Goal: Task Accomplishment & Management: Use online tool/utility

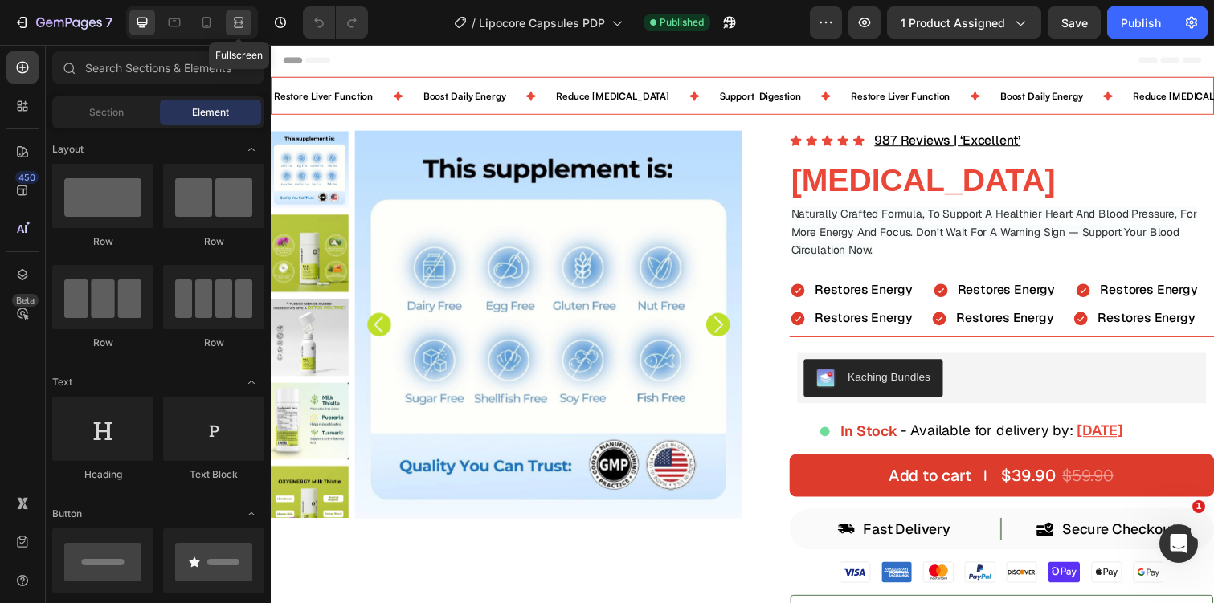
click at [247, 19] on div at bounding box center [239, 23] width 26 height 26
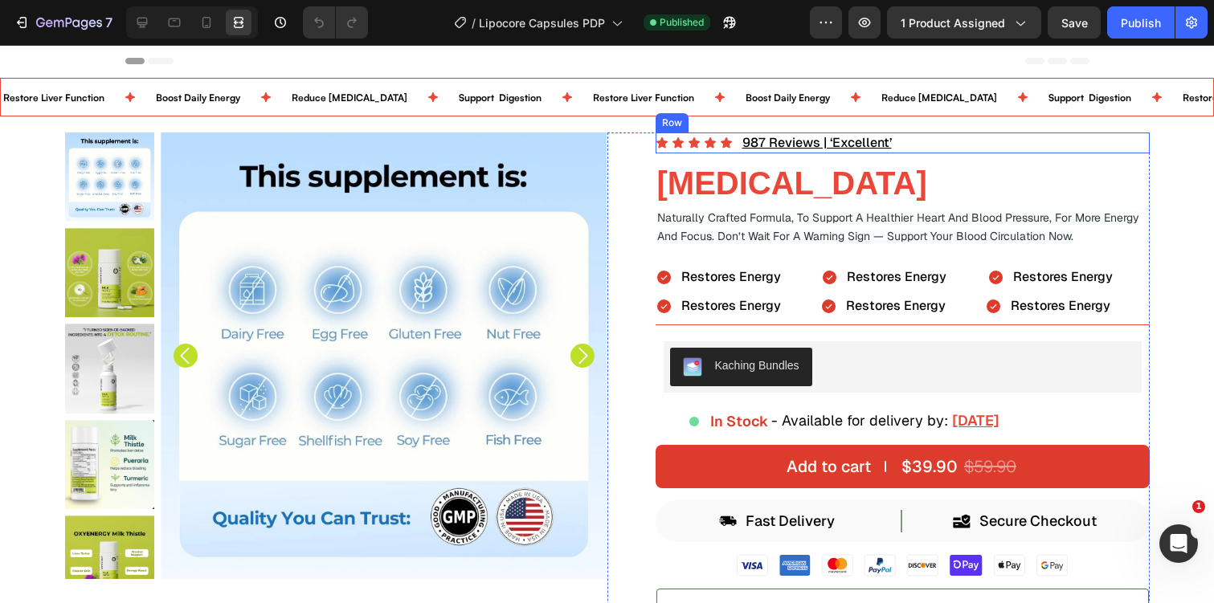
click at [905, 146] on div "Icon Icon Icon Icon Icon Icon List 987 Reviews | ‘Excellent’ Text Block Row" at bounding box center [903, 143] width 494 height 21
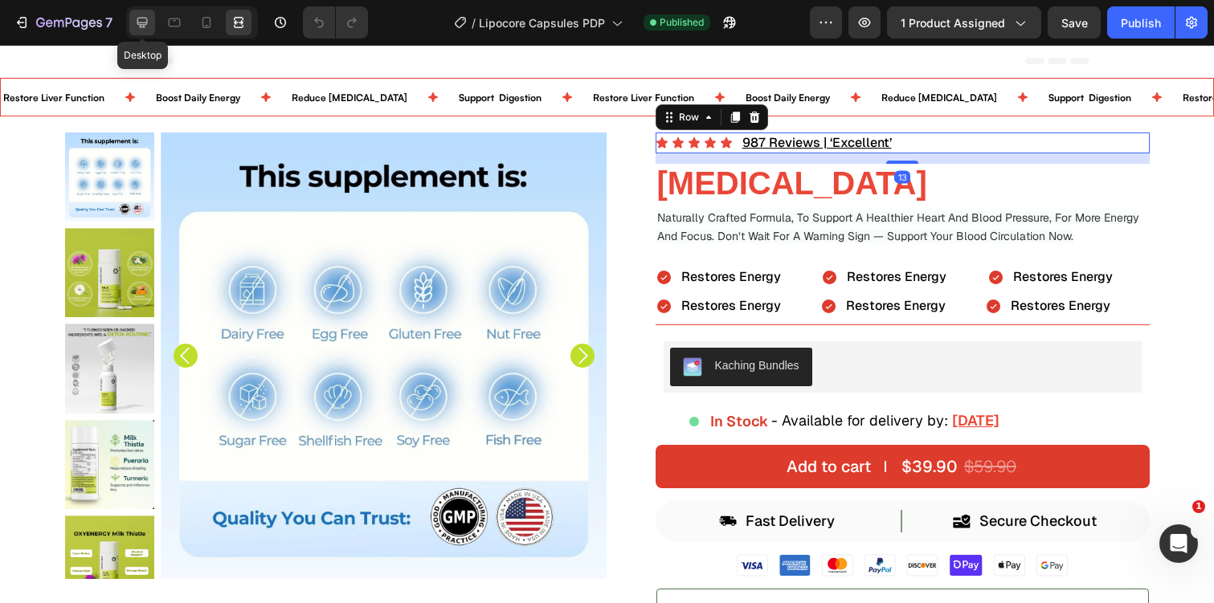
click at [143, 23] on icon at bounding box center [142, 22] width 16 height 16
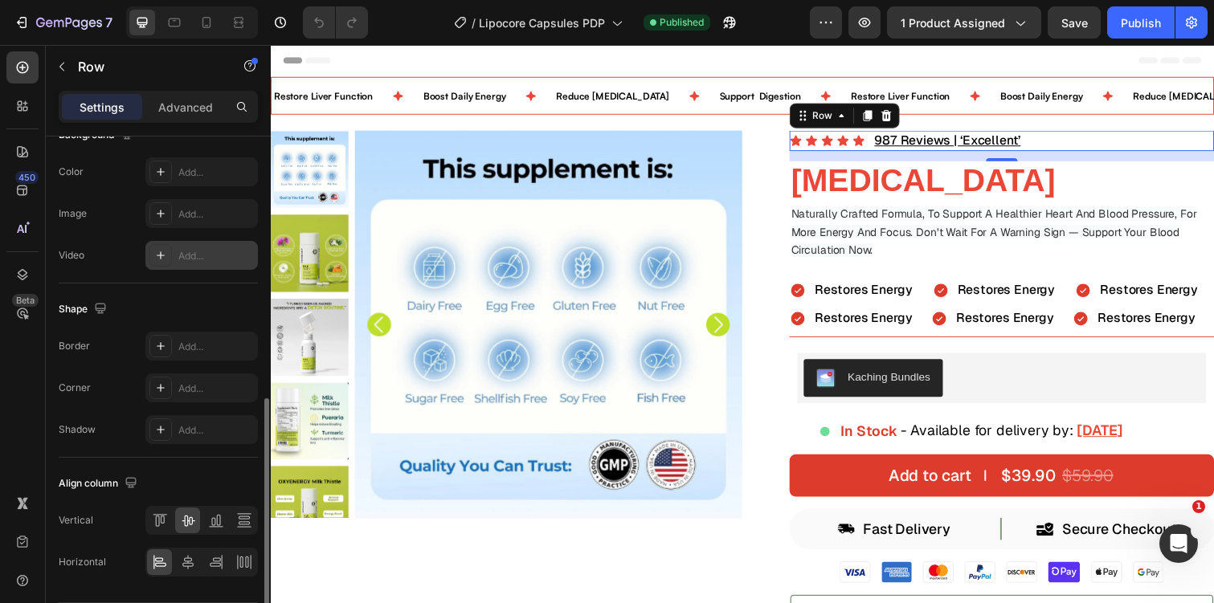
scroll to position [599, 0]
click at [157, 341] on icon at bounding box center [160, 347] width 13 height 13
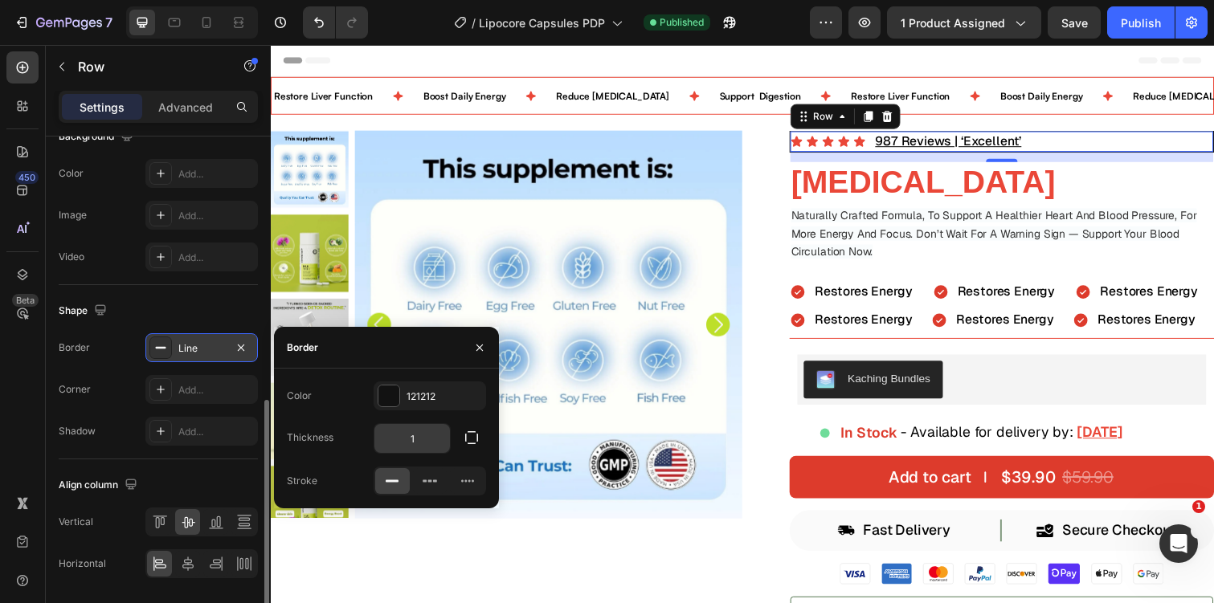
click at [438, 442] on input "1" at bounding box center [412, 438] width 76 height 29
click at [473, 441] on icon "button" at bounding box center [472, 438] width 16 height 16
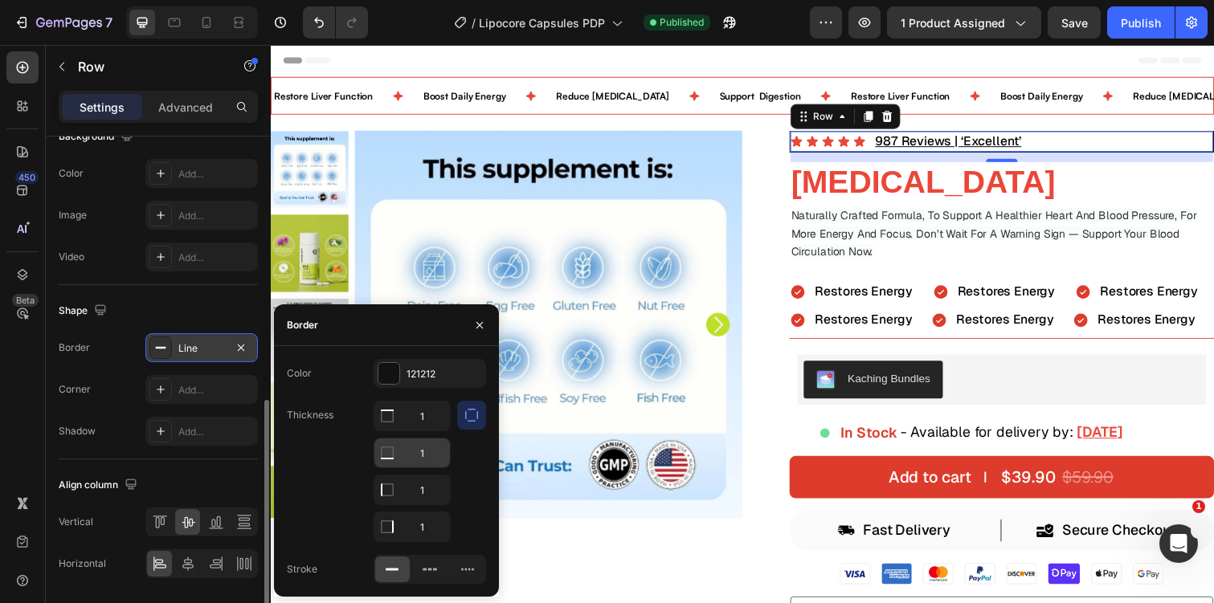
click at [425, 460] on input "1" at bounding box center [412, 453] width 76 height 29
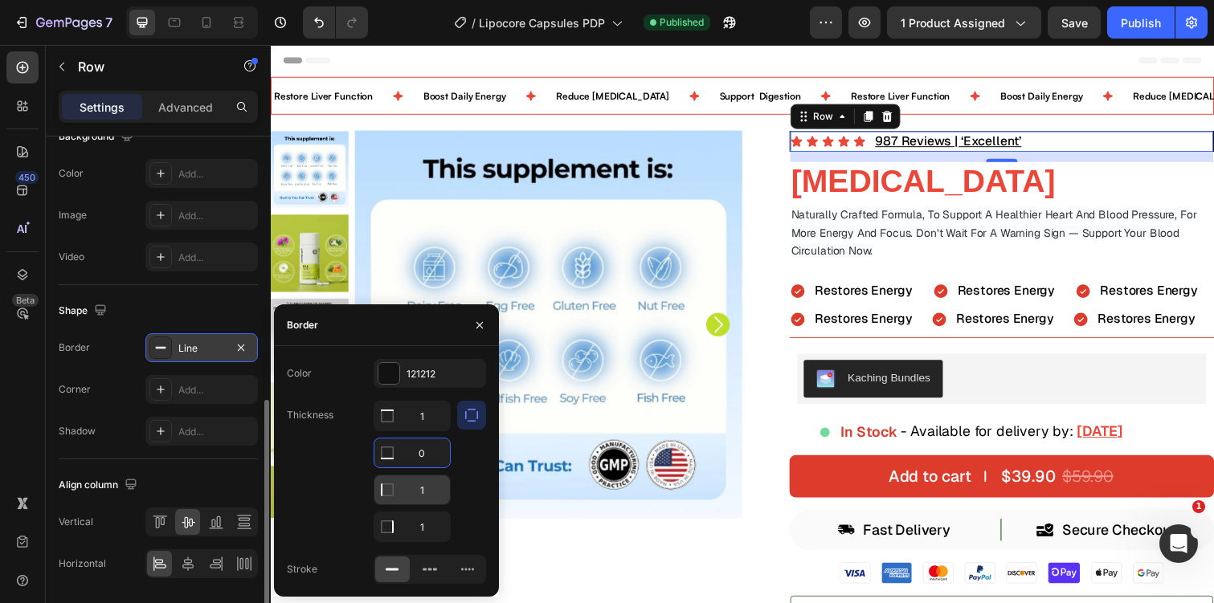
type input "0"
click at [418, 501] on input "1" at bounding box center [412, 490] width 76 height 29
type input "0"
click at [424, 527] on input "1" at bounding box center [412, 527] width 76 height 29
click at [426, 420] on input "1" at bounding box center [412, 416] width 76 height 29
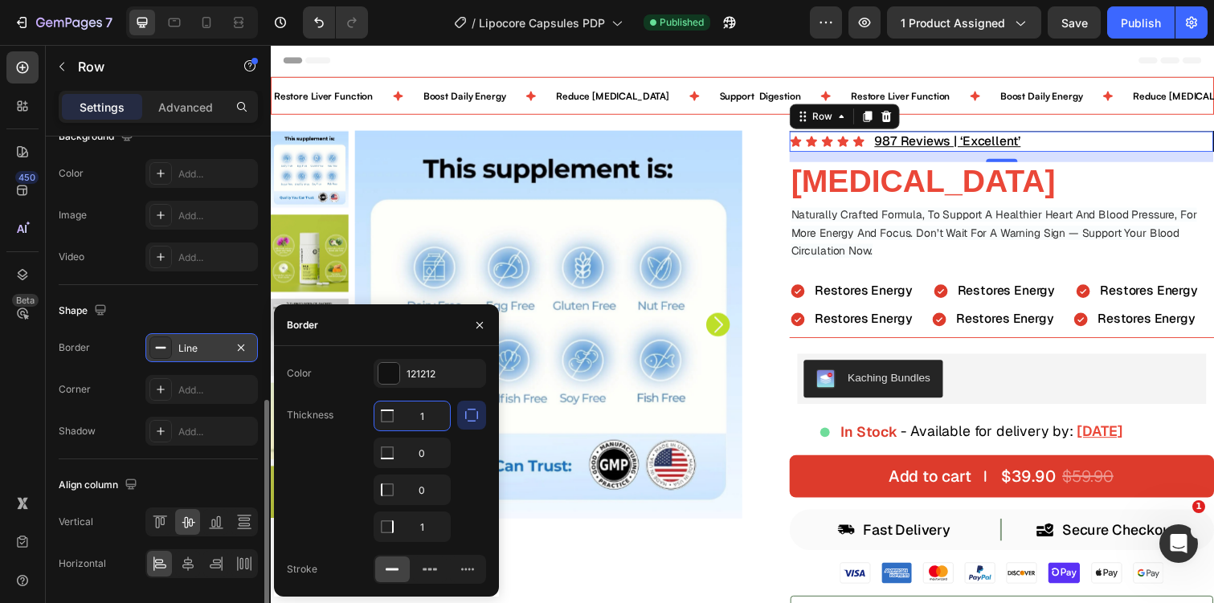
type input "0"
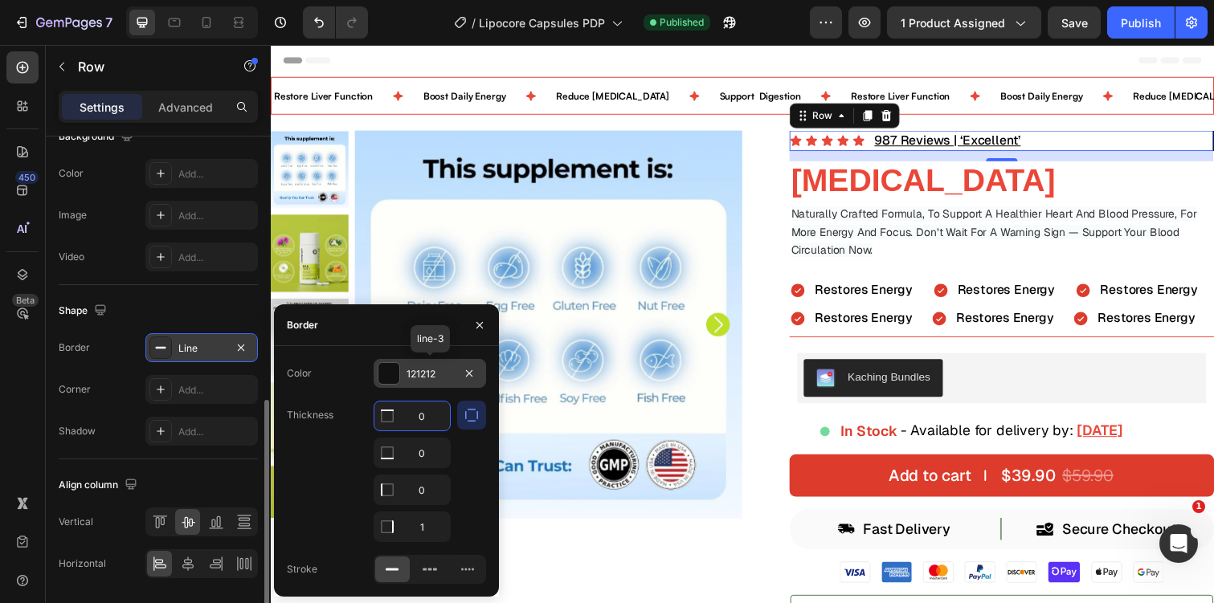
click at [403, 370] on div "121212" at bounding box center [430, 373] width 112 height 29
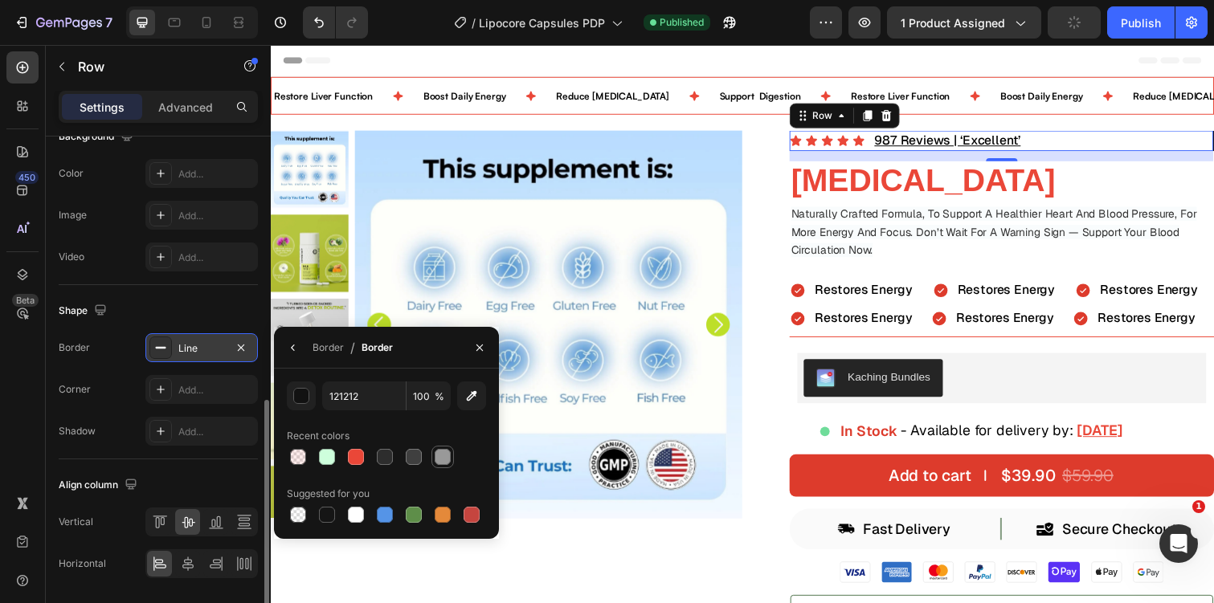
click at [435, 459] on div at bounding box center [443, 457] width 16 height 16
type input "999999"
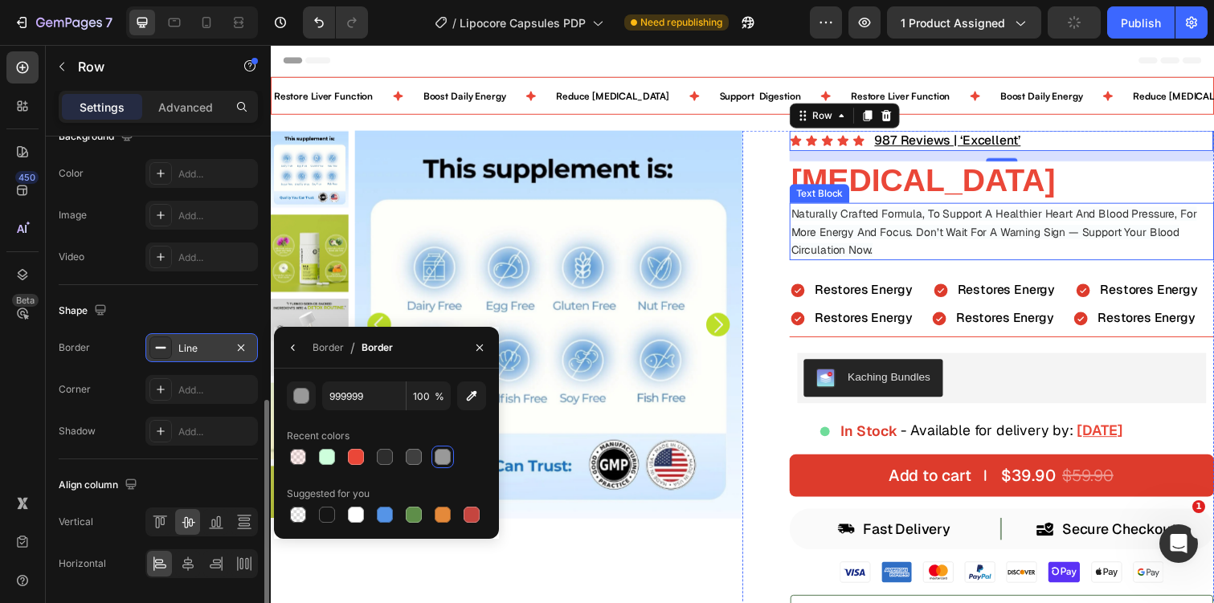
click at [1019, 221] on span "Naturally Crafted Formula, To Support A Healthier Heart And Blood Pressure, For…" at bounding box center [1010, 235] width 415 height 51
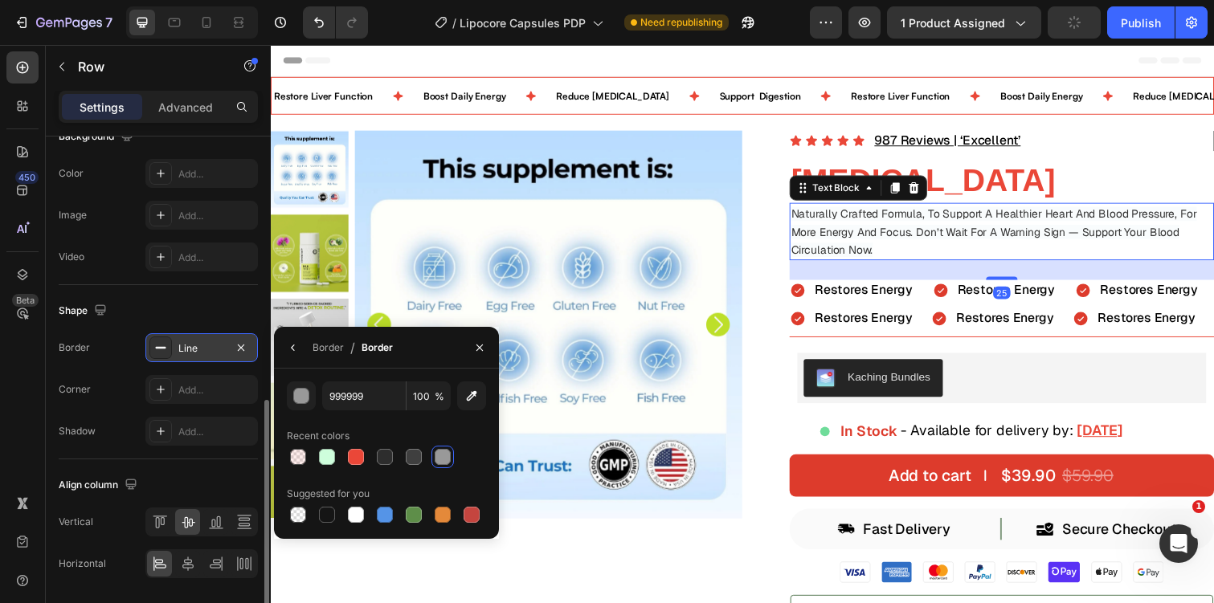
scroll to position [0, 0]
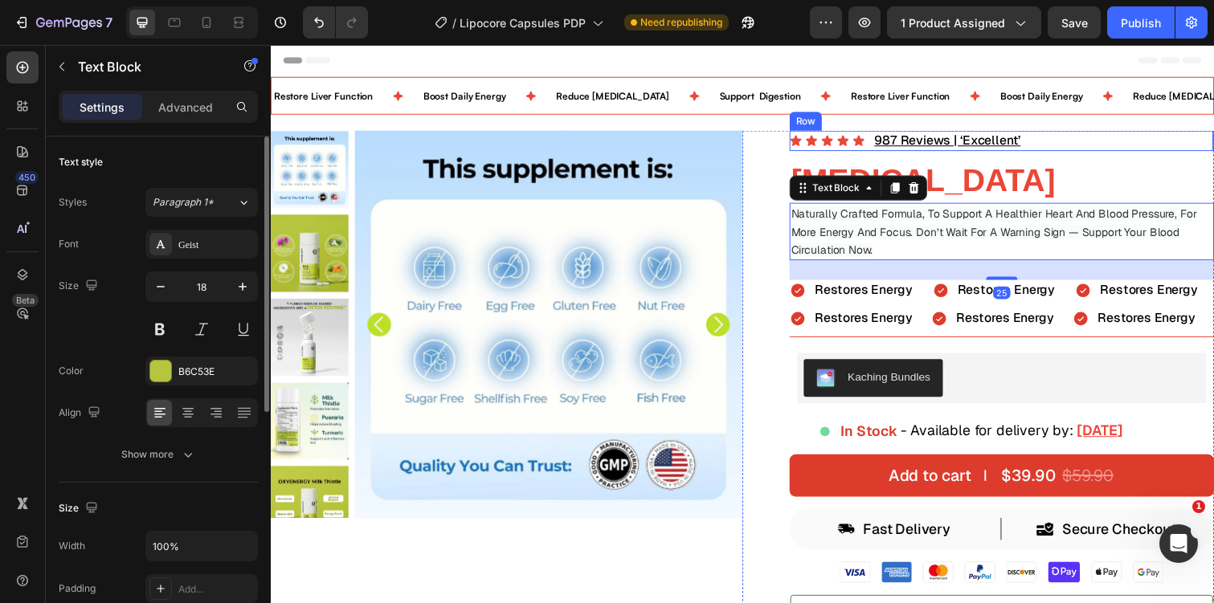
click at [1092, 147] on div "Icon Icon Icon Icon Icon Icon List 987 Reviews | ‘Excellent’ Text Block Row" at bounding box center [1018, 143] width 434 height 21
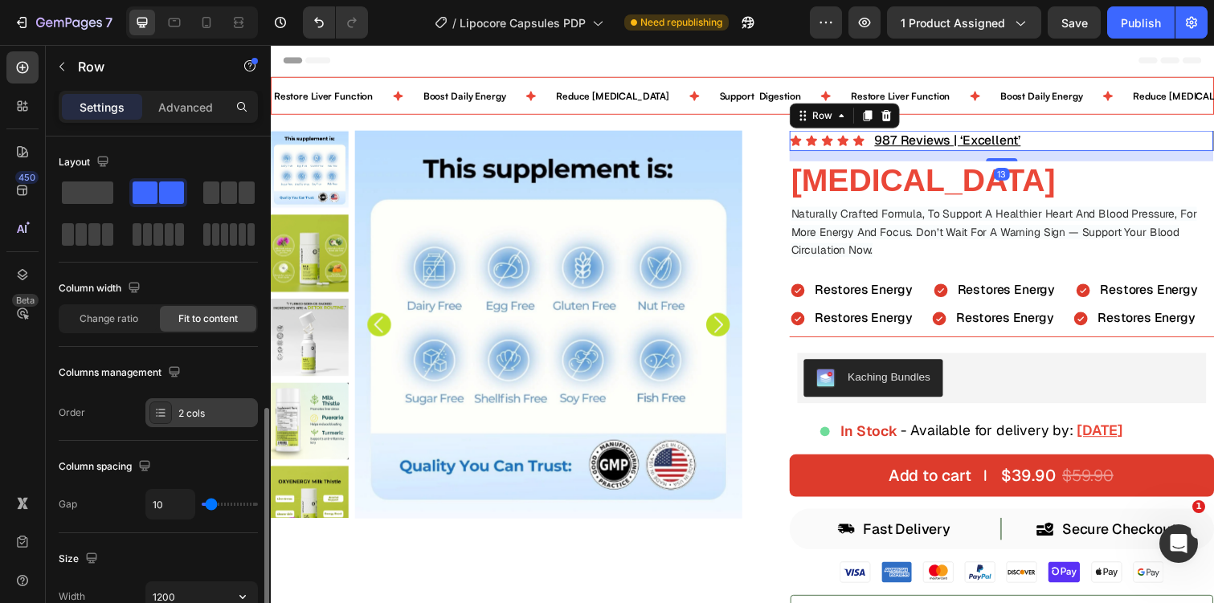
scroll to position [651, 0]
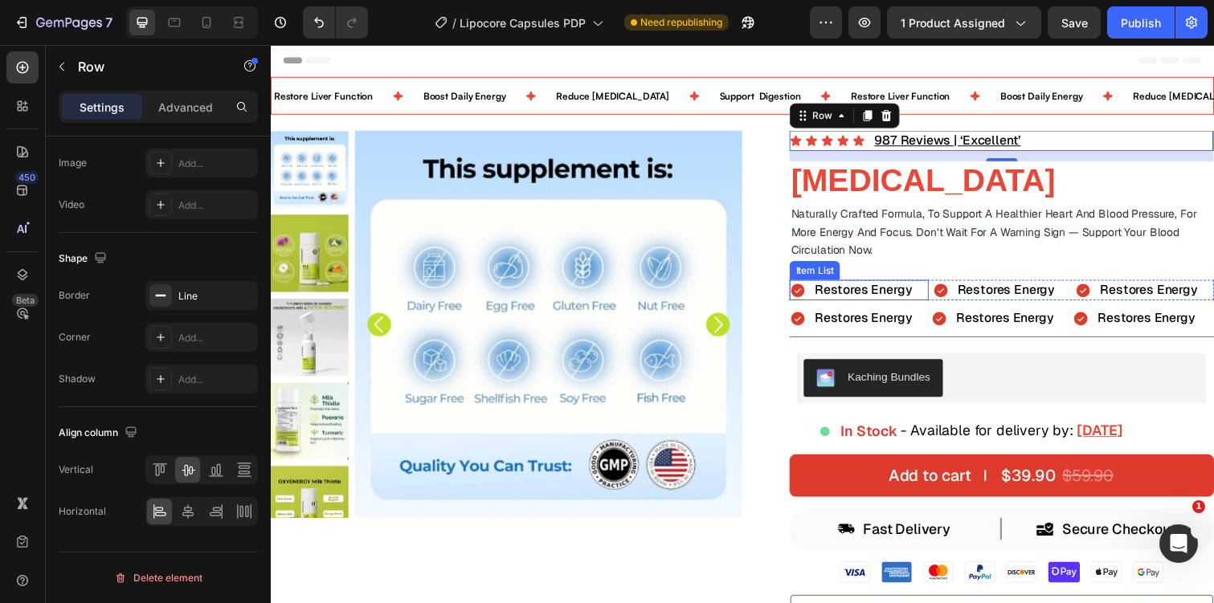
click at [893, 292] on span "Restores Energy" at bounding box center [877, 295] width 100 height 17
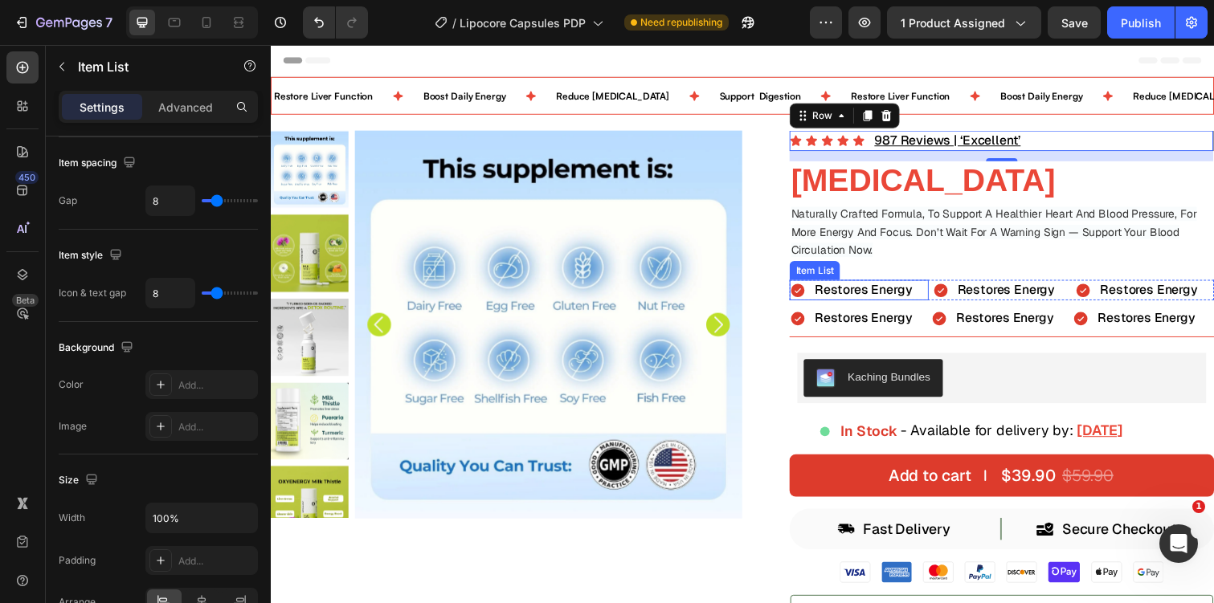
scroll to position [0, 0]
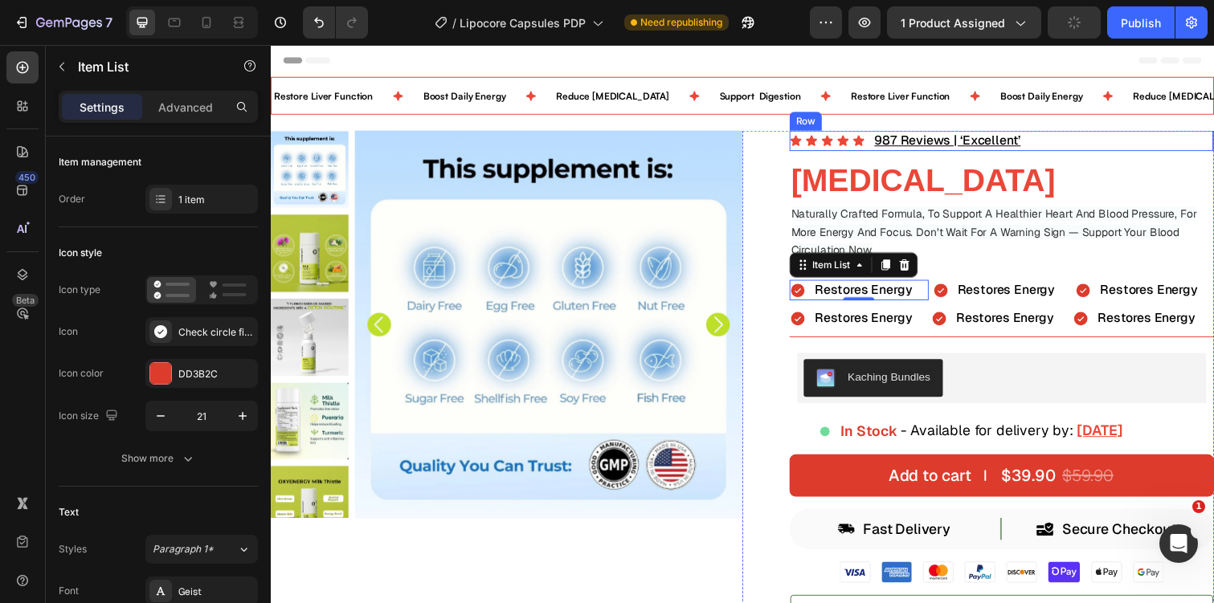
click at [1096, 145] on div "Icon Icon Icon Icon Icon Icon List 987 Reviews | ‘Excellent’ Text Block Row" at bounding box center [1018, 143] width 434 height 21
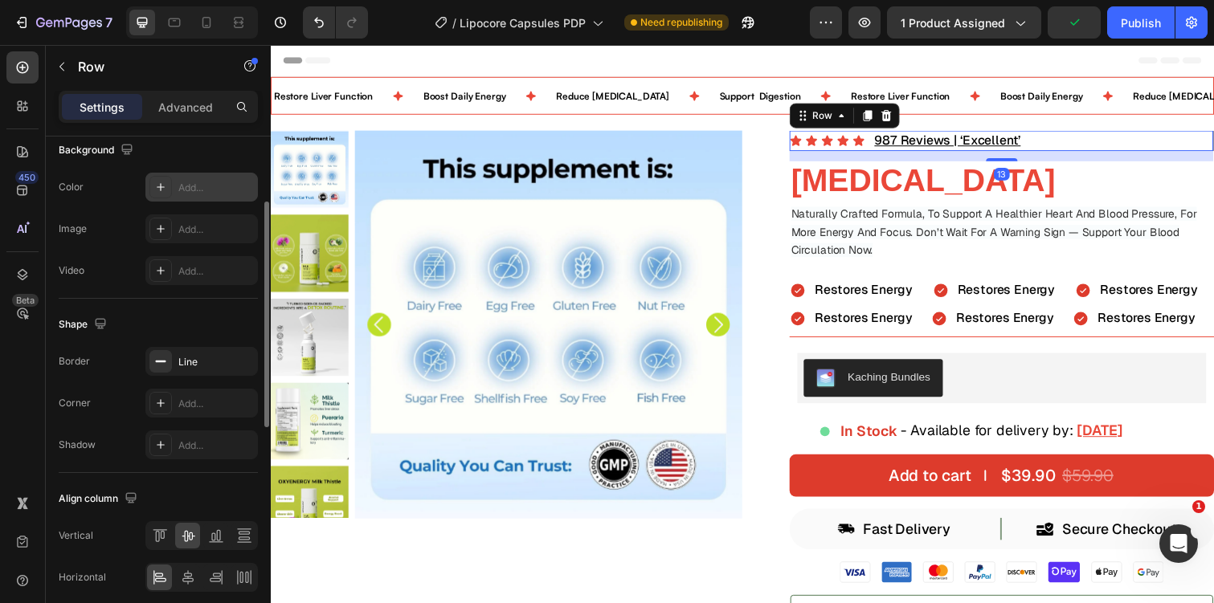
scroll to position [651, 0]
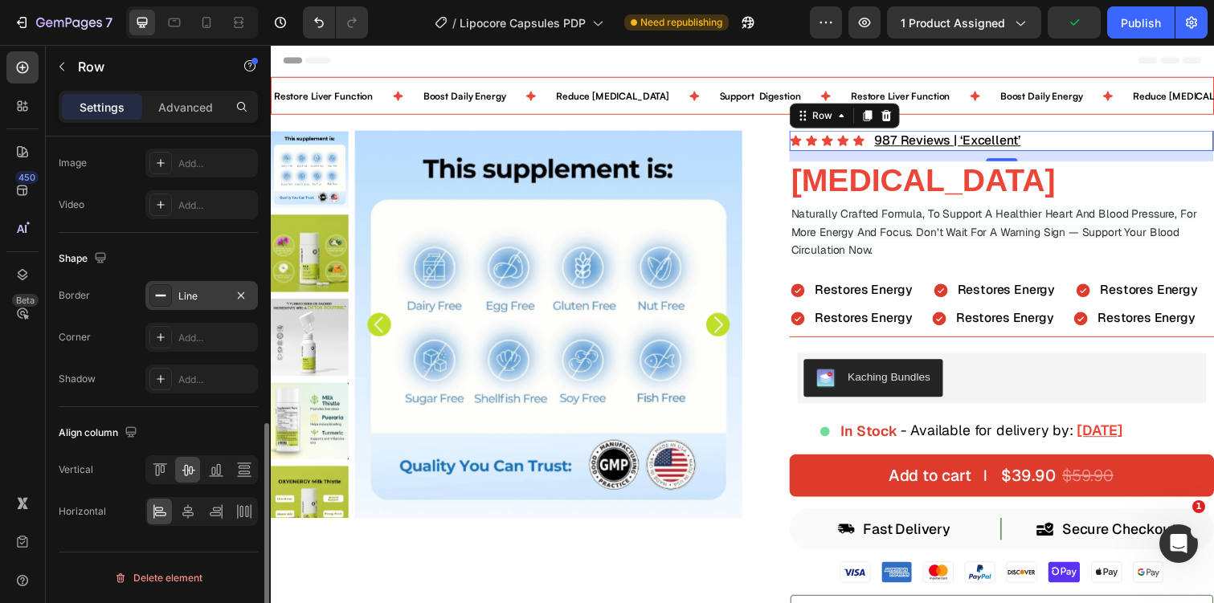
click at [188, 296] on div "Line" at bounding box center [201, 296] width 47 height 14
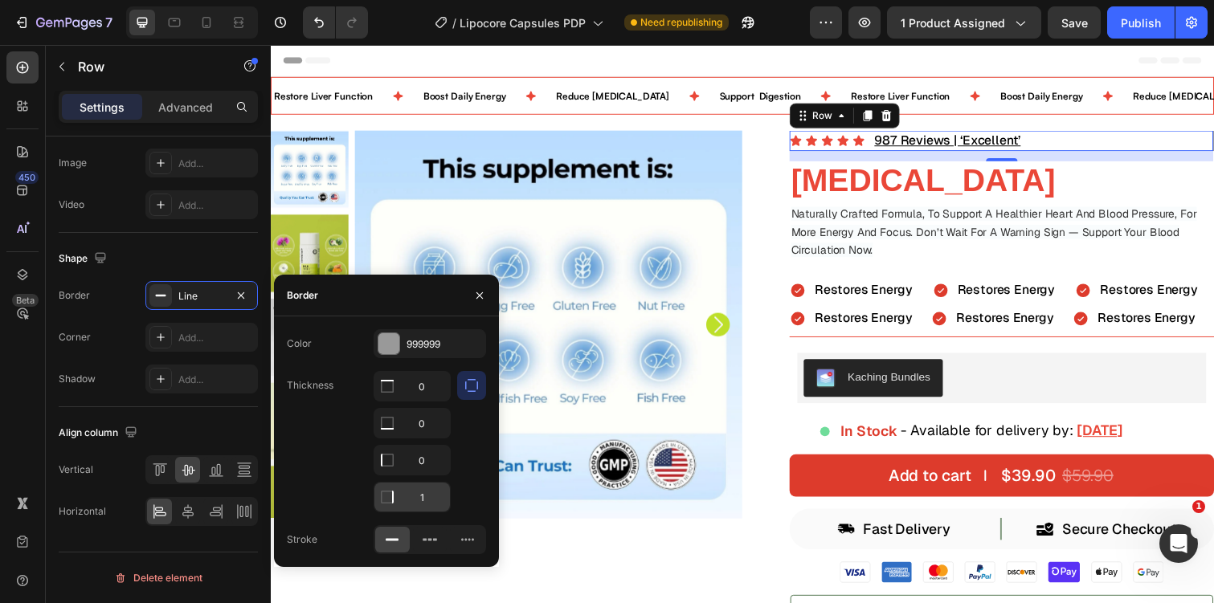
click at [423, 505] on input "1" at bounding box center [412, 497] width 76 height 29
type input "0"
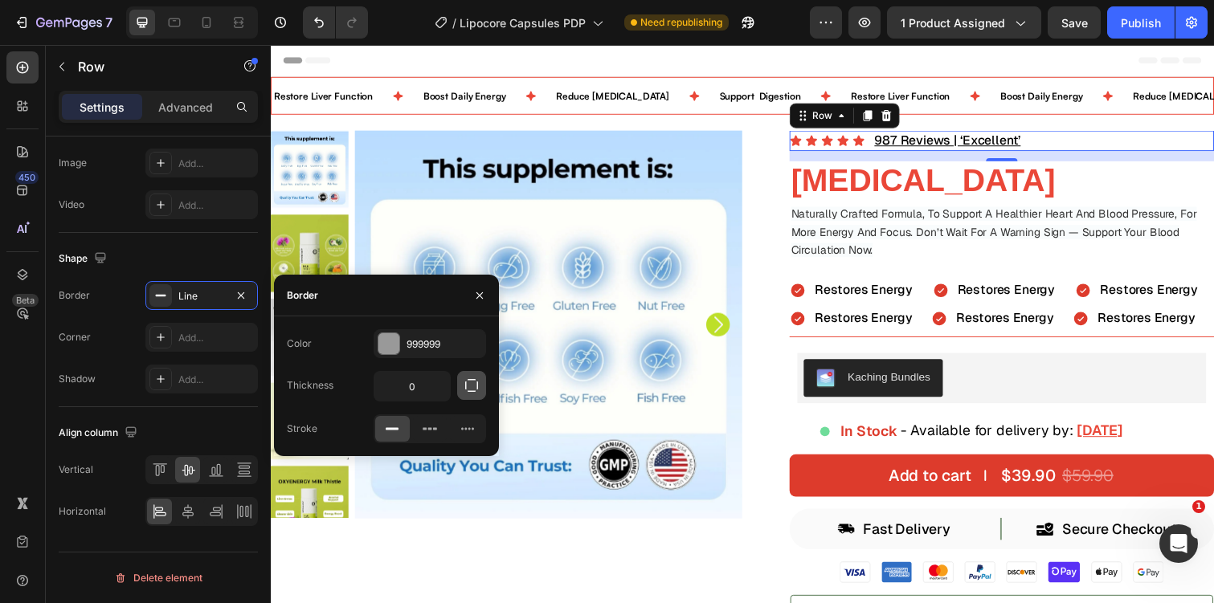
click at [464, 392] on icon "button" at bounding box center [472, 386] width 16 height 16
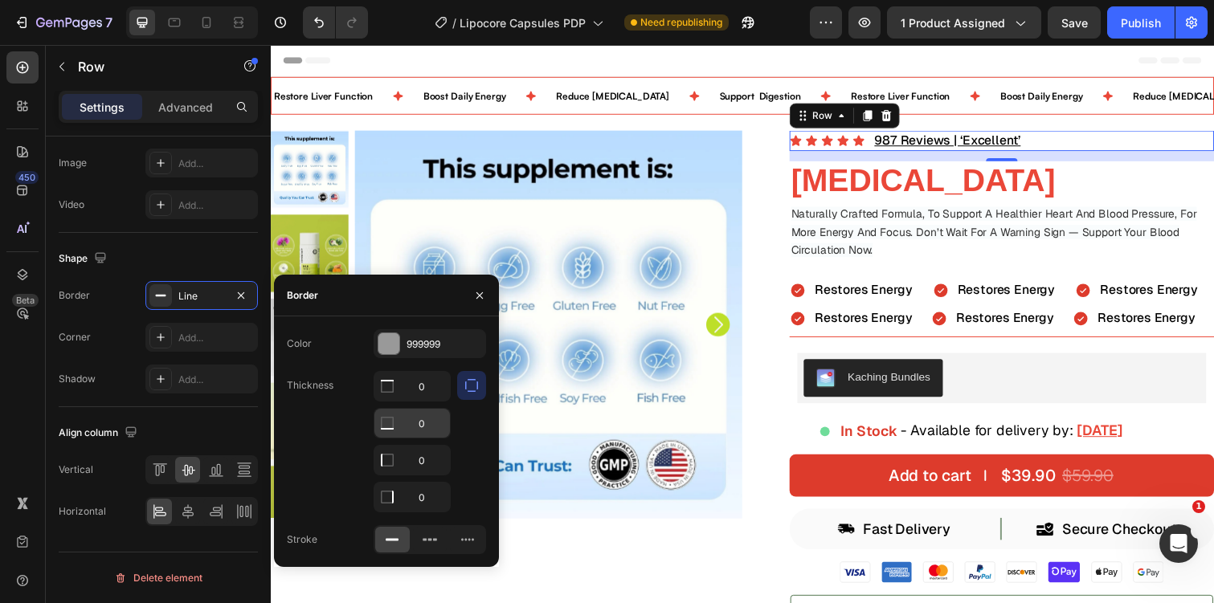
click at [431, 419] on input "0" at bounding box center [412, 423] width 76 height 29
type input "1"
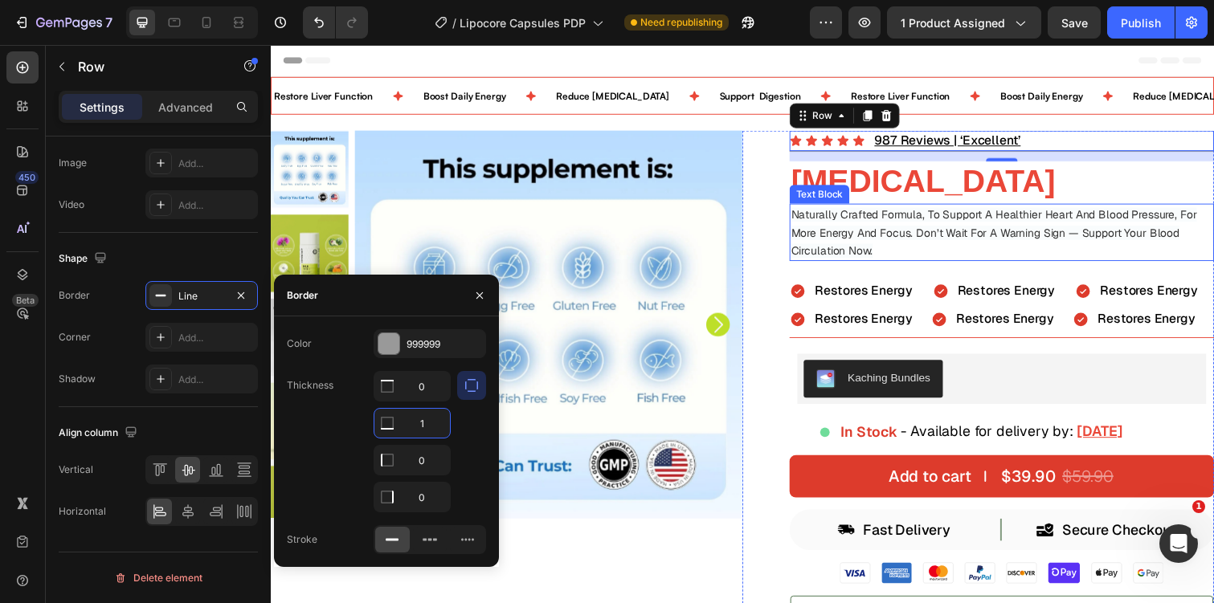
click at [1052, 222] on span "Naturally Crafted Formula, To Support A Healthier Heart And Blood Pressure, For…" at bounding box center [1010, 236] width 415 height 51
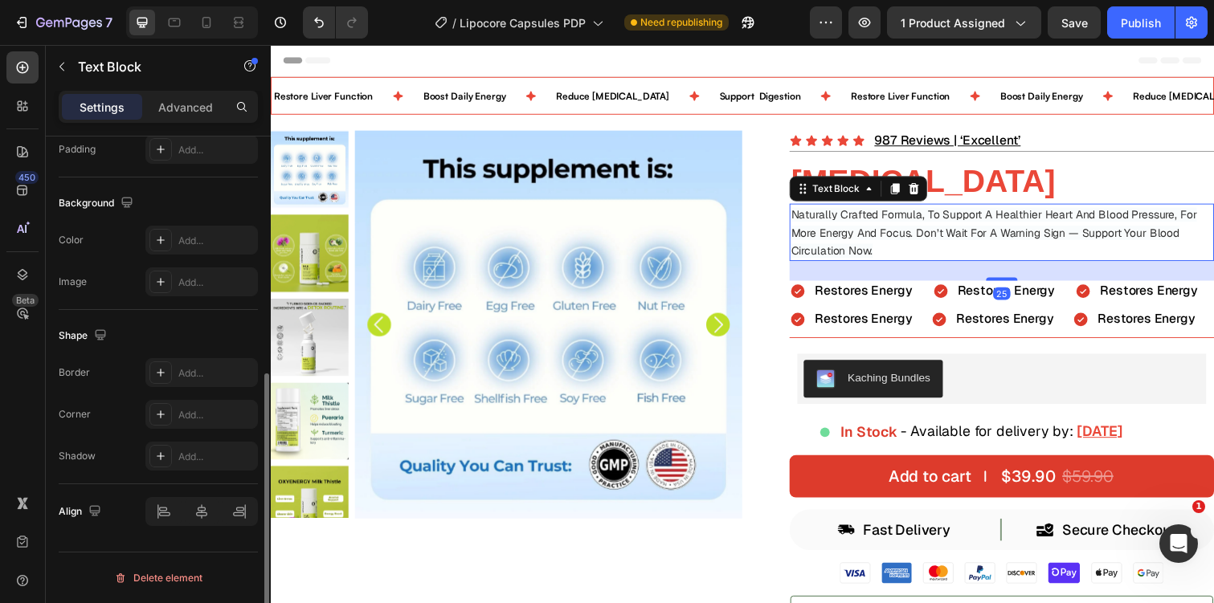
scroll to position [0, 0]
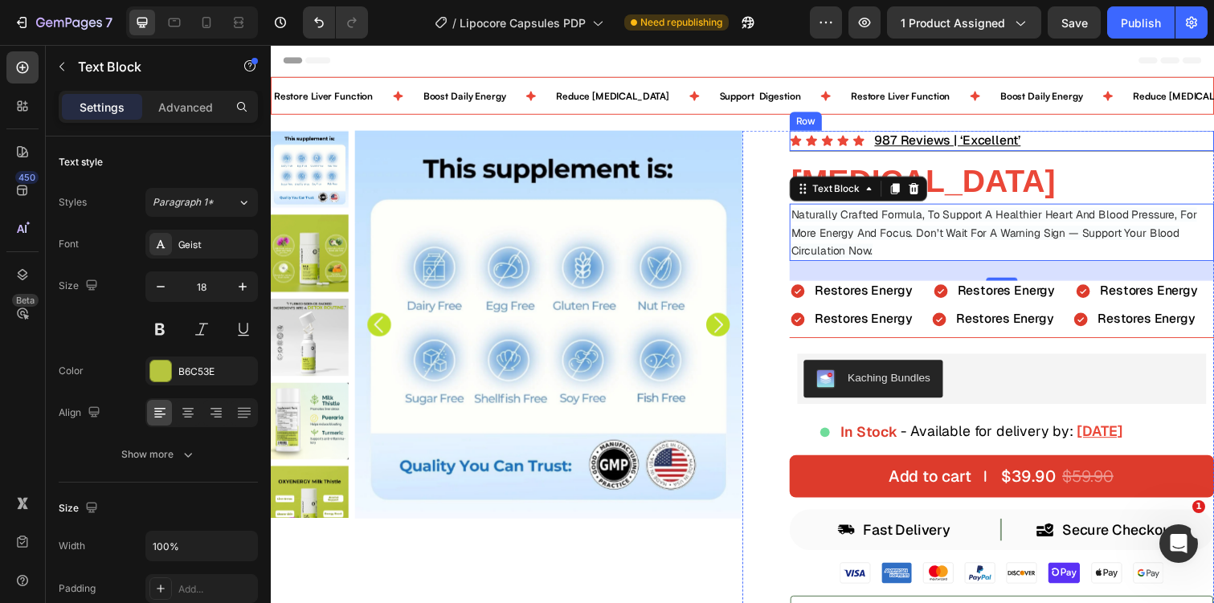
click at [1071, 142] on div "Icon Icon Icon Icon Icon Icon List 987 Reviews | ‘Excellent’ Text Block Row" at bounding box center [1018, 144] width 434 height 22
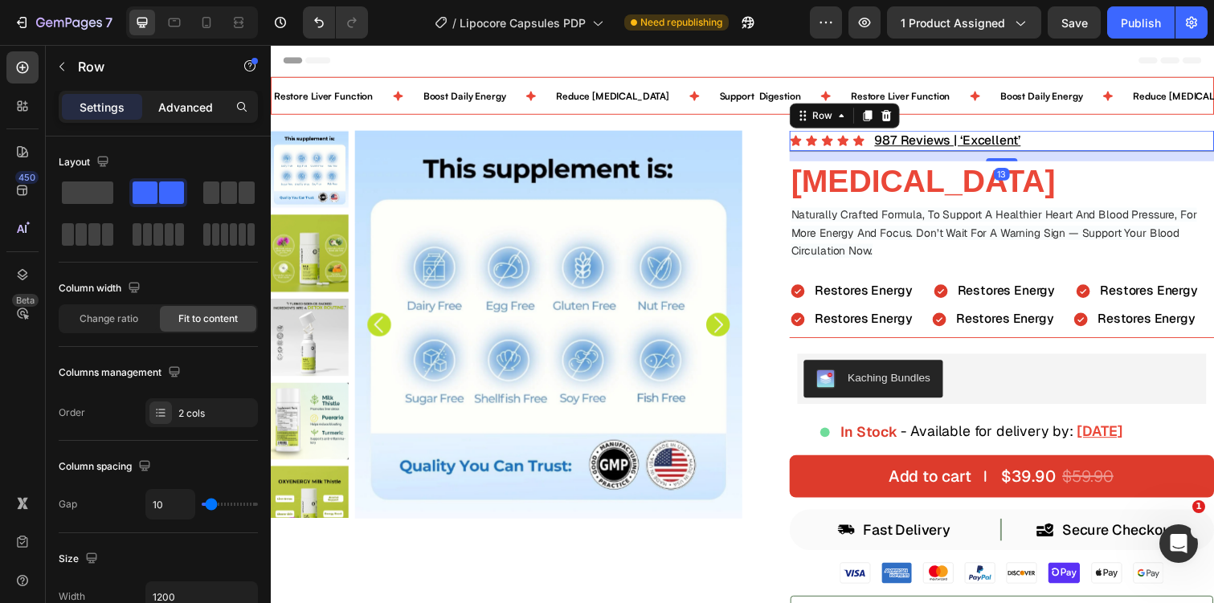
click at [193, 104] on p "Advanced" at bounding box center [185, 107] width 55 height 17
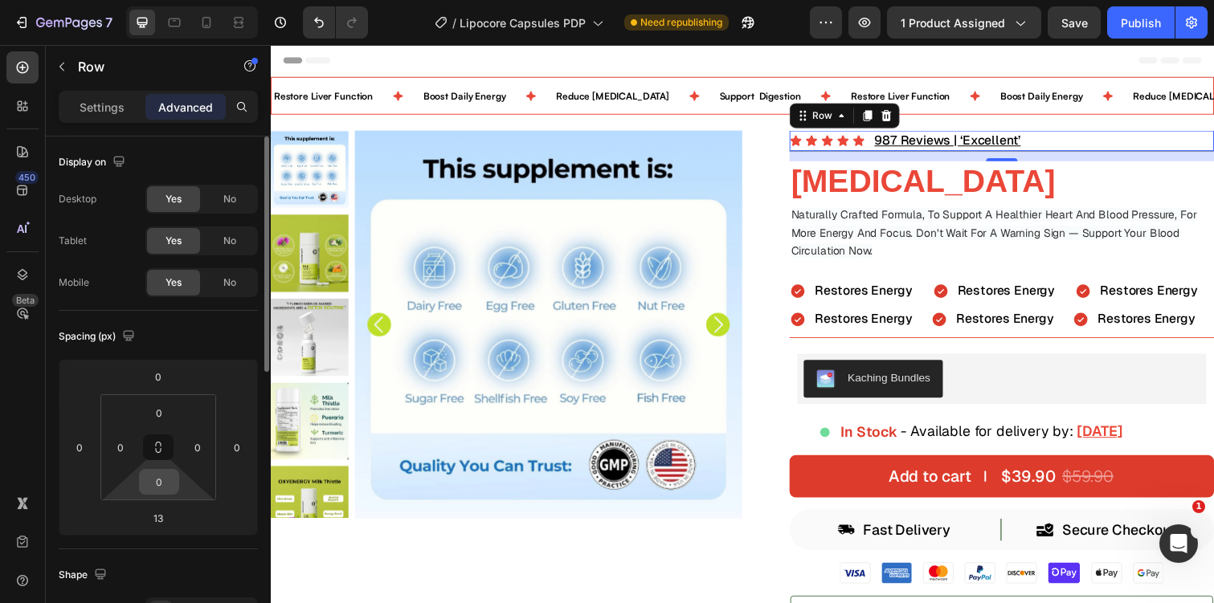
click at [164, 476] on input "0" at bounding box center [159, 482] width 32 height 24
type input "5"
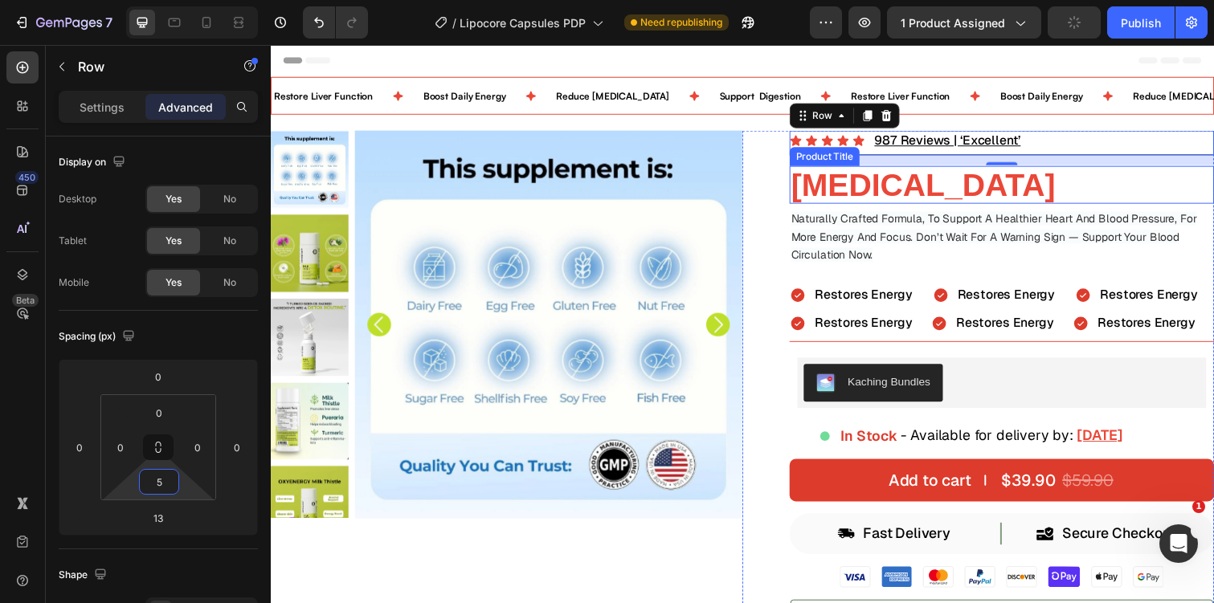
click at [916, 201] on h2 "[MEDICAL_DATA]" at bounding box center [1018, 188] width 434 height 39
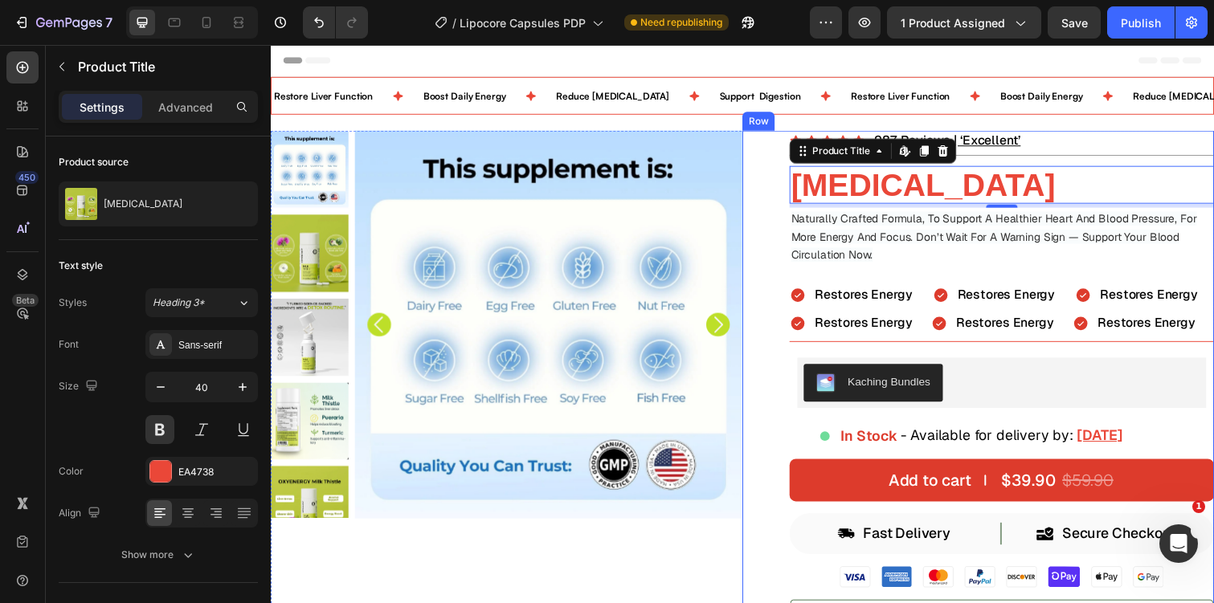
click at [1026, 158] on div "Icon Icon Icon Icon Icon Icon List 987 Reviews | ‘Excellent’ Text Block Row Mil…" at bounding box center [1018, 573] width 434 height 881
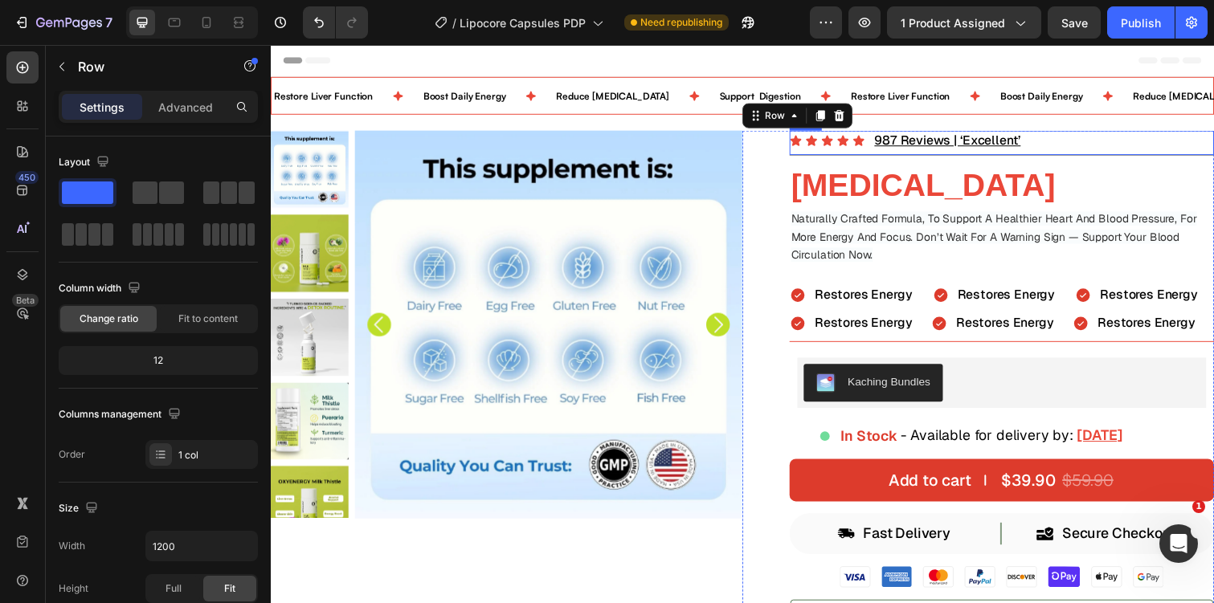
click at [1052, 149] on div "Icon Icon Icon Icon Icon Icon List 987 Reviews | ‘Excellent’ Text Block Row" at bounding box center [1018, 146] width 434 height 26
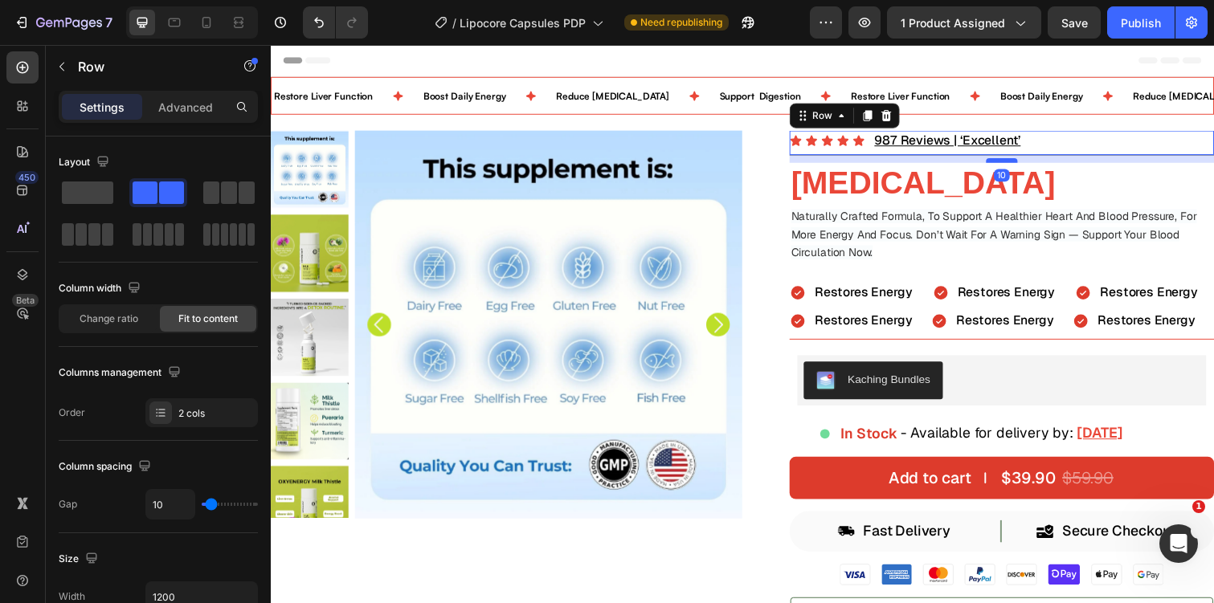
click at [1025, 164] on div at bounding box center [1018, 163] width 32 height 5
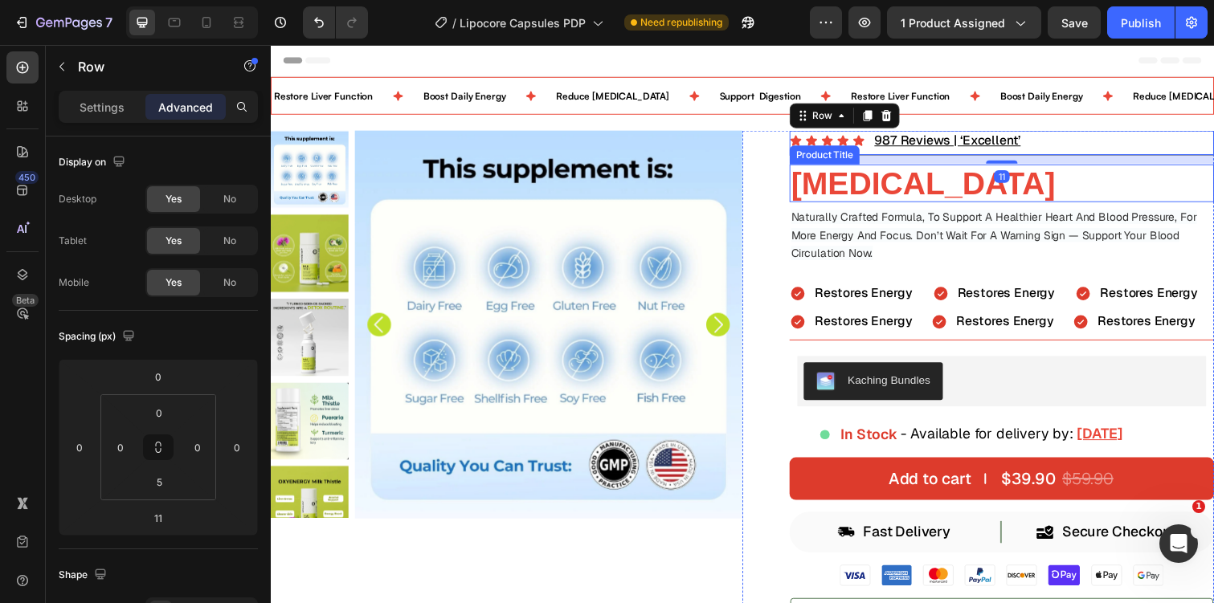
click at [949, 195] on h2 "[MEDICAL_DATA]" at bounding box center [1018, 186] width 434 height 39
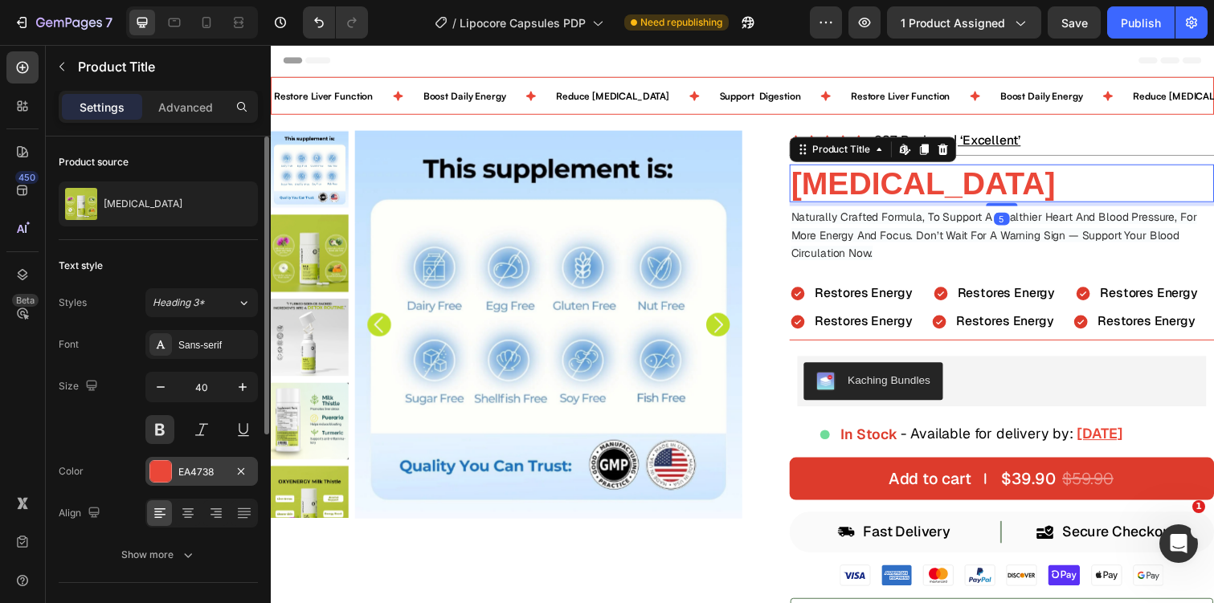
click at [202, 473] on div "EA4738" at bounding box center [201, 472] width 47 height 14
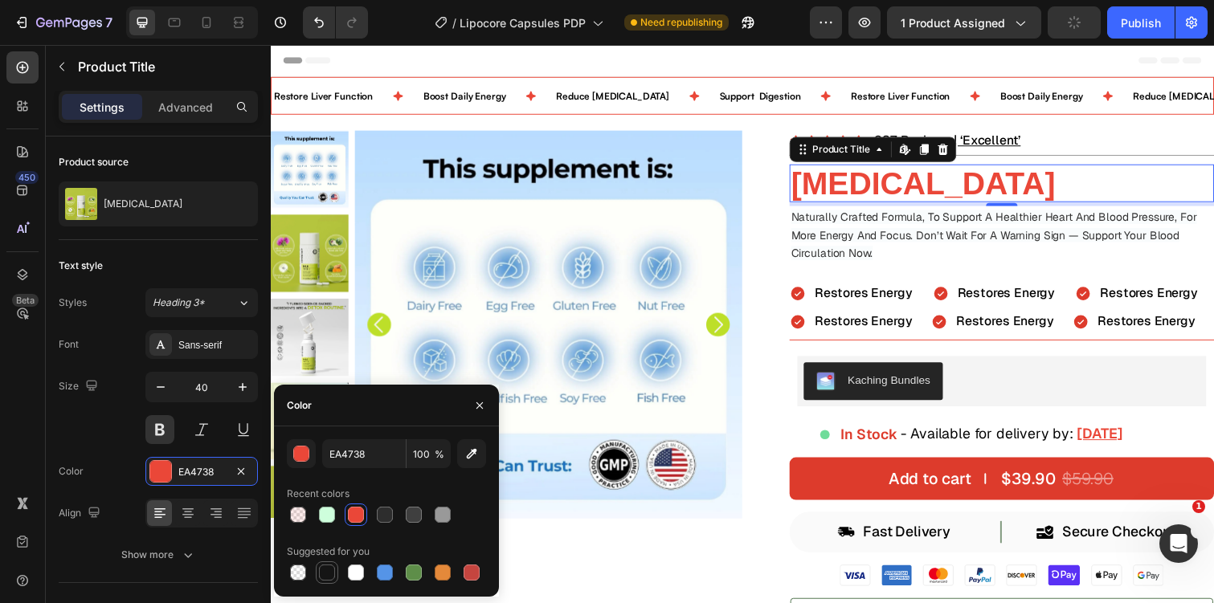
click at [328, 571] on div at bounding box center [327, 573] width 16 height 16
type input "151515"
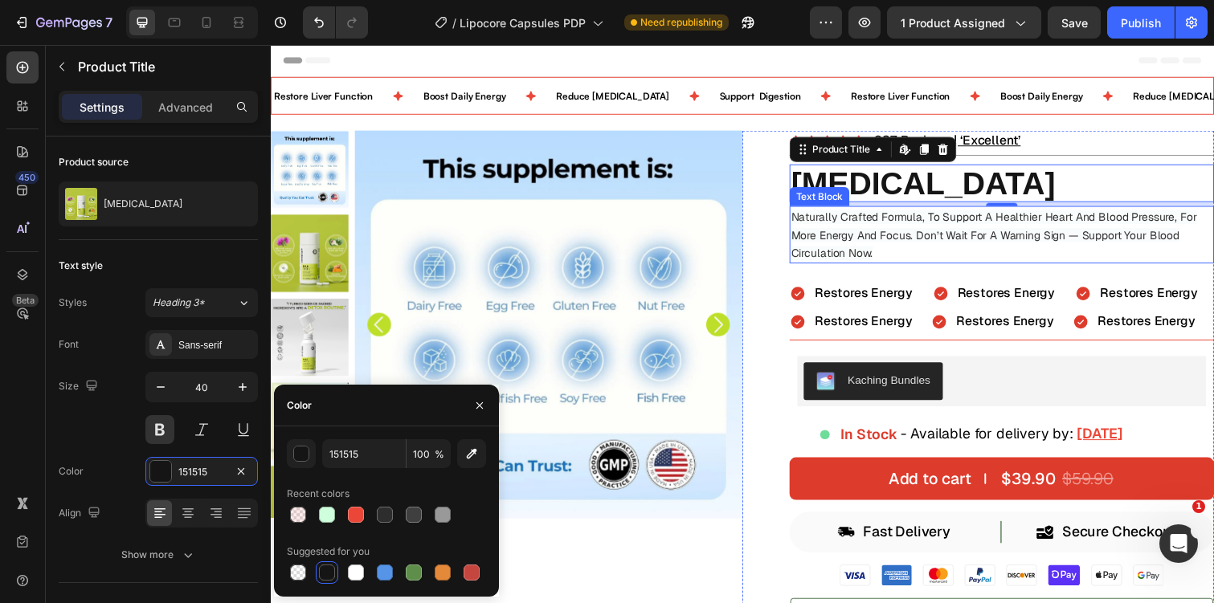
click at [974, 259] on p "Naturally Crafted Formula, To Support A Healthier Heart And Blood Pressure, For…" at bounding box center [1018, 238] width 431 height 55
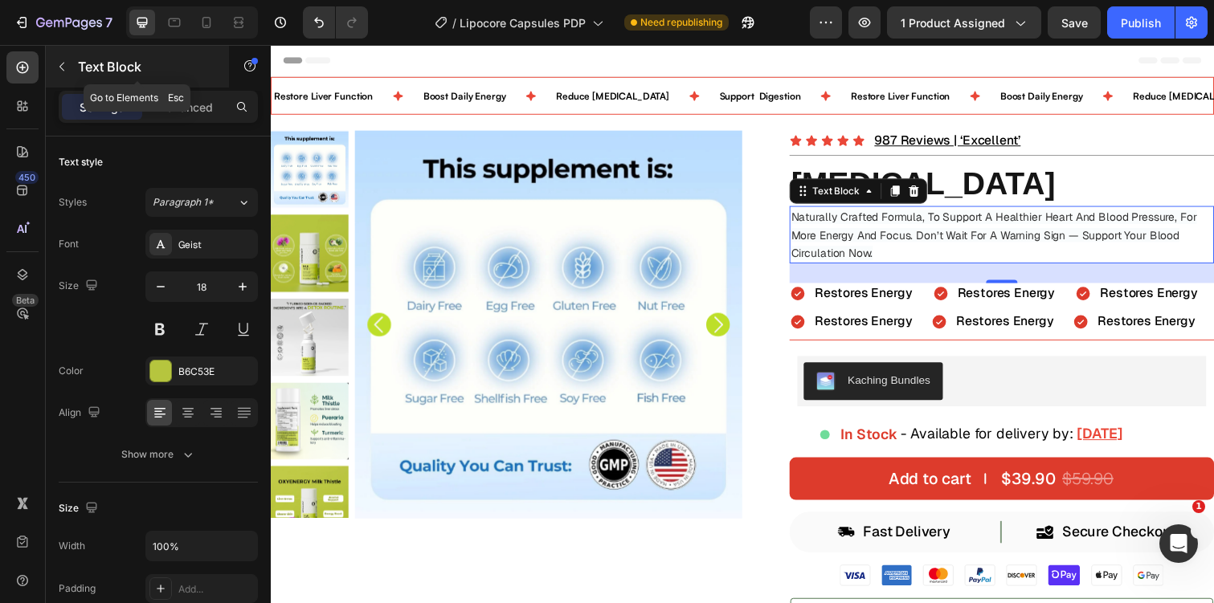
click at [73, 60] on button "button" at bounding box center [62, 67] width 26 height 26
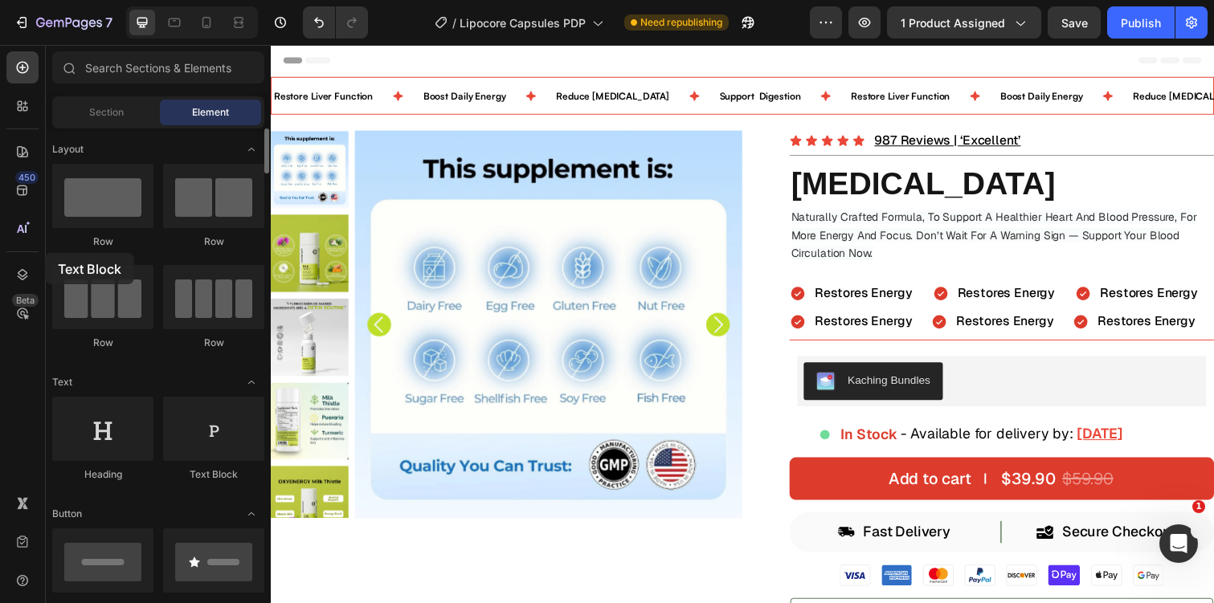
drag, startPoint x: 219, startPoint y: 443, endPoint x: 67, endPoint y: 256, distance: 241.0
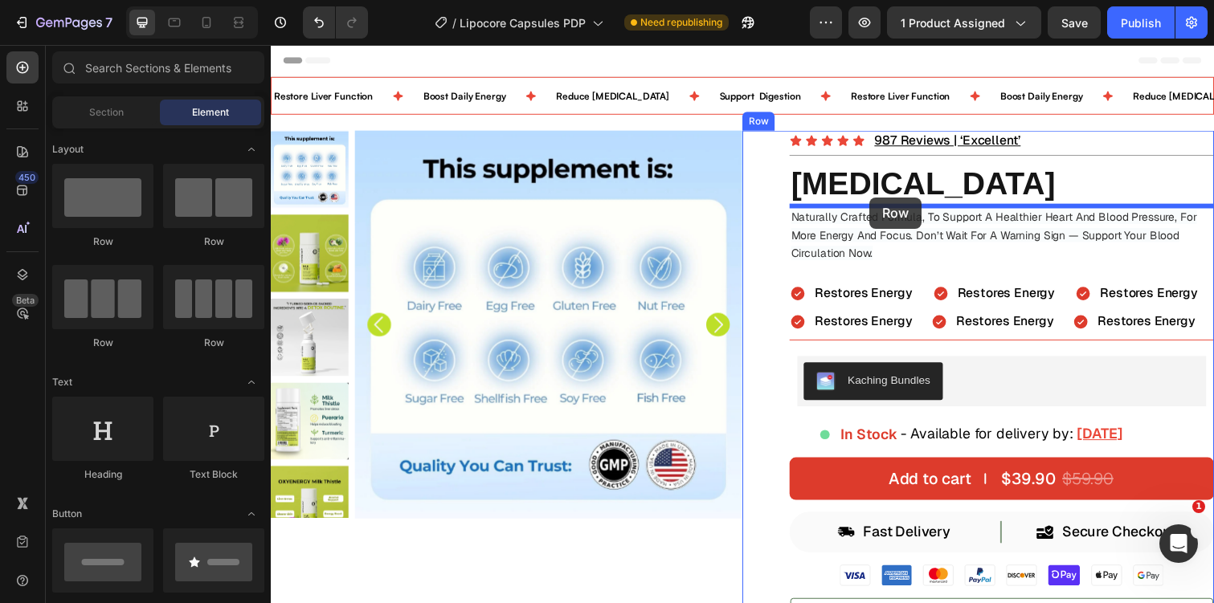
drag, startPoint x: 505, startPoint y: 242, endPoint x: 882, endPoint y: 200, distance: 379.1
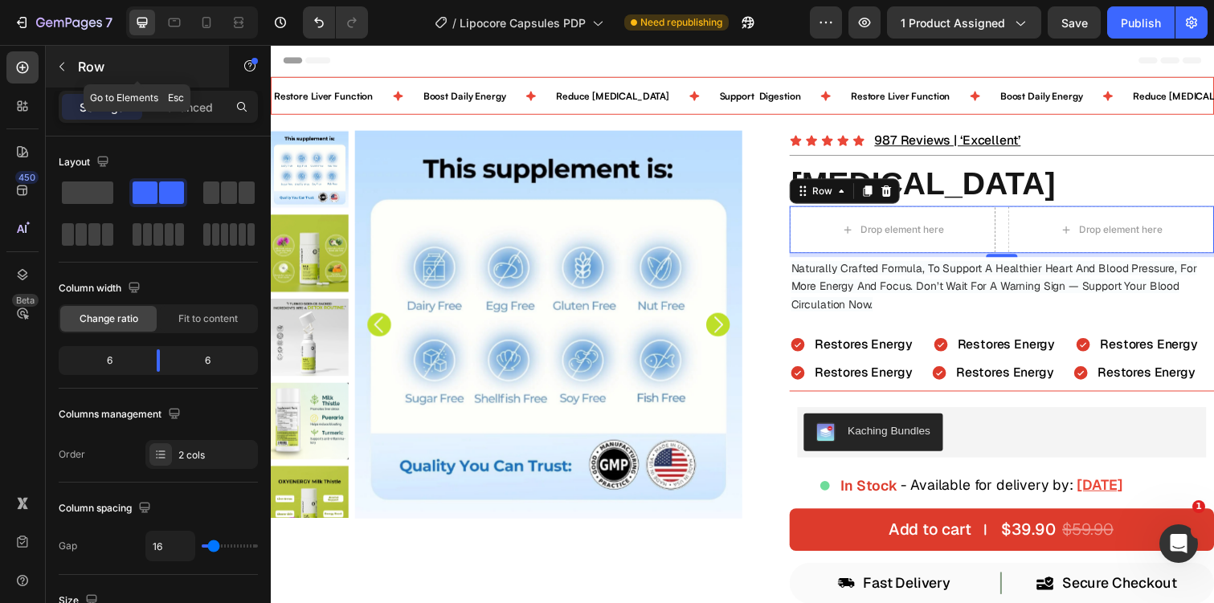
click at [61, 79] on button "button" at bounding box center [62, 67] width 26 height 26
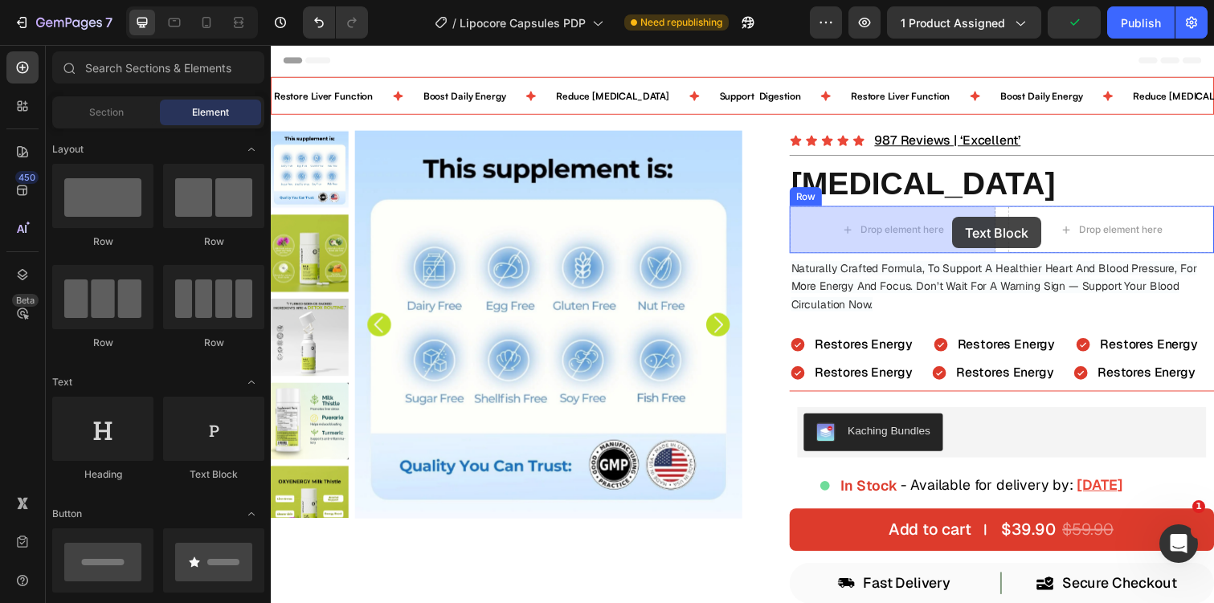
drag, startPoint x: 490, startPoint y: 493, endPoint x: 958, endPoint y: 220, distance: 541.5
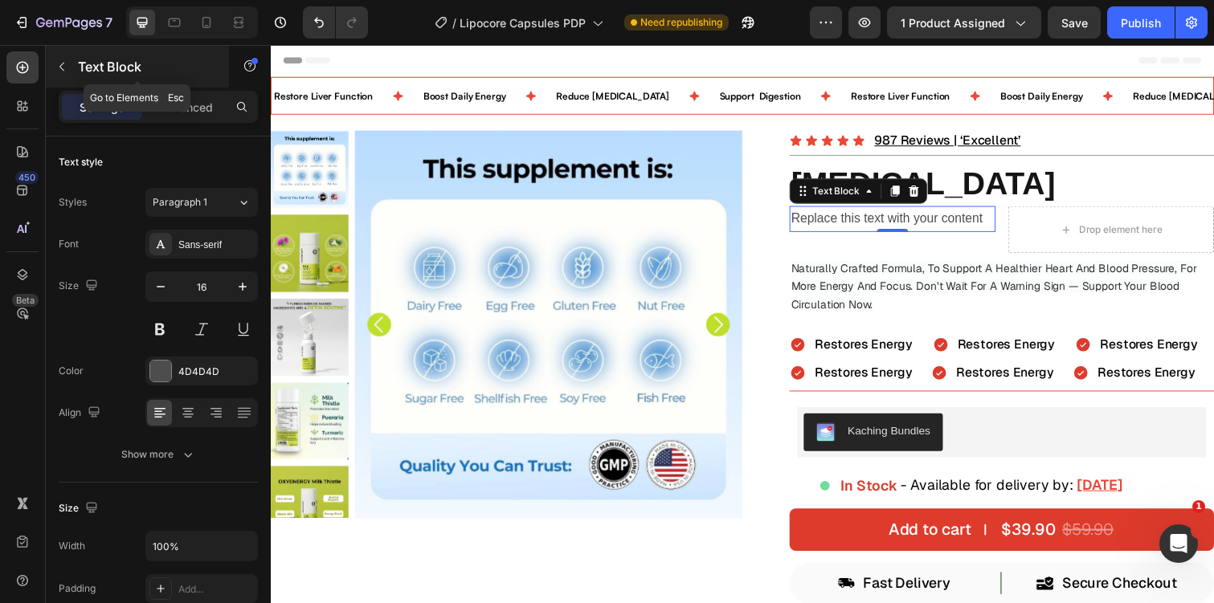
click at [84, 81] on div "Text Block" at bounding box center [137, 67] width 183 height 42
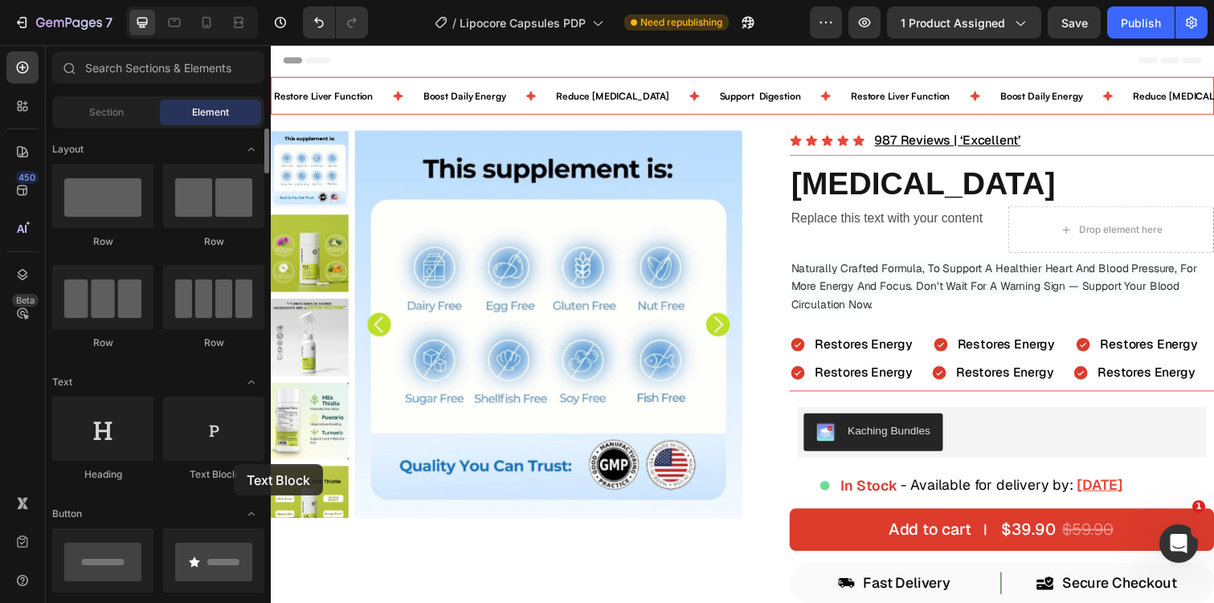
click at [234, 464] on div "Text Block" at bounding box center [213, 439] width 101 height 85
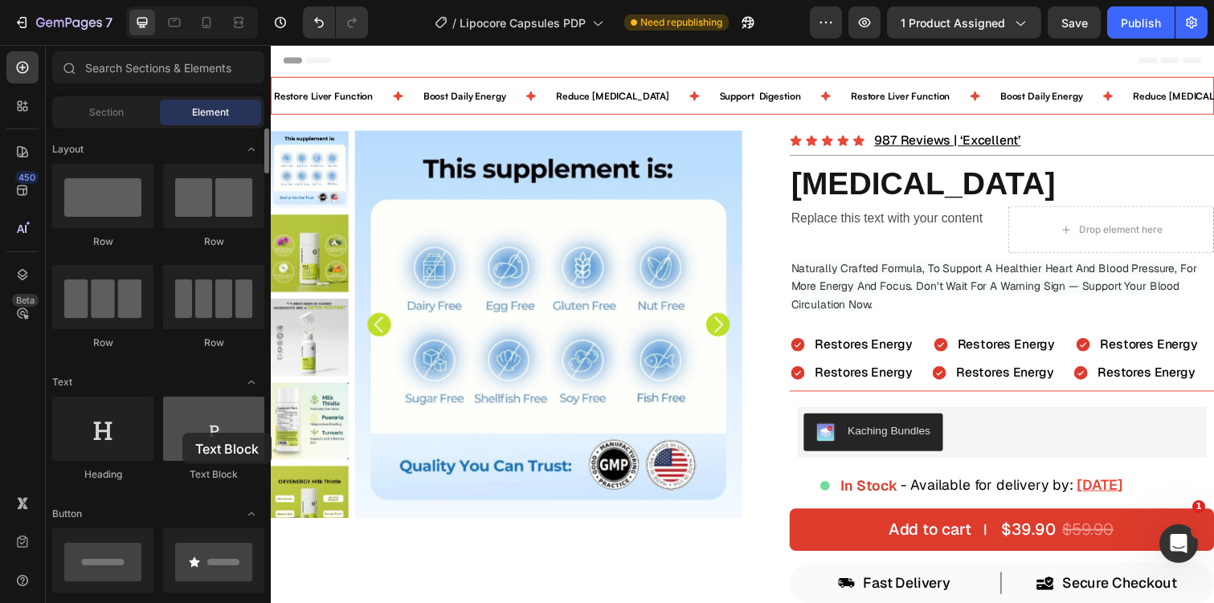
drag, startPoint x: 221, startPoint y: 447, endPoint x: 182, endPoint y: 433, distance: 41.2
click at [182, 433] on div at bounding box center [213, 429] width 101 height 64
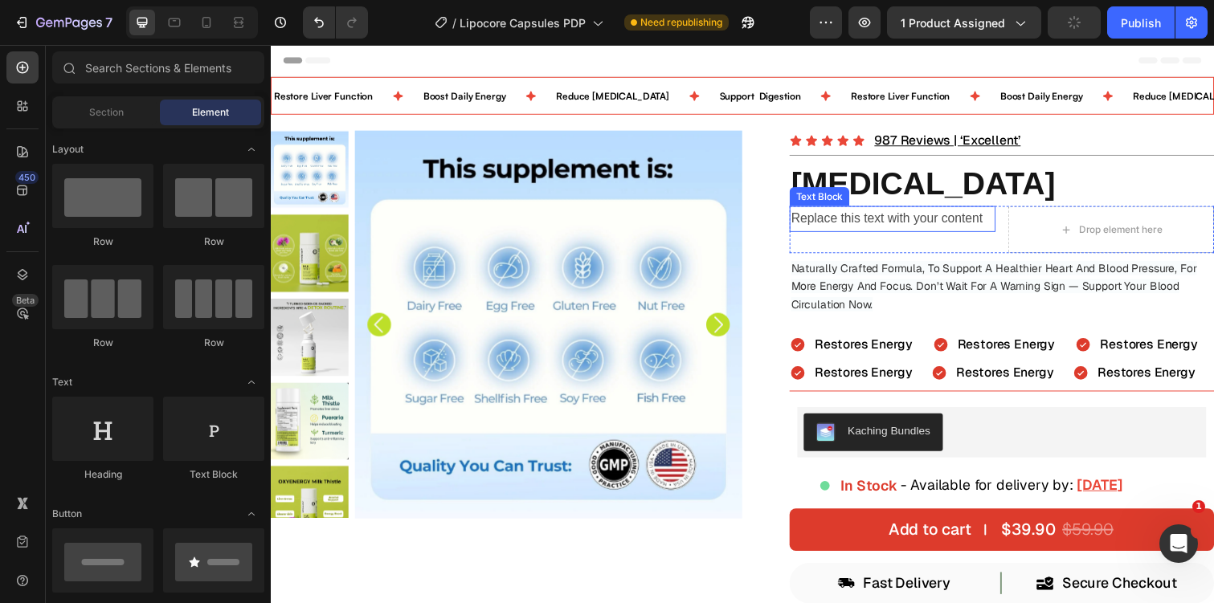
click at [922, 216] on div "Replace this text with your content" at bounding box center [906, 223] width 210 height 27
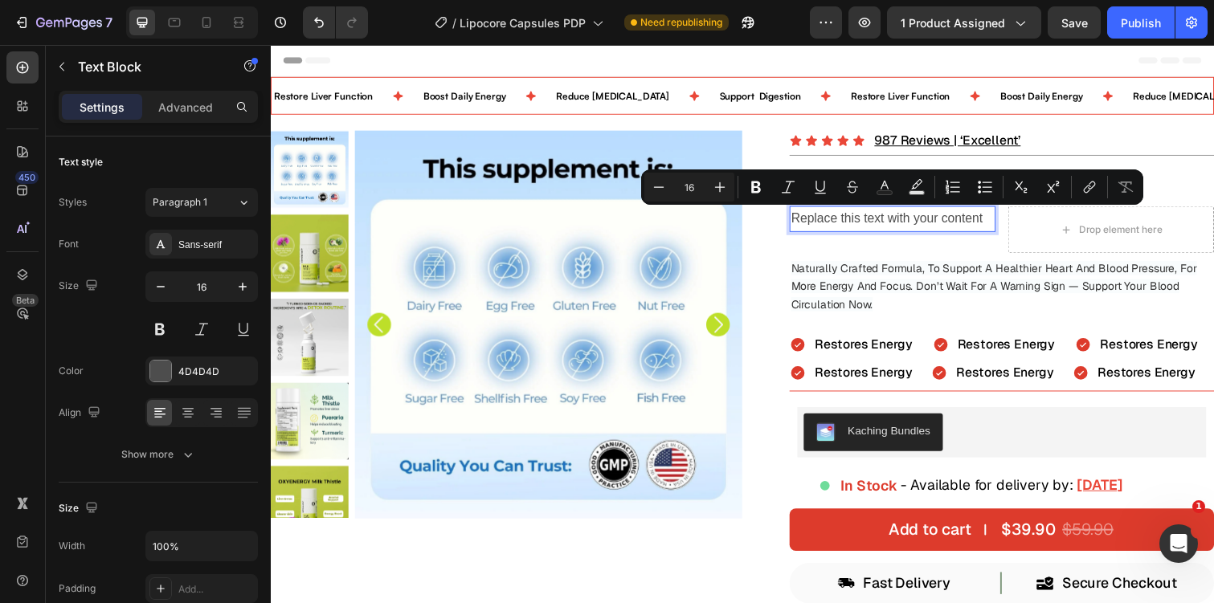
click at [881, 221] on p "Replace this text with your content" at bounding box center [906, 222] width 207 height 23
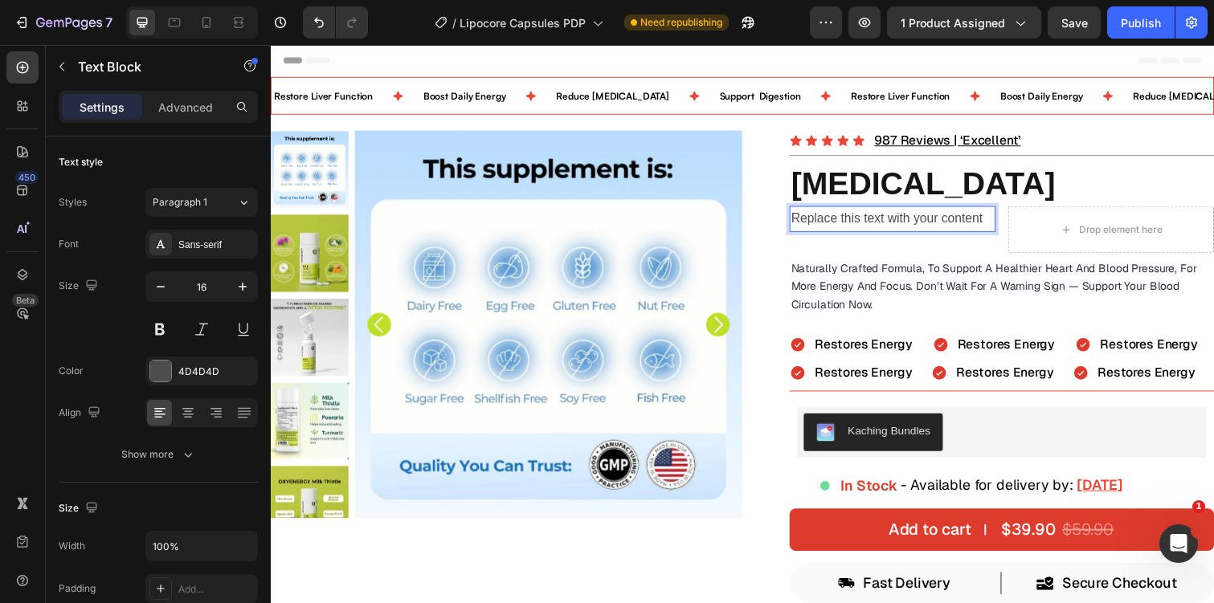
click at [881, 221] on p "Replace this text with your content" at bounding box center [906, 222] width 207 height 23
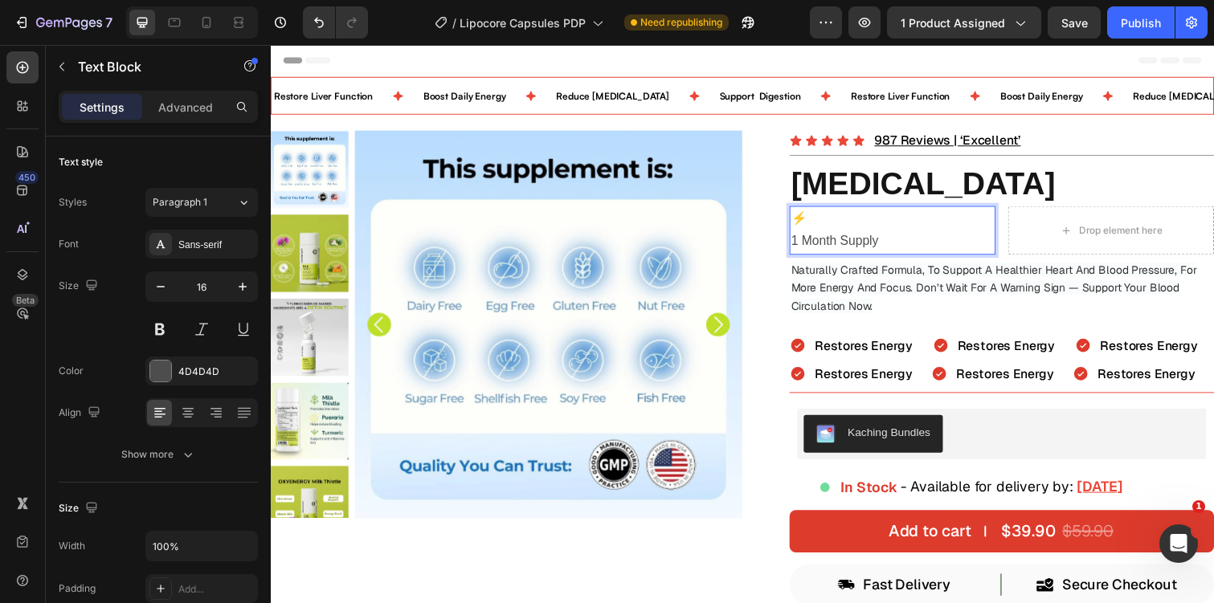
click at [805, 248] on p "1 Month Supply" at bounding box center [906, 246] width 207 height 23
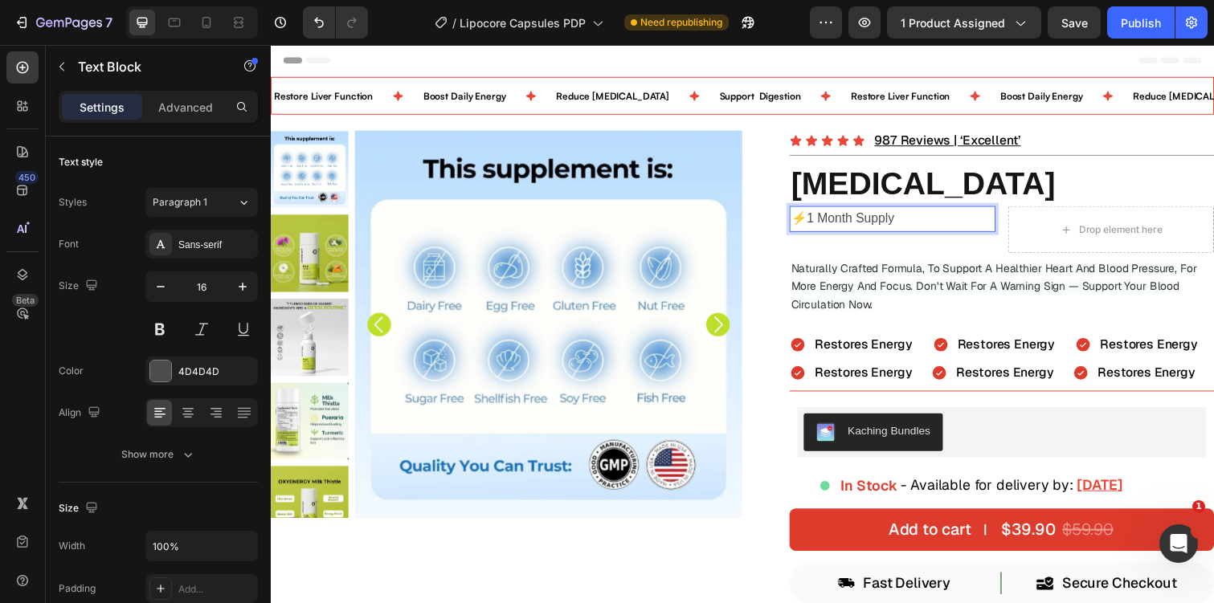
click at [936, 228] on p "⚡️1 Month Supply" at bounding box center [906, 222] width 207 height 23
click at [185, 377] on div "4D4D4D" at bounding box center [201, 372] width 47 height 14
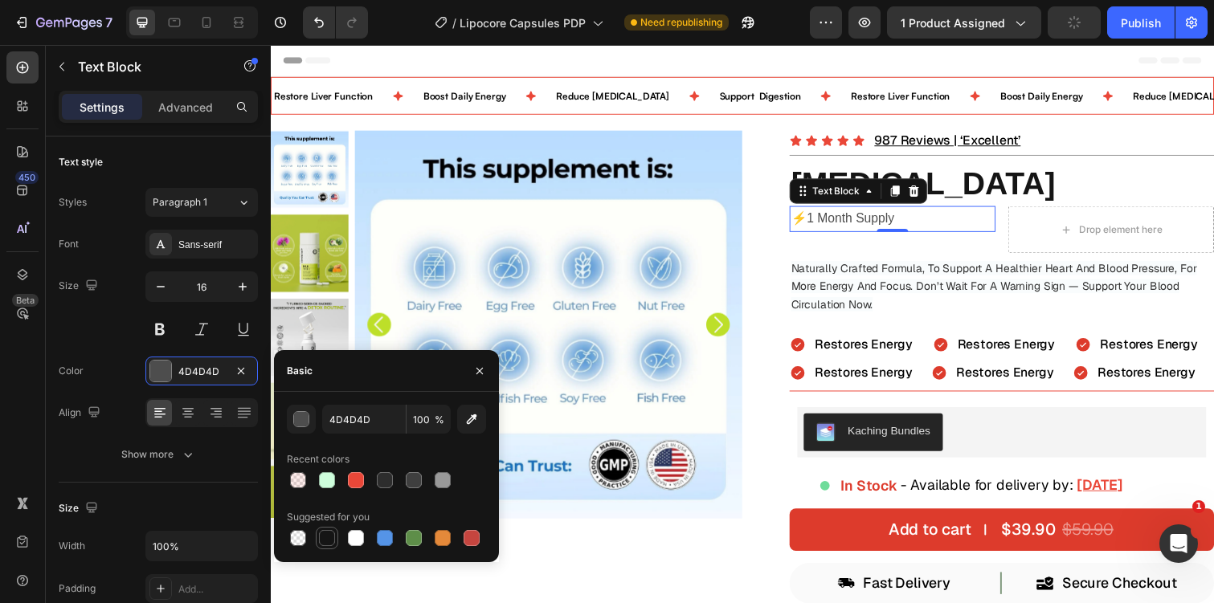
click at [326, 540] on div at bounding box center [327, 538] width 16 height 16
type input "151515"
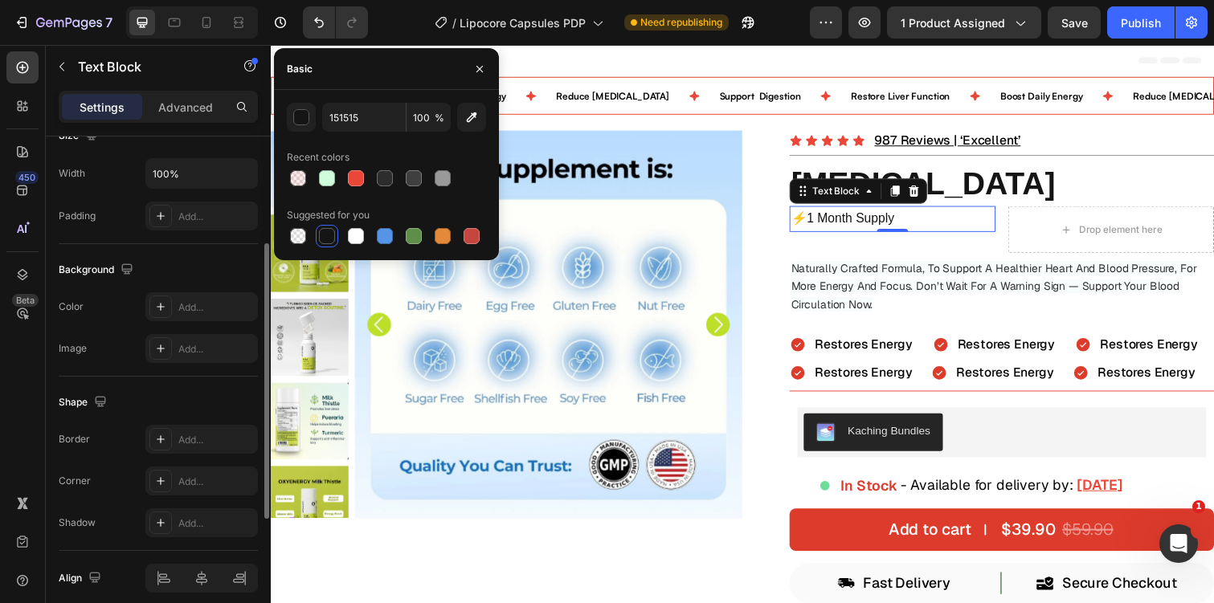
scroll to position [392, 0]
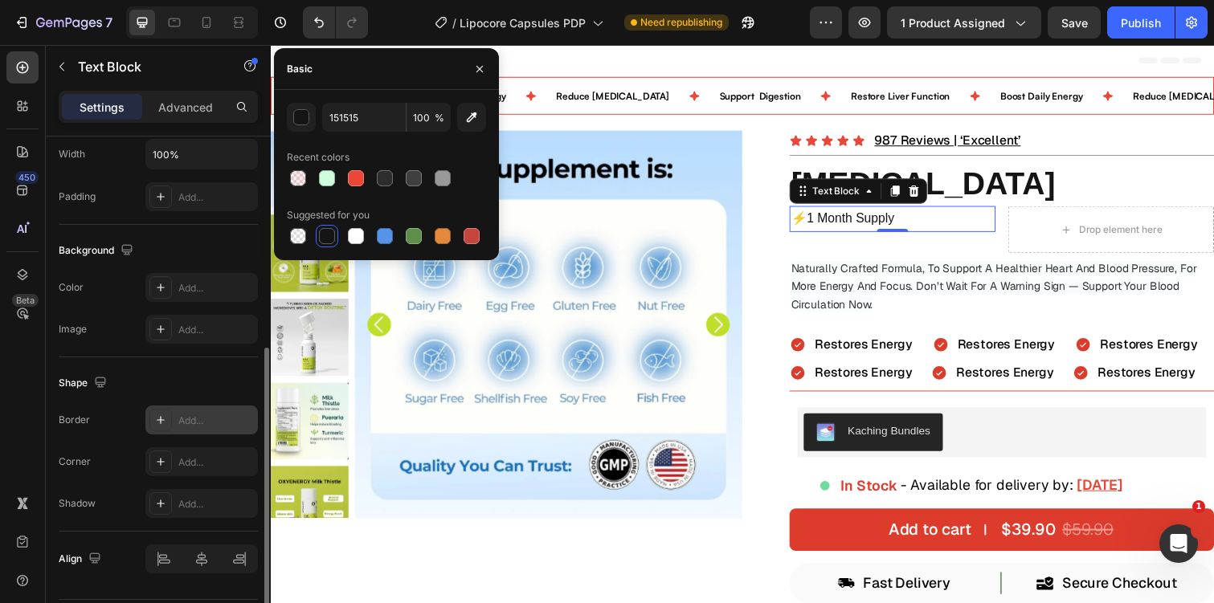
click at [155, 416] on icon at bounding box center [160, 420] width 13 height 13
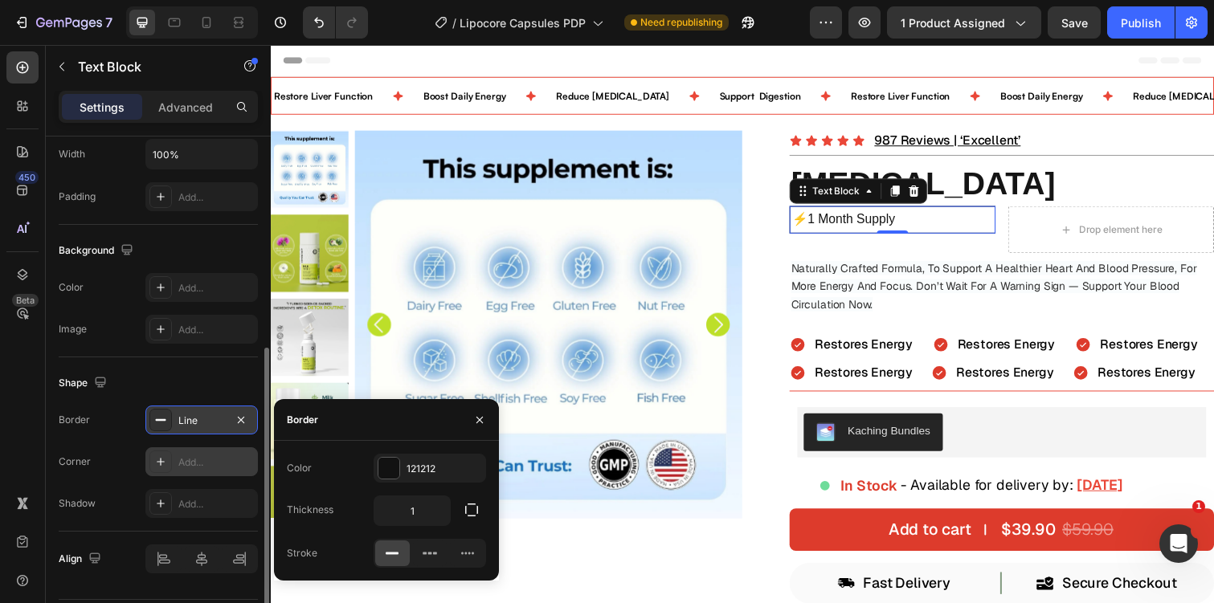
click at [179, 465] on div "Add..." at bounding box center [216, 463] width 76 height 14
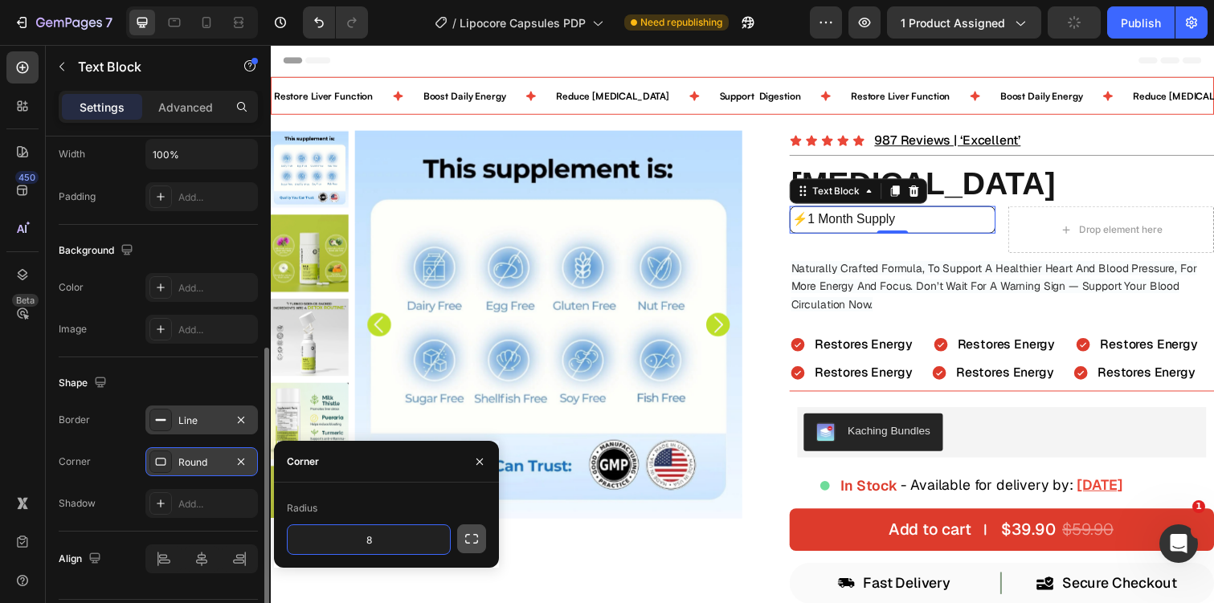
click at [467, 535] on icon "button" at bounding box center [472, 539] width 16 height 16
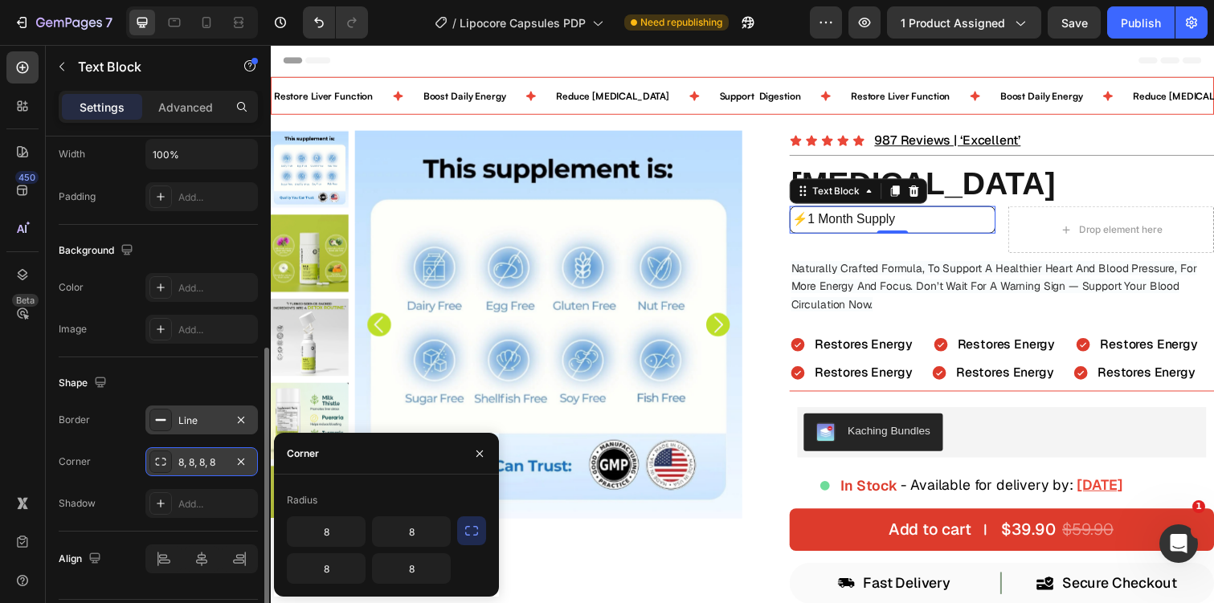
click at [472, 533] on icon "button" at bounding box center [472, 531] width 16 height 16
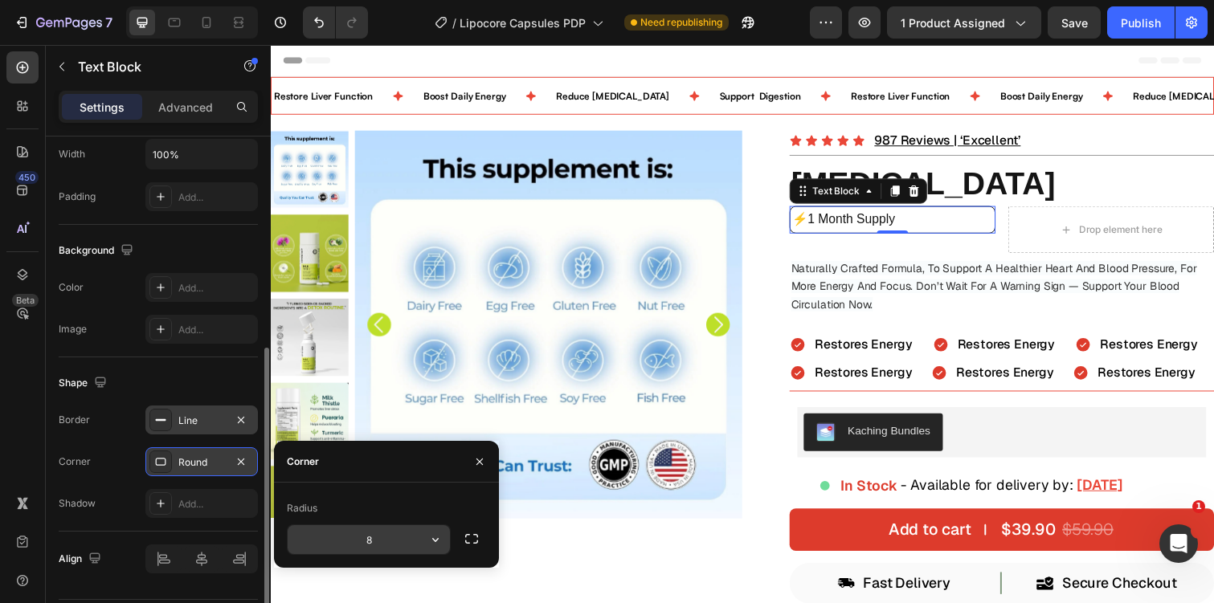
click at [383, 545] on input "8" at bounding box center [369, 539] width 162 height 29
click at [372, 537] on input "8" at bounding box center [369, 539] width 162 height 29
type input "32"
click at [187, 107] on p "Advanced" at bounding box center [185, 107] width 55 height 17
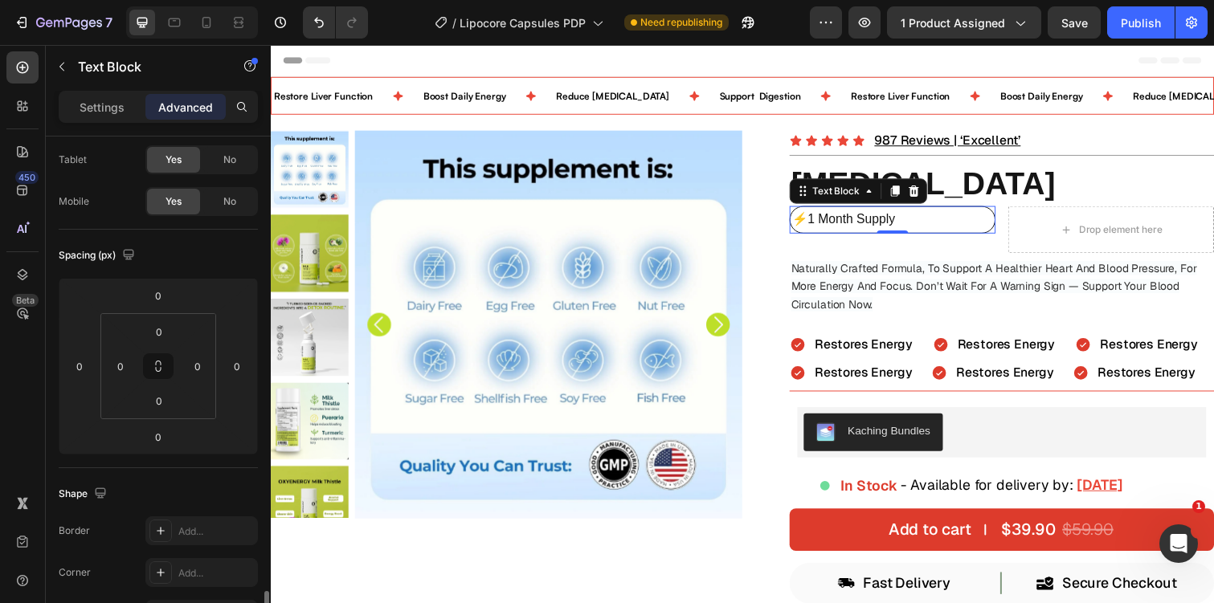
scroll to position [0, 0]
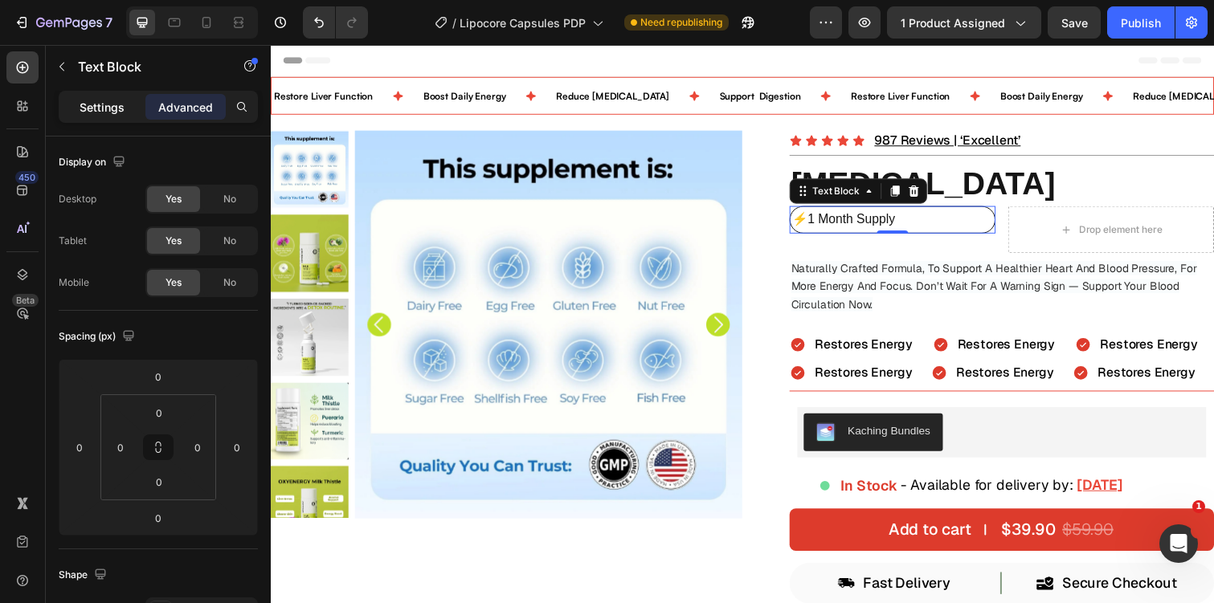
click at [121, 97] on div "Settings" at bounding box center [102, 107] width 80 height 26
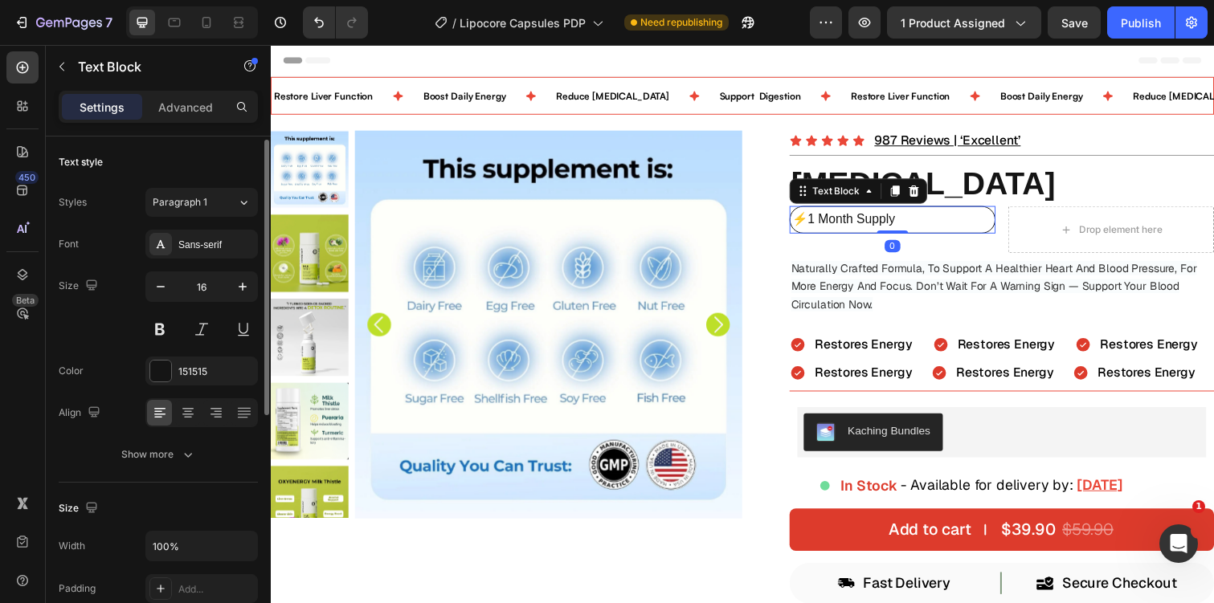
scroll to position [439, 0]
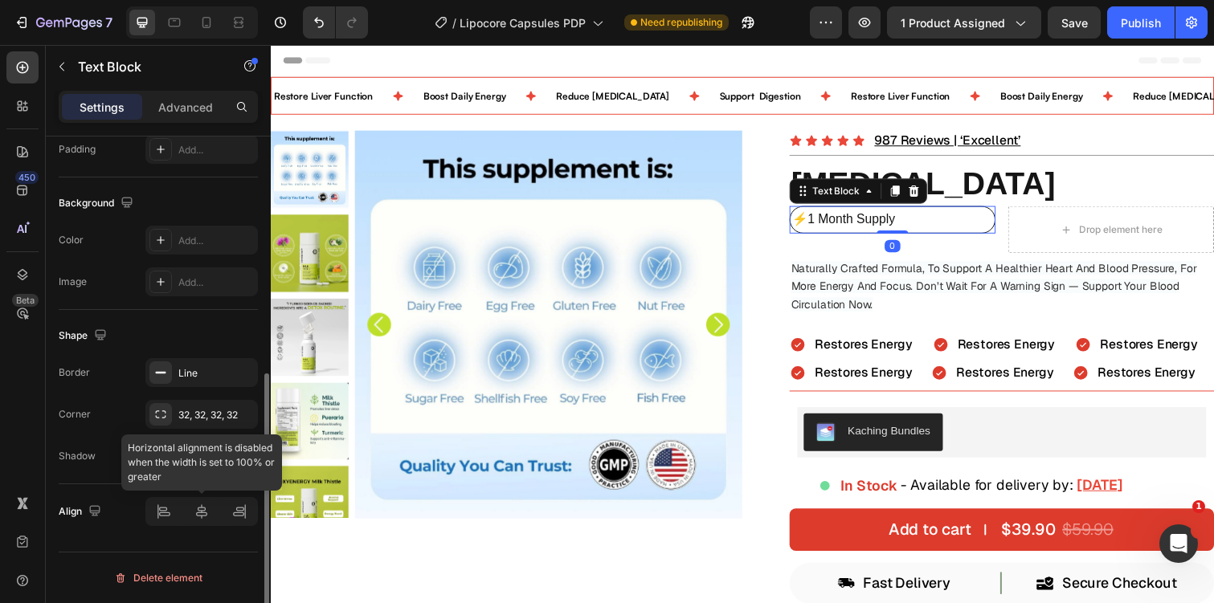
click at [194, 521] on div at bounding box center [201, 511] width 112 height 29
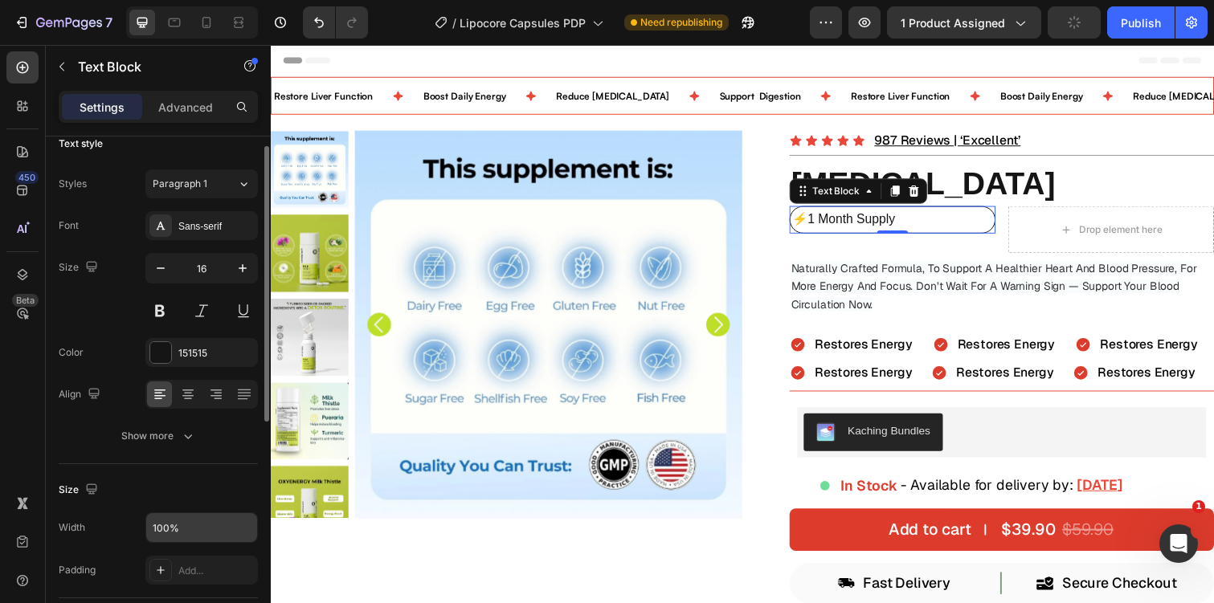
scroll to position [0, 0]
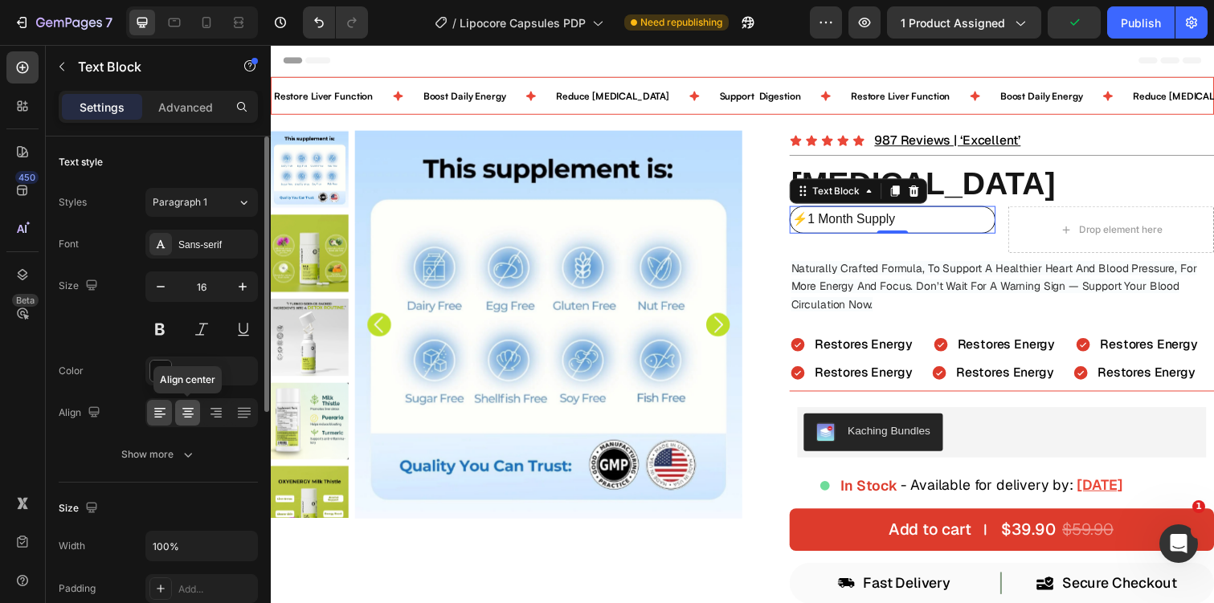
click at [190, 412] on icon at bounding box center [188, 413] width 16 height 16
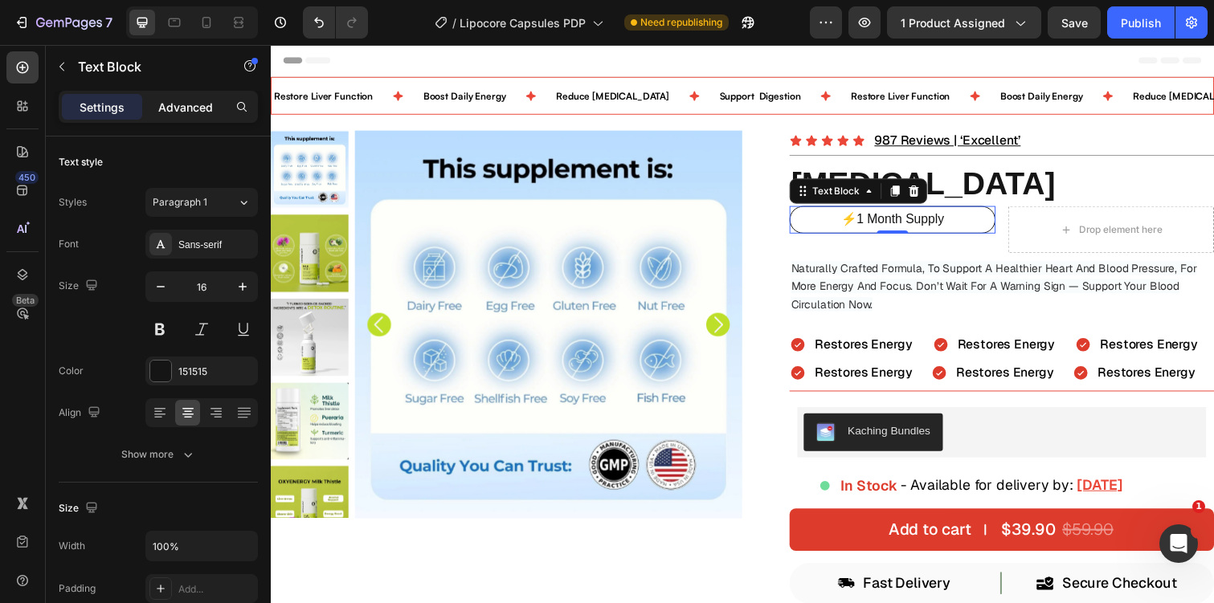
click at [199, 115] on p "Advanced" at bounding box center [185, 107] width 55 height 17
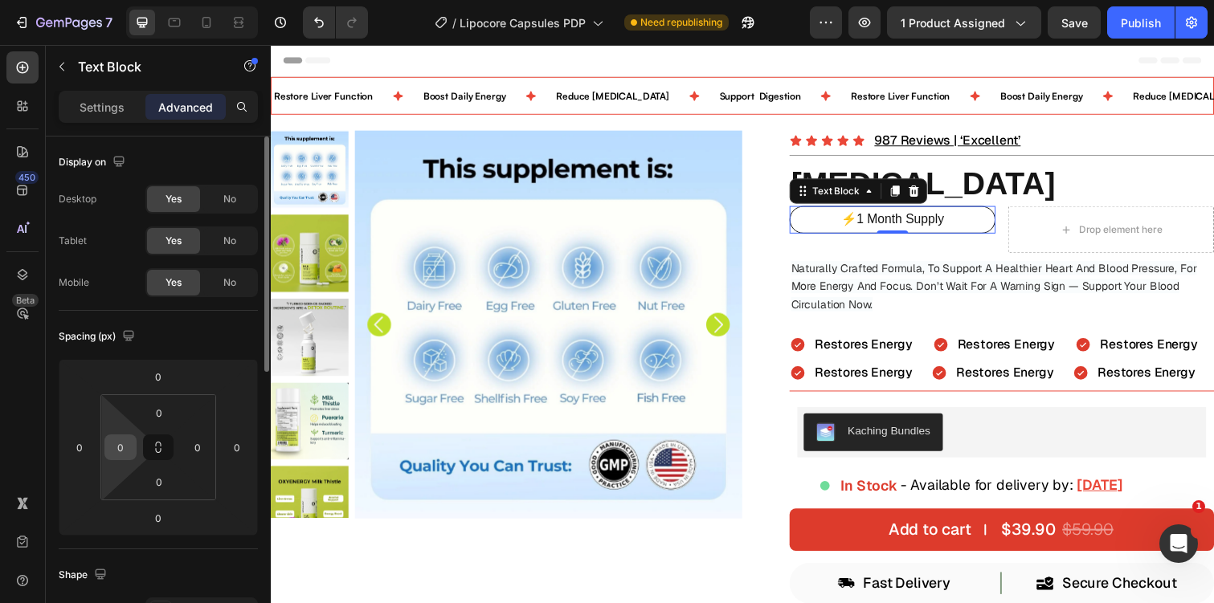
click at [120, 449] on input "0" at bounding box center [120, 447] width 24 height 24
type input "1"
type input "20"
click at [204, 450] on input "0" at bounding box center [198, 447] width 24 height 24
type input "2"
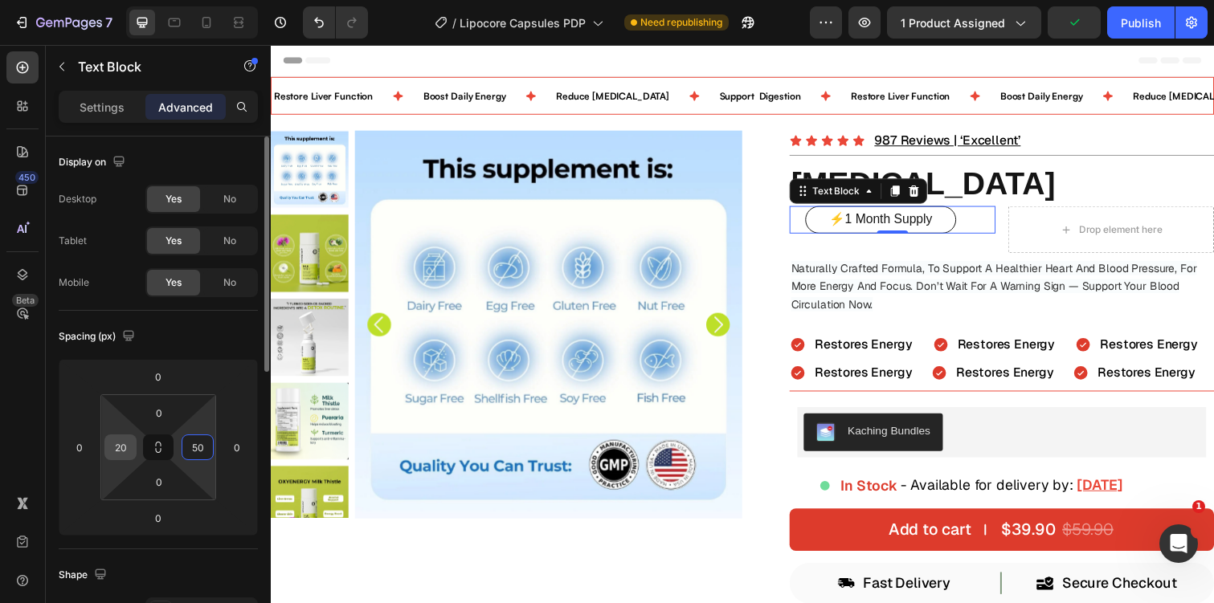
type input "50"
click at [117, 450] on input "20" at bounding box center [120, 447] width 24 height 24
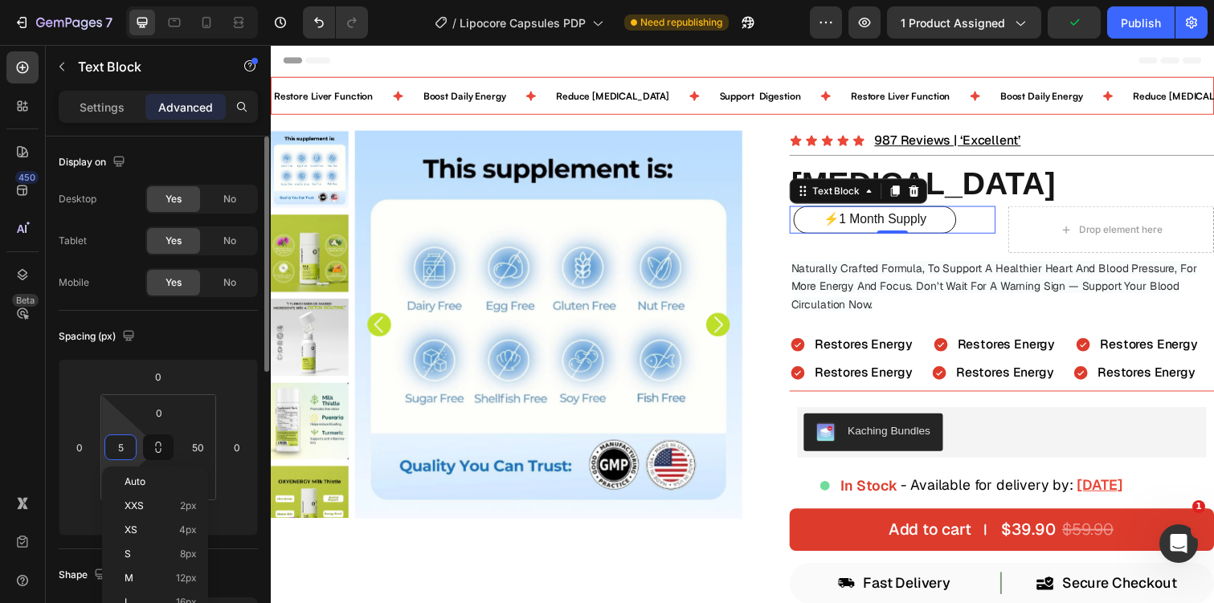
type input "50"
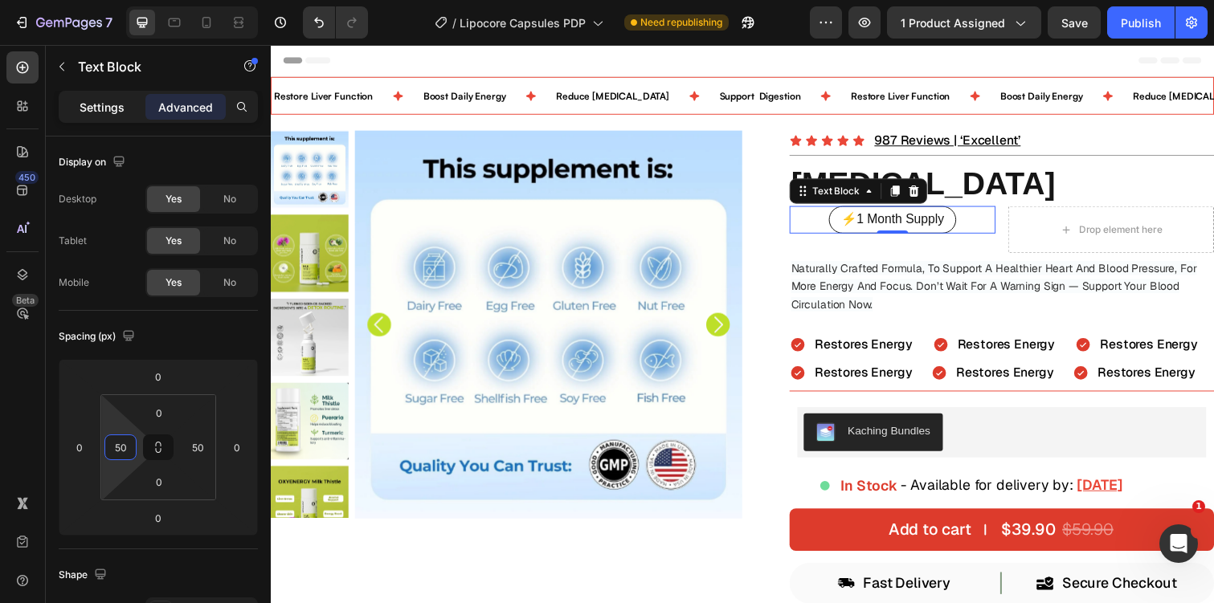
click at [120, 108] on p "Settings" at bounding box center [102, 107] width 45 height 17
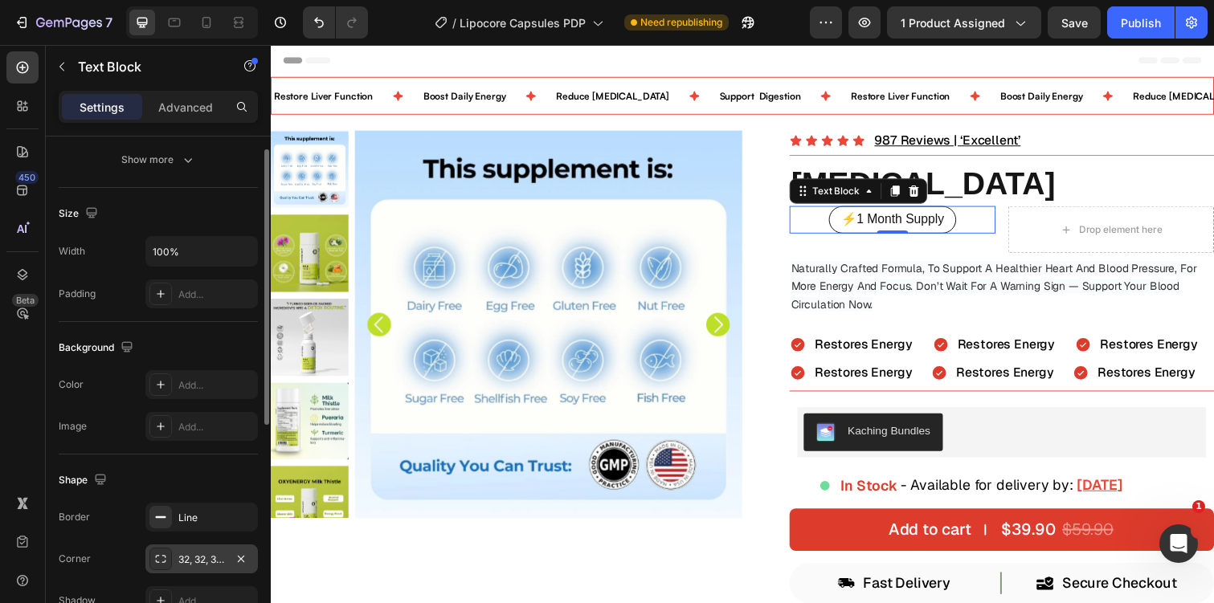
scroll to position [188, 0]
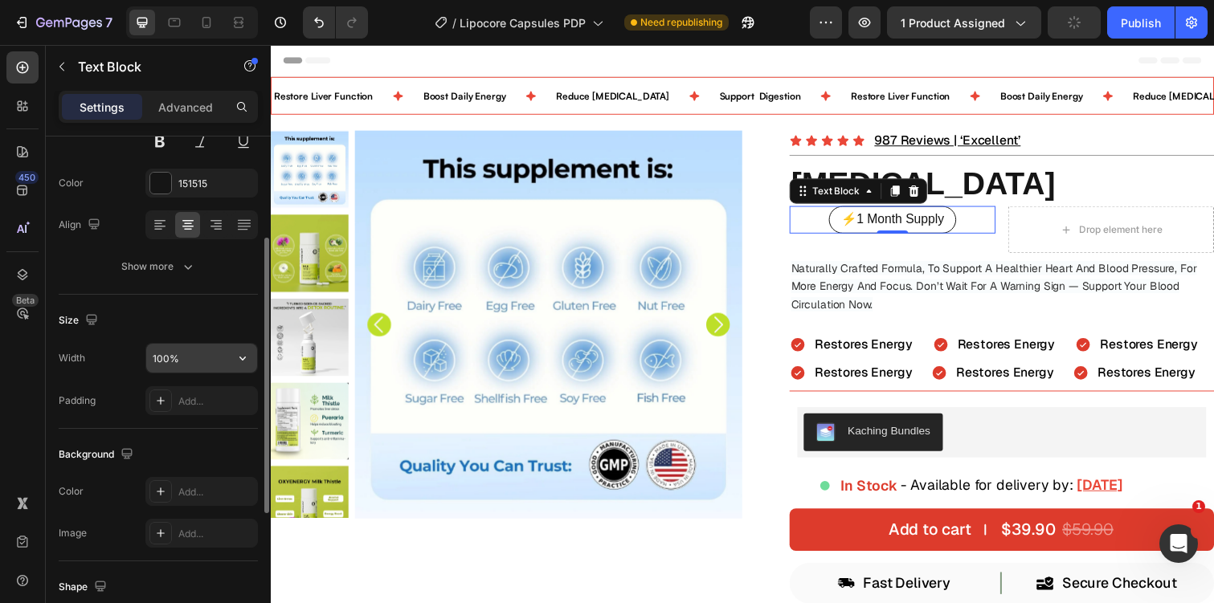
click at [195, 367] on input "100%" at bounding box center [201, 358] width 111 height 29
click at [244, 360] on icon "button" at bounding box center [243, 358] width 16 height 16
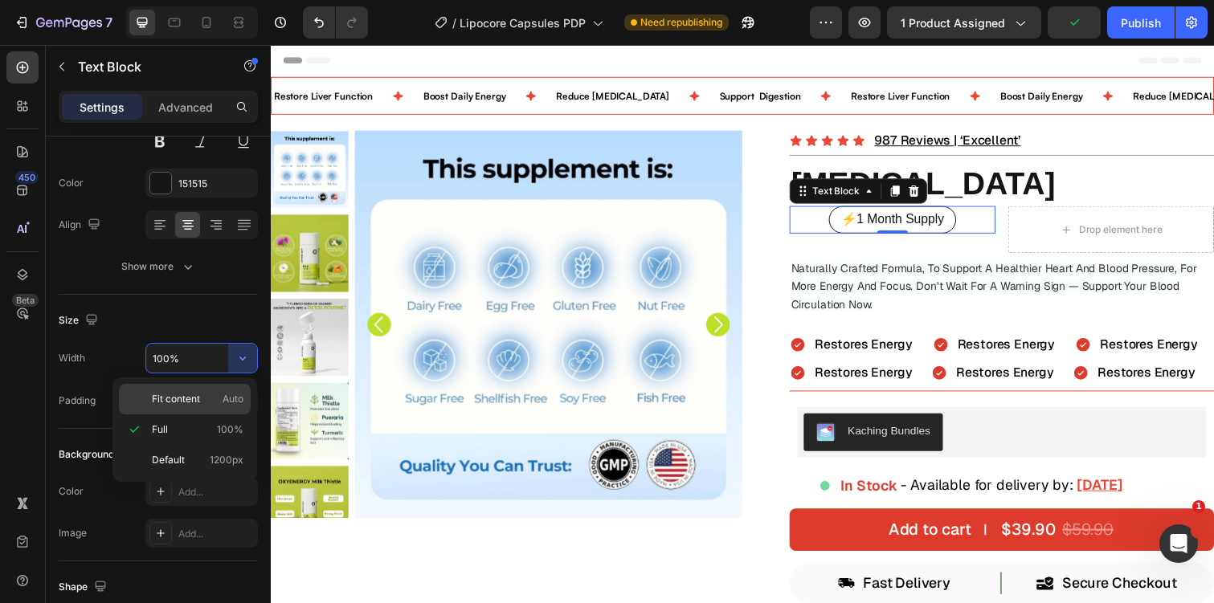
click at [225, 408] on div "Fit content Auto" at bounding box center [185, 399] width 132 height 31
type input "Auto"
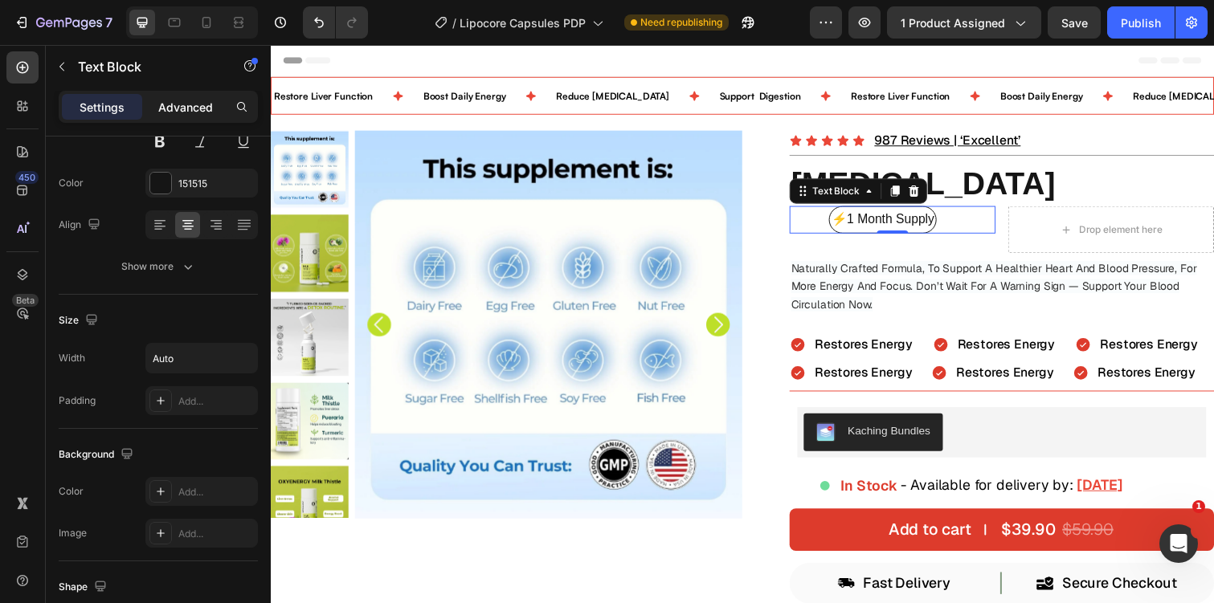
click at [195, 99] on p "Advanced" at bounding box center [185, 107] width 55 height 17
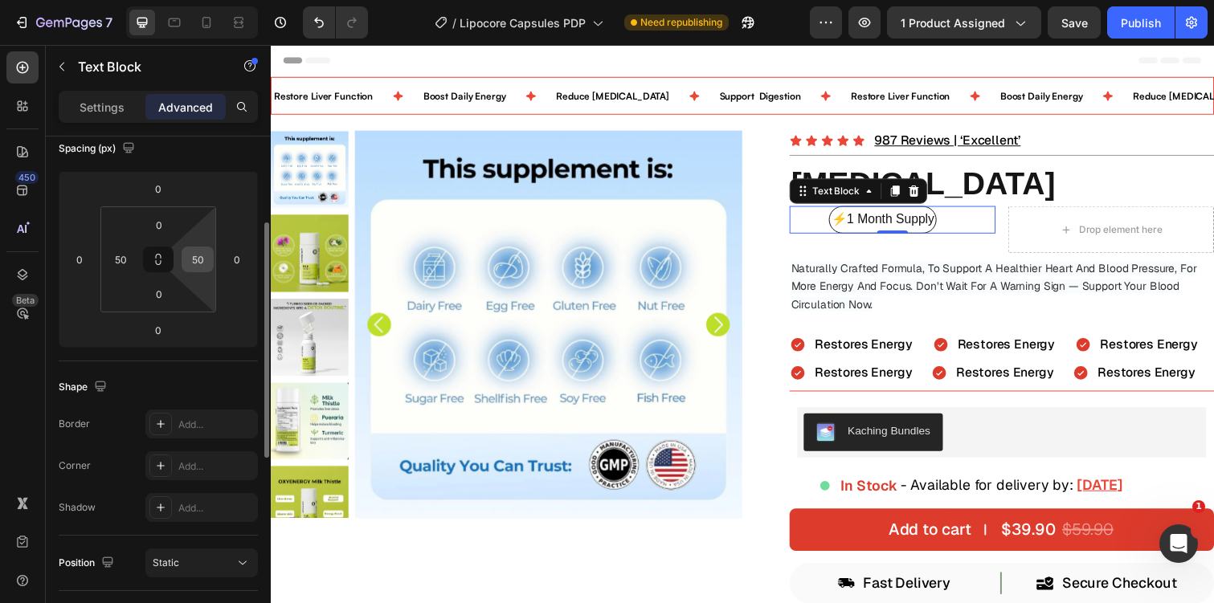
click at [192, 256] on input "50" at bounding box center [198, 259] width 24 height 24
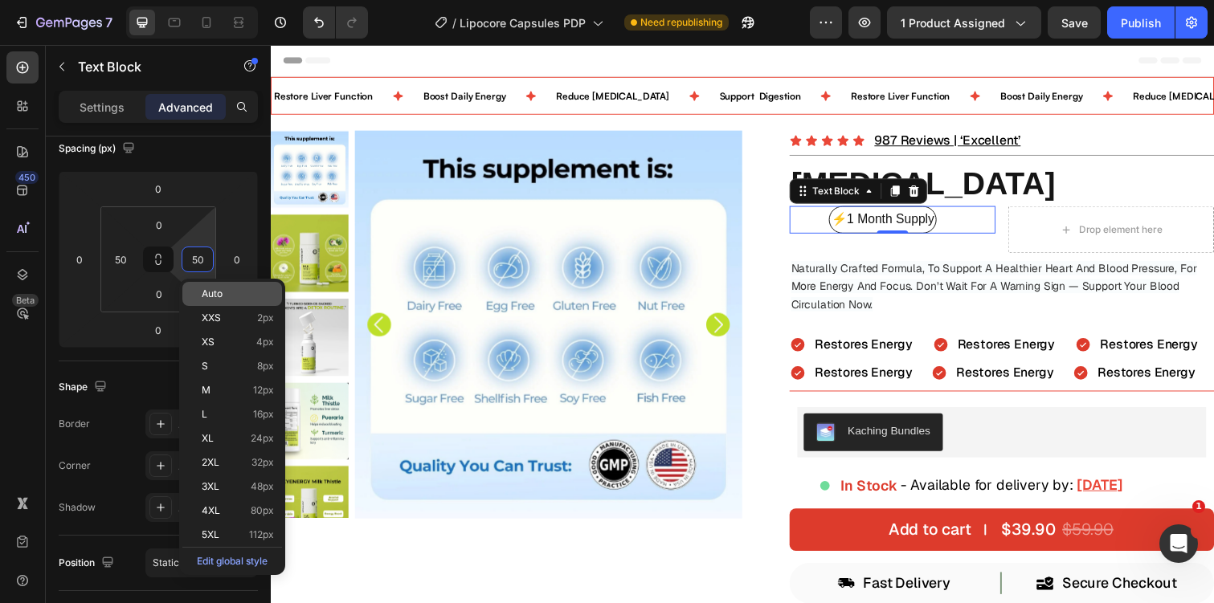
click at [206, 290] on span "Auto" at bounding box center [212, 293] width 21 height 11
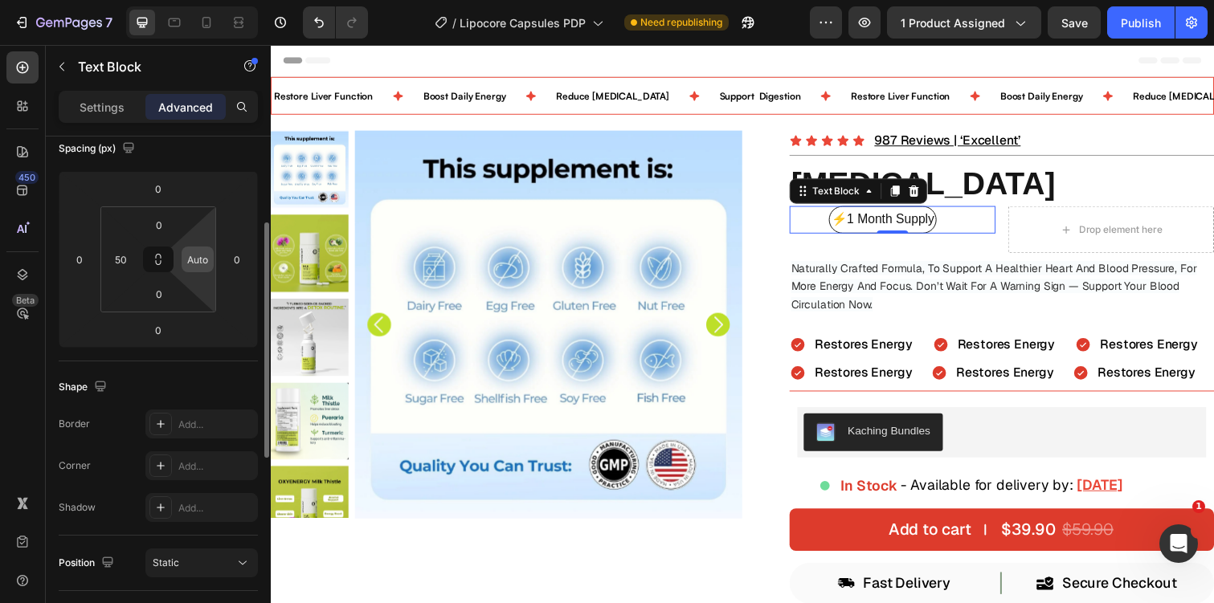
click at [198, 265] on input "Auto" at bounding box center [198, 259] width 24 height 24
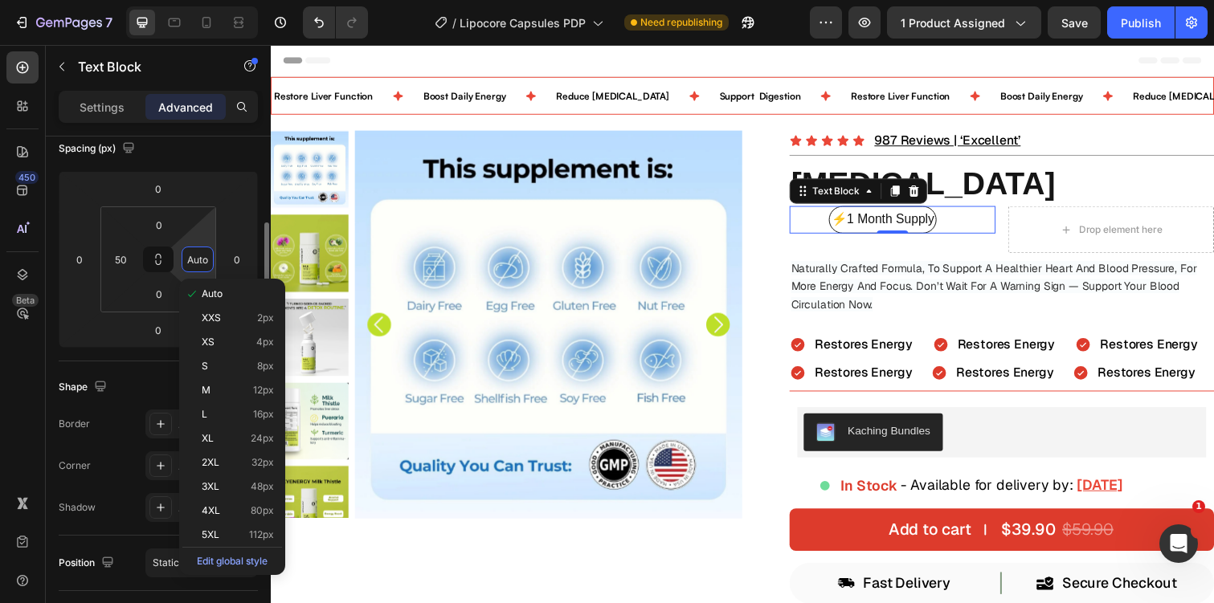
type input "9"
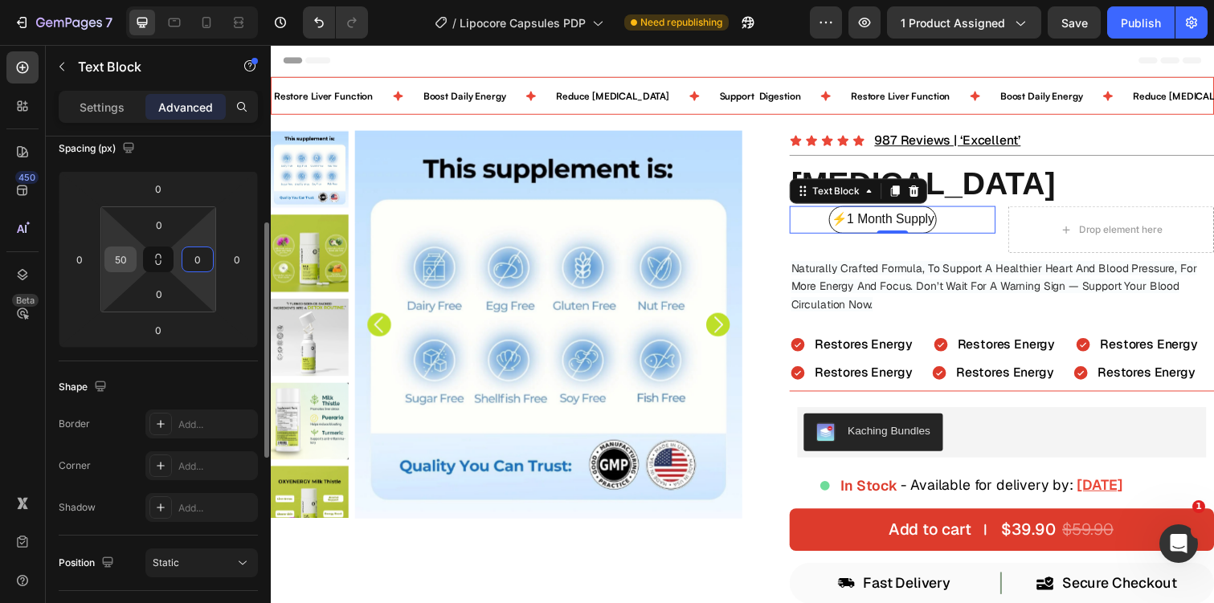
type input "0"
click at [119, 257] on input "50" at bounding box center [120, 259] width 24 height 24
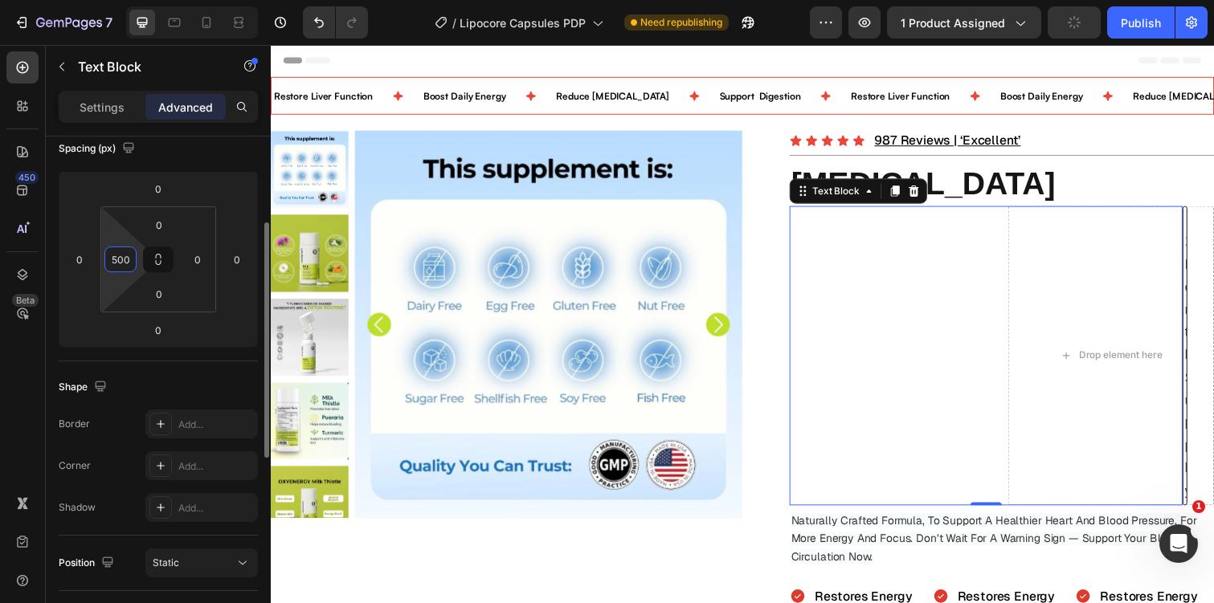
type input "0"
click at [116, 117] on div "Settings" at bounding box center [102, 107] width 80 height 26
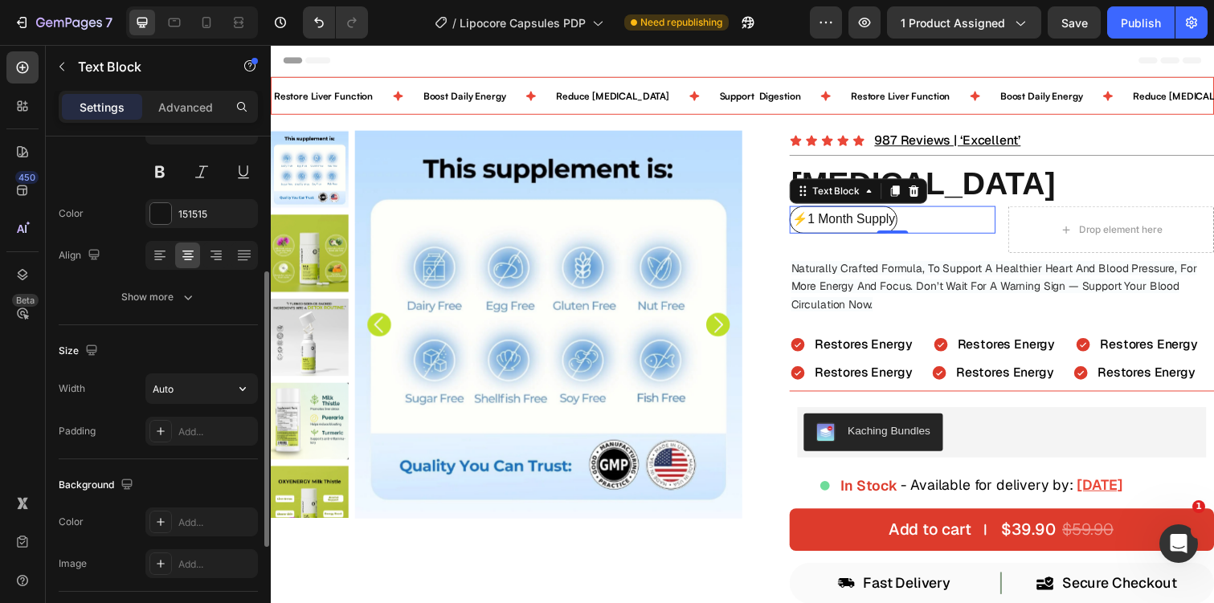
scroll to position [151, 0]
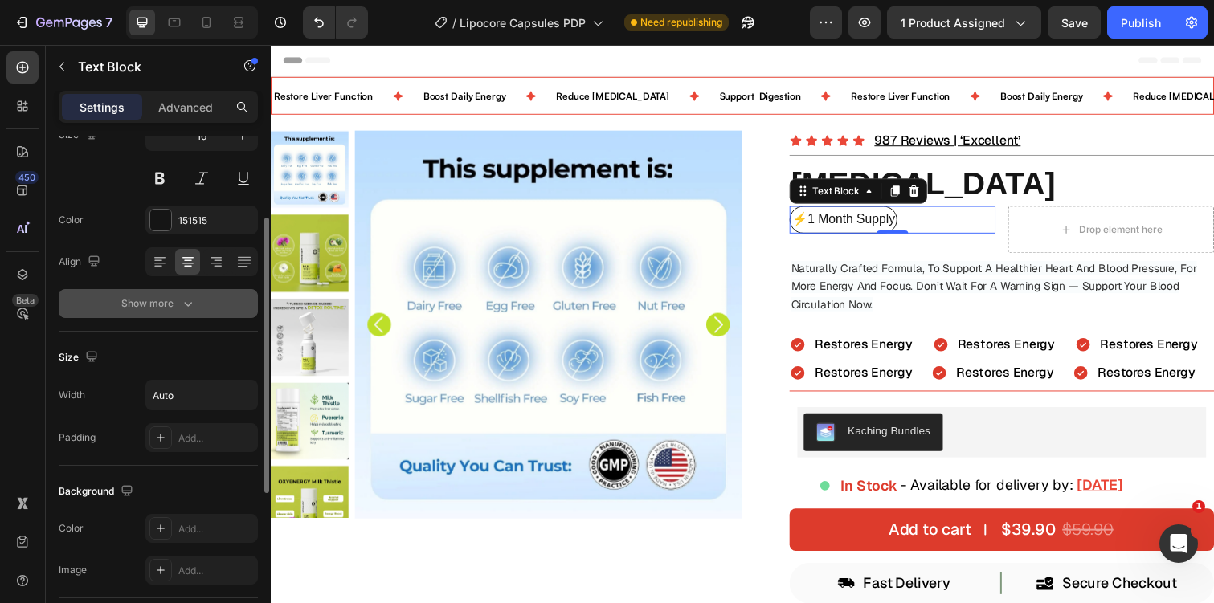
click at [188, 296] on icon "button" at bounding box center [188, 304] width 16 height 16
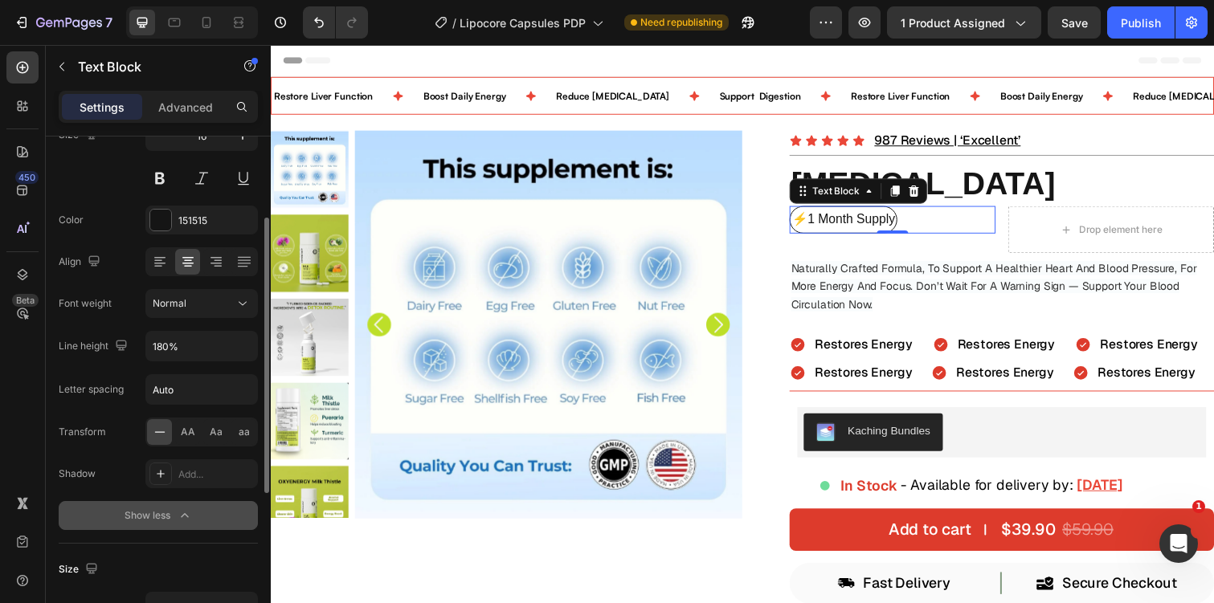
scroll to position [0, 0]
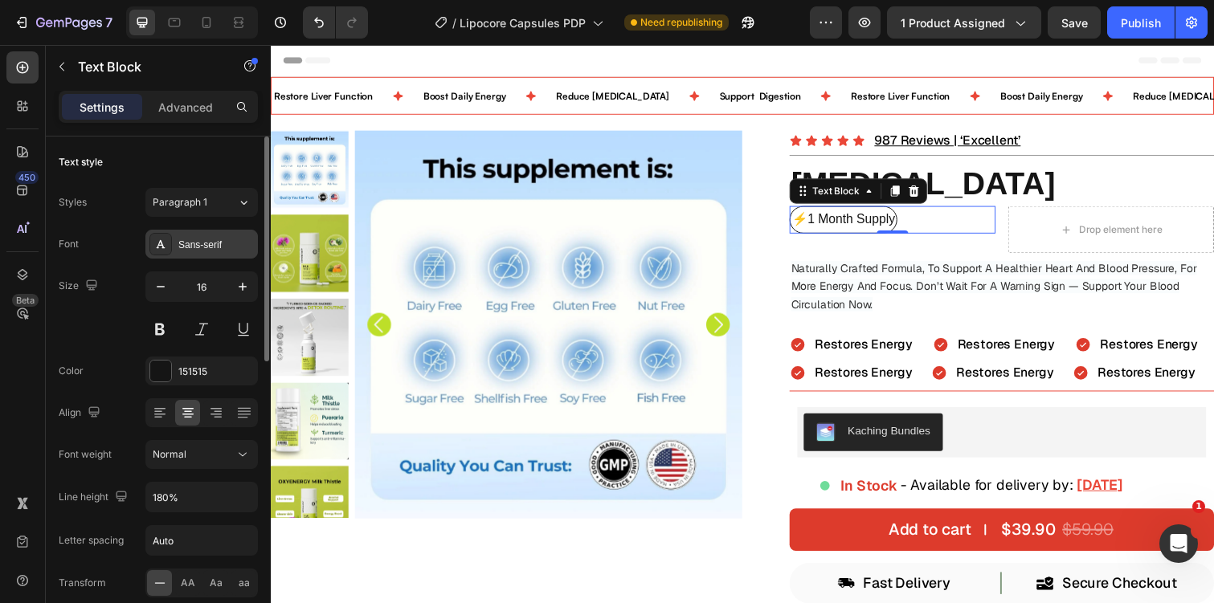
click at [203, 247] on div "Sans-serif" at bounding box center [216, 245] width 76 height 14
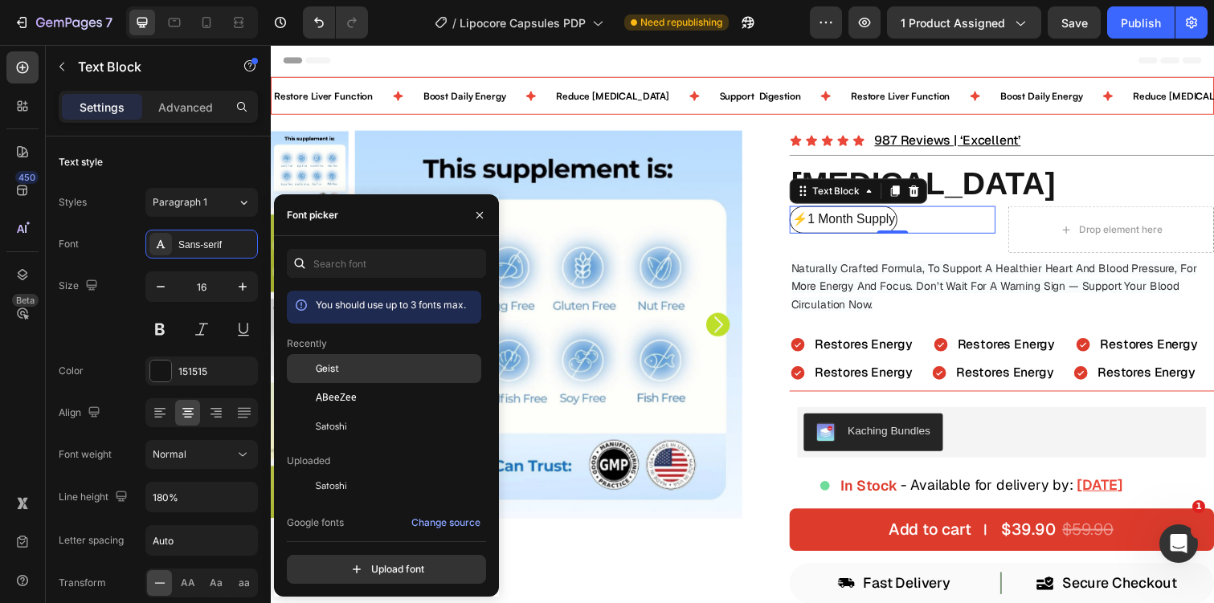
click at [345, 366] on div "Geist" at bounding box center [397, 369] width 162 height 14
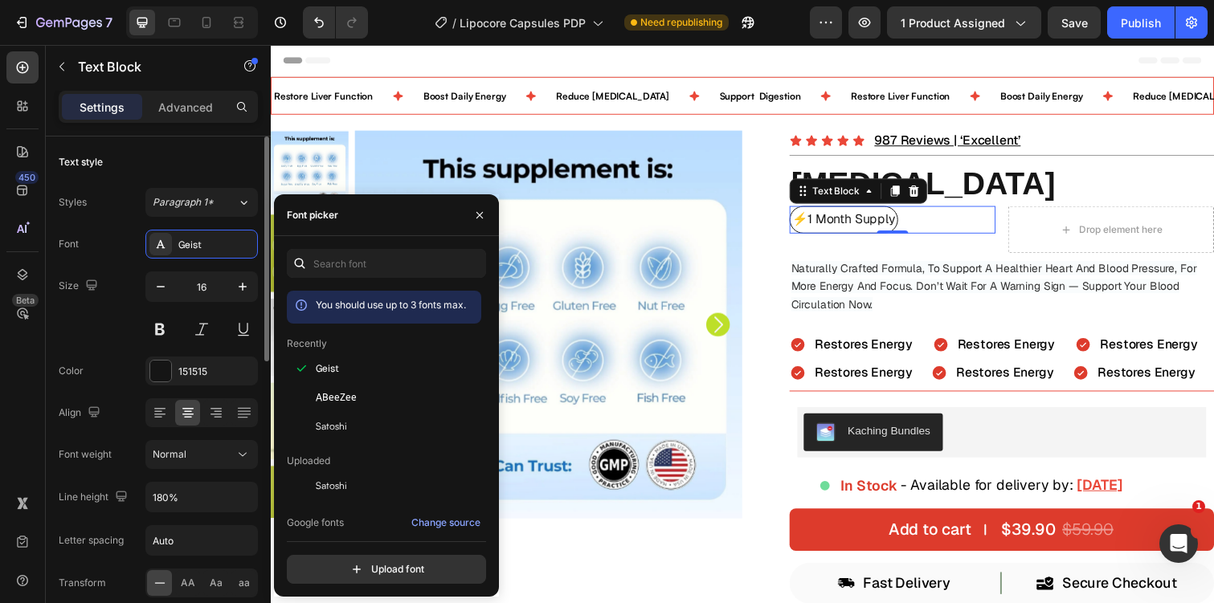
click at [128, 247] on div "Font Geist" at bounding box center [158, 244] width 199 height 29
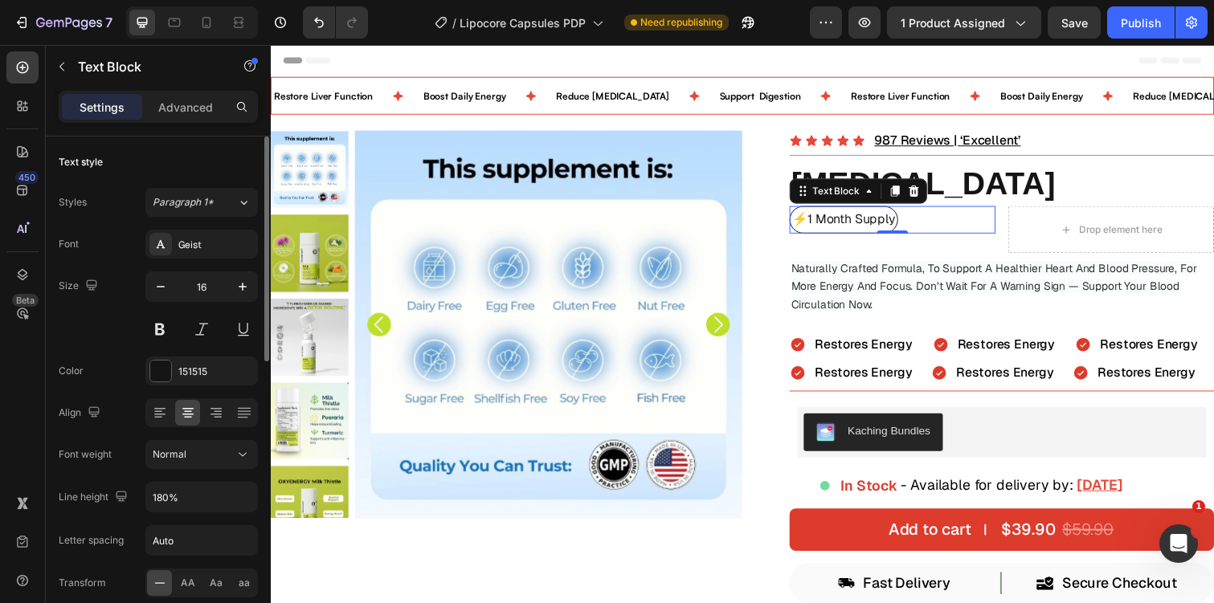
scroll to position [652, 0]
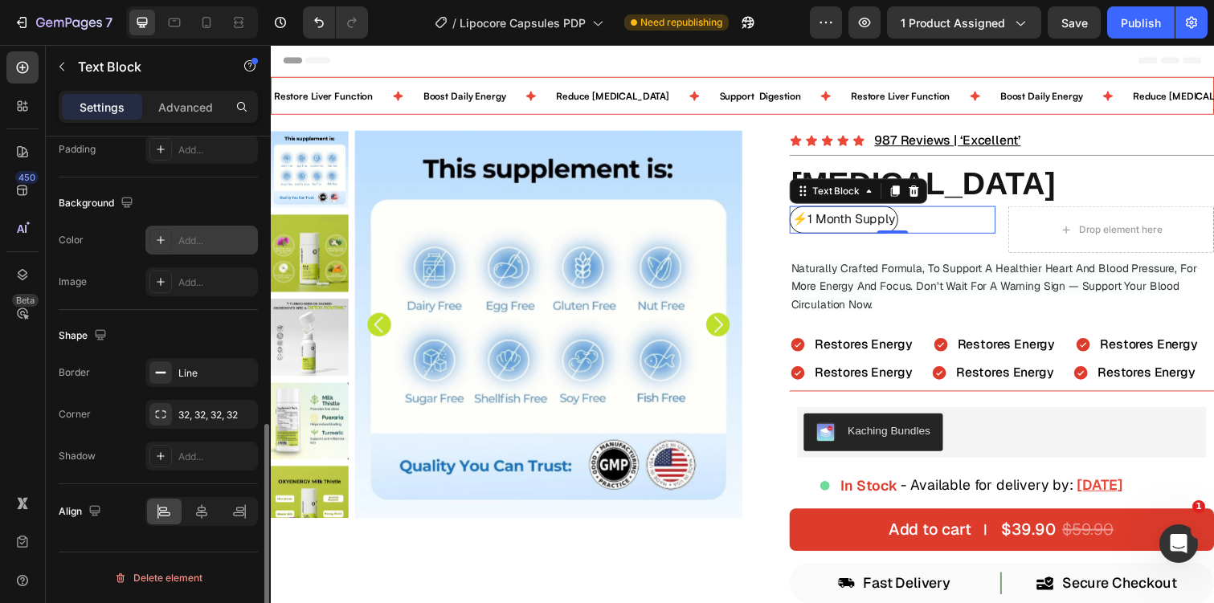
click at [169, 241] on div at bounding box center [160, 240] width 22 height 22
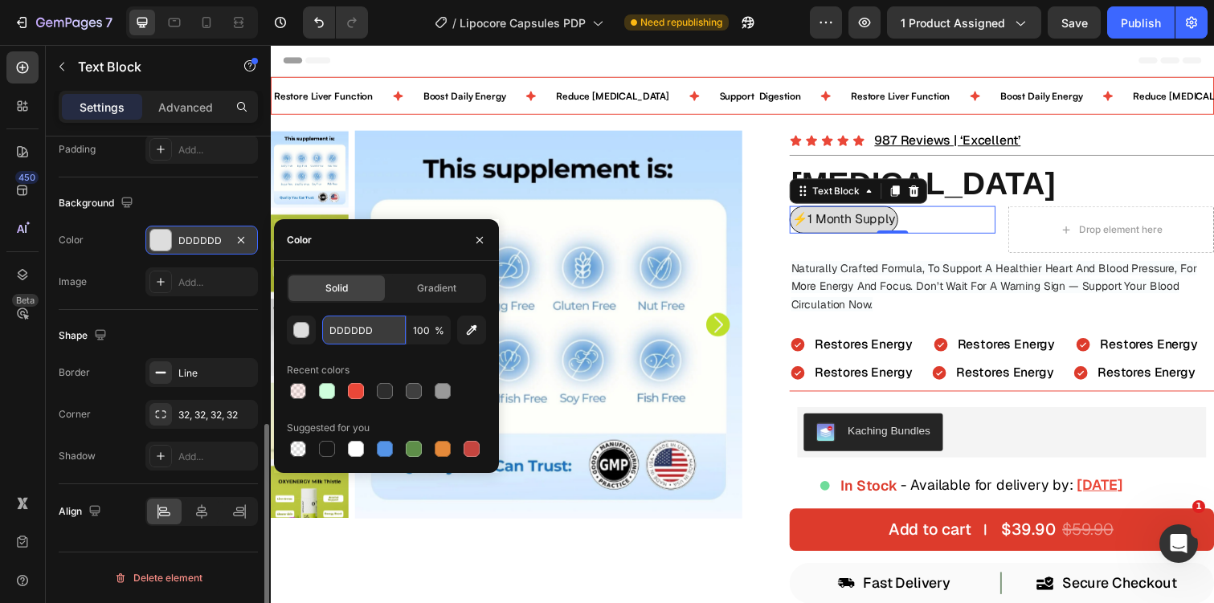
click at [354, 329] on input "DDDDDD" at bounding box center [364, 330] width 84 height 29
type input "faffc9"
click at [170, 321] on div "Shape Border Line Corner 32, 32, 32, 32 Shadow Add..." at bounding box center [158, 397] width 199 height 174
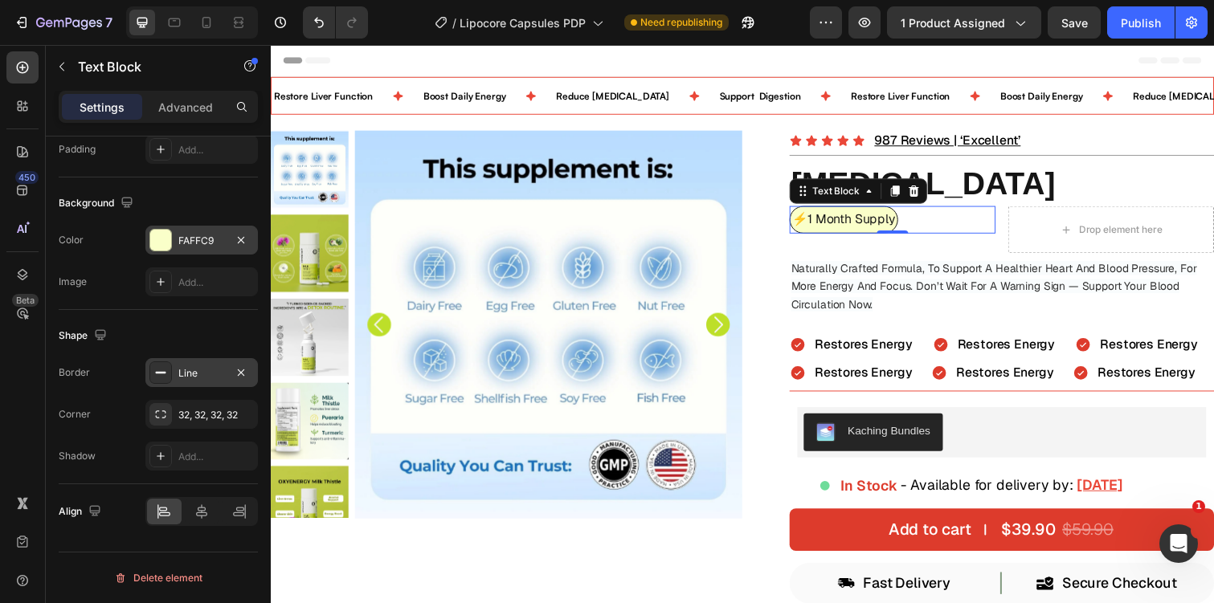
click at [168, 368] on div at bounding box center [160, 373] width 22 height 22
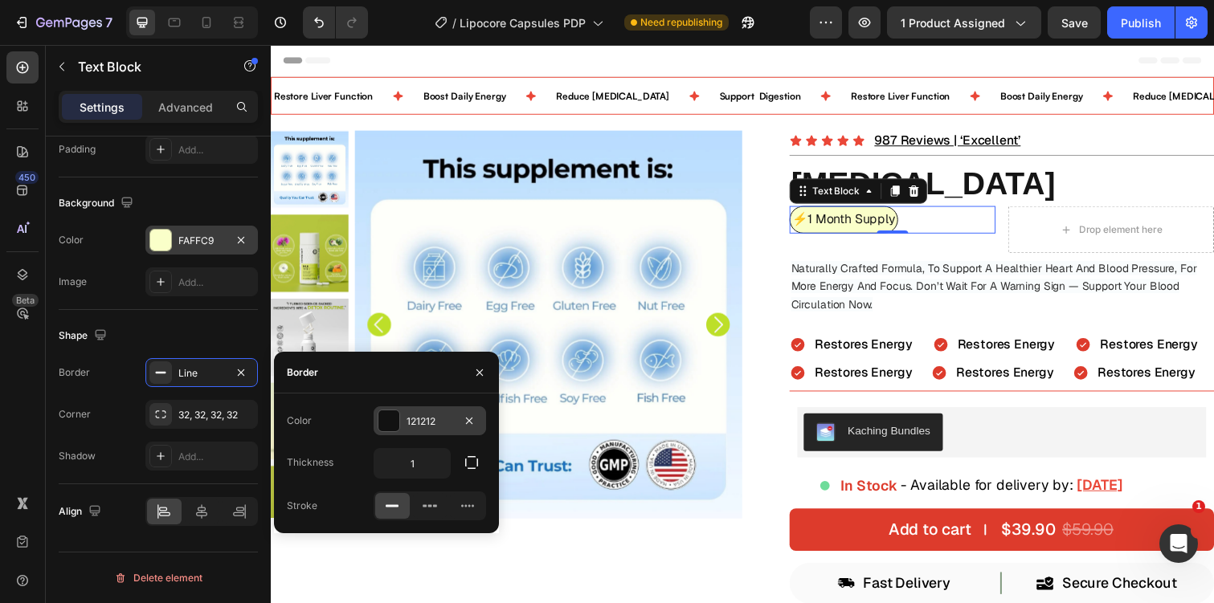
click at [423, 415] on div "121212" at bounding box center [430, 422] width 47 height 14
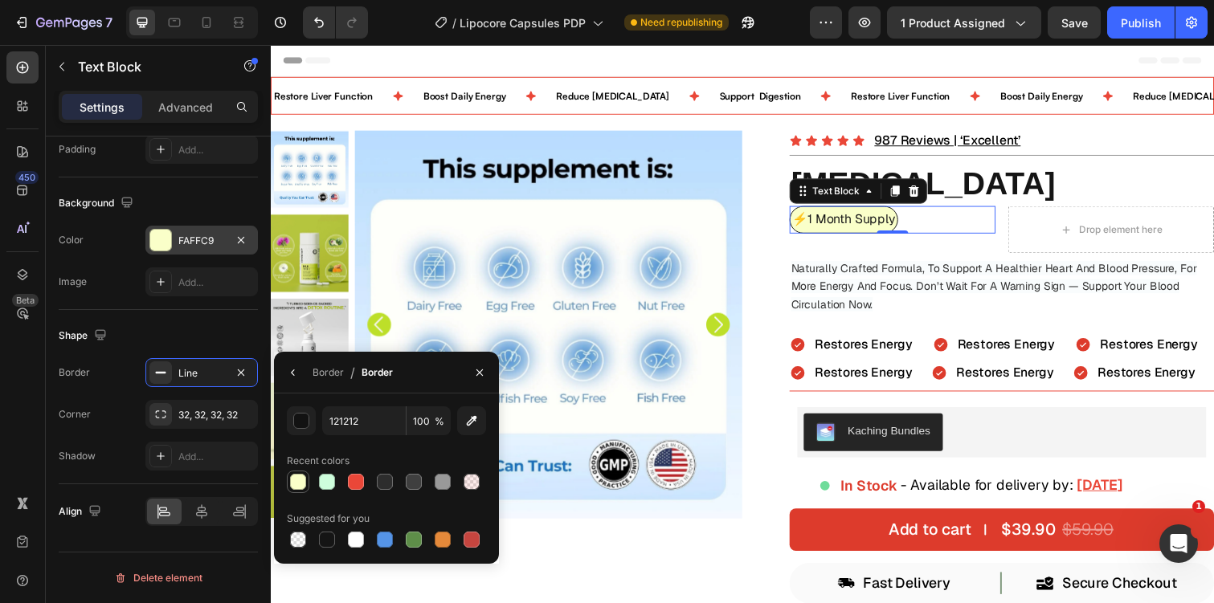
click at [303, 483] on div at bounding box center [298, 482] width 16 height 16
click at [304, 422] on div "button" at bounding box center [302, 422] width 16 height 16
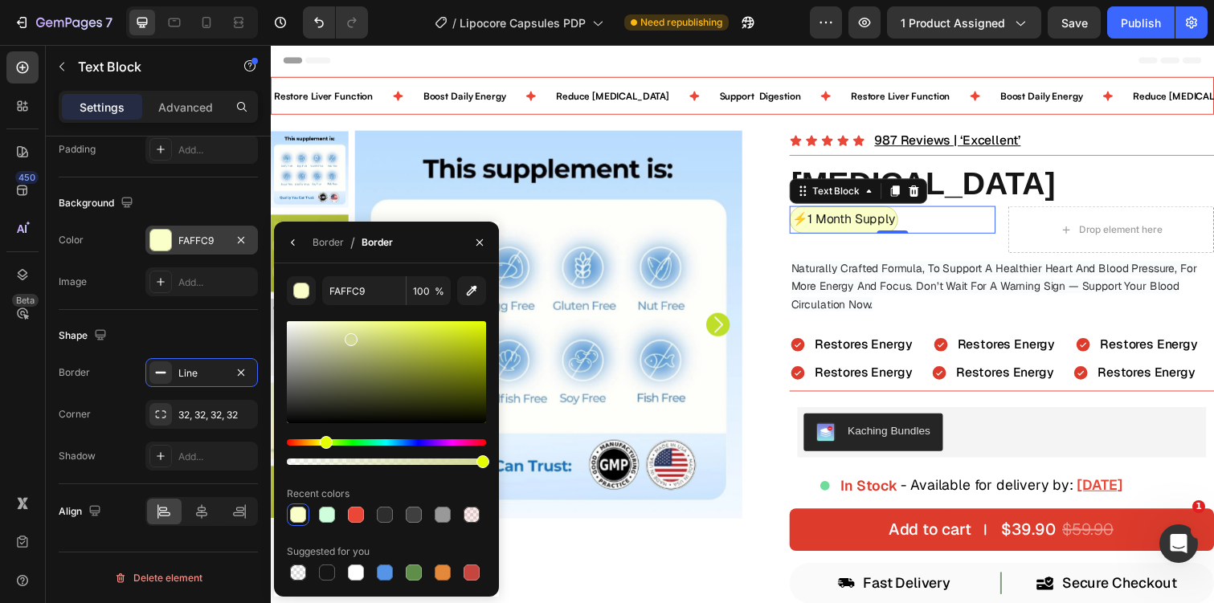
drag, startPoint x: 336, startPoint y: 327, endPoint x: 355, endPoint y: 337, distance: 21.9
click at [355, 337] on div at bounding box center [351, 339] width 13 height 13
type input "CED68D"
click at [121, 350] on div "Shape Border Line Corner 32, 32, 32, 32 Shadow Add..." at bounding box center [158, 397] width 199 height 174
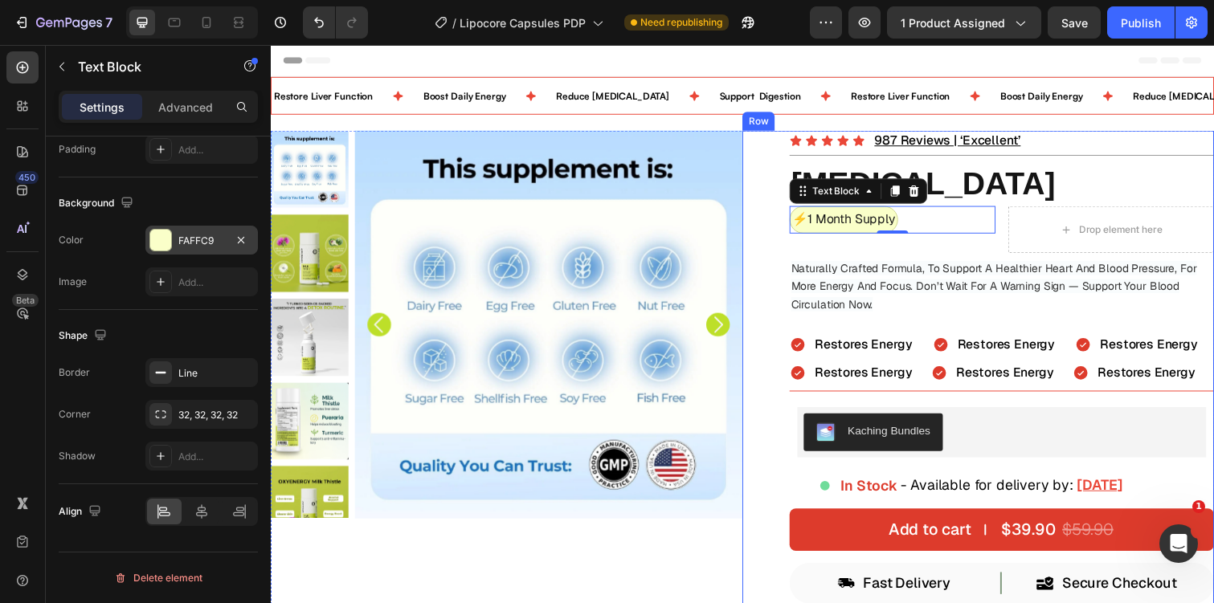
click at [770, 313] on div "Icon Icon Icon Icon Icon Icon List 987 Reviews | ‘Excellent’ Text Block Row Mil…" at bounding box center [994, 598] width 482 height 931
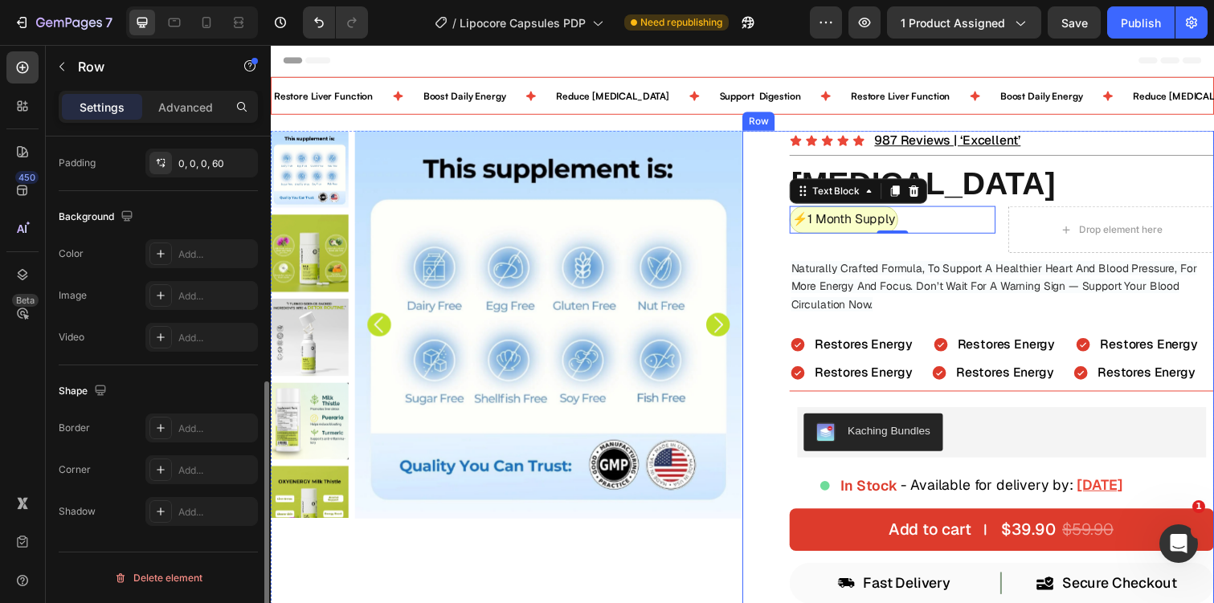
scroll to position [0, 0]
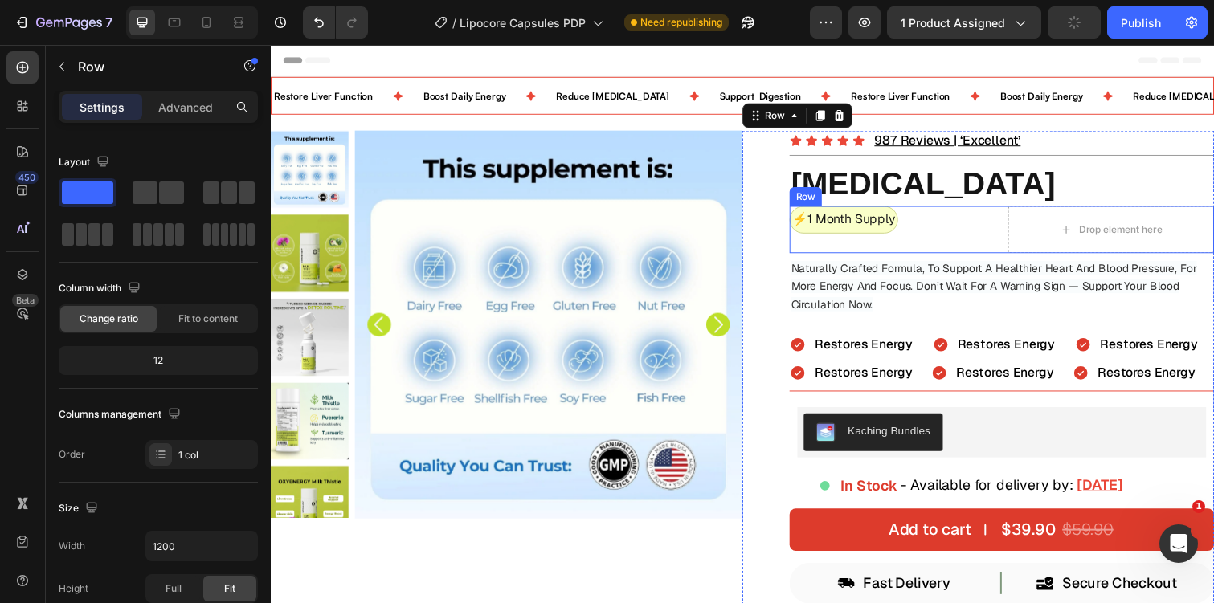
click at [877, 243] on div "⚡️1 Month Supply Text Block" at bounding box center [906, 234] width 210 height 48
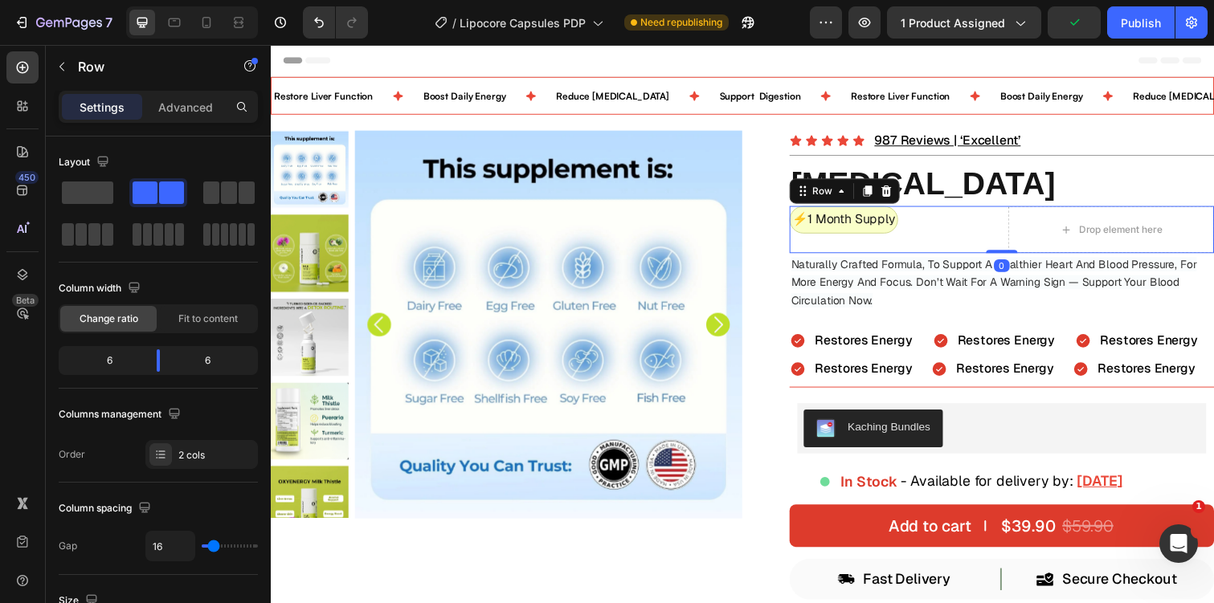
drag, startPoint x: 1017, startPoint y: 259, endPoint x: 1017, endPoint y: 210, distance: 49.0
click at [1017, 210] on div "⚡️1 Month Supply Text Block Drop element here Row 0" at bounding box center [1018, 234] width 434 height 48
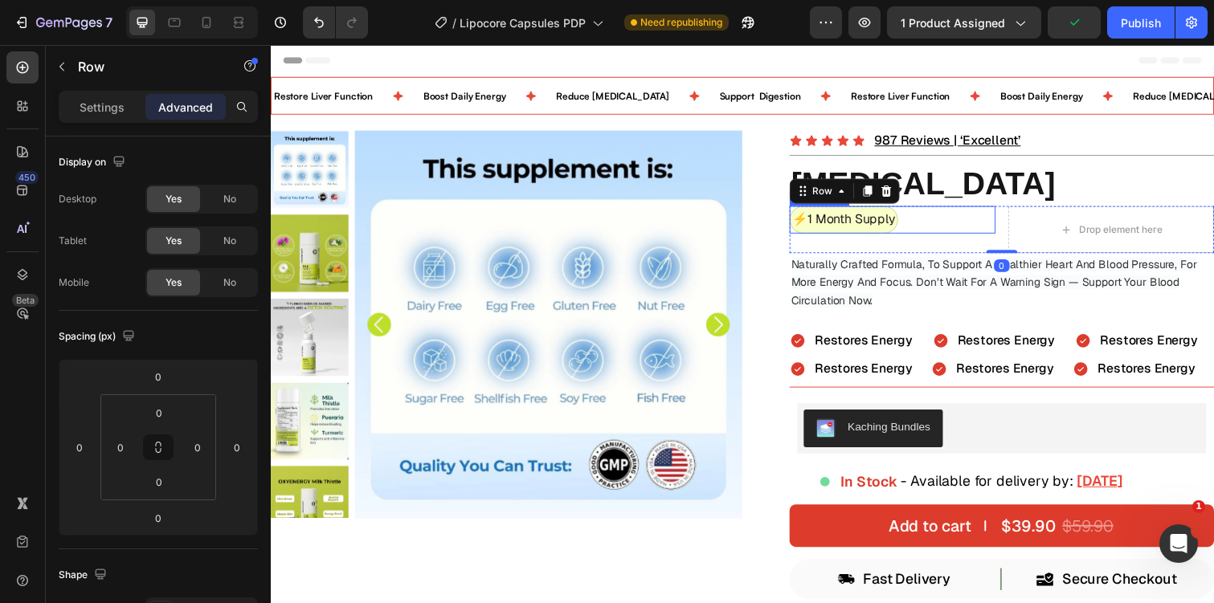
click at [925, 227] on div "⚡️1 Month Supply" at bounding box center [906, 224] width 210 height 28
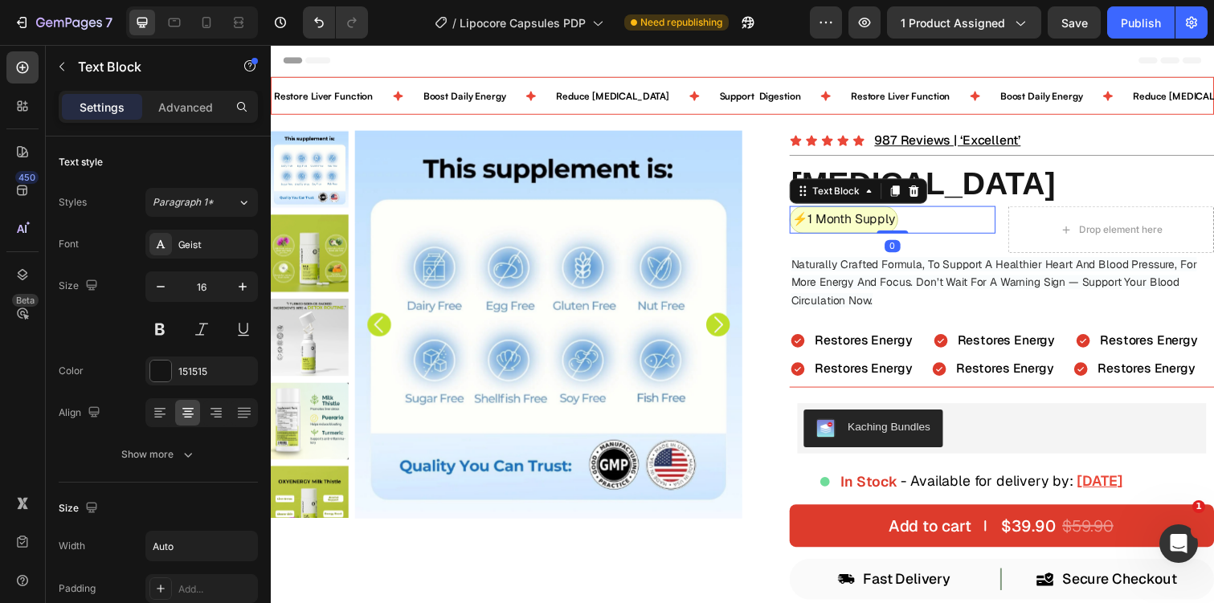
drag, startPoint x: 911, startPoint y: 235, endPoint x: 937, endPoint y: 185, distance: 56.1
click at [937, 210] on div "⚡️1 Month Supply Text Block 0" at bounding box center [906, 224] width 210 height 28
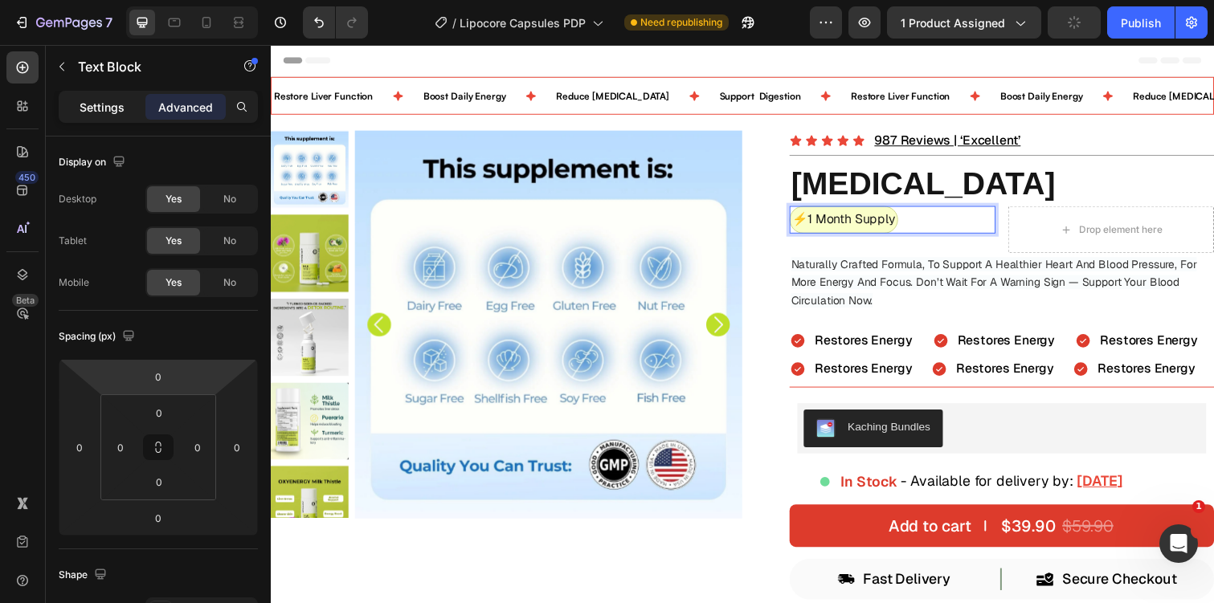
click at [94, 96] on div "Settings" at bounding box center [102, 107] width 80 height 26
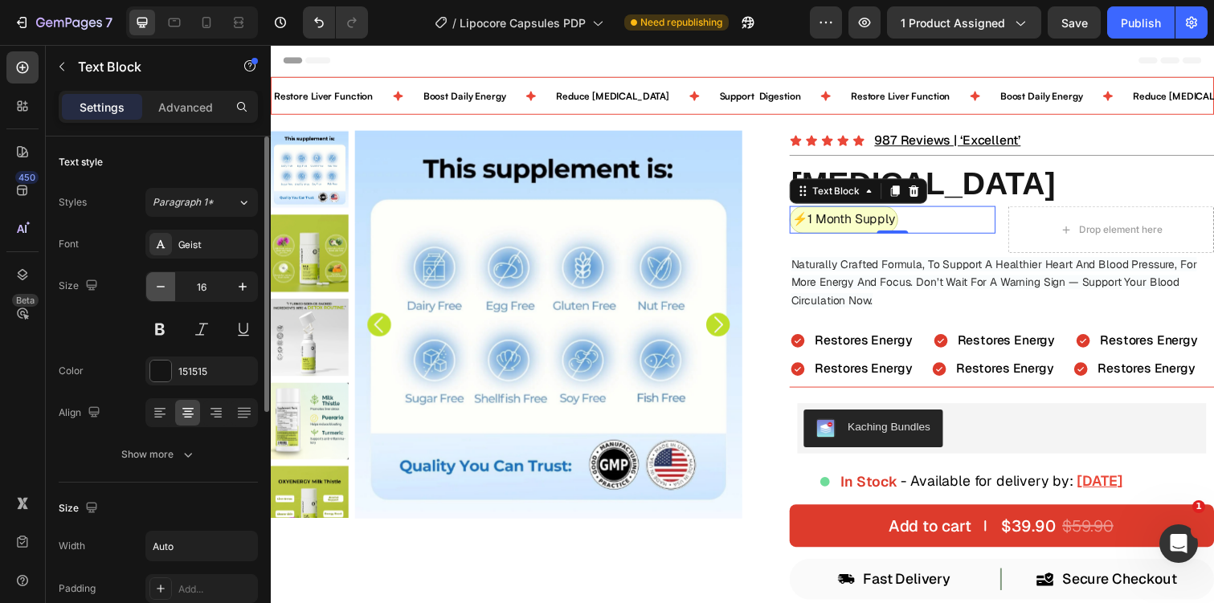
click at [162, 290] on icon "button" at bounding box center [161, 287] width 16 height 16
type input "14"
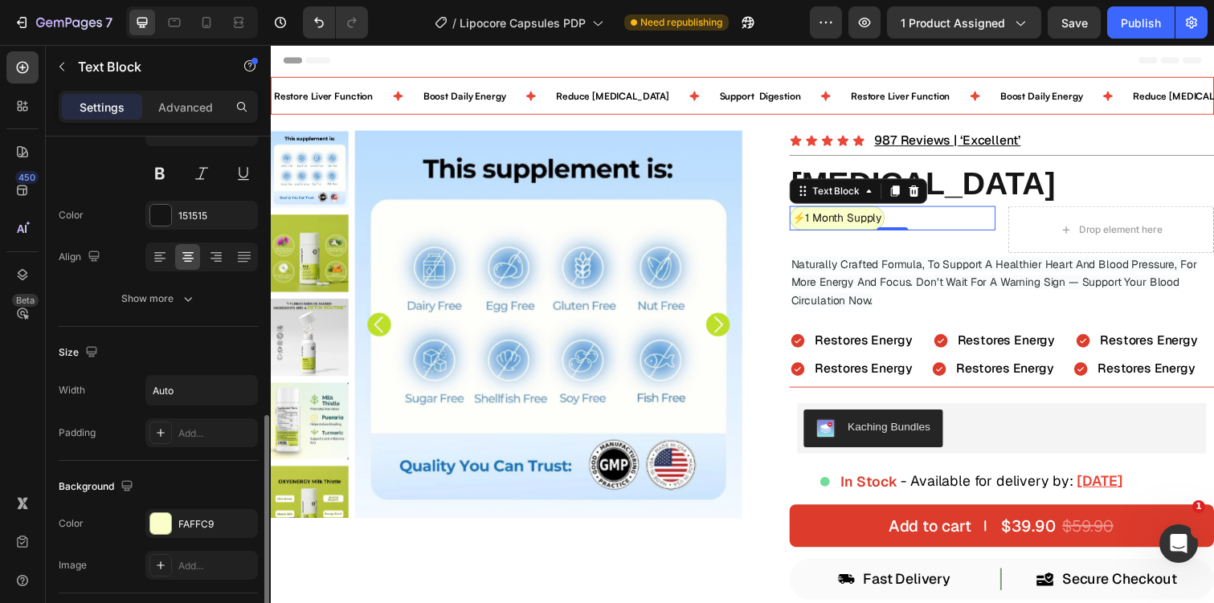
scroll to position [306, 0]
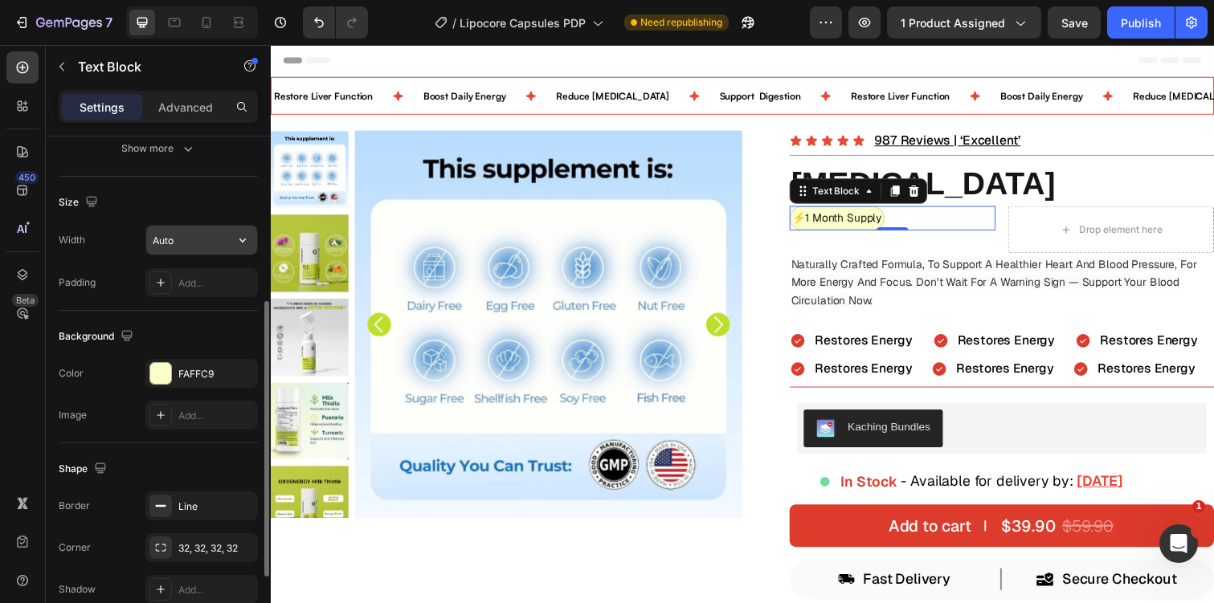
click at [193, 237] on input "Auto" at bounding box center [201, 240] width 111 height 29
click at [231, 240] on button "button" at bounding box center [242, 240] width 29 height 29
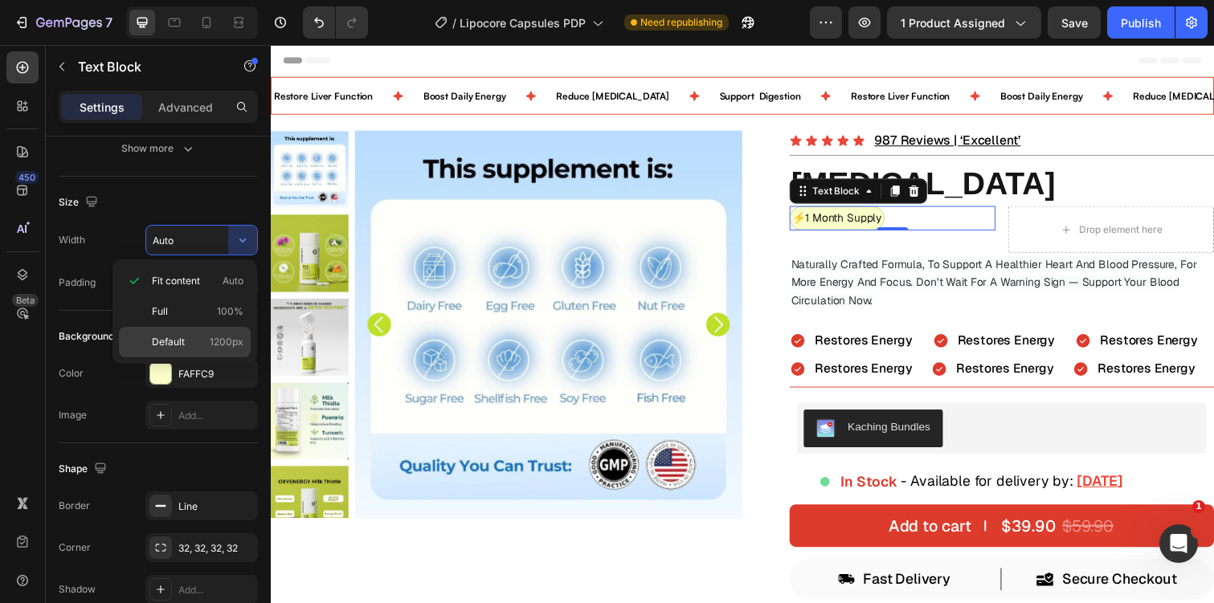
click at [206, 333] on div "Default 1200px" at bounding box center [185, 342] width 132 height 31
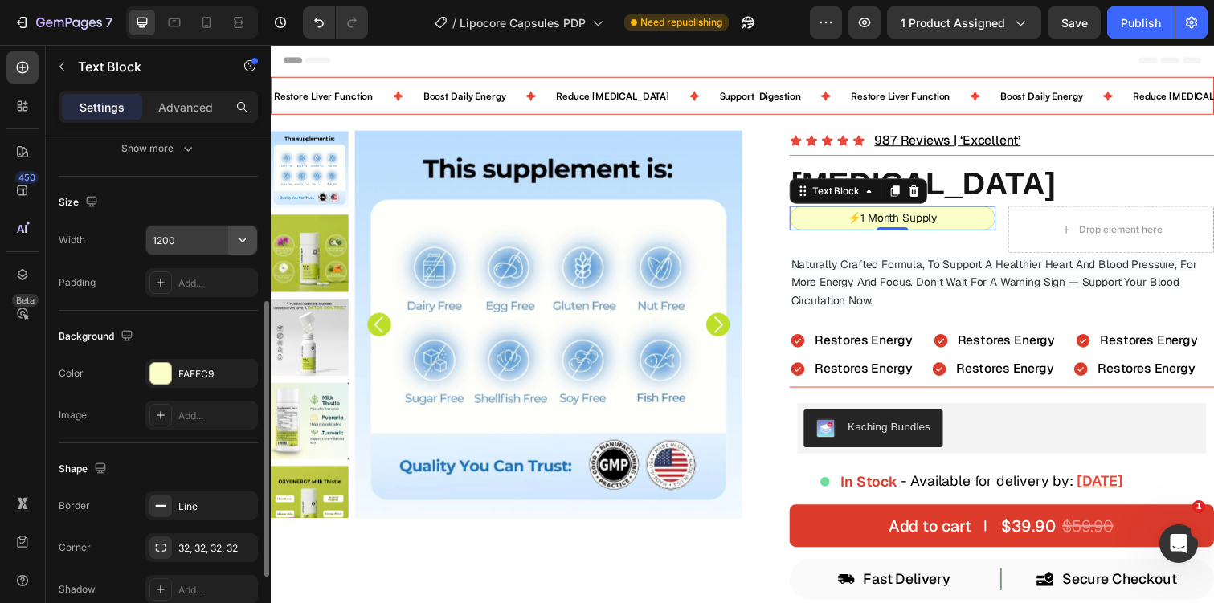
click at [245, 240] on icon "button" at bounding box center [243, 240] width 16 height 16
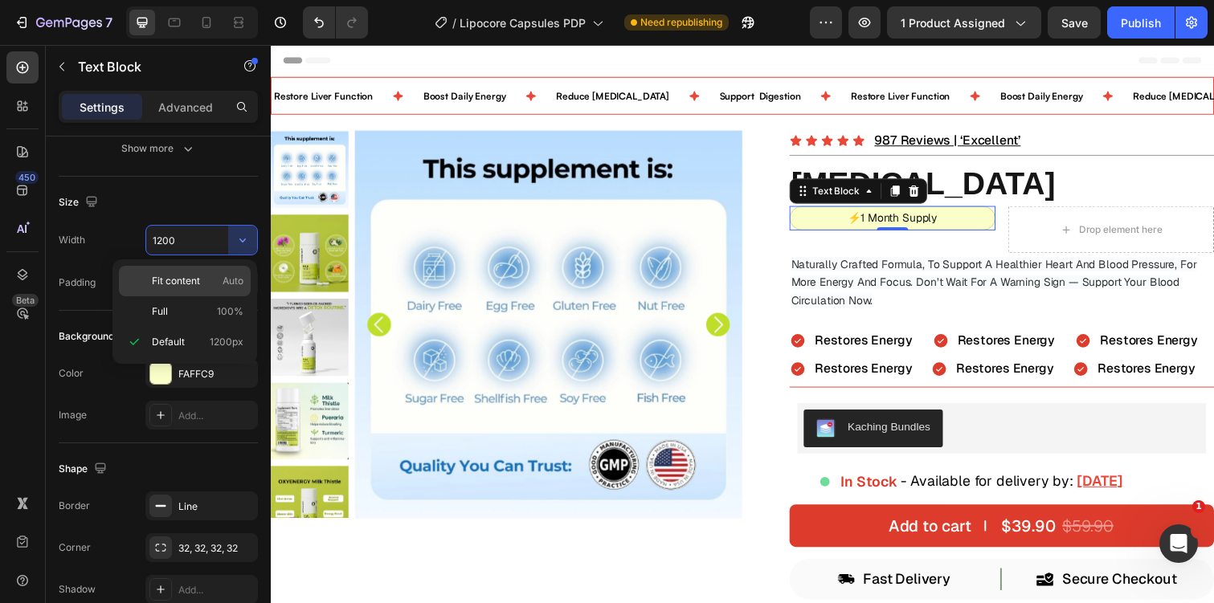
click at [234, 276] on span "Auto" at bounding box center [233, 281] width 21 height 14
type input "Auto"
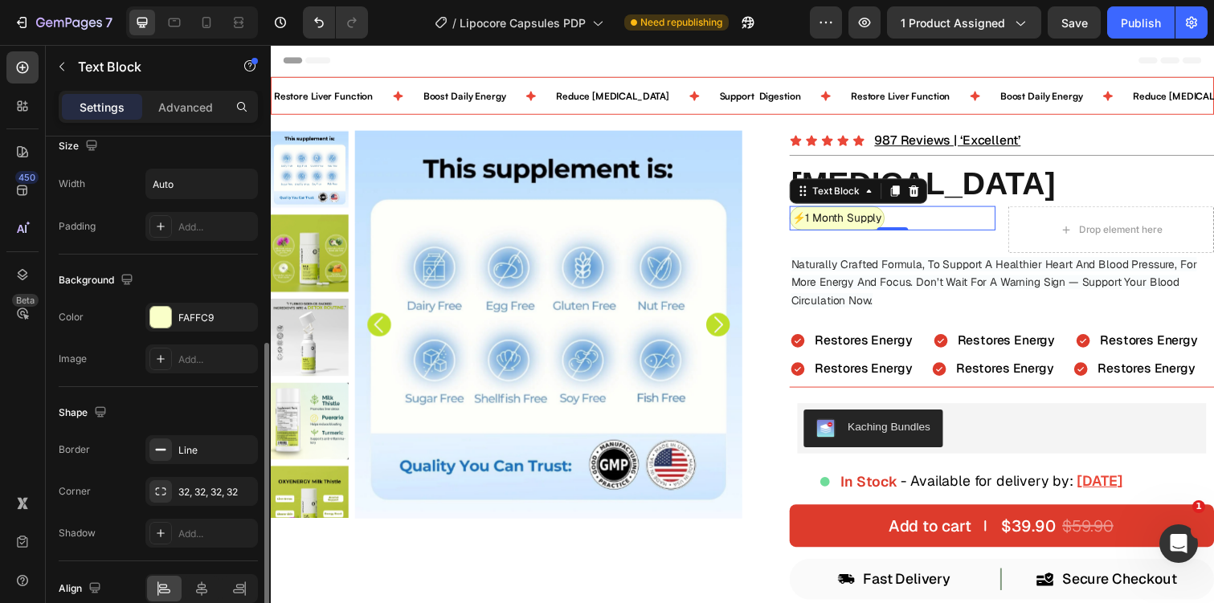
scroll to position [360, 0]
click at [159, 233] on icon at bounding box center [160, 229] width 13 height 13
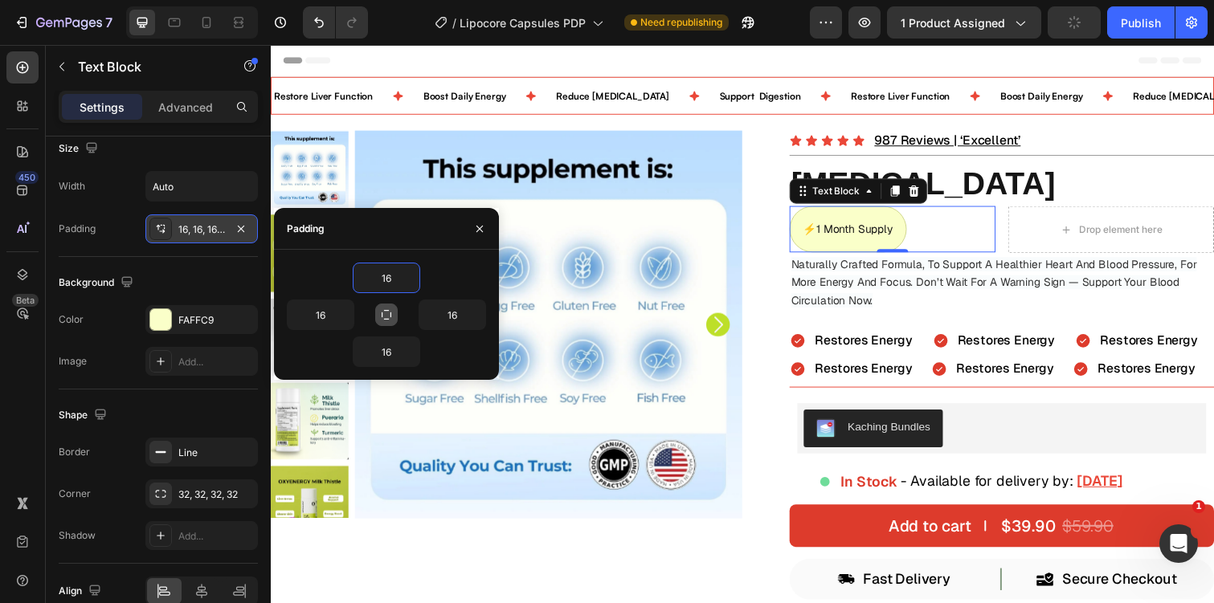
click at [388, 317] on icon "button" at bounding box center [386, 315] width 13 height 13
click at [387, 310] on icon "button" at bounding box center [386, 314] width 9 height 9
click at [389, 307] on button "button" at bounding box center [386, 315] width 22 height 22
click at [391, 269] on input "16" at bounding box center [386, 278] width 66 height 29
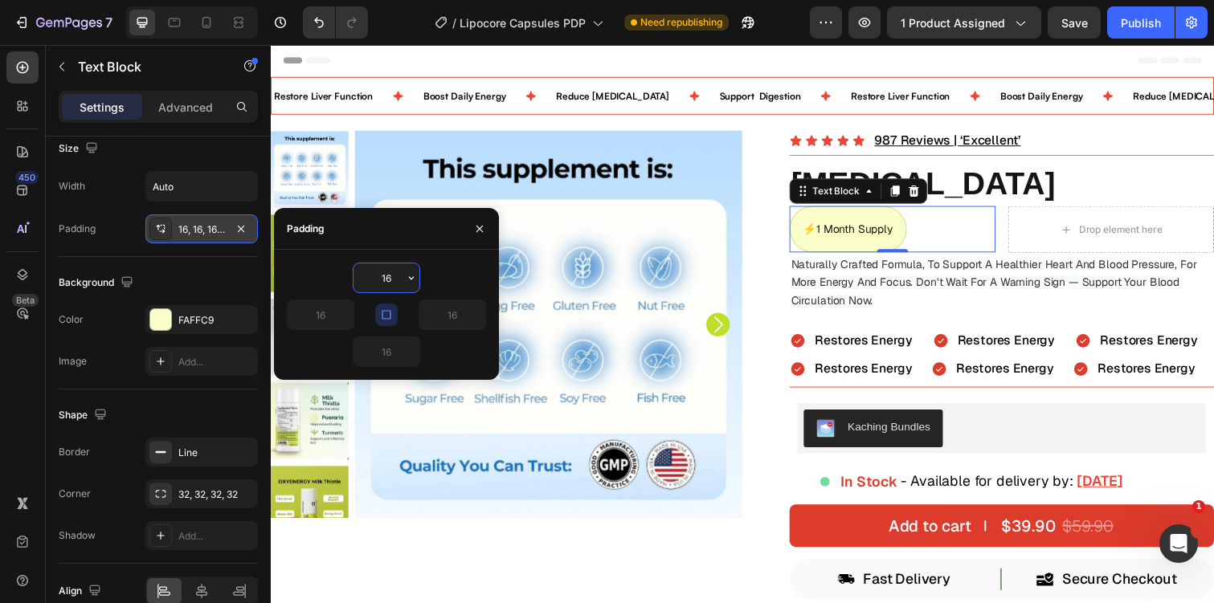
click at [391, 269] on input "16" at bounding box center [386, 278] width 66 height 29
type input "5"
click at [454, 290] on div "5" at bounding box center [386, 278] width 199 height 31
type input "5"
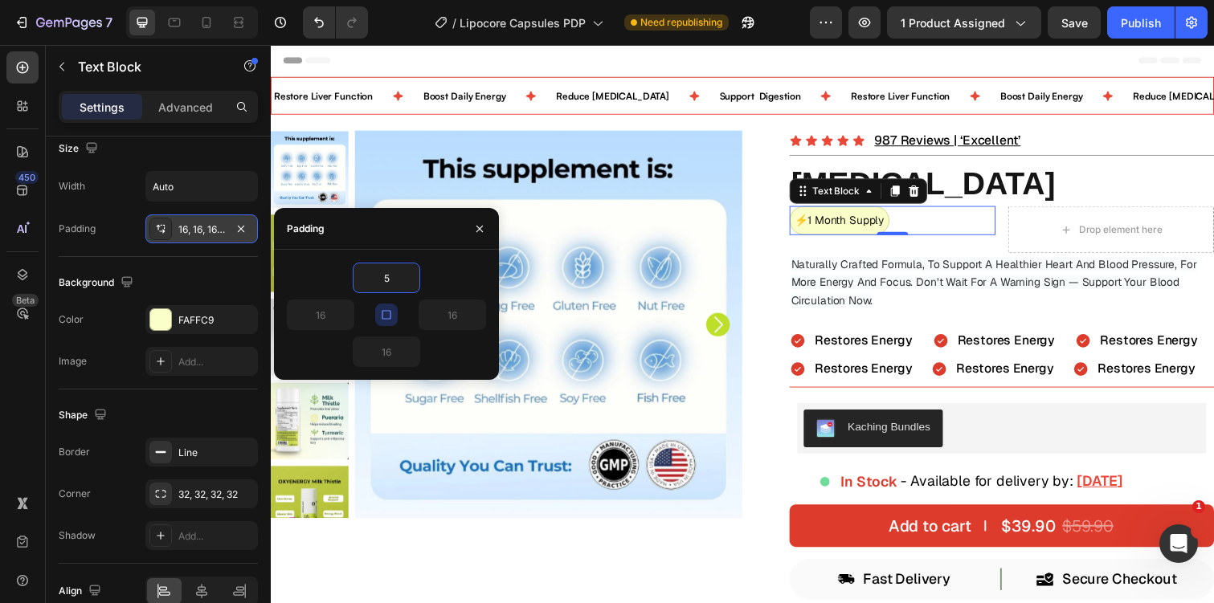
type input "5"
click at [486, 225] on button "button" at bounding box center [480, 229] width 26 height 26
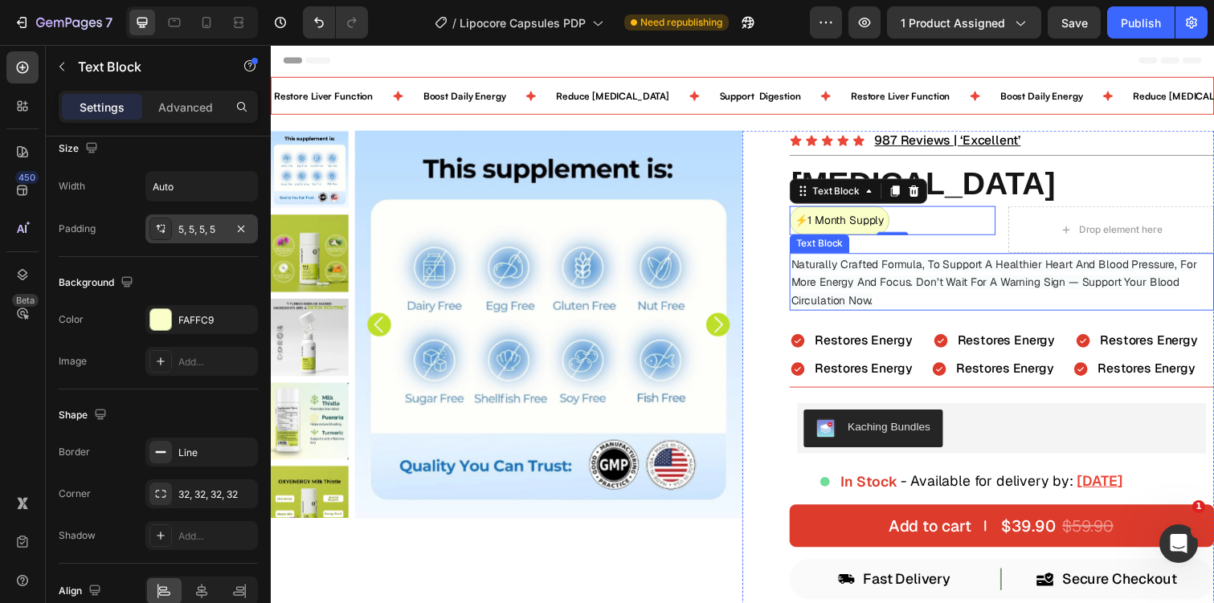
click at [942, 284] on span "Naturally Crafted Formula, To Support A Healthier Heart And Blood Pressure, For…" at bounding box center [1010, 287] width 415 height 51
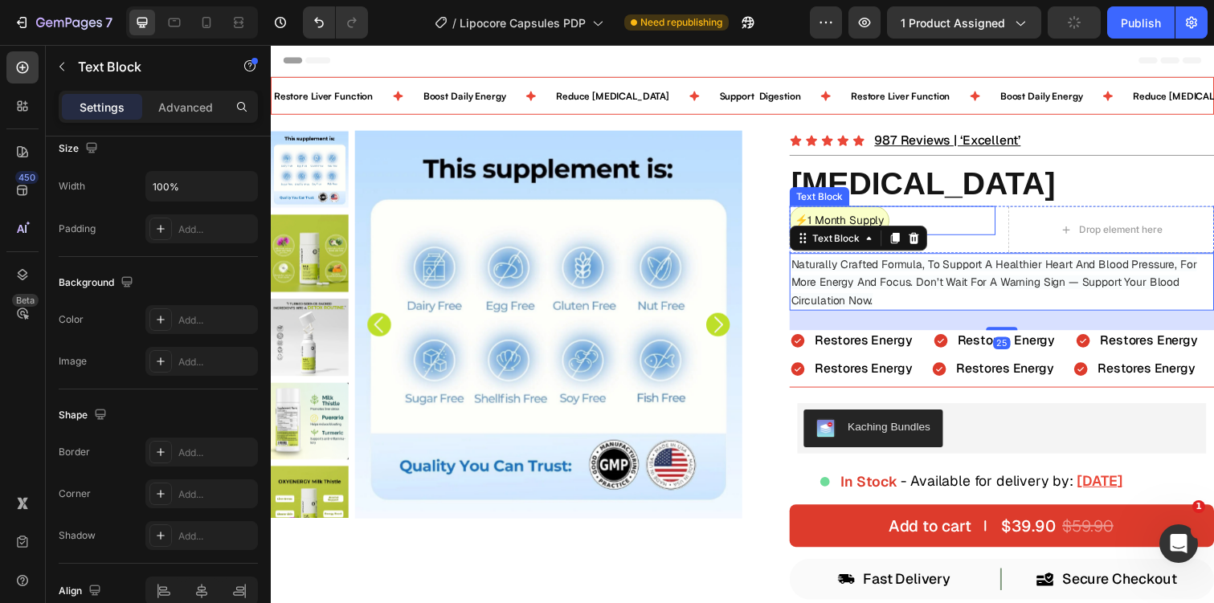
click at [967, 216] on div "⚡️1 Month Supply" at bounding box center [906, 225] width 210 height 30
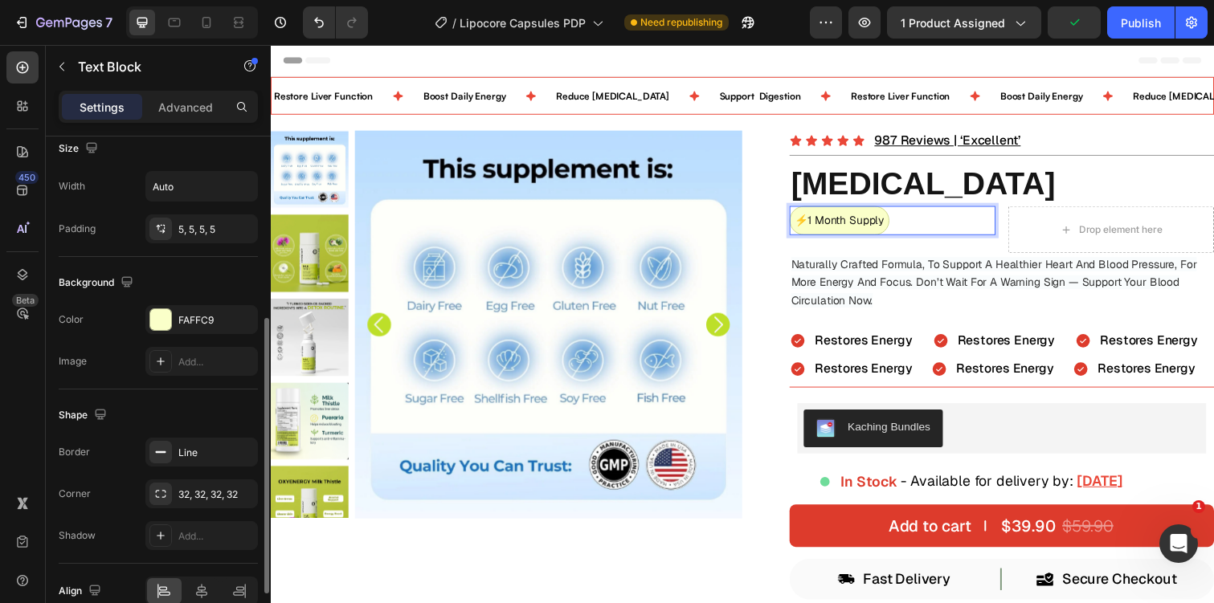
scroll to position [0, 0]
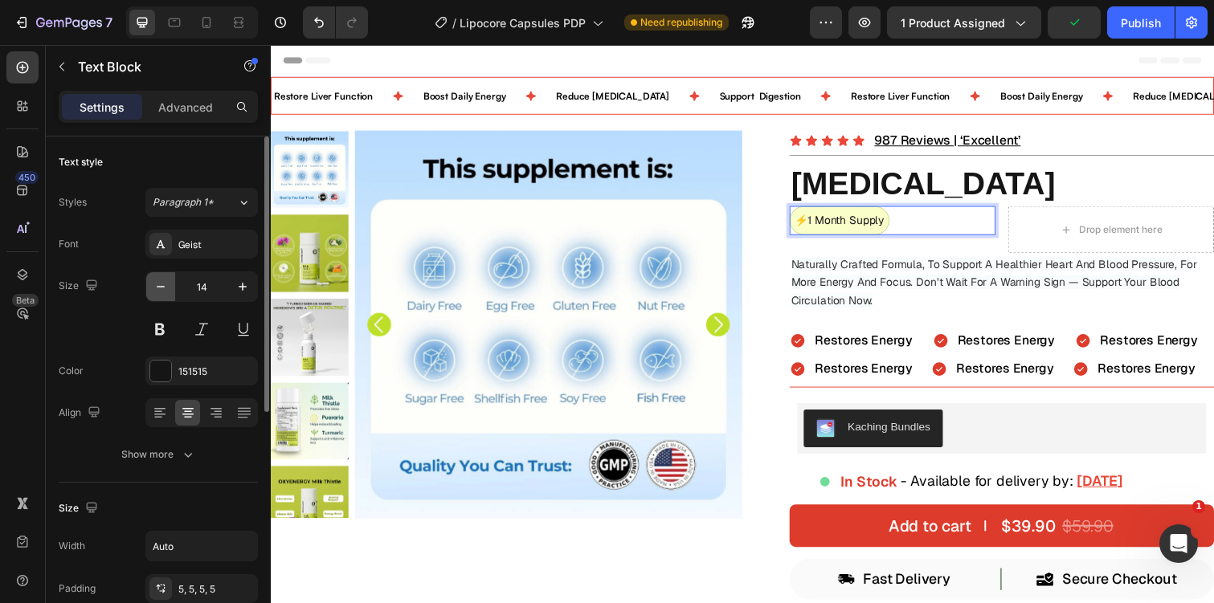
click at [157, 283] on icon "button" at bounding box center [161, 287] width 16 height 16
click at [153, 280] on icon "button" at bounding box center [161, 287] width 16 height 16
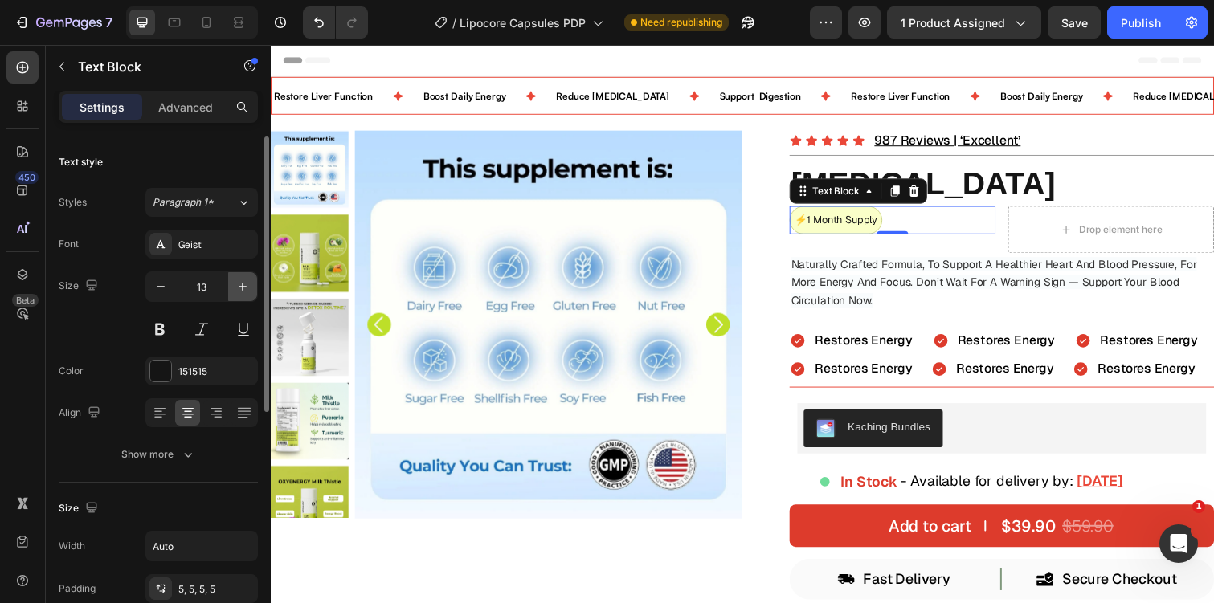
type input "12"
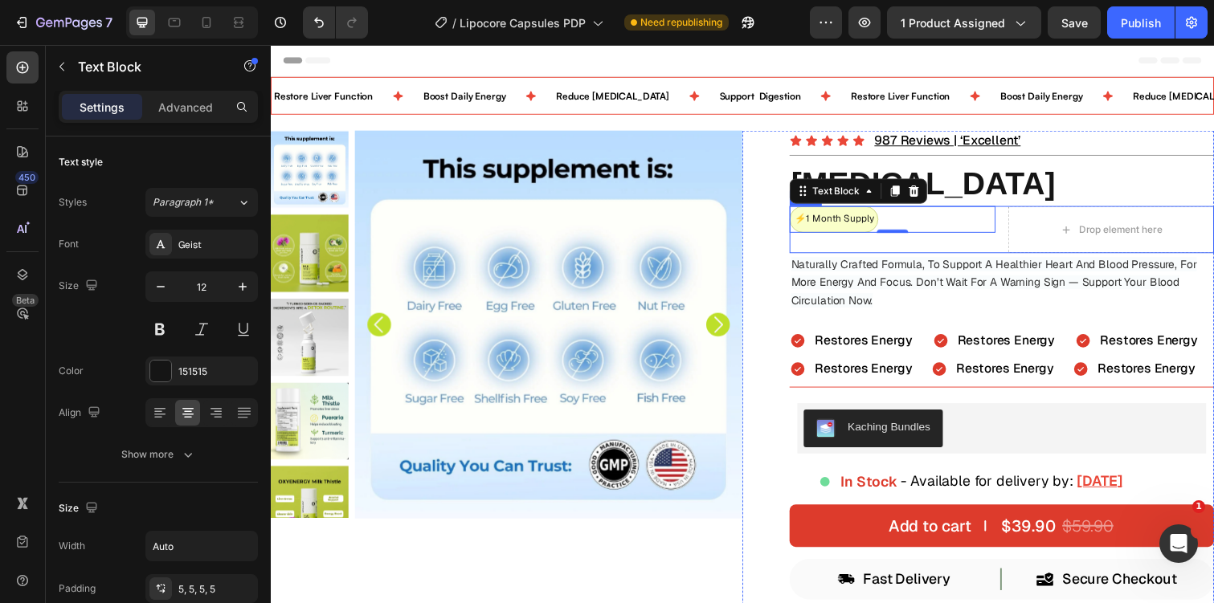
click at [915, 248] on div "⚡️1 Month Supply Text Block 0" at bounding box center [906, 234] width 210 height 48
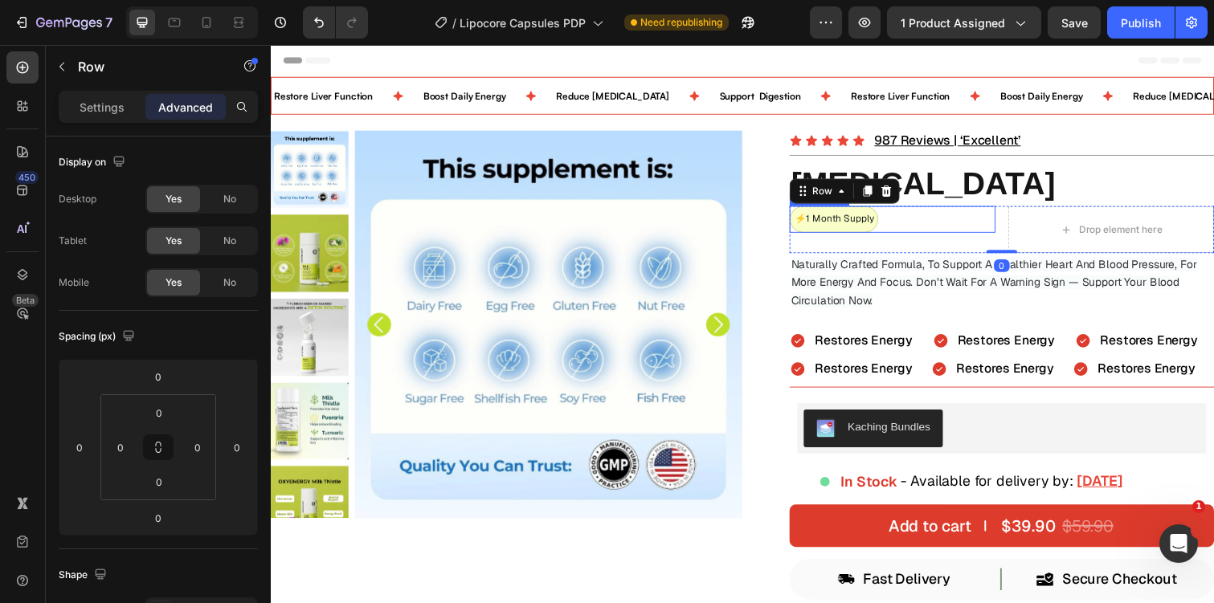
click at [909, 234] on div "⚡️1 Month Supply" at bounding box center [906, 223] width 210 height 27
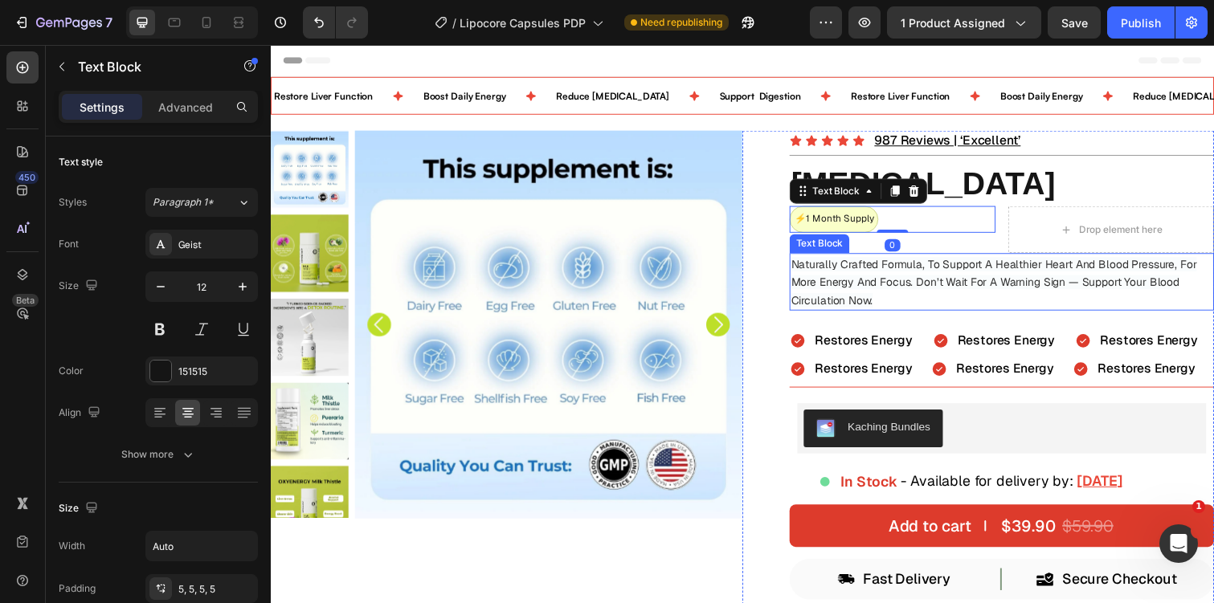
click at [960, 272] on span "Naturally Crafted Formula, To Support A Healthier Heart And Blood Pressure, For…" at bounding box center [1010, 287] width 415 height 51
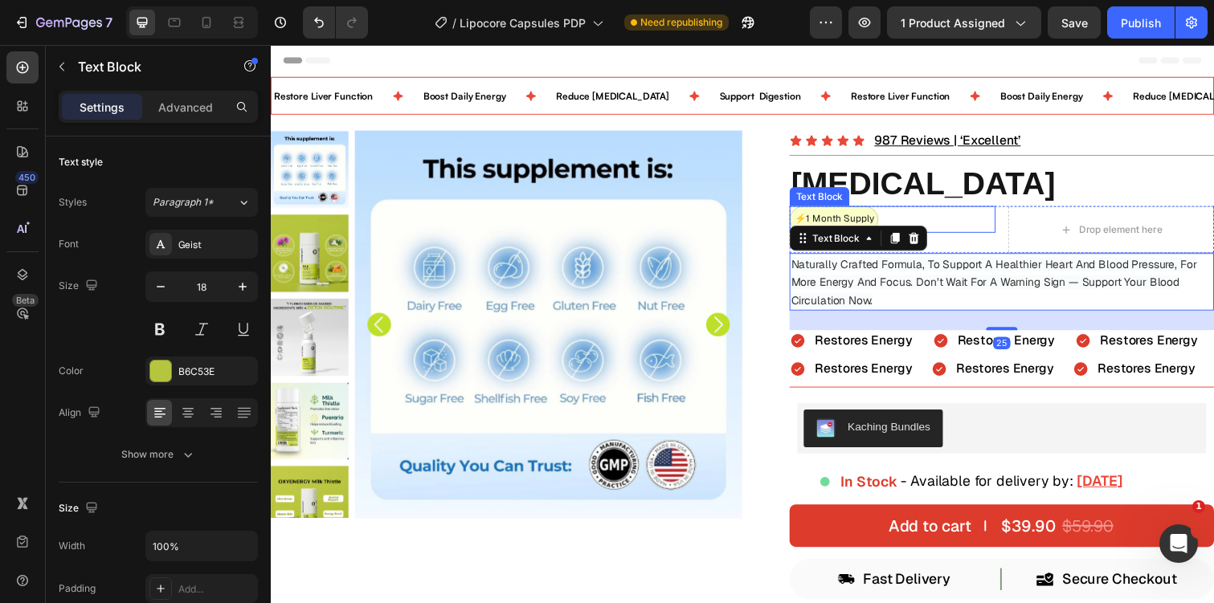
click at [927, 213] on div "⚡️1 Month Supply" at bounding box center [906, 223] width 210 height 27
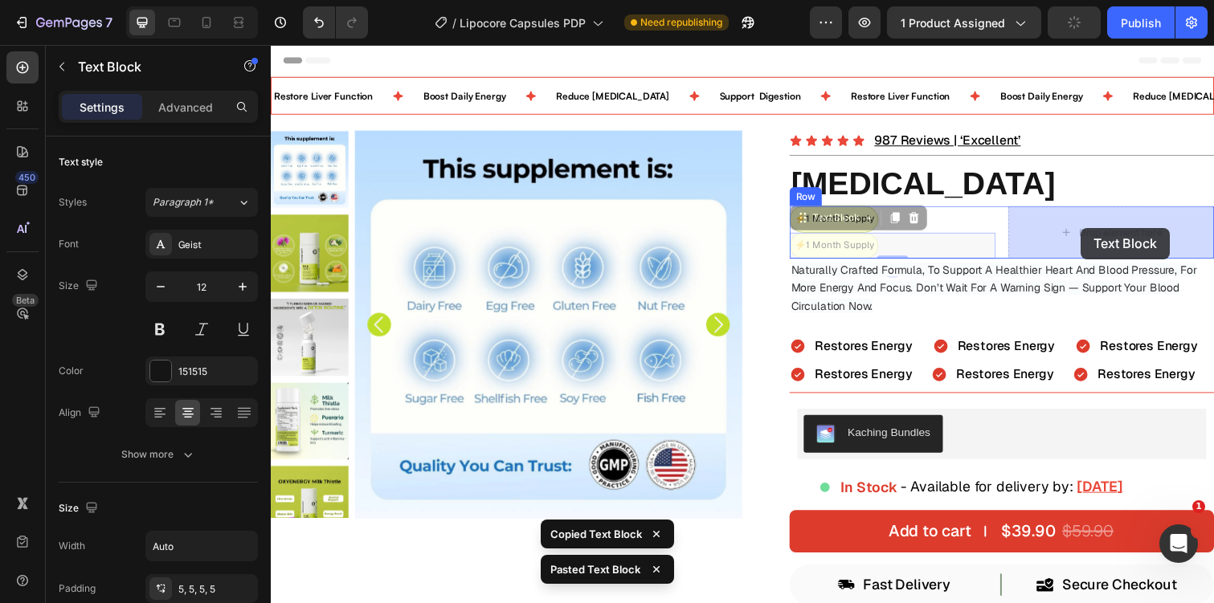
drag, startPoint x: 819, startPoint y: 225, endPoint x: 1097, endPoint y: 231, distance: 278.9
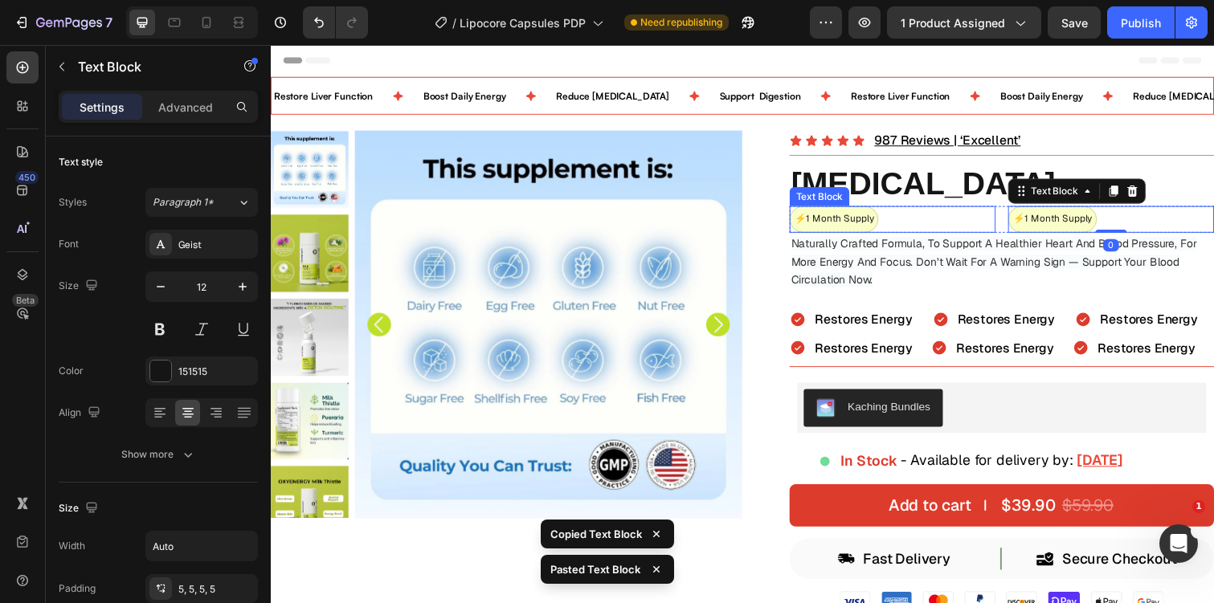
click at [981, 223] on div "⚡️1 Month Supply" at bounding box center [906, 223] width 210 height 27
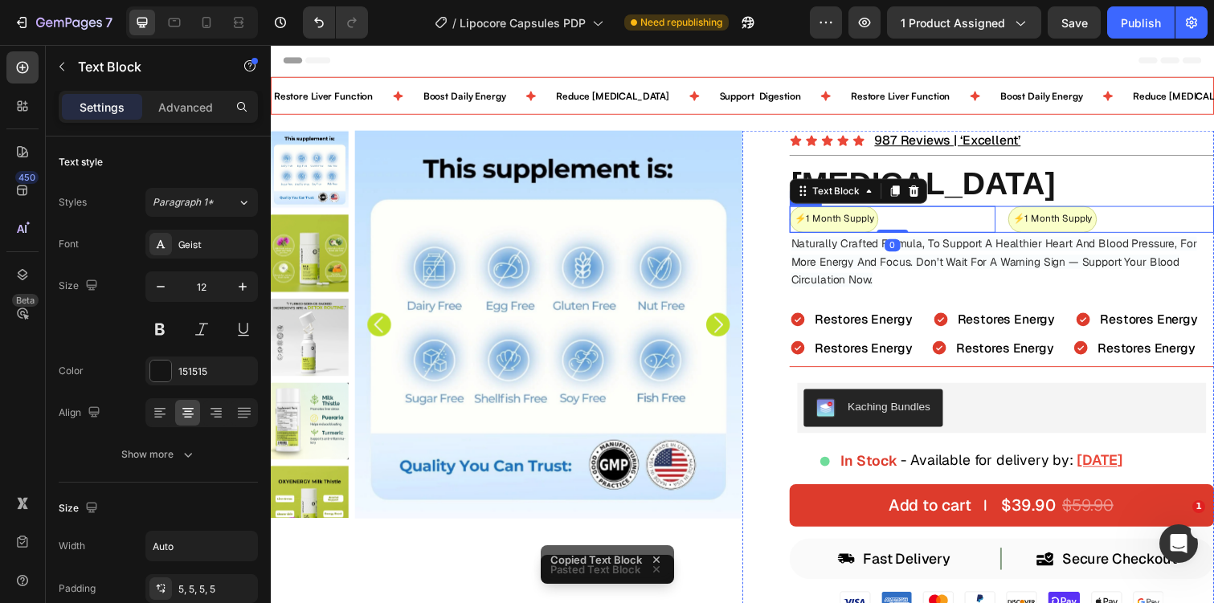
click at [1016, 223] on div "⚡️1 Month Supply Text Block 0 ⚡️1 Month Supply Text Block Row" at bounding box center [1018, 223] width 434 height 27
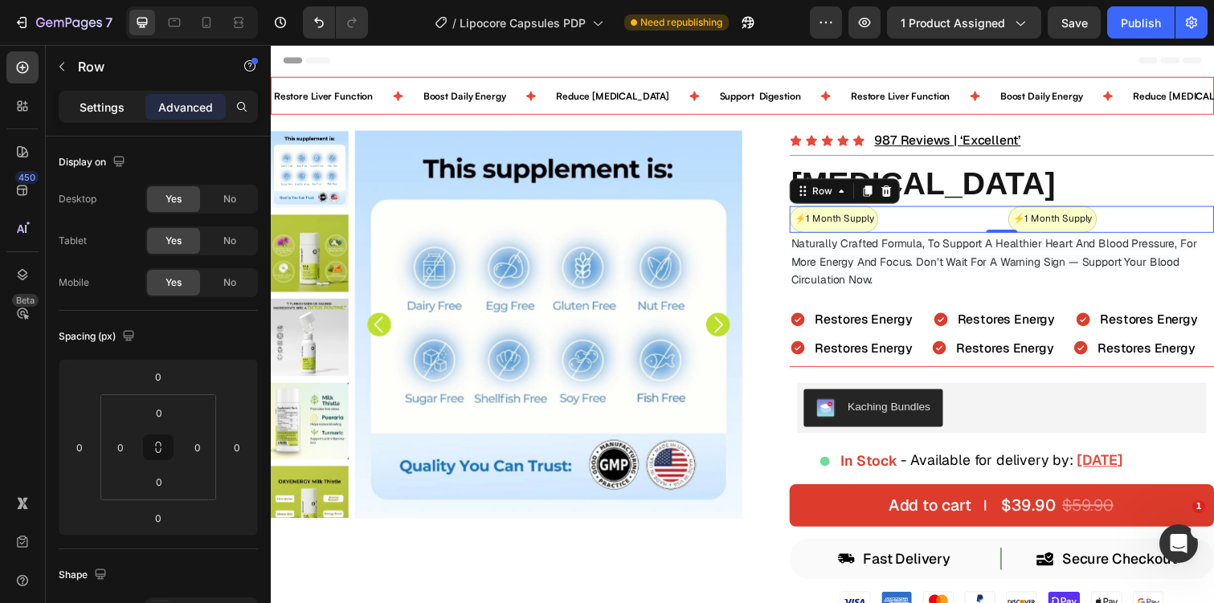
click at [117, 107] on p "Settings" at bounding box center [102, 107] width 45 height 17
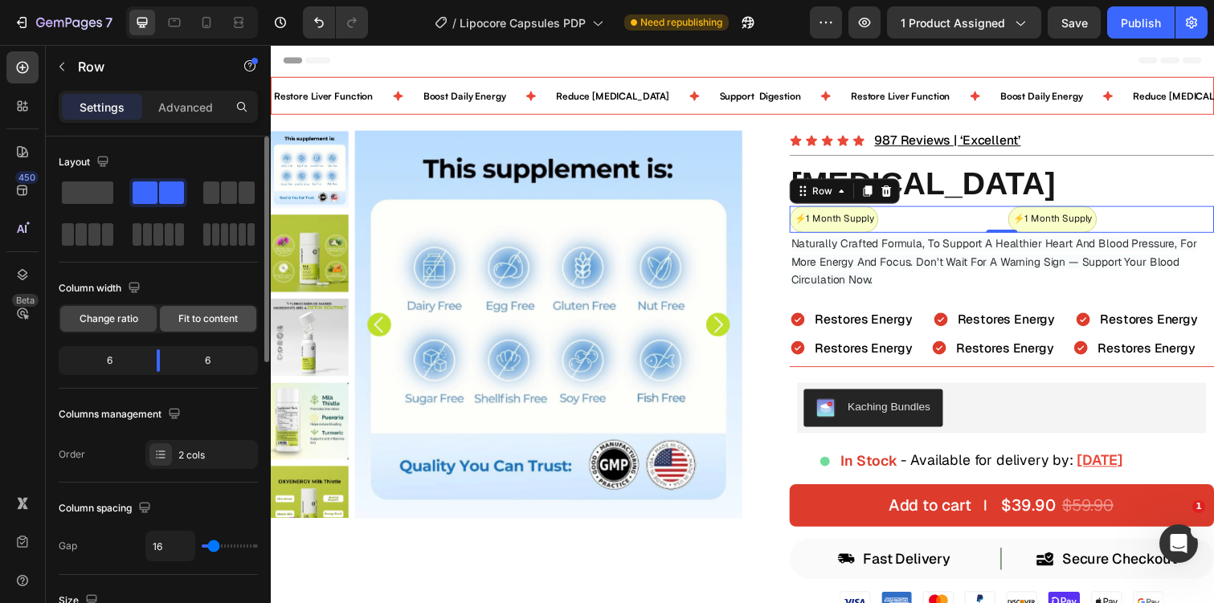
click at [182, 319] on span "Fit to content" at bounding box center [207, 319] width 59 height 14
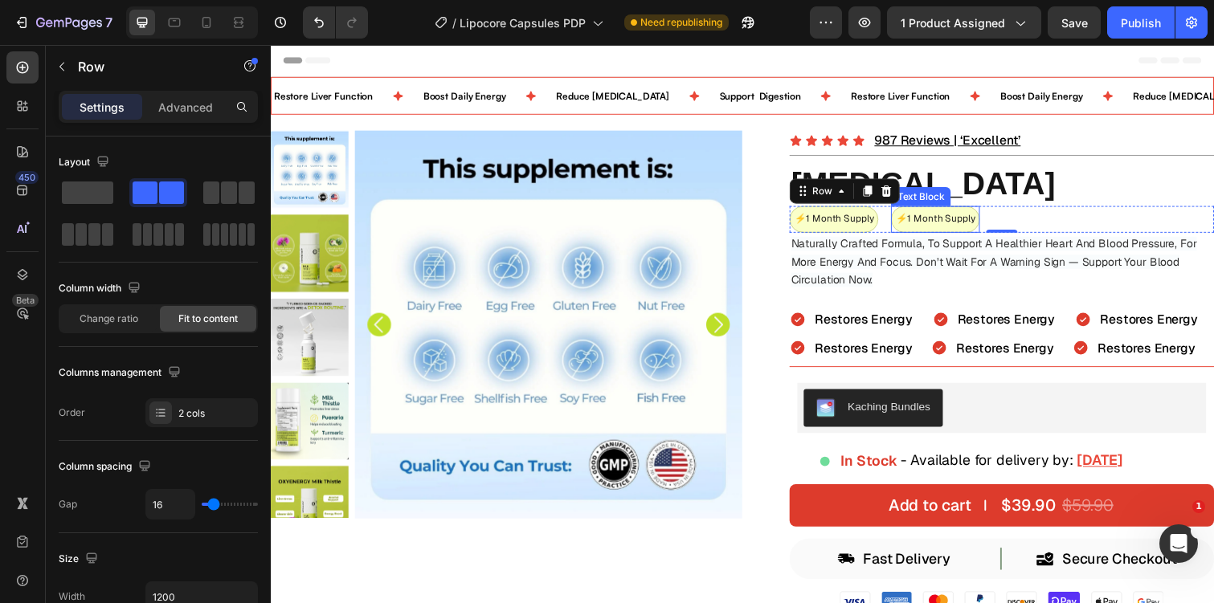
click at [946, 219] on p "⚡️1 Month Supply" at bounding box center [949, 224] width 81 height 18
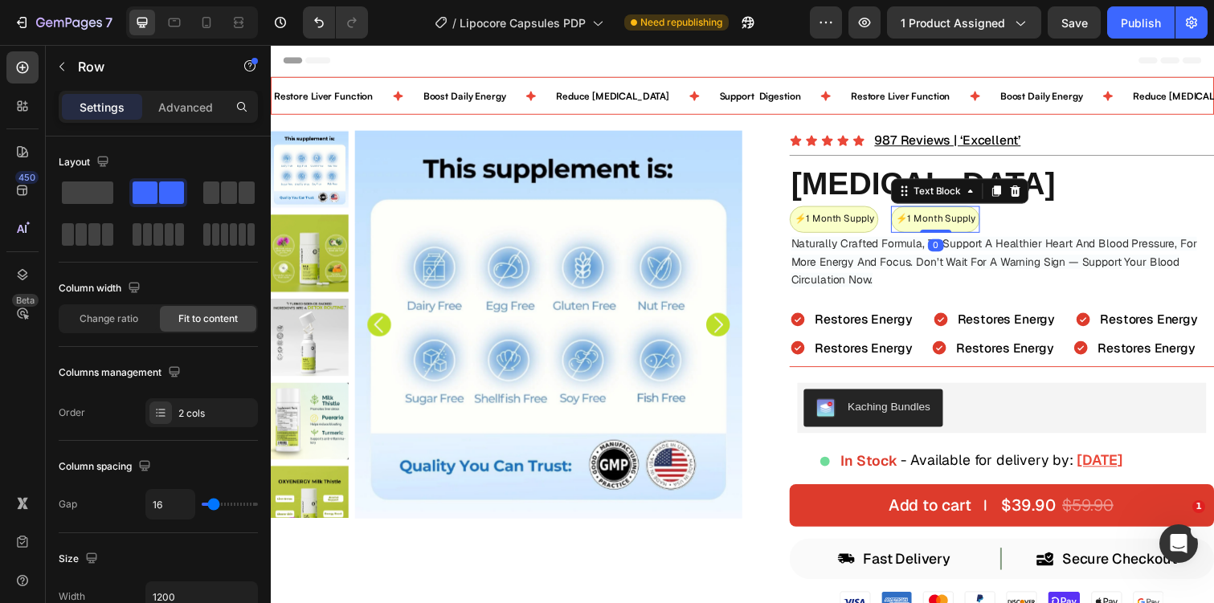
click at [946, 219] on p "⚡️1 Month Supply" at bounding box center [949, 224] width 81 height 18
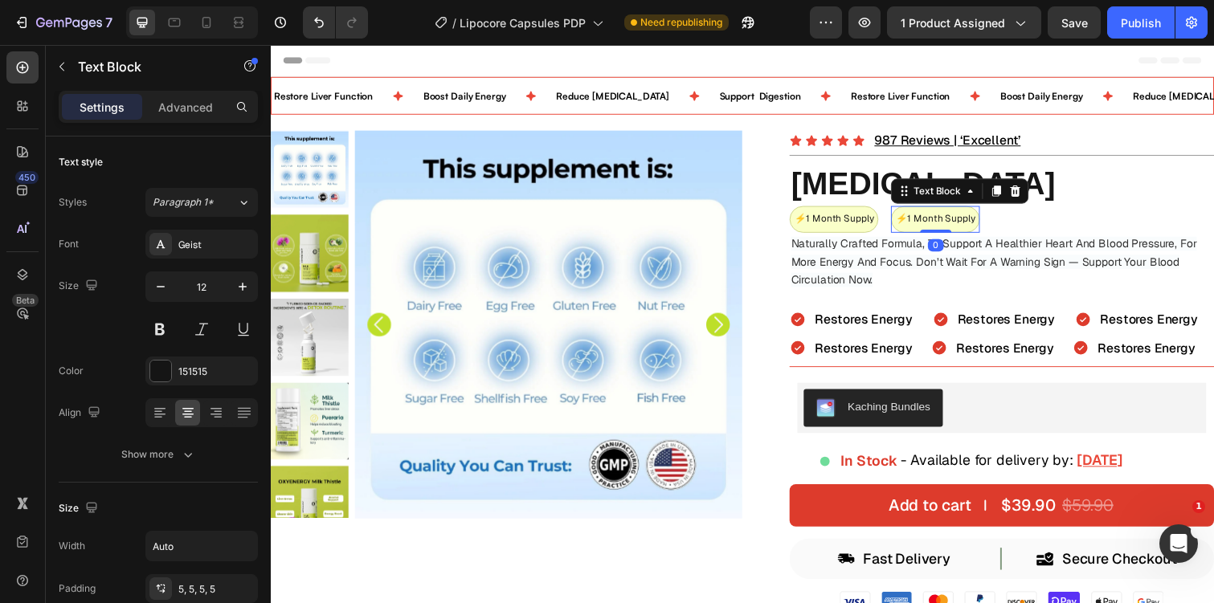
click at [946, 219] on p "⚡️1 Month Supply" at bounding box center [949, 224] width 81 height 18
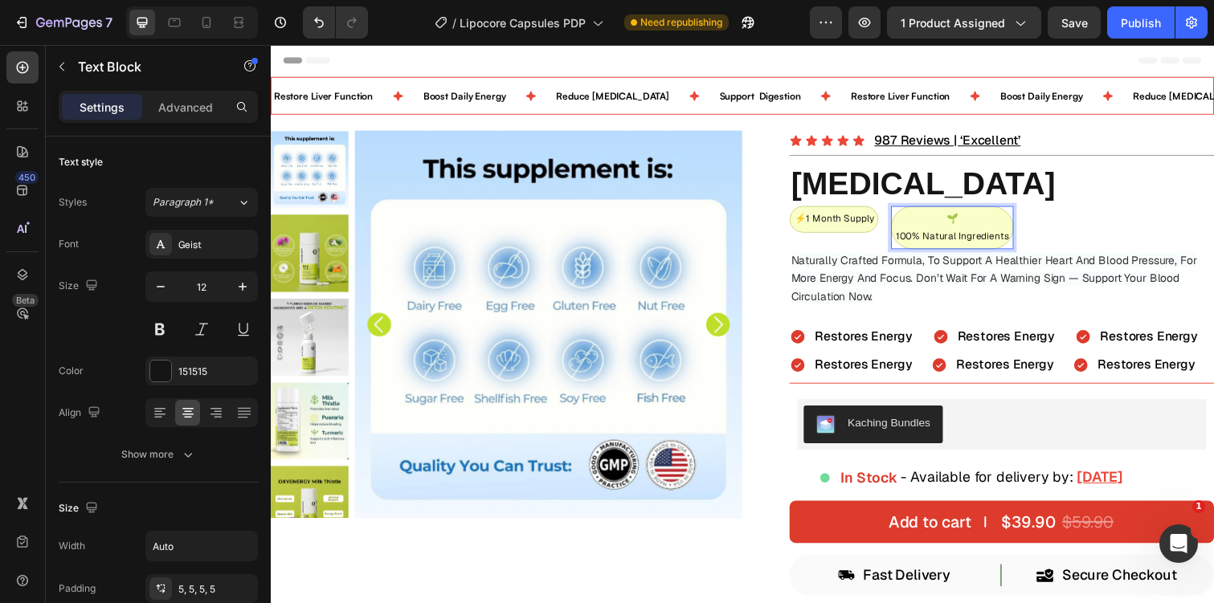
click at [934, 227] on p "🌱" at bounding box center [967, 224] width 116 height 18
click at [909, 239] on p "100% Natural Ingredients" at bounding box center [967, 241] width 116 height 18
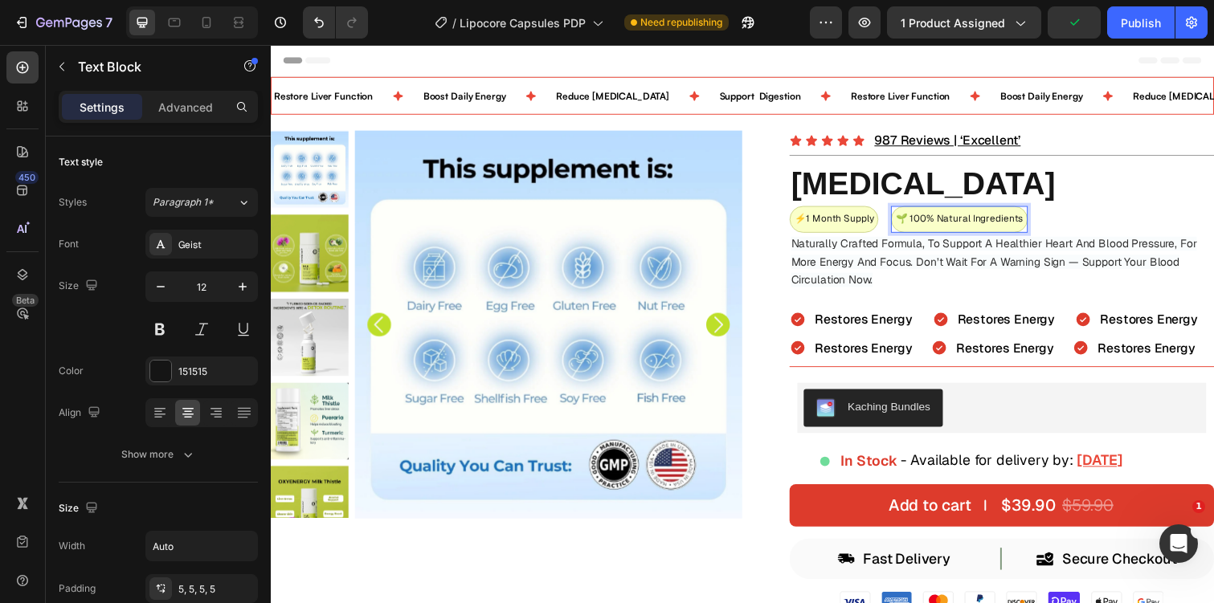
scroll to position [439, 0]
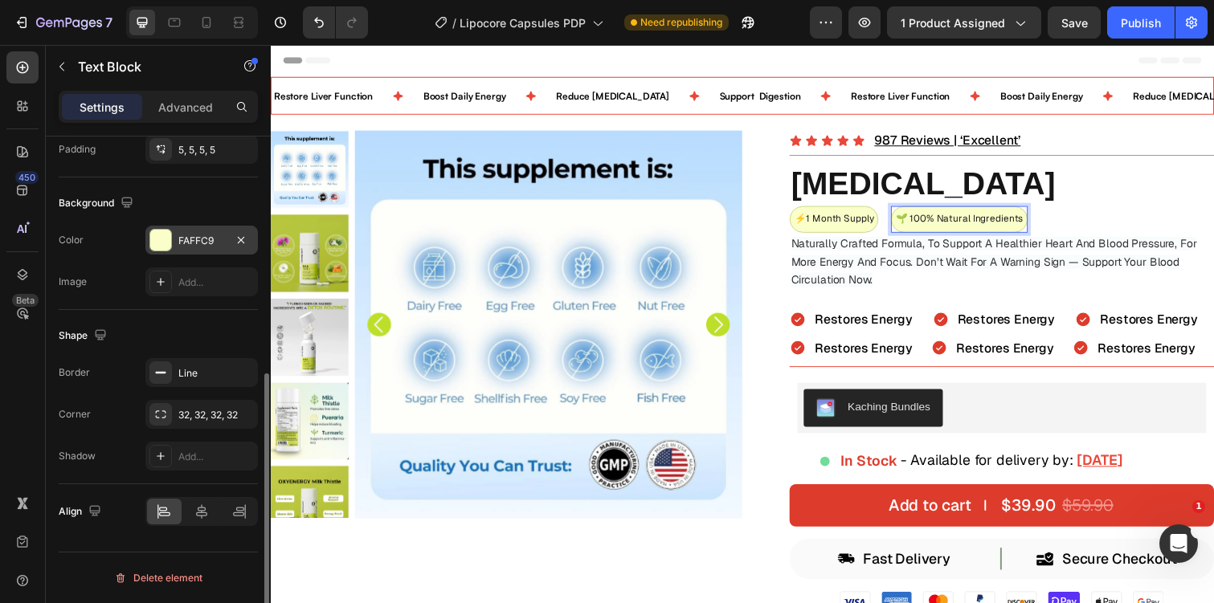
click at [206, 243] on div "FAFFC9" at bounding box center [201, 241] width 47 height 14
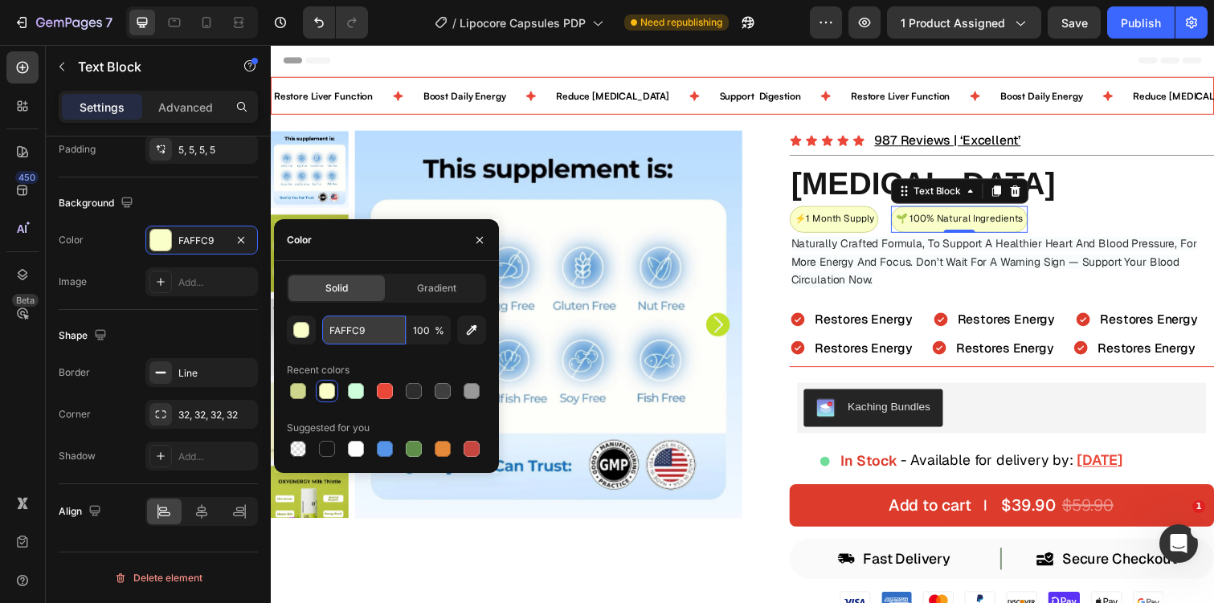
click at [362, 329] on input "FAFFC9" at bounding box center [364, 330] width 84 height 29
type input "c1ffd2"
click at [342, 325] on input "c1ffd2" at bounding box center [364, 330] width 84 height 29
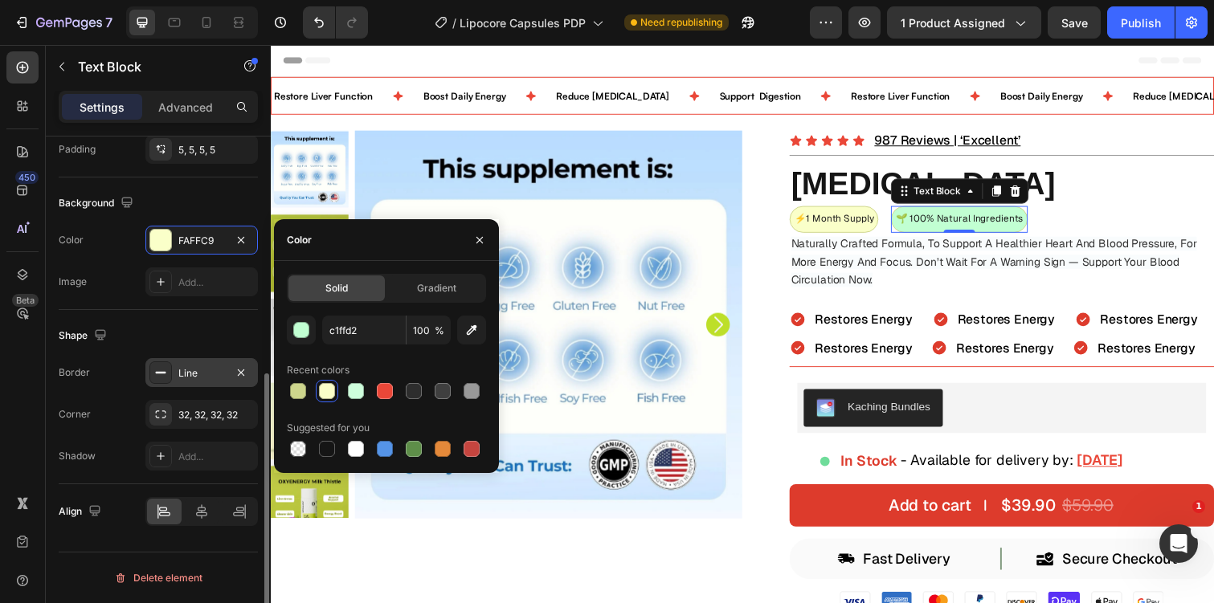
click at [161, 375] on icon at bounding box center [160, 372] width 13 height 13
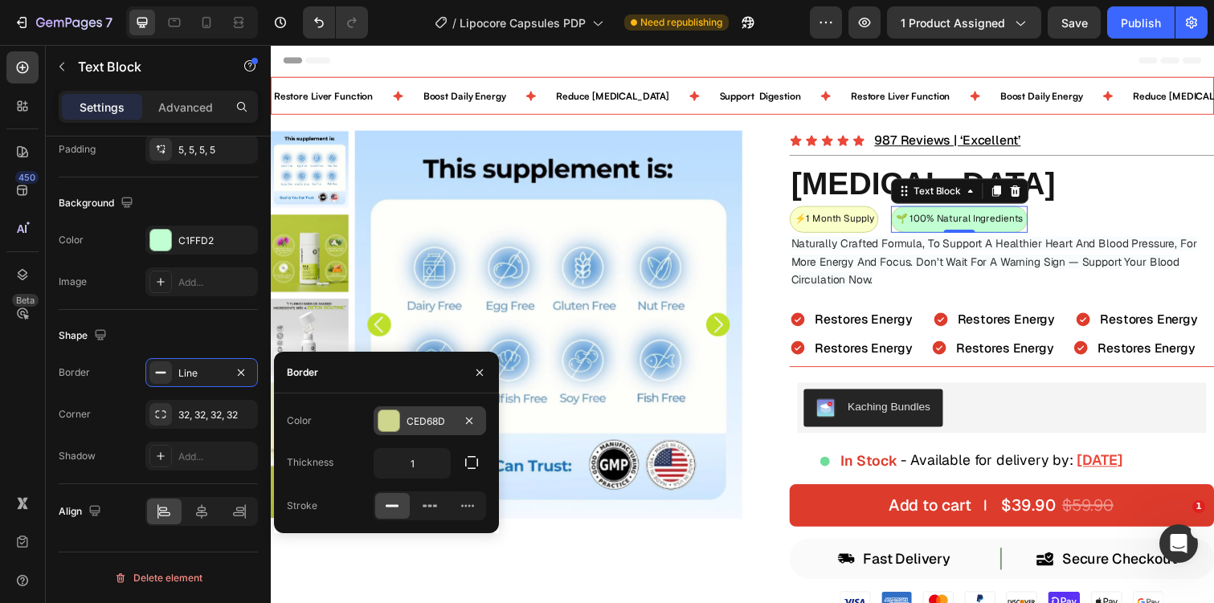
click at [400, 423] on div "CED68D" at bounding box center [430, 421] width 112 height 29
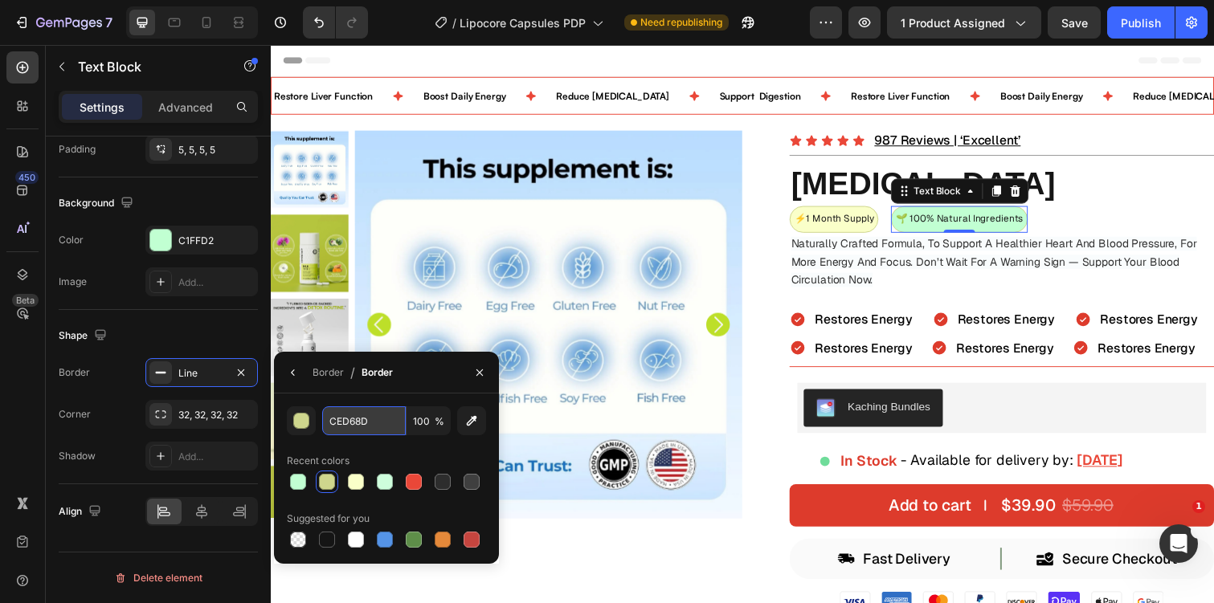
click at [354, 418] on input "CED68D" at bounding box center [364, 421] width 84 height 29
paste input "c1ffd2"
click at [304, 425] on div "button" at bounding box center [302, 422] width 16 height 16
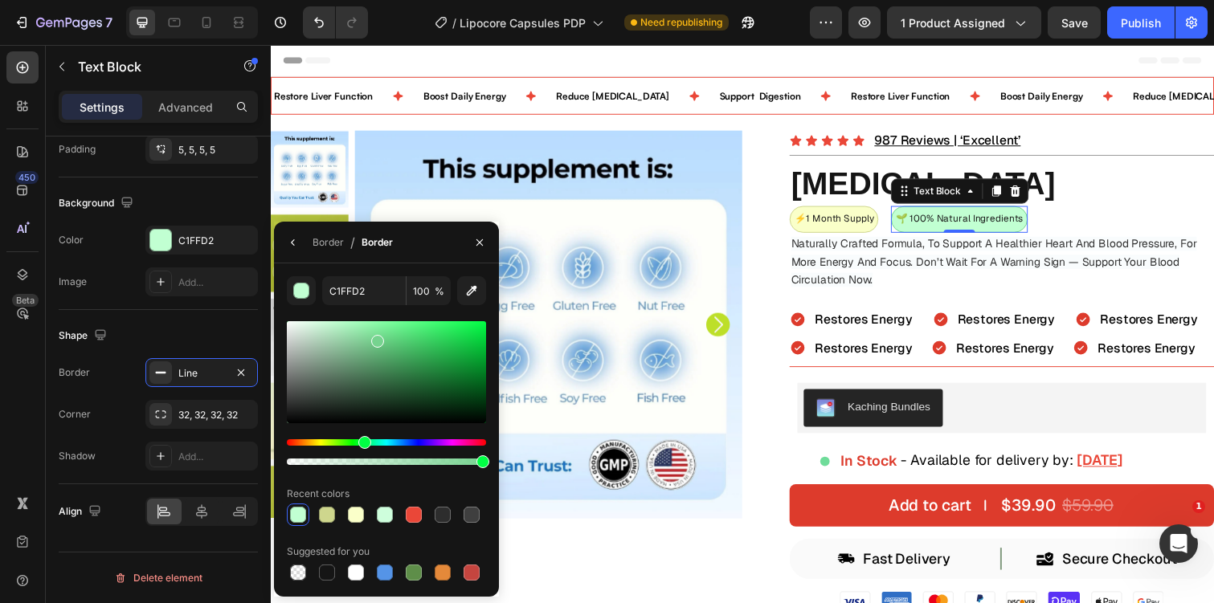
drag, startPoint x: 347, startPoint y: 342, endPoint x: 376, endPoint y: 338, distance: 29.2
click at [376, 338] on div at bounding box center [386, 372] width 199 height 102
type input "76D38F"
click at [118, 324] on div "Shape" at bounding box center [158, 336] width 199 height 26
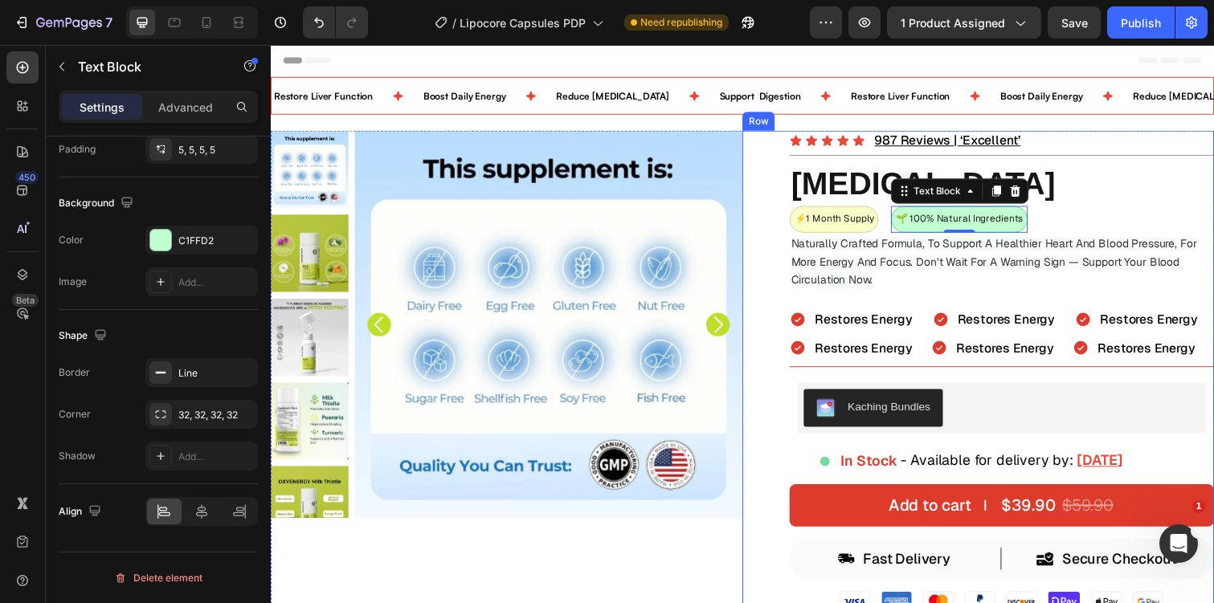
click at [941, 304] on div "Icon Icon Icon Icon Icon Icon List 987 Reviews | ‘Excellent’ Text Block Row Mil…" at bounding box center [1018, 585] width 434 height 905
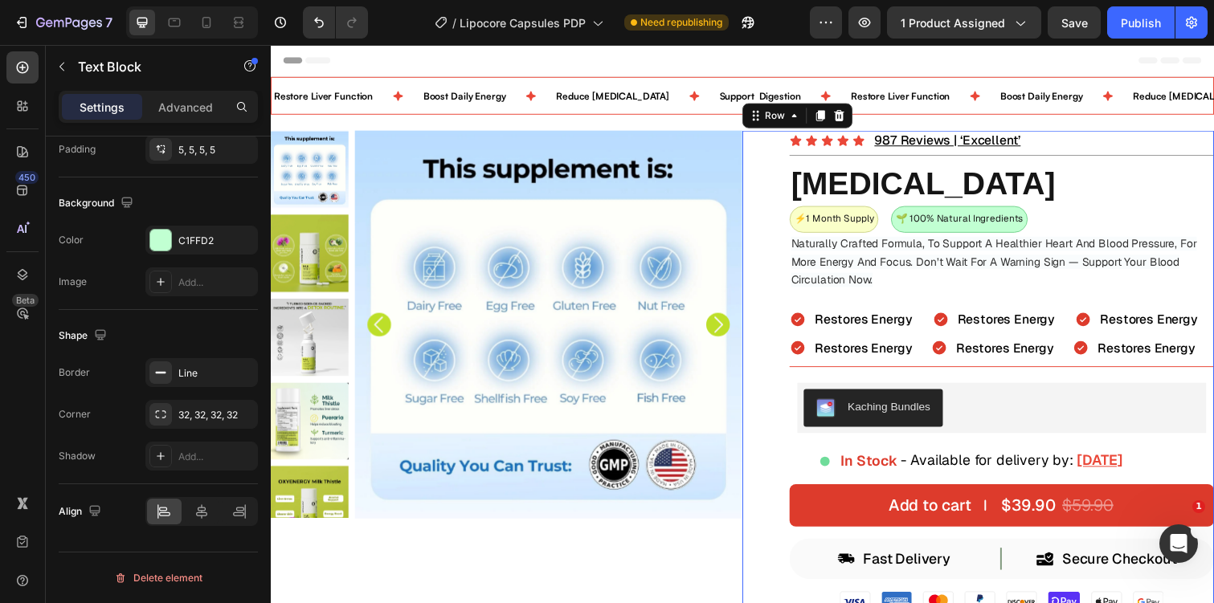
scroll to position [0, 0]
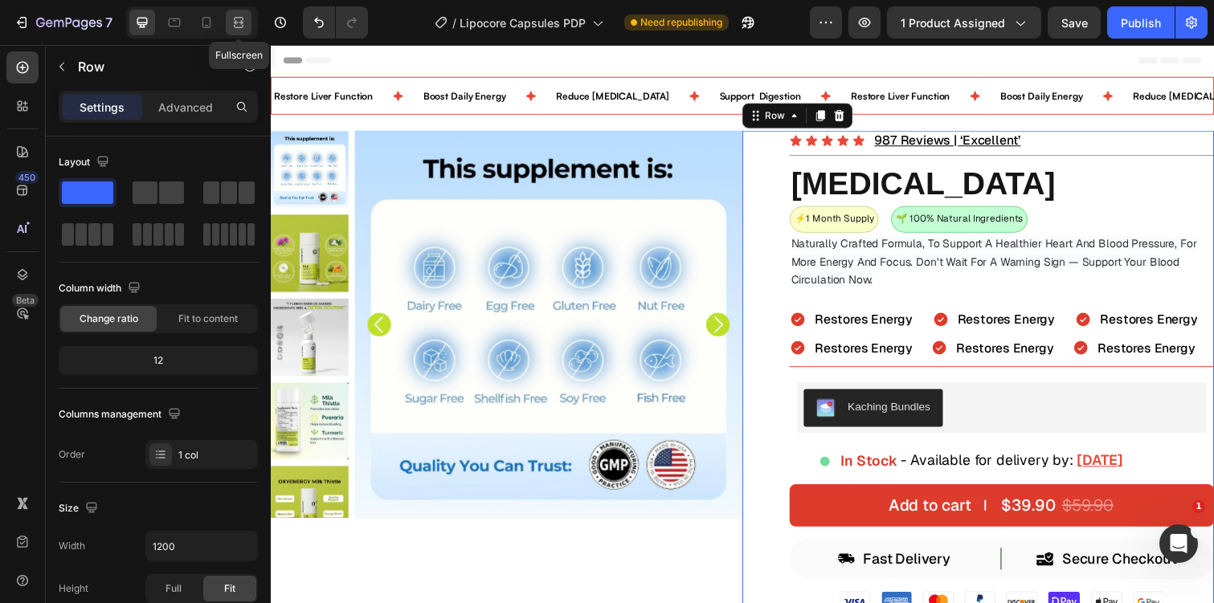
click at [250, 22] on div at bounding box center [239, 23] width 26 height 26
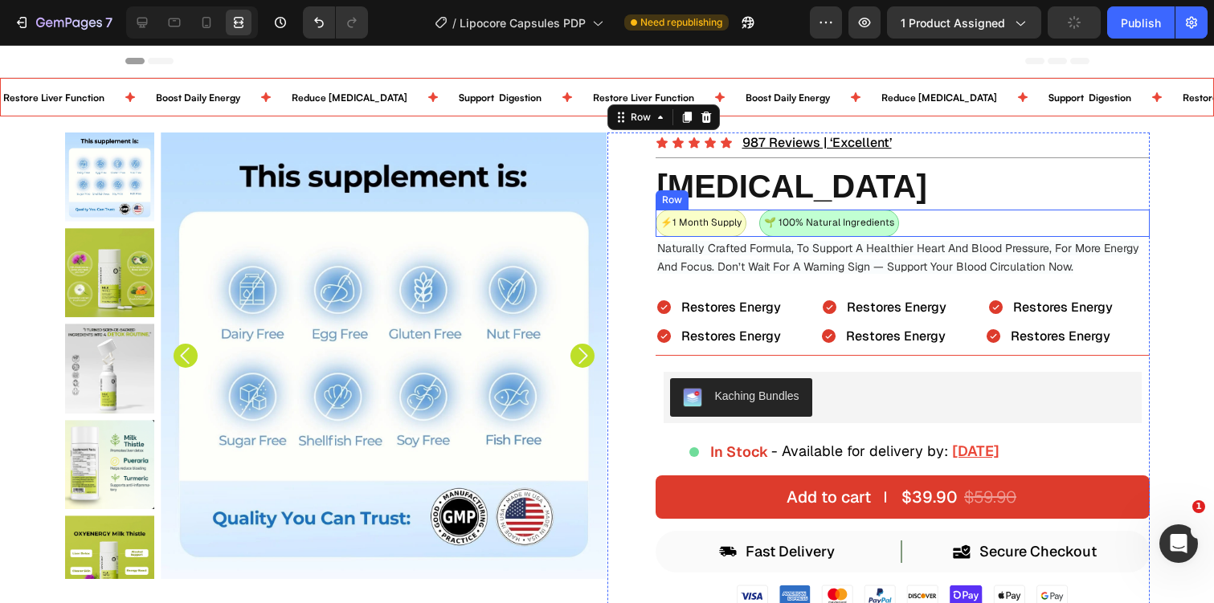
click at [976, 294] on div "Icon Icon Icon Icon Icon Icon List 987 Reviews | ‘Excellent’ Text Block Row Mil…" at bounding box center [903, 581] width 494 height 897
click at [137, 19] on icon at bounding box center [142, 22] width 16 height 16
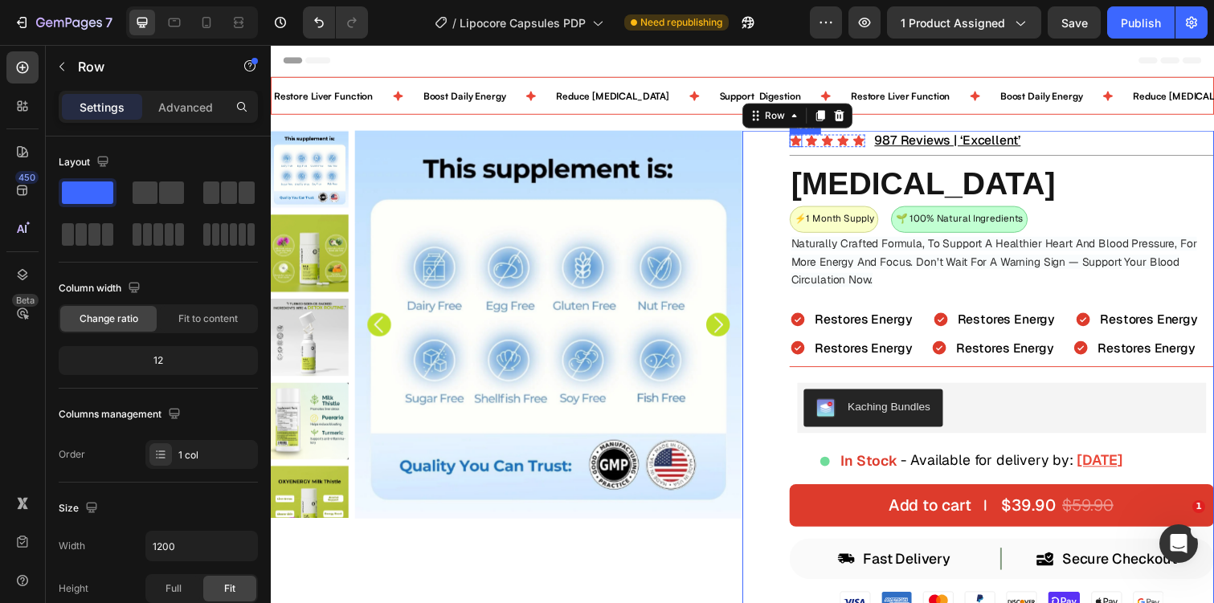
click at [805, 147] on icon at bounding box center [807, 143] width 13 height 13
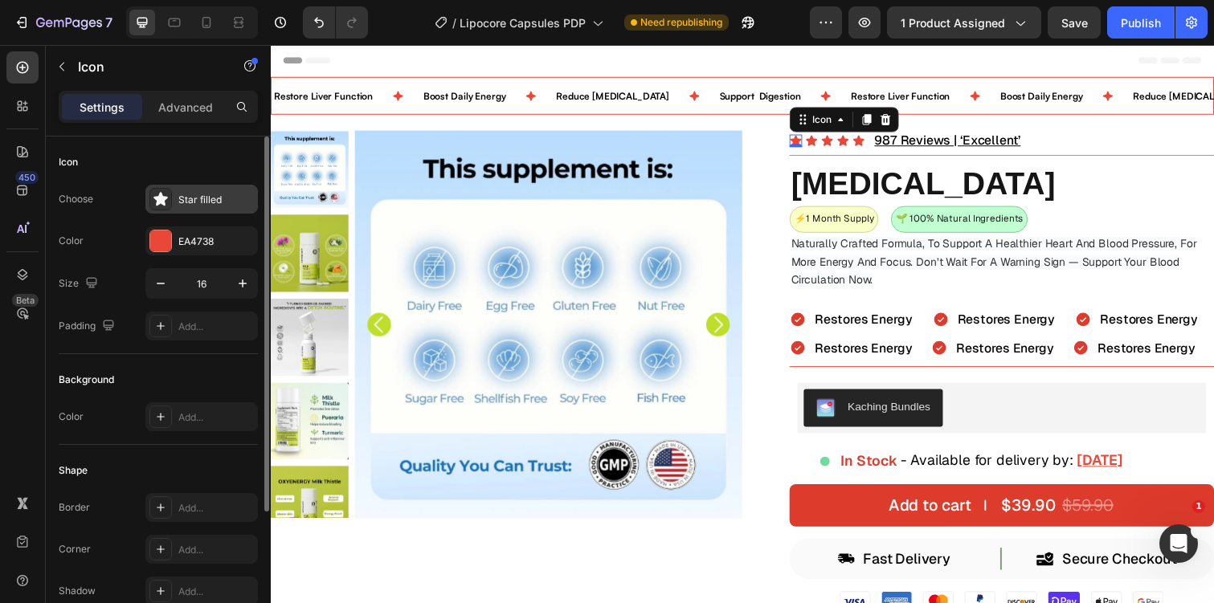
click at [191, 198] on div "Star filled" at bounding box center [216, 200] width 76 height 14
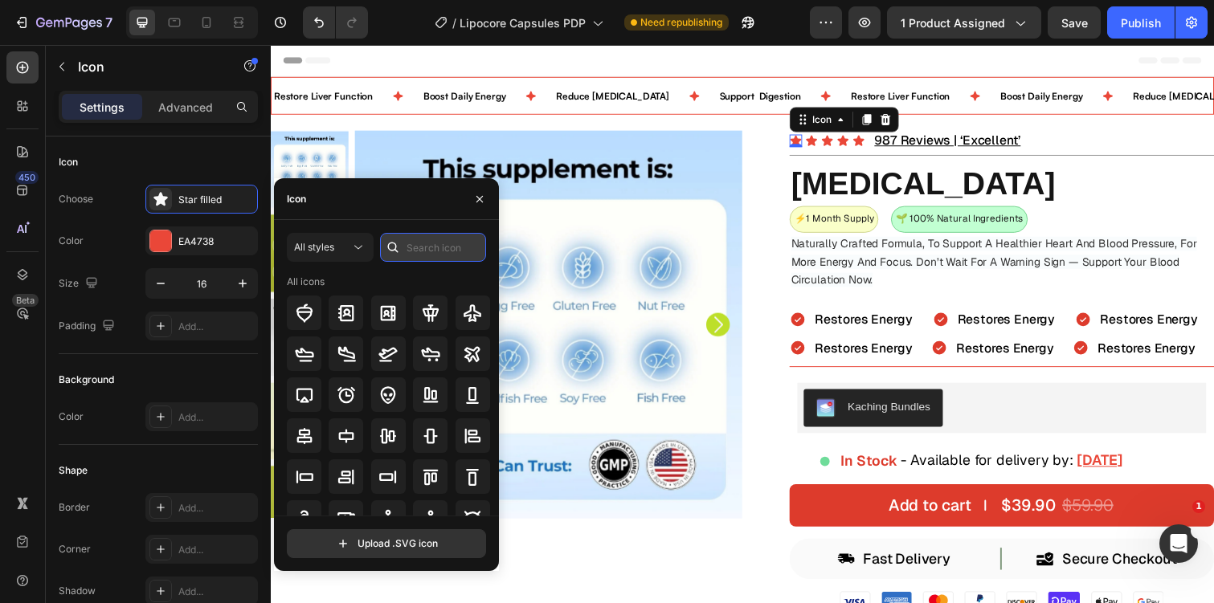
click at [448, 247] on input "text" at bounding box center [433, 247] width 106 height 29
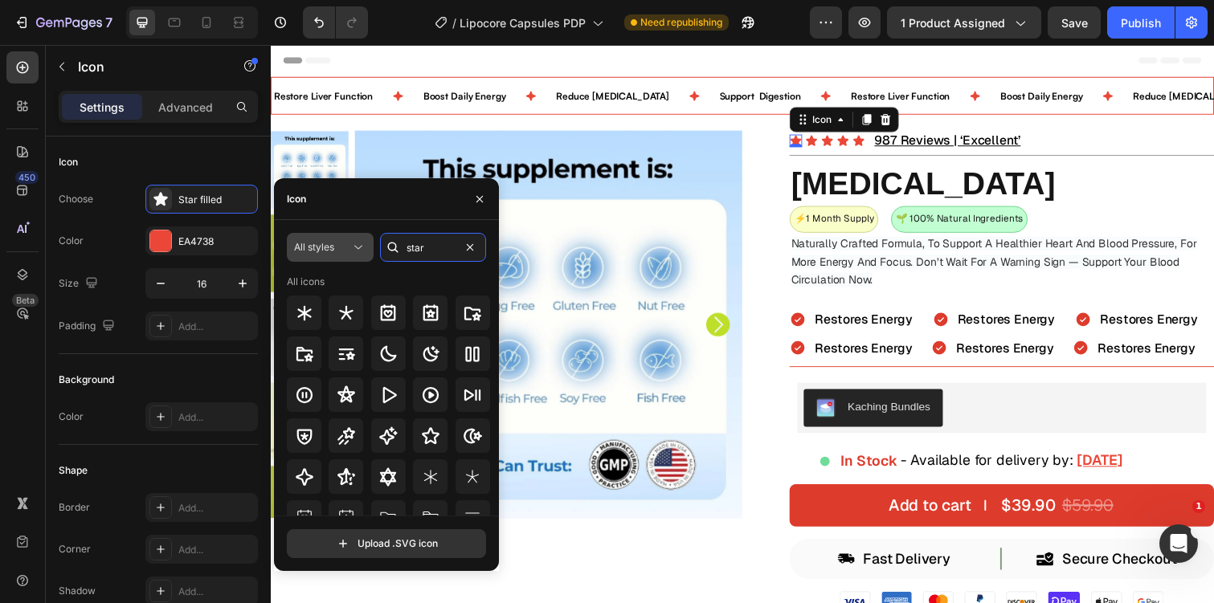
type input "star"
click at [344, 244] on div "All styles" at bounding box center [322, 247] width 56 height 14
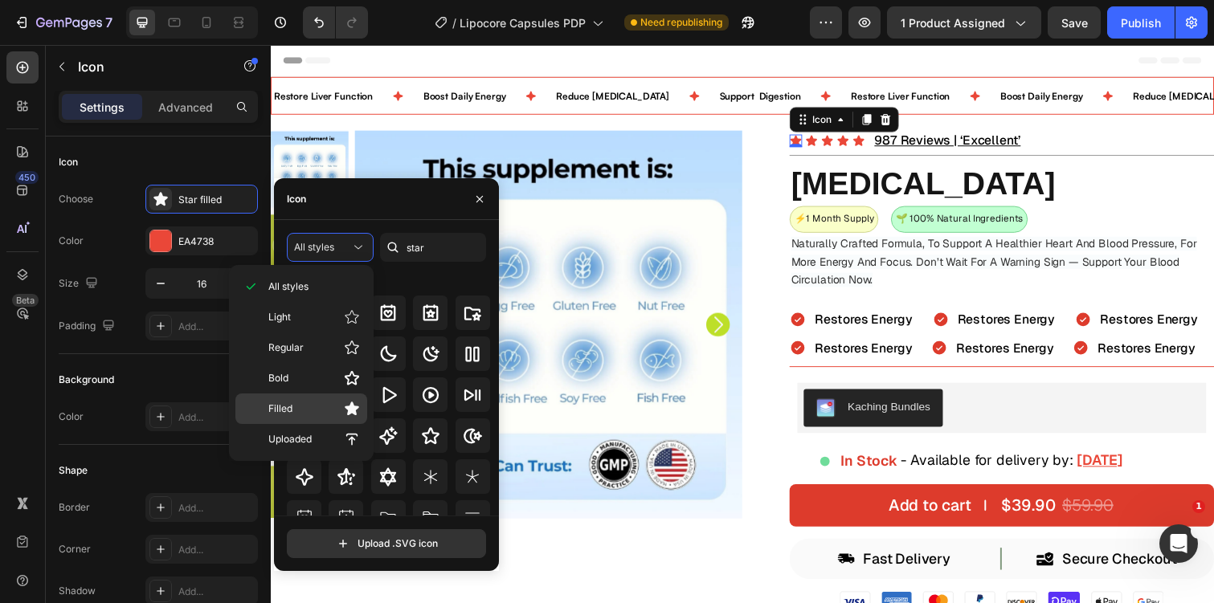
click at [324, 411] on p "Filled" at bounding box center [314, 409] width 92 height 16
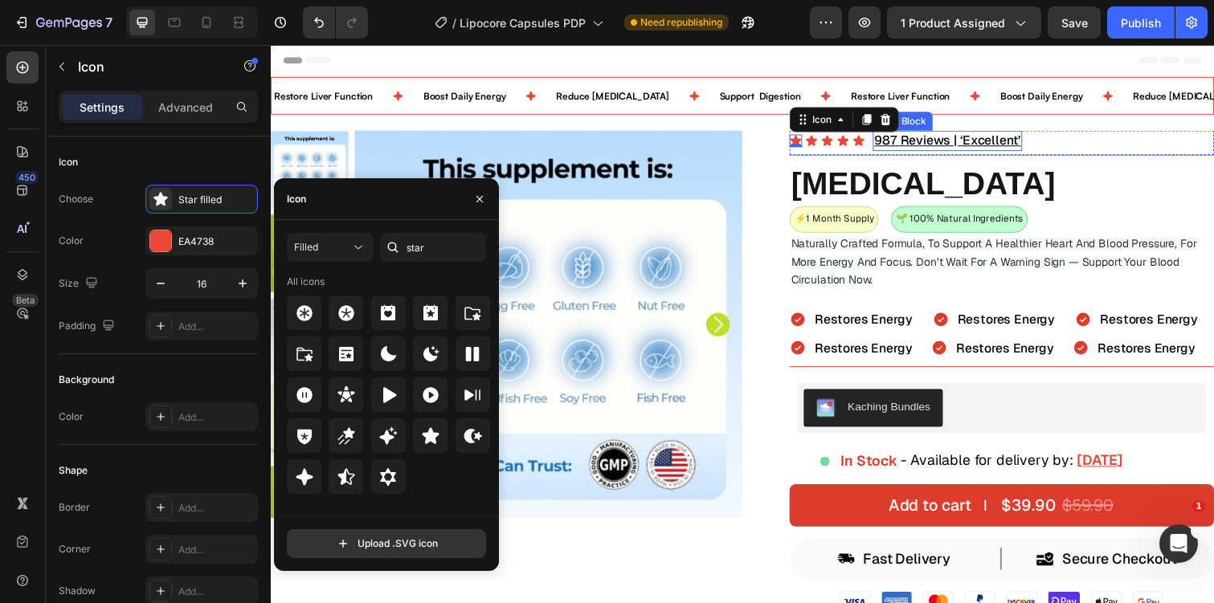
click at [947, 145] on u "987 Reviews | ‘Excellent’" at bounding box center [962, 142] width 149 height 17
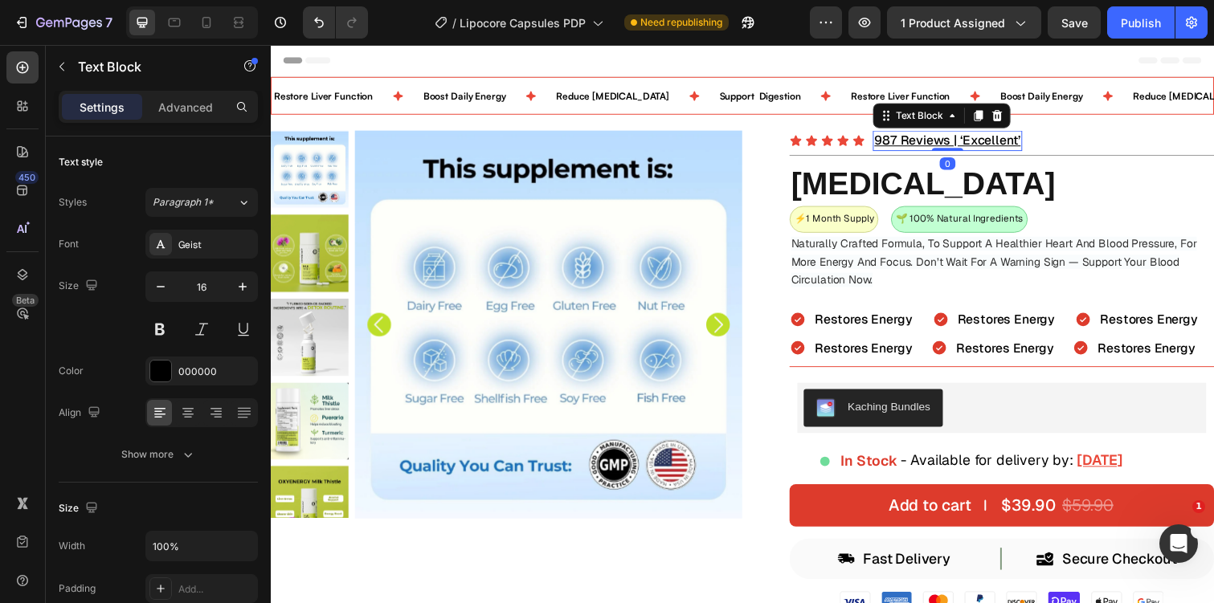
click at [946, 144] on u "987 Reviews | ‘Excellent’" at bounding box center [962, 142] width 149 height 17
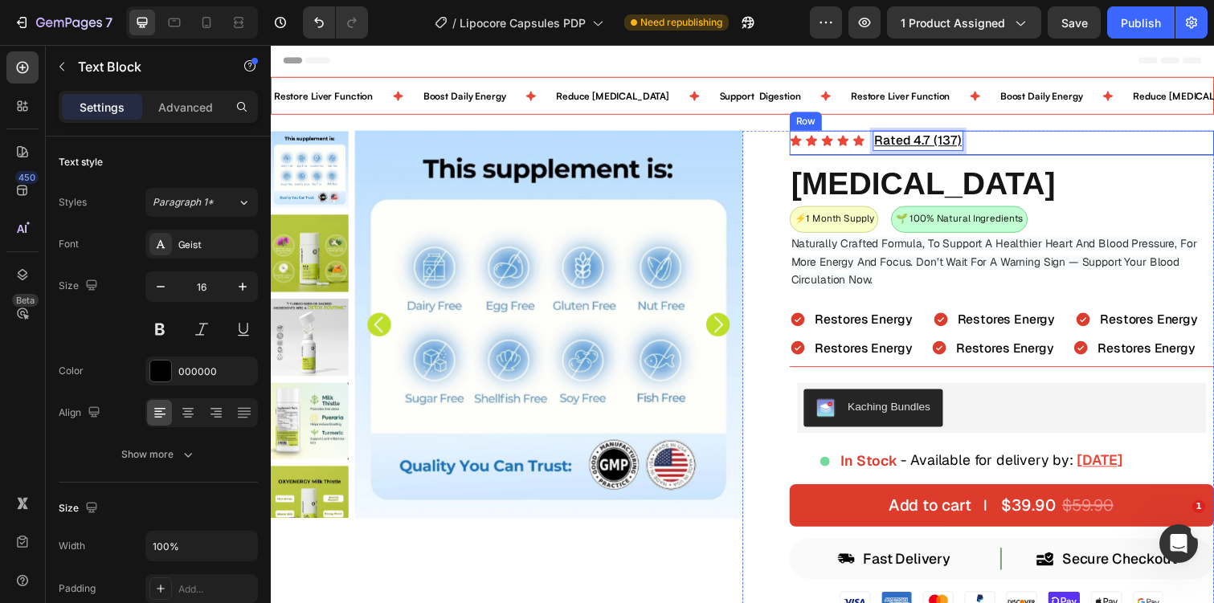
click at [1011, 142] on div "Icon Icon Icon Icon Icon Icon List Rated 4.7 (137) Text Block 0 Row" at bounding box center [1018, 146] width 434 height 26
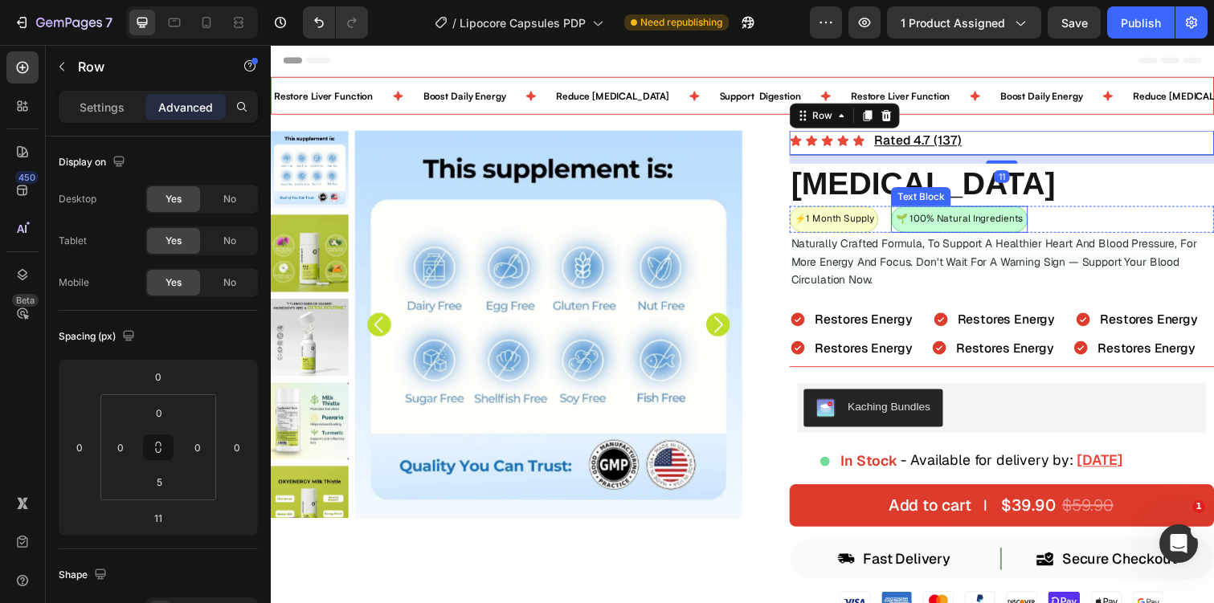
click at [917, 231] on p "🌱 100% Natural Ingredients" at bounding box center [974, 224] width 130 height 18
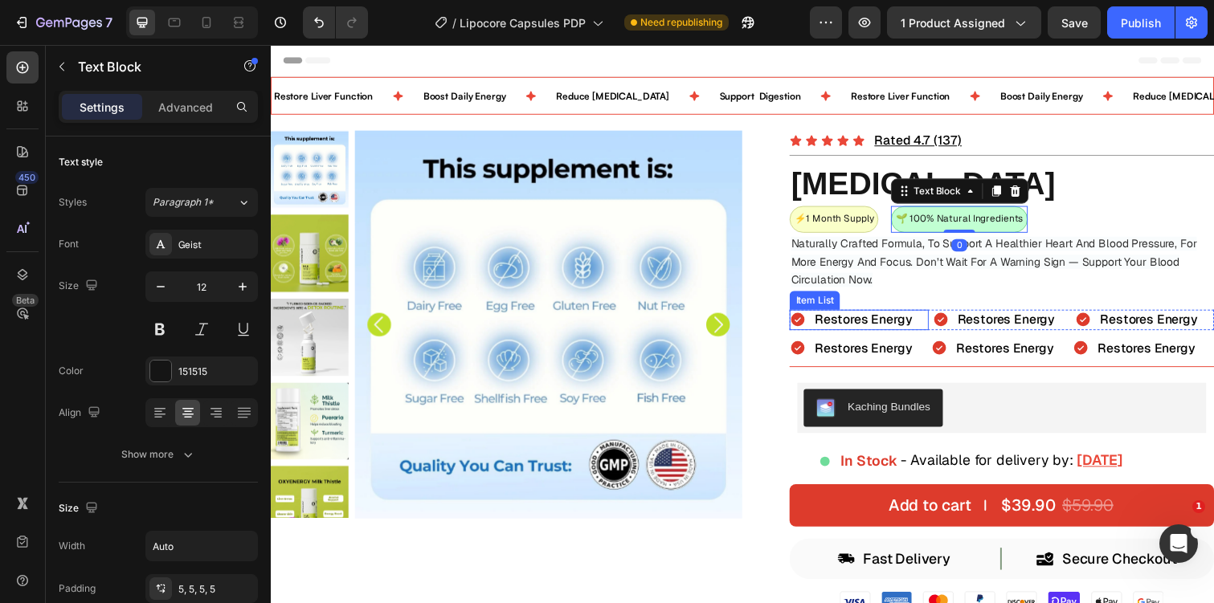
click at [856, 334] on div "Restores Energy" at bounding box center [876, 326] width 104 height 21
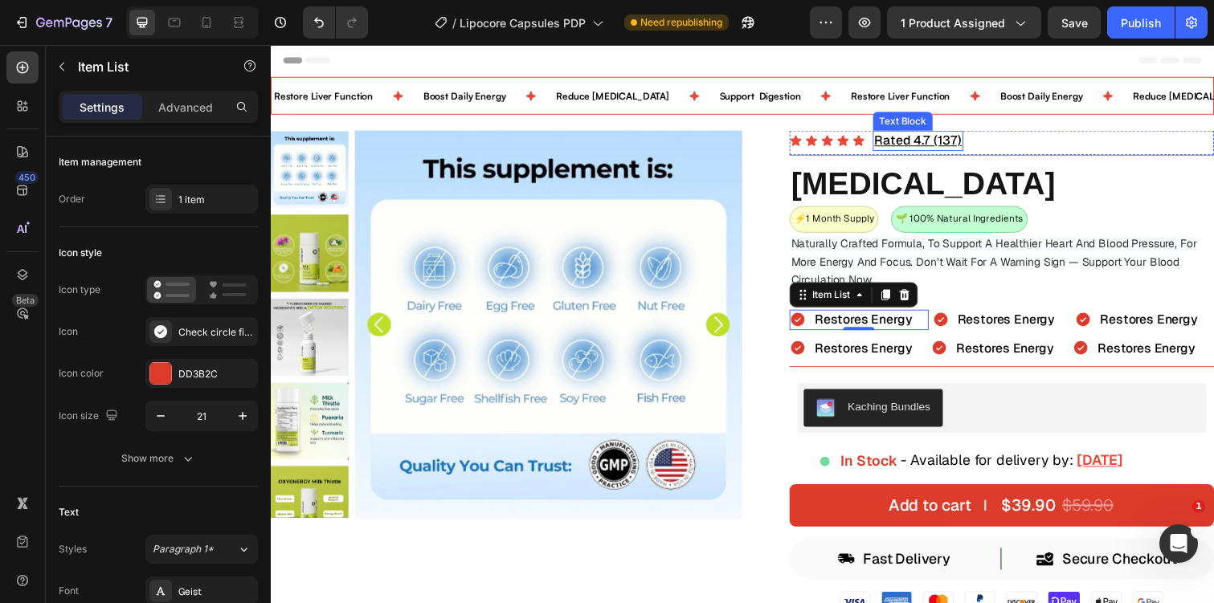
click at [940, 141] on u "Rated 4.7 (137)" at bounding box center [932, 142] width 89 height 17
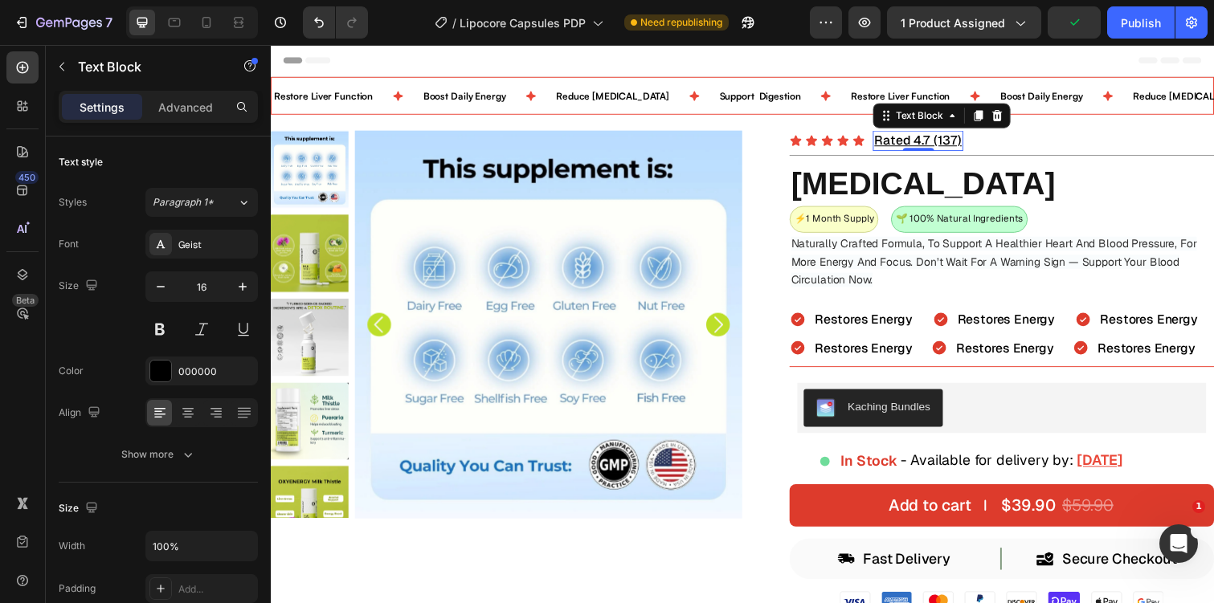
click at [933, 139] on u "Rated 4.7 (137)" at bounding box center [932, 142] width 89 height 17
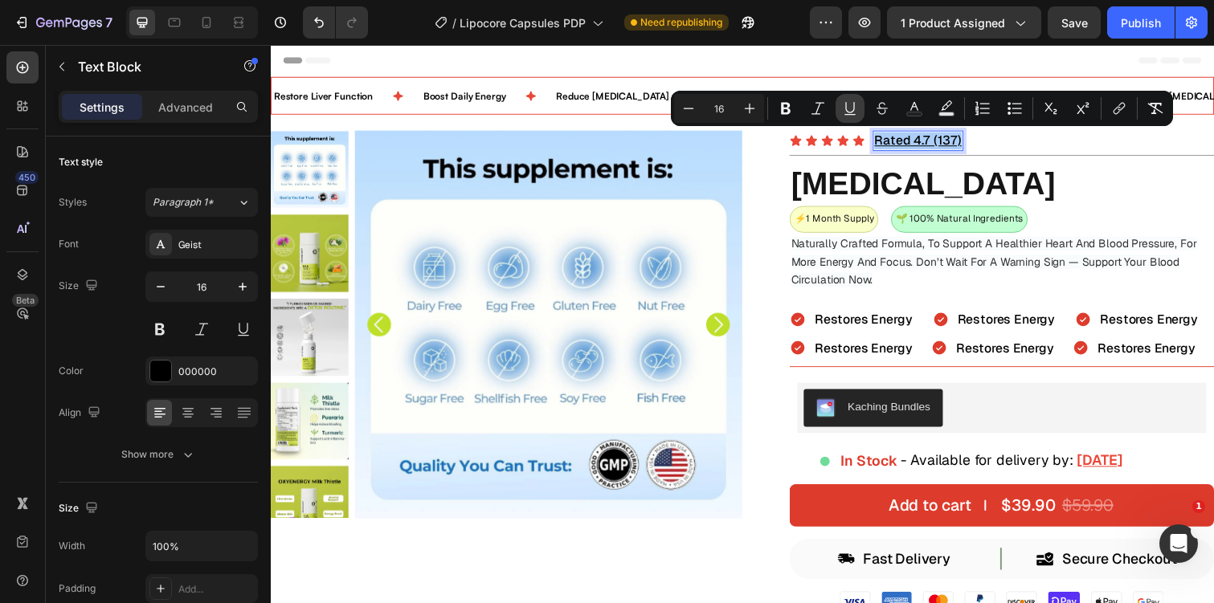
click at [855, 101] on icon "Editor contextual toolbar" at bounding box center [850, 108] width 16 height 16
click at [783, 107] on icon "Editor contextual toolbar" at bounding box center [786, 108] width 16 height 16
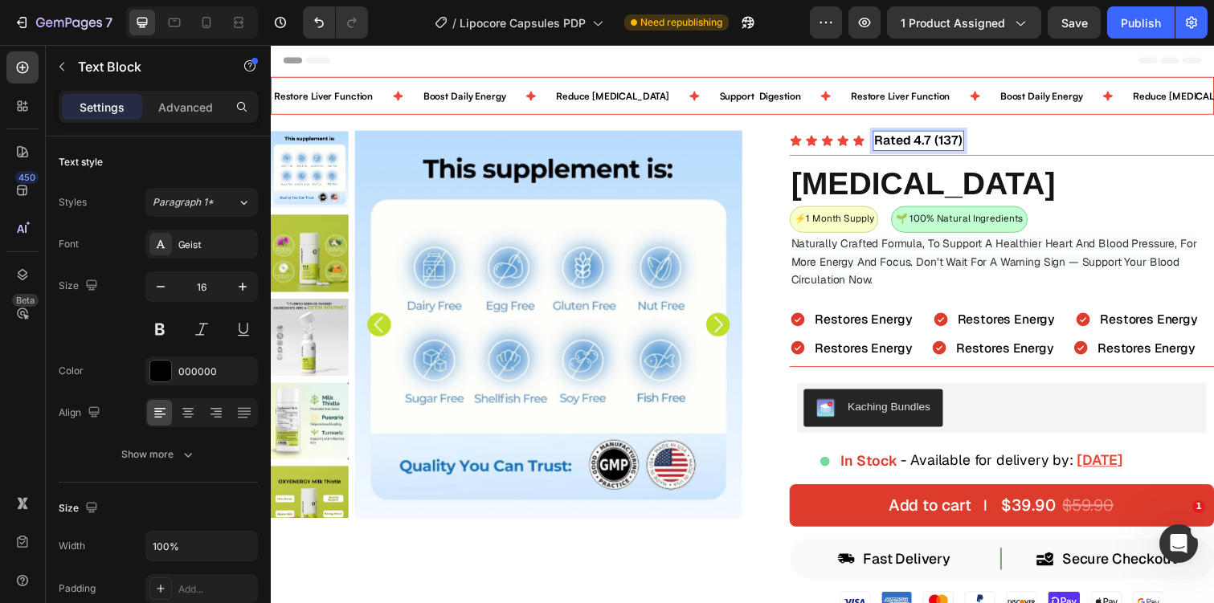
click at [934, 136] on strong "Rated 4.7 (137)" at bounding box center [933, 142] width 90 height 17
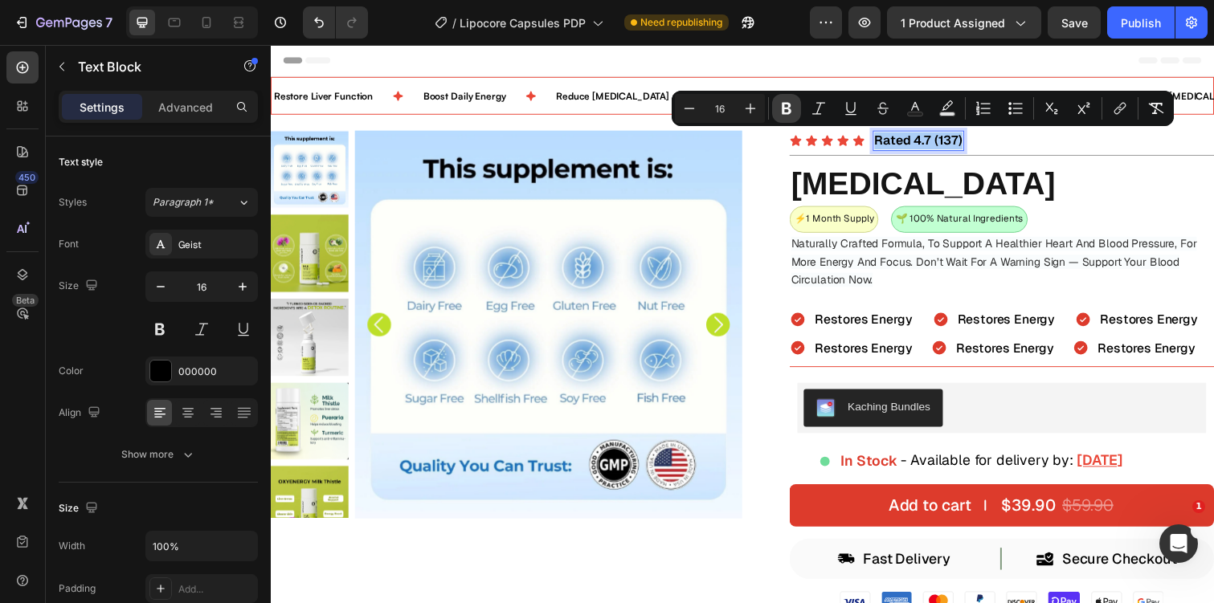
click at [785, 108] on icon "Editor contextual toolbar" at bounding box center [787, 109] width 10 height 12
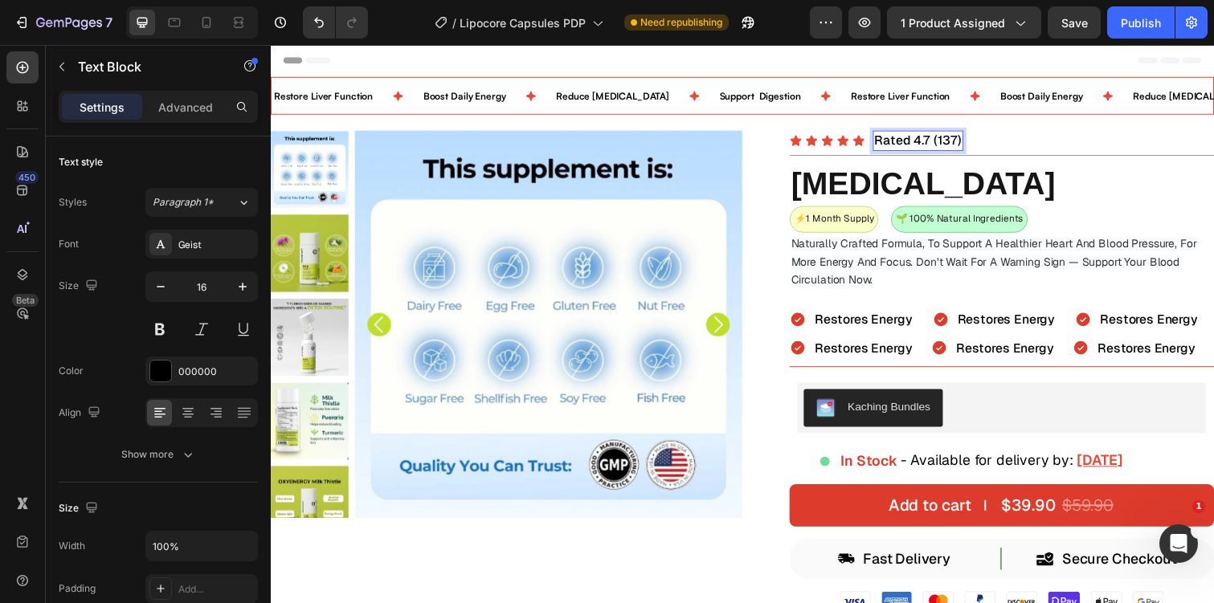
click at [933, 141] on p "Rated 4.7 (137)" at bounding box center [932, 143] width 89 height 18
click at [932, 141] on p "Rated 4.7 (137)" at bounding box center [932, 143] width 89 height 18
click at [913, 141] on p "Rated 4.7 (137)" at bounding box center [932, 143] width 89 height 18
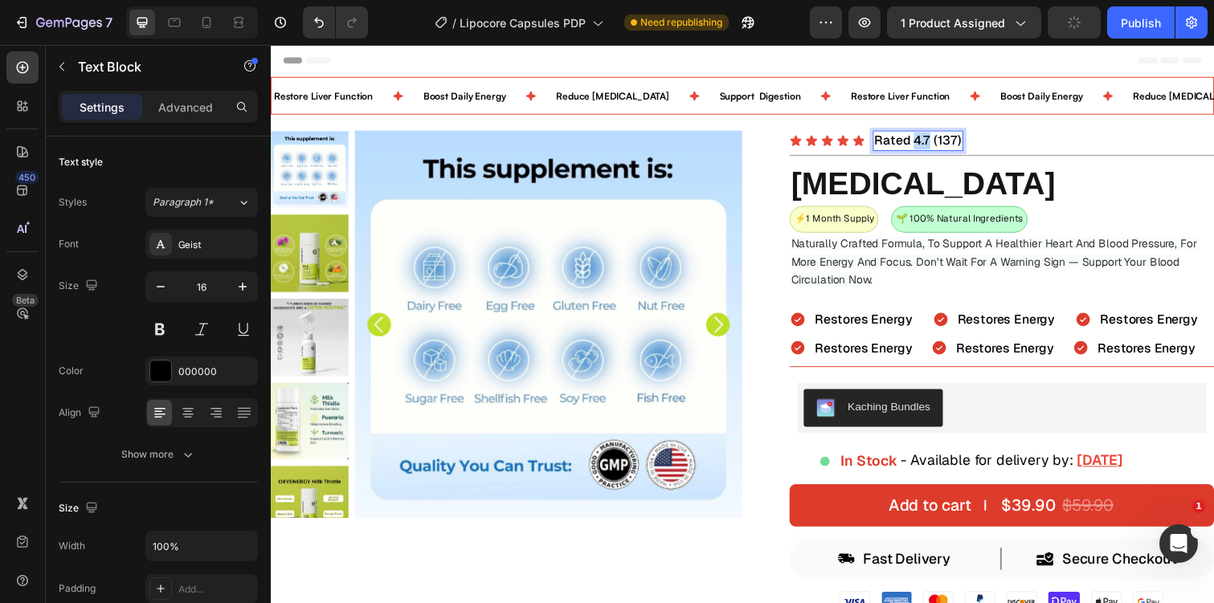
drag, startPoint x: 941, startPoint y: 141, endPoint x: 927, endPoint y: 142, distance: 13.7
click at [927, 142] on p "Rated 4.7 (137)" at bounding box center [932, 143] width 89 height 18
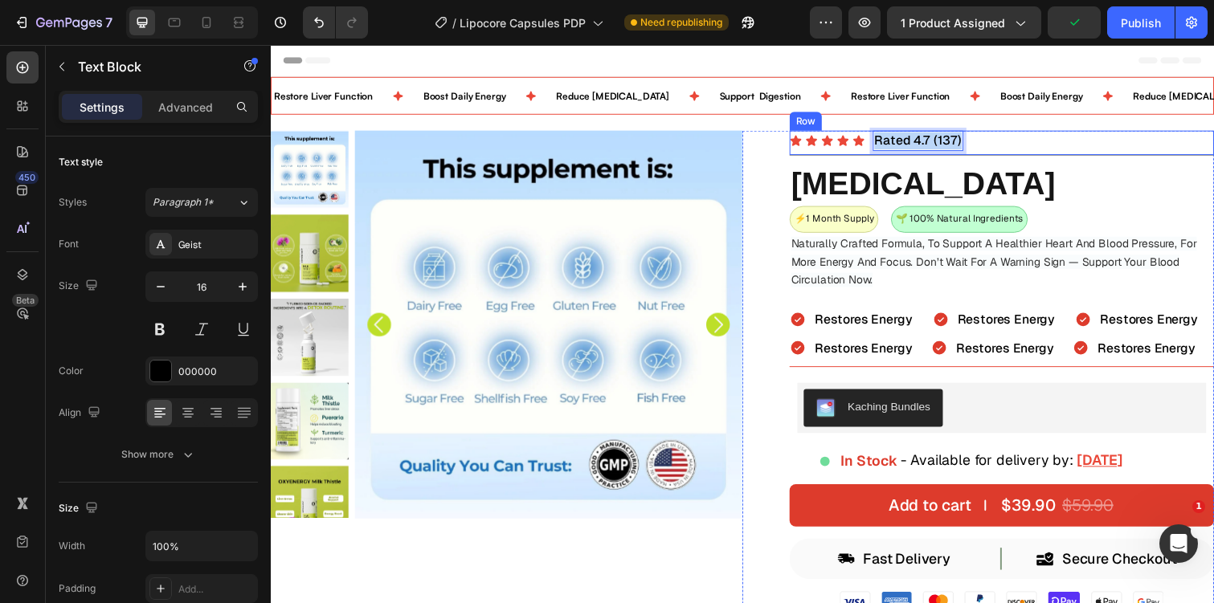
click at [1088, 139] on div "Icon Icon Icon Icon Icon Icon List Rated 4.7 (137) Text Block 0 Row" at bounding box center [1018, 146] width 434 height 26
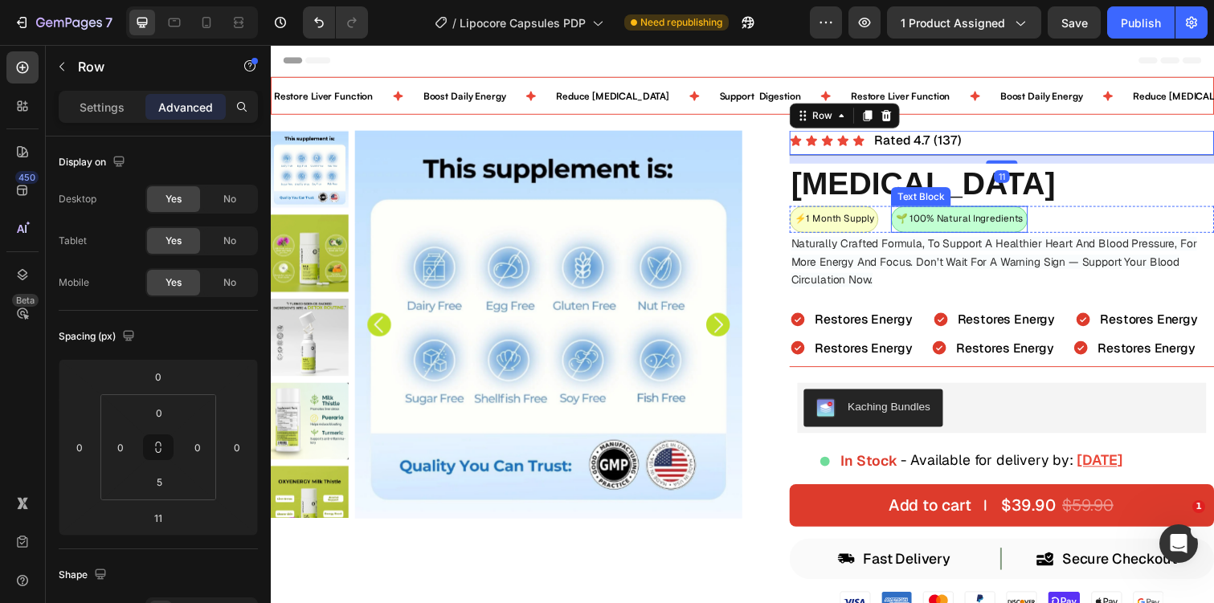
click at [1024, 225] on p "🌱 100% Natural Ingredients" at bounding box center [974, 224] width 130 height 18
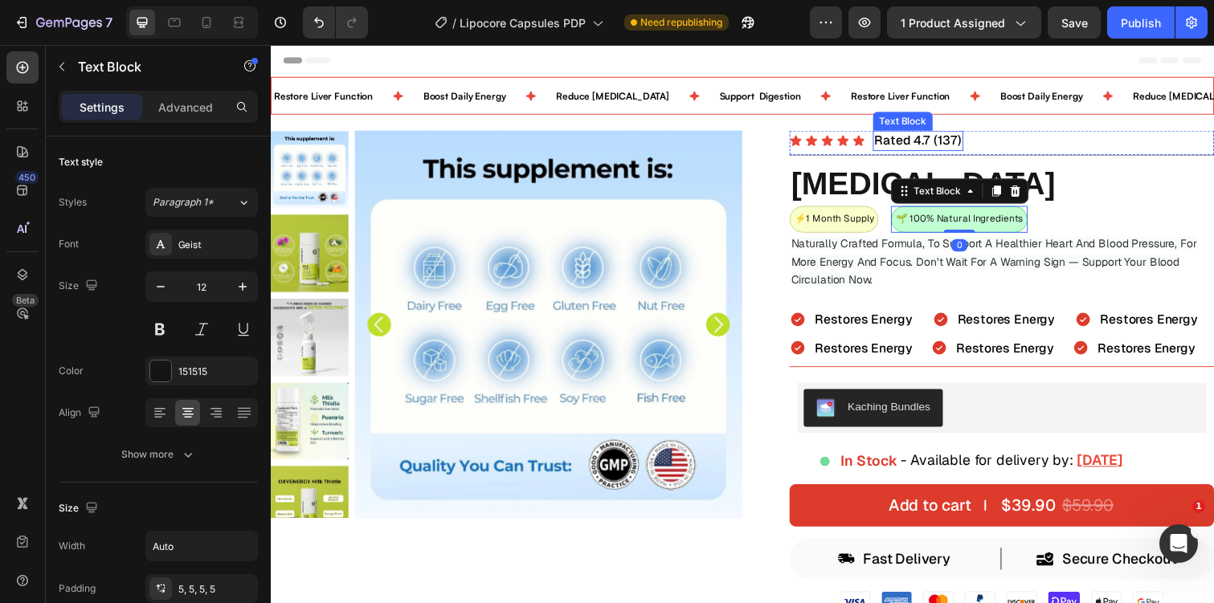
click at [943, 141] on p "Rated 4.7 (137)" at bounding box center [932, 143] width 89 height 18
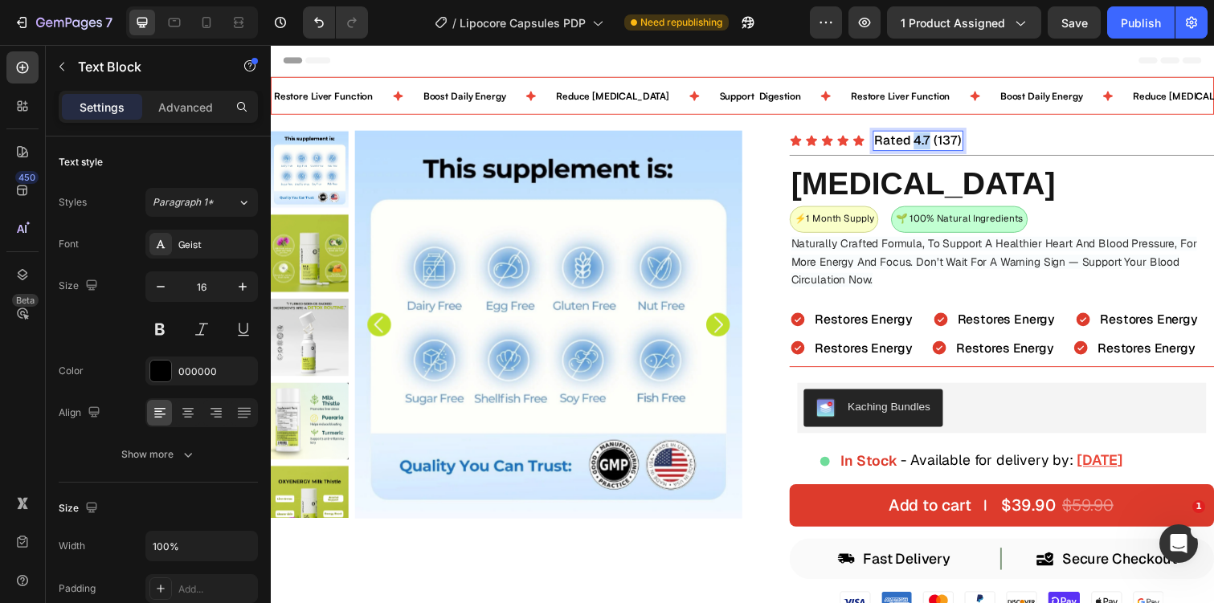
drag, startPoint x: 942, startPoint y: 141, endPoint x: 929, endPoint y: 141, distance: 12.9
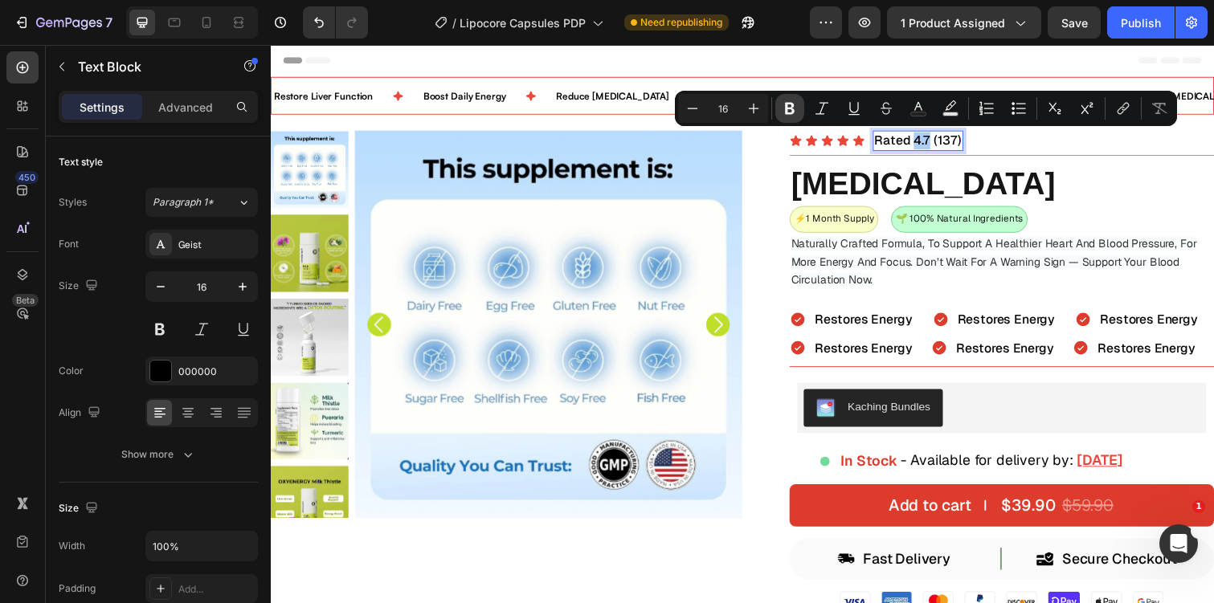
click at [785, 100] on button "Bold" at bounding box center [789, 108] width 29 height 29
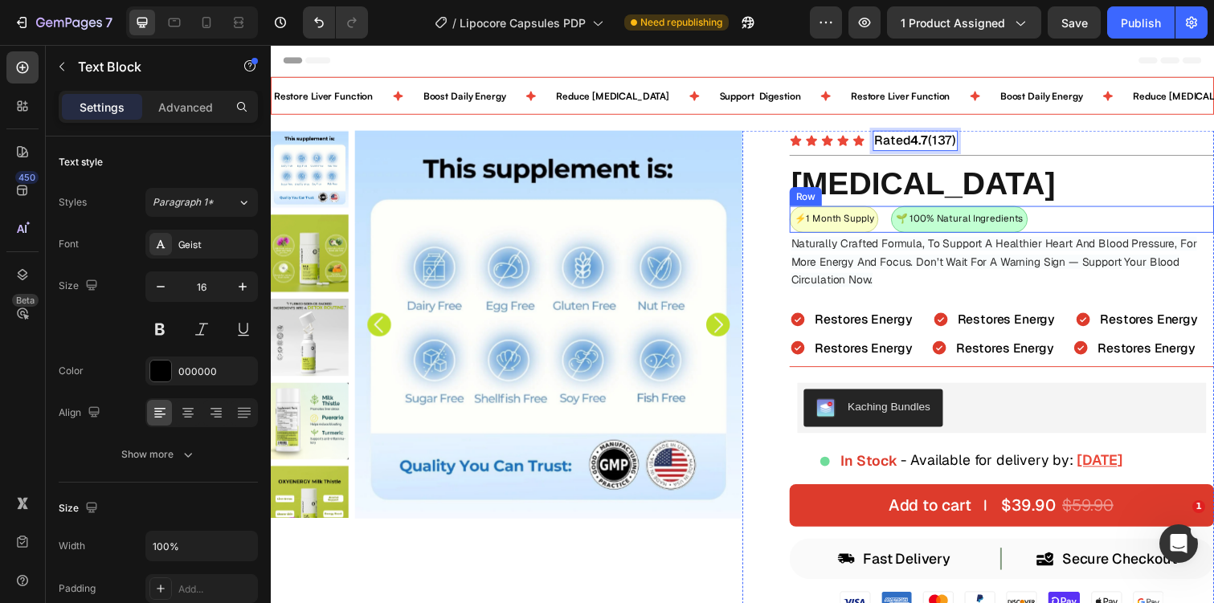
click at [1068, 230] on div "⚡️1 Month Supply Text Block 🌱 100% Natural Ingredients Text Block Row" at bounding box center [1018, 223] width 434 height 27
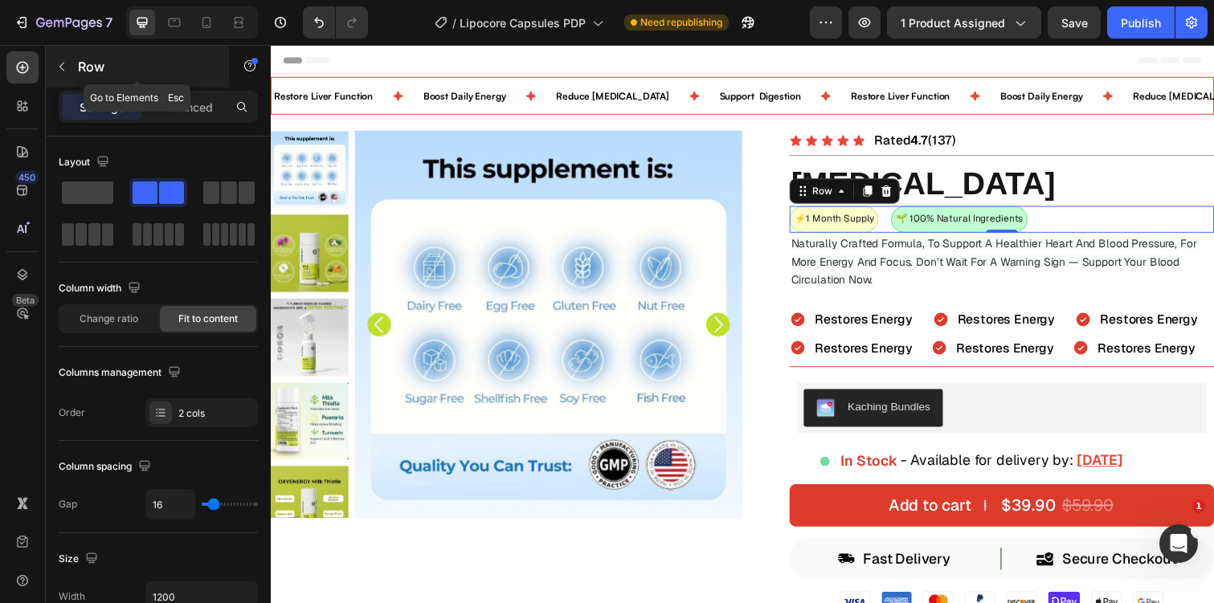
click at [65, 69] on icon "button" at bounding box center [61, 66] width 13 height 13
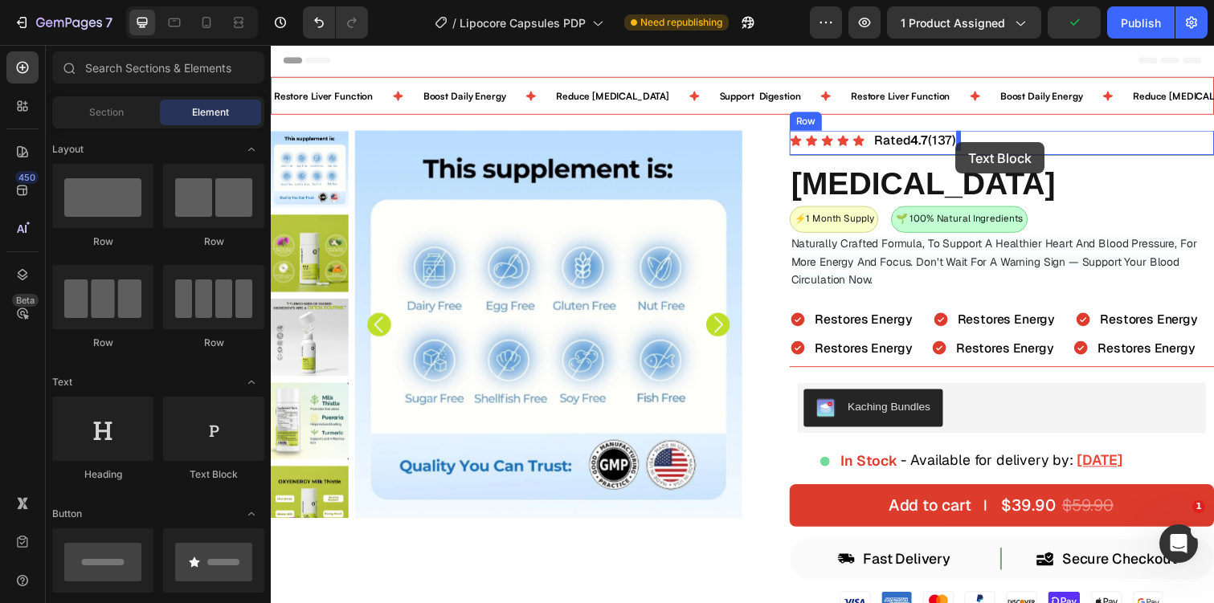
drag, startPoint x: 502, startPoint y: 492, endPoint x: 971, endPoint y: 145, distance: 583.0
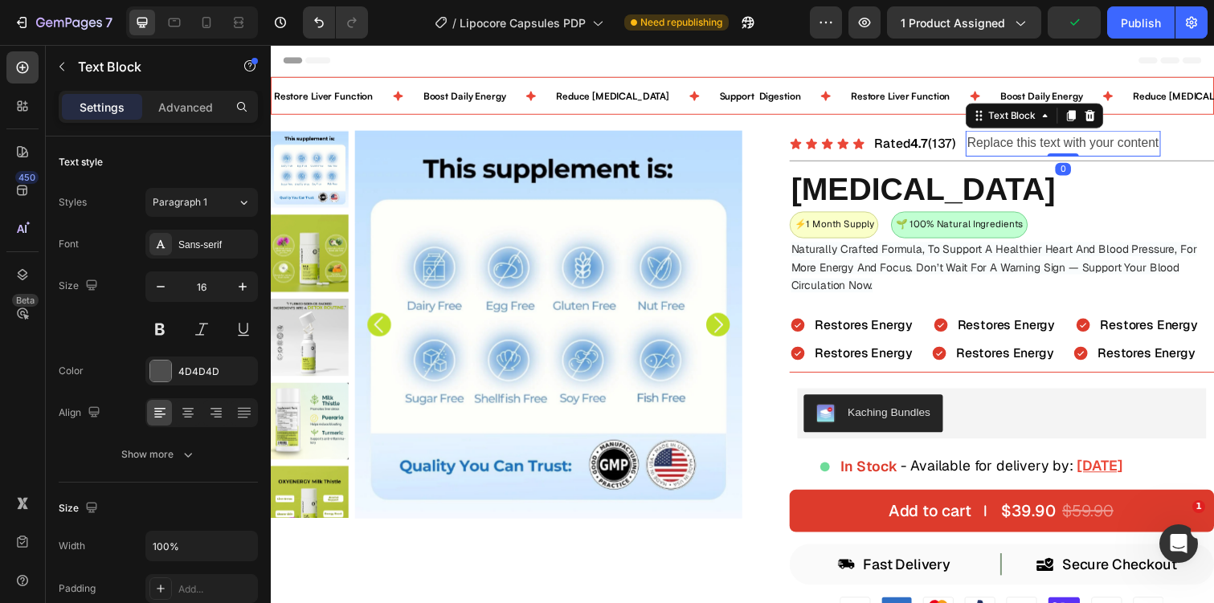
click at [1024, 152] on div "Replace this text with your content" at bounding box center [1080, 146] width 199 height 27
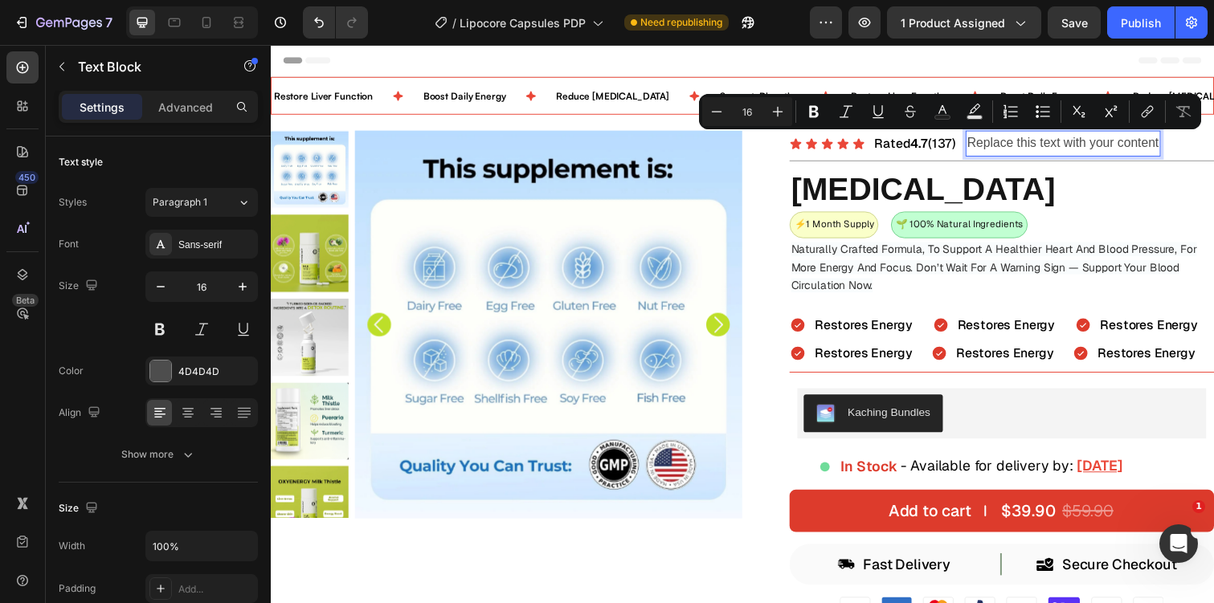
click at [1032, 150] on p "Replace this text with your content" at bounding box center [1081, 145] width 196 height 23
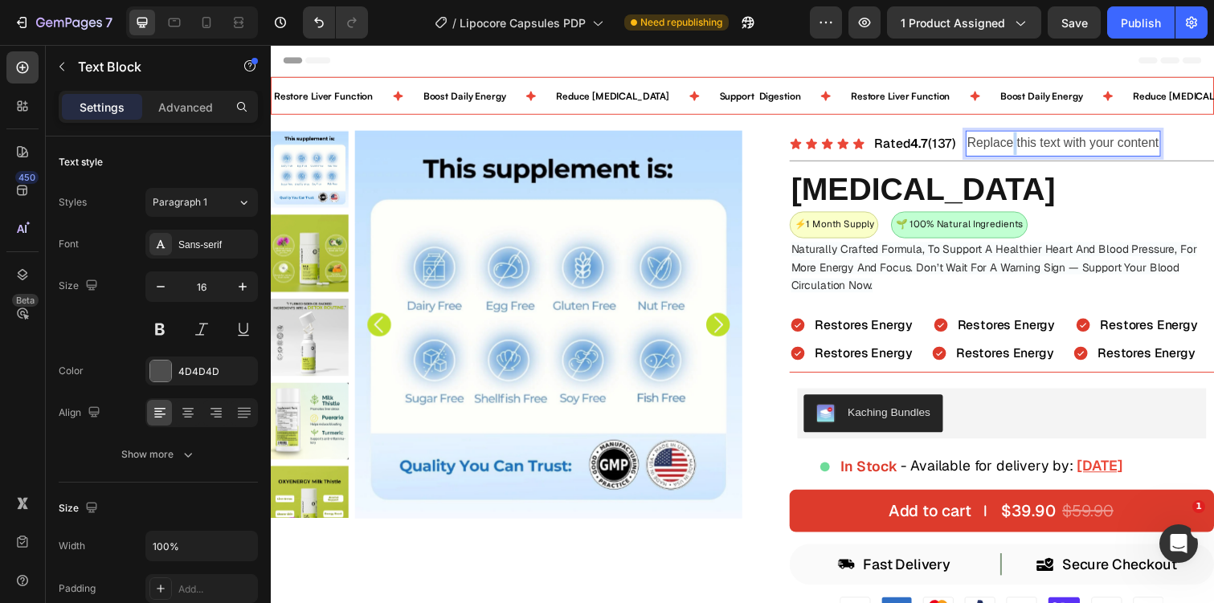
click at [1032, 150] on p "Replace this text with your content" at bounding box center [1081, 145] width 196 height 23
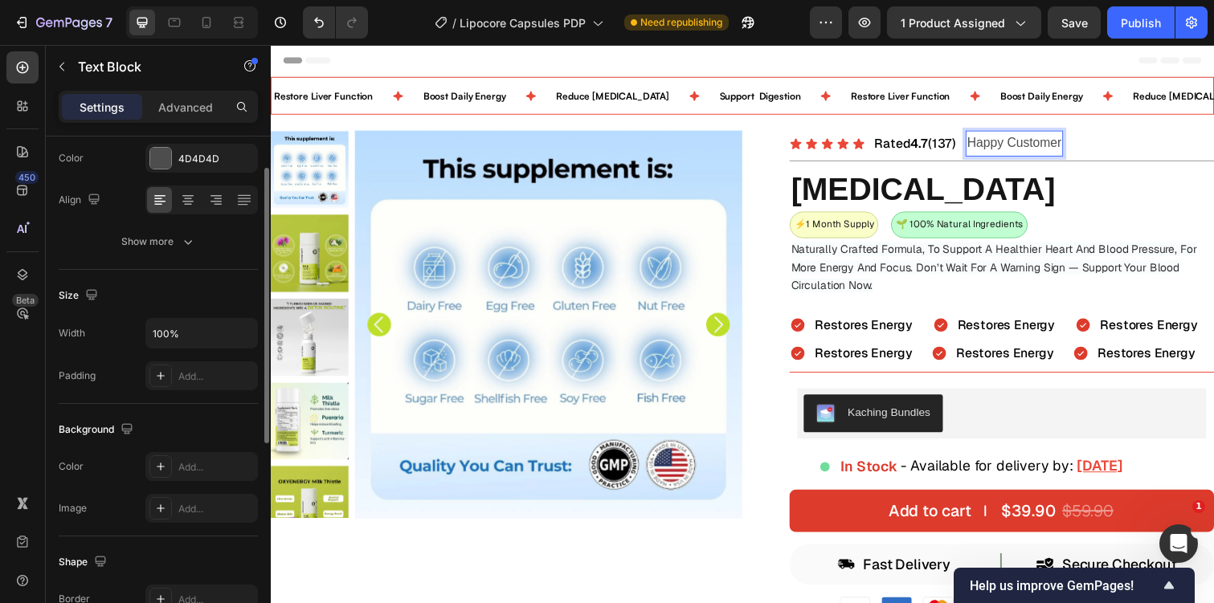
scroll to position [439, 0]
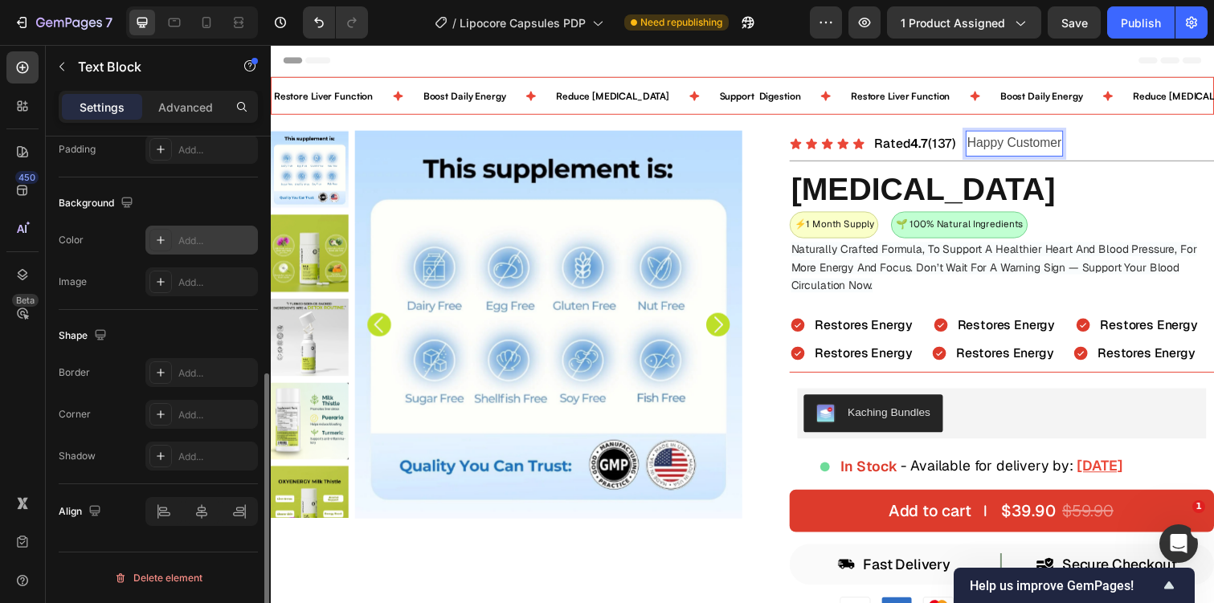
click at [166, 232] on div at bounding box center [160, 240] width 22 height 22
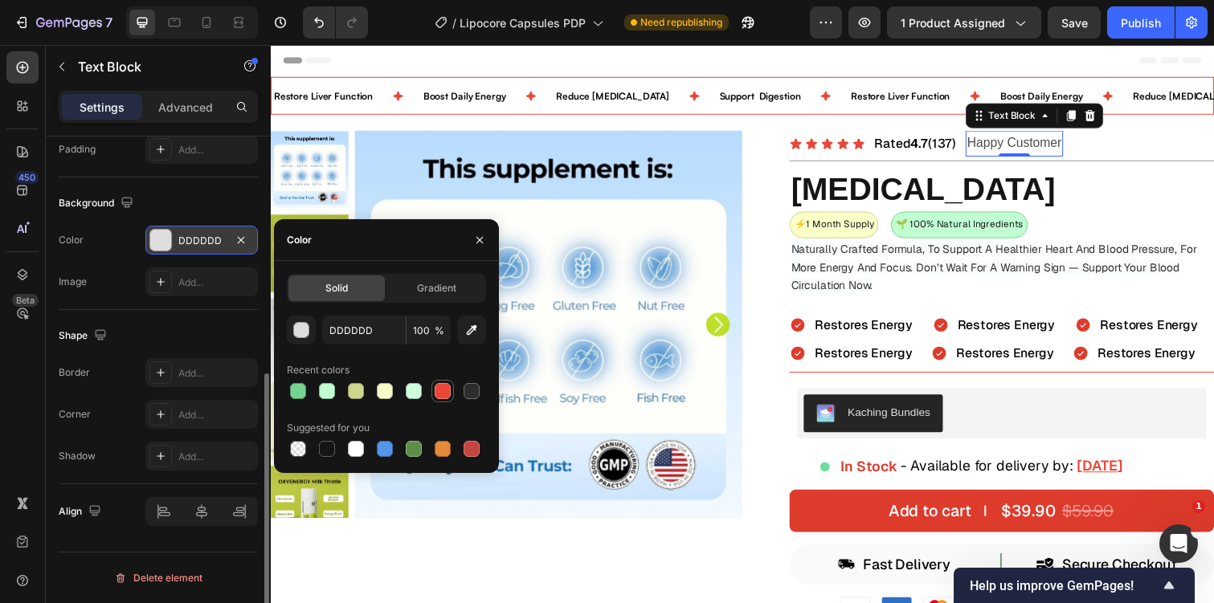
click at [438, 392] on div at bounding box center [443, 391] width 16 height 16
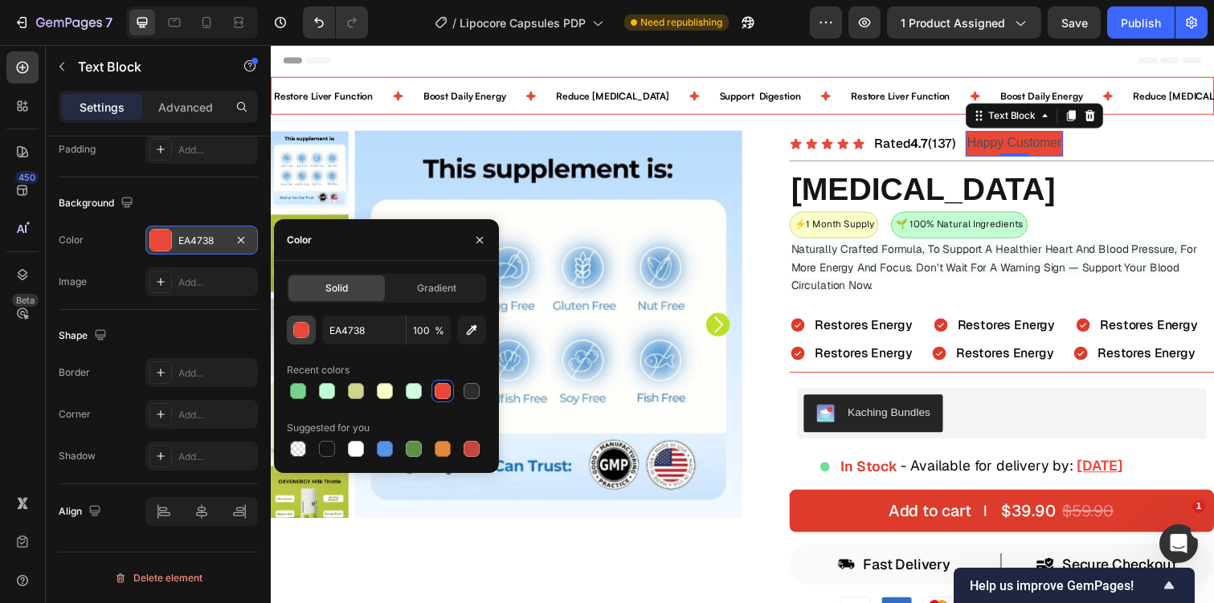
click at [300, 335] on div "button" at bounding box center [302, 331] width 16 height 16
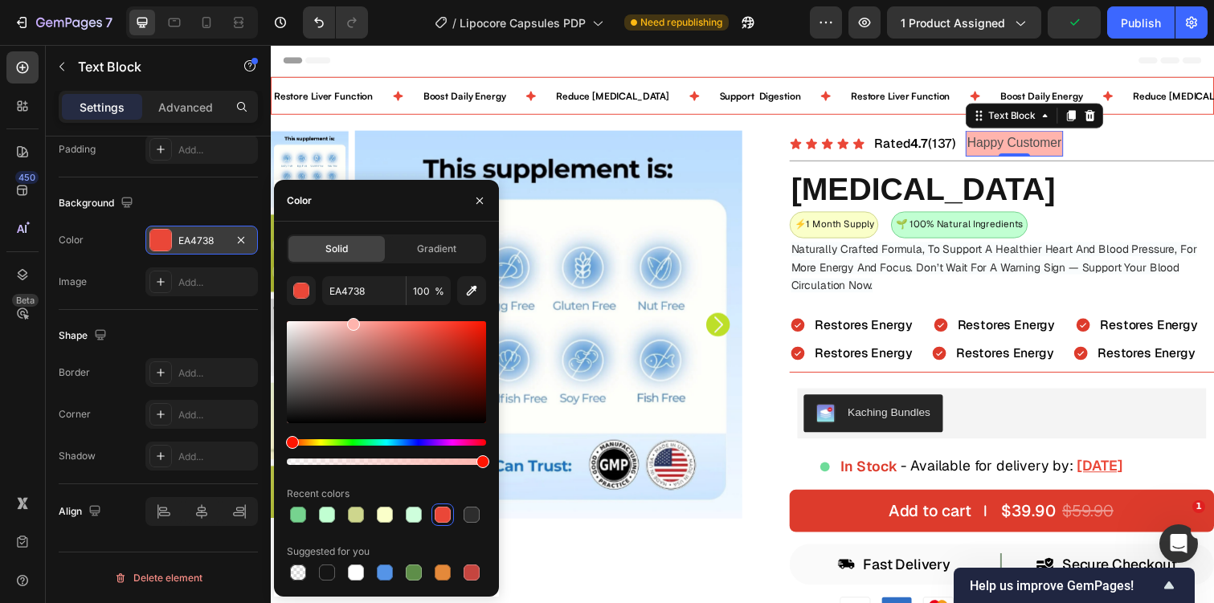
drag, startPoint x: 438, startPoint y: 333, endPoint x: 353, endPoint y: 322, distance: 85.8
click at [352, 322] on div at bounding box center [353, 324] width 13 height 13
type input "FCB2AB"
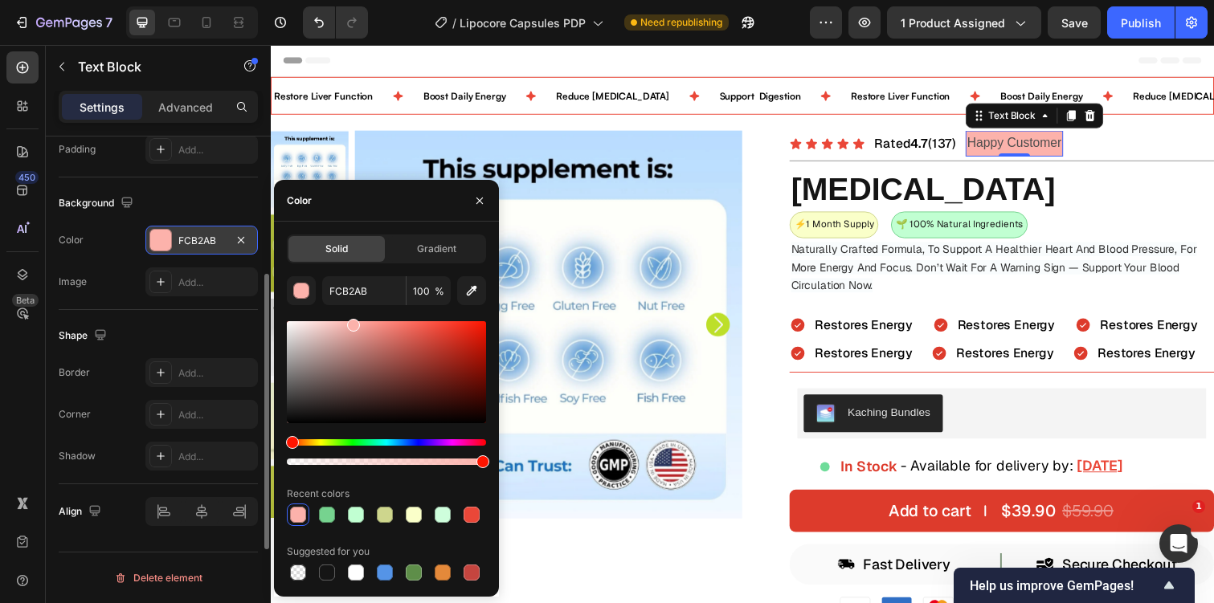
scroll to position [0, 0]
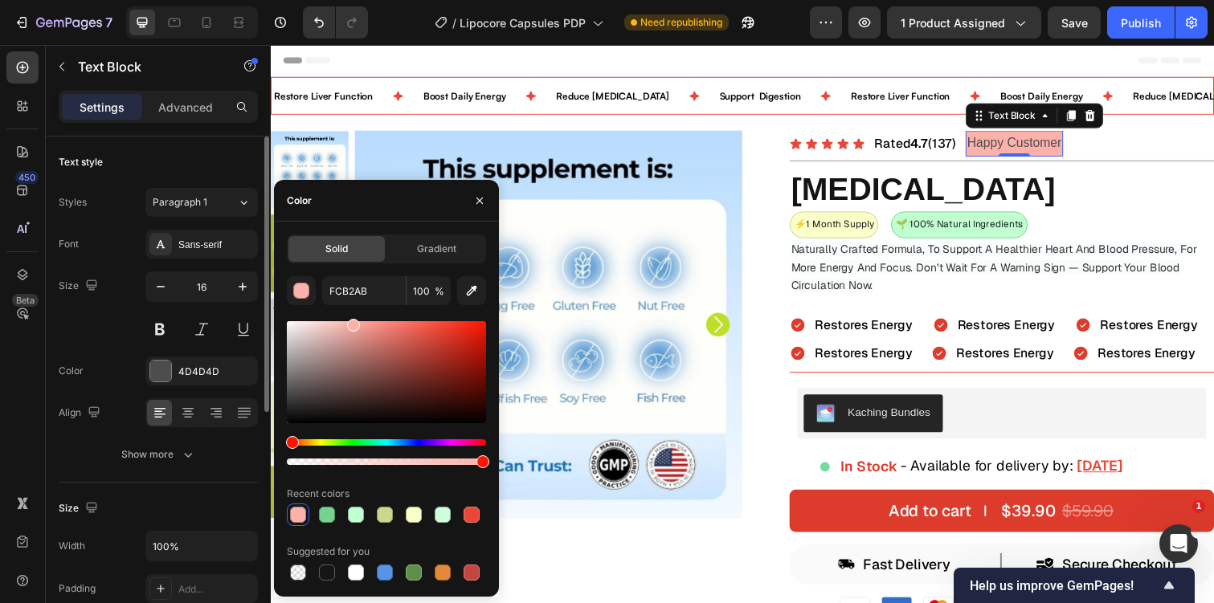
click at [194, 389] on div "Font Sans-serif Size 16 Color 4D4D4D Align Show more" at bounding box center [158, 349] width 199 height 239
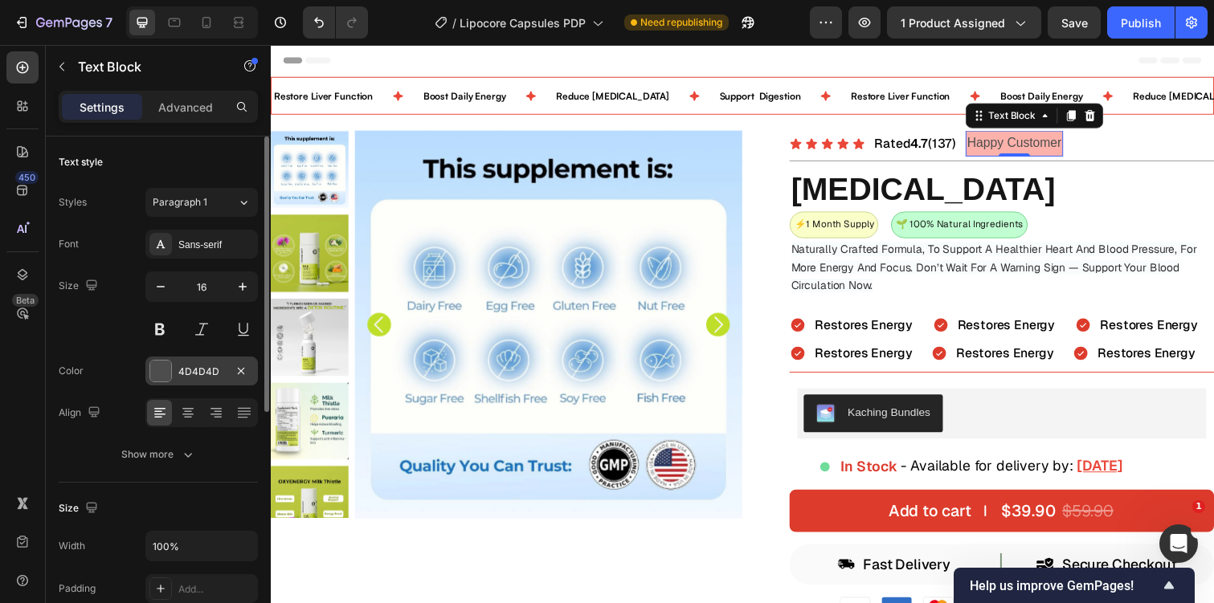
click at [211, 383] on div "4D4D4D" at bounding box center [201, 371] width 112 height 29
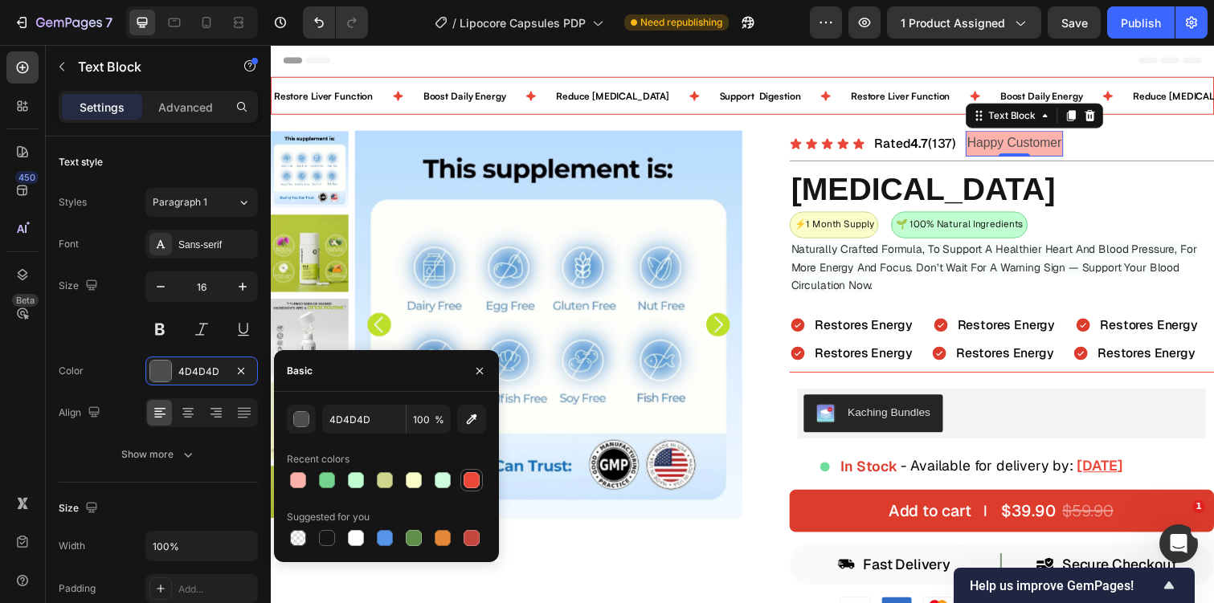
click at [471, 482] on div at bounding box center [472, 480] width 16 height 16
type input "EA4738"
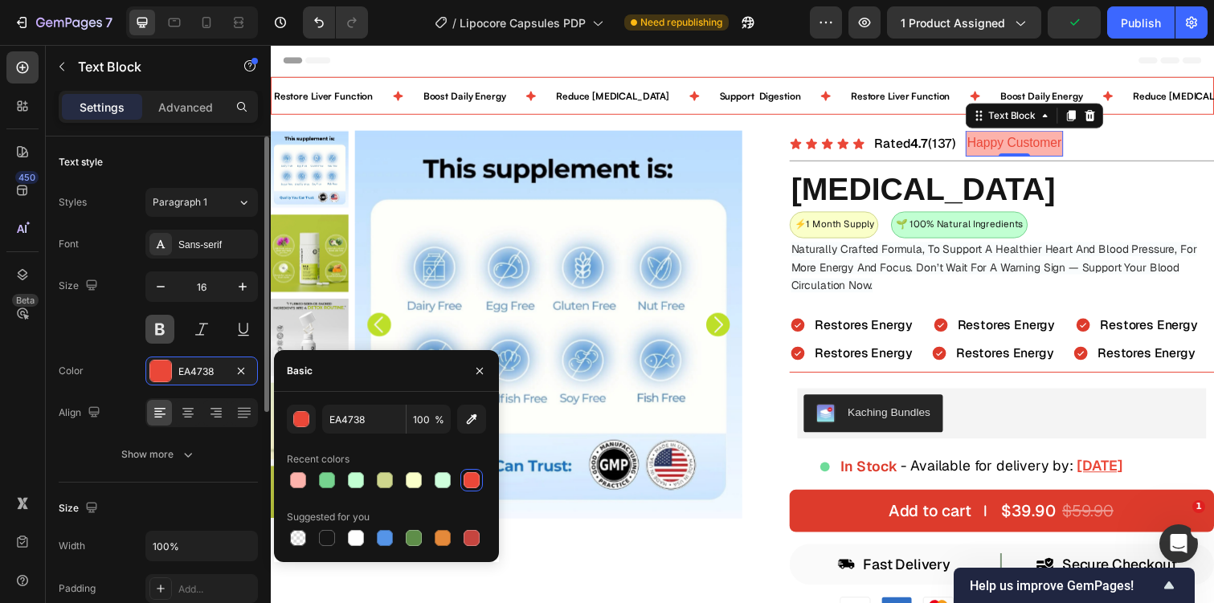
click at [162, 339] on button at bounding box center [159, 329] width 29 height 29
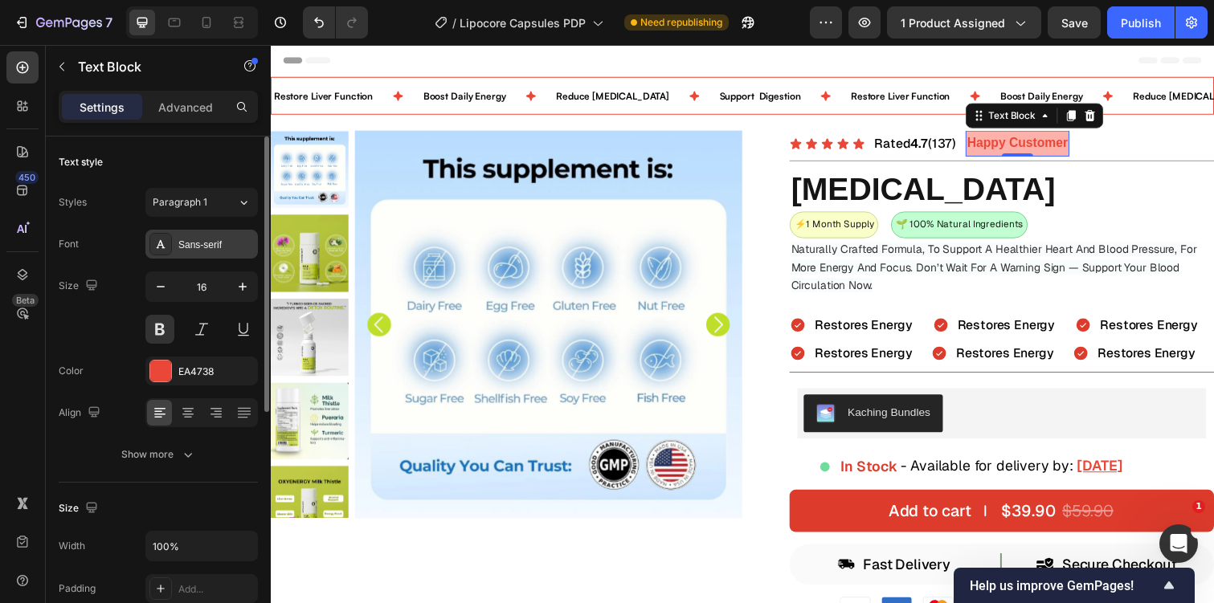
click at [176, 239] on div "Sans-serif" at bounding box center [201, 244] width 112 height 29
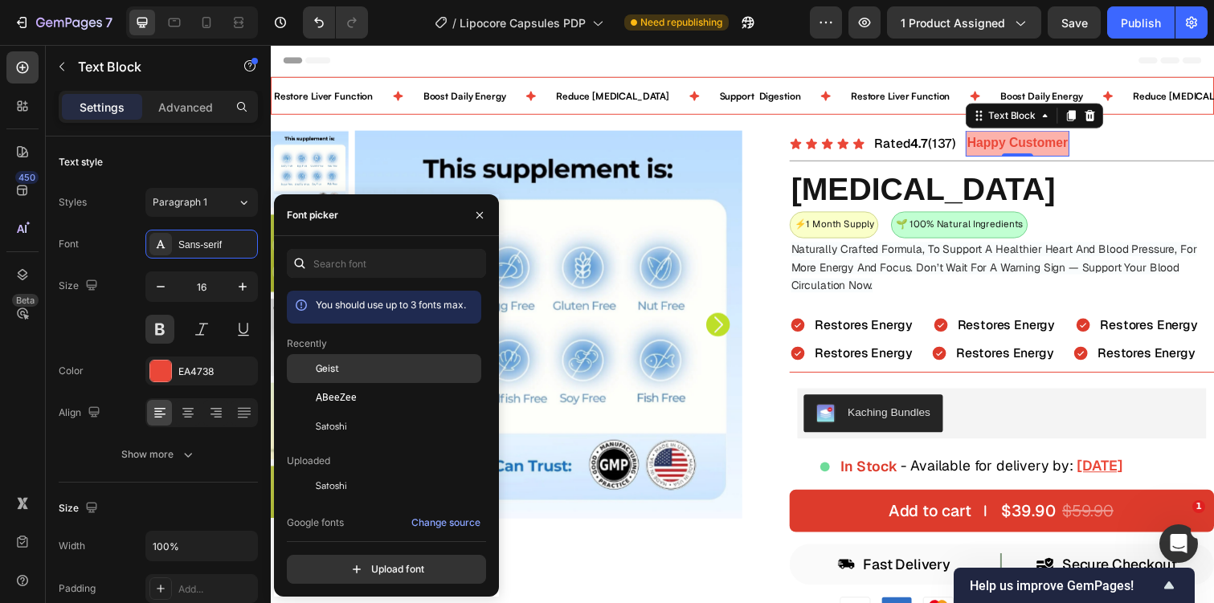
click at [349, 362] on div "Geist" at bounding box center [397, 369] width 162 height 14
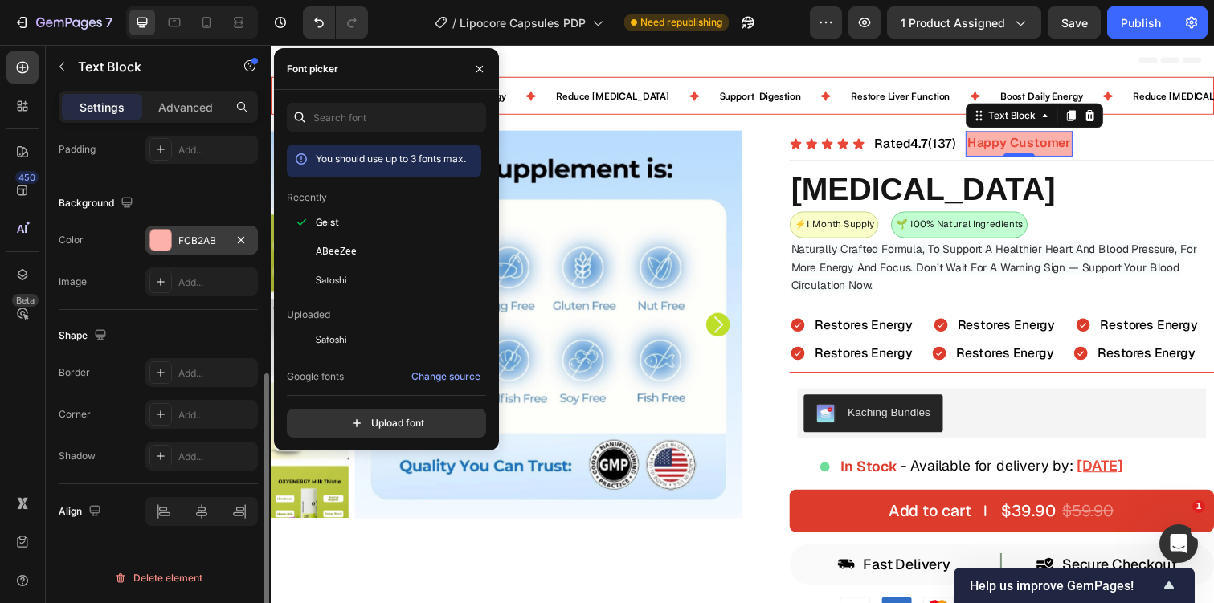
click at [103, 287] on div "Image Add..." at bounding box center [158, 282] width 199 height 29
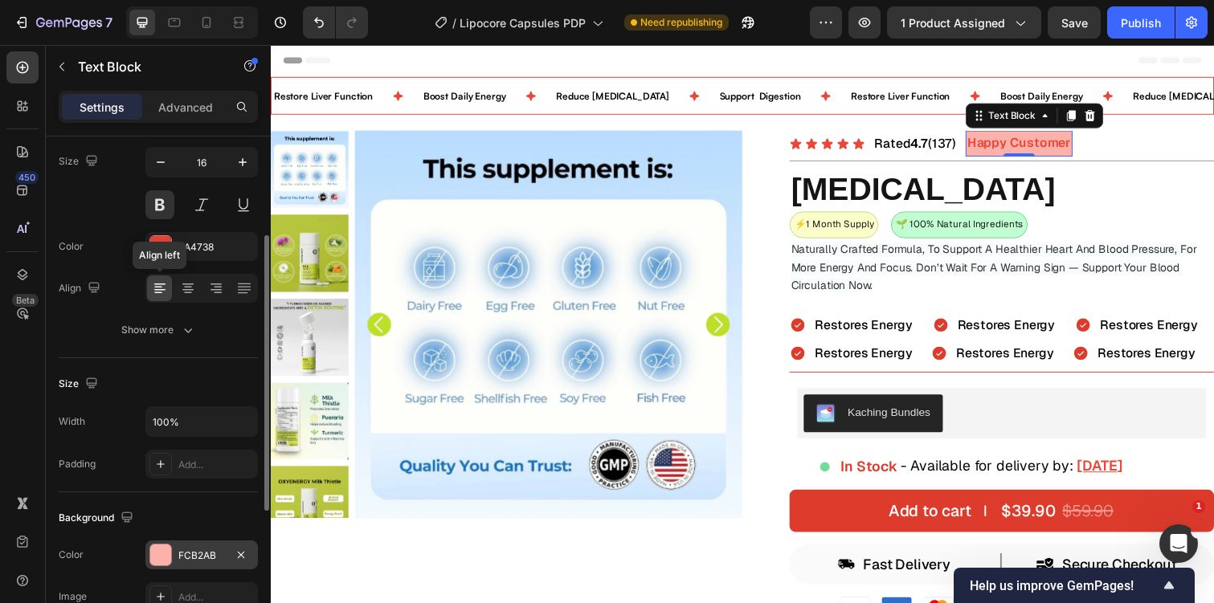
scroll to position [108, 0]
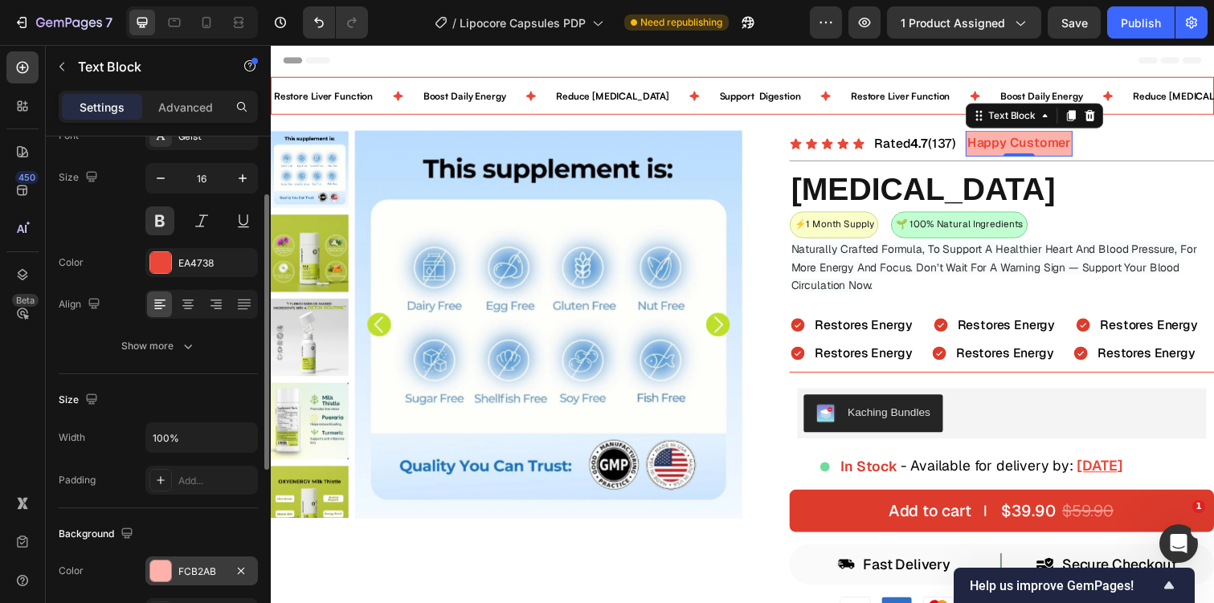
click at [181, 364] on div "Text style Styles Paragraph 1* Font Geist Size 16 Color EA4738 Align Show more" at bounding box center [158, 201] width 199 height 346
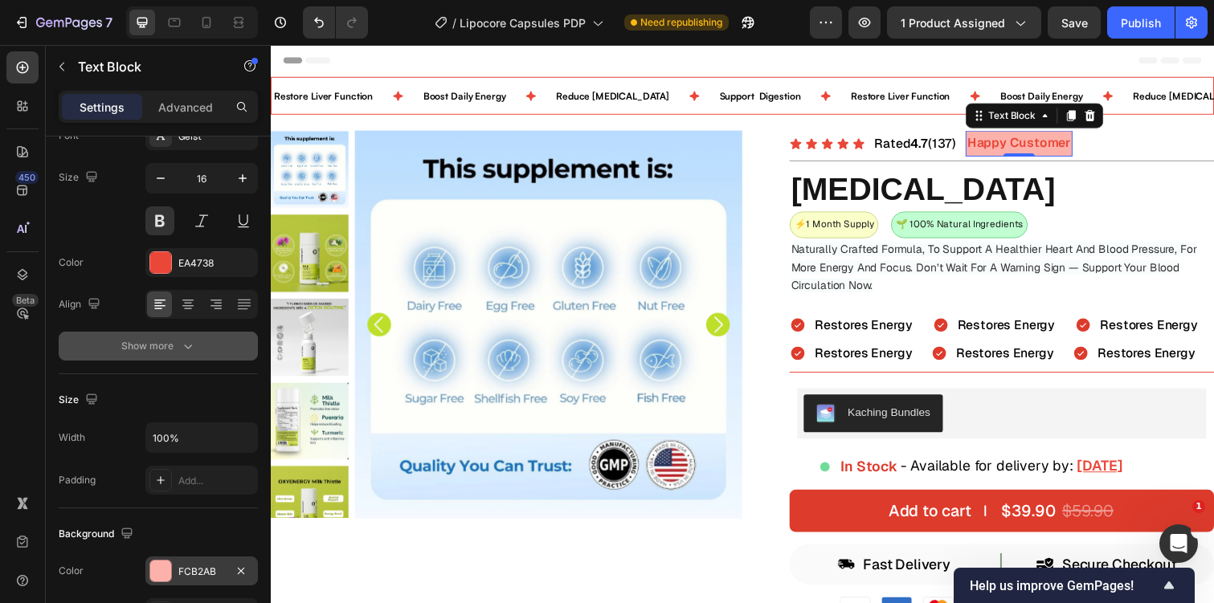
click at [180, 354] on button "Show more" at bounding box center [158, 346] width 199 height 29
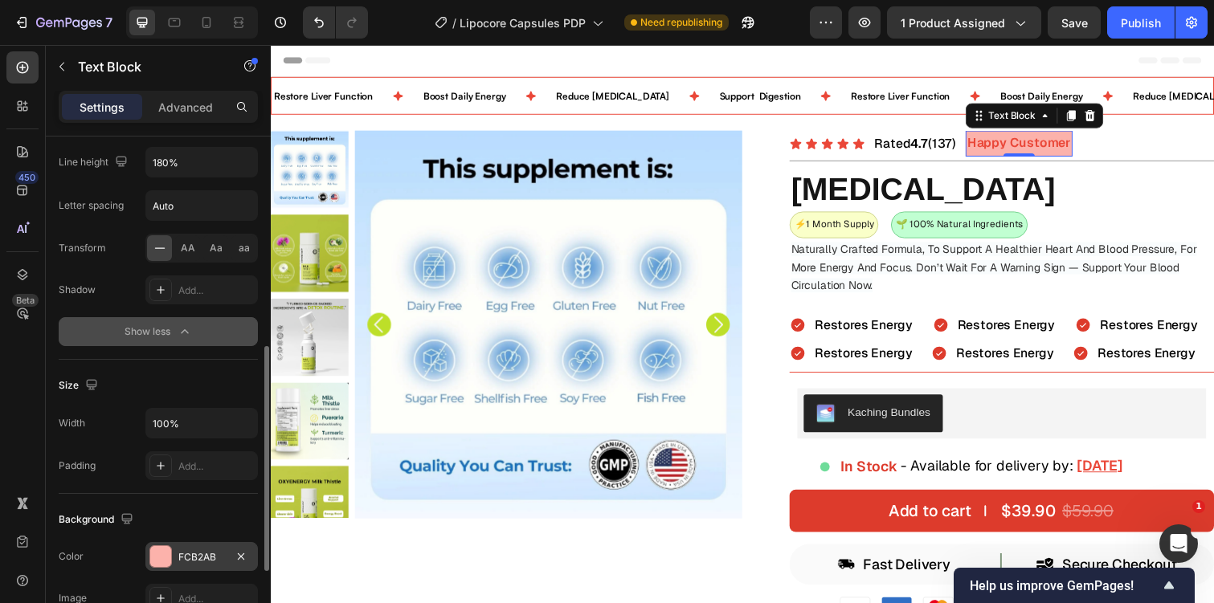
scroll to position [390, 0]
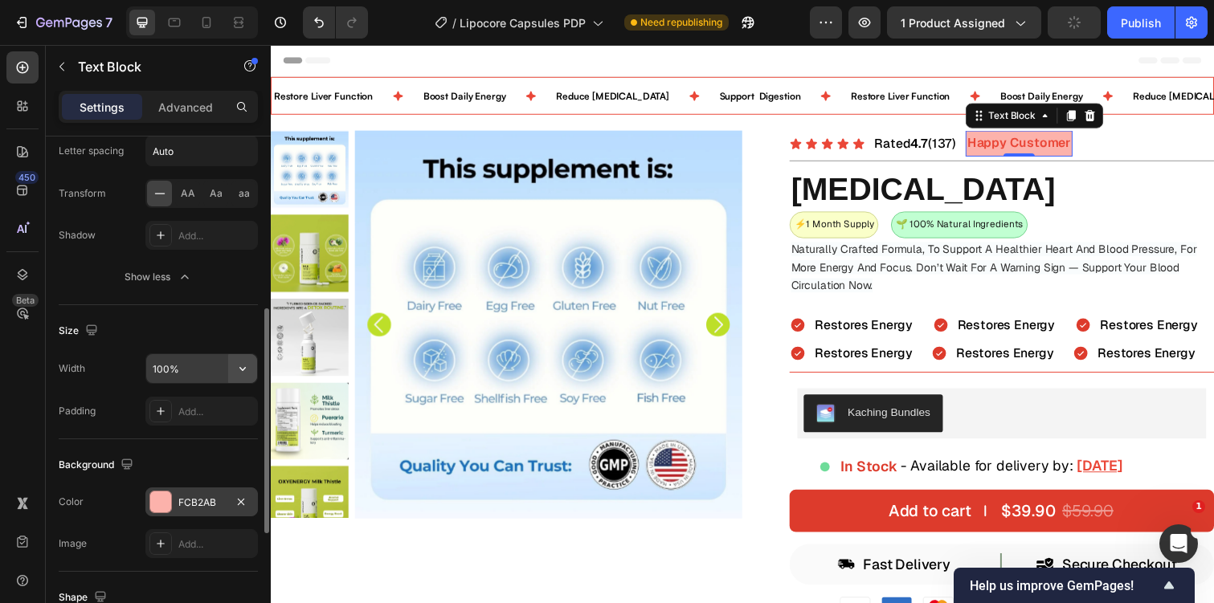
click at [243, 368] on icon "button" at bounding box center [243, 369] width 16 height 16
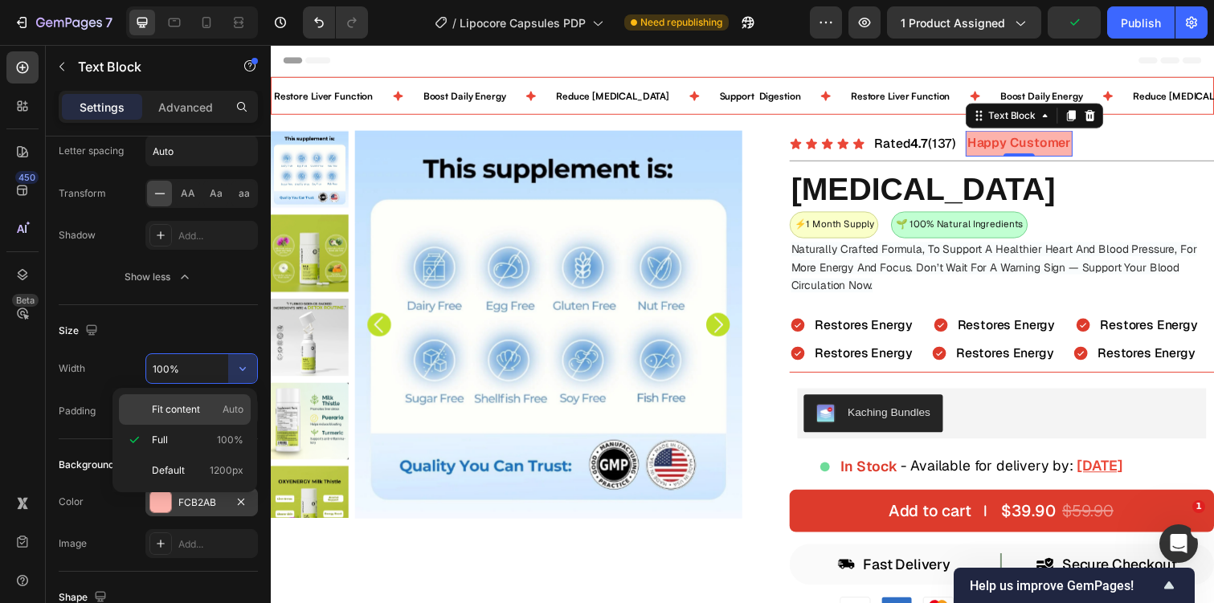
click at [223, 406] on span "Auto" at bounding box center [233, 410] width 21 height 14
type input "Auto"
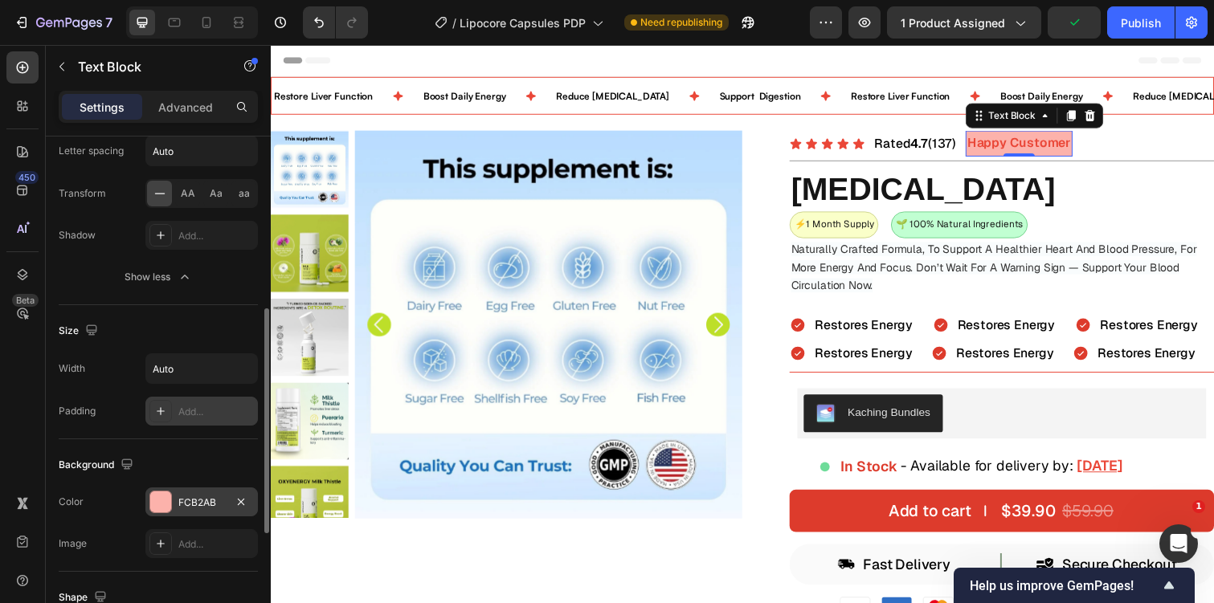
click at [162, 411] on icon at bounding box center [160, 411] width 13 height 13
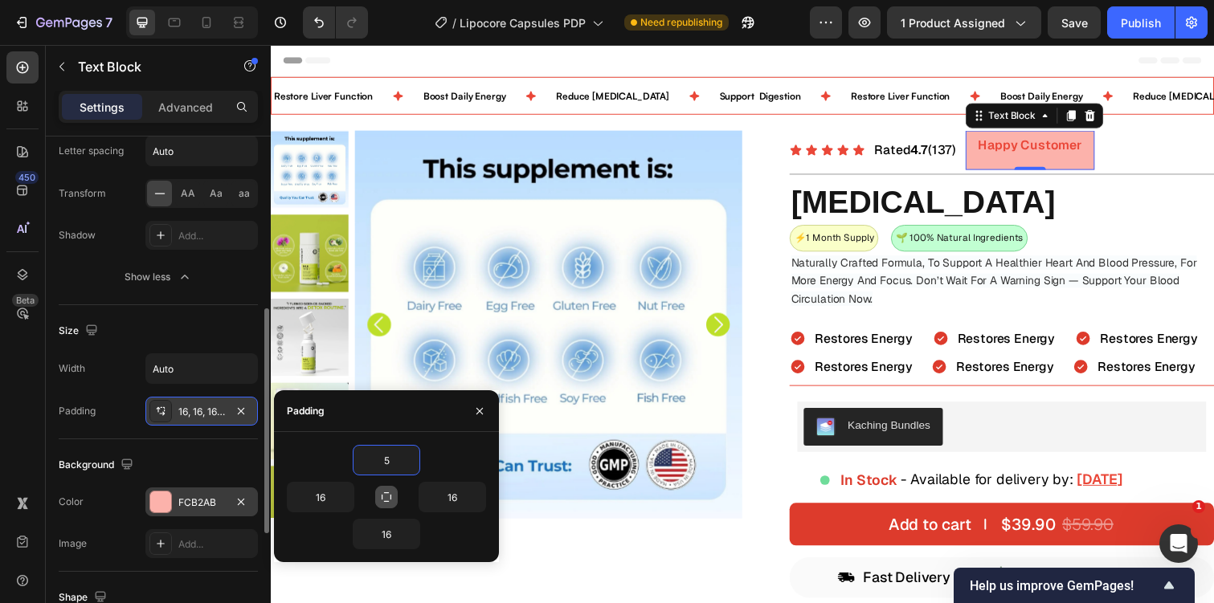
type input "5"
click at [395, 492] on button "button" at bounding box center [386, 497] width 22 height 22
type input "5"
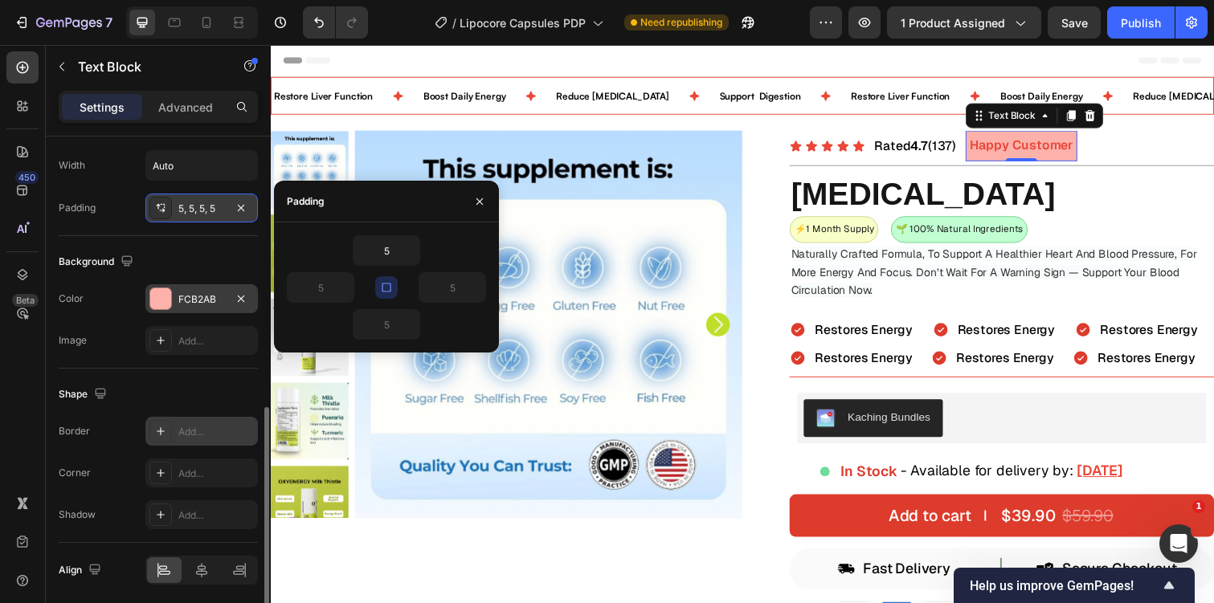
scroll to position [599, 0]
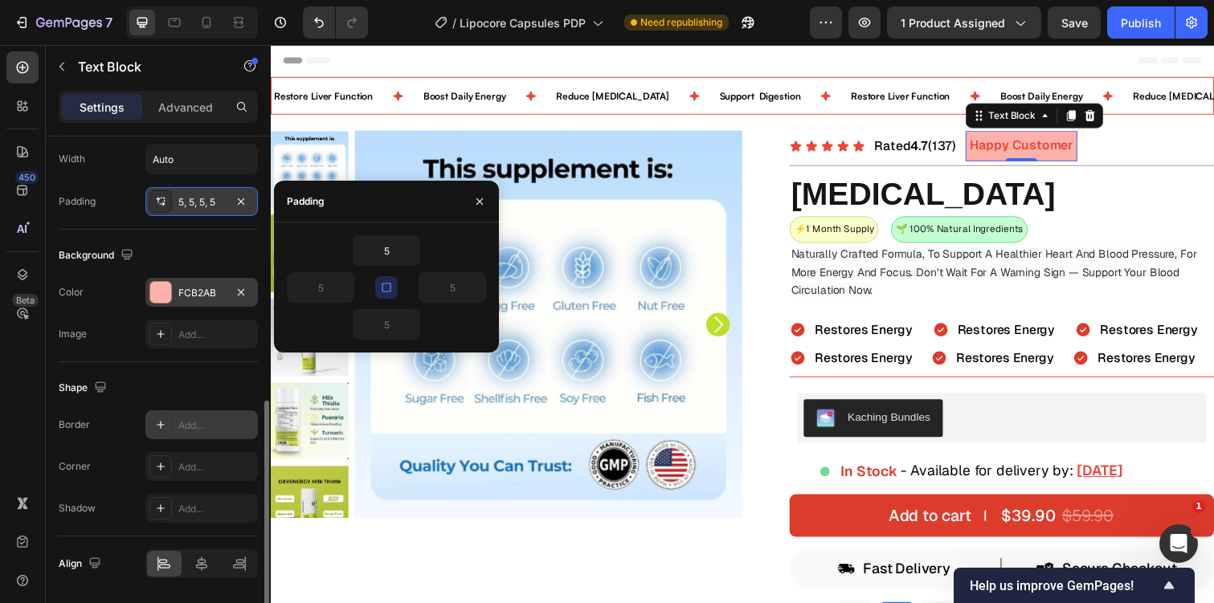
click at [162, 423] on icon at bounding box center [160, 425] width 13 height 13
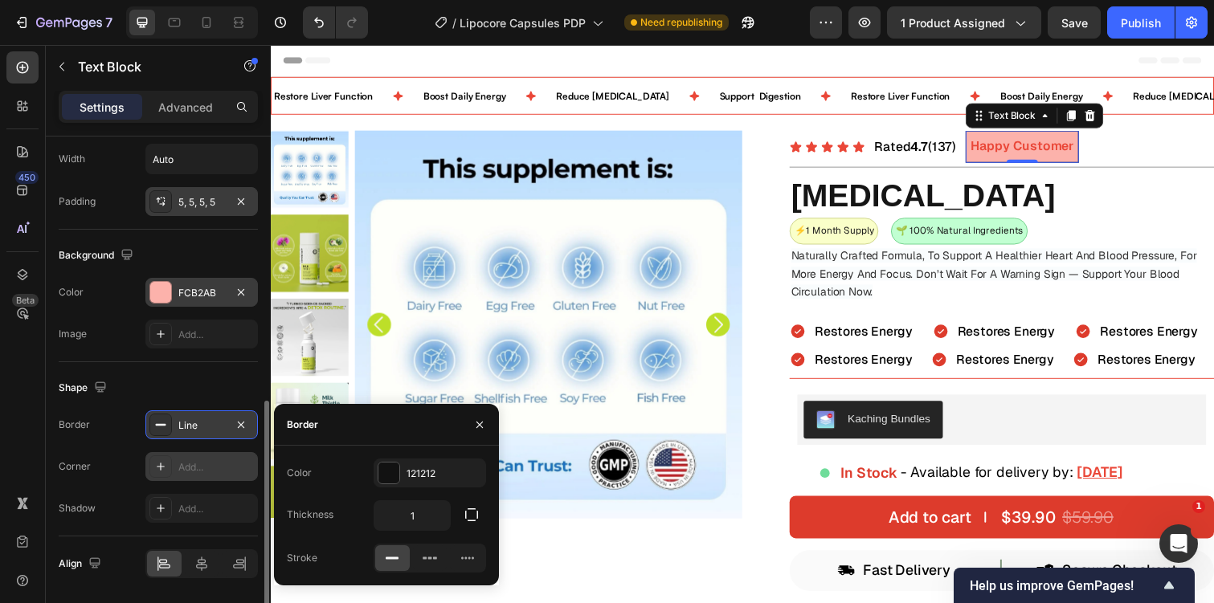
click at [158, 472] on icon at bounding box center [160, 466] width 13 height 13
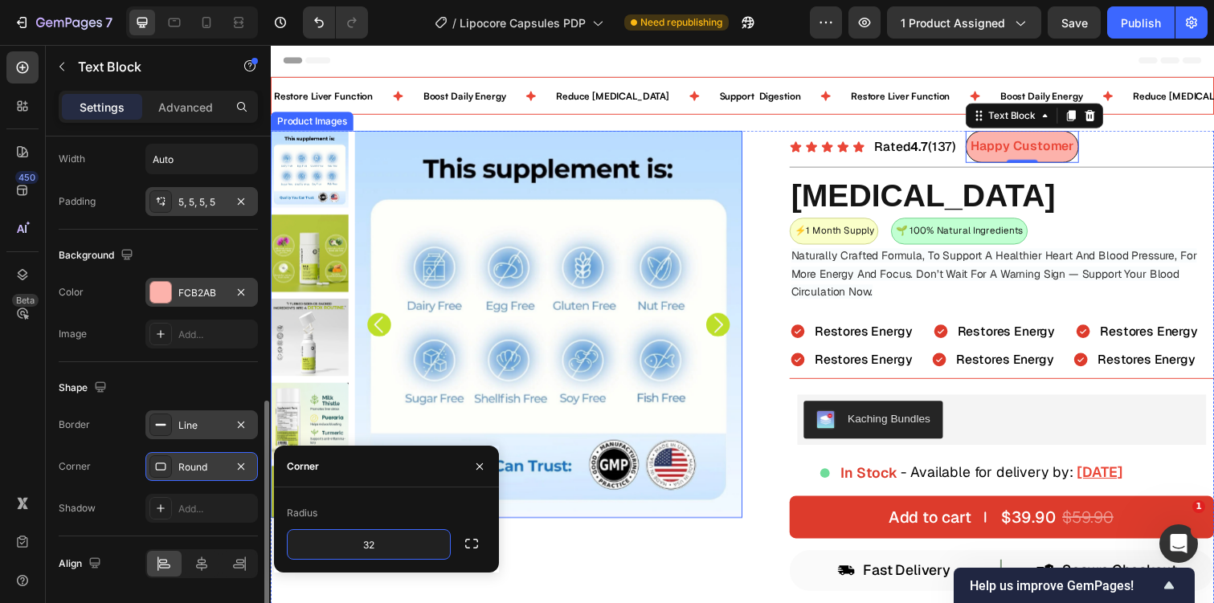
type input "3"
type input "1"
type input "8"
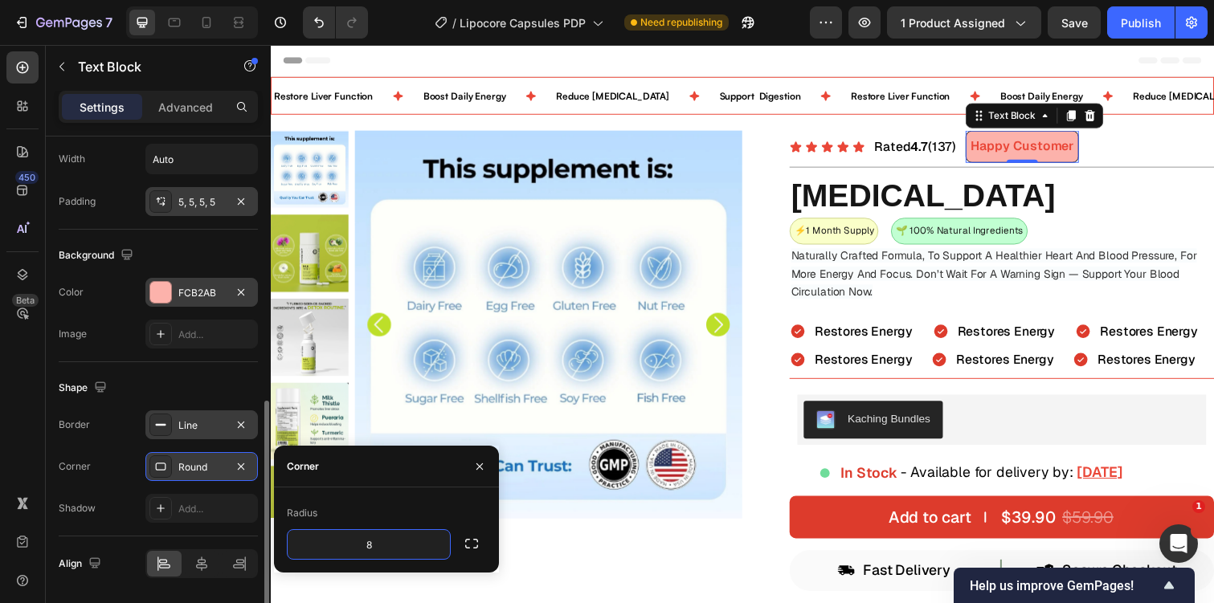
click at [170, 421] on div at bounding box center [160, 425] width 22 height 22
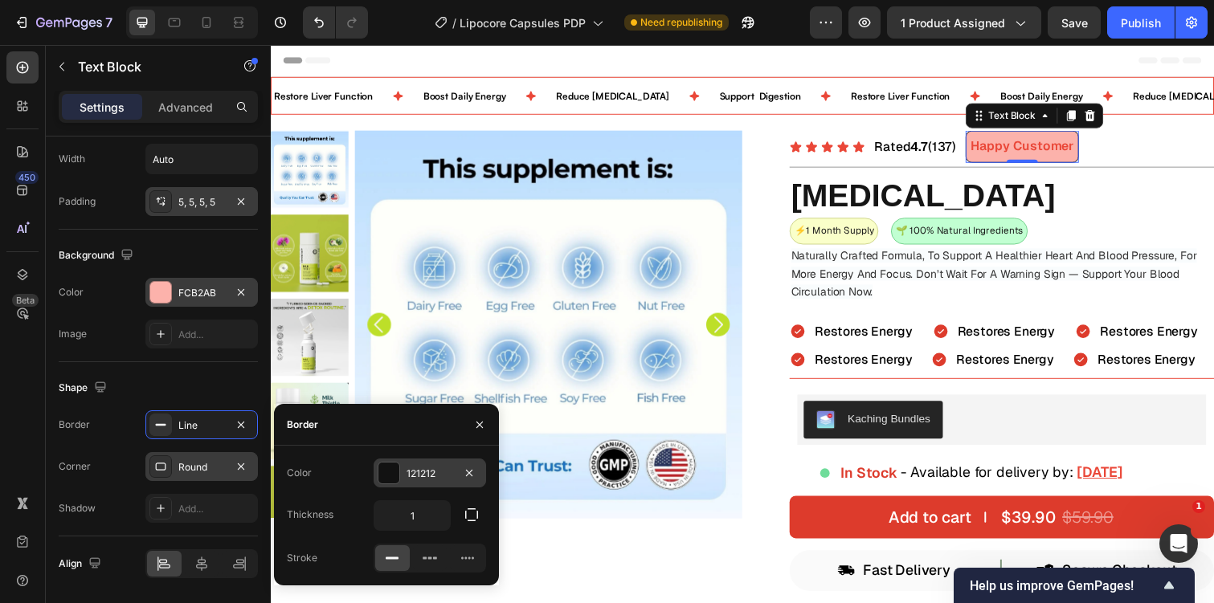
click at [416, 467] on div "121212" at bounding box center [430, 474] width 47 height 14
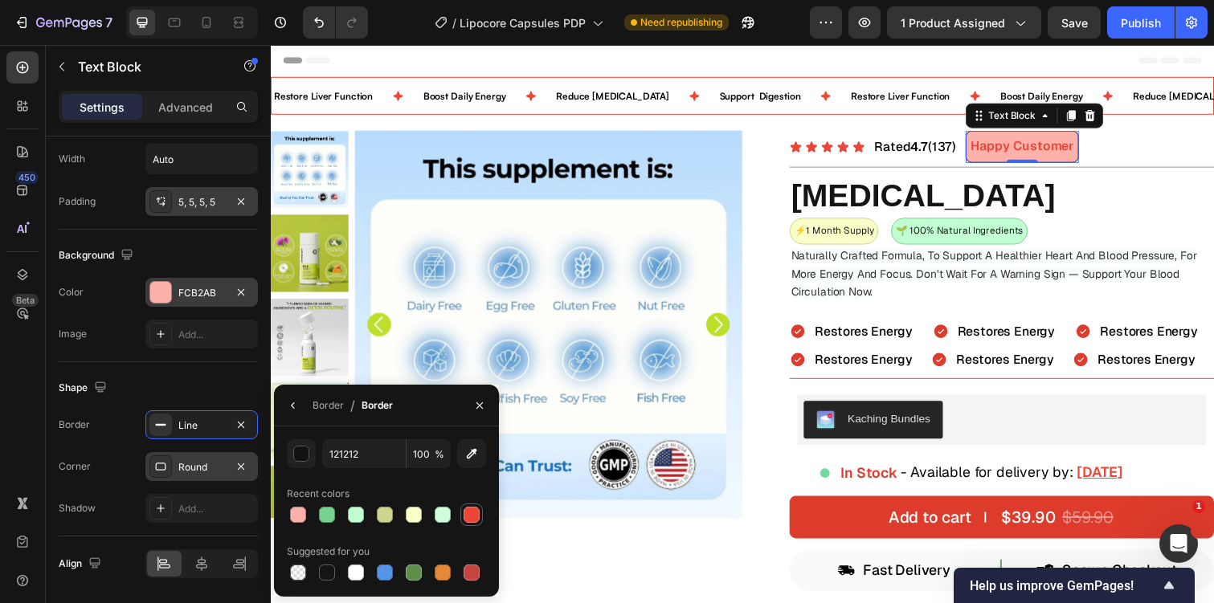
click at [470, 508] on div at bounding box center [472, 515] width 16 height 16
type input "EA4738"
click at [972, 249] on div "Naturally Crafted Formula, To Support A Healthier Heart And Blood Pressure, For…" at bounding box center [1018, 278] width 434 height 59
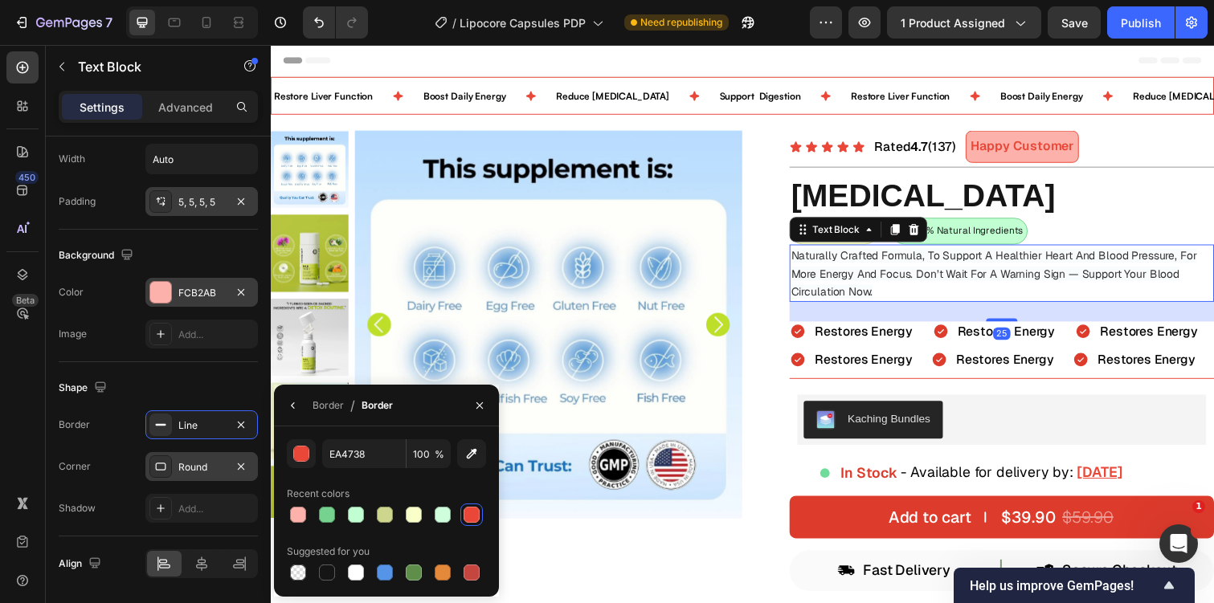
scroll to position [439, 0]
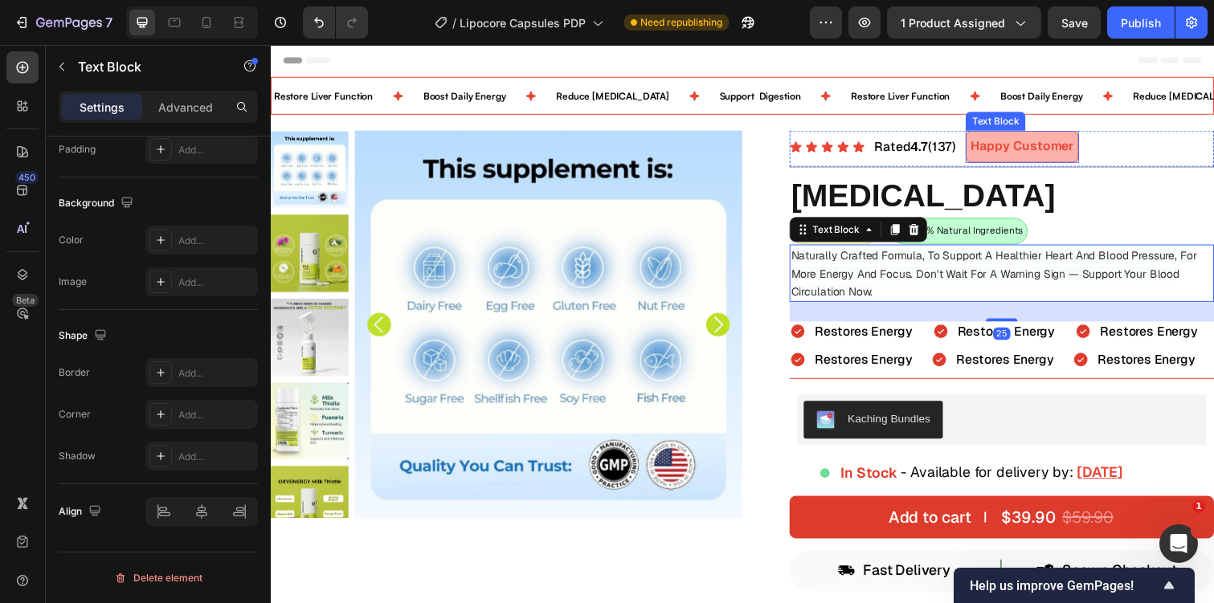
click at [1048, 140] on p "Happy Customer" at bounding box center [1039, 148] width 106 height 23
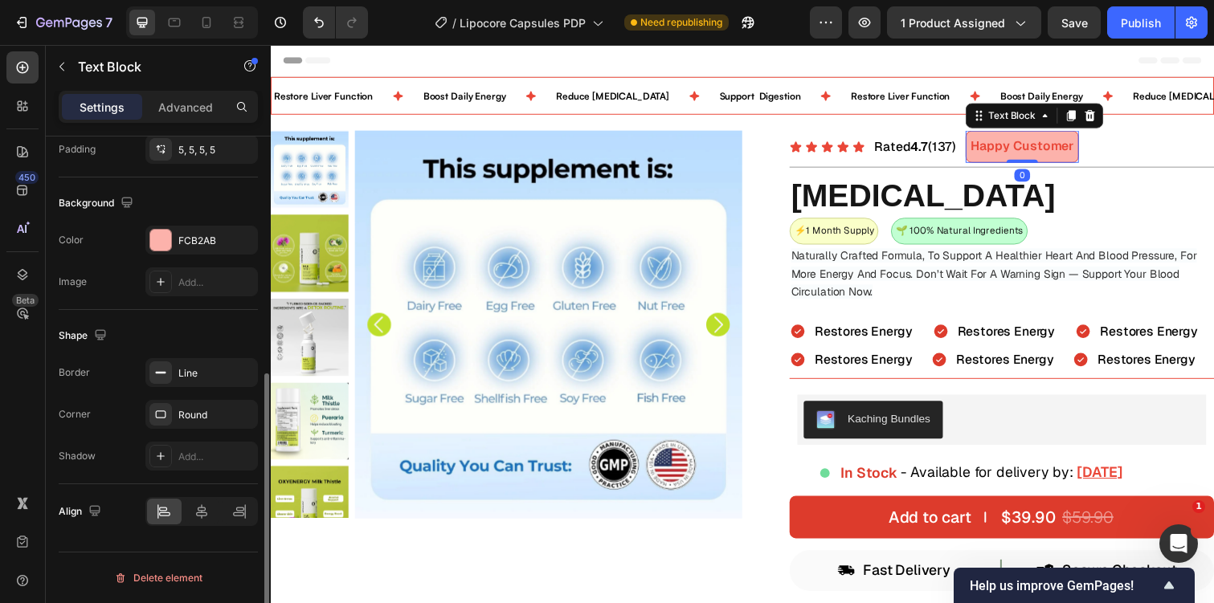
scroll to position [0, 0]
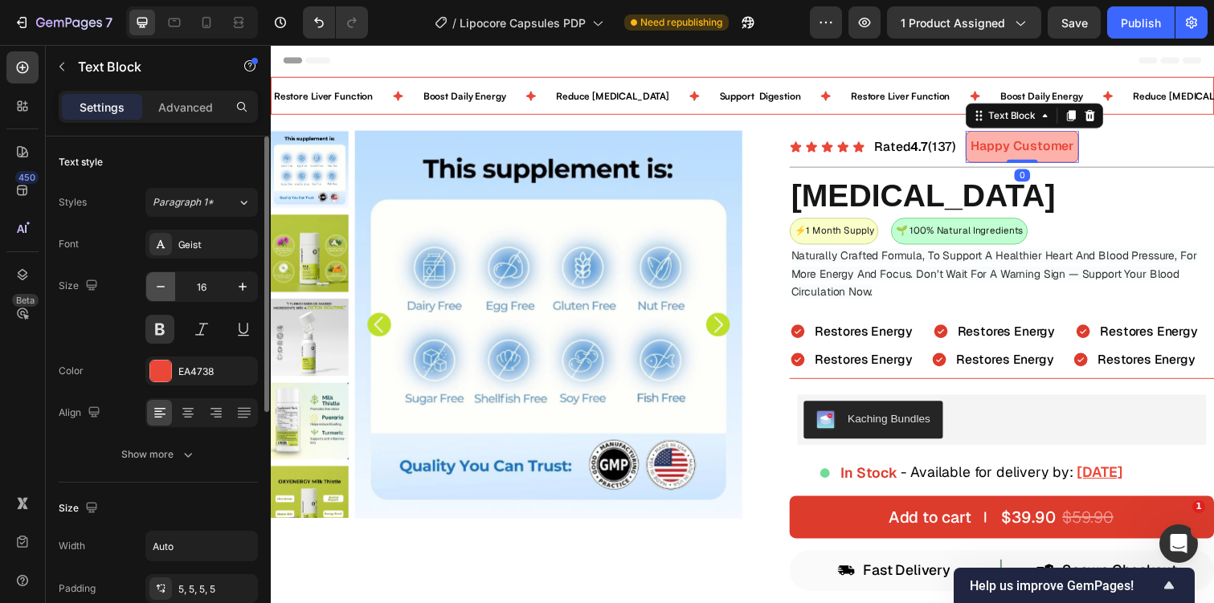
click at [151, 284] on button "button" at bounding box center [160, 286] width 29 height 29
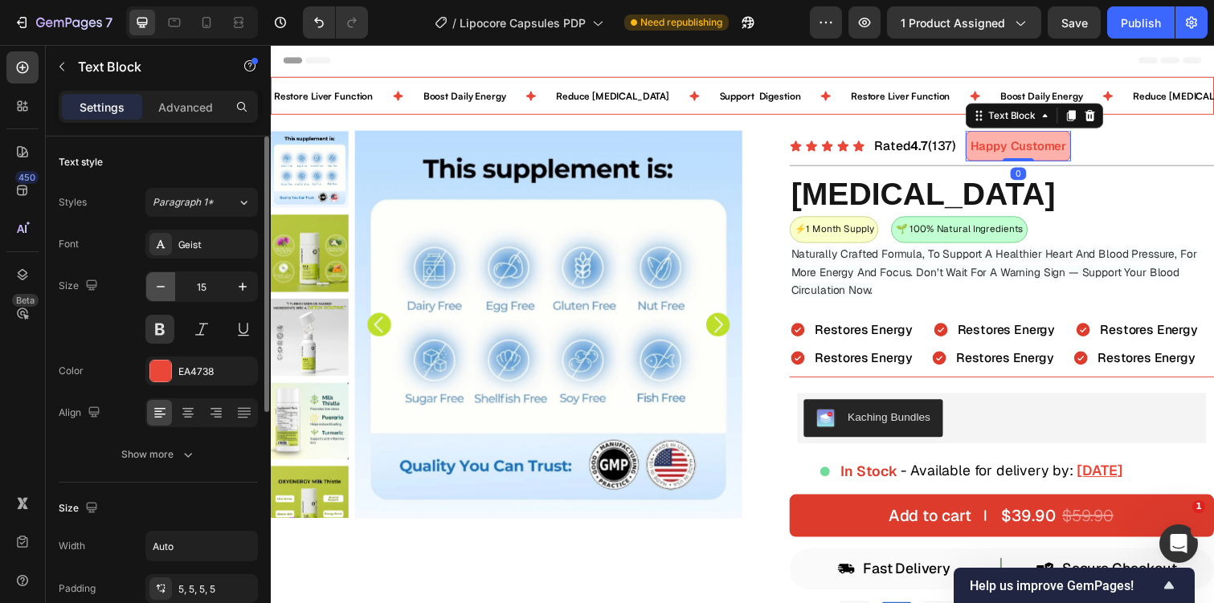
click at [151, 284] on button "button" at bounding box center [160, 286] width 29 height 29
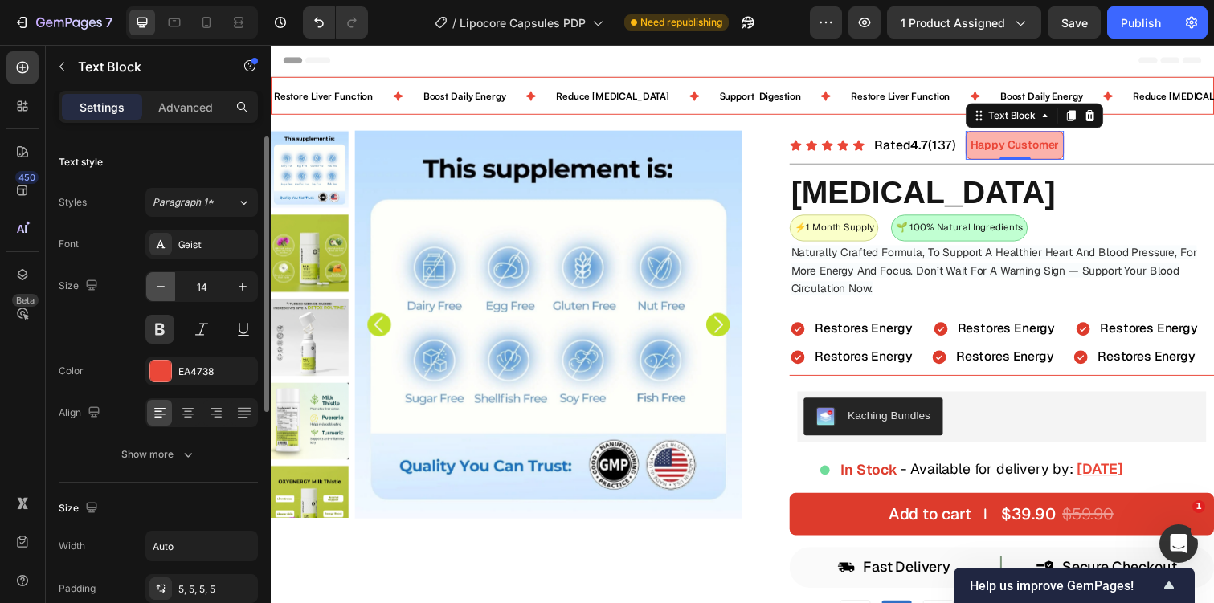
click at [151, 284] on button "button" at bounding box center [160, 286] width 29 height 29
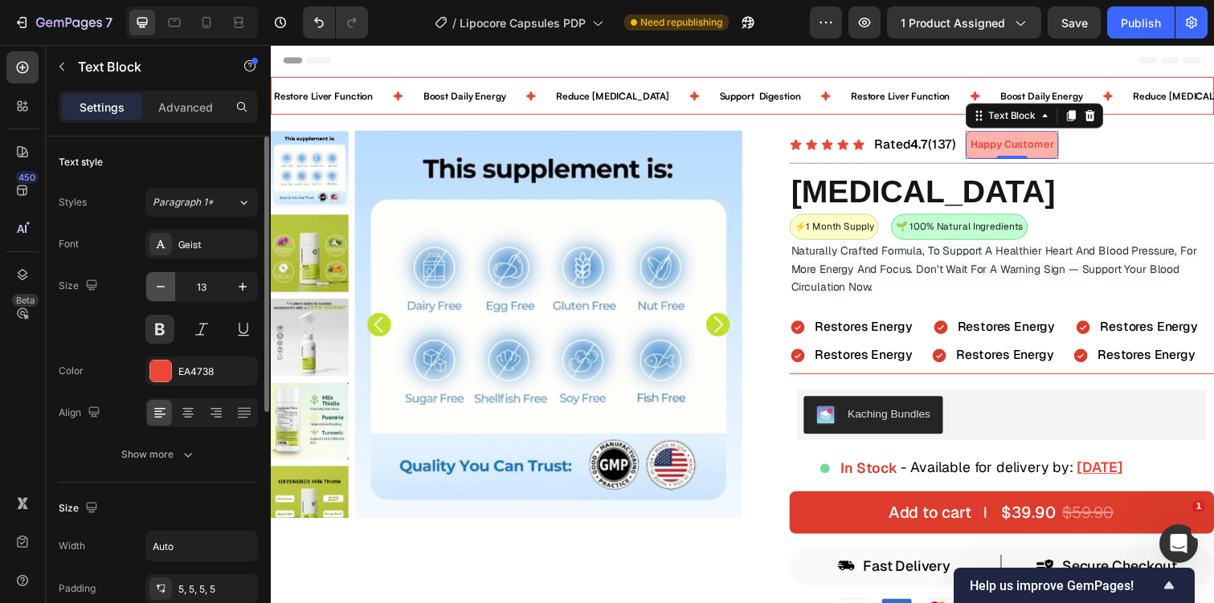
click at [151, 284] on button "button" at bounding box center [160, 286] width 29 height 29
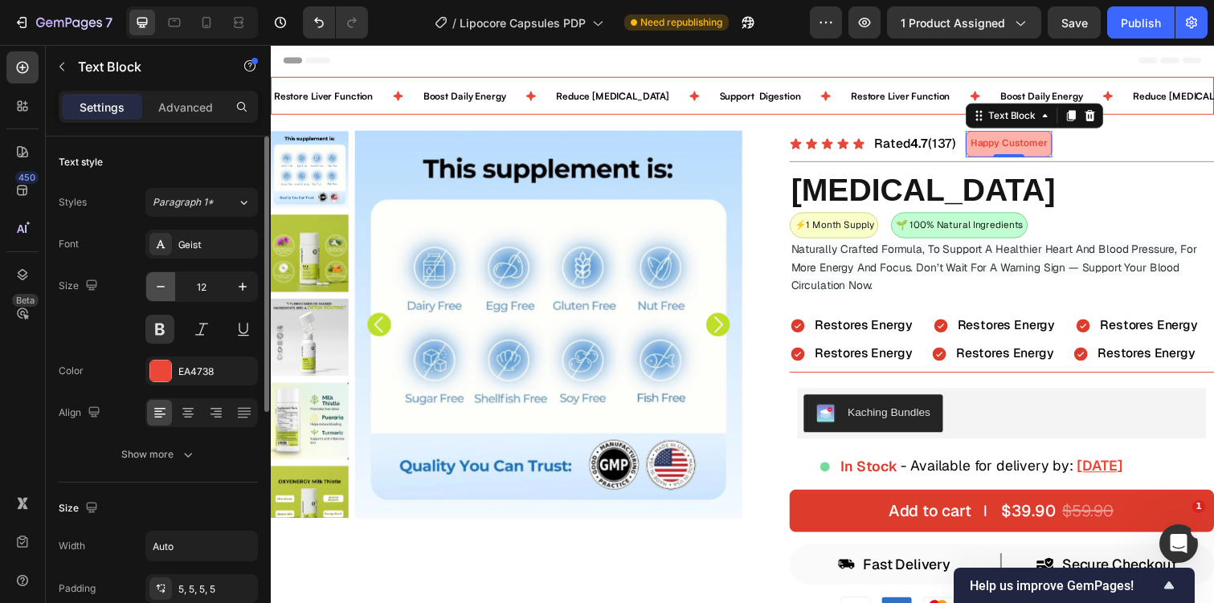
type input "11"
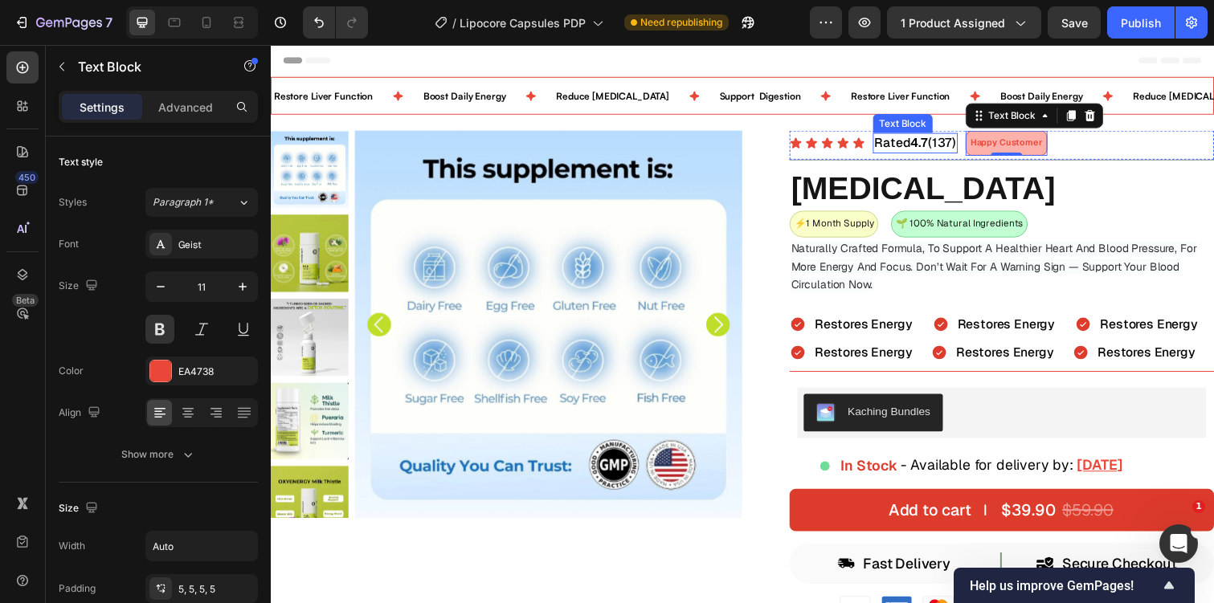
click at [920, 139] on p "Rated 4.7 (137)" at bounding box center [930, 146] width 84 height 18
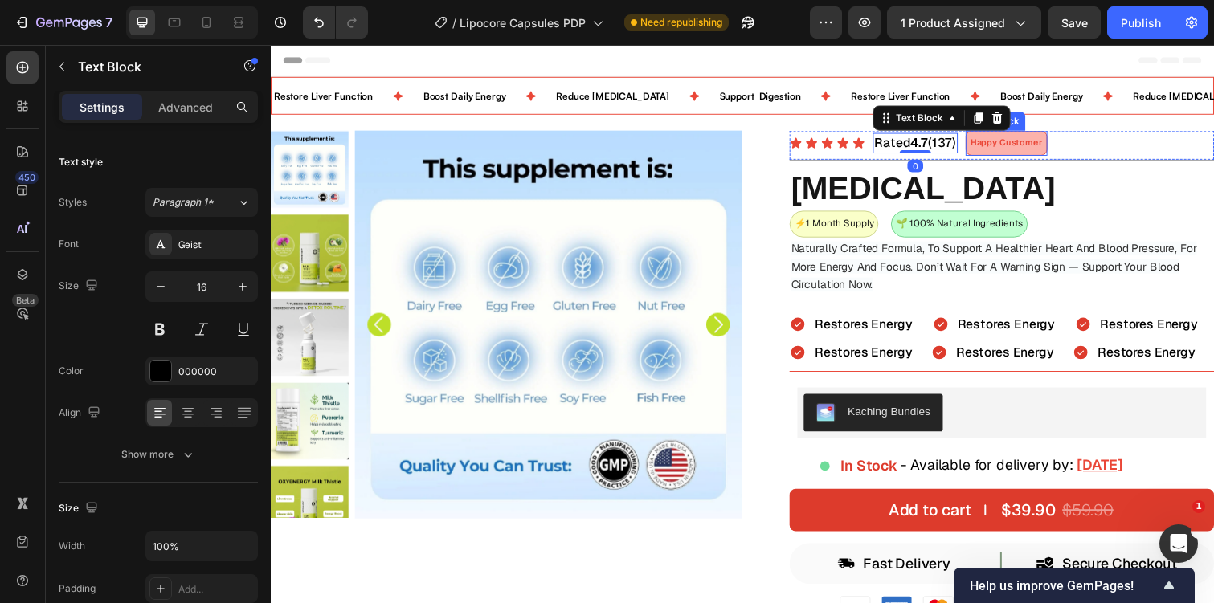
click at [1042, 145] on p "Happy Customer" at bounding box center [1023, 145] width 74 height 16
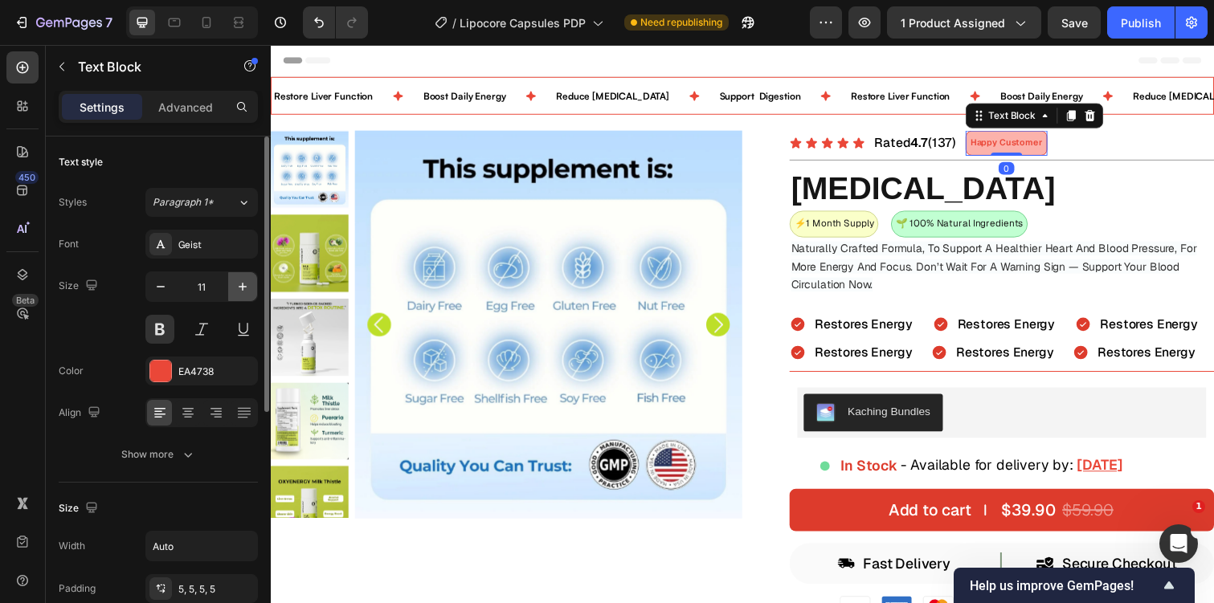
click at [235, 288] on icon "button" at bounding box center [243, 287] width 16 height 16
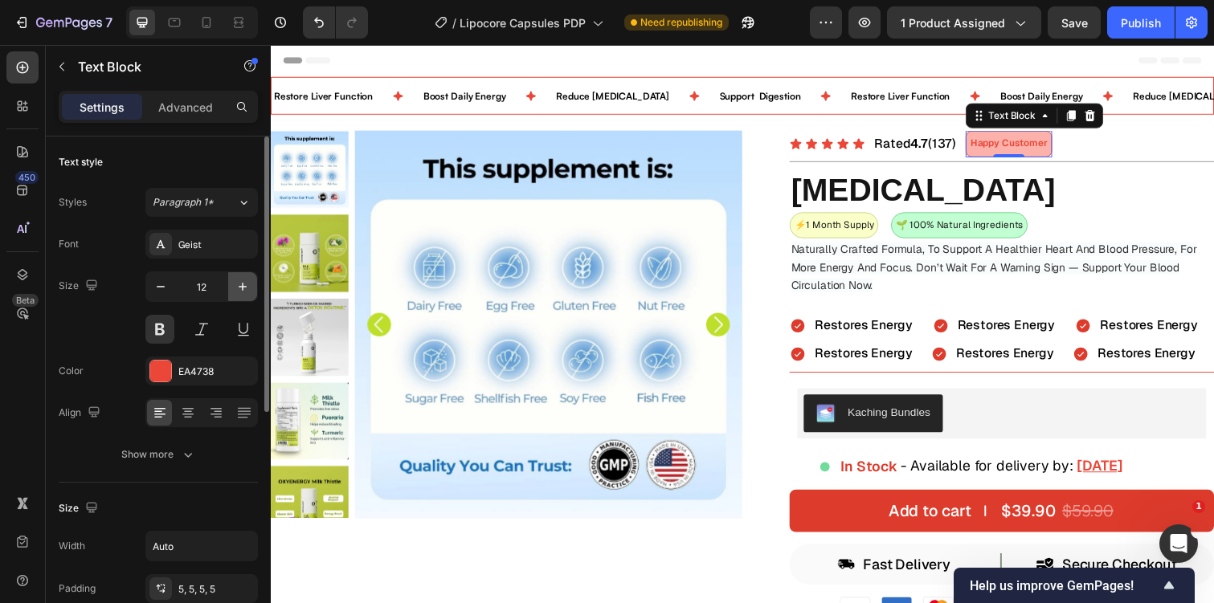
click at [243, 287] on icon "button" at bounding box center [243, 287] width 8 height 8
type input "13"
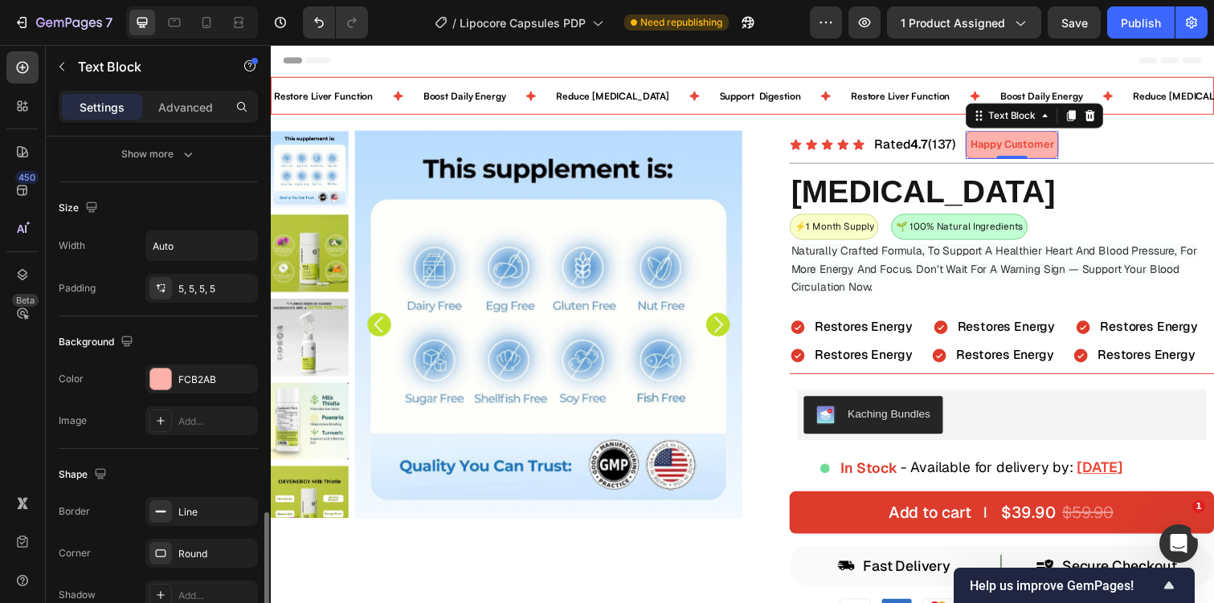
scroll to position [439, 0]
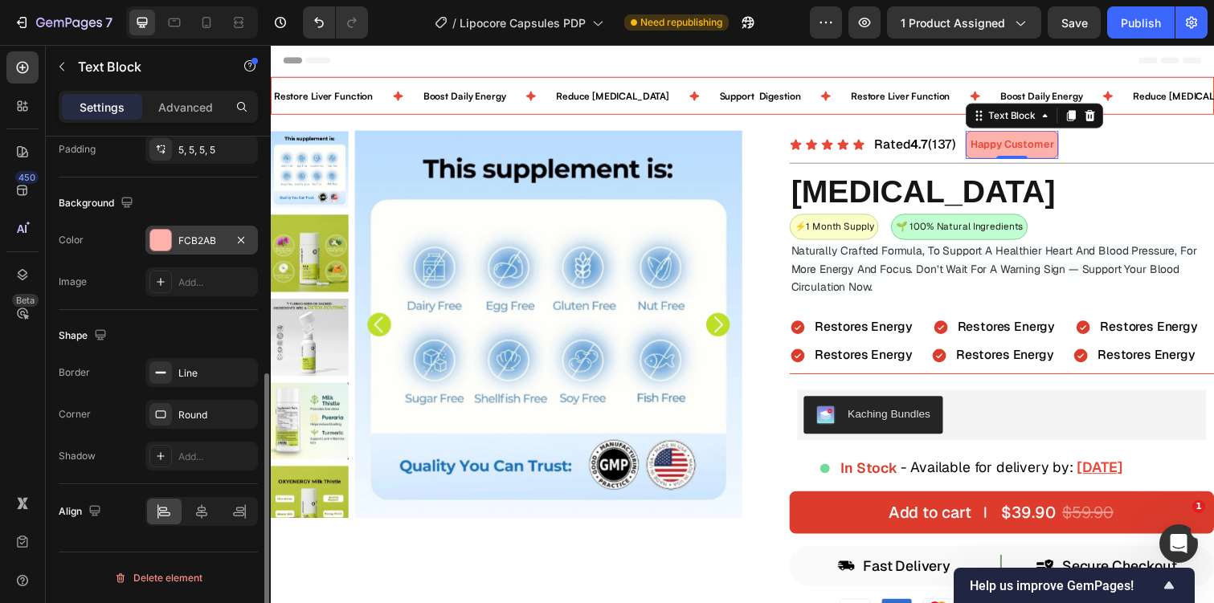
click at [203, 243] on div "FCB2AB" at bounding box center [201, 241] width 47 height 14
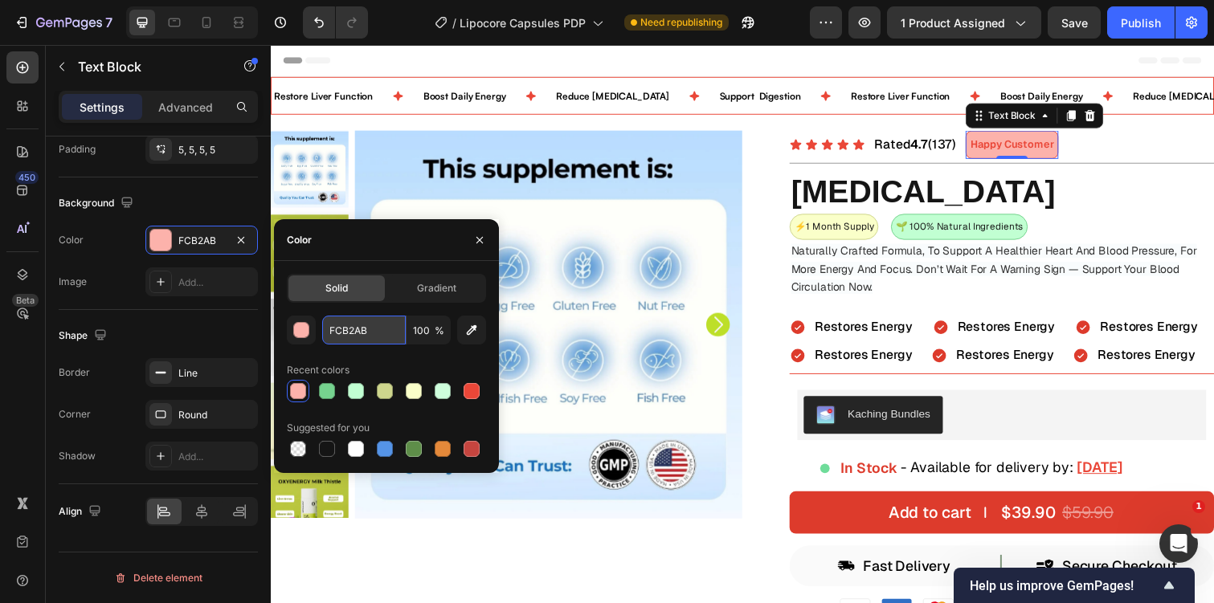
click at [338, 329] on input "FCB2AB" at bounding box center [364, 330] width 84 height 29
type input "ffeaee"
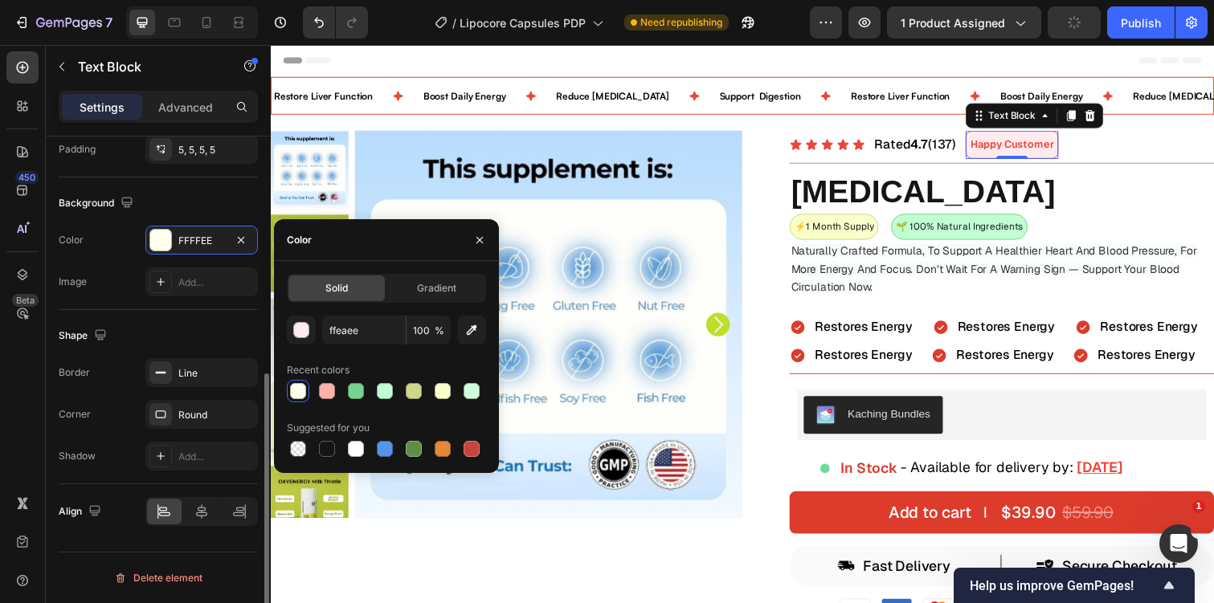
click at [163, 322] on div "Shape Border Line Corner Round Shadow Add..." at bounding box center [158, 397] width 199 height 174
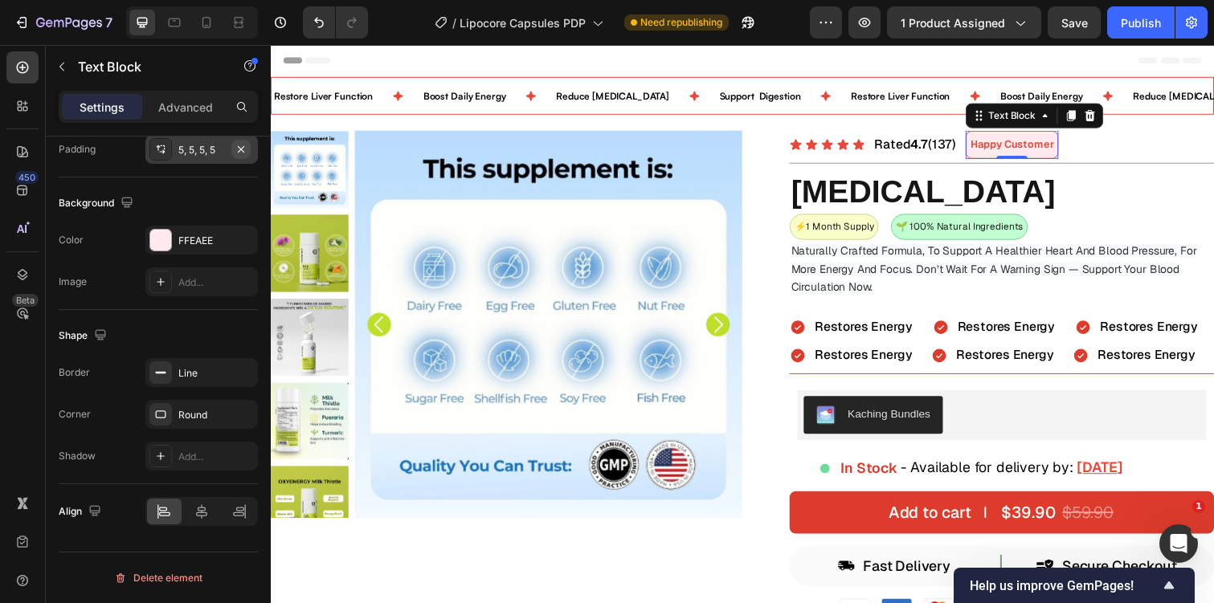
click at [239, 147] on icon "button" at bounding box center [241, 148] width 6 height 6
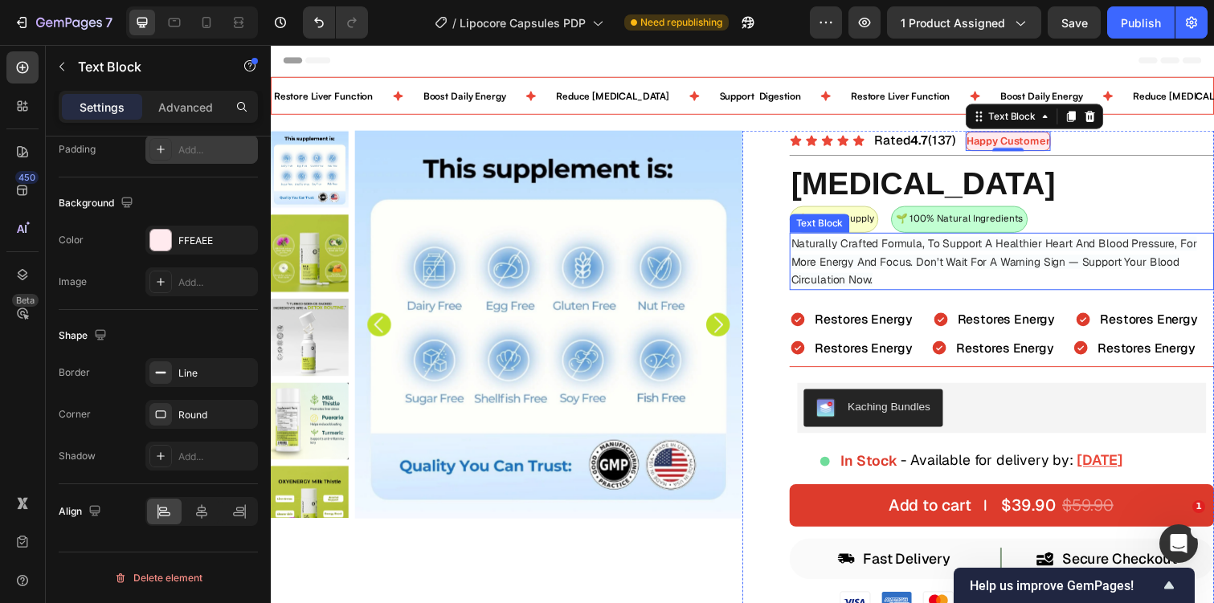
click at [1031, 237] on div "Naturally Crafted Formula, To Support A Healthier Heart And Blood Pressure, For…" at bounding box center [1018, 266] width 434 height 59
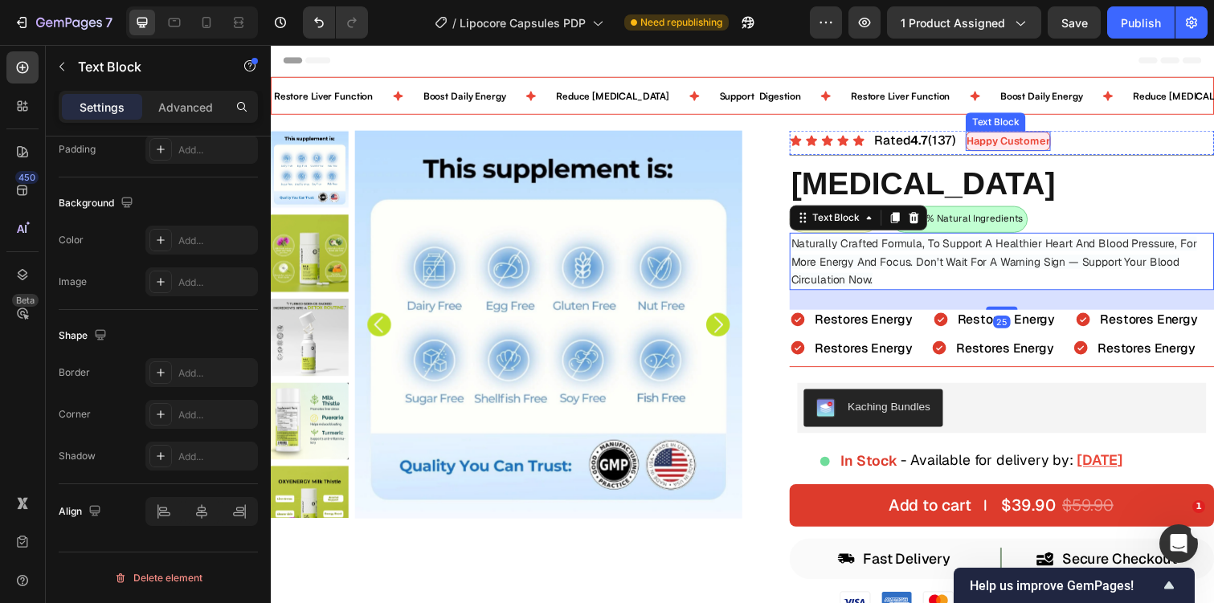
click at [1058, 137] on p "Happy Customer" at bounding box center [1024, 143] width 85 height 18
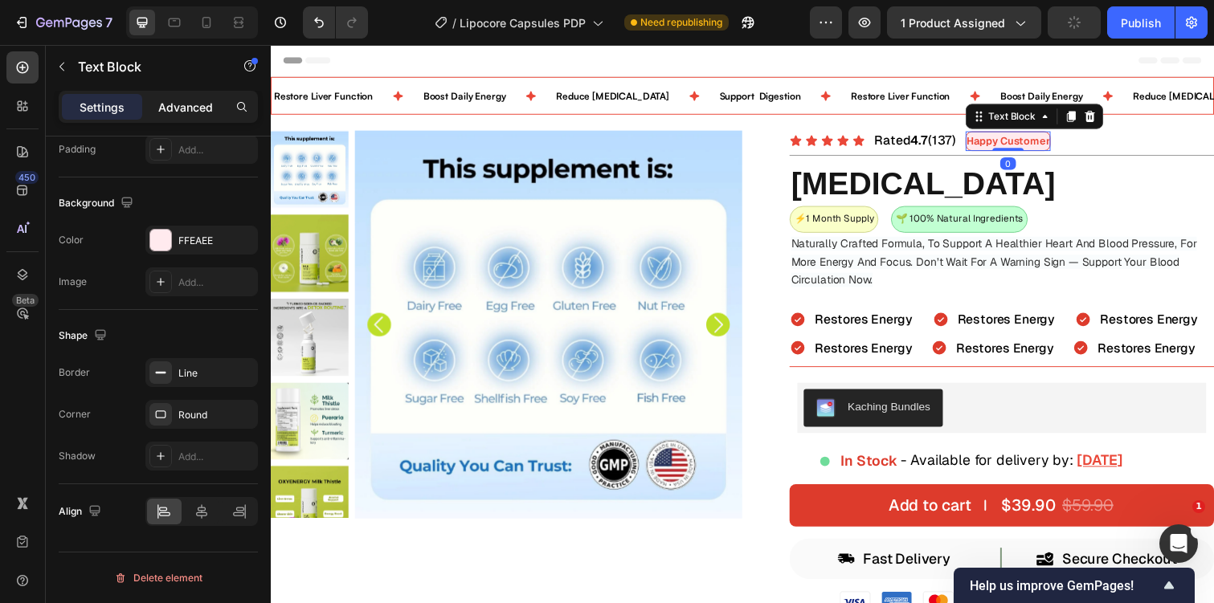
click at [205, 97] on div "Advanced" at bounding box center [185, 107] width 80 height 26
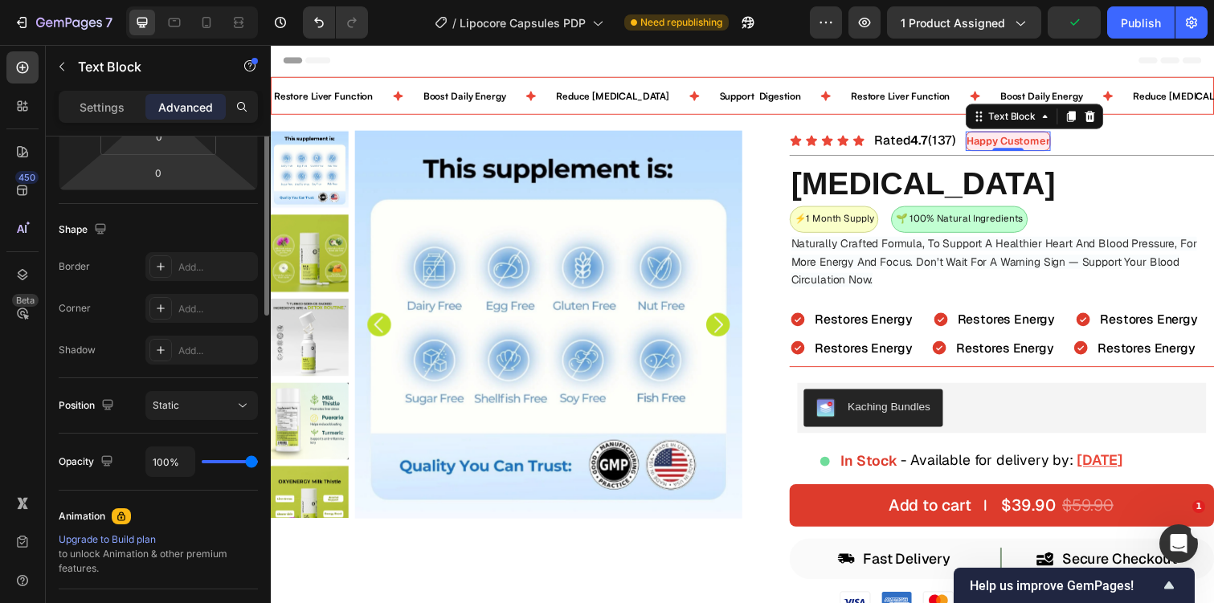
scroll to position [0, 0]
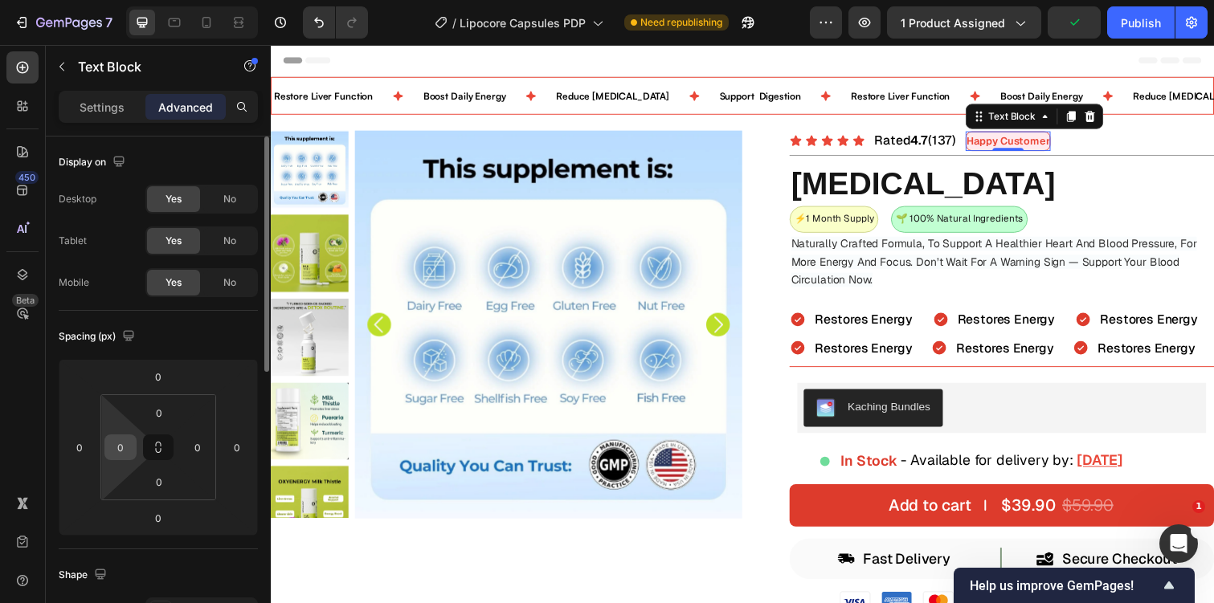
click at [112, 447] on input "0" at bounding box center [120, 447] width 24 height 24
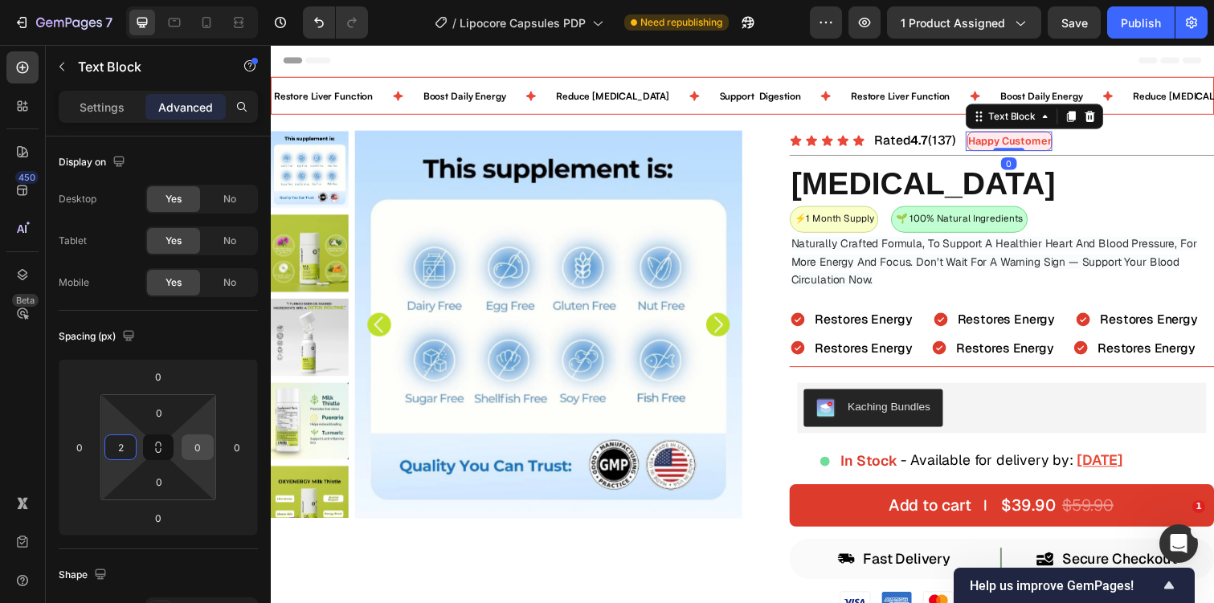
type input "2"
click at [203, 453] on input "0" at bounding box center [198, 447] width 24 height 24
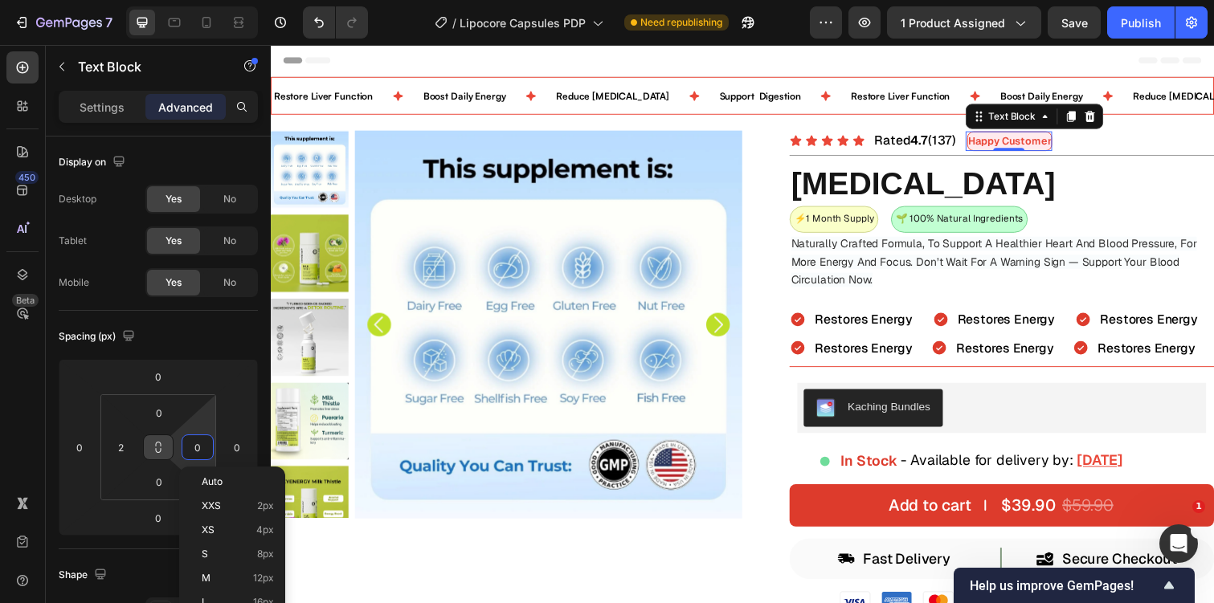
click at [161, 444] on icon at bounding box center [158, 447] width 13 height 13
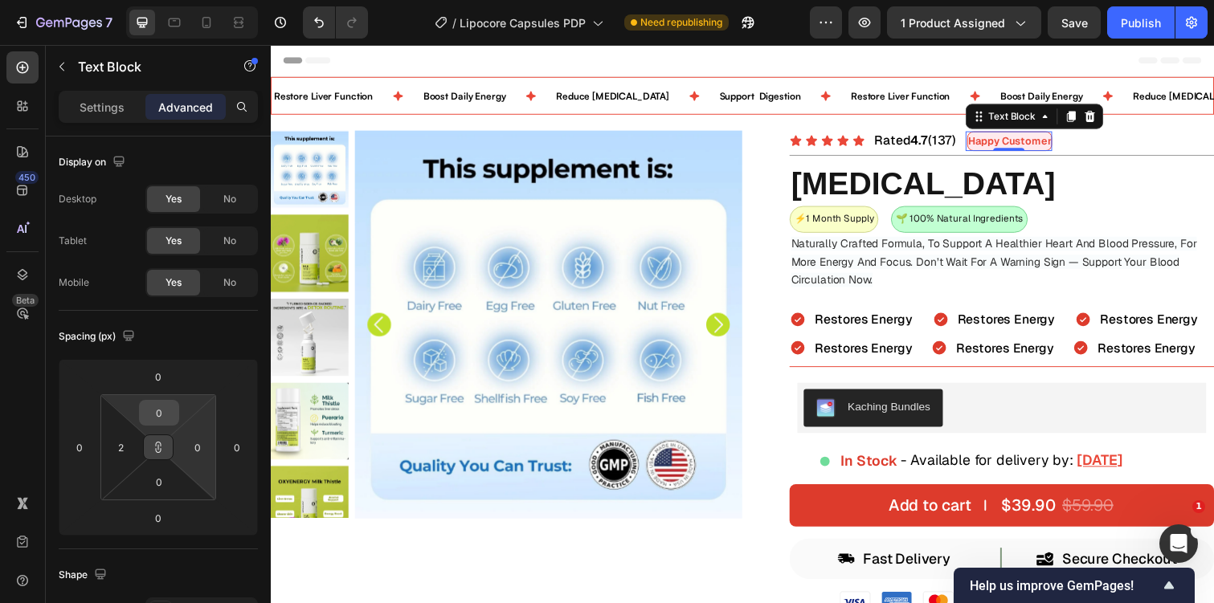
click at [164, 409] on input "0" at bounding box center [159, 413] width 32 height 24
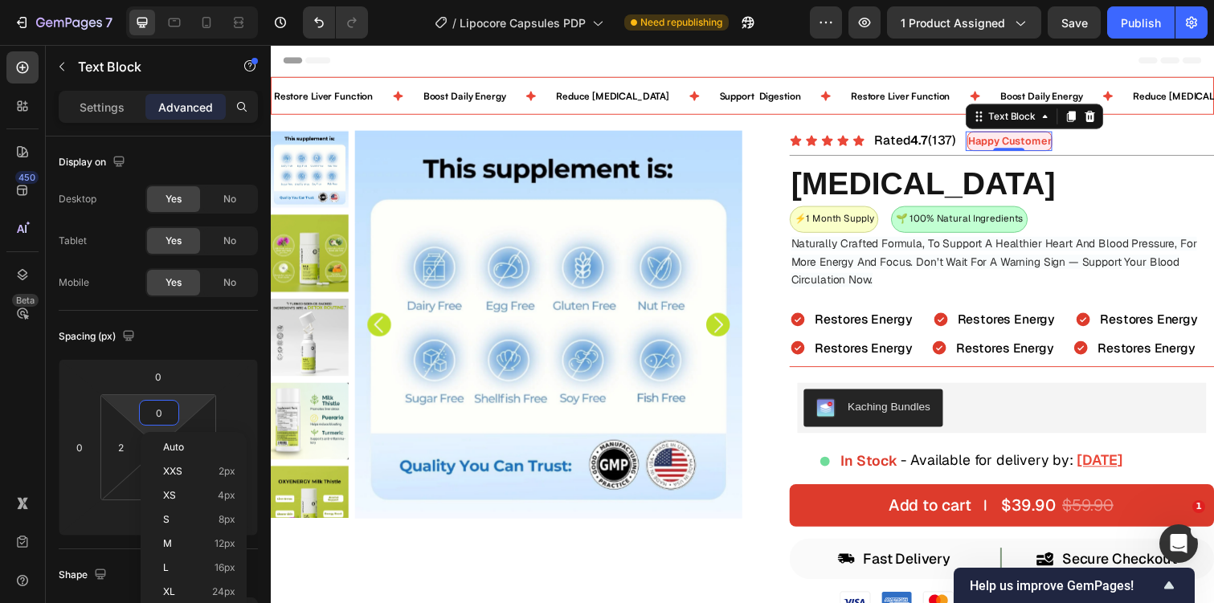
type input "2"
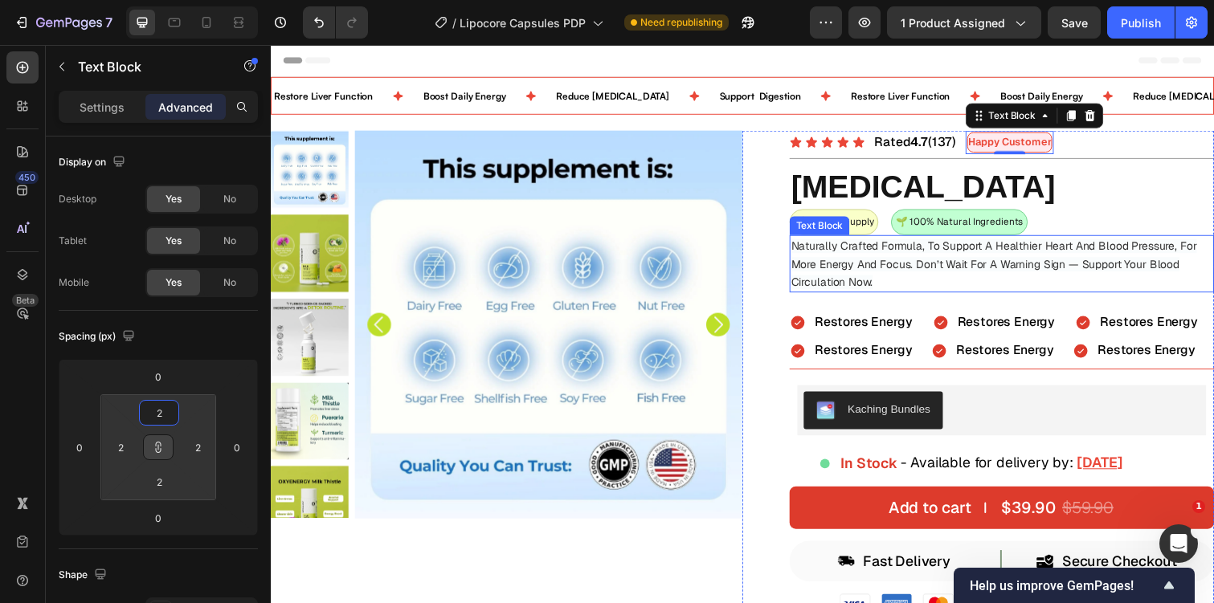
click at [884, 284] on span "Naturally Crafted Formula, To Support A Healthier Heart And Blood Pressure, For…" at bounding box center [1010, 268] width 415 height 51
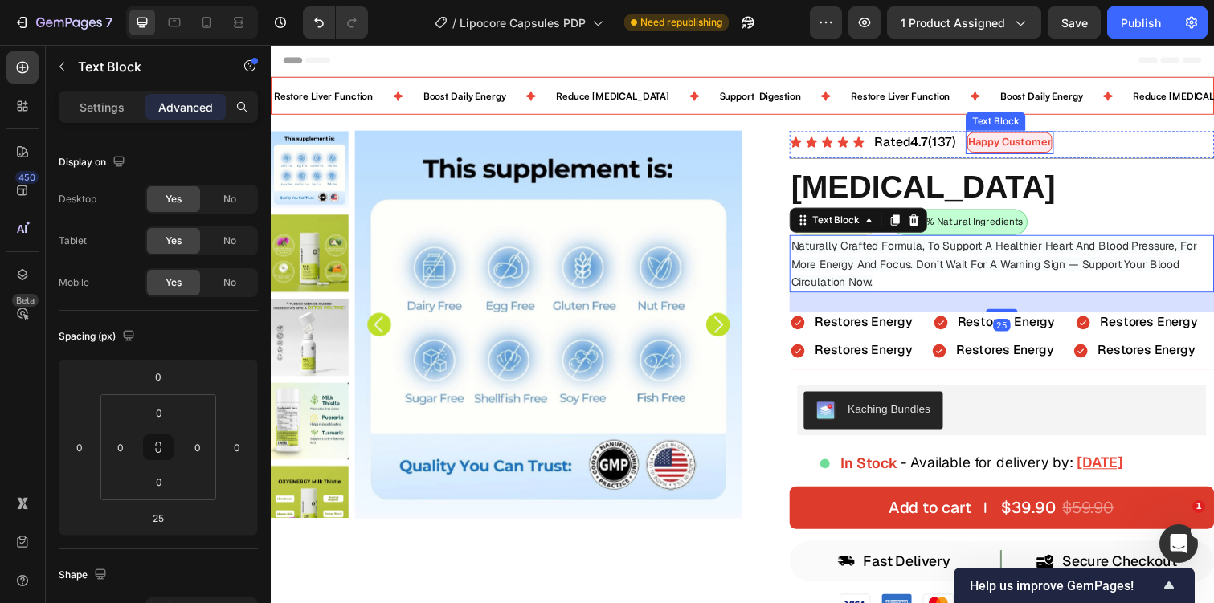
click at [1056, 153] on p "Happy Customer" at bounding box center [1025, 144] width 85 height 18
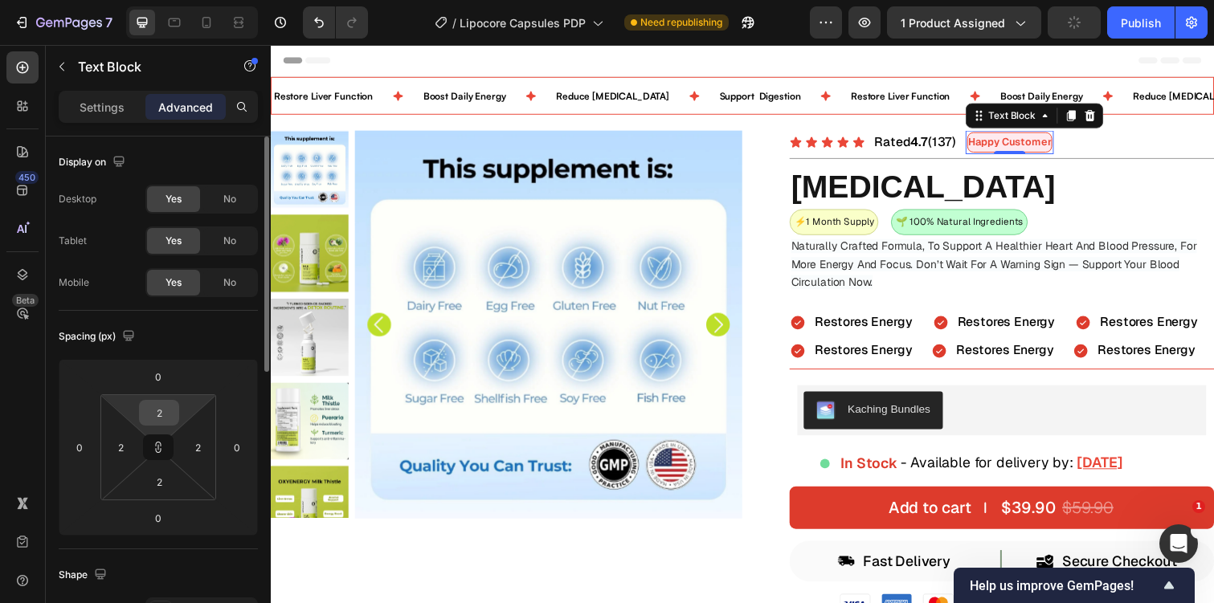
click at [153, 418] on input "2" at bounding box center [159, 413] width 32 height 24
type input "1"
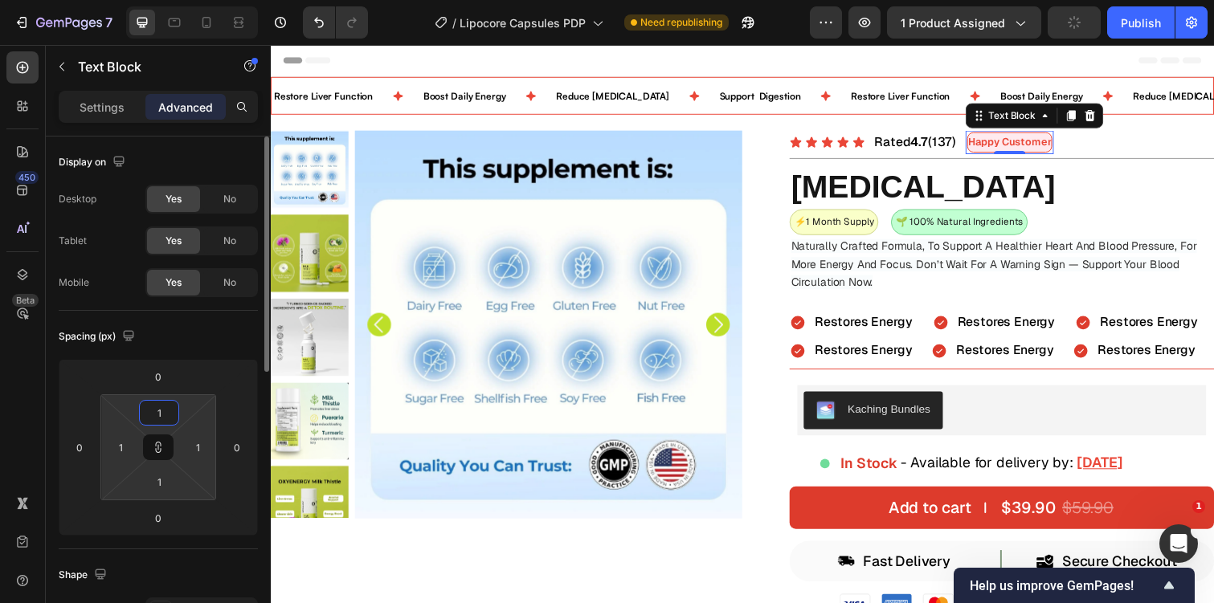
type input "10"
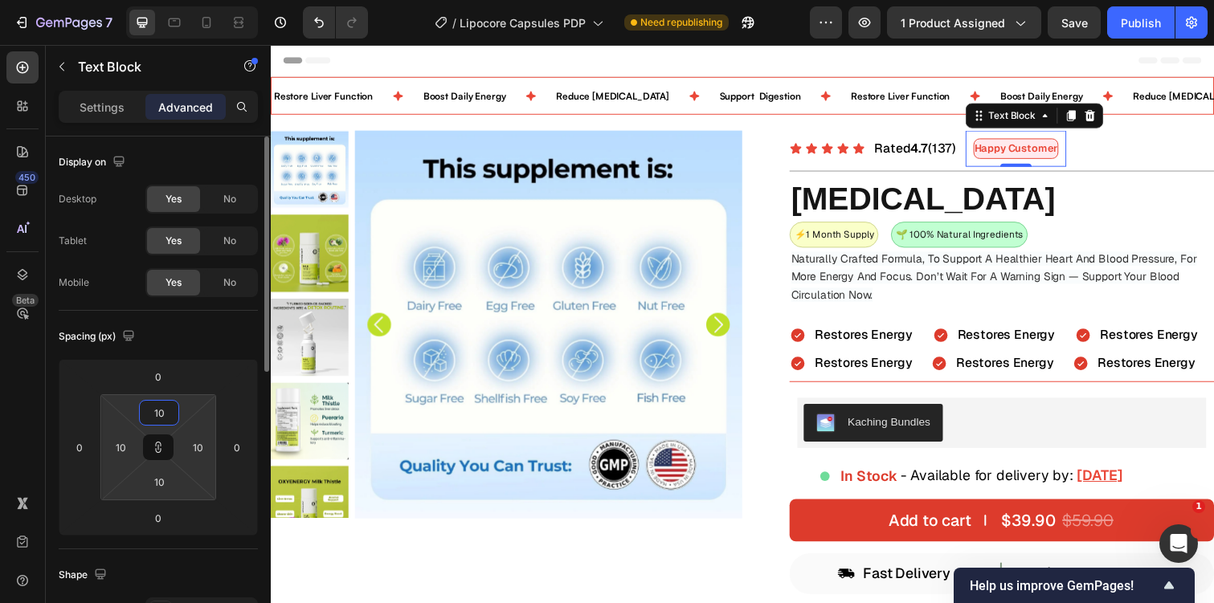
type input "100"
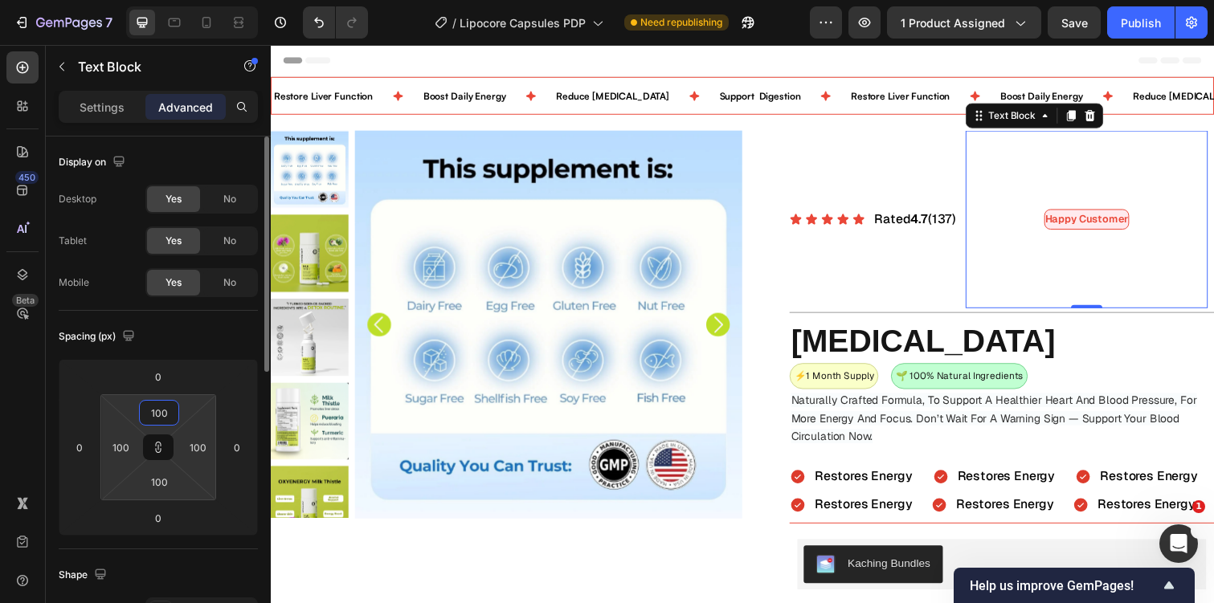
type input "10"
type input "1"
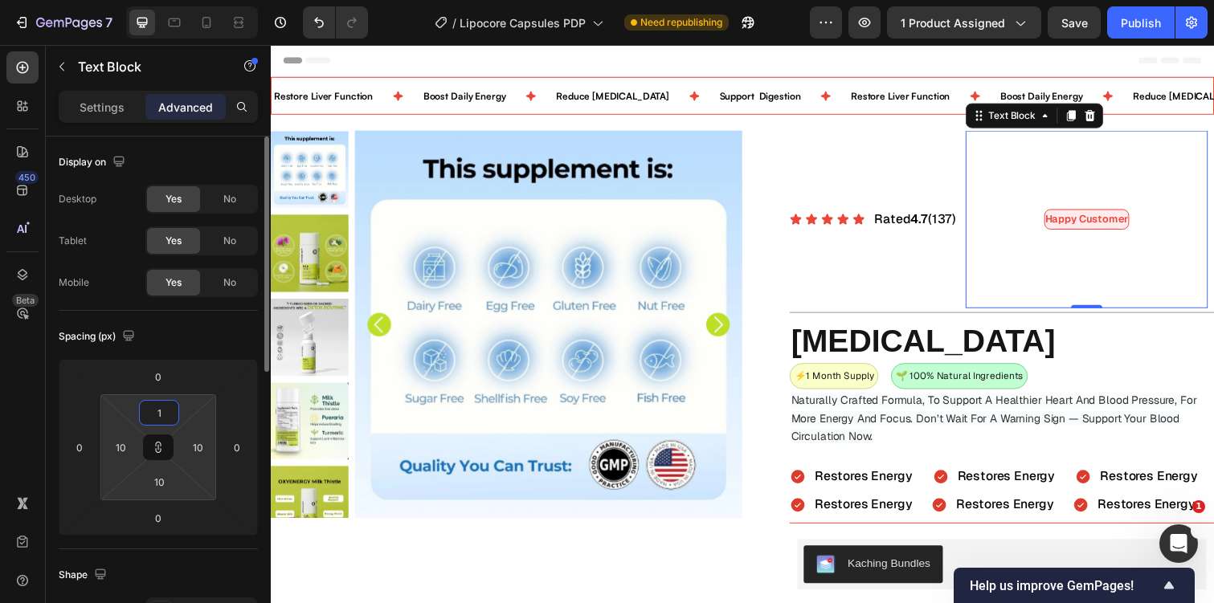
type input "1"
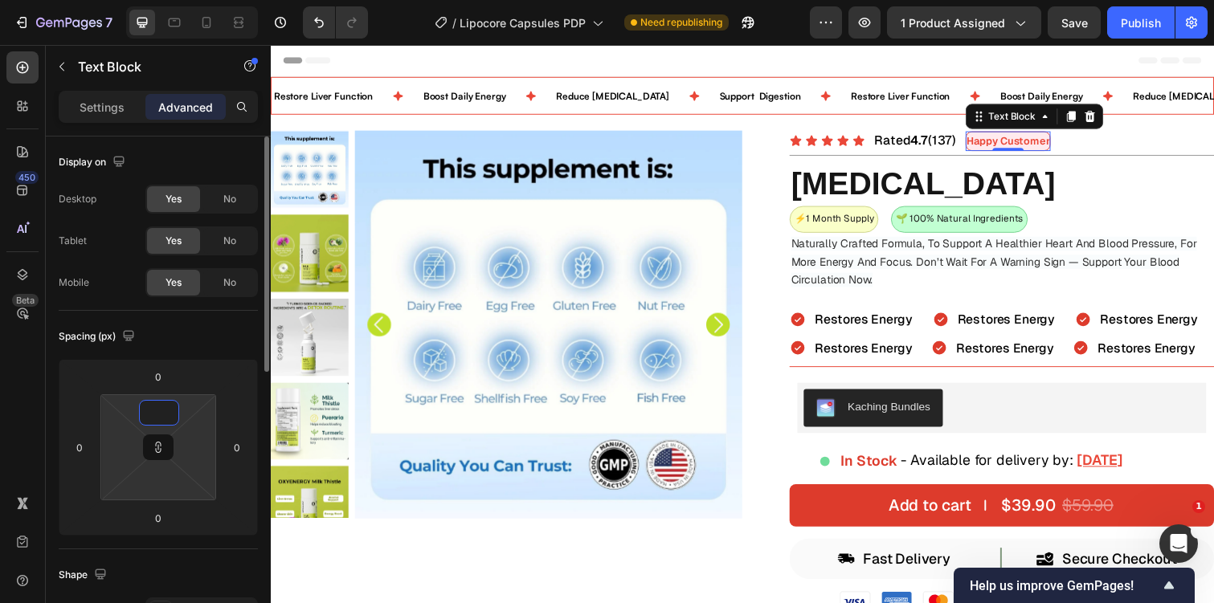
type input "0"
click at [96, 116] on div "Settings" at bounding box center [102, 107] width 80 height 26
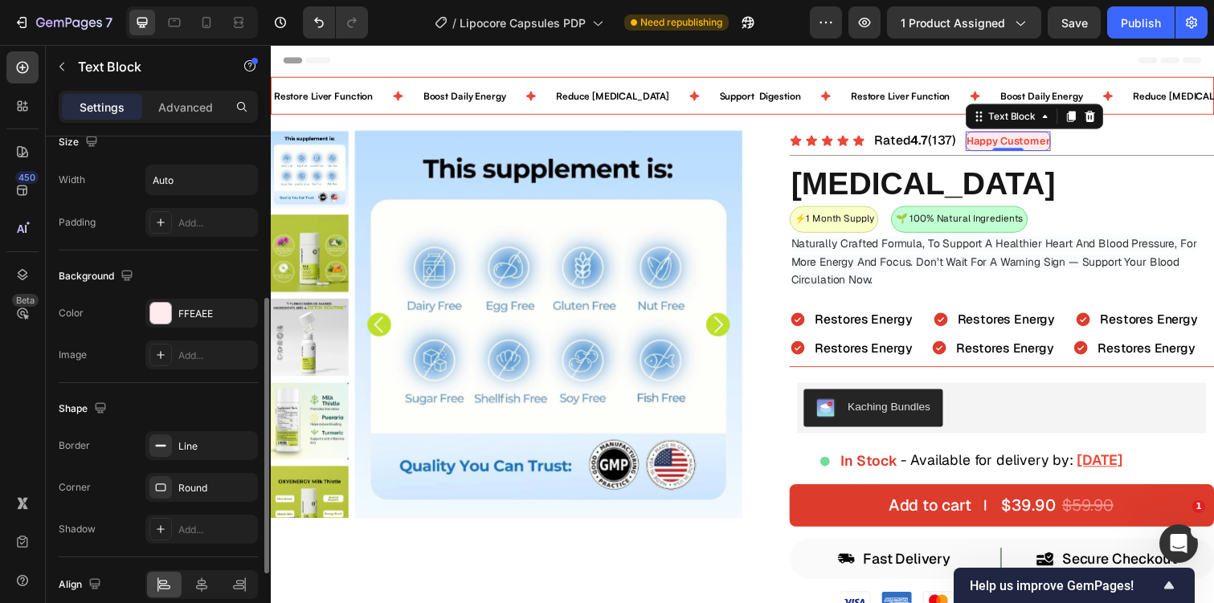
scroll to position [337, 0]
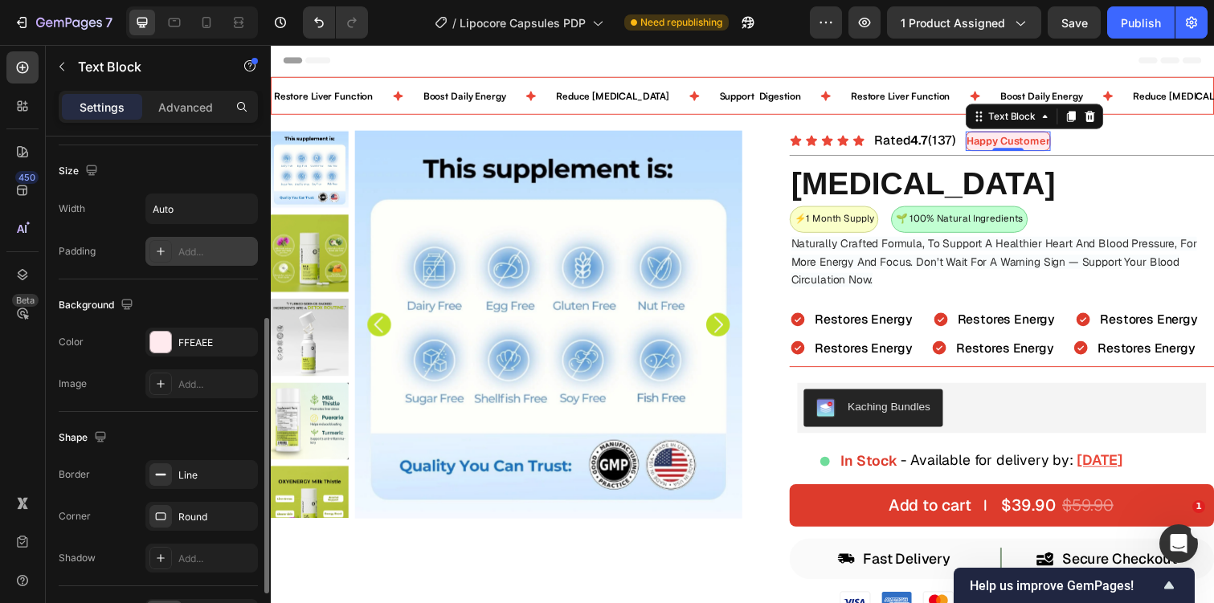
click at [187, 243] on div "Add..." at bounding box center [201, 251] width 112 height 29
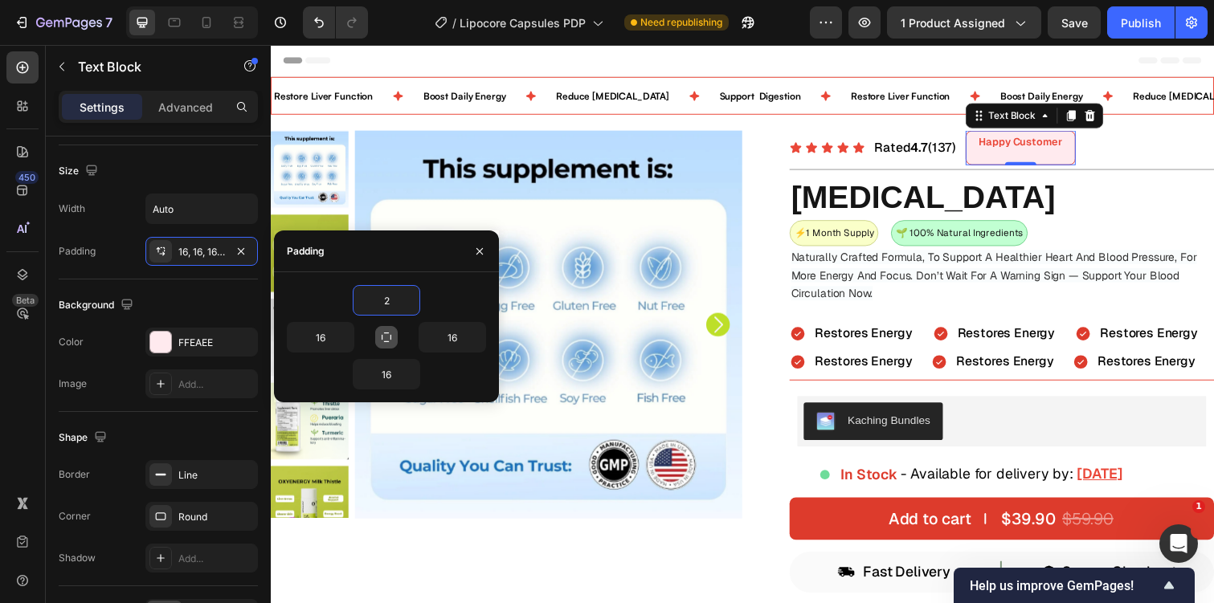
type input "2"
click at [388, 334] on icon "button" at bounding box center [386, 337] width 13 height 13
type input "2"
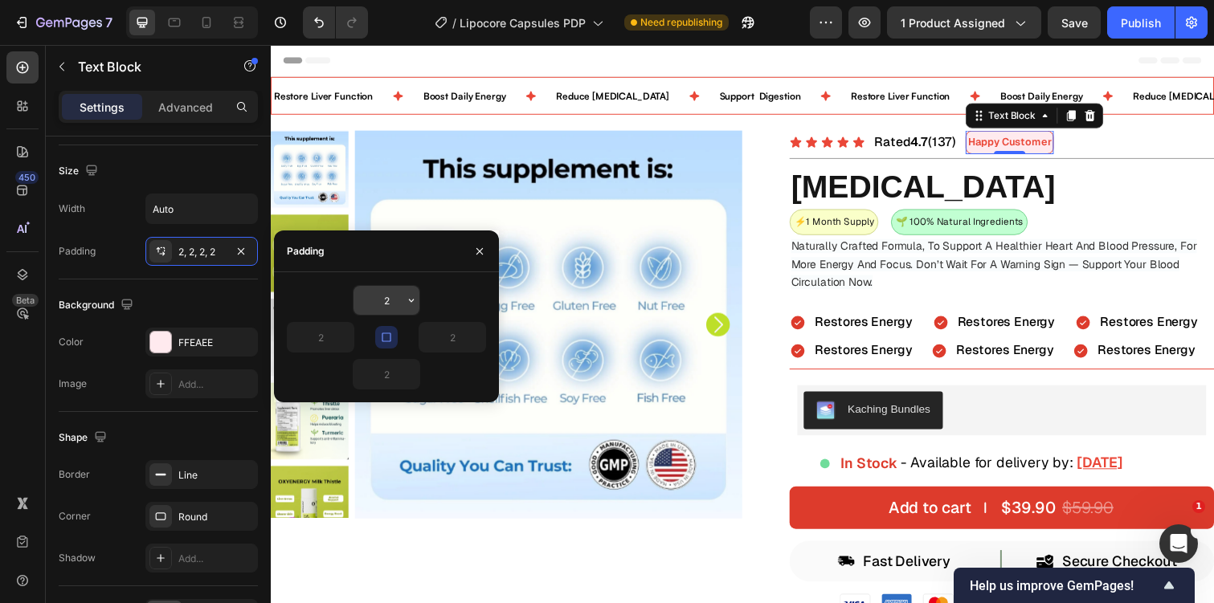
click at [390, 306] on input "2" at bounding box center [386, 300] width 66 height 29
type input "5"
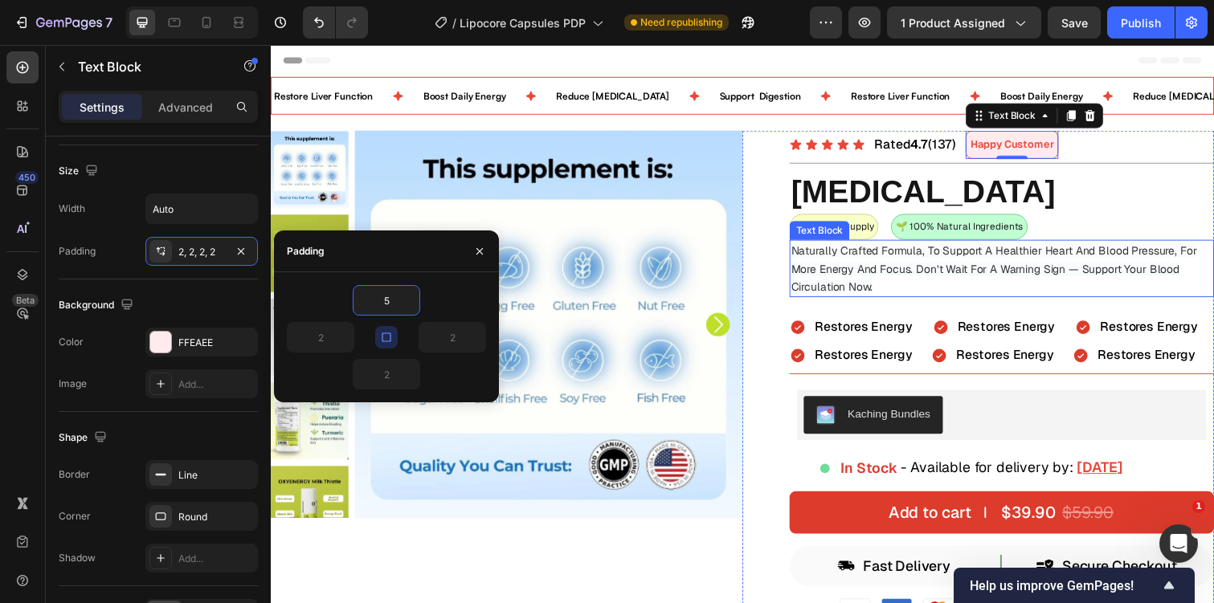
click at [1000, 300] on p "Naturally Crafted Formula, To Support A Healthier Heart And Blood Pressure, For…" at bounding box center [1018, 273] width 431 height 55
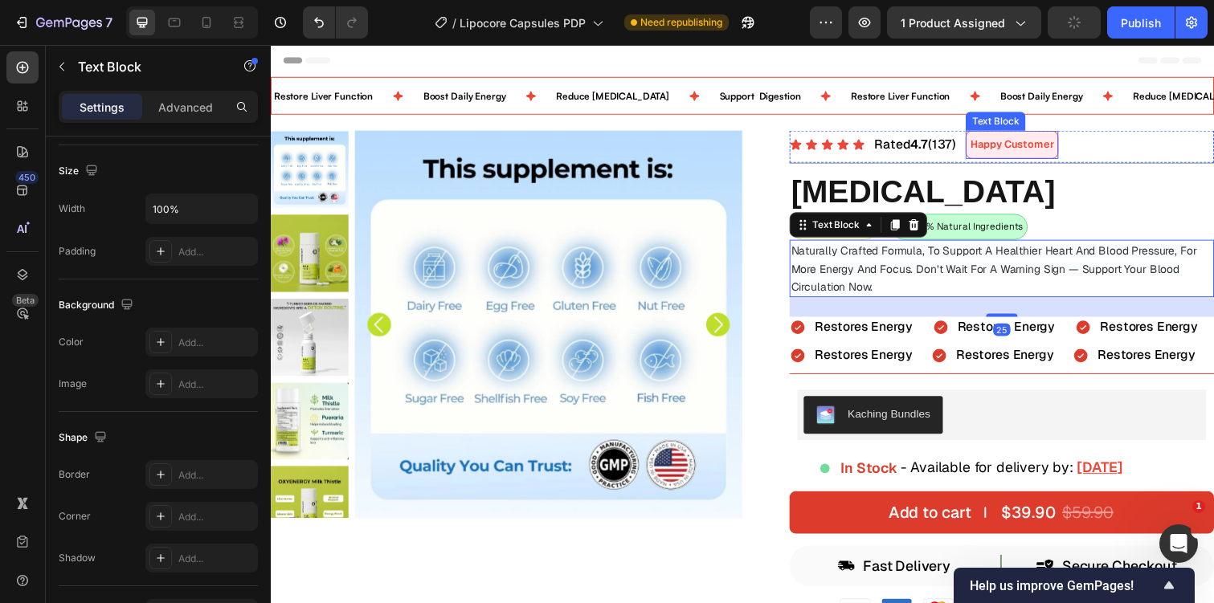
click at [1054, 146] on p "Happy Customer" at bounding box center [1028, 146] width 85 height 18
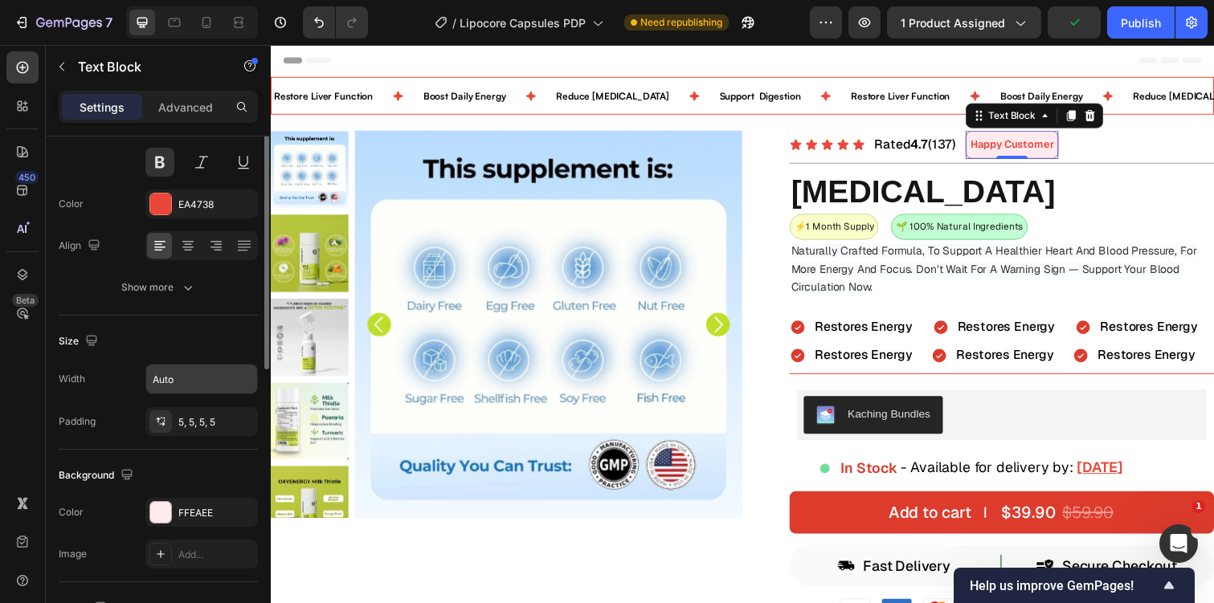
scroll to position [0, 0]
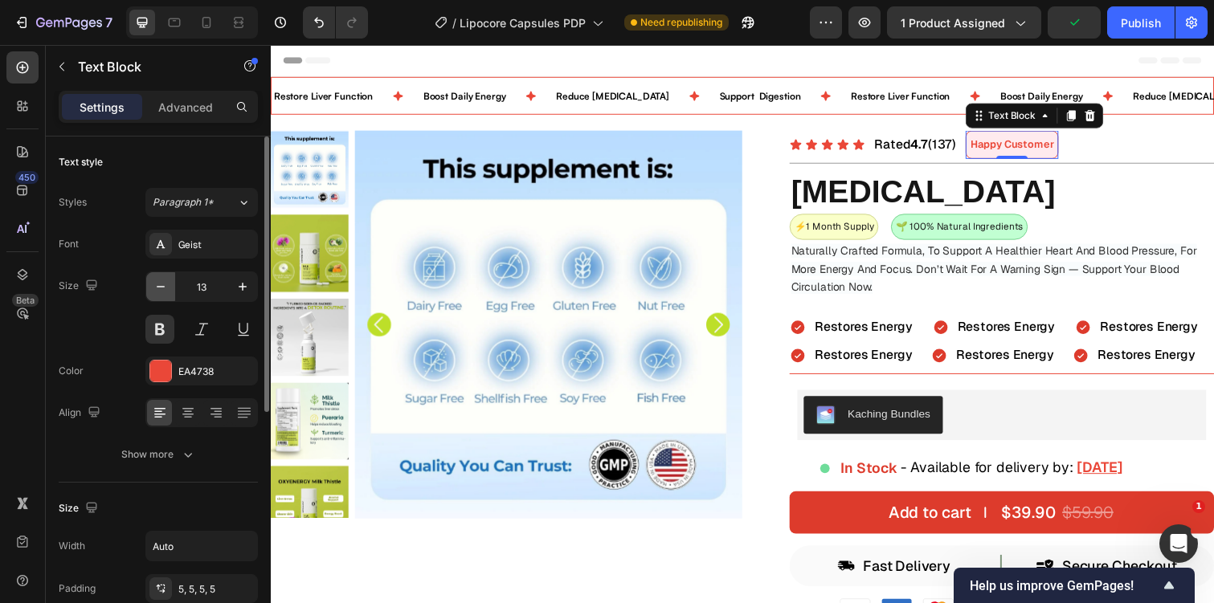
click at [165, 284] on icon "button" at bounding box center [161, 287] width 16 height 16
type input "12"
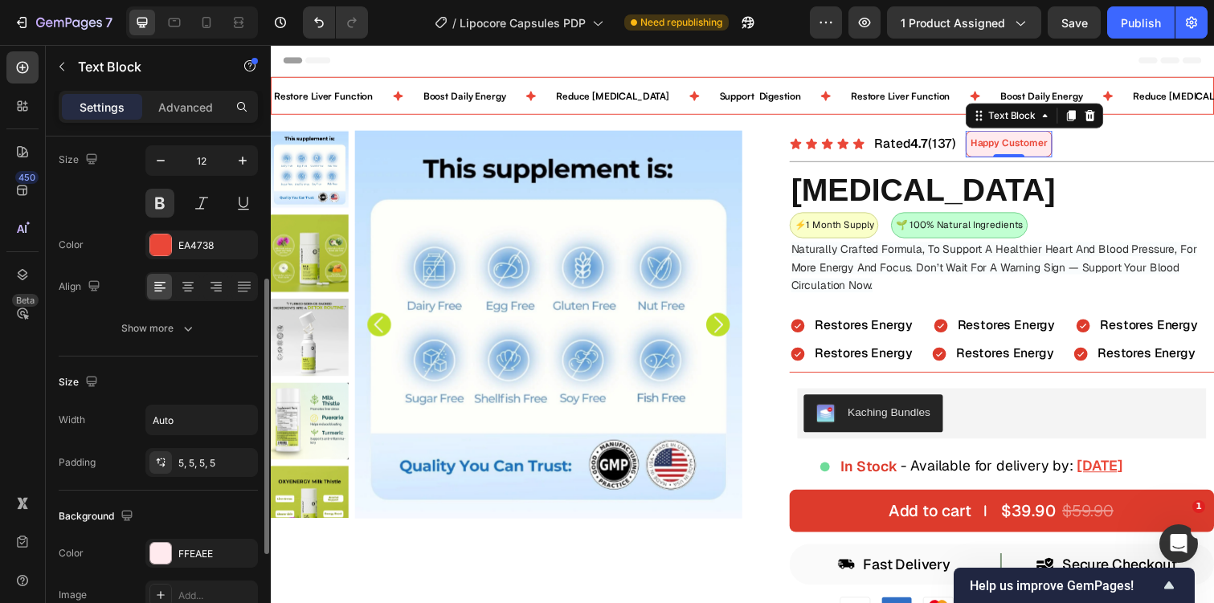
scroll to position [439, 0]
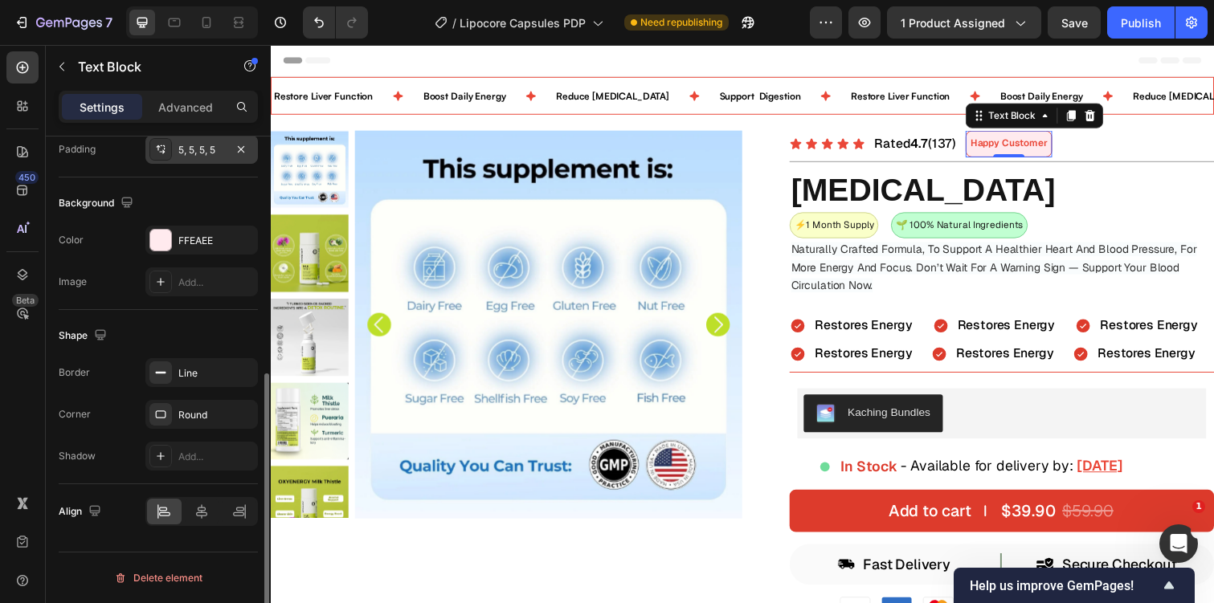
click at [202, 150] on div "5, 5, 5, 5" at bounding box center [201, 150] width 47 height 14
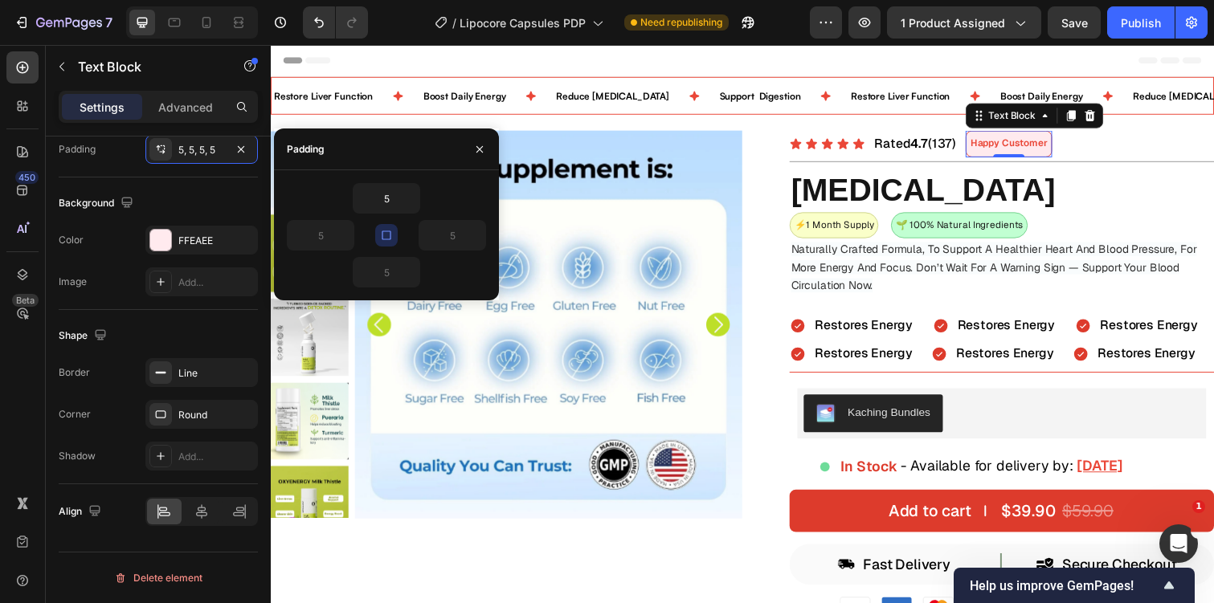
click at [382, 227] on button "button" at bounding box center [386, 235] width 22 height 22
click at [393, 275] on input "5" at bounding box center [386, 272] width 66 height 29
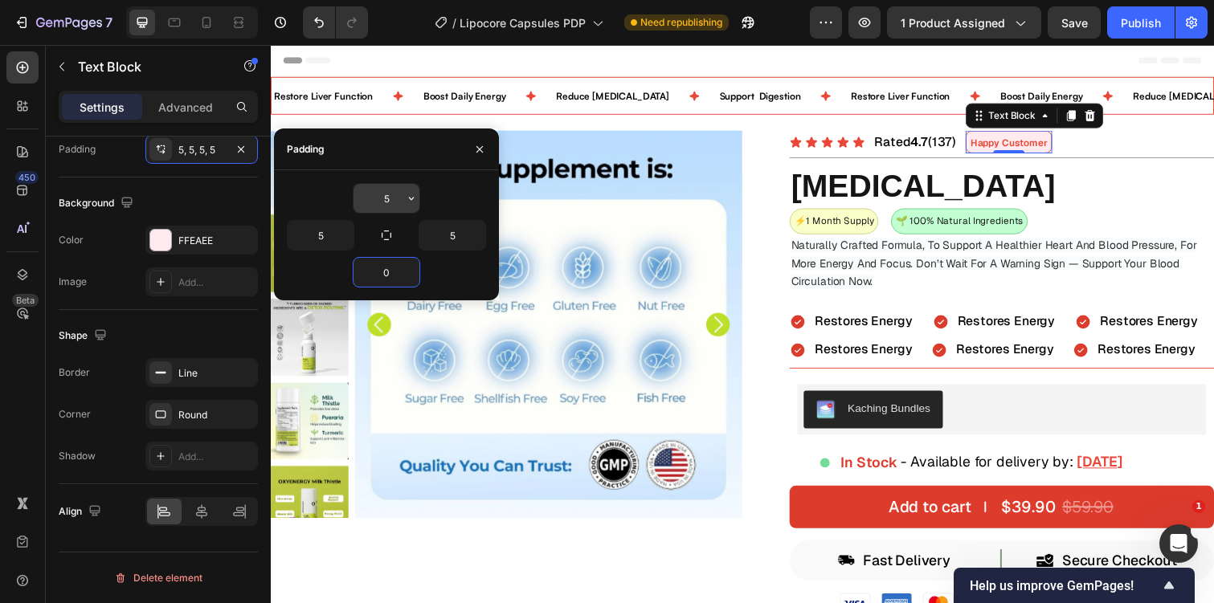
type input "0"
click at [386, 198] on input "5" at bounding box center [386, 198] width 66 height 29
type input "0"
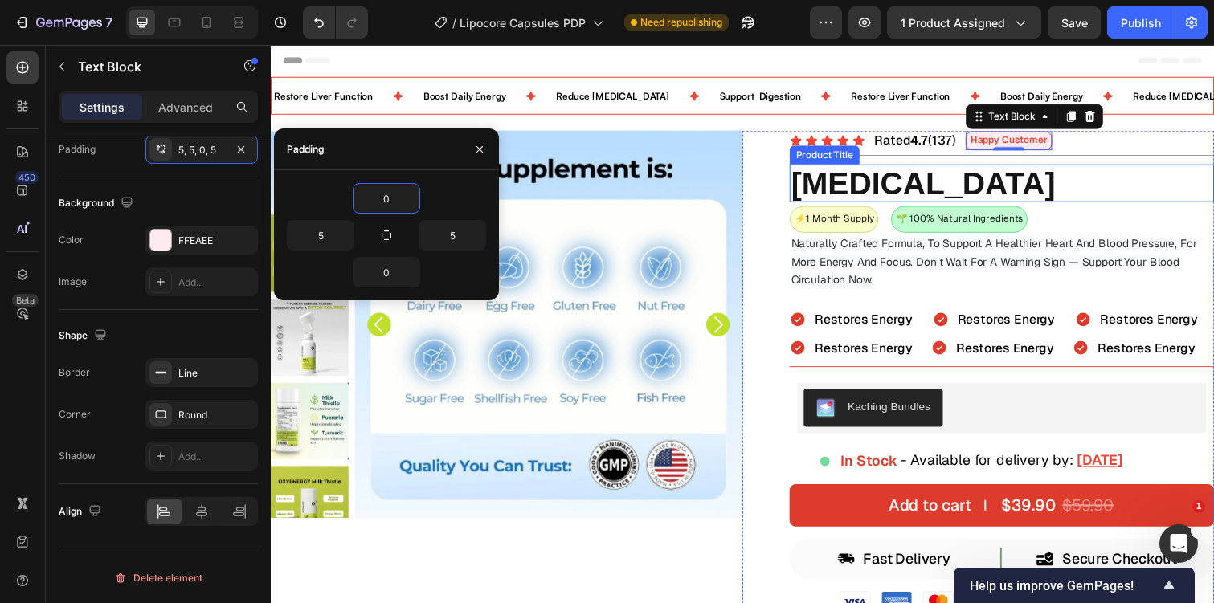
click at [935, 194] on h2 "[MEDICAL_DATA]" at bounding box center [1018, 186] width 434 height 39
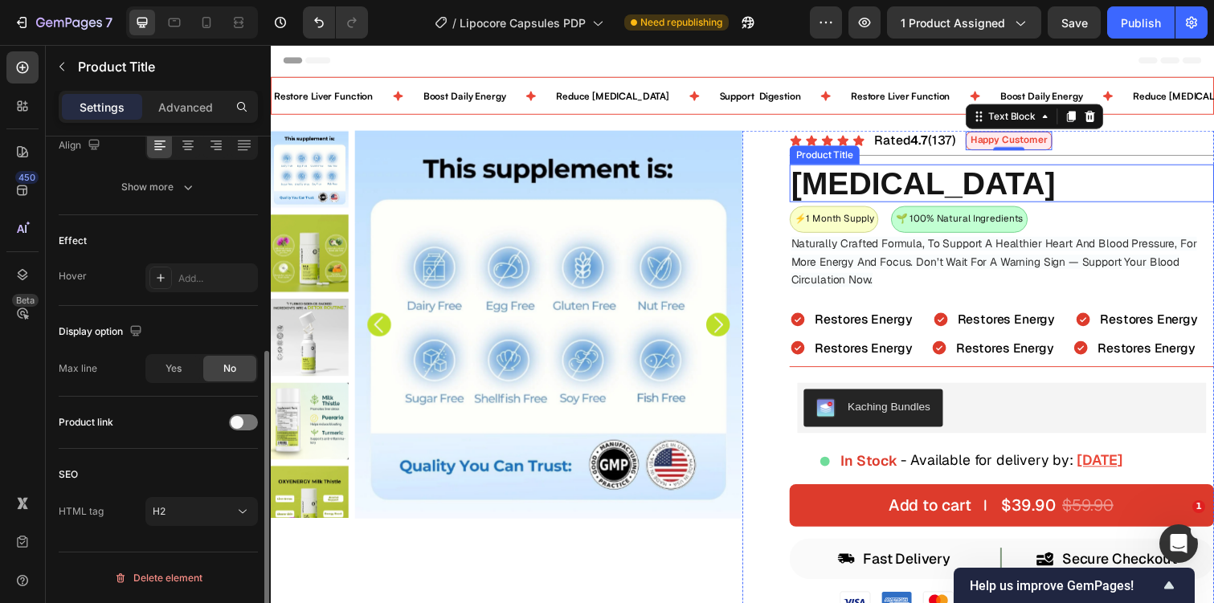
scroll to position [0, 0]
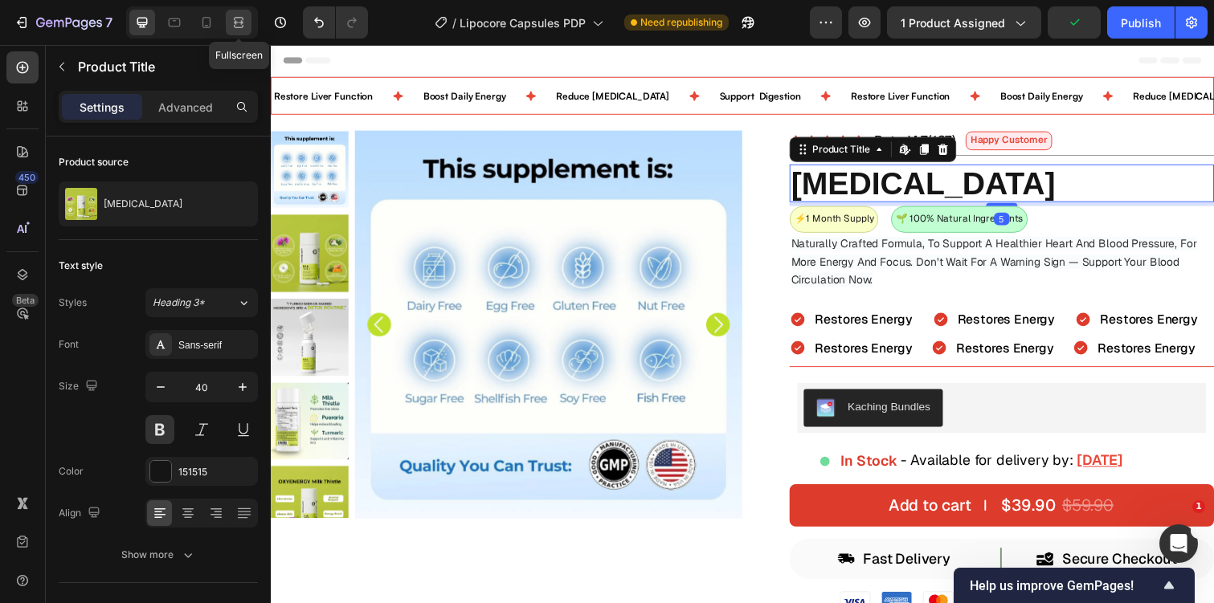
click at [239, 23] on icon at bounding box center [239, 22] width 16 height 16
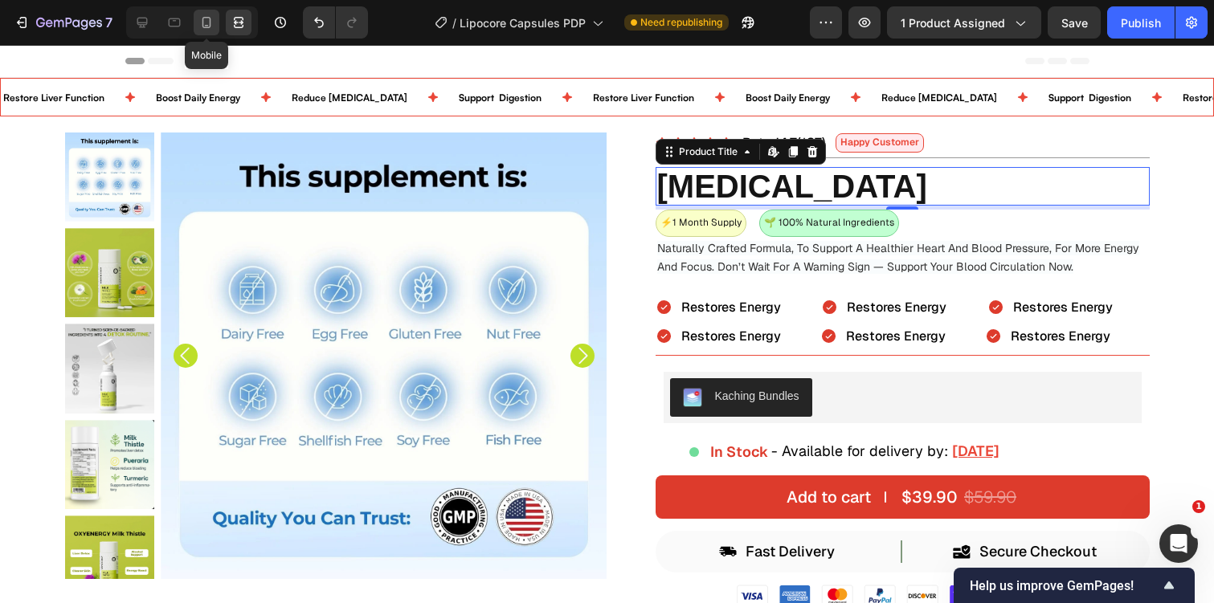
click at [206, 26] on icon at bounding box center [206, 22] width 16 height 16
type input "24"
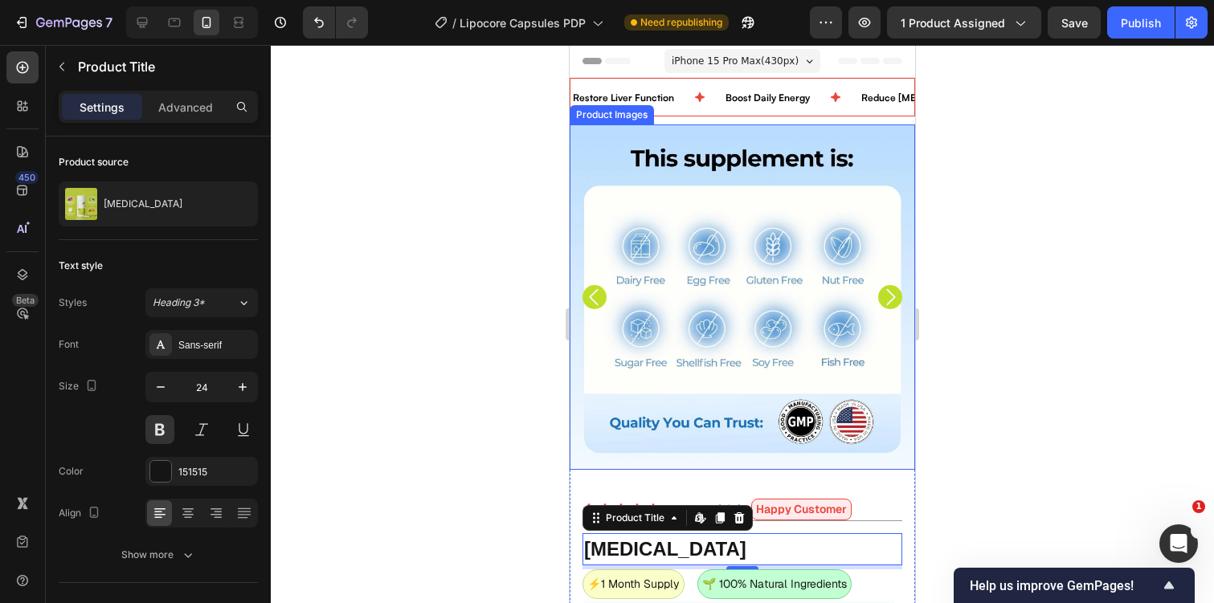
click at [840, 299] on img at bounding box center [742, 297] width 345 height 345
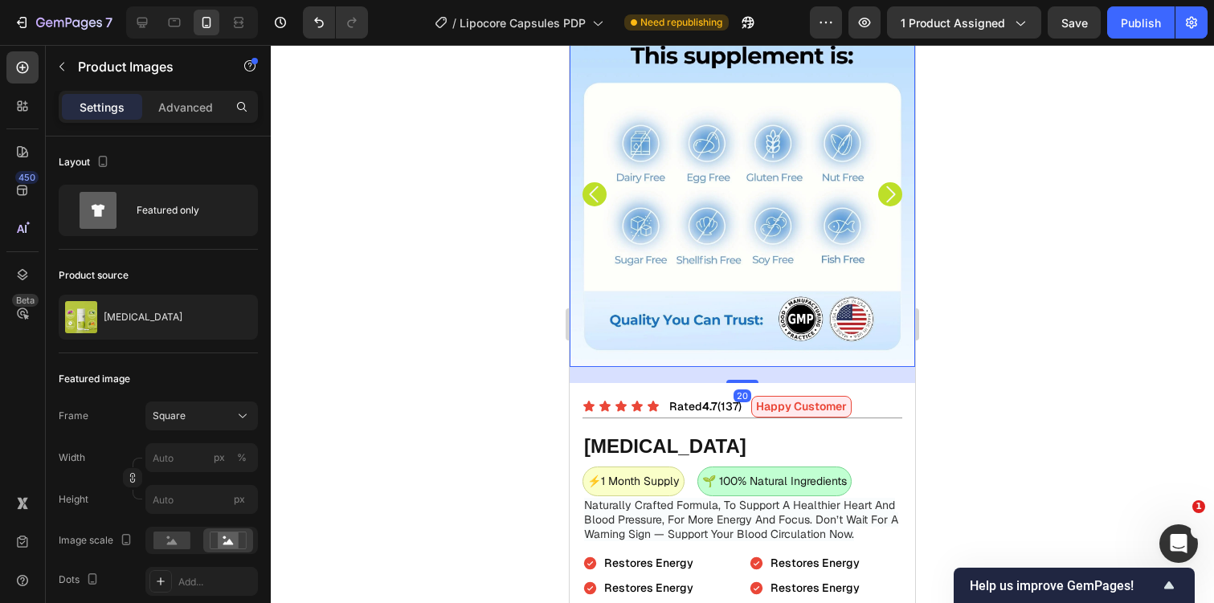
scroll to position [149, 0]
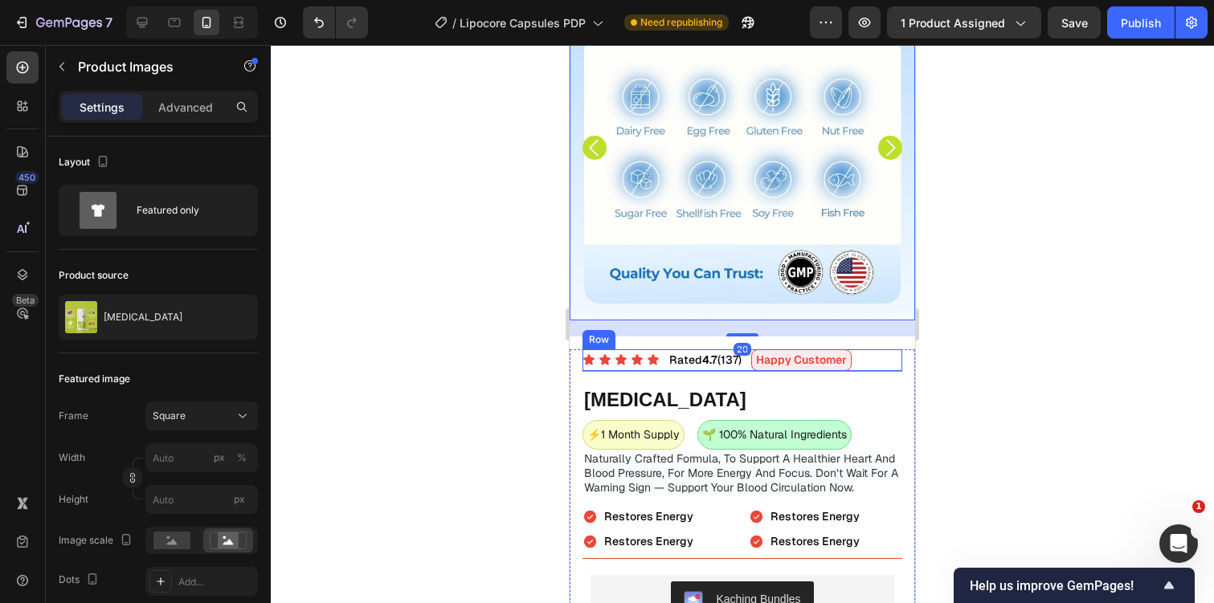
click at [879, 364] on div "Icon Icon Icon Icon Icon Icon List Rated 4.7 (137) Text Block Happy Customer Te…" at bounding box center [742, 360] width 320 height 22
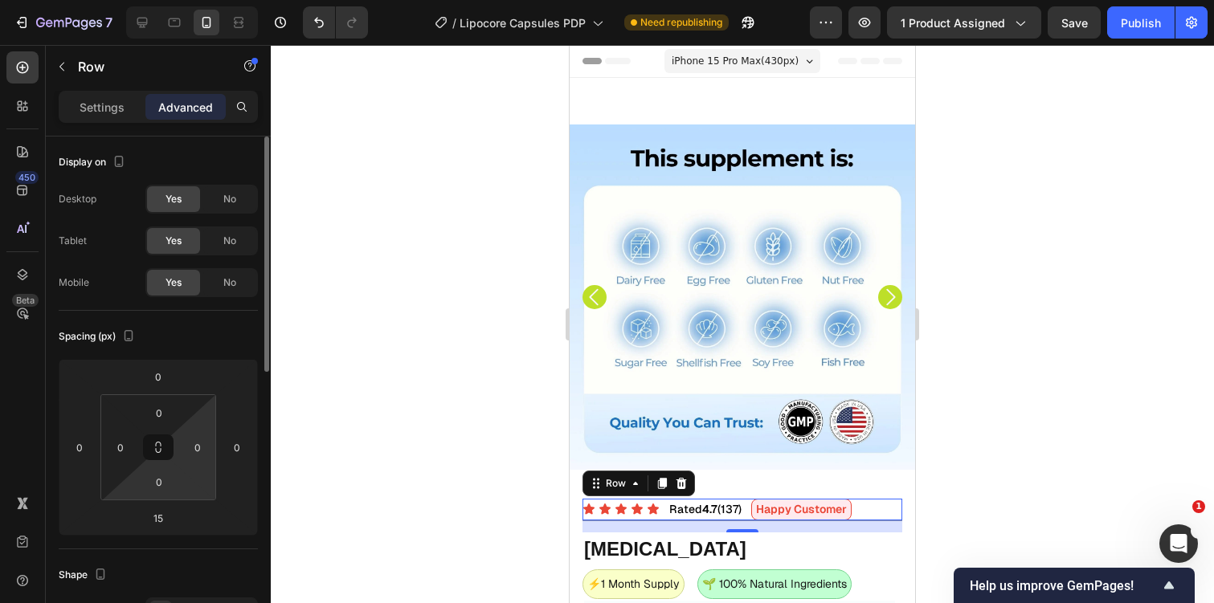
scroll to position [149, 0]
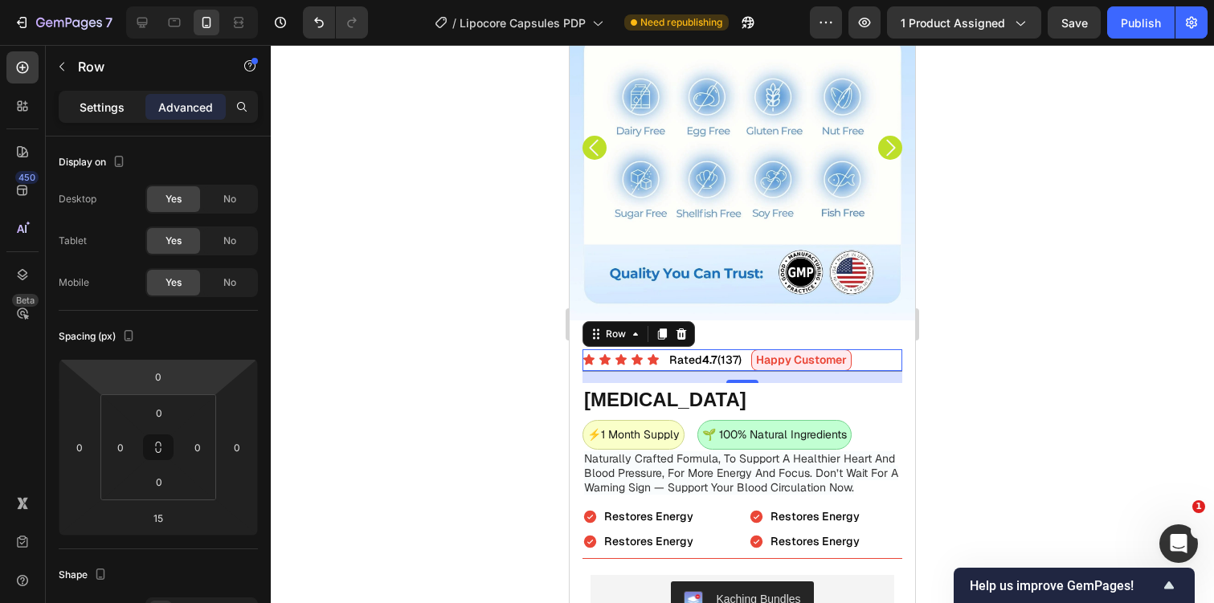
click at [105, 108] on p "Settings" at bounding box center [102, 107] width 45 height 17
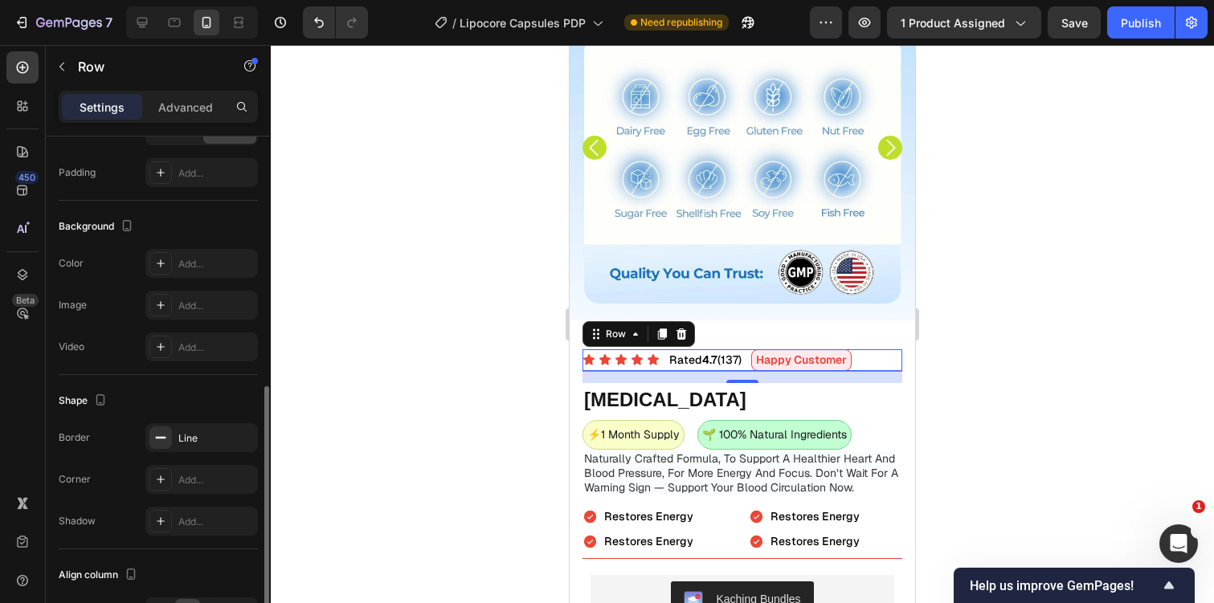
scroll to position [366, 0]
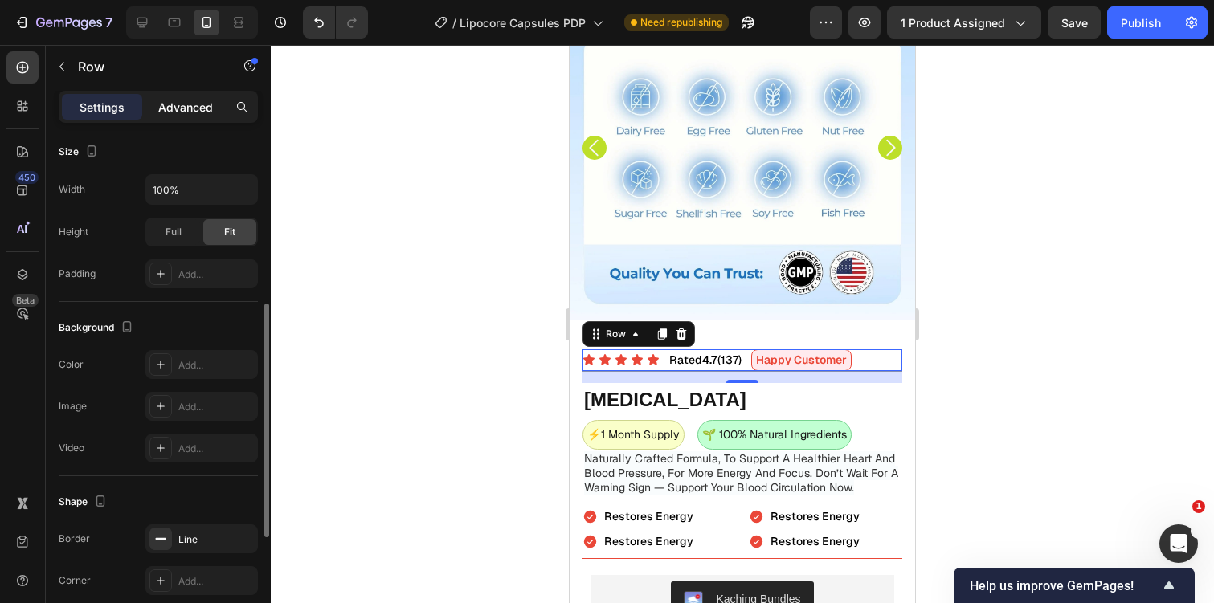
click at [198, 100] on p "Advanced" at bounding box center [185, 107] width 55 height 17
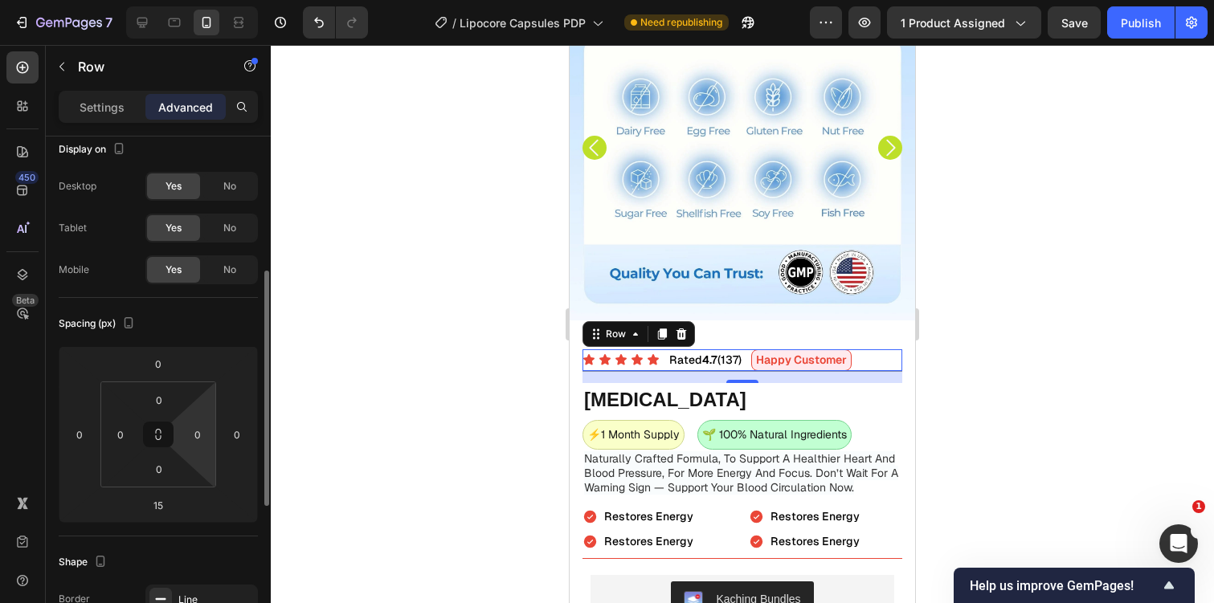
scroll to position [0, 0]
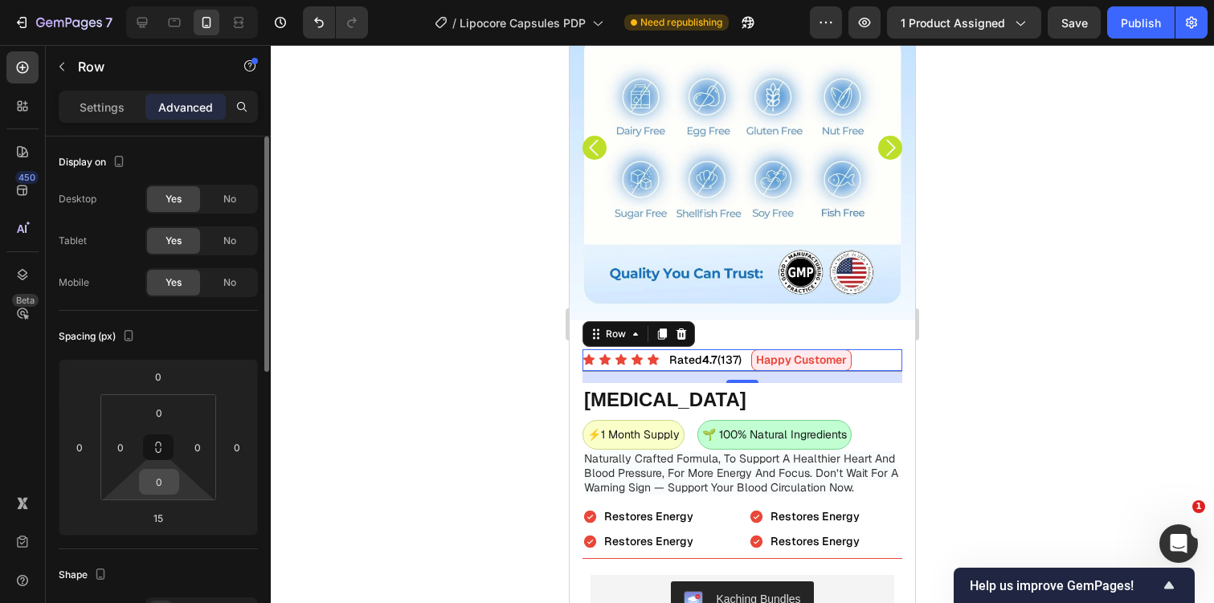
click at [165, 486] on input "0" at bounding box center [159, 482] width 32 height 24
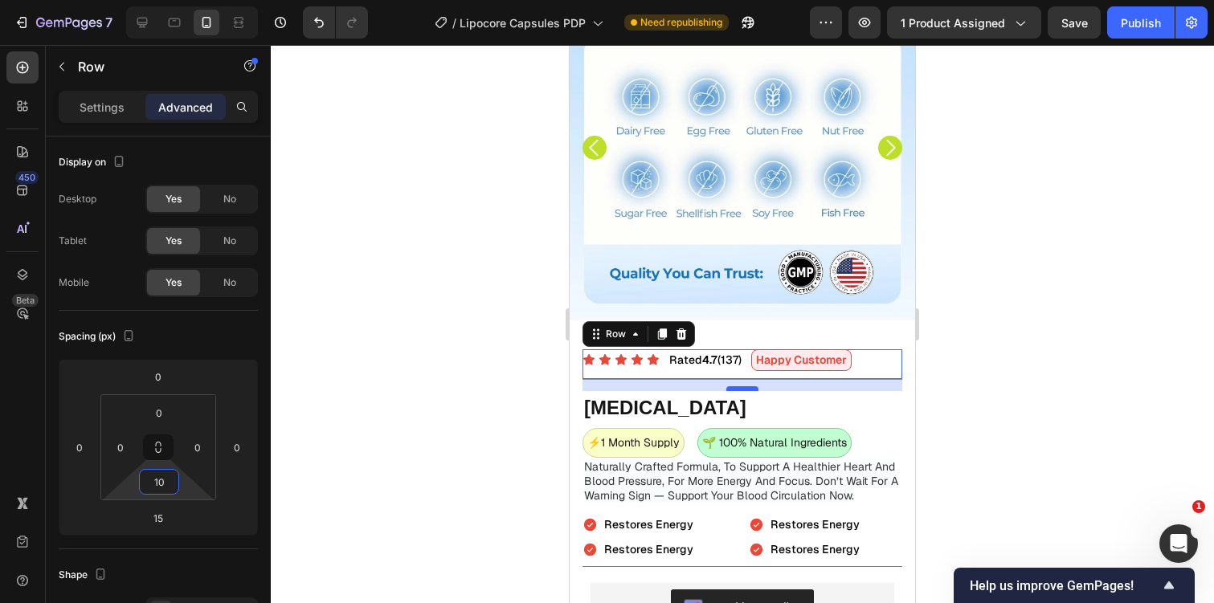
type input "10"
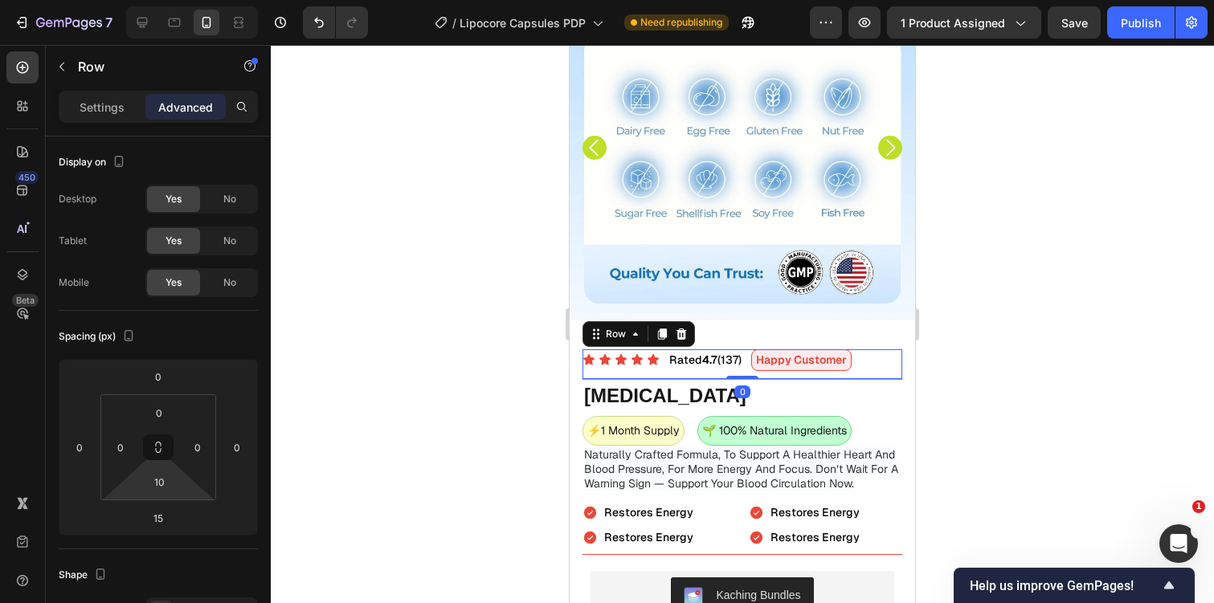
drag, startPoint x: 740, startPoint y: 390, endPoint x: 744, endPoint y: 352, distance: 38.8
click at [744, 353] on div "Icon Icon Icon Icon Icon Icon List Rated 4.7 (137) Text Block Happy Customer Te…" at bounding box center [742, 364] width 320 height 31
type input "0"
click at [1008, 331] on div at bounding box center [742, 324] width 943 height 558
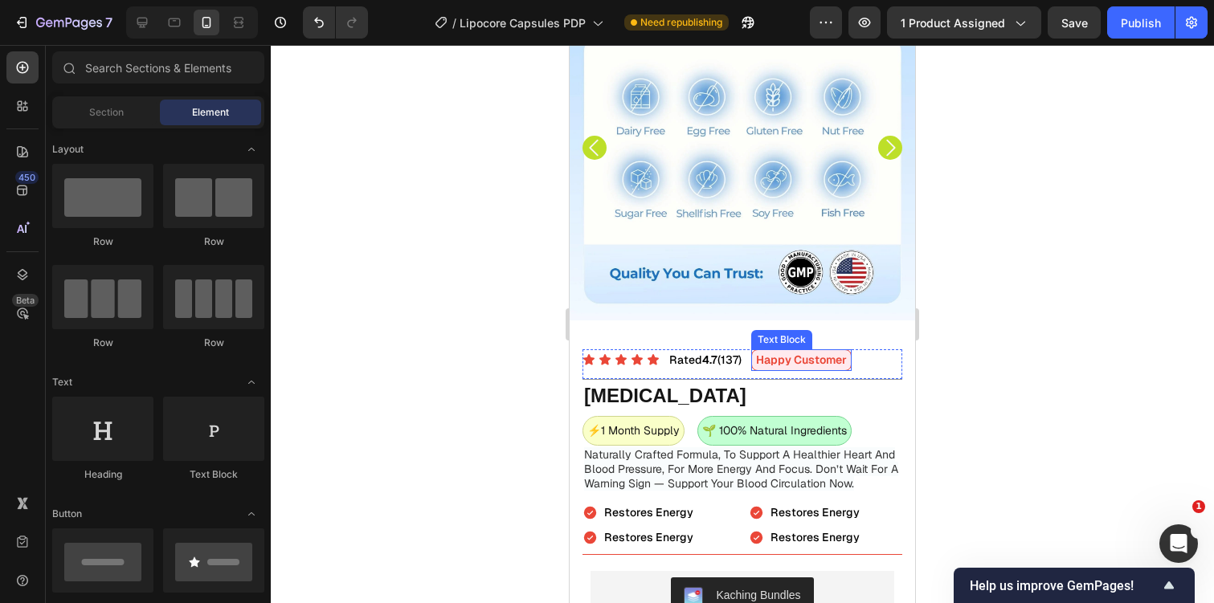
click at [803, 355] on p "Happy Customer" at bounding box center [801, 360] width 91 height 20
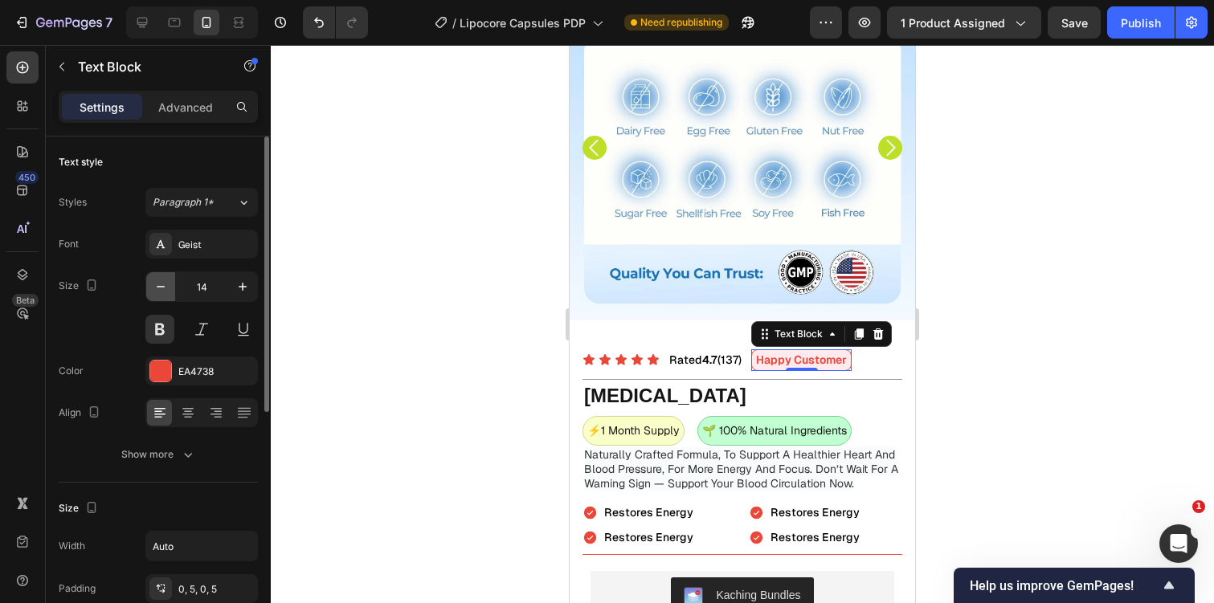
click at [154, 287] on icon "button" at bounding box center [161, 287] width 16 height 16
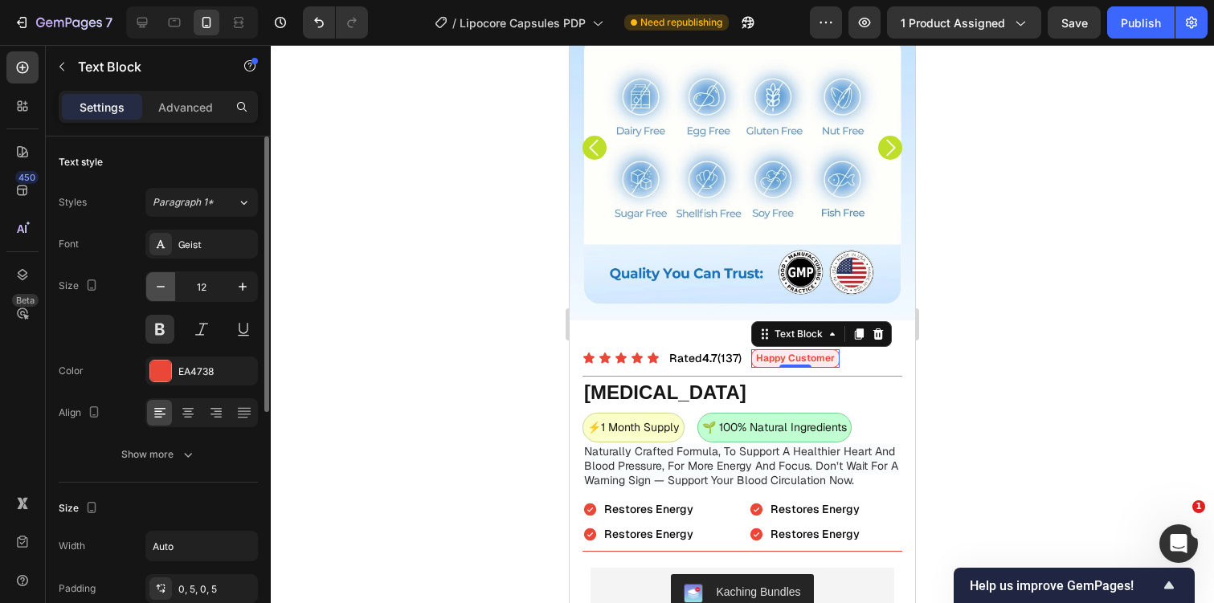
click at [154, 287] on icon "button" at bounding box center [161, 287] width 16 height 16
type input "11"
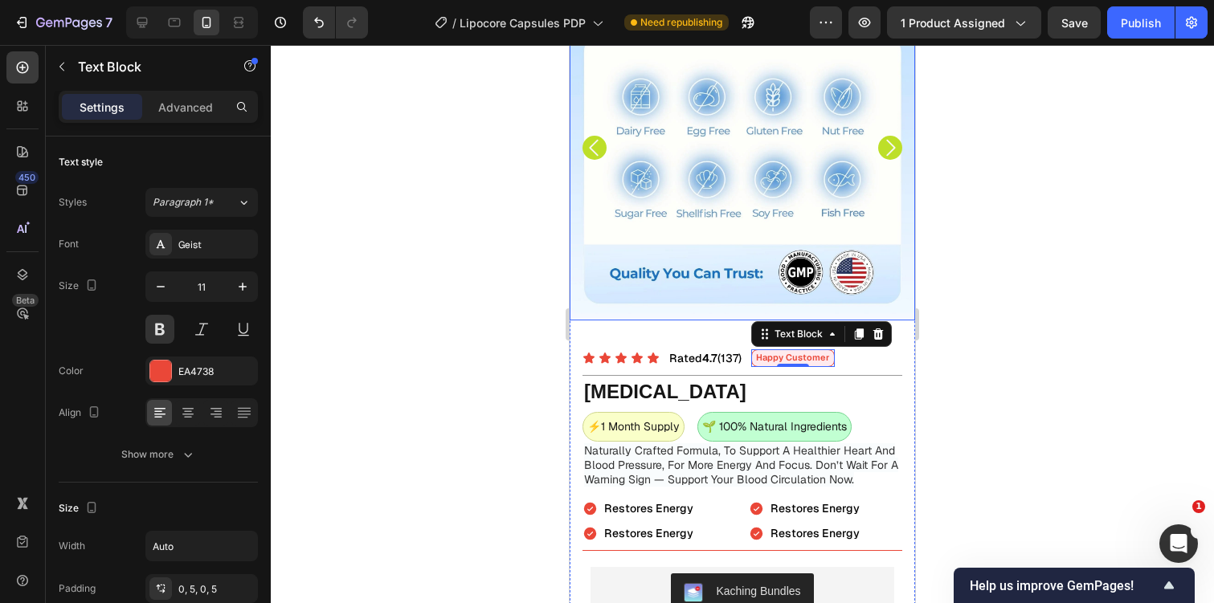
click at [999, 251] on div at bounding box center [742, 324] width 943 height 558
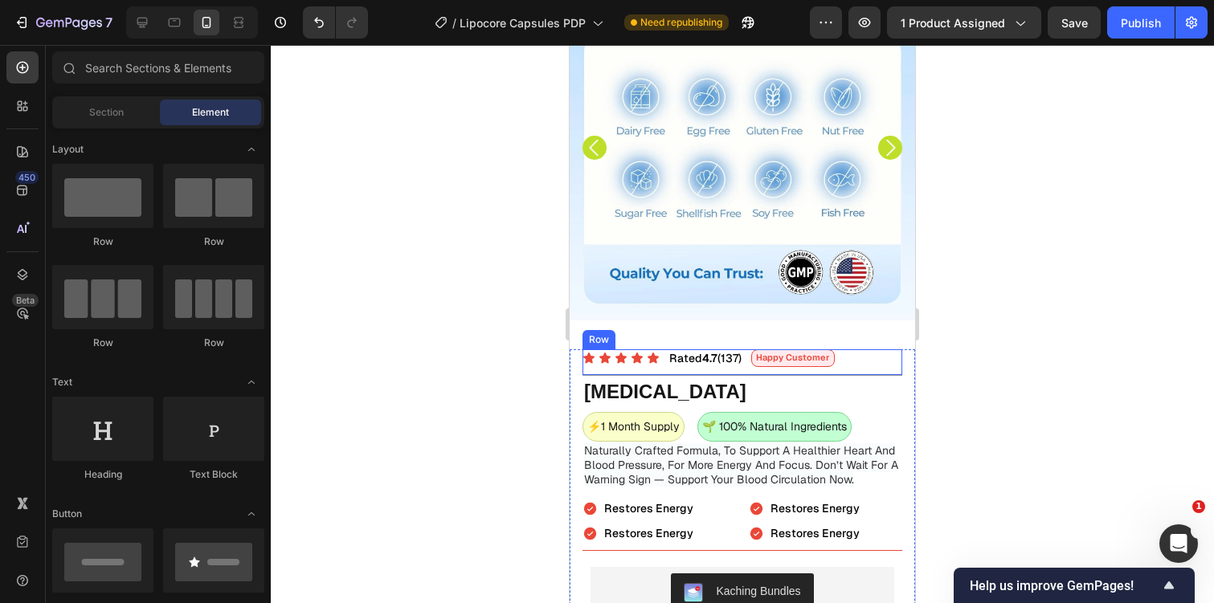
click at [750, 358] on div "Icon Icon Icon Icon Icon Icon List Rated 4.7 (137) Text Block Happy Customer Te…" at bounding box center [742, 362] width 320 height 27
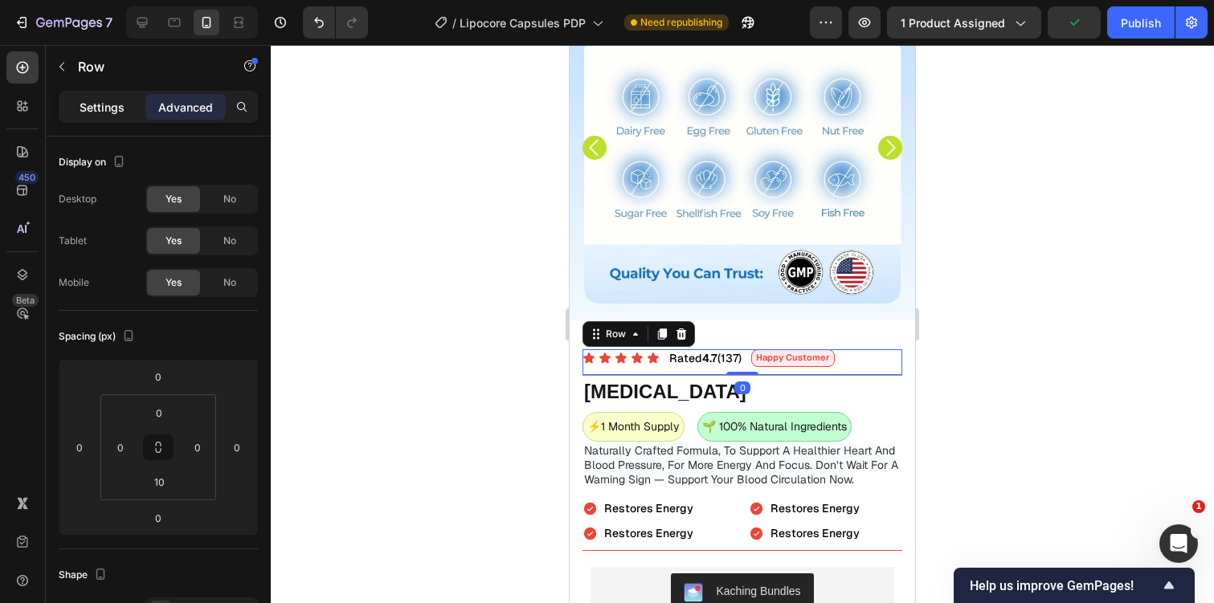
click at [111, 104] on p "Settings" at bounding box center [102, 107] width 45 height 17
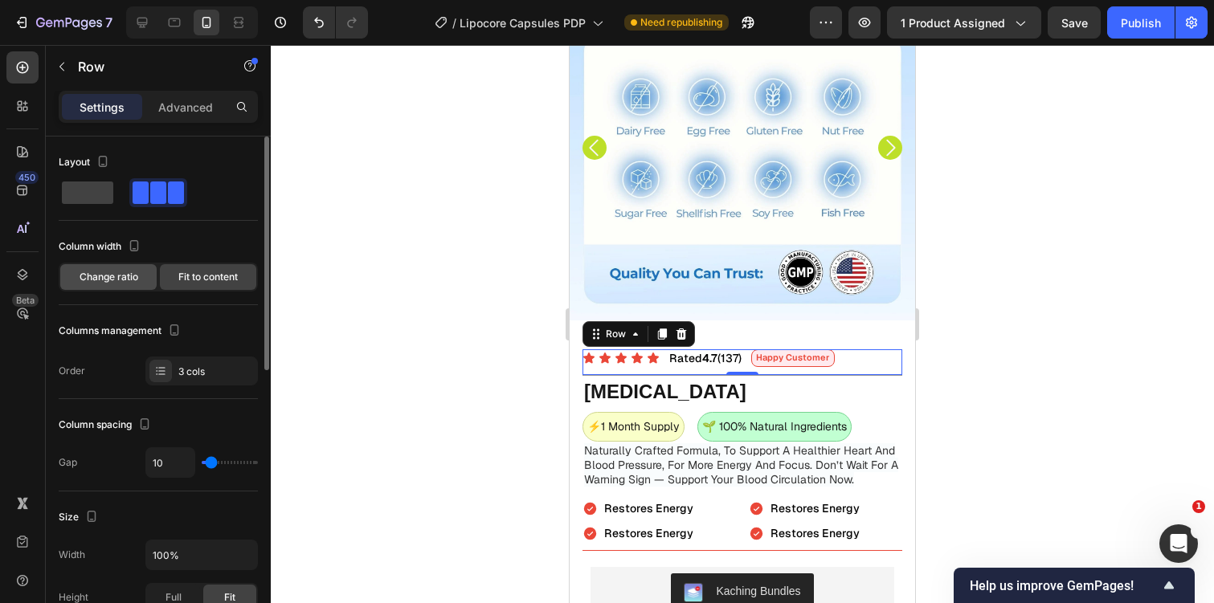
click at [133, 284] on div "Change ratio" at bounding box center [108, 277] width 96 height 26
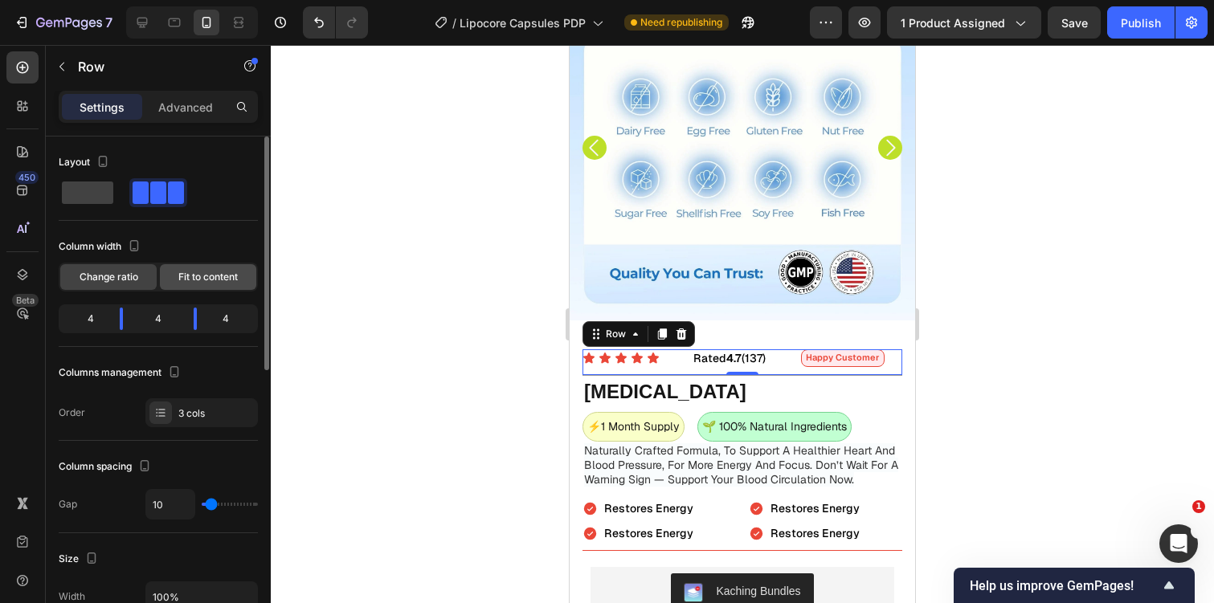
click at [194, 286] on div "Fit to content" at bounding box center [208, 277] width 96 height 26
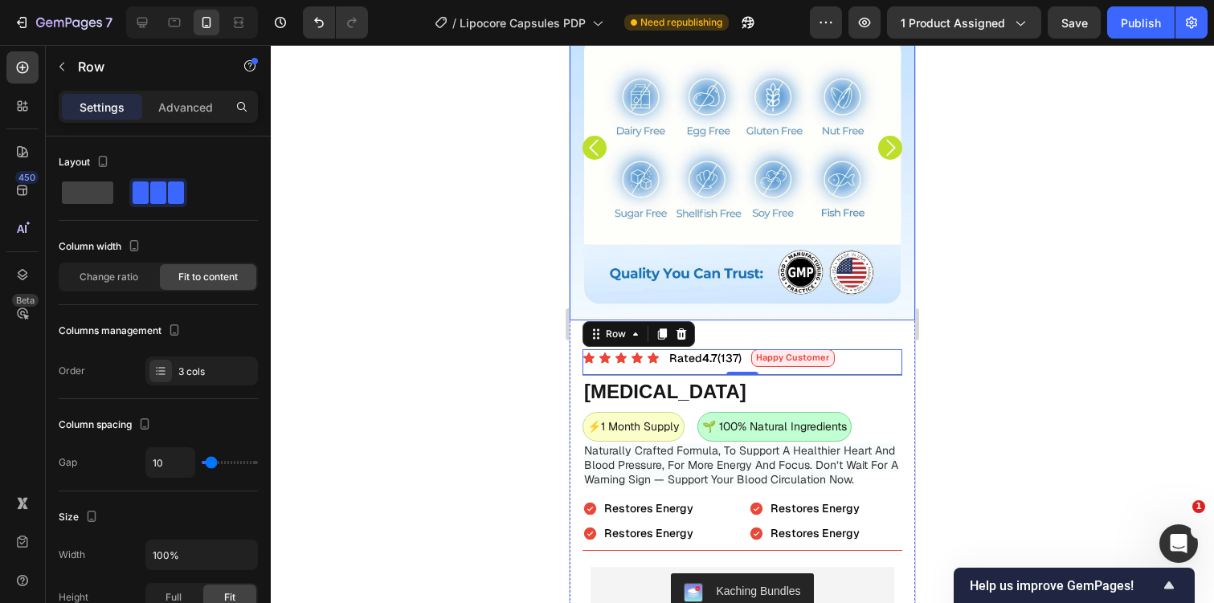
click at [964, 294] on div at bounding box center [742, 324] width 943 height 558
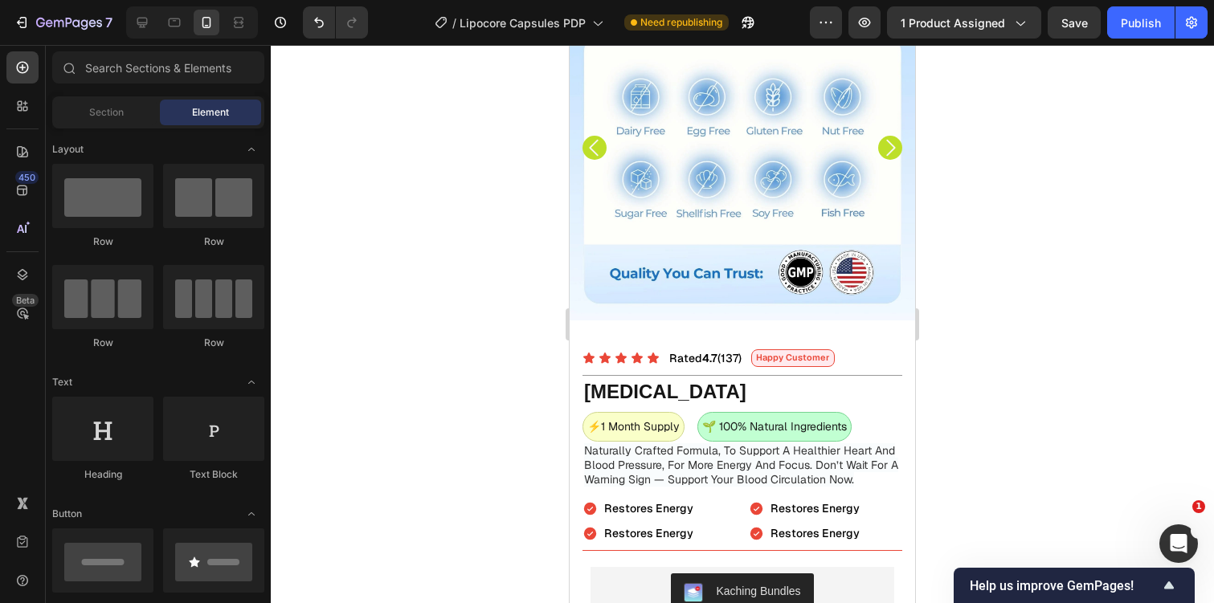
click at [225, 19] on div at bounding box center [192, 22] width 132 height 32
click at [774, 358] on p "Happy Customer" at bounding box center [793, 358] width 74 height 16
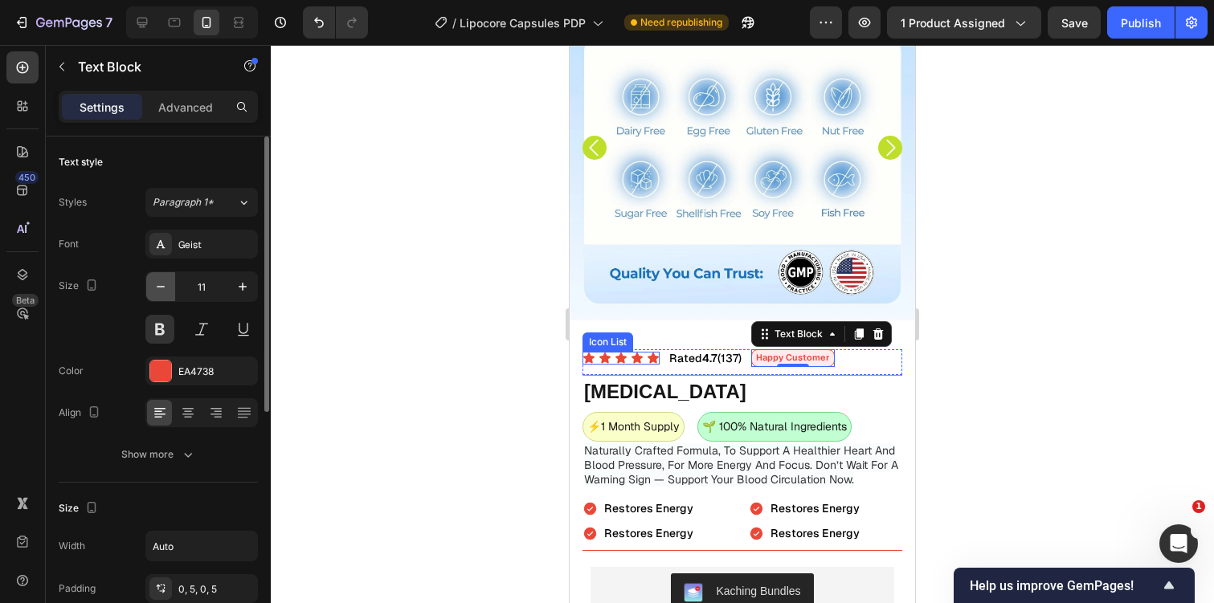
click at [155, 288] on icon "button" at bounding box center [161, 287] width 16 height 16
type input "8"
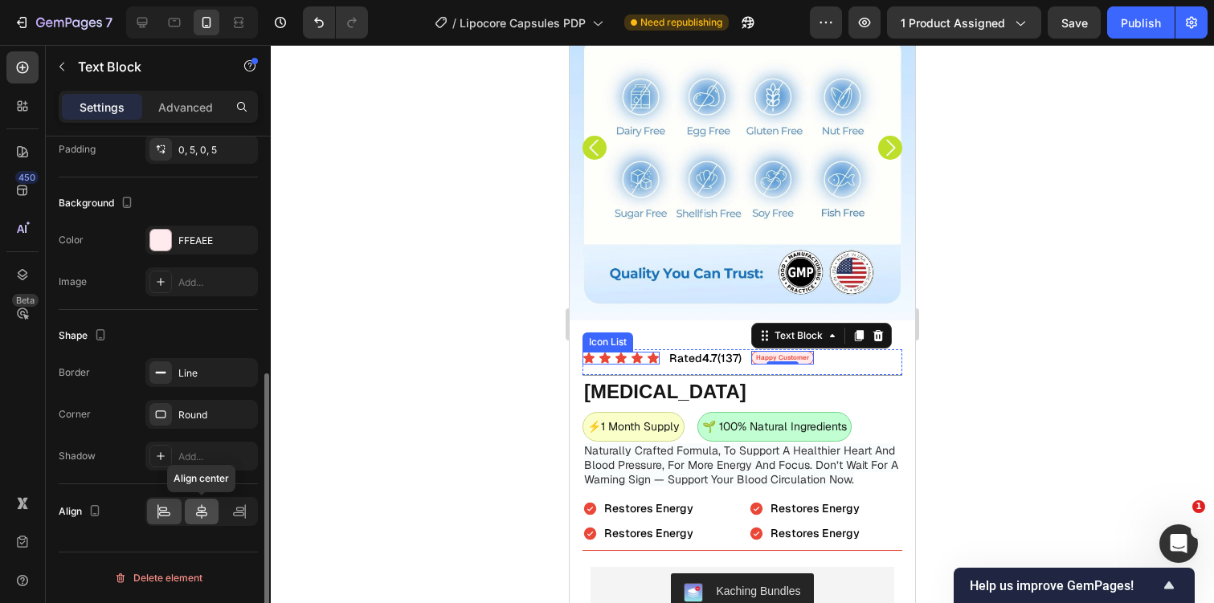
click at [199, 516] on icon at bounding box center [201, 512] width 11 height 14
click at [170, 513] on icon at bounding box center [164, 512] width 16 height 16
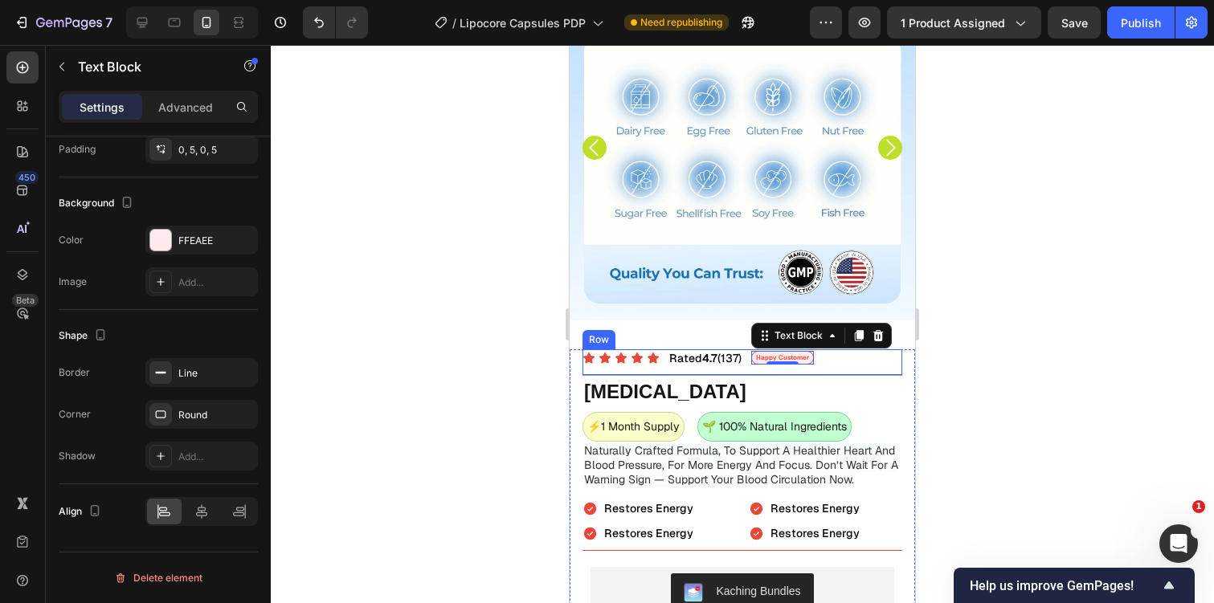
click at [843, 366] on div "Icon Icon Icon Icon Icon Icon List Rated 4.7 (137) Text Block Happy Customer Te…" at bounding box center [742, 362] width 320 height 27
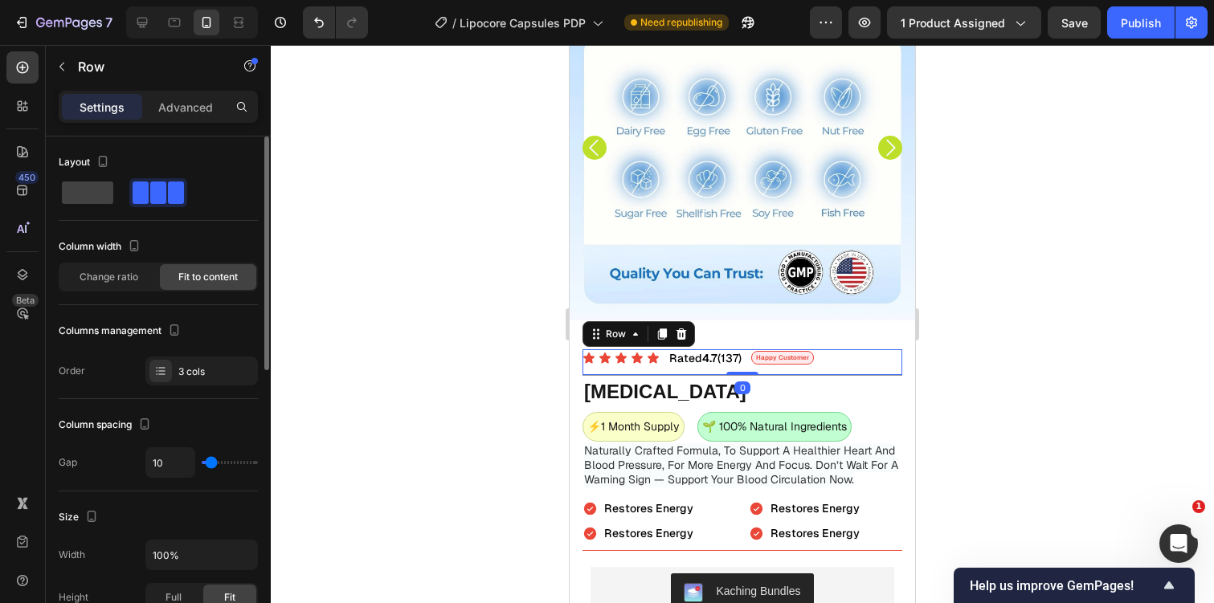
scroll to position [609, 0]
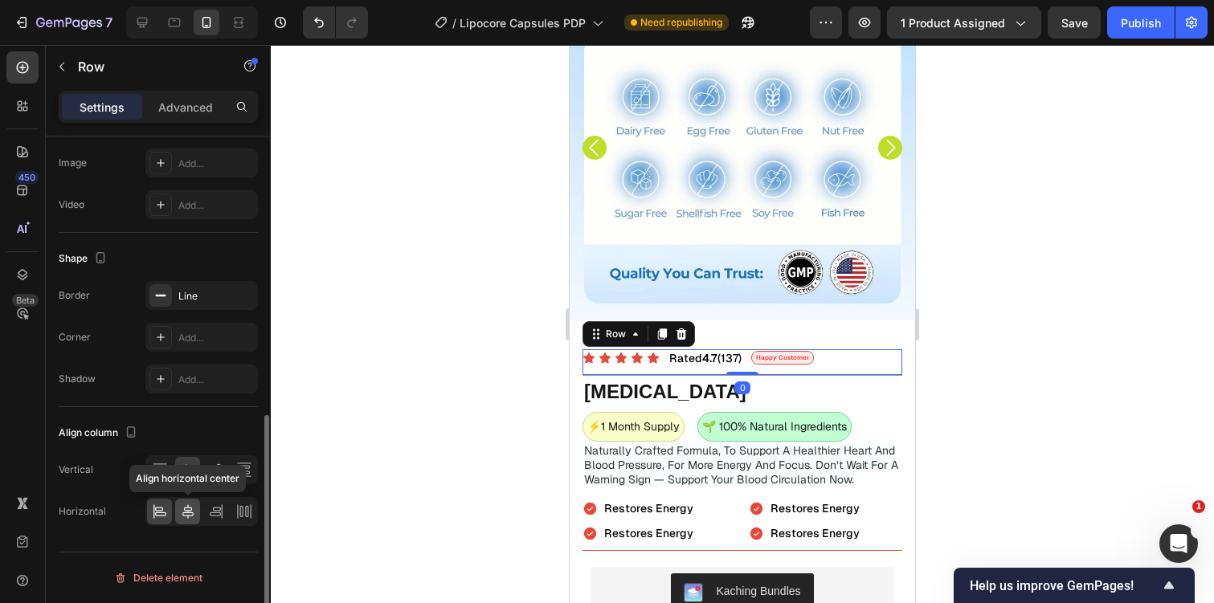
click at [191, 515] on icon at bounding box center [188, 512] width 16 height 16
click at [163, 510] on icon at bounding box center [160, 512] width 16 height 16
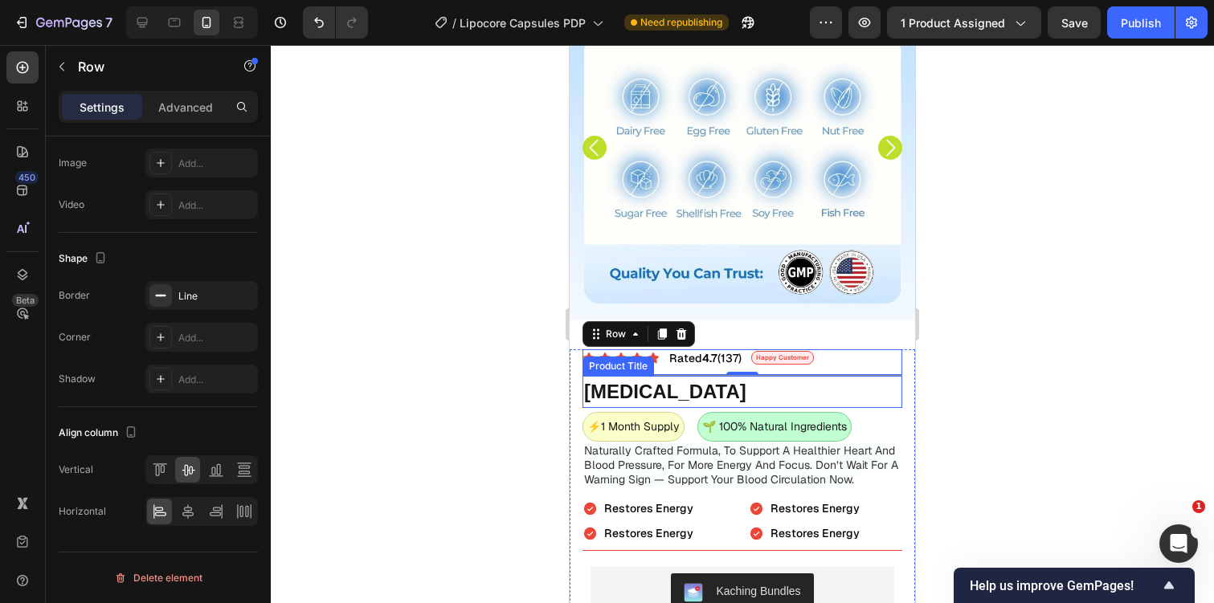
click at [746, 378] on h2 "[MEDICAL_DATA]" at bounding box center [742, 392] width 320 height 32
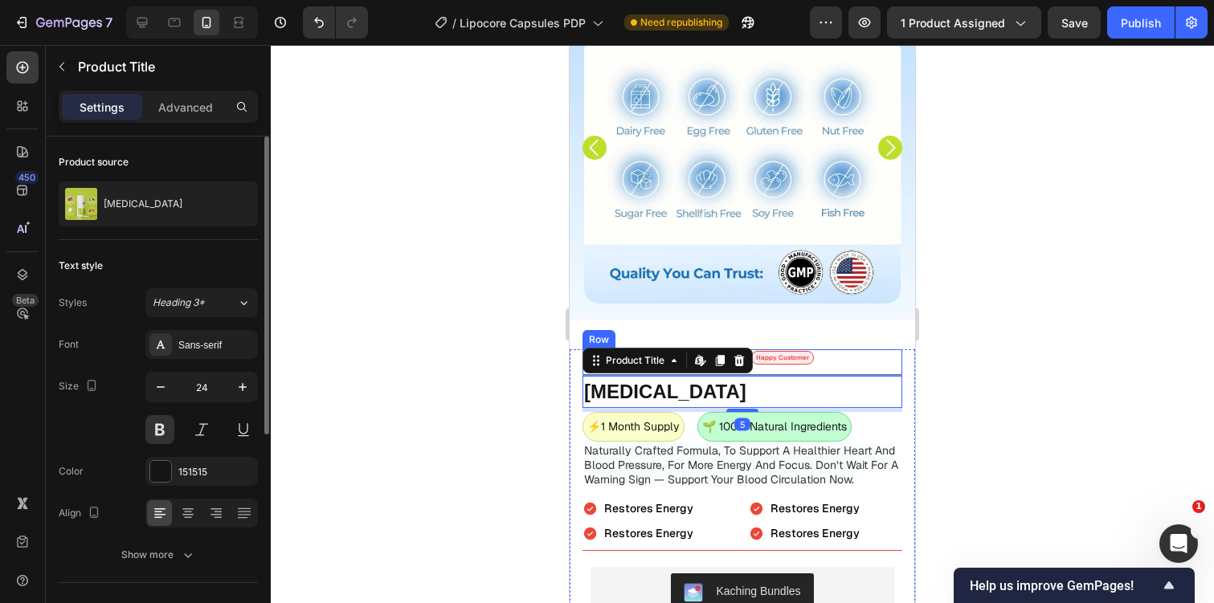
click at [765, 369] on div "Icon Icon Icon Icon Icon Icon List Rated 4.7 (137) Text Block Happy Customer Te…" at bounding box center [742, 362] width 320 height 27
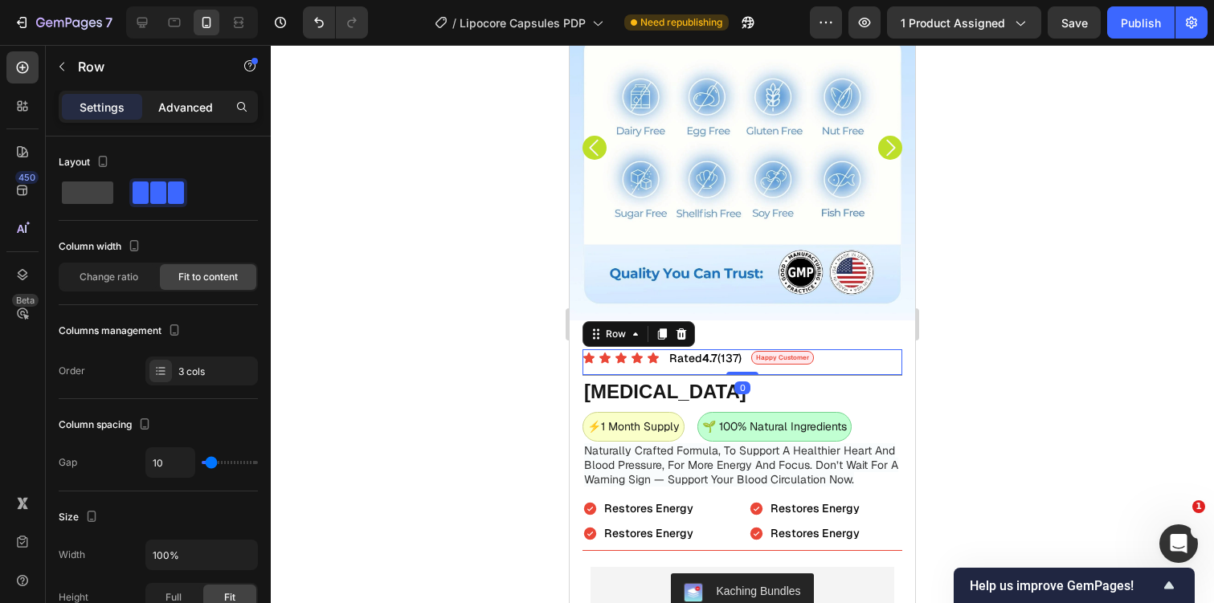
click at [187, 108] on p "Advanced" at bounding box center [185, 107] width 55 height 17
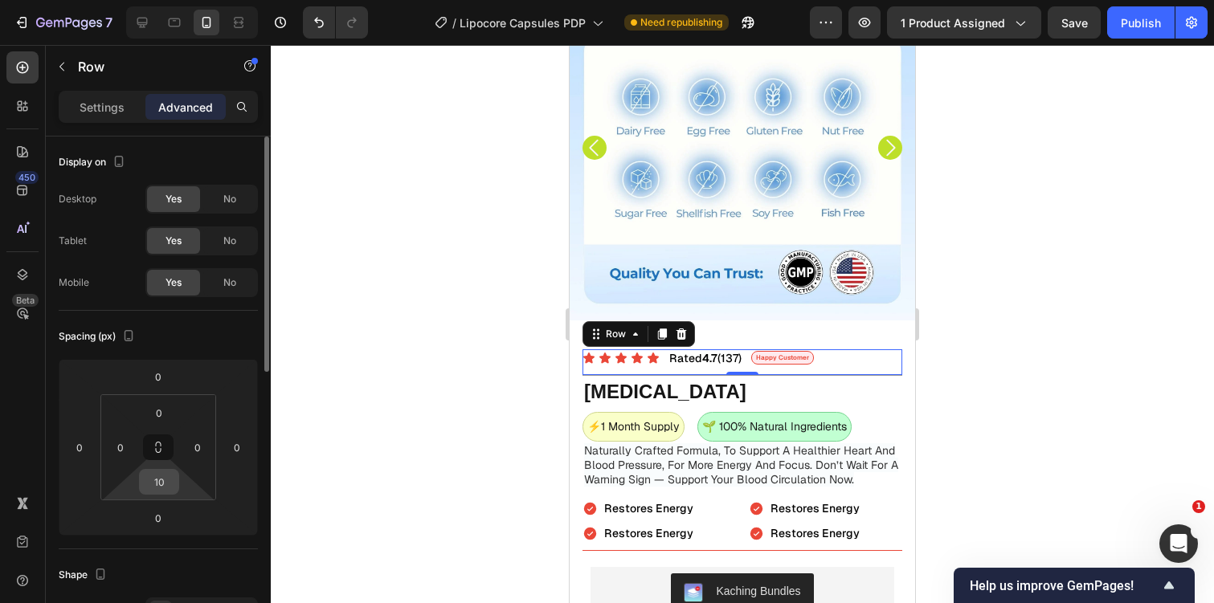
click at [153, 488] on input "10" at bounding box center [159, 482] width 32 height 24
type input "0"
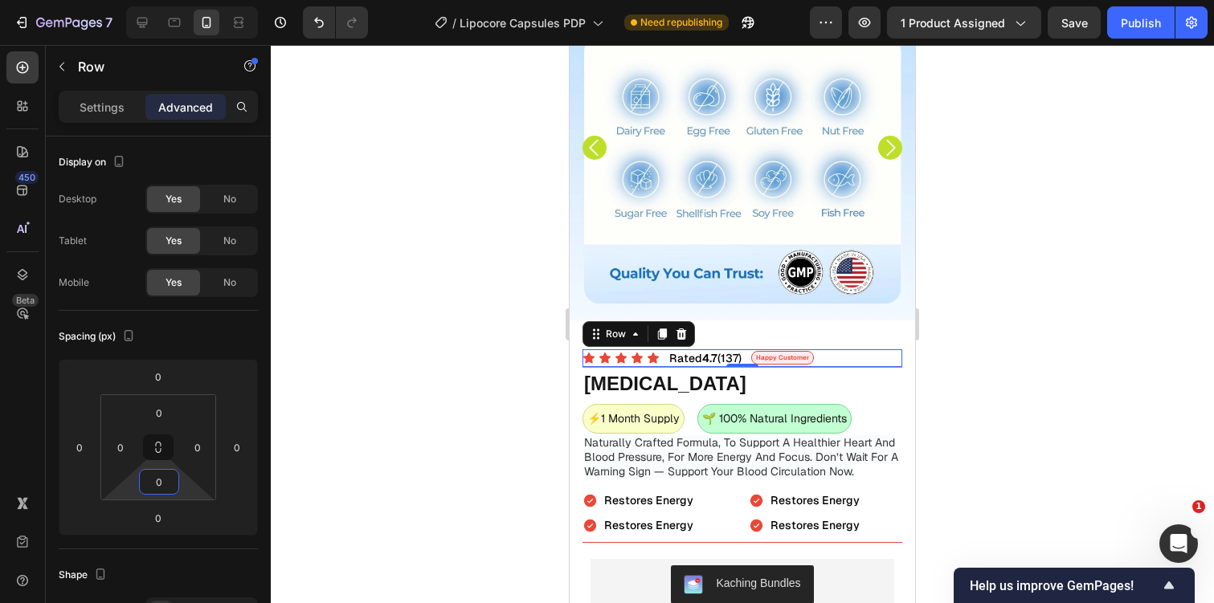
click at [941, 341] on div at bounding box center [742, 324] width 943 height 558
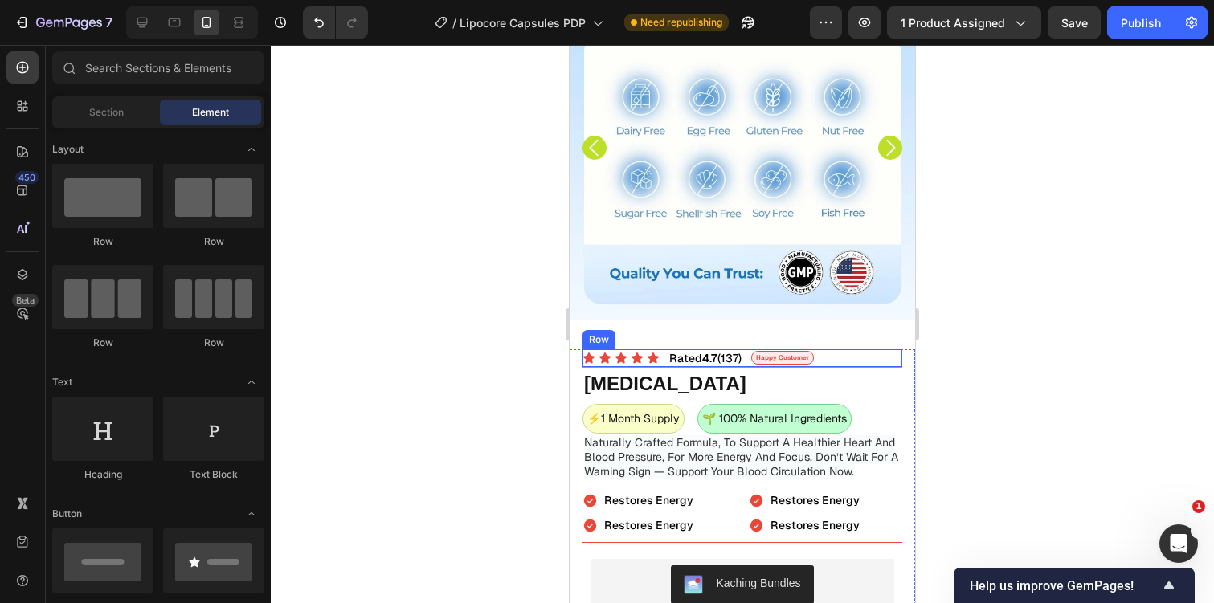
click at [863, 359] on div "Icon Icon Icon Icon Icon Icon List Rated 4.7 (137) Text Block Happy Customer Te…" at bounding box center [742, 358] width 320 height 18
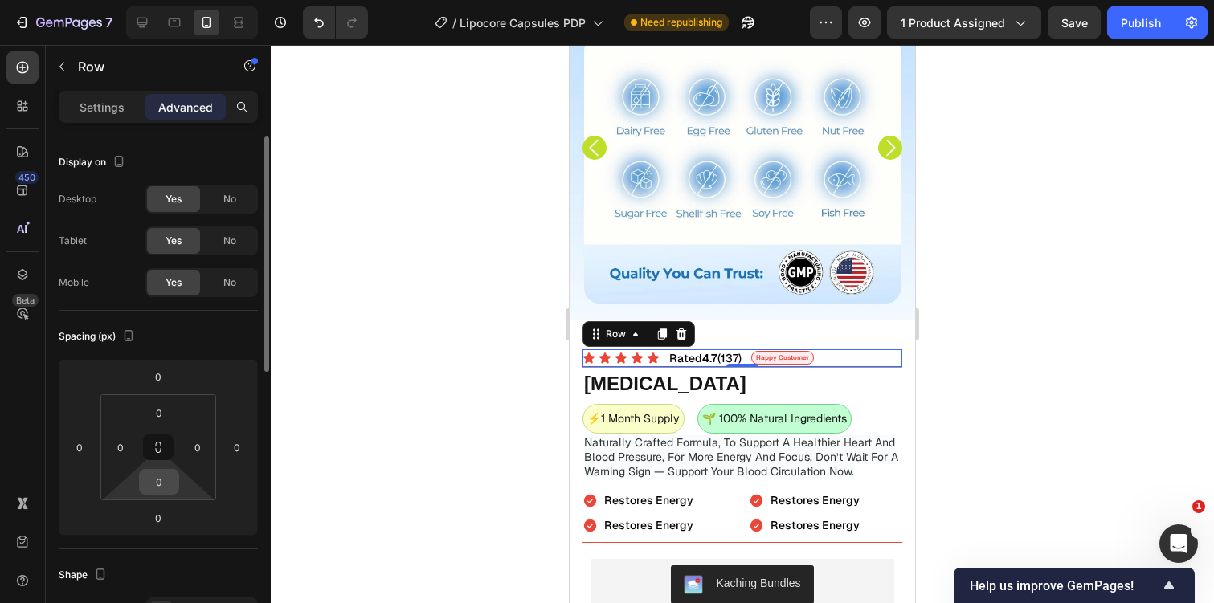
click at [166, 483] on input "0" at bounding box center [159, 482] width 32 height 24
type input "10"
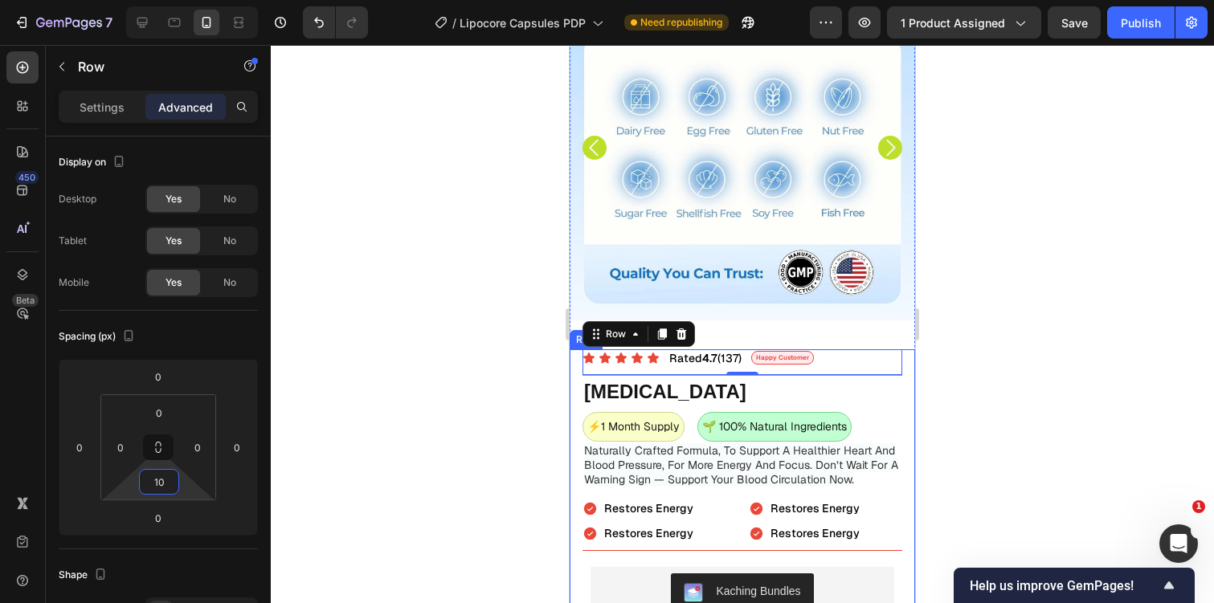
click at [999, 365] on div at bounding box center [742, 324] width 943 height 558
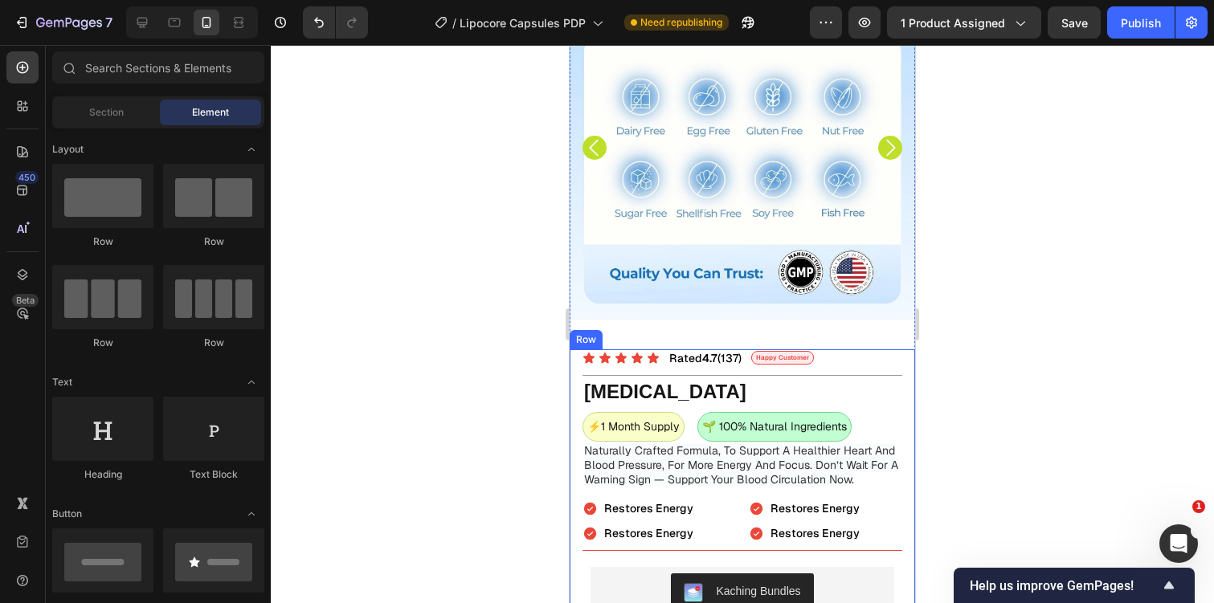
click at [1035, 200] on div at bounding box center [742, 324] width 943 height 558
click at [767, 333] on div "Product Images" at bounding box center [742, 156] width 345 height 362
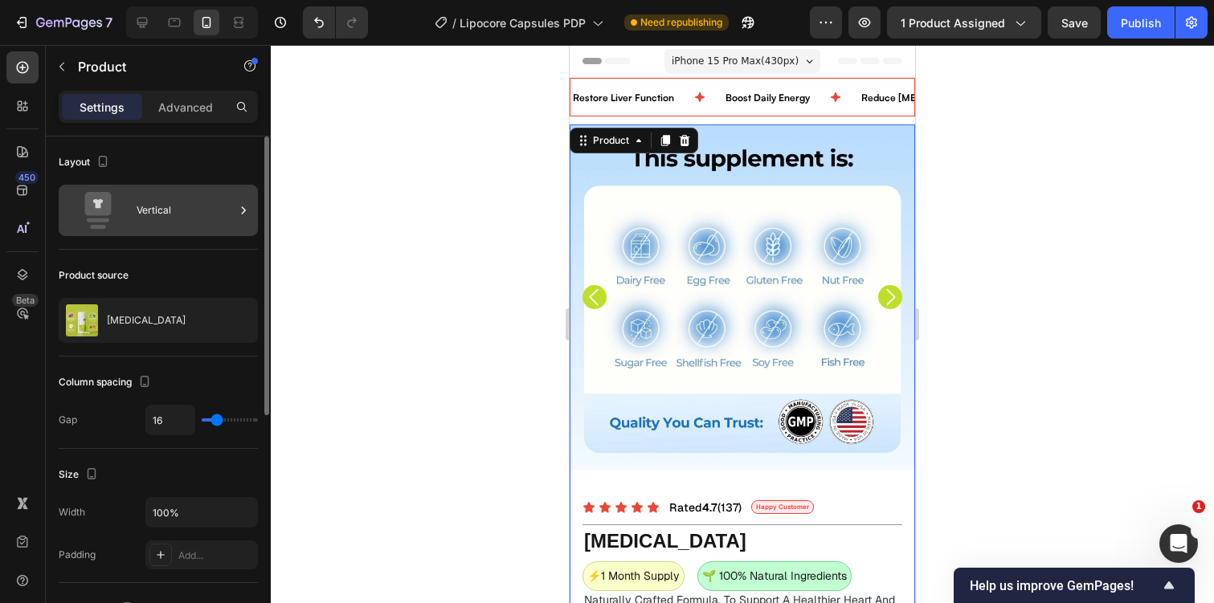
click at [182, 228] on div "Vertical" at bounding box center [186, 210] width 98 height 37
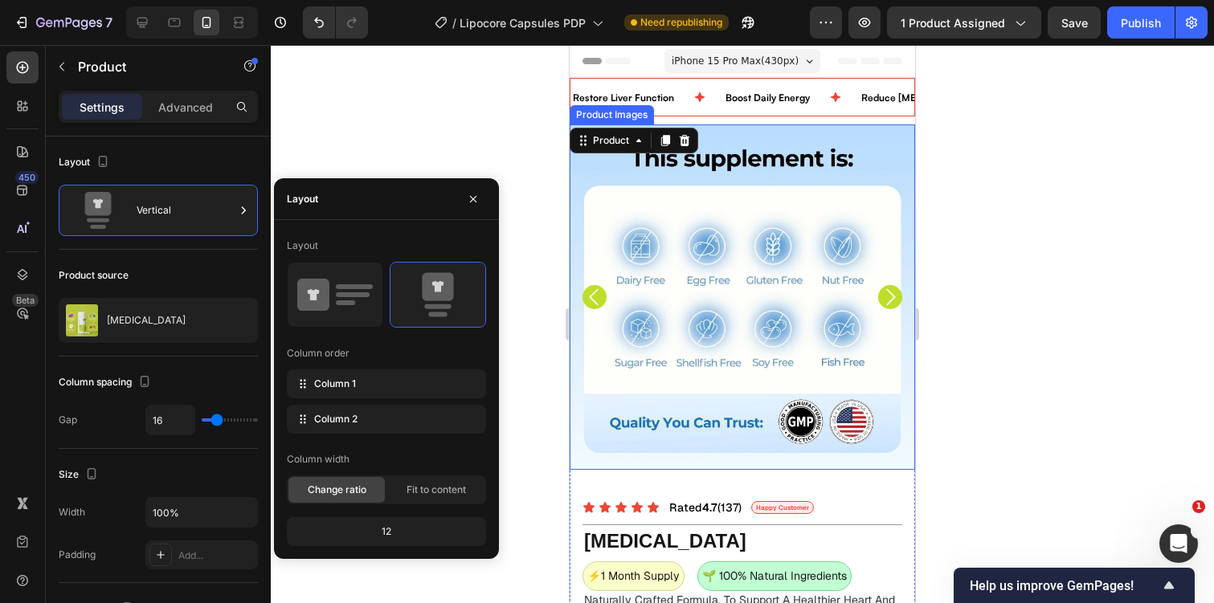
click at [694, 275] on img at bounding box center [742, 297] width 345 height 345
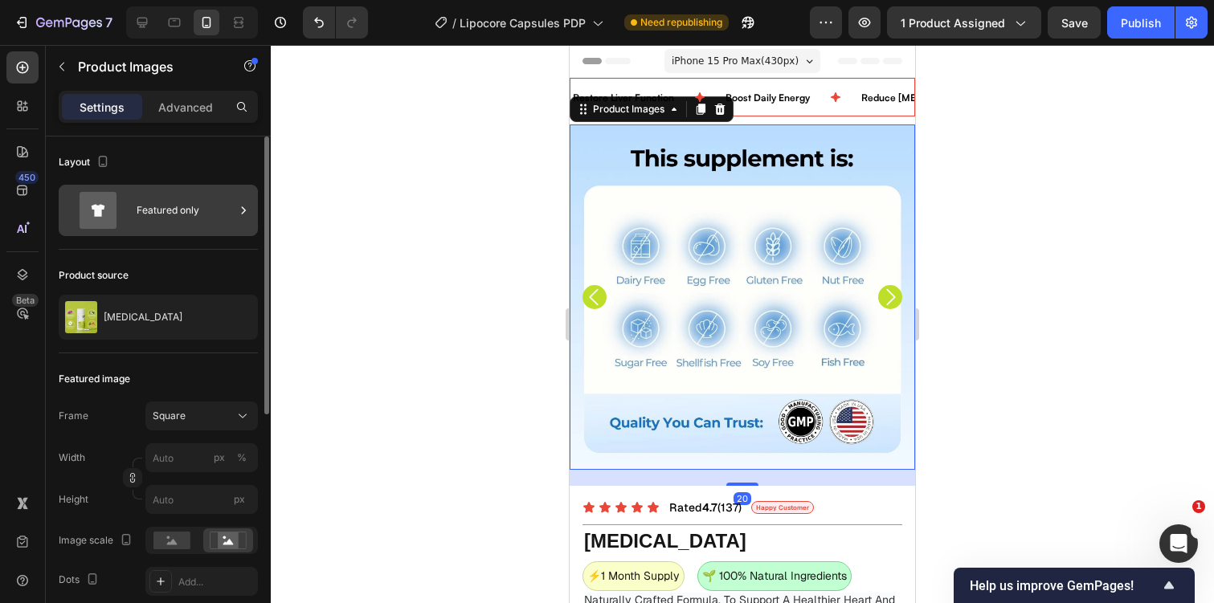
click at [198, 208] on div "Featured only" at bounding box center [186, 210] width 98 height 37
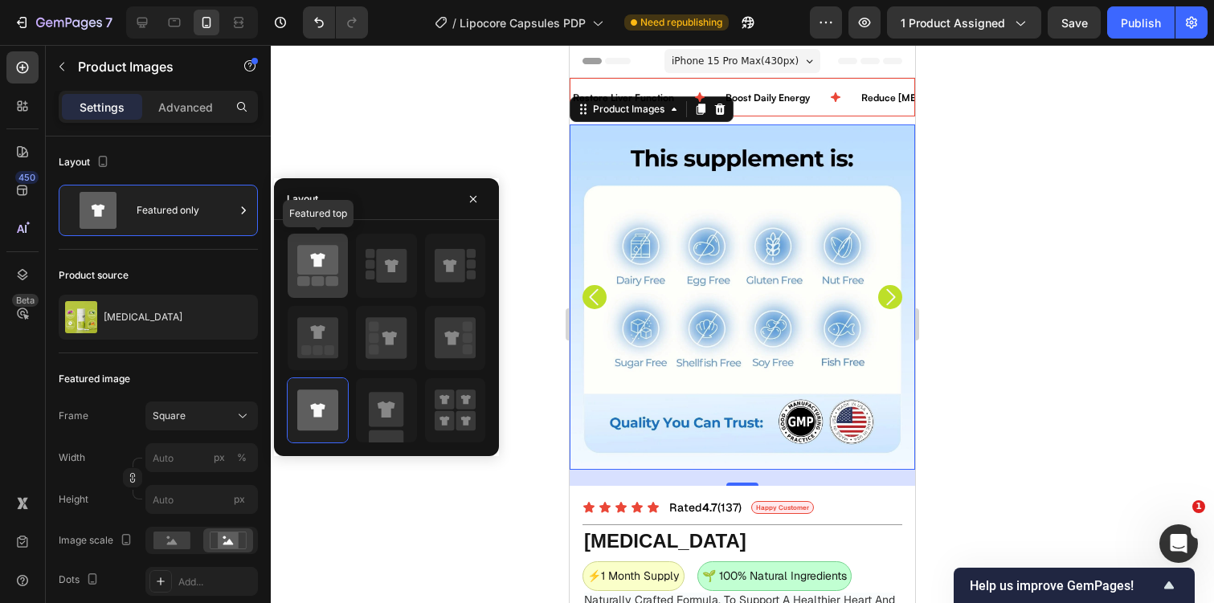
click at [335, 274] on icon at bounding box center [317, 260] width 41 height 30
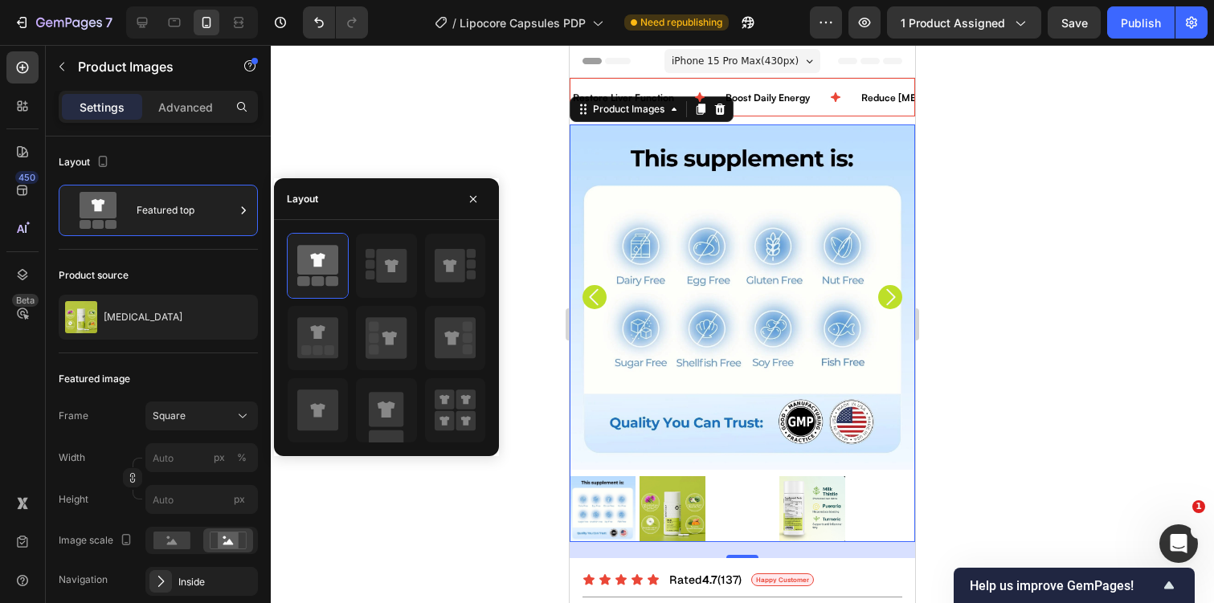
click at [979, 315] on div at bounding box center [742, 324] width 943 height 558
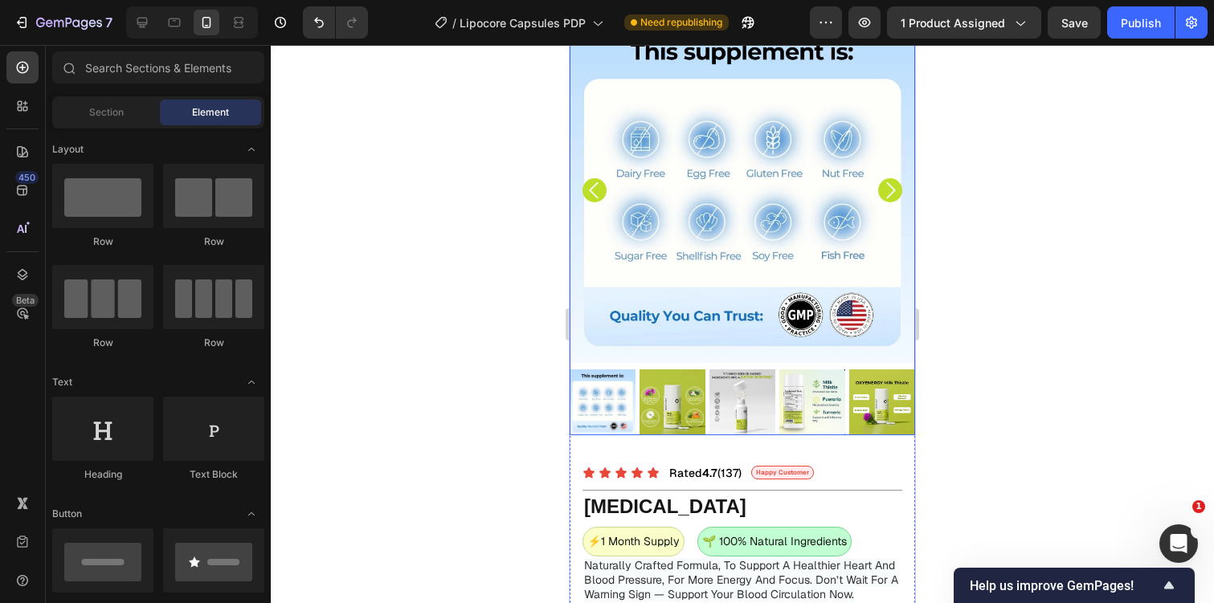
scroll to position [139, 0]
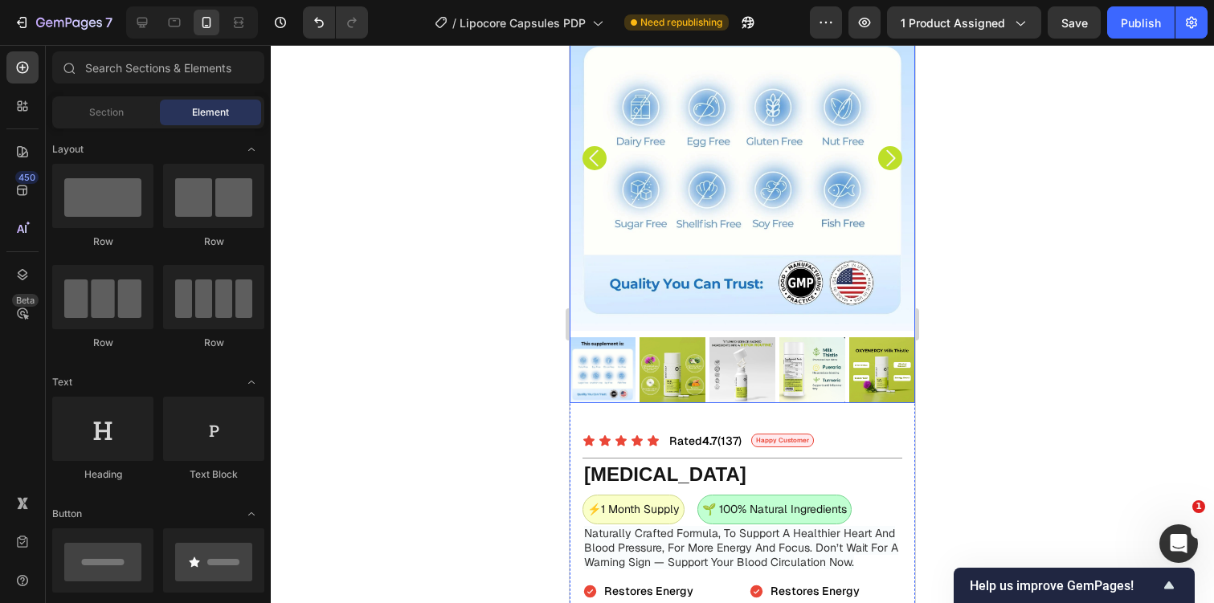
click at [766, 390] on img at bounding box center [742, 370] width 66 height 66
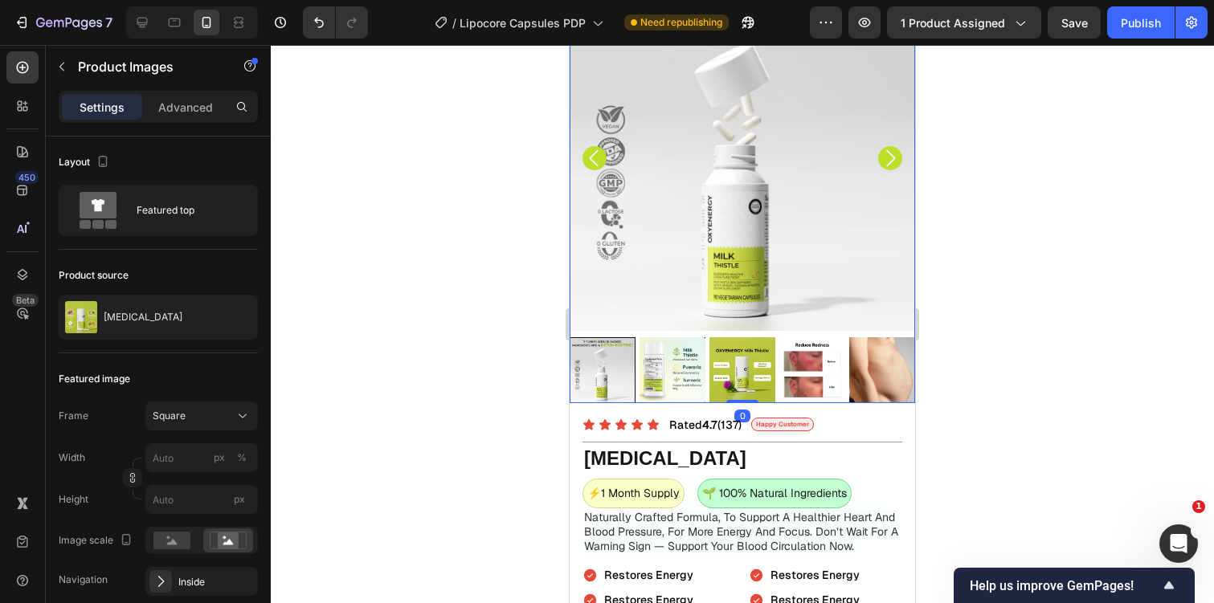
drag, startPoint x: 748, startPoint y: 416, endPoint x: 772, endPoint y: 350, distance: 70.1
click at [749, 362] on div "Product Images 0" at bounding box center [742, 195] width 345 height 418
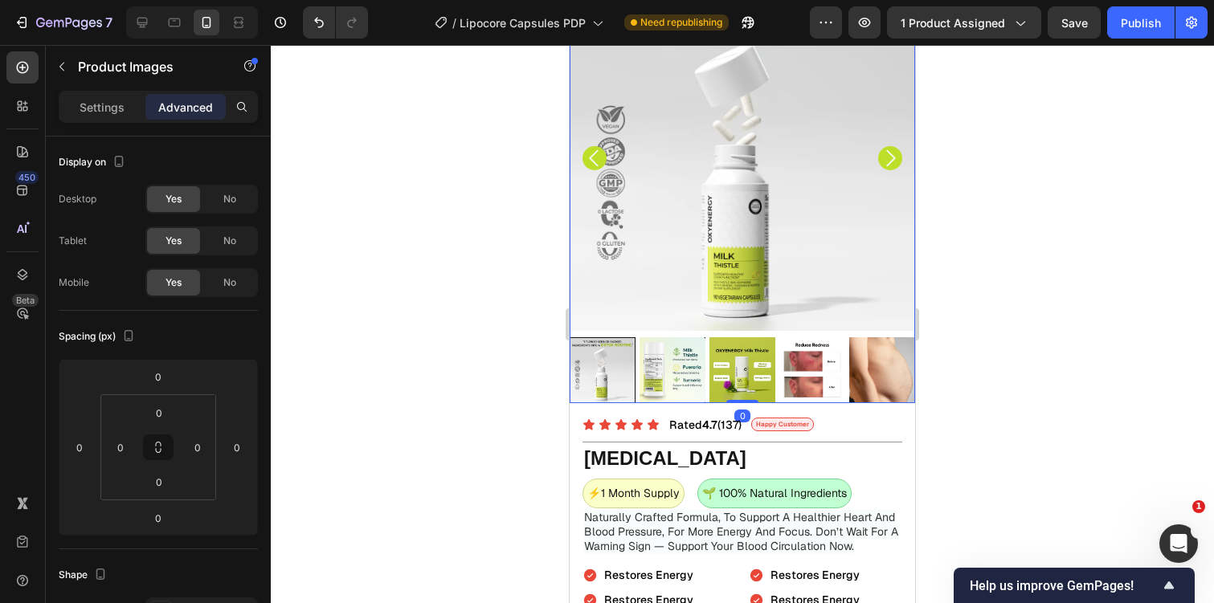
click at [946, 302] on div at bounding box center [742, 324] width 943 height 558
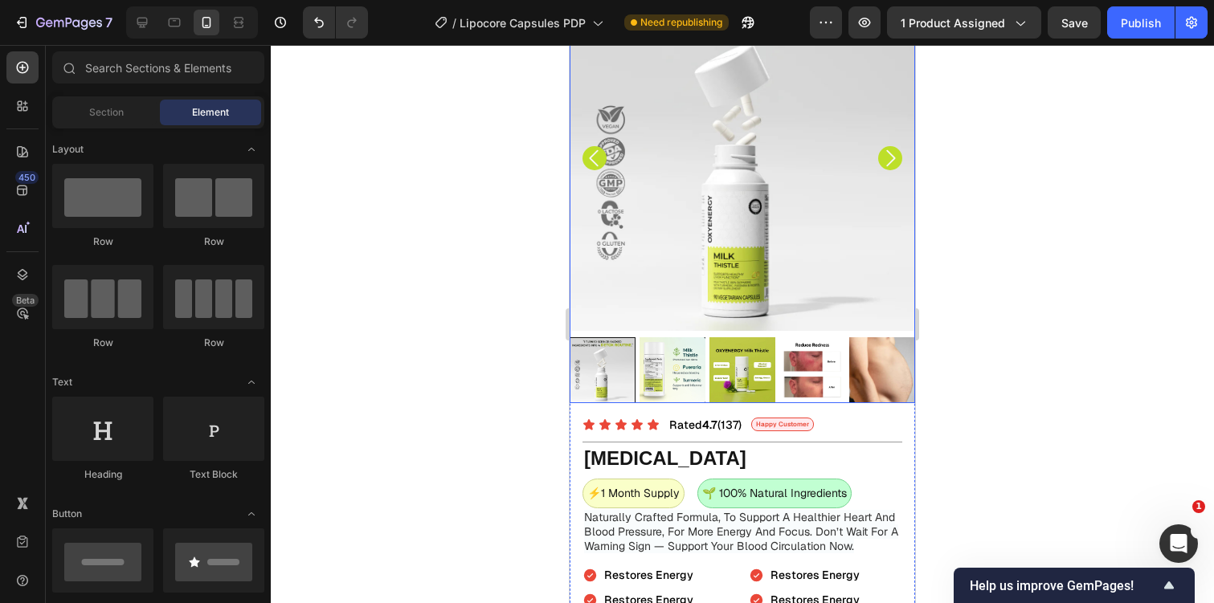
click at [754, 398] on img at bounding box center [742, 370] width 66 height 66
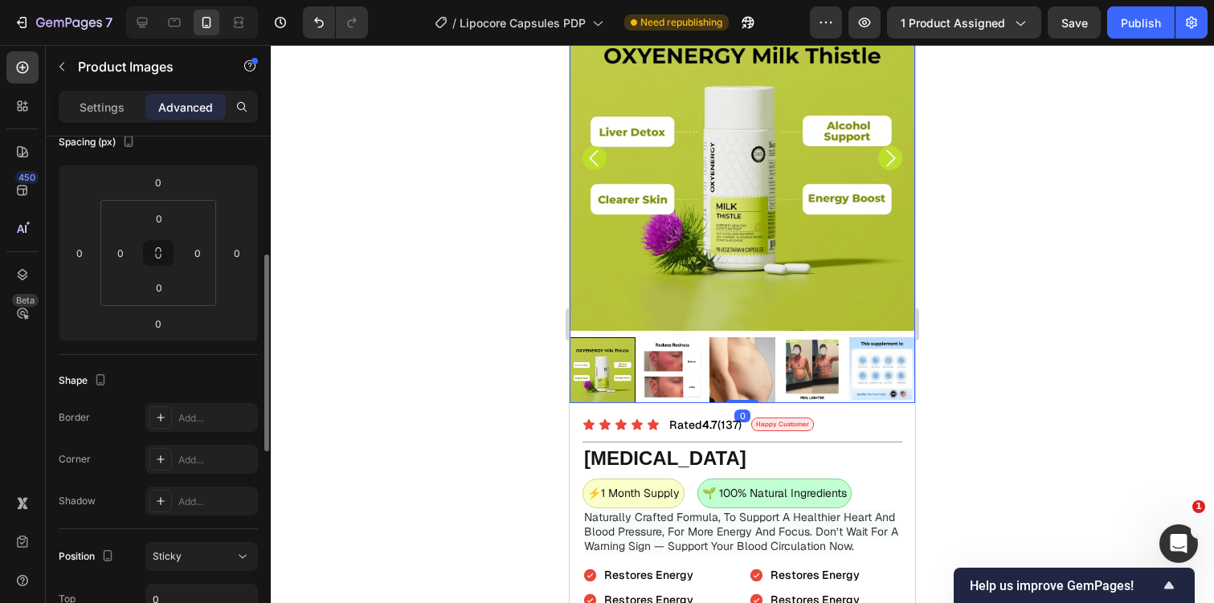
scroll to position [226, 0]
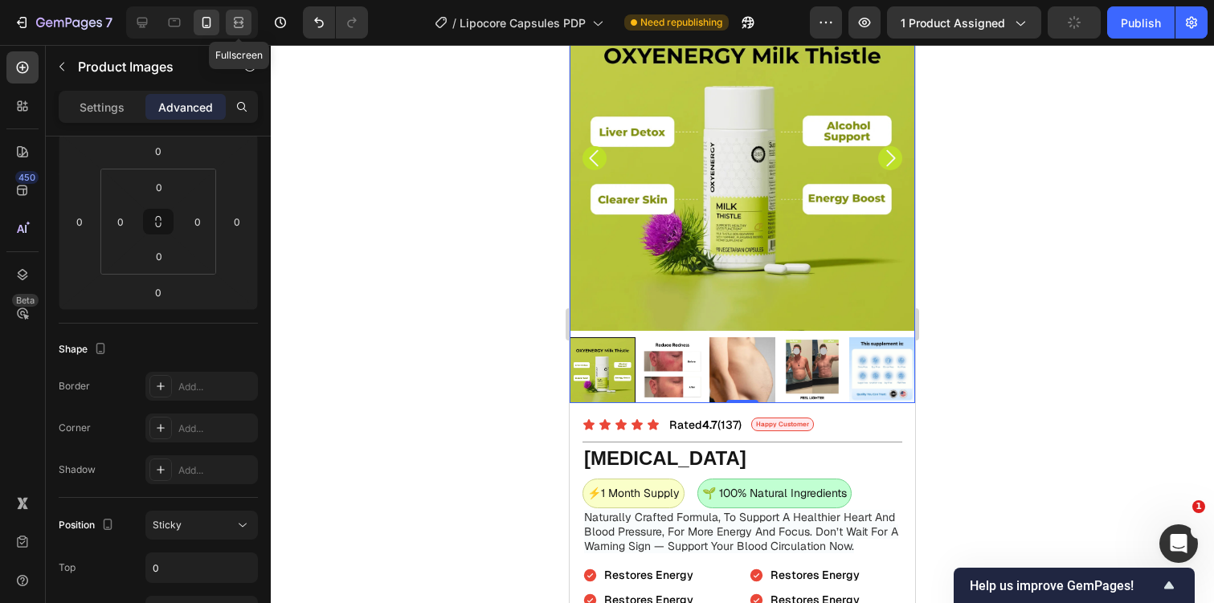
click at [243, 27] on icon at bounding box center [239, 22] width 16 height 16
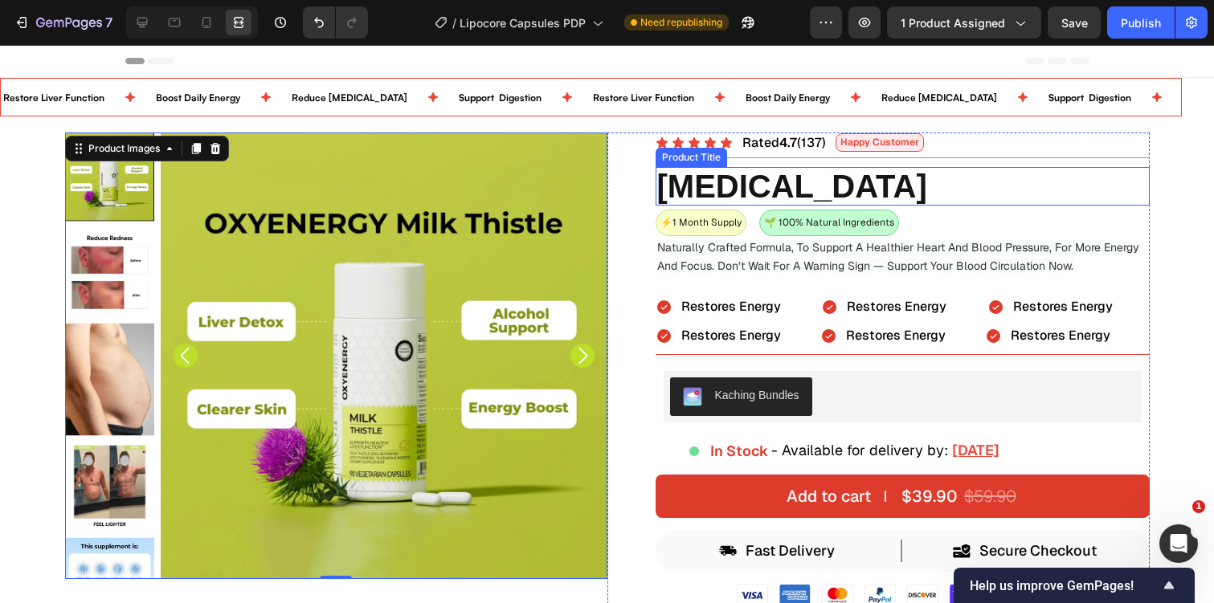
click at [995, 221] on div "⚡️1 Month Supply Text Block 🌱 100% Natural Ingredients Text Block Row" at bounding box center [903, 223] width 494 height 27
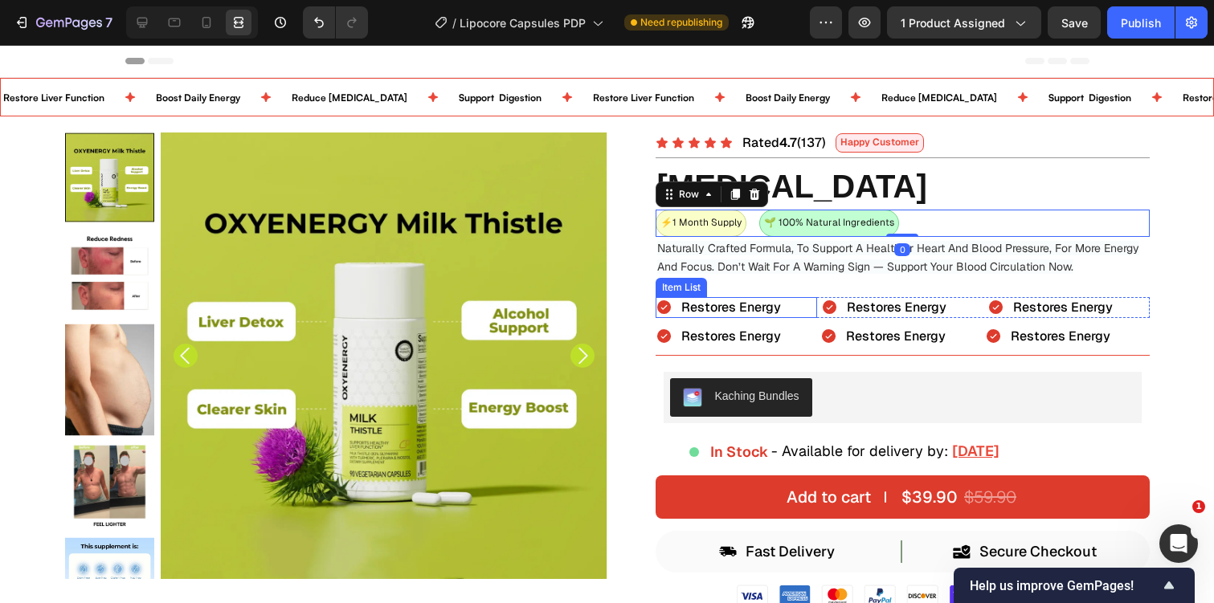
click at [676, 299] on div "Restores Energy" at bounding box center [720, 307] width 128 height 21
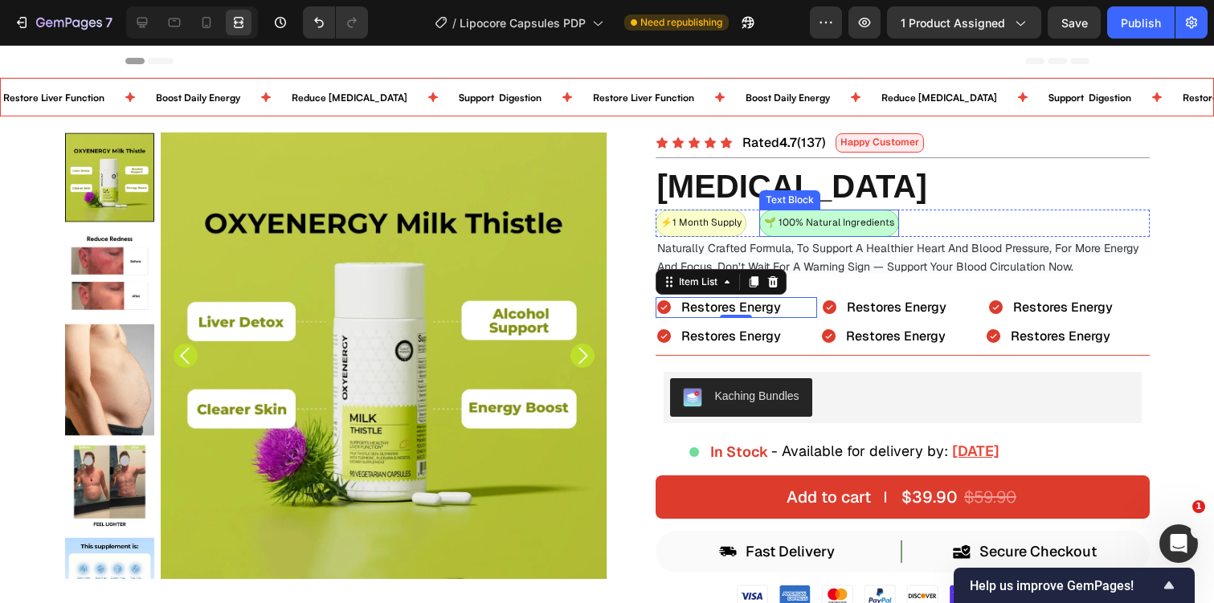
click at [810, 210] on div "🌱 100% Natural Ingredients" at bounding box center [829, 223] width 140 height 27
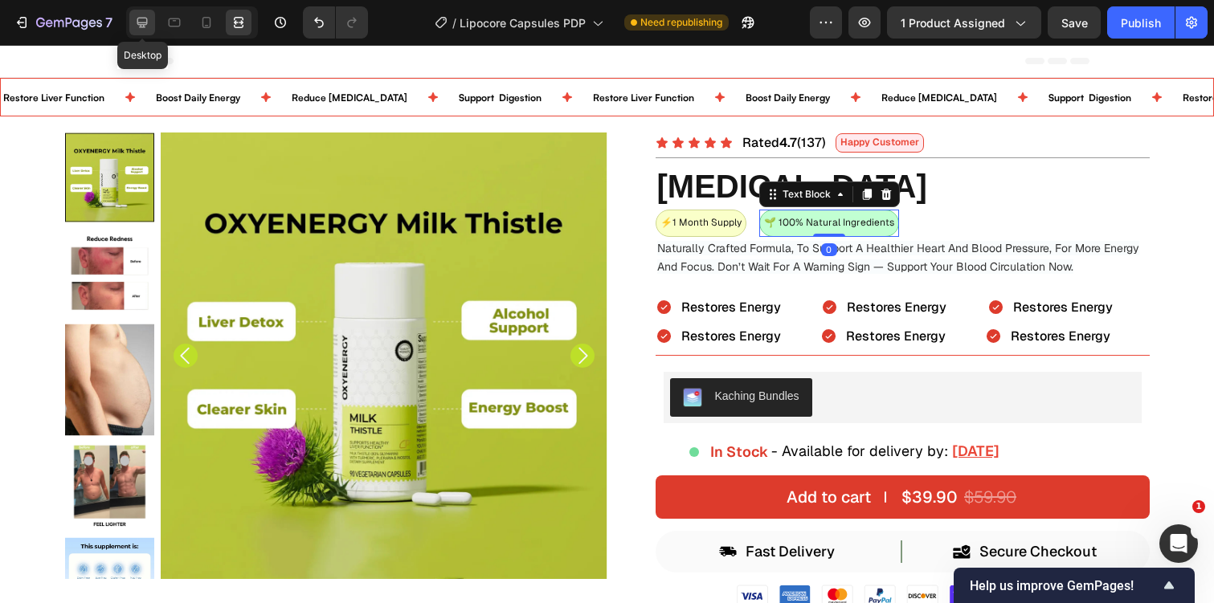
click at [140, 19] on icon at bounding box center [142, 22] width 16 height 16
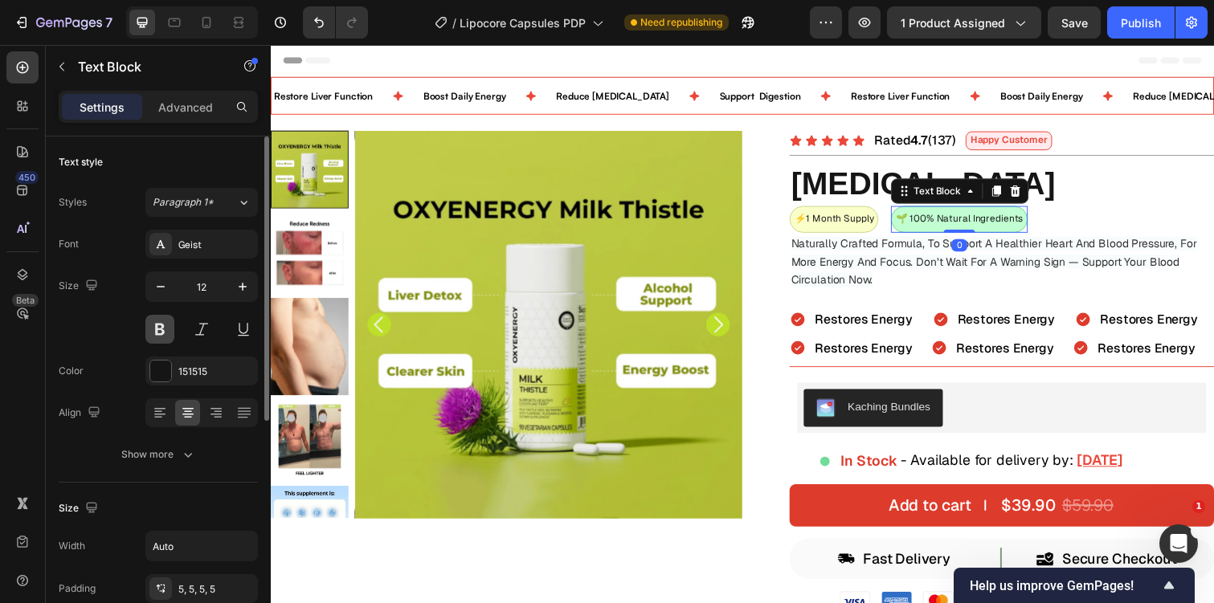
scroll to position [439, 0]
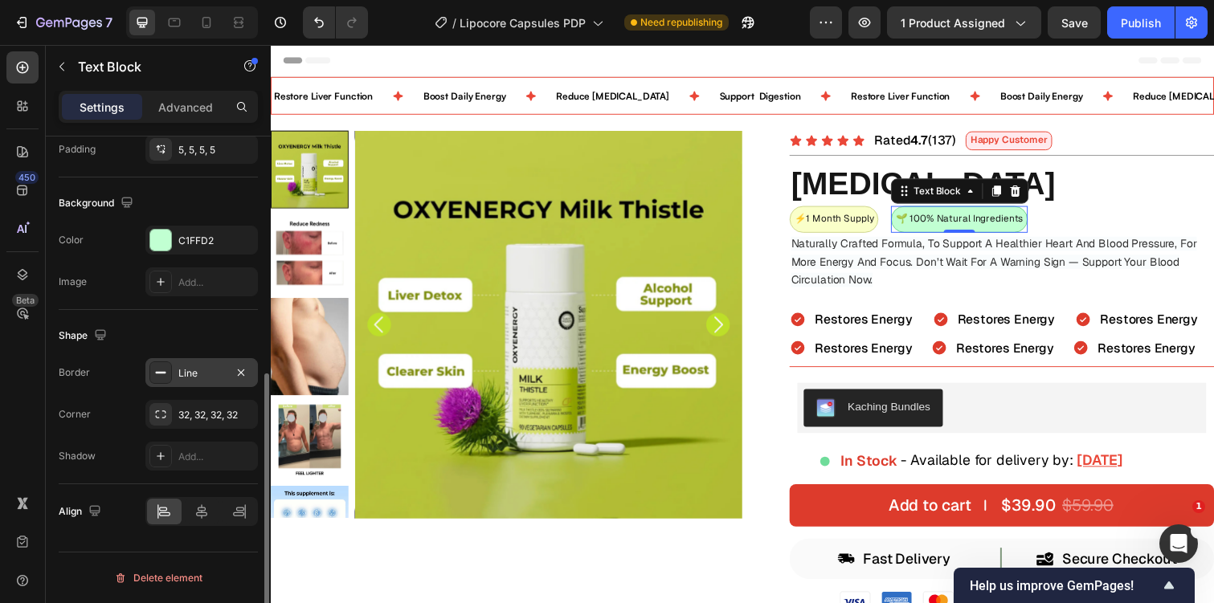
click at [187, 370] on div "Line" at bounding box center [201, 373] width 47 height 14
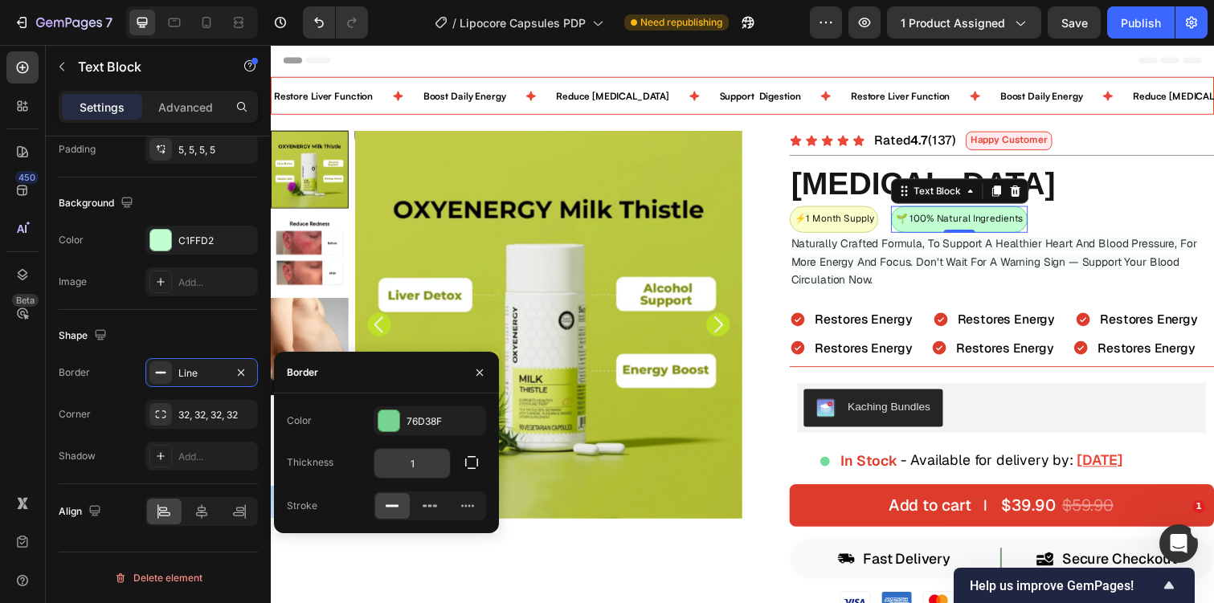
click at [420, 460] on input "1" at bounding box center [412, 463] width 76 height 29
type input "2"
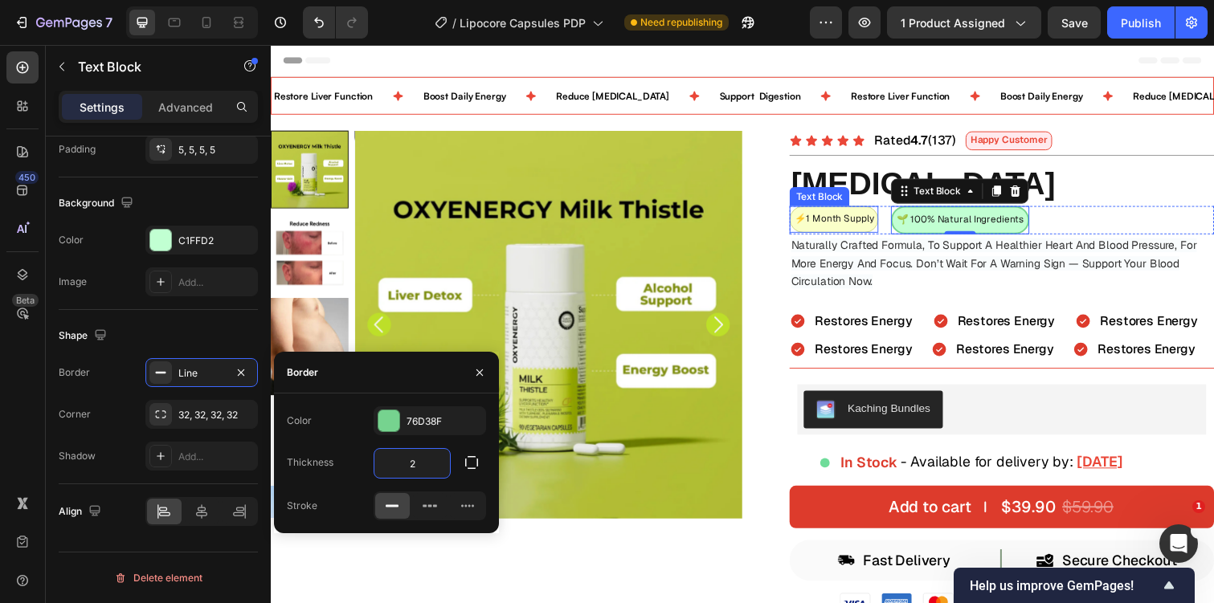
click at [811, 226] on p "⚡️1 Month Supply" at bounding box center [846, 224] width 81 height 18
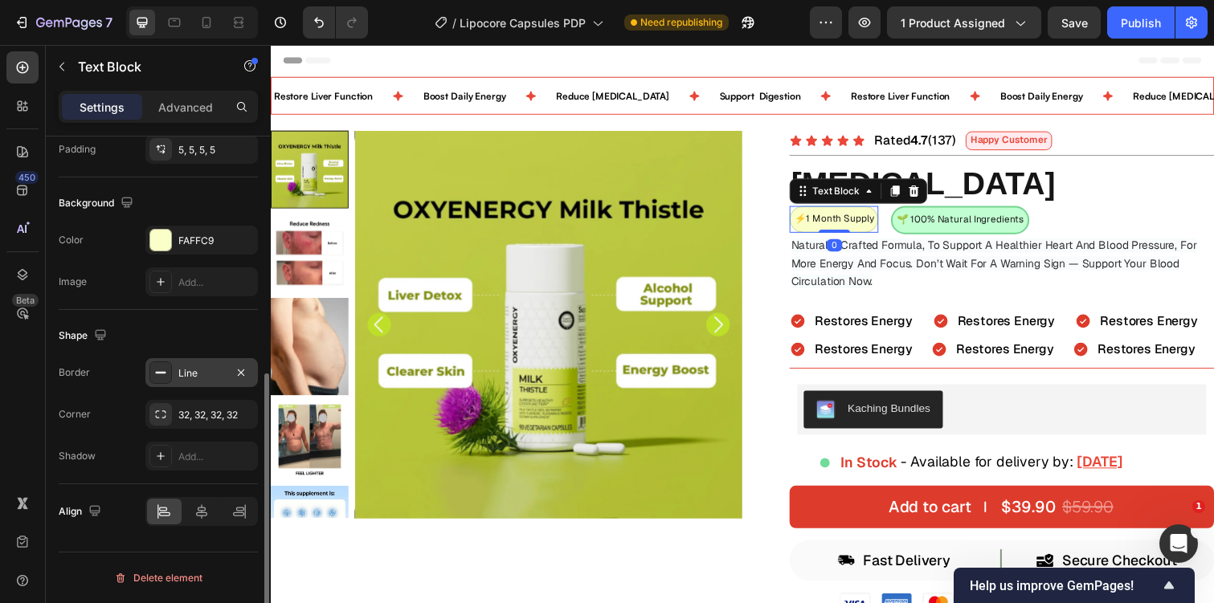
click at [194, 382] on div "Line" at bounding box center [201, 372] width 112 height 29
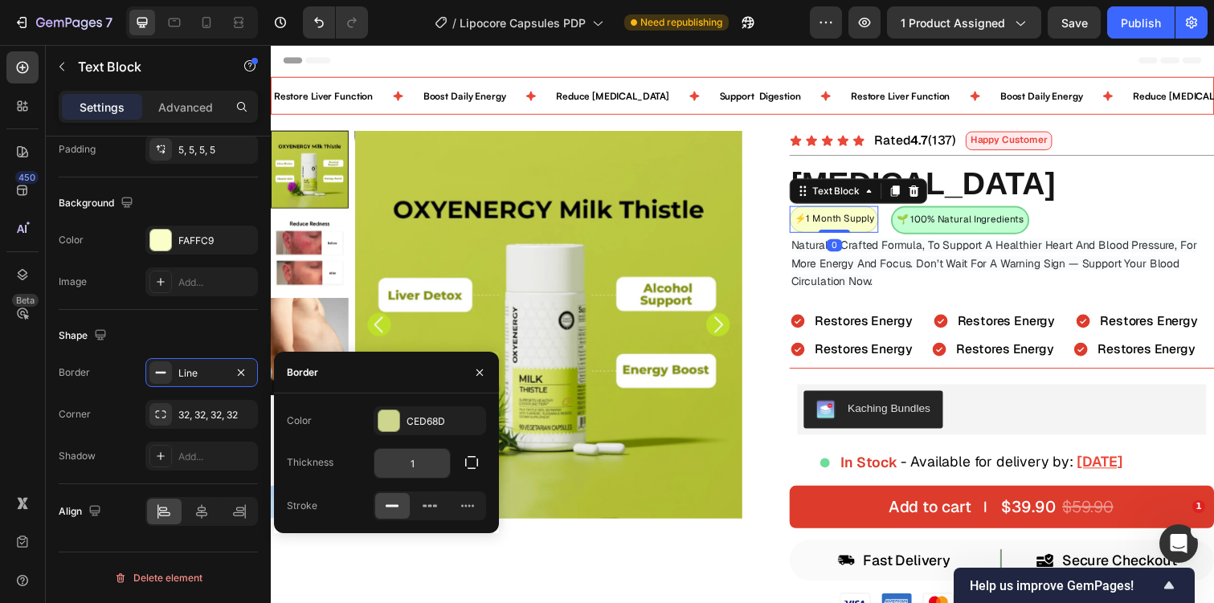
click at [398, 456] on input "1" at bounding box center [412, 463] width 76 height 29
type input "2"
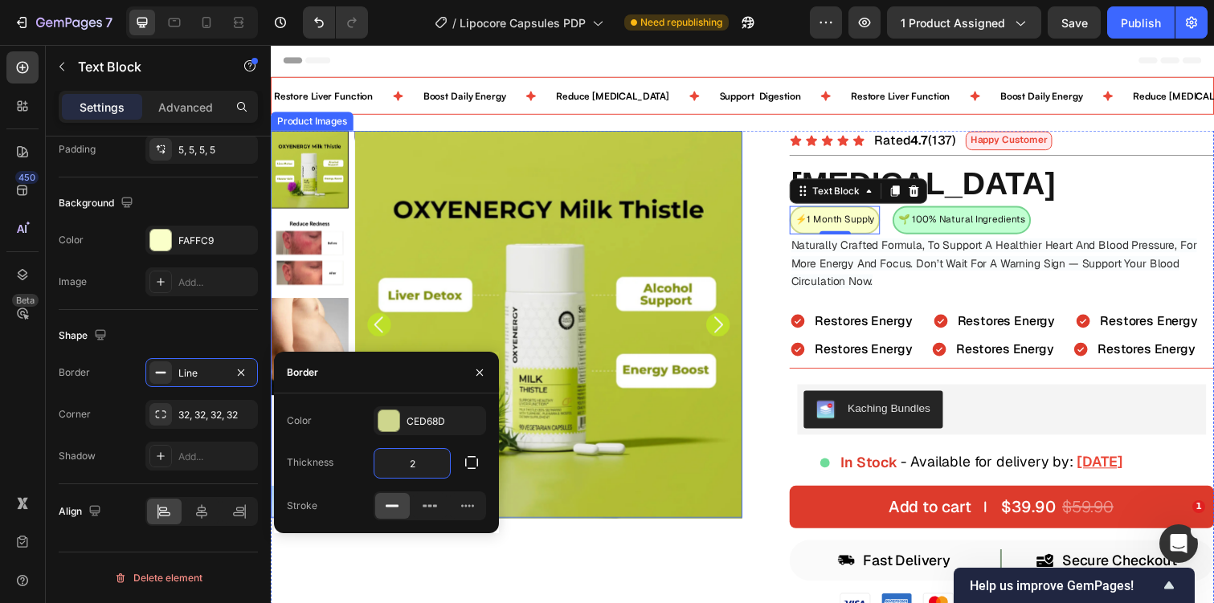
click at [739, 304] on img at bounding box center [555, 331] width 396 height 396
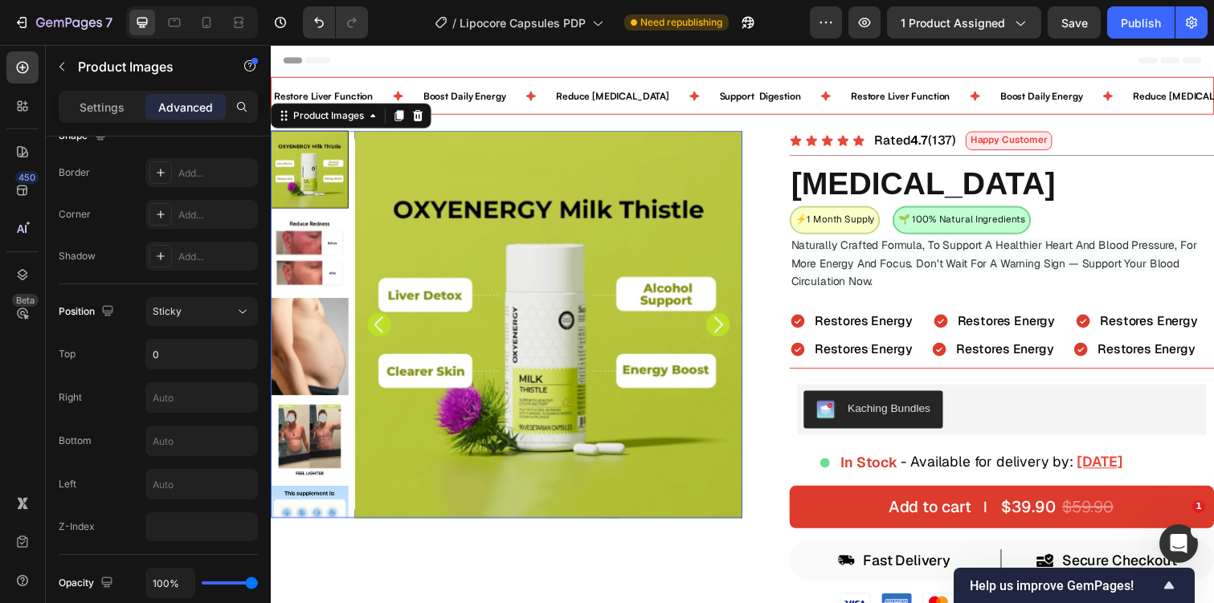
scroll to position [0, 0]
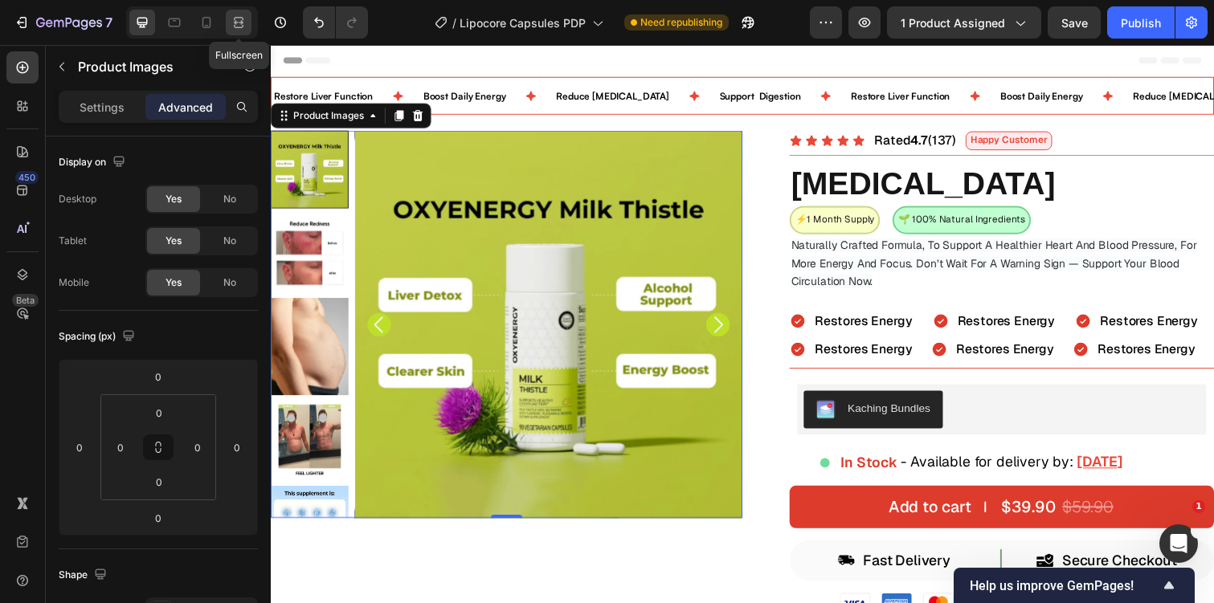
click at [245, 16] on icon at bounding box center [239, 22] width 16 height 16
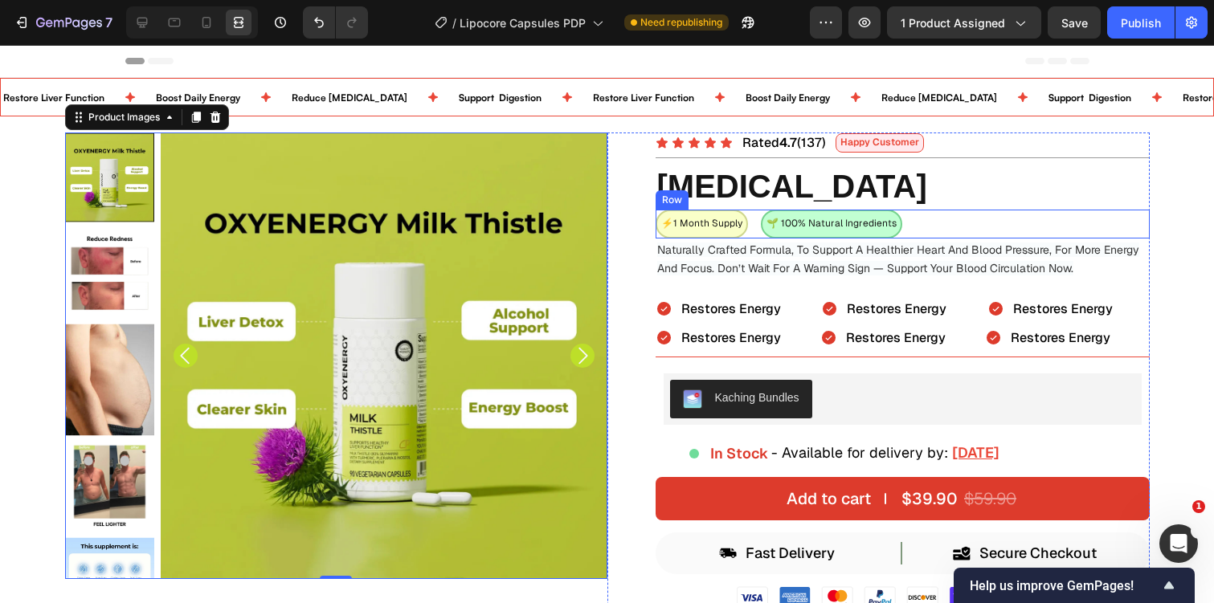
click at [962, 214] on div "⚡️1 Month Supply Text Block 🌱 100% Natural Ingredients Text Block Row" at bounding box center [903, 224] width 494 height 29
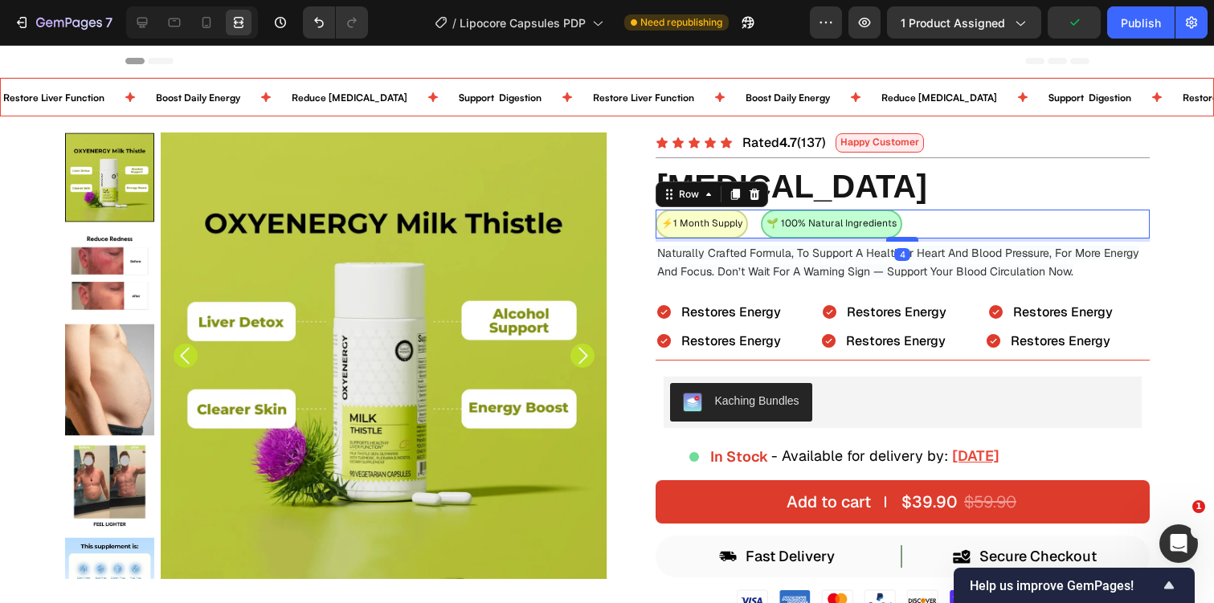
click at [909, 239] on div at bounding box center [902, 239] width 32 height 5
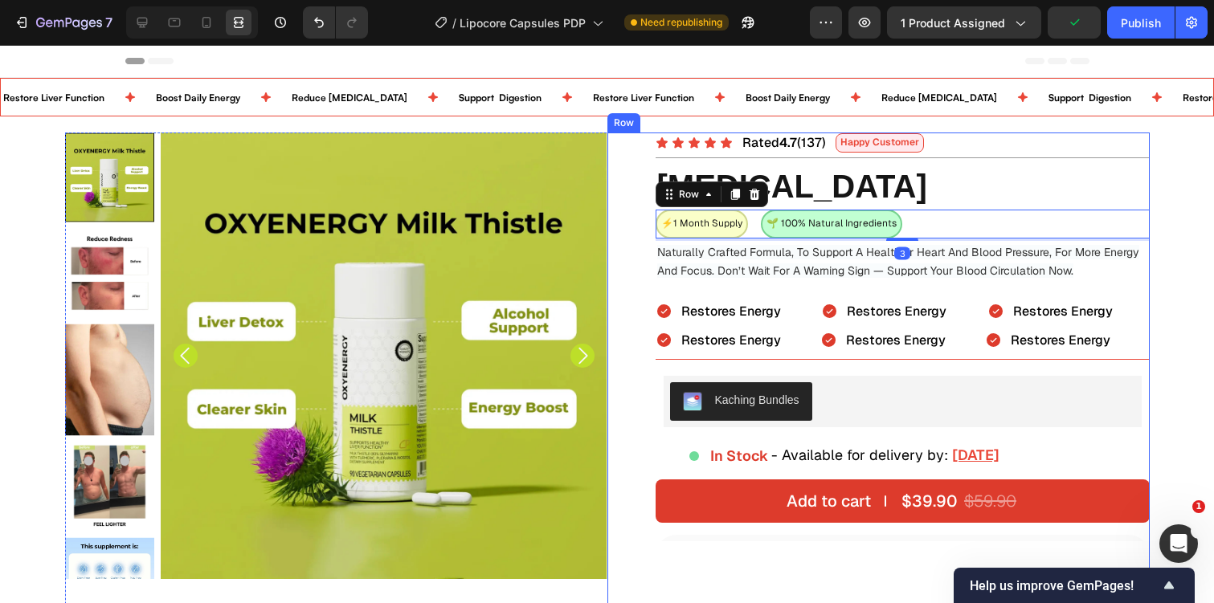
click at [946, 299] on div "Icon Icon Icon Icon Icon Icon List Rated 4.7 (137) Text Block Happy Customer Te…" at bounding box center [903, 583] width 494 height 901
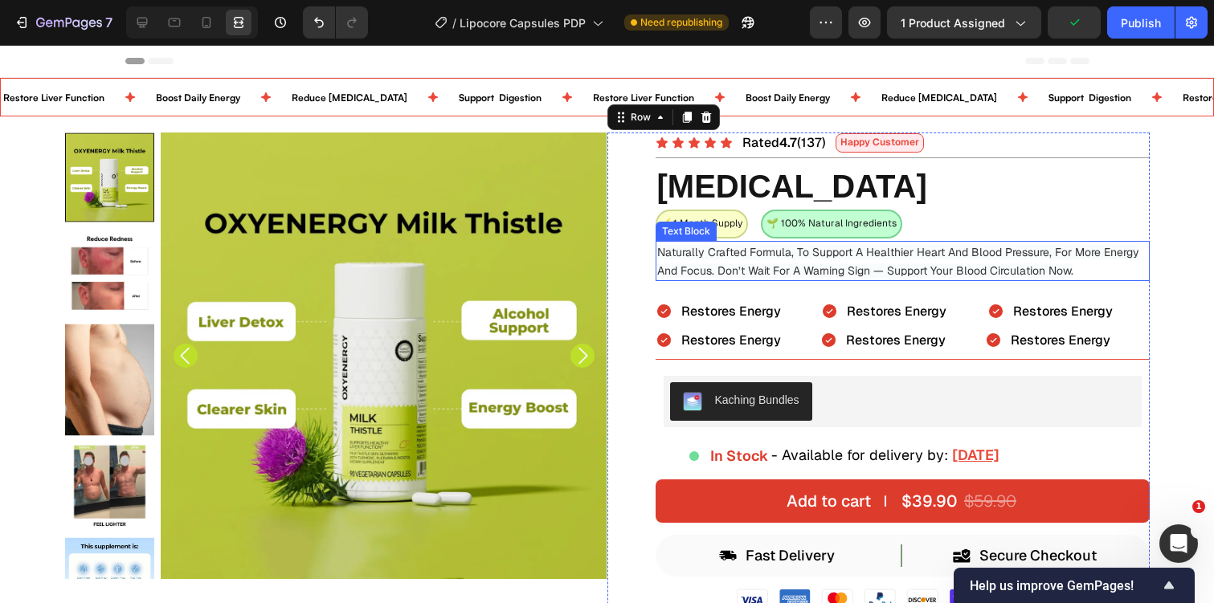
click at [761, 269] on span "Naturally Crafted Formula, To Support A Healthier Heart And Blood Pressure, For…" at bounding box center [898, 261] width 482 height 33
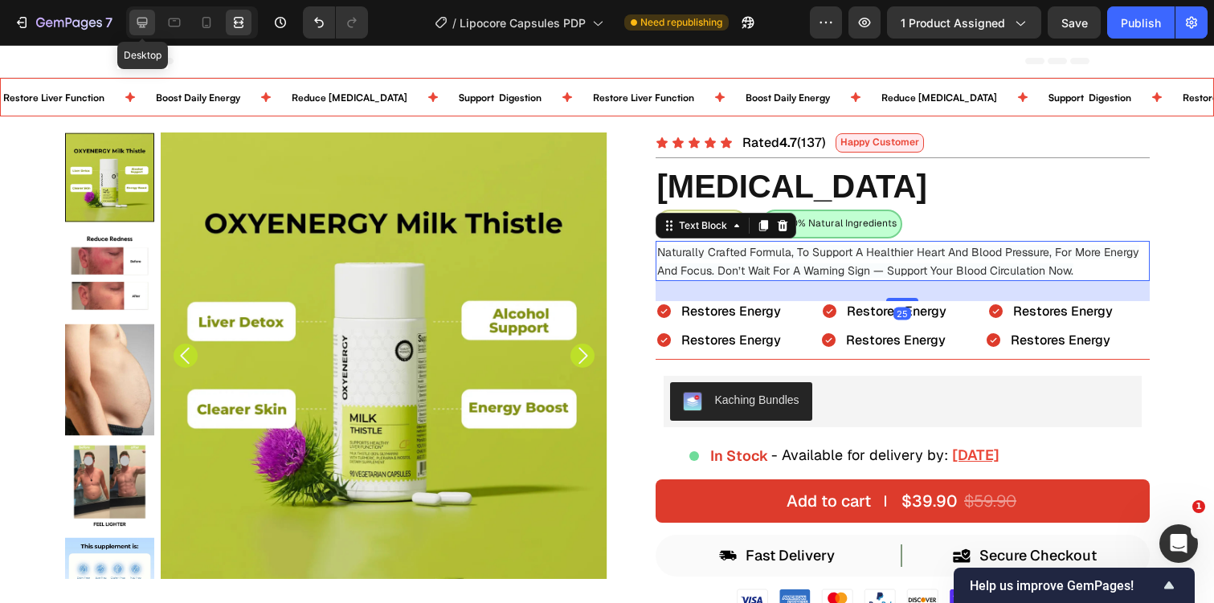
click at [149, 20] on icon at bounding box center [142, 22] width 16 height 16
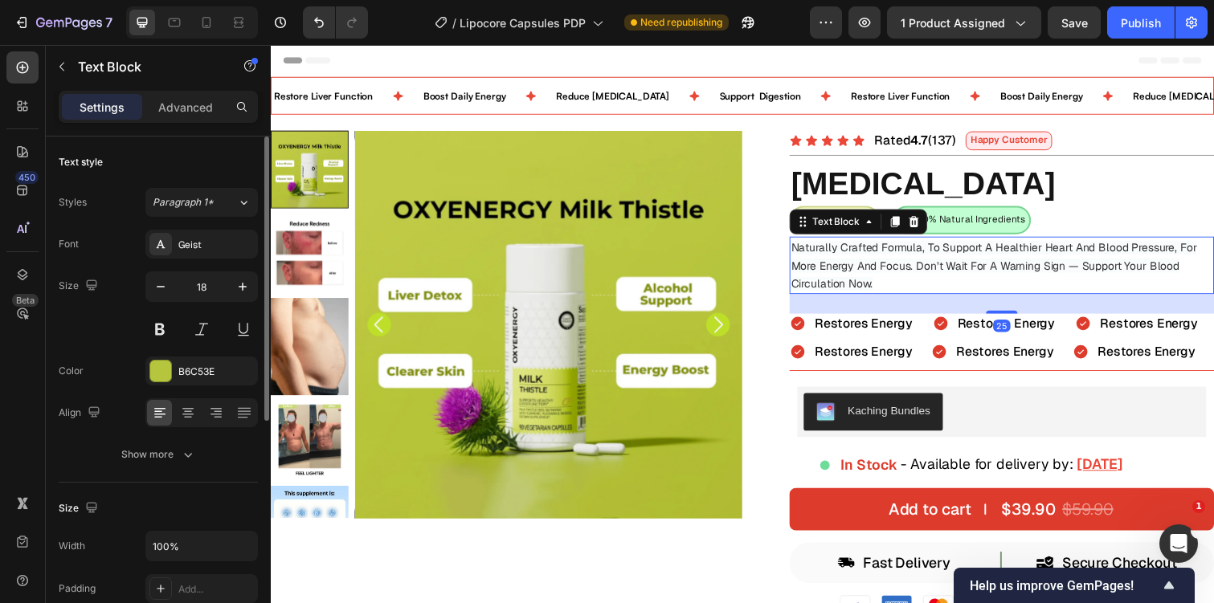
scroll to position [439, 0]
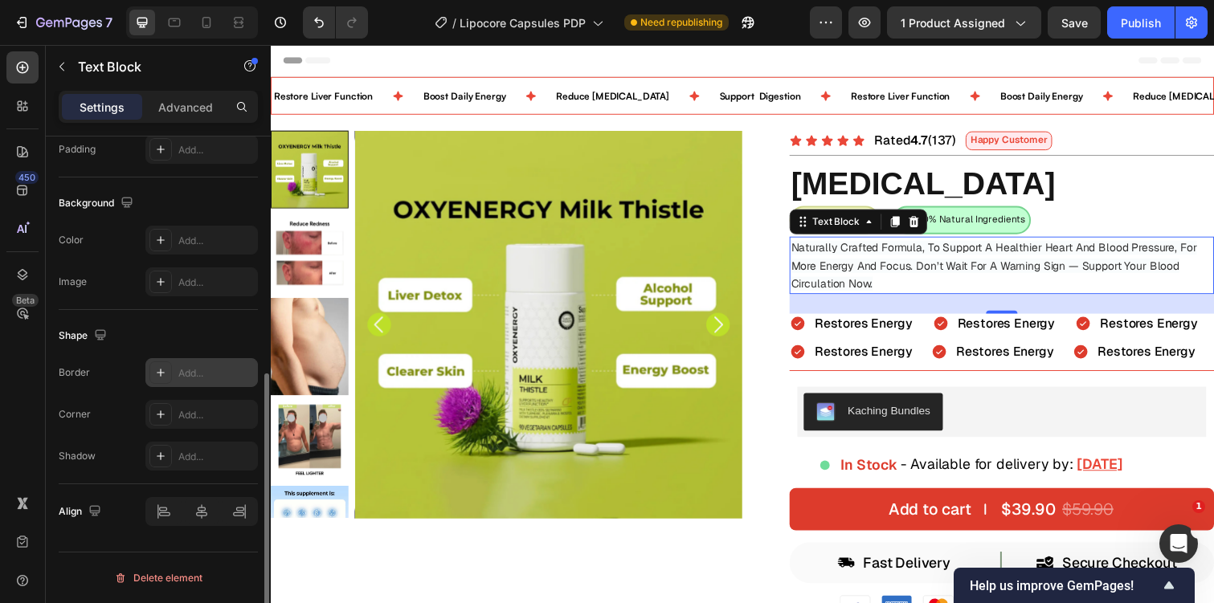
click at [153, 378] on div at bounding box center [160, 373] width 22 height 22
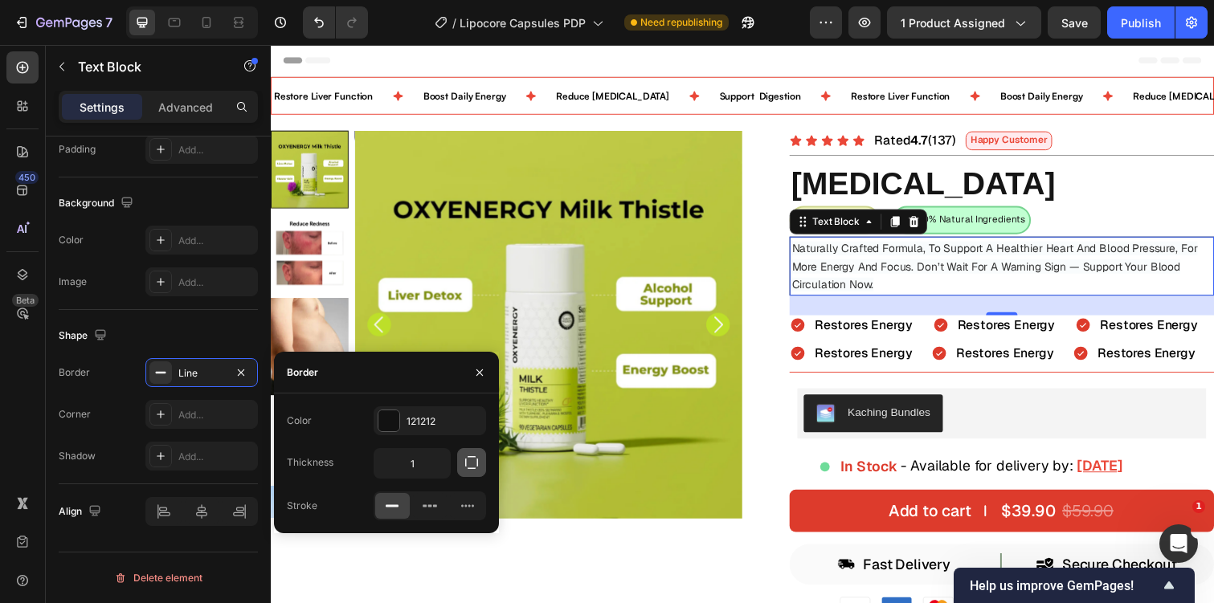
click at [469, 456] on icon "button" at bounding box center [471, 462] width 13 height 13
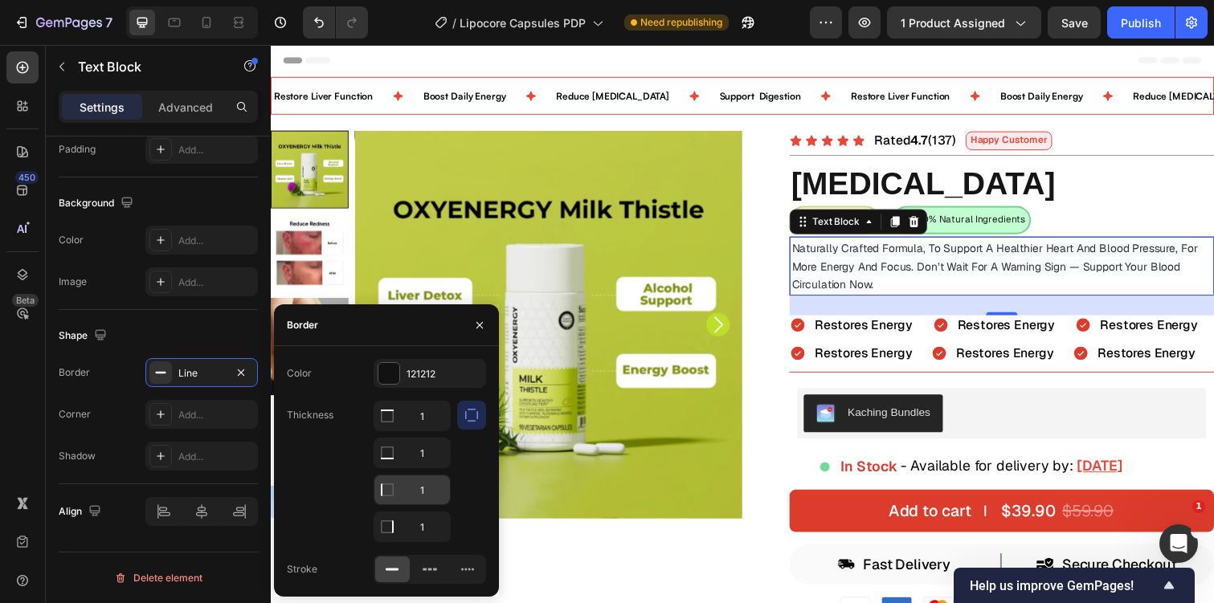
click at [422, 493] on input "1" at bounding box center [412, 490] width 76 height 29
type input "0"
click at [427, 416] on input "1" at bounding box center [412, 416] width 76 height 29
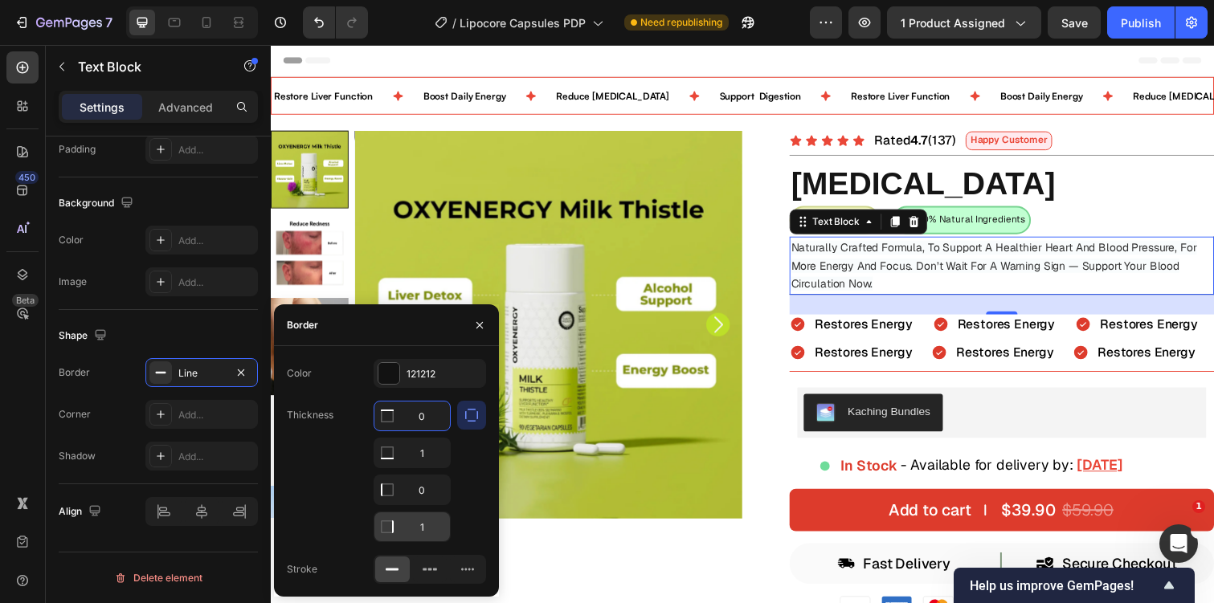
type input "0"
click at [423, 512] on div "1" at bounding box center [412, 527] width 77 height 31
click at [423, 517] on input "1" at bounding box center [412, 527] width 76 height 29
type input "0"
click at [423, 374] on div "121212" at bounding box center [430, 374] width 47 height 14
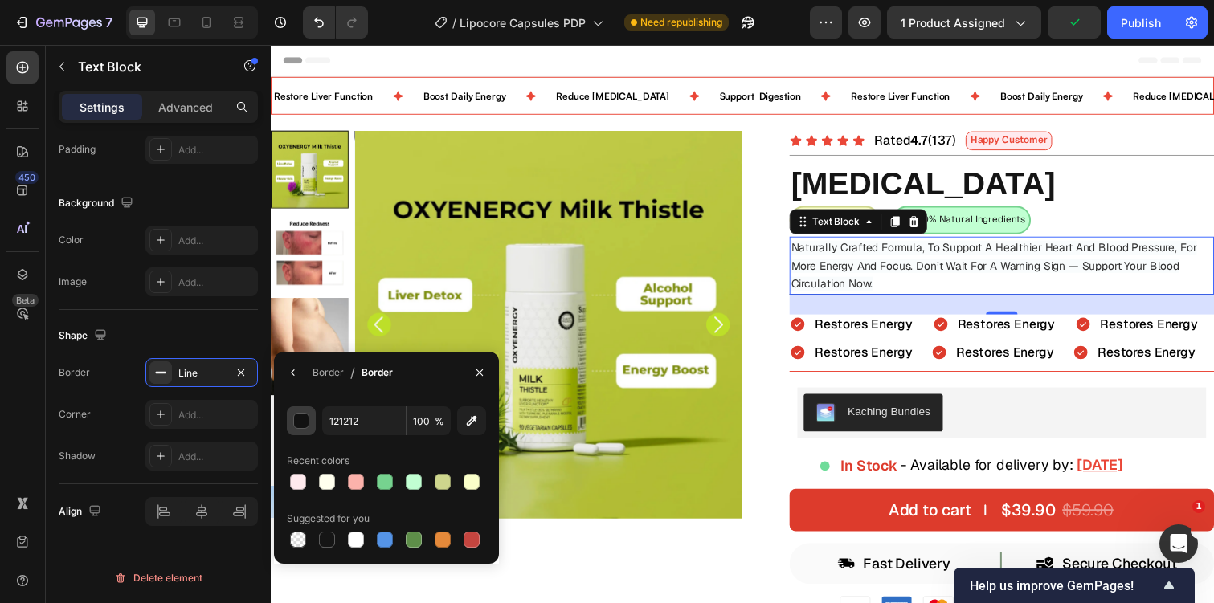
click at [306, 424] on div "button" at bounding box center [302, 422] width 16 height 16
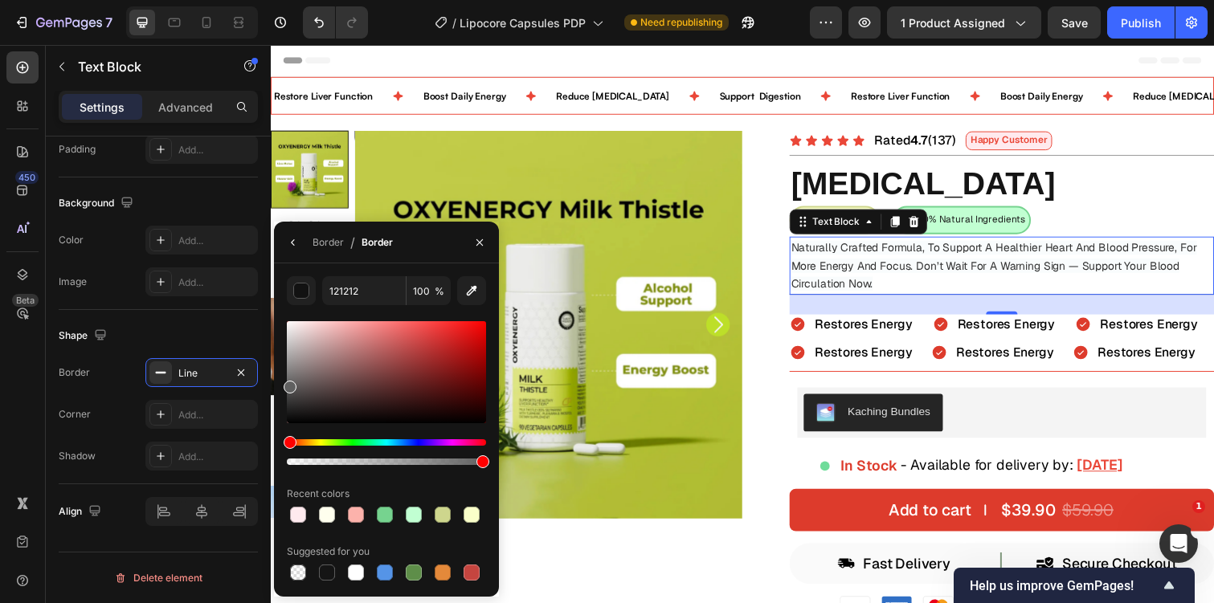
drag, startPoint x: 291, startPoint y: 415, endPoint x: 281, endPoint y: 383, distance: 32.8
click at [281, 383] on div "121212 100 % Recent colors Suggested for you" at bounding box center [386, 430] width 225 height 308
type input "636363"
click at [877, 329] on span "Restores Energy" at bounding box center [877, 330] width 100 height 17
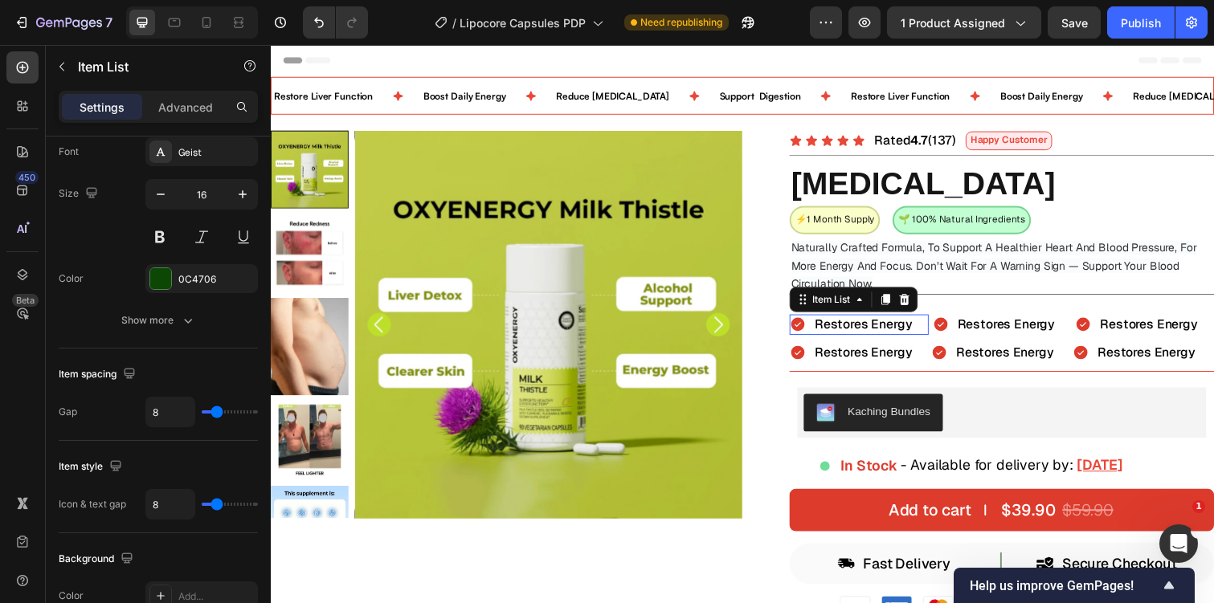
scroll to position [0, 0]
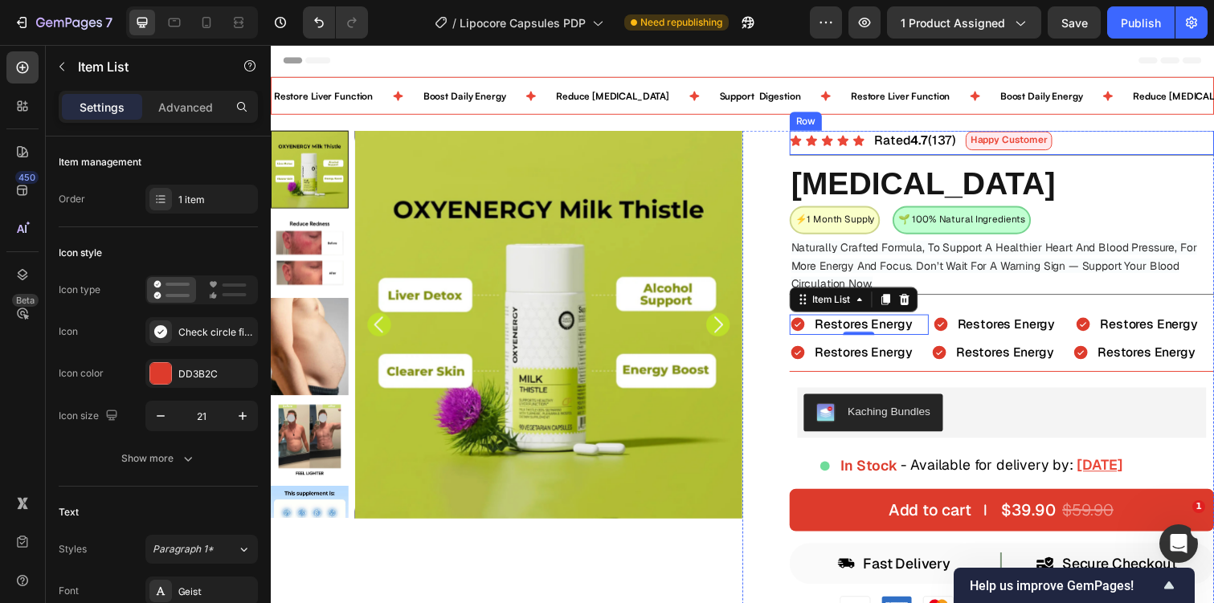
click at [1091, 144] on div "Icon Icon Icon Icon Icon Icon List Rated 4.7 (137) Text Block Happy Customer Te…" at bounding box center [1018, 146] width 434 height 26
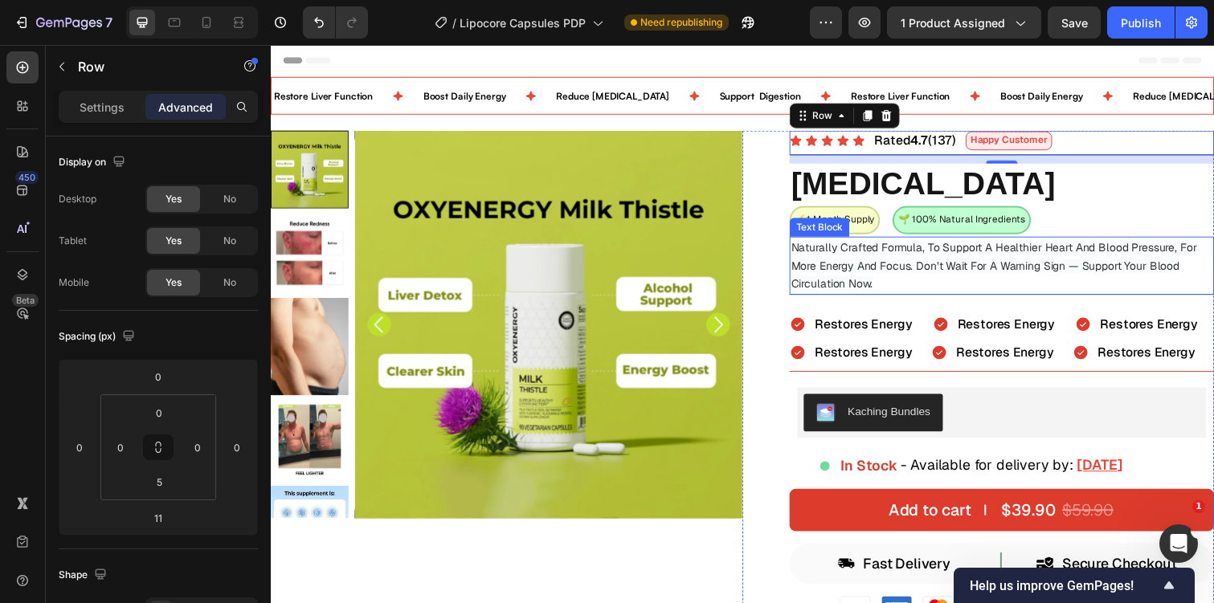
click at [958, 288] on p "Naturally Crafted Formula, To Support A Healthier Heart And Blood Pressure, For…" at bounding box center [1018, 270] width 431 height 55
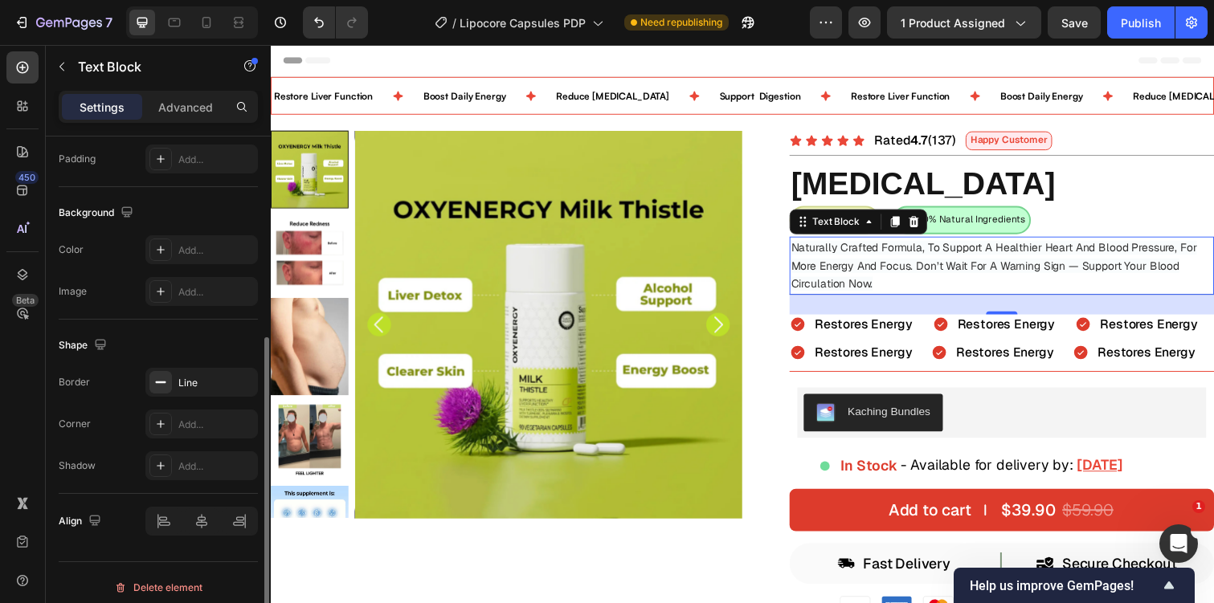
scroll to position [439, 0]
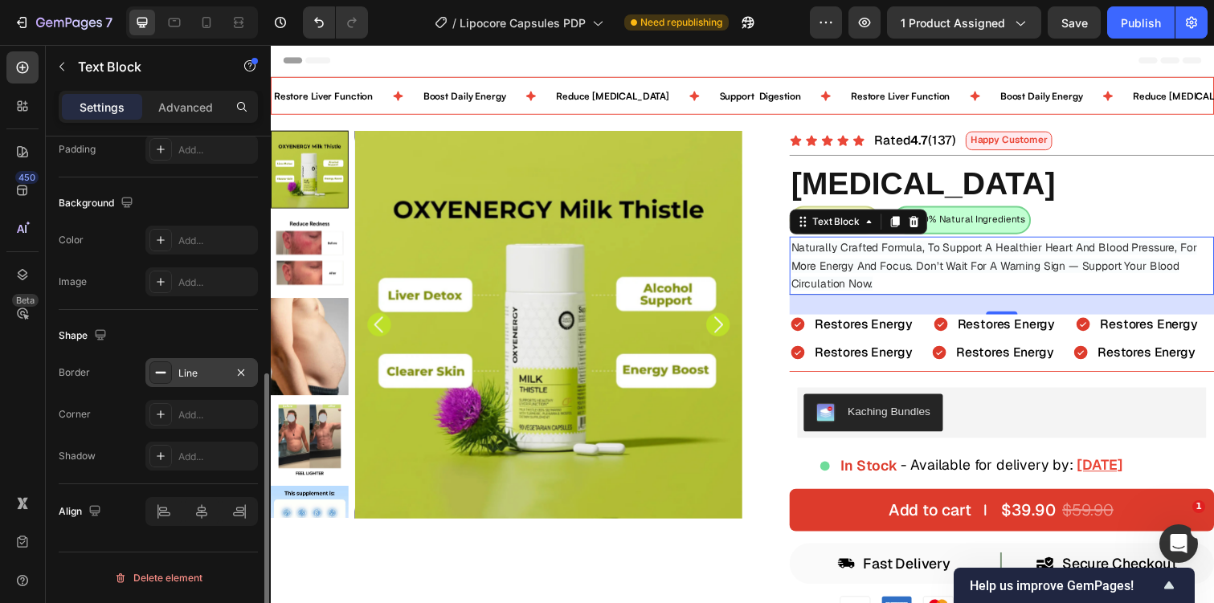
click at [187, 377] on div "Line" at bounding box center [201, 373] width 47 height 14
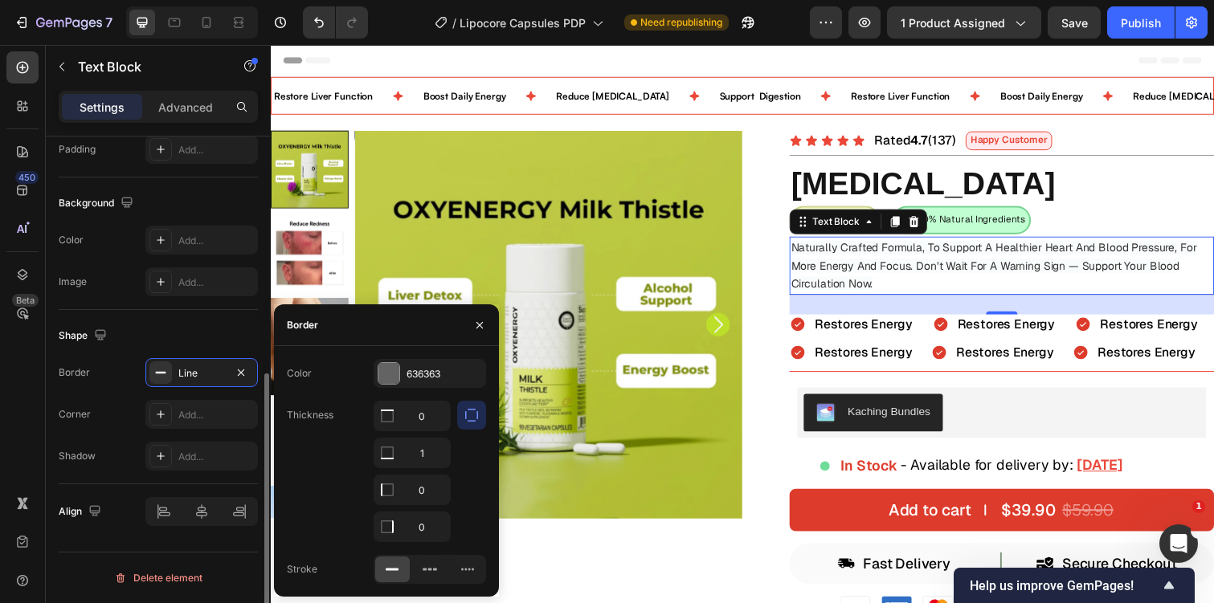
click at [170, 309] on div "Background The changes might be hidden by the video. Color Add... Image Add..." at bounding box center [158, 244] width 199 height 133
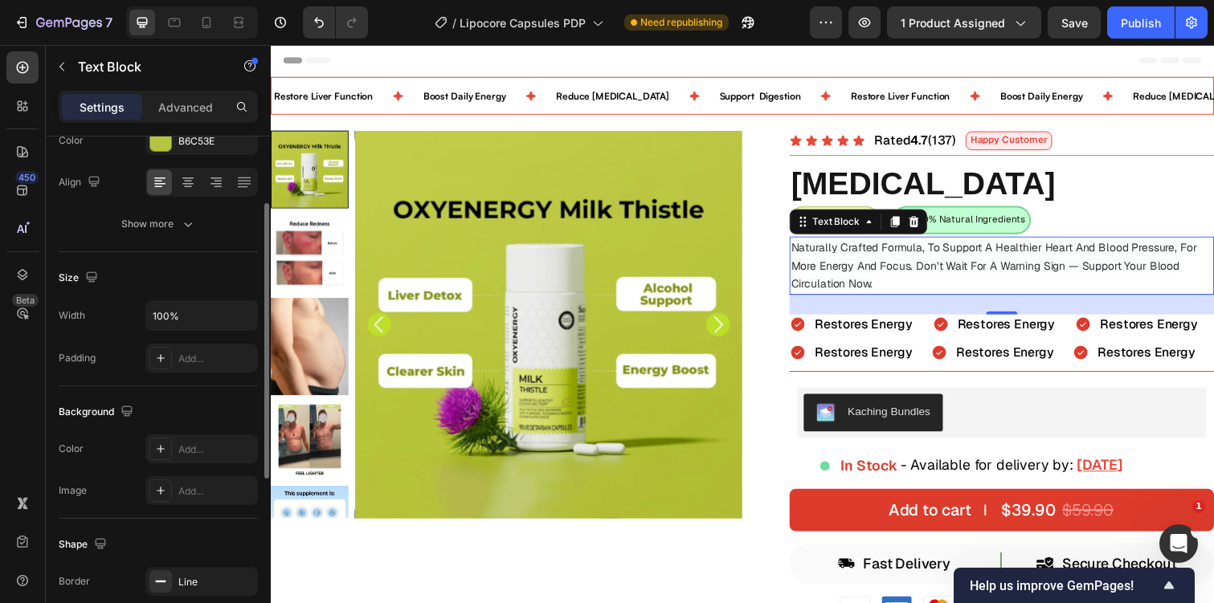
scroll to position [232, 0]
click at [166, 365] on div at bounding box center [160, 356] width 22 height 22
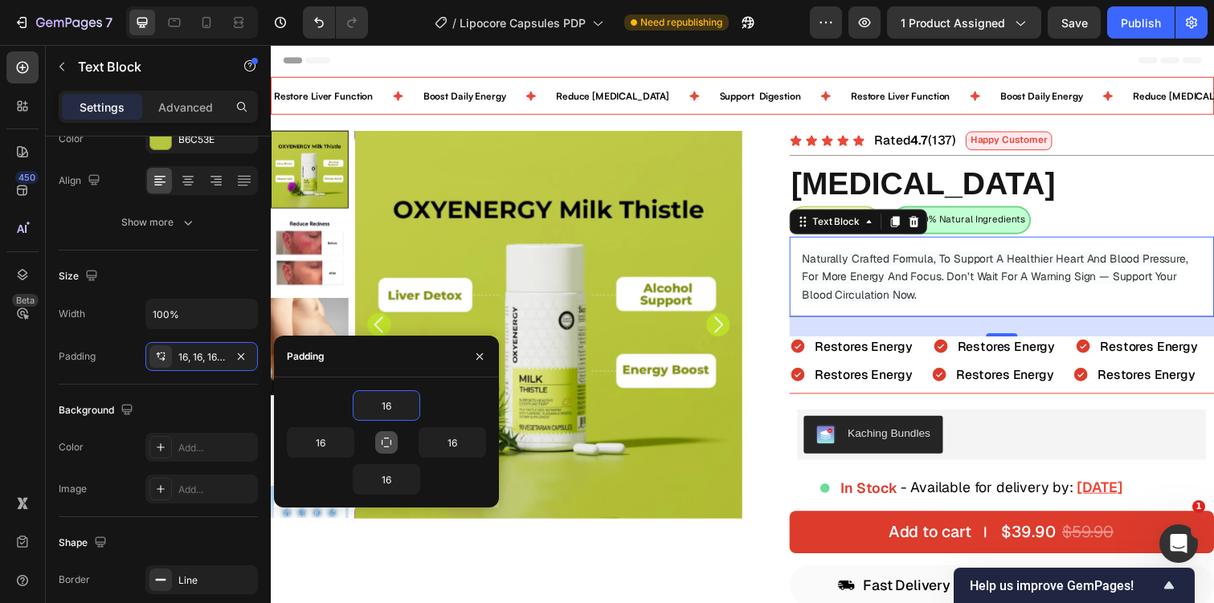
click at [390, 439] on icon "button" at bounding box center [386, 442] width 13 height 13
click at [390, 405] on input "16" at bounding box center [386, 405] width 66 height 29
type input "-"
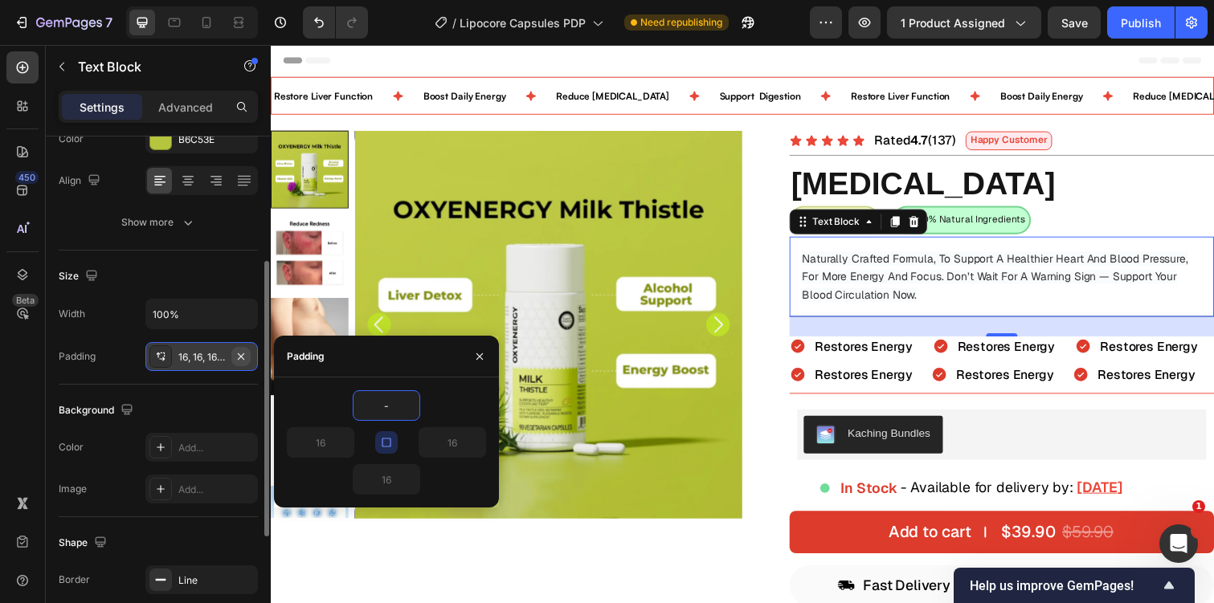
click at [241, 356] on icon "button" at bounding box center [241, 356] width 6 height 6
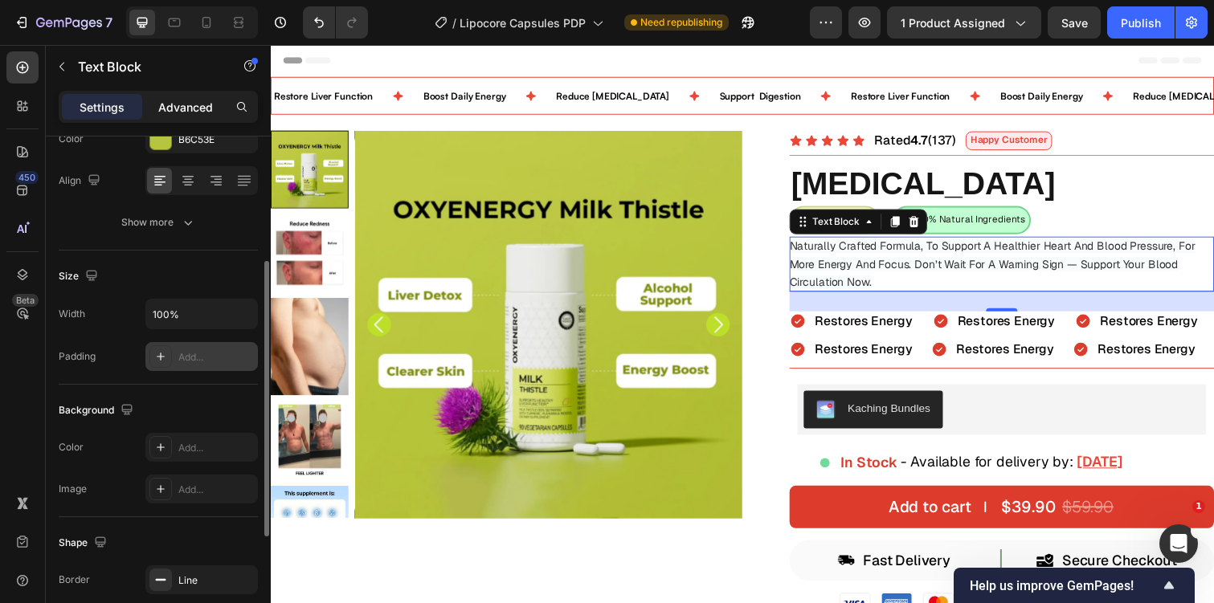
click at [194, 99] on p "Advanced" at bounding box center [185, 107] width 55 height 17
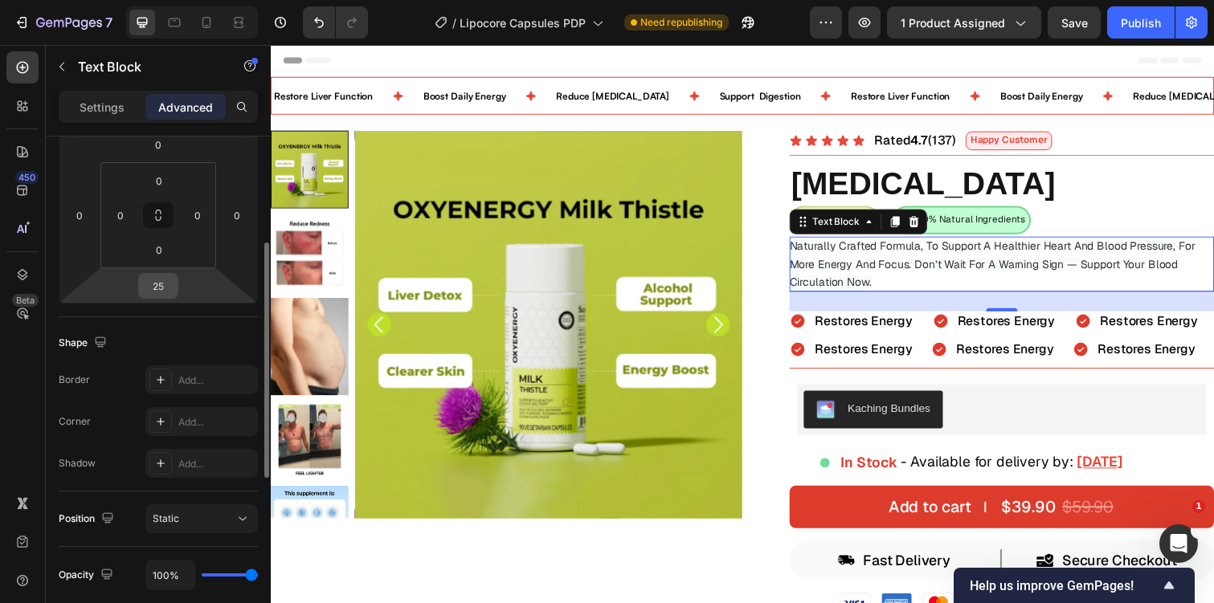
click at [172, 288] on input "25" at bounding box center [158, 286] width 32 height 24
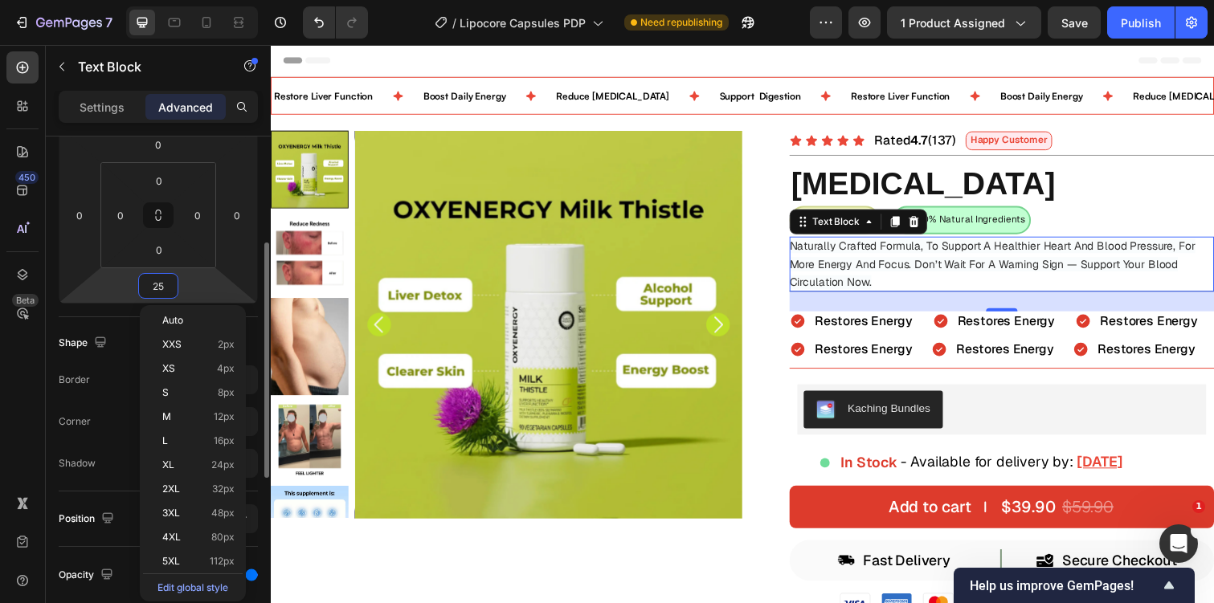
click at [172, 288] on input "25" at bounding box center [158, 286] width 32 height 24
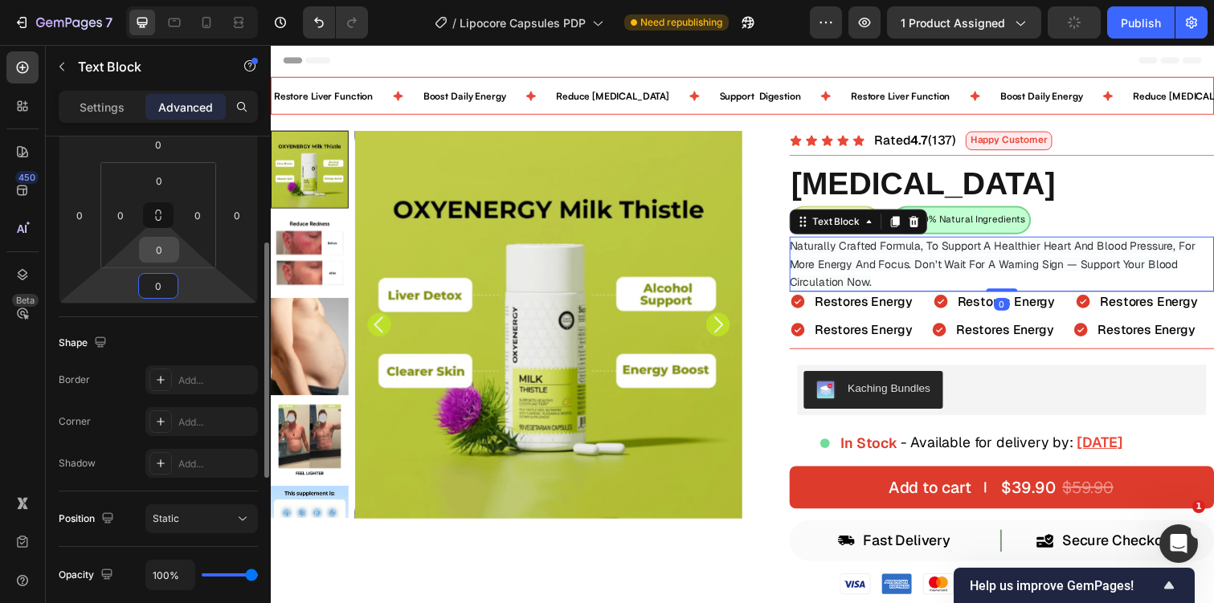
type input "0"
click at [173, 244] on input "0" at bounding box center [159, 250] width 32 height 24
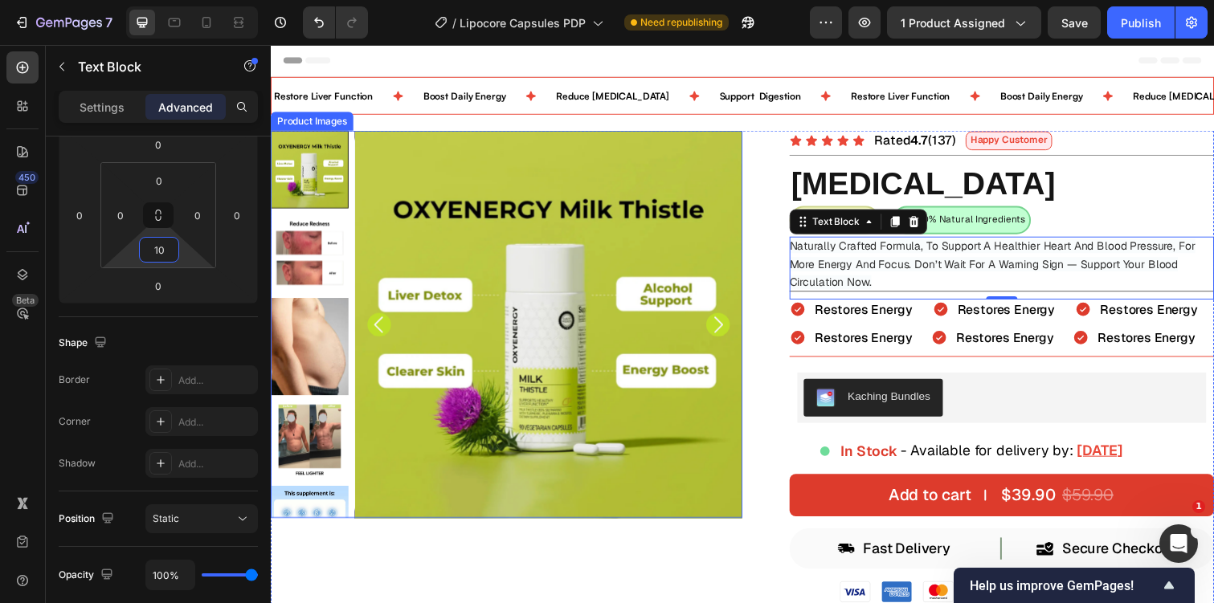
type input "1"
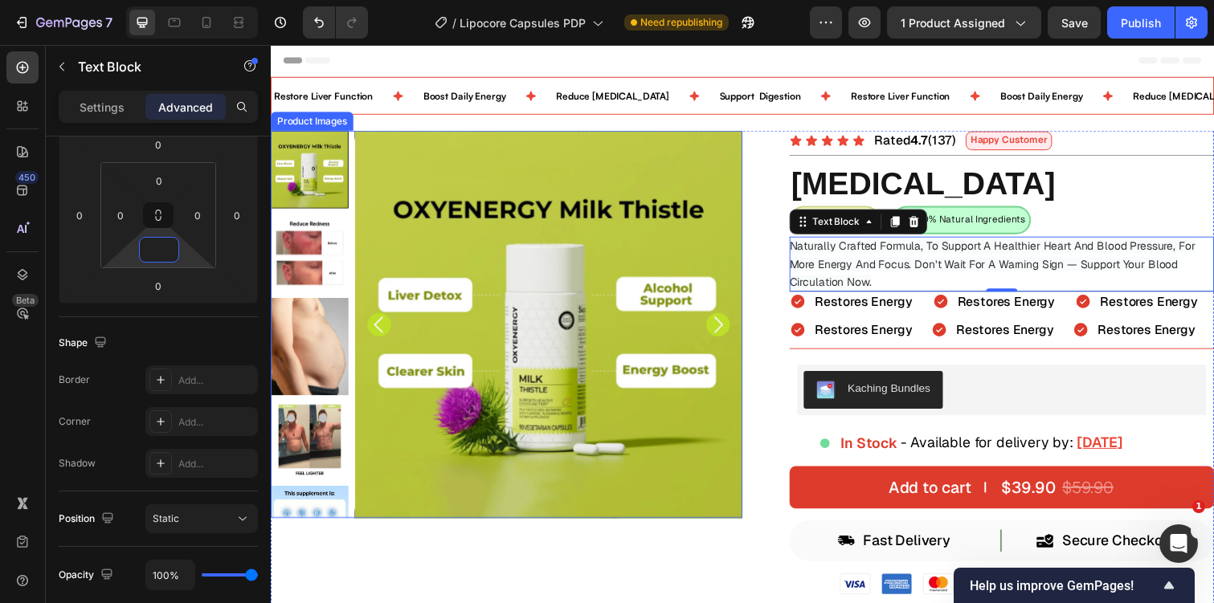
type input "0"
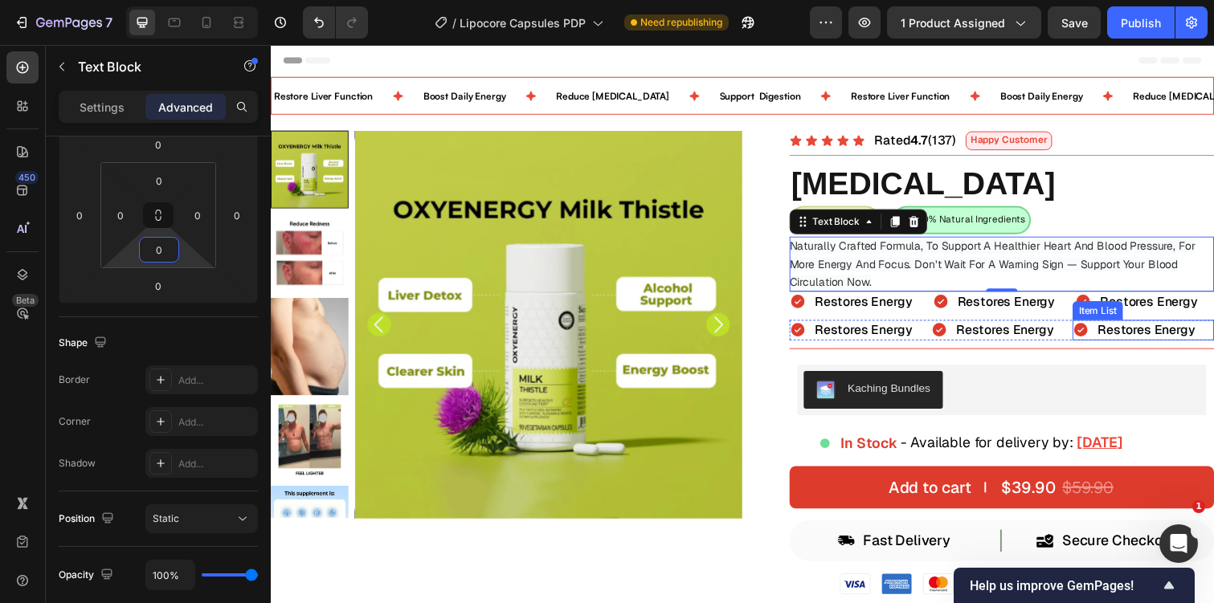
click at [1213, 336] on div "Restores Energy" at bounding box center [1162, 336] width 145 height 21
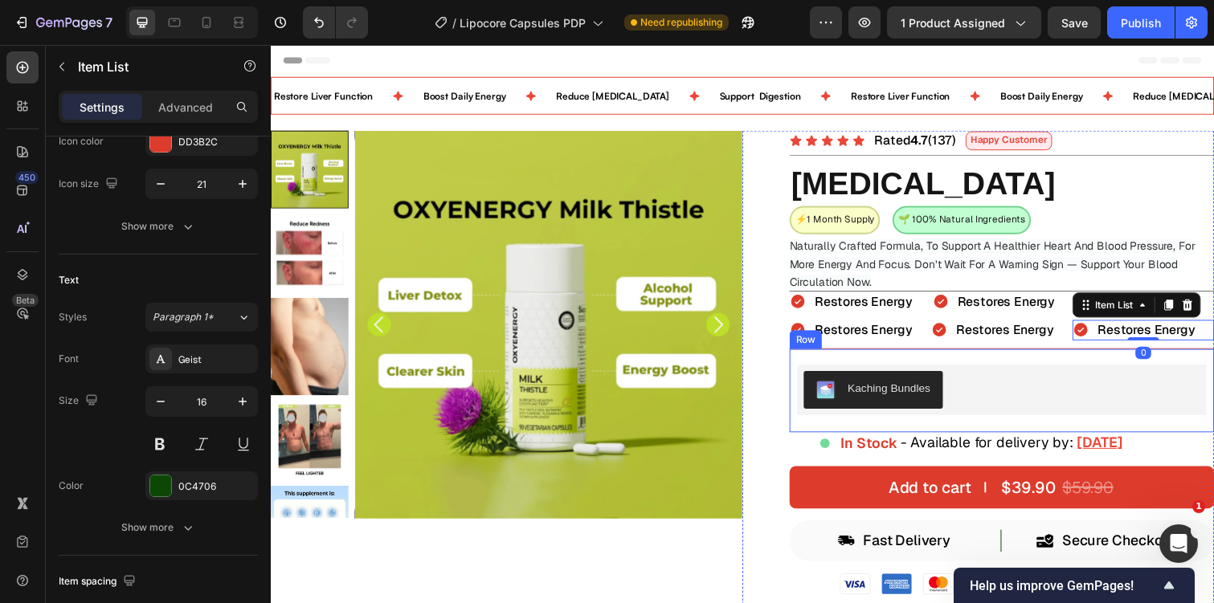
scroll to position [0, 0]
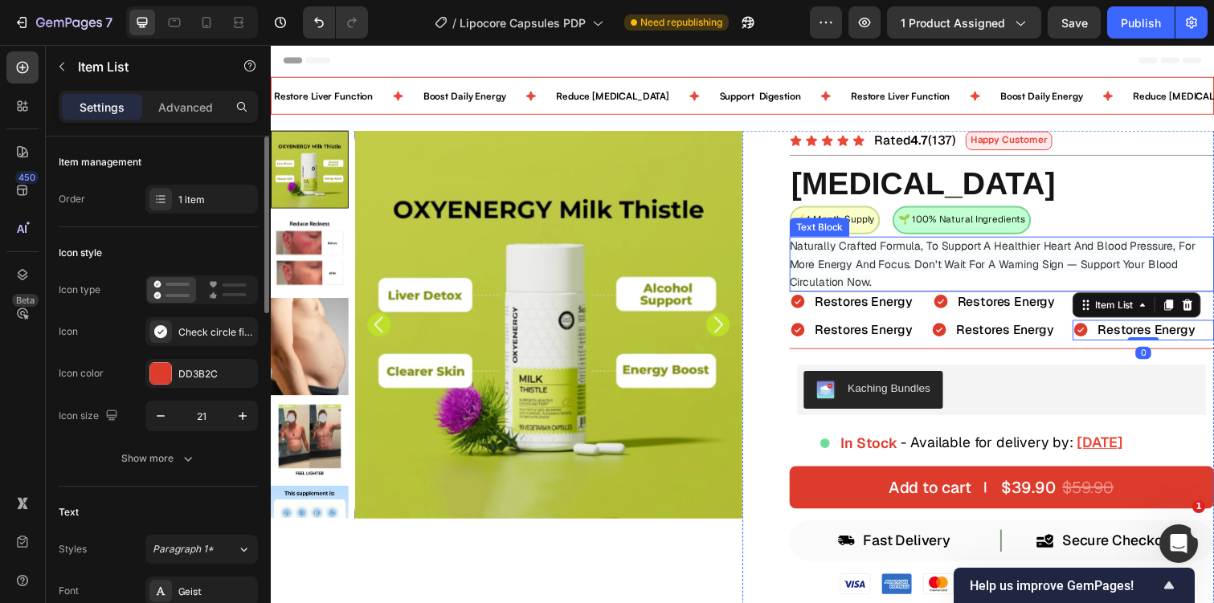
click at [1007, 272] on span "Naturally Crafted Formula, To Support A Healthier Heart And Blood Pressure, For…" at bounding box center [1008, 268] width 415 height 51
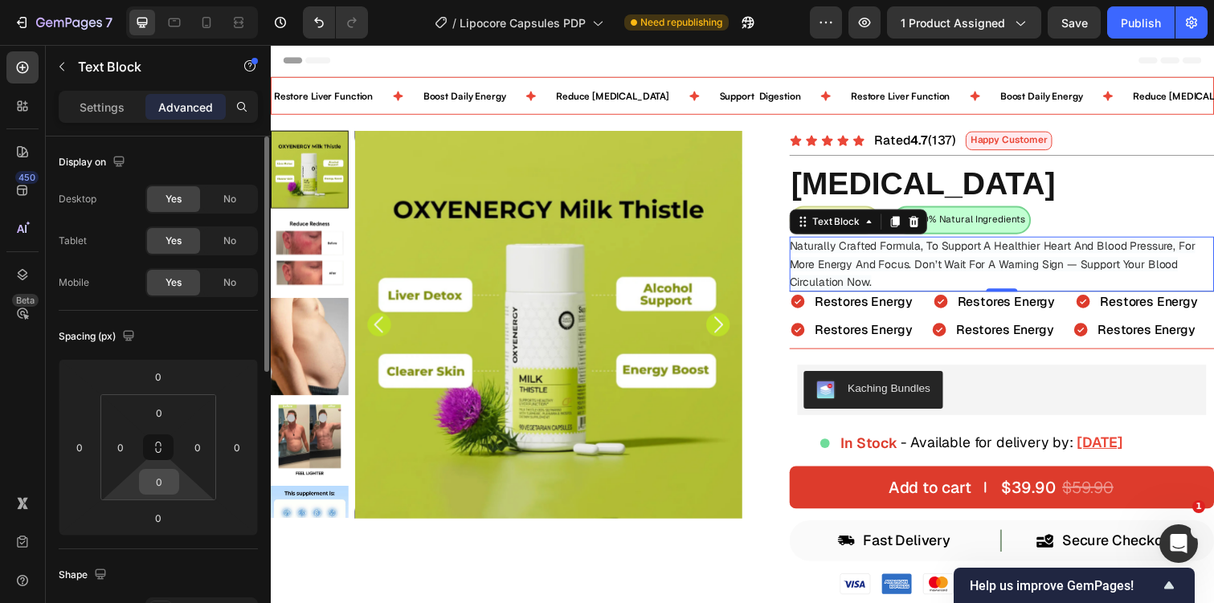
click at [164, 481] on input "0" at bounding box center [159, 482] width 32 height 24
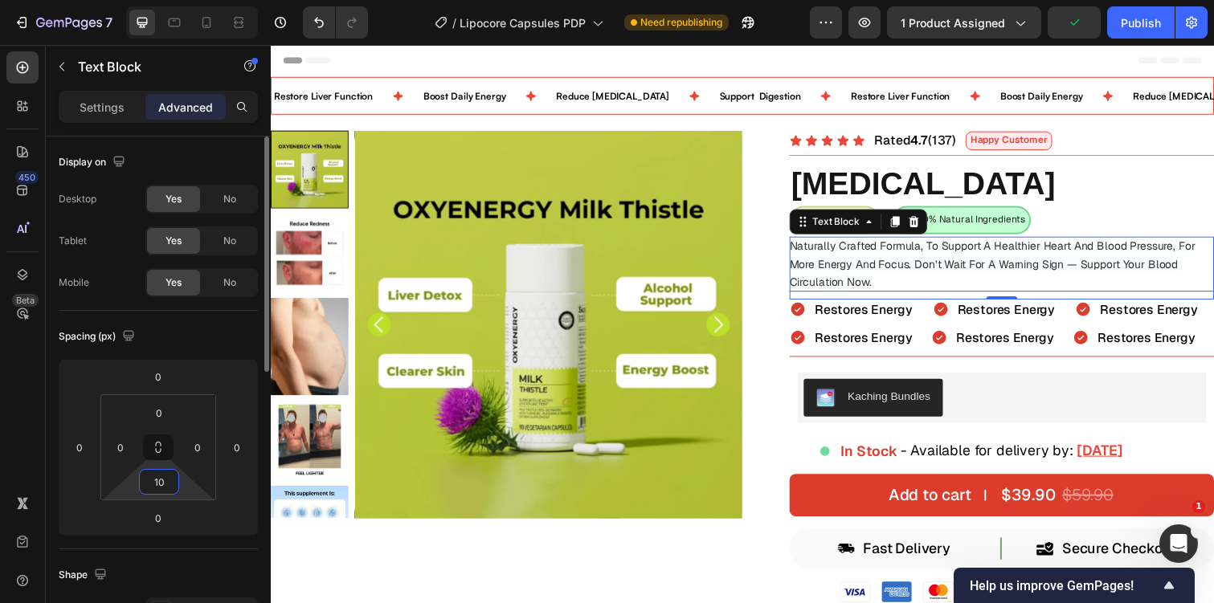
type input "1"
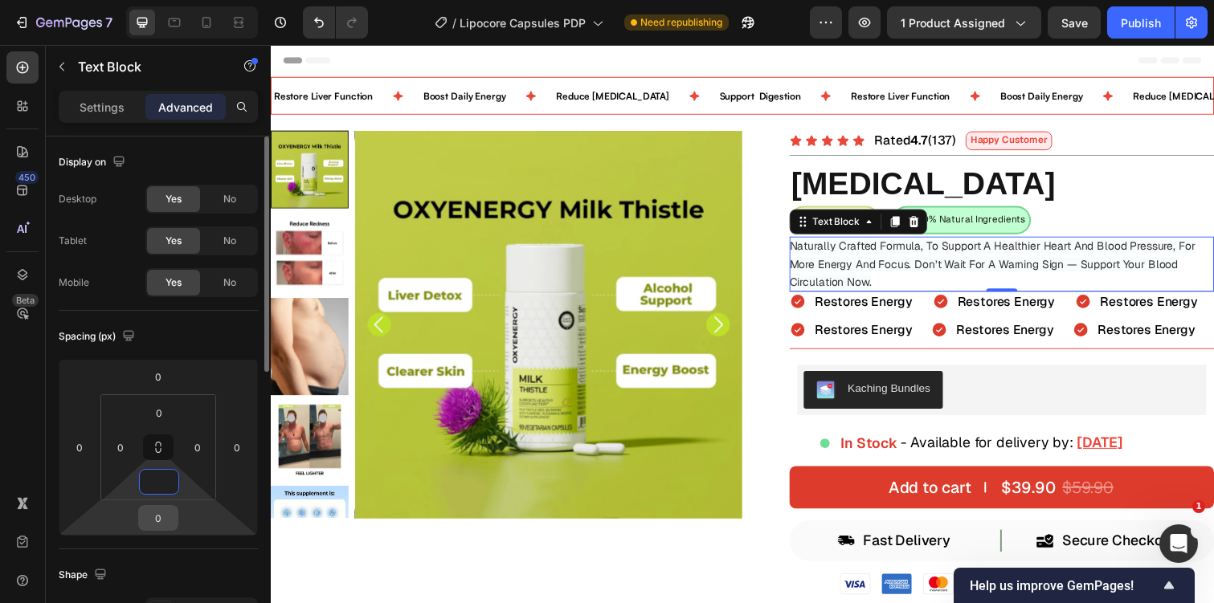
click at [164, 514] on input "0" at bounding box center [158, 518] width 32 height 24
type input "0"
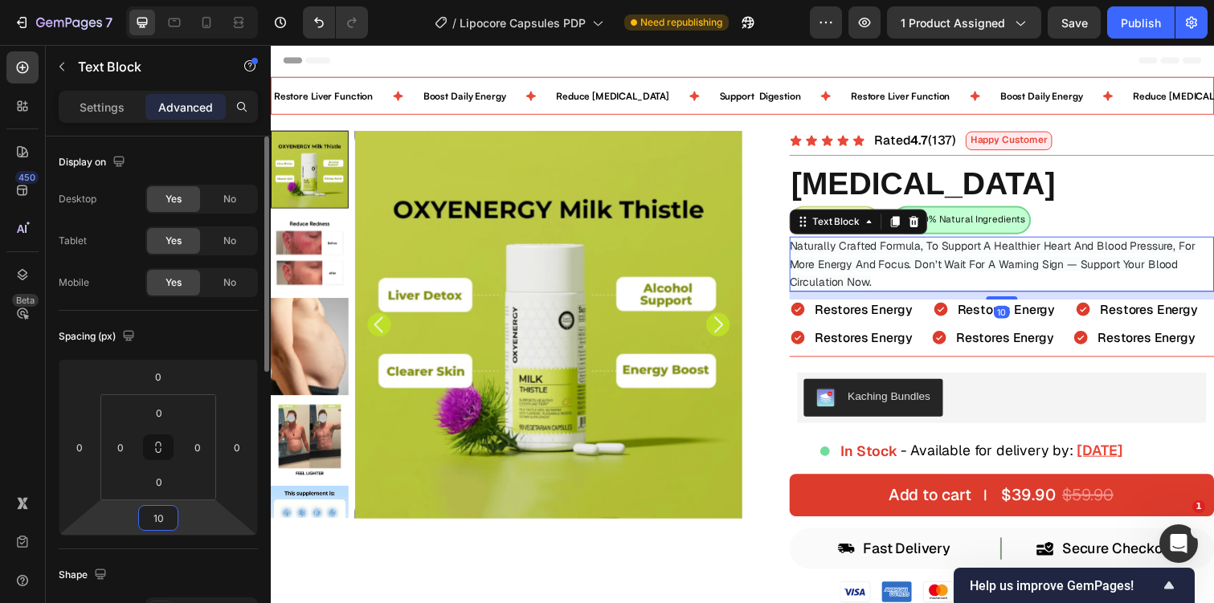
type input "1"
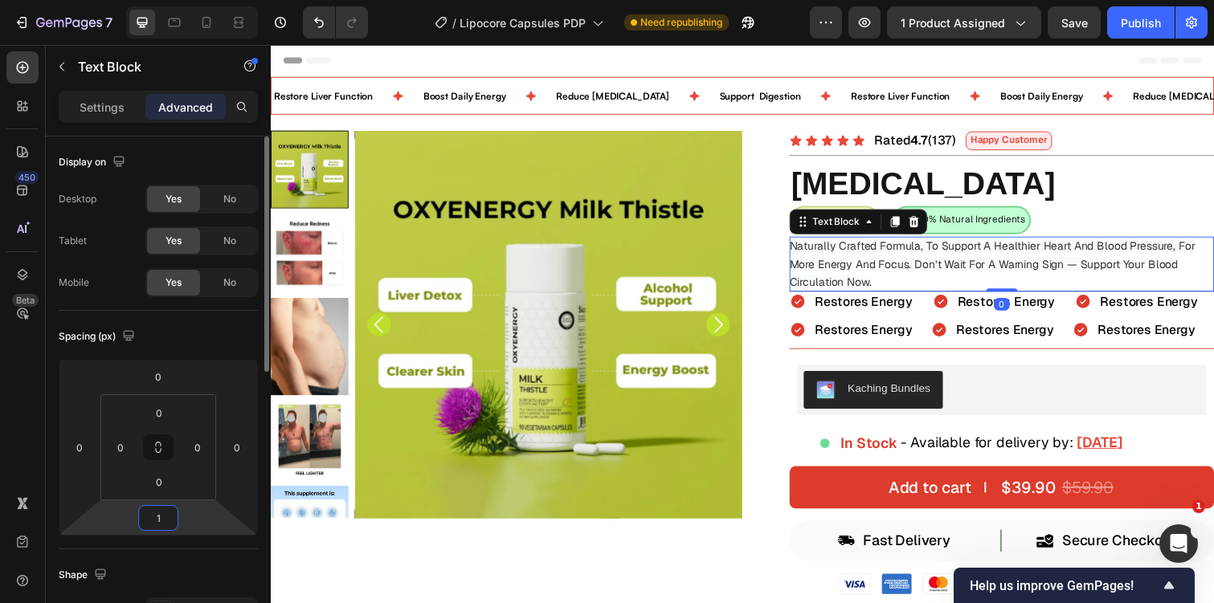
type input "10"
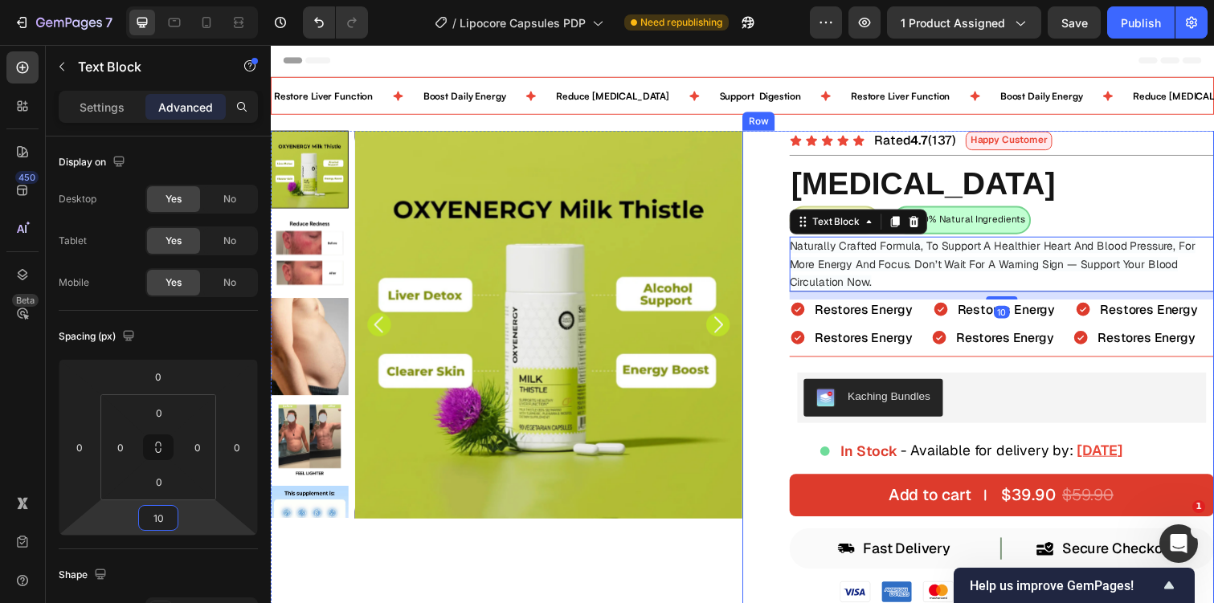
click at [876, 358] on div "Icon Icon Icon Icon Icon Icon List Rated 4.7 (137) Text Block Happy Customer Te…" at bounding box center [1018, 580] width 434 height 895
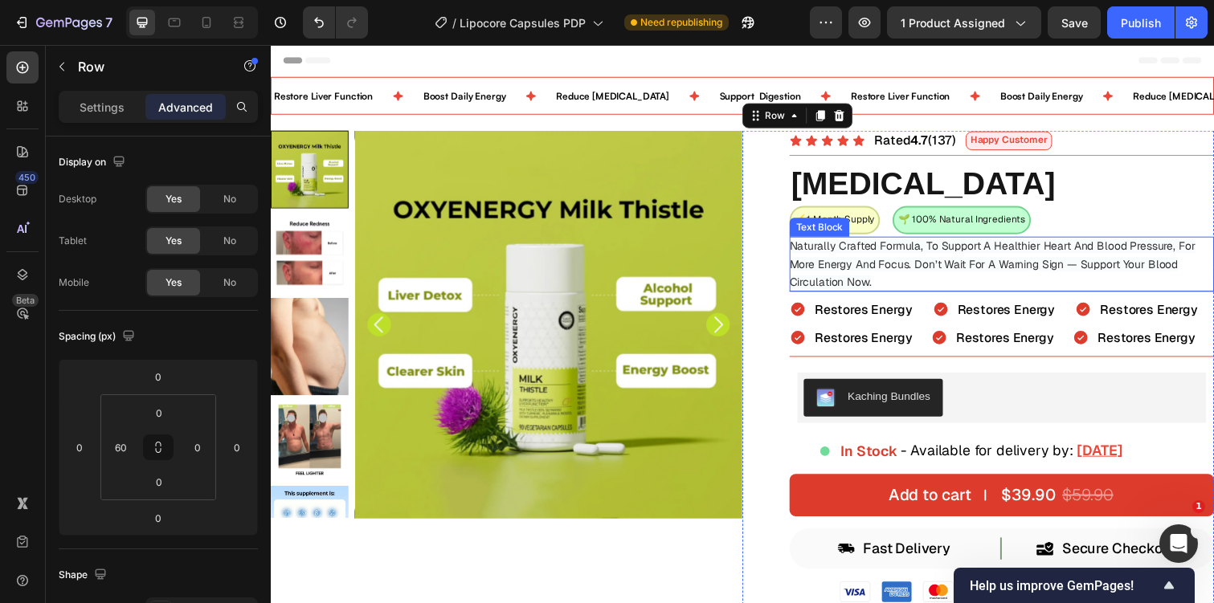
click at [934, 279] on p "Naturally Crafted Formula, To Support A Healthier Heart And Blood Pressure, For…" at bounding box center [1018, 268] width 434 height 55
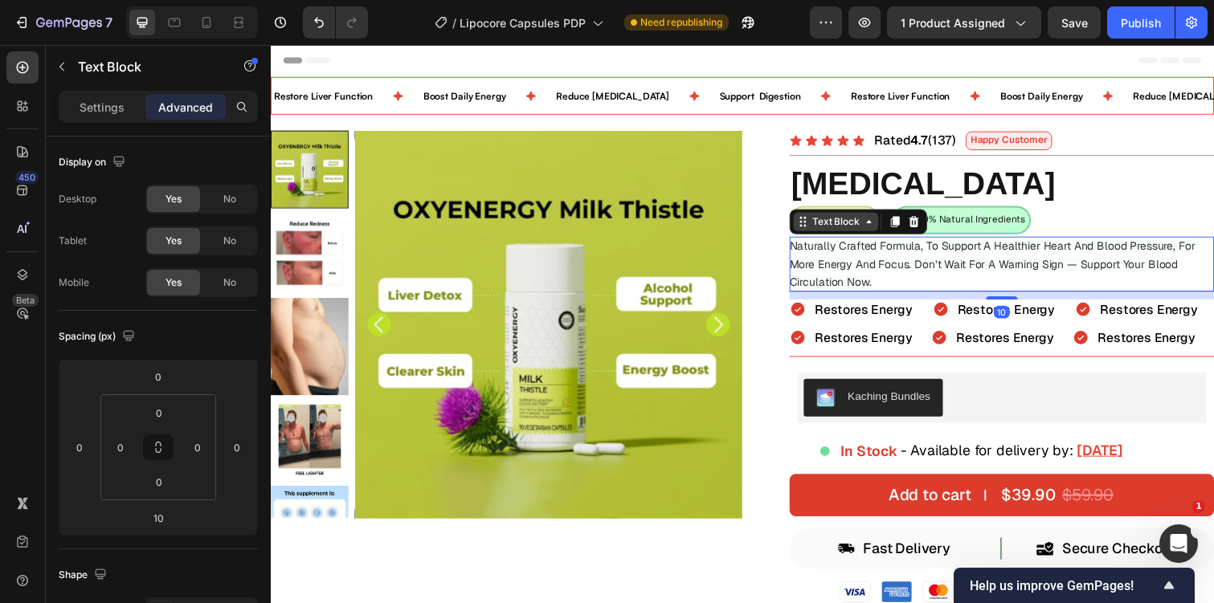
click at [849, 227] on div "Text Block" at bounding box center [848, 226] width 55 height 14
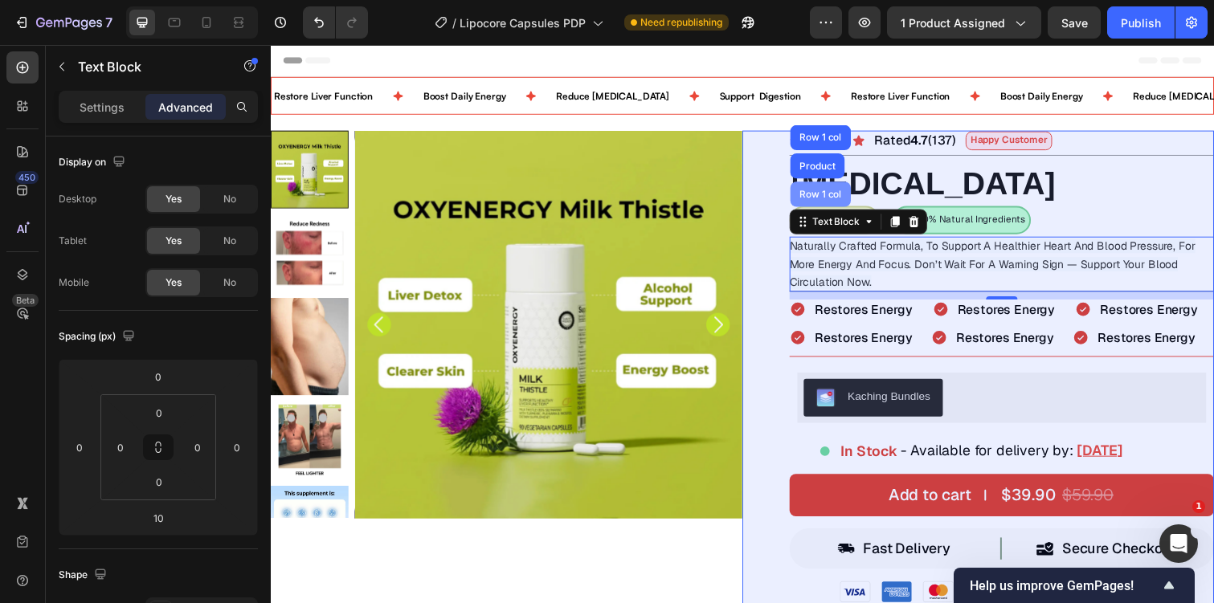
click at [836, 194] on div "Row 1 col" at bounding box center [832, 198] width 49 height 10
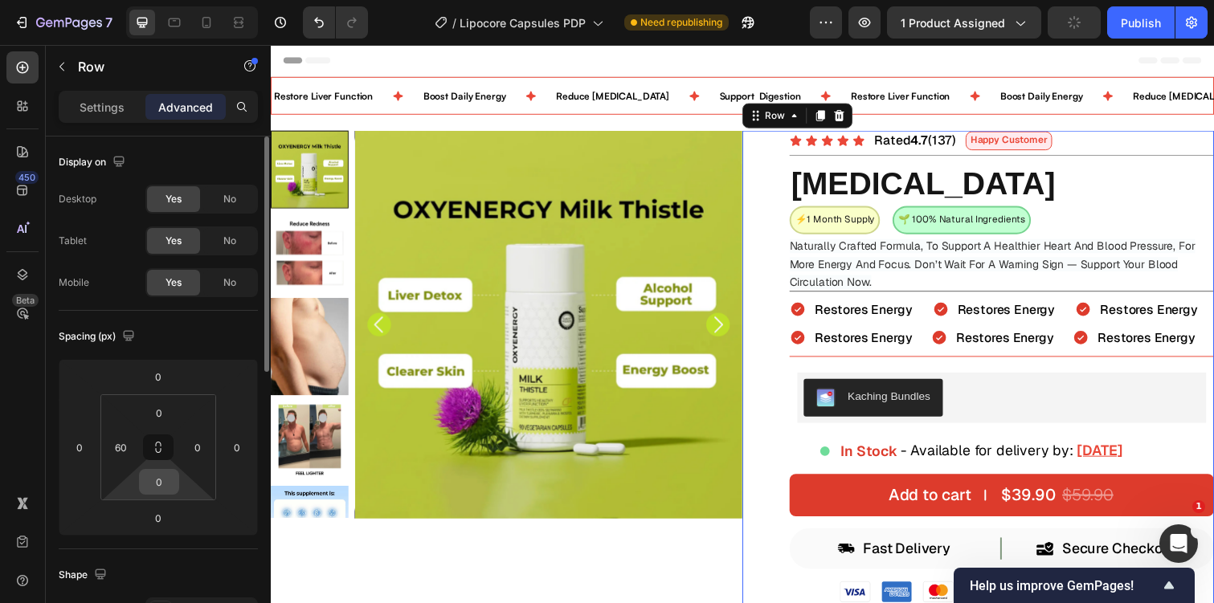
click at [156, 475] on input "0" at bounding box center [159, 482] width 32 height 24
type input "1"
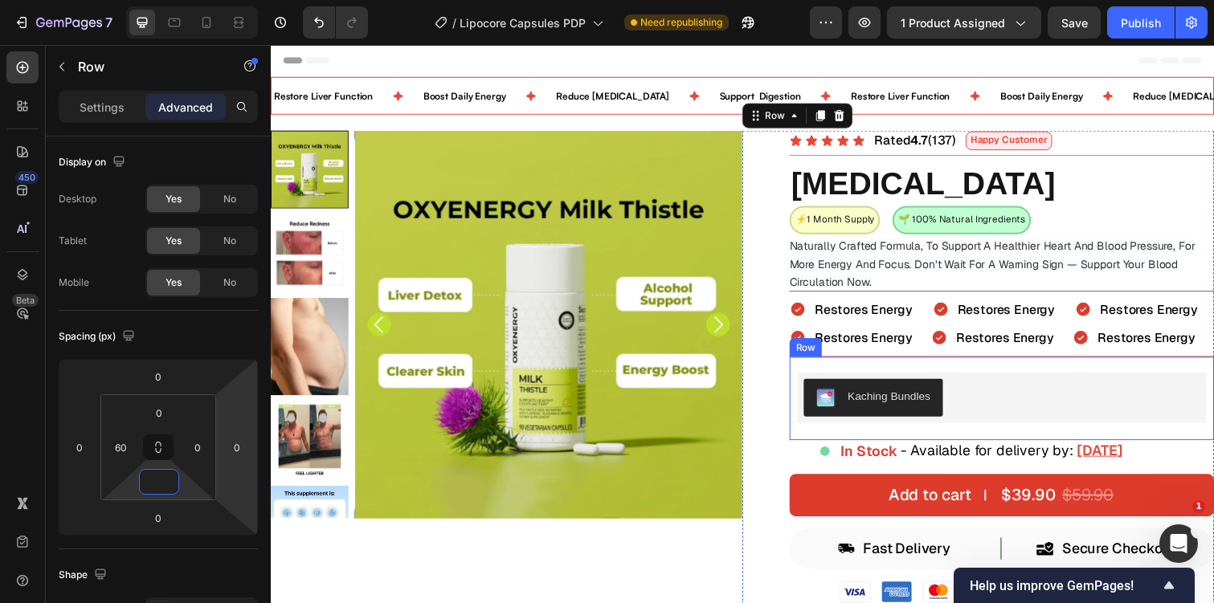
click at [828, 367] on div "Kaching Bundles Kaching Bundles Row" at bounding box center [1018, 406] width 434 height 86
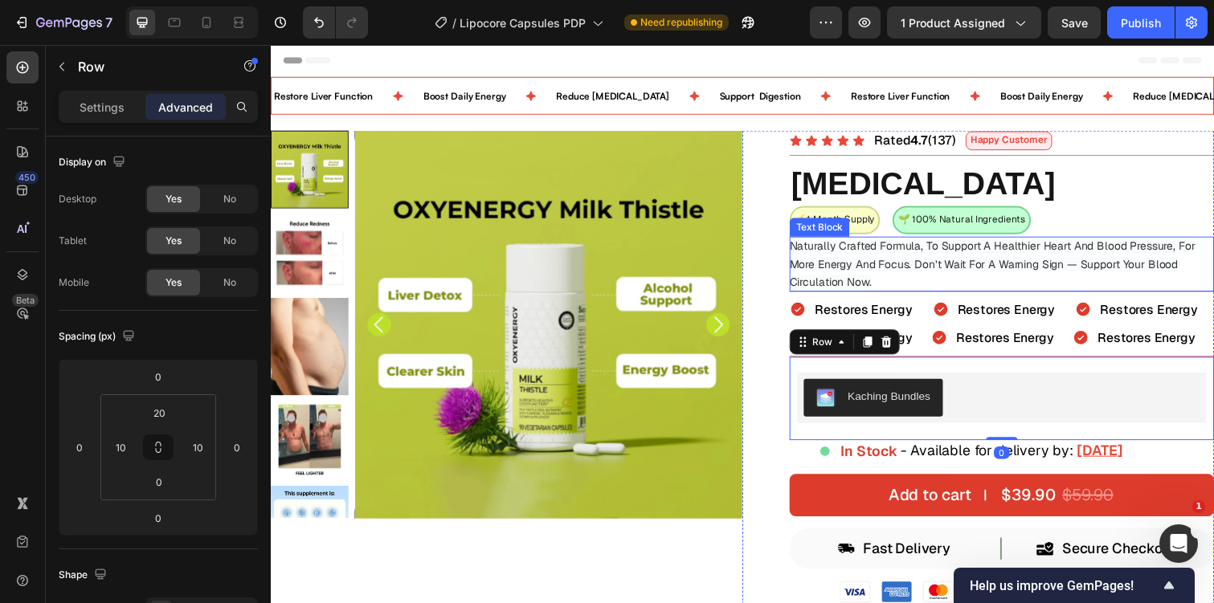
click at [933, 272] on span "Naturally Crafted Formula, To Support A Healthier Heart And Blood Pressure, For…" at bounding box center [1008, 268] width 415 height 51
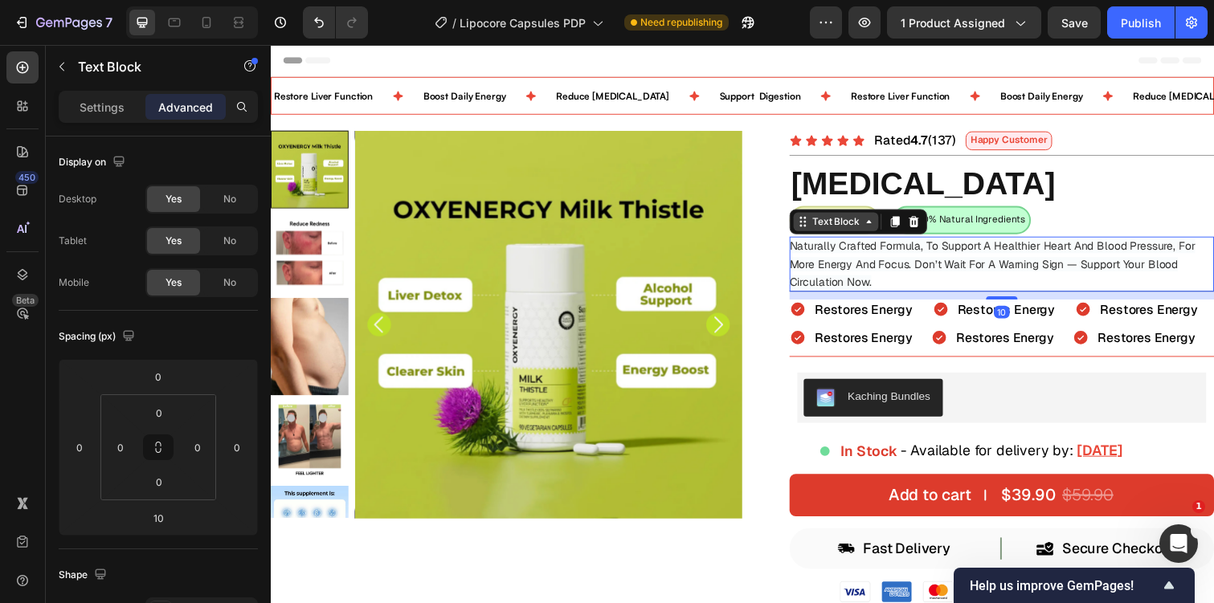
click at [847, 219] on div "Text Block" at bounding box center [848, 226] width 55 height 14
click at [881, 284] on span "Naturally Crafted Formula, To Support A Healthier Heart And Blood Pressure, For…" at bounding box center [1008, 268] width 415 height 51
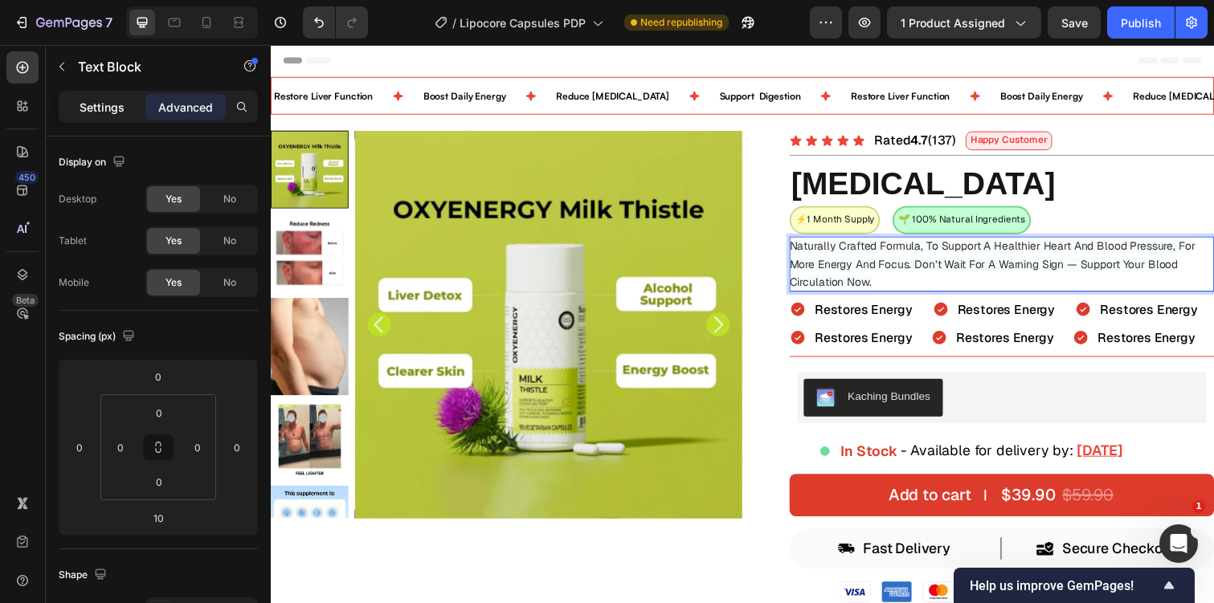
click at [124, 110] on div "Settings" at bounding box center [102, 107] width 80 height 26
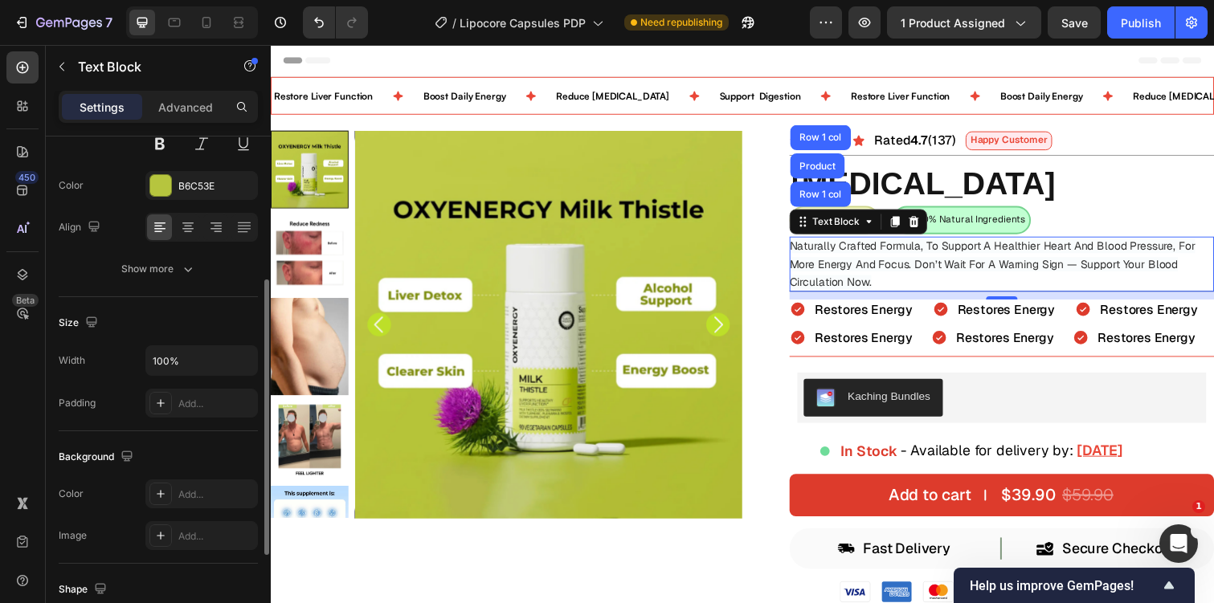
scroll to position [439, 0]
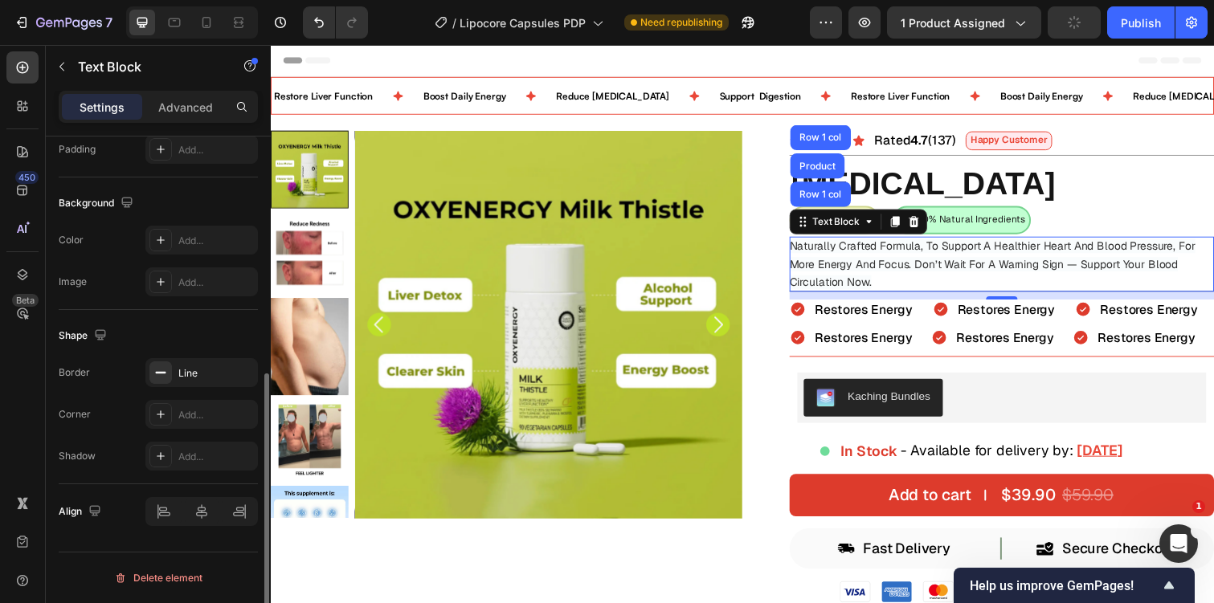
click at [204, 341] on div "Shape" at bounding box center [158, 336] width 199 height 26
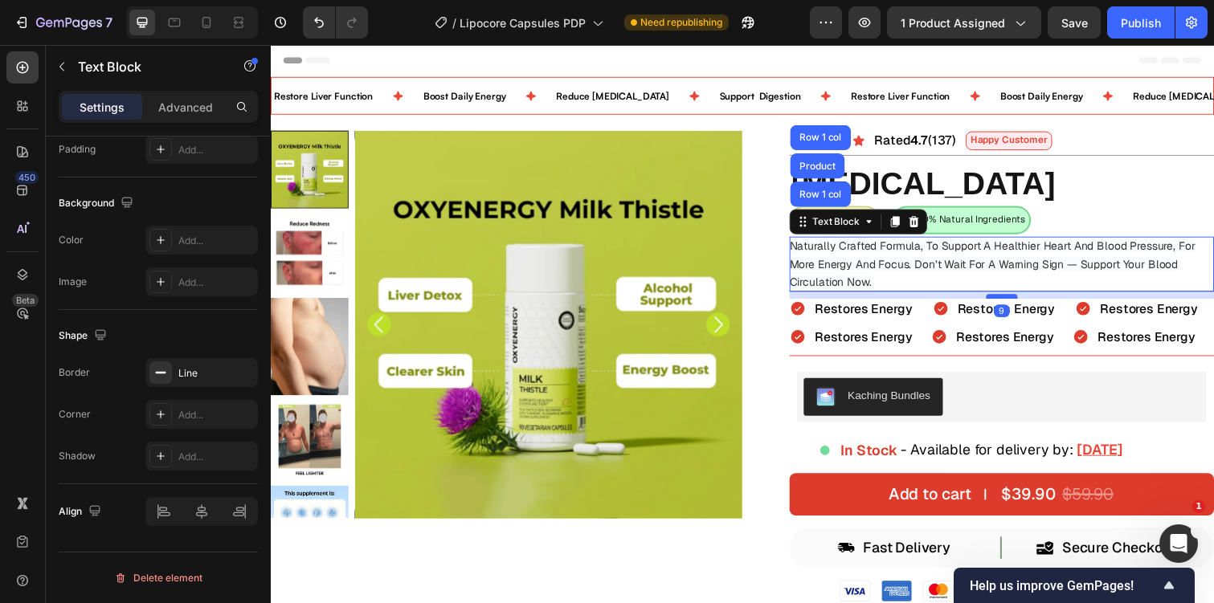
click at [1014, 303] on div at bounding box center [1018, 302] width 32 height 5
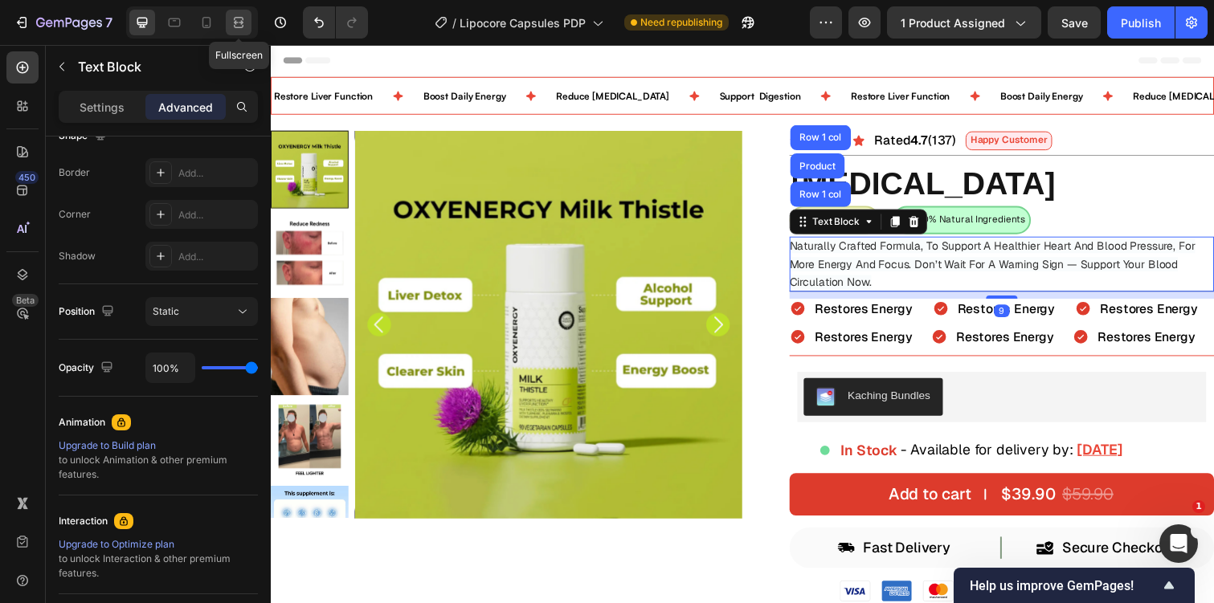
click at [244, 28] on icon at bounding box center [239, 22] width 16 height 16
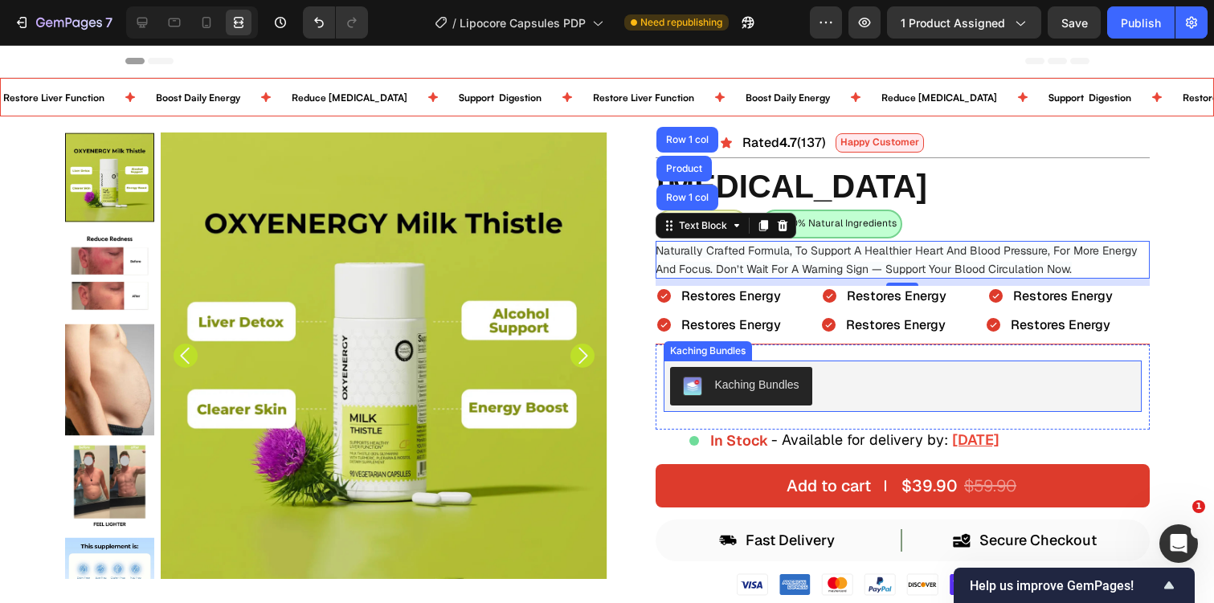
click at [705, 364] on div "Kaching Bundles" at bounding box center [903, 386] width 478 height 51
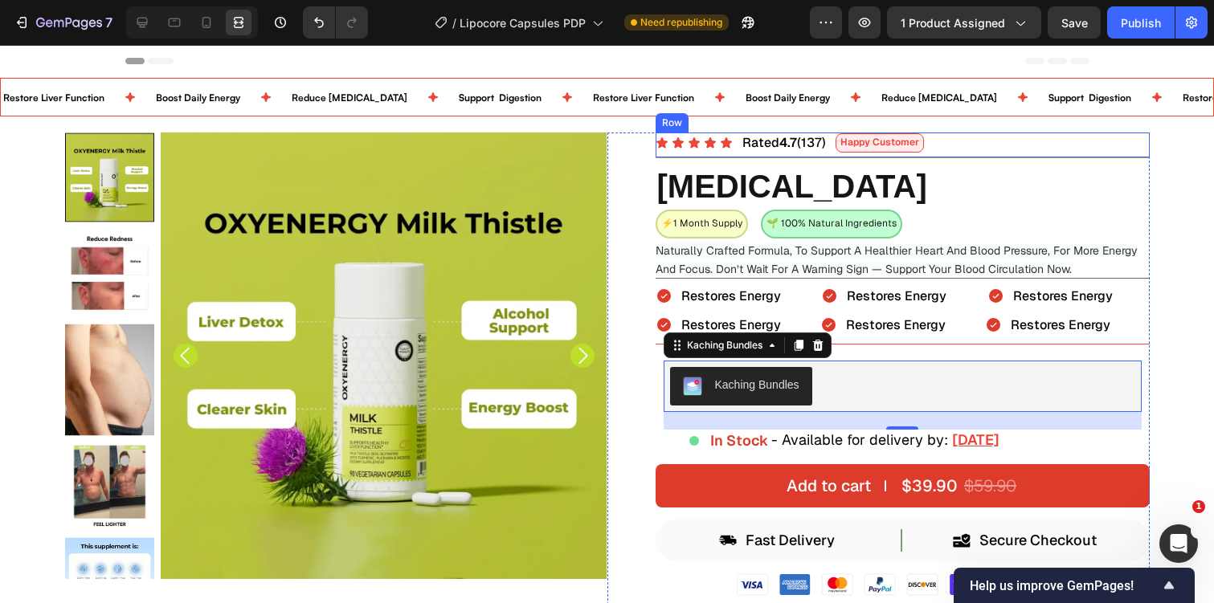
click at [962, 149] on div "Icon Icon Icon Icon Icon Icon List Rated 4.7 (137) Text Block Happy Customer Te…" at bounding box center [903, 146] width 494 height 26
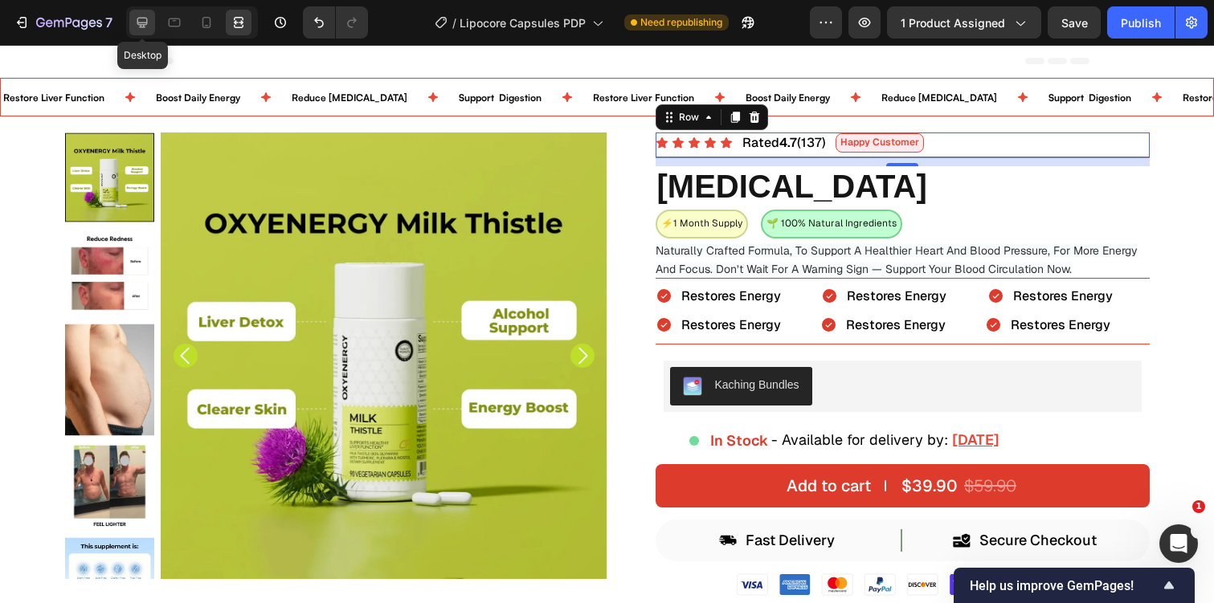
click at [141, 21] on icon at bounding box center [142, 22] width 16 height 16
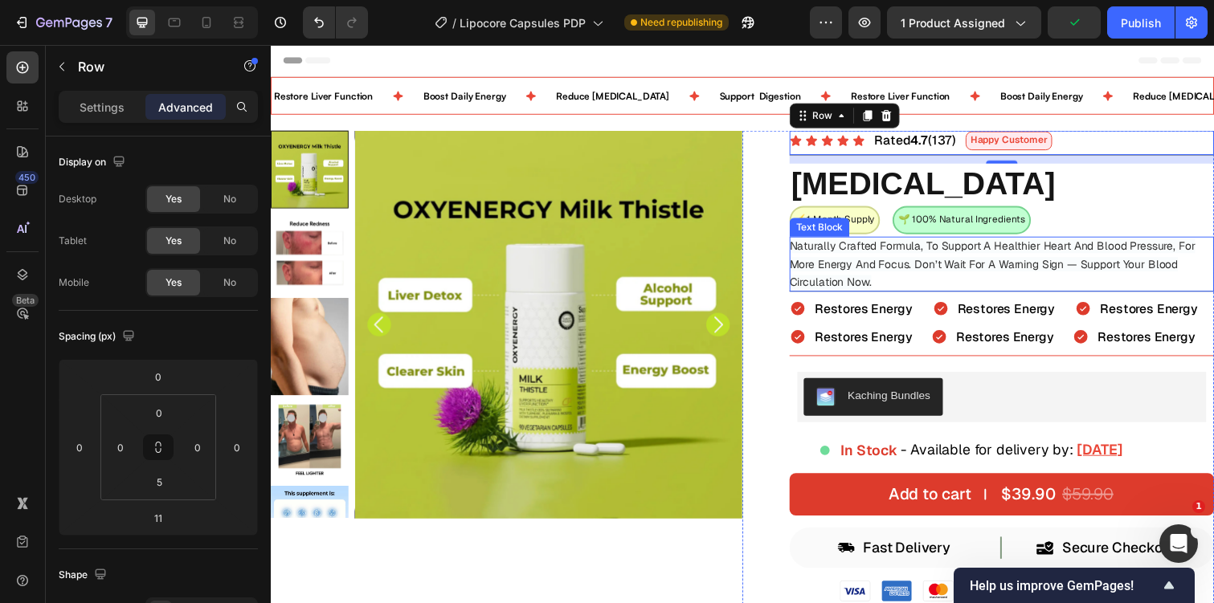
click at [897, 291] on p "Naturally Crafted Formula, To Support A Healthier Heart And Blood Pressure, For…" at bounding box center [1018, 268] width 434 height 55
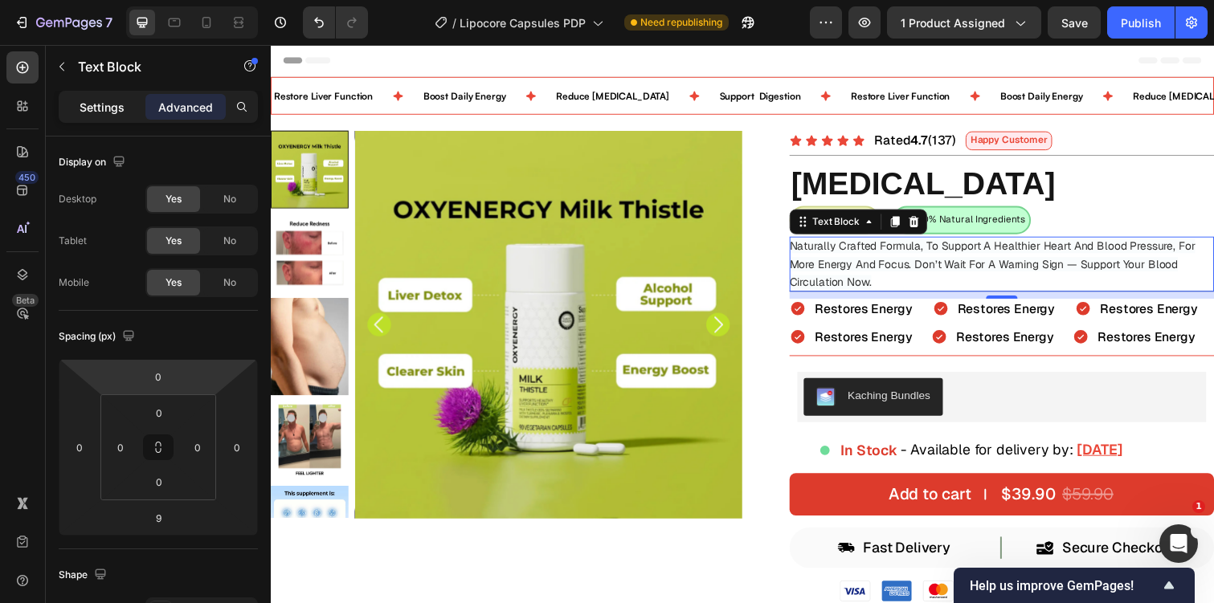
click at [100, 110] on p "Settings" at bounding box center [102, 107] width 45 height 17
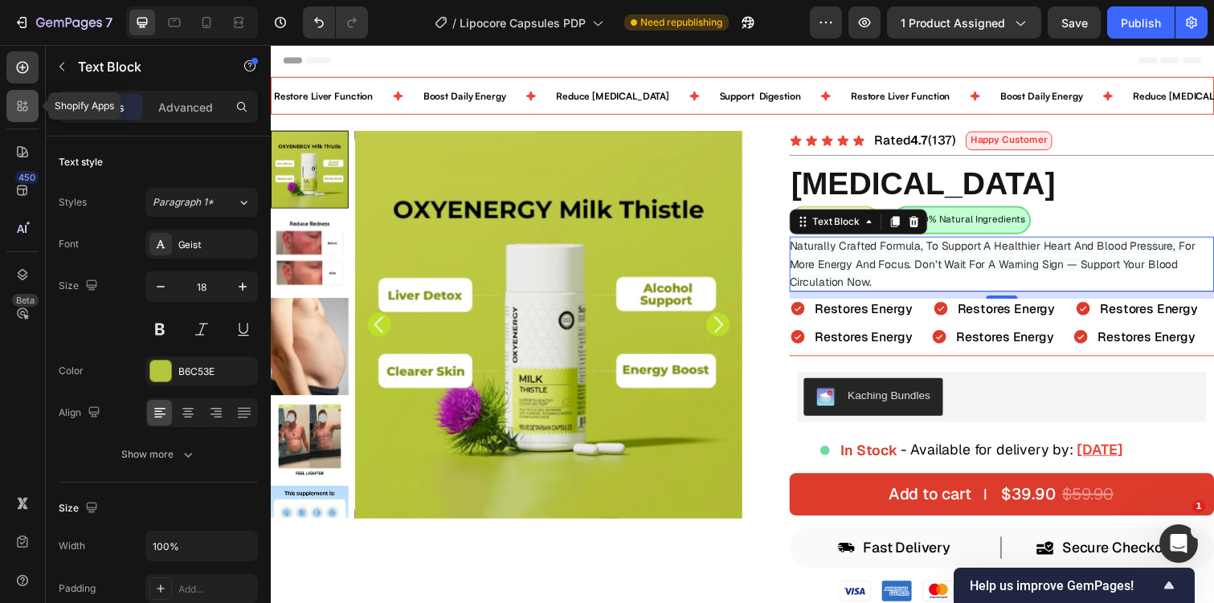
click at [22, 95] on div at bounding box center [22, 106] width 32 height 32
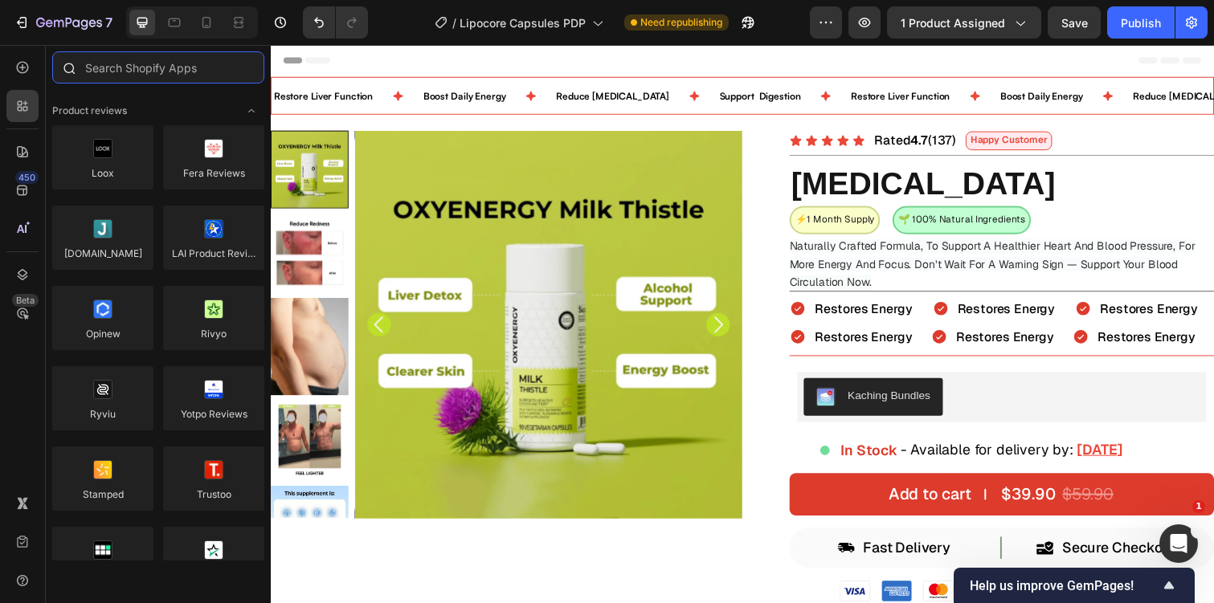
click at [88, 62] on input "text" at bounding box center [158, 67] width 212 height 32
click at [9, 72] on div at bounding box center [22, 67] width 32 height 32
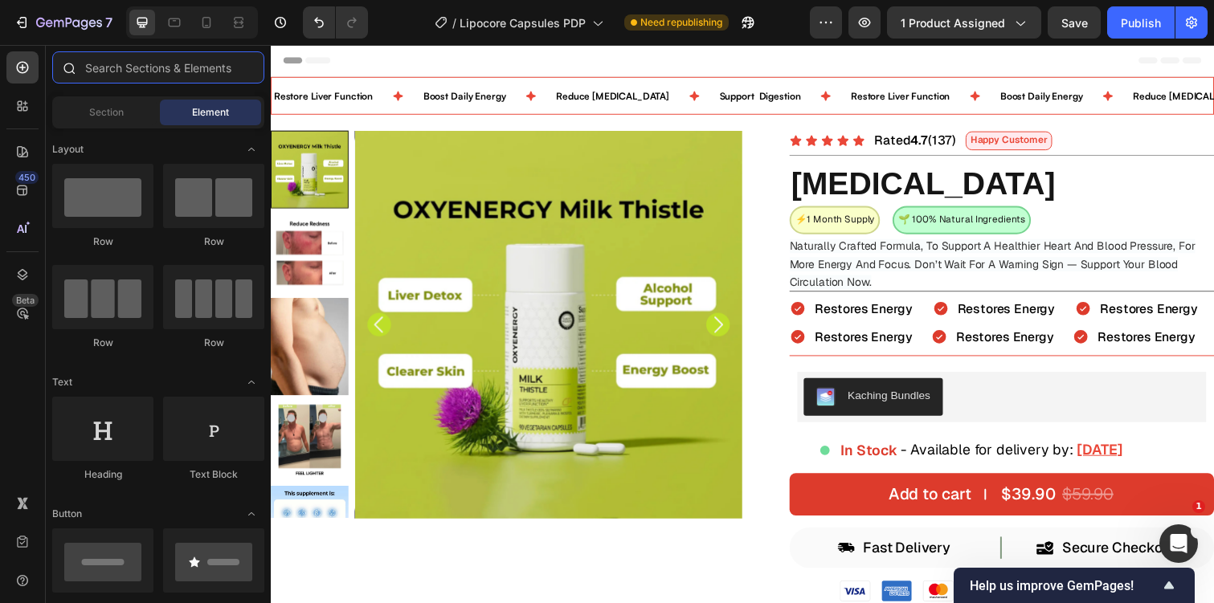
click at [118, 63] on input "text" at bounding box center [158, 67] width 212 height 32
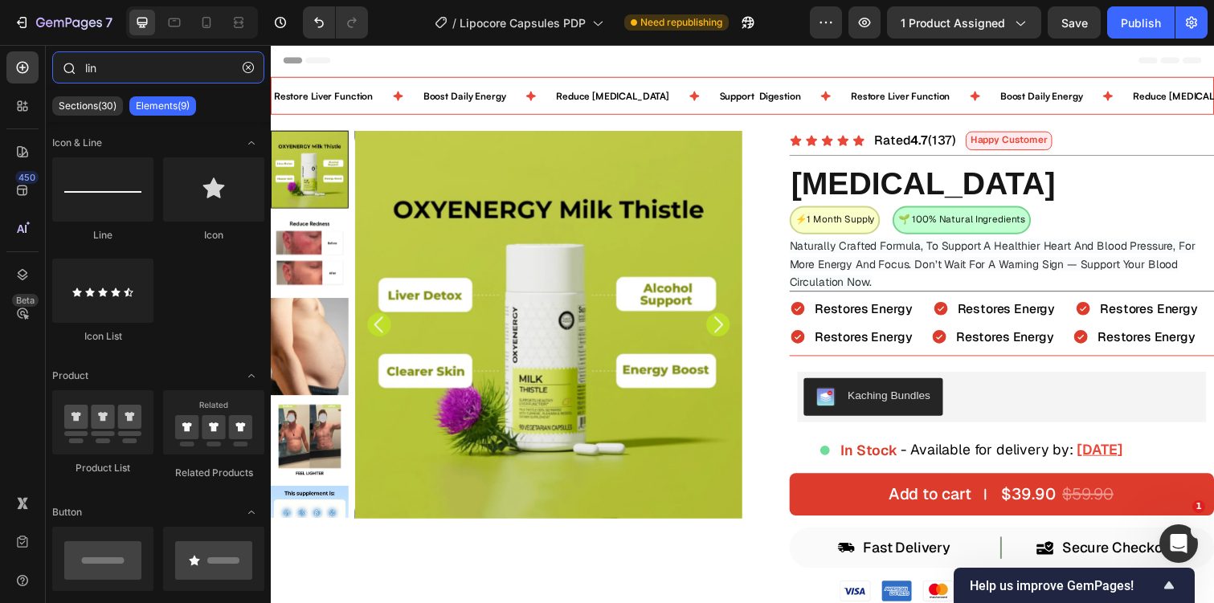
type input "line"
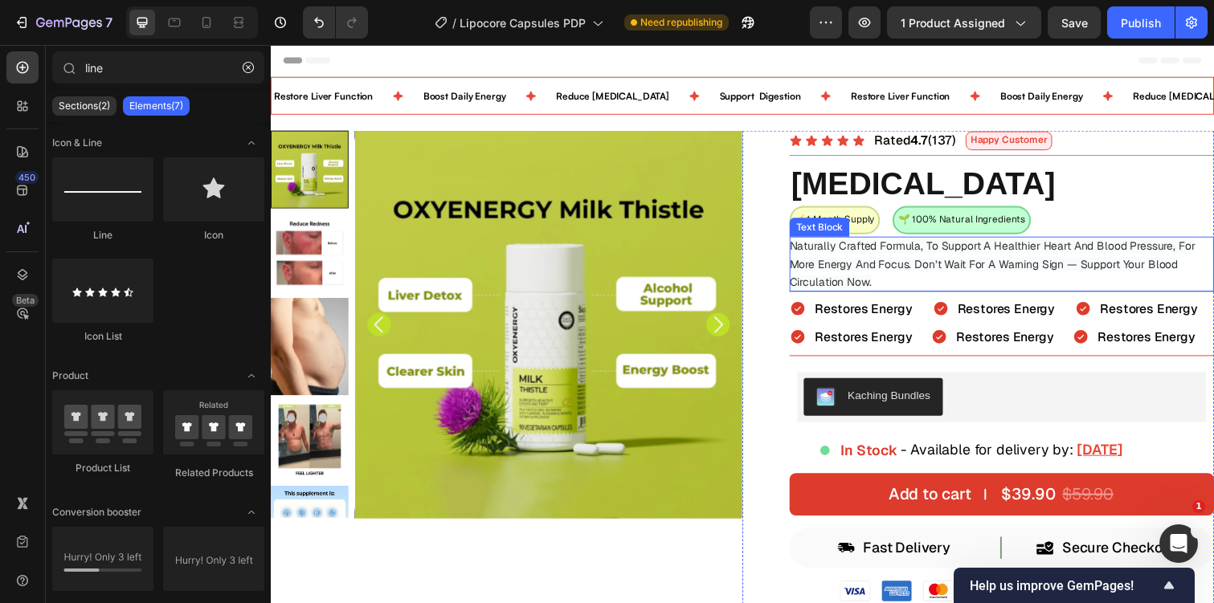
click at [917, 286] on p "Naturally Crafted Formula, To Support A Healthier Heart And Blood Pressure, For…" at bounding box center [1018, 268] width 434 height 55
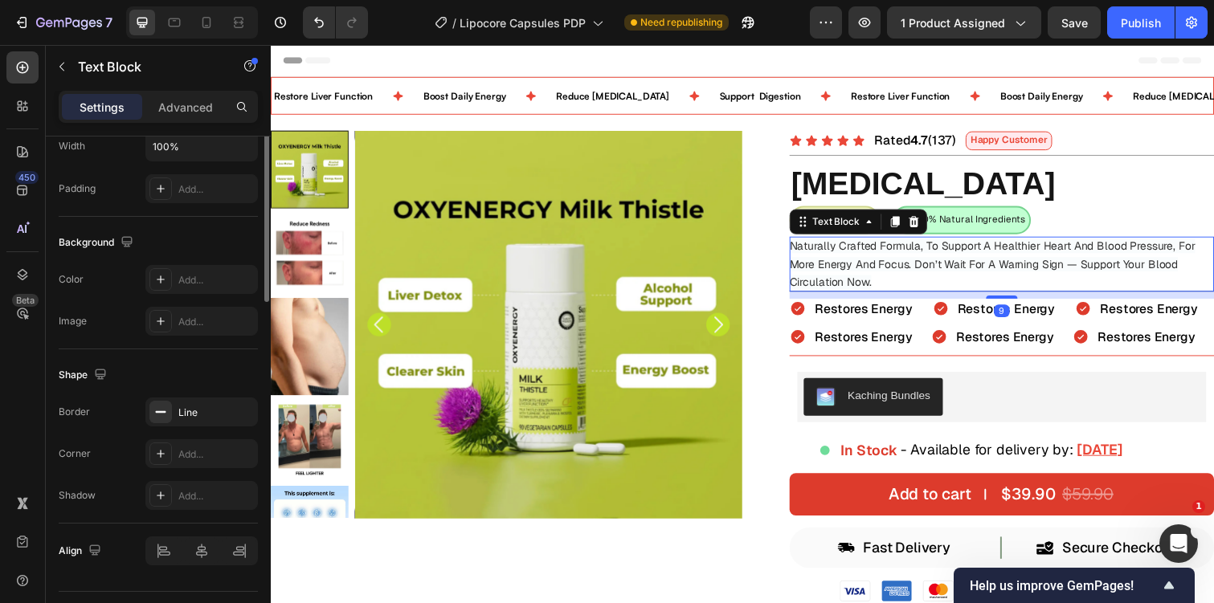
scroll to position [439, 0]
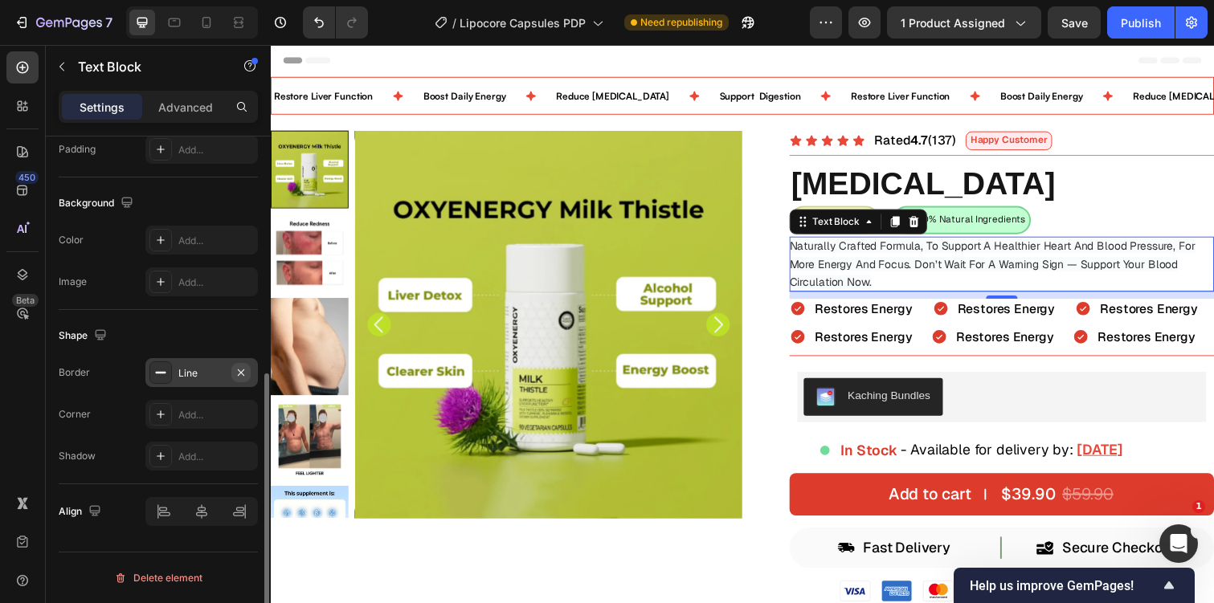
click at [241, 375] on icon "button" at bounding box center [241, 372] width 13 height 13
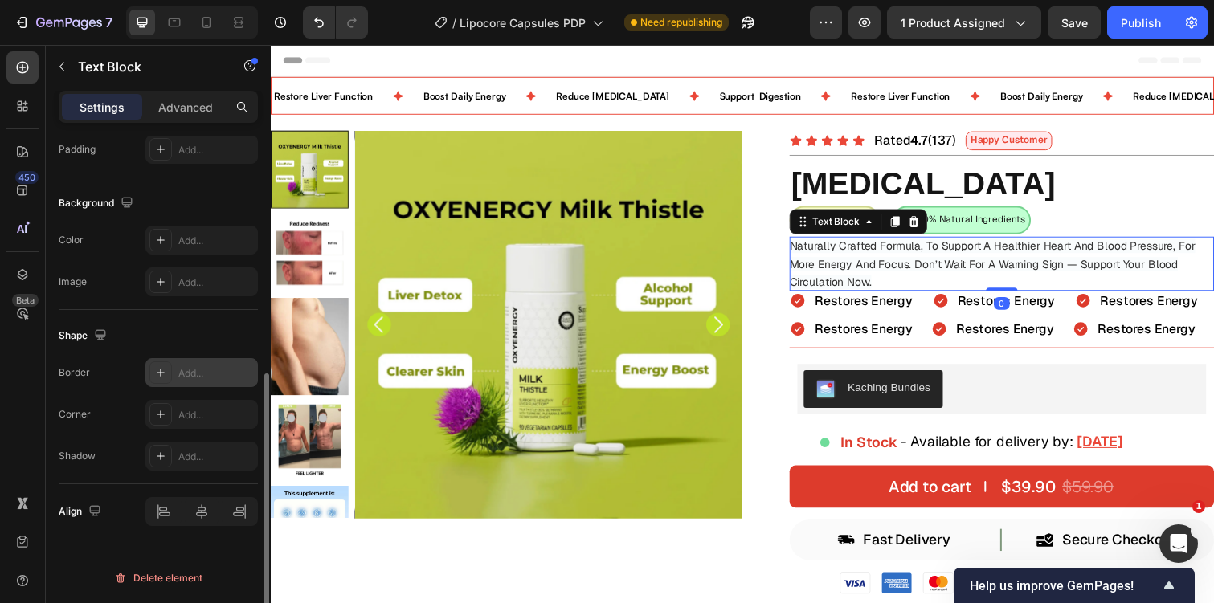
drag, startPoint x: 1020, startPoint y: 300, endPoint x: 1020, endPoint y: 256, distance: 44.2
click at [1020, 258] on div "Naturally Crafted Formula, To Support A Healthier Heart And Blood Pressure, For…" at bounding box center [1018, 268] width 434 height 55
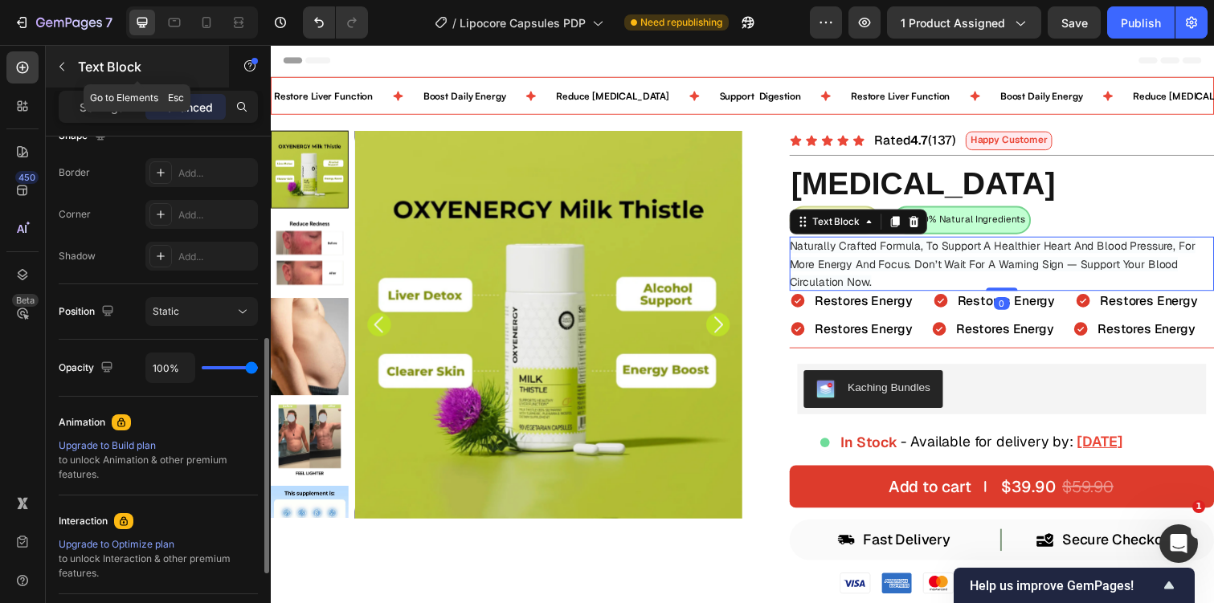
click at [84, 67] on p "Text Block" at bounding box center [146, 66] width 137 height 19
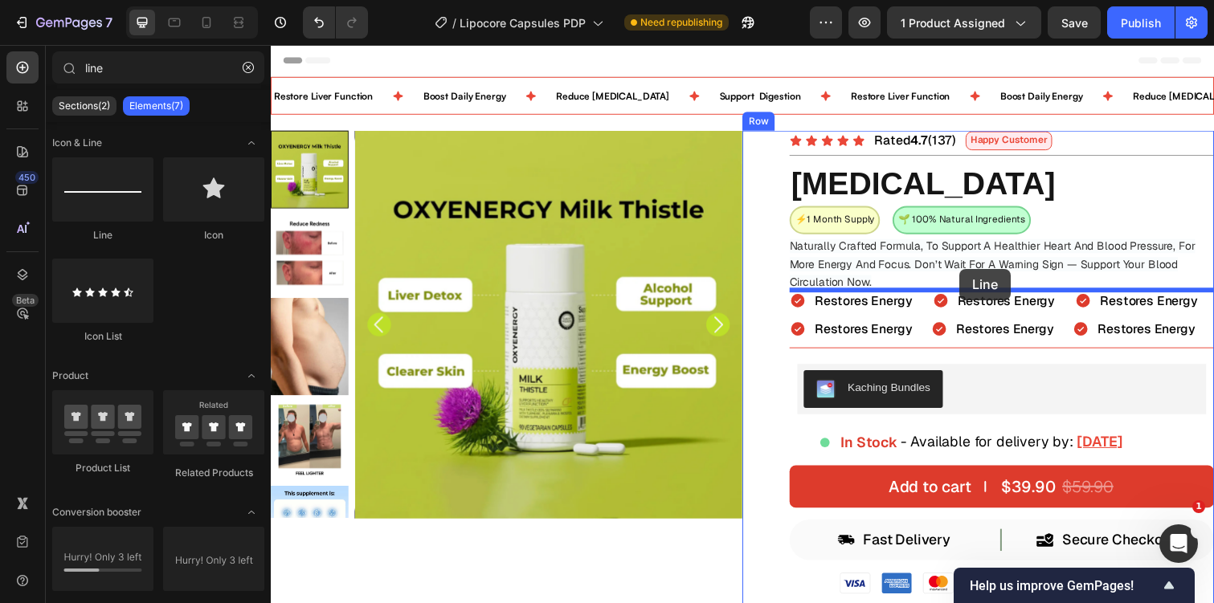
drag, startPoint x: 375, startPoint y: 242, endPoint x: 975, endPoint y: 274, distance: 600.2
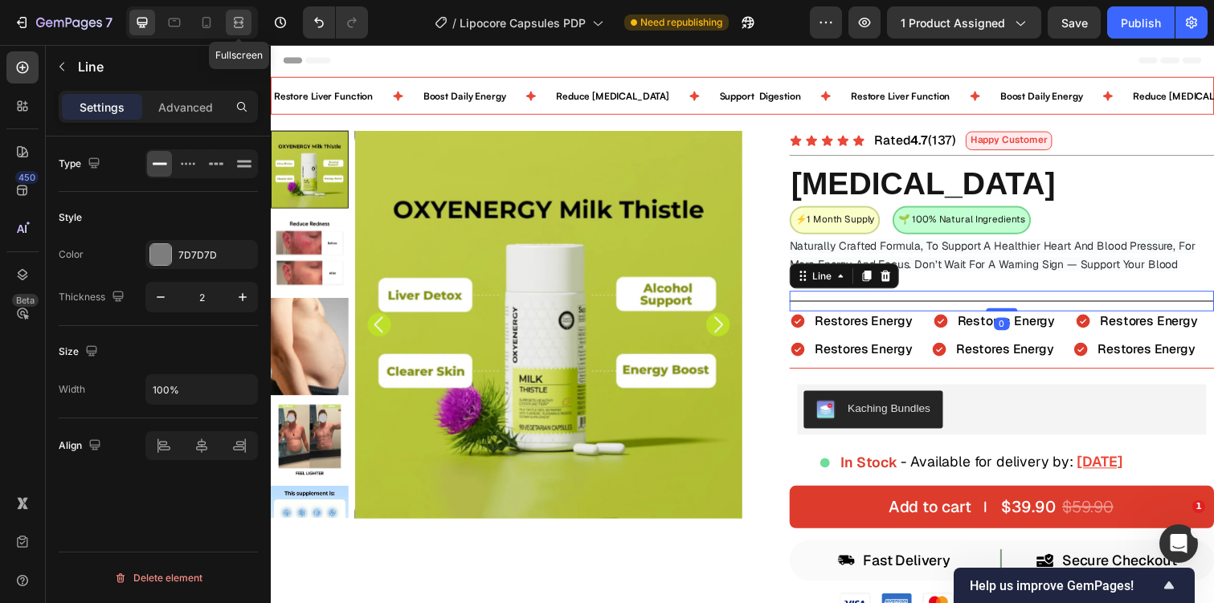
click at [234, 23] on icon at bounding box center [239, 22] width 16 height 16
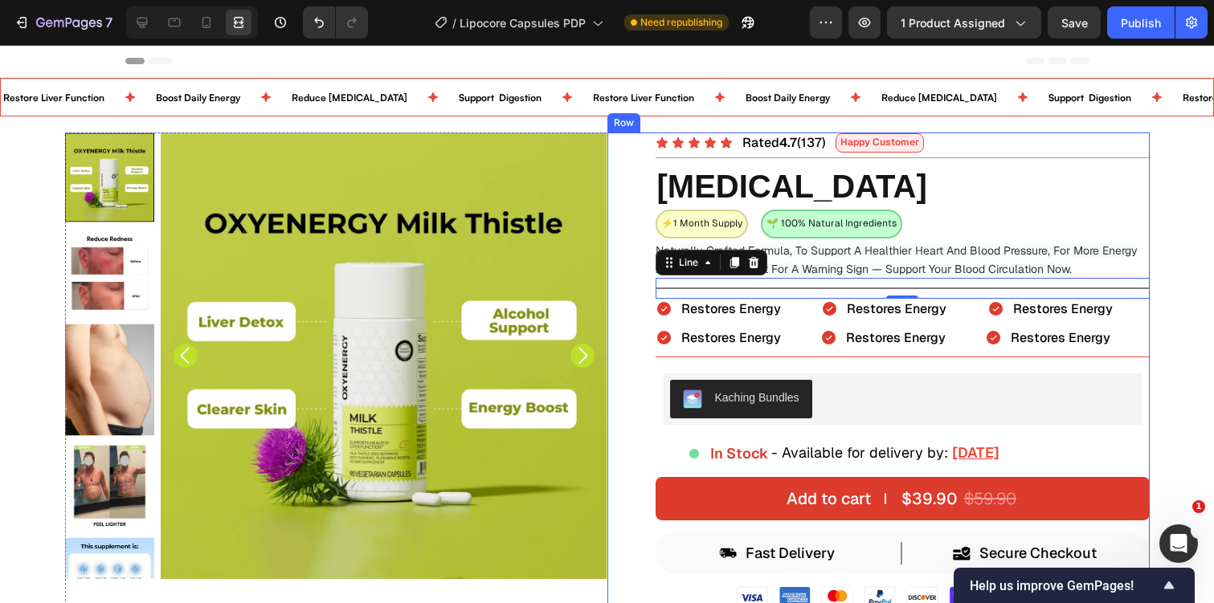
click at [684, 326] on div "Icon Icon Icon Icon Icon Icon List Rated 4.7 (137) Text Block Happy Customer Te…" at bounding box center [903, 582] width 494 height 899
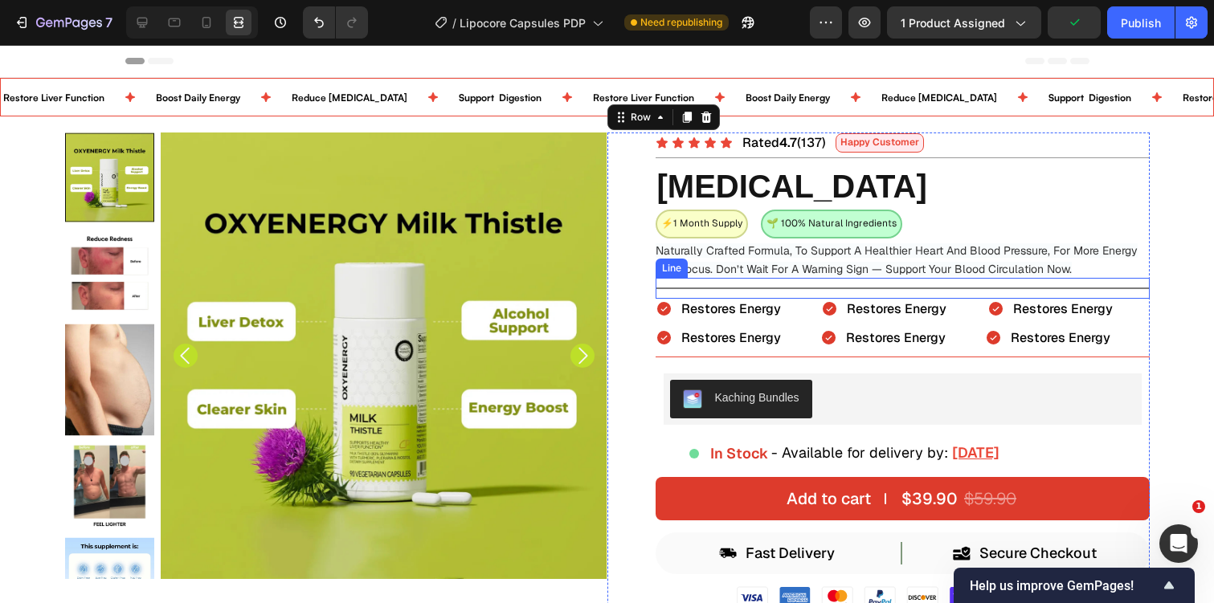
click at [771, 288] on div at bounding box center [903, 289] width 494 height 2
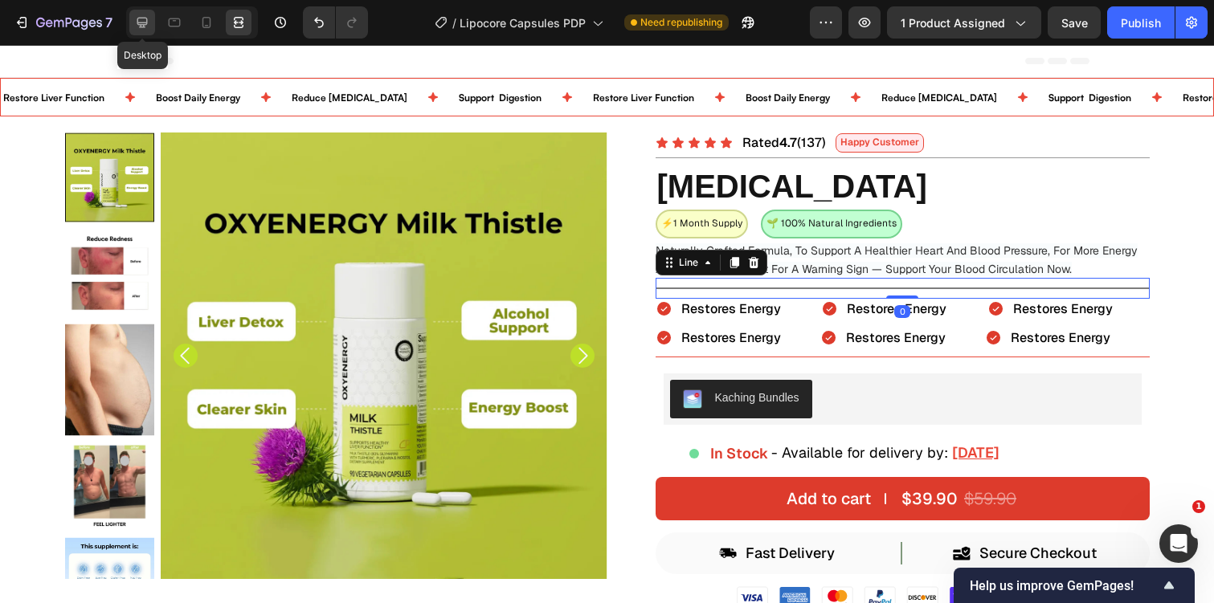
click at [149, 19] on icon at bounding box center [142, 22] width 16 height 16
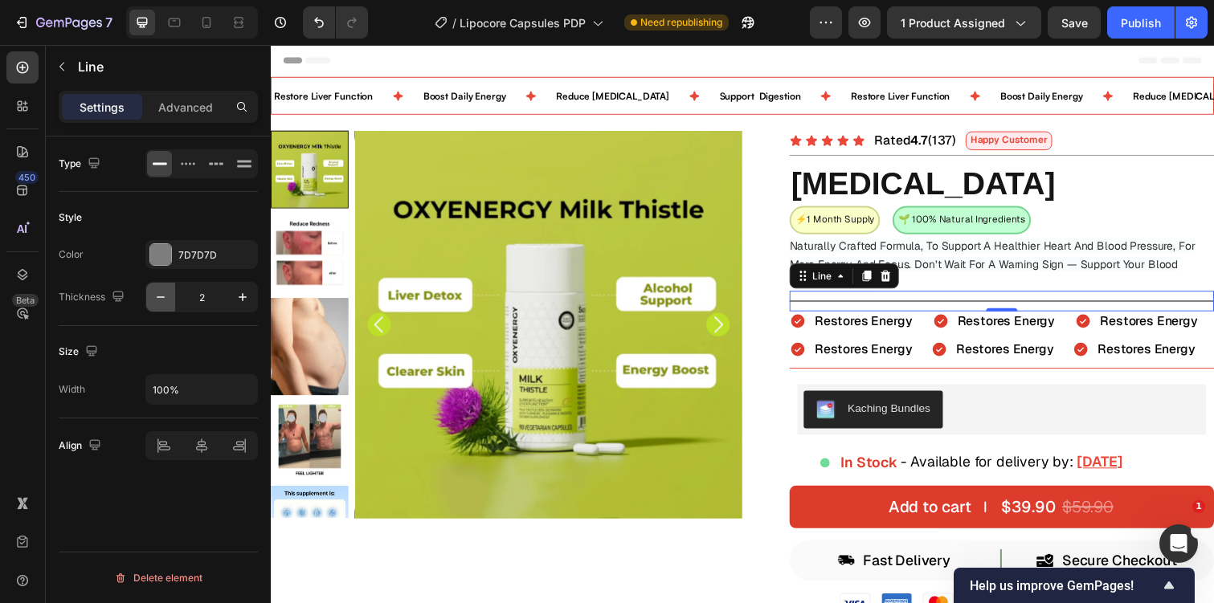
click at [168, 297] on icon "button" at bounding box center [161, 297] width 16 height 16
type input "1"
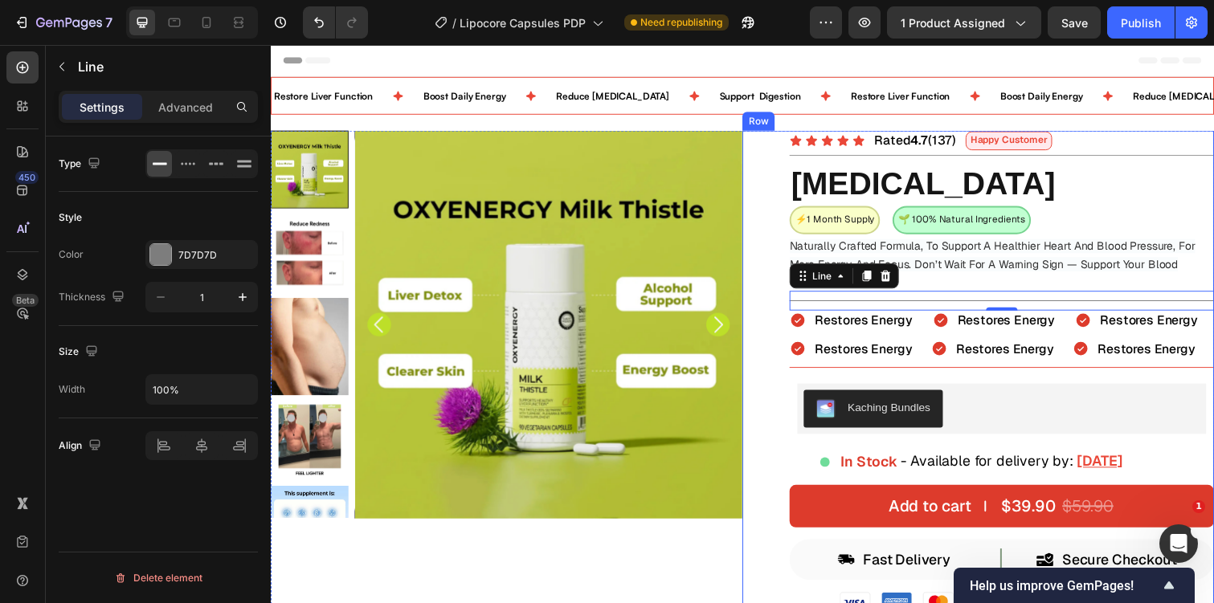
click at [831, 348] on span "Restores Energy" at bounding box center [877, 355] width 100 height 17
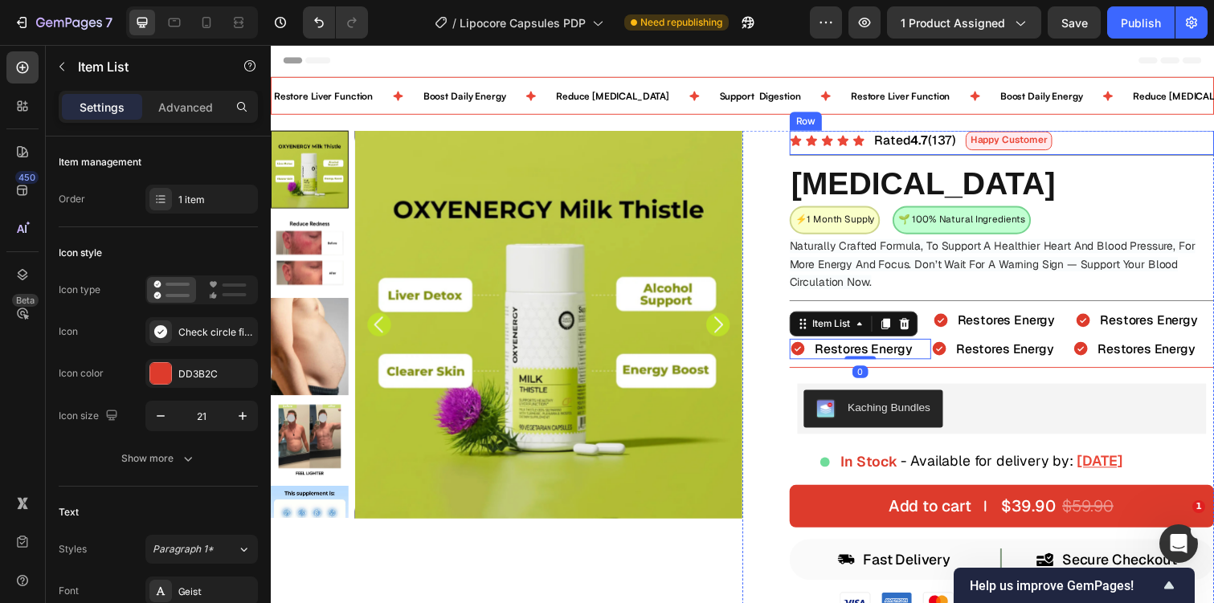
click at [966, 153] on div "Icon Icon Icon Icon Icon Icon List Rated 4.7 (137) Text Block Happy Customer Te…" at bounding box center [1018, 146] width 434 height 26
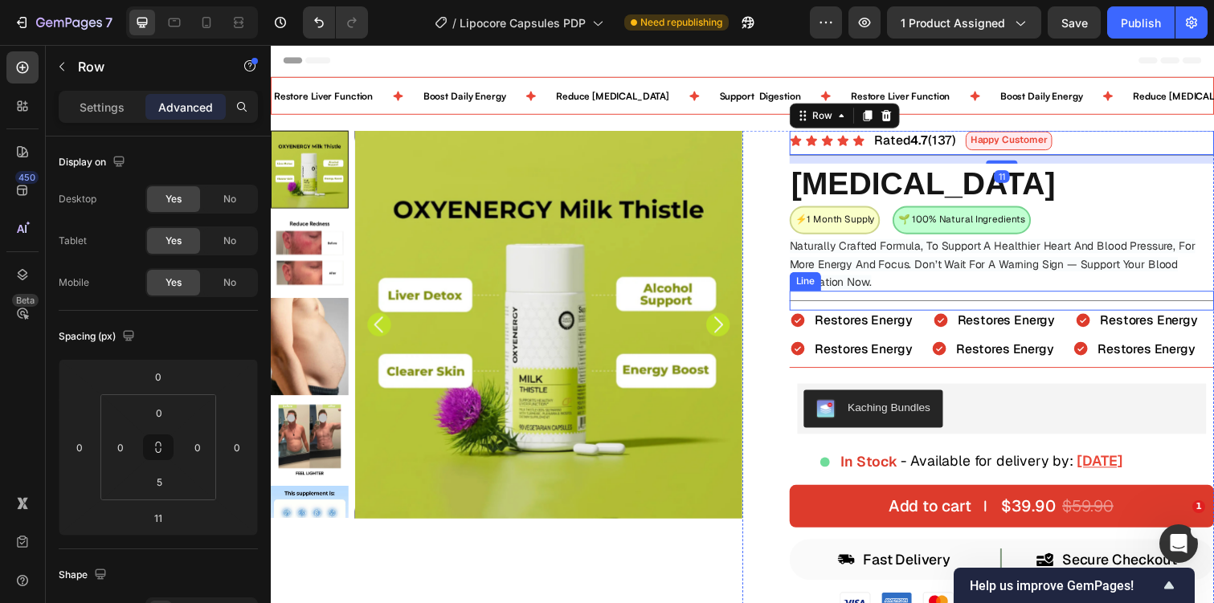
click at [848, 317] on div "Restores Energy" at bounding box center [876, 327] width 104 height 21
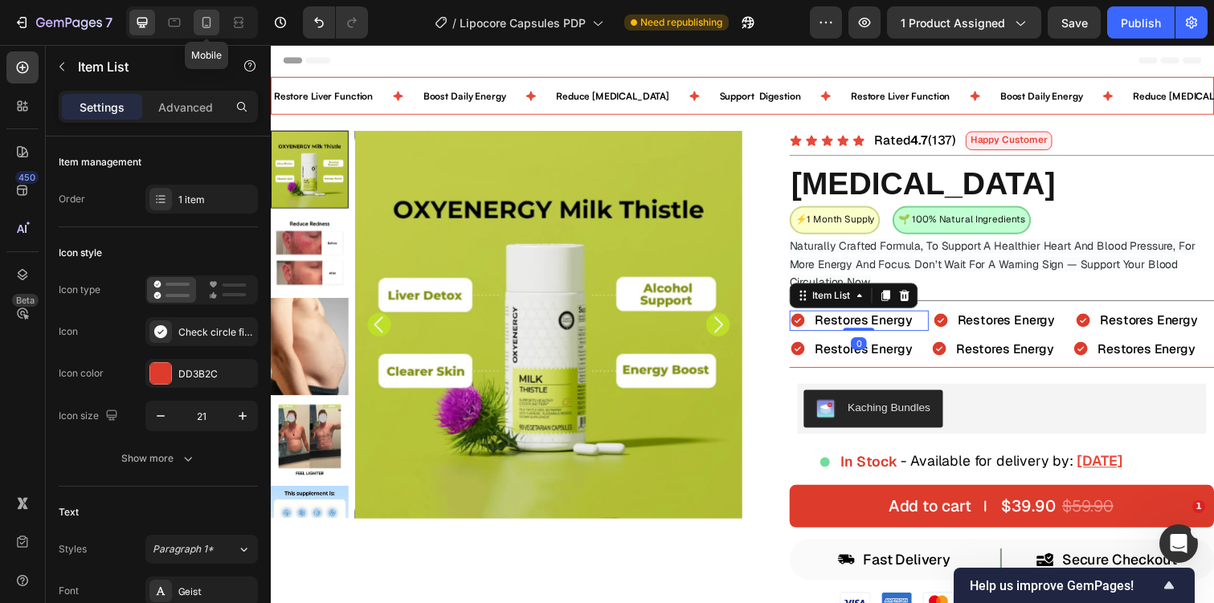
click at [215, 24] on div at bounding box center [207, 23] width 26 height 26
type input "14"
type input "12"
type input "5"
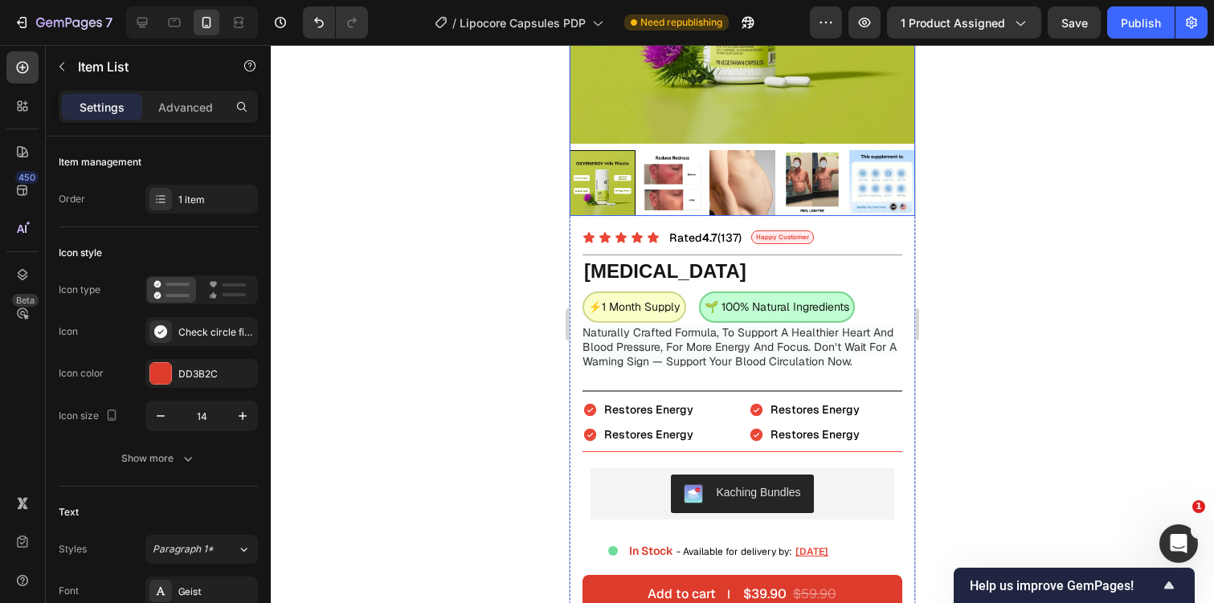
scroll to position [329, 0]
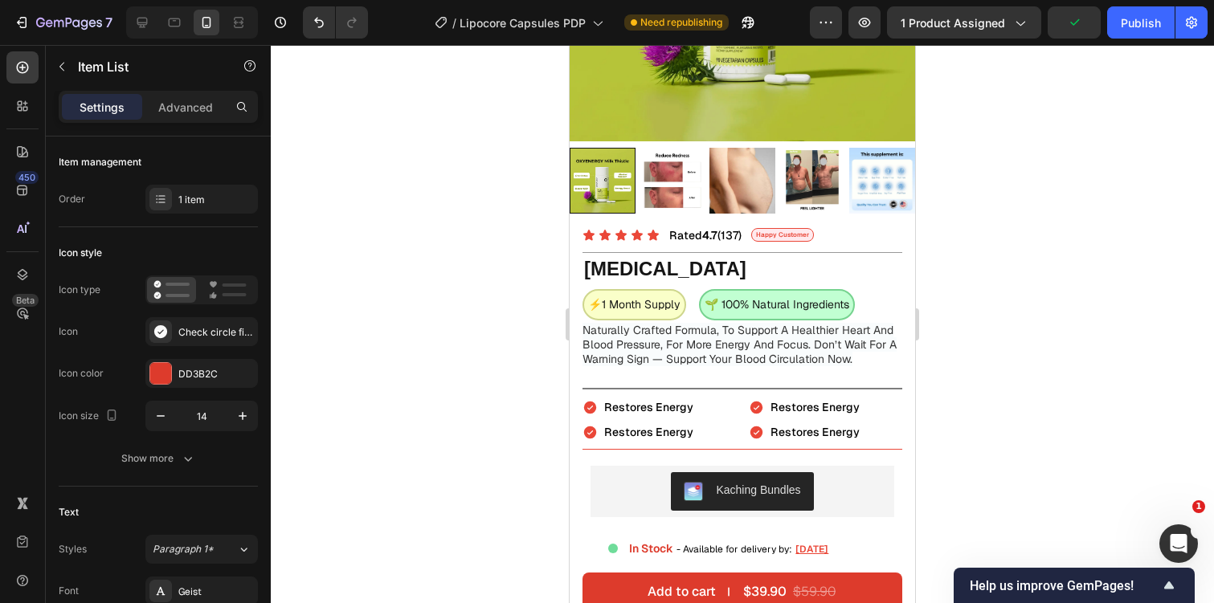
click at [1000, 419] on div at bounding box center [742, 324] width 943 height 558
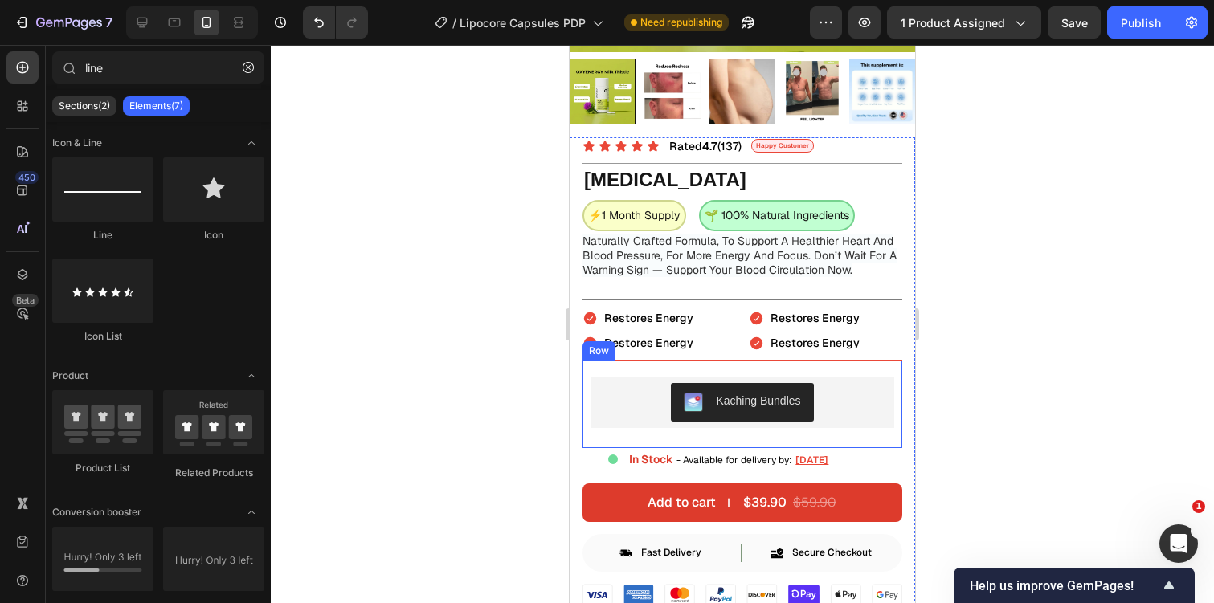
scroll to position [426, 0]
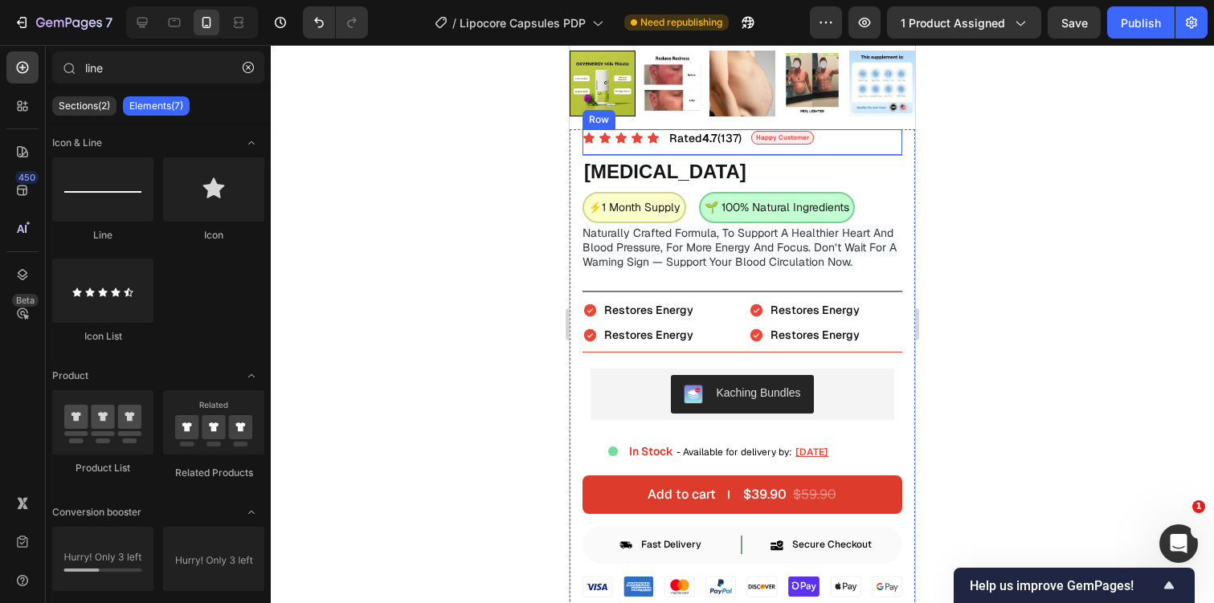
click at [864, 149] on div "Icon Icon Icon Icon Icon Icon List Rated 4.7 (137) Text Block Happy Customer Te…" at bounding box center [742, 142] width 320 height 27
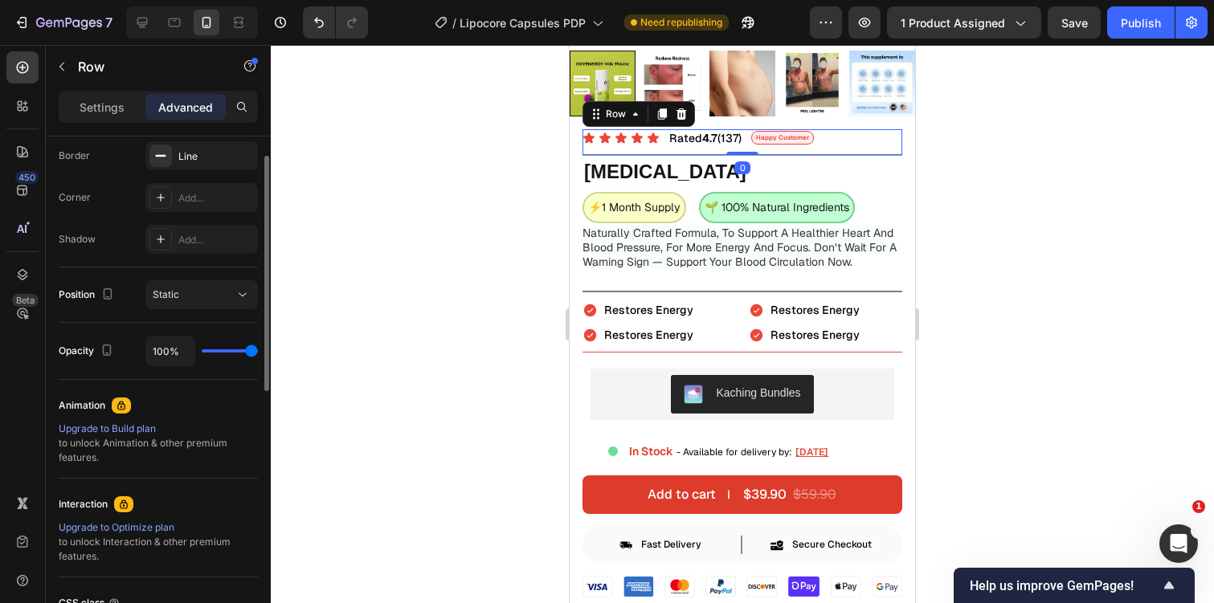
scroll to position [603, 0]
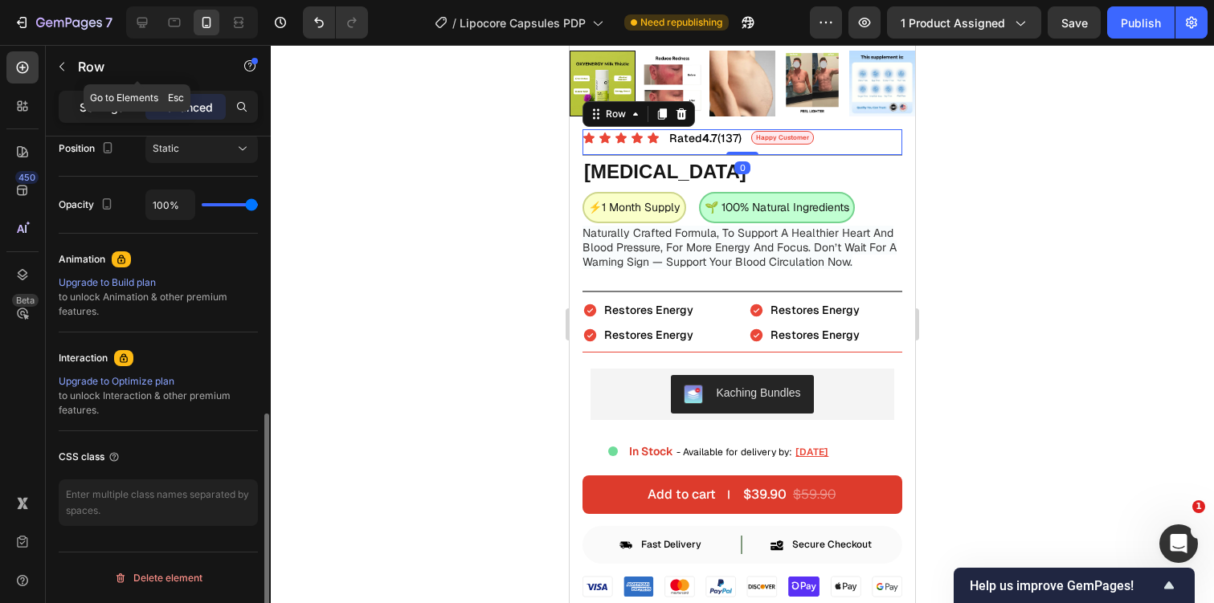
click at [111, 99] on p "Settings" at bounding box center [102, 107] width 45 height 17
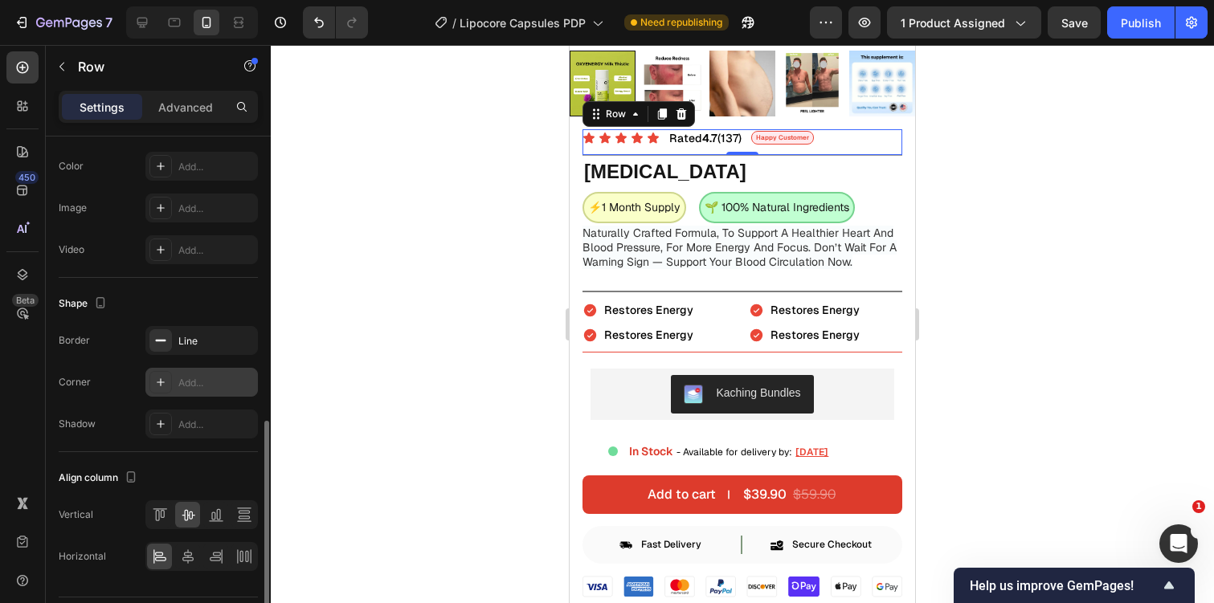
scroll to position [555, 0]
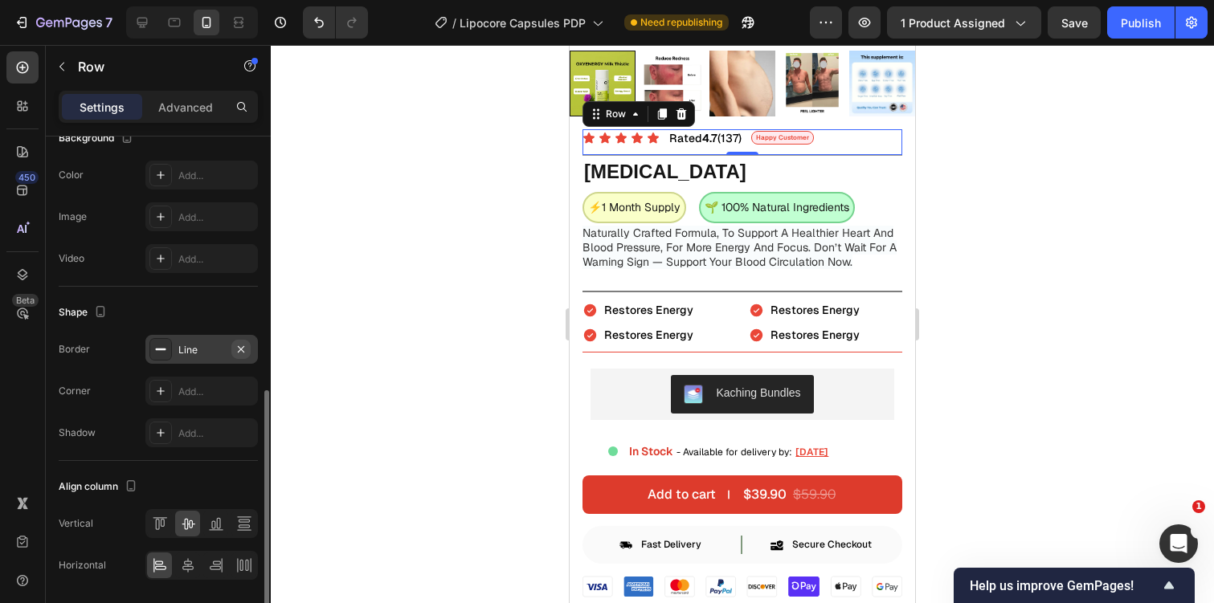
click at [245, 346] on icon "button" at bounding box center [241, 349] width 13 height 13
click at [615, 294] on div "Title Line" at bounding box center [742, 290] width 320 height 21
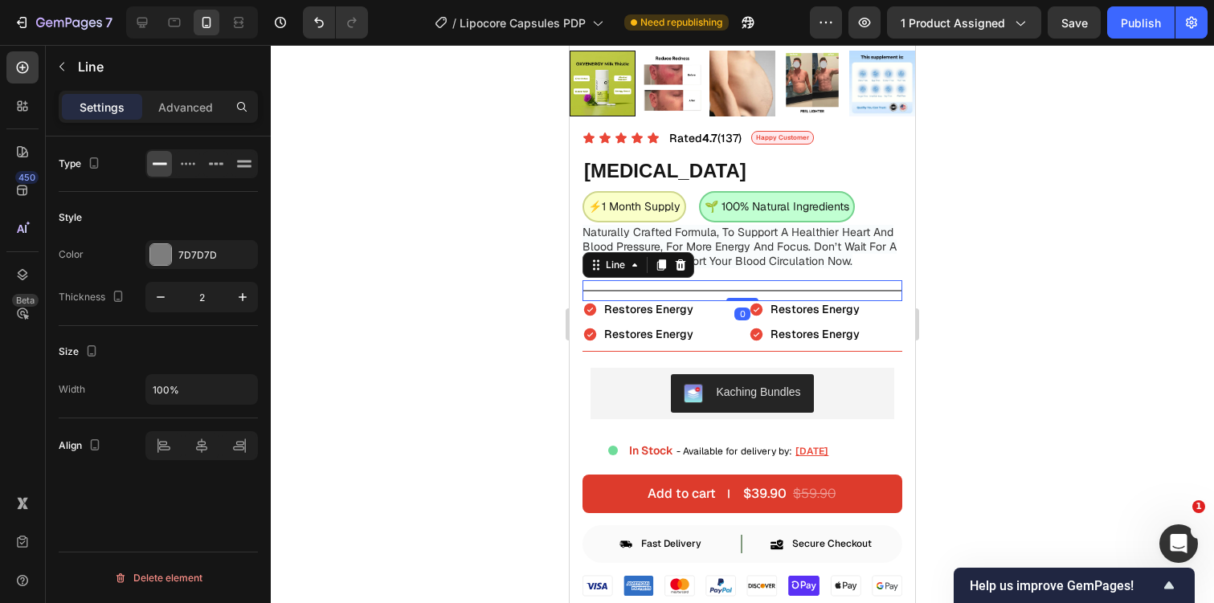
scroll to position [0, 0]
click at [170, 299] on button "button" at bounding box center [160, 297] width 29 height 29
type input "1"
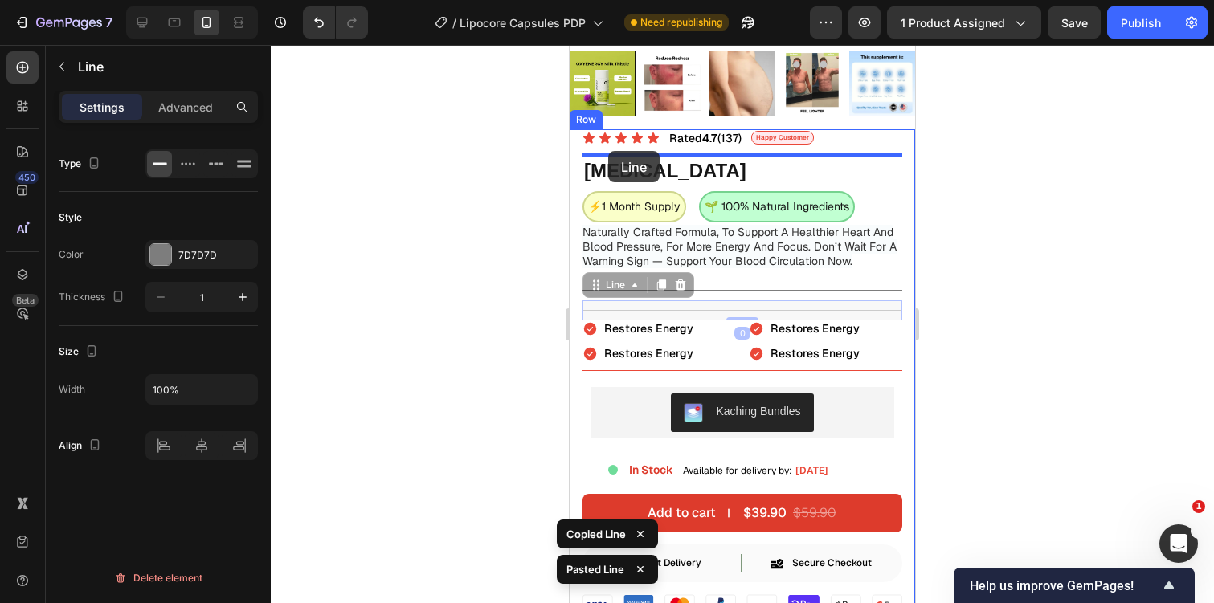
drag, startPoint x: 594, startPoint y: 283, endPoint x: 608, endPoint y: 151, distance: 132.5
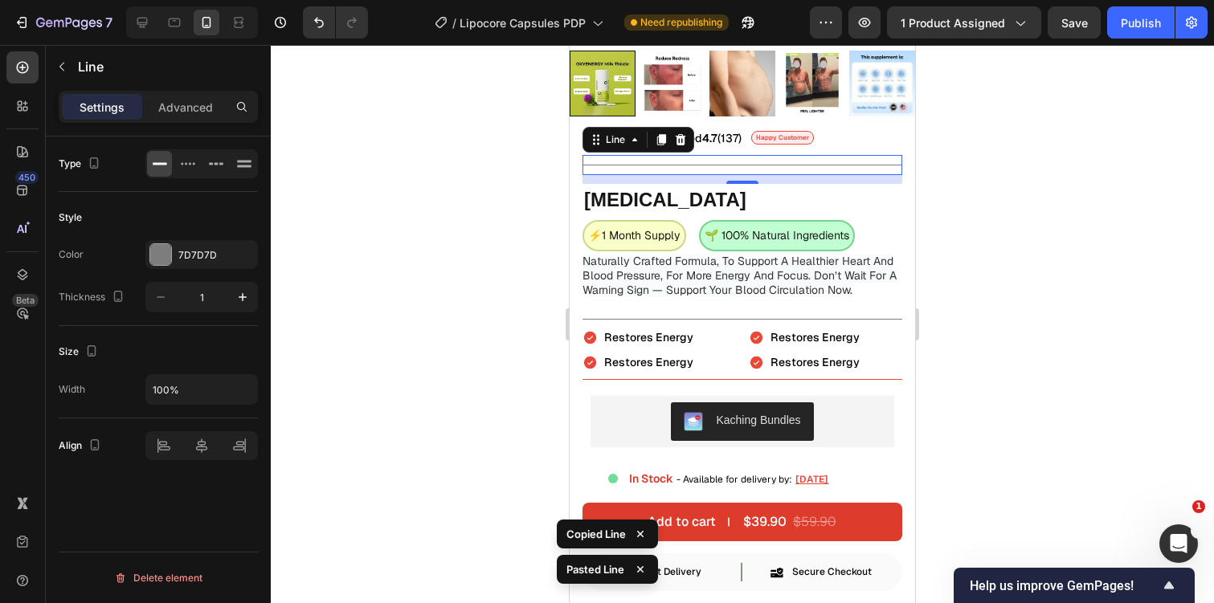
click at [977, 206] on div at bounding box center [742, 324] width 943 height 558
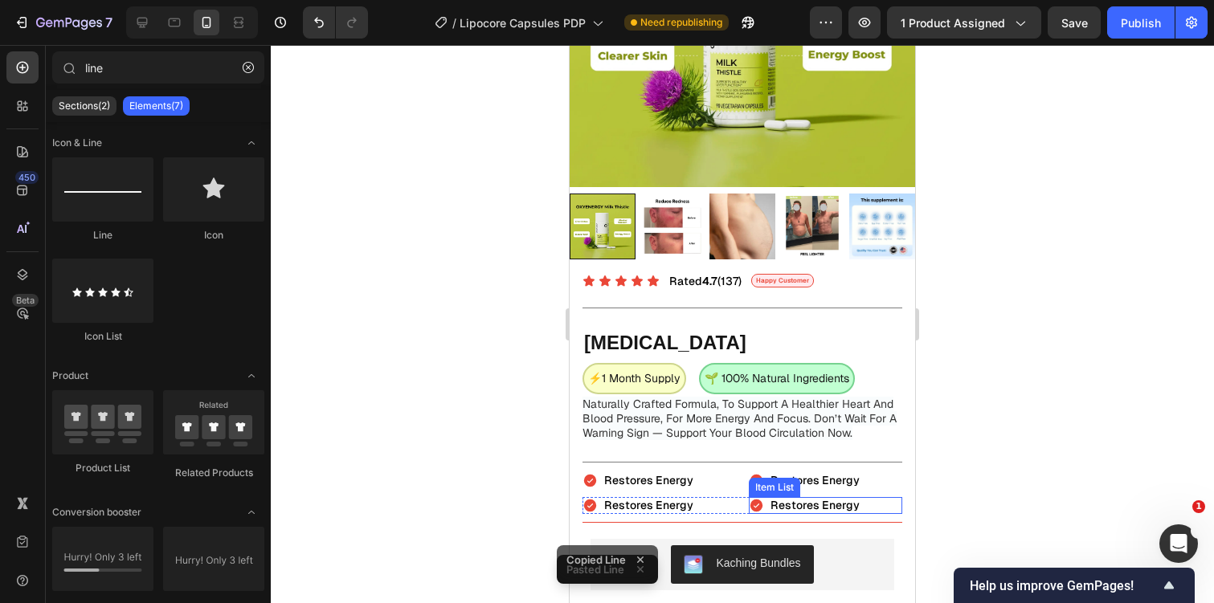
scroll to position [223, 0]
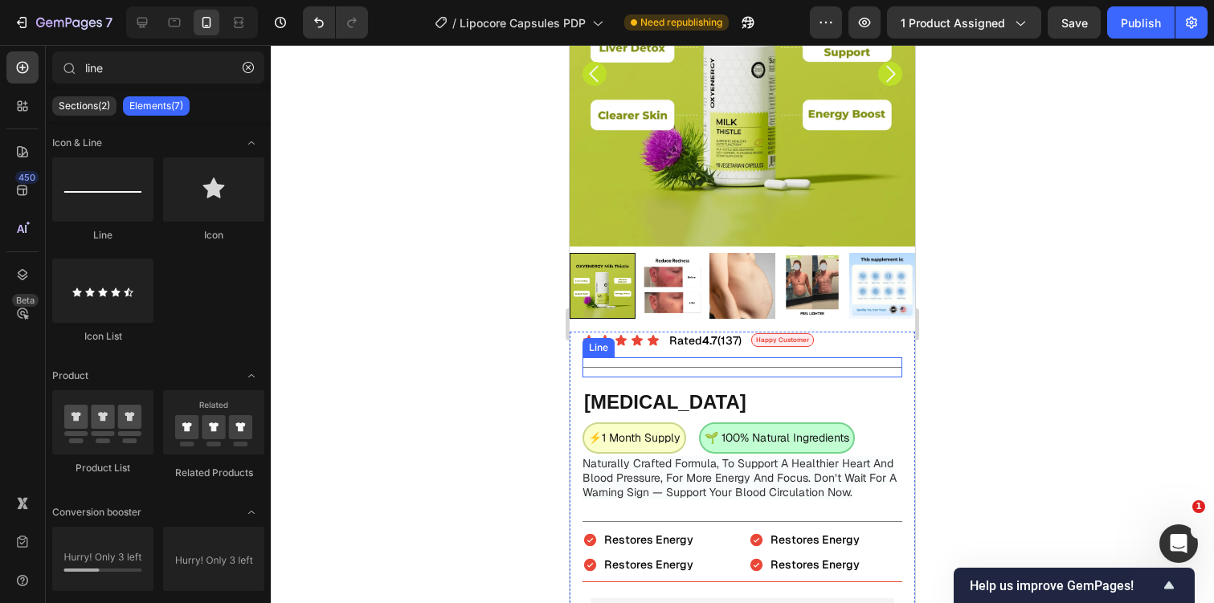
click at [758, 367] on div at bounding box center [742, 367] width 320 height 1
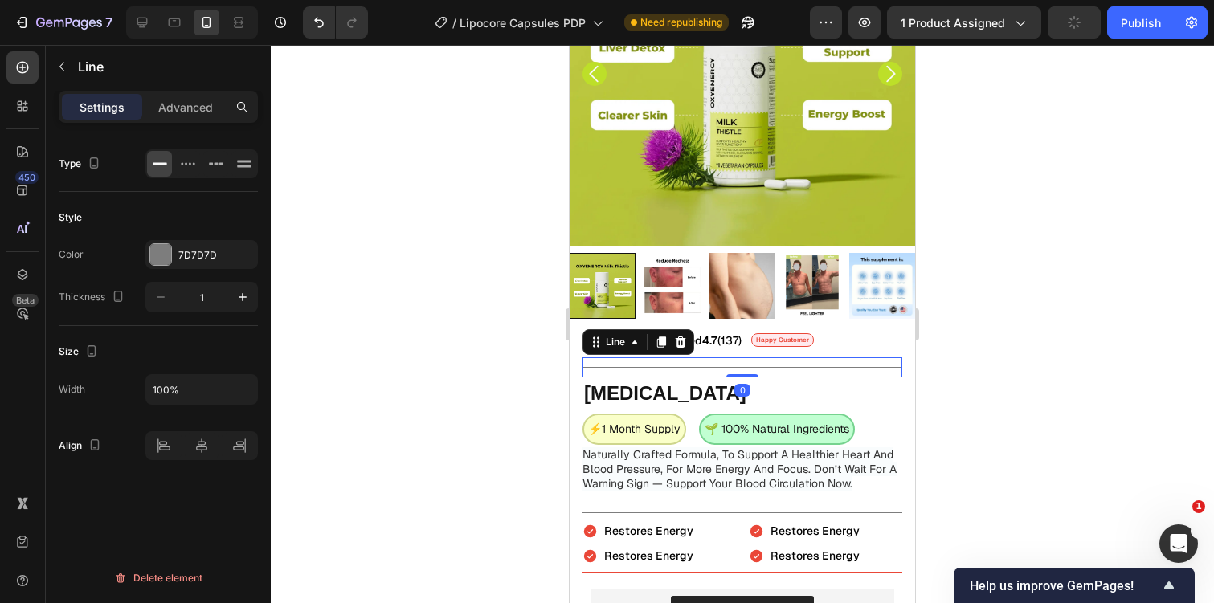
drag, startPoint x: 746, startPoint y: 383, endPoint x: 750, endPoint y: 324, distance: 59.6
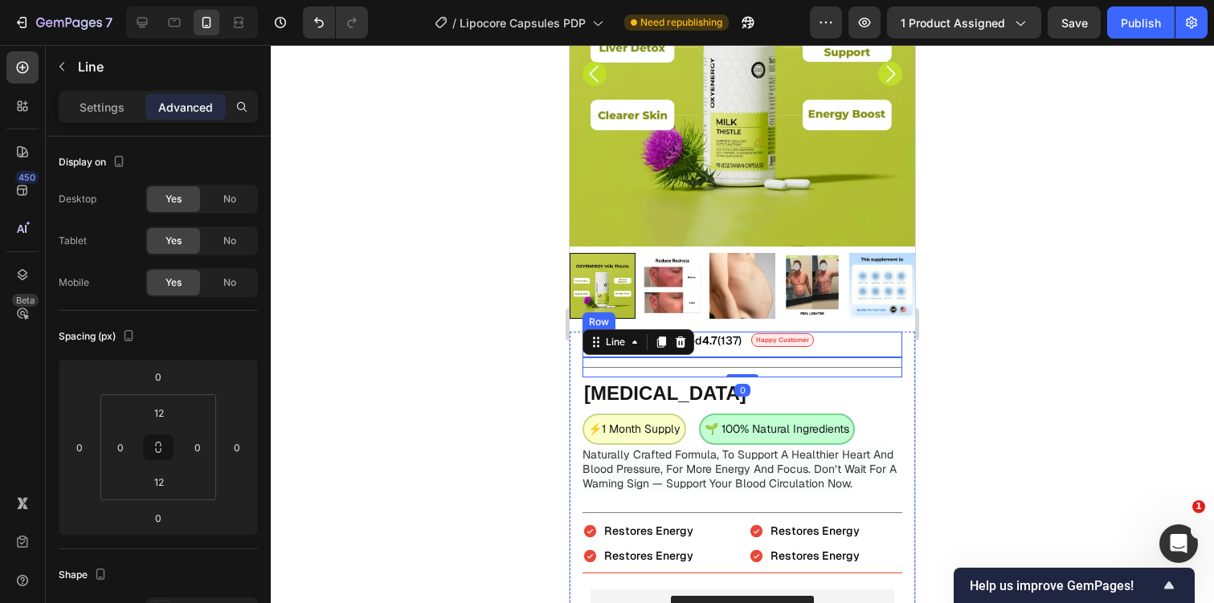
click at [845, 340] on div "Icon Icon Icon Icon Icon Icon List Rated 4.7 (137) Text Block Happy Customer Te…" at bounding box center [742, 345] width 320 height 26
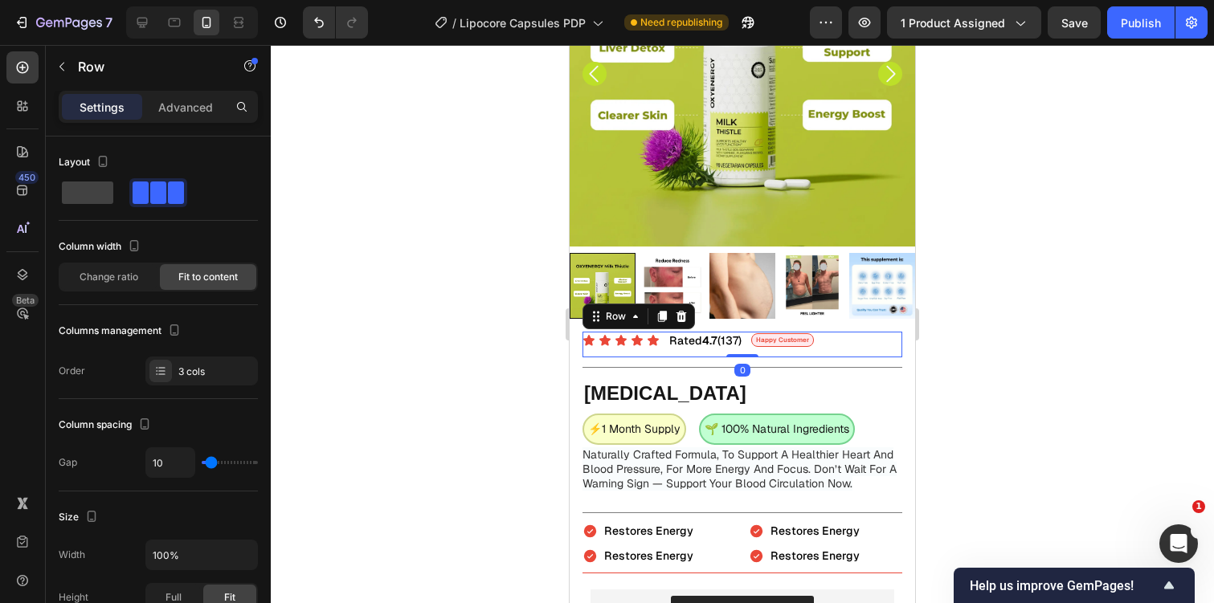
drag, startPoint x: 745, startPoint y: 353, endPoint x: 750, endPoint y: 323, distance: 31.0
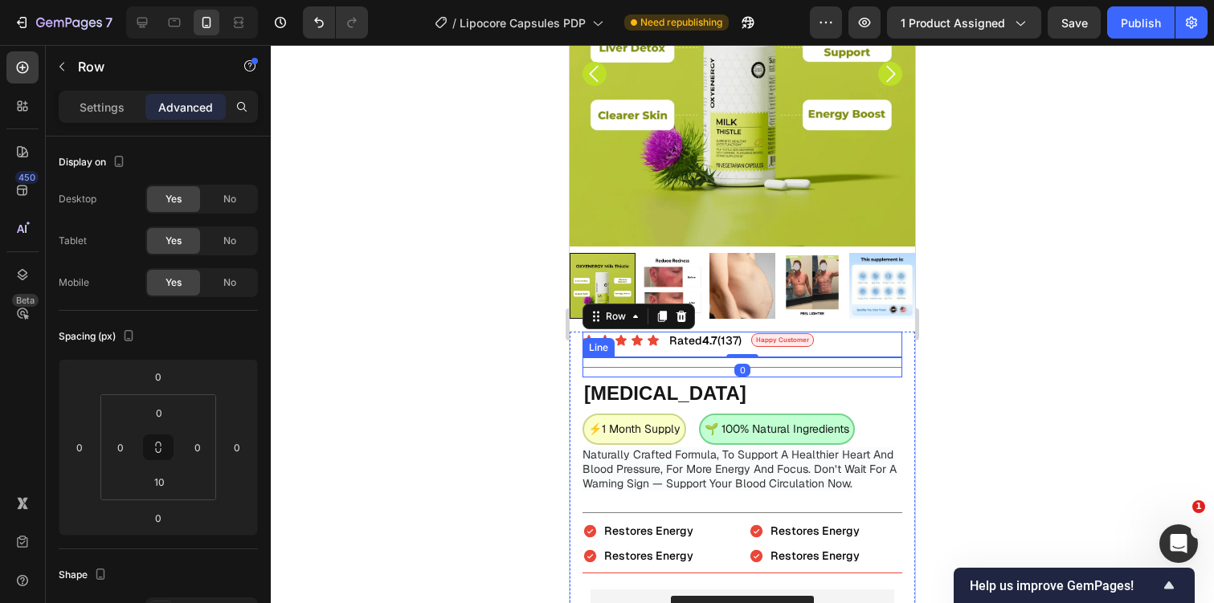
click at [664, 359] on div "Title Line" at bounding box center [742, 368] width 320 height 20
click at [856, 341] on div "Icon Icon Icon Icon Icon Icon List Rated 4.7 (137) Text Block Happy Customer Te…" at bounding box center [742, 345] width 320 height 26
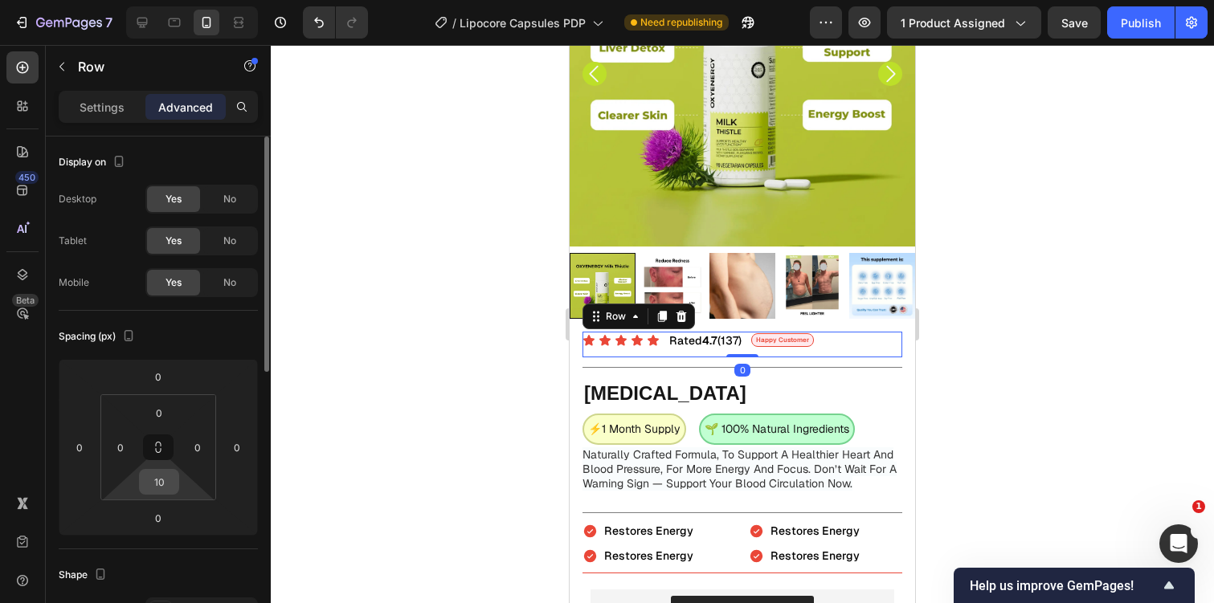
click at [170, 481] on input "10" at bounding box center [159, 482] width 32 height 24
type input "0"
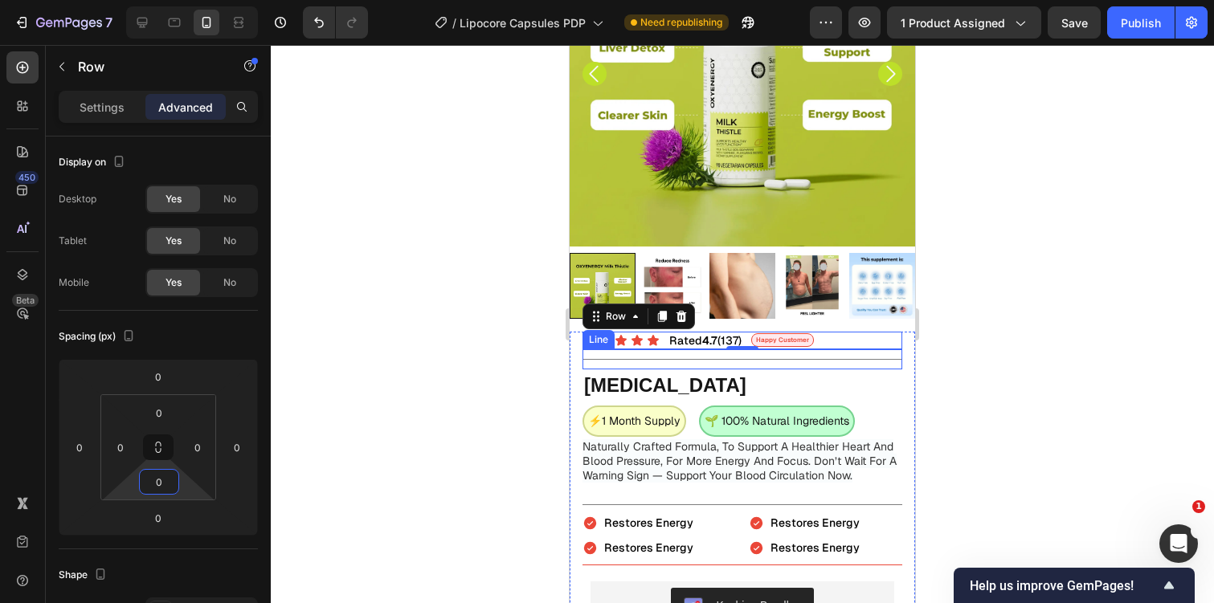
click at [600, 359] on div at bounding box center [742, 359] width 320 height 1
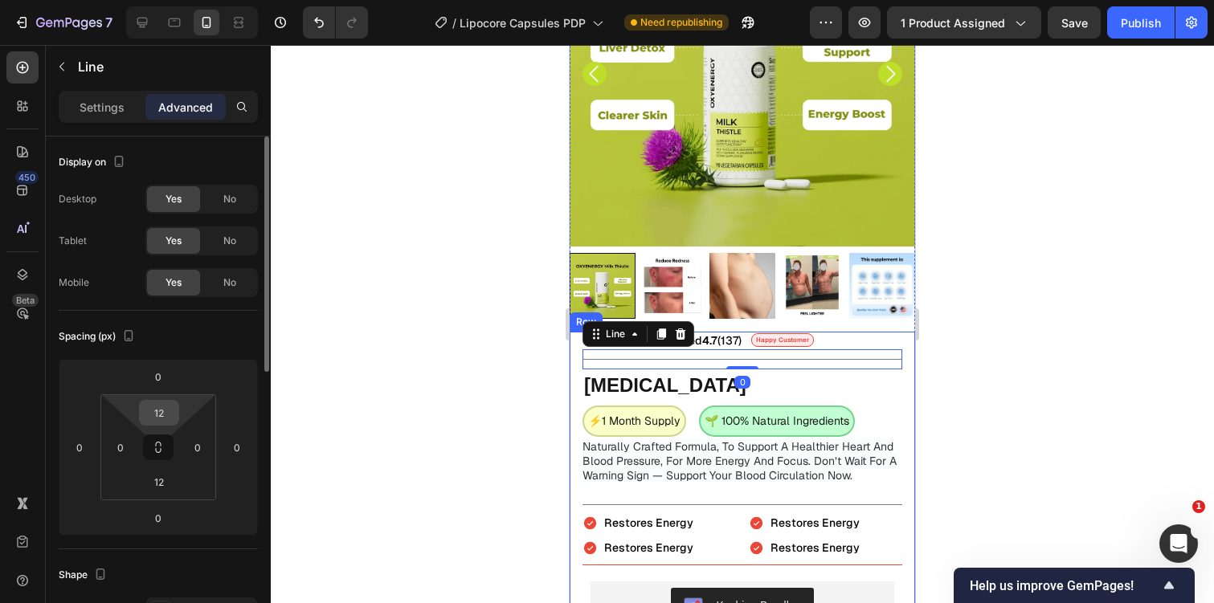
click at [158, 412] on input "12" at bounding box center [159, 413] width 32 height 24
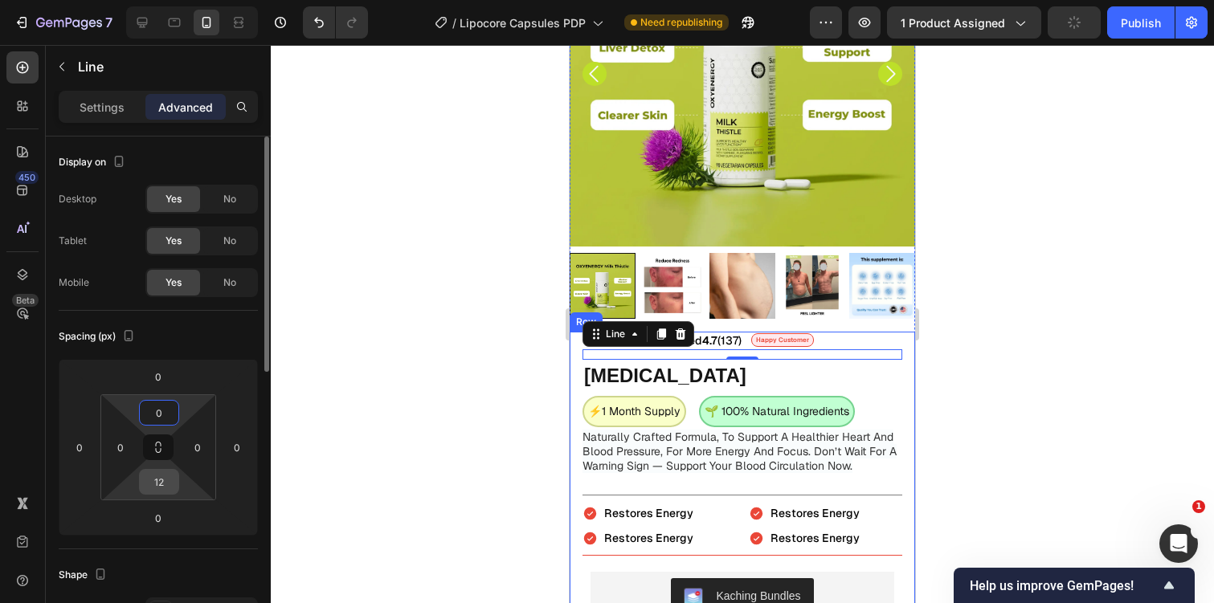
type input "0"
click at [161, 475] on input "12" at bounding box center [159, 482] width 32 height 24
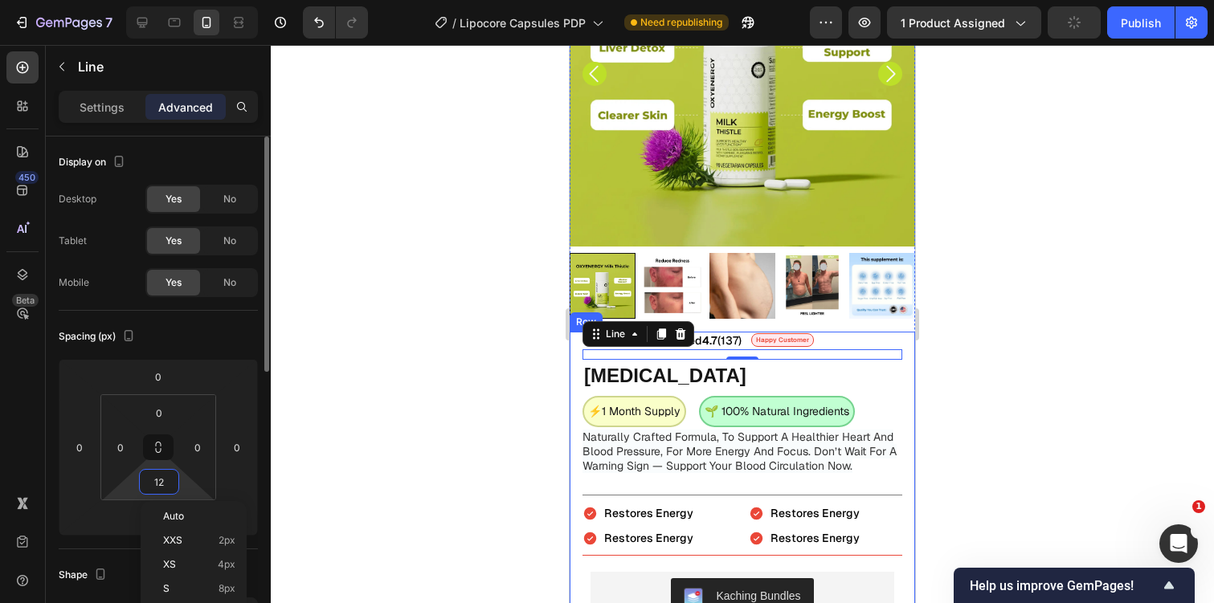
type input "012"
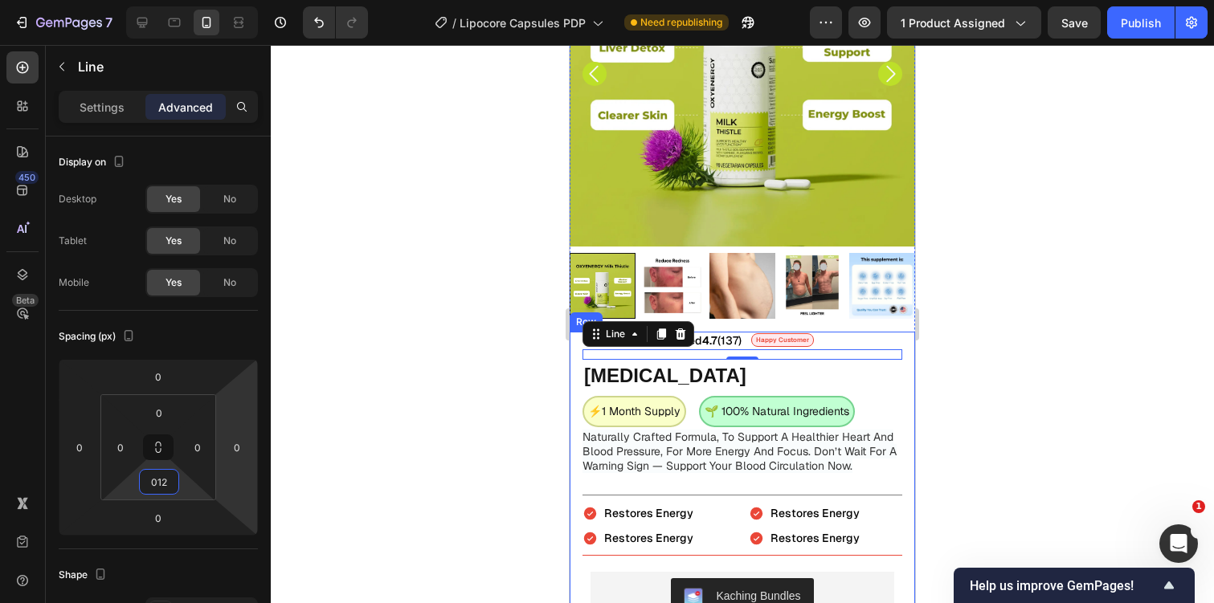
click at [966, 326] on div at bounding box center [742, 324] width 943 height 558
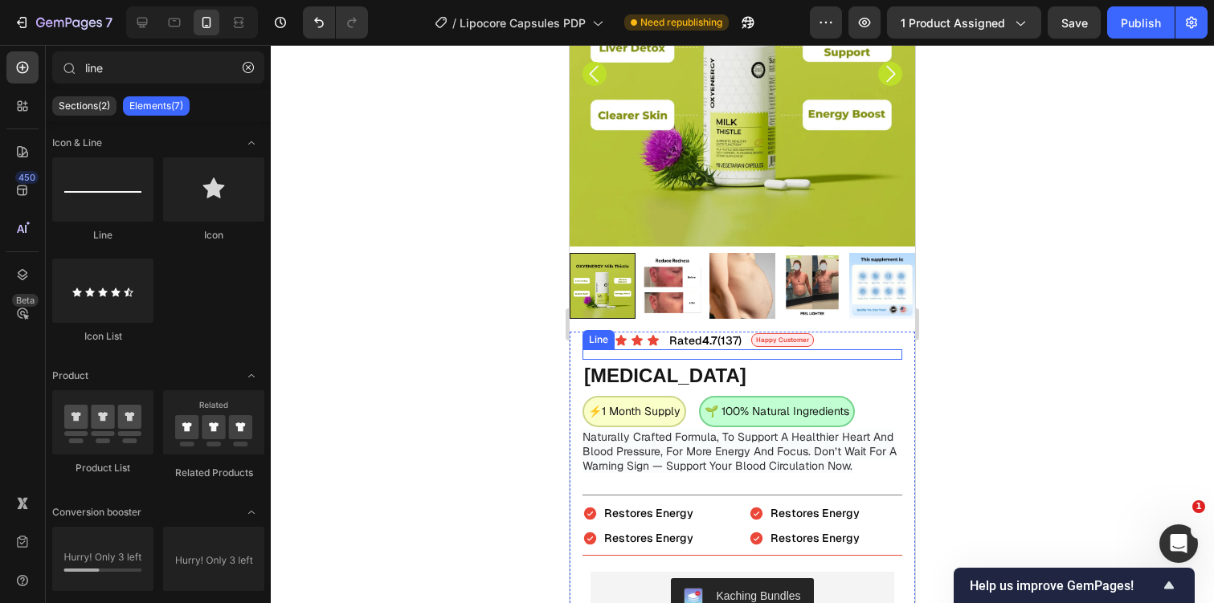
click at [767, 353] on div "Title Line" at bounding box center [742, 354] width 320 height 10
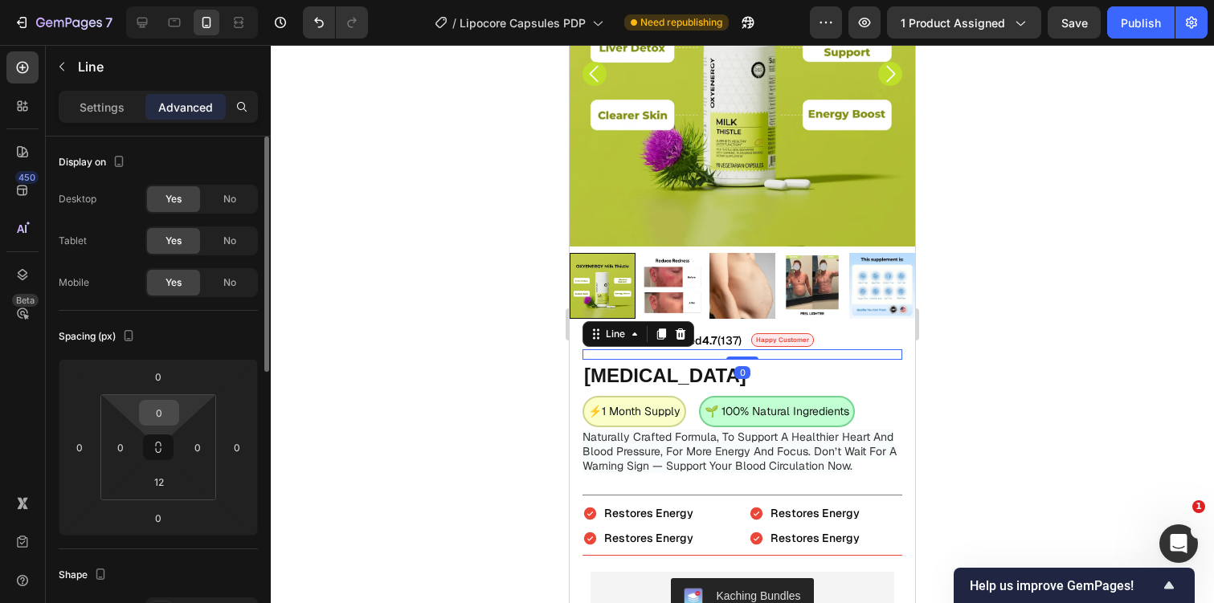
click at [153, 412] on input "0" at bounding box center [159, 413] width 32 height 24
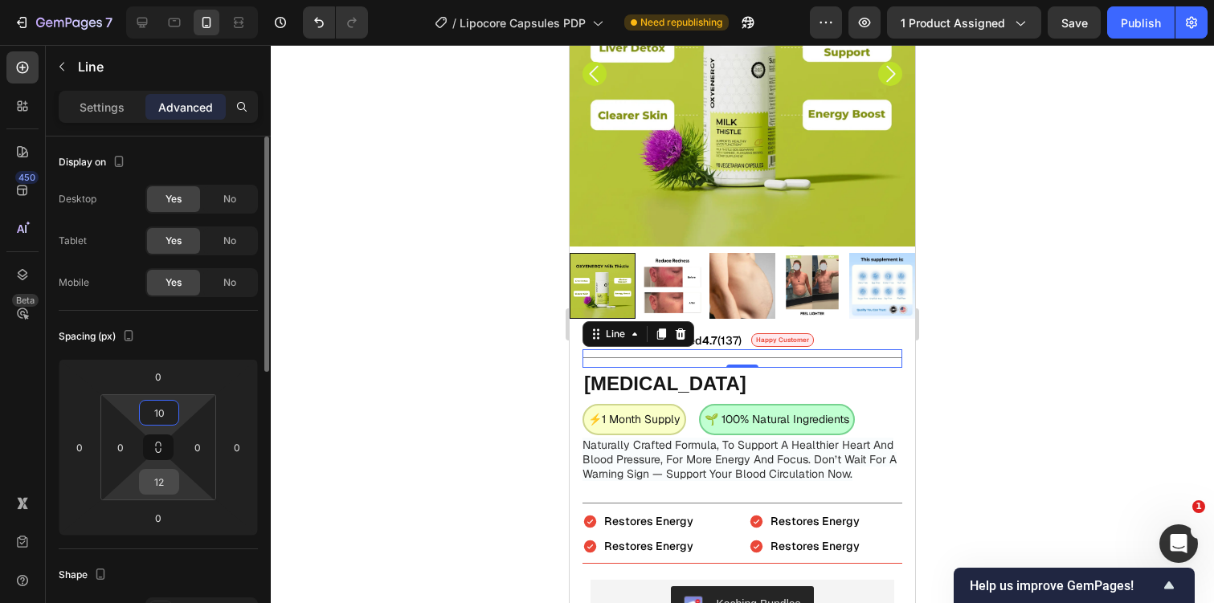
type input "10"
click at [153, 476] on input "12" at bounding box center [159, 482] width 32 height 24
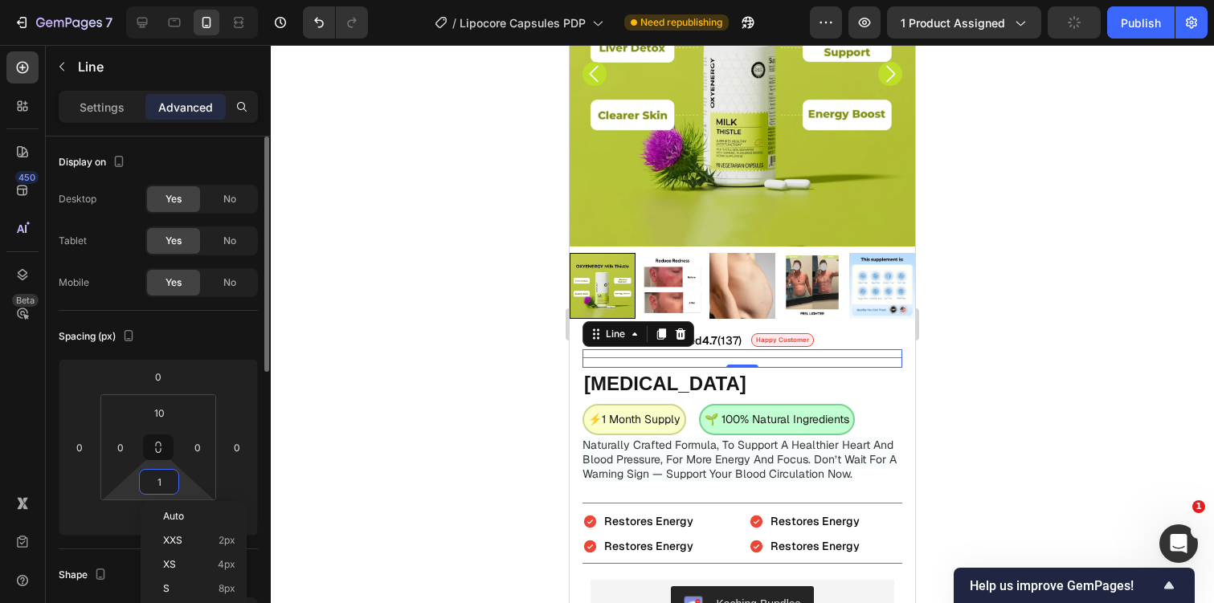
type input "10"
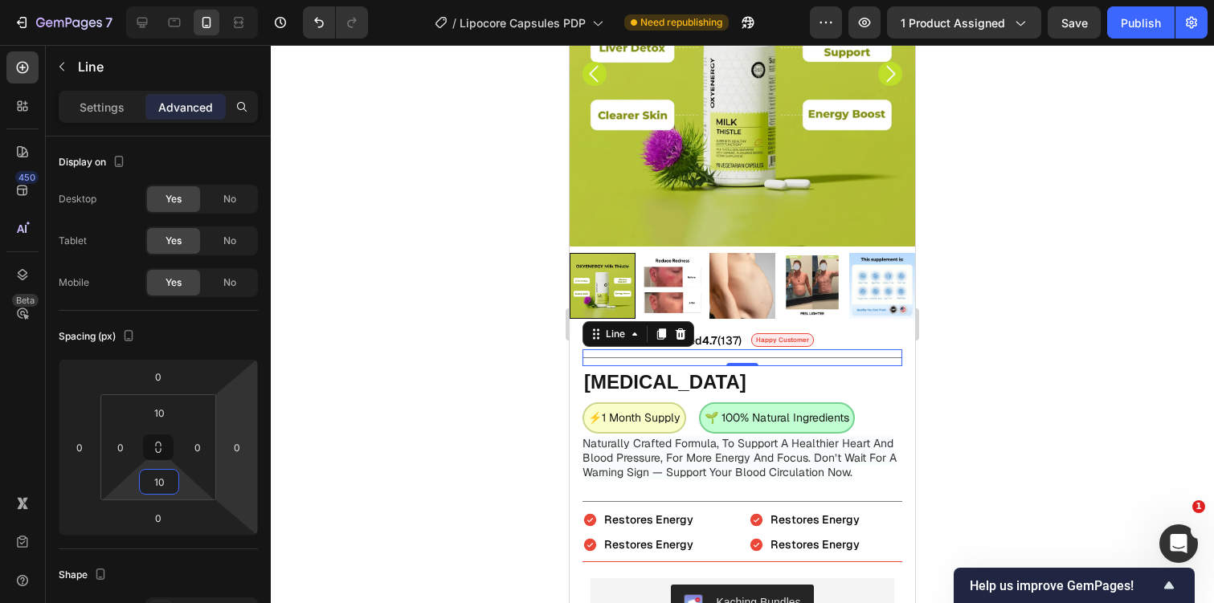
click at [432, 380] on div at bounding box center [742, 324] width 943 height 558
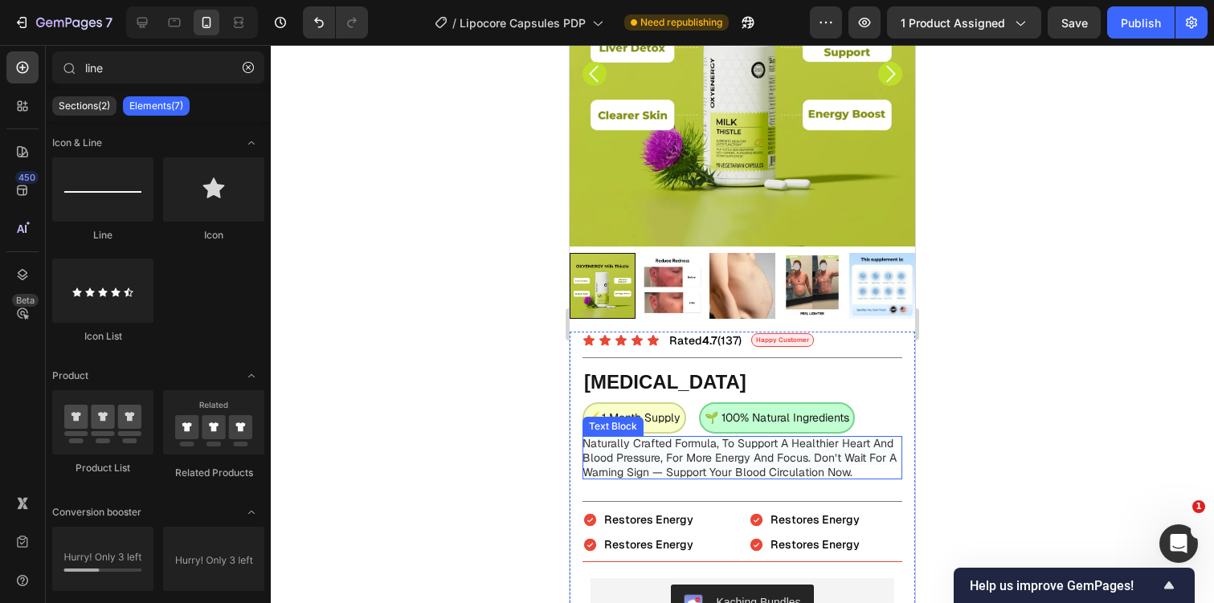
click at [710, 471] on span "Naturally Crafted Formula, To Support A Healthier Heart And Blood Pressure, For…" at bounding box center [739, 457] width 314 height 43
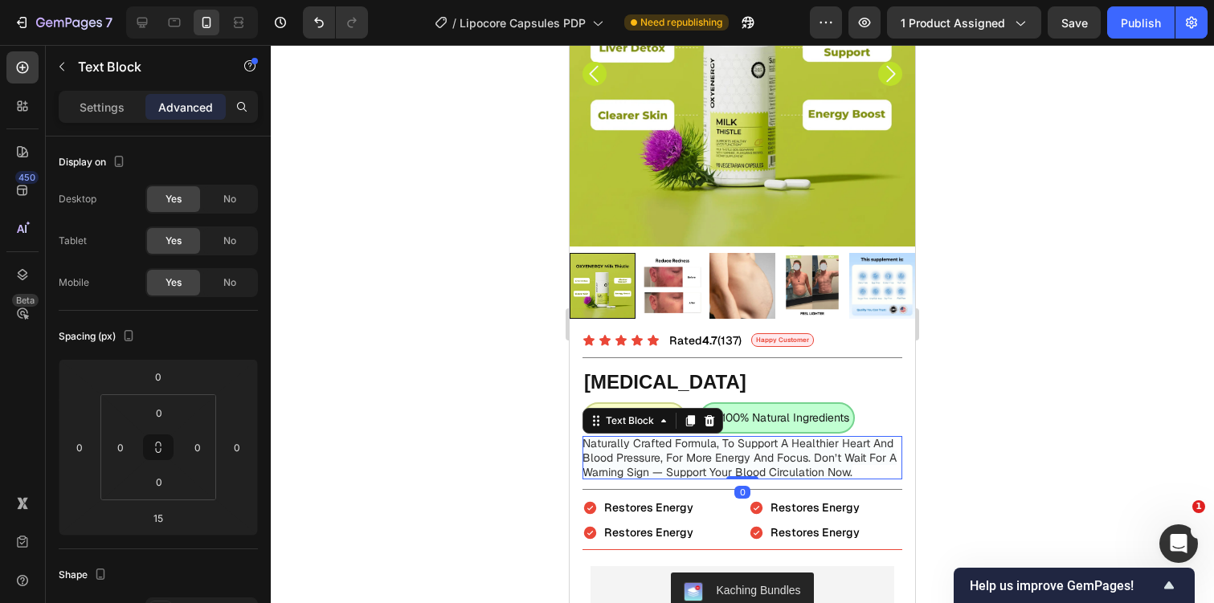
drag, startPoint x: 739, startPoint y: 490, endPoint x: 784, endPoint y: 393, distance: 107.1
type input "0"
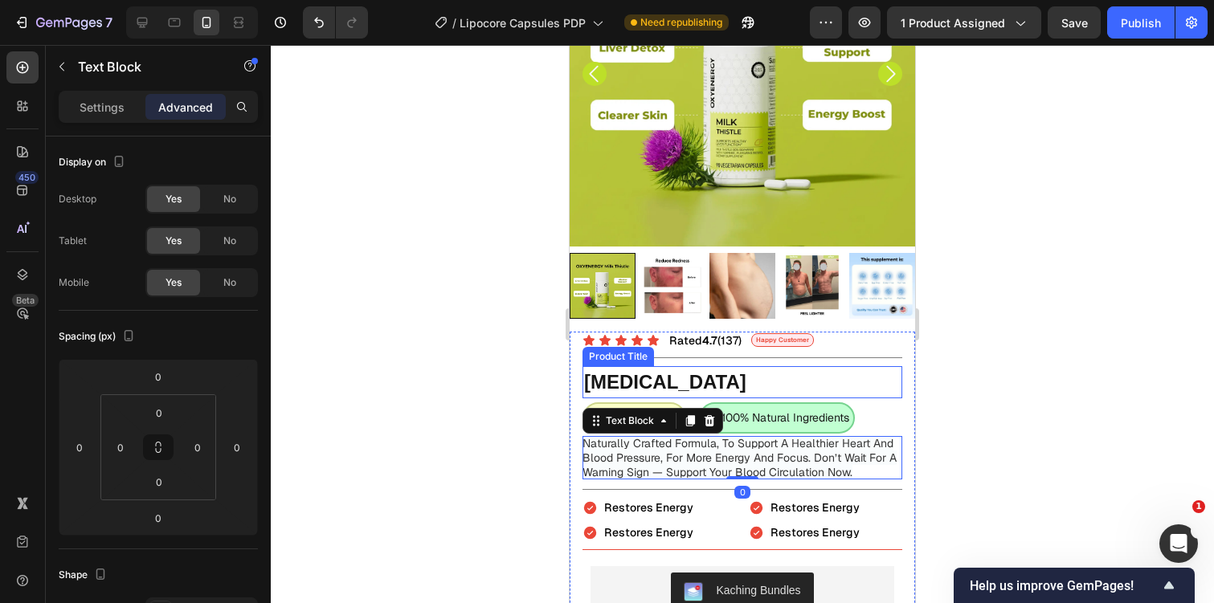
click at [989, 374] on div at bounding box center [742, 324] width 943 height 558
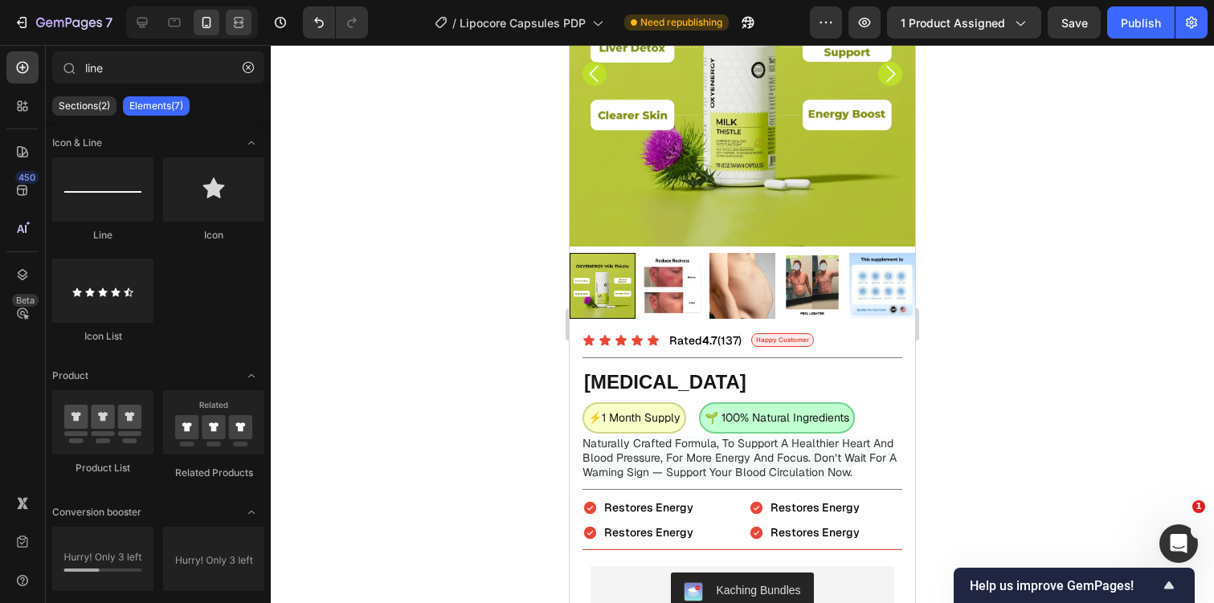
click at [242, 18] on icon at bounding box center [239, 18] width 10 height 3
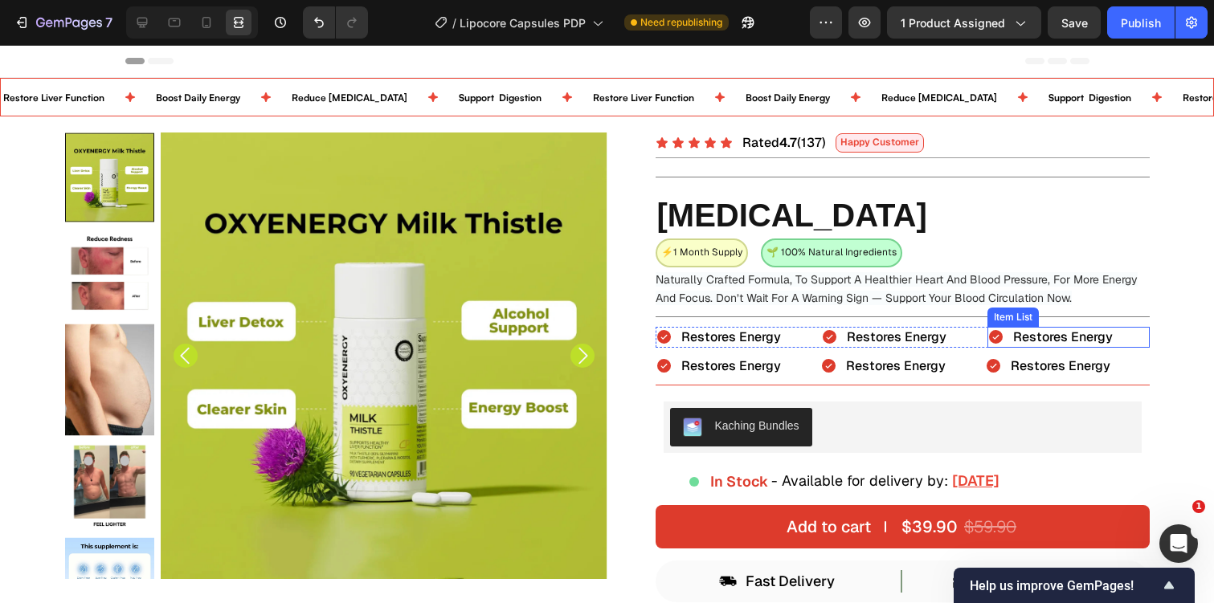
click at [989, 337] on icon at bounding box center [996, 337] width 14 height 14
click at [1109, 304] on div at bounding box center [1104, 311] width 19 height 19
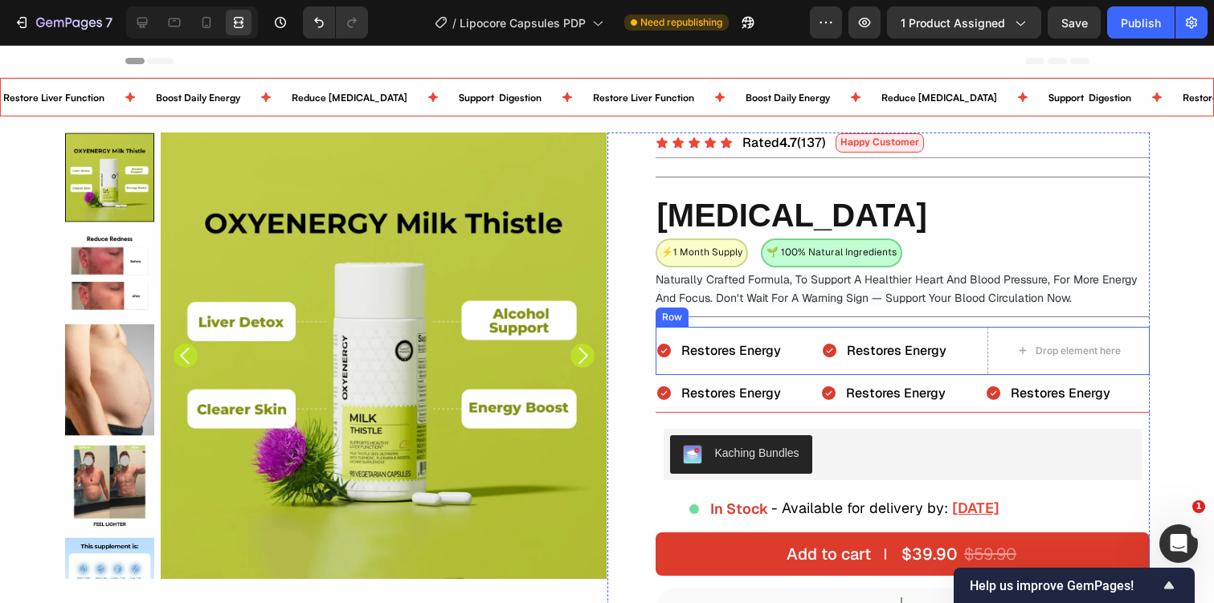
click at [968, 333] on div "Restores Energy Item List" at bounding box center [902, 351] width 162 height 48
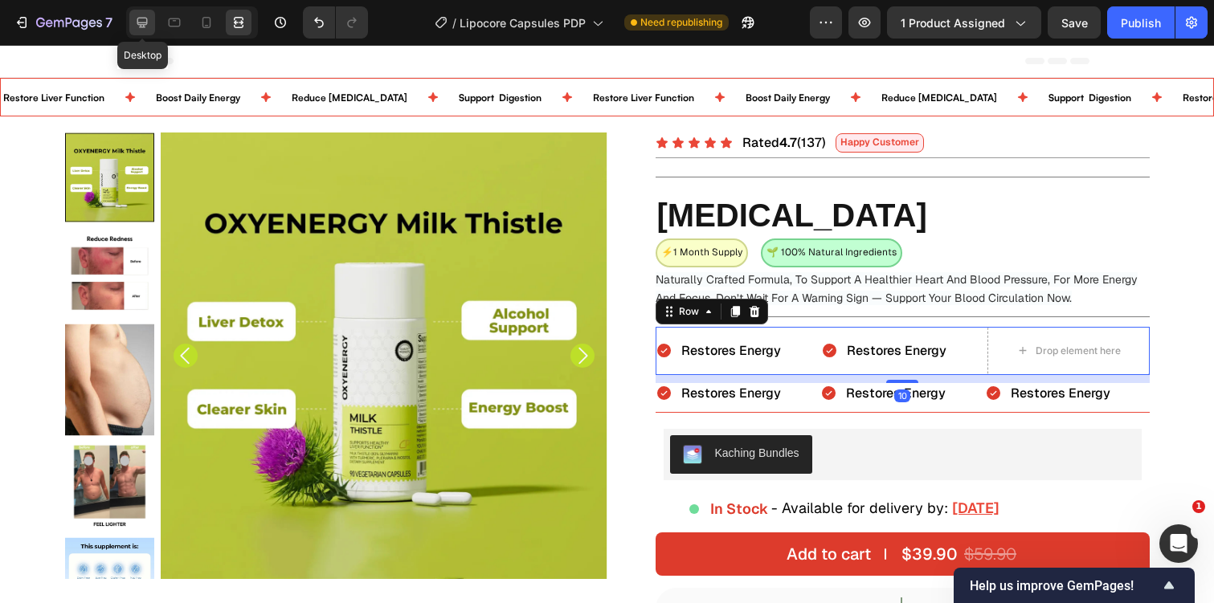
click at [133, 22] on div at bounding box center [142, 23] width 26 height 26
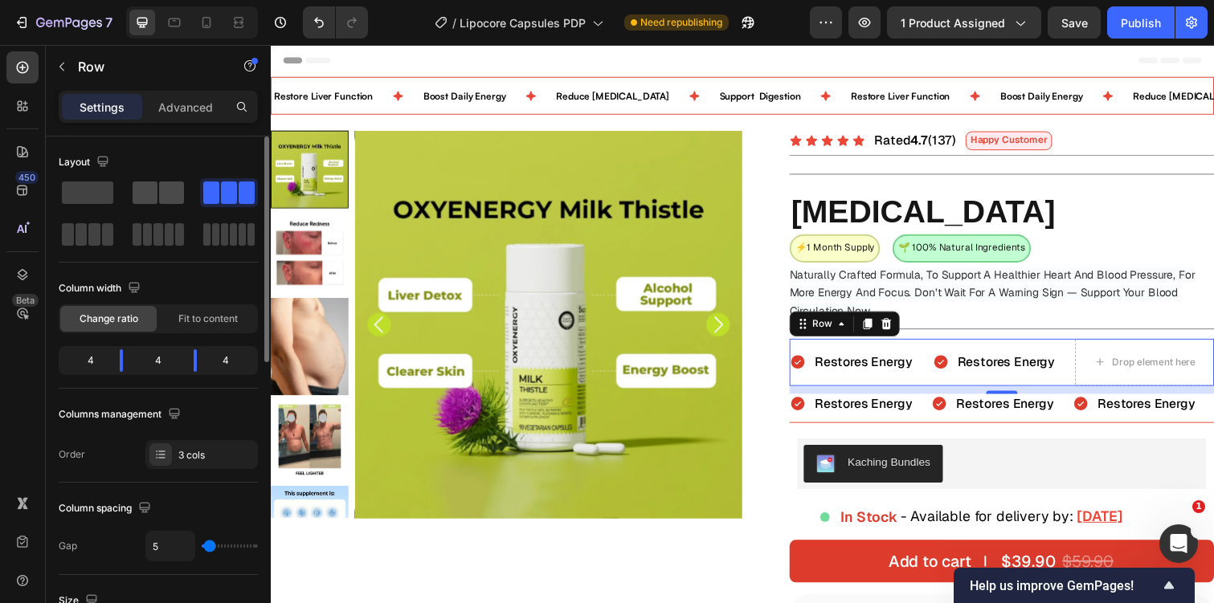
click at [163, 190] on span at bounding box center [171, 193] width 25 height 22
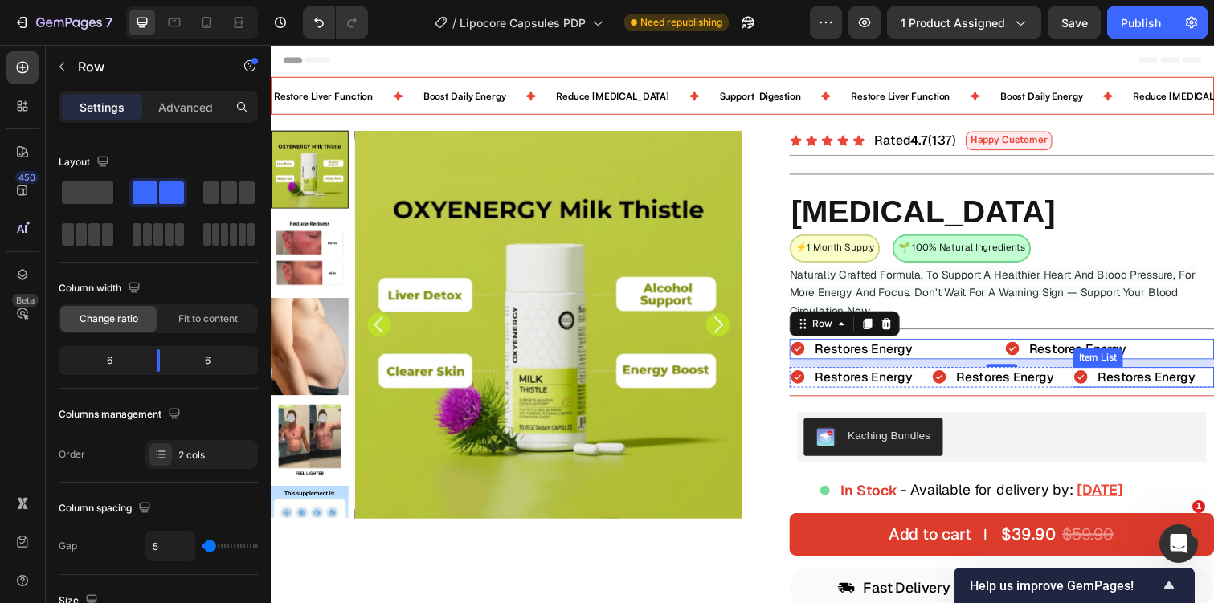
click at [1107, 387] on div "Restores Energy" at bounding box center [1154, 384] width 128 height 21
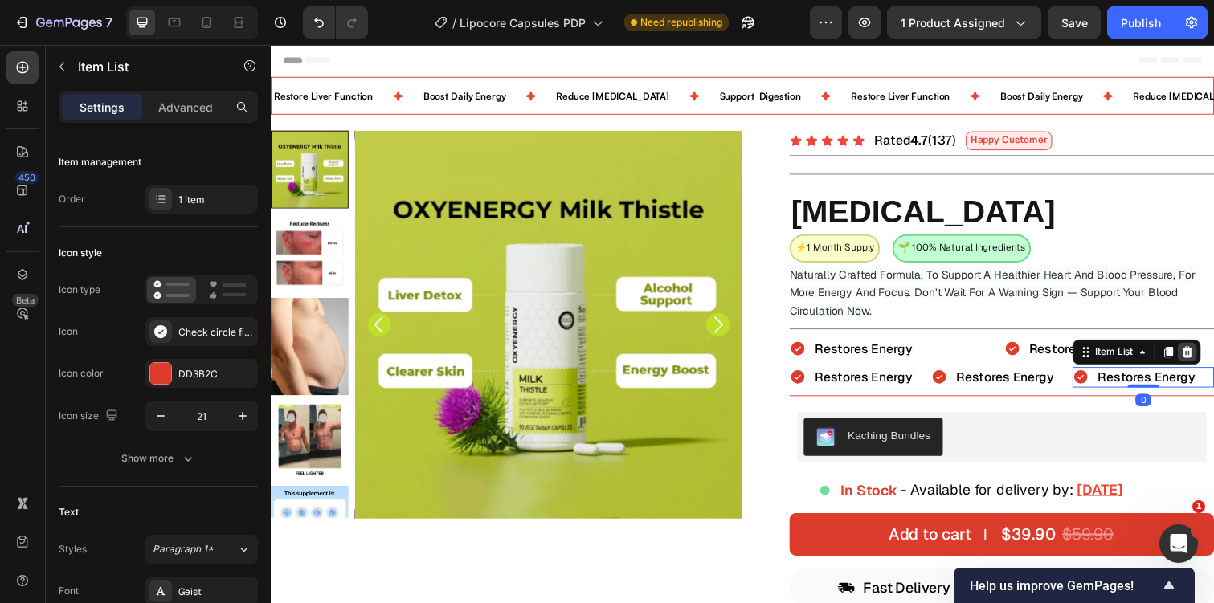
click at [1206, 356] on icon at bounding box center [1208, 358] width 10 height 11
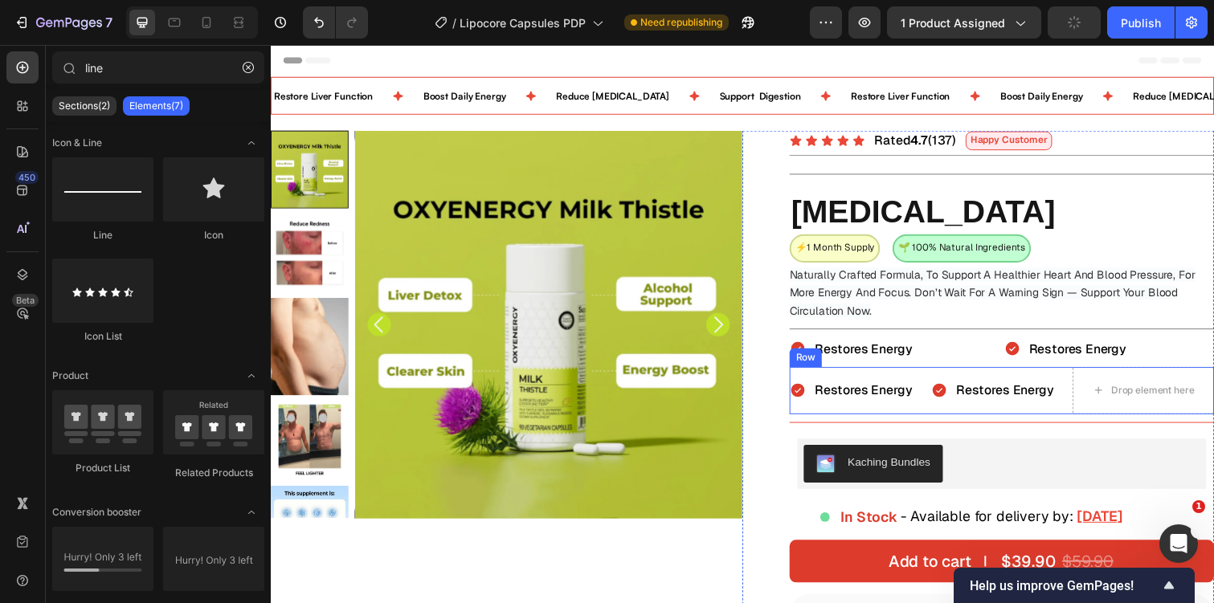
click at [941, 419] on div "Restores Energy Item List" at bounding box center [873, 398] width 145 height 48
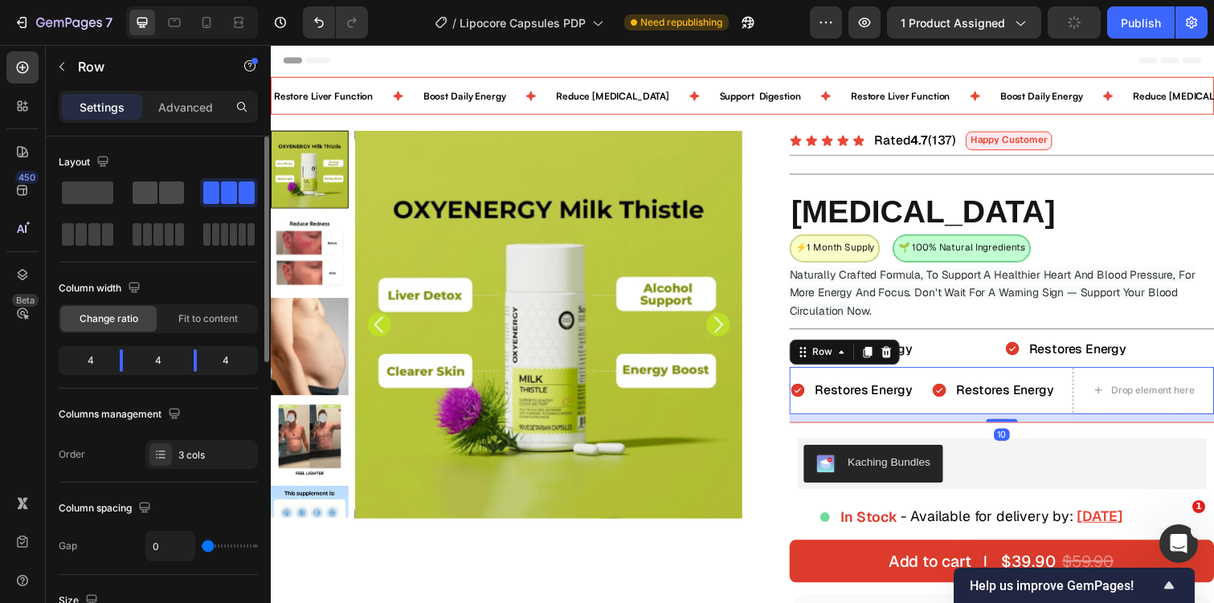
click at [177, 184] on span at bounding box center [171, 193] width 25 height 22
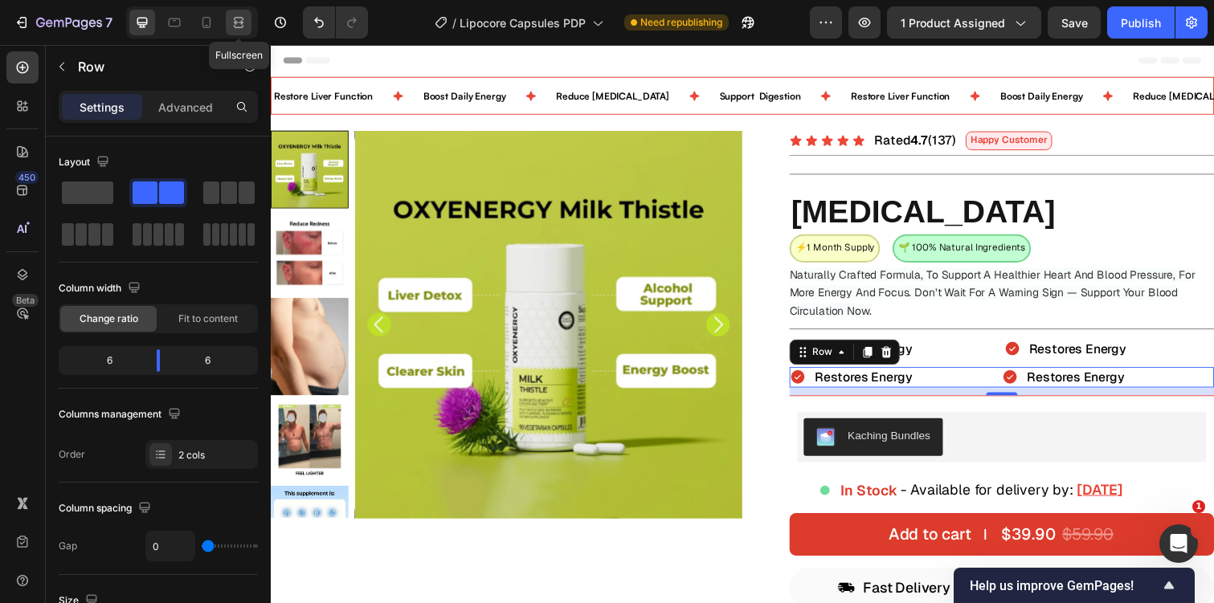
click at [242, 18] on icon at bounding box center [239, 18] width 10 height 3
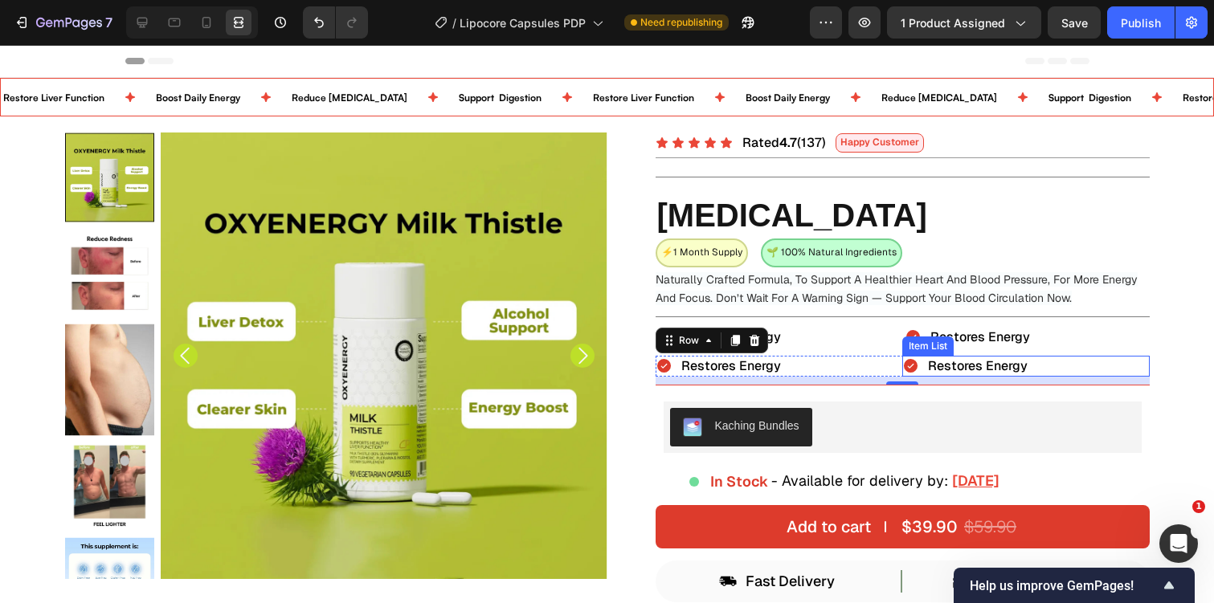
click at [975, 367] on span "Restores Energy" at bounding box center [978, 366] width 100 height 17
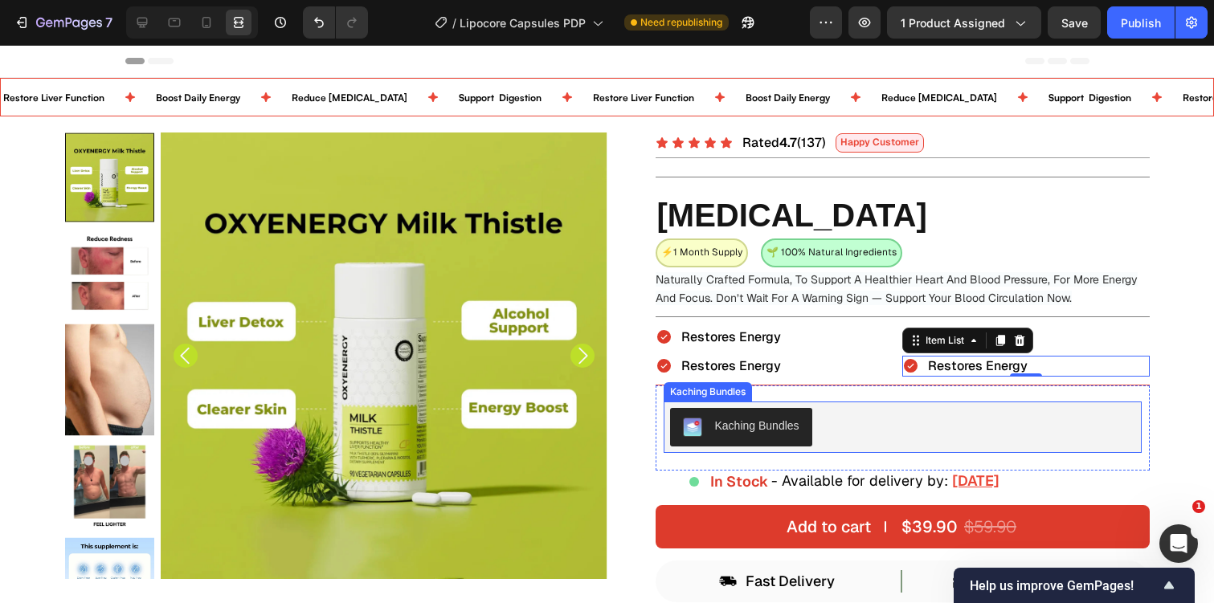
click at [930, 408] on div "Kaching Bundles" at bounding box center [902, 427] width 465 height 39
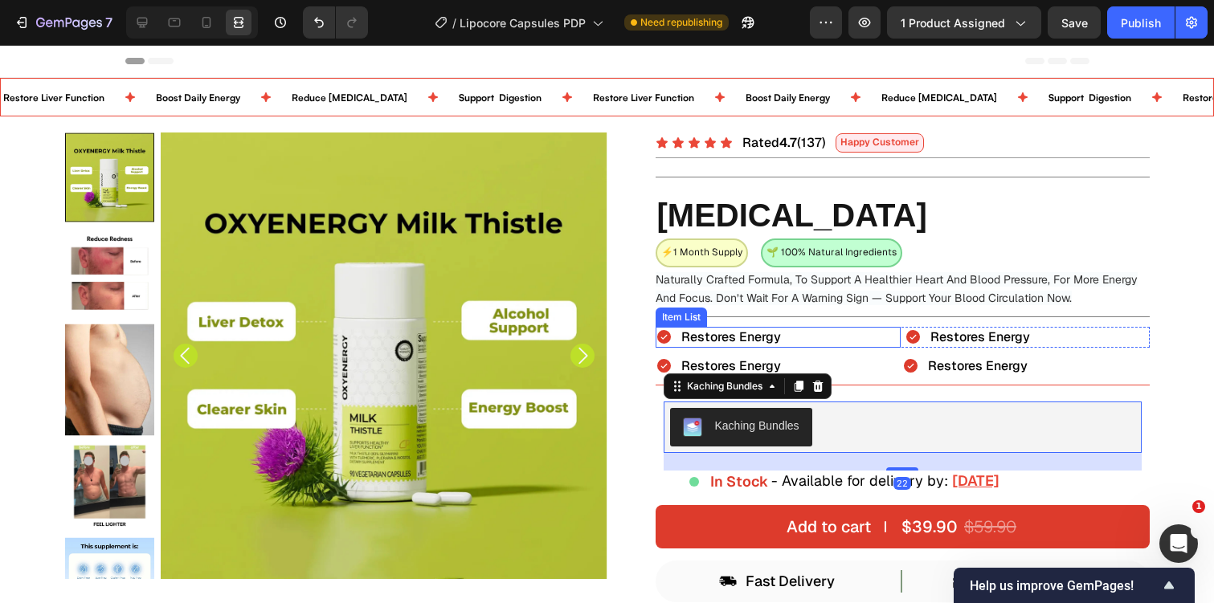
click at [729, 334] on span "Restores Energy" at bounding box center [731, 337] width 100 height 17
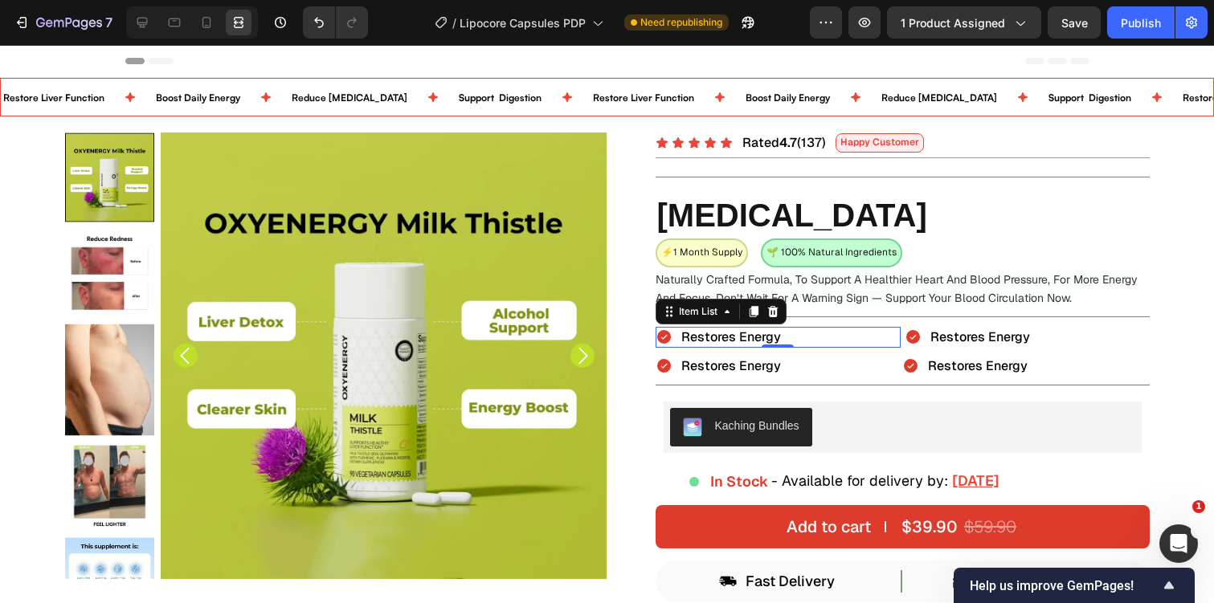
click at [729, 334] on span "Restores Energy" at bounding box center [731, 337] width 100 height 17
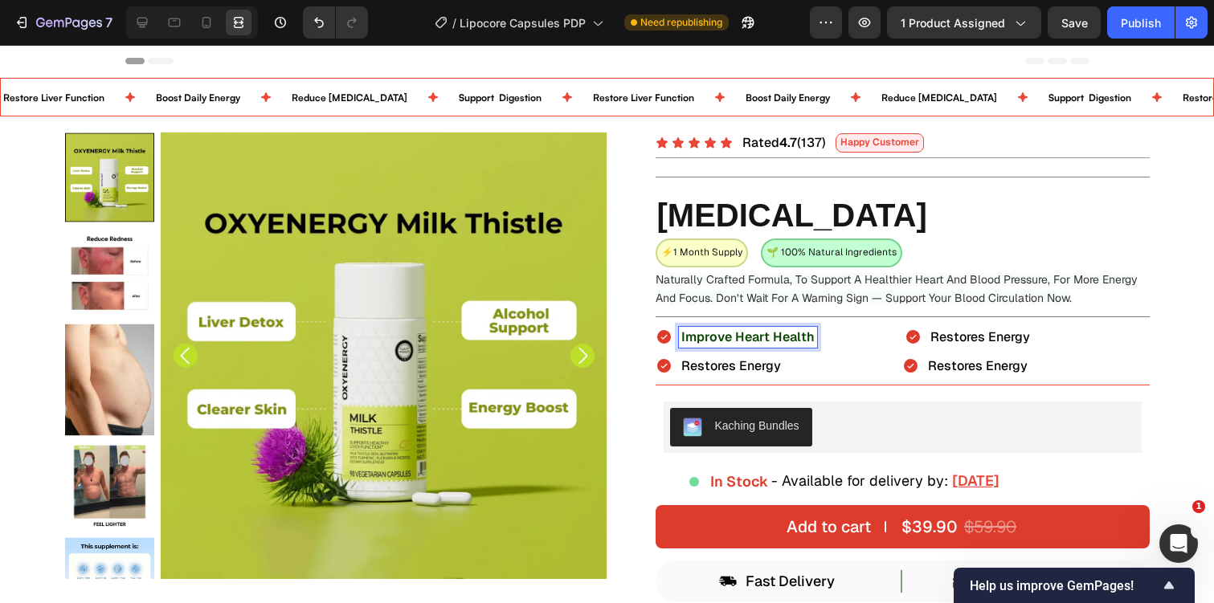
click at [769, 336] on strong "Improve Heart Health" at bounding box center [747, 337] width 133 height 17
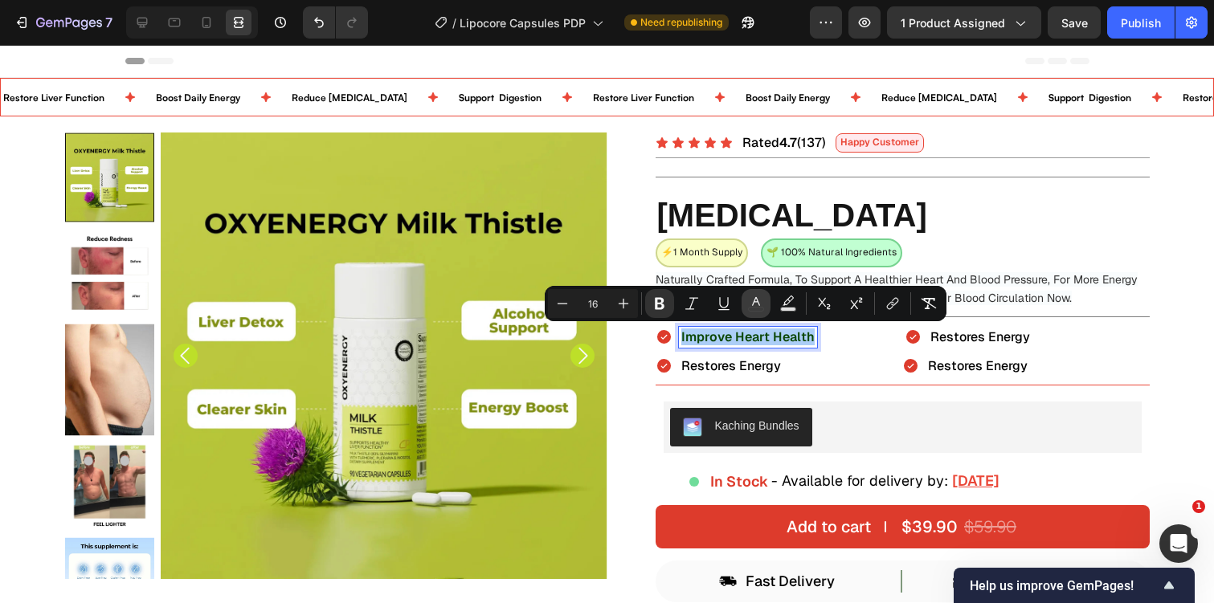
click at [761, 304] on icon "Editor contextual toolbar" at bounding box center [756, 304] width 16 height 16
type input "0C4706"
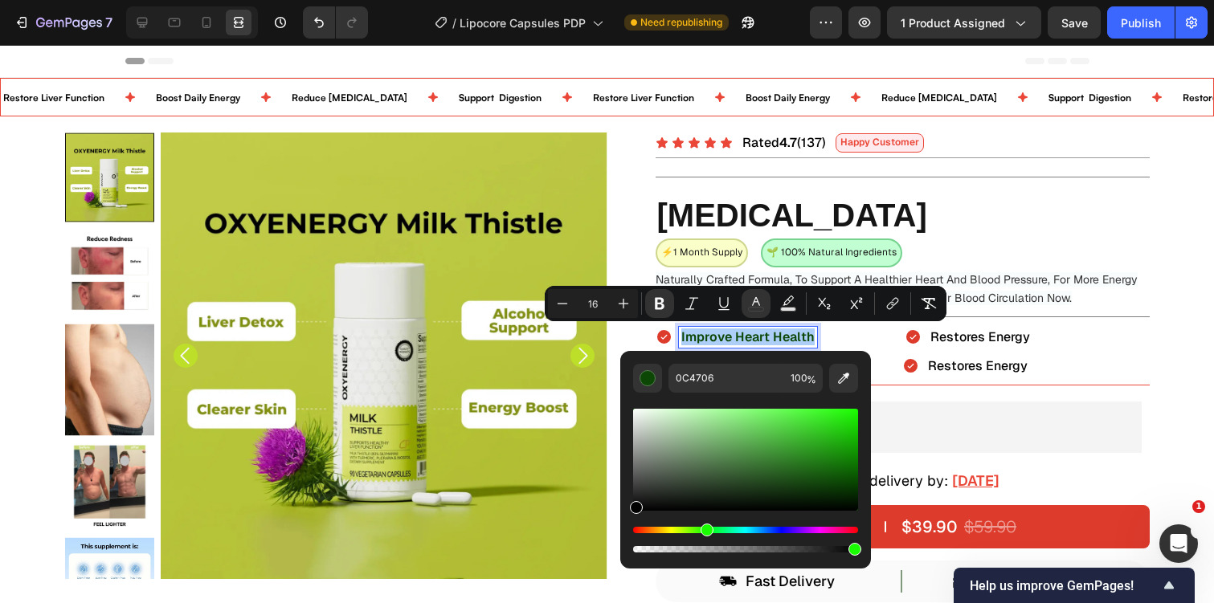
drag, startPoint x: 652, startPoint y: 420, endPoint x: 626, endPoint y: 505, distance: 88.2
click at [626, 512] on div "0C4706 100 %" at bounding box center [745, 453] width 251 height 205
type input "000000"
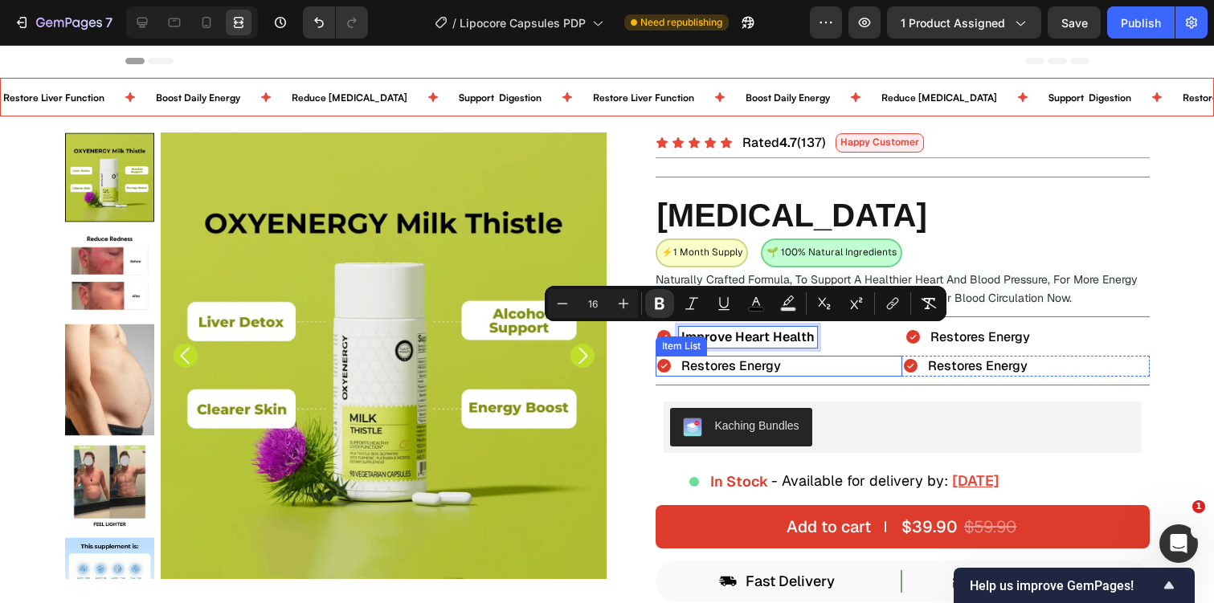
click at [742, 370] on span "Restores Energy" at bounding box center [731, 366] width 100 height 17
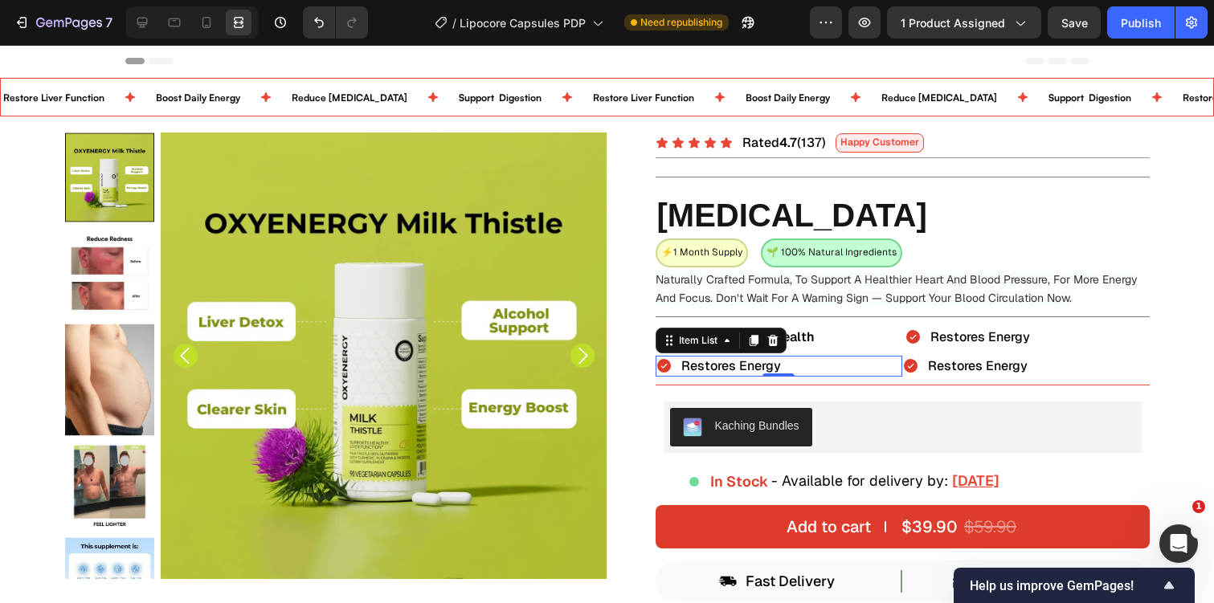
click at [742, 370] on span "Restores Energy" at bounding box center [731, 366] width 100 height 17
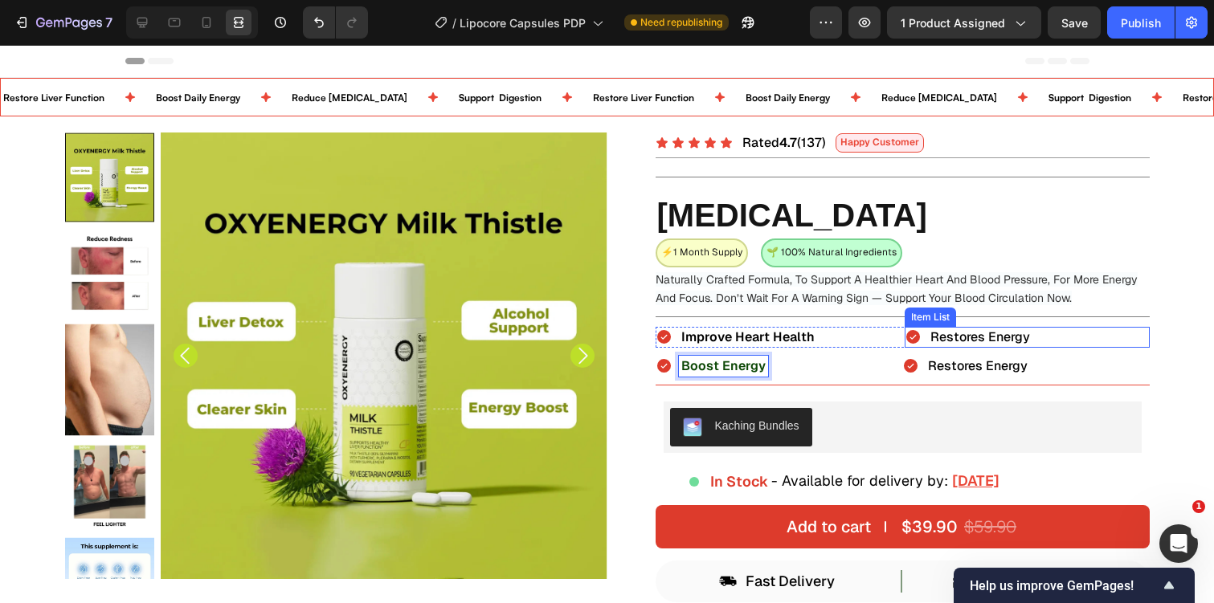
click at [968, 341] on span "Restores Energy" at bounding box center [980, 337] width 100 height 17
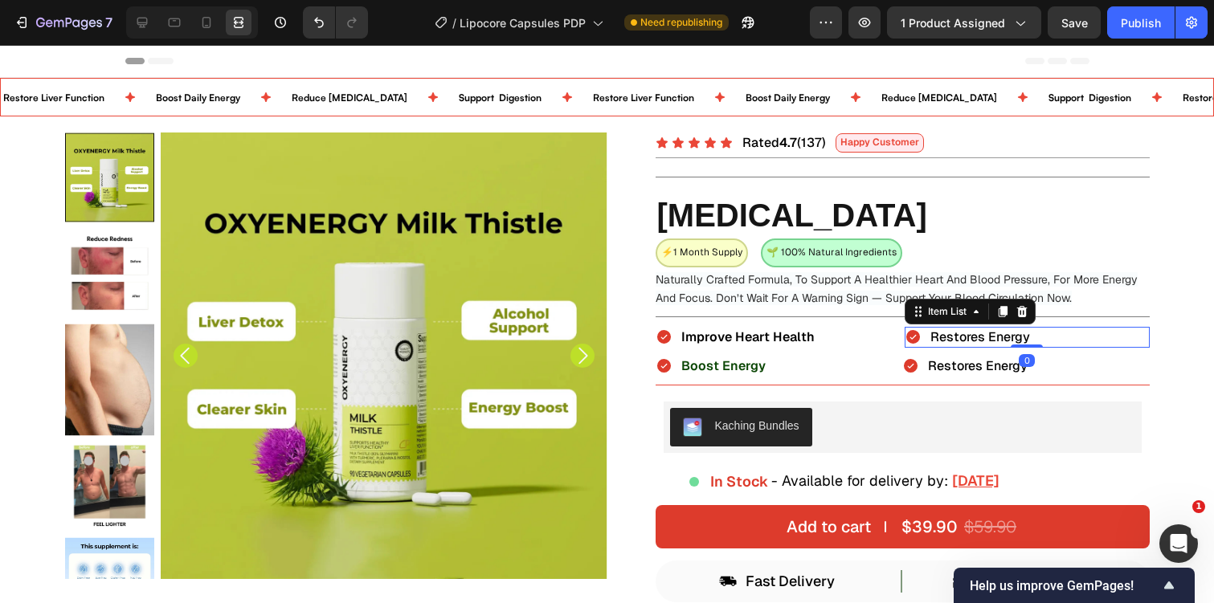
click at [968, 341] on span "Restores Energy" at bounding box center [980, 337] width 100 height 17
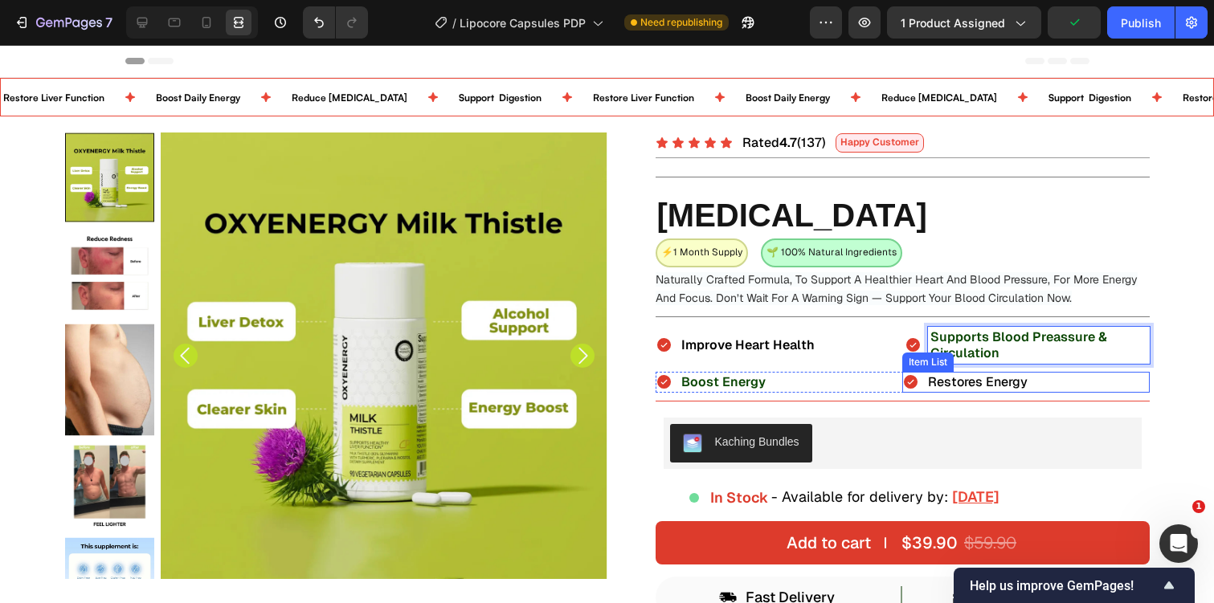
click at [958, 380] on span "Restores Energy" at bounding box center [978, 382] width 100 height 17
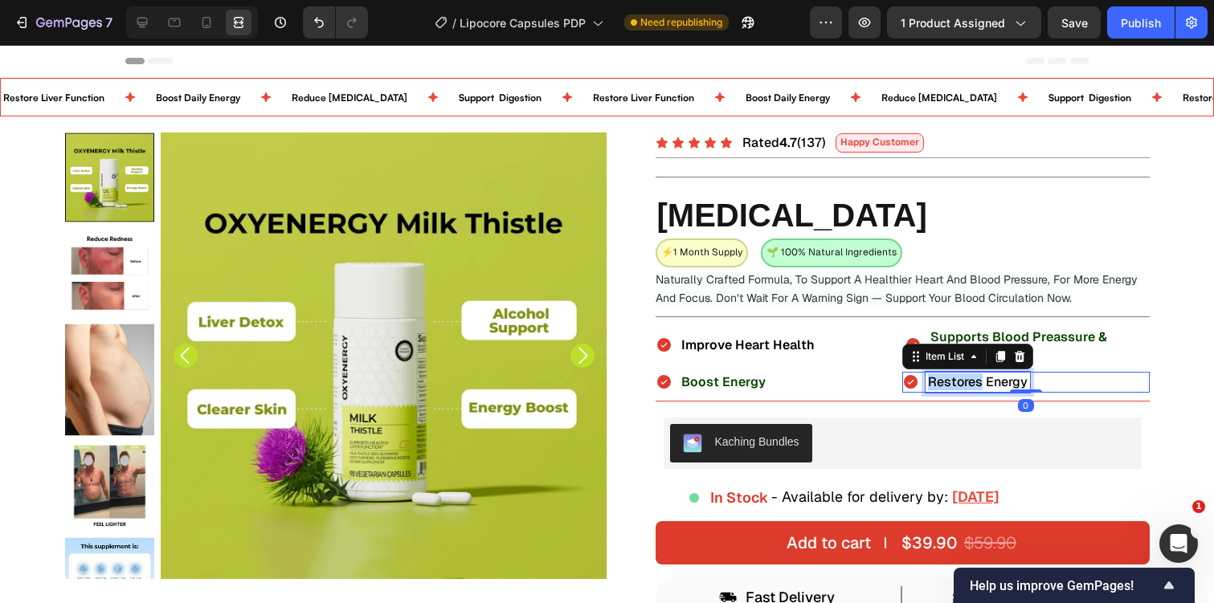
click at [958, 380] on span "Restores Energy" at bounding box center [978, 382] width 100 height 17
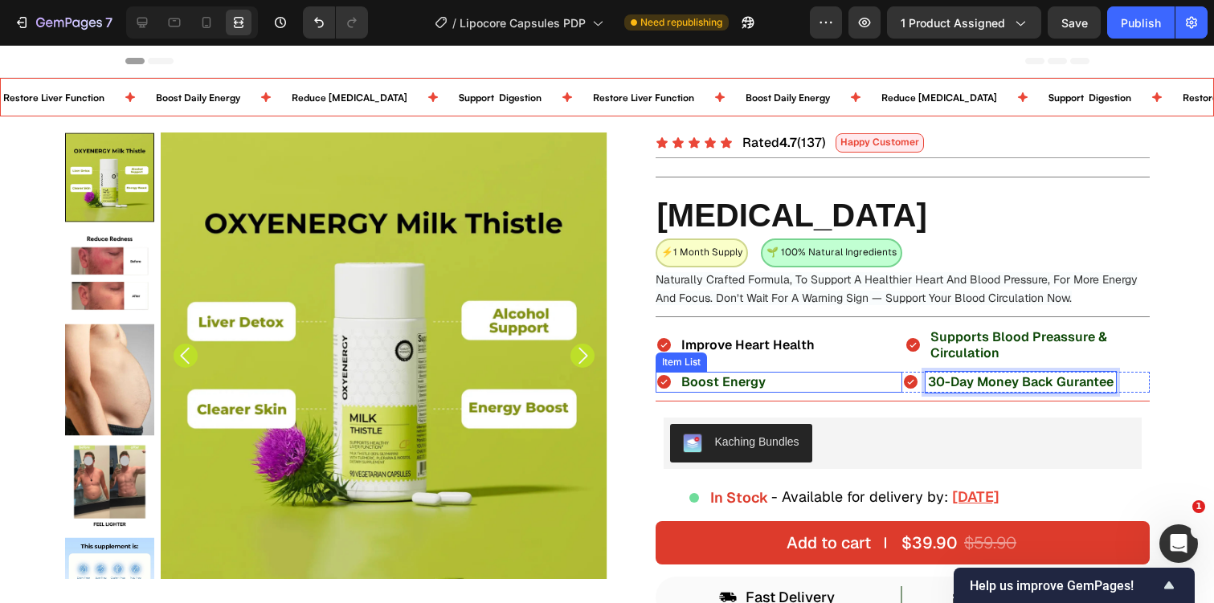
click at [728, 378] on strong "Boost Energy" at bounding box center [723, 382] width 84 height 17
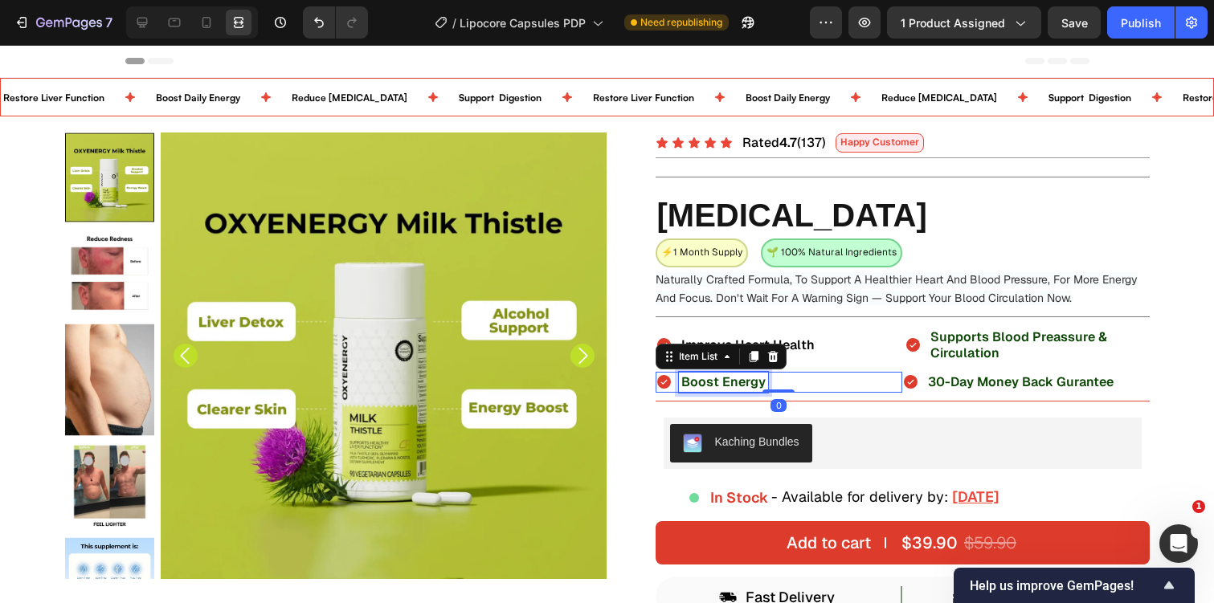
click at [728, 378] on strong "Boost Energy" at bounding box center [723, 382] width 84 height 17
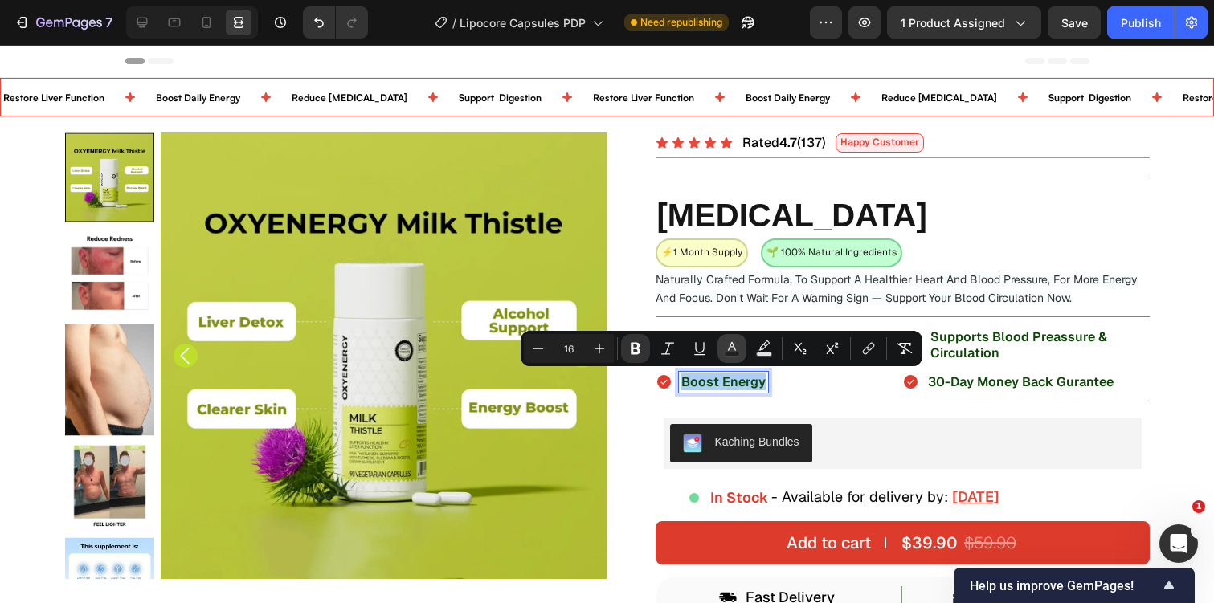
click at [727, 349] on icon "Editor contextual toolbar" at bounding box center [732, 349] width 16 height 16
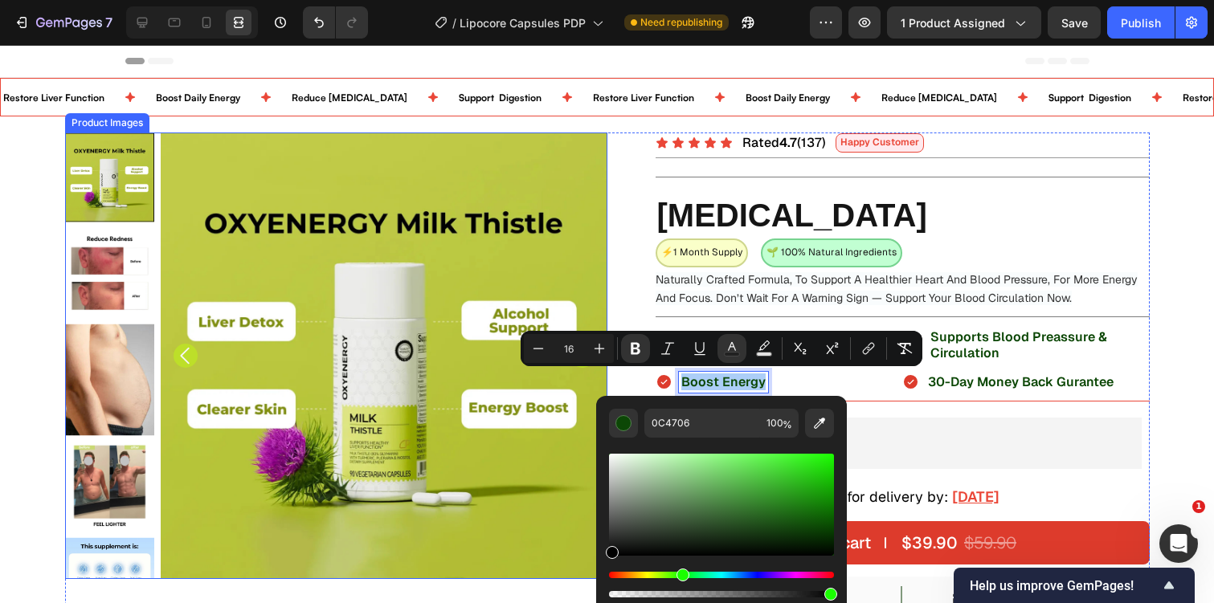
drag, startPoint x: 667, startPoint y: 514, endPoint x: 574, endPoint y: 567, distance: 106.5
type input "000000"
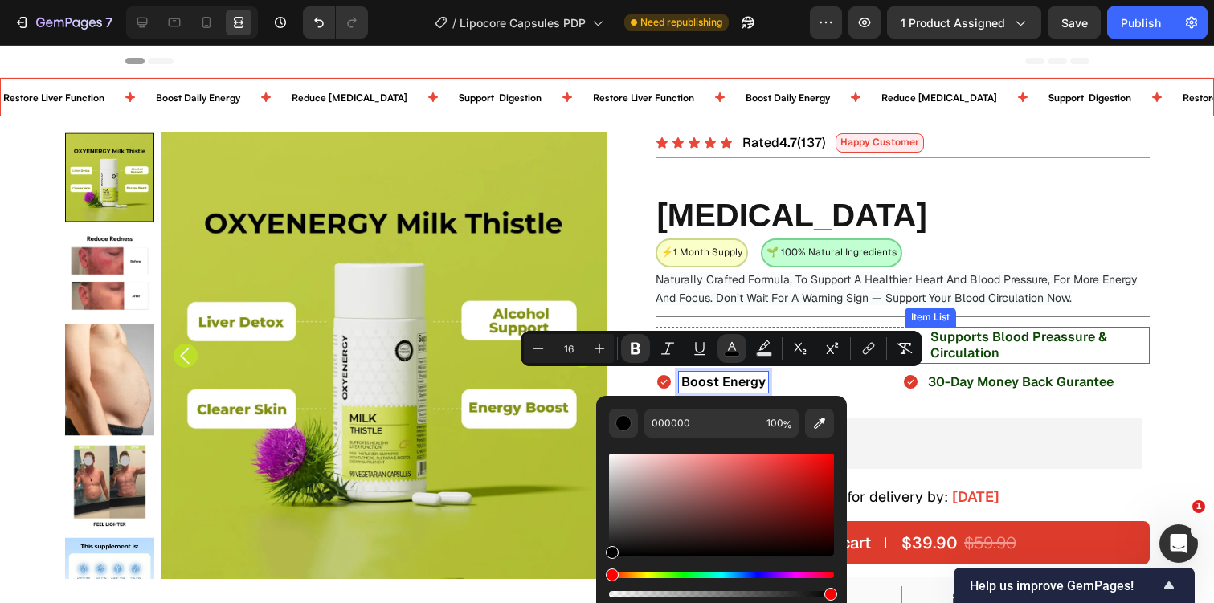
click at [991, 333] on strong "Supports Blood Preassure & Circulation" at bounding box center [1018, 345] width 177 height 33
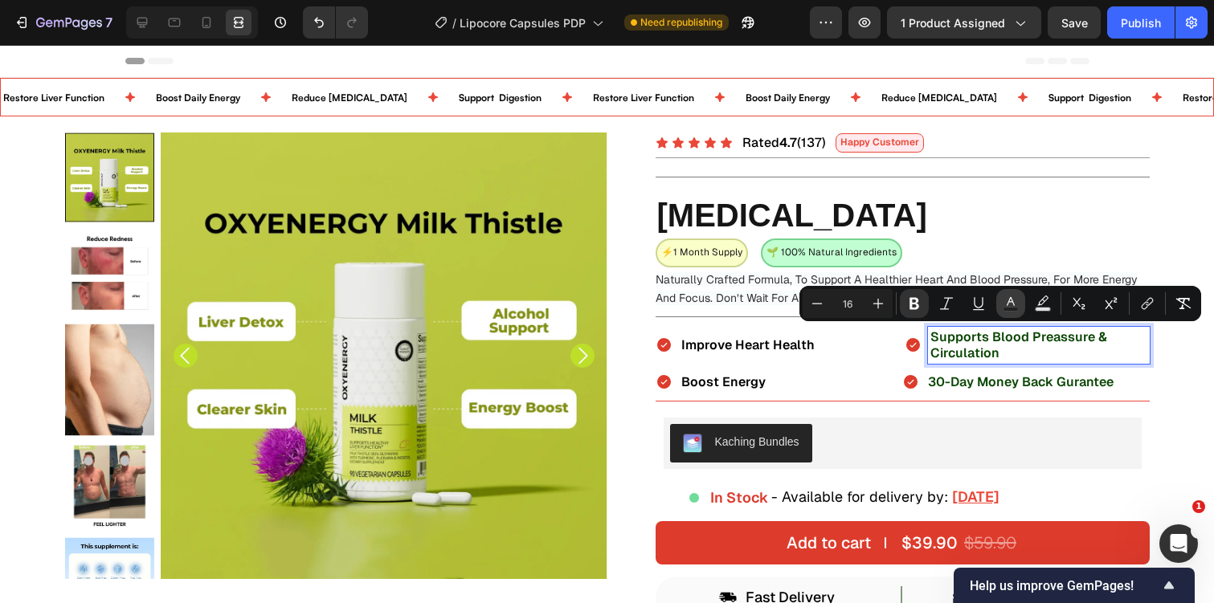
click at [1016, 304] on icon "Editor contextual toolbar" at bounding box center [1011, 304] width 16 height 16
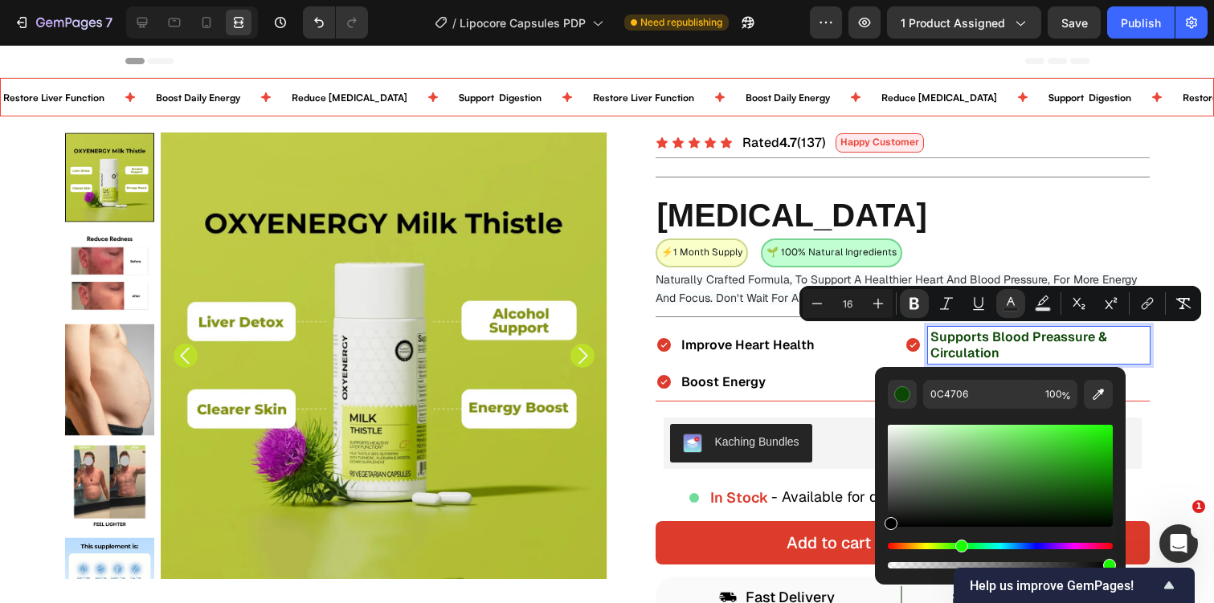
drag, startPoint x: 933, startPoint y: 492, endPoint x: 883, endPoint y: 529, distance: 62.0
click at [883, 529] on div "0C4706 100 %" at bounding box center [1000, 469] width 251 height 205
type input "000000"
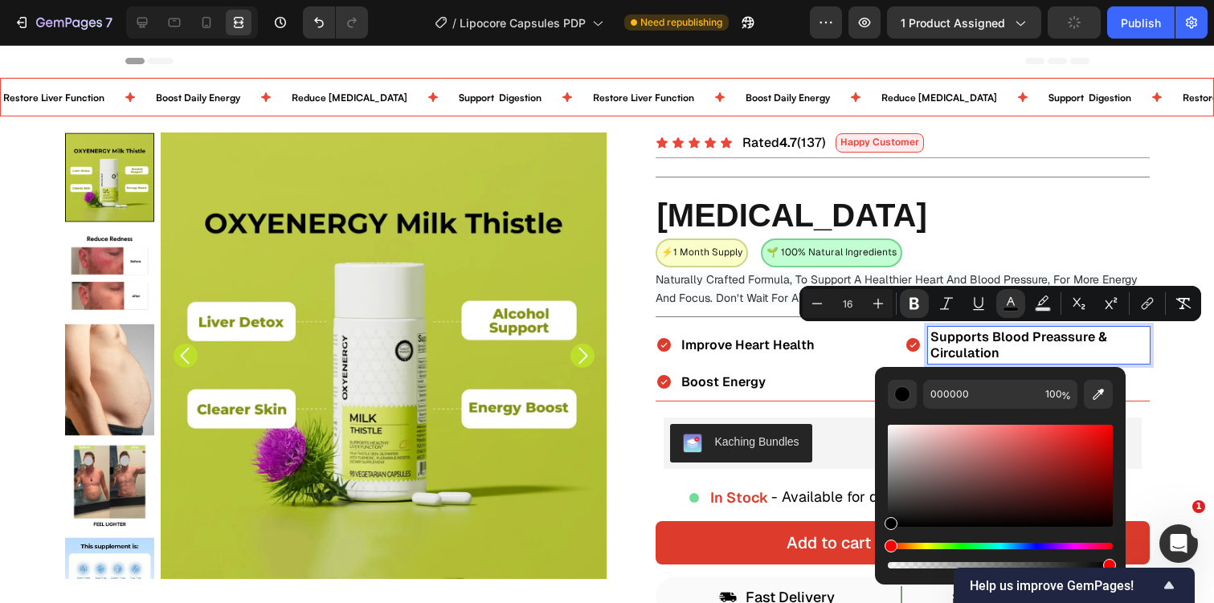
click at [988, 344] on strong "Supports Blood Preassure & Circulation" at bounding box center [1018, 345] width 177 height 33
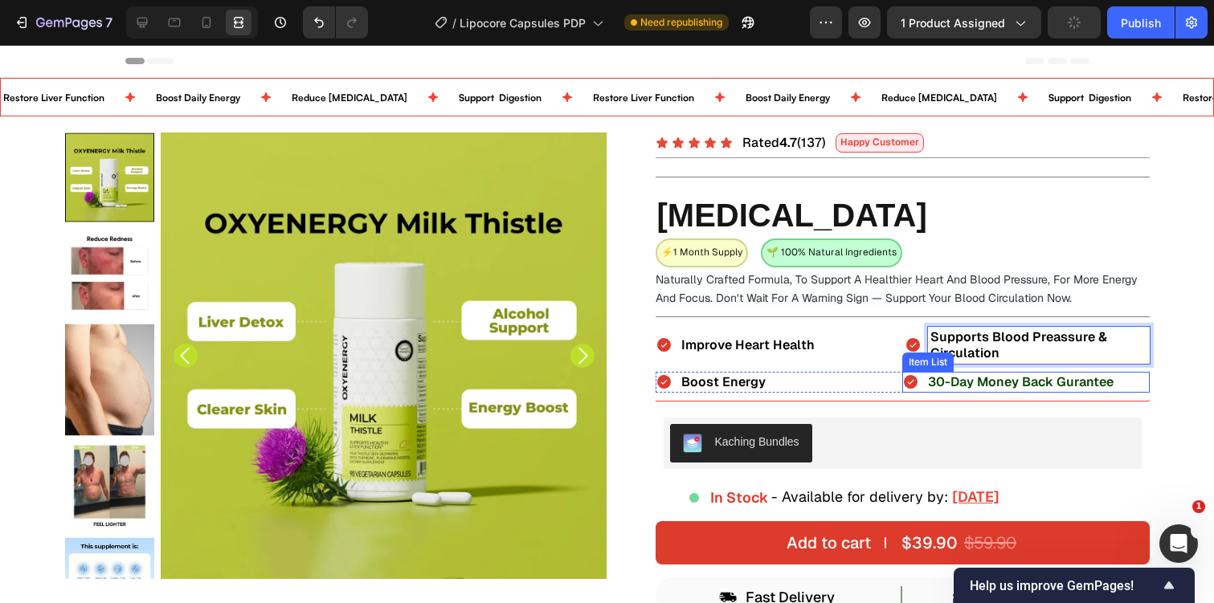
click at [957, 377] on strong "30-Day Money Back Gurantee" at bounding box center [1021, 382] width 186 height 17
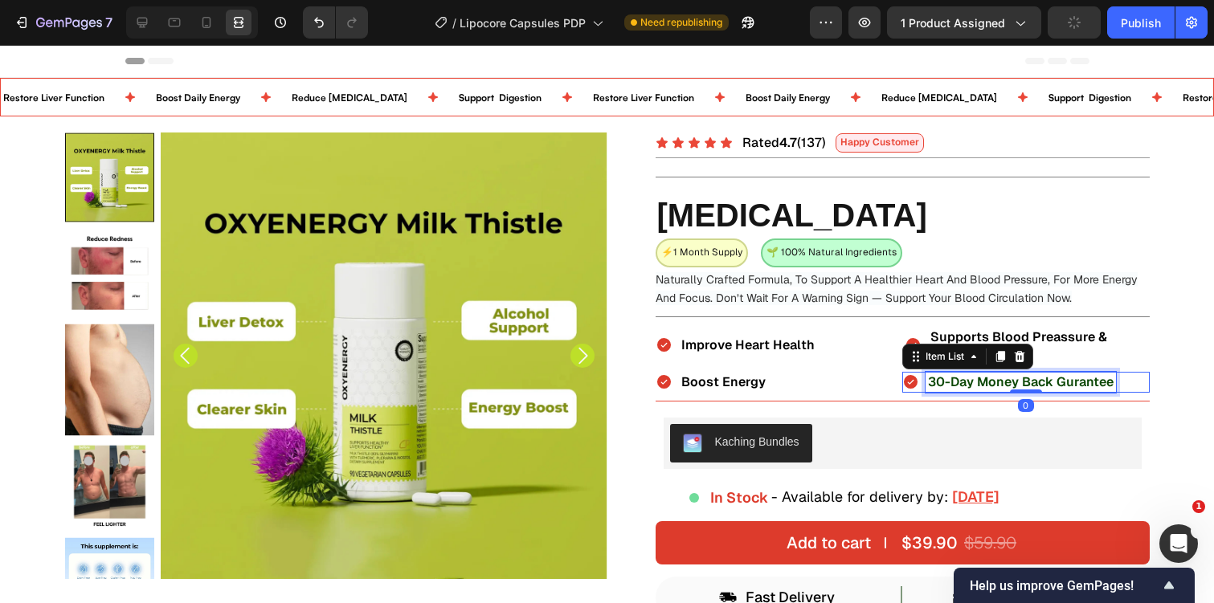
click at [957, 377] on strong "30-Day Money Back Gurantee" at bounding box center [1021, 382] width 186 height 17
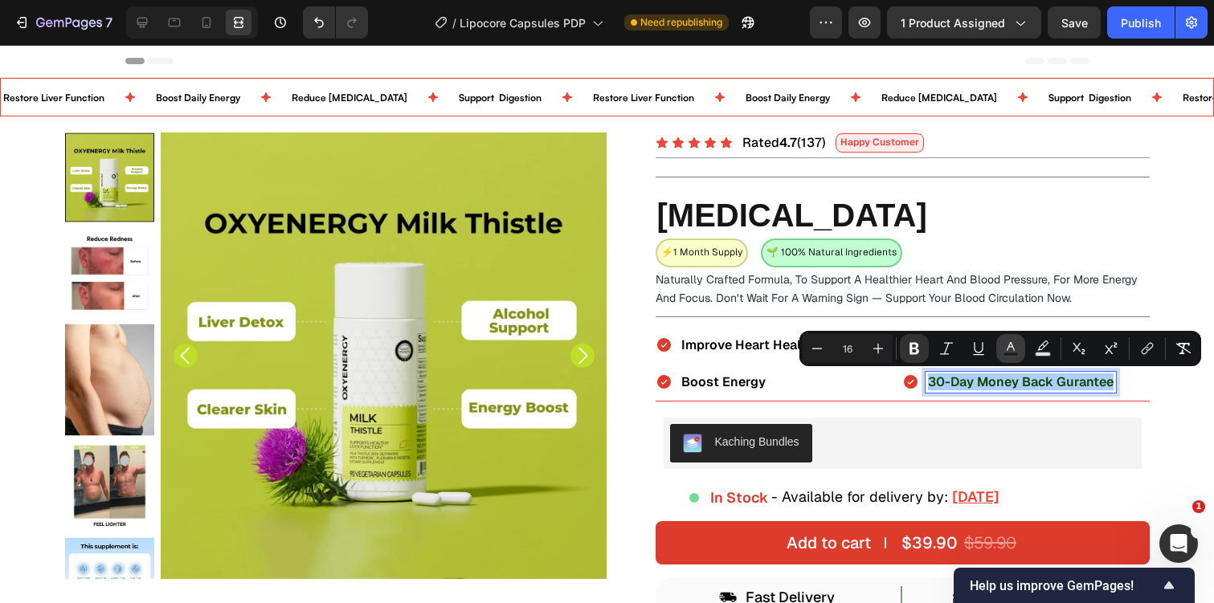
click at [999, 349] on button "Text Color" at bounding box center [1010, 348] width 29 height 29
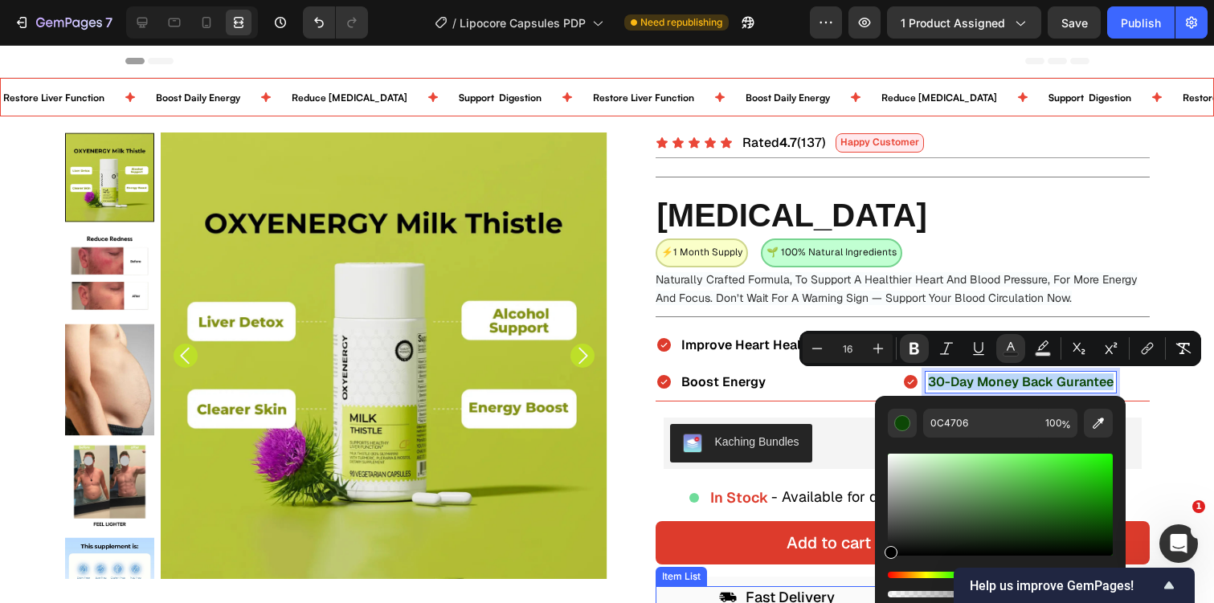
type input "000000"
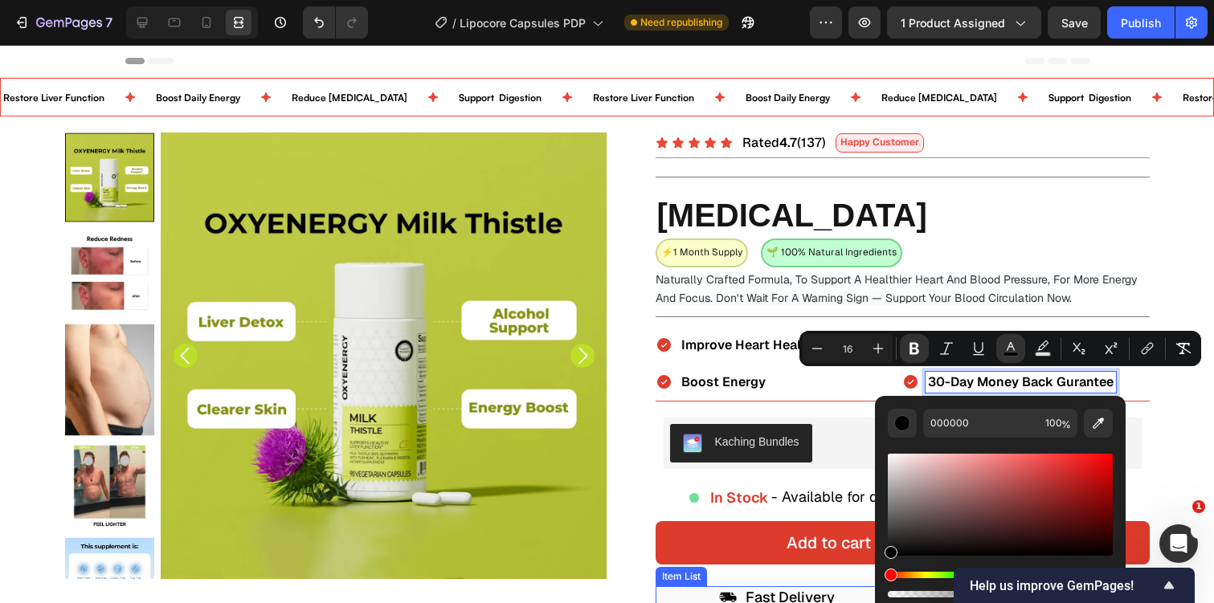
drag, startPoint x: 893, startPoint y: 582, endPoint x: 864, endPoint y: 603, distance: 35.9
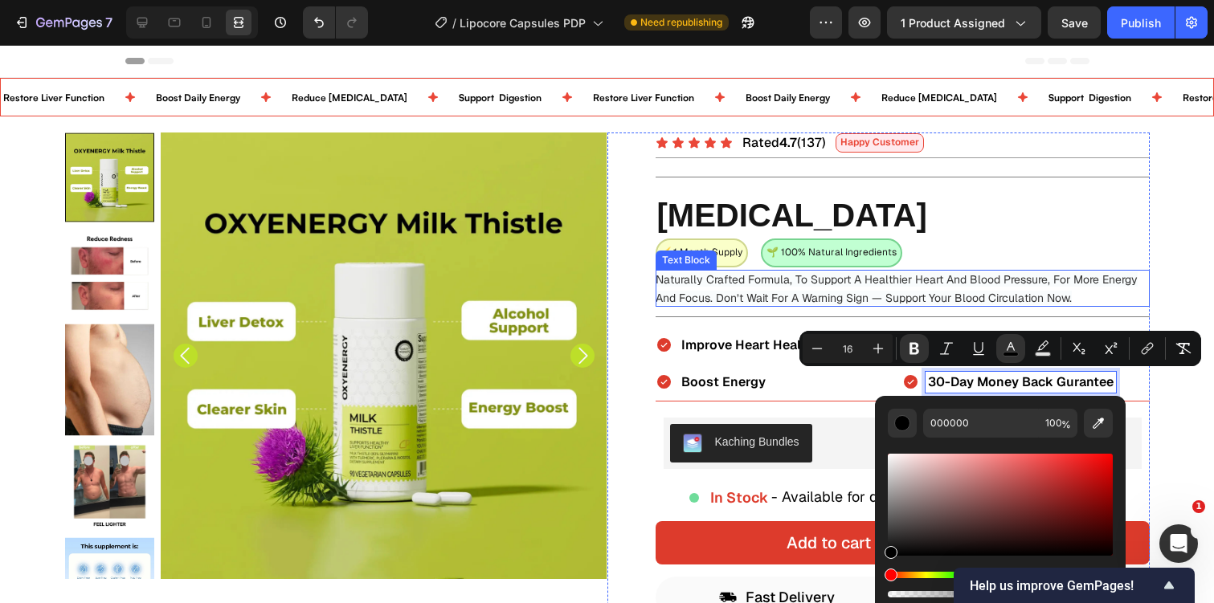
click at [776, 288] on p "Naturally Crafted Formula, To Support A Healthier Heart And Blood Pressure, For…" at bounding box center [903, 288] width 494 height 37
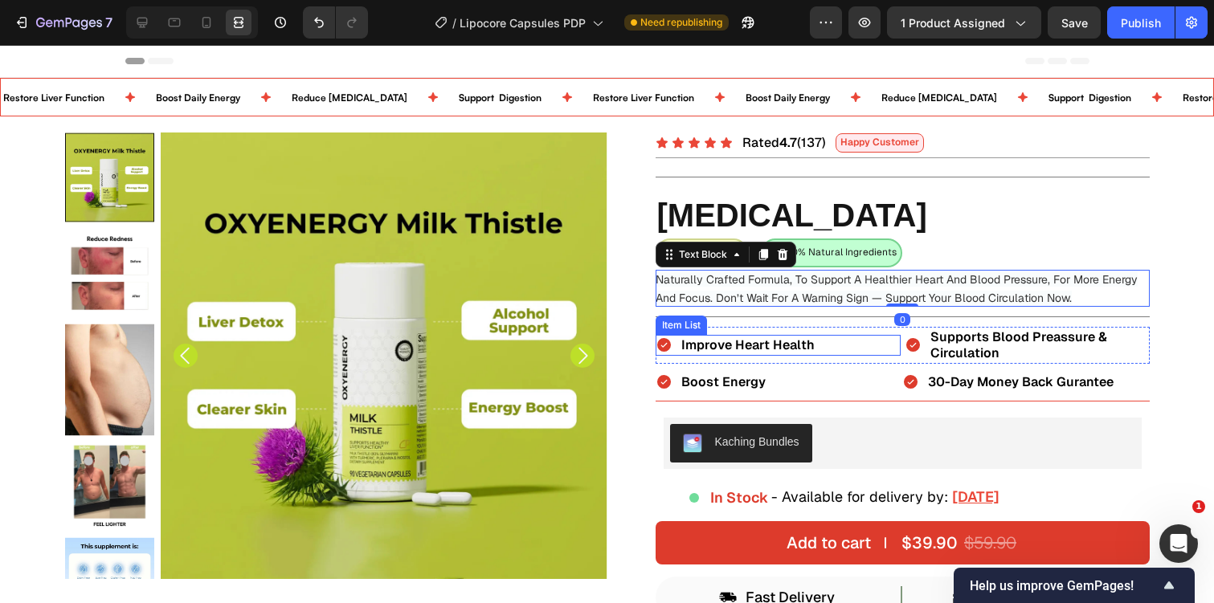
click at [667, 341] on icon at bounding box center [663, 345] width 14 height 14
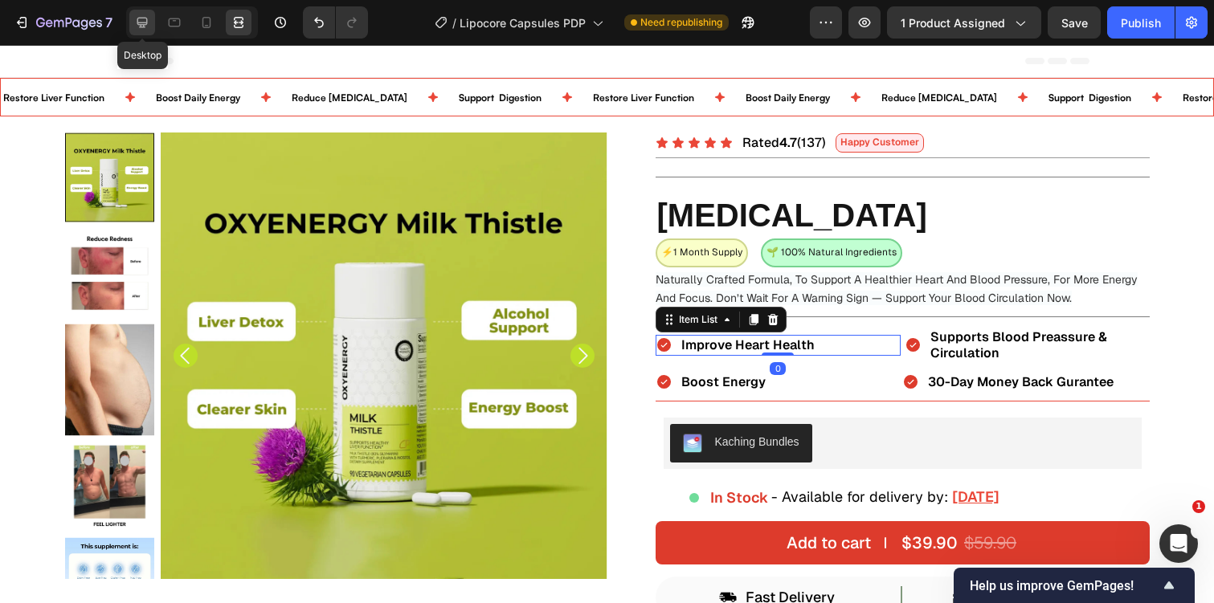
click at [153, 22] on div at bounding box center [142, 23] width 26 height 26
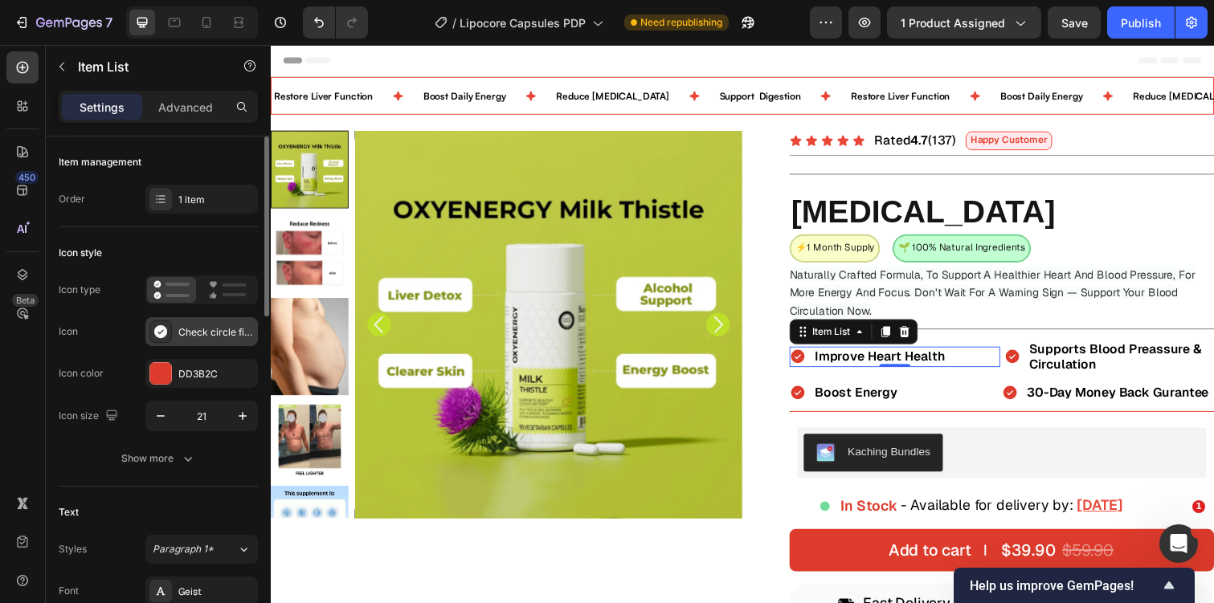
click at [192, 336] on div "Check circle filled" at bounding box center [216, 332] width 76 height 14
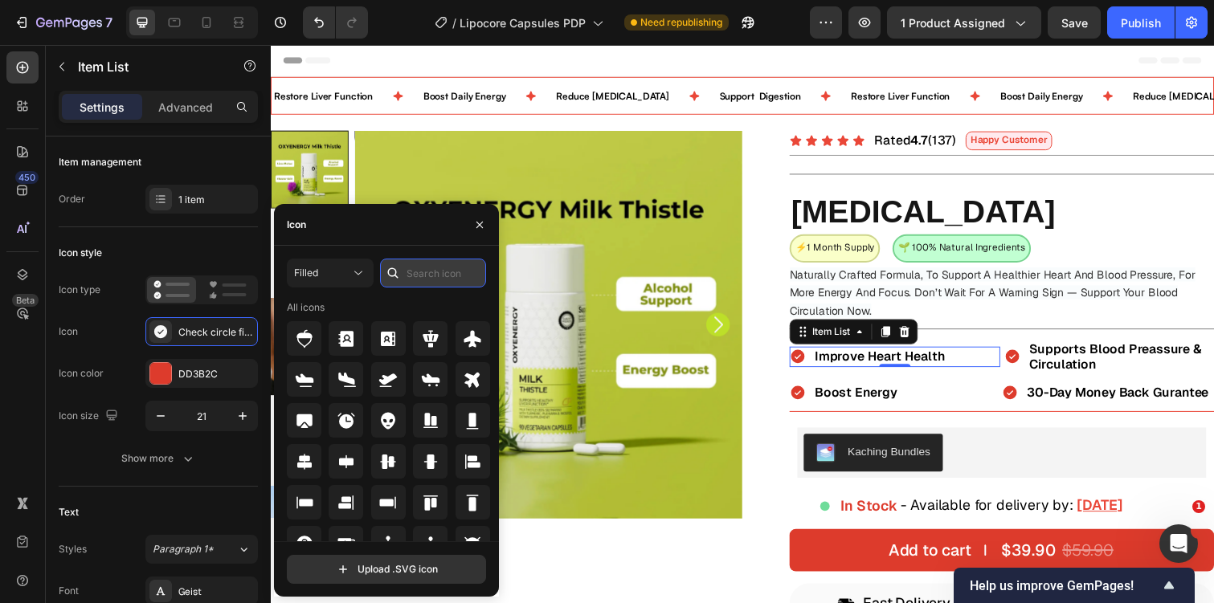
click at [435, 284] on input "text" at bounding box center [433, 273] width 106 height 29
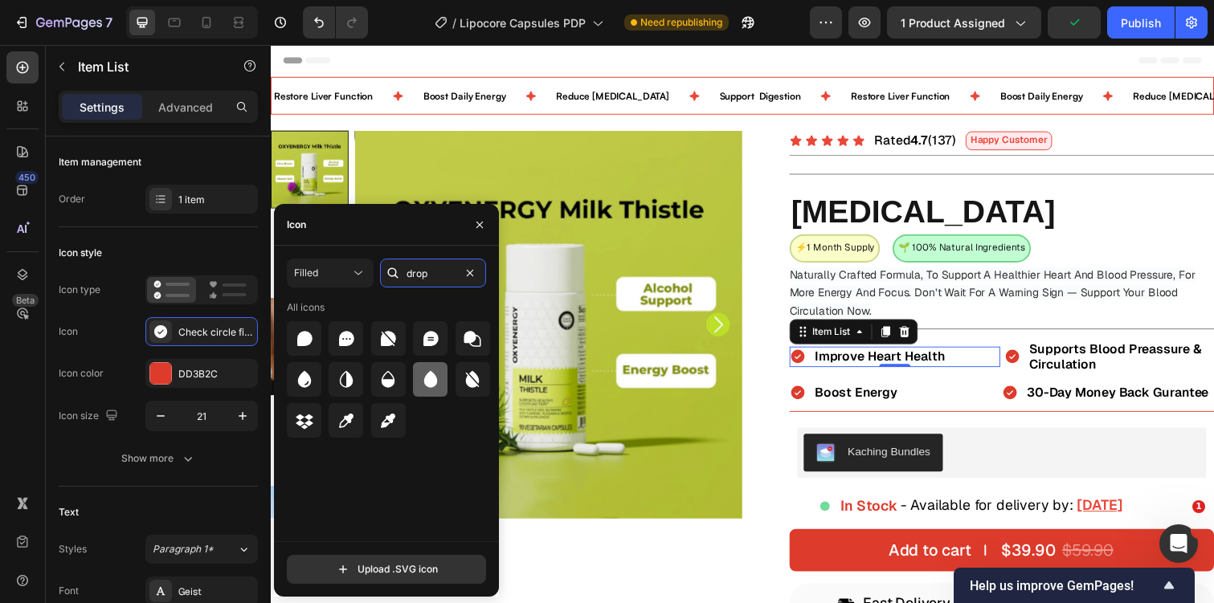
type input "drop"
click at [425, 375] on icon at bounding box center [430, 379] width 19 height 19
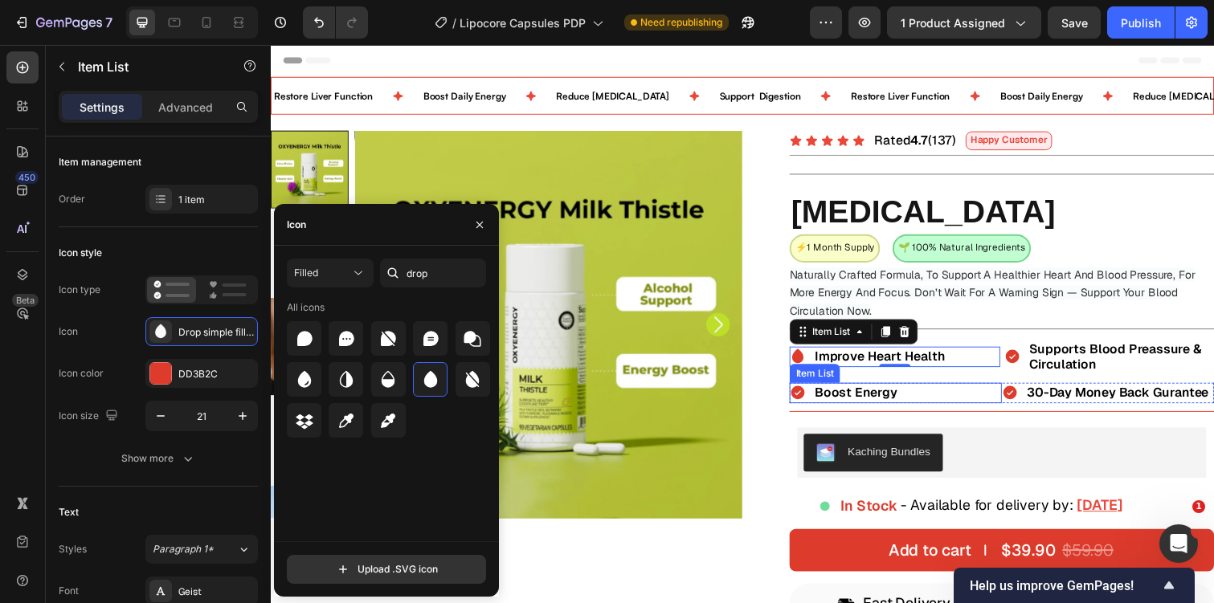
click at [813, 399] on icon at bounding box center [810, 401] width 14 height 14
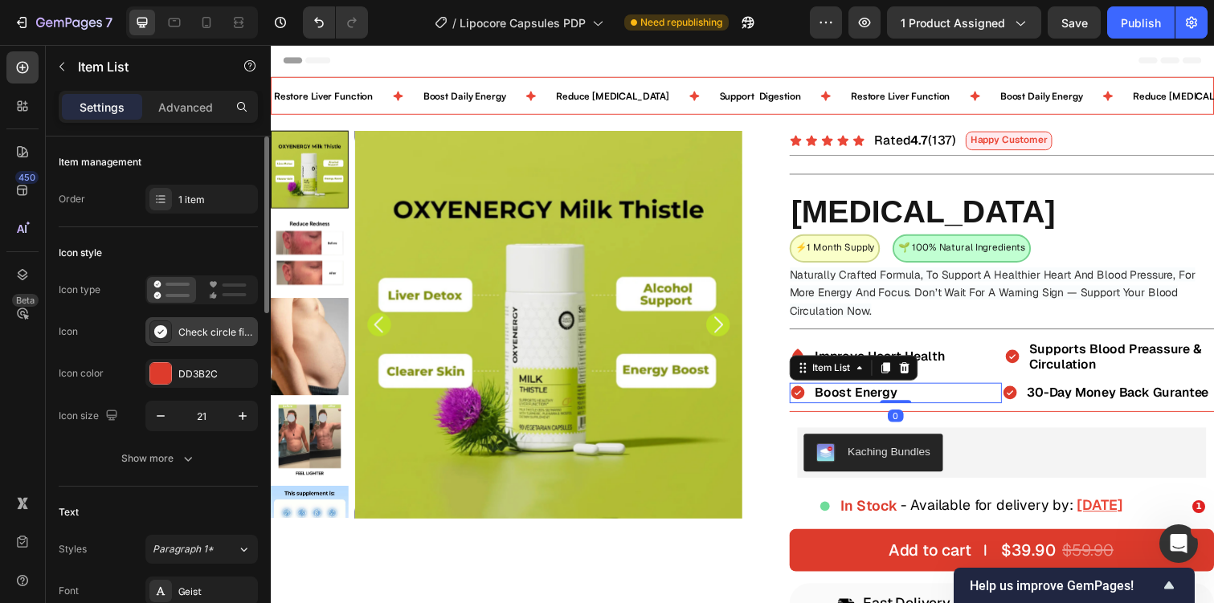
click at [205, 334] on div "Check circle filled" at bounding box center [216, 332] width 76 height 14
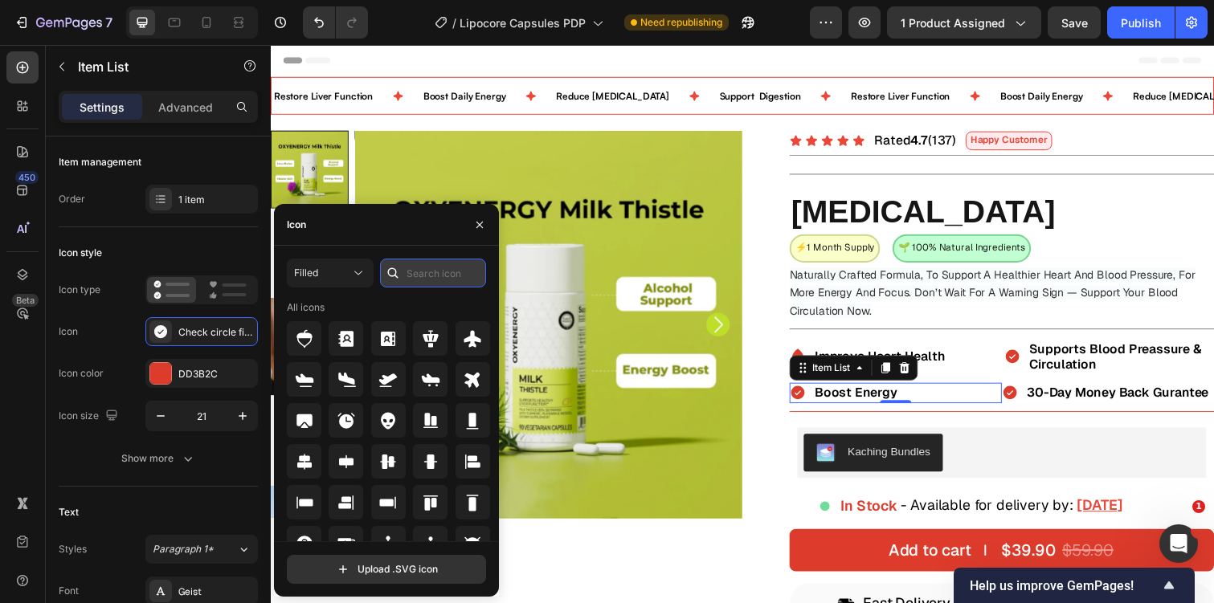
click at [427, 285] on input "text" at bounding box center [433, 273] width 106 height 29
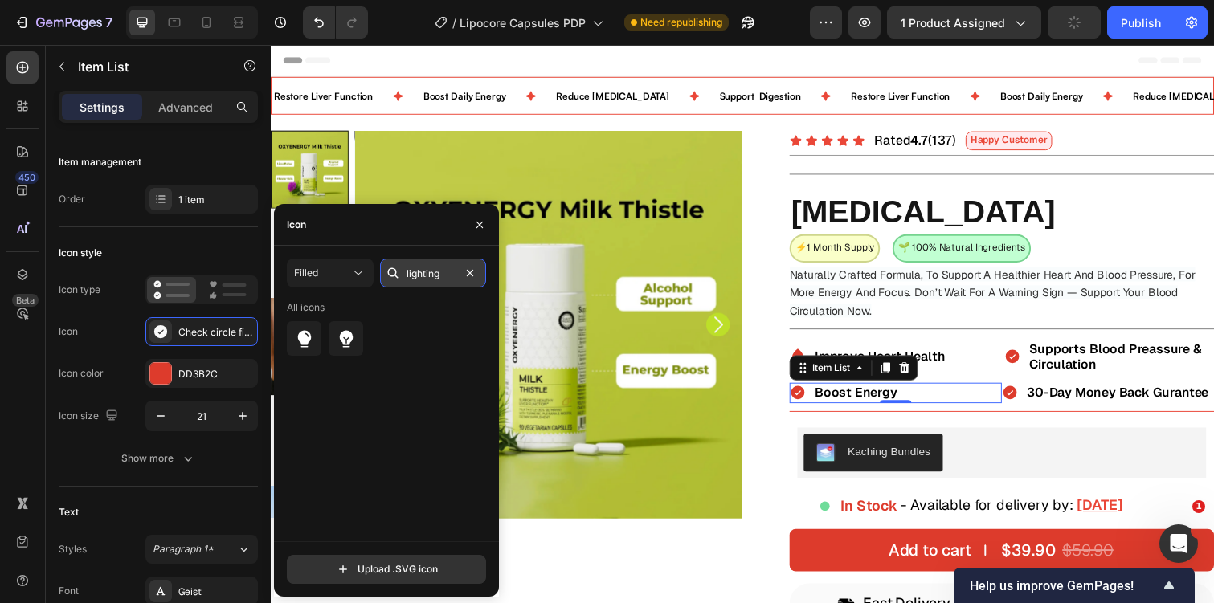
click at [430, 266] on input "lighting" at bounding box center [433, 273] width 106 height 29
click at [354, 333] on icon at bounding box center [346, 338] width 19 height 19
click at [437, 269] on input "thunder" at bounding box center [433, 273] width 106 height 29
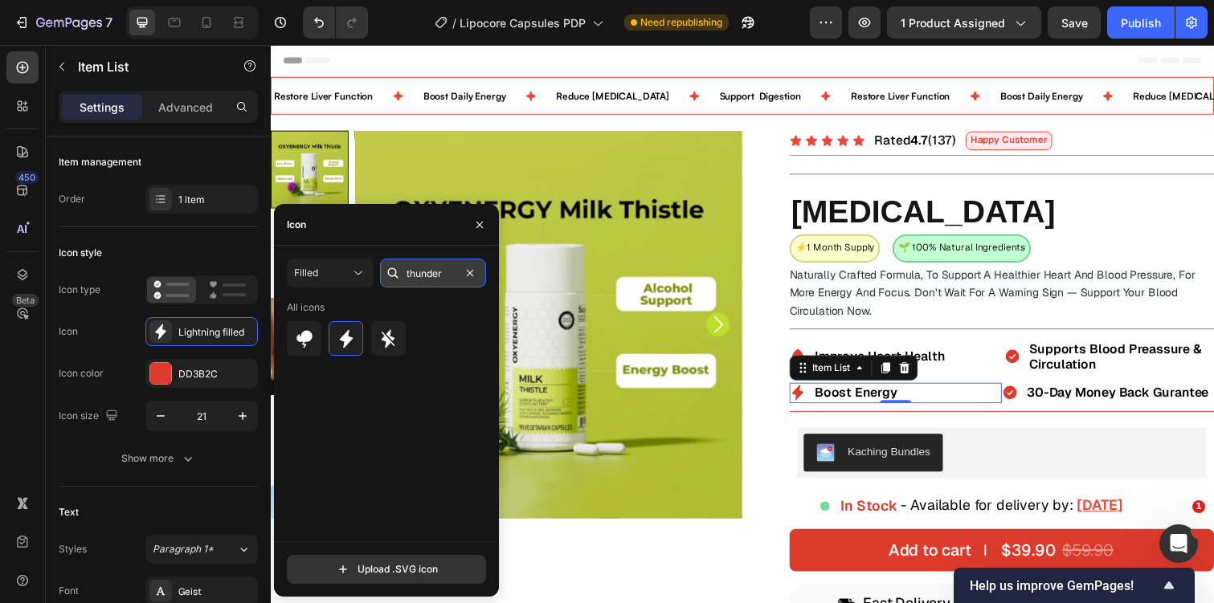
type input "k"
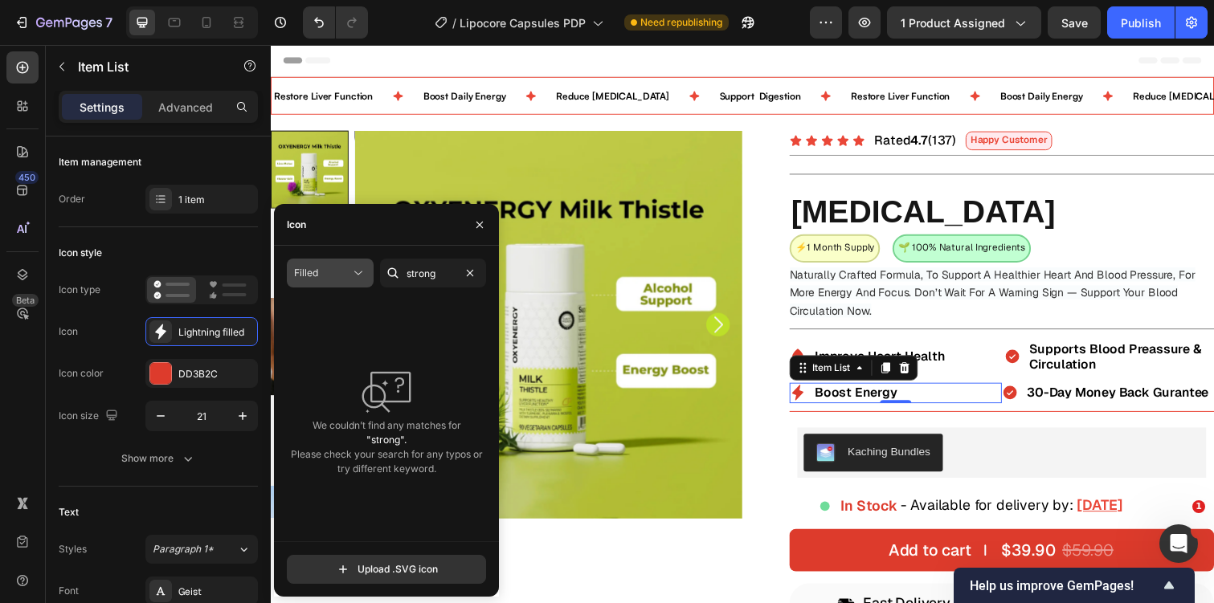
click at [339, 268] on div "Filled" at bounding box center [322, 273] width 56 height 14
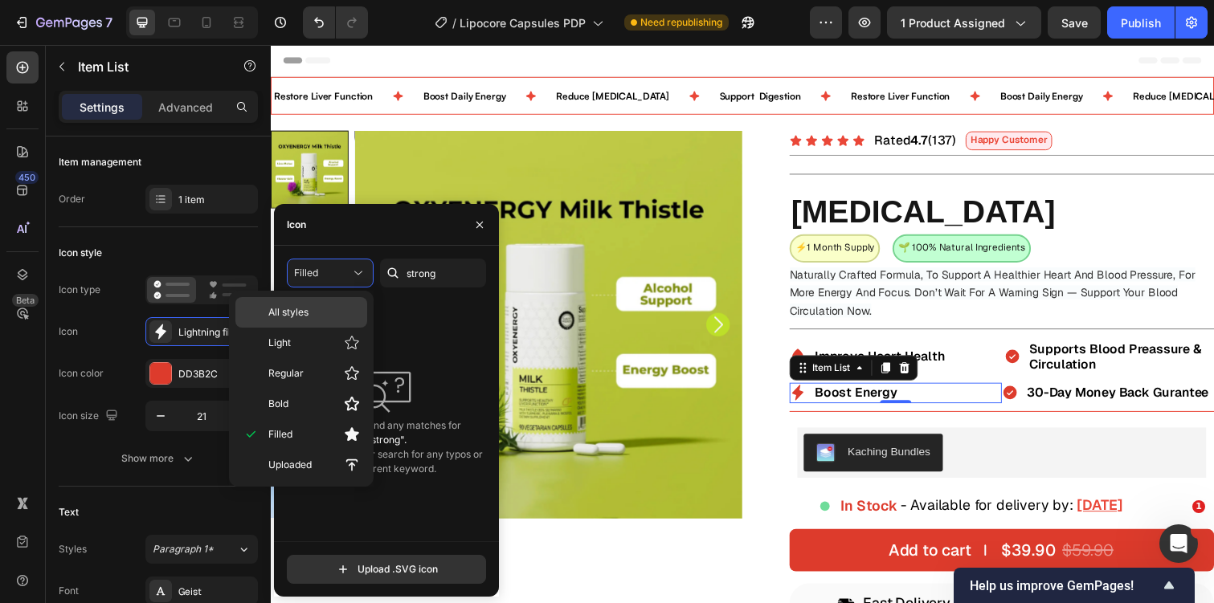
click at [332, 309] on p "All styles" at bounding box center [314, 312] width 92 height 14
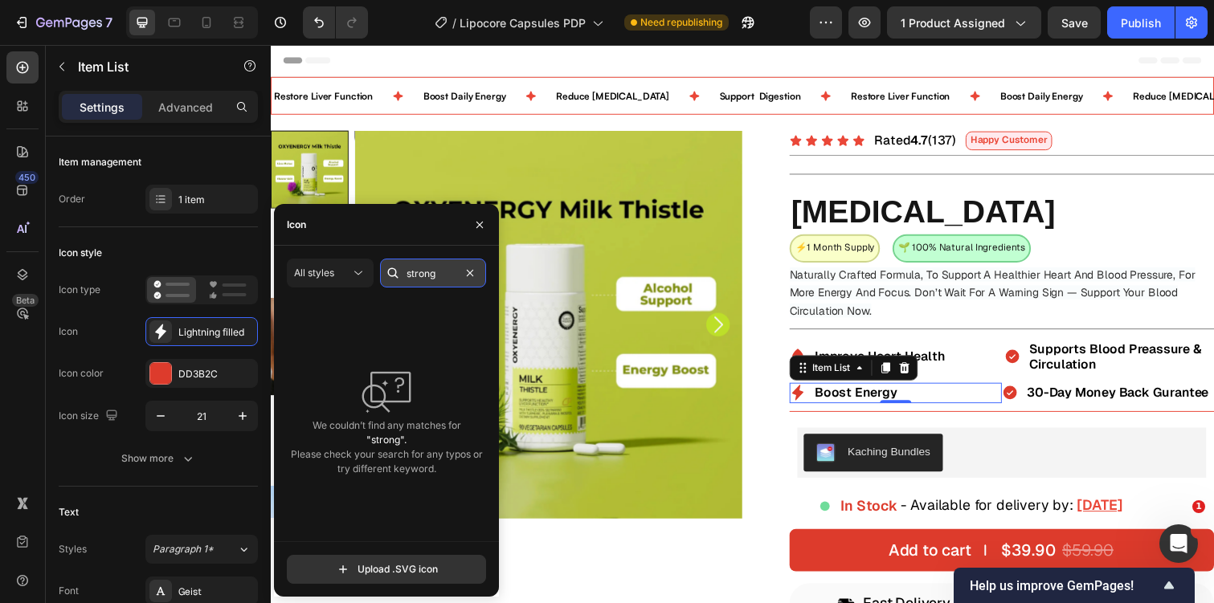
click at [425, 272] on input "strong" at bounding box center [433, 273] width 106 height 29
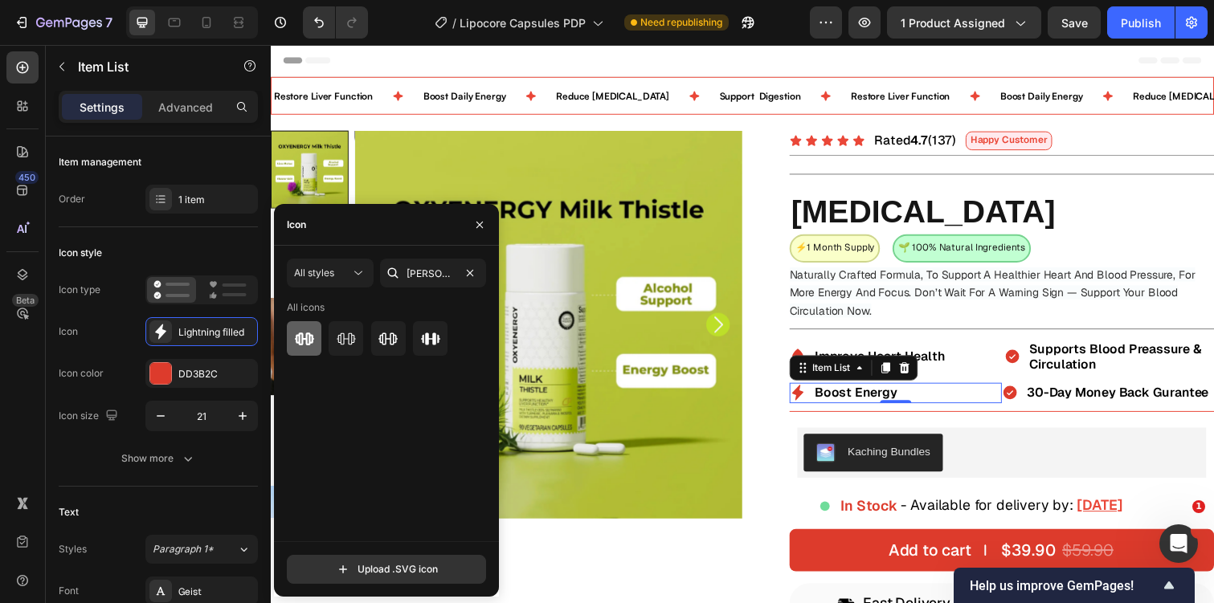
click at [313, 328] on div at bounding box center [304, 338] width 35 height 35
type input "stre"
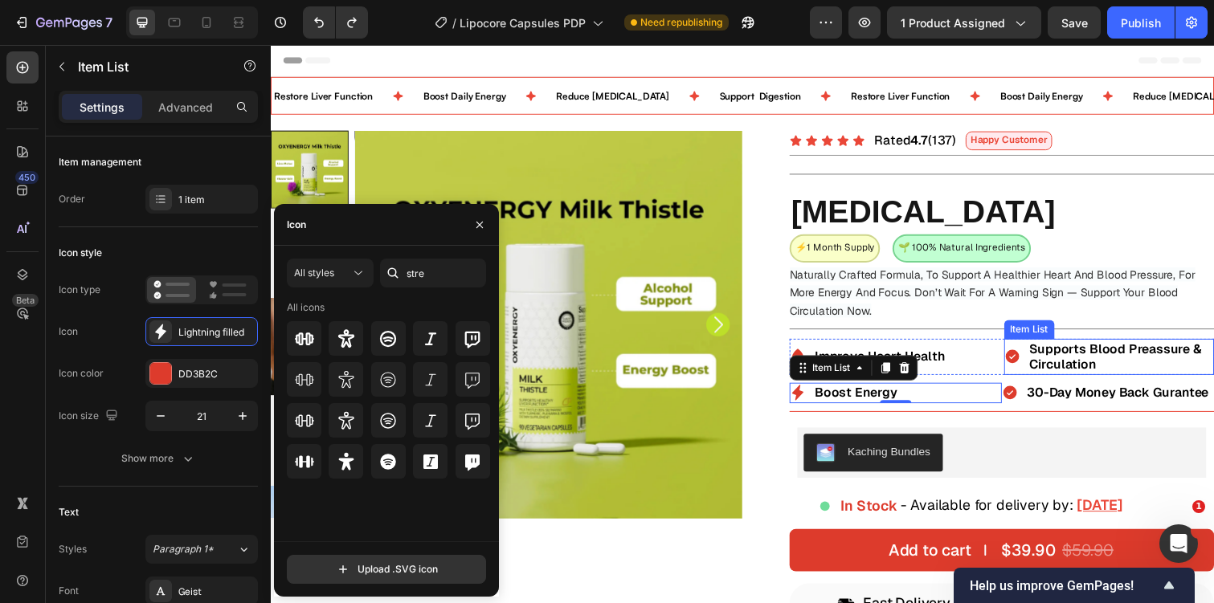
click at [1026, 365] on icon at bounding box center [1028, 363] width 17 height 17
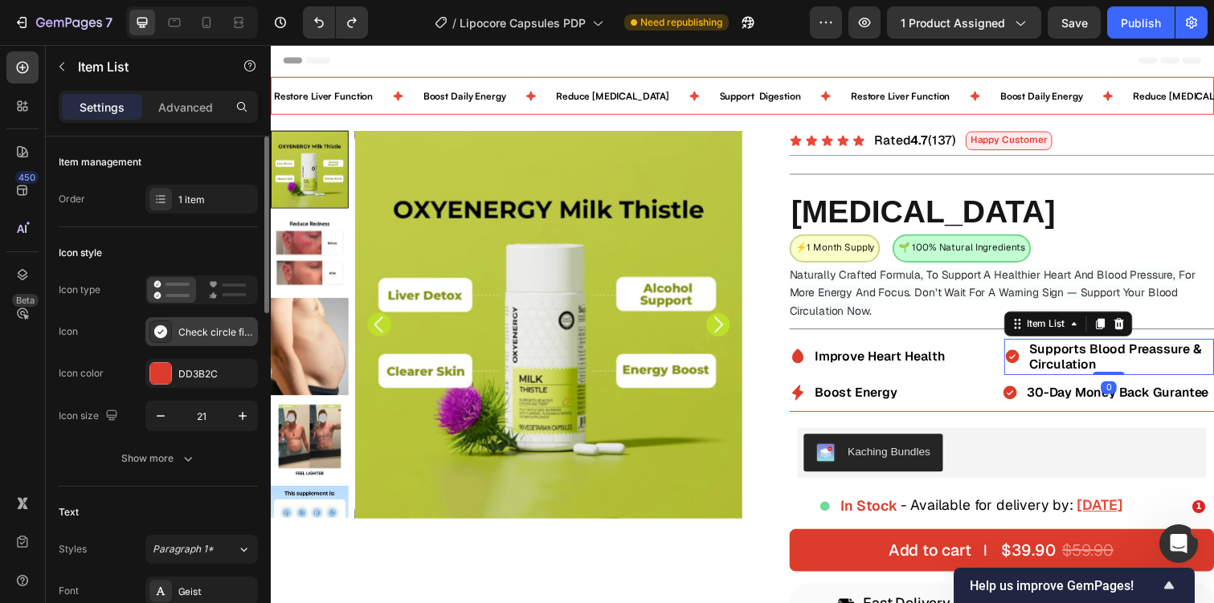
click at [199, 336] on div "Check circle filled" at bounding box center [216, 332] width 76 height 14
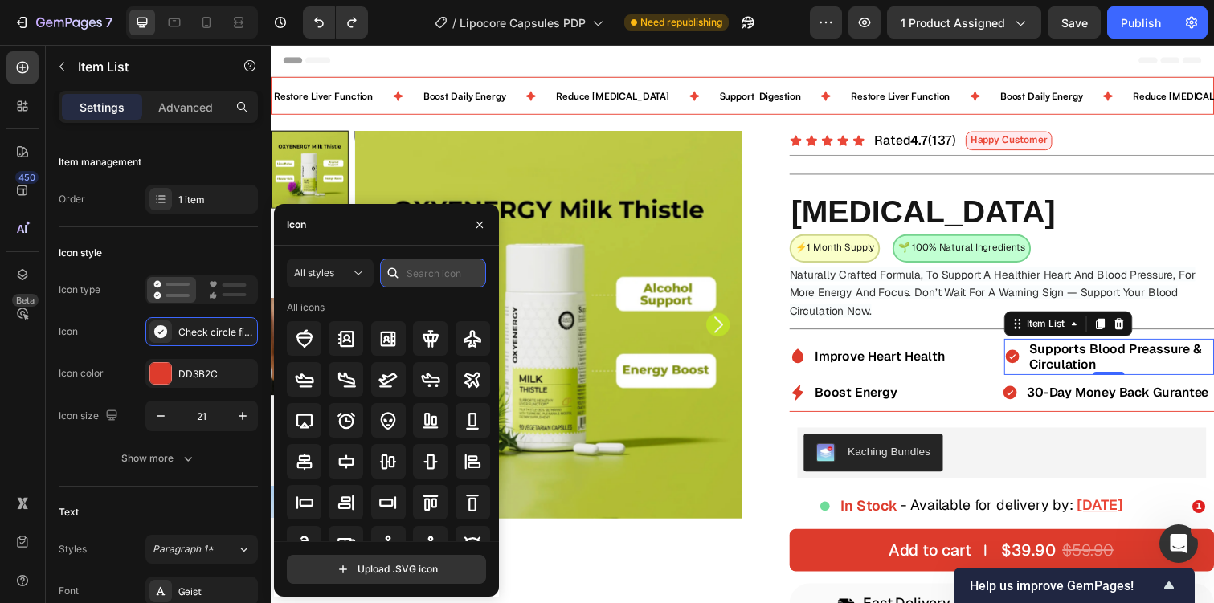
click at [452, 275] on input "text" at bounding box center [433, 273] width 106 height 29
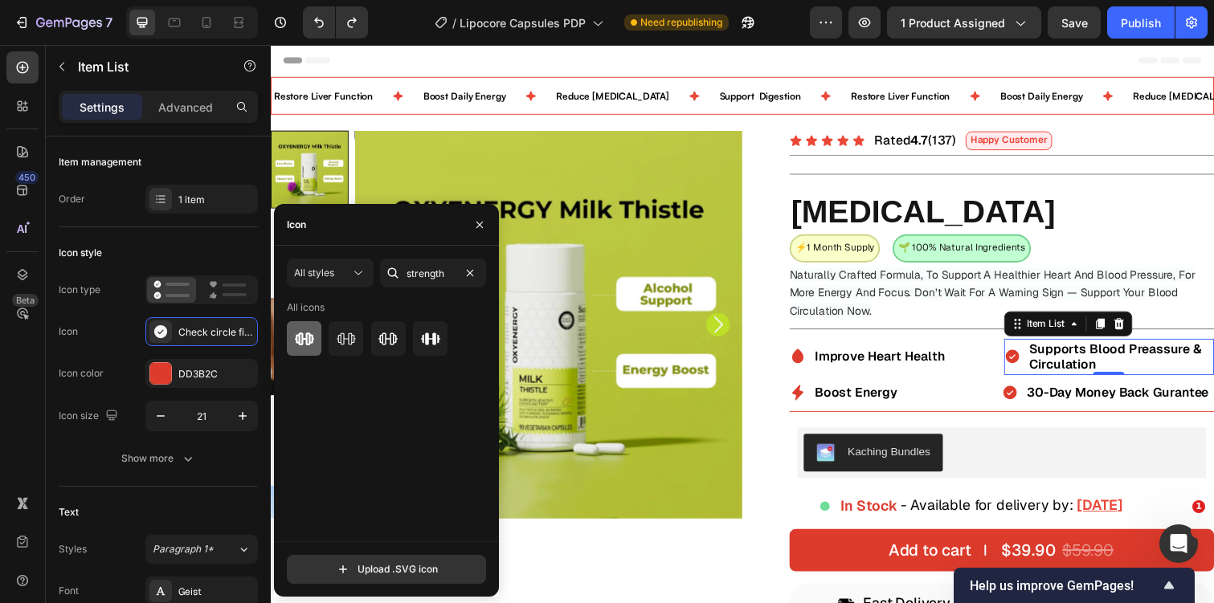
click at [302, 335] on icon at bounding box center [304, 339] width 19 height 13
click at [437, 339] on icon at bounding box center [430, 339] width 19 height 12
click at [409, 260] on input "strength" at bounding box center [433, 273] width 106 height 29
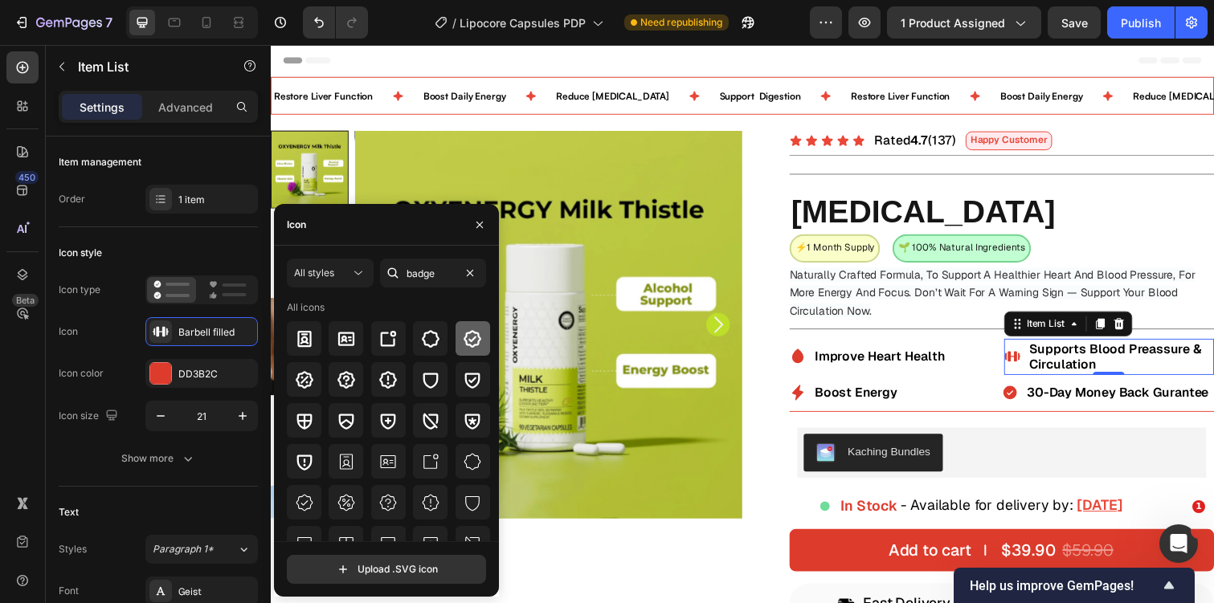
click at [471, 348] on div at bounding box center [473, 338] width 35 height 35
type input "strength"
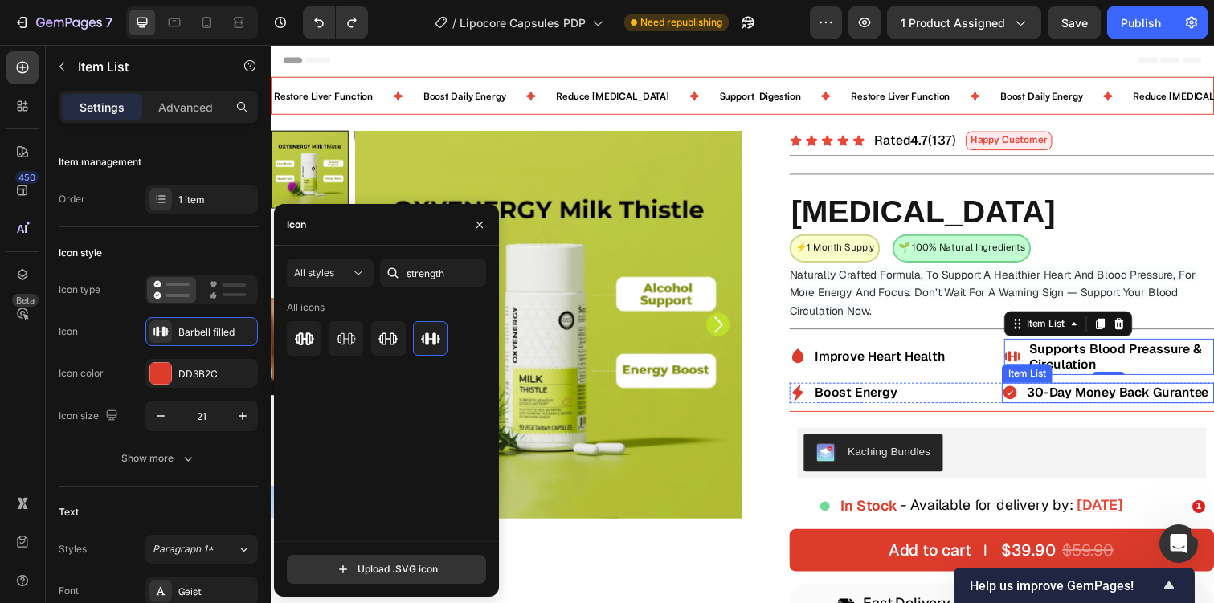
click at [1019, 397] on icon at bounding box center [1026, 400] width 17 height 17
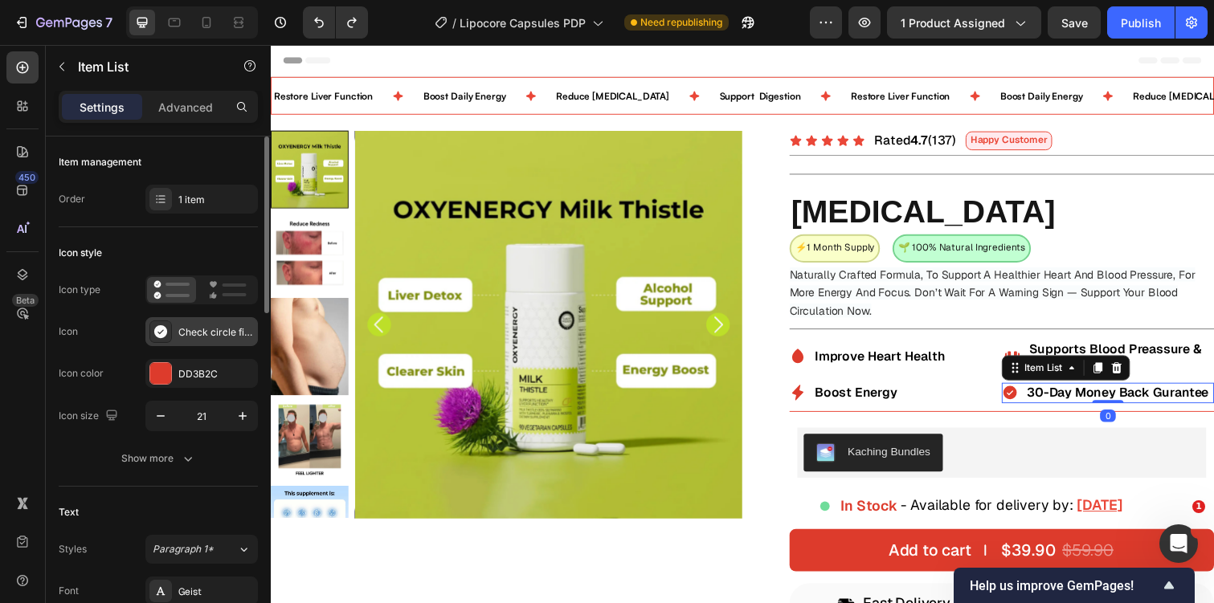
click at [196, 329] on div "Check circle filled" at bounding box center [216, 332] width 76 height 14
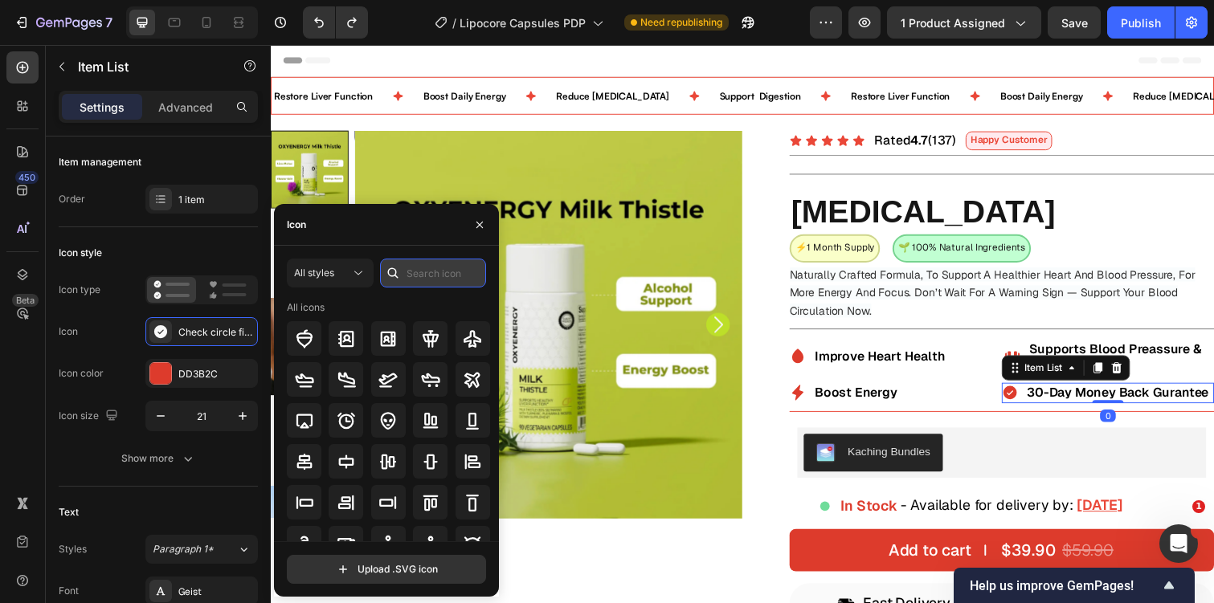
click at [438, 277] on input "text" at bounding box center [433, 273] width 106 height 29
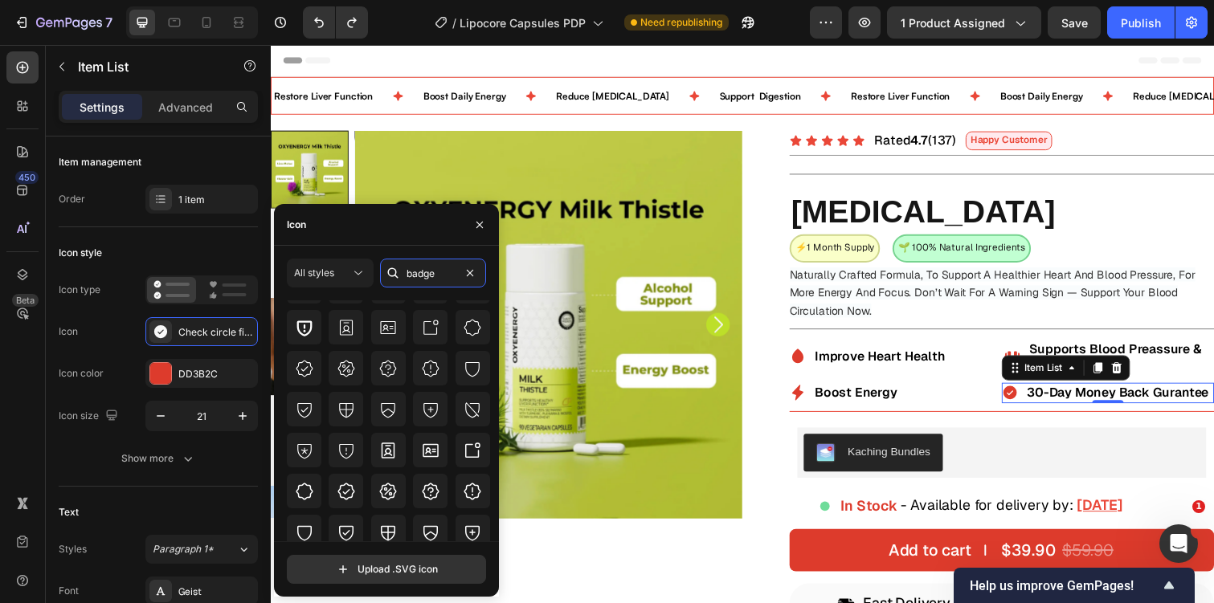
scroll to position [177, 0]
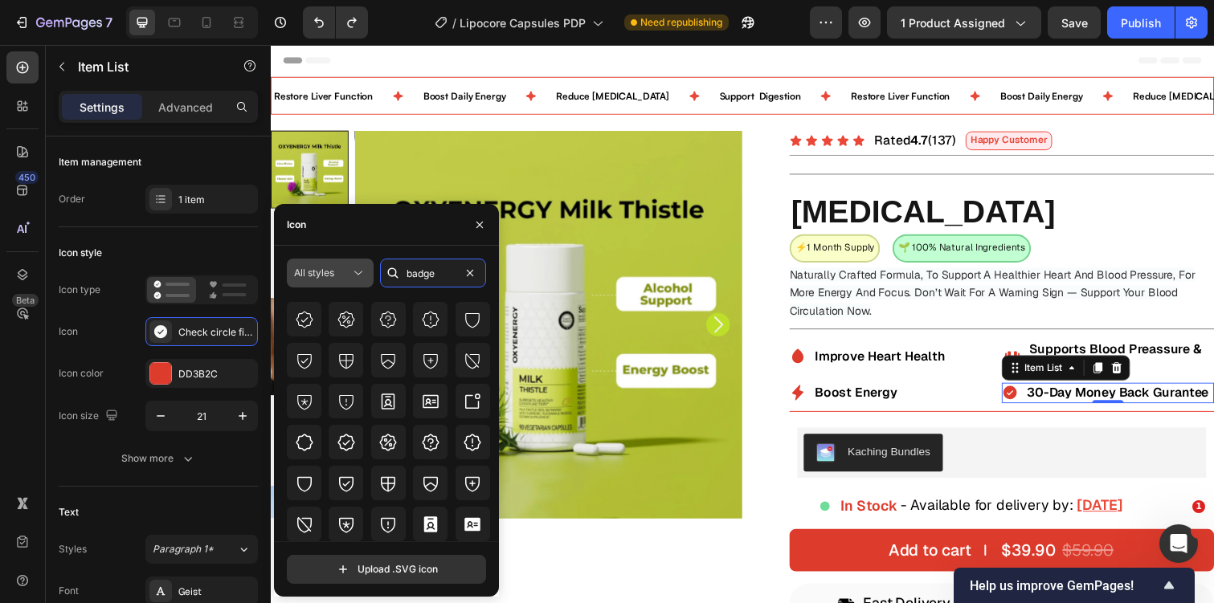
type input "badge"
click at [316, 273] on span "All styles" at bounding box center [314, 273] width 40 height 12
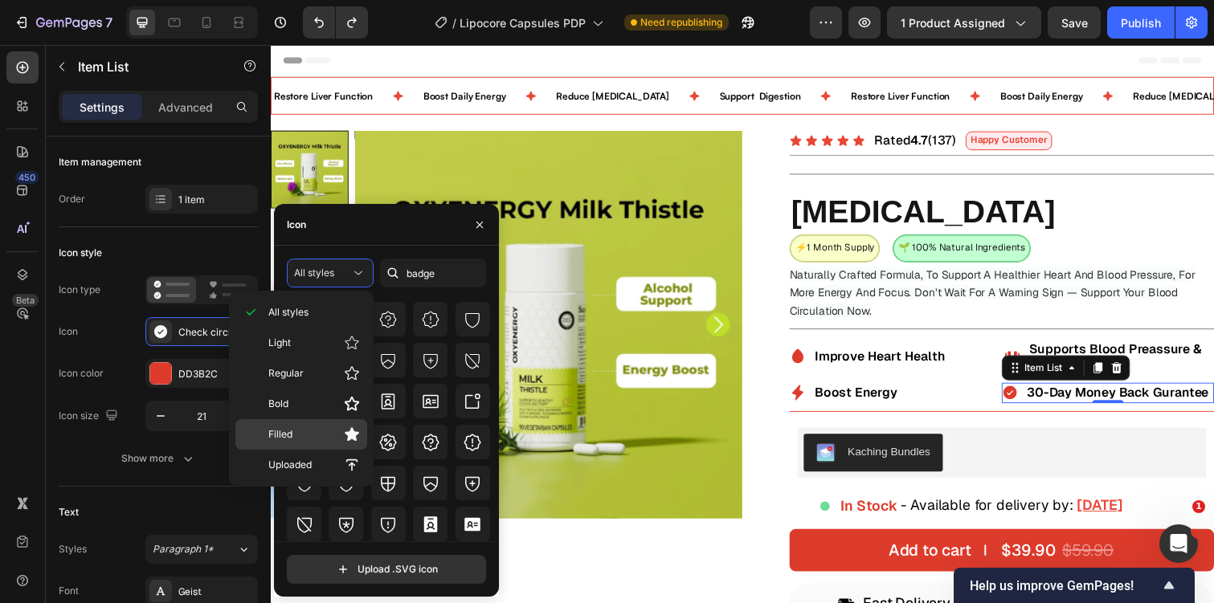
click at [315, 438] on p "Filled" at bounding box center [314, 435] width 92 height 16
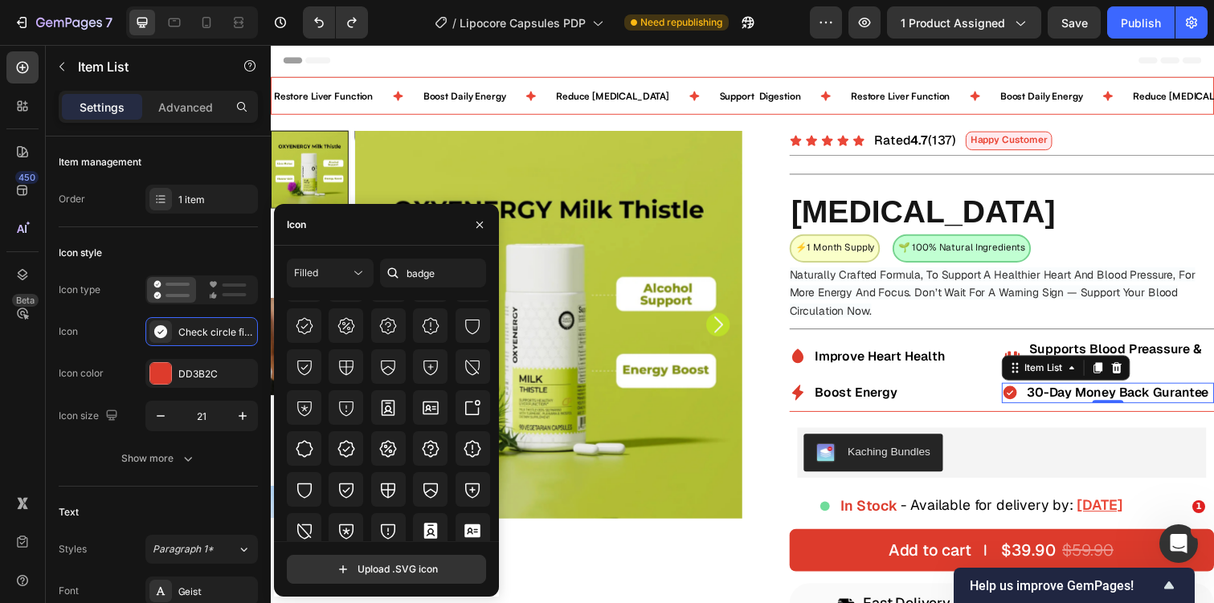
scroll to position [0, 0]
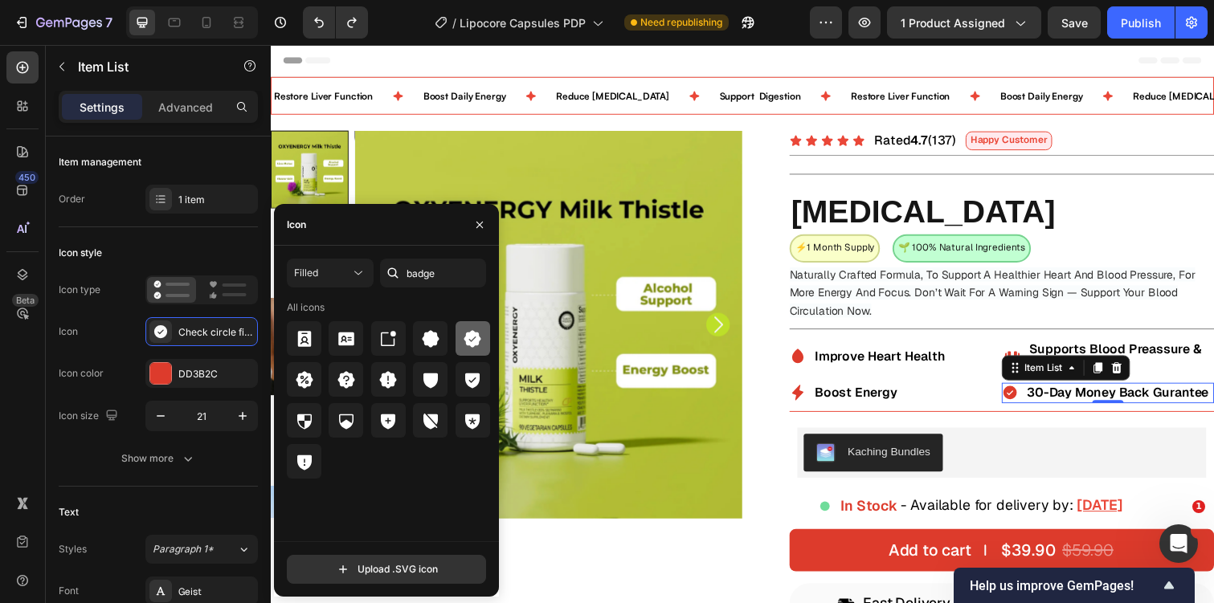
click at [470, 335] on icon at bounding box center [472, 338] width 17 height 17
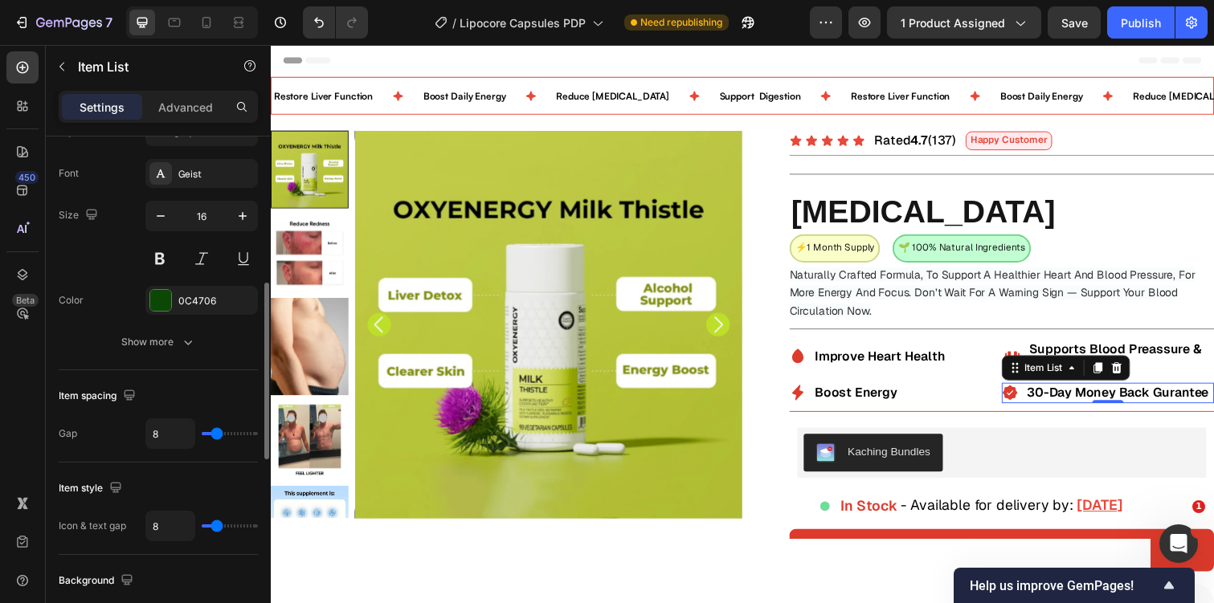
scroll to position [419, 0]
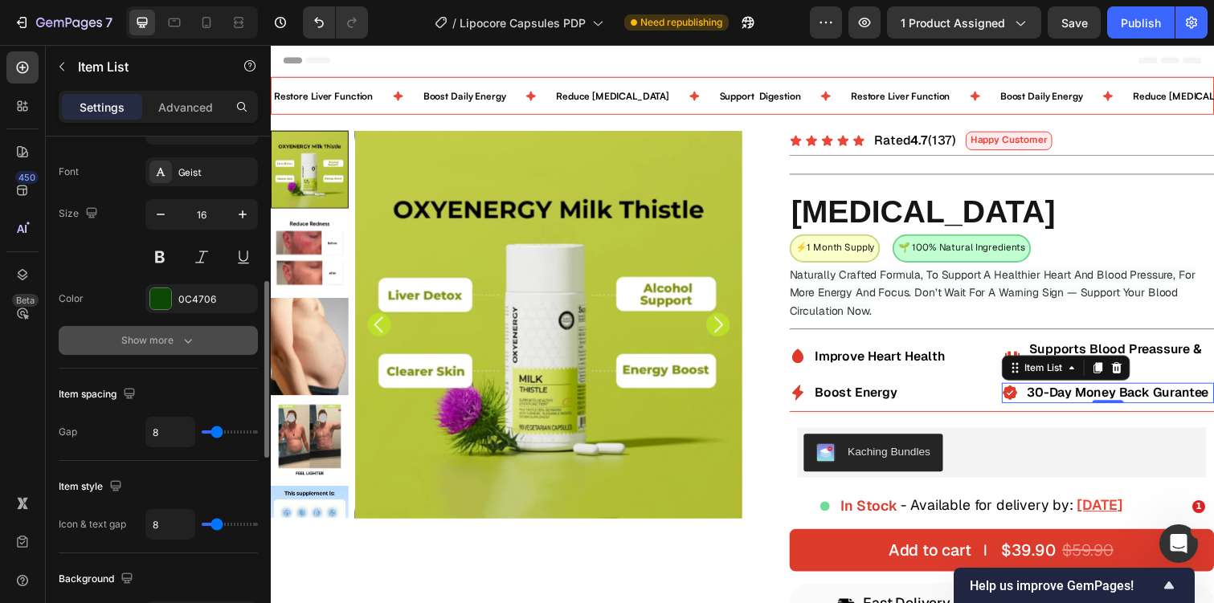
click at [168, 341] on div "Show more" at bounding box center [158, 341] width 75 height 16
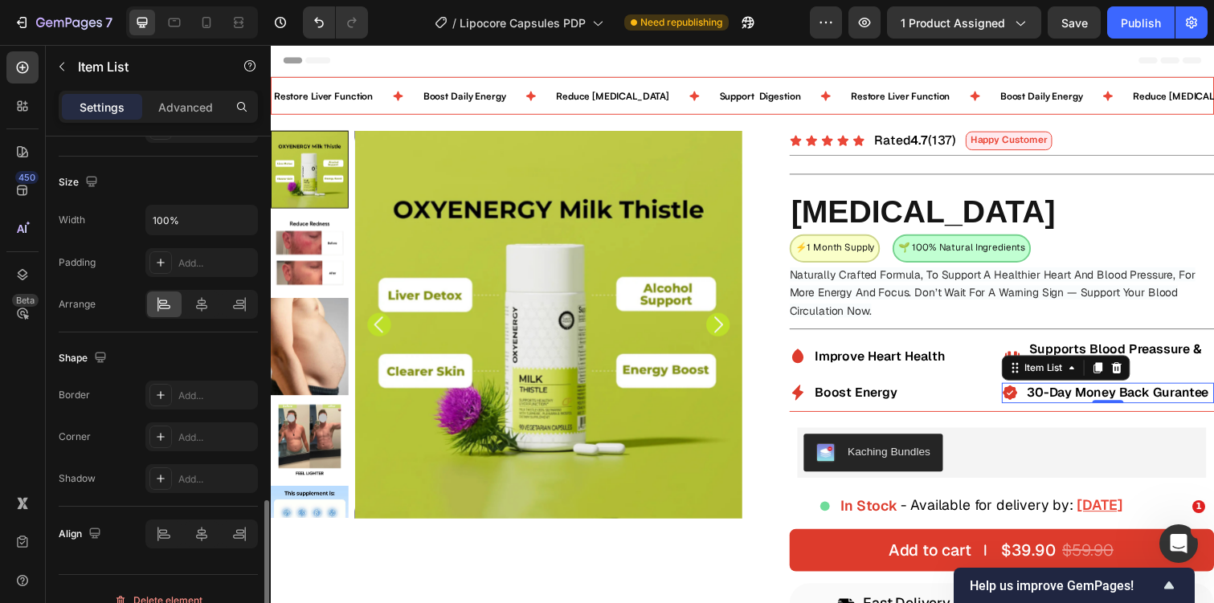
scroll to position [1142, 0]
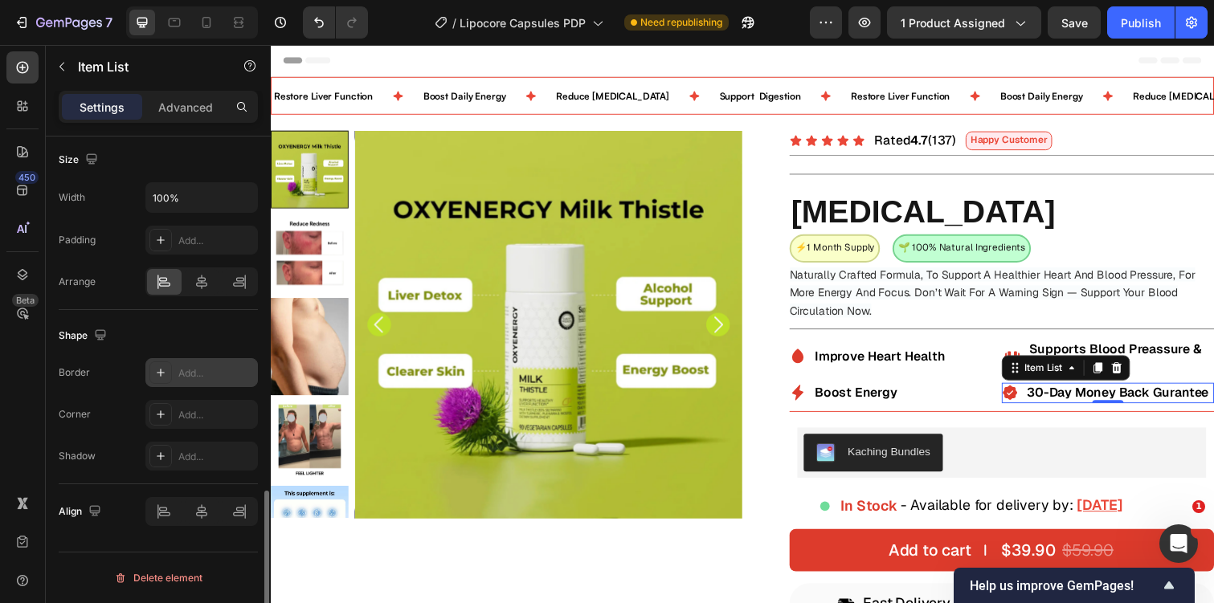
click at [157, 377] on icon at bounding box center [160, 372] width 13 height 13
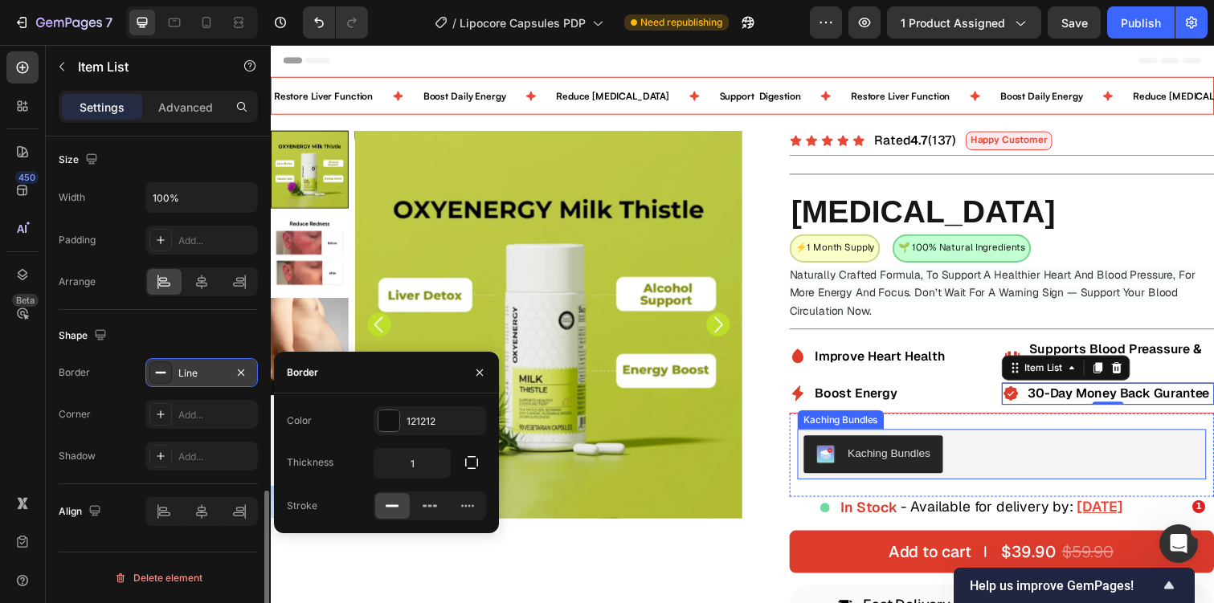
click at [1033, 438] on div "Kaching Bundles" at bounding box center [1018, 463] width 418 height 51
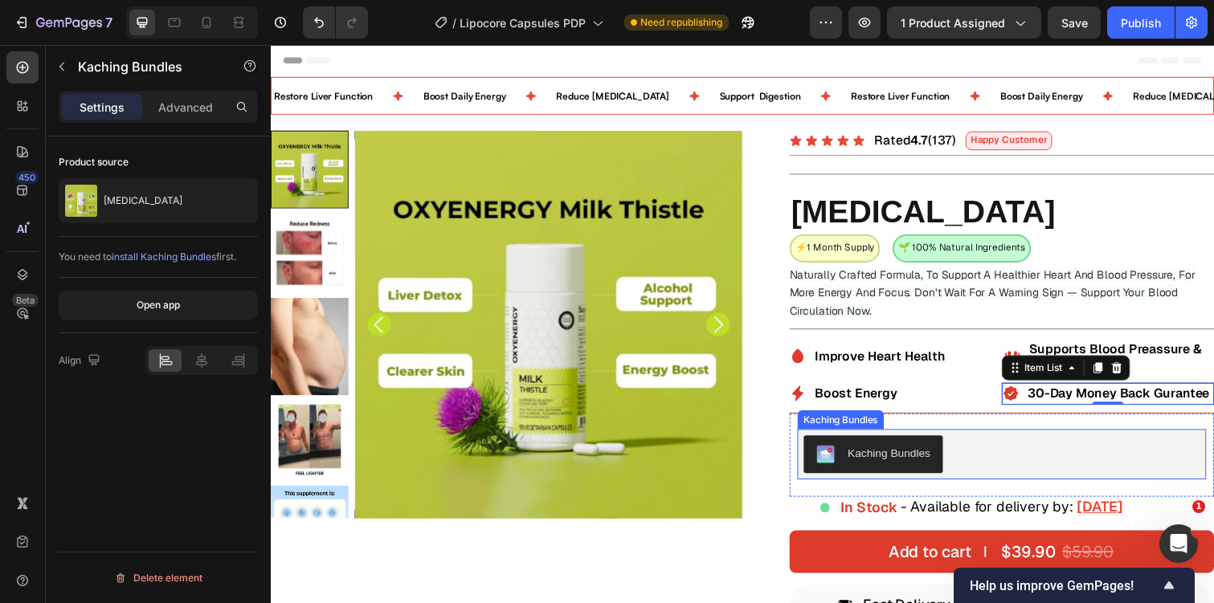
scroll to position [0, 0]
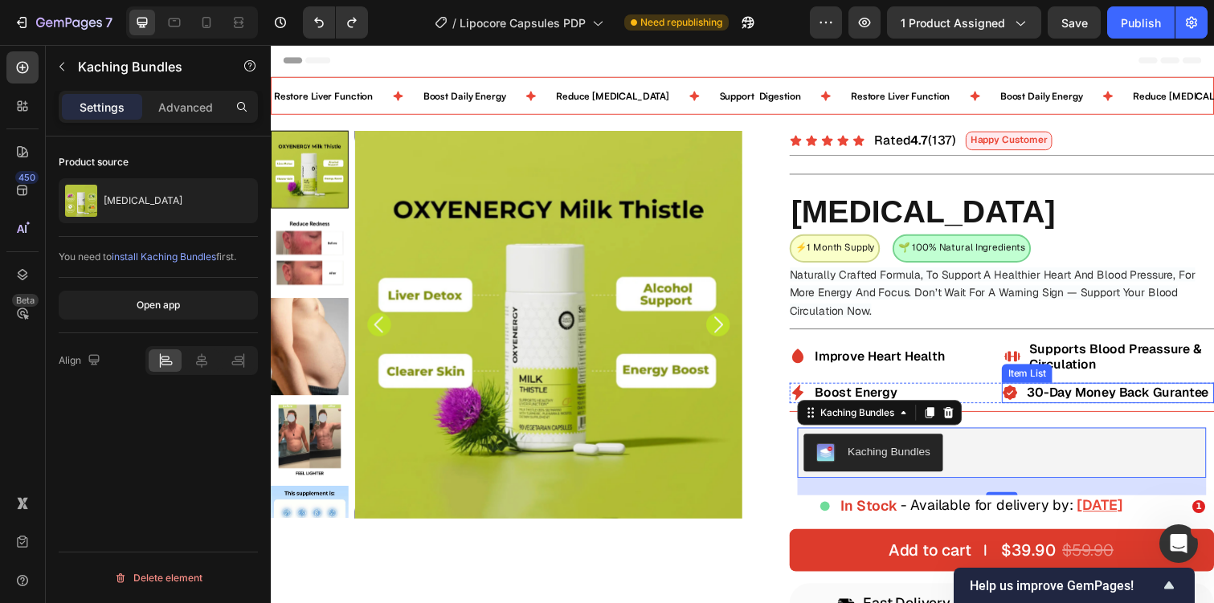
click at [1028, 399] on icon at bounding box center [1026, 400] width 17 height 17
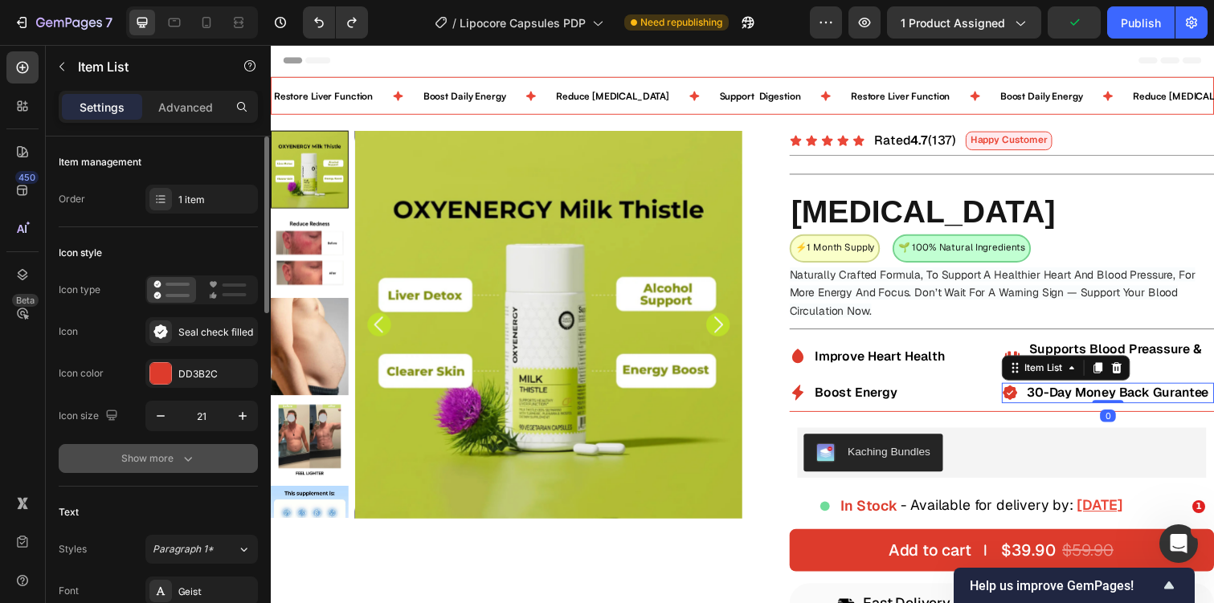
click at [166, 471] on button "Show more" at bounding box center [158, 458] width 199 height 29
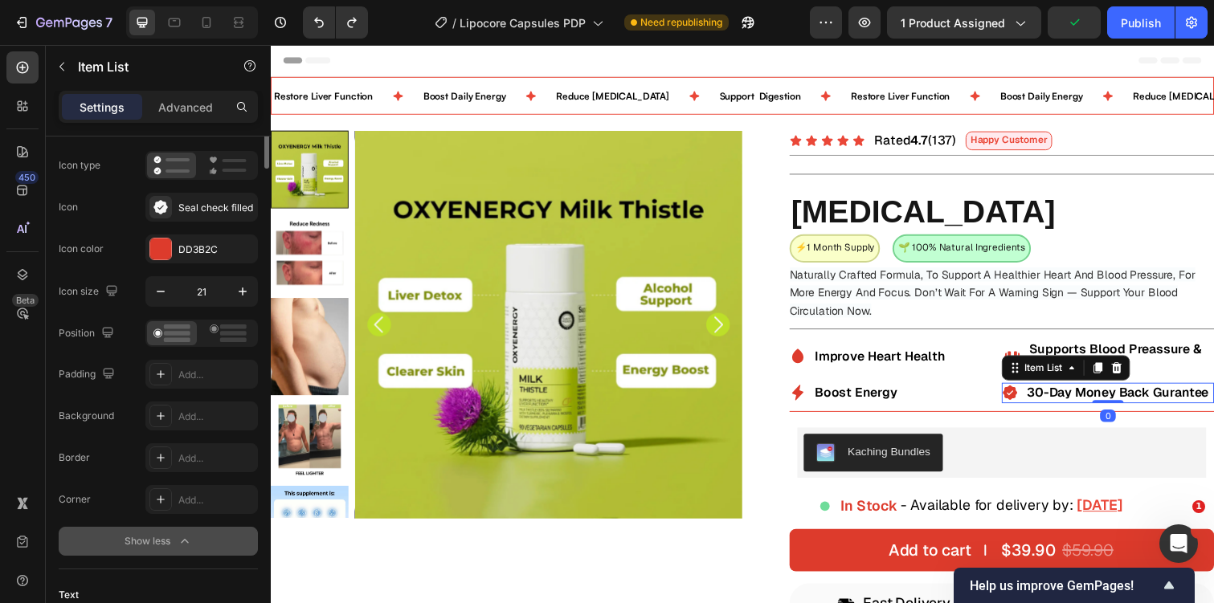
scroll to position [133, 0]
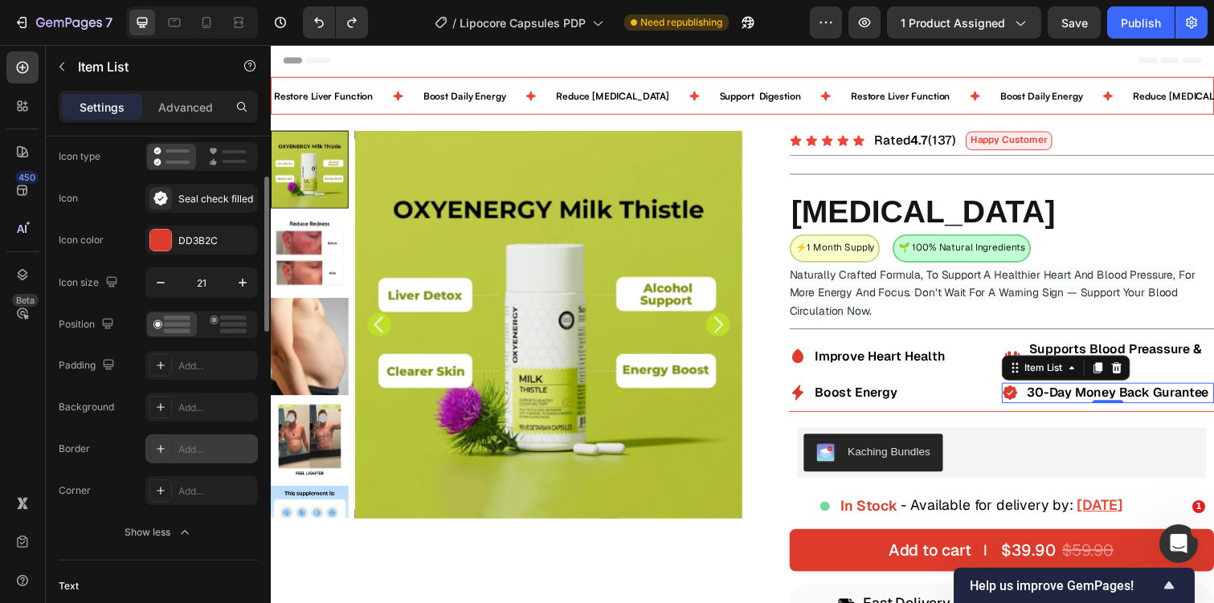
click at [164, 452] on icon at bounding box center [160, 449] width 13 height 13
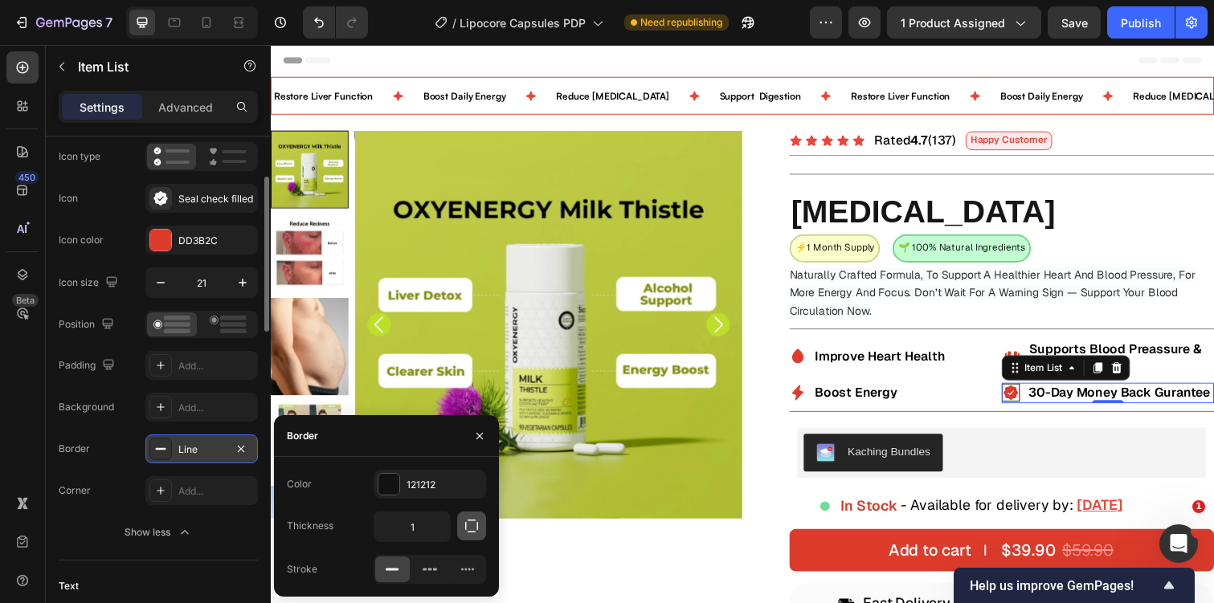
click at [468, 526] on icon "button" at bounding box center [472, 526] width 16 height 16
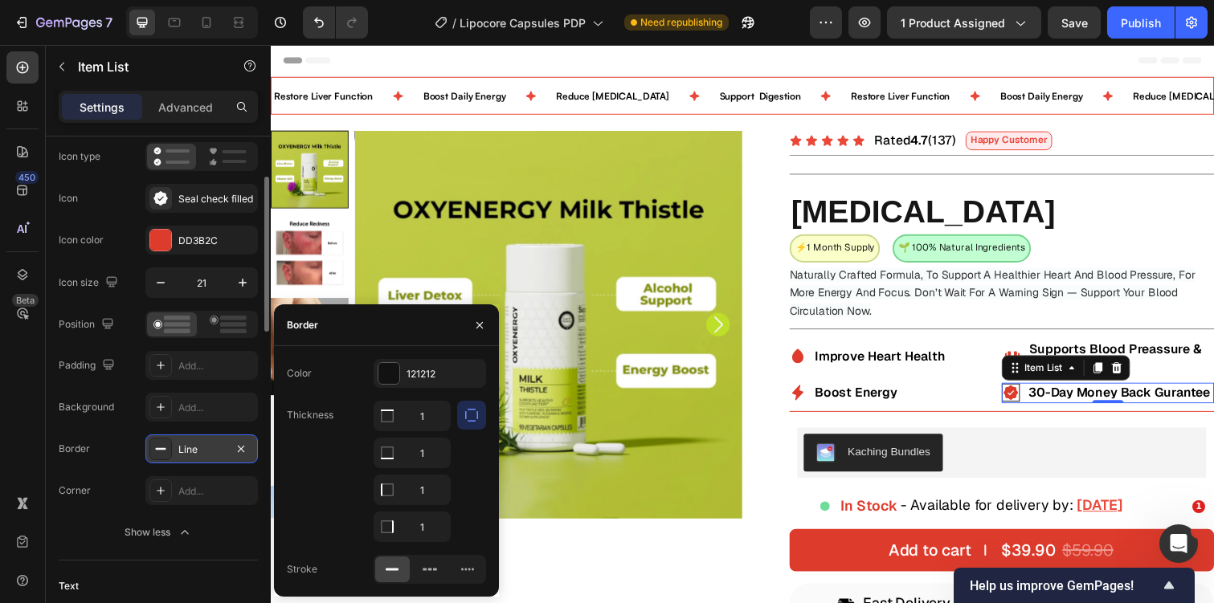
click at [476, 412] on icon "button" at bounding box center [471, 415] width 13 height 13
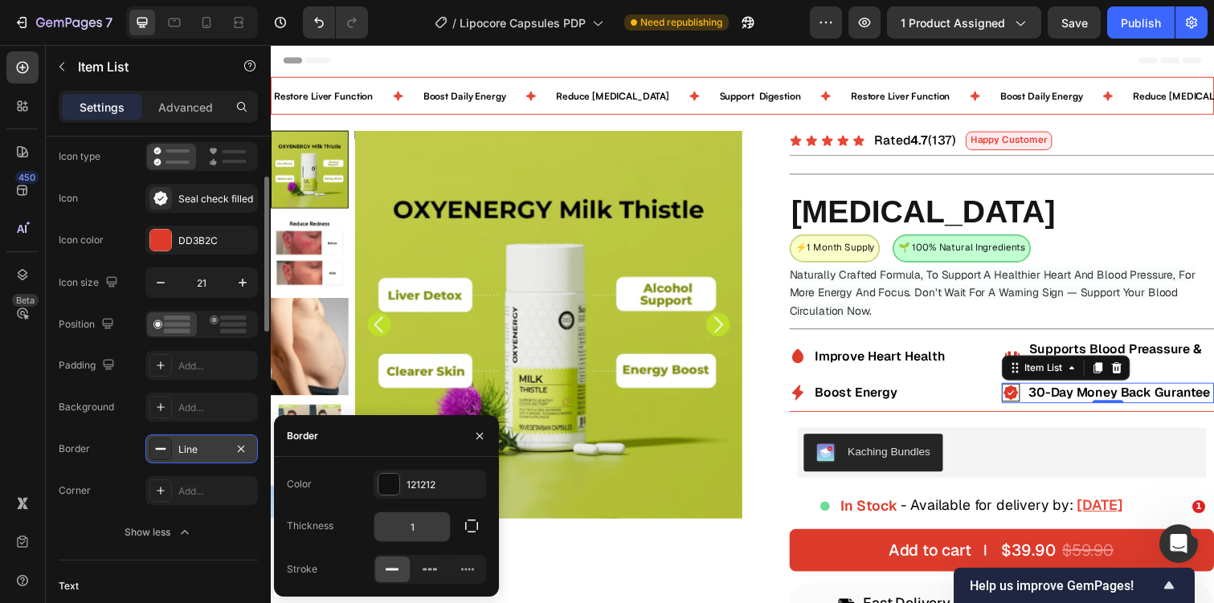
click at [431, 525] on input "1" at bounding box center [412, 527] width 76 height 29
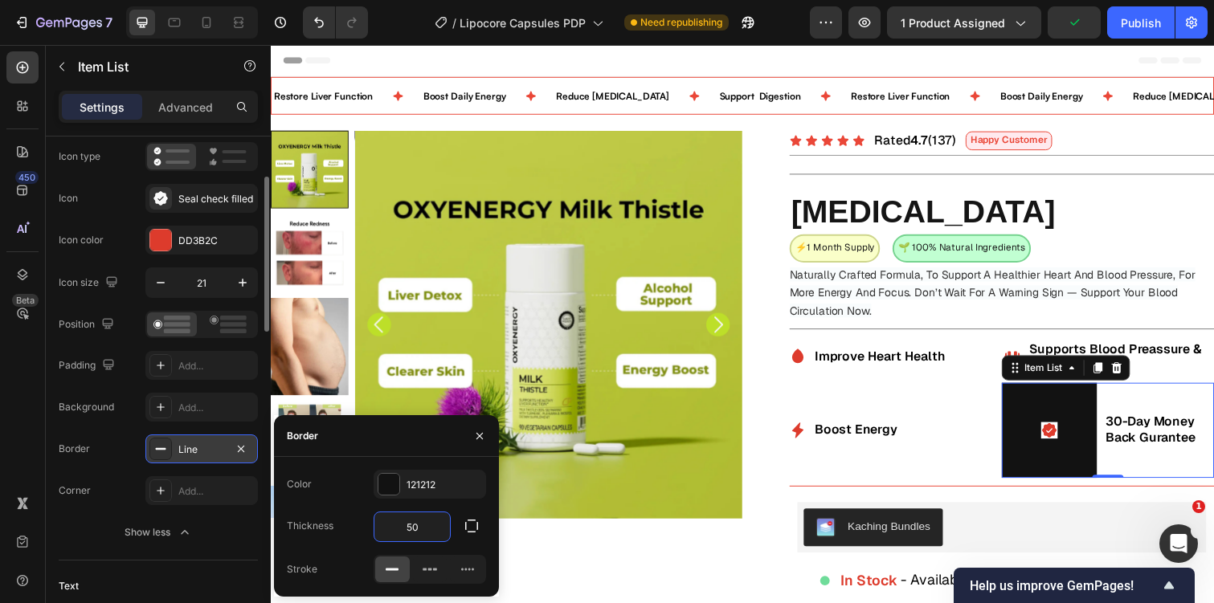
type input "5"
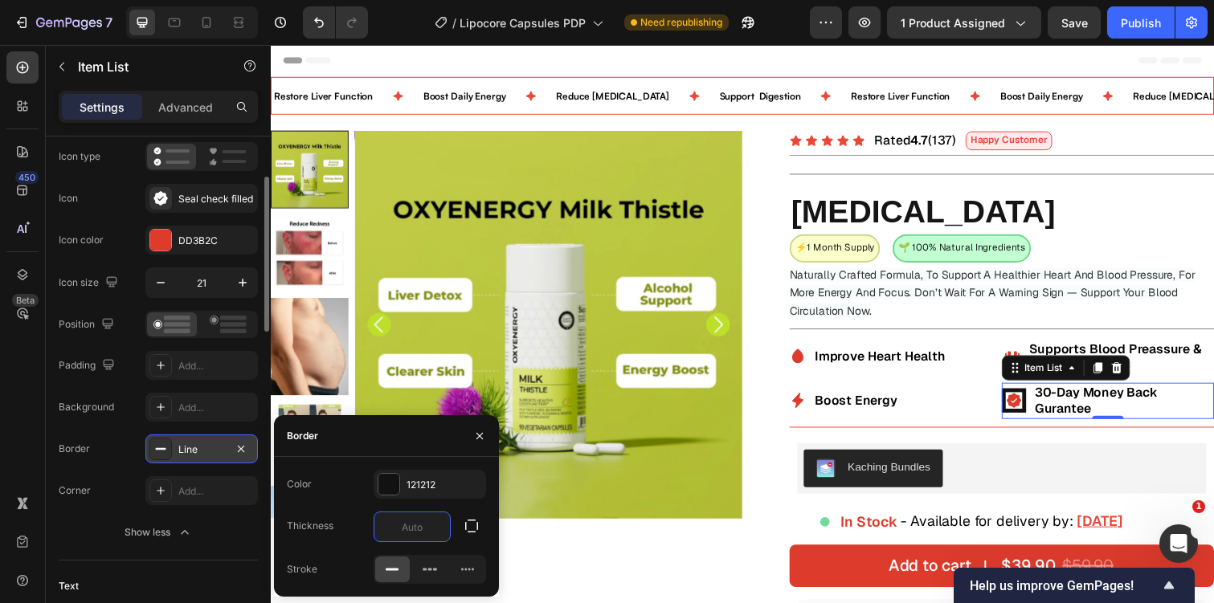
type input "1"
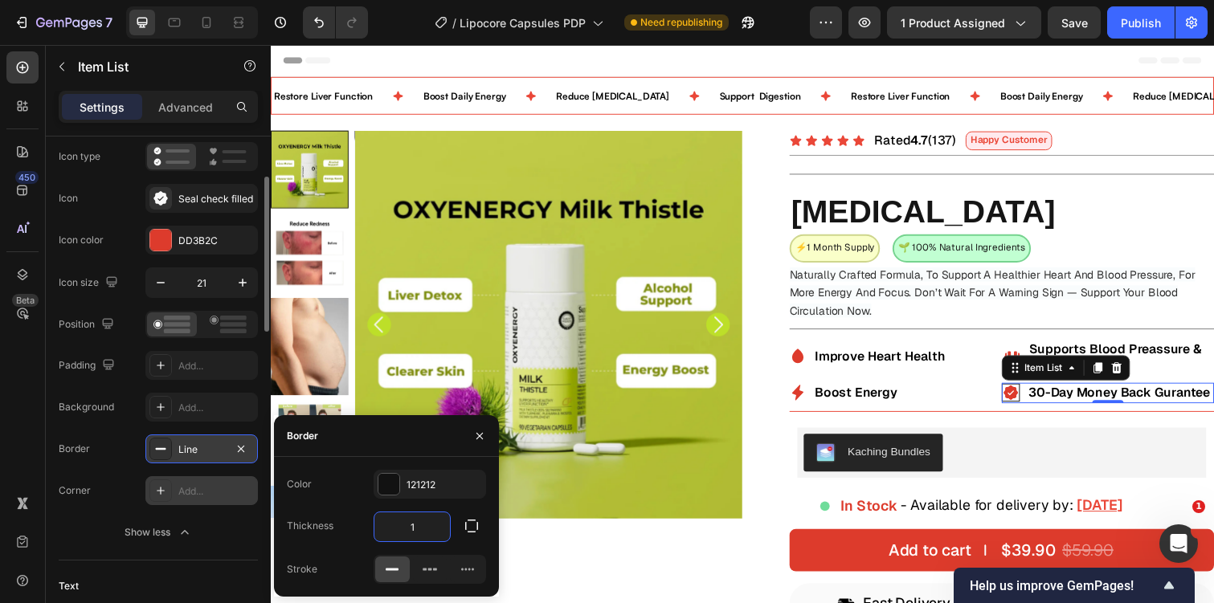
click at [198, 491] on div "Add..." at bounding box center [216, 491] width 76 height 14
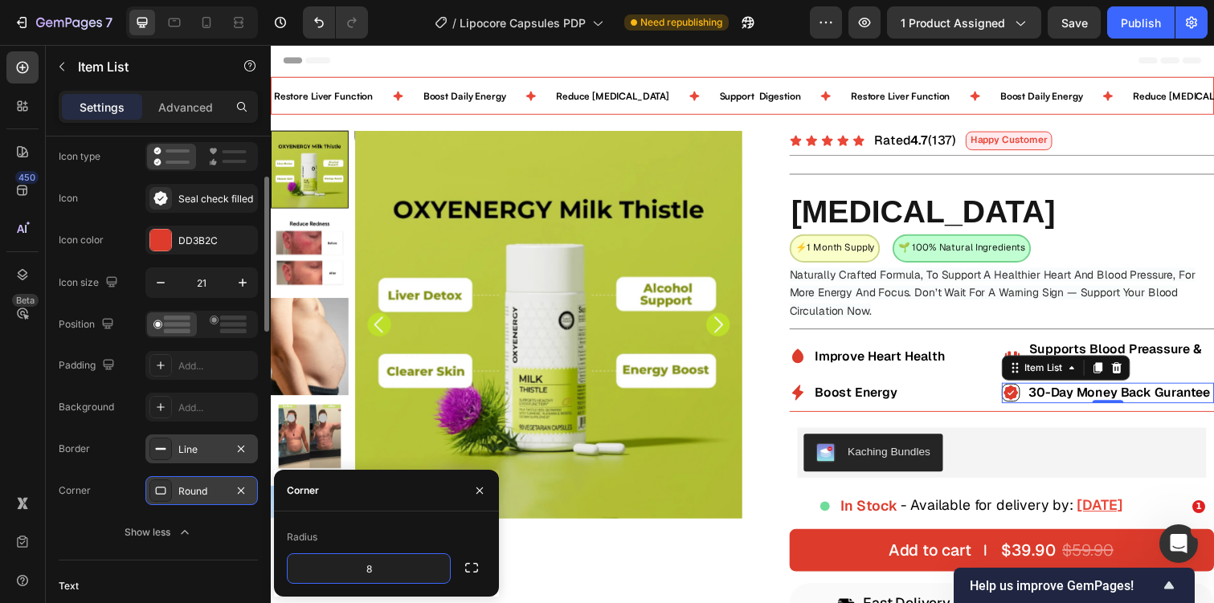
click at [157, 489] on icon at bounding box center [160, 490] width 13 height 13
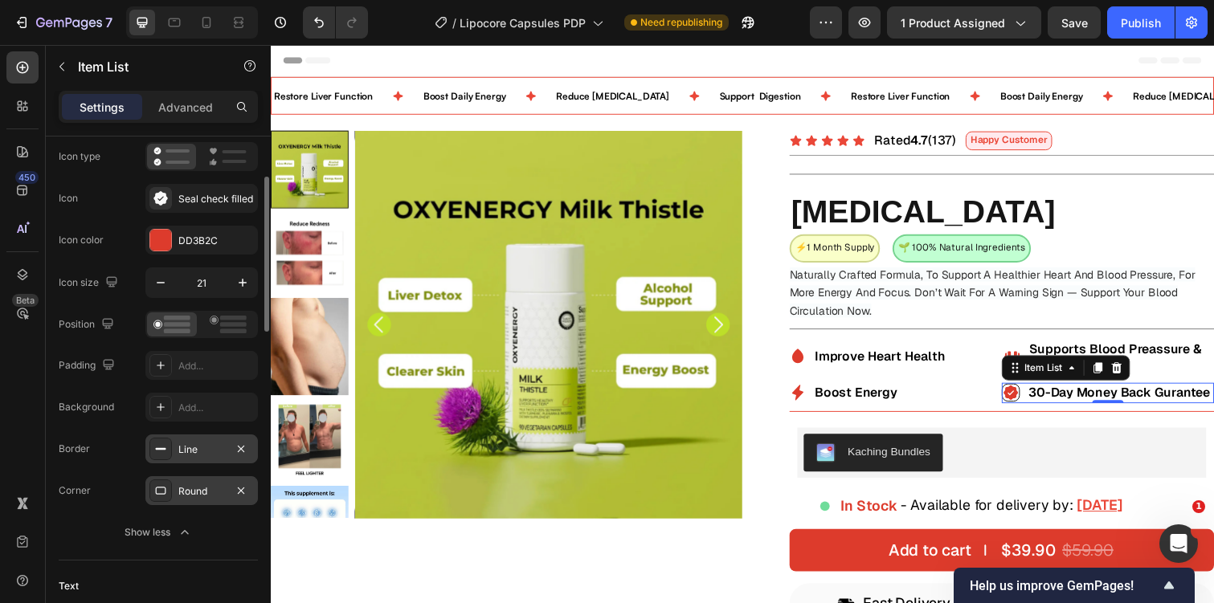
click at [157, 489] on icon at bounding box center [160, 490] width 13 height 13
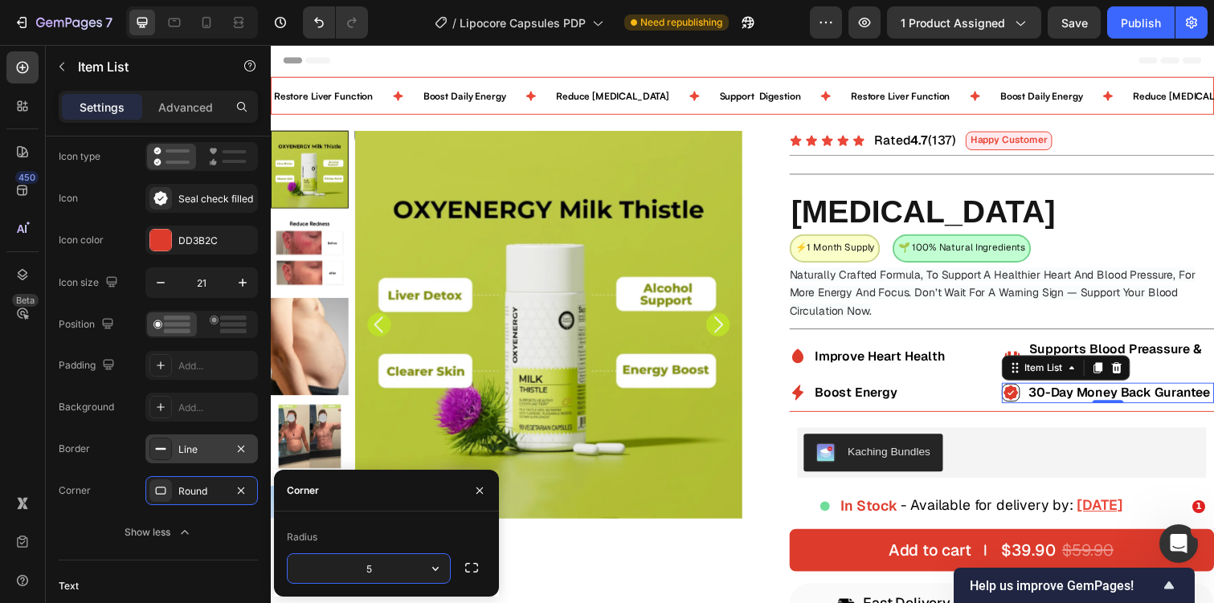
type input "50"
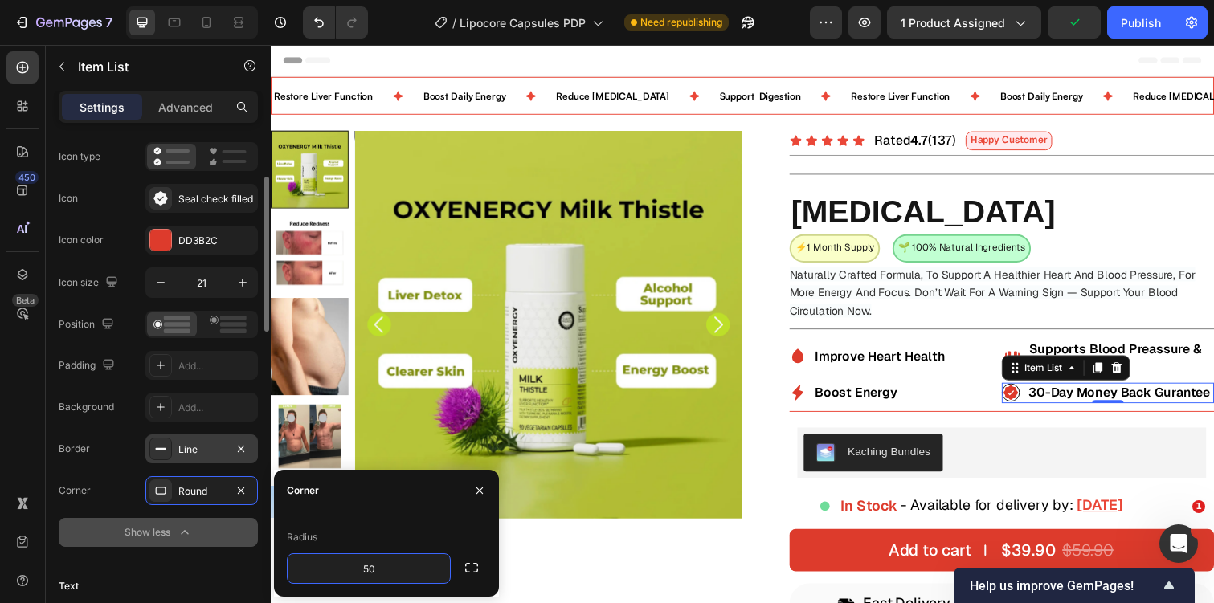
click at [178, 530] on icon "button" at bounding box center [185, 533] width 16 height 16
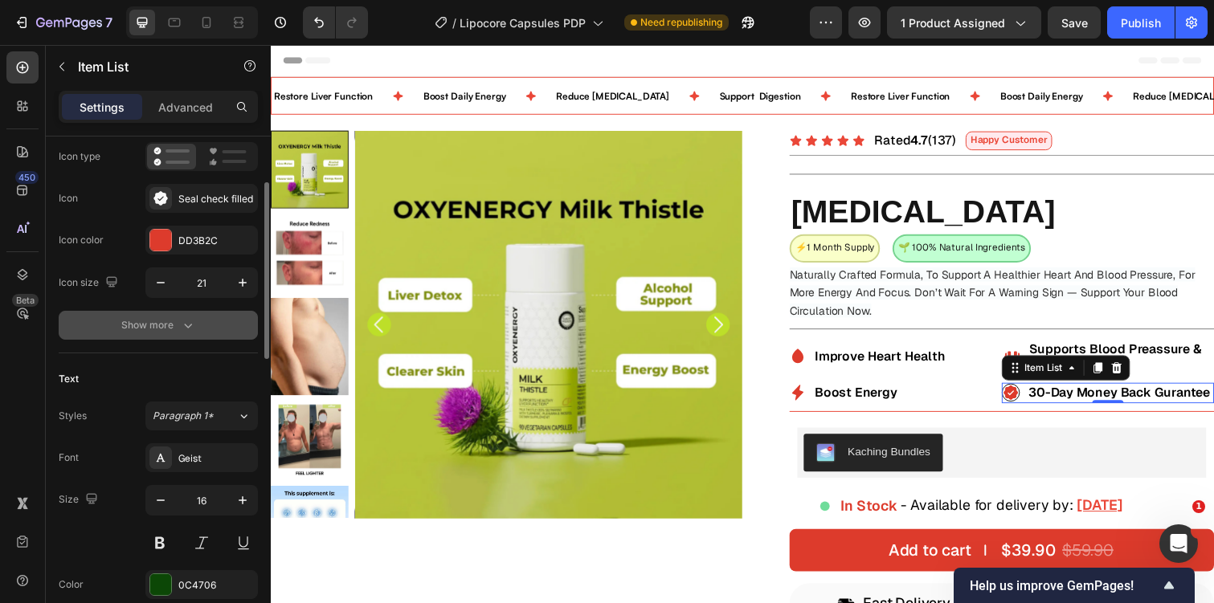
click at [186, 313] on button "Show more" at bounding box center [158, 325] width 199 height 29
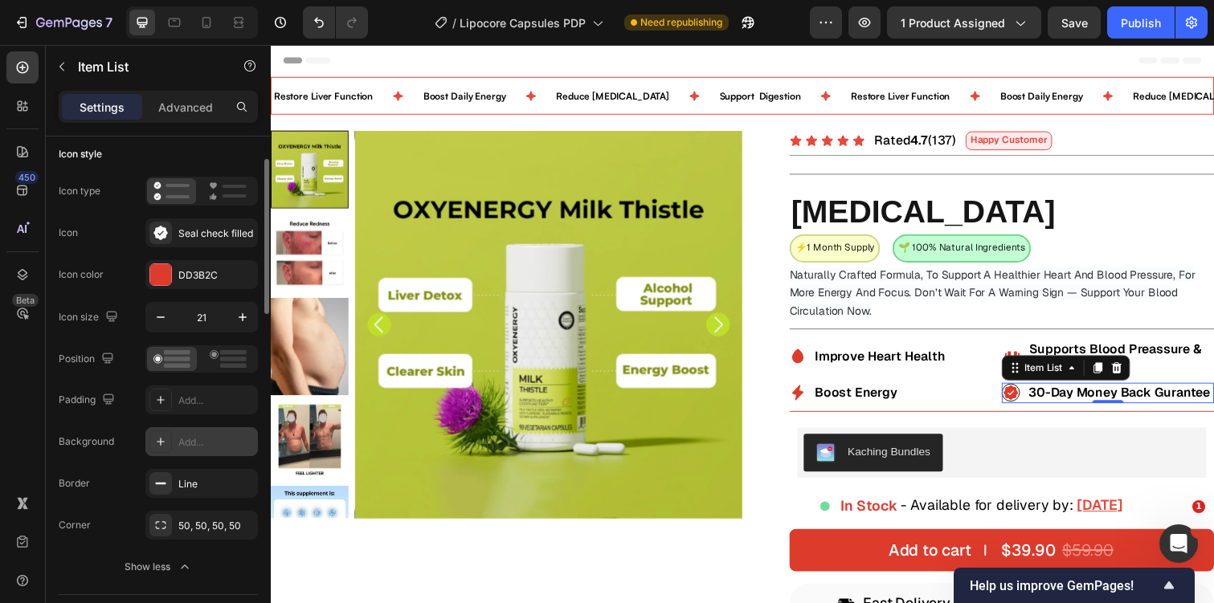
scroll to position [91, 0]
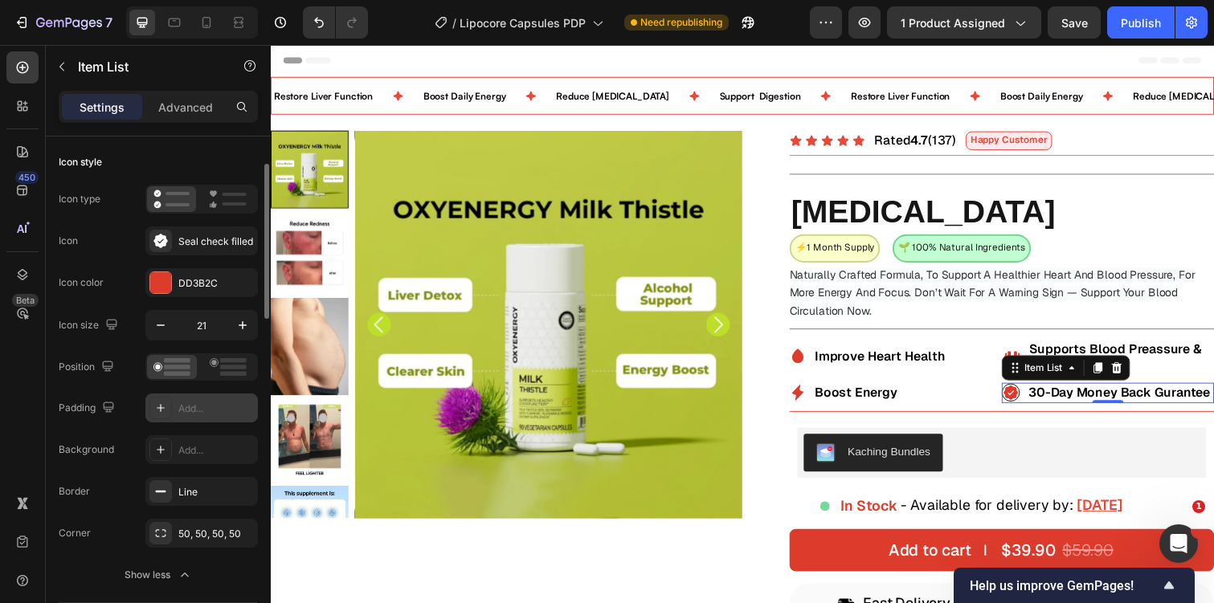
click at [198, 403] on div "Add..." at bounding box center [216, 409] width 76 height 14
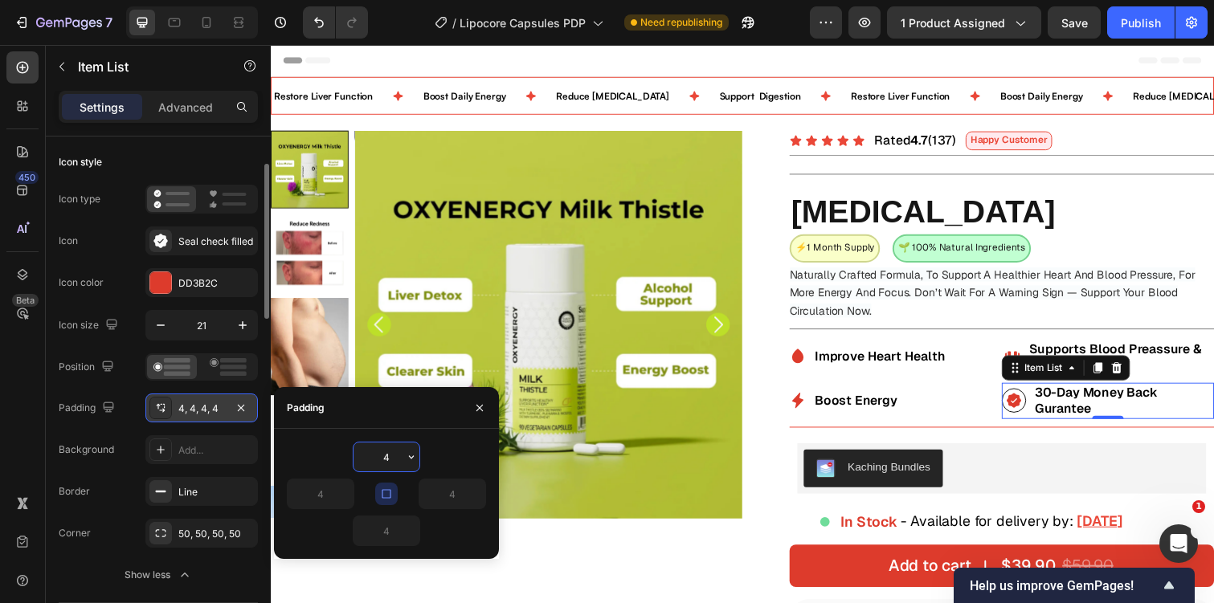
type input "1"
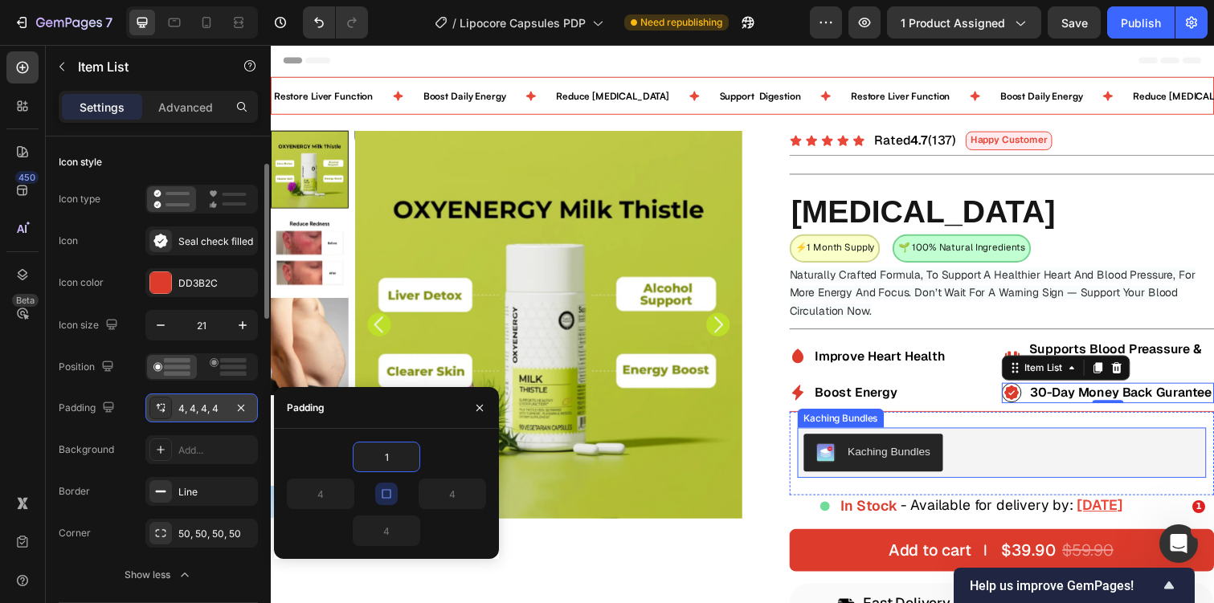
click at [972, 447] on div "Kaching Bundles" at bounding box center [1017, 462] width 405 height 39
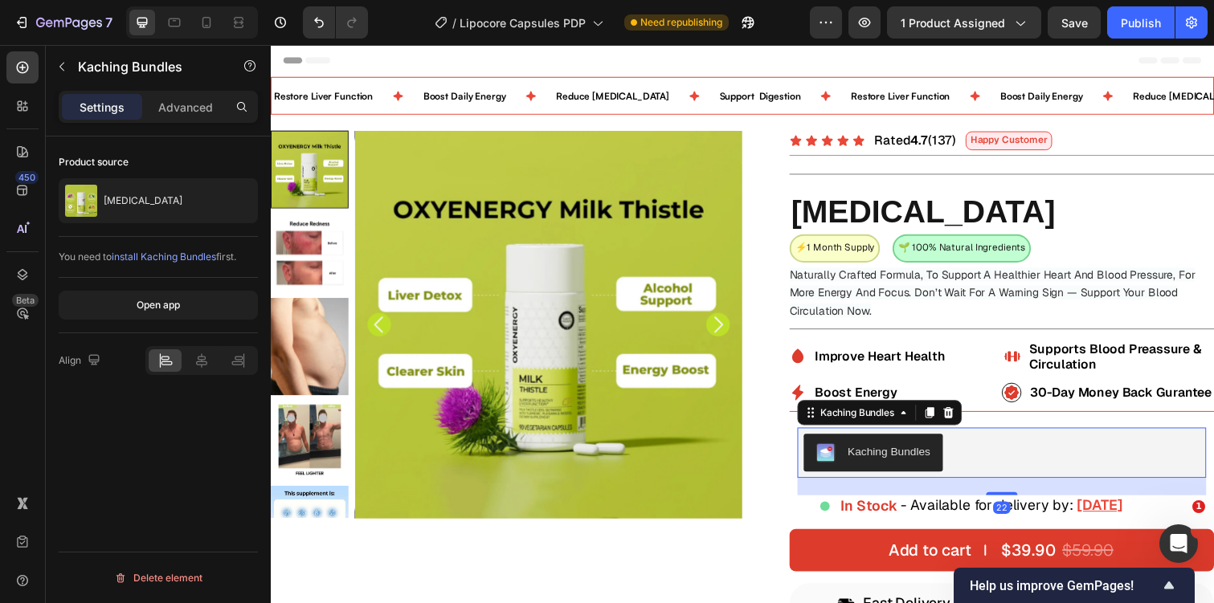
scroll to position [0, 0]
click at [1025, 396] on icon at bounding box center [1027, 401] width 14 height 14
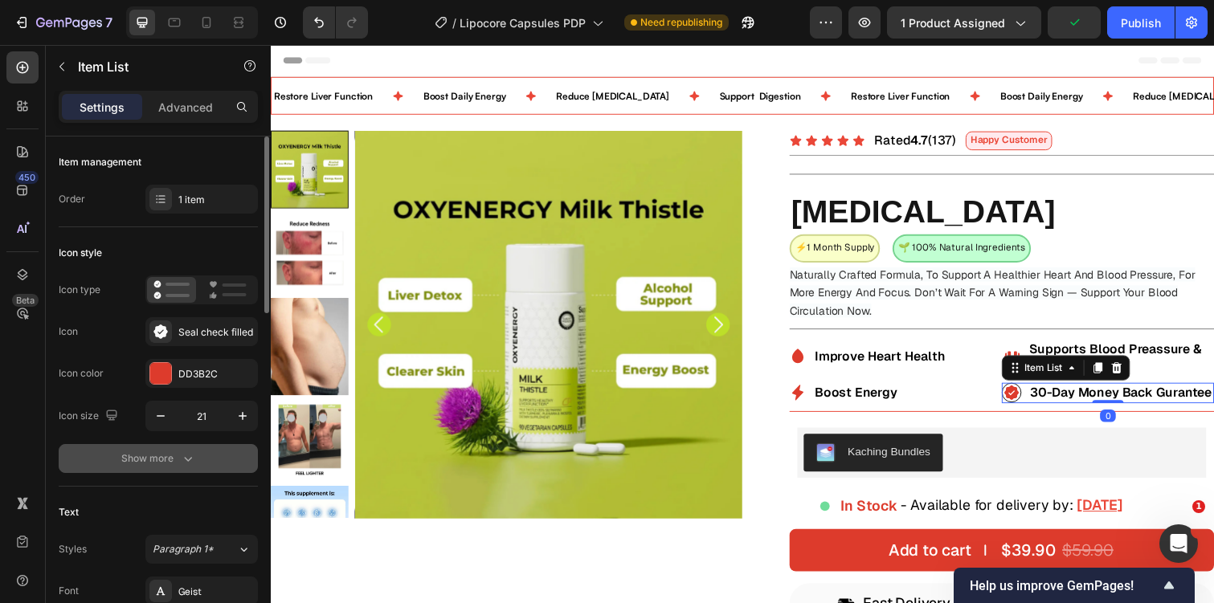
click at [166, 460] on div "Show more" at bounding box center [158, 459] width 75 height 16
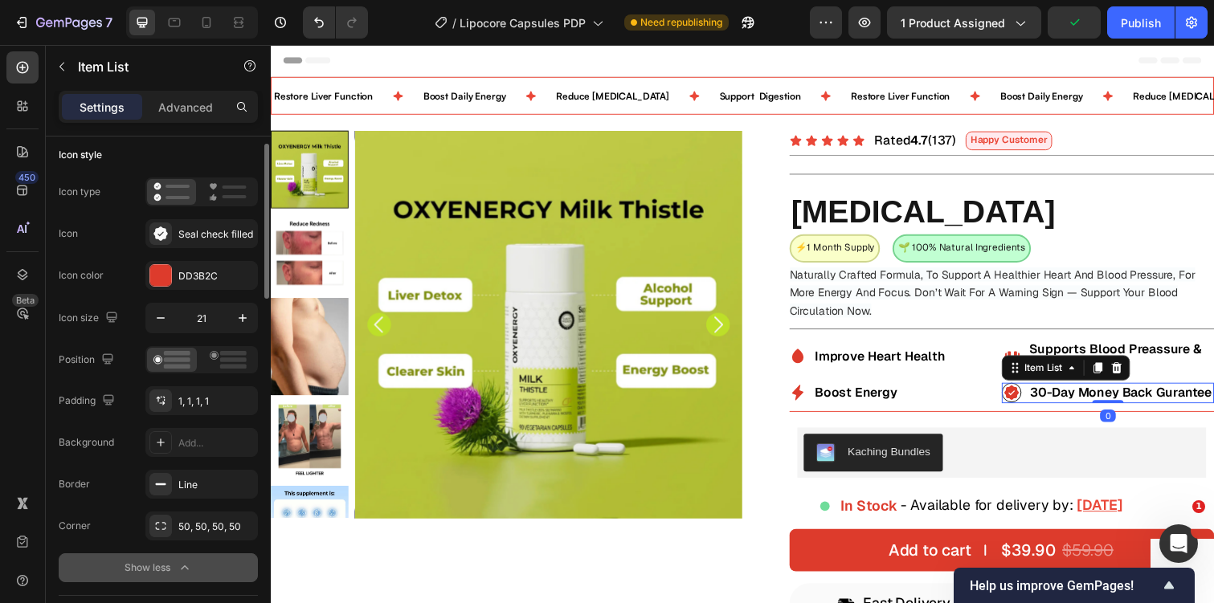
scroll to position [102, 0]
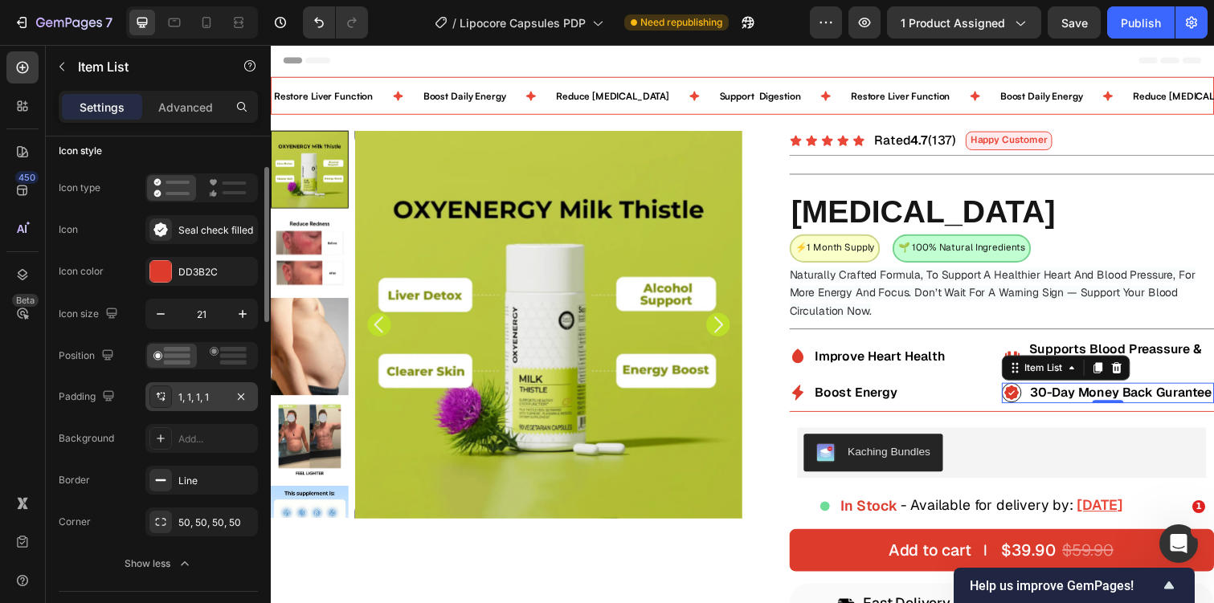
click at [189, 394] on div "1, 1, 1, 1" at bounding box center [201, 397] width 47 height 14
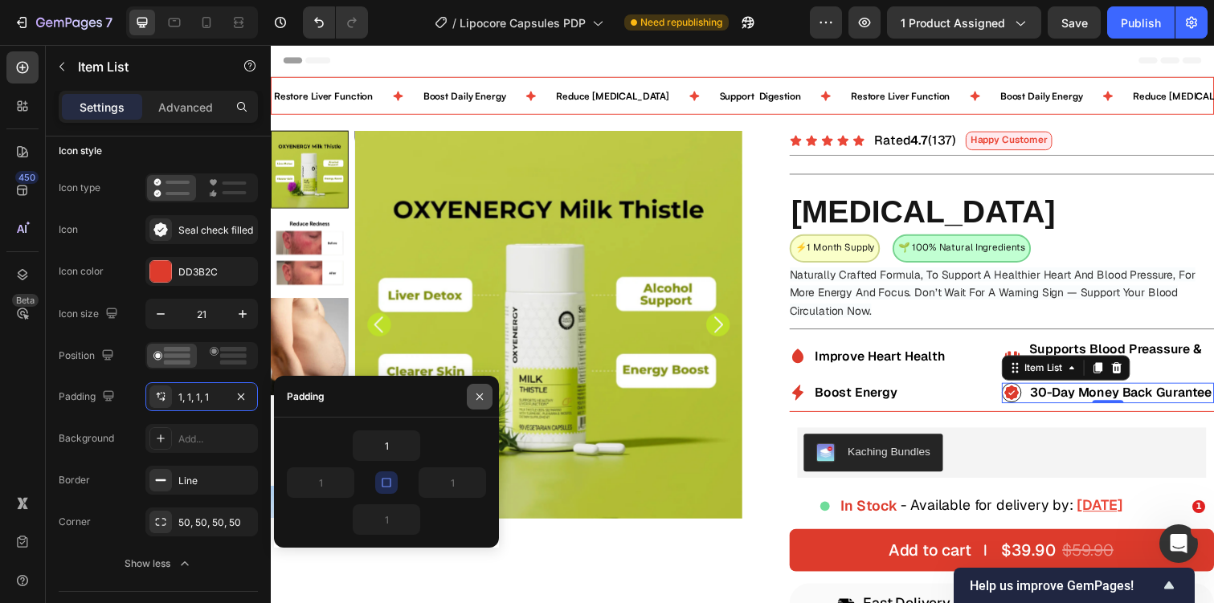
click at [478, 399] on icon "button" at bounding box center [479, 396] width 13 height 13
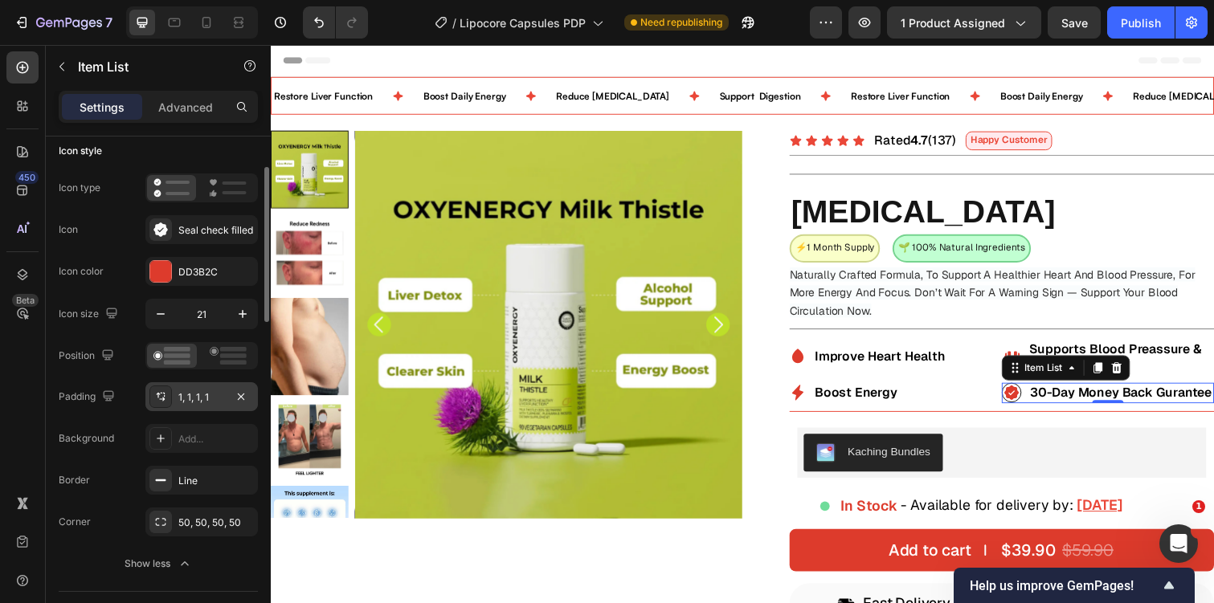
click at [205, 403] on div "1, 1, 1, 1" at bounding box center [201, 397] width 47 height 14
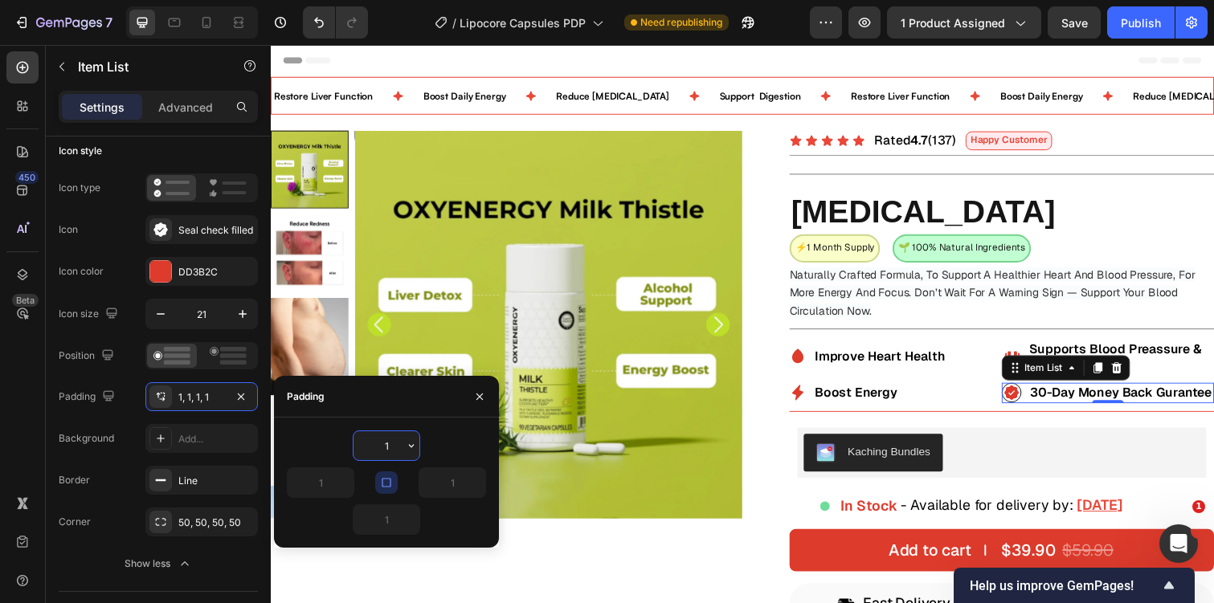
type input "5"
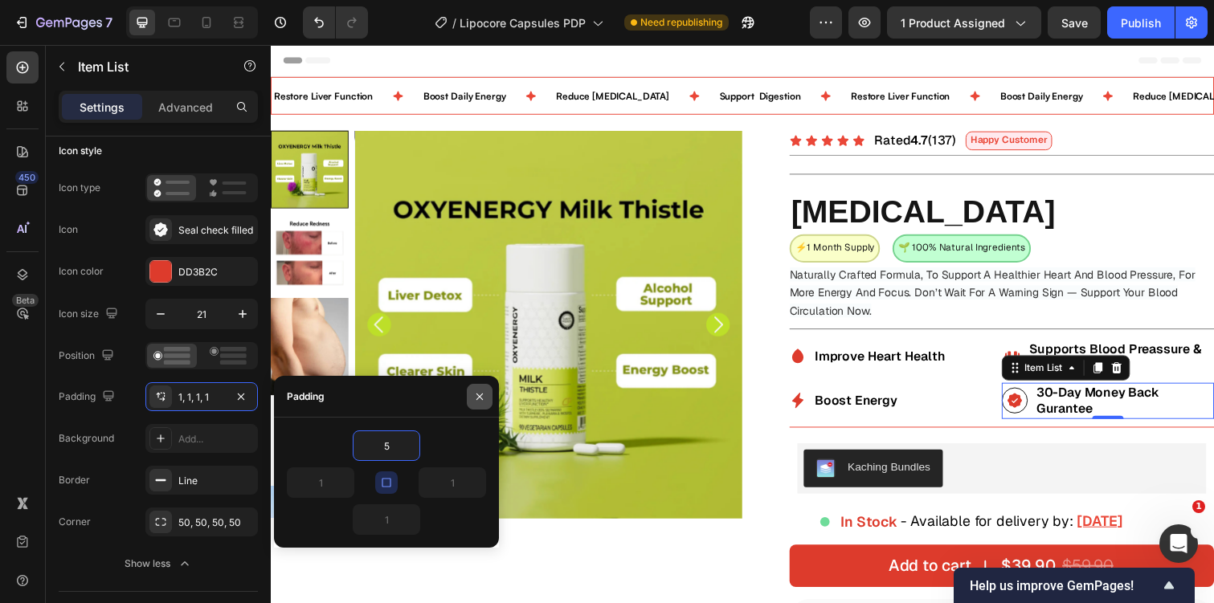
click at [479, 402] on icon "button" at bounding box center [479, 396] width 13 height 13
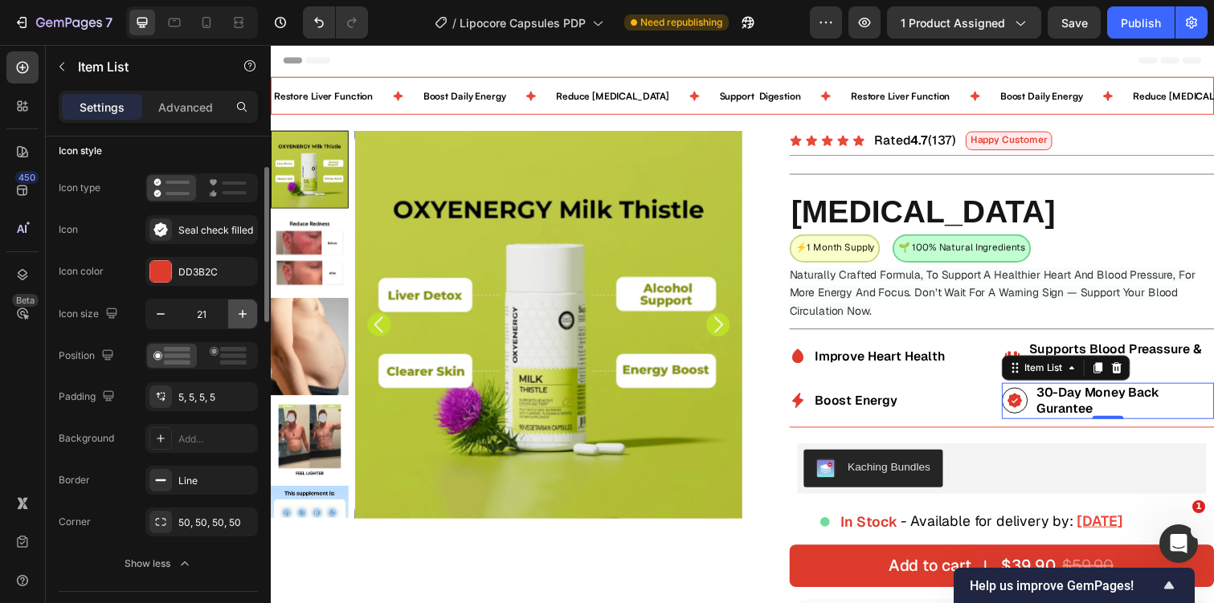
click at [230, 302] on button "button" at bounding box center [242, 314] width 29 height 29
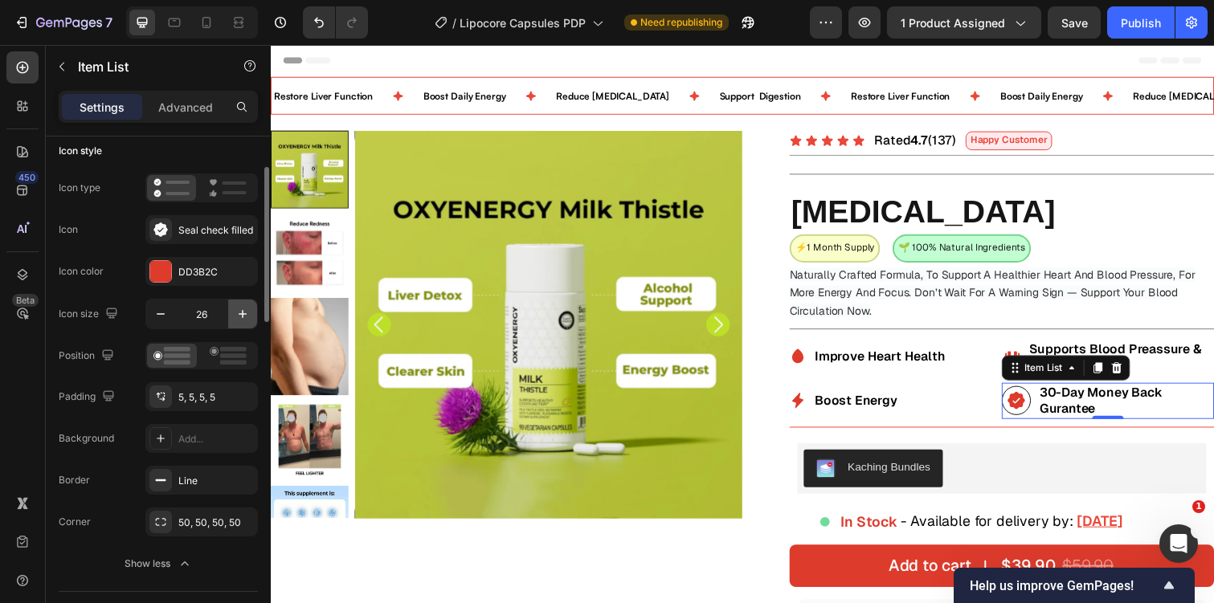
click at [230, 302] on button "button" at bounding box center [242, 314] width 29 height 29
type input "30"
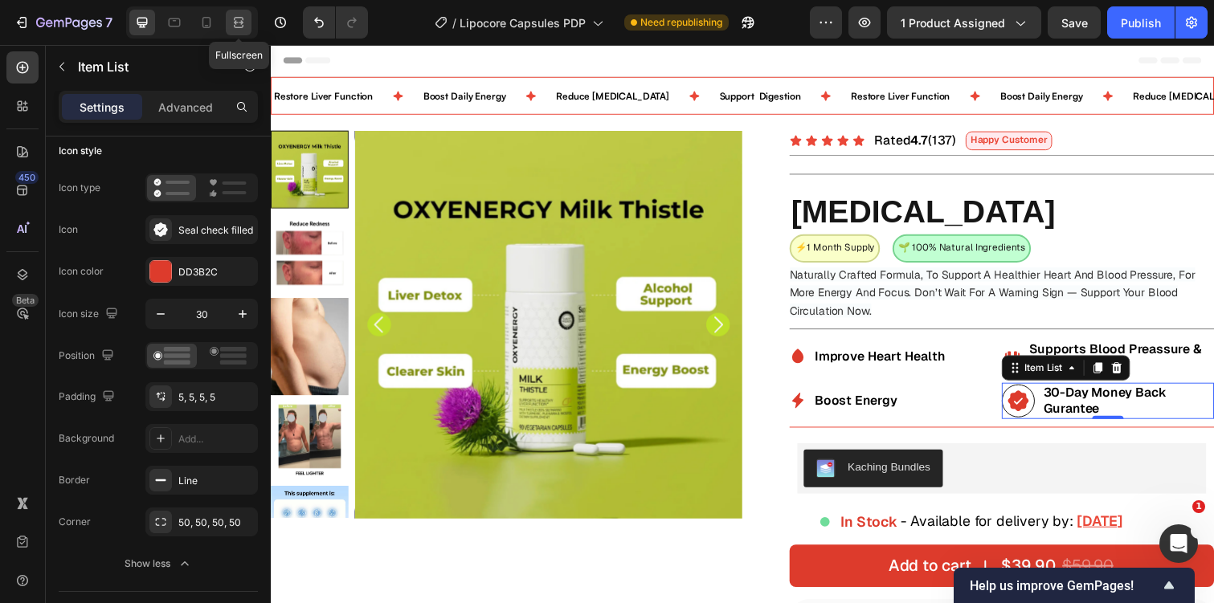
click at [243, 22] on icon at bounding box center [239, 22] width 16 height 16
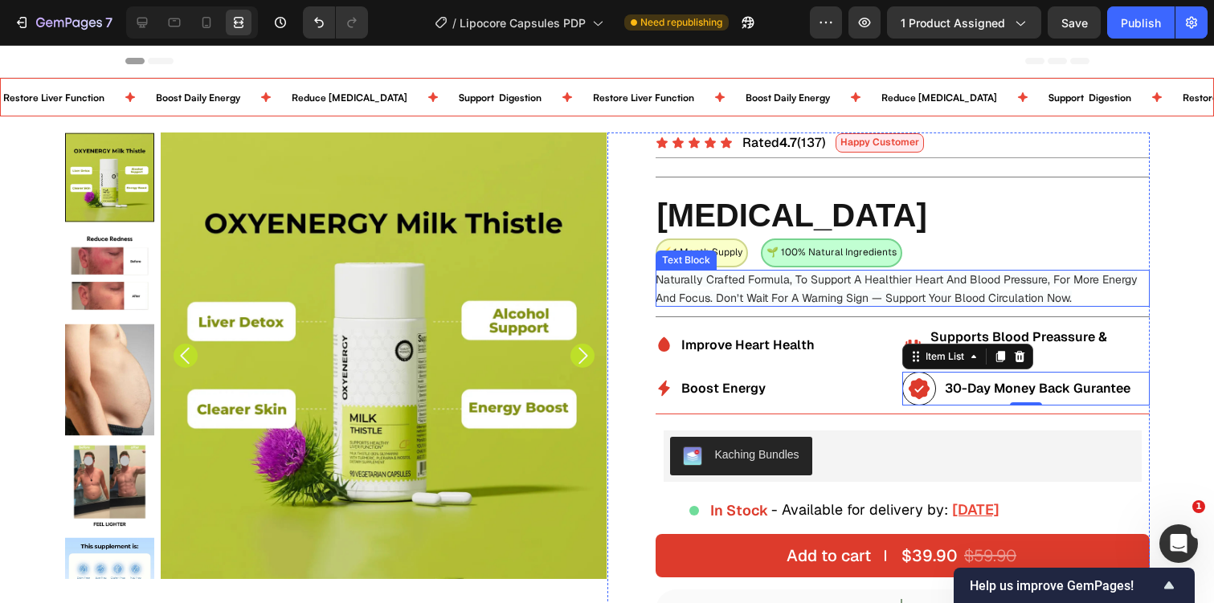
click at [1058, 310] on div "Title Line" at bounding box center [903, 317] width 494 height 20
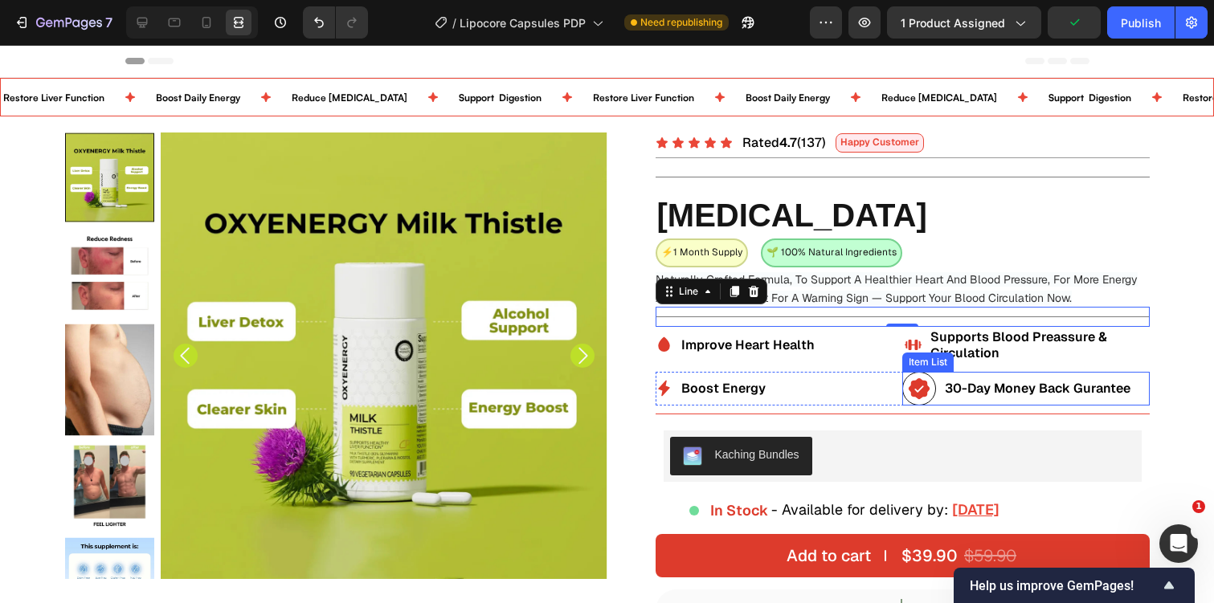
click at [919, 396] on icon at bounding box center [919, 388] width 21 height 21
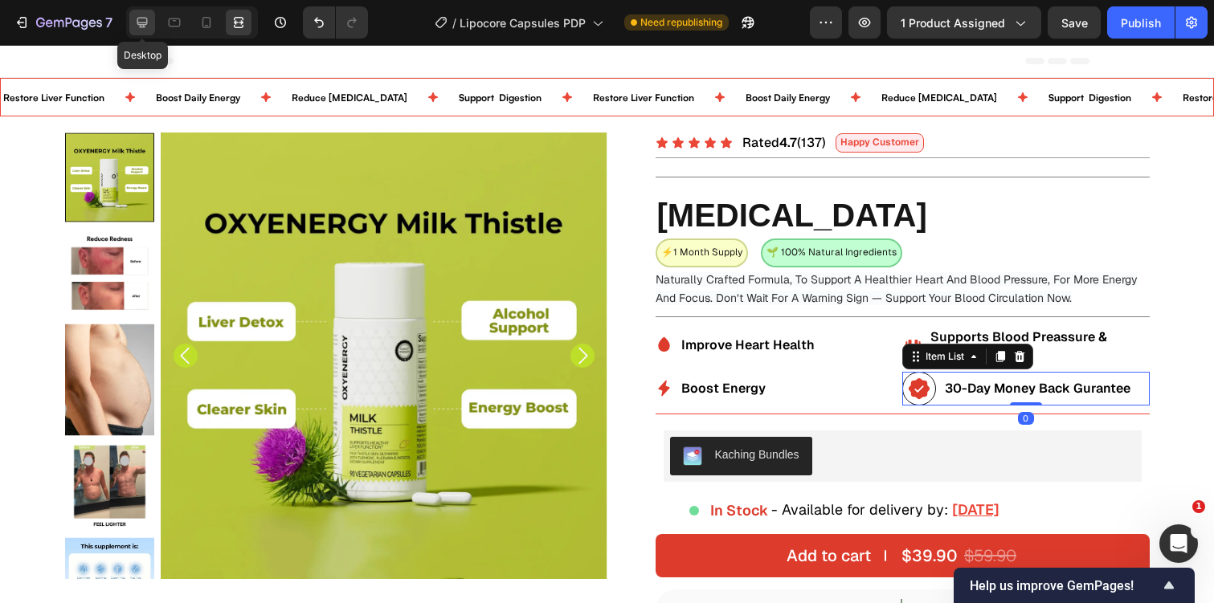
click at [148, 28] on icon at bounding box center [142, 22] width 16 height 16
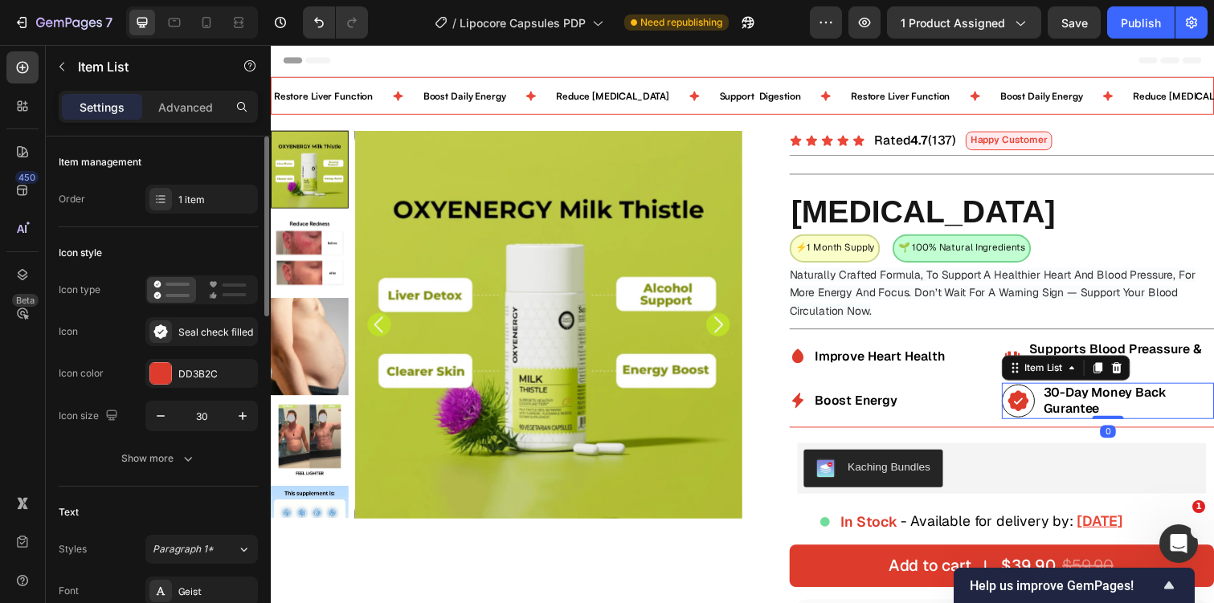
click at [208, 388] on div "Icon type Icon Seal check filled Icon color DD3B2C Icon size 30" at bounding box center [158, 354] width 199 height 156
click at [209, 375] on div "DD3B2C" at bounding box center [201, 374] width 47 height 14
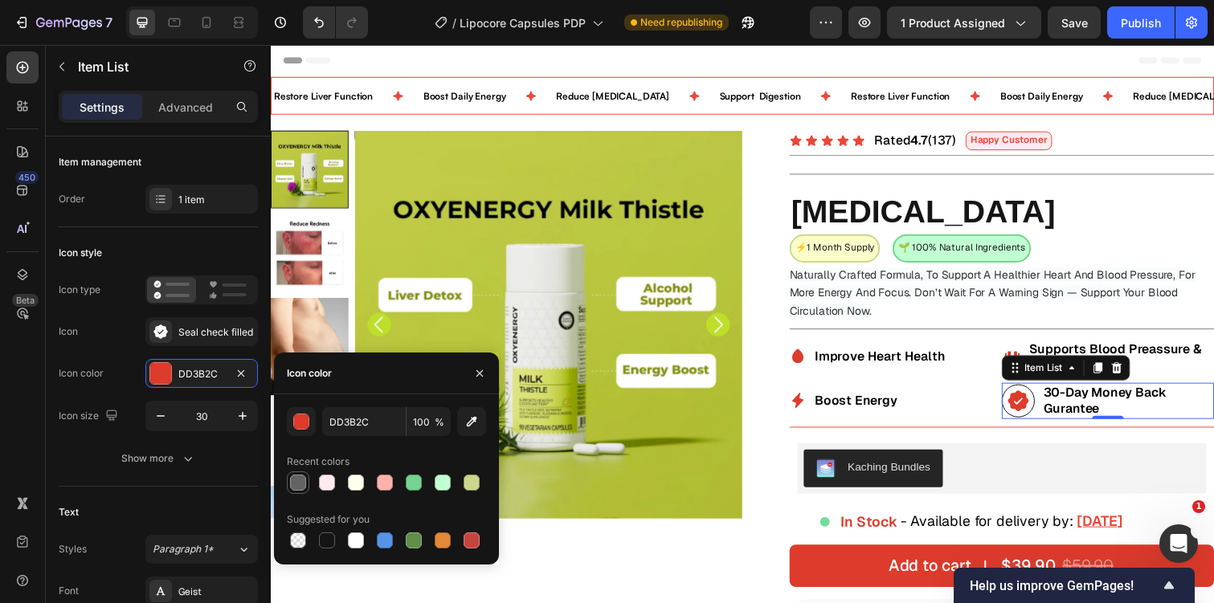
click at [296, 486] on div at bounding box center [298, 483] width 16 height 16
click at [328, 535] on div at bounding box center [327, 541] width 16 height 16
type input "151515"
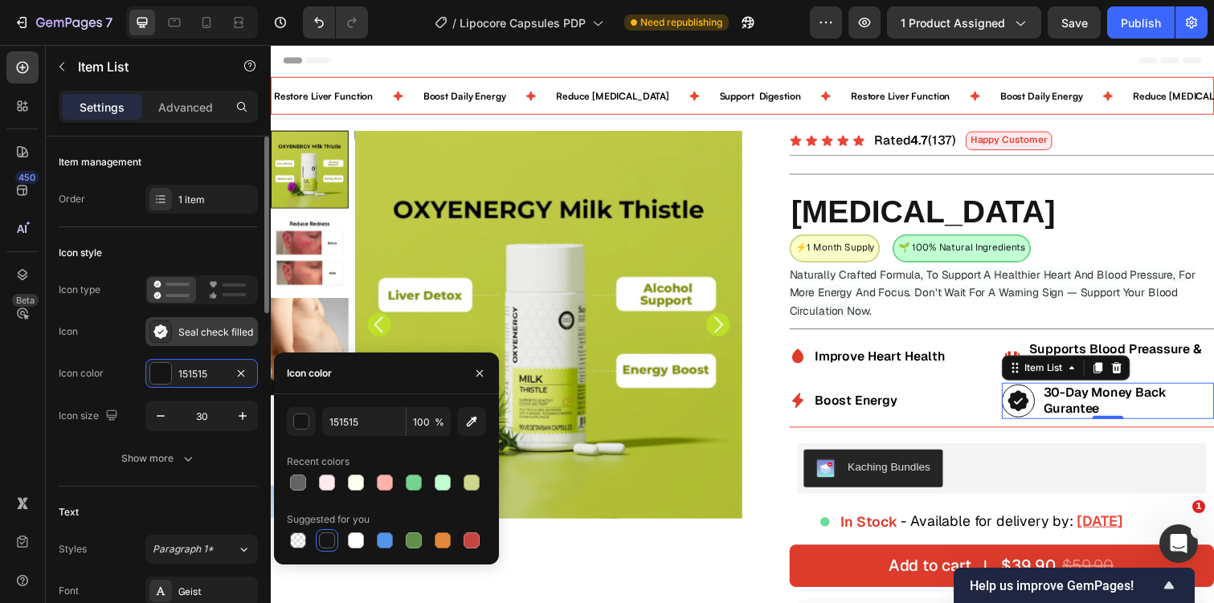
click at [202, 336] on div "Seal check filled" at bounding box center [216, 332] width 76 height 14
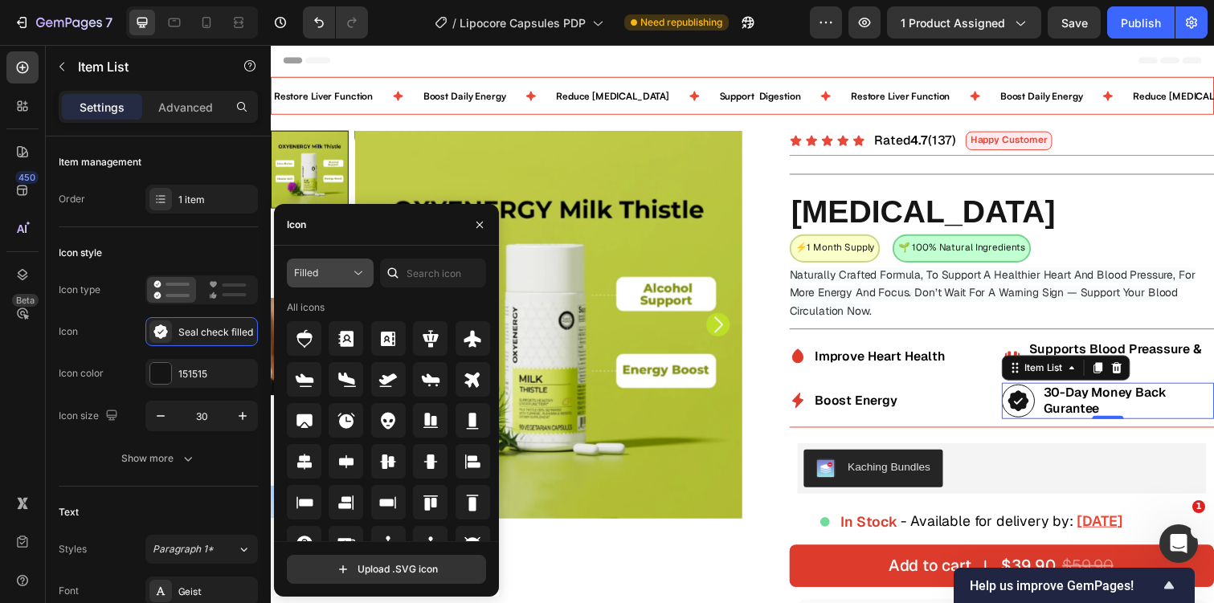
click at [327, 274] on div "Filled" at bounding box center [322, 273] width 56 height 14
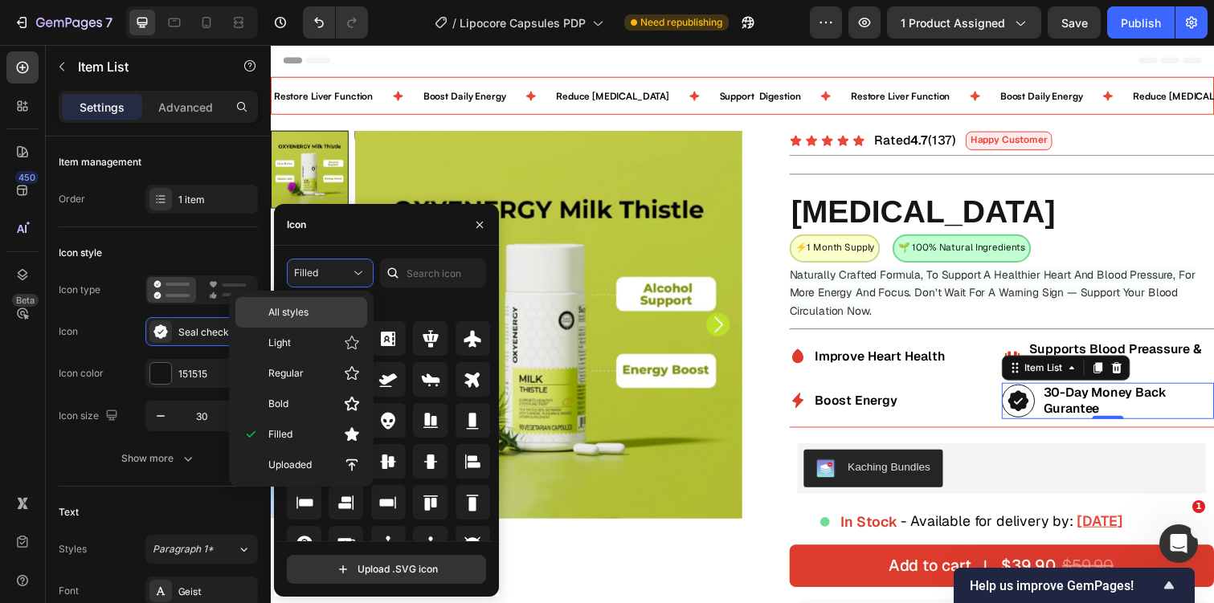
click at [327, 309] on p "All styles" at bounding box center [314, 312] width 92 height 14
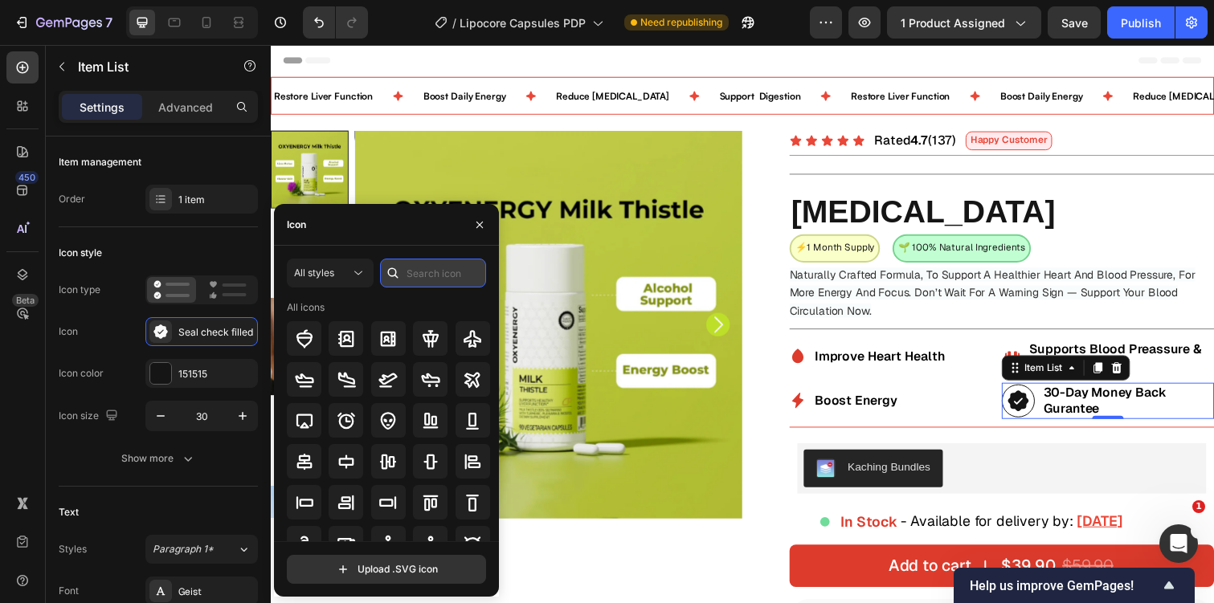
click at [444, 275] on input "text" at bounding box center [433, 273] width 106 height 29
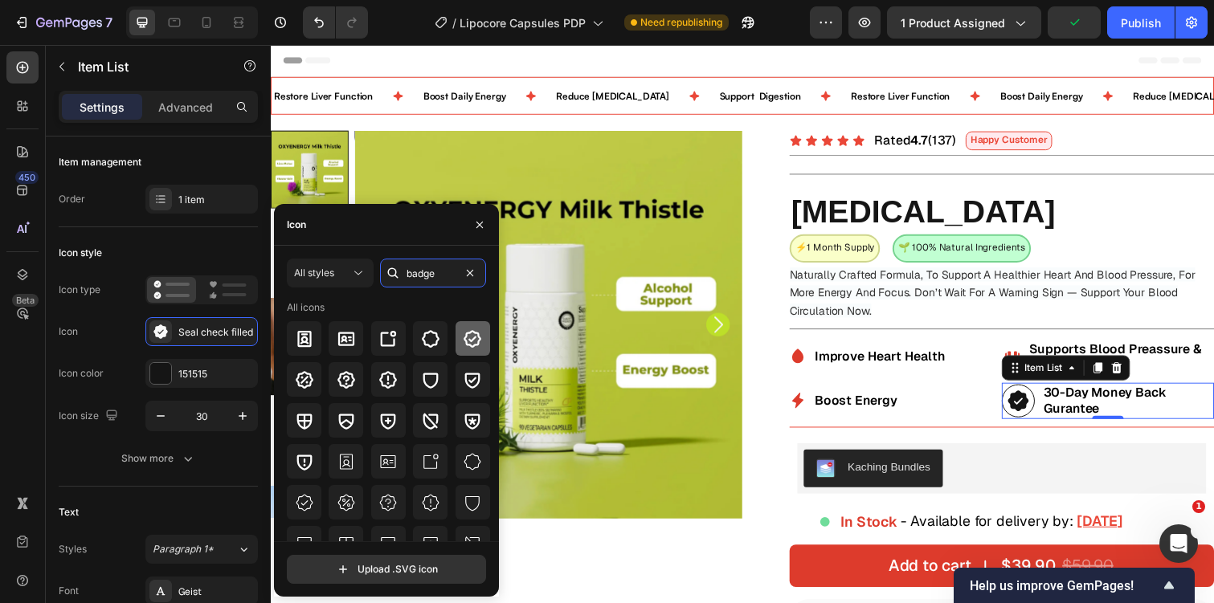
type input "badge"
click at [465, 341] on icon at bounding box center [472, 338] width 19 height 19
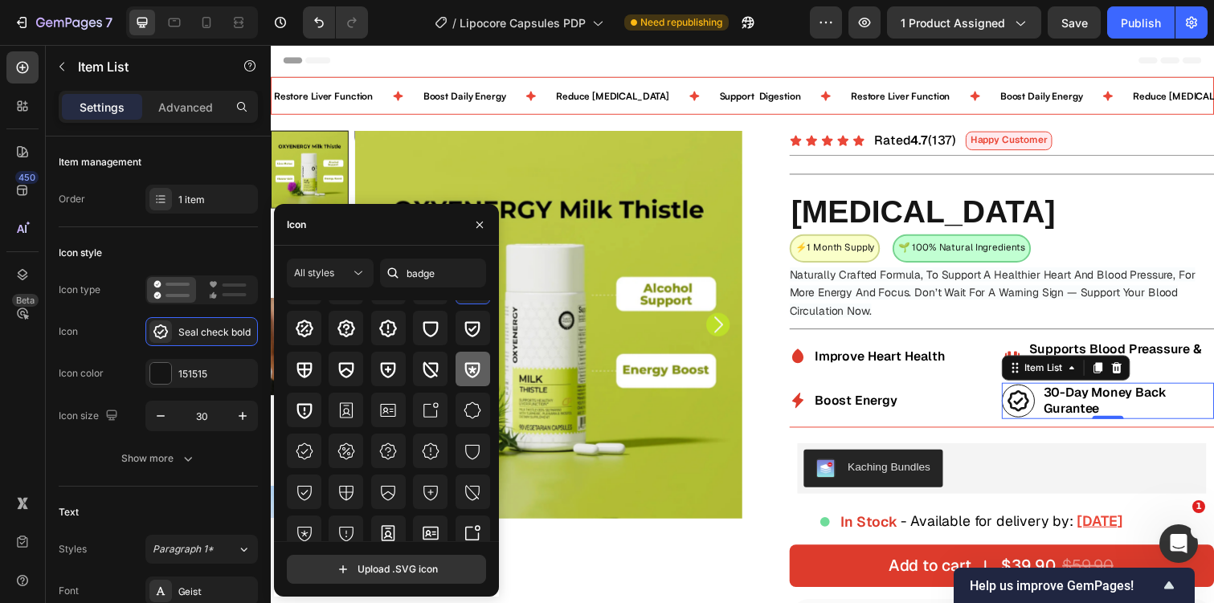
scroll to position [54, 0]
click at [299, 447] on icon at bounding box center [304, 448] width 19 height 19
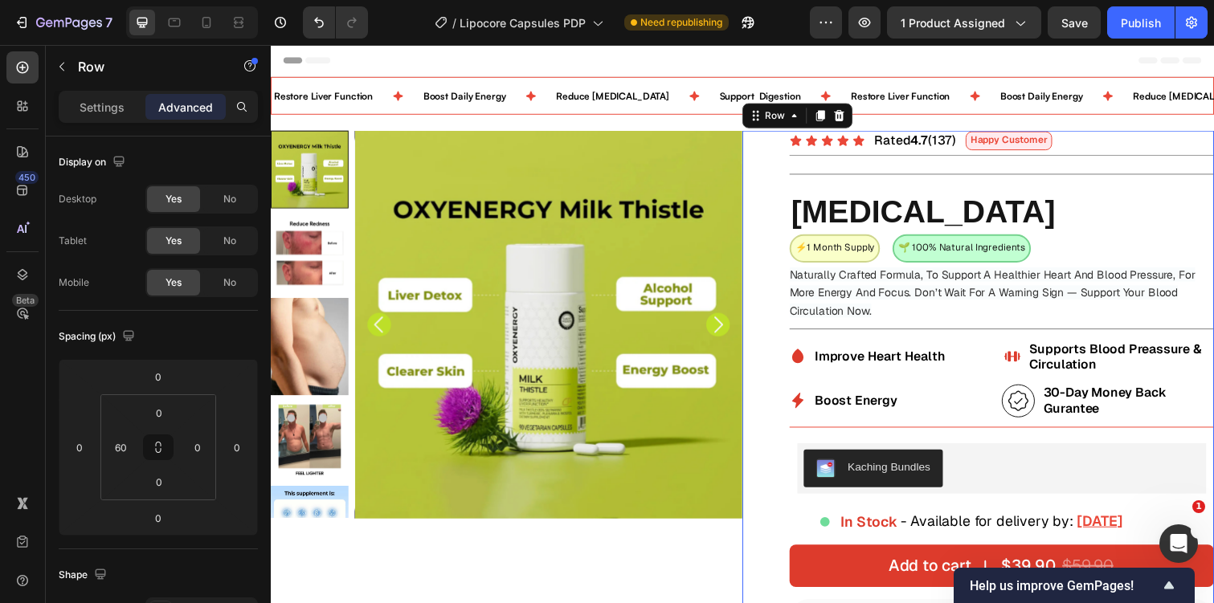
click at [251, 32] on div at bounding box center [239, 23] width 26 height 26
click at [243, 31] on div at bounding box center [239, 23] width 26 height 26
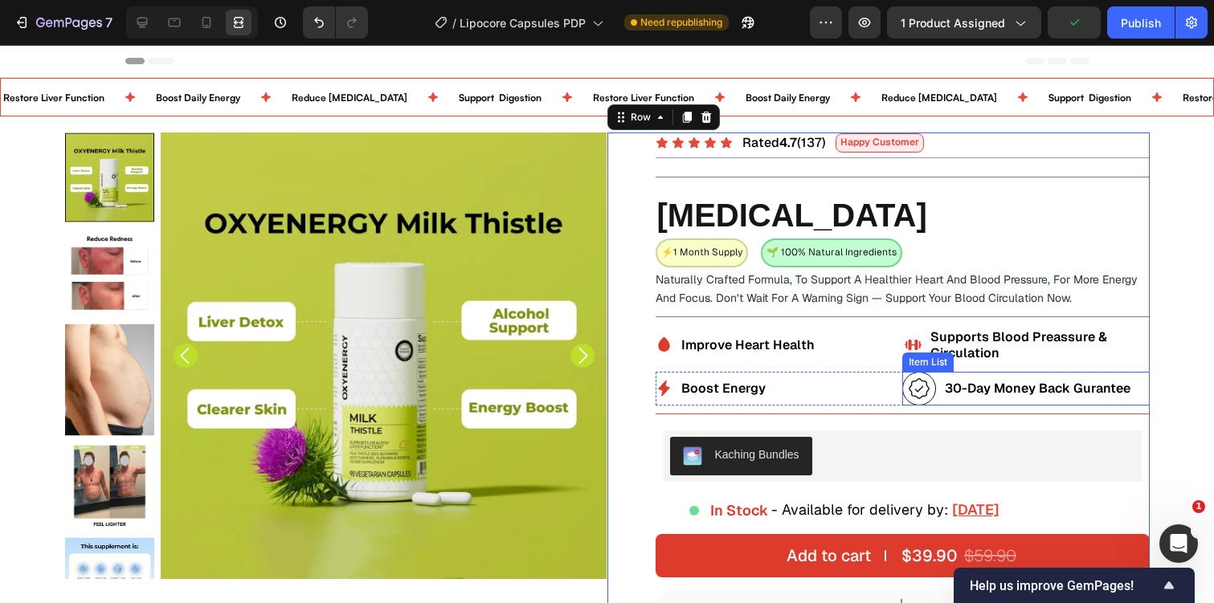
click at [909, 394] on icon at bounding box center [919, 389] width 24 height 24
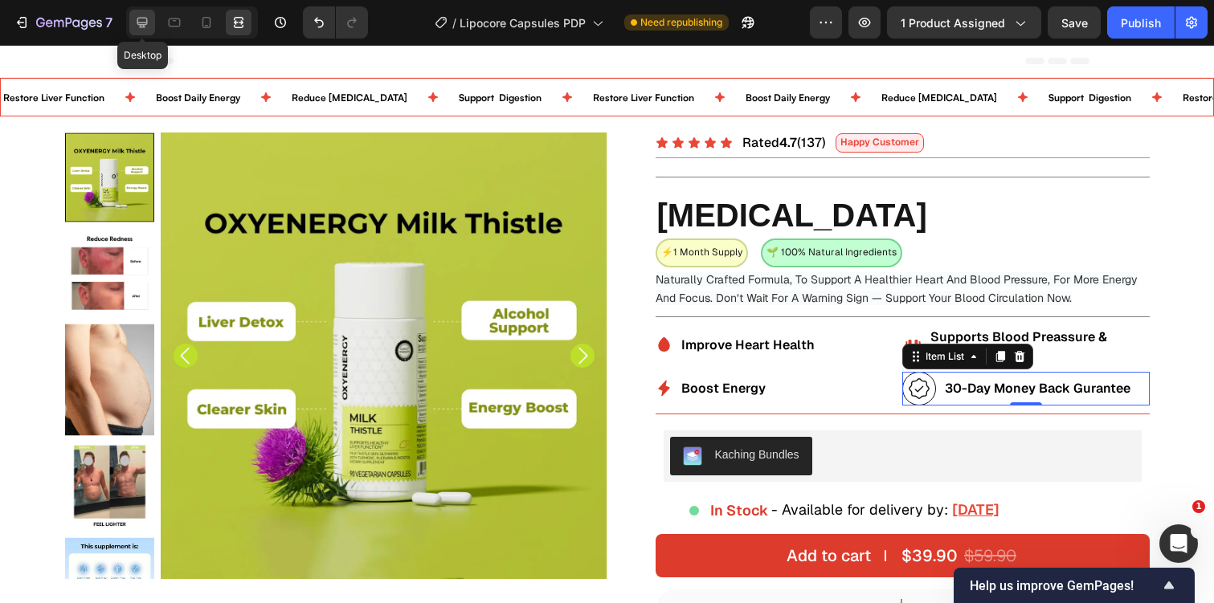
click at [144, 21] on icon at bounding box center [142, 22] width 16 height 16
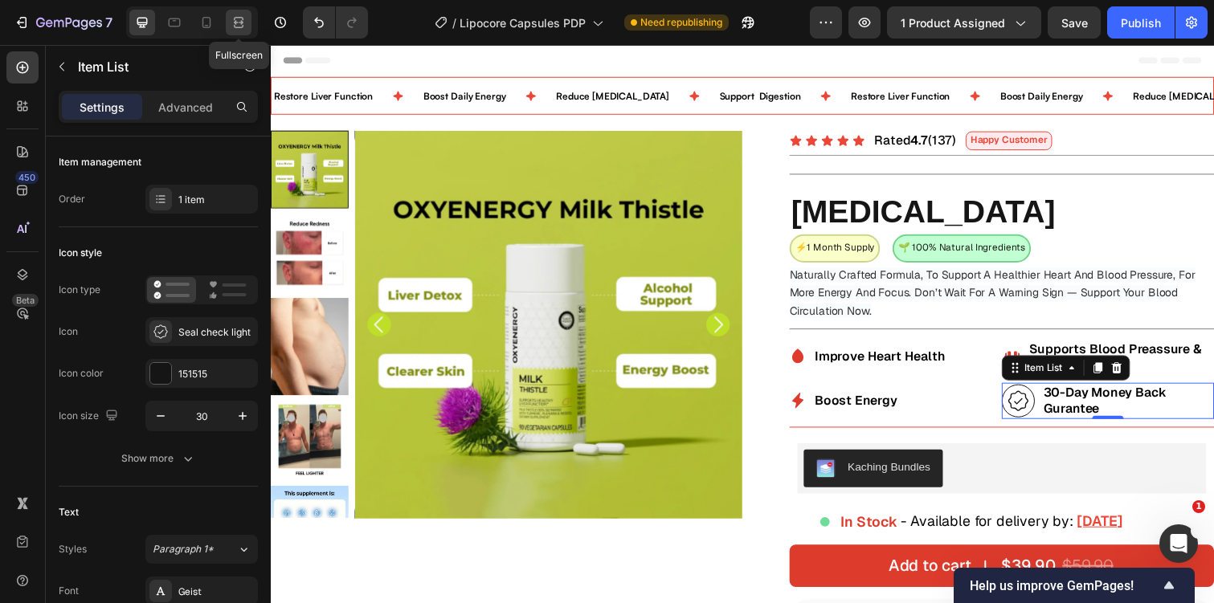
click at [240, 22] on icon at bounding box center [239, 22] width 16 height 16
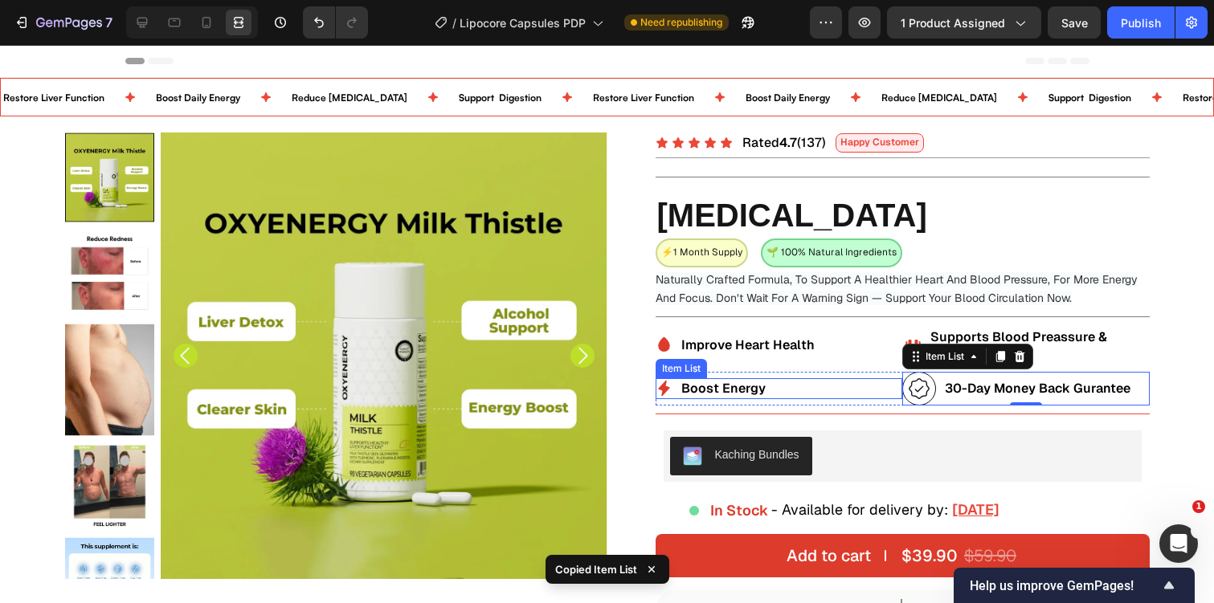
click at [803, 382] on div "Boost Energy" at bounding box center [779, 388] width 247 height 21
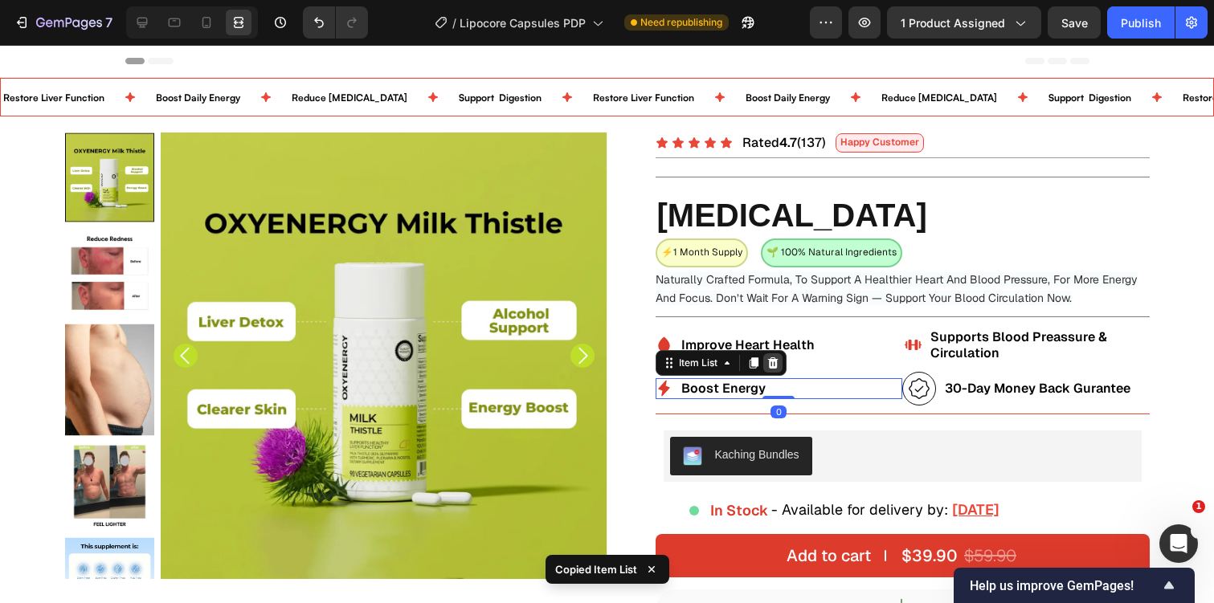
click at [779, 355] on div at bounding box center [772, 362] width 19 height 19
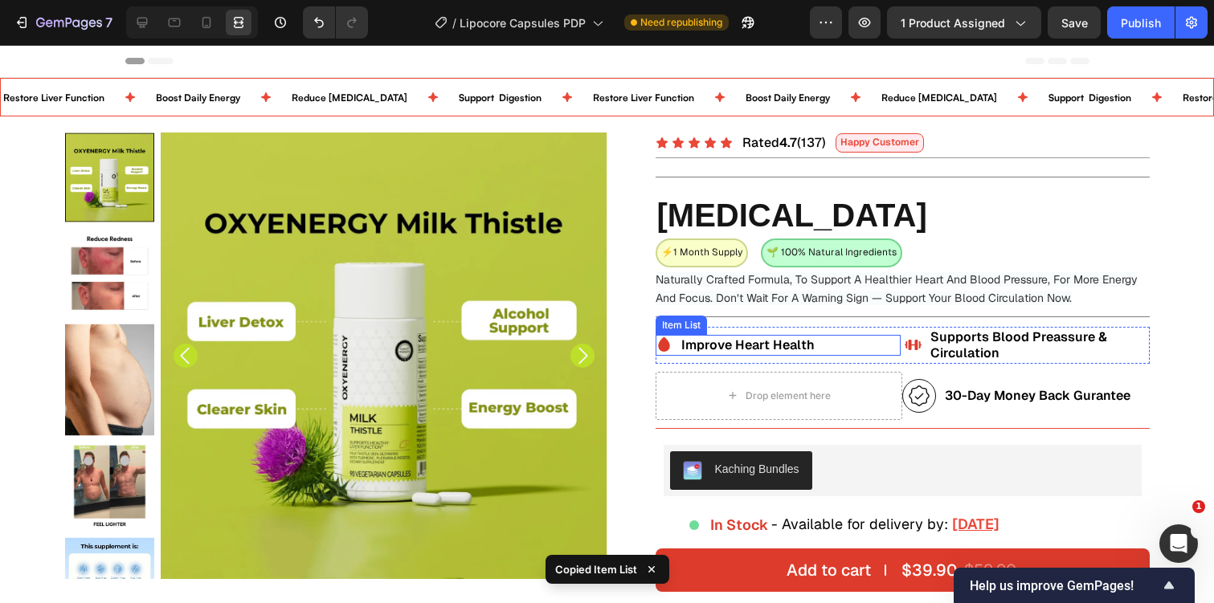
click at [831, 342] on div "Improve Heart Health" at bounding box center [778, 345] width 245 height 21
click at [777, 316] on icon at bounding box center [772, 319] width 13 height 13
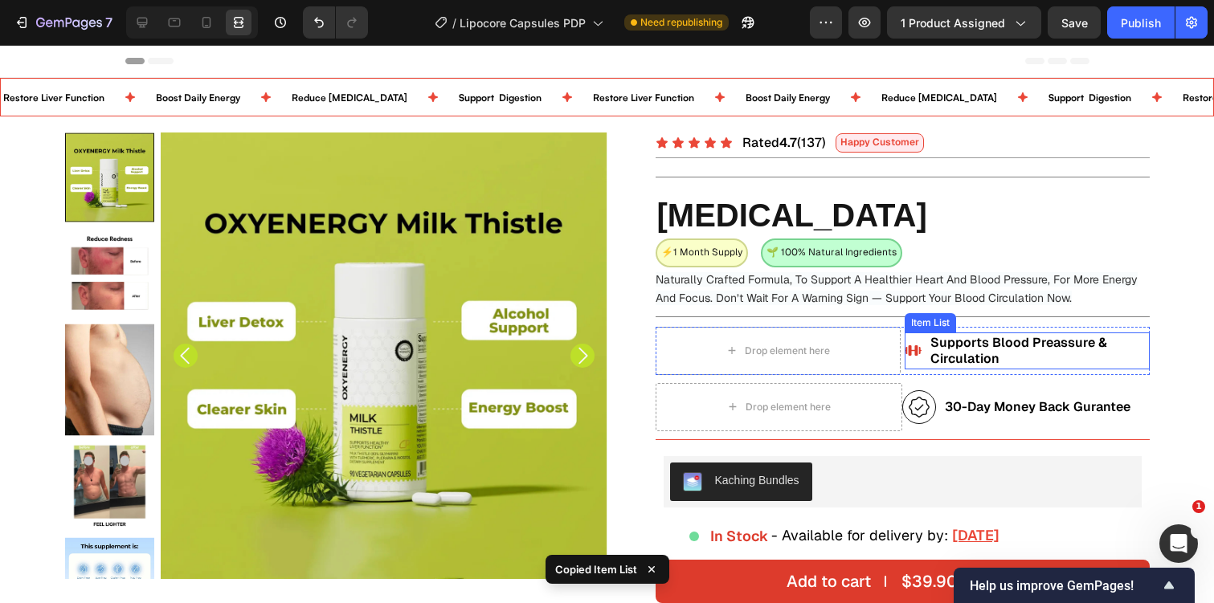
click at [1022, 358] on p "Supports Blood Preassure & Circulation" at bounding box center [1038, 351] width 217 height 32
click at [1032, 322] on div "Item List" at bounding box center [970, 317] width 131 height 26
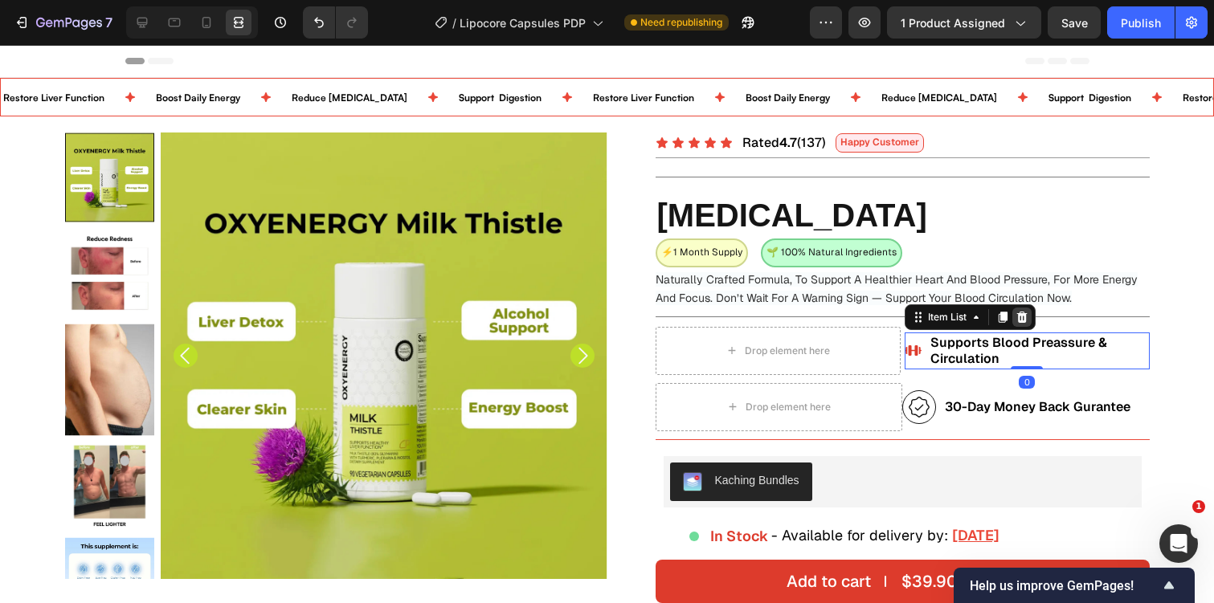
click at [1024, 317] on icon at bounding box center [1021, 317] width 10 height 11
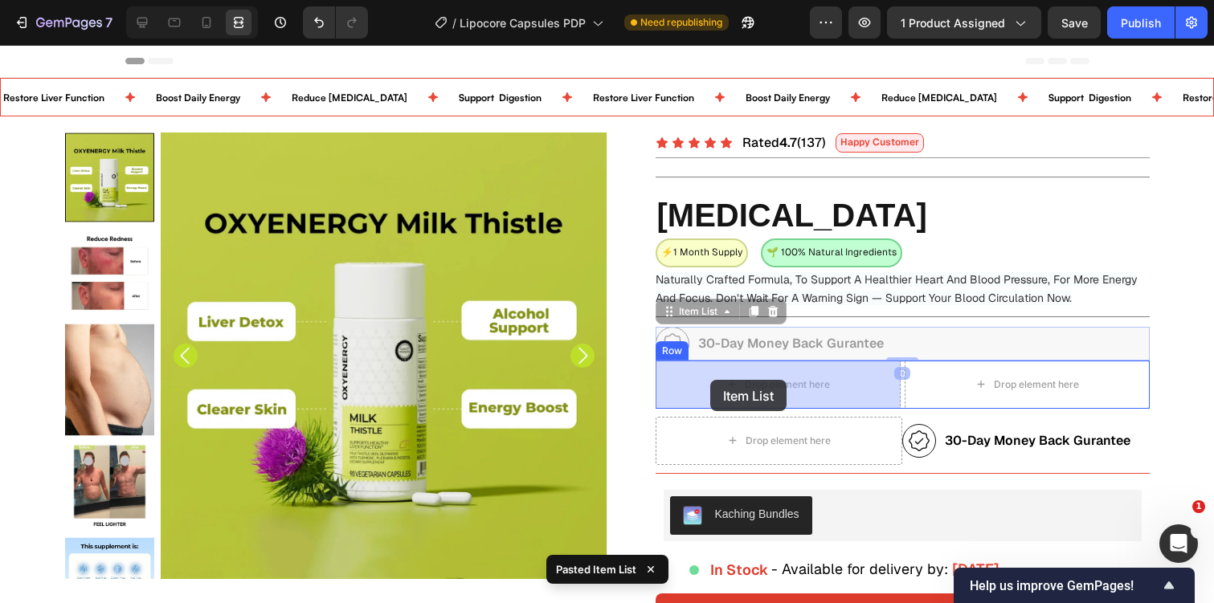
drag, startPoint x: 672, startPoint y: 315, endPoint x: 710, endPoint y: 380, distance: 75.6
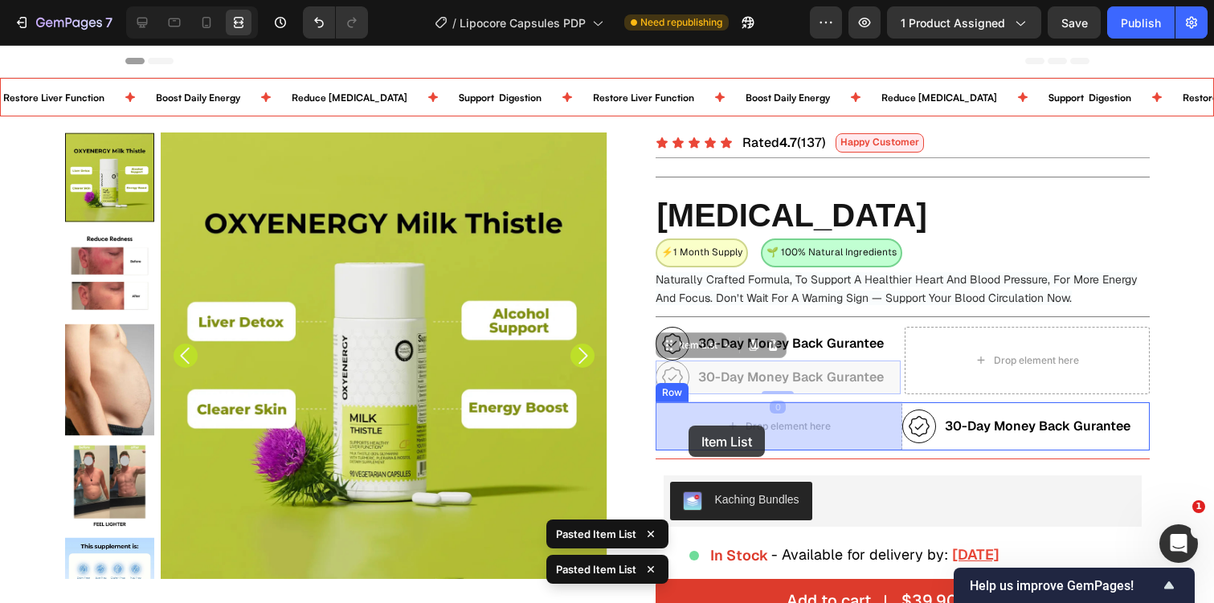
drag, startPoint x: 664, startPoint y: 343, endPoint x: 687, endPoint y: 423, distance: 82.7
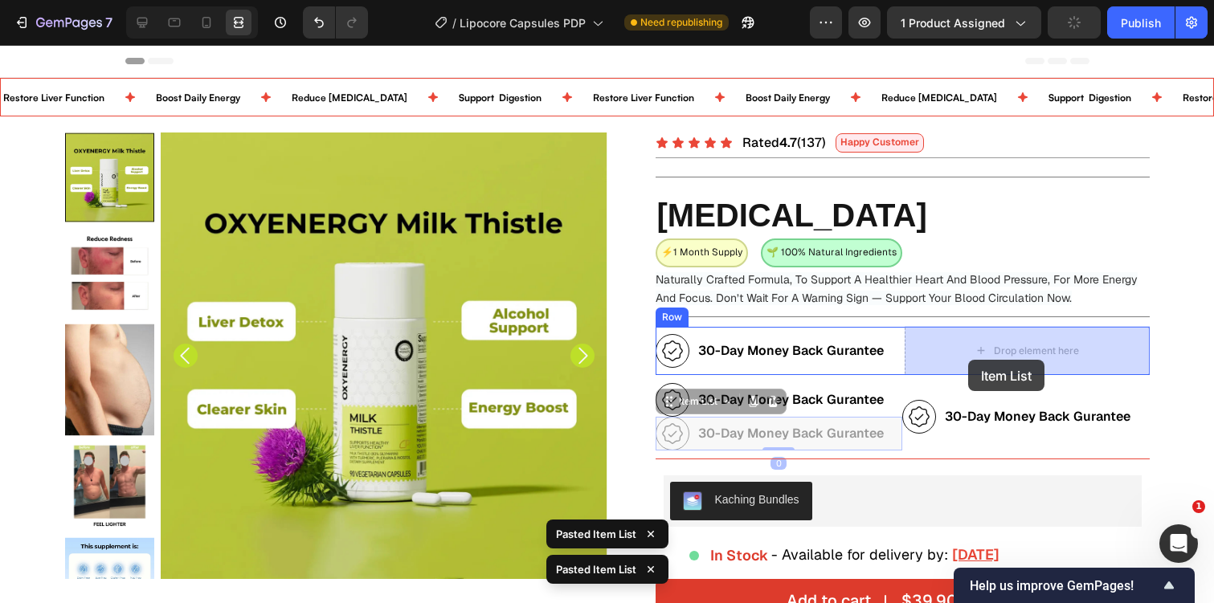
drag, startPoint x: 0, startPoint y: 45, endPoint x: 969, endPoint y: 359, distance: 1018.6
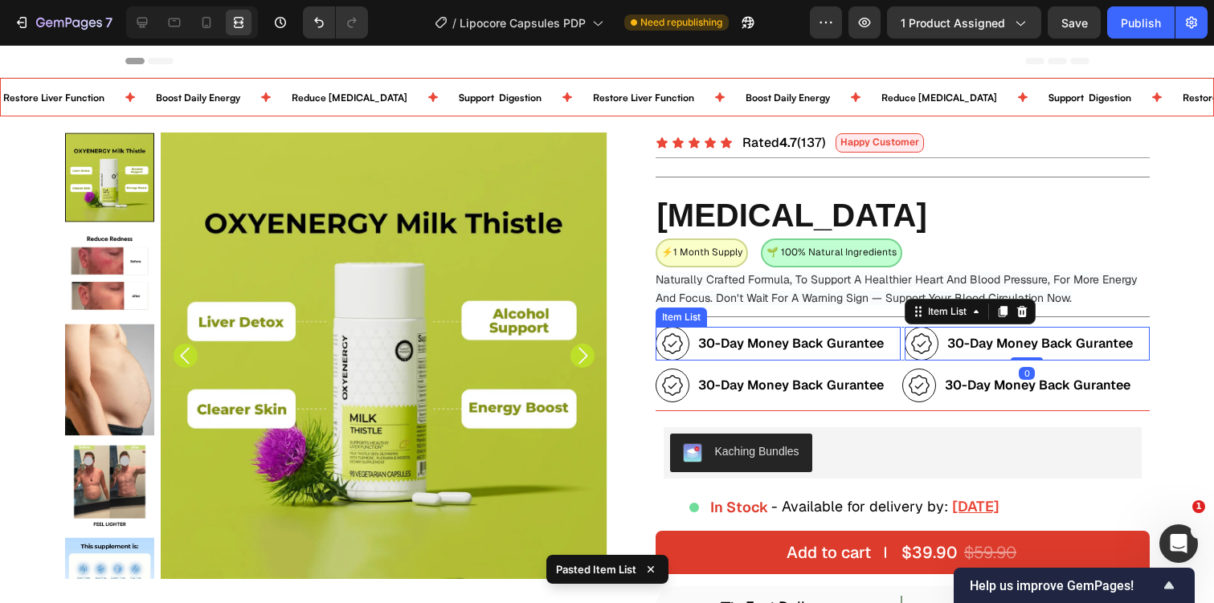
click at [680, 341] on icon at bounding box center [672, 344] width 24 height 24
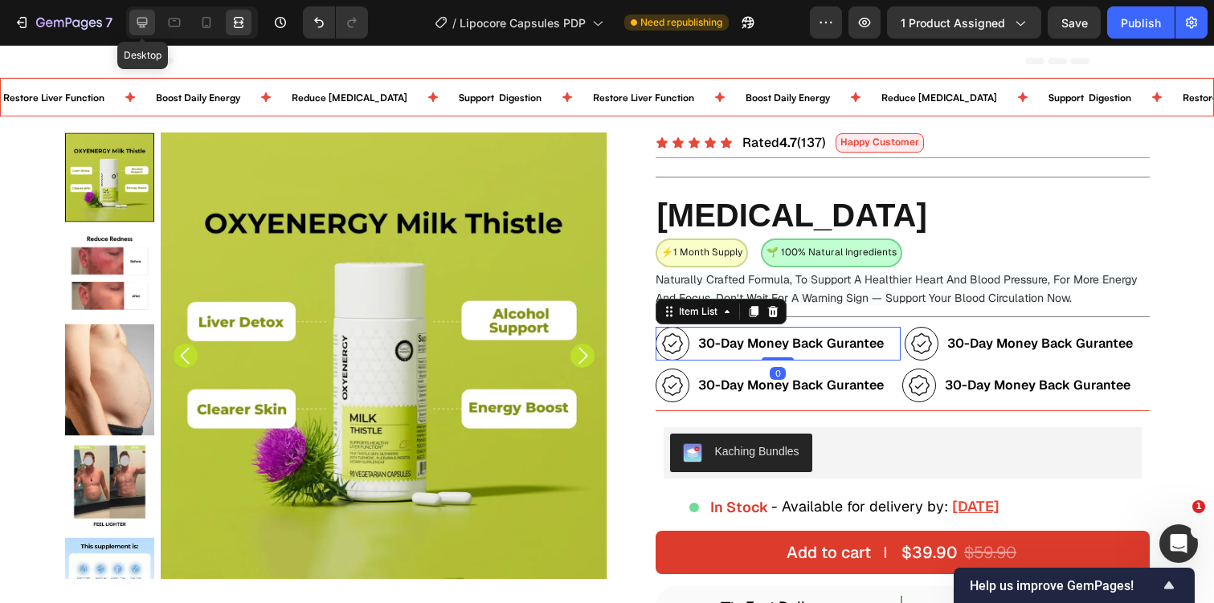
click at [142, 24] on icon at bounding box center [142, 23] width 10 height 10
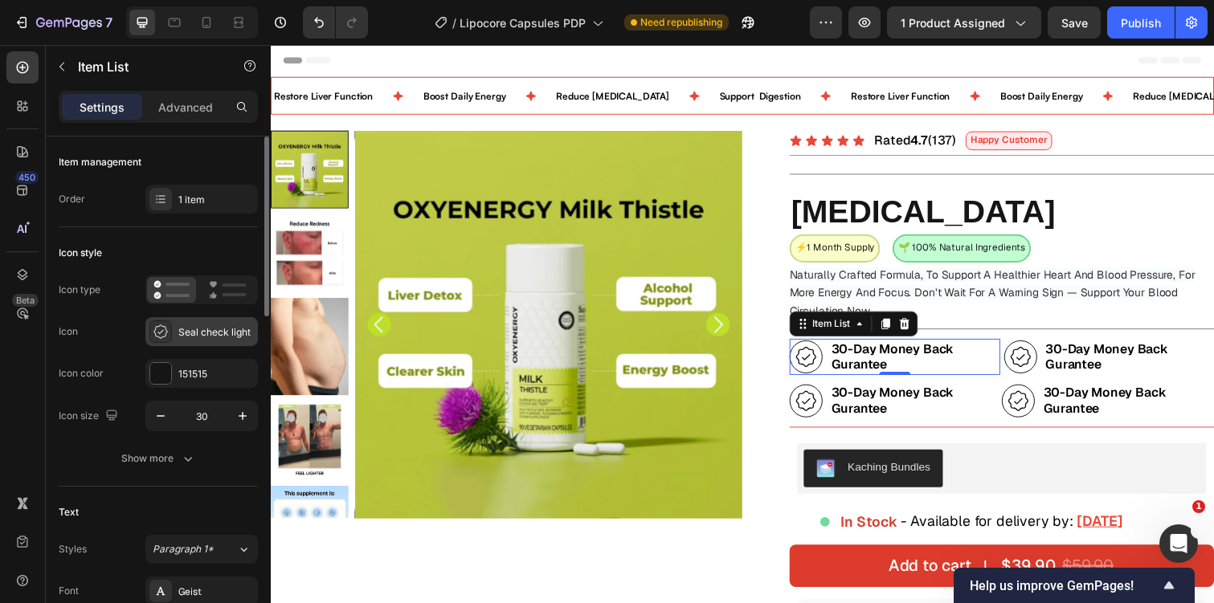
click at [198, 332] on div "Seal check light" at bounding box center [216, 332] width 76 height 14
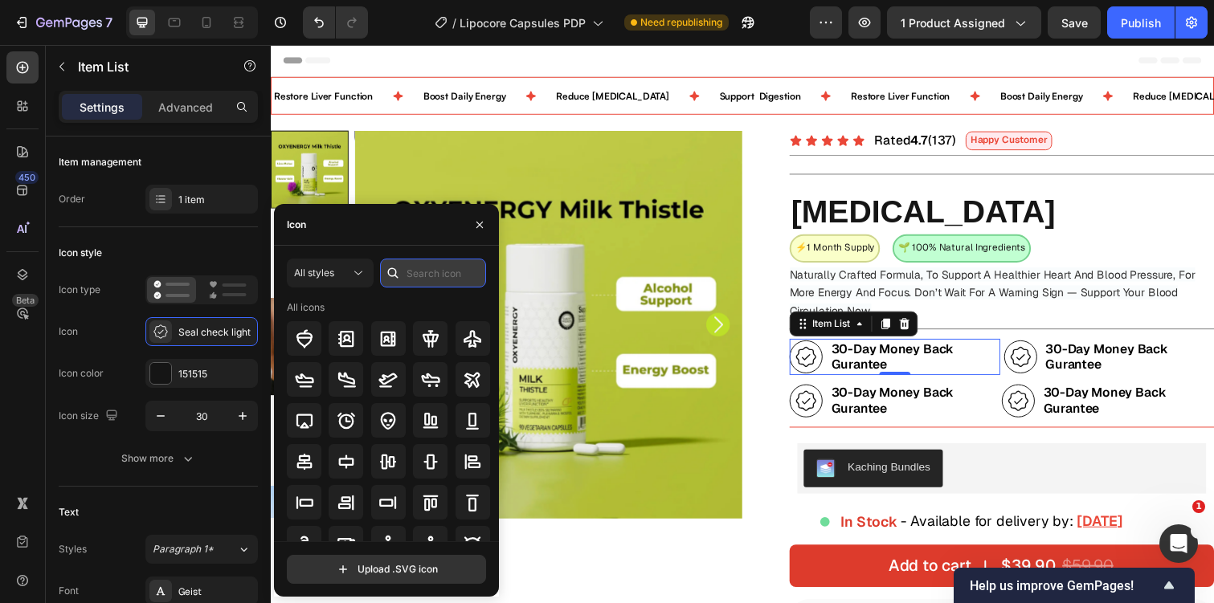
click at [420, 262] on input "text" at bounding box center [433, 273] width 106 height 29
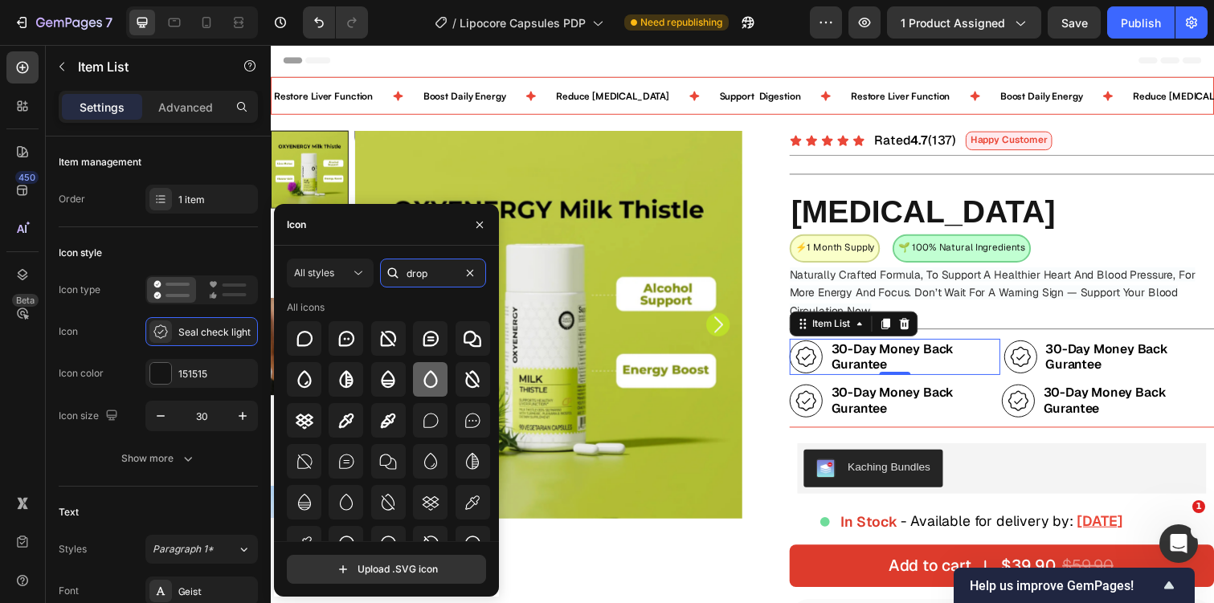
type input "drop"
click at [421, 377] on icon at bounding box center [430, 379] width 19 height 19
click at [424, 463] on icon at bounding box center [430, 461] width 19 height 19
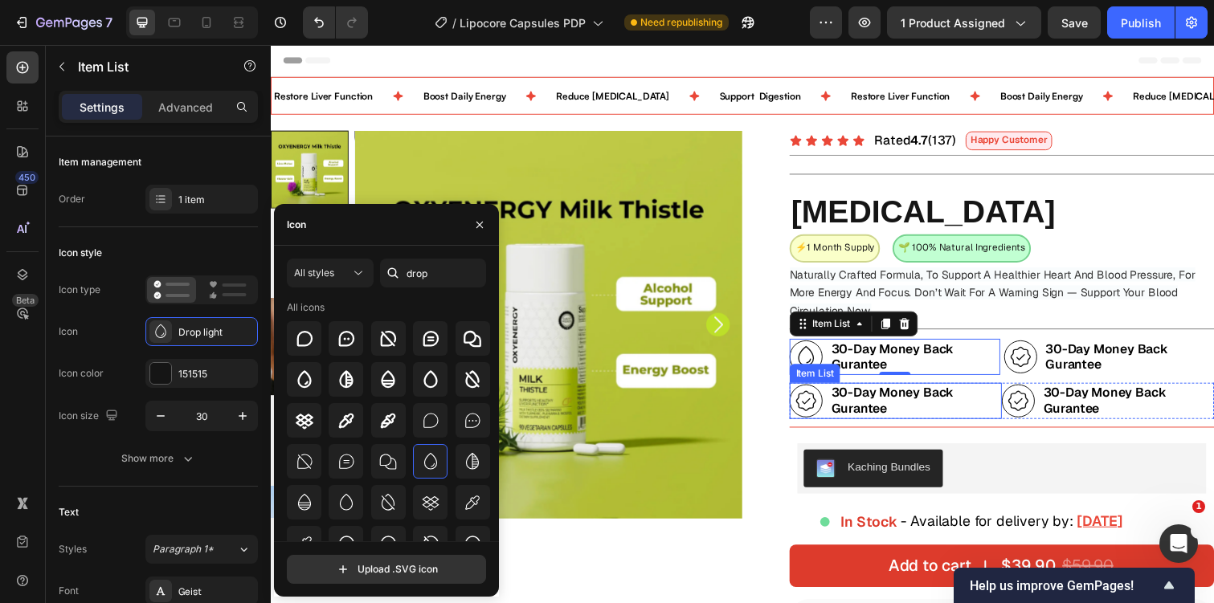
click at [821, 408] on icon at bounding box center [818, 409] width 24 height 24
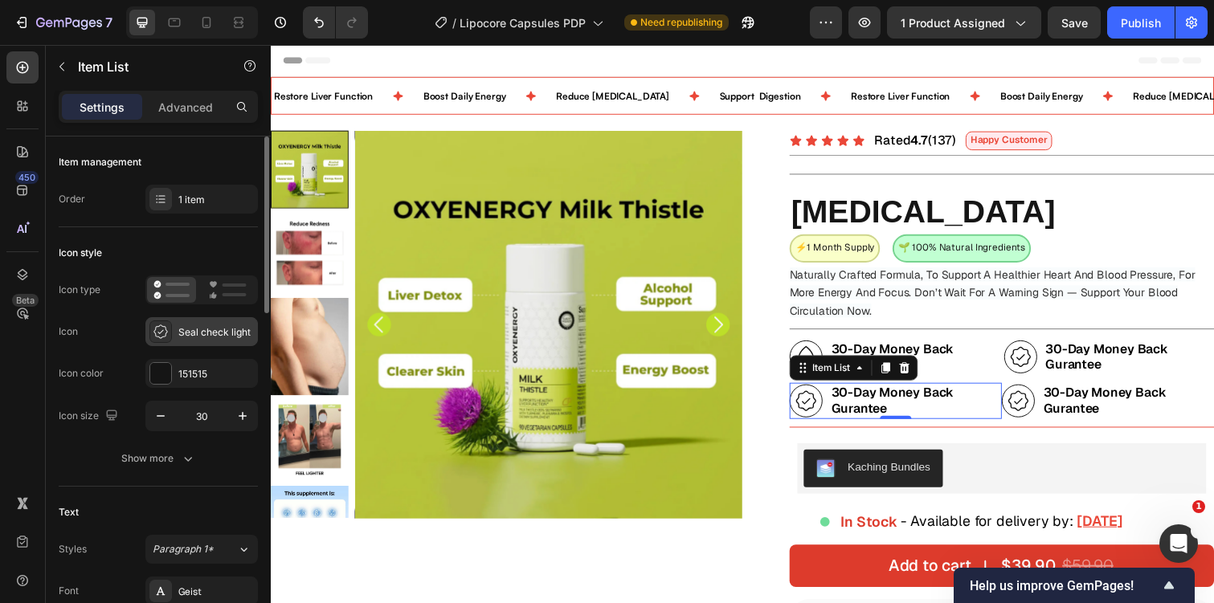
click at [196, 328] on div "Seal check light" at bounding box center [216, 332] width 76 height 14
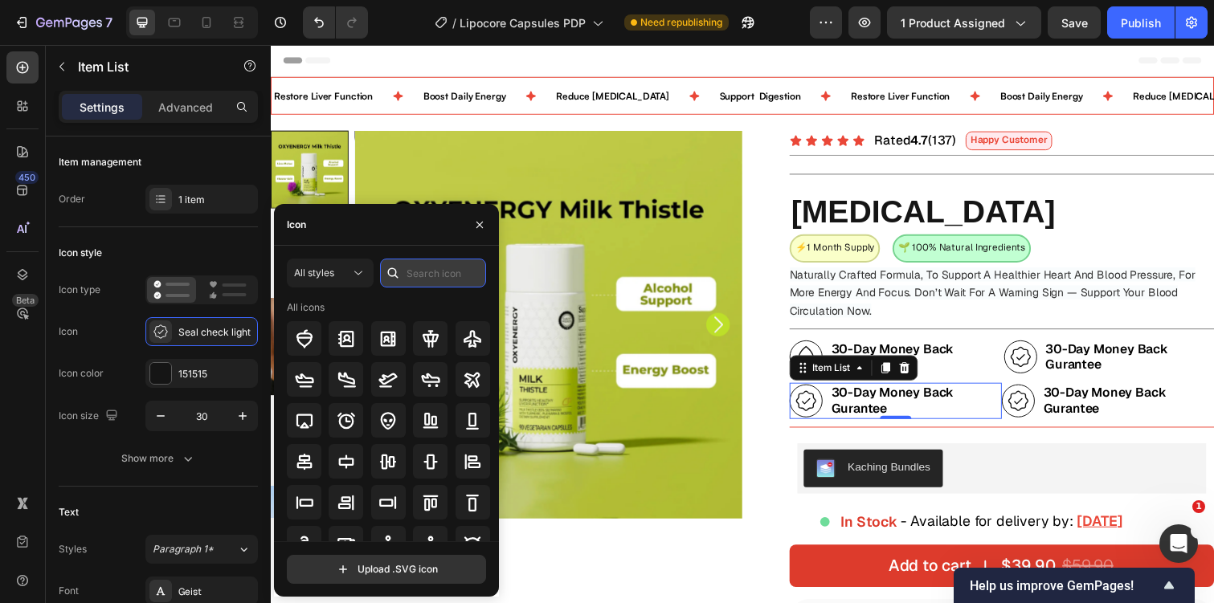
click at [444, 272] on input "text" at bounding box center [433, 273] width 106 height 29
type input "l"
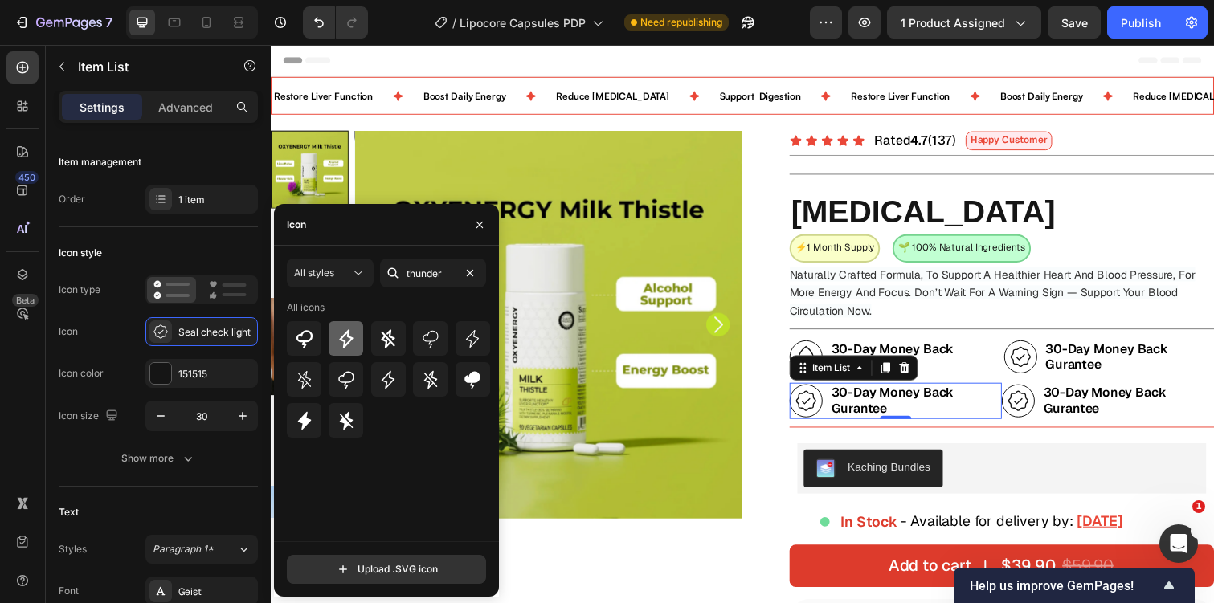
click at [349, 337] on icon at bounding box center [346, 338] width 14 height 18
click at [392, 371] on icon at bounding box center [387, 379] width 19 height 19
click at [402, 268] on div at bounding box center [393, 273] width 26 height 29
click at [428, 270] on input "thunder" at bounding box center [433, 273] width 106 height 29
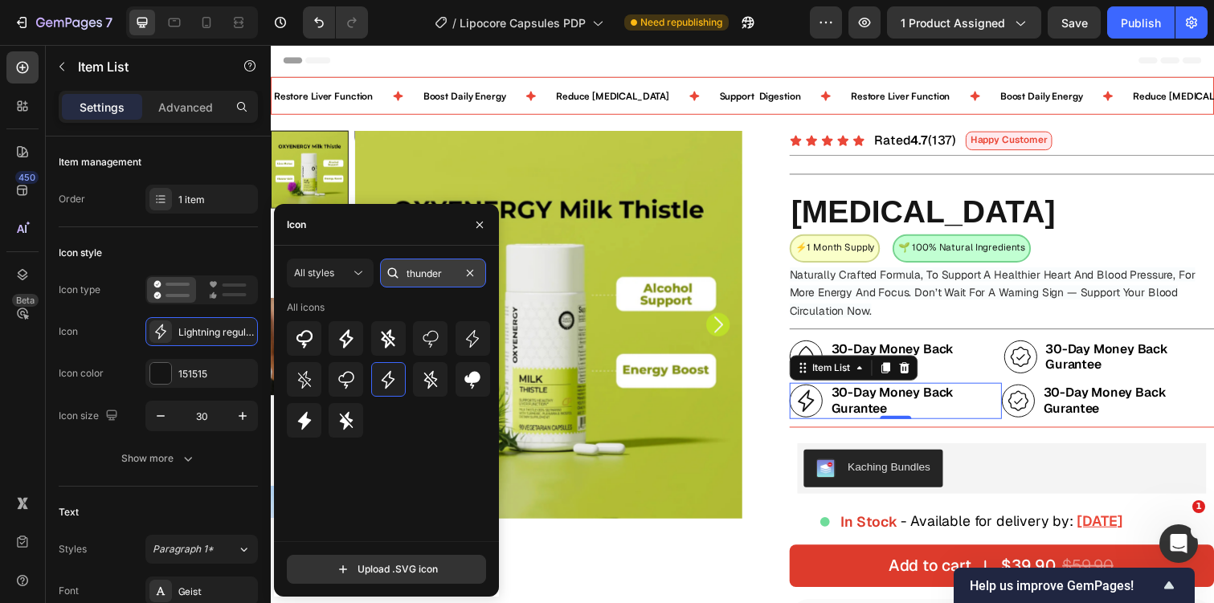
click at [428, 270] on input "thunder" at bounding box center [433, 273] width 106 height 29
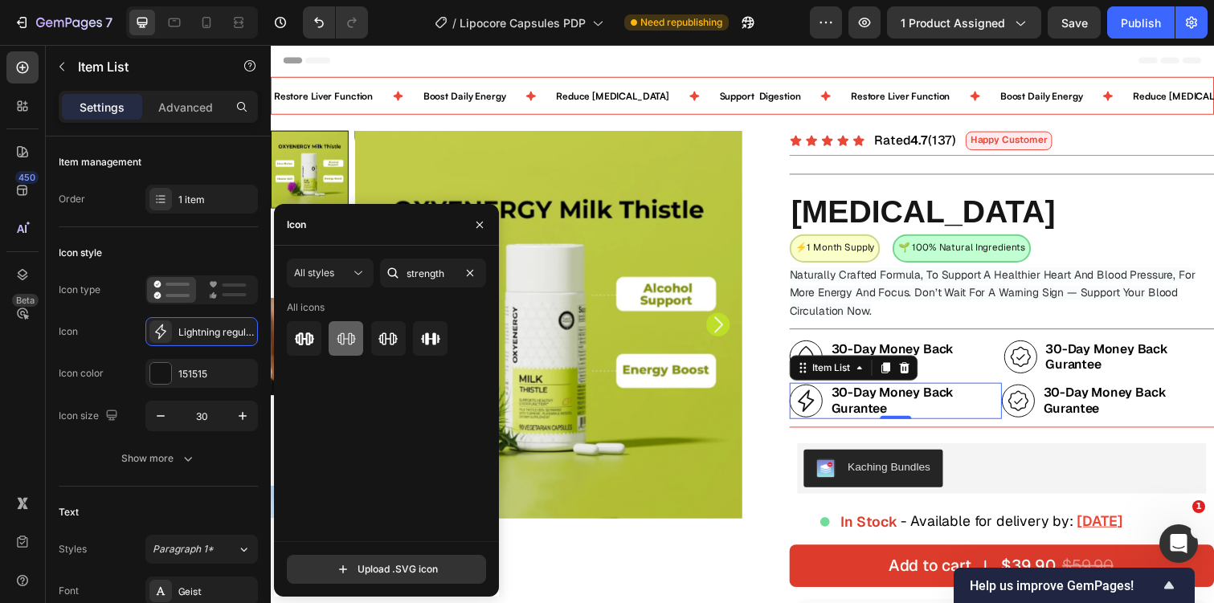
click at [357, 337] on div at bounding box center [346, 338] width 35 height 35
type input "st"
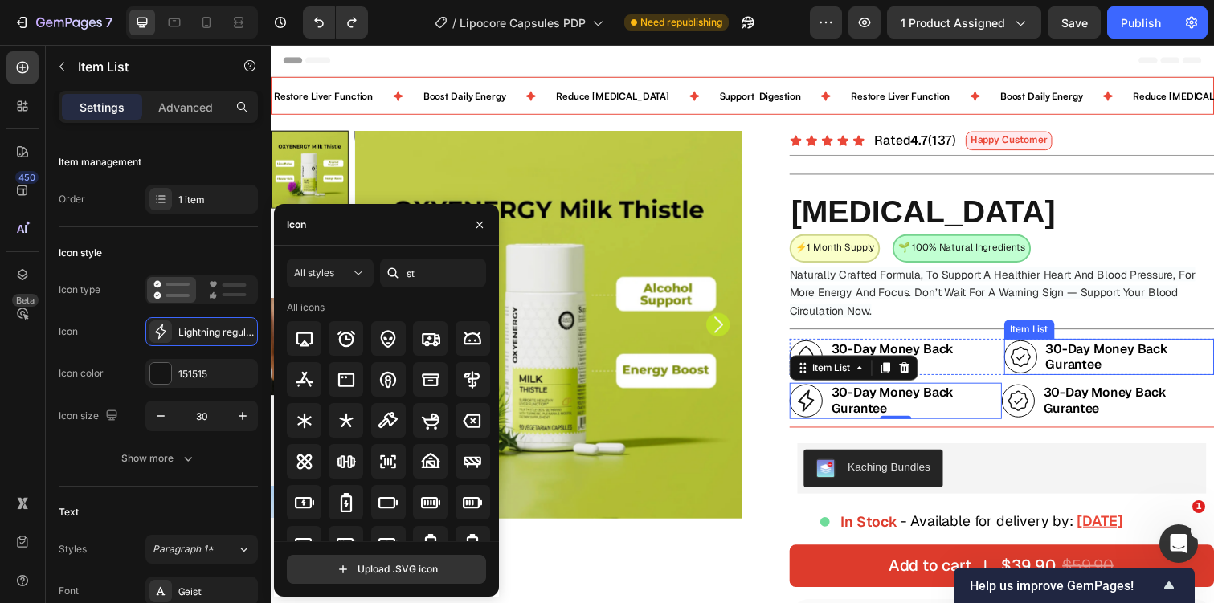
click at [1031, 355] on icon at bounding box center [1037, 363] width 21 height 21
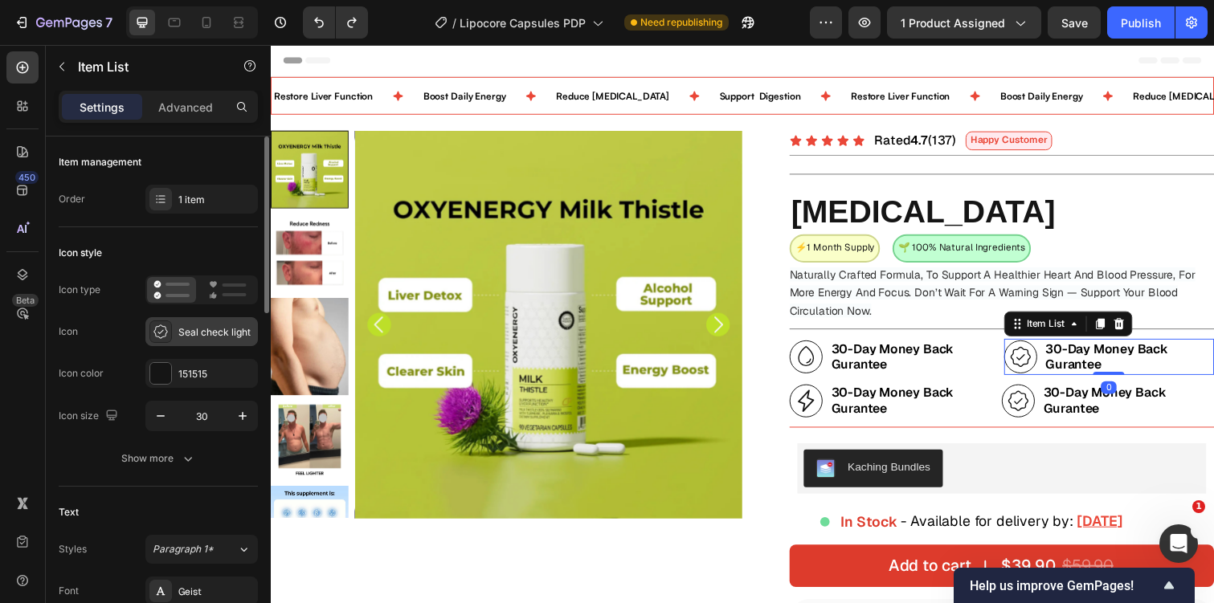
click at [181, 324] on div "Seal check light" at bounding box center [201, 331] width 112 height 29
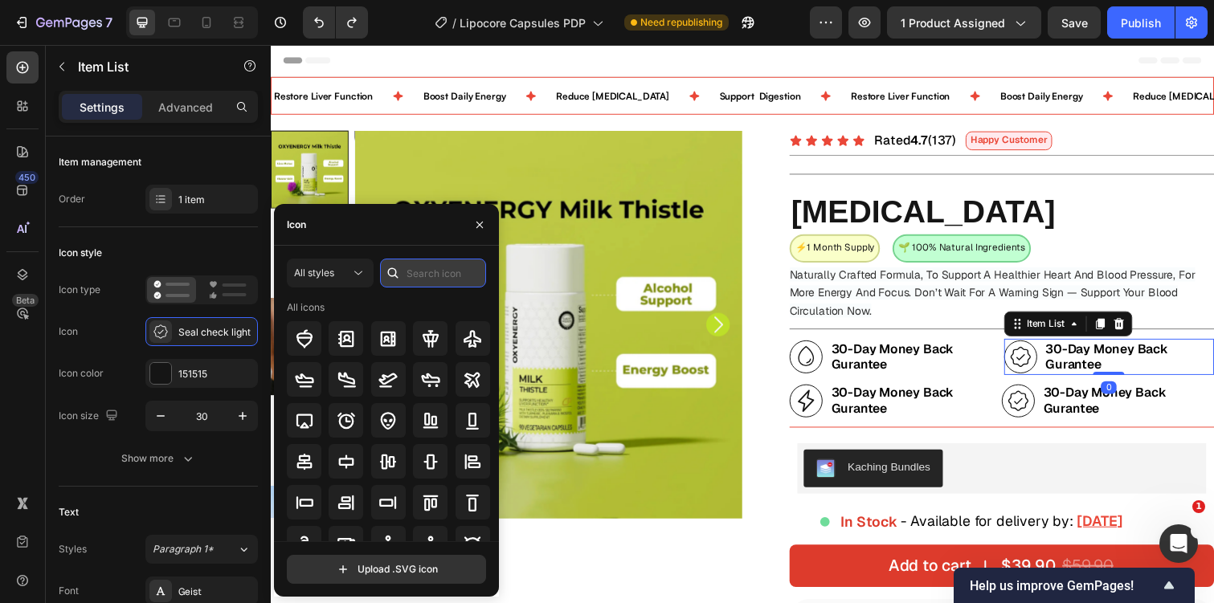
click at [451, 271] on input "text" at bounding box center [433, 273] width 106 height 29
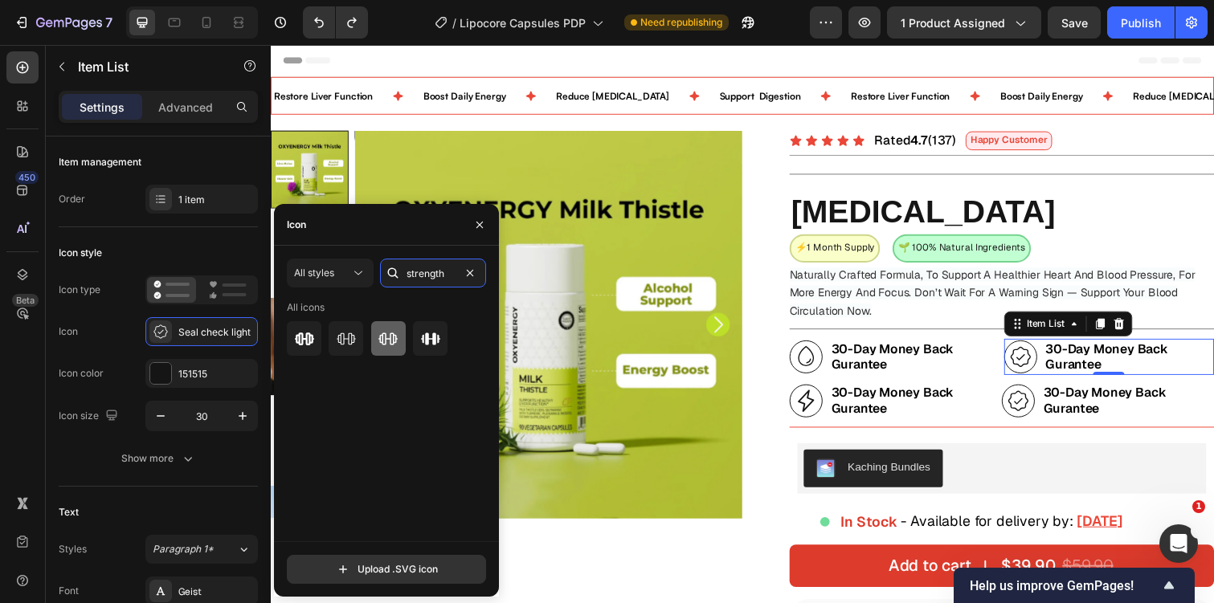
type input "strength"
click at [397, 337] on icon at bounding box center [387, 339] width 19 height 12
click at [341, 346] on icon at bounding box center [346, 338] width 19 height 19
click at [240, 22] on icon at bounding box center [241, 22] width 5 height 4
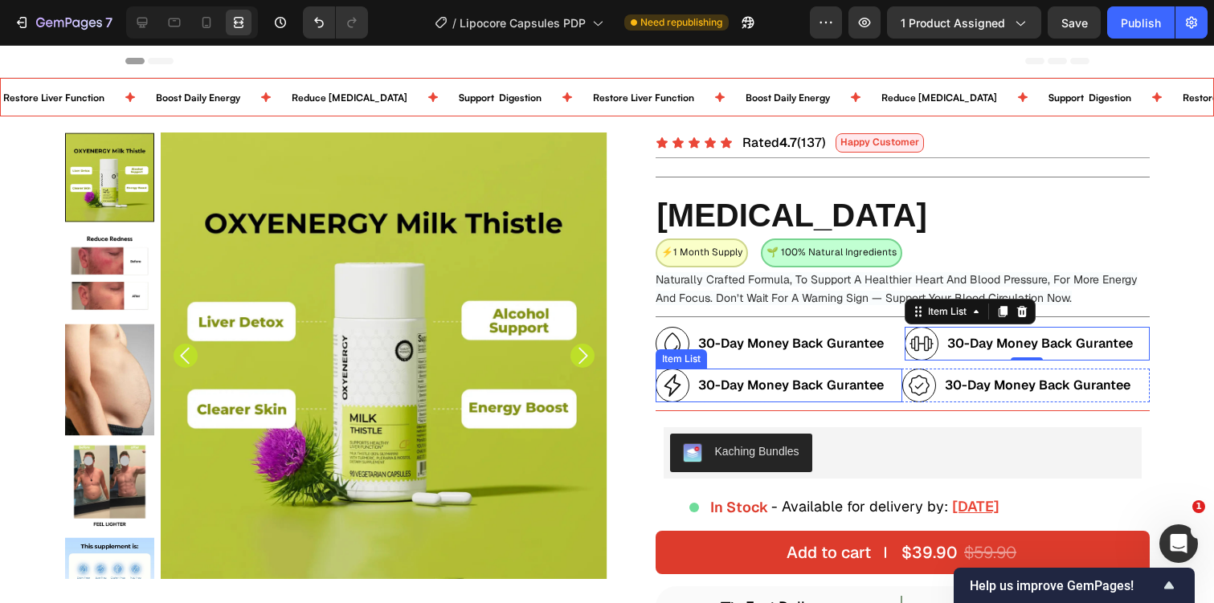
click at [728, 431] on div "Kaching Bundles" at bounding box center [903, 452] width 478 height 51
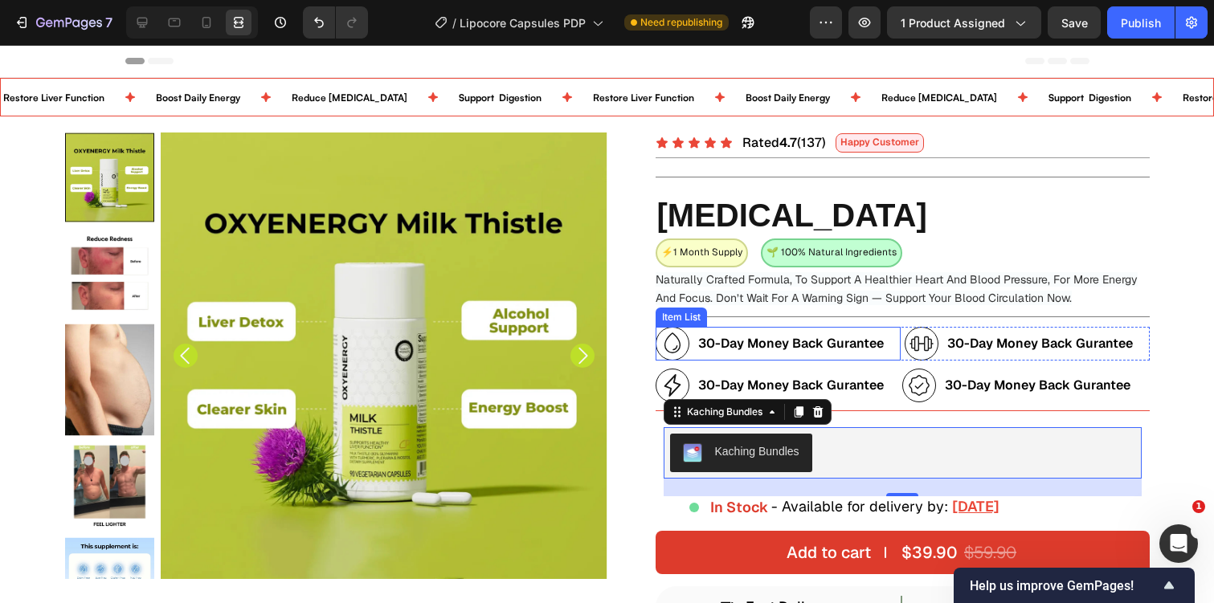
click at [757, 357] on div "30-Day Money Back Gurantee" at bounding box center [771, 344] width 231 height 34
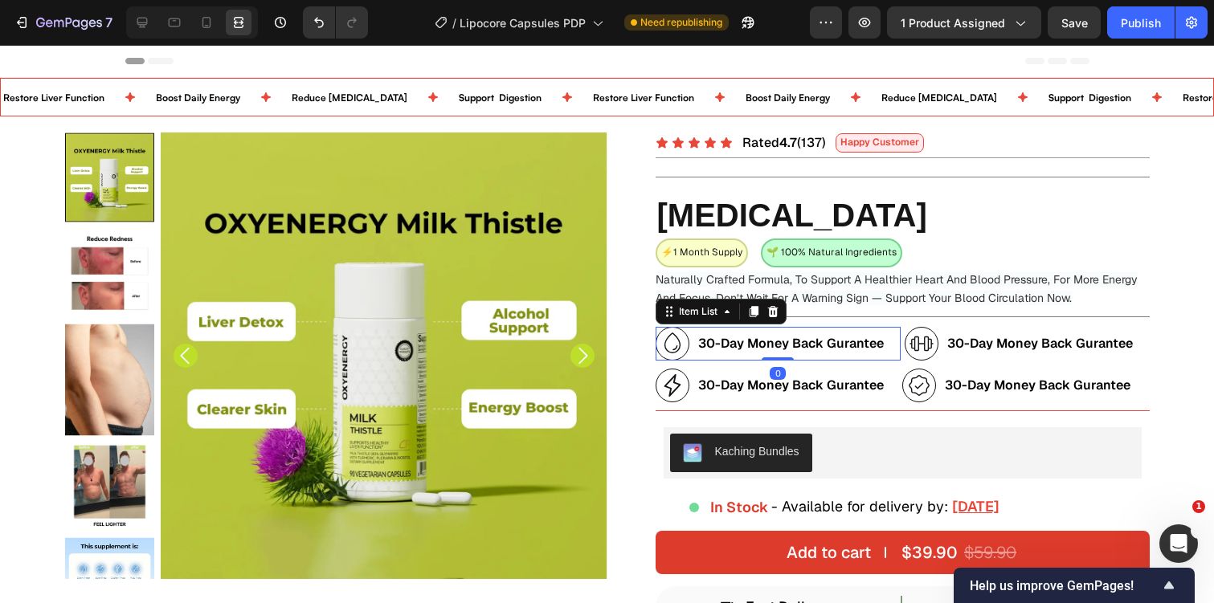
click at [771, 344] on strong "30-Day Money Back Gurantee" at bounding box center [791, 343] width 186 height 17
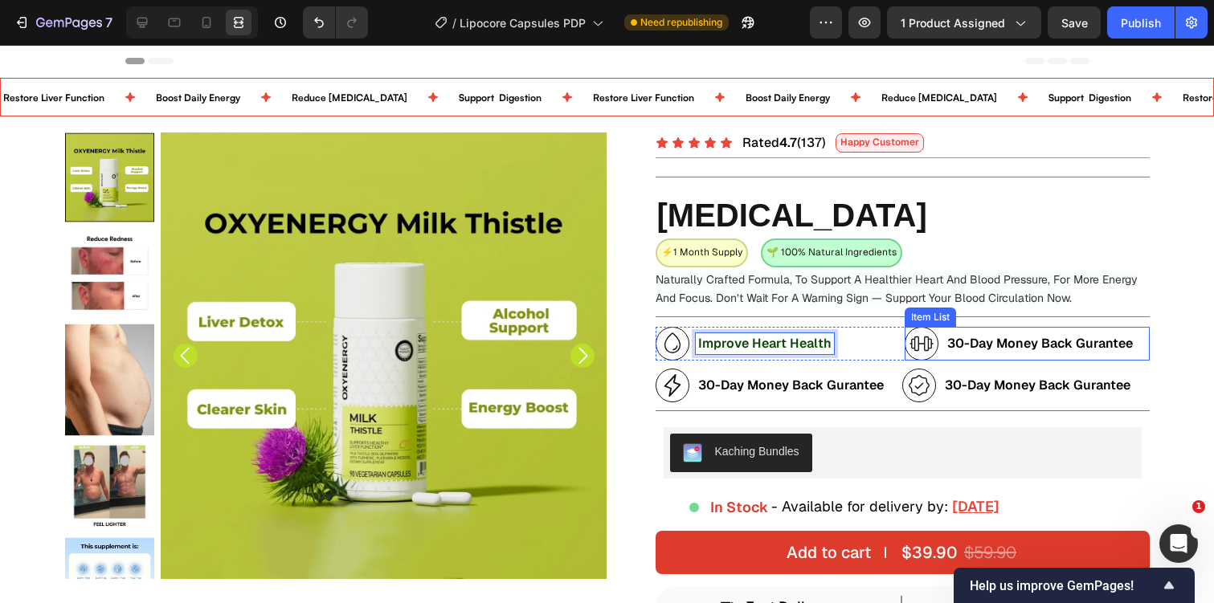
click at [1006, 345] on strong "30-Day Money Back Gurantee" at bounding box center [1040, 343] width 186 height 17
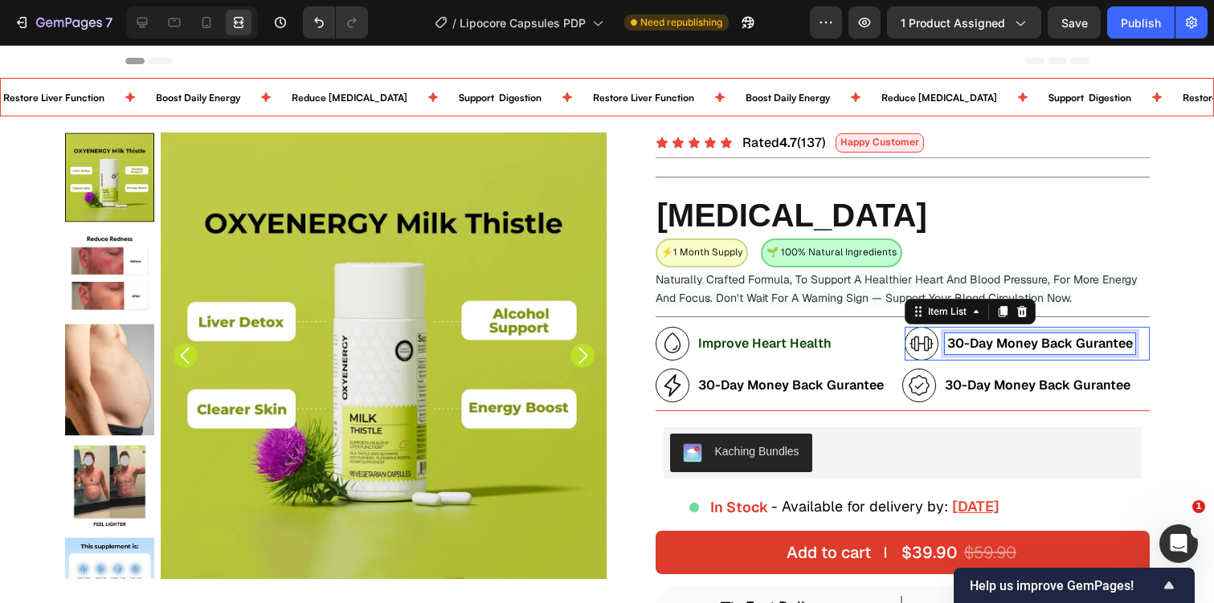
click at [1006, 345] on strong "30-Day Money Back Gurantee" at bounding box center [1040, 343] width 186 height 17
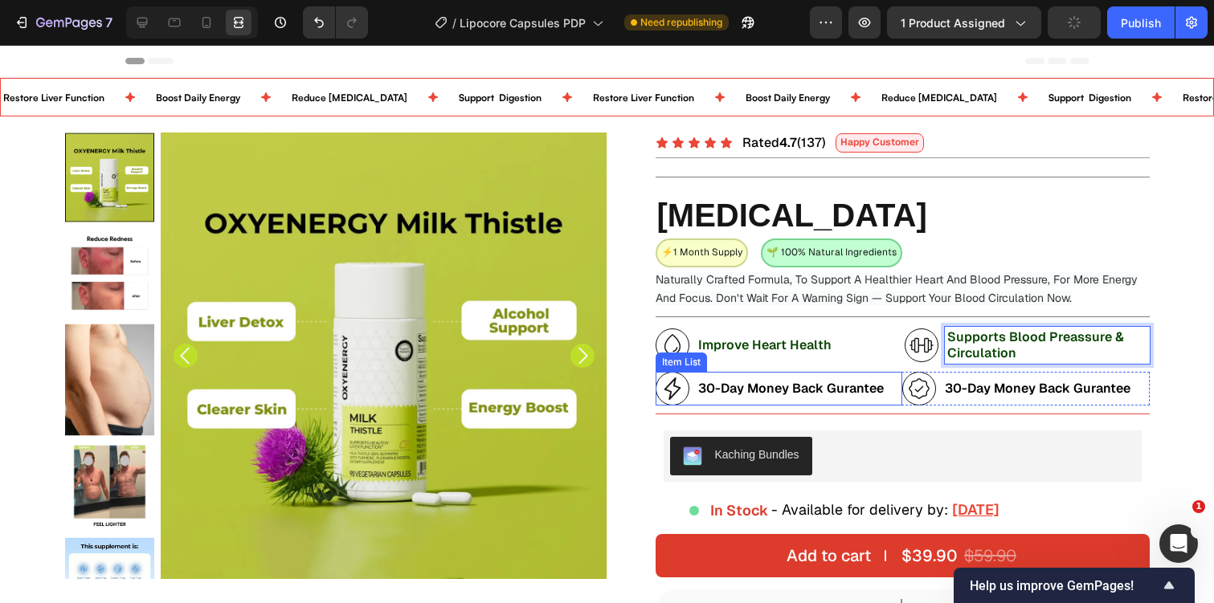
click at [794, 390] on strong "30-Day Money Back Gurantee" at bounding box center [791, 388] width 186 height 17
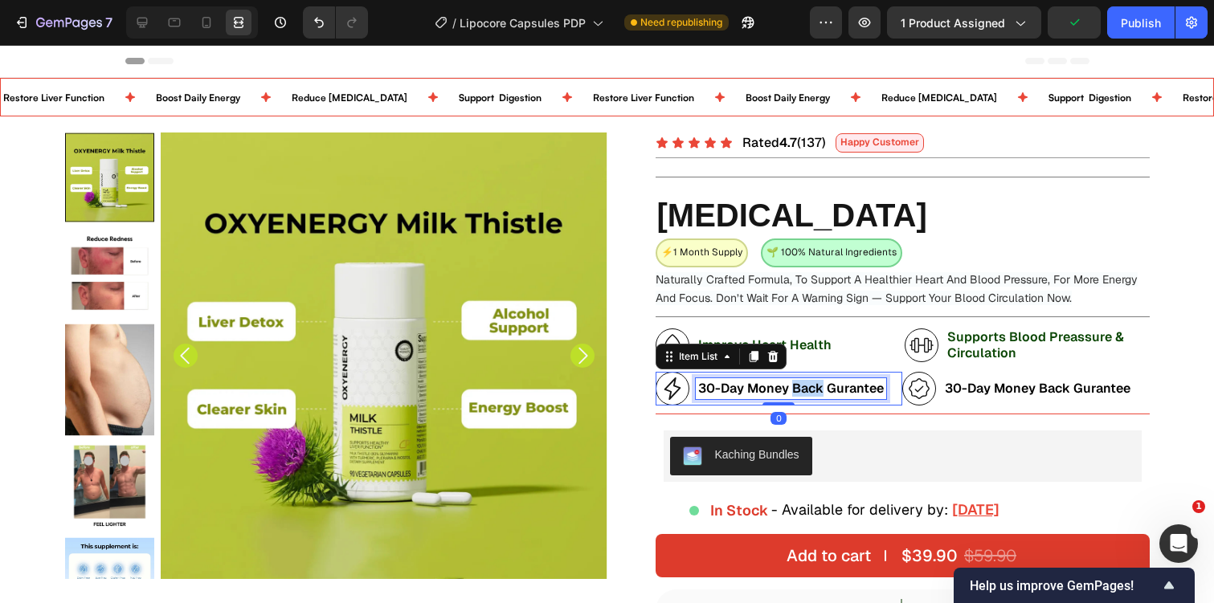
click at [794, 390] on strong "30-Day Money Back Gurantee" at bounding box center [791, 388] width 186 height 17
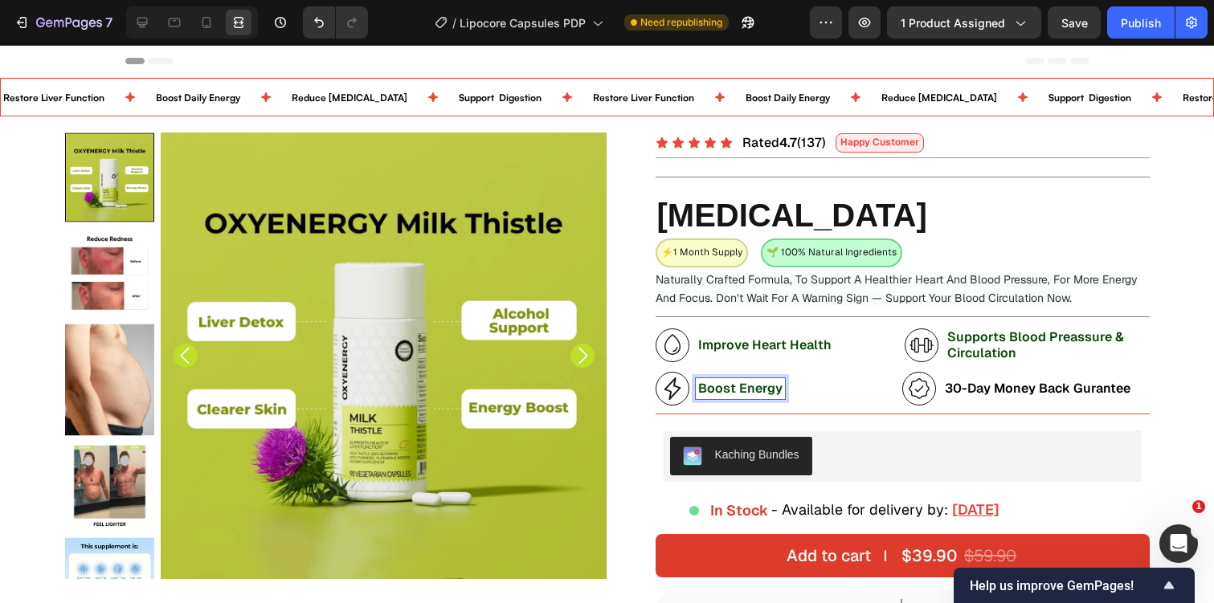
click at [736, 382] on strong "Boost Energy" at bounding box center [740, 388] width 84 height 17
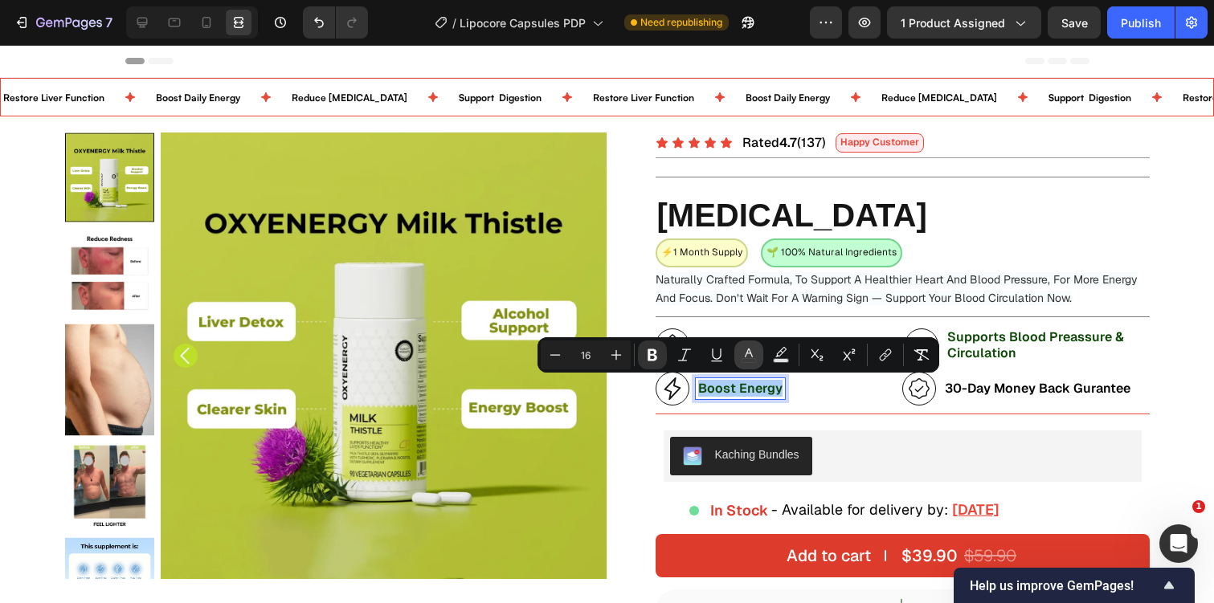
click at [738, 351] on button "color" at bounding box center [748, 355] width 29 height 29
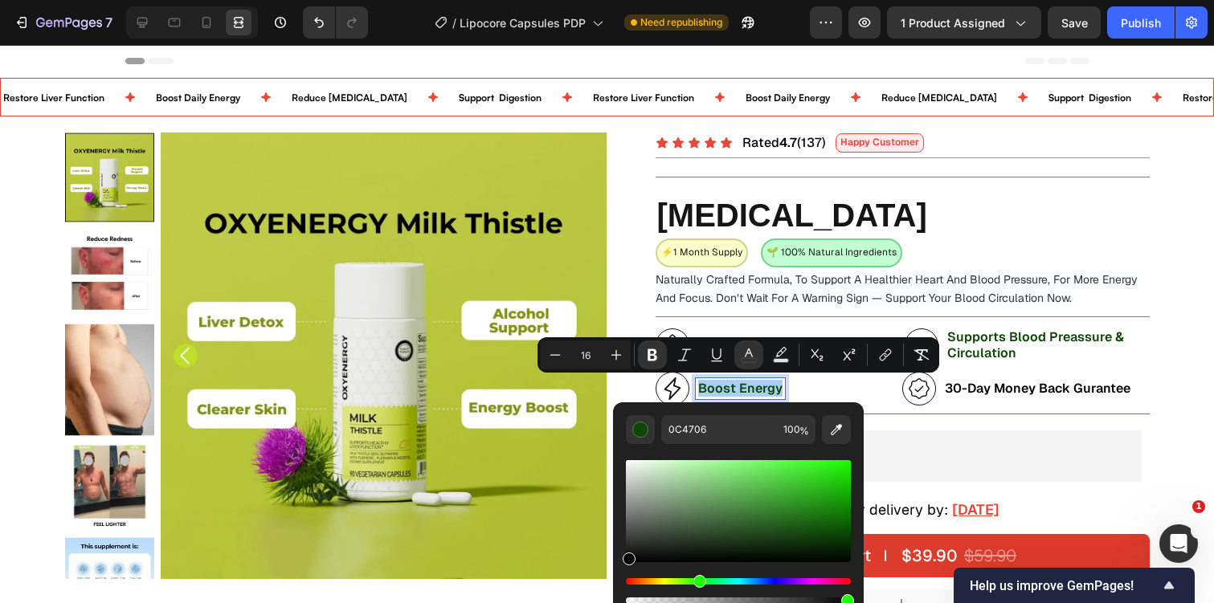
drag, startPoint x: 635, startPoint y: 550, endPoint x: 608, endPoint y: 570, distance: 33.9
type input "000000"
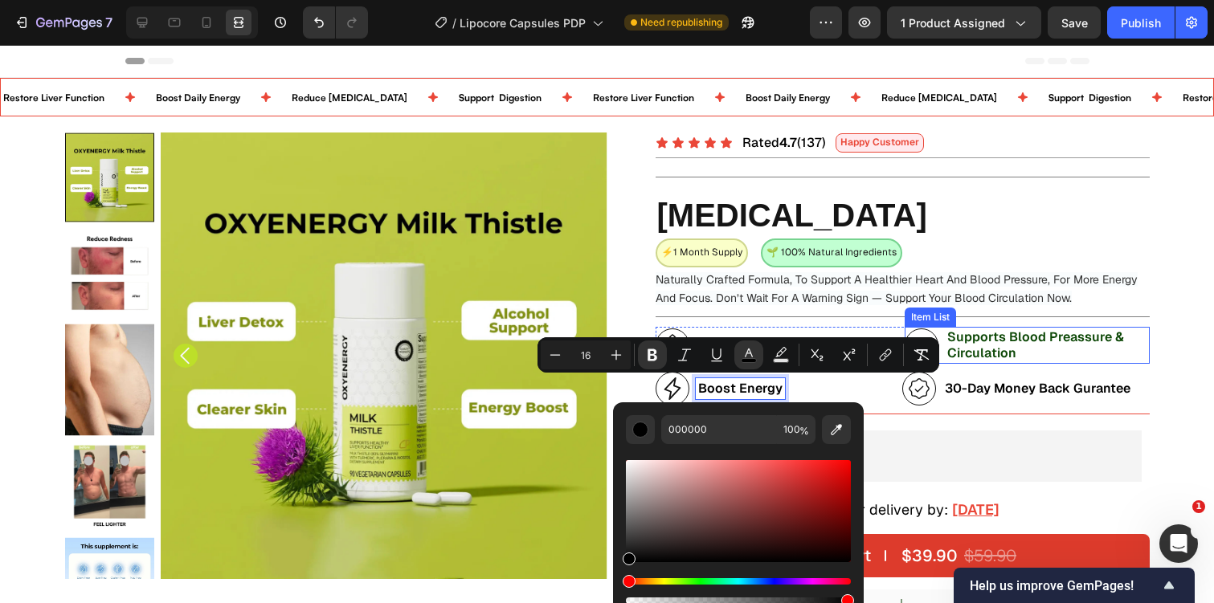
click at [991, 339] on strong "Supports Blood Preassure & Circulation" at bounding box center [1035, 345] width 177 height 33
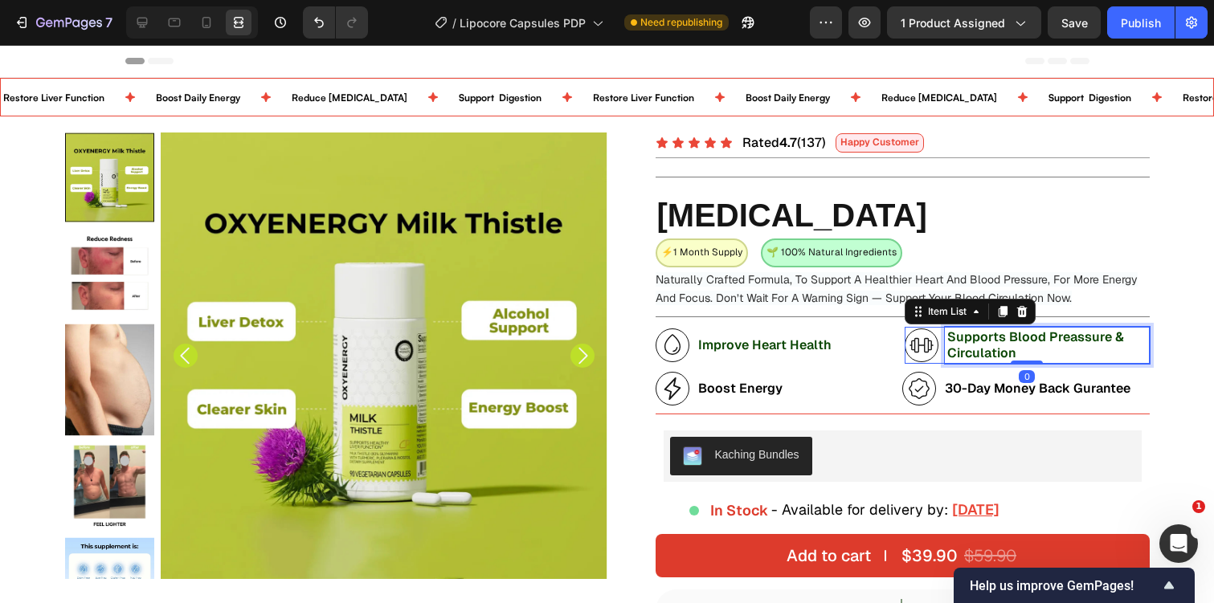
click at [991, 339] on strong "Supports Blood Preassure & Circulation" at bounding box center [1035, 345] width 177 height 33
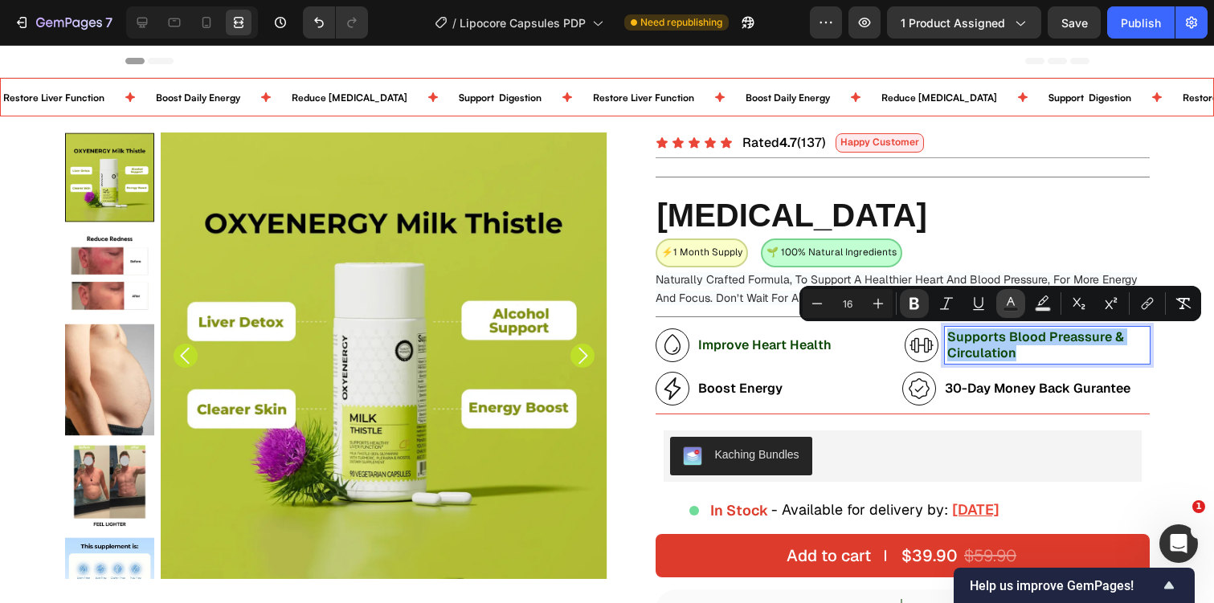
click at [1007, 297] on icon "Editor contextual toolbar" at bounding box center [1011, 304] width 16 height 16
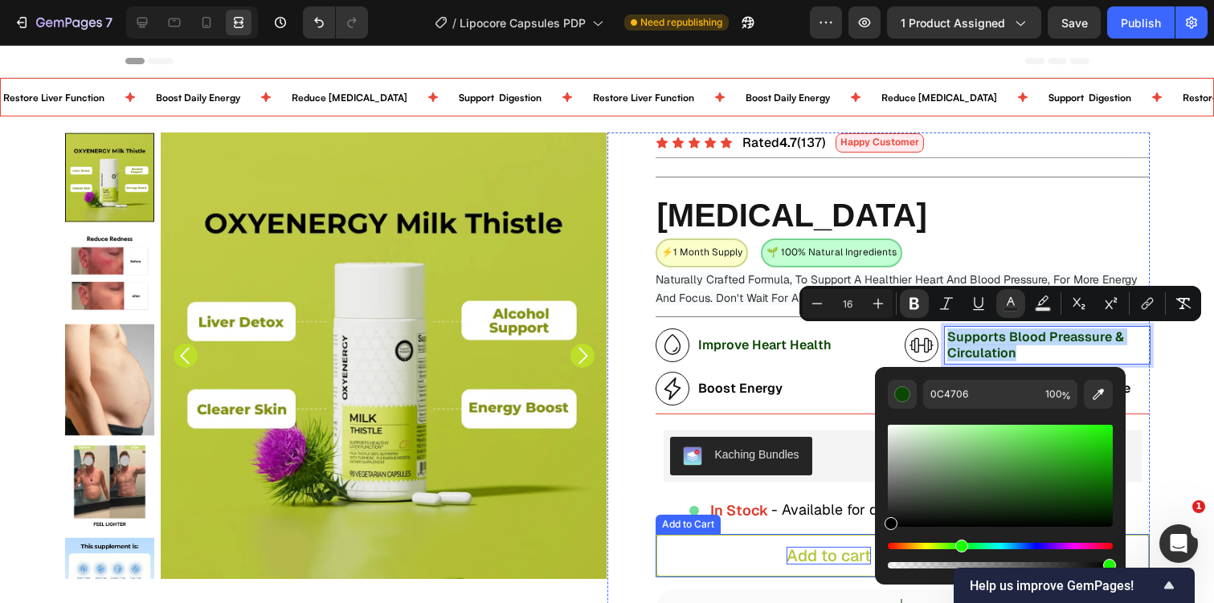
drag, startPoint x: 923, startPoint y: 476, endPoint x: 866, endPoint y: 551, distance: 94.0
type input "000000"
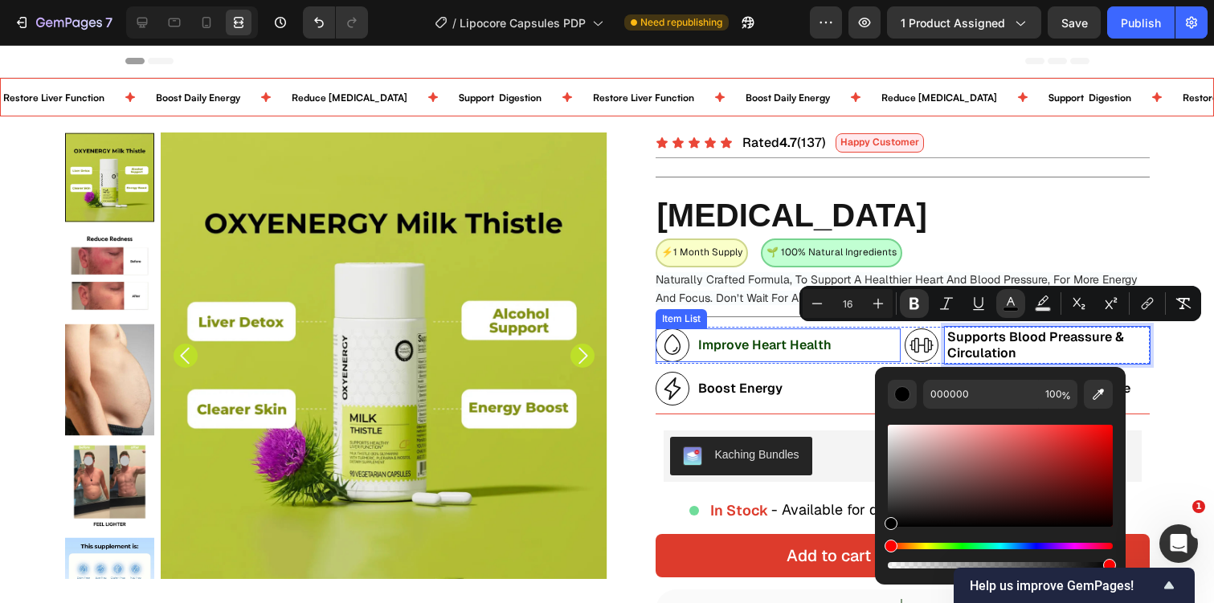
click at [776, 345] on strong "Improve Heart Health" at bounding box center [764, 345] width 133 height 17
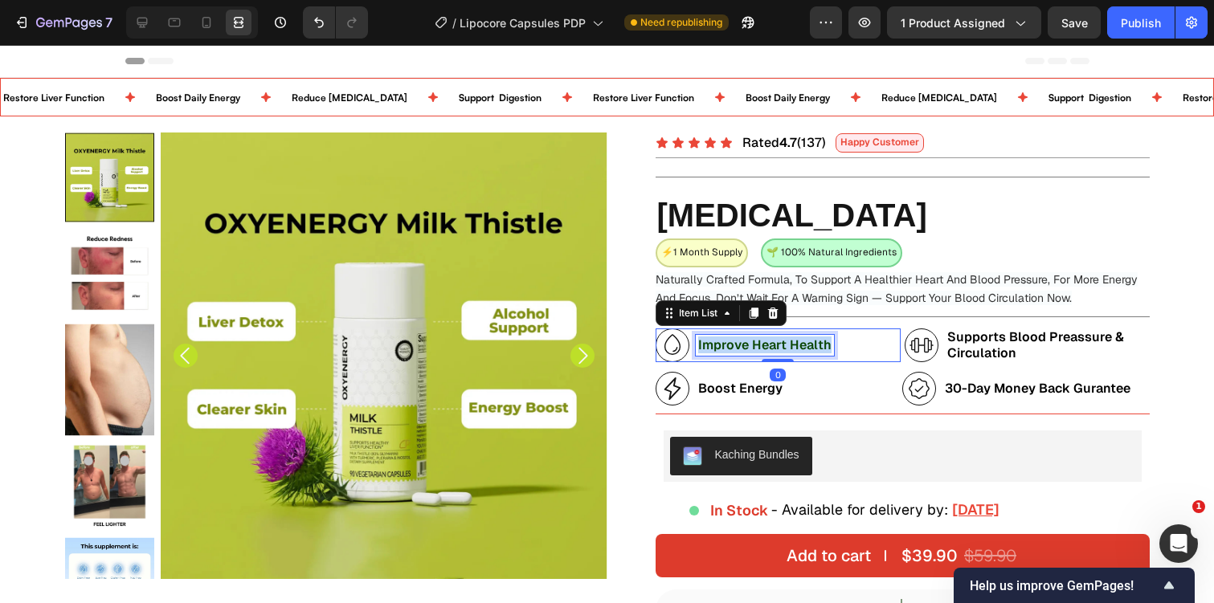
click at [776, 345] on strong "Improve Heart Health" at bounding box center [764, 345] width 133 height 17
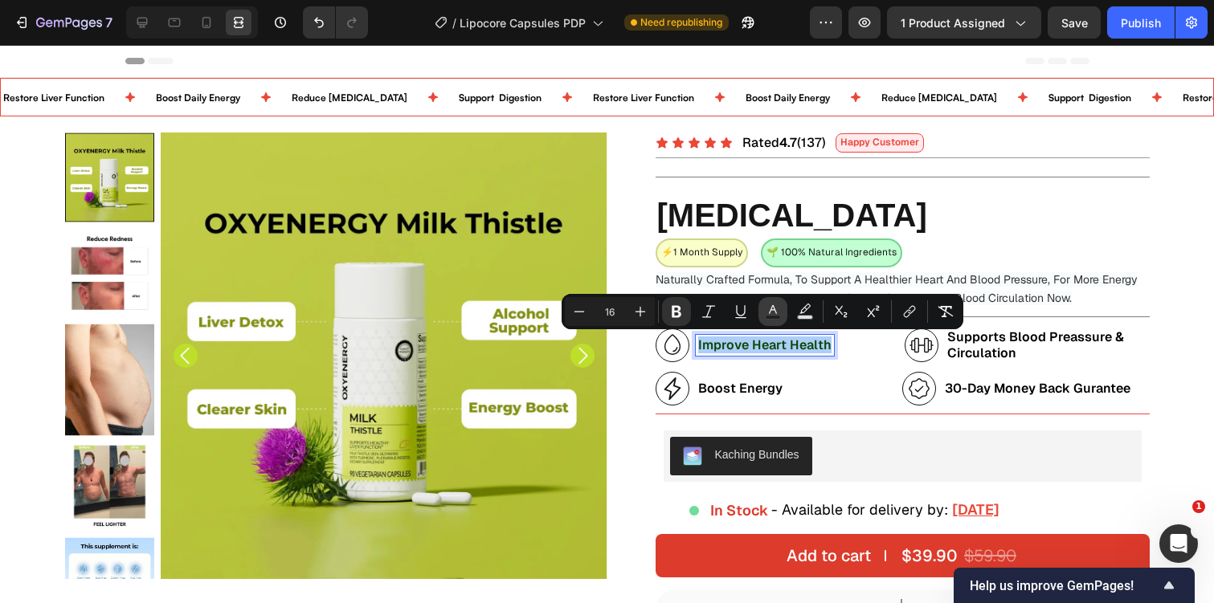
click at [776, 312] on icon "Editor contextual toolbar" at bounding box center [773, 312] width 16 height 16
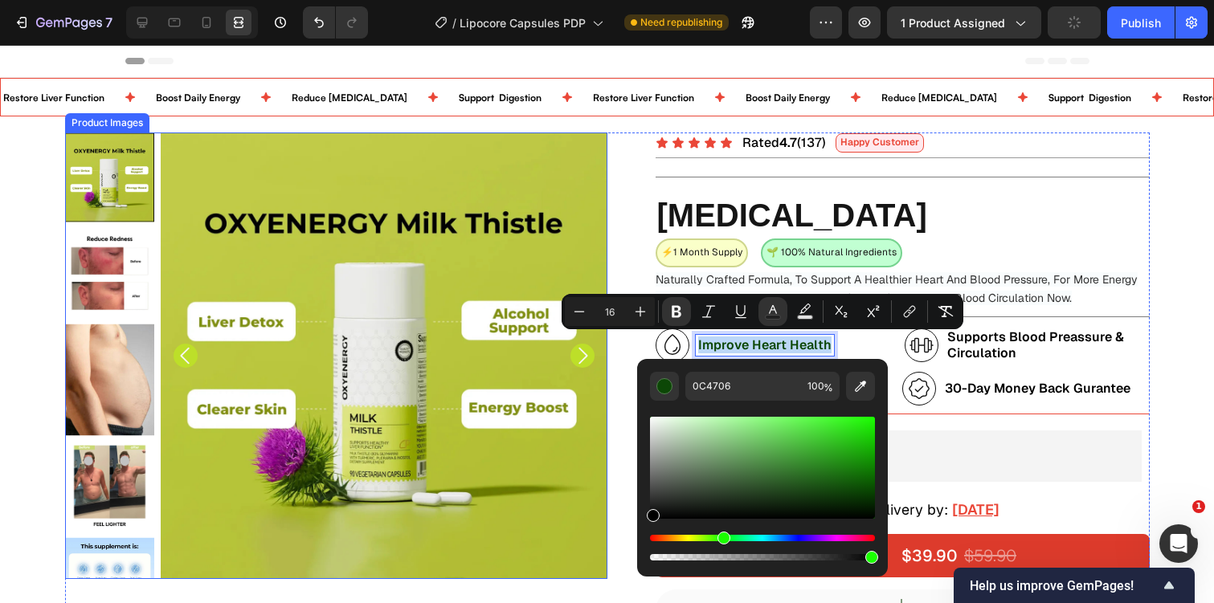
type input "000000"
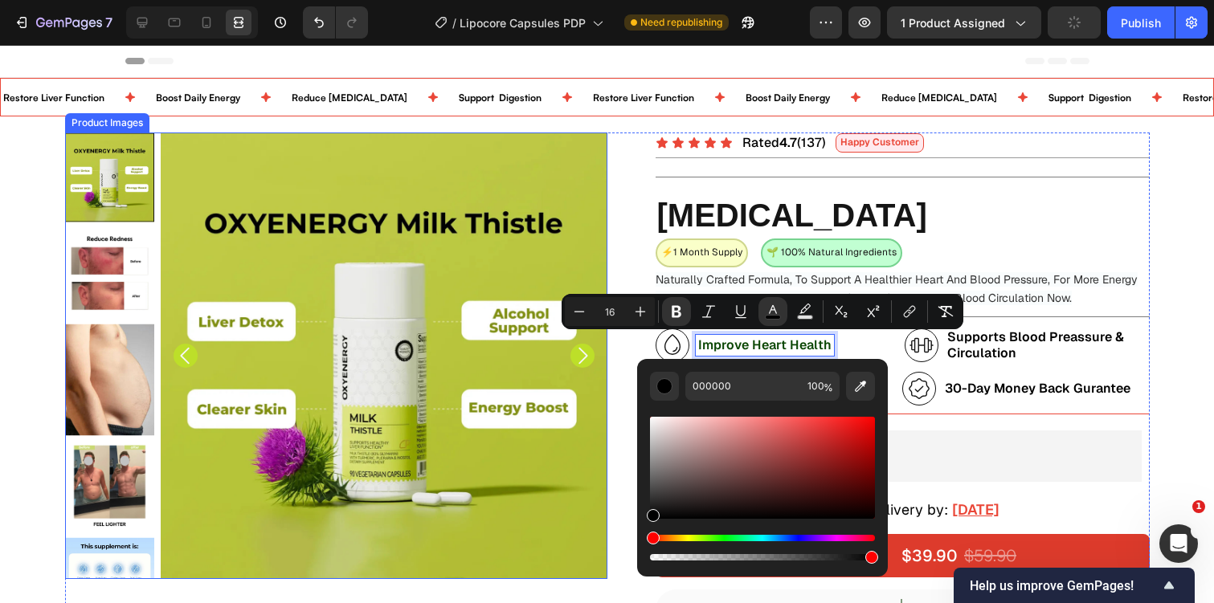
drag, startPoint x: 799, startPoint y: 518, endPoint x: 598, endPoint y: 559, distance: 205.8
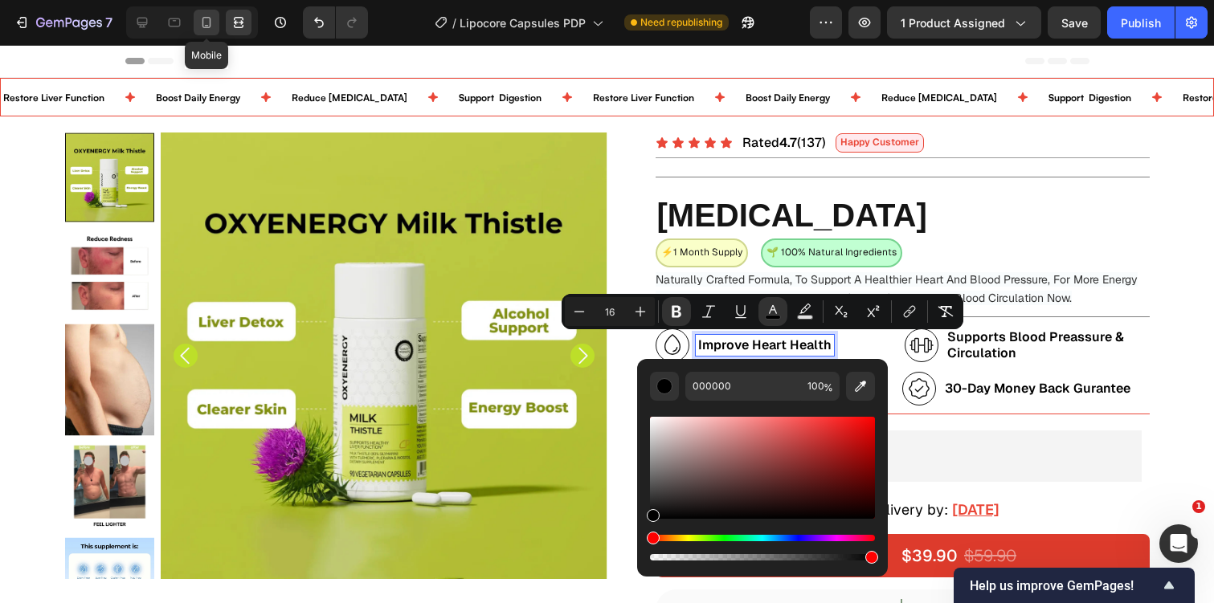
click at [217, 24] on div at bounding box center [207, 23] width 26 height 26
type input "12"
type input "5"
type input "14"
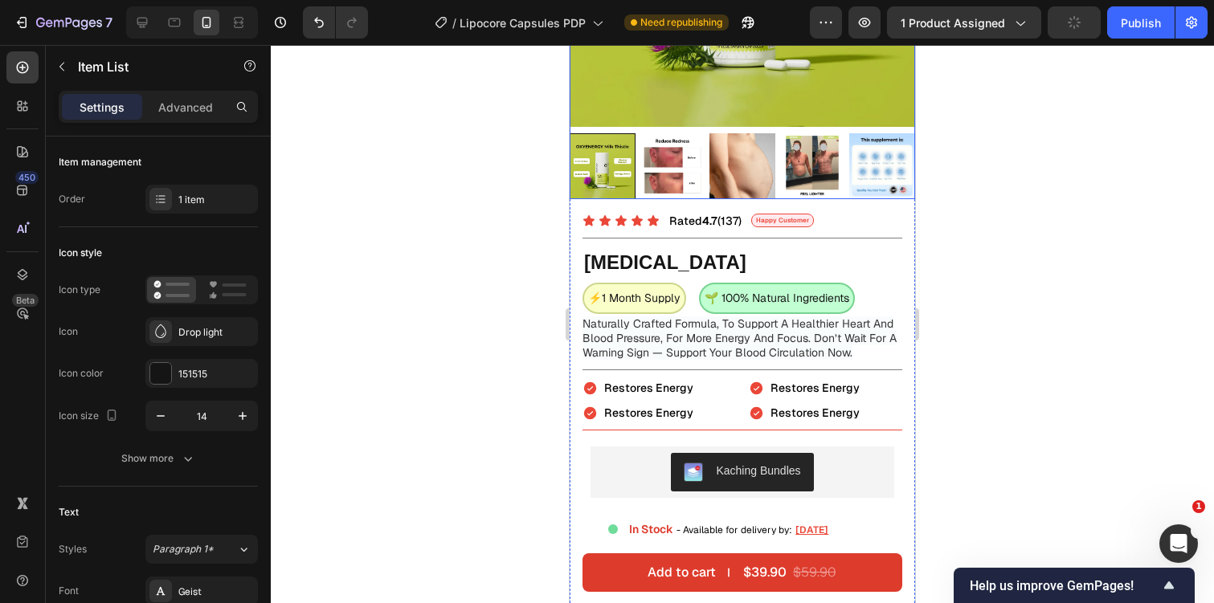
scroll to position [344, 0]
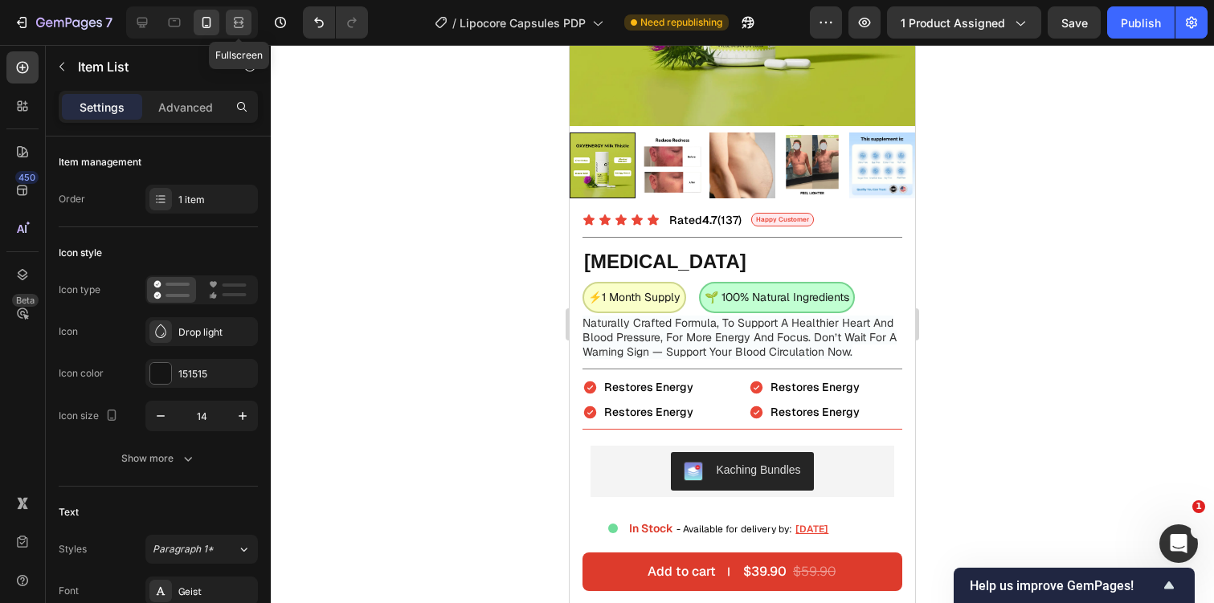
click at [232, 18] on icon at bounding box center [239, 22] width 16 height 16
type input "16"
type input "8"
type input "30"
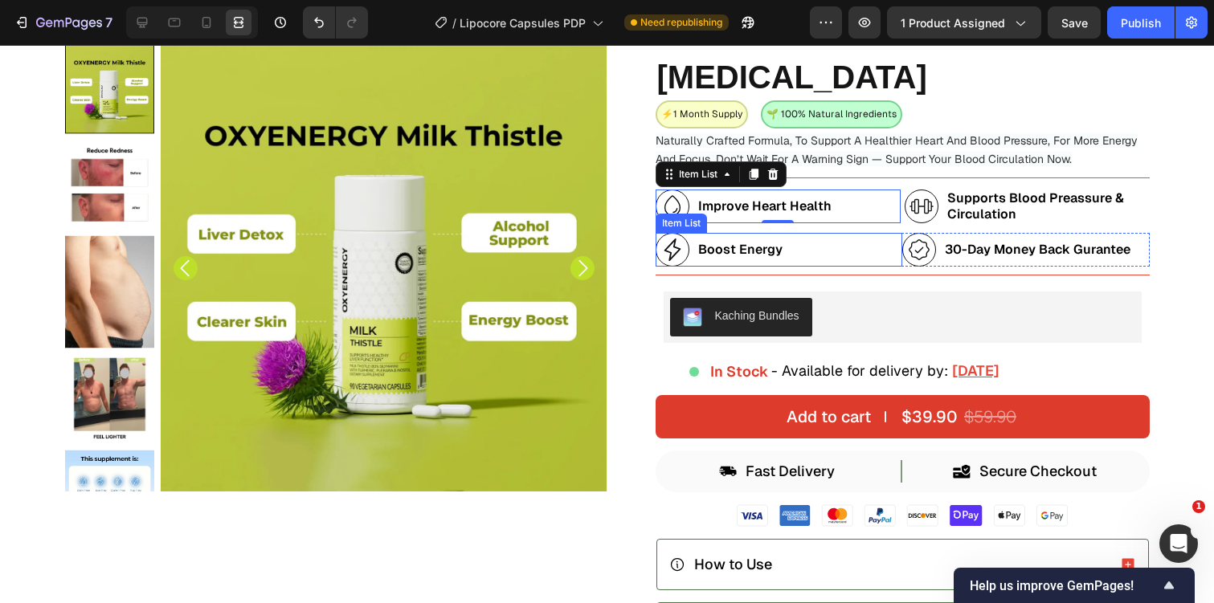
scroll to position [99, 0]
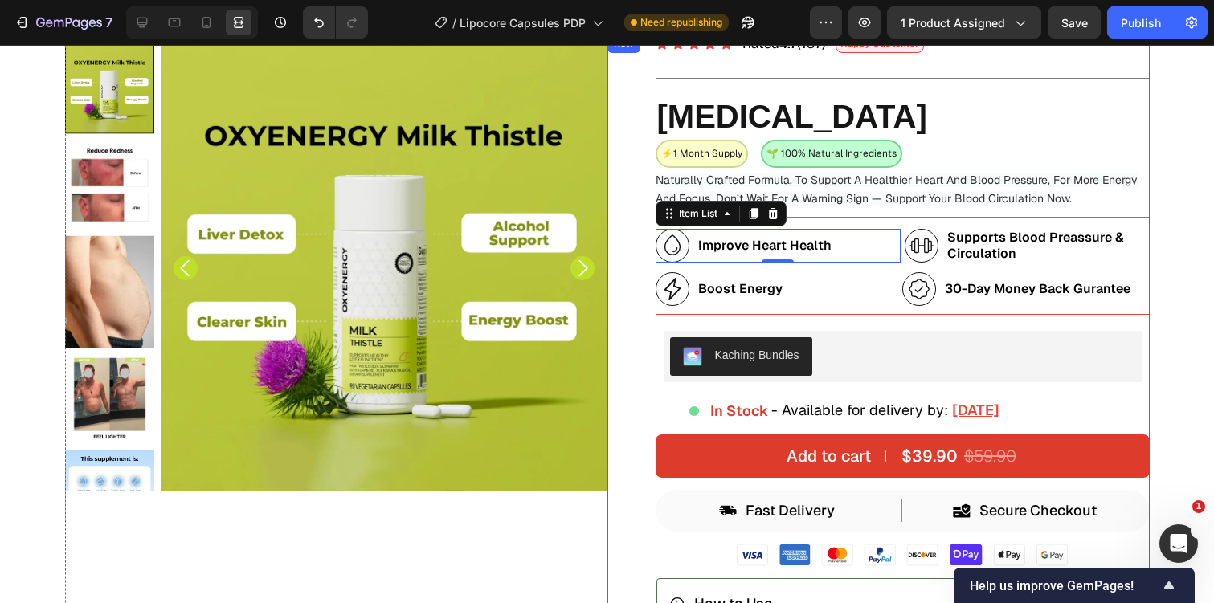
click at [891, 268] on div "Icon Icon Icon Icon Icon Icon List Rated 4.7 (137) Text Block Happy Customer Te…" at bounding box center [903, 512] width 494 height 956
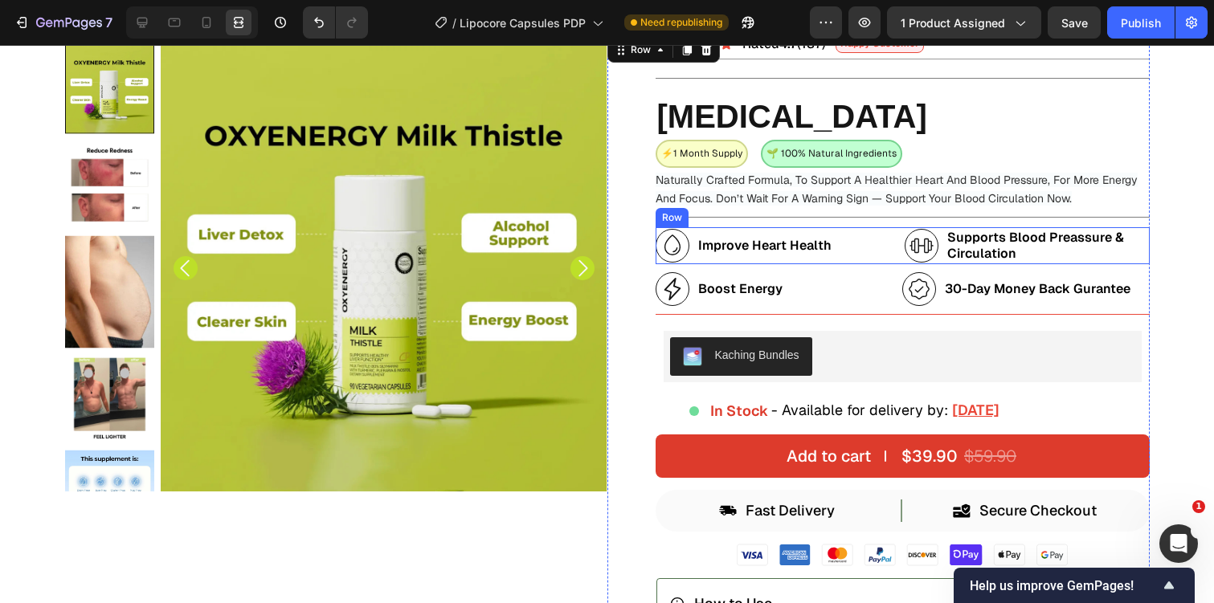
click at [660, 264] on div "Improve Heart Health Item List" at bounding box center [778, 245] width 245 height 37
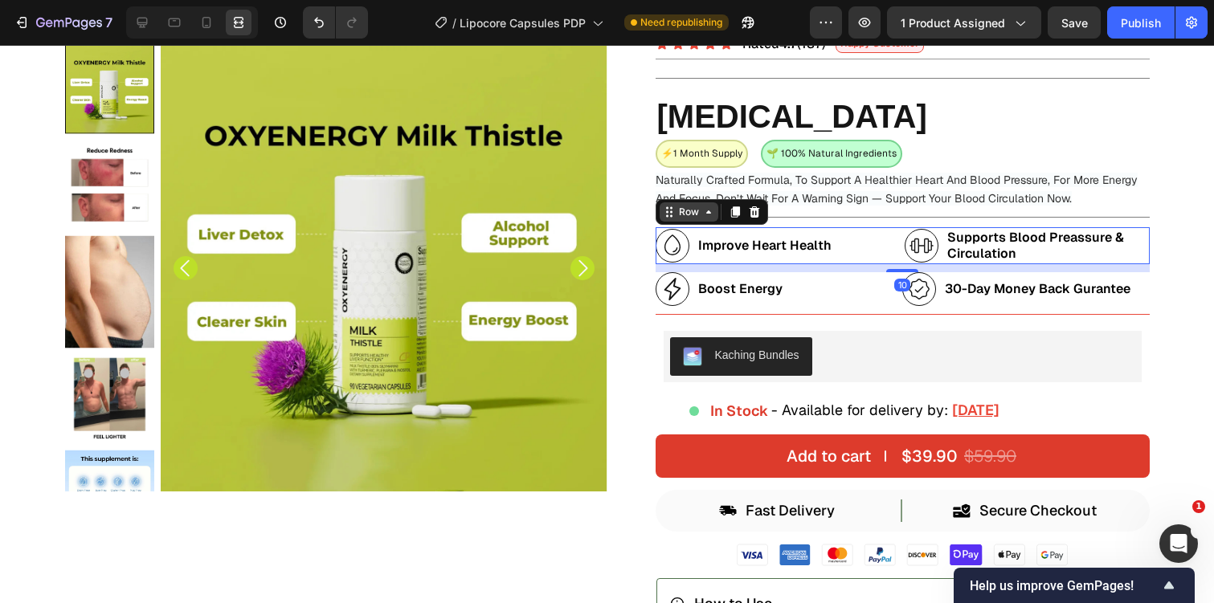
click at [683, 214] on div "Row" at bounding box center [689, 212] width 27 height 14
click at [691, 213] on div "Row" at bounding box center [689, 212] width 27 height 14
click at [697, 221] on div "Row" at bounding box center [689, 211] width 59 height 19
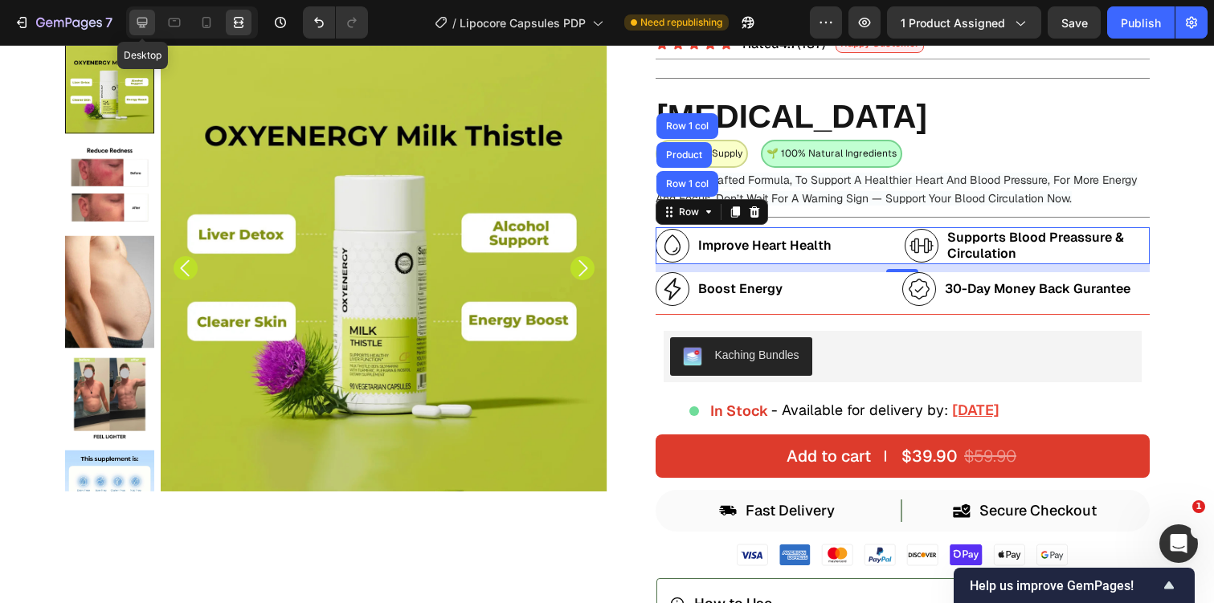
click at [137, 17] on icon at bounding box center [142, 22] width 16 height 16
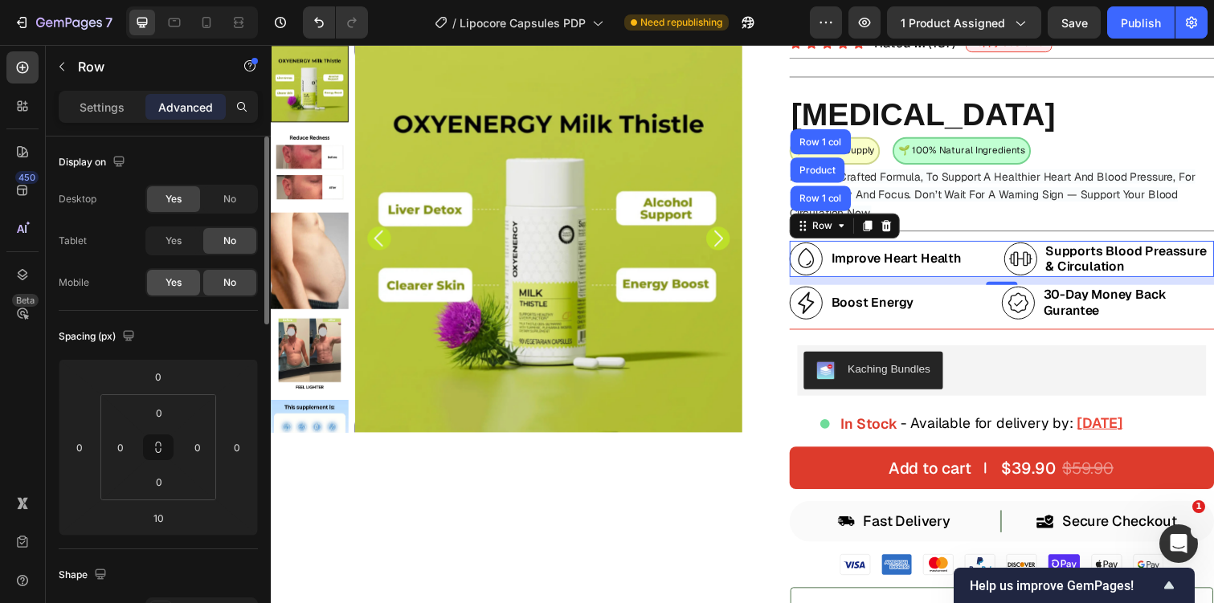
click at [186, 276] on div "Yes" at bounding box center [173, 283] width 53 height 26
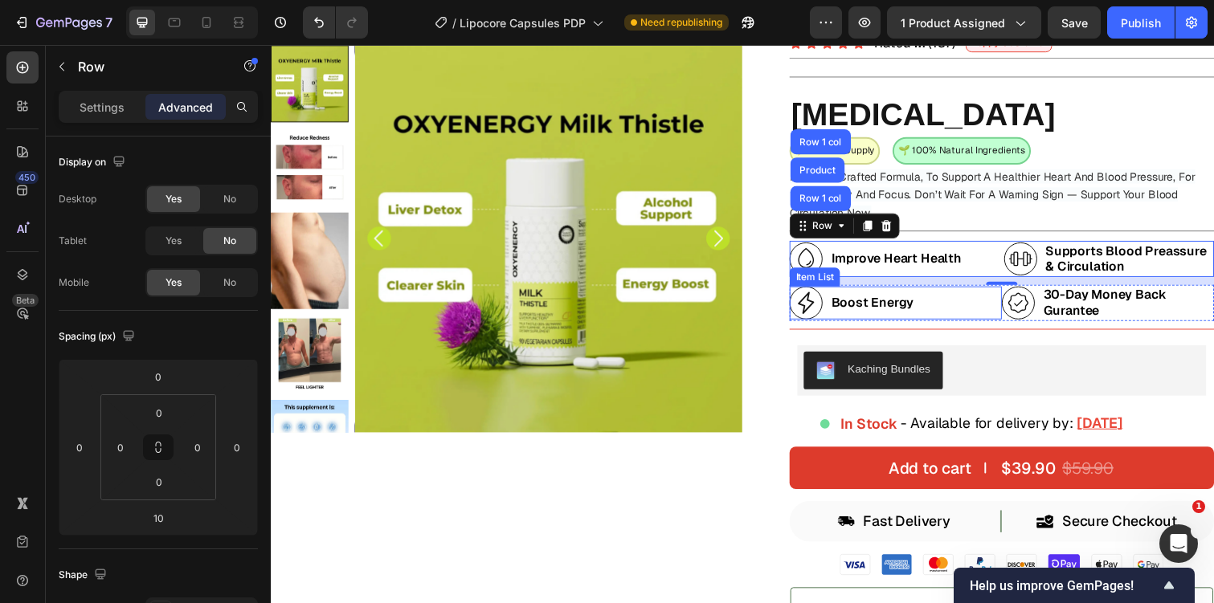
click at [825, 325] on div "Boost Energy" at bounding box center [865, 309] width 129 height 34
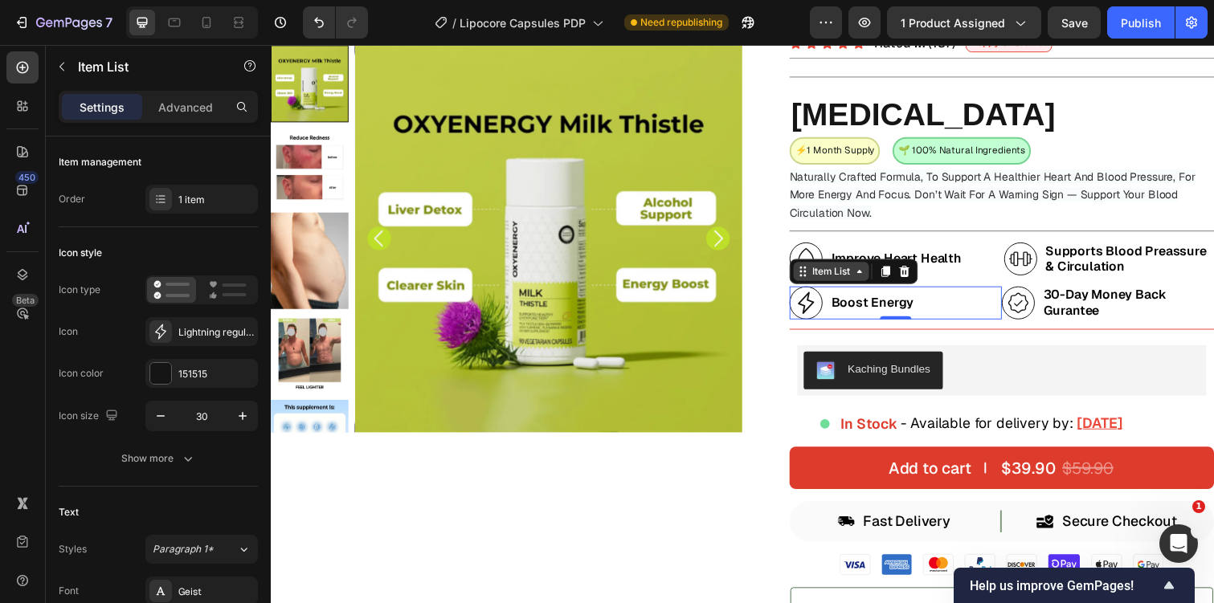
click at [860, 280] on div "Item List" at bounding box center [843, 277] width 45 height 14
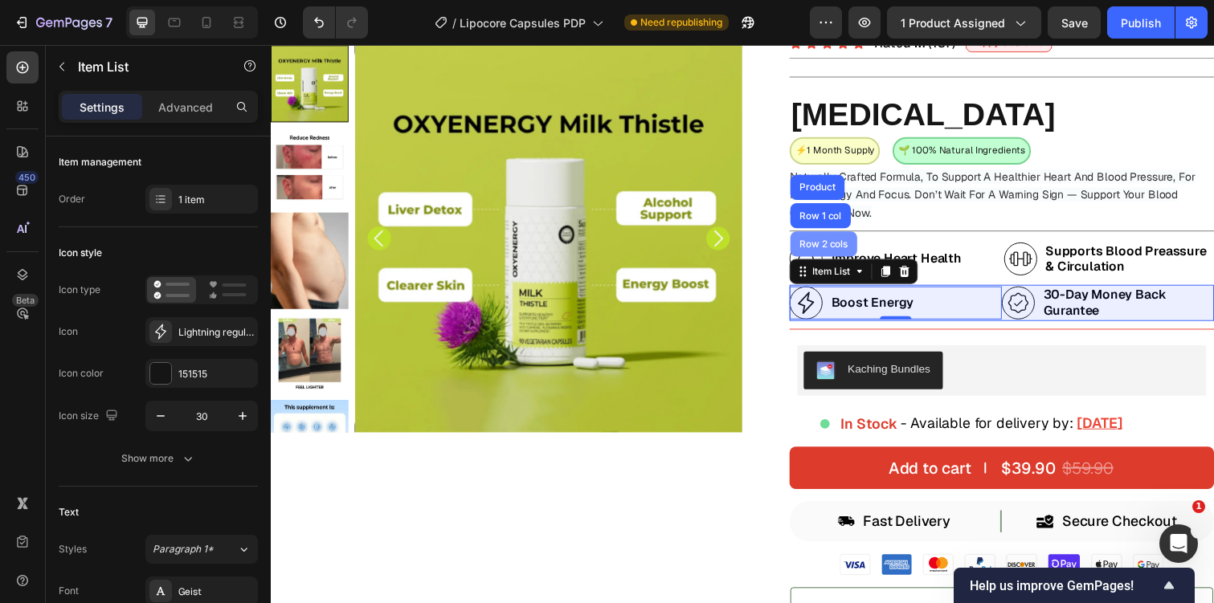
click at [840, 243] on div "Row 2 cols" at bounding box center [836, 249] width 68 height 26
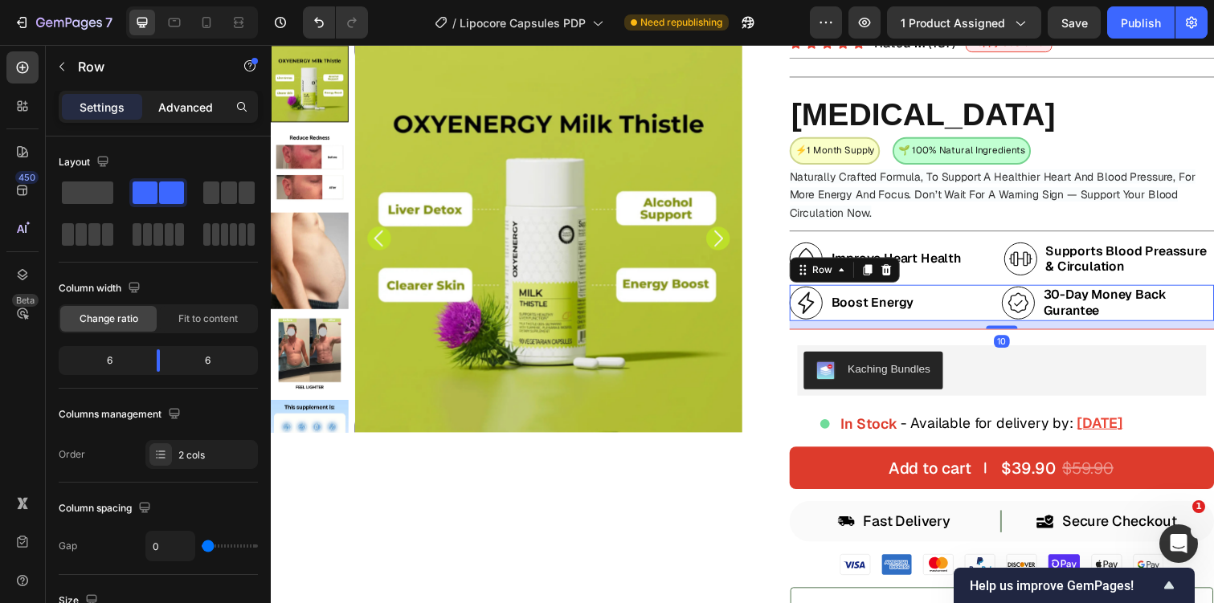
click at [200, 105] on p "Advanced" at bounding box center [185, 107] width 55 height 17
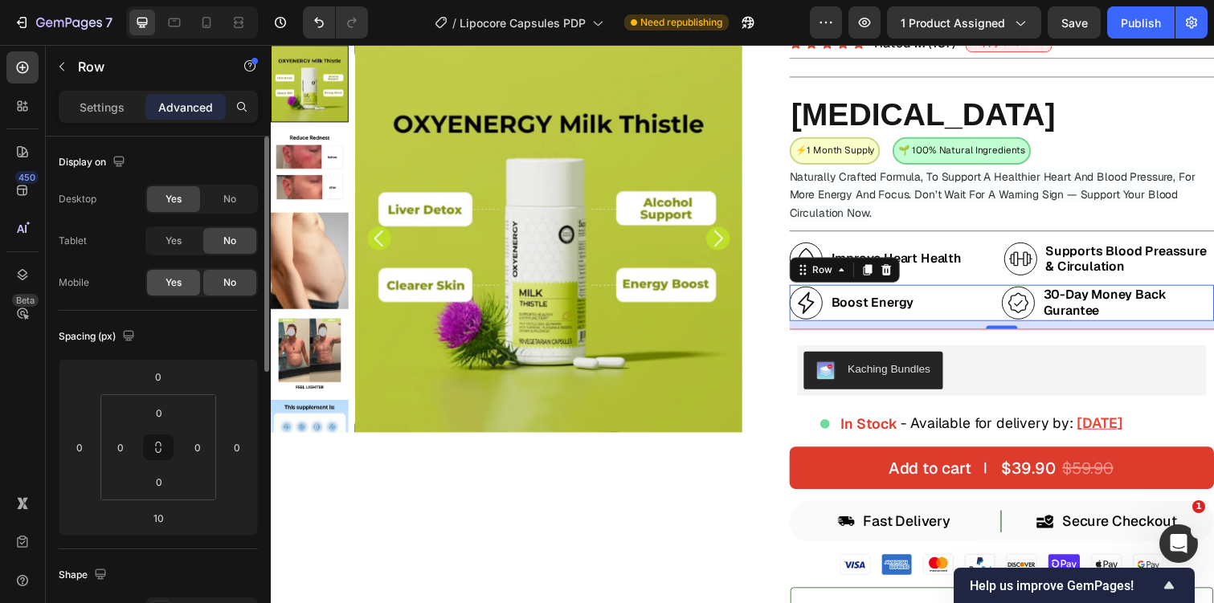
click at [185, 273] on div "Yes" at bounding box center [173, 283] width 53 height 26
click at [211, 18] on icon at bounding box center [206, 22] width 16 height 16
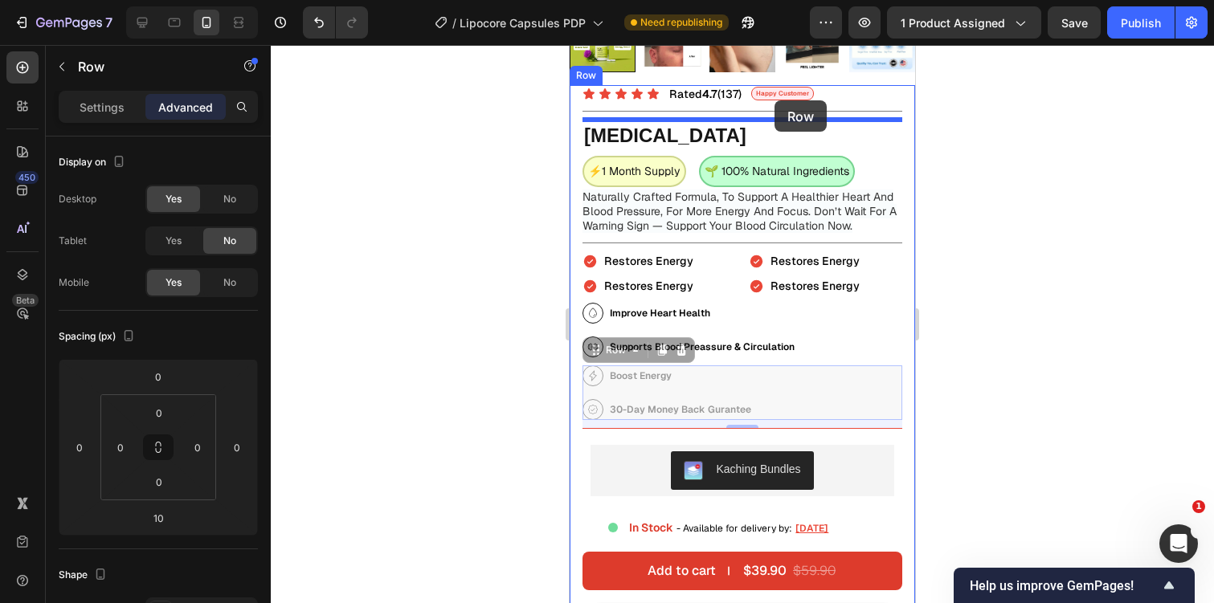
scroll to position [450, 0]
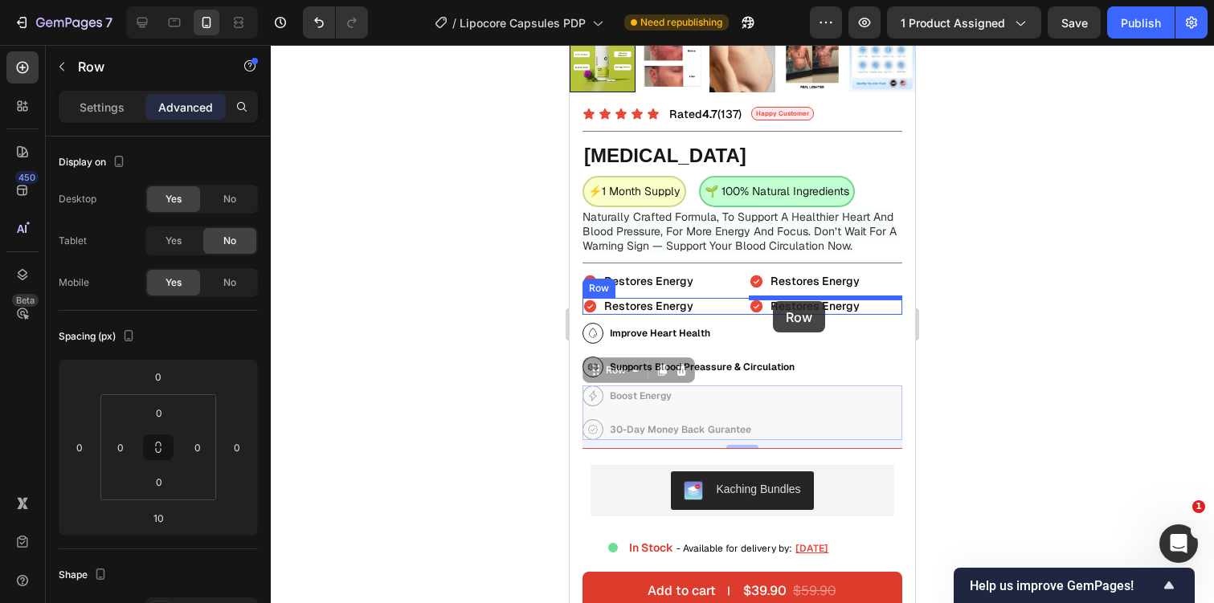
drag, startPoint x: 600, startPoint y: 178, endPoint x: 773, endPoint y: 301, distance: 212.5
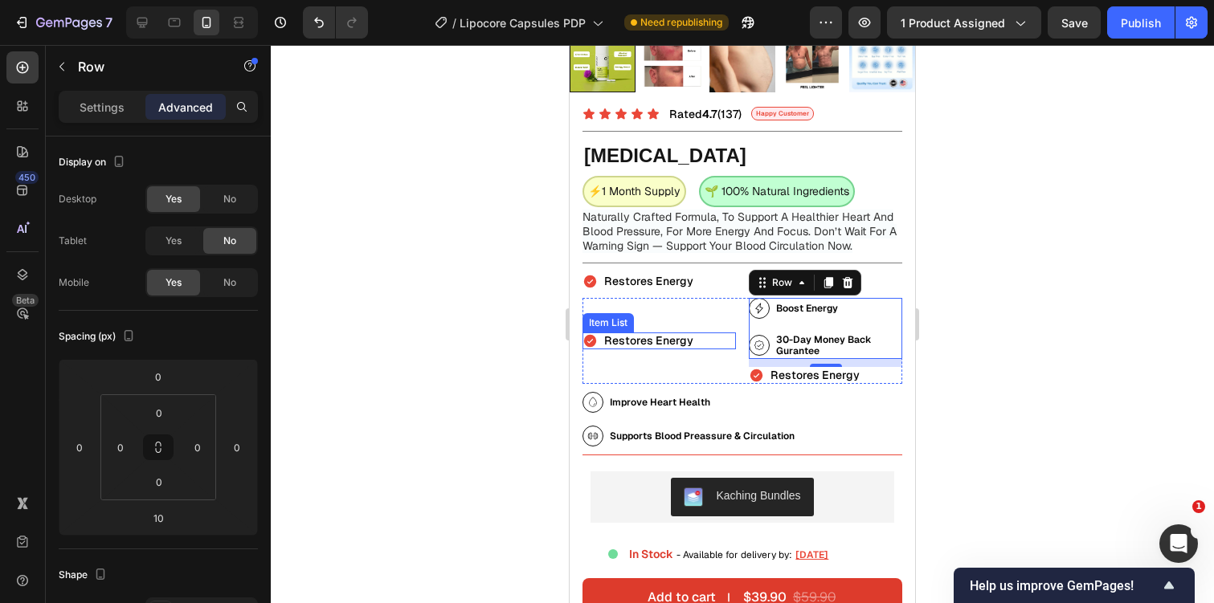
click at [714, 337] on div "Restores Energy" at bounding box center [658, 341] width 153 height 17
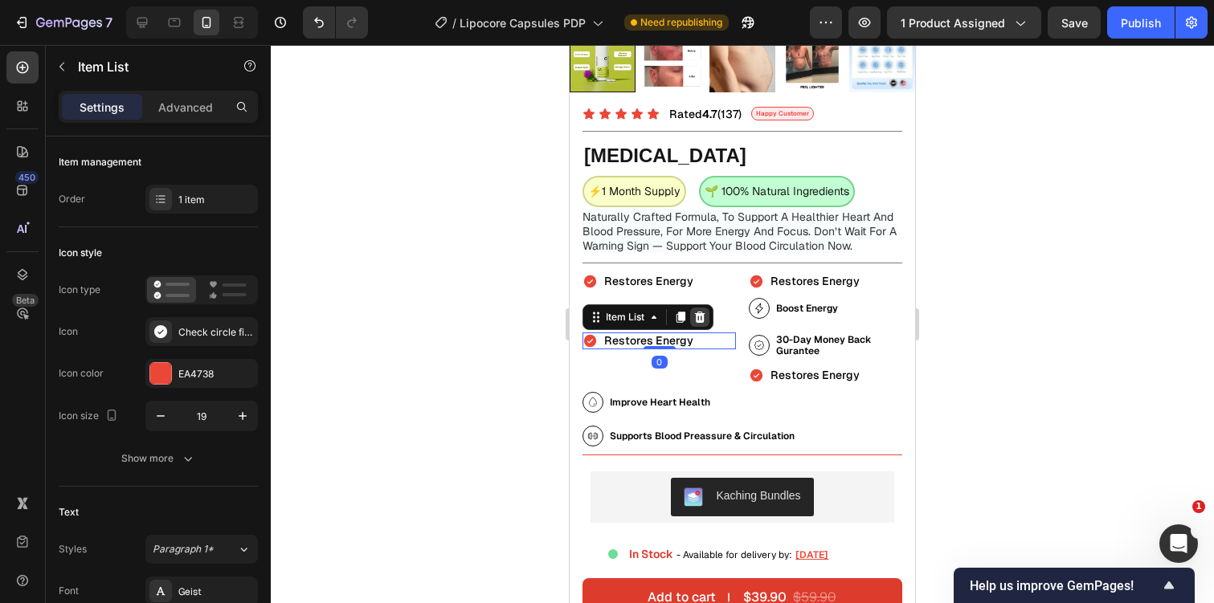
click at [707, 314] on div at bounding box center [699, 317] width 19 height 19
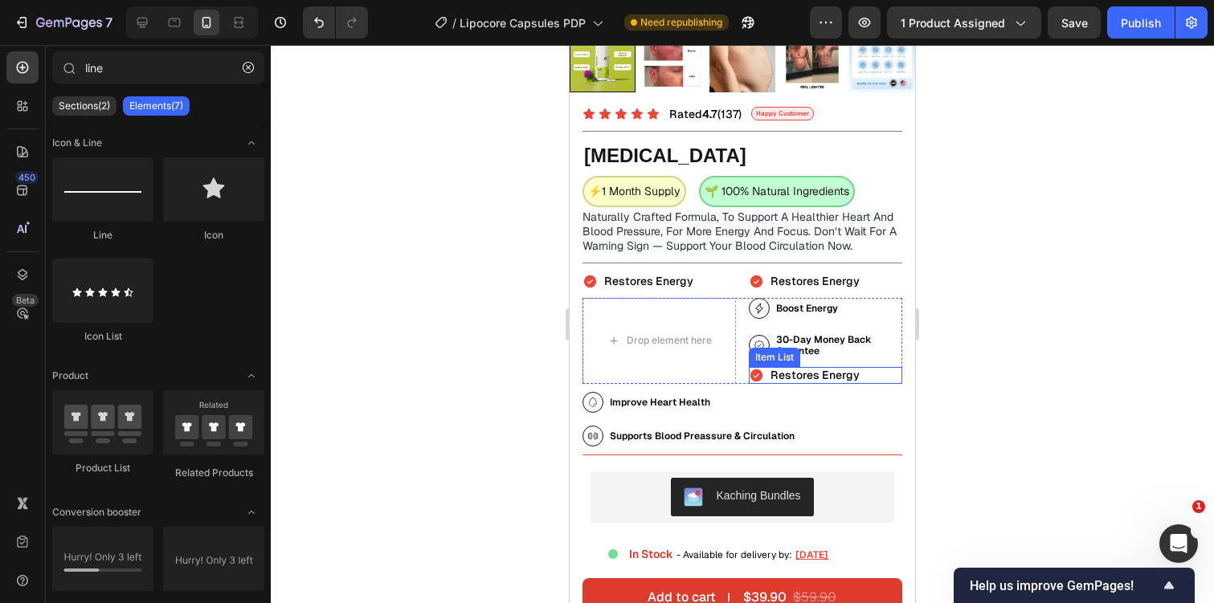
click at [873, 374] on div "Restores Energy" at bounding box center [825, 375] width 153 height 17
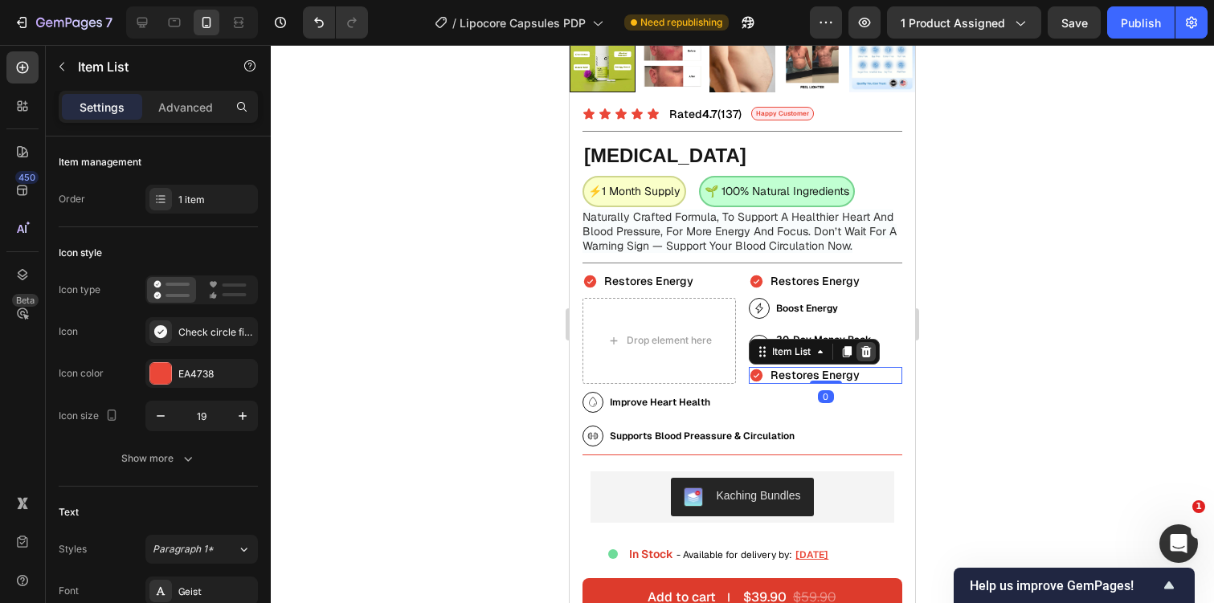
click at [868, 353] on icon at bounding box center [866, 351] width 10 height 11
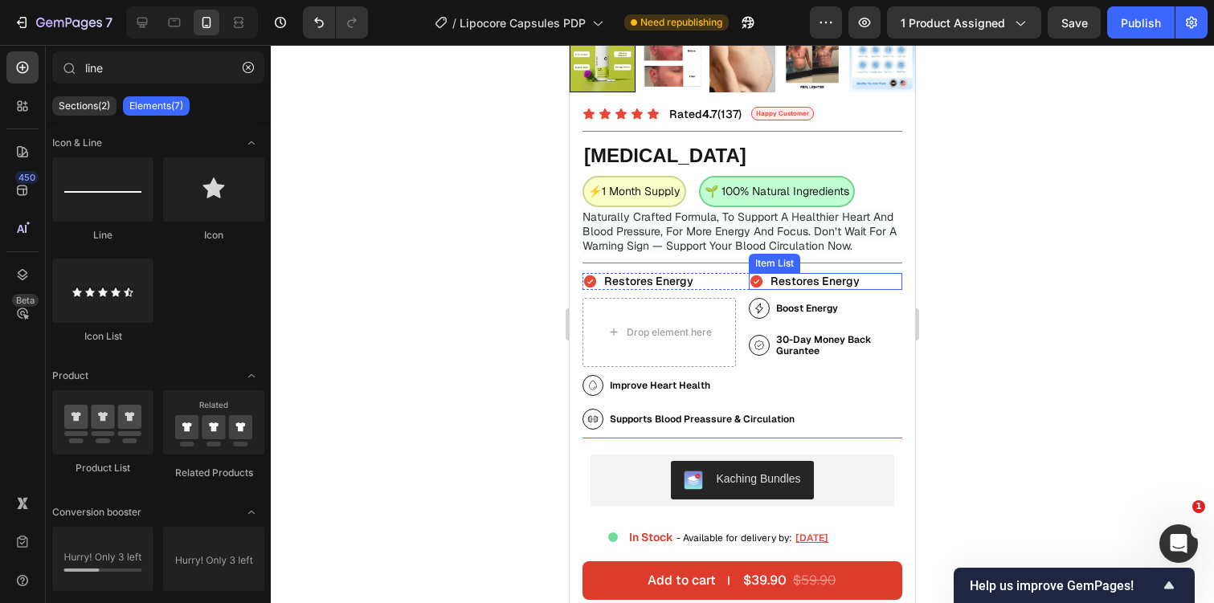
click at [877, 284] on div "Restores Energy" at bounding box center [825, 281] width 153 height 17
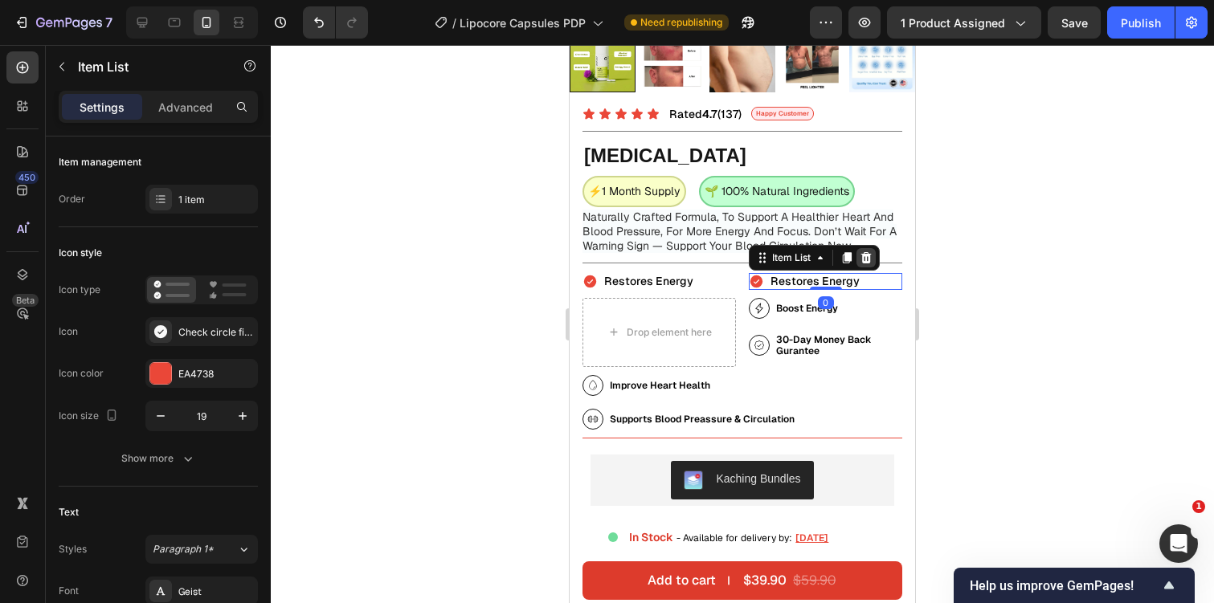
click at [867, 255] on icon at bounding box center [866, 257] width 10 height 11
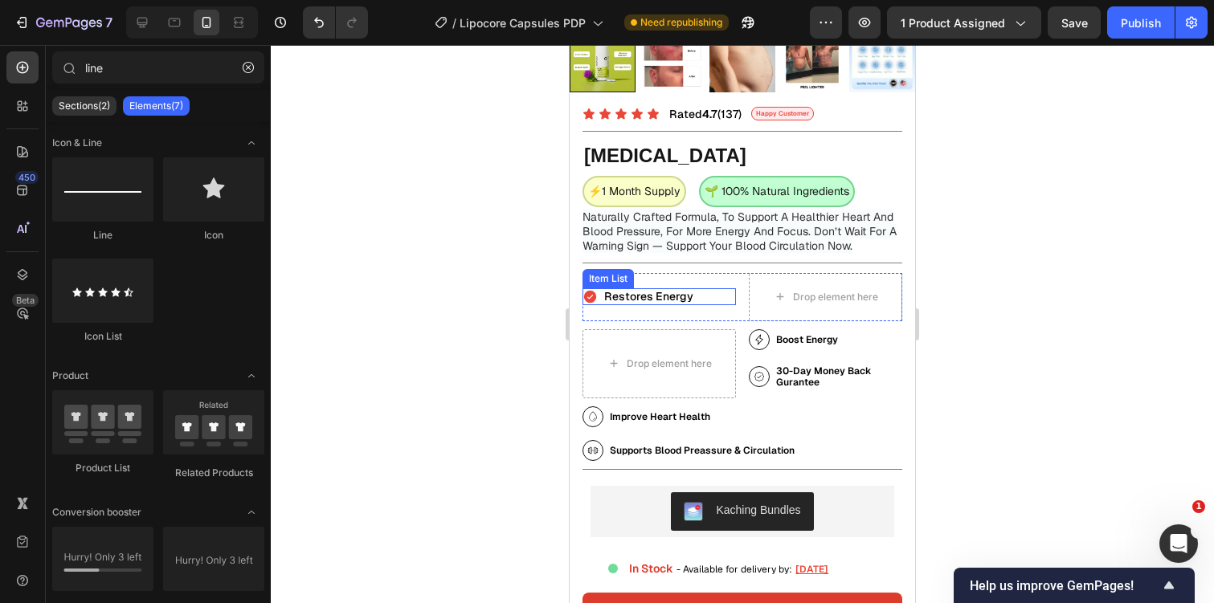
click at [725, 294] on div "Restores Energy" at bounding box center [658, 296] width 153 height 17
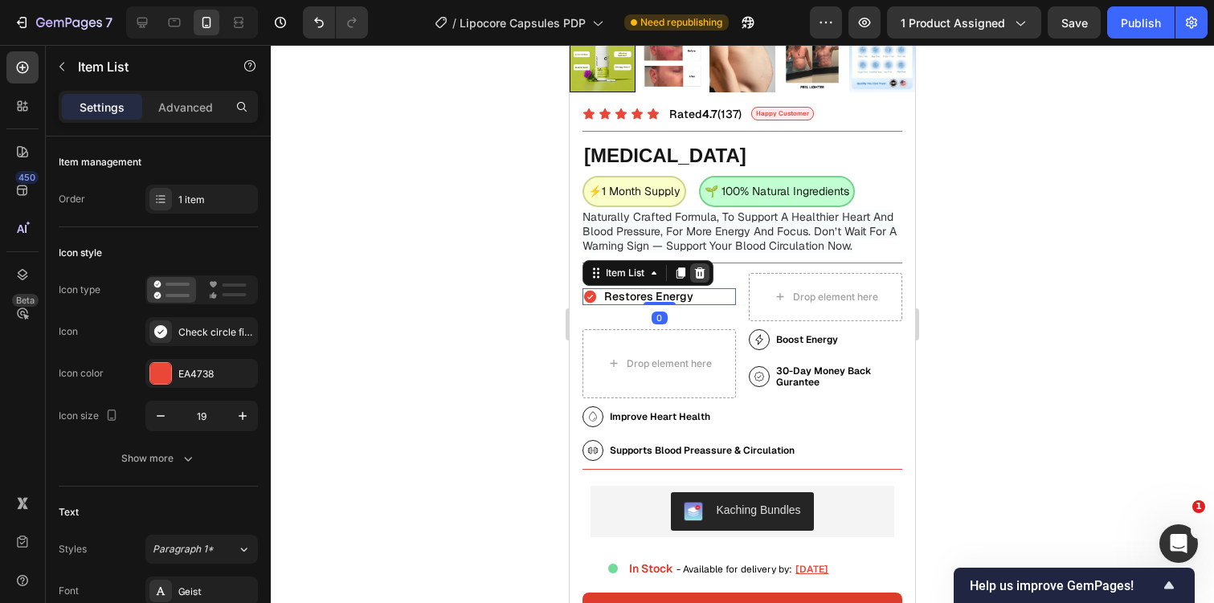
click at [701, 272] on icon at bounding box center [699, 273] width 13 height 13
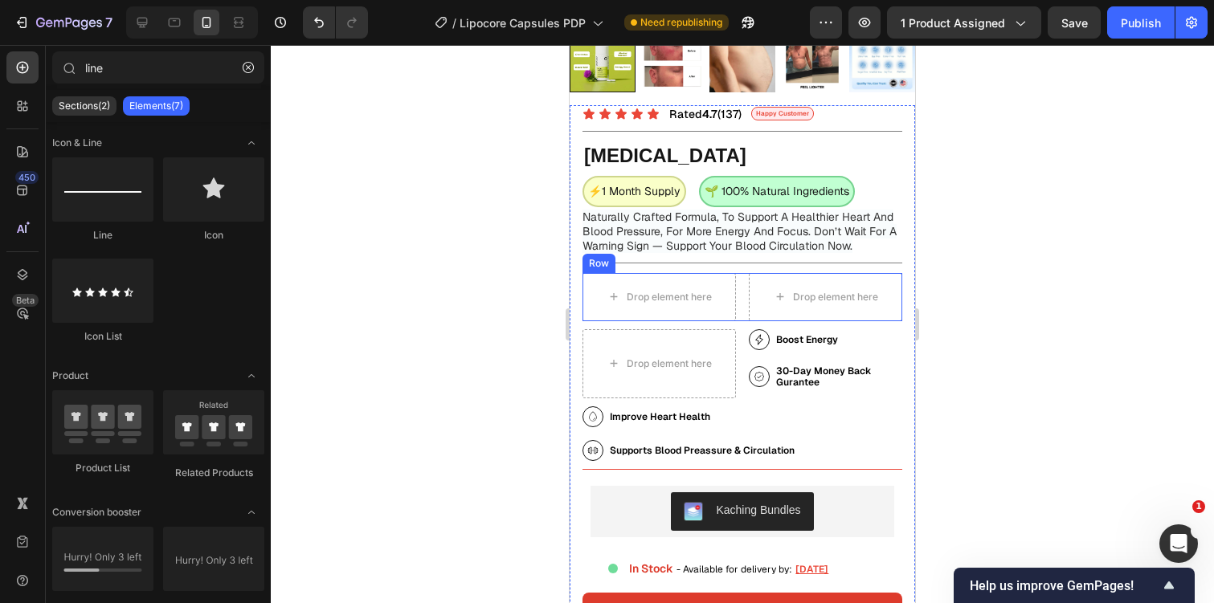
click at [740, 313] on div "Drop element here Drop element here Row" at bounding box center [742, 297] width 320 height 48
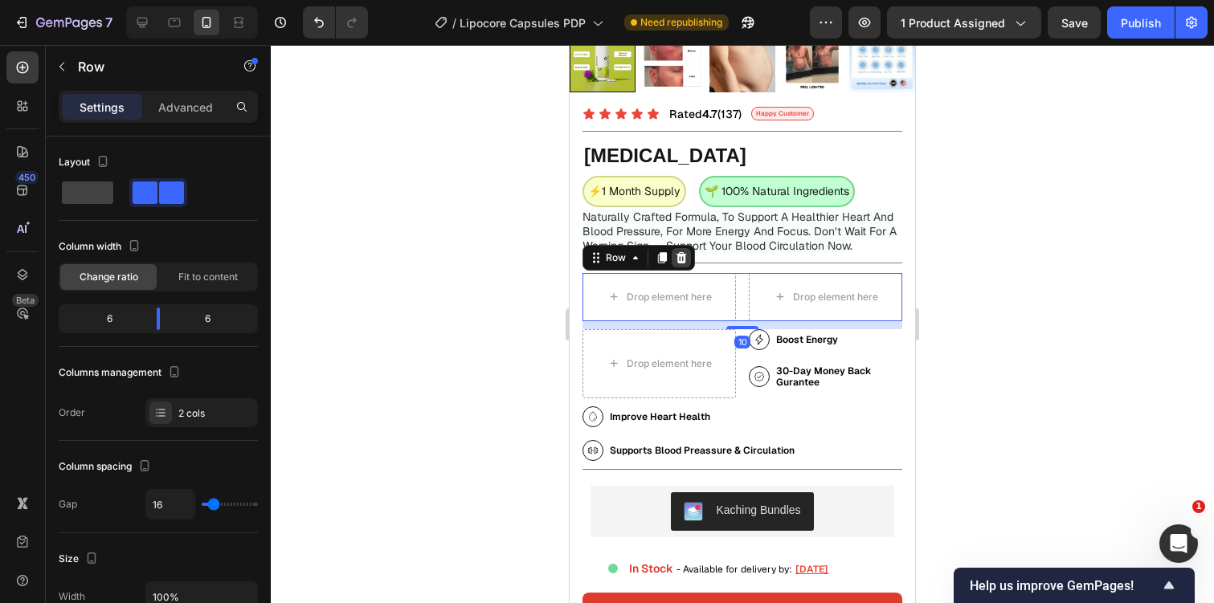
click at [684, 256] on icon at bounding box center [681, 257] width 10 height 11
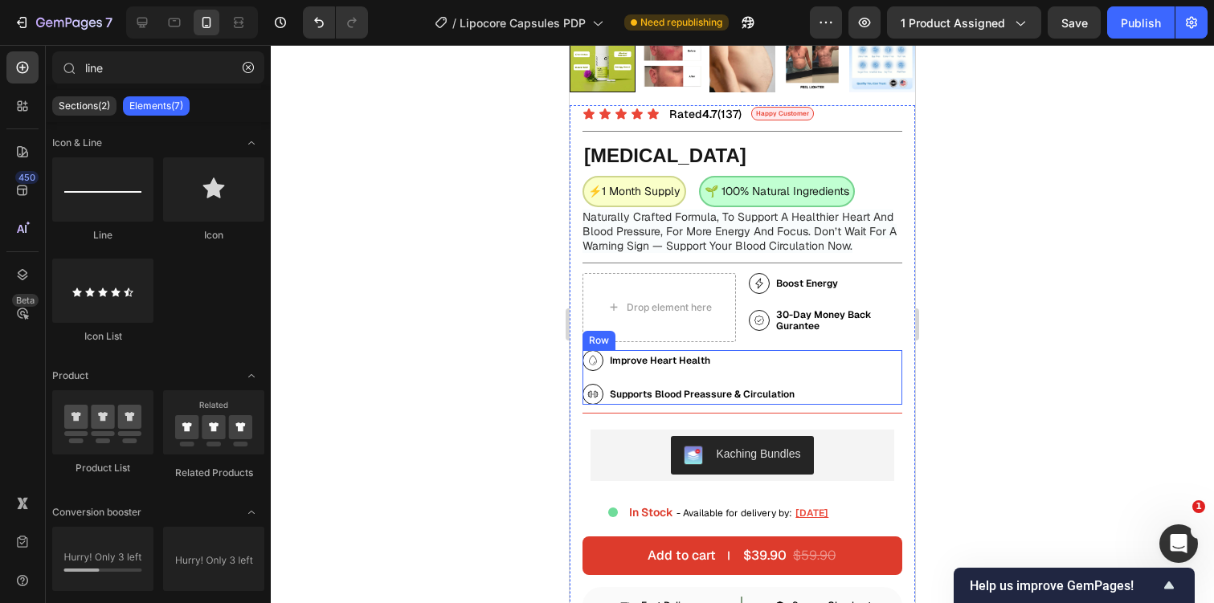
click at [822, 379] on div "Improve Heart Health Item List Supports Blood Preassure & Circulation Item List…" at bounding box center [742, 377] width 320 height 55
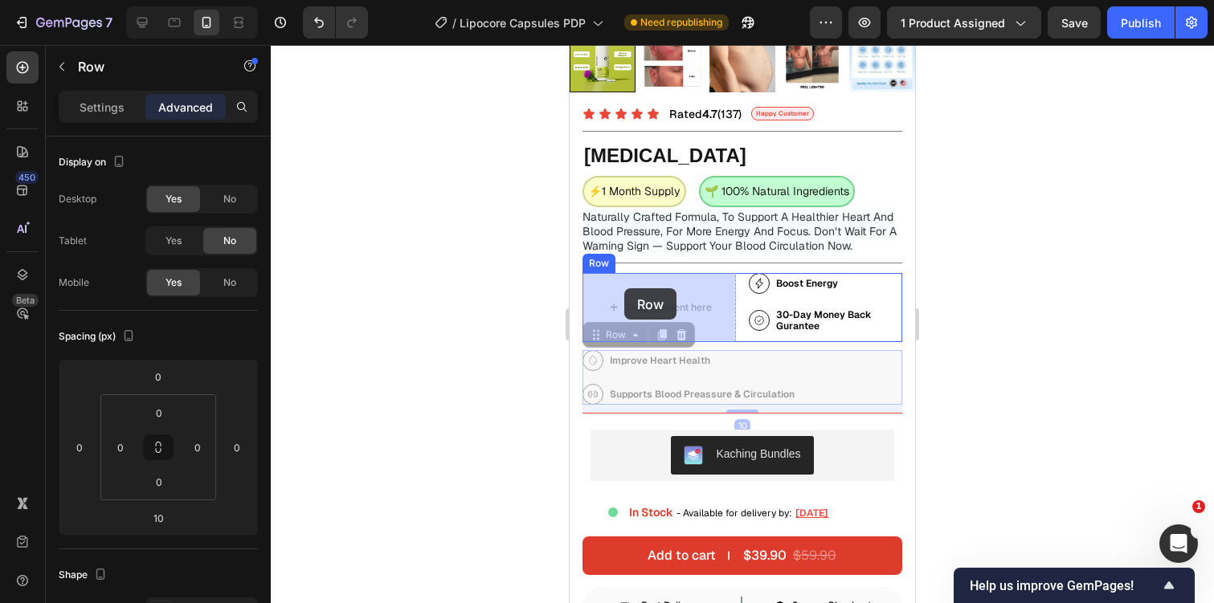
drag, startPoint x: 603, startPoint y: 341, endPoint x: 624, endPoint y: 288, distance: 57.3
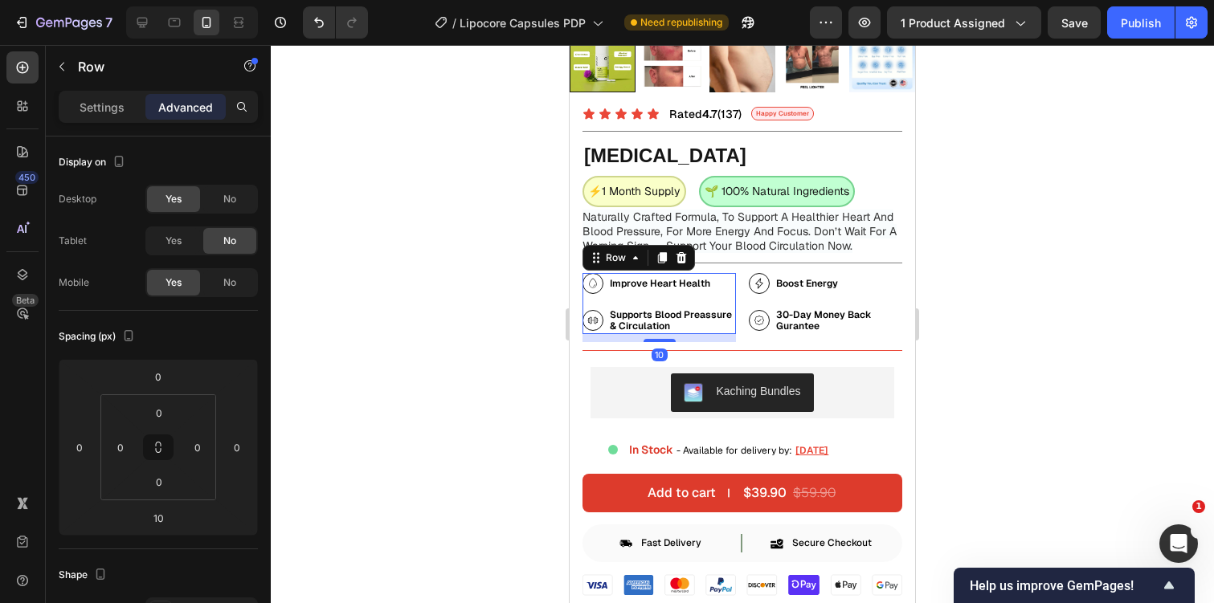
click at [1016, 223] on div at bounding box center [742, 324] width 943 height 558
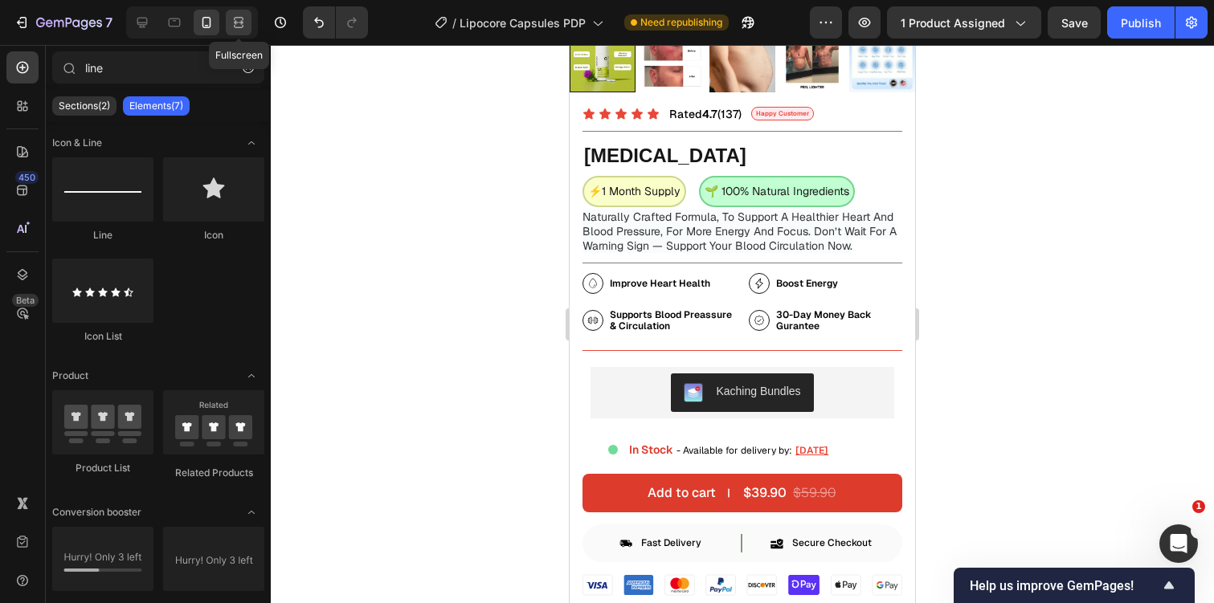
click at [244, 28] on icon at bounding box center [239, 22] width 16 height 16
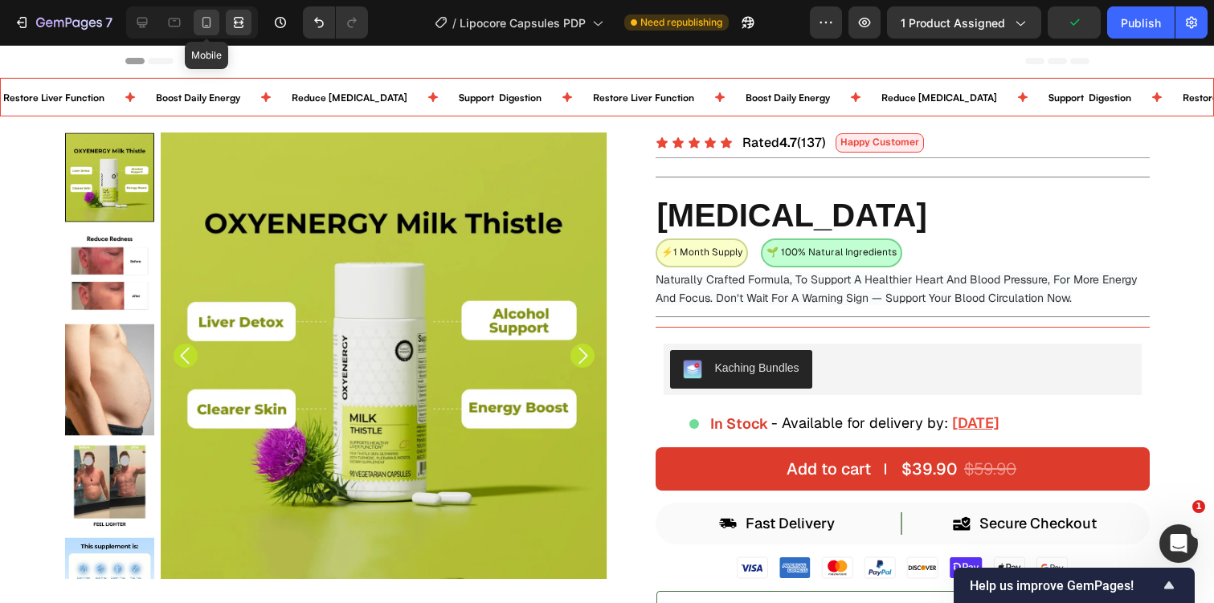
click at [206, 25] on icon at bounding box center [207, 26] width 4 height 2
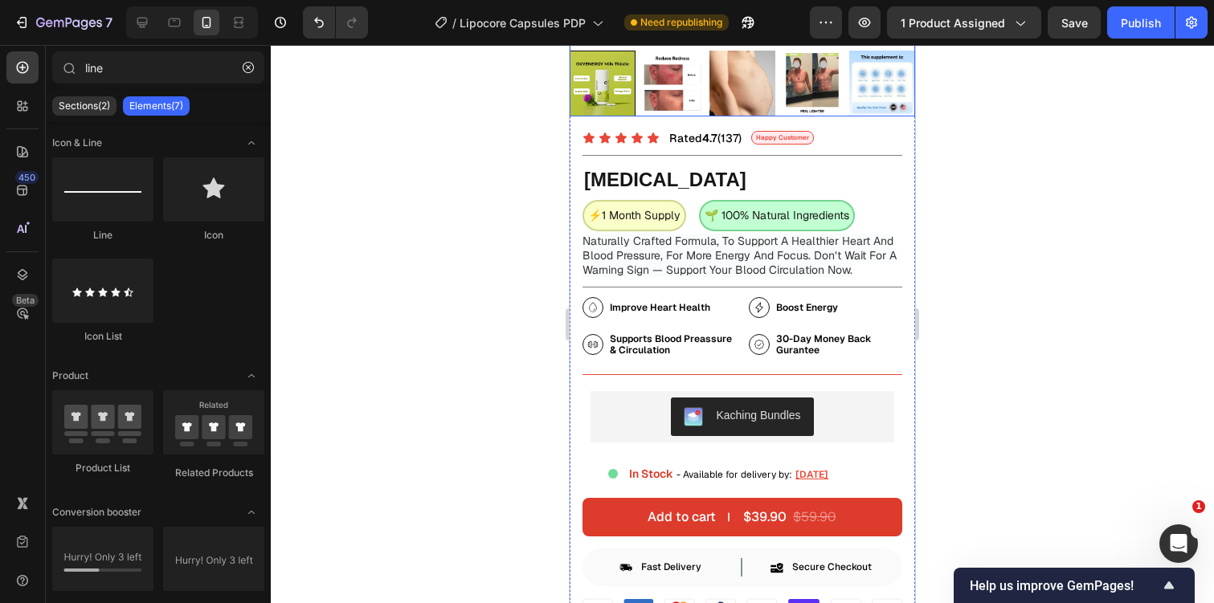
scroll to position [445, 0]
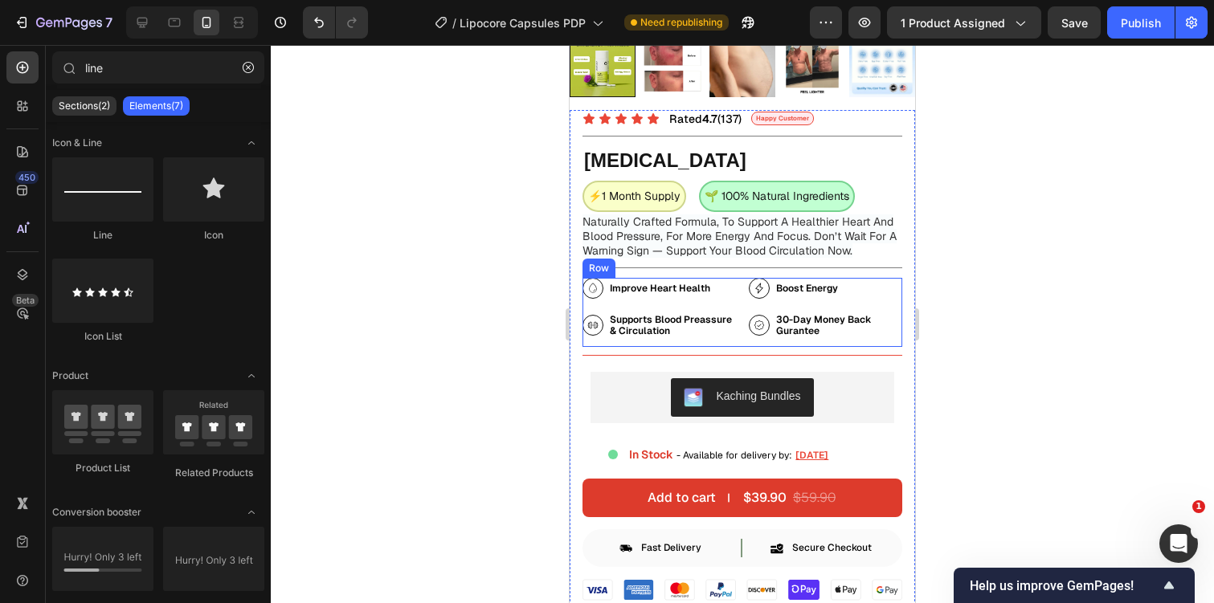
click at [737, 309] on div "Improve Heart Health Item List Supports Blood Preassure & Circulation Item List…" at bounding box center [742, 312] width 320 height 69
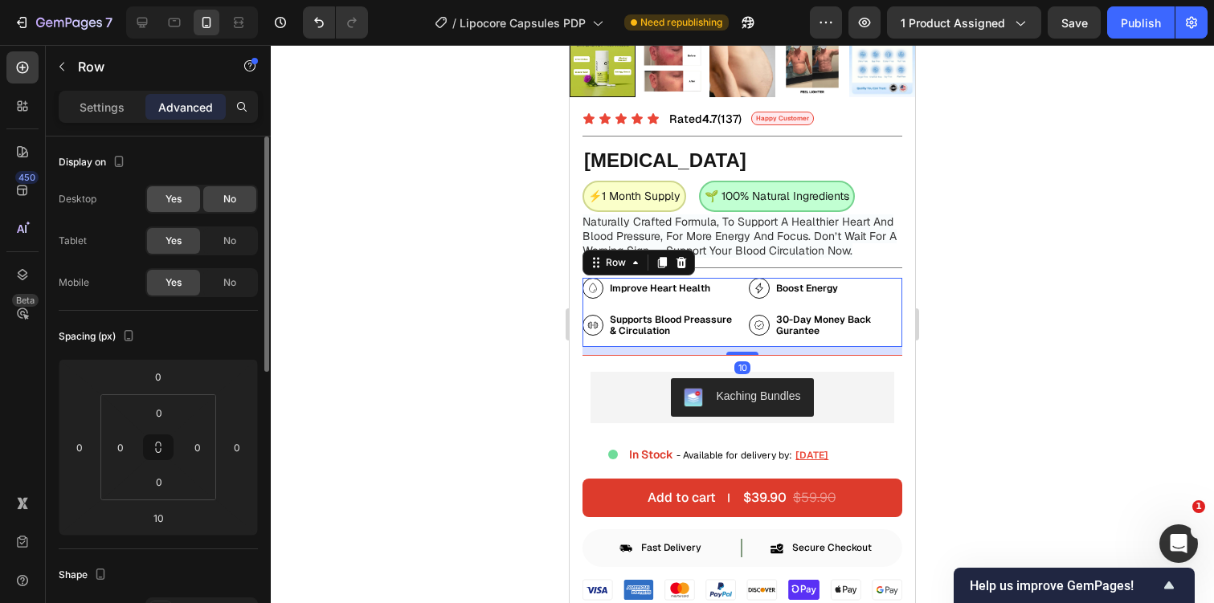
click at [197, 191] on div "Yes" at bounding box center [173, 199] width 53 height 26
click at [245, 24] on icon at bounding box center [239, 22] width 16 height 16
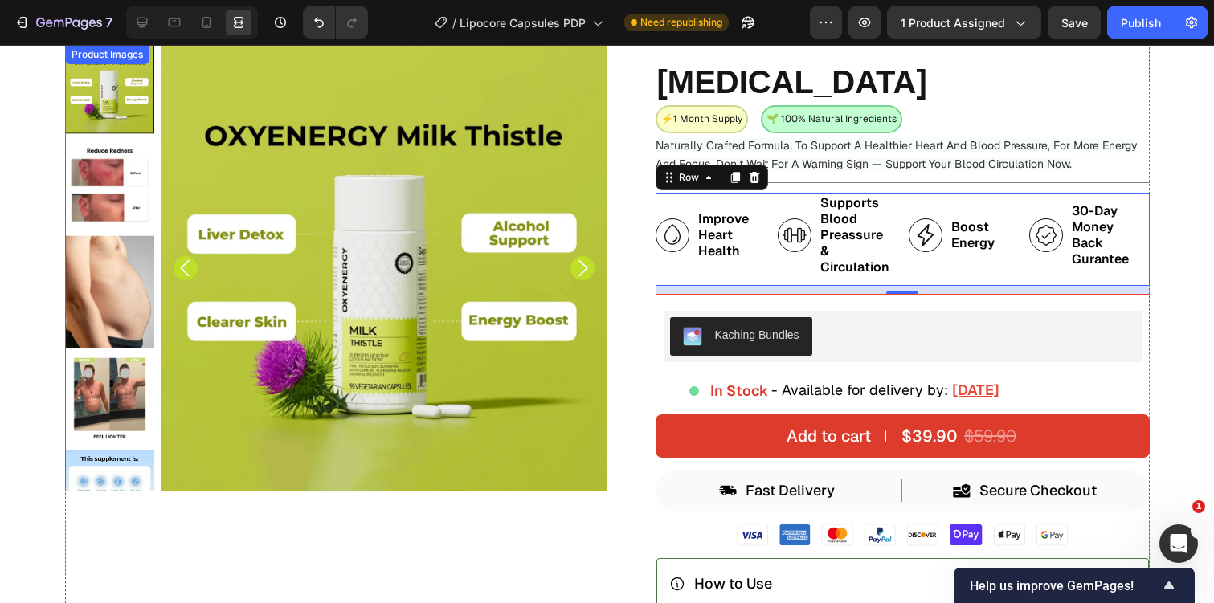
scroll to position [104, 0]
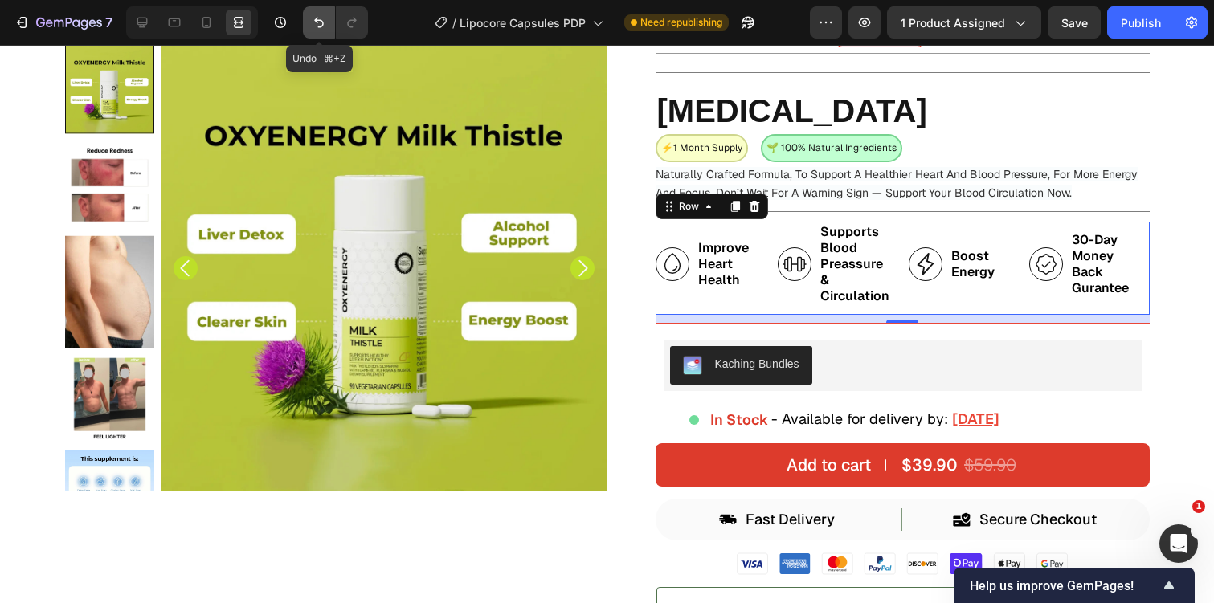
click at [318, 9] on button "Undo/Redo" at bounding box center [319, 22] width 32 height 32
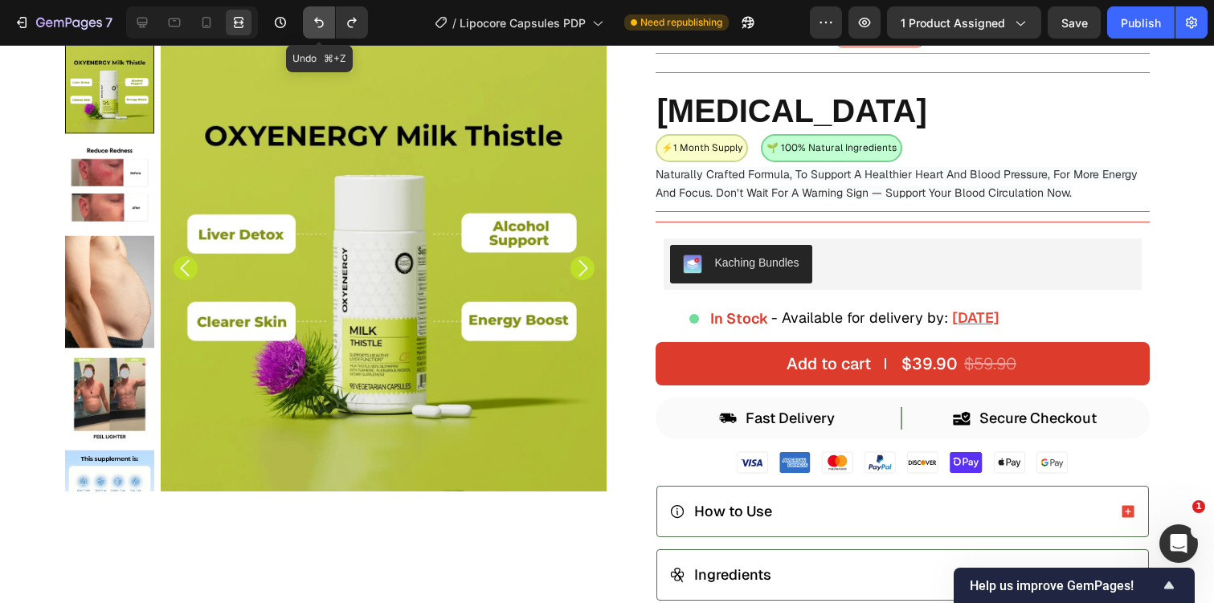
click at [318, 9] on button "Undo/Redo" at bounding box center [319, 22] width 32 height 32
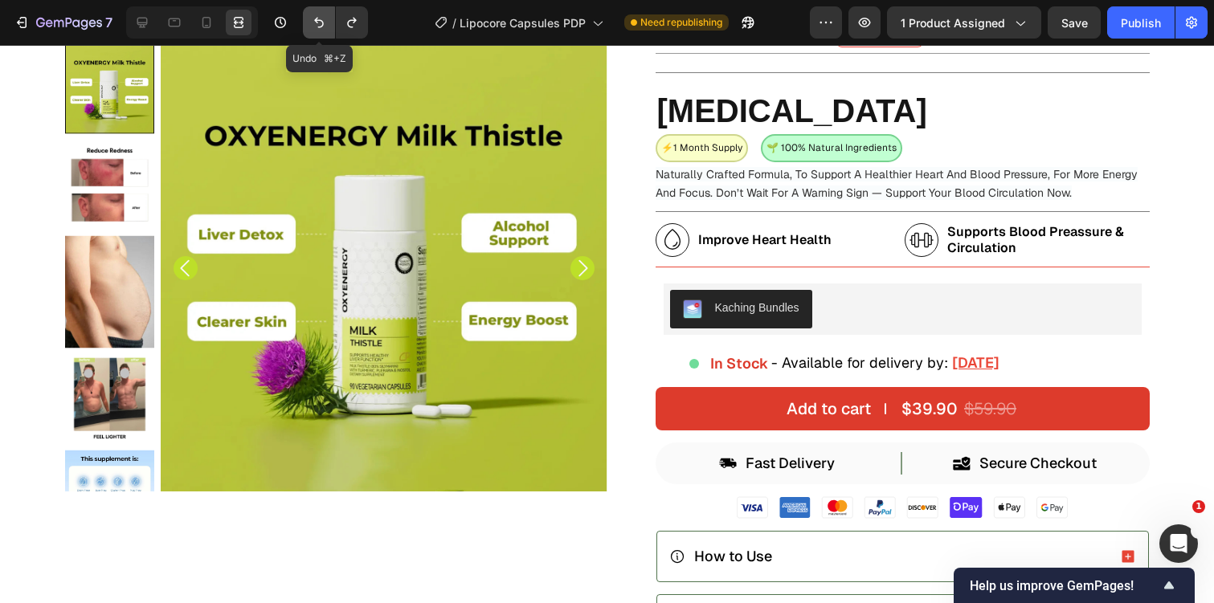
click at [318, 9] on button "Undo/Redo" at bounding box center [319, 22] width 32 height 32
click at [321, 26] on icon "Undo/Redo" at bounding box center [319, 23] width 10 height 10
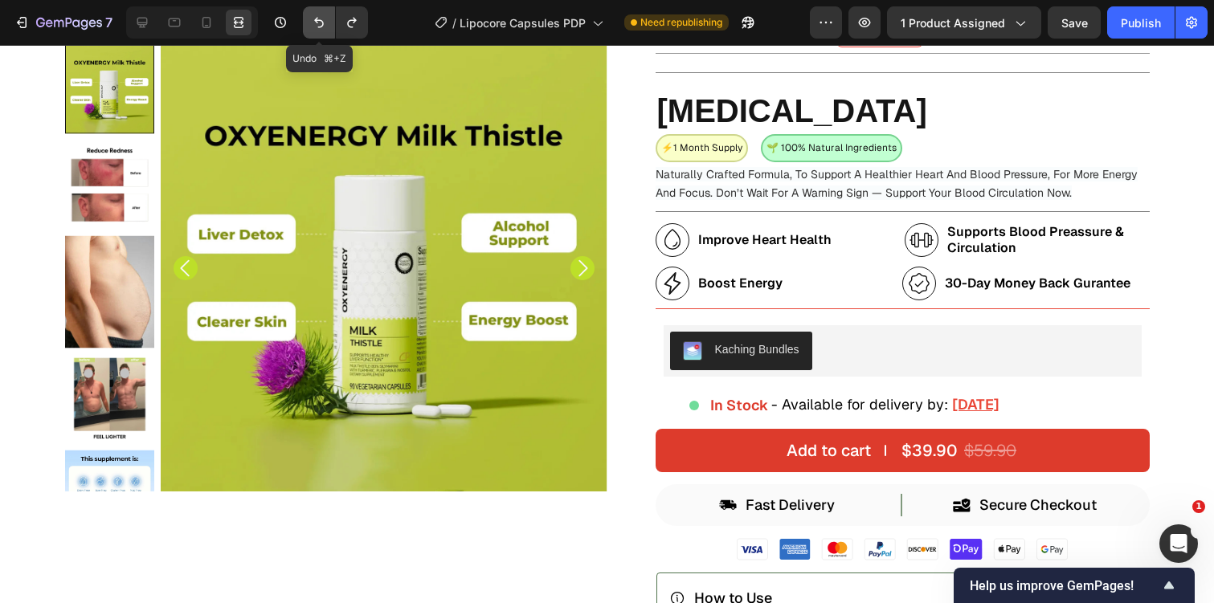
click at [321, 26] on icon "Undo/Redo" at bounding box center [319, 23] width 10 height 10
click at [203, 17] on icon at bounding box center [206, 22] width 9 height 11
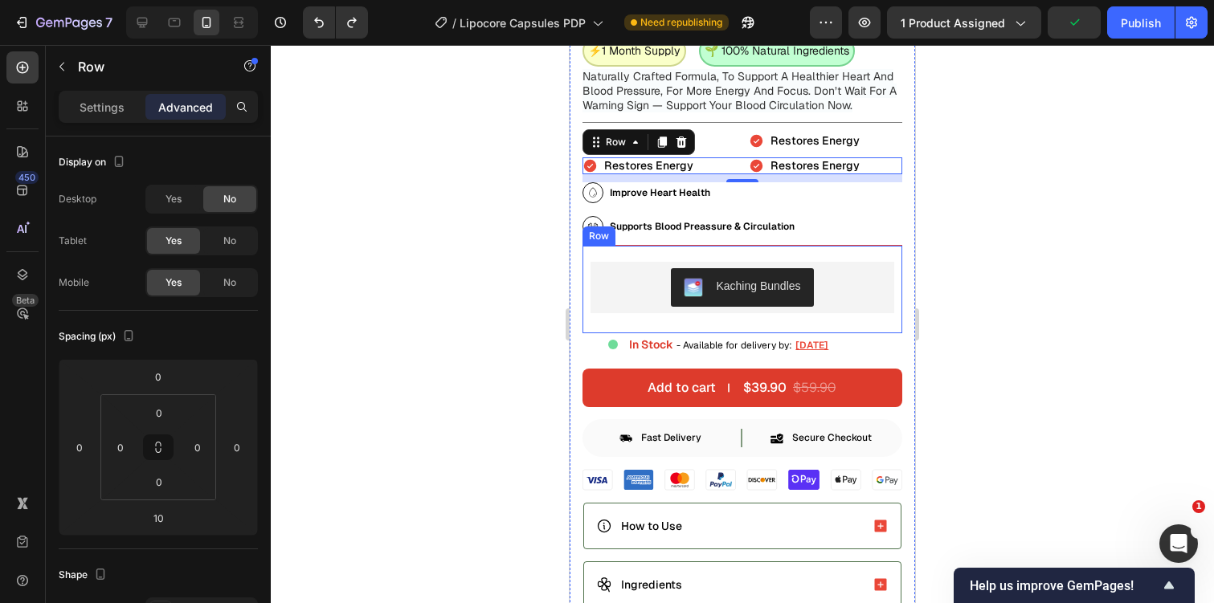
scroll to position [575, 0]
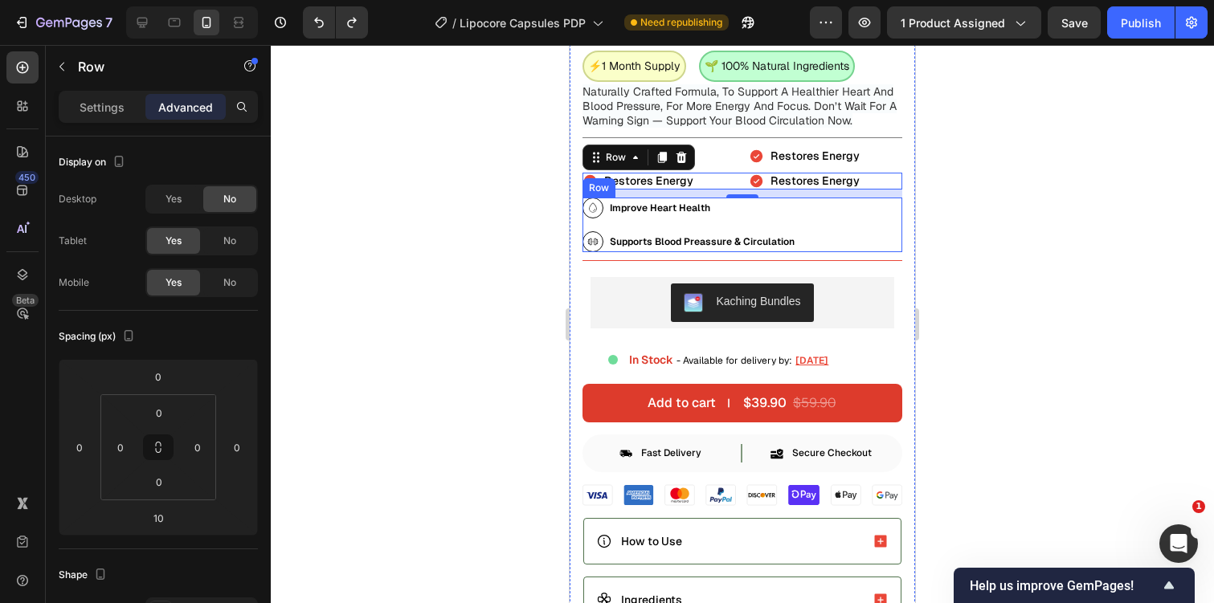
click at [756, 224] on div "Improve Heart Health Item List Supports Blood Preassure & Circulation Item List…" at bounding box center [742, 225] width 320 height 55
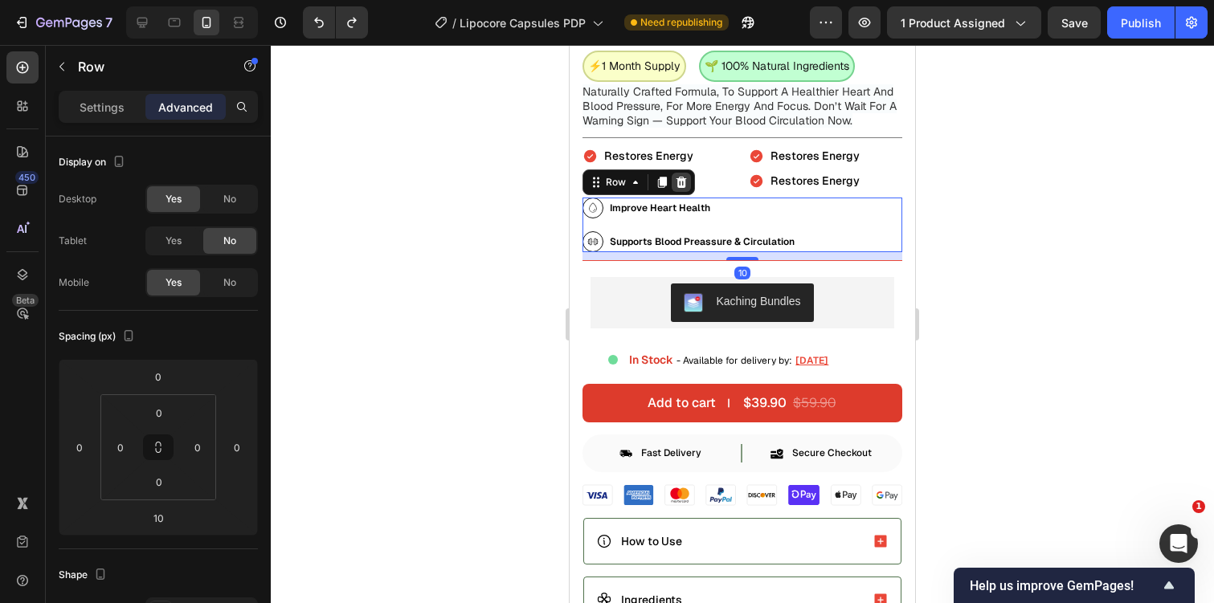
click at [689, 183] on div at bounding box center [681, 182] width 19 height 19
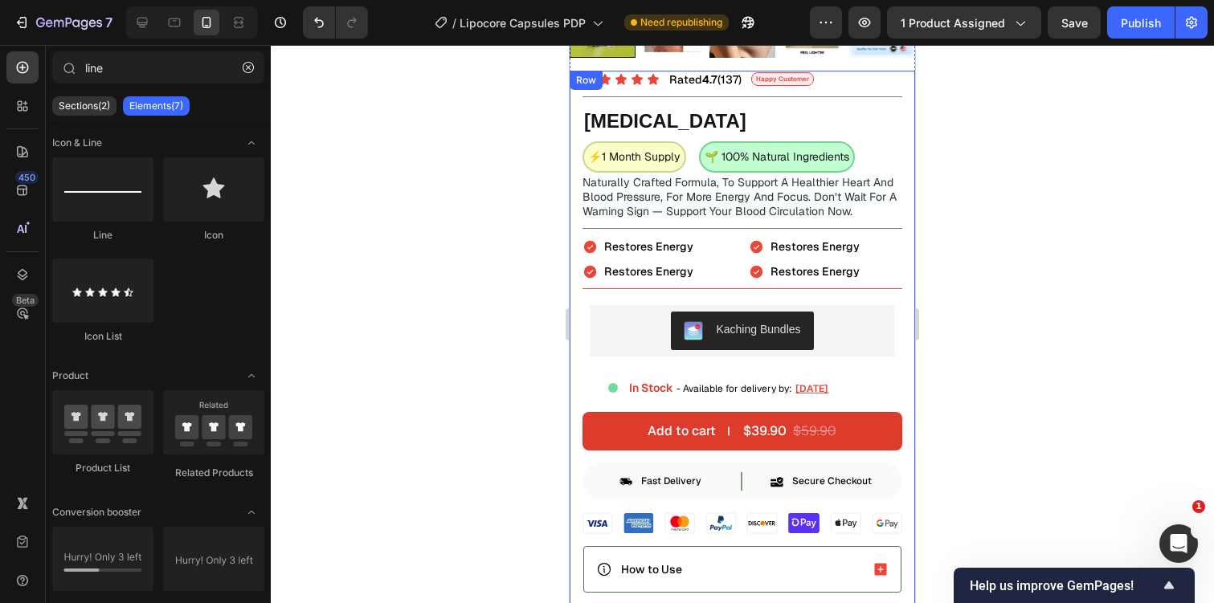
scroll to position [443, 0]
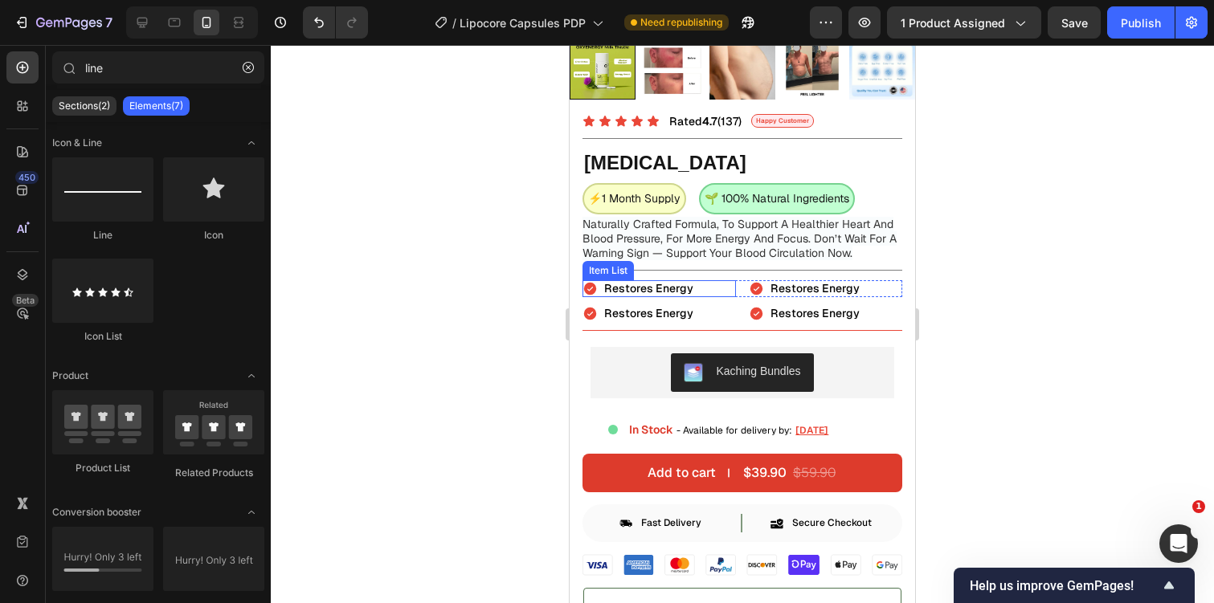
click at [627, 290] on span "Restores Energy" at bounding box center [648, 288] width 89 height 14
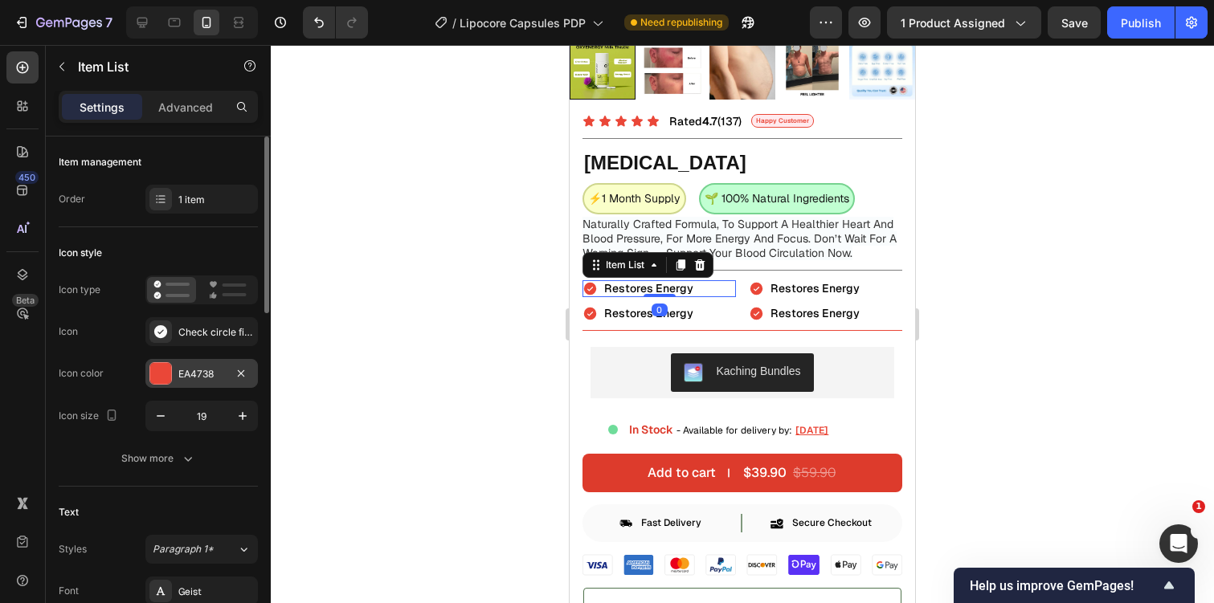
click at [203, 371] on div "EA4738" at bounding box center [201, 374] width 47 height 14
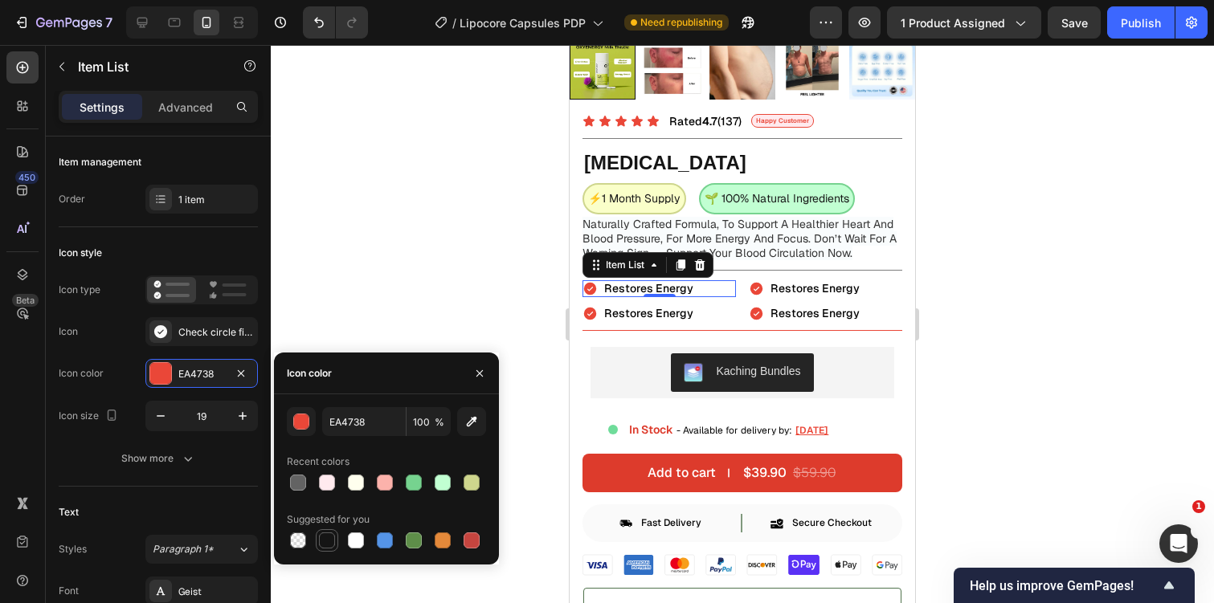
click at [329, 541] on div at bounding box center [327, 541] width 16 height 16
click at [332, 545] on div at bounding box center [327, 541] width 16 height 16
type input "151515"
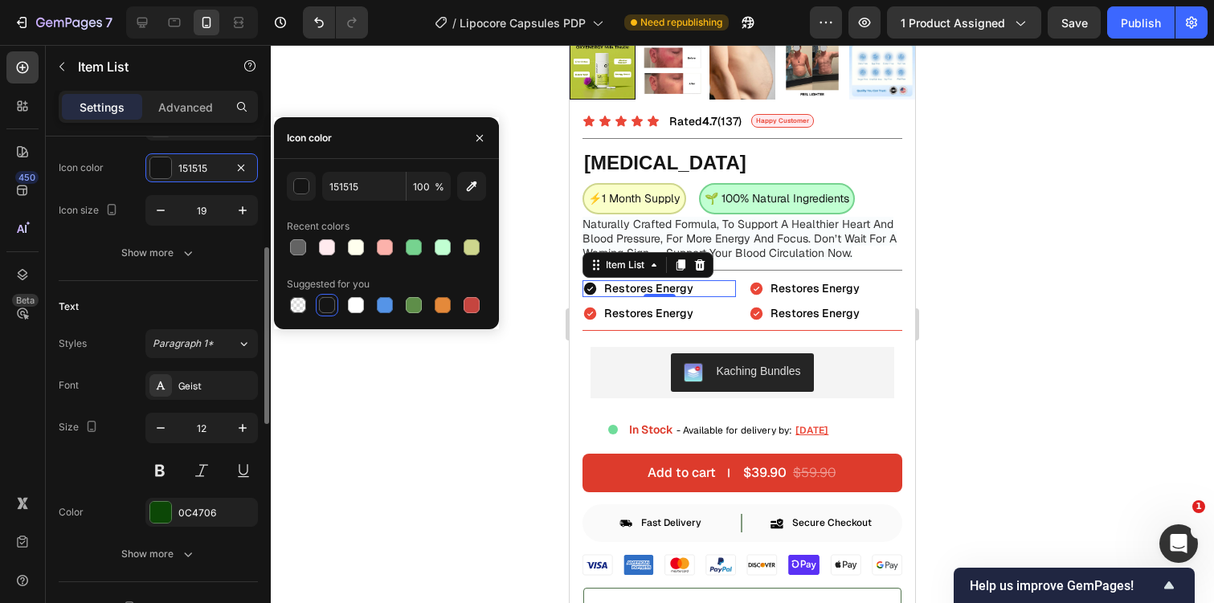
scroll to position [268, 0]
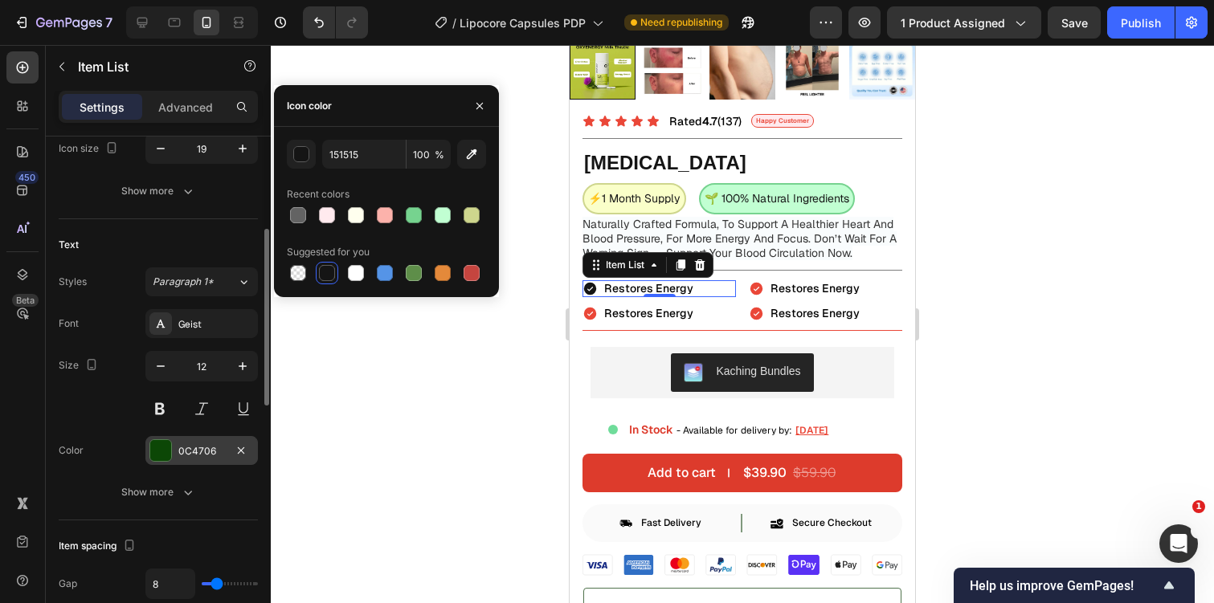
click at [188, 463] on div "0C4706" at bounding box center [201, 450] width 112 height 29
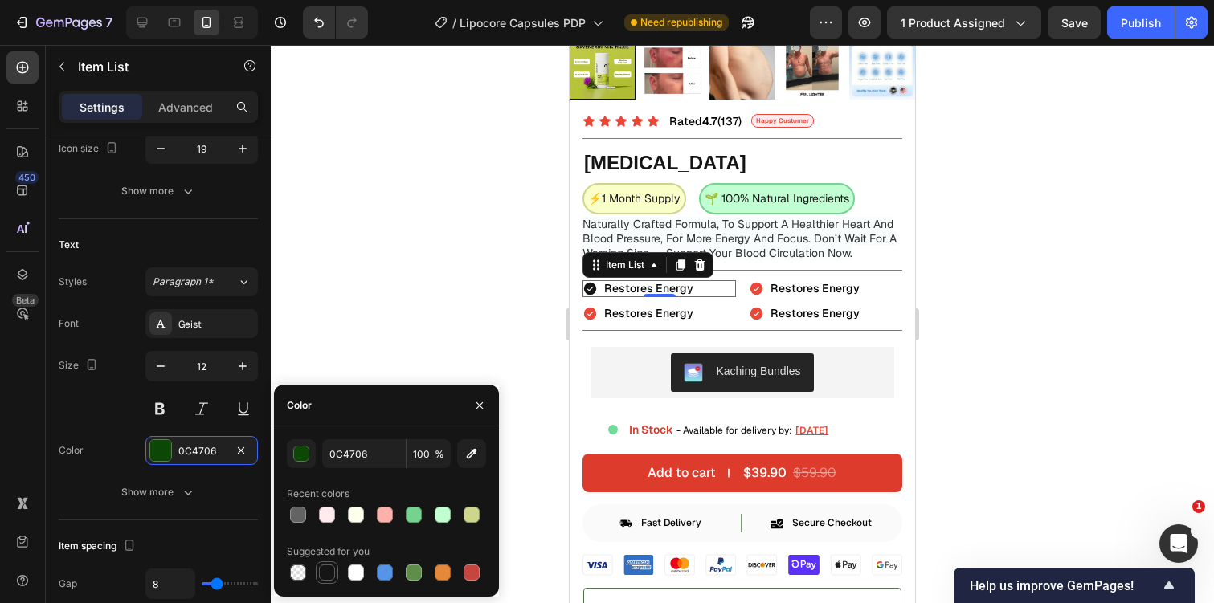
click at [325, 569] on div at bounding box center [327, 573] width 16 height 16
type input "151515"
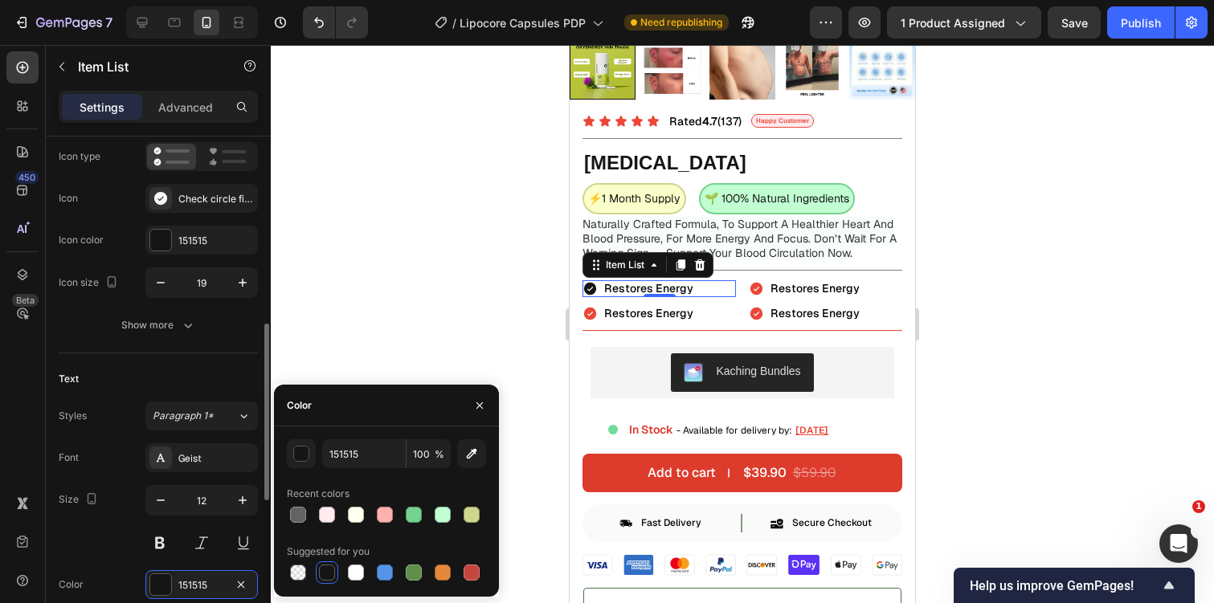
scroll to position [33, 0]
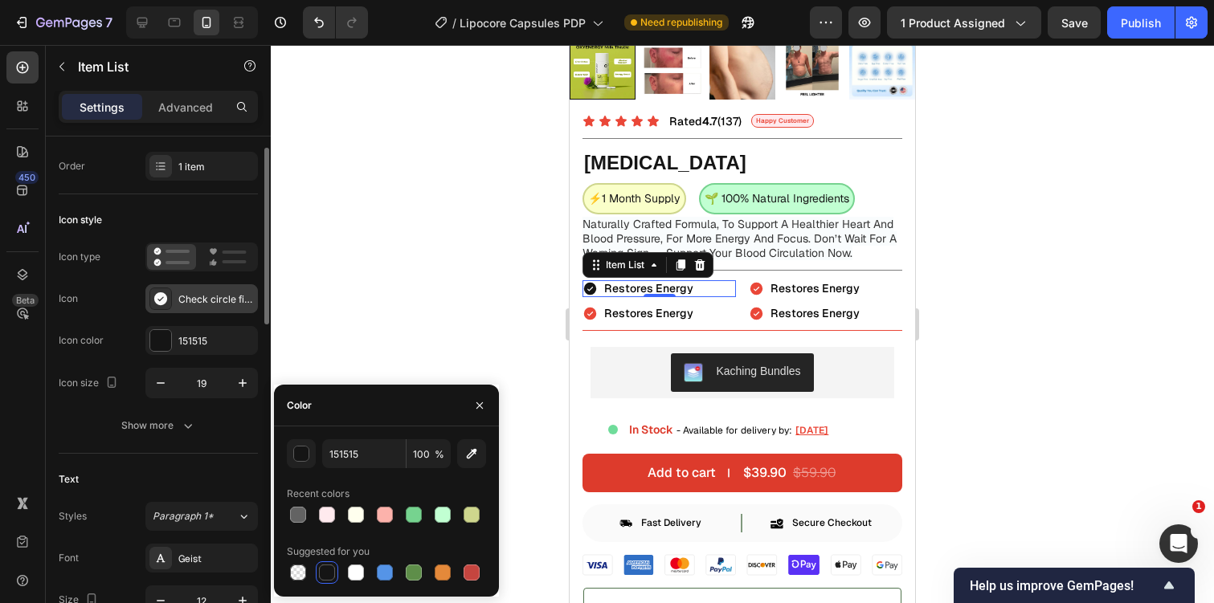
click at [200, 296] on div "Check circle filled" at bounding box center [216, 299] width 76 height 14
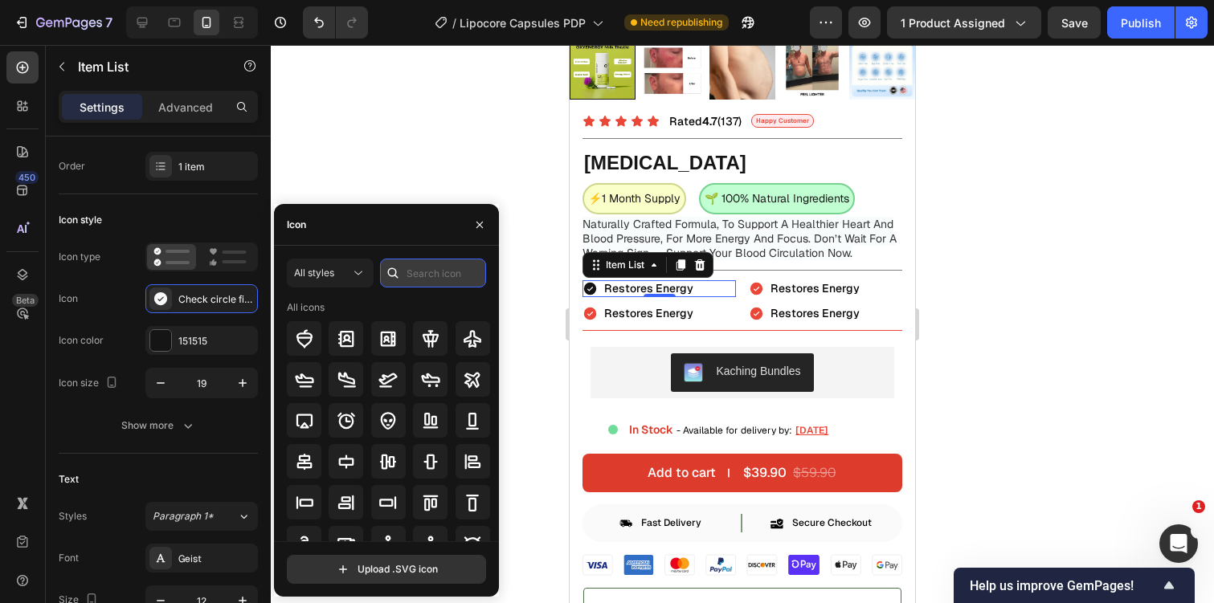
click at [430, 276] on input "text" at bounding box center [433, 273] width 106 height 29
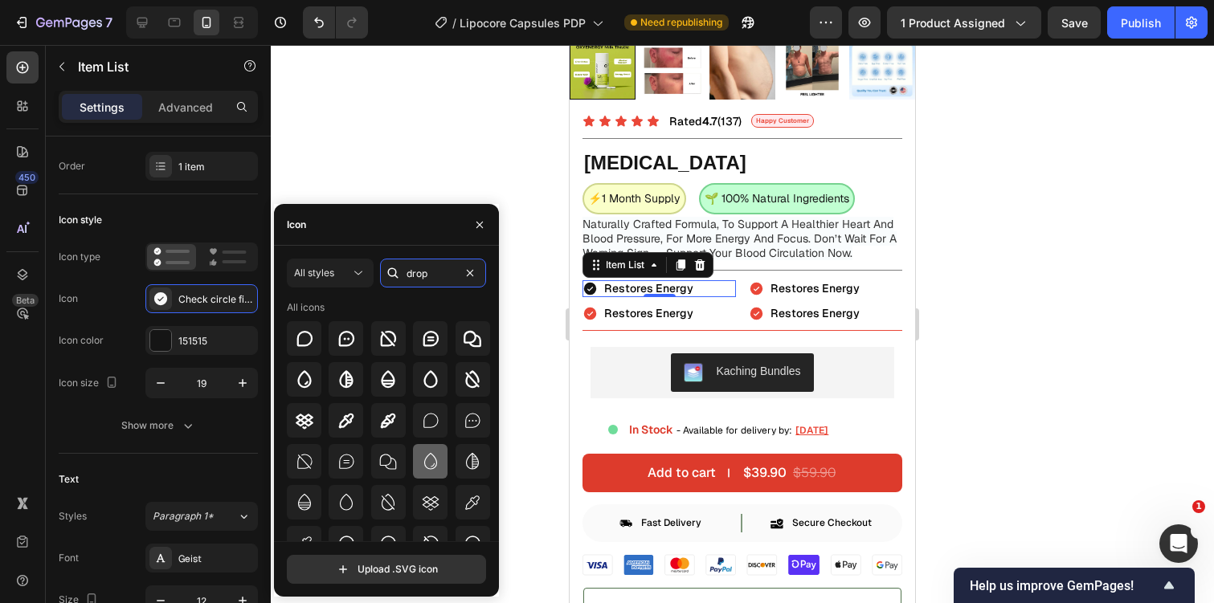
type input "drop"
click at [421, 458] on icon at bounding box center [430, 461] width 19 height 19
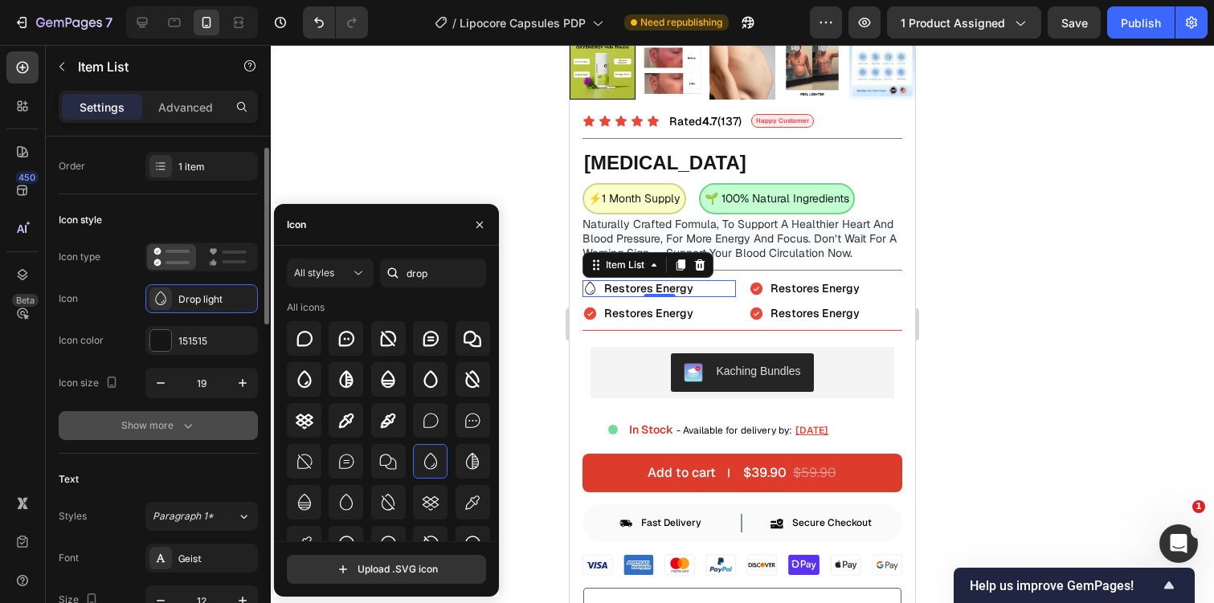
click at [141, 416] on button "Show more" at bounding box center [158, 425] width 199 height 29
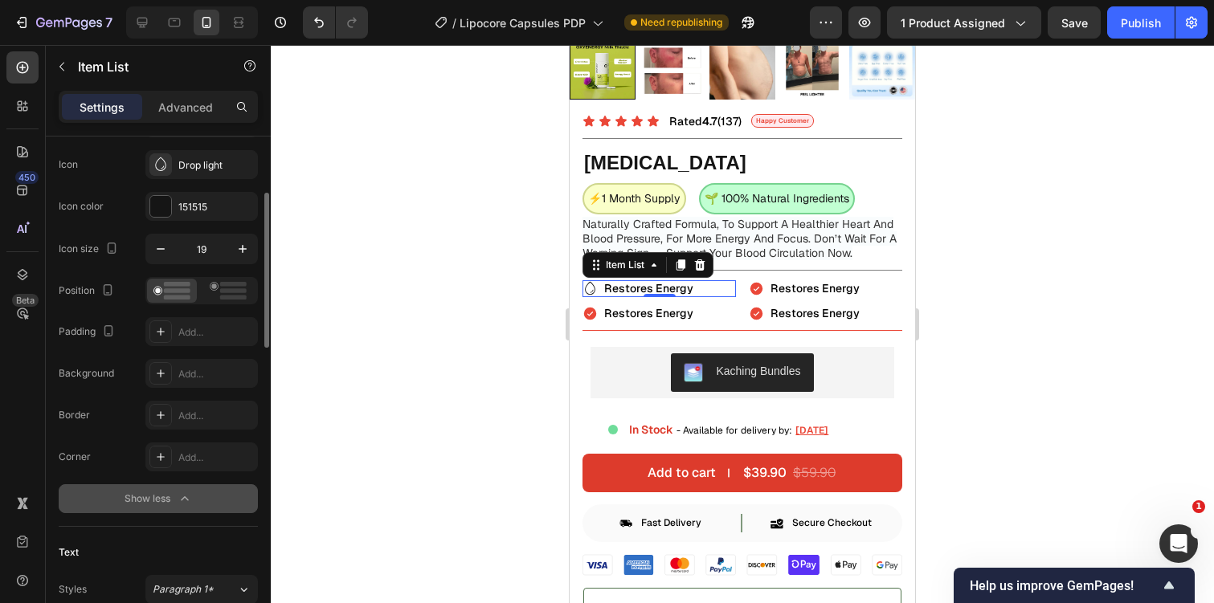
scroll to position [191, 0]
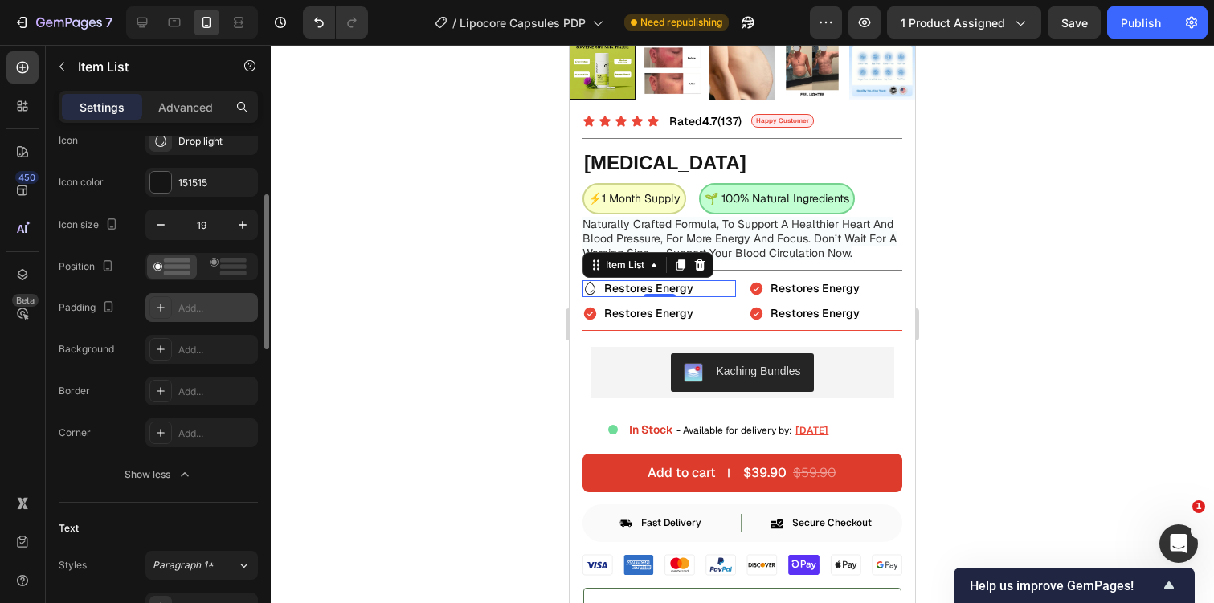
click at [163, 313] on icon at bounding box center [160, 307] width 13 height 13
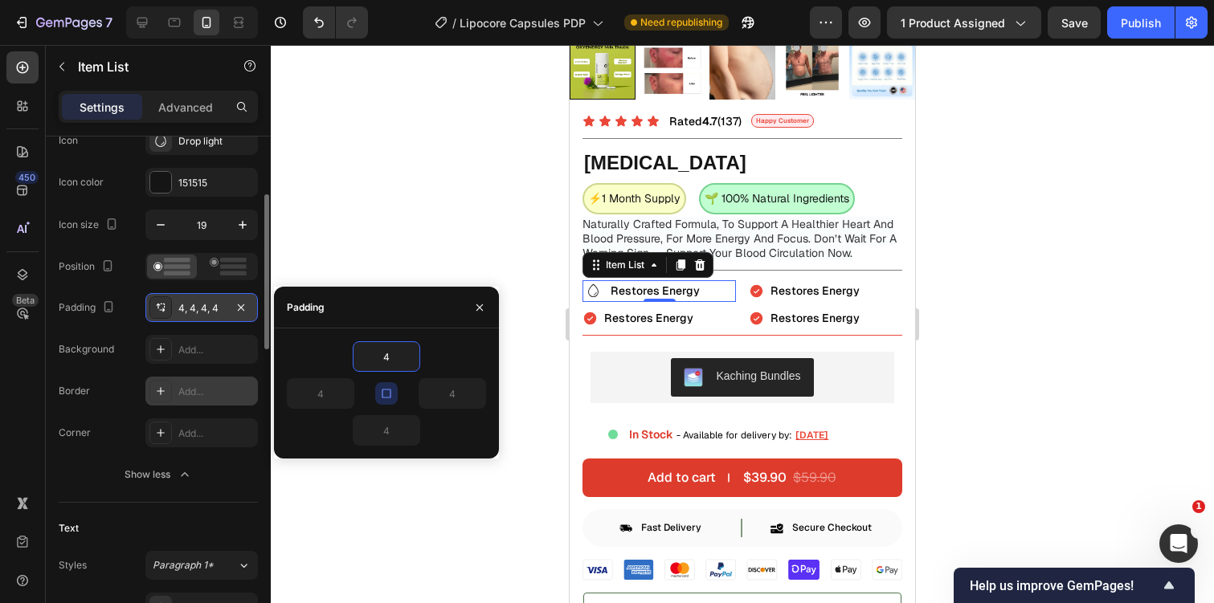
click at [169, 389] on div at bounding box center [160, 391] width 22 height 22
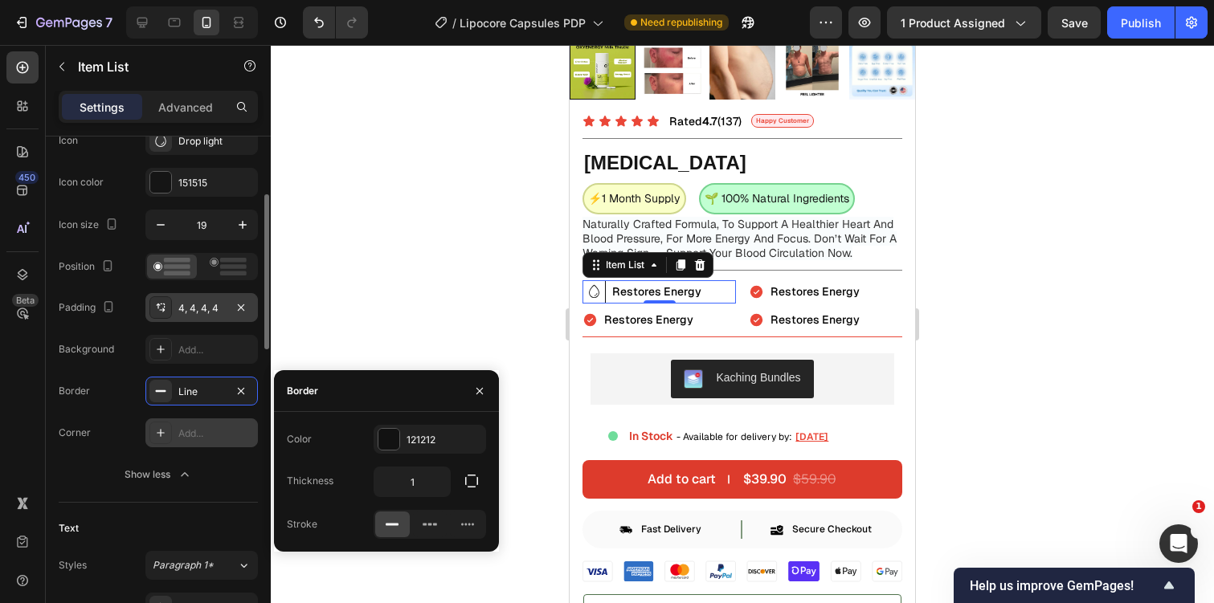
click at [171, 428] on div at bounding box center [160, 433] width 22 height 22
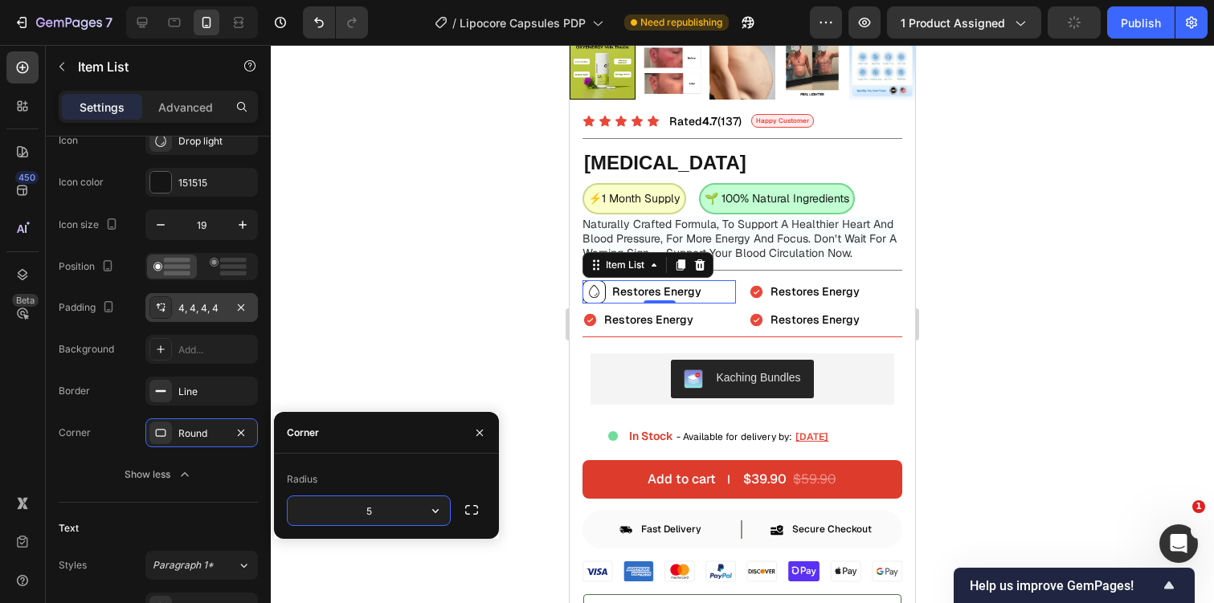
type input "50"
click at [469, 313] on div at bounding box center [742, 324] width 943 height 558
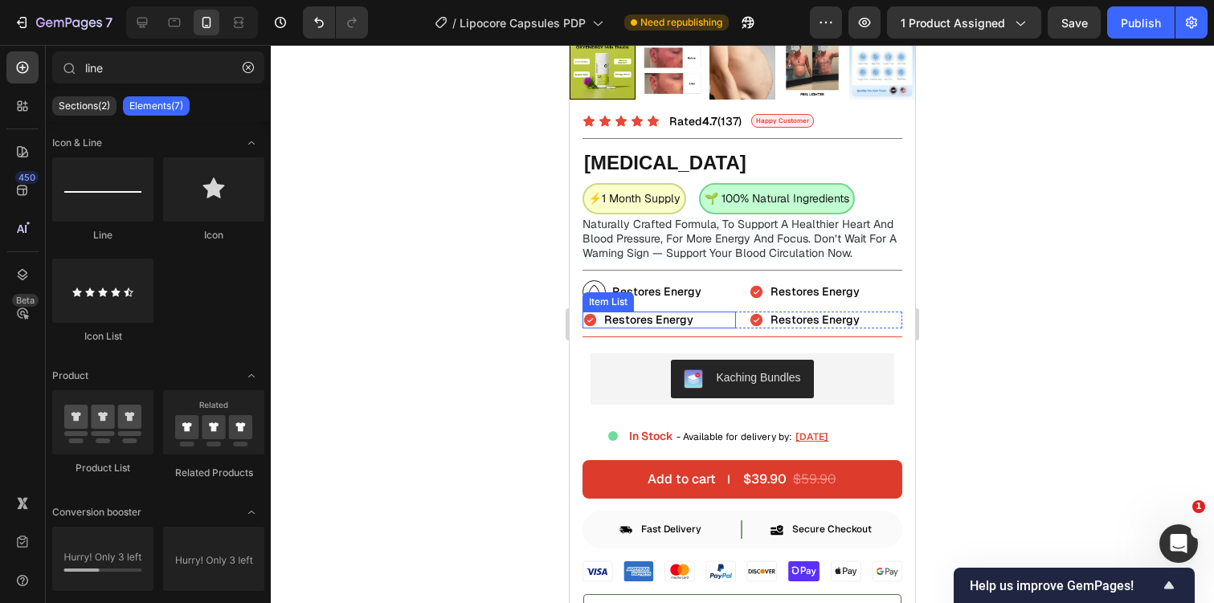
click at [626, 321] on span "Restores Energy" at bounding box center [648, 320] width 89 height 14
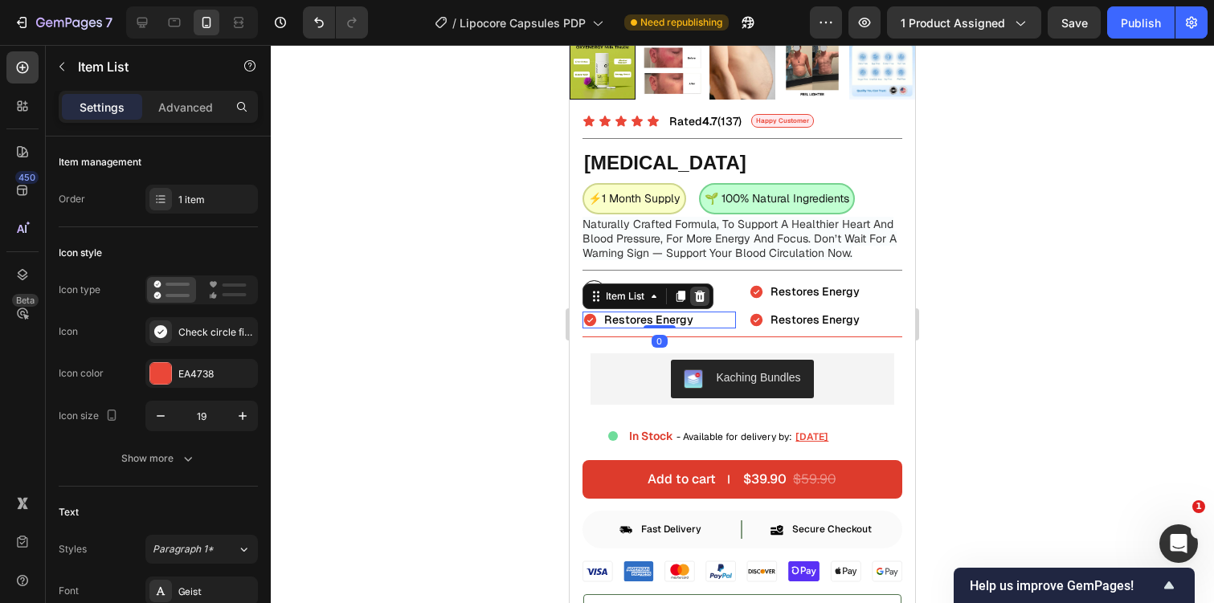
click at [697, 298] on icon at bounding box center [700, 296] width 10 height 11
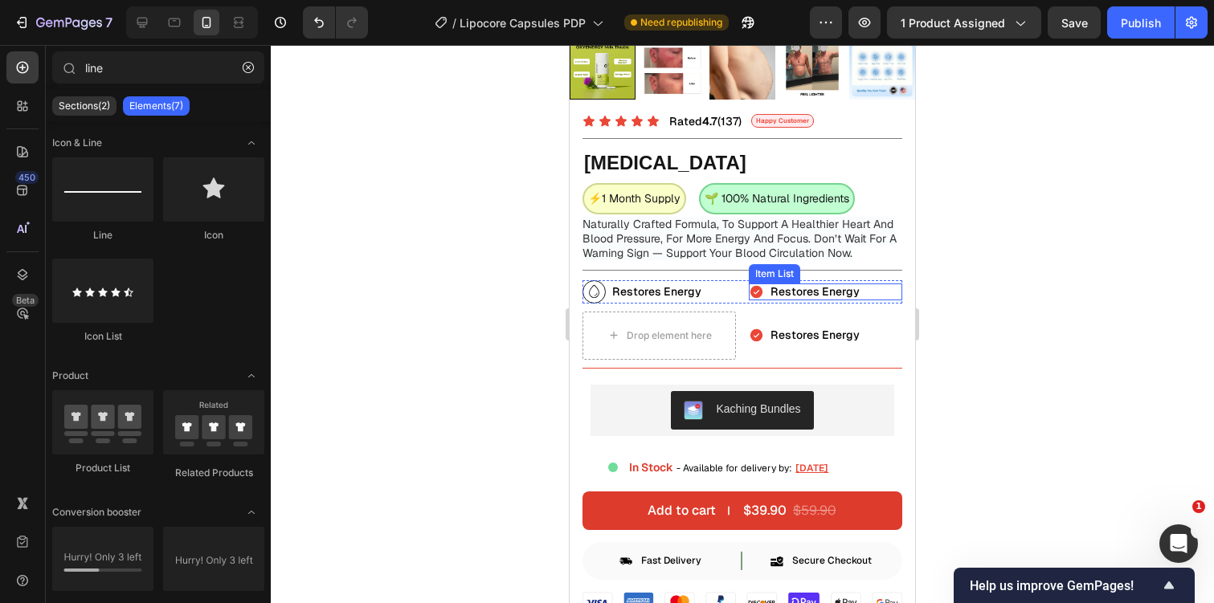
click at [780, 296] on span "Restores Energy" at bounding box center [814, 291] width 89 height 14
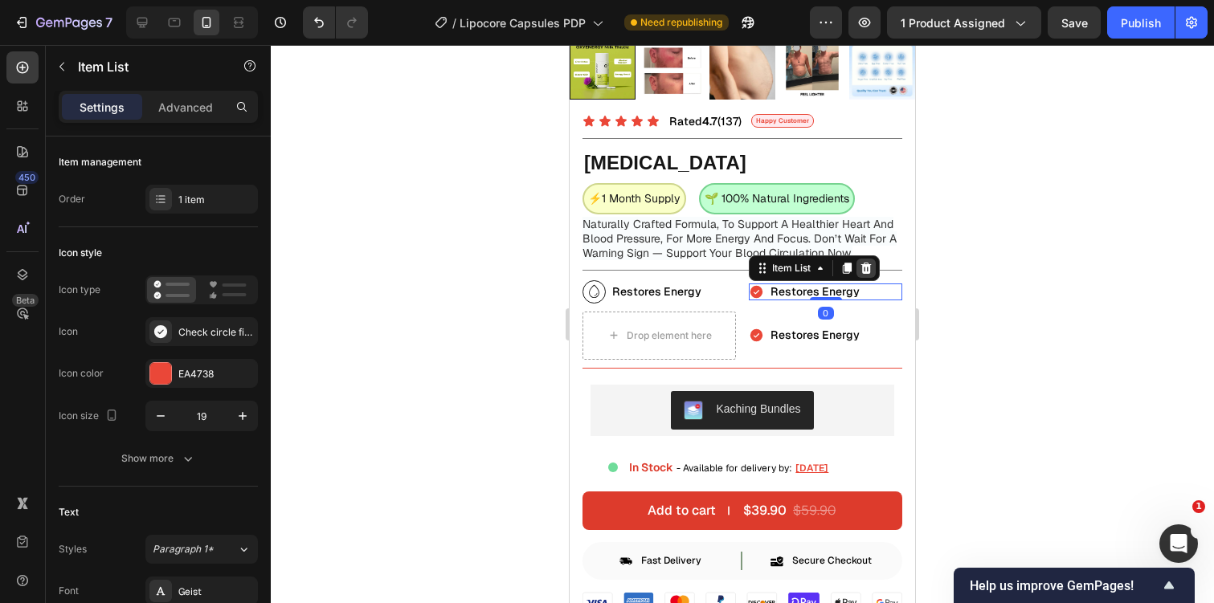
click at [873, 265] on div at bounding box center [865, 268] width 19 height 19
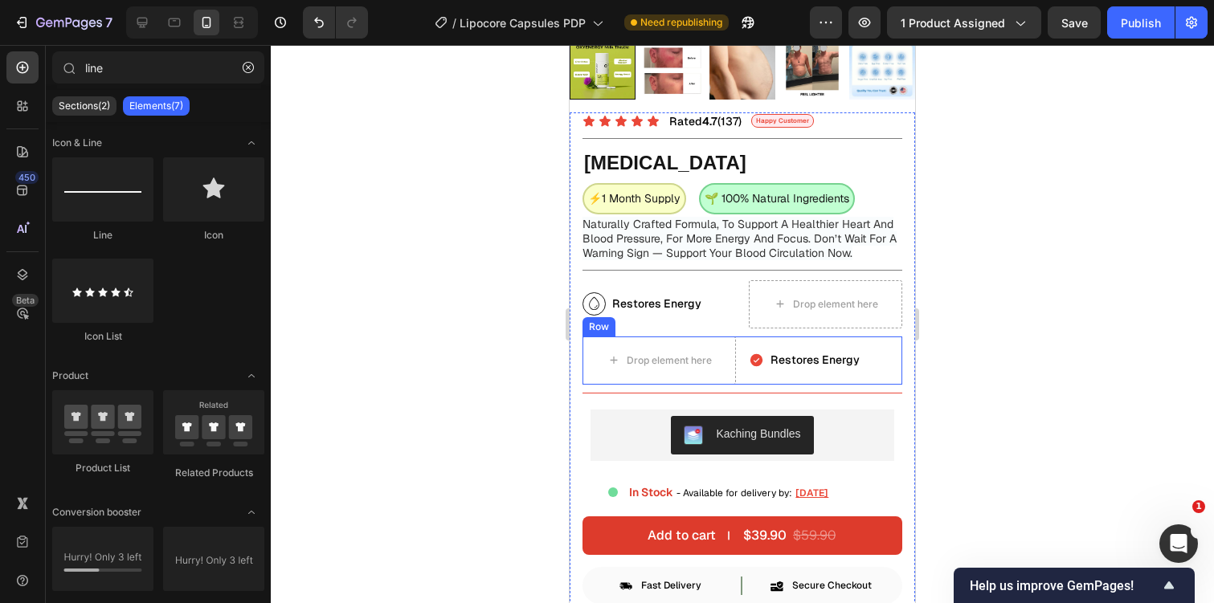
click at [842, 351] on div "Restores Energy Item List" at bounding box center [825, 361] width 153 height 48
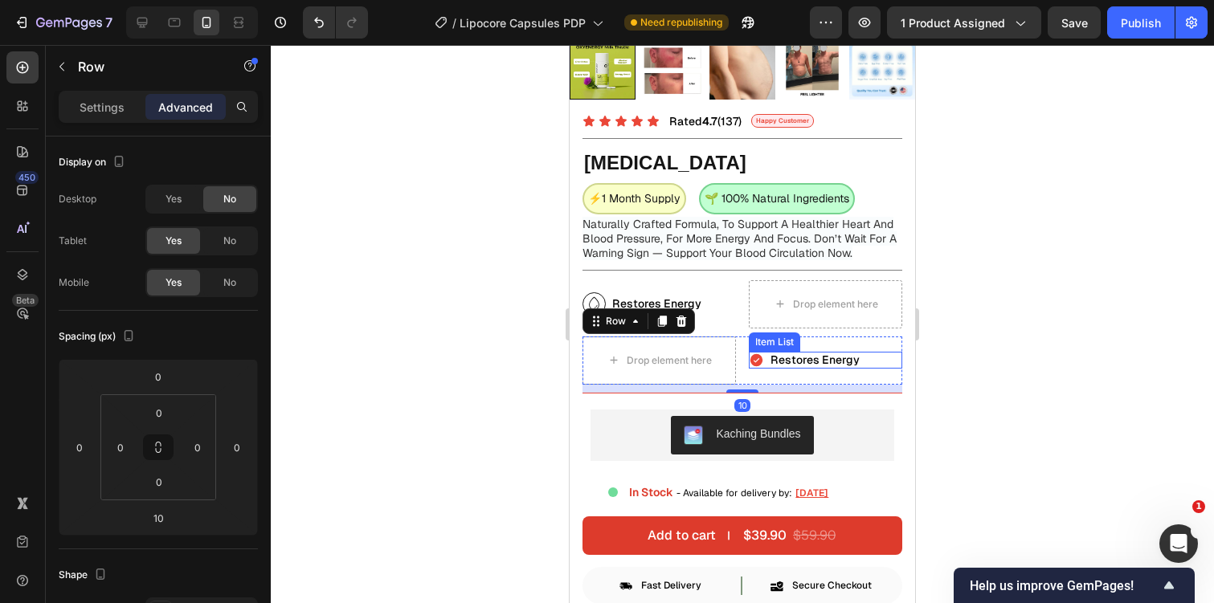
click at [823, 369] on div "Restores Energy" at bounding box center [815, 360] width 94 height 17
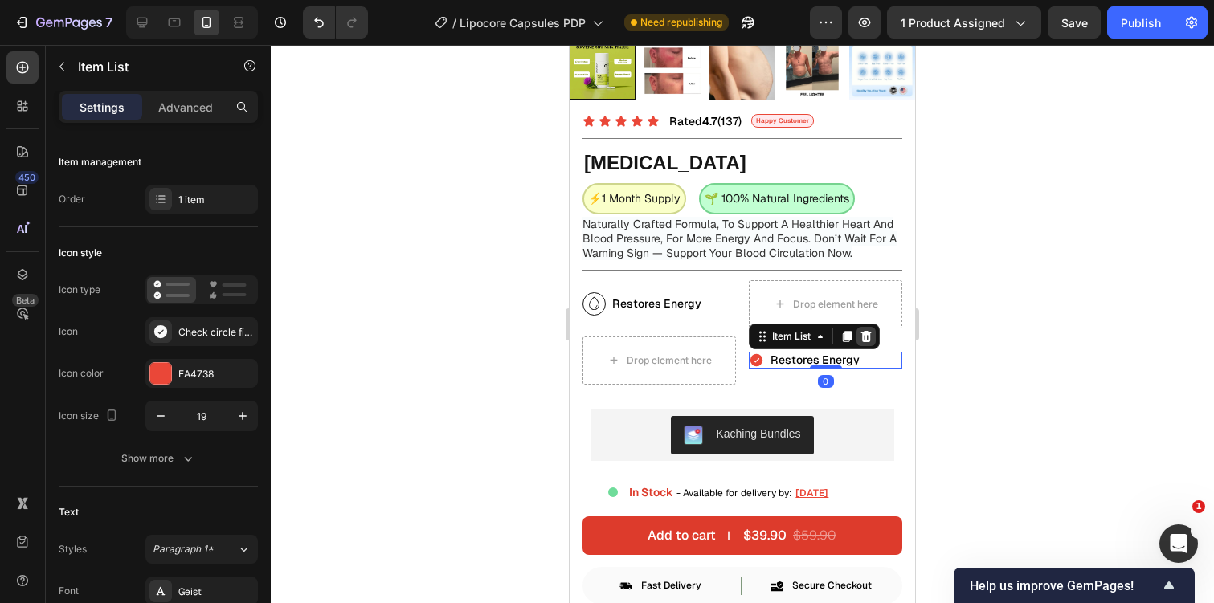
click at [868, 336] on icon at bounding box center [866, 336] width 10 height 11
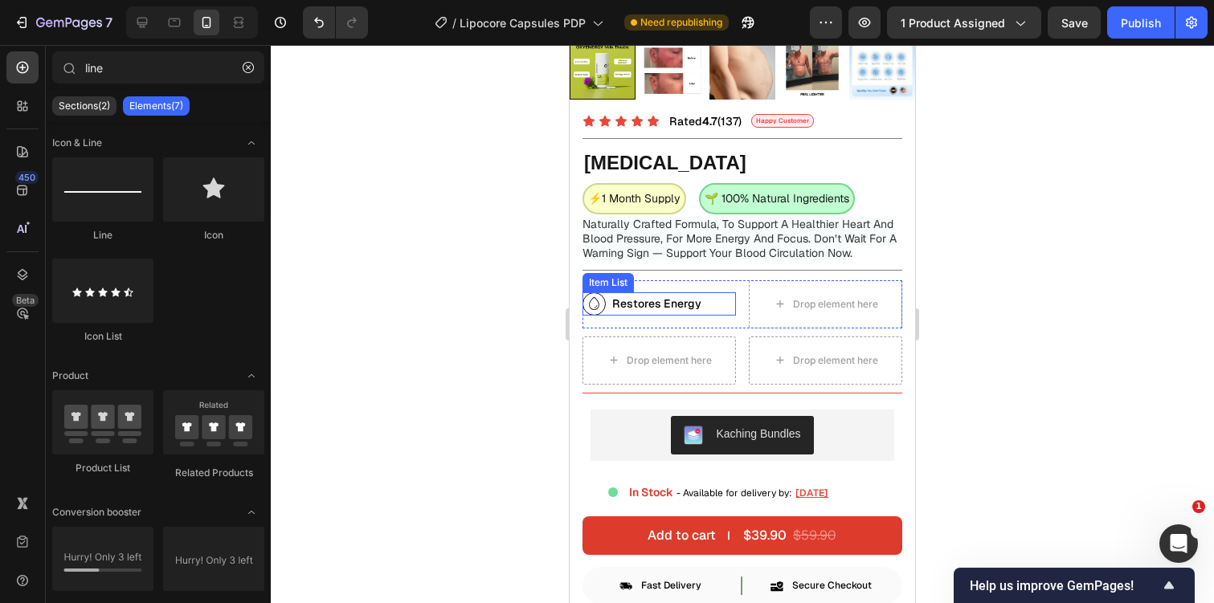
click at [686, 304] on span "Restores Energy" at bounding box center [656, 303] width 89 height 14
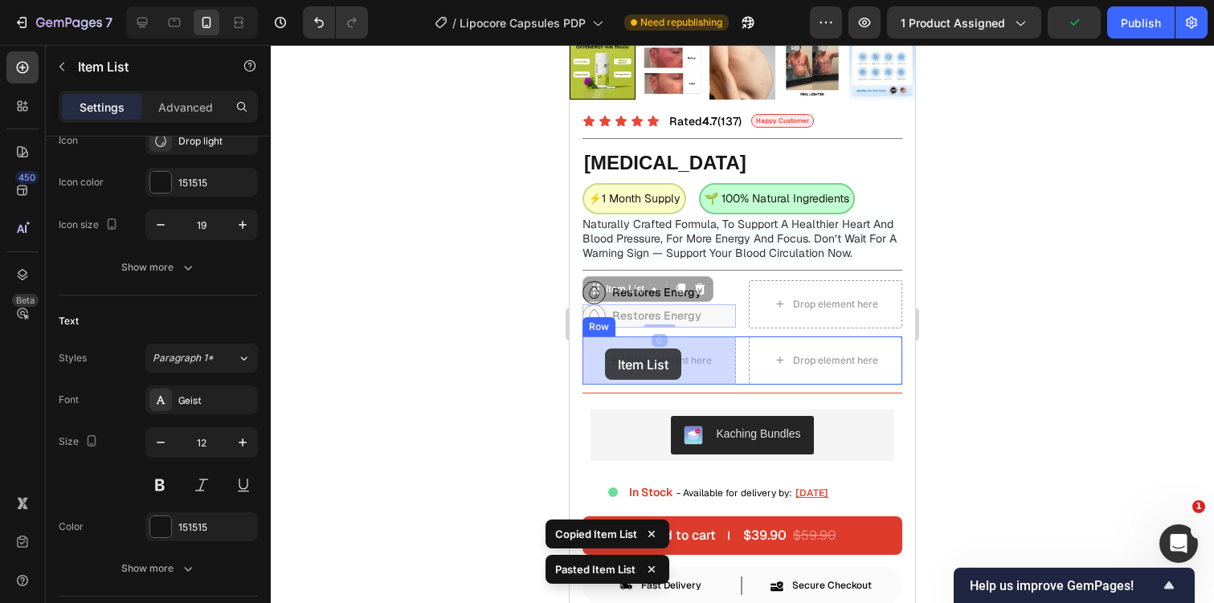
drag, startPoint x: 599, startPoint y: 291, endPoint x: 605, endPoint y: 349, distance: 58.1
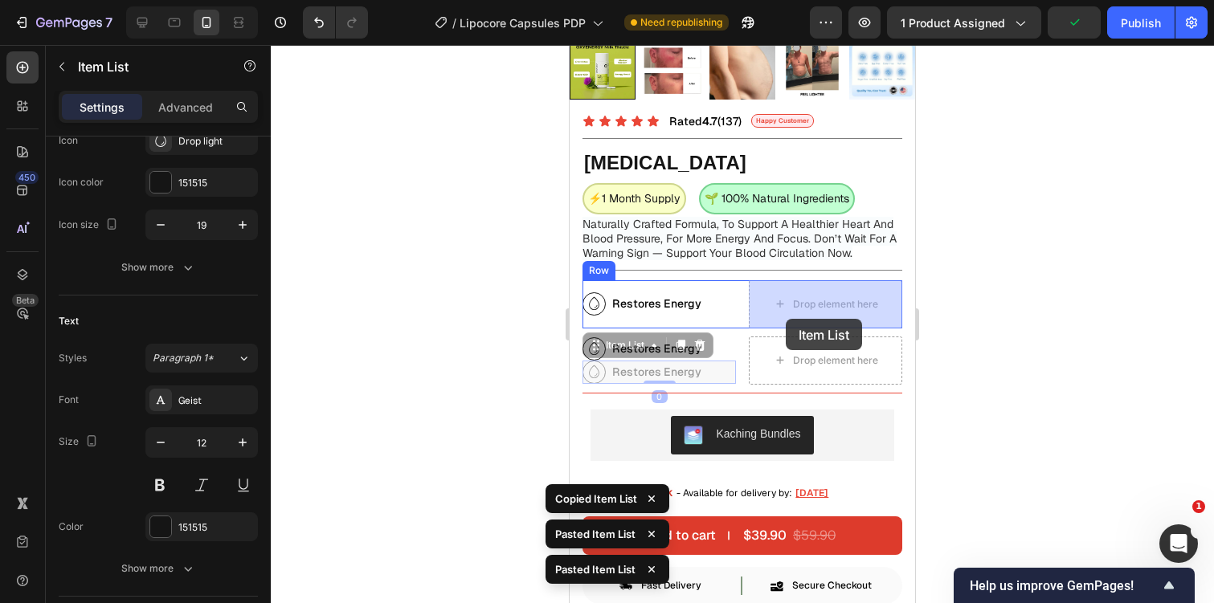
drag, startPoint x: 597, startPoint y: 347, endPoint x: 791, endPoint y: 311, distance: 197.8
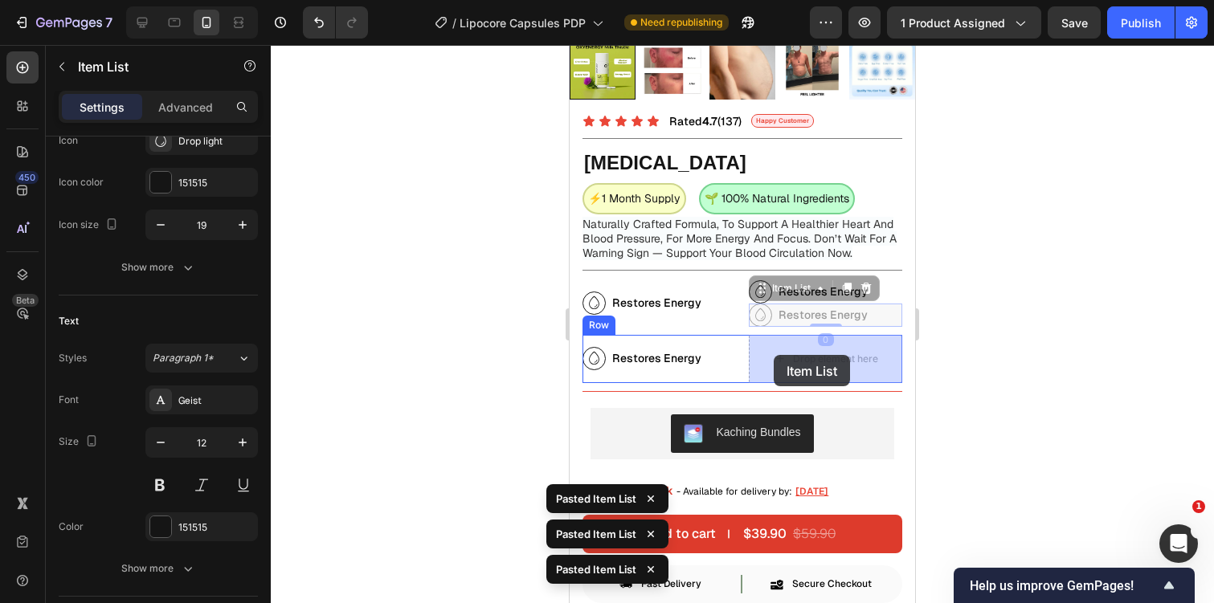
drag, startPoint x: 766, startPoint y: 284, endPoint x: 774, endPoint y: 355, distance: 72.0
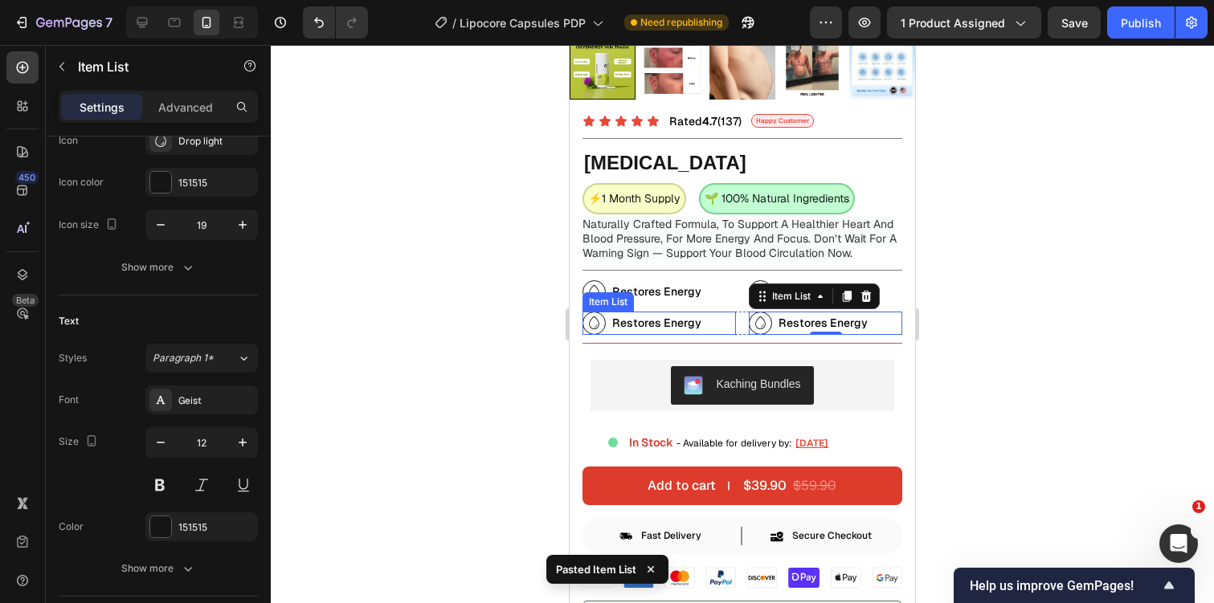
click at [599, 312] on div "Restores Energy" at bounding box center [642, 323] width 121 height 23
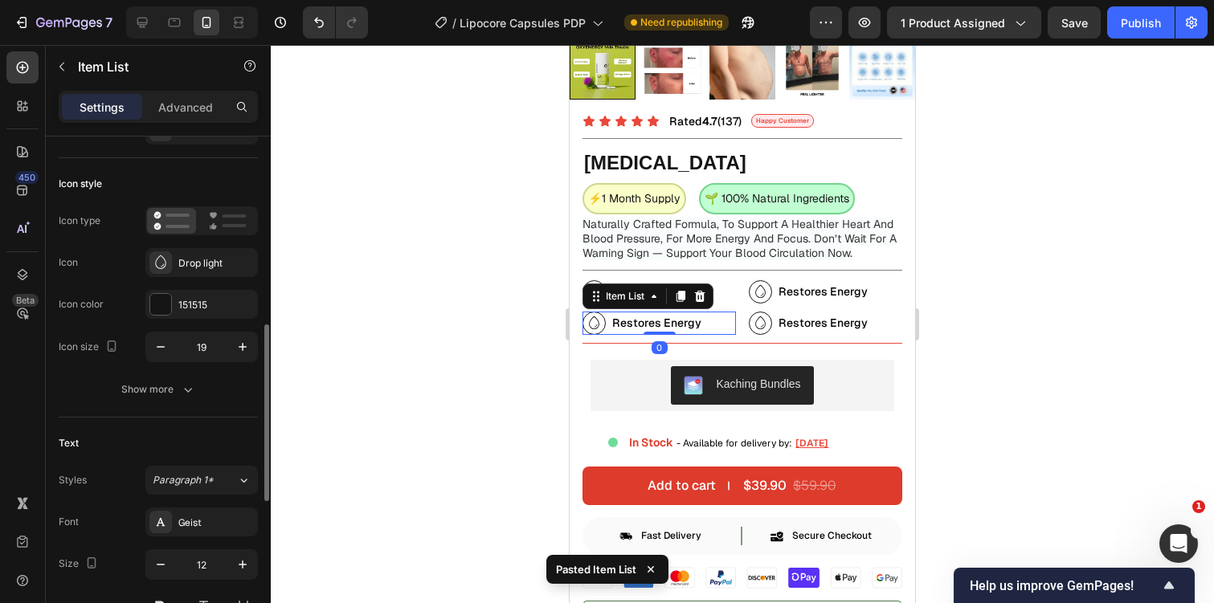
scroll to position [0, 0]
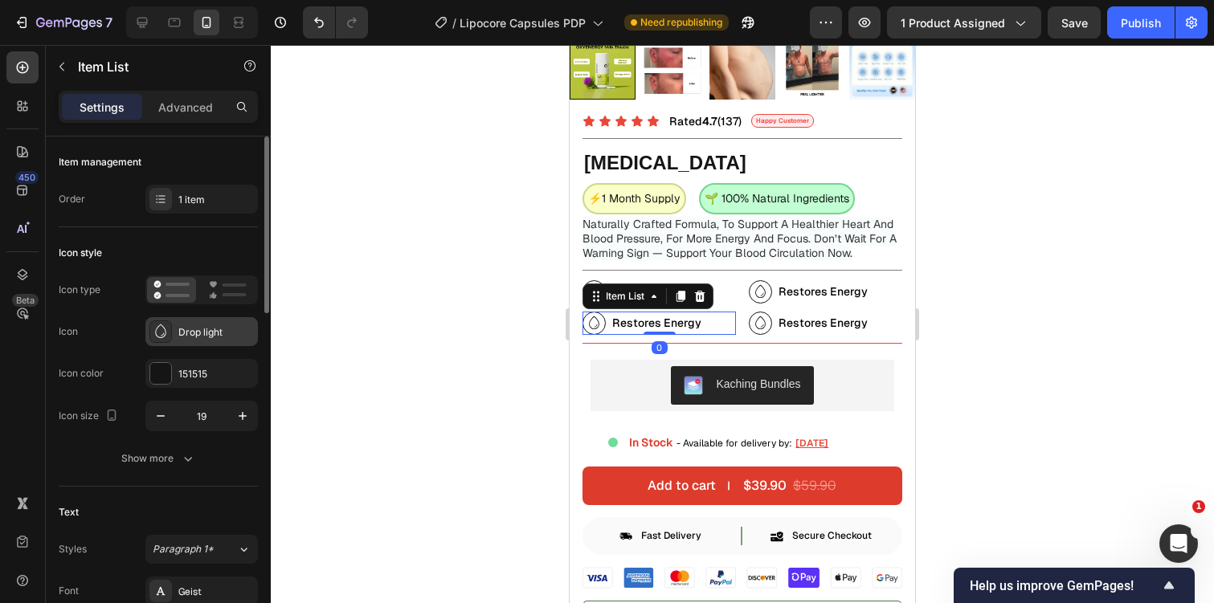
click at [191, 319] on div "Drop light" at bounding box center [201, 331] width 112 height 29
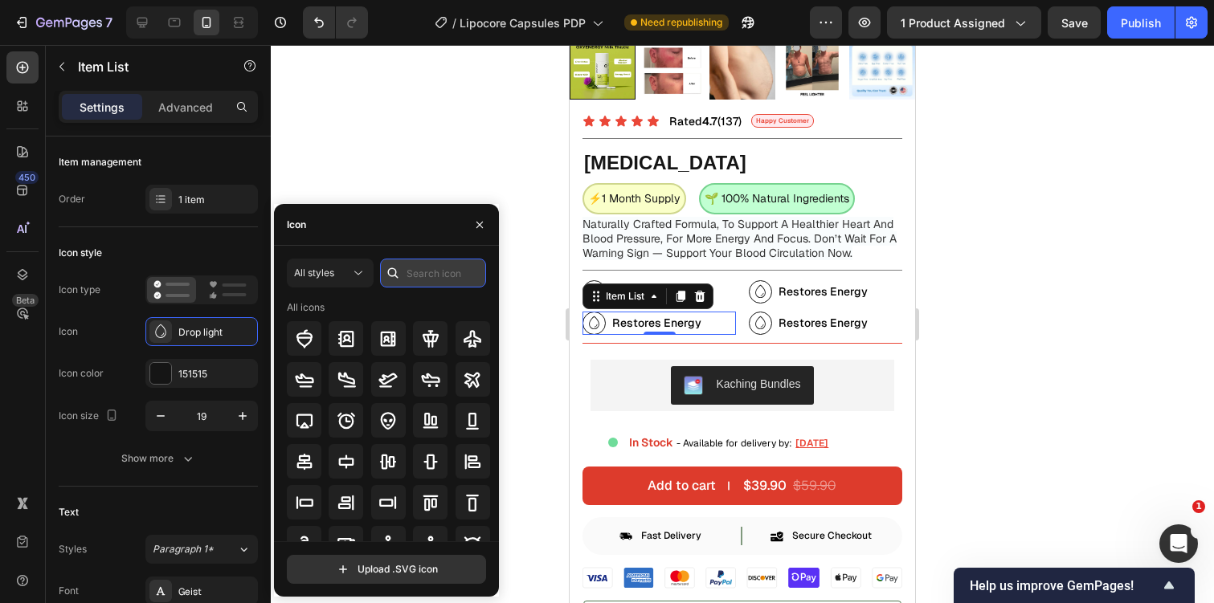
click at [445, 263] on input "text" at bounding box center [433, 273] width 106 height 29
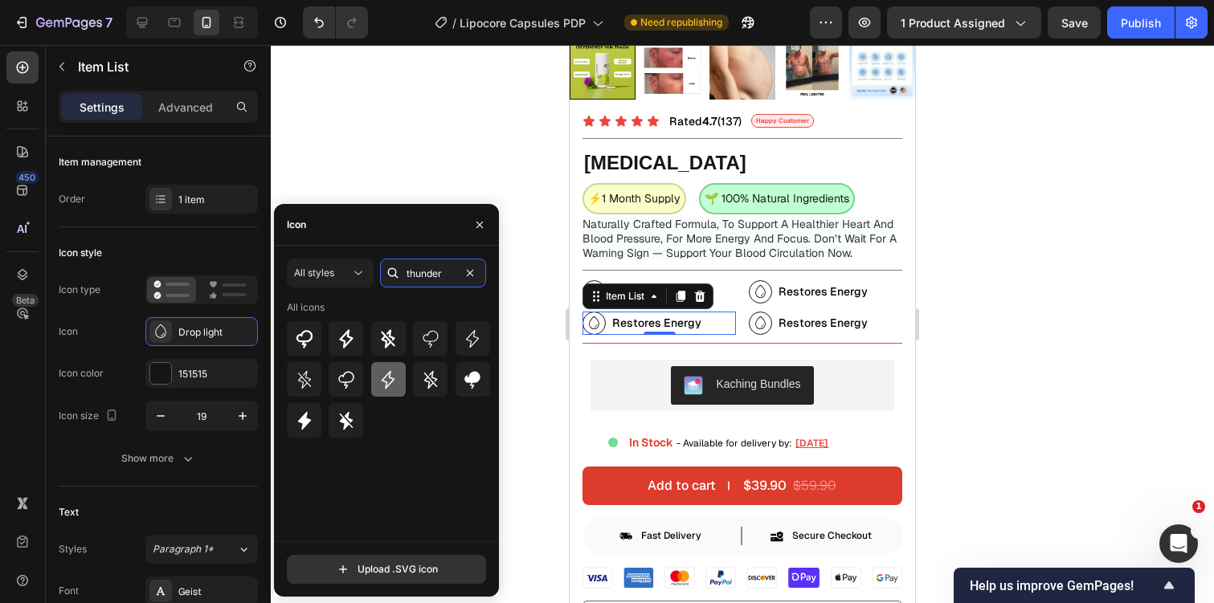
type input "thunder"
click at [385, 384] on icon at bounding box center [387, 379] width 19 height 19
click at [755, 292] on icon at bounding box center [760, 291] width 10 height 13
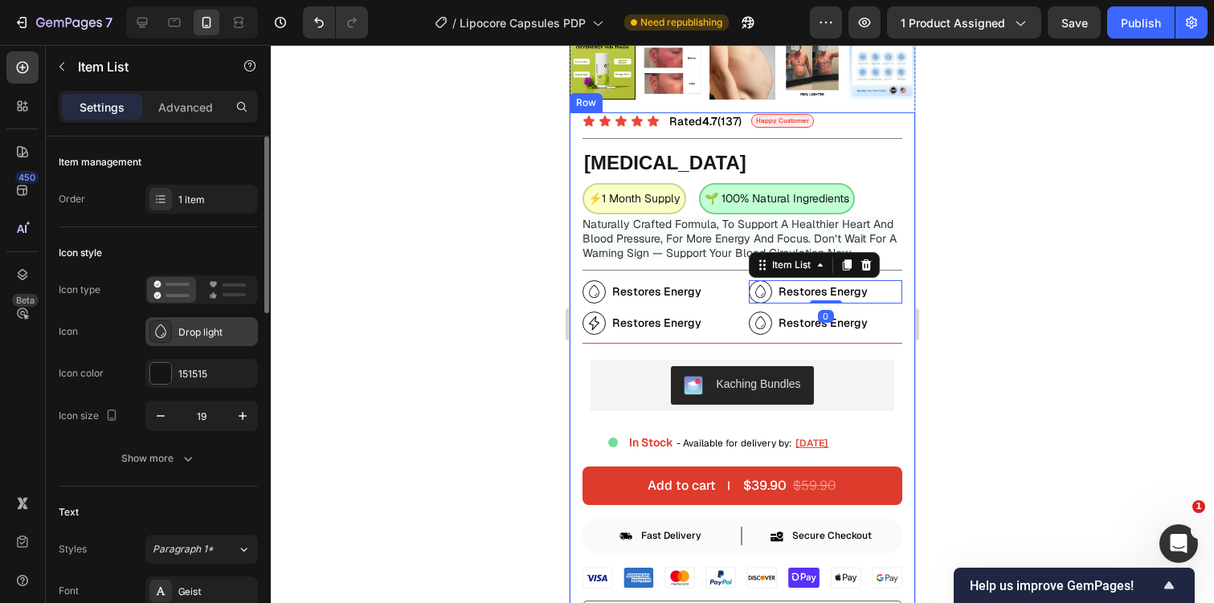
click at [188, 318] on div "Drop light" at bounding box center [201, 331] width 112 height 29
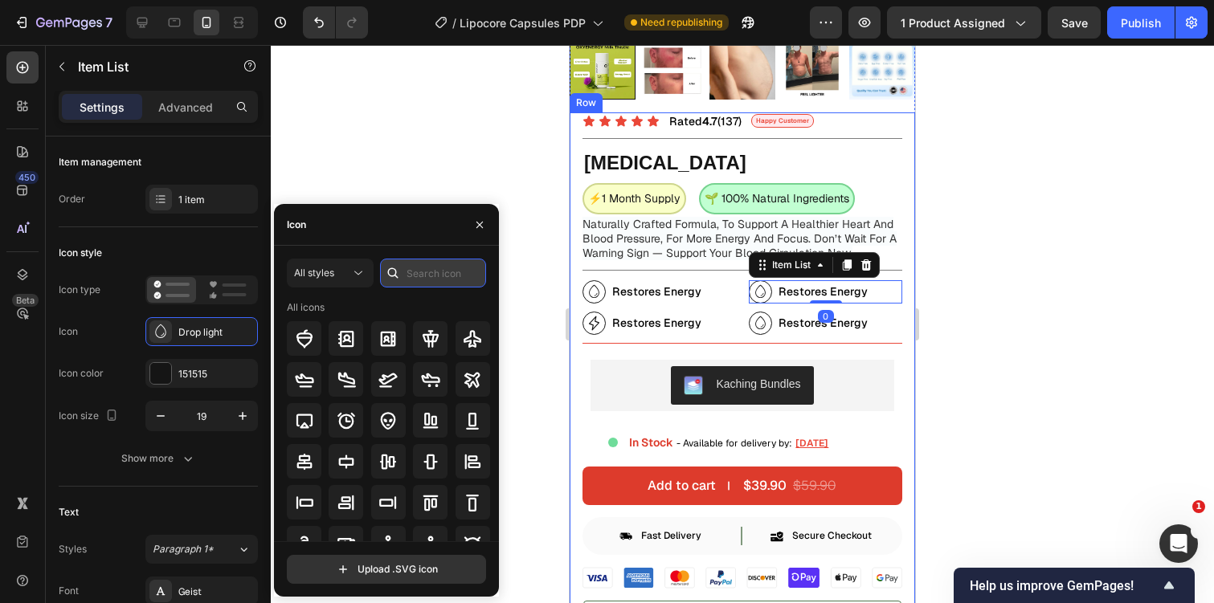
click at [444, 280] on input "text" at bounding box center [433, 273] width 106 height 29
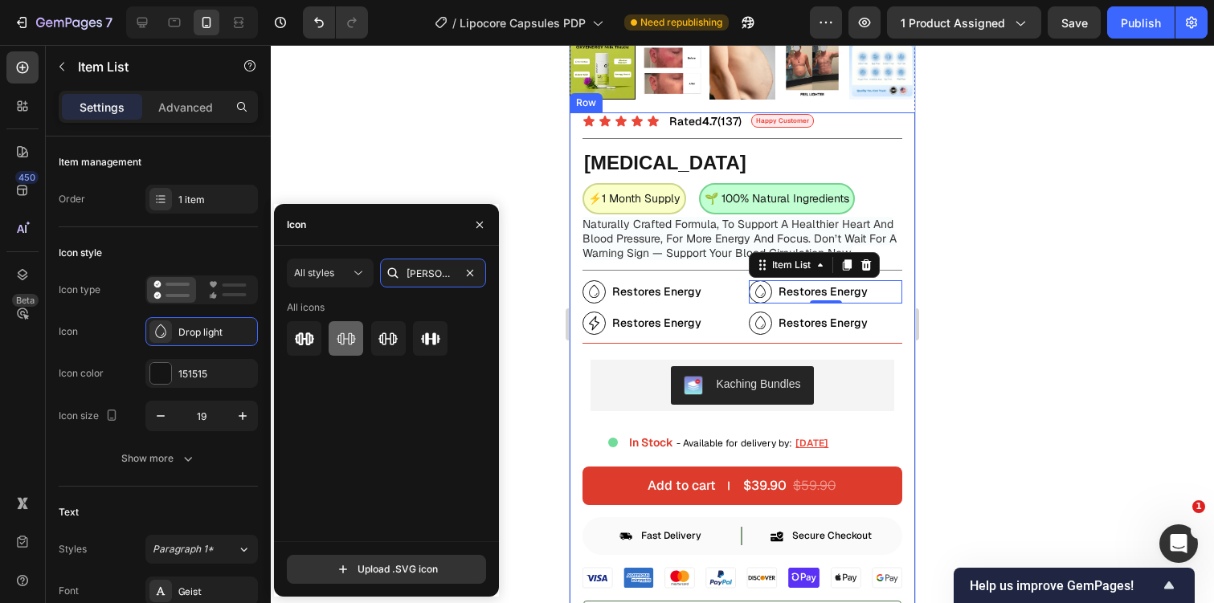
type input "[PERSON_NAME]"
click at [337, 337] on icon at bounding box center [346, 338] width 19 height 19
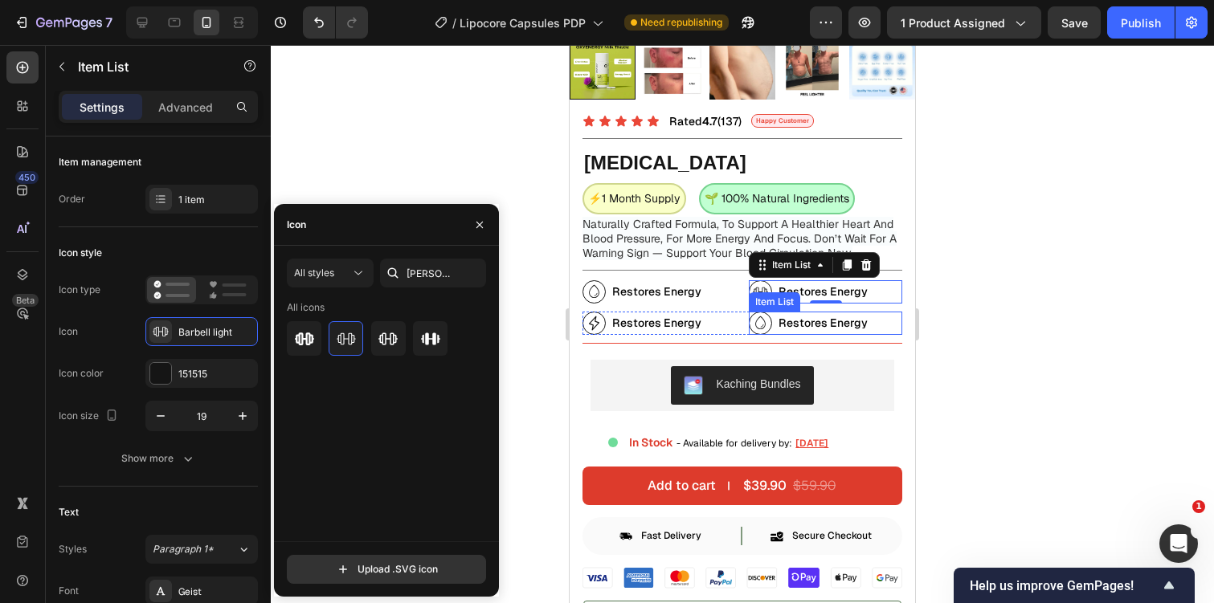
click at [764, 324] on icon at bounding box center [760, 323] width 15 height 15
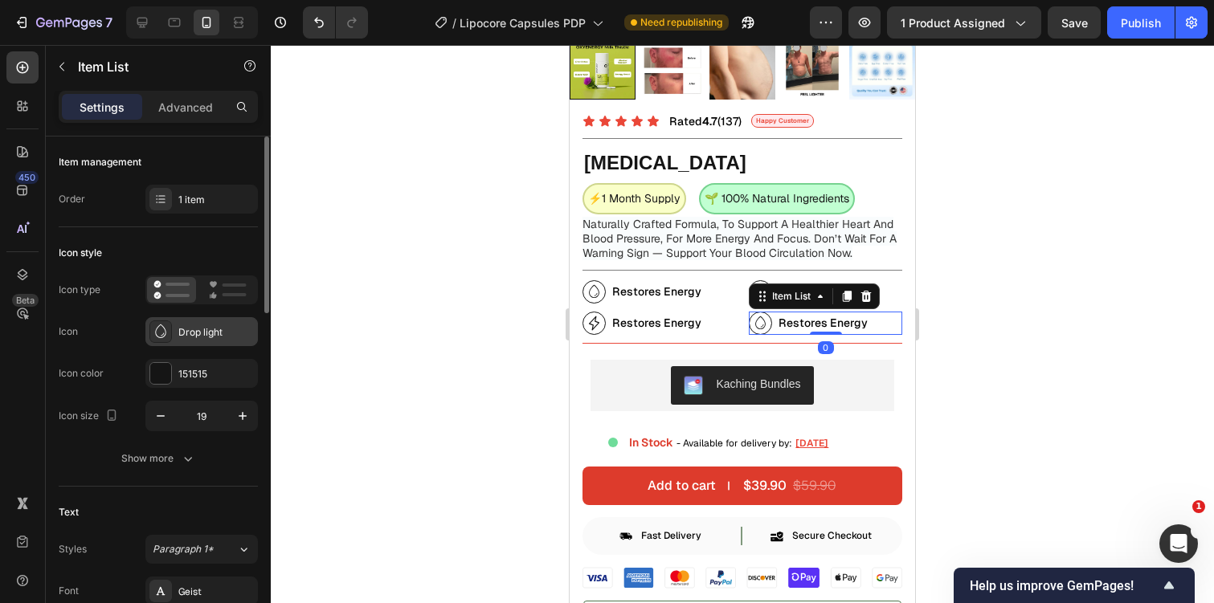
click at [186, 333] on div "Drop light" at bounding box center [216, 332] width 76 height 14
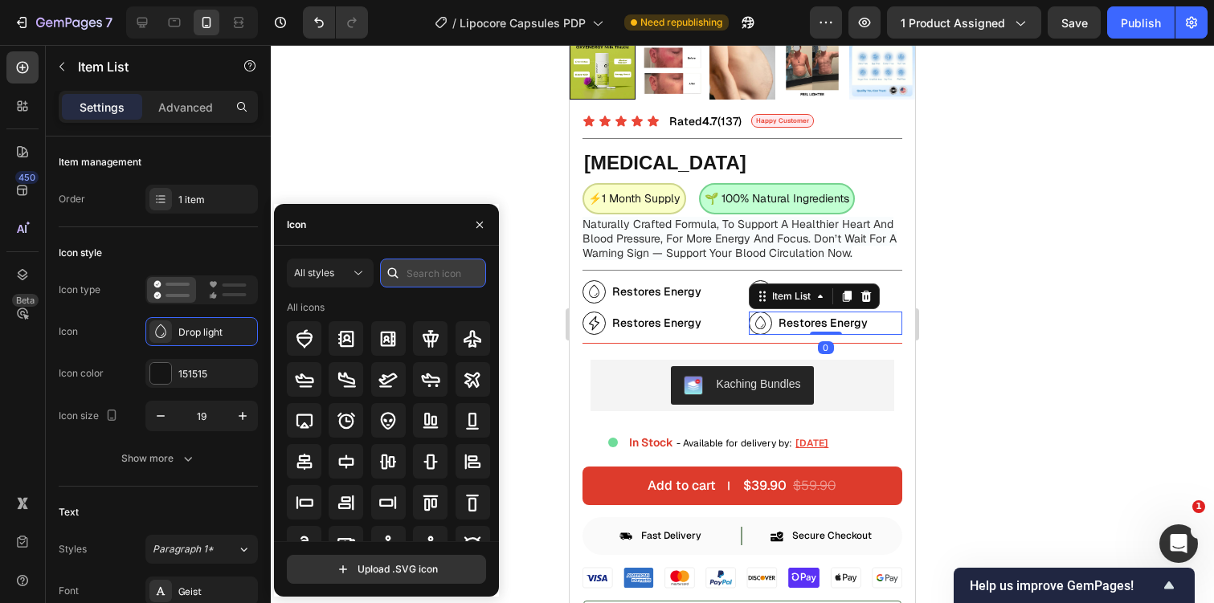
click at [426, 270] on input "text" at bounding box center [433, 273] width 106 height 29
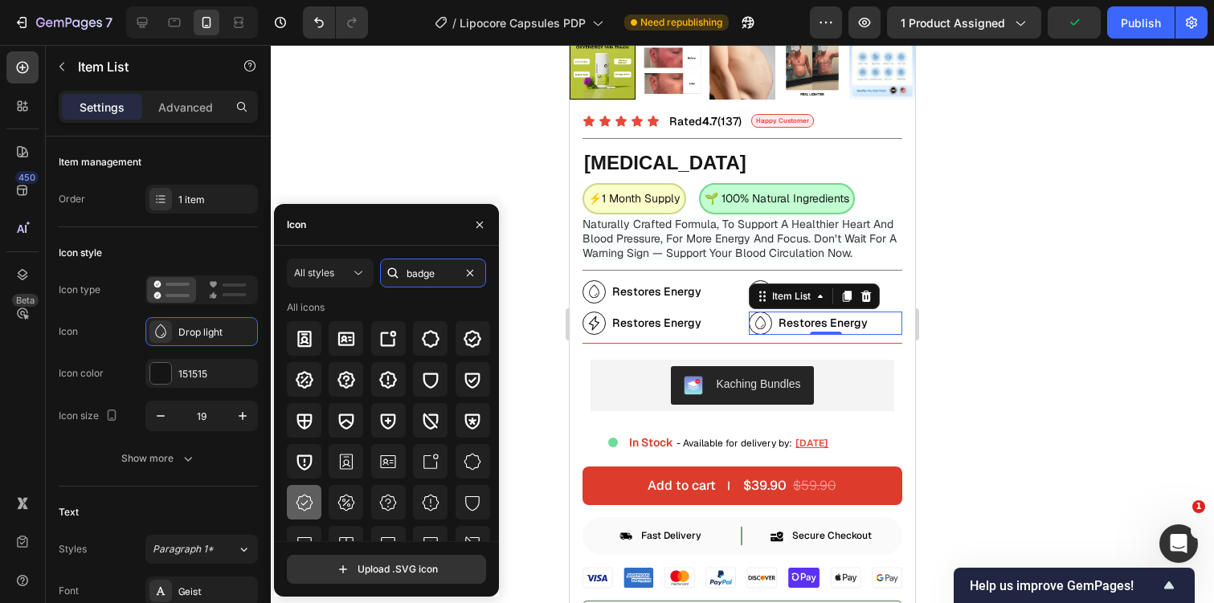
type input "badge"
click at [314, 504] on div at bounding box center [304, 502] width 35 height 35
click at [664, 321] on span "Restores Energy" at bounding box center [656, 323] width 89 height 14
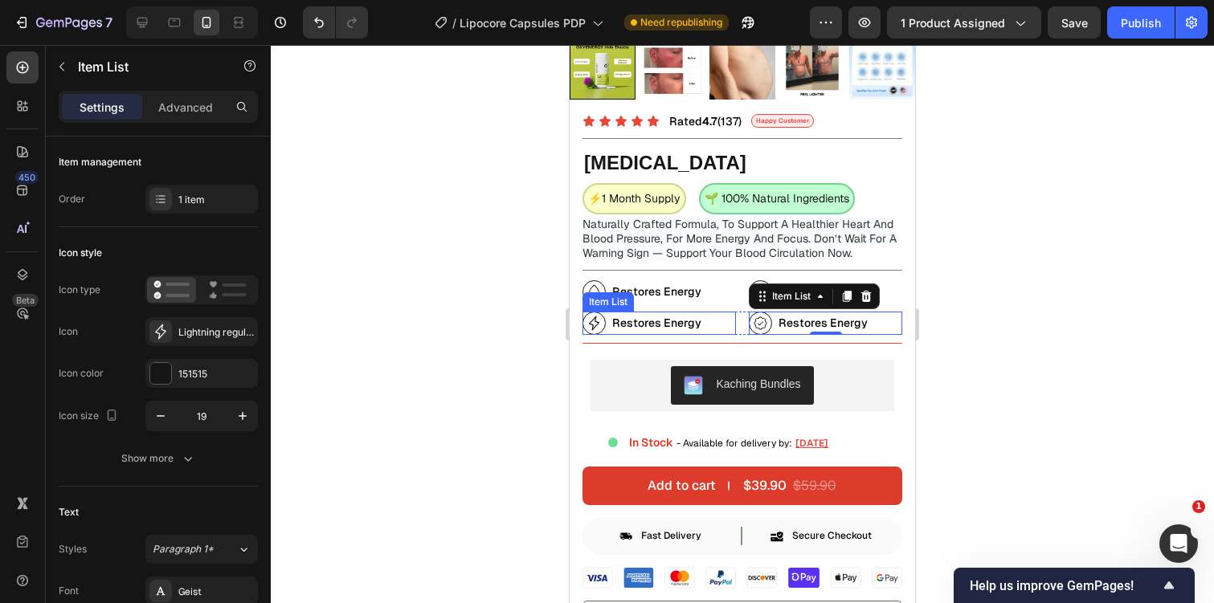
click at [664, 321] on span "Restores Energy" at bounding box center [656, 323] width 89 height 14
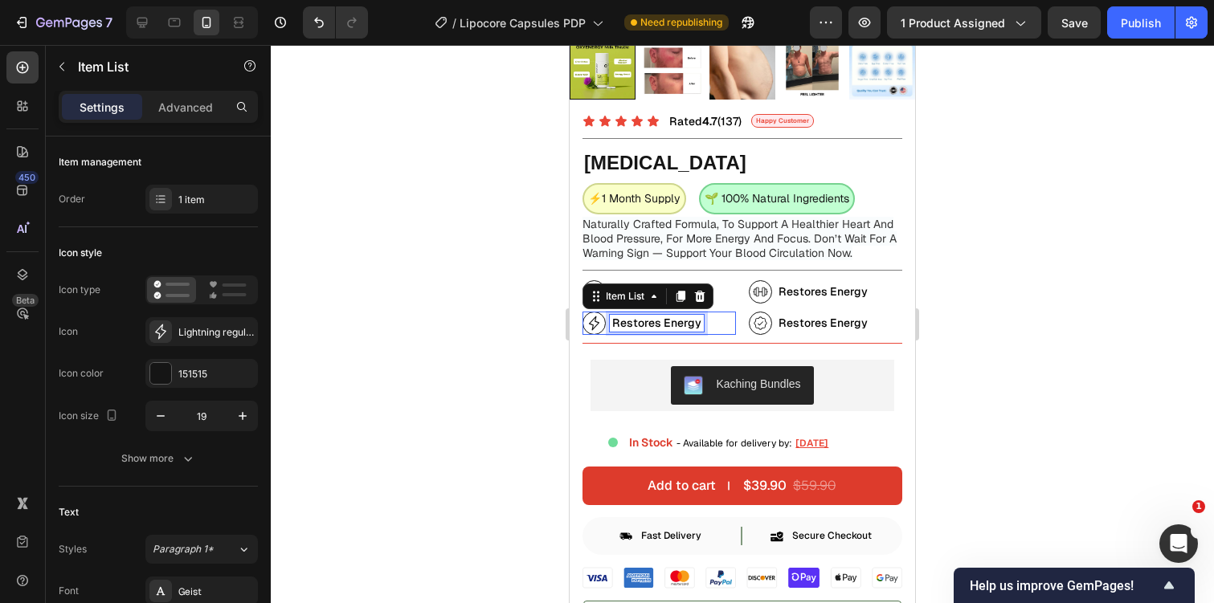
click at [664, 321] on span "Restores Energy" at bounding box center [656, 323] width 89 height 14
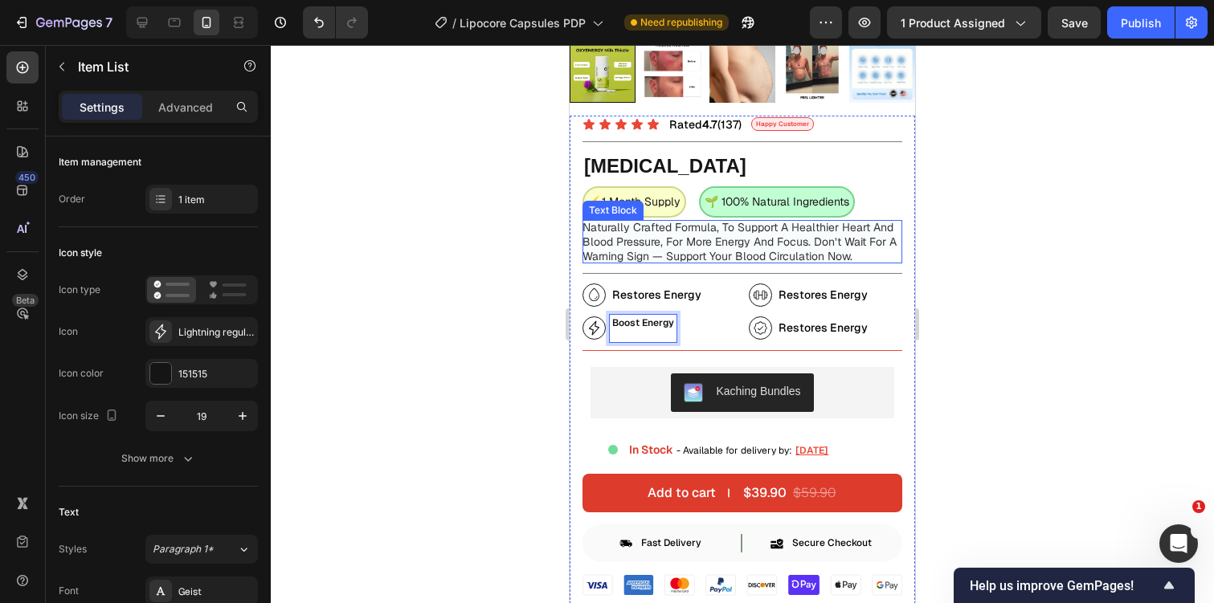
scroll to position [443, 0]
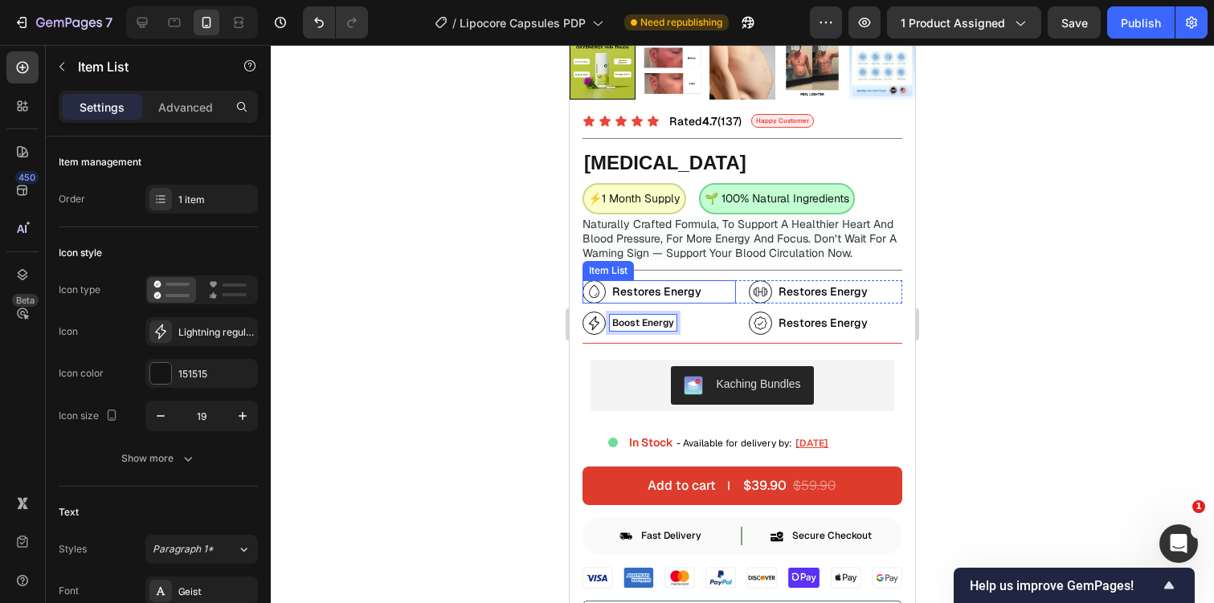
click at [658, 290] on span "Restores Energy" at bounding box center [656, 291] width 89 height 14
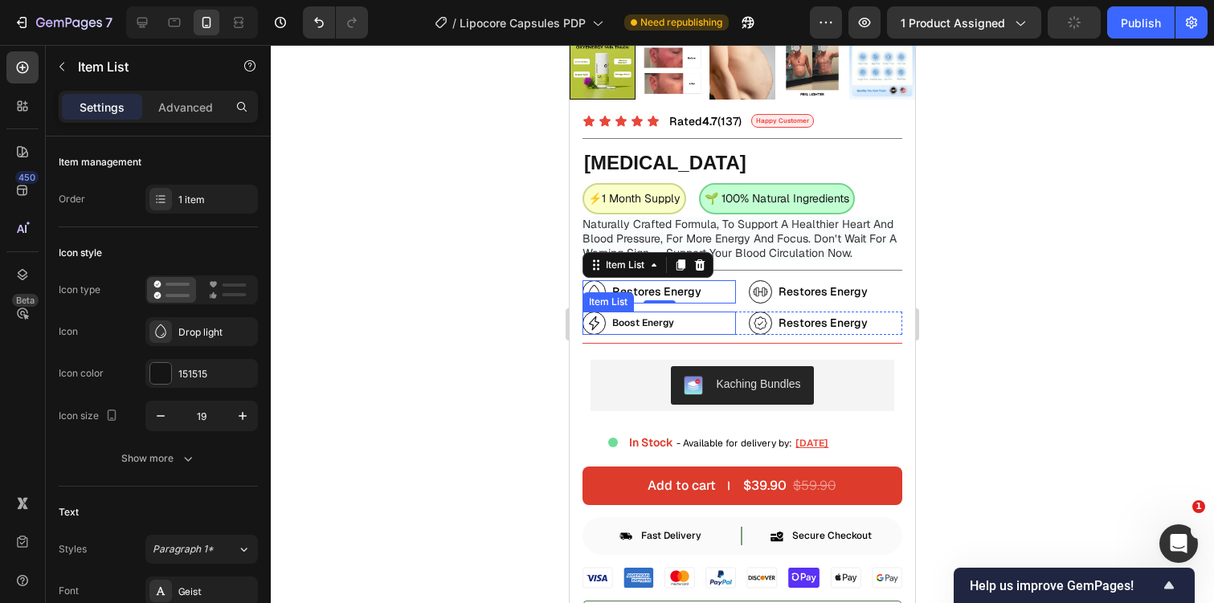
click at [638, 325] on strong "Boost Energy" at bounding box center [643, 323] width 62 height 13
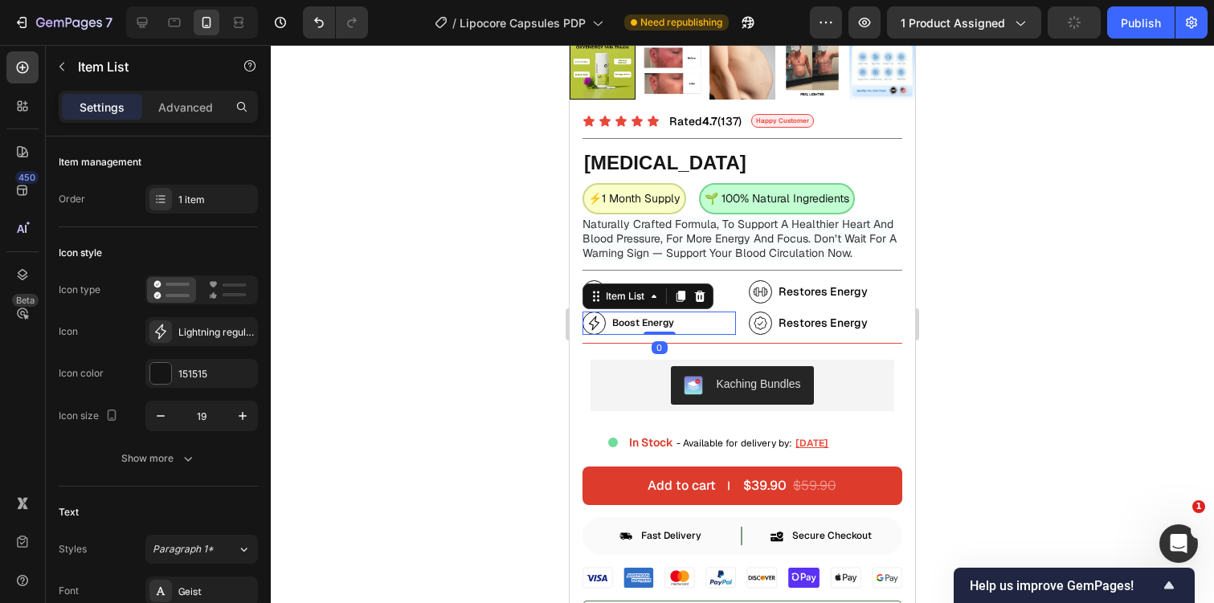
click at [638, 325] on strong "Boost Energy" at bounding box center [643, 323] width 62 height 13
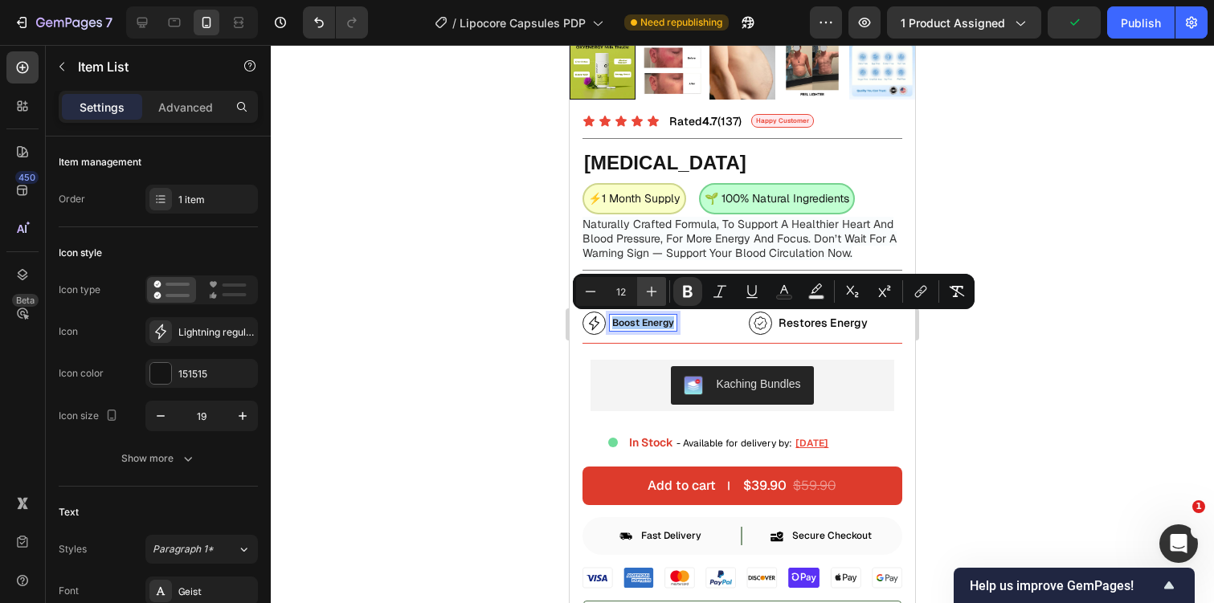
click at [652, 294] on icon "Editor contextual toolbar" at bounding box center [652, 292] width 16 height 16
type input "14"
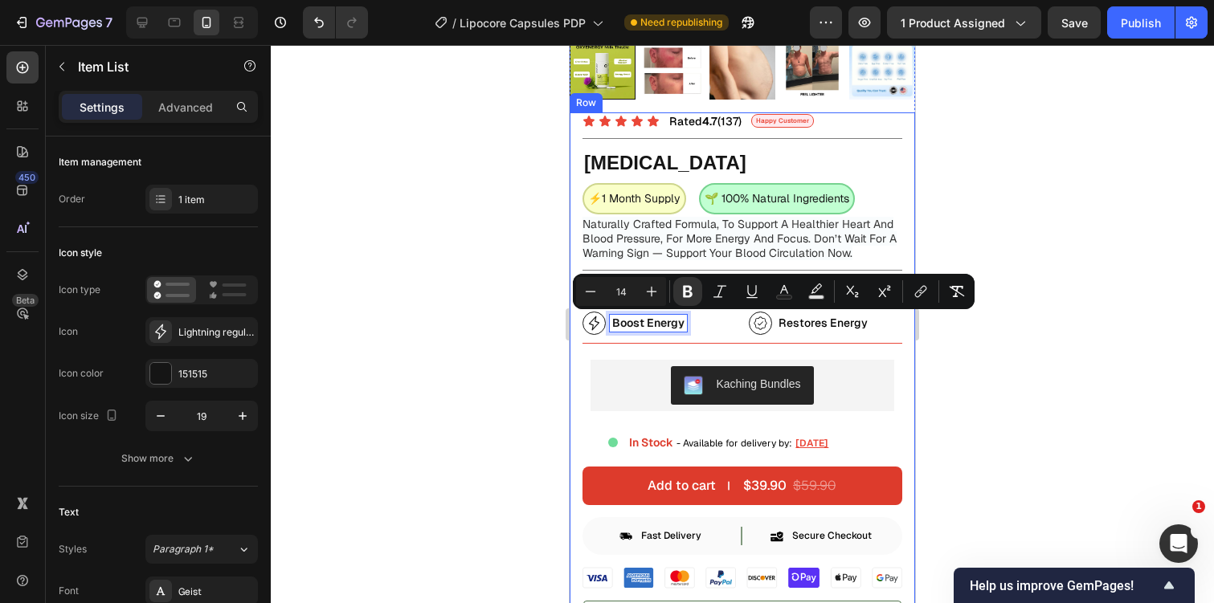
click at [511, 398] on div at bounding box center [742, 324] width 943 height 558
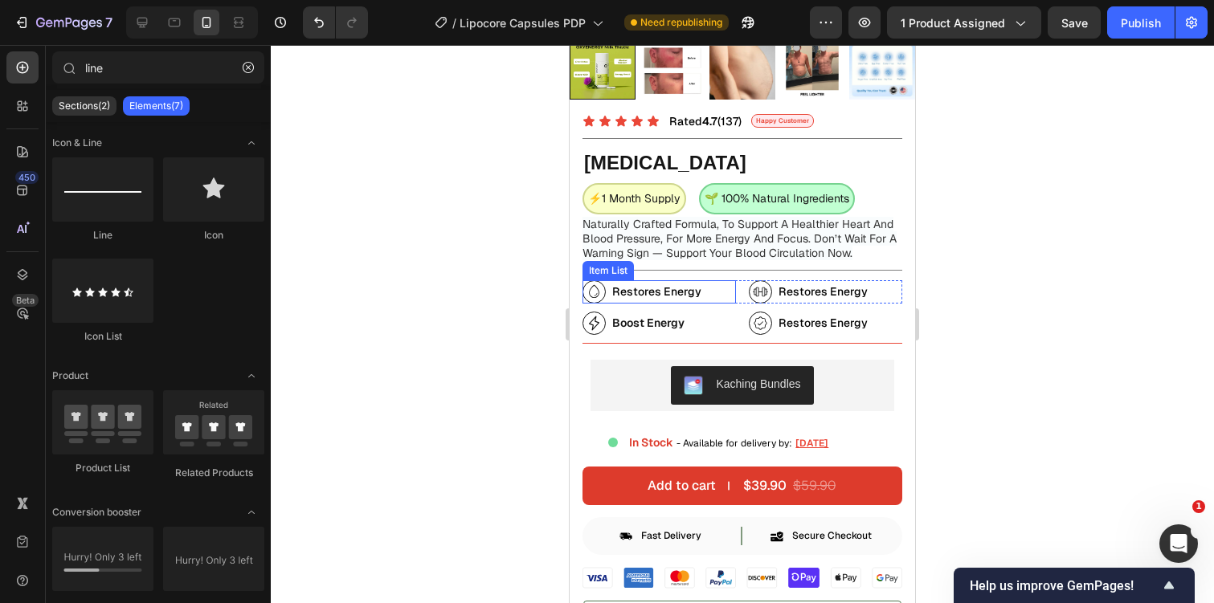
click at [662, 296] on span "Restores Energy" at bounding box center [656, 291] width 89 height 14
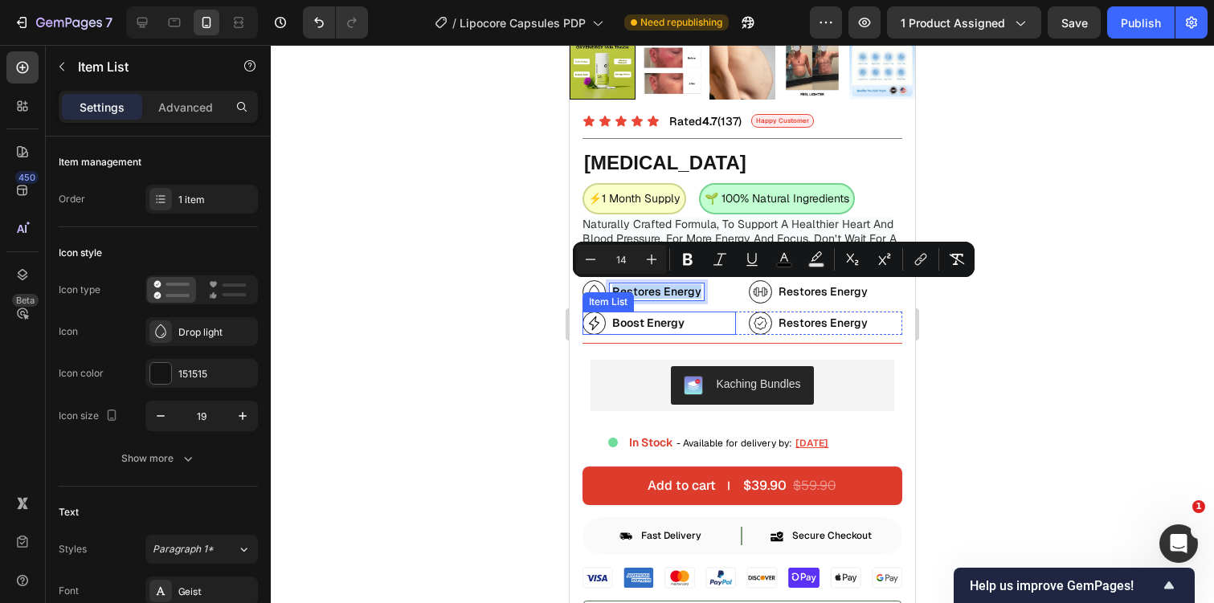
click at [643, 321] on strong "Boost Energy" at bounding box center [648, 323] width 72 height 14
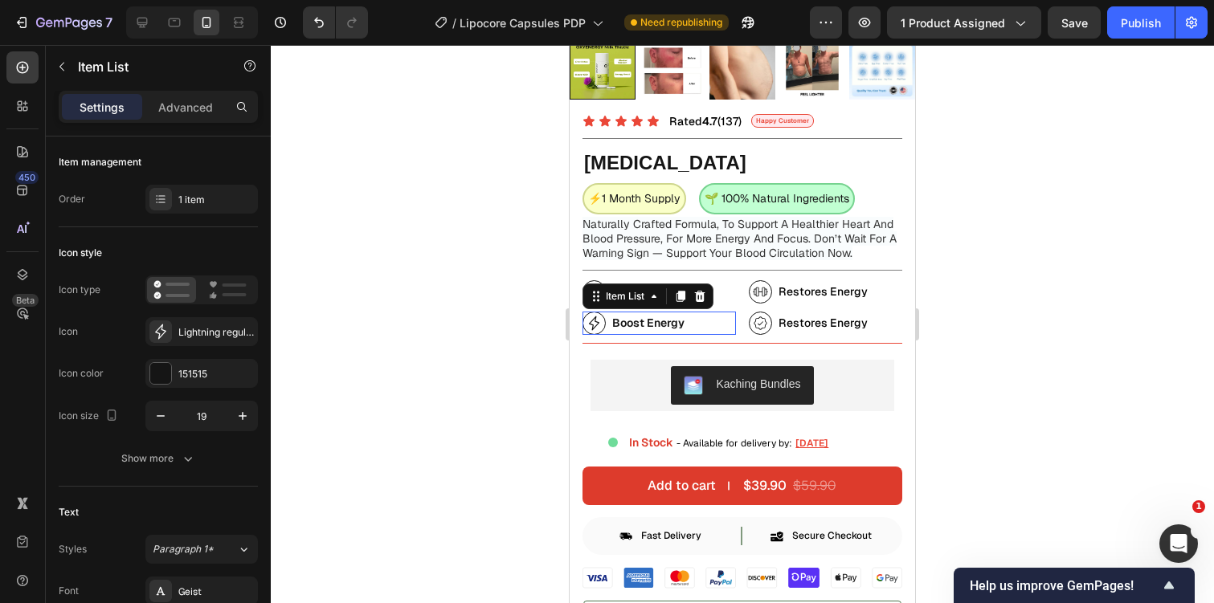
click at [643, 321] on strong "Boost Energy" at bounding box center [648, 323] width 72 height 14
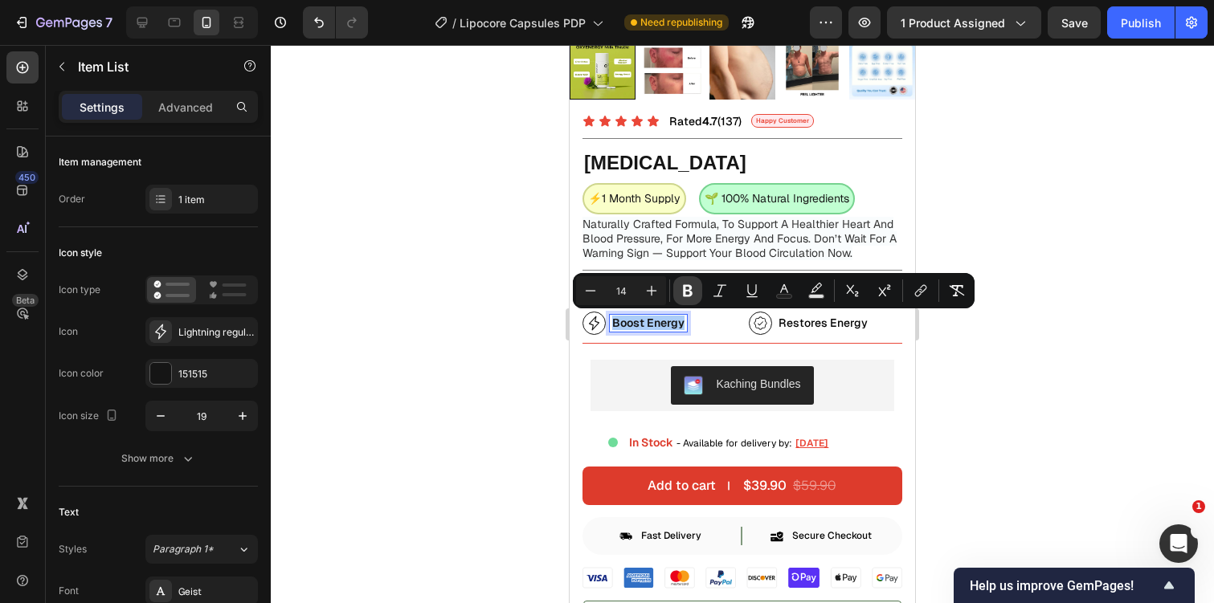
click at [682, 284] on icon "Editor contextual toolbar" at bounding box center [688, 291] width 16 height 16
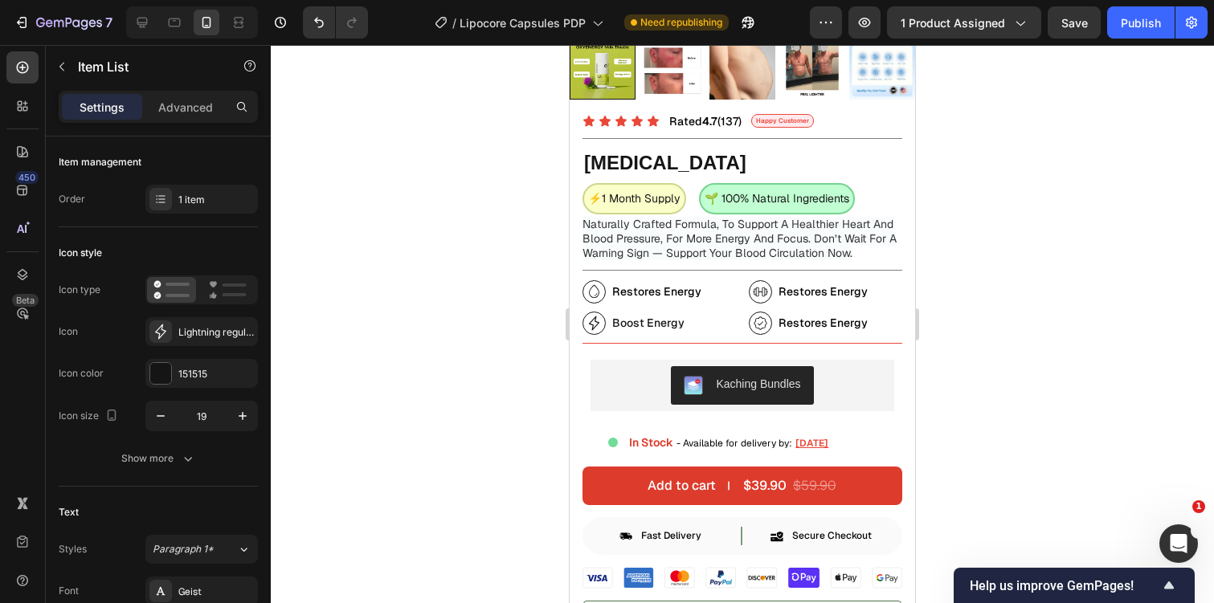
click at [954, 225] on div at bounding box center [742, 324] width 943 height 558
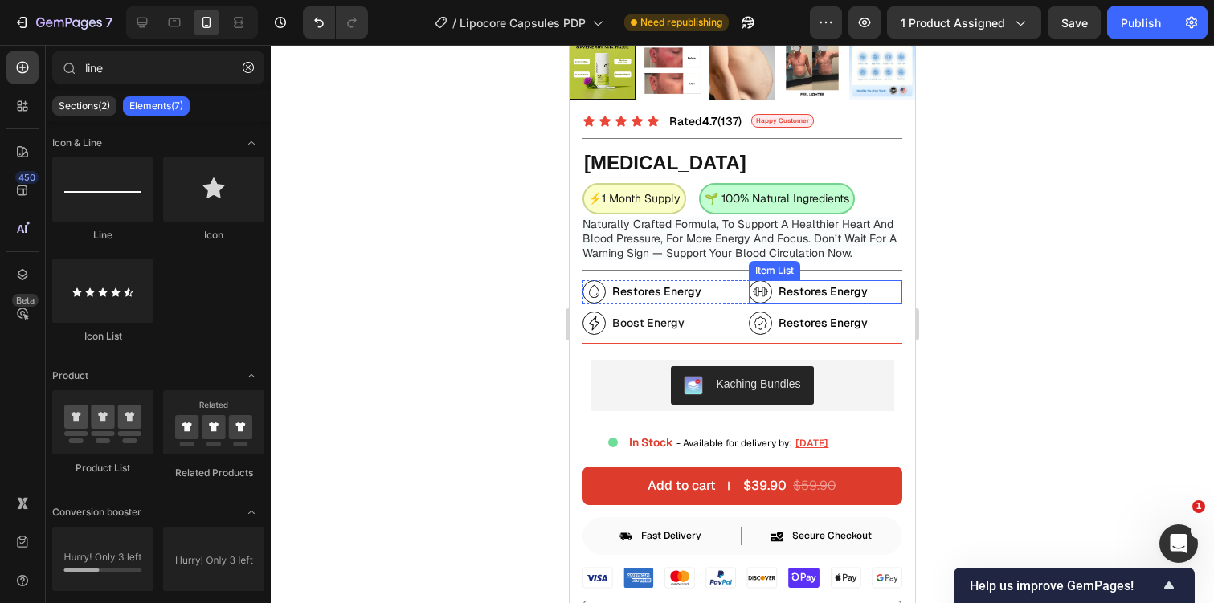
click at [809, 286] on span "Restores Energy" at bounding box center [822, 291] width 89 height 14
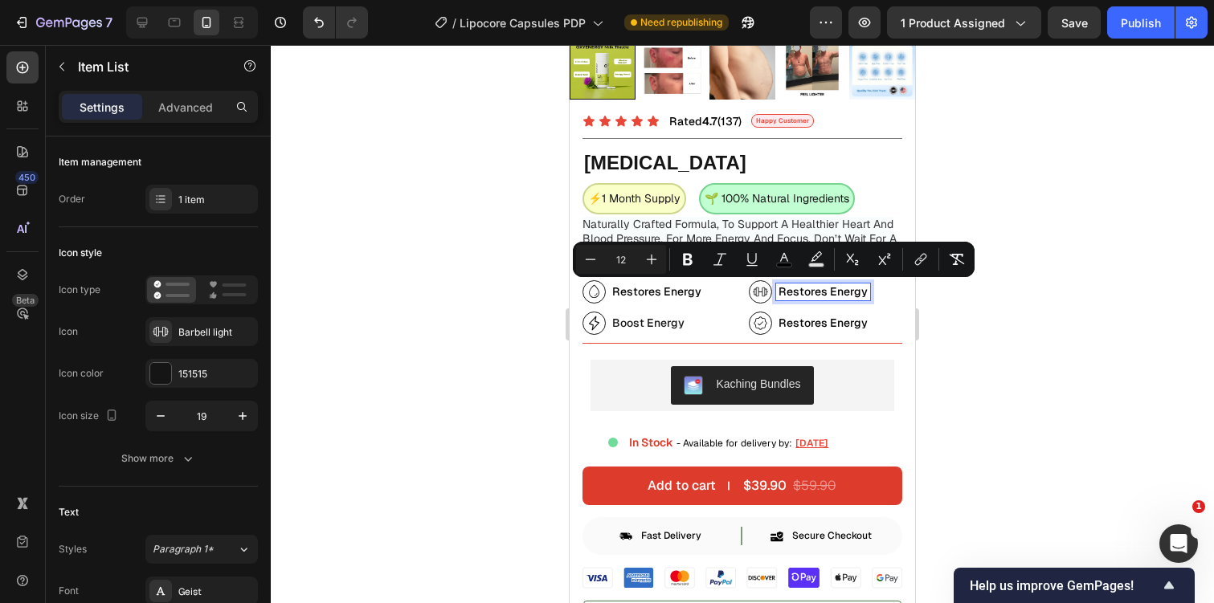
scroll to position [439, 0]
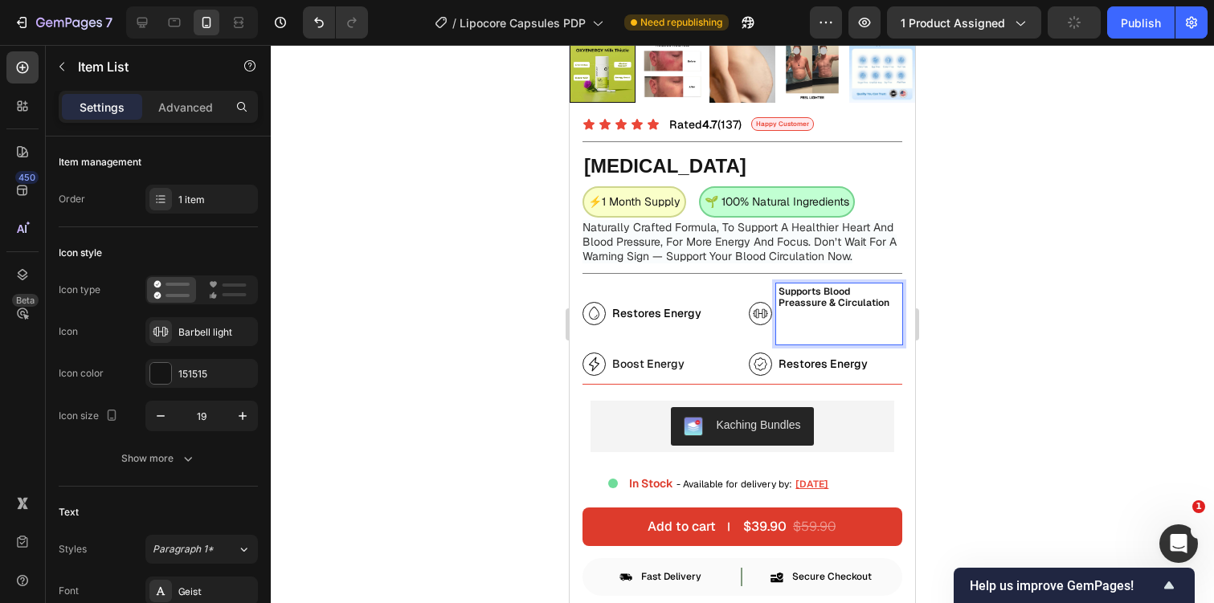
click at [804, 300] on strong "Supports Blood Preassure & Circulation" at bounding box center [833, 297] width 111 height 24
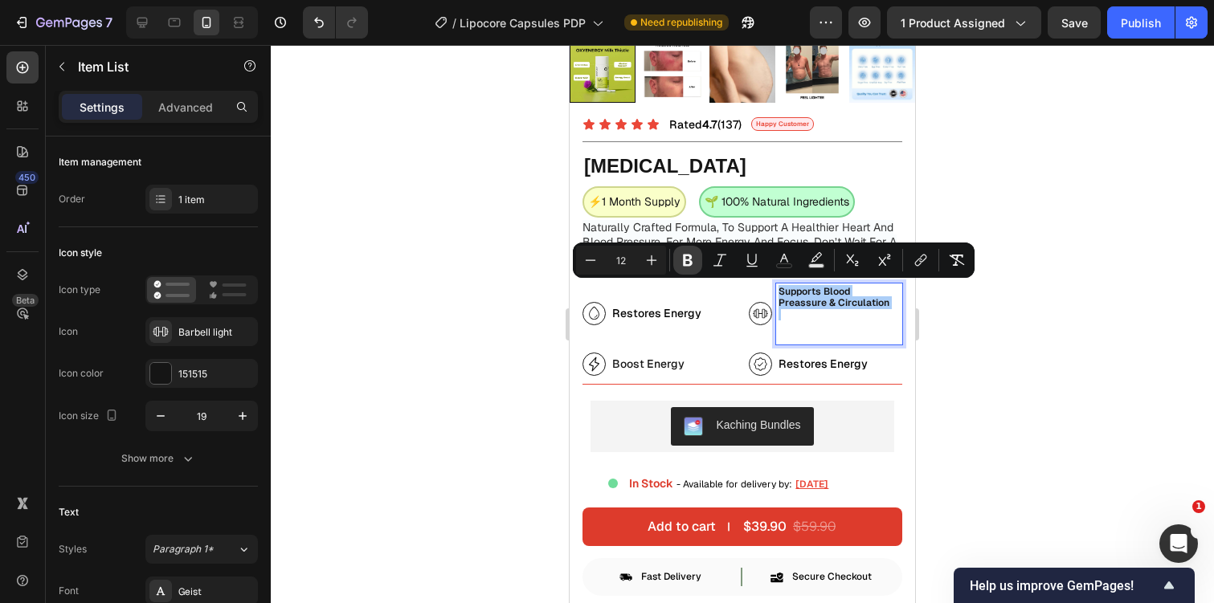
click at [690, 265] on icon "Editor contextual toolbar" at bounding box center [688, 261] width 10 height 12
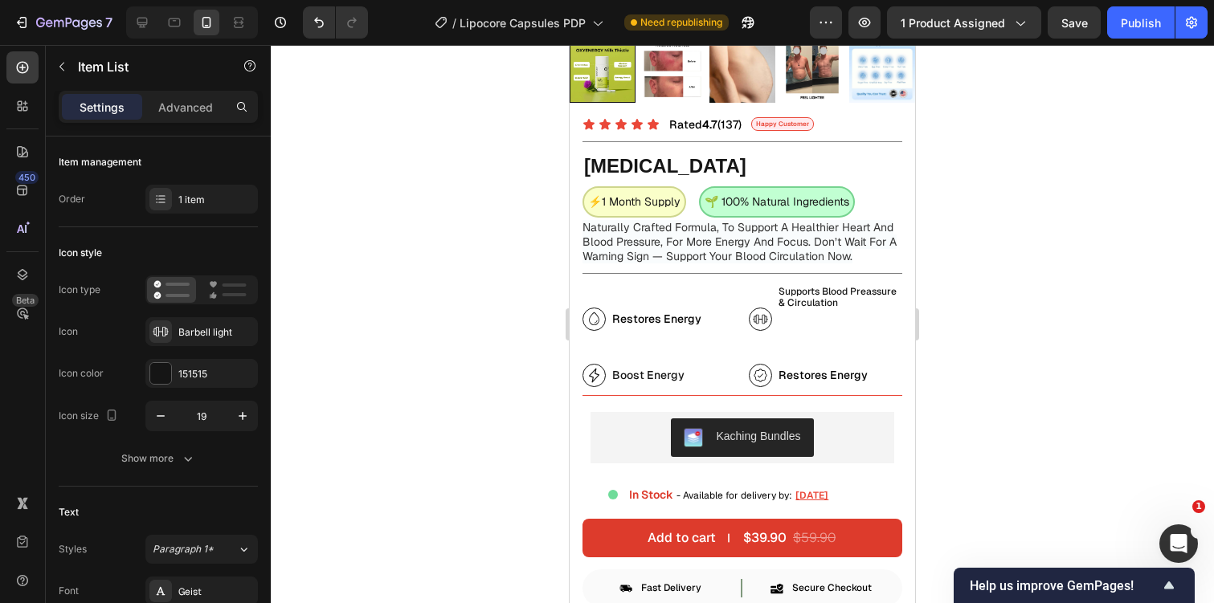
click at [810, 300] on p "Supports Blood Preassure & Circulation" at bounding box center [838, 297] width 121 height 22
click at [816, 329] on p "Rich Text Editor. Editing area: main" at bounding box center [838, 337] width 121 height 34
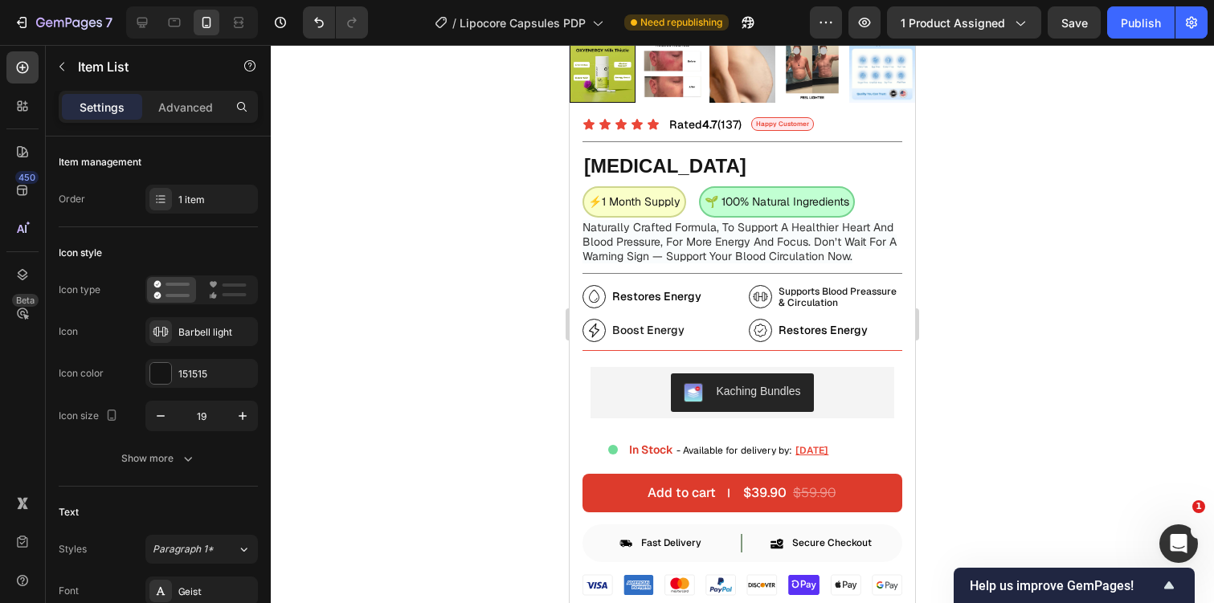
click at [792, 297] on p "Supports Blood Preassure & Circulation" at bounding box center [838, 297] width 121 height 22
click at [795, 286] on p "Supports Blood Preassure & Circulation" at bounding box center [838, 297] width 121 height 22
click at [814, 294] on p "Supports Blood Preassure & Circulation" at bounding box center [838, 297] width 121 height 22
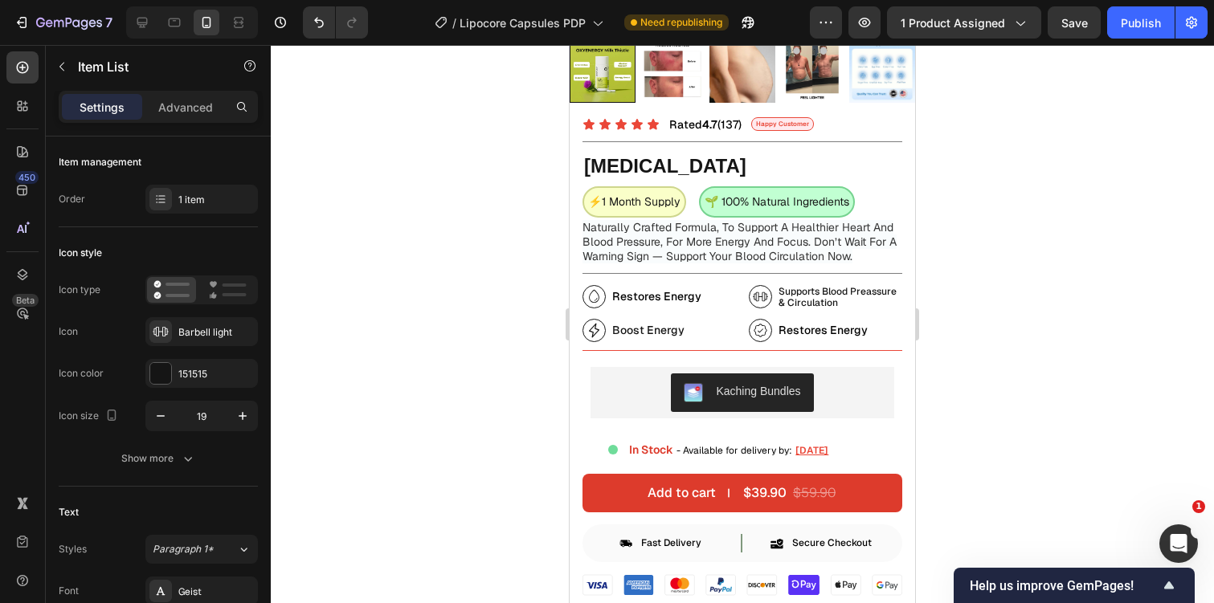
click at [814, 294] on p "Supports Blood Preassure & Circulation" at bounding box center [838, 297] width 121 height 22
click at [1011, 280] on div at bounding box center [742, 324] width 943 height 558
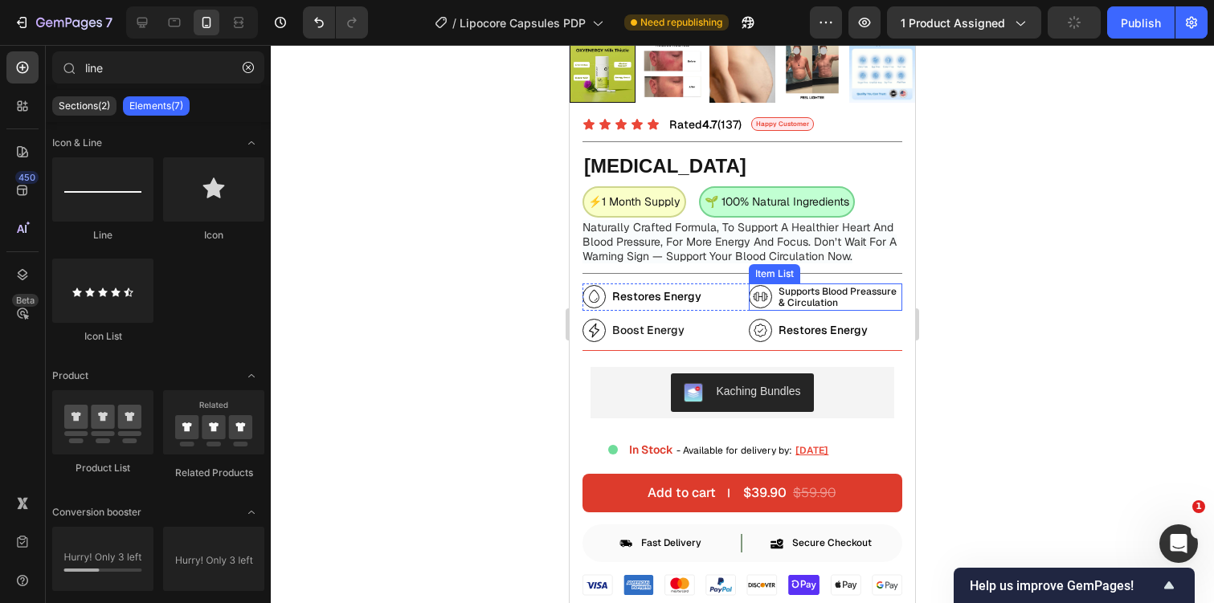
click at [831, 290] on p "Supports Blood Preassure & Circulation" at bounding box center [838, 297] width 121 height 22
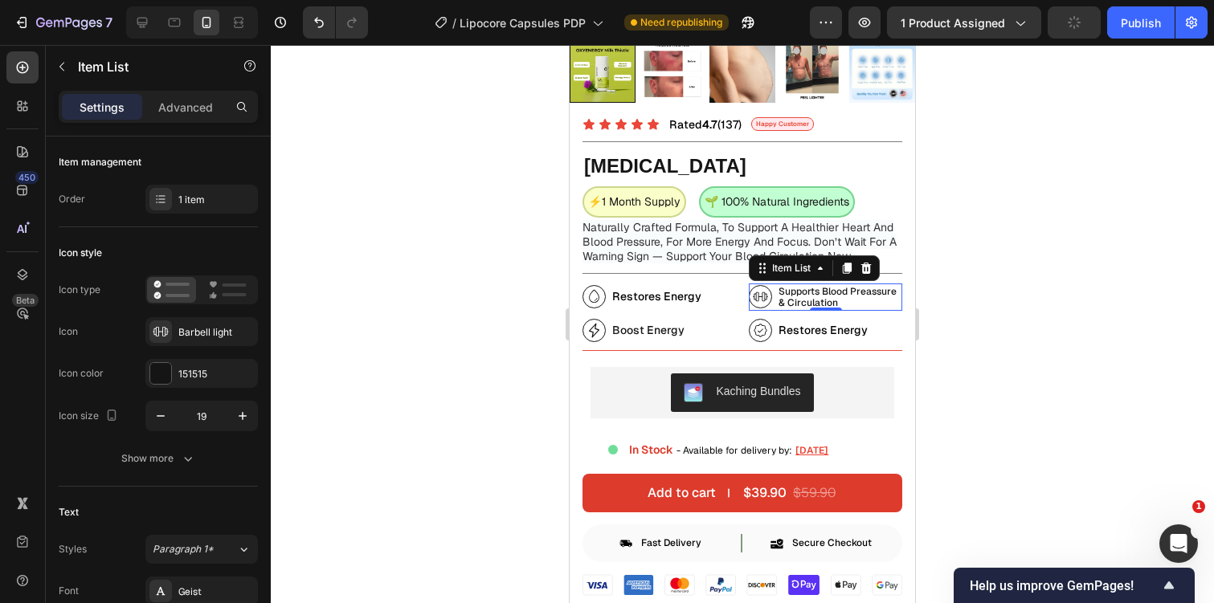
click at [831, 290] on p "Supports Blood Preassure & Circulation" at bounding box center [838, 297] width 121 height 22
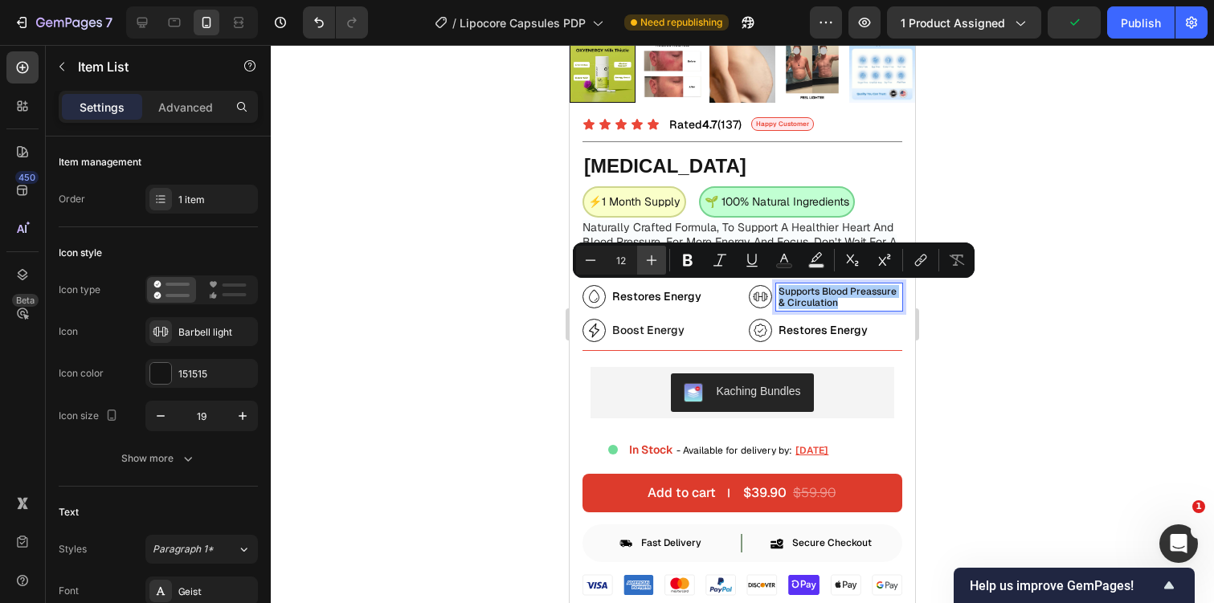
click at [658, 257] on icon "Editor contextual toolbar" at bounding box center [652, 260] width 16 height 16
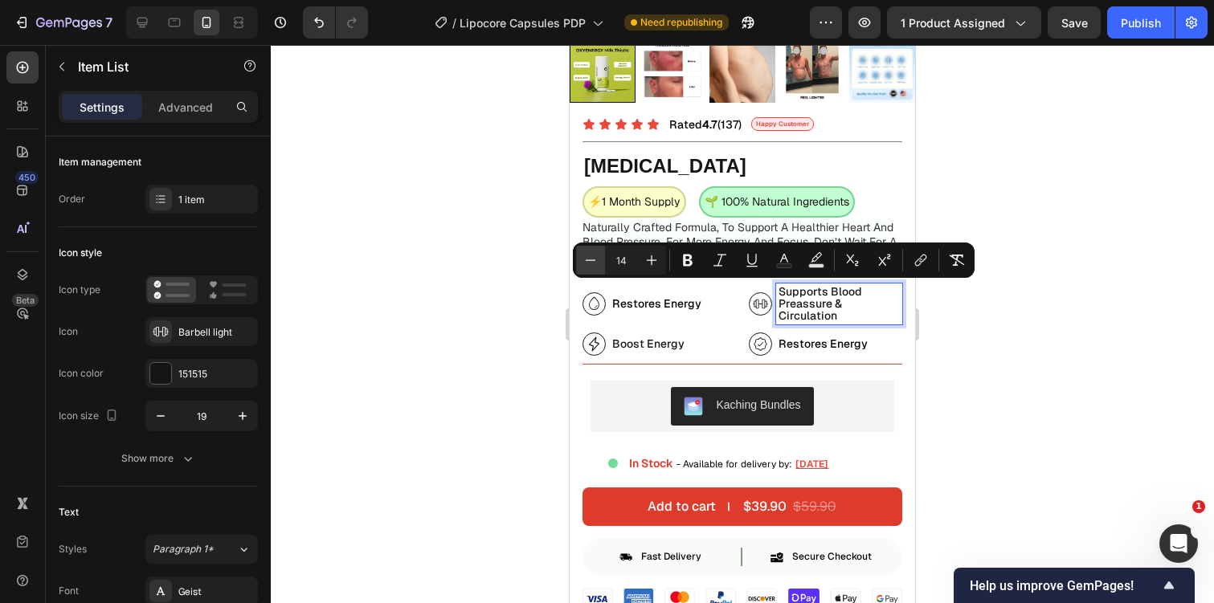
click at [592, 263] on icon "Editor contextual toolbar" at bounding box center [590, 260] width 16 height 16
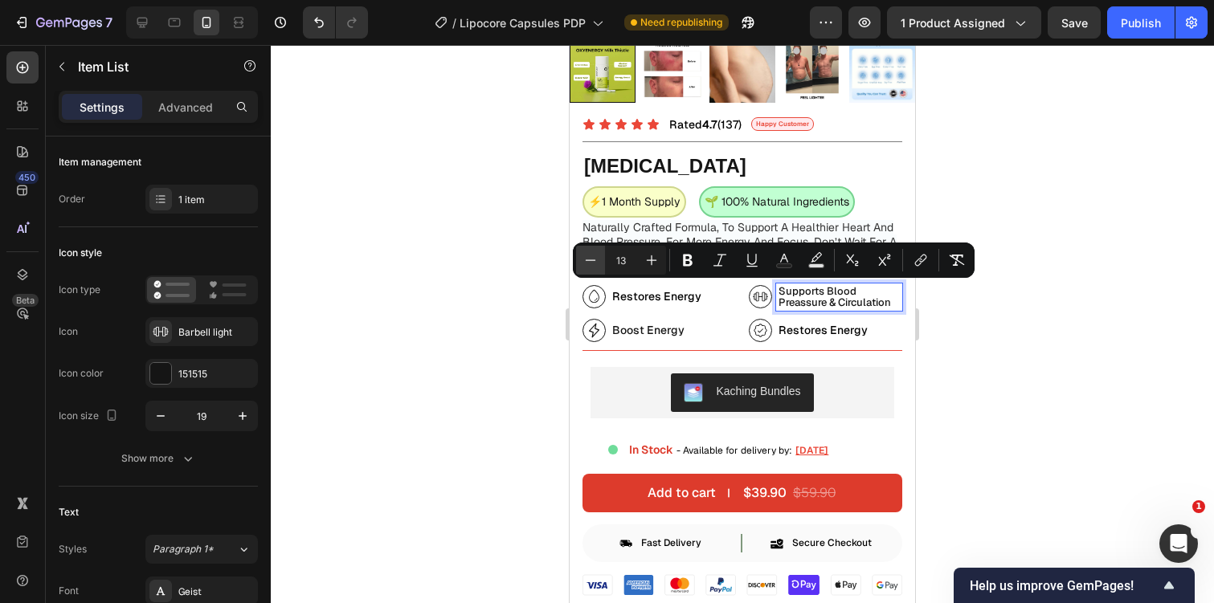
click at [592, 263] on icon "Editor contextual toolbar" at bounding box center [590, 260] width 16 height 16
type input "12"
click at [640, 297] on span "Restores Energy" at bounding box center [656, 296] width 89 height 14
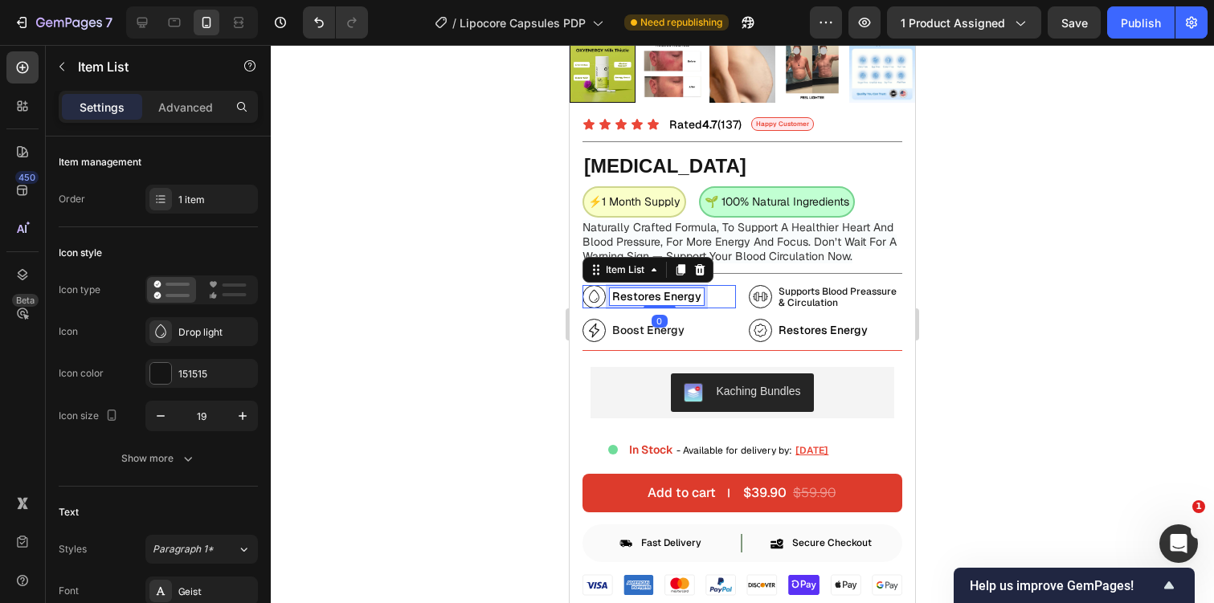
click at [640, 297] on span "Restores Energy" at bounding box center [656, 296] width 89 height 14
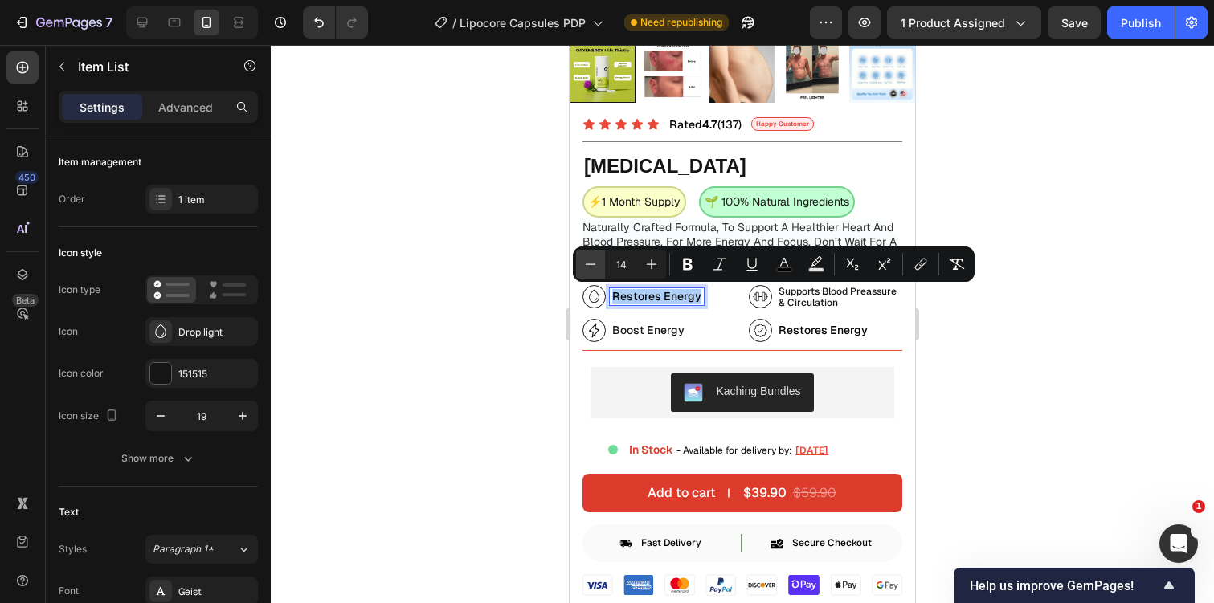
click at [596, 266] on icon "Editor contextual toolbar" at bounding box center [590, 264] width 16 height 16
type input "12"
click at [644, 337] on span "Boost Energy" at bounding box center [648, 330] width 72 height 14
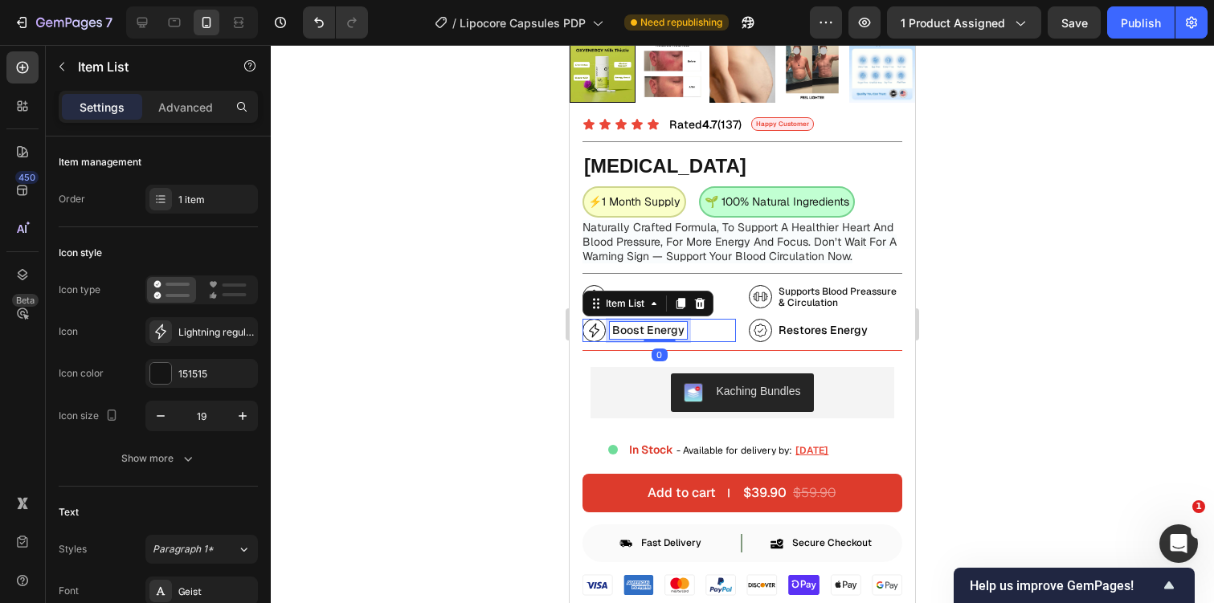
click at [647, 335] on span "Boost Energy" at bounding box center [648, 330] width 72 height 14
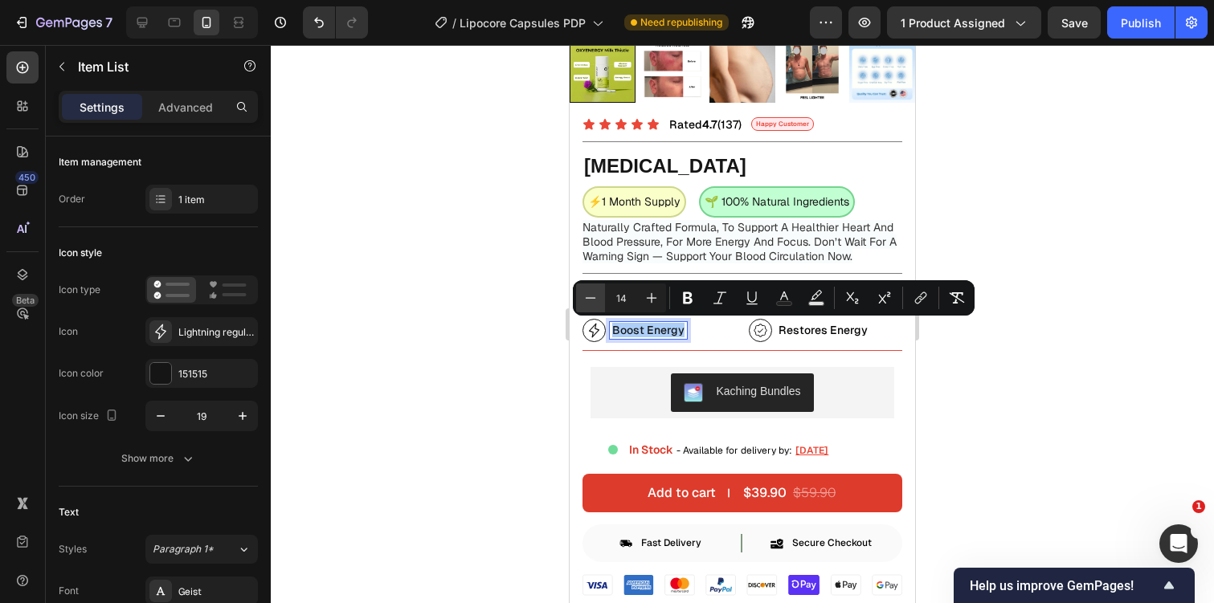
click at [583, 285] on button "Minus" at bounding box center [590, 298] width 29 height 29
type input "12"
click at [1010, 157] on div at bounding box center [742, 324] width 943 height 558
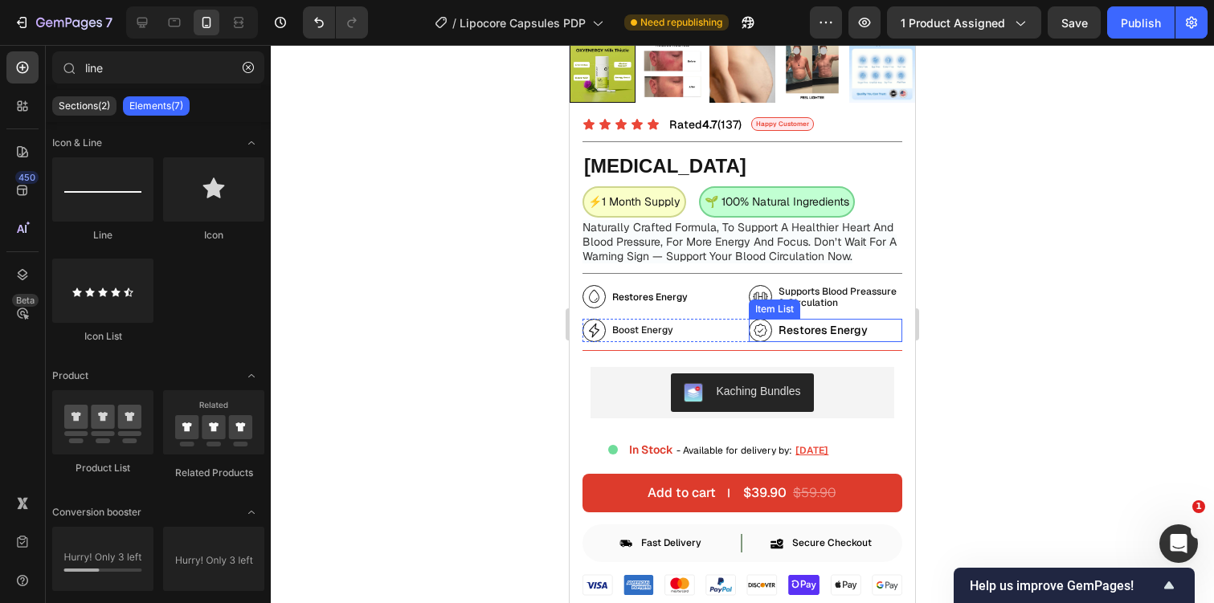
click at [814, 329] on span "Restores Energy" at bounding box center [822, 330] width 89 height 14
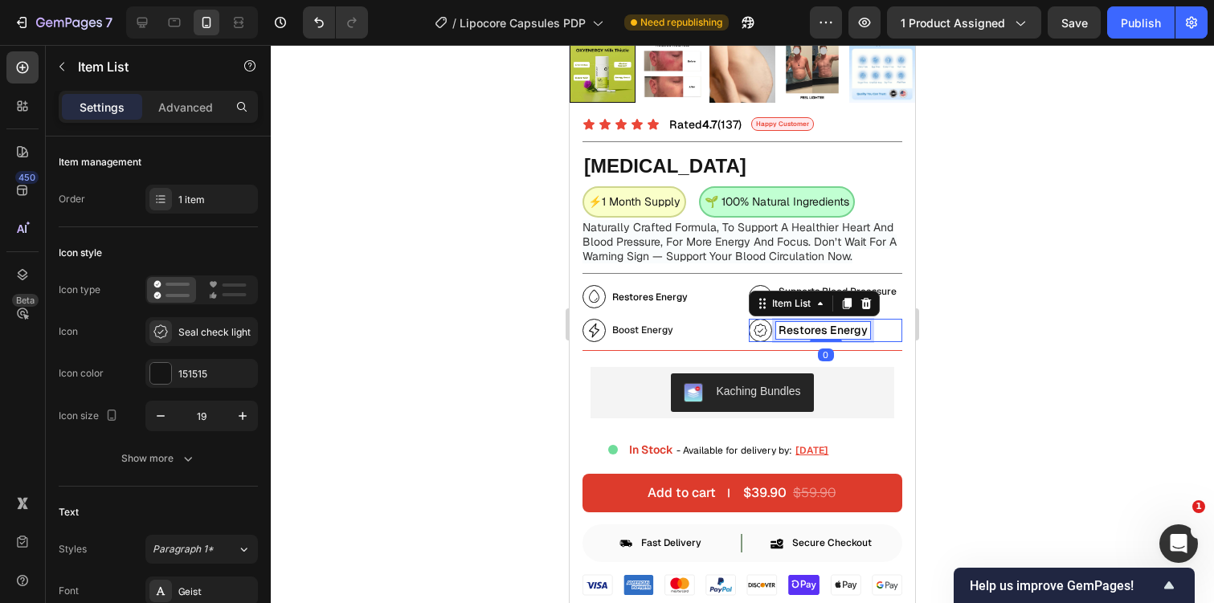
click at [814, 329] on span "Restores Energy" at bounding box center [822, 330] width 89 height 14
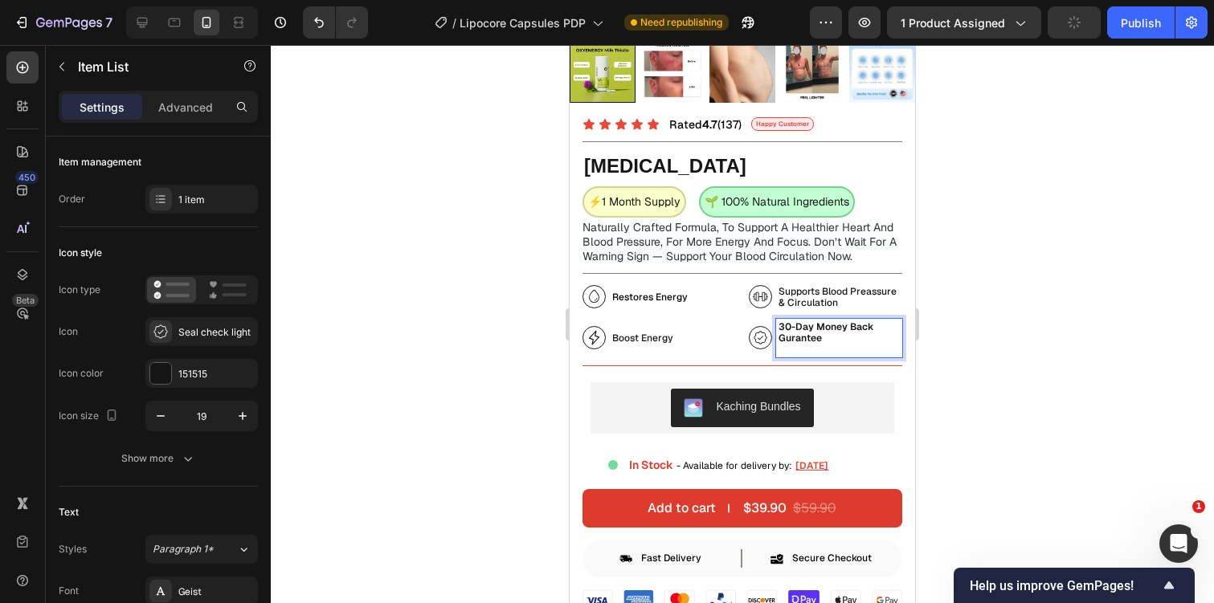
scroll to position [436, 0]
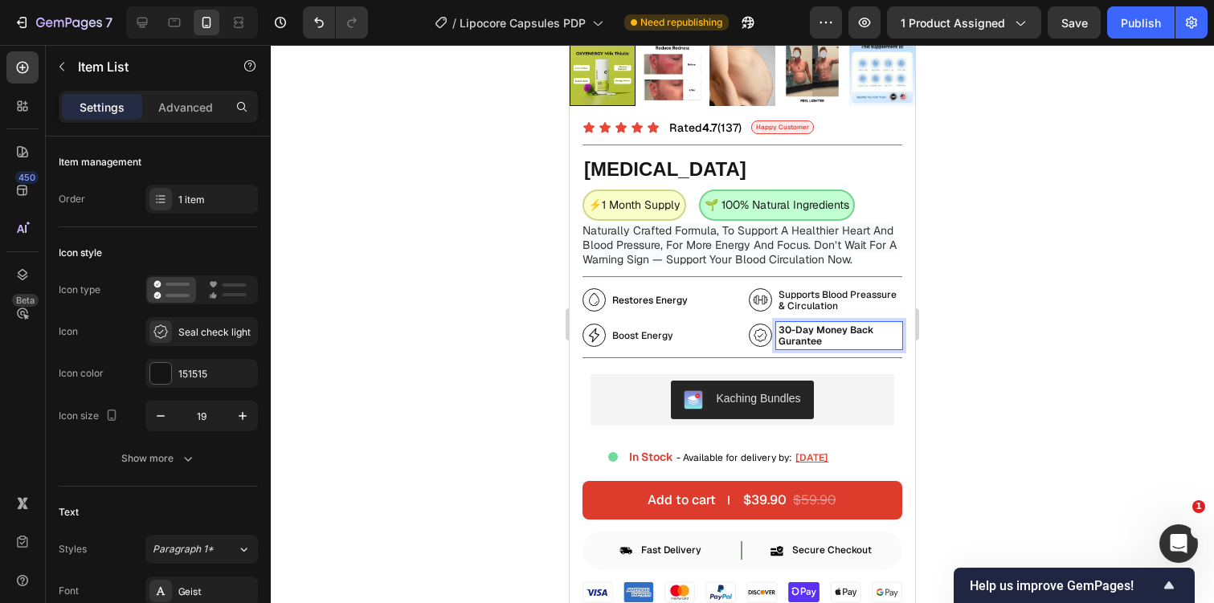
click at [801, 337] on strong "30-Day Money Back Gurantee" at bounding box center [826, 336] width 96 height 24
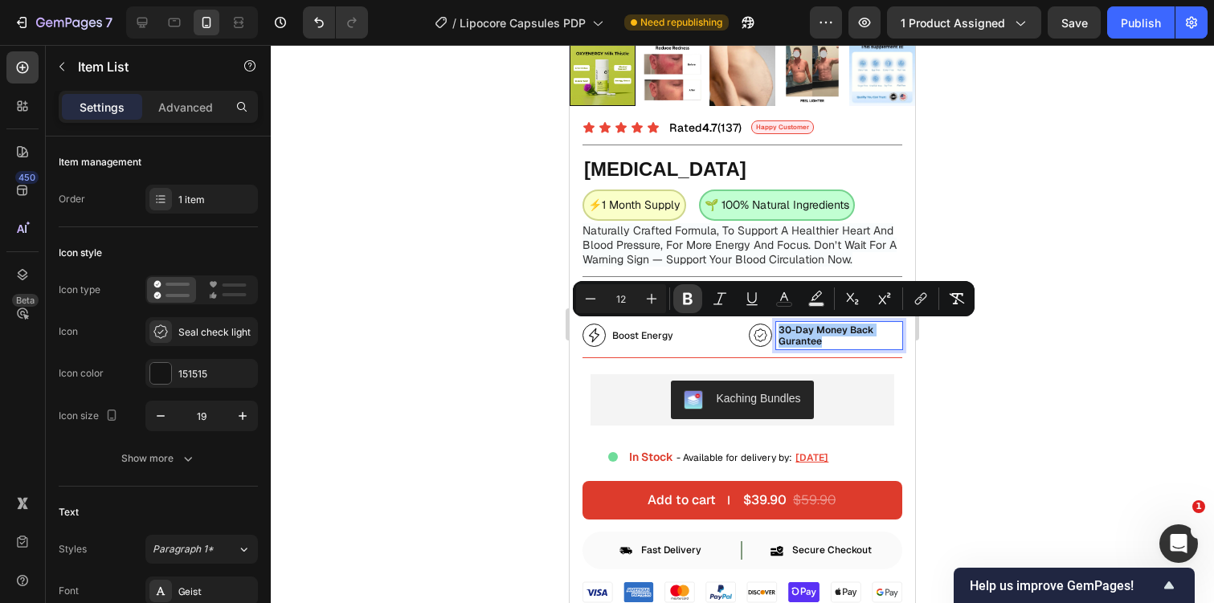
click at [693, 296] on icon "Editor contextual toolbar" at bounding box center [688, 299] width 16 height 16
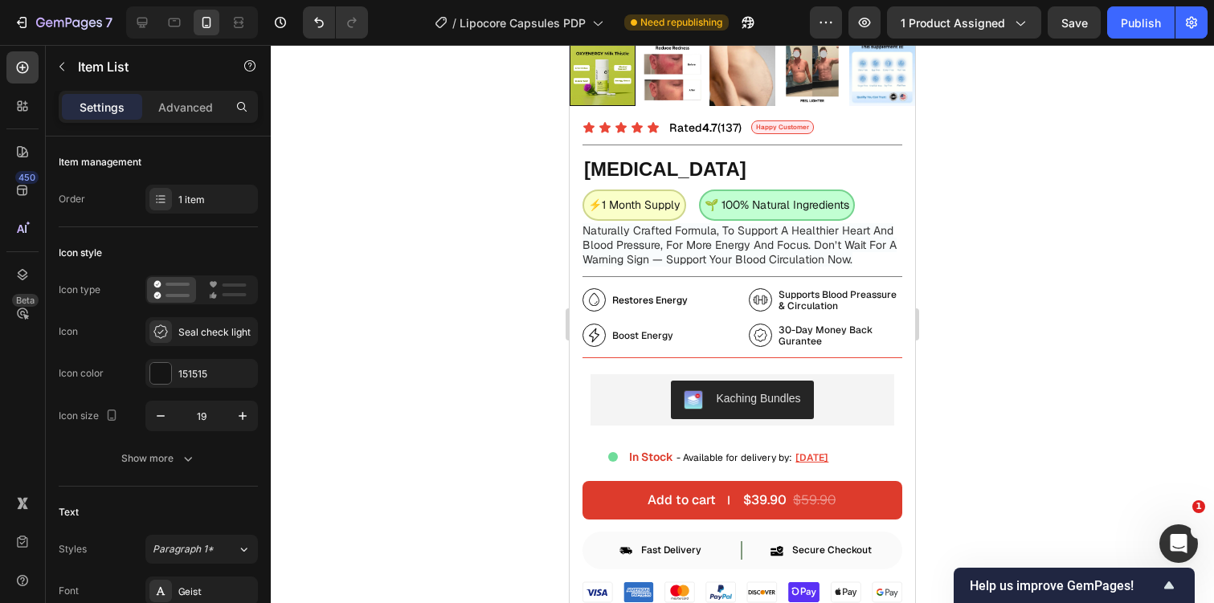
click at [999, 233] on div at bounding box center [742, 324] width 943 height 558
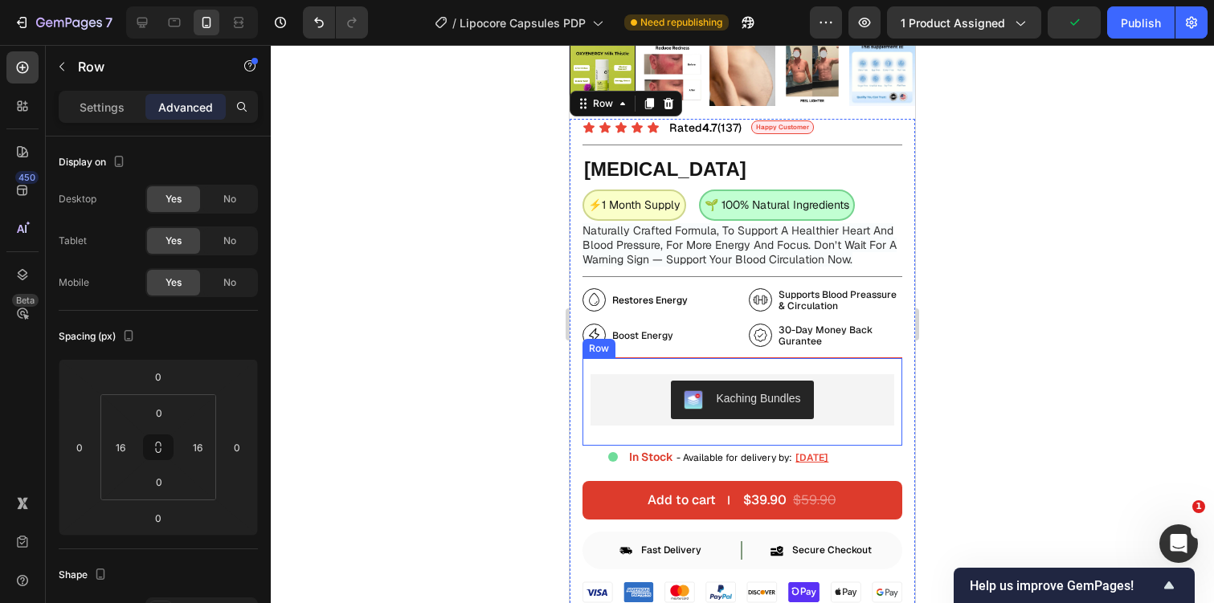
click at [595, 358] on div "Kaching Bundles Kaching Bundles Row" at bounding box center [742, 402] width 320 height 88
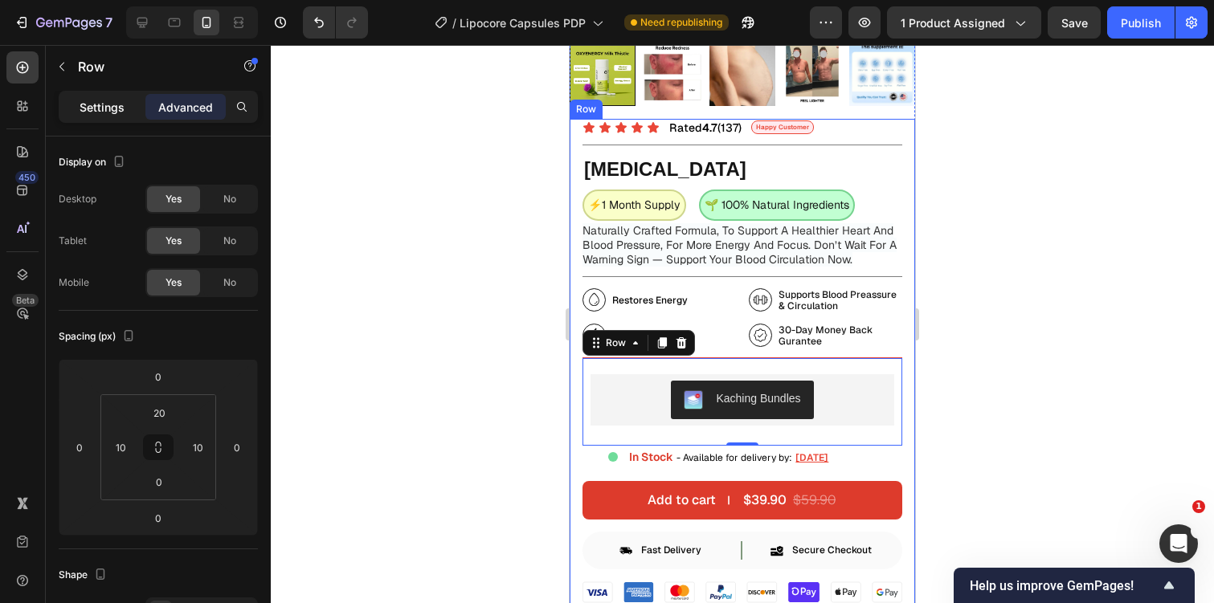
click at [102, 117] on div "Settings" at bounding box center [102, 107] width 80 height 26
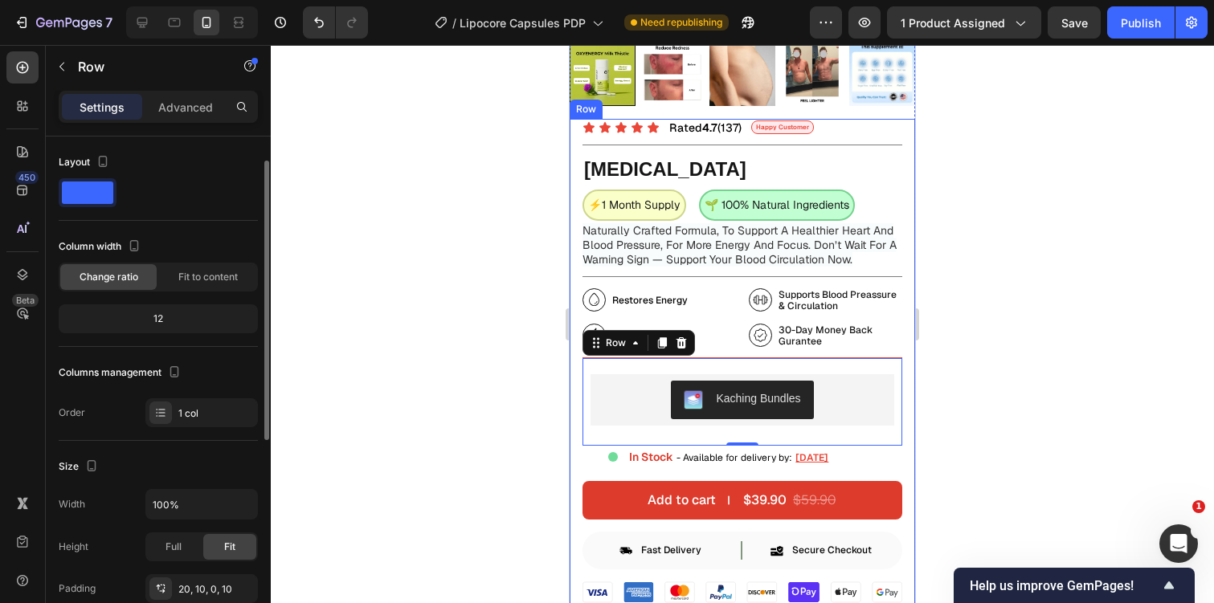
scroll to position [426, 0]
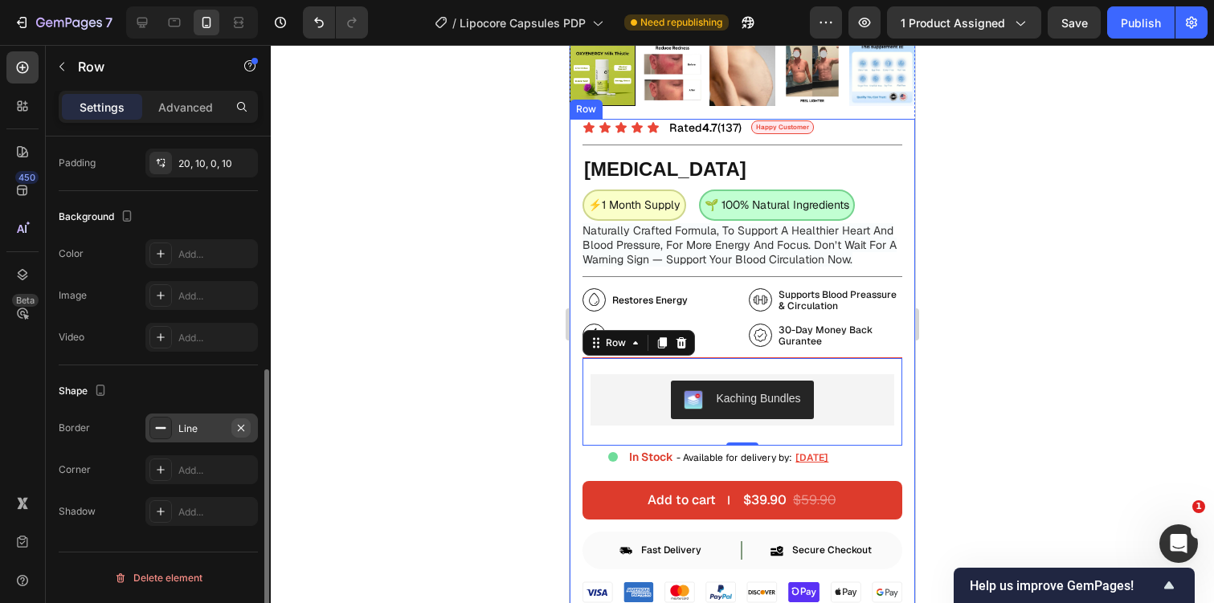
click at [236, 425] on icon "button" at bounding box center [241, 428] width 13 height 13
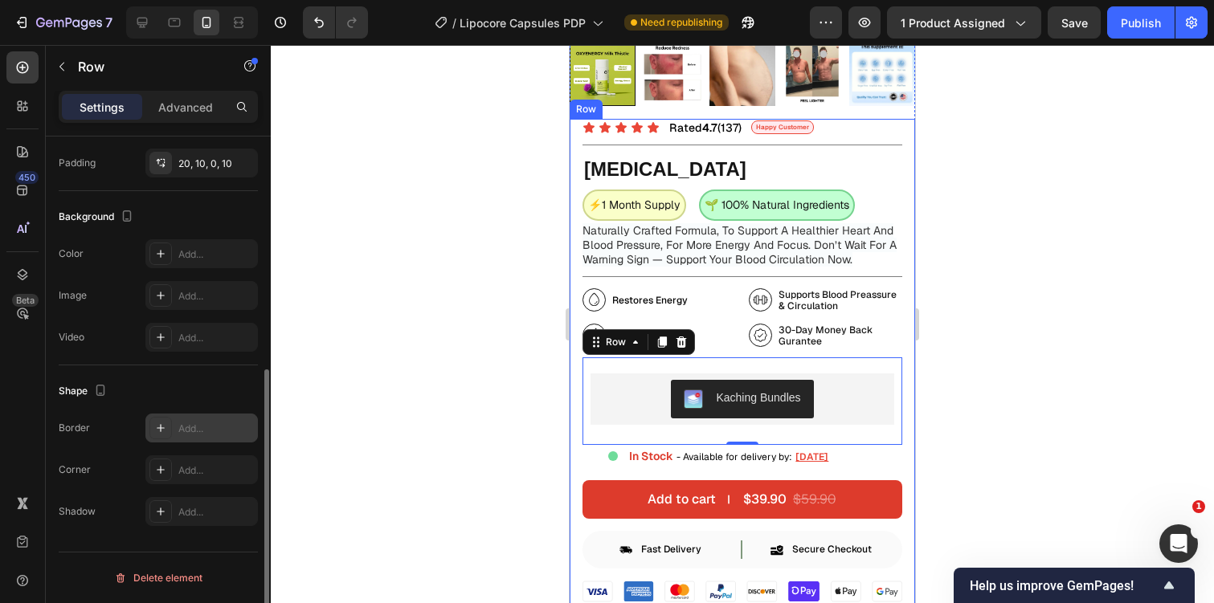
click at [1024, 255] on div at bounding box center [742, 324] width 943 height 558
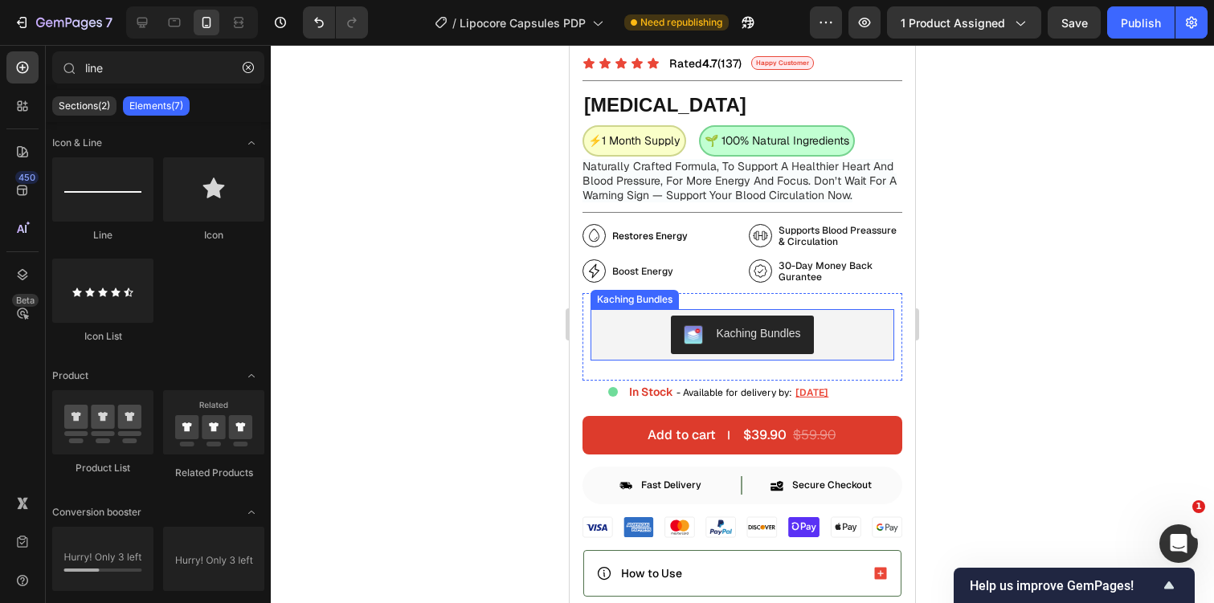
scroll to position [509, 0]
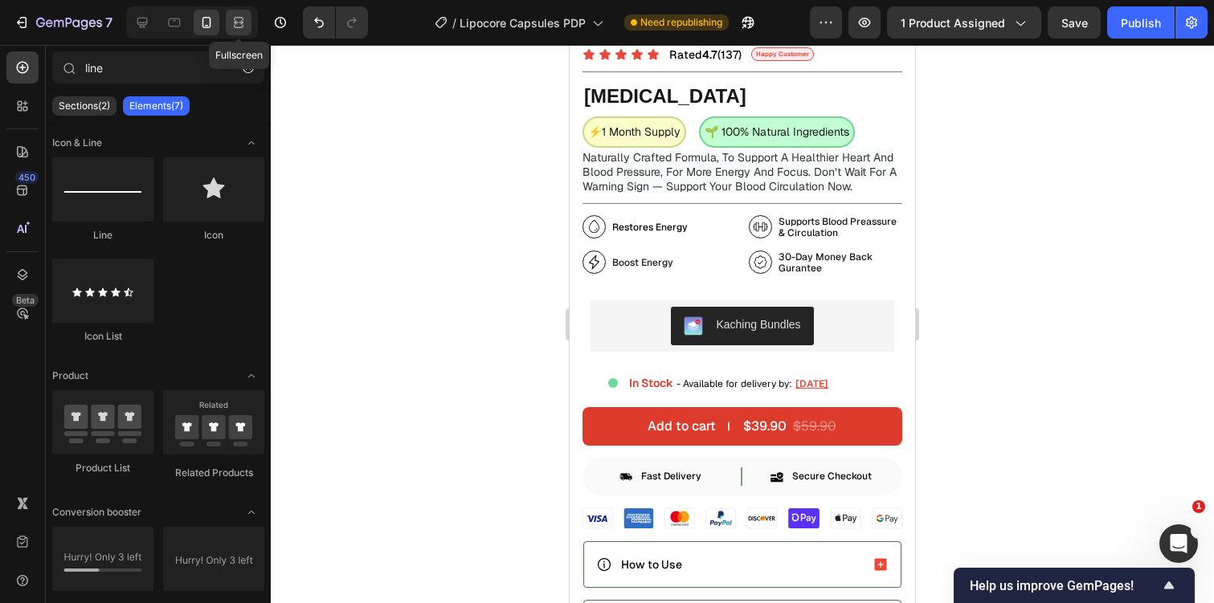
click at [232, 26] on icon at bounding box center [239, 22] width 16 height 16
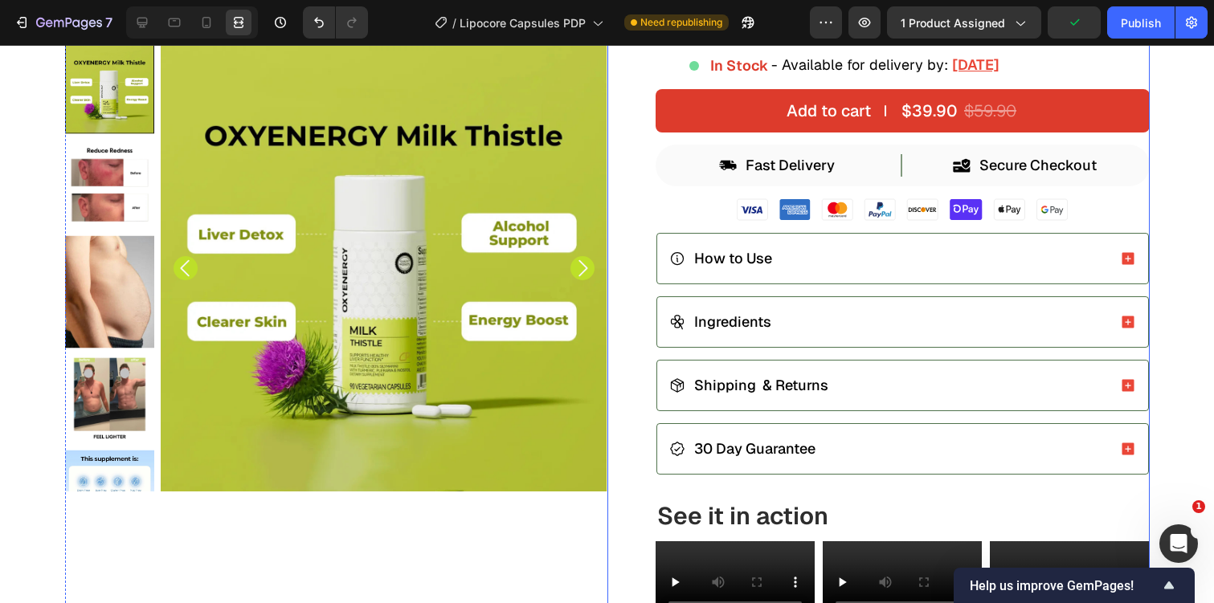
scroll to position [484, 0]
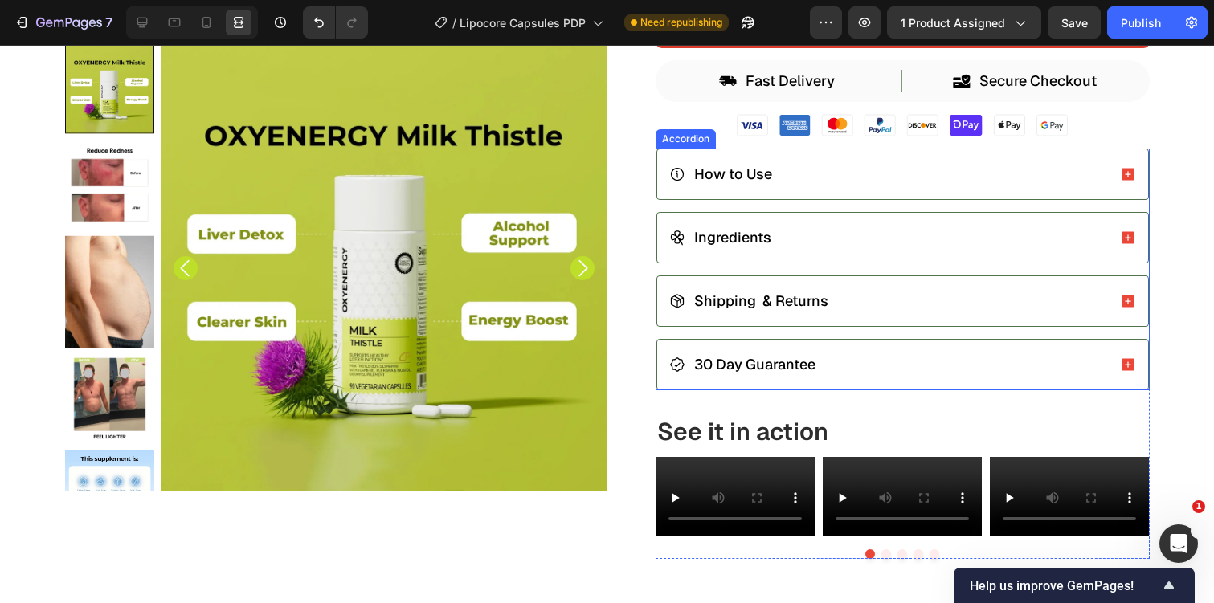
click at [795, 240] on div "Ingredients" at bounding box center [888, 238] width 438 height 22
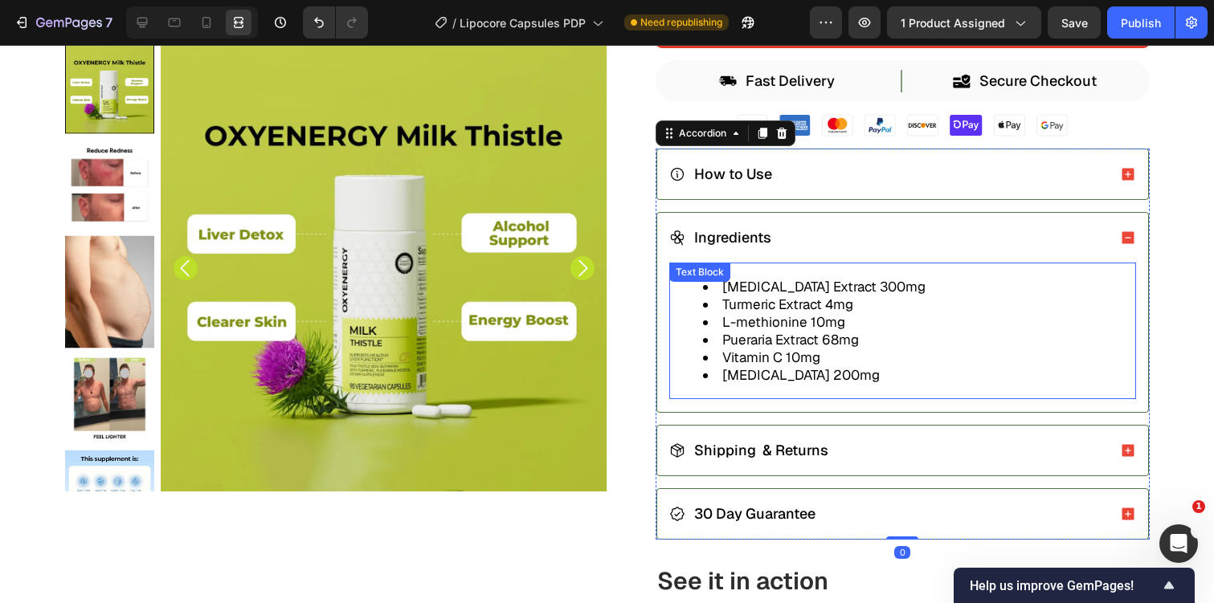
click at [802, 311] on li "Turmeric Extract 4mg" at bounding box center [918, 305] width 431 height 18
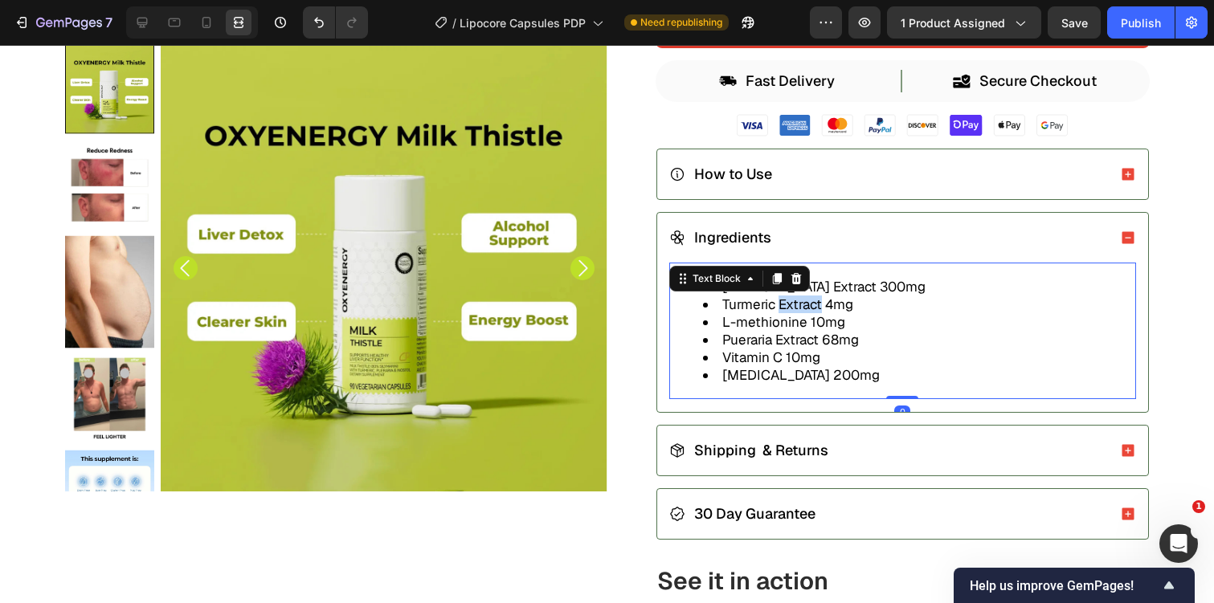
click at [802, 311] on li "Turmeric Extract 4mg" at bounding box center [918, 305] width 431 height 18
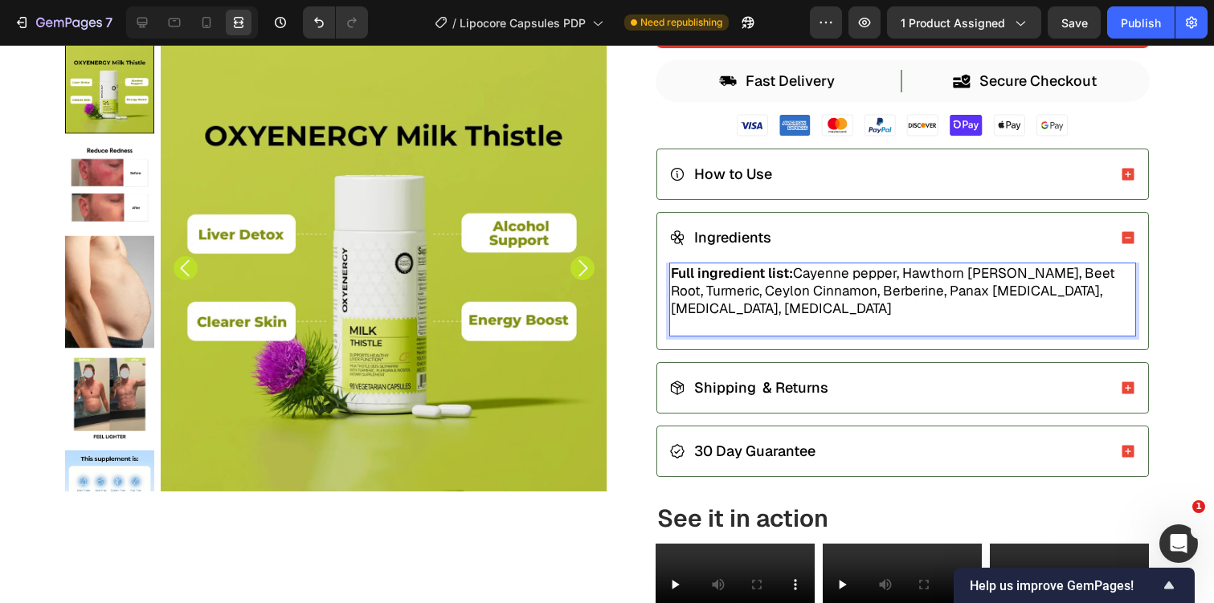
click at [802, 317] on p "Rich Text Editor. Editing area: main" at bounding box center [903, 326] width 464 height 18
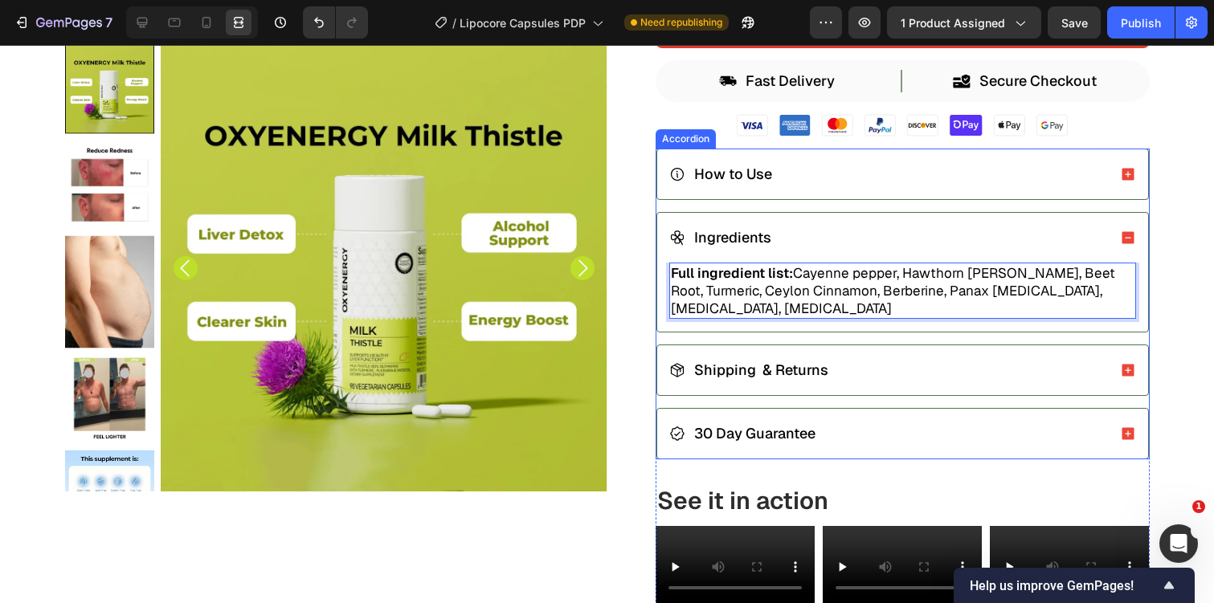
click at [754, 161] on div "How to Use" at bounding box center [902, 174] width 491 height 50
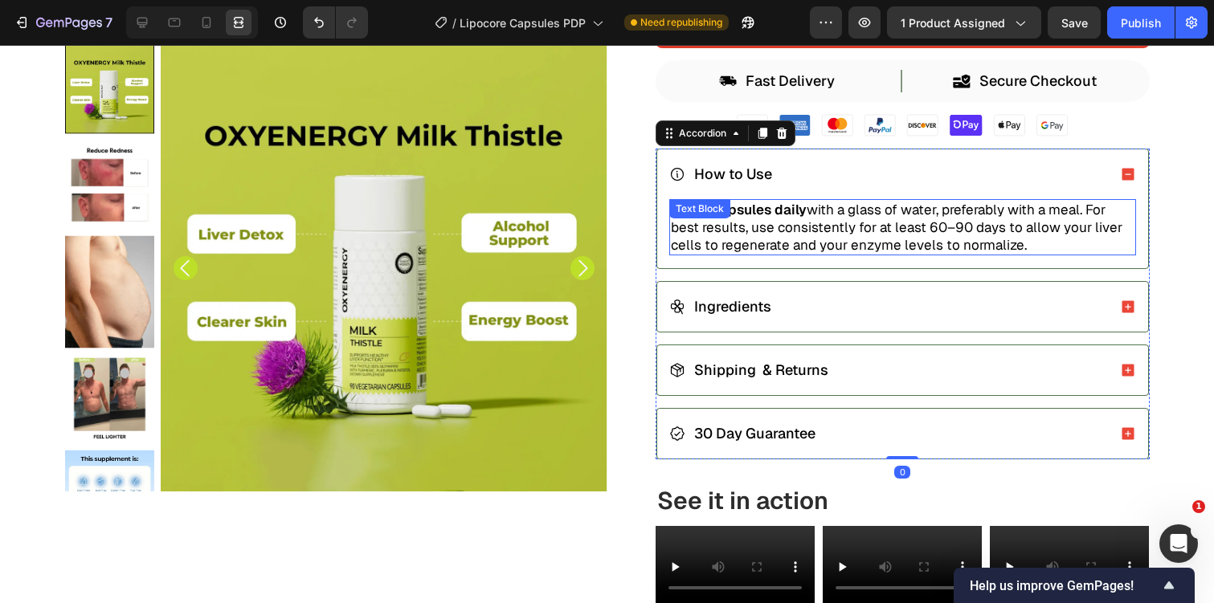
click at [772, 224] on p "Take 2 capsules daily with a glass of water, preferably with a meal. For best r…" at bounding box center [903, 227] width 464 height 53
click at [730, 219] on div "Text Block" at bounding box center [699, 208] width 61 height 19
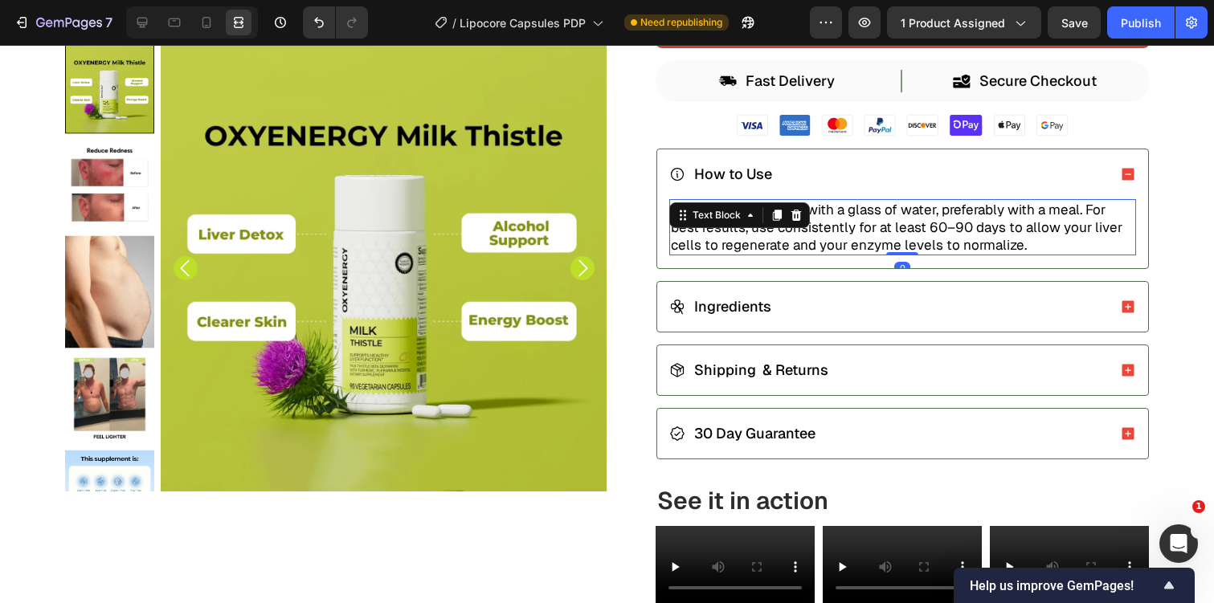
click at [772, 224] on div "Text Block" at bounding box center [739, 215] width 141 height 26
click at [819, 235] on p "Take 2 capsules daily with a glass of water, preferably with a meal. For best r…" at bounding box center [903, 227] width 464 height 53
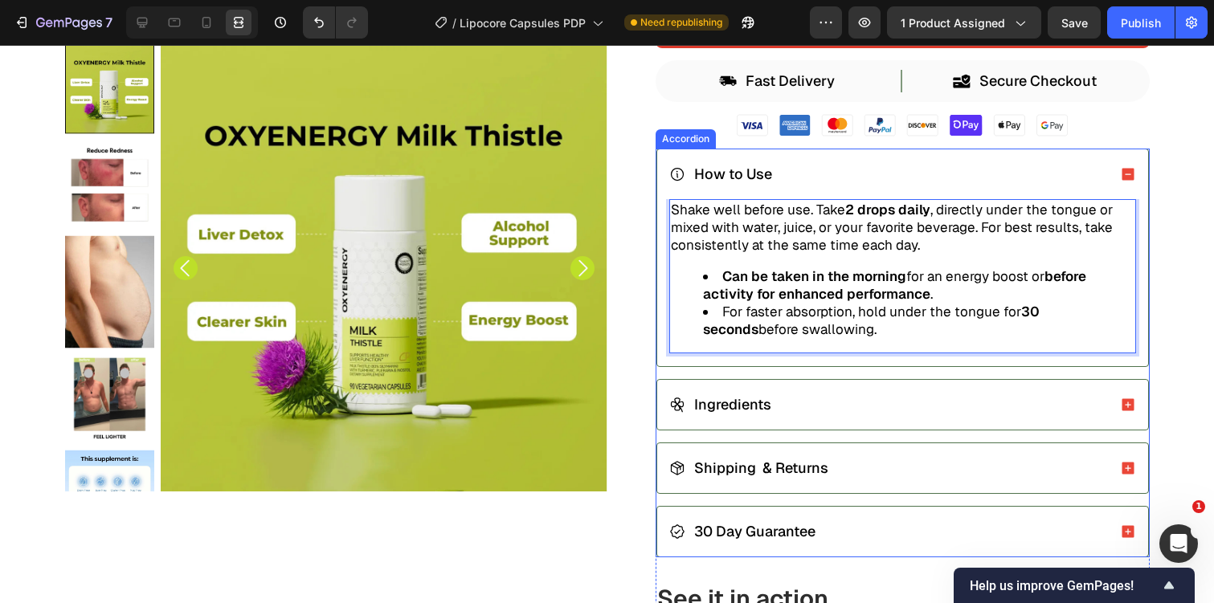
click at [782, 471] on p "Shipping & Returns" at bounding box center [761, 469] width 134 height 18
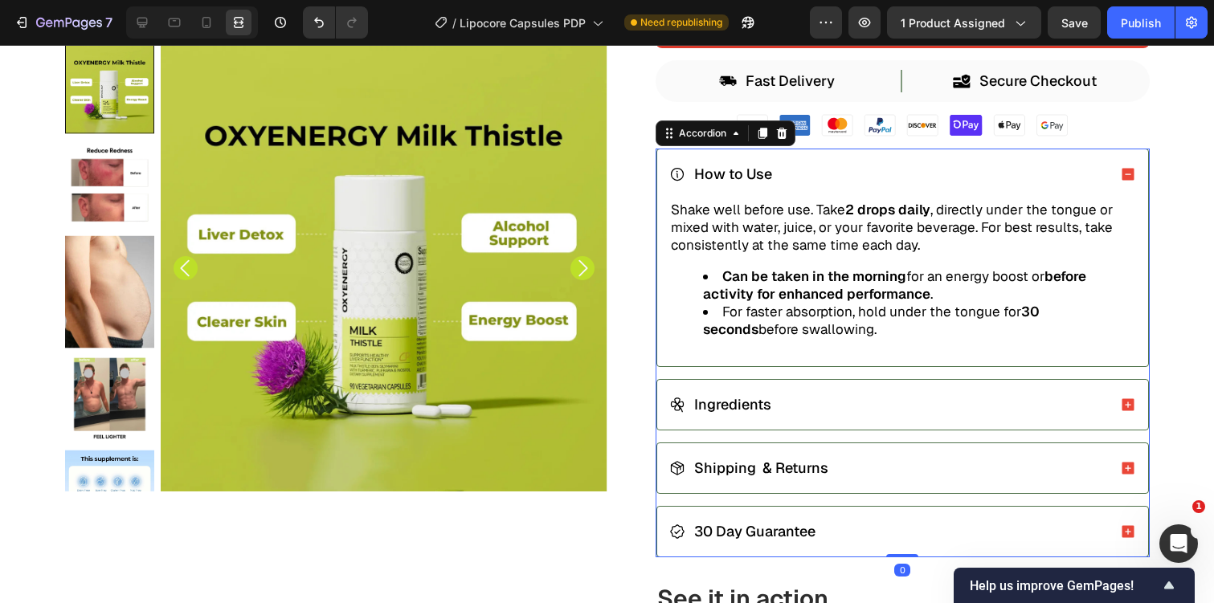
click at [860, 464] on div "Shipping & Returns" at bounding box center [888, 468] width 438 height 22
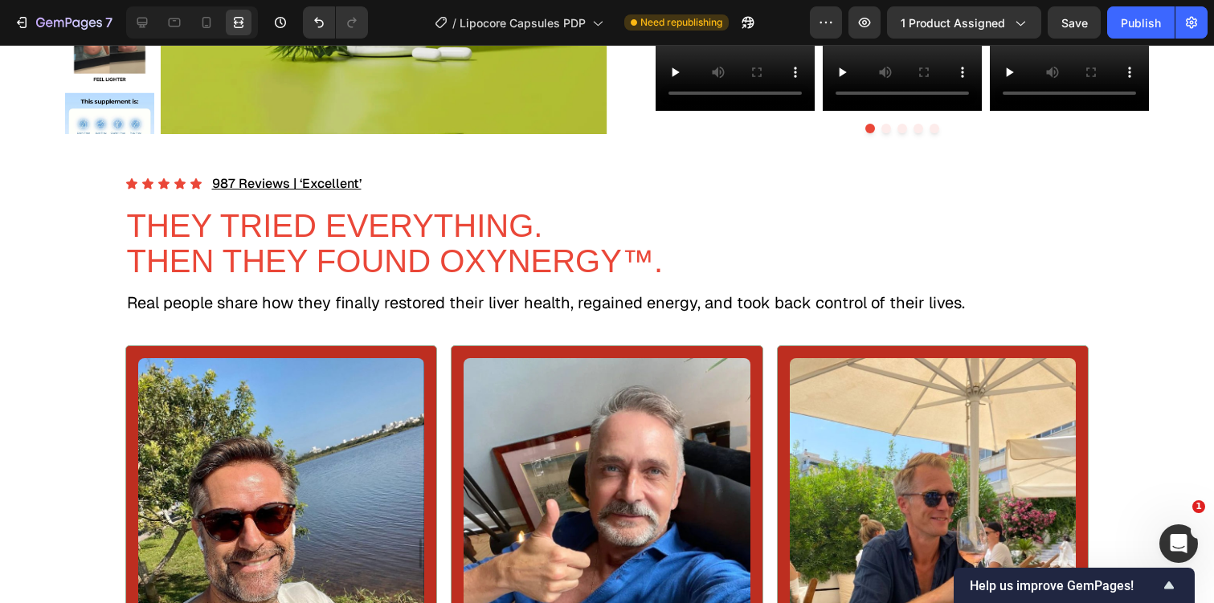
scroll to position [1003, 0]
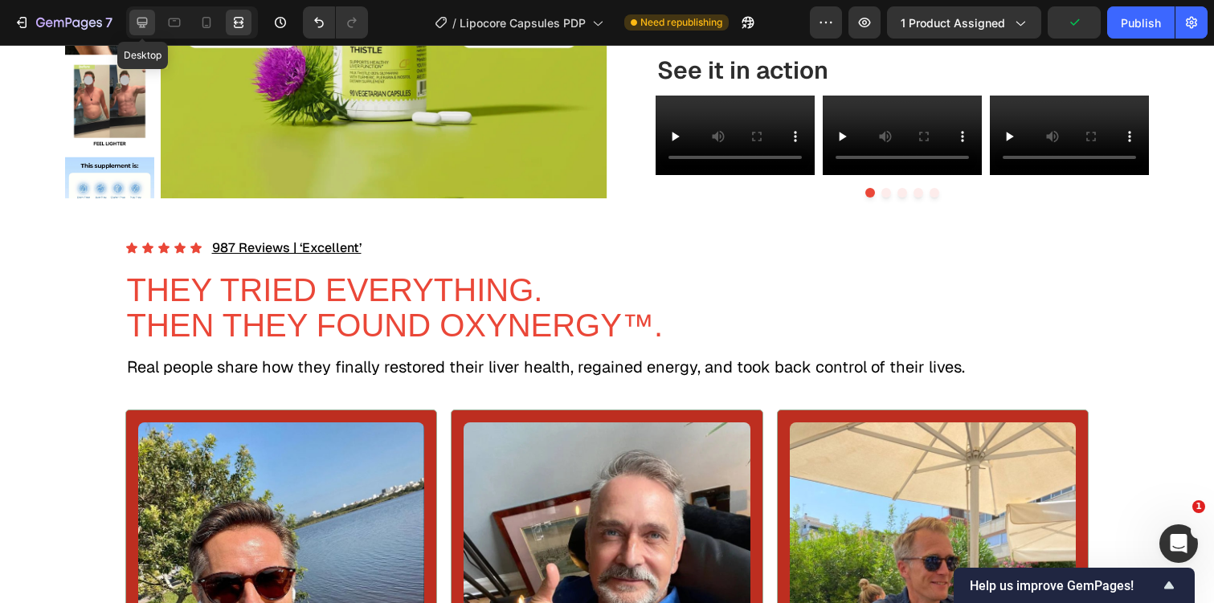
click at [141, 13] on div at bounding box center [142, 23] width 26 height 26
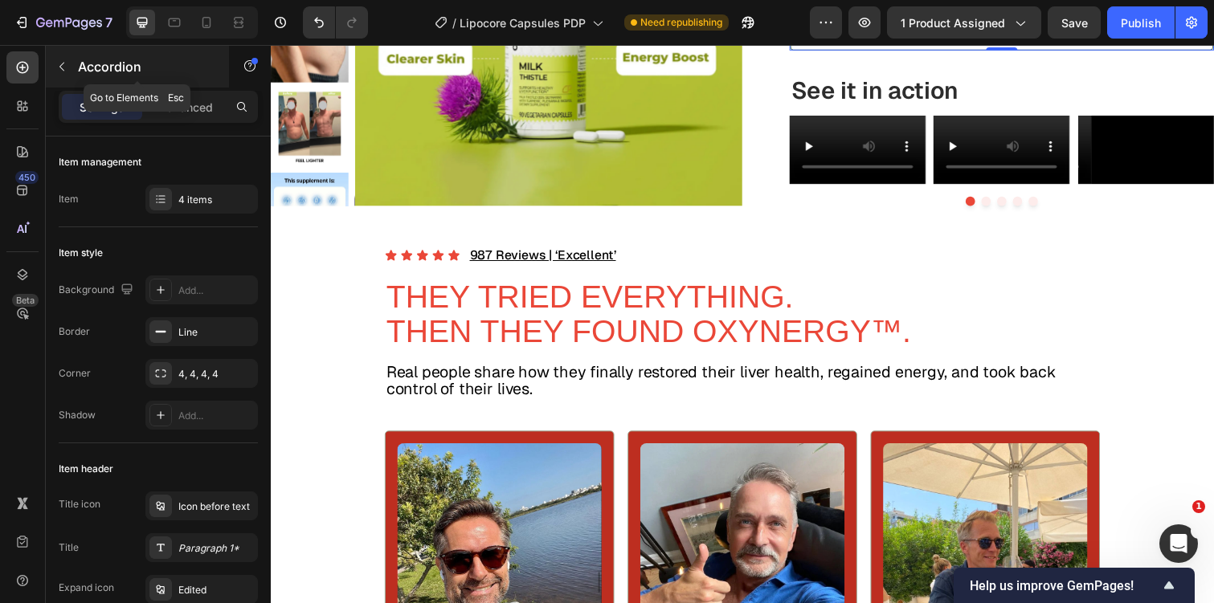
click at [59, 64] on icon "button" at bounding box center [61, 66] width 13 height 13
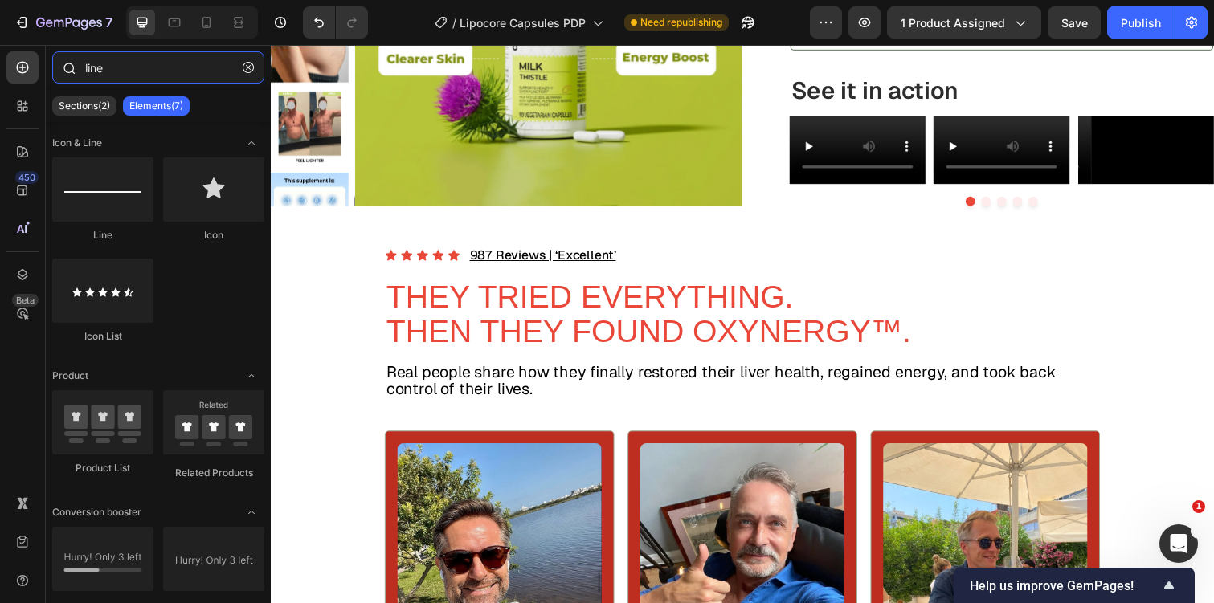
click at [106, 63] on input "line" at bounding box center [158, 67] width 212 height 32
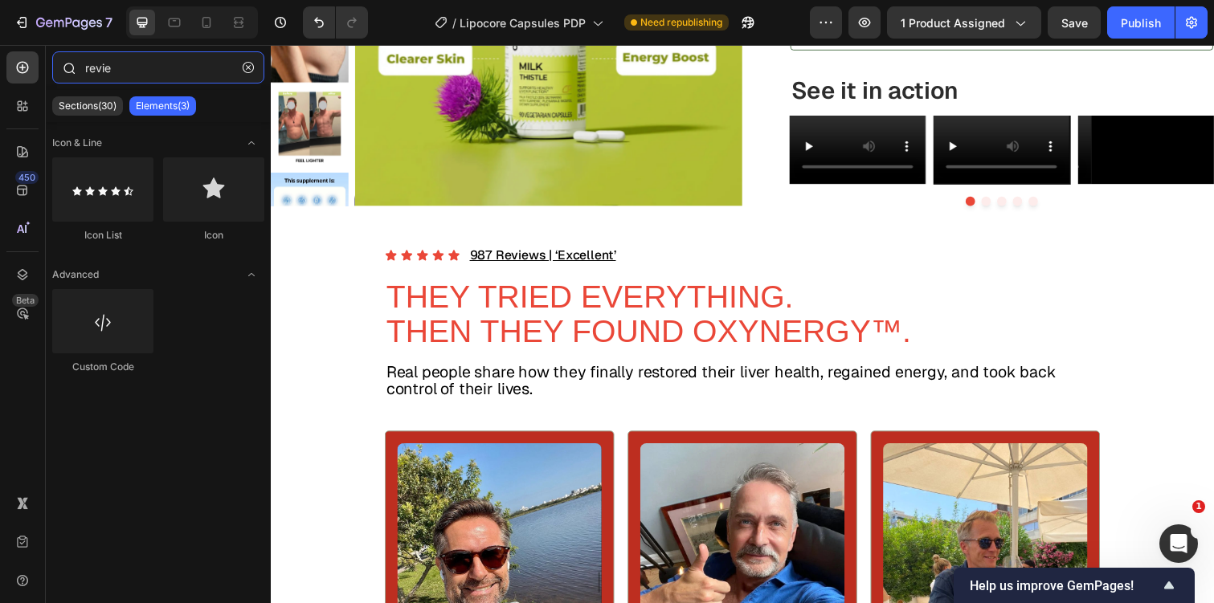
type input "review"
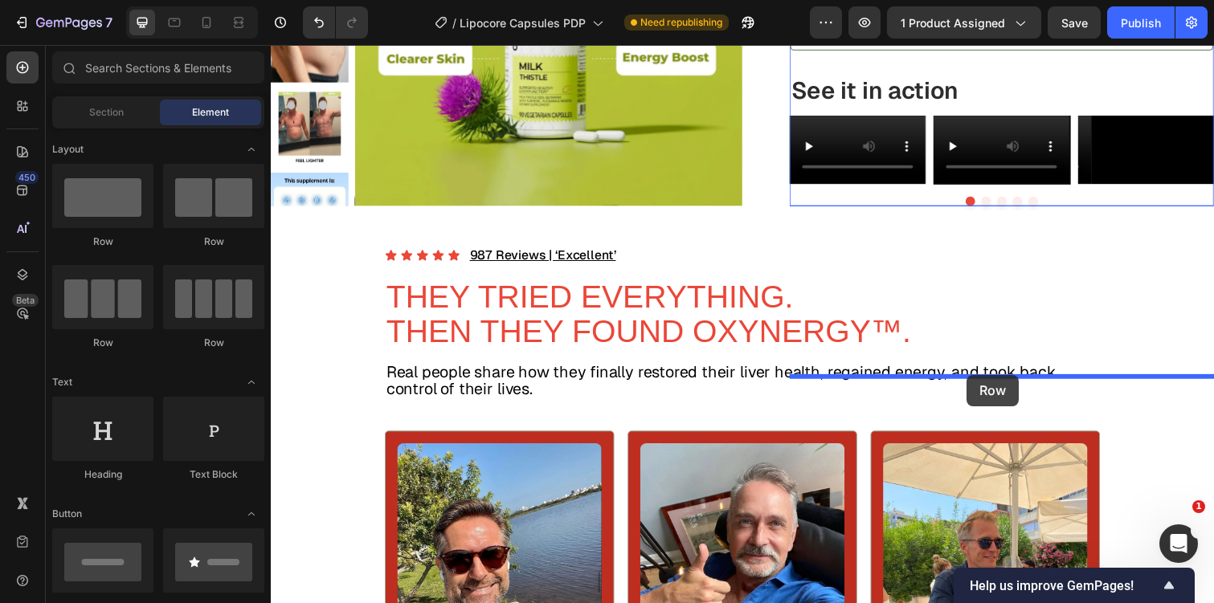
drag, startPoint x: 368, startPoint y: 254, endPoint x: 982, endPoint y: 382, distance: 627.1
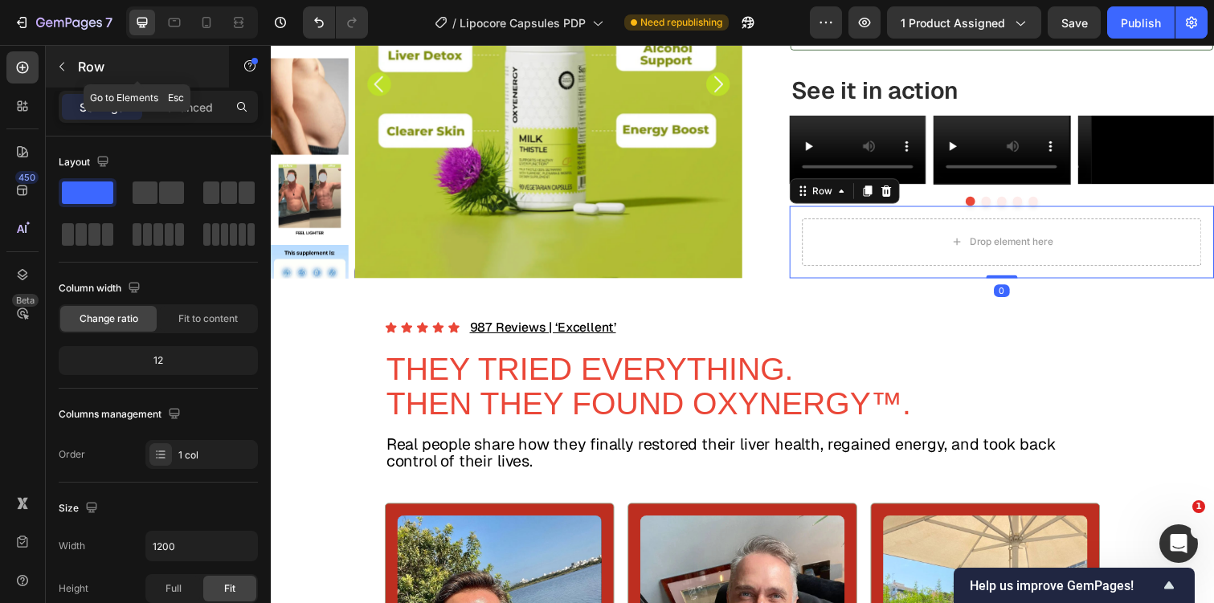
click at [58, 72] on icon "button" at bounding box center [61, 66] width 13 height 13
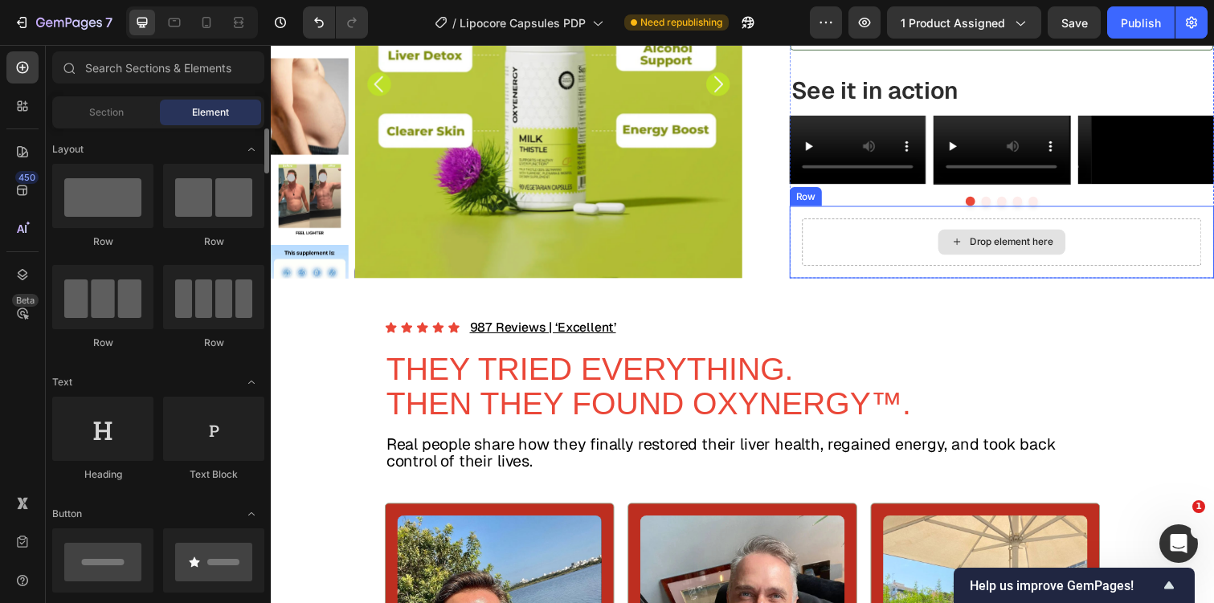
click at [841, 271] on div "Drop element here" at bounding box center [1018, 247] width 408 height 48
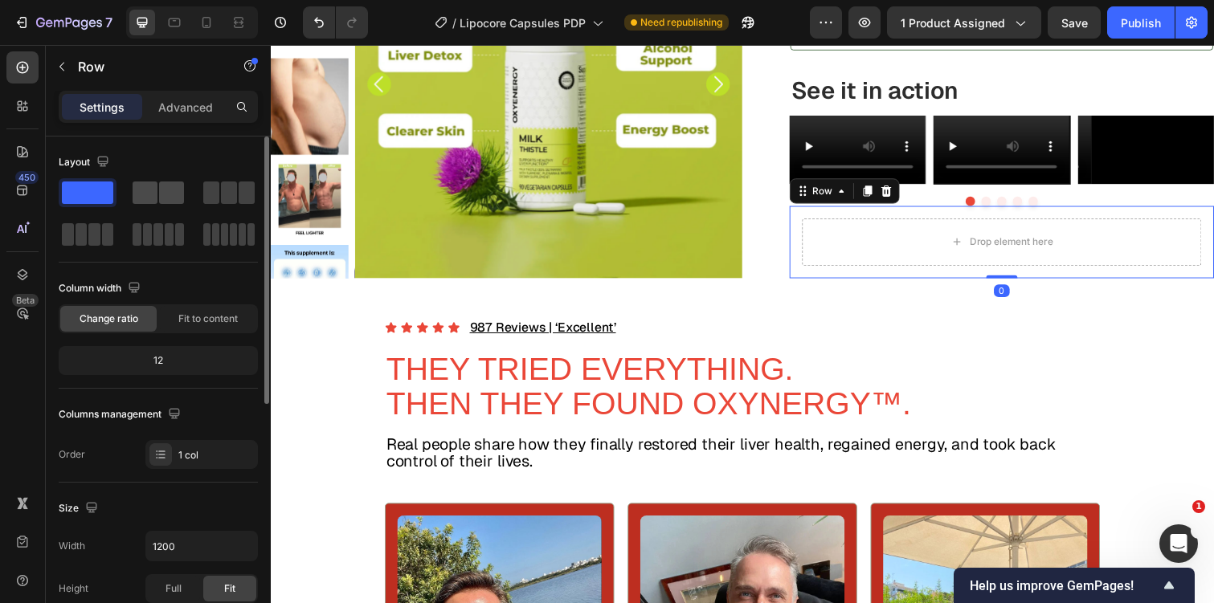
click at [178, 179] on div at bounding box center [158, 192] width 58 height 29
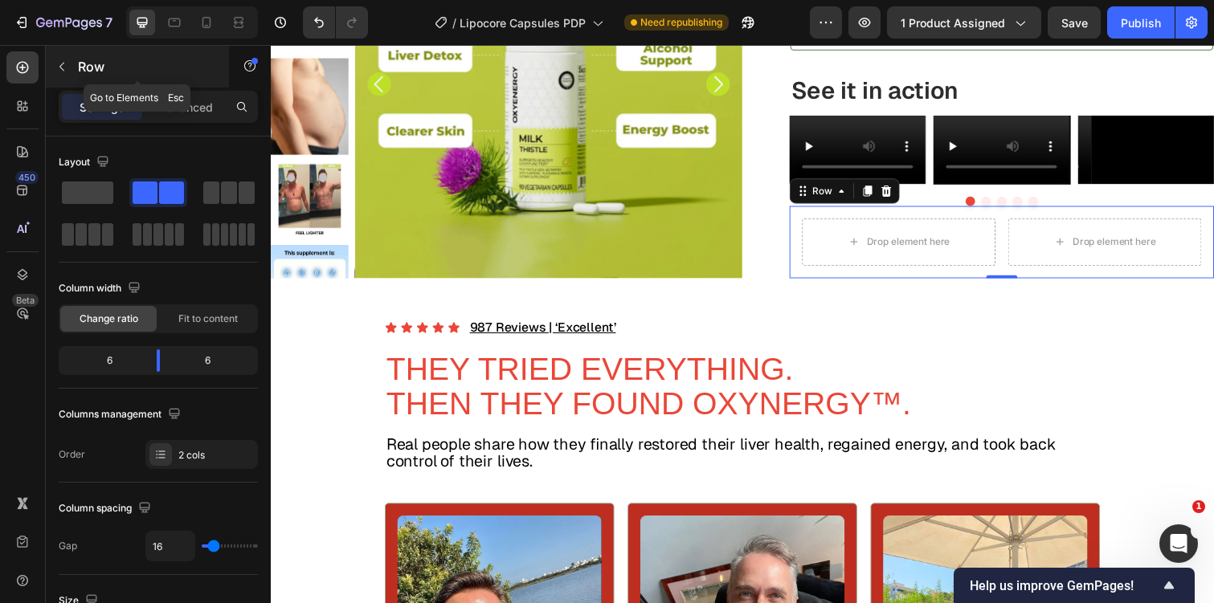
click at [57, 57] on button "button" at bounding box center [62, 67] width 26 height 26
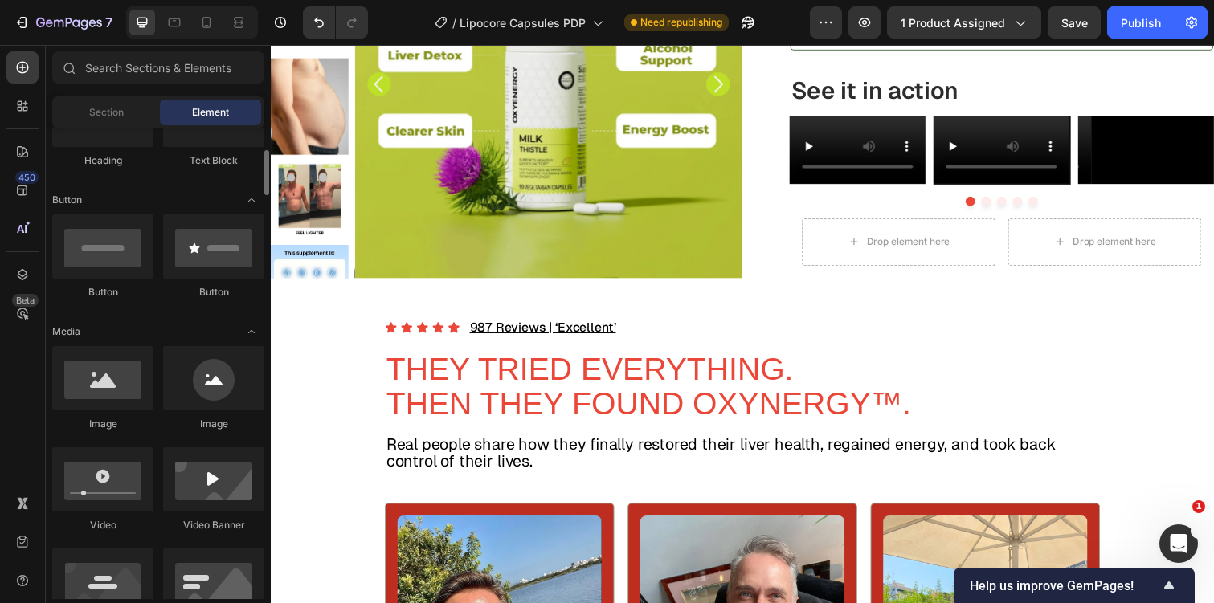
scroll to position [326, 0]
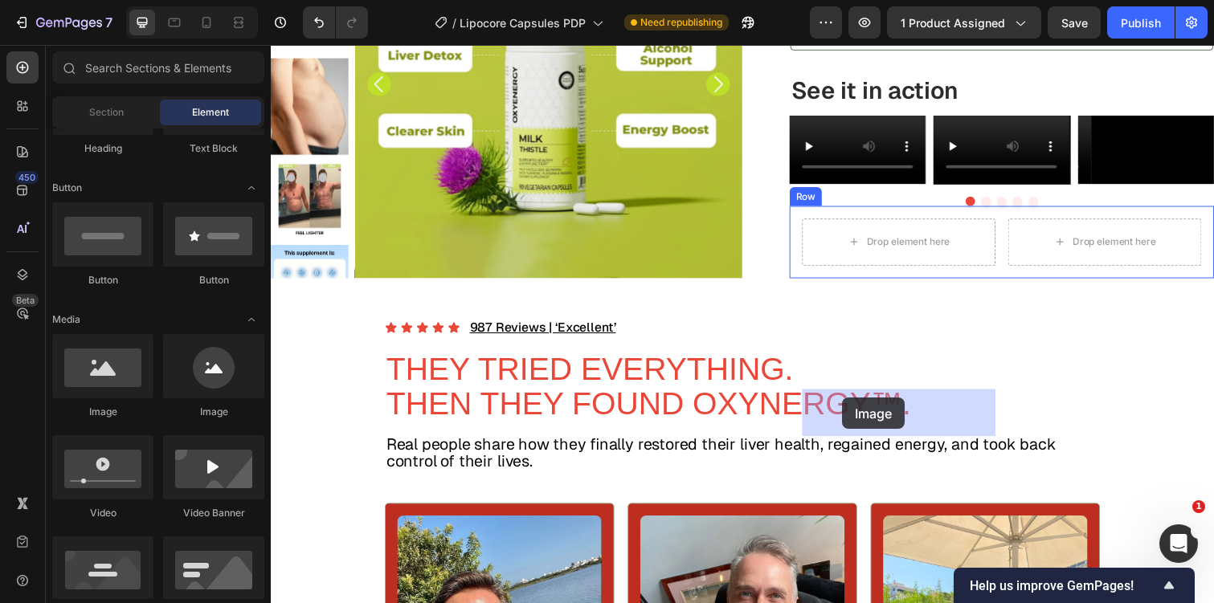
drag, startPoint x: 509, startPoint y: 419, endPoint x: 855, endPoint y: 406, distance: 345.7
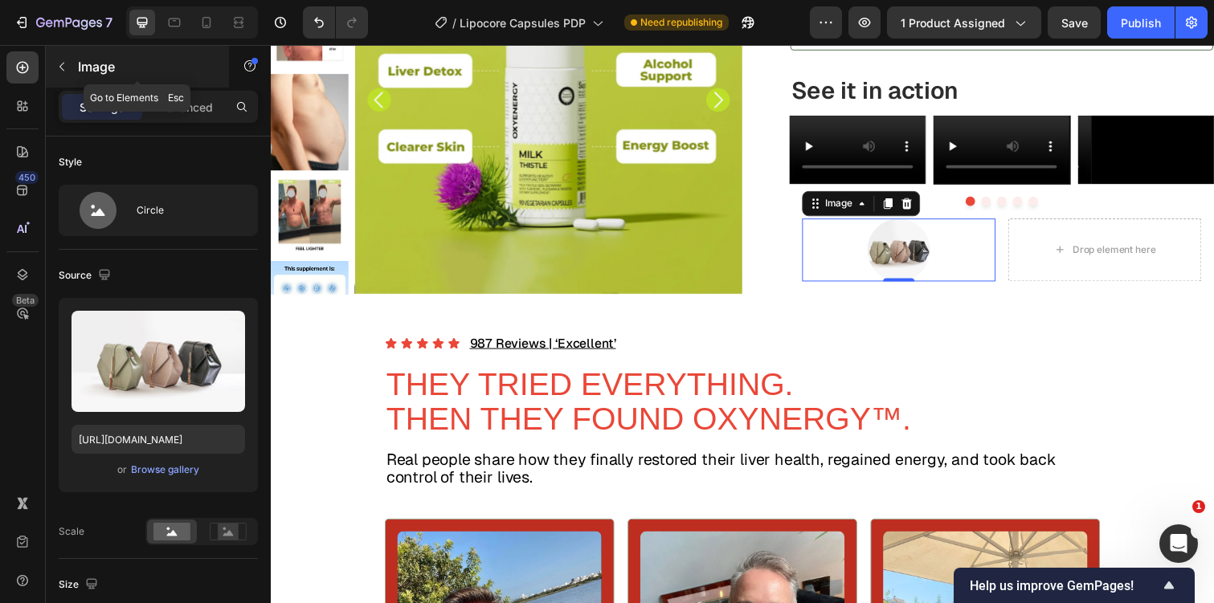
click at [67, 63] on icon "button" at bounding box center [61, 66] width 13 height 13
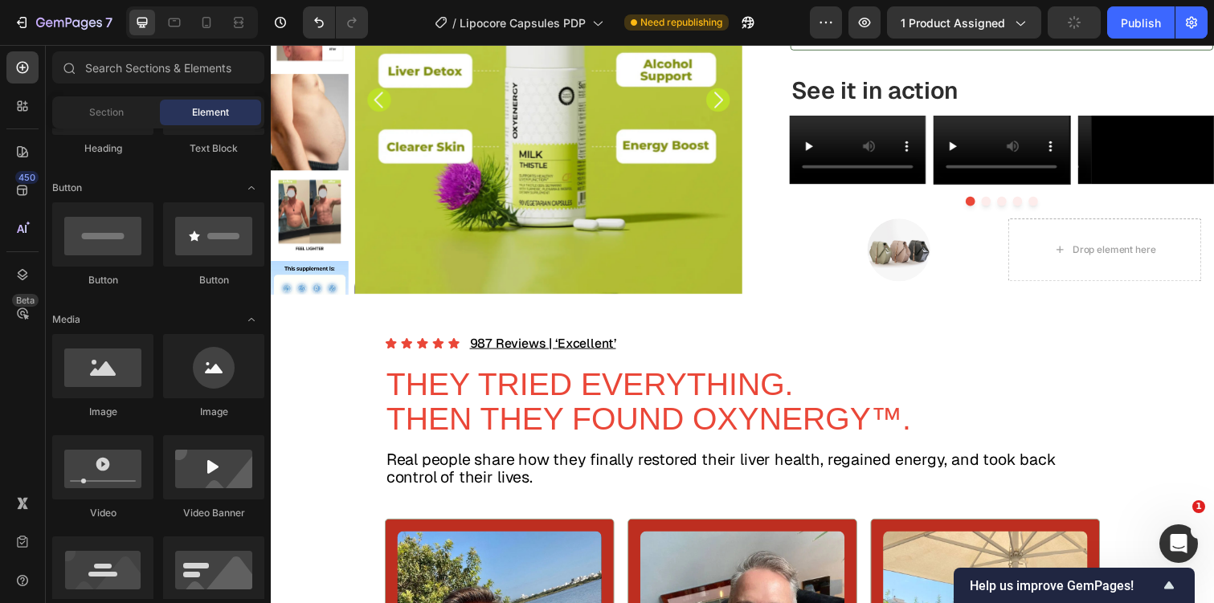
scroll to position [0, 0]
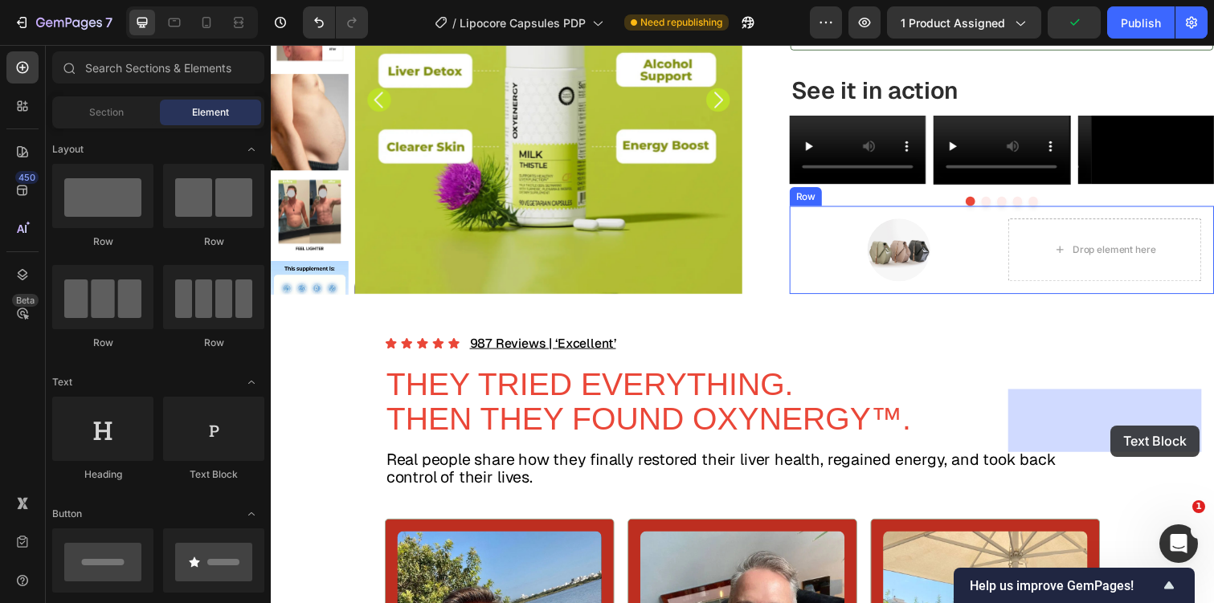
drag, startPoint x: 492, startPoint y: 482, endPoint x: 1129, endPoint y: 434, distance: 638.1
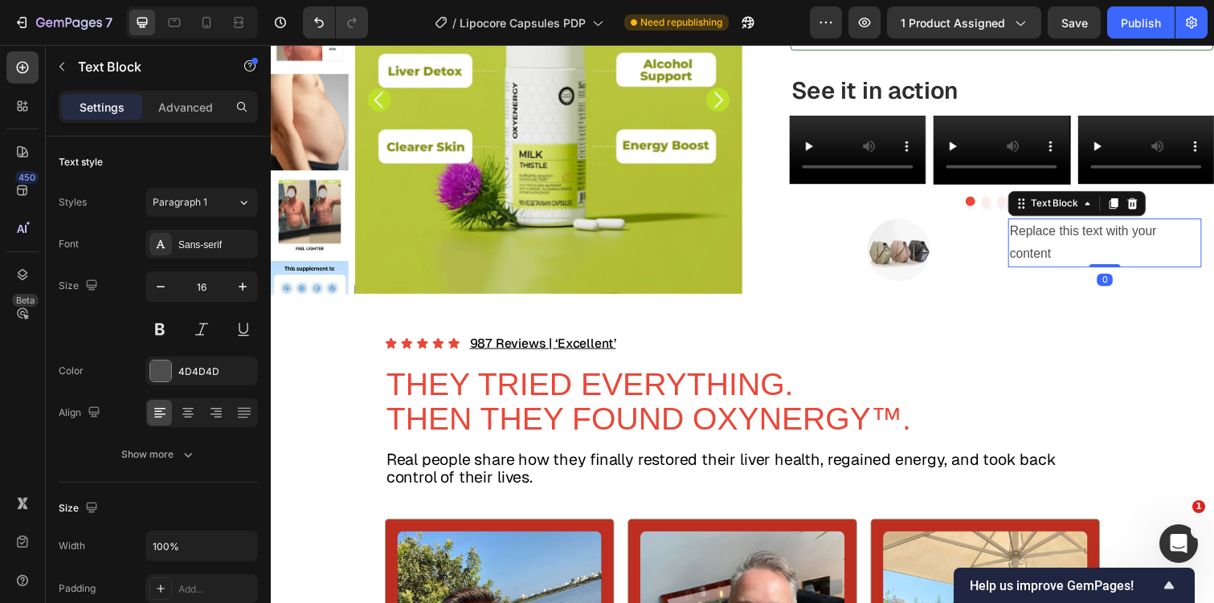
click at [1055, 272] on div "Replace this text with your content" at bounding box center [1123, 248] width 198 height 50
click at [1055, 271] on p "Replace this text with your content" at bounding box center [1123, 247] width 194 height 47
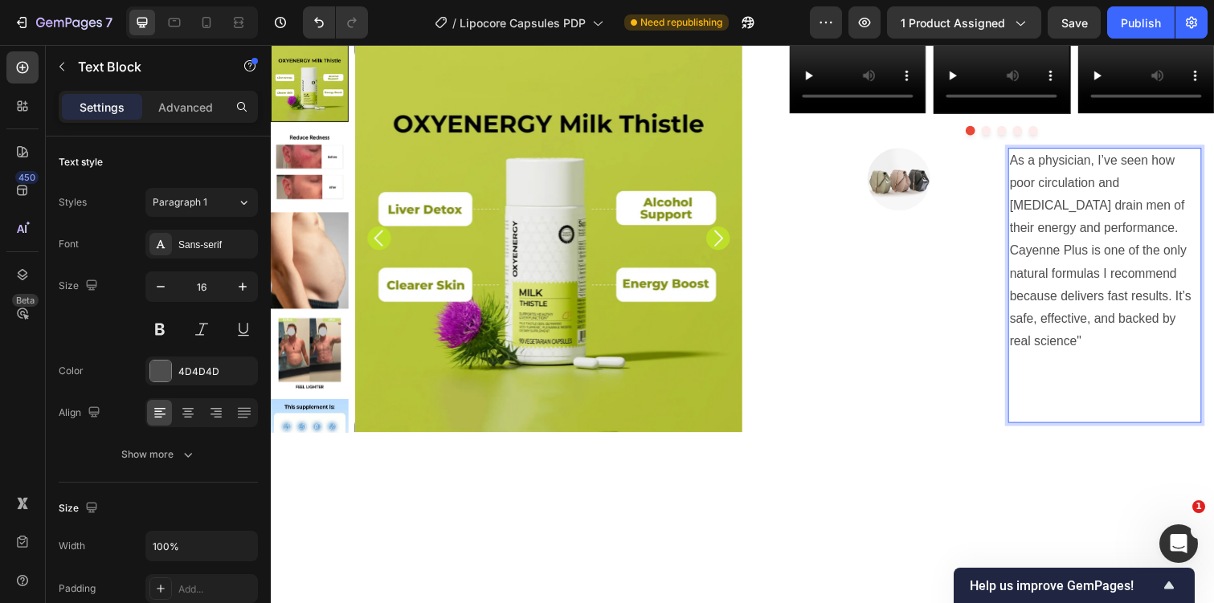
scroll to position [1080, 0]
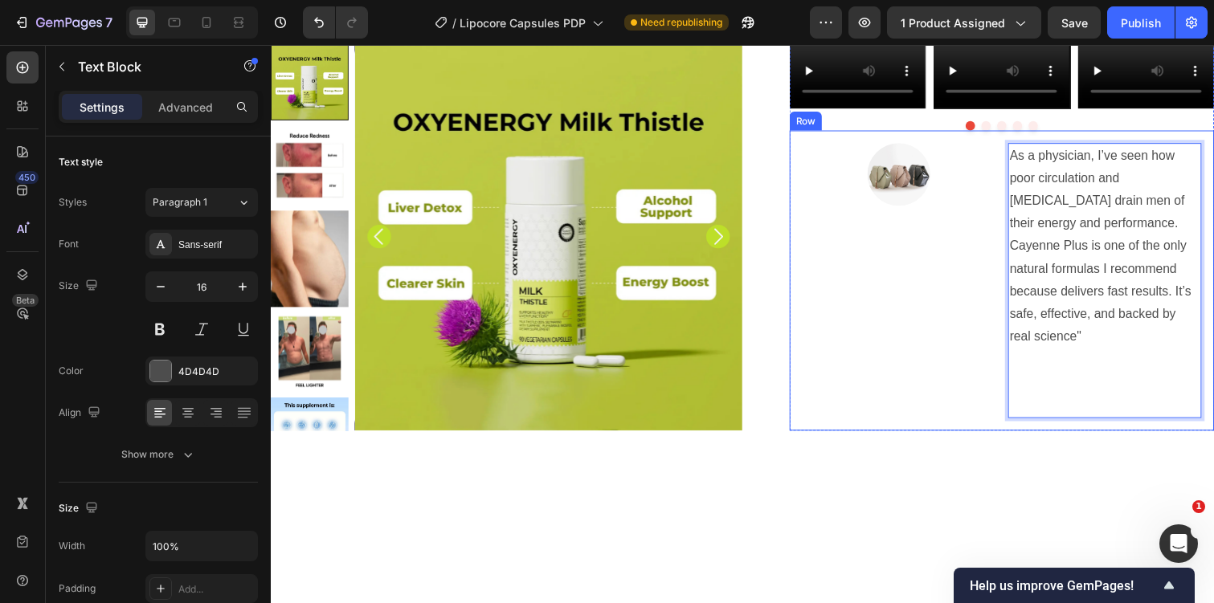
click at [987, 400] on div "Image" at bounding box center [913, 285] width 198 height 281
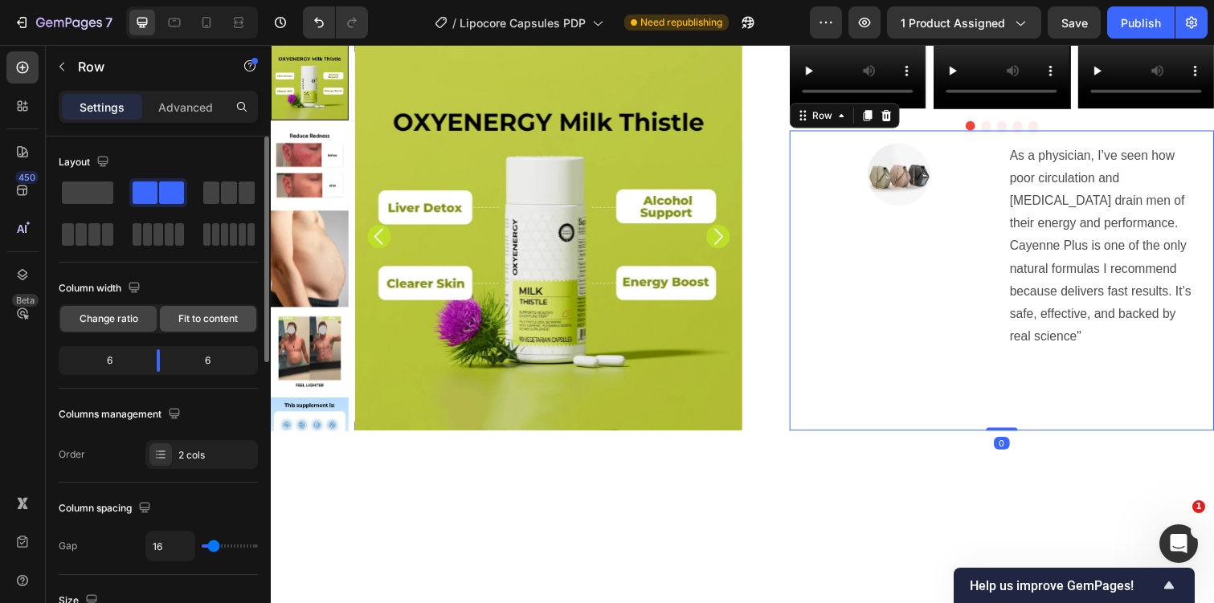
click at [204, 321] on span "Fit to content" at bounding box center [207, 319] width 59 height 14
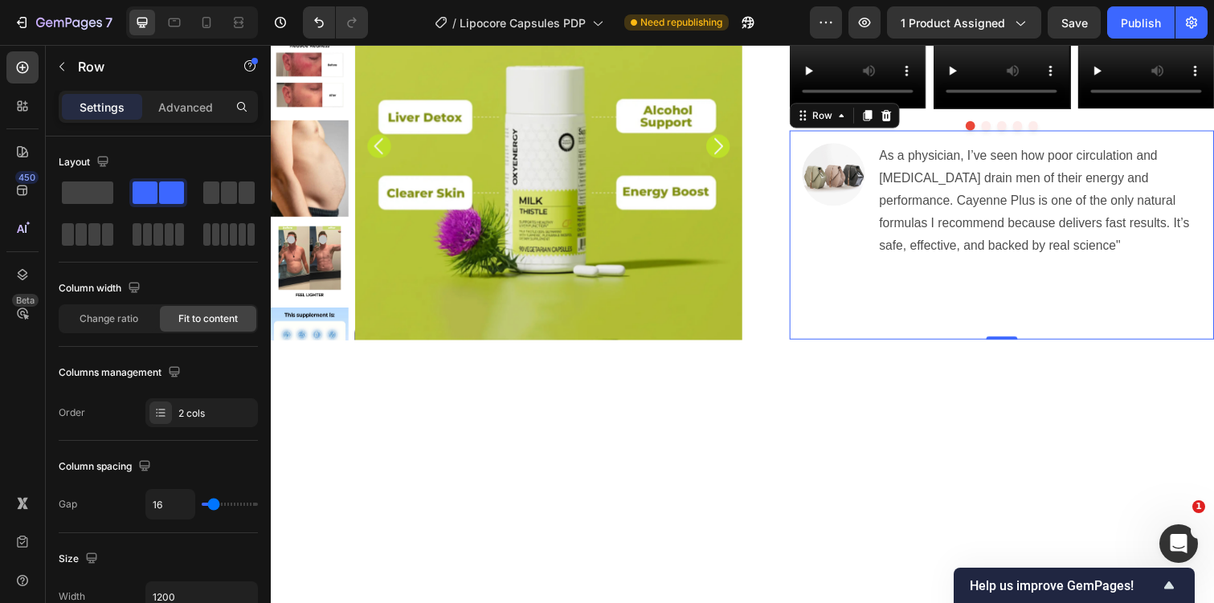
click at [868, 333] on div "Image" at bounding box center [846, 239] width 64 height 188
click at [983, 286] on p "Rich Text Editor. Editing area: main" at bounding box center [1057, 274] width 328 height 23
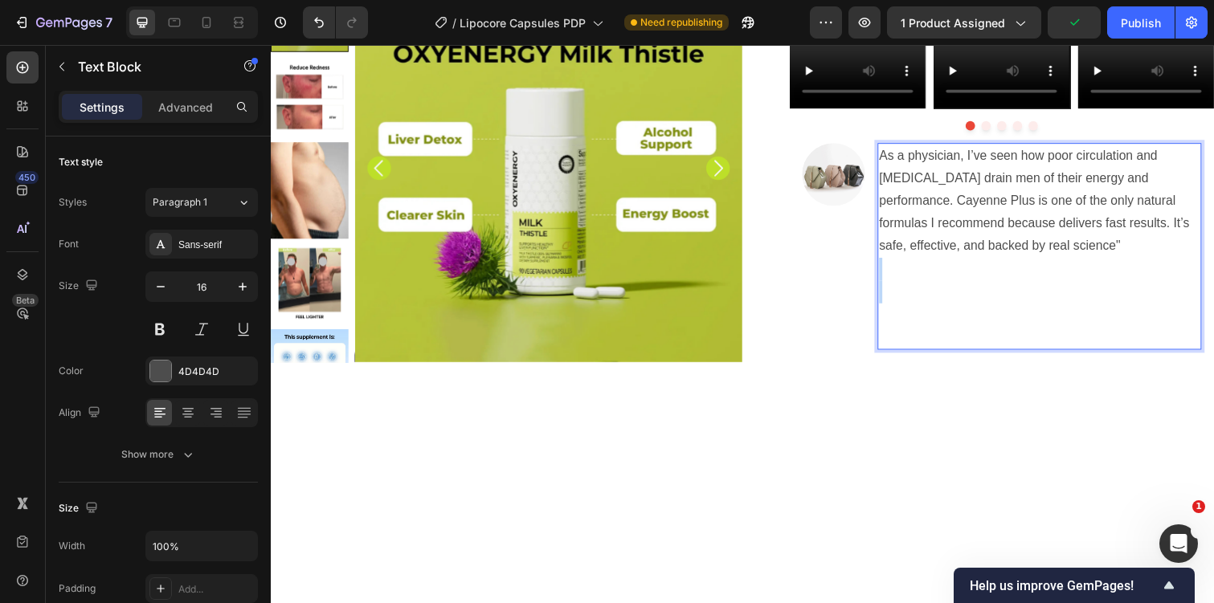
drag, startPoint x: 932, startPoint y: 501, endPoint x: 906, endPoint y: 459, distance: 49.7
click at [906, 357] on div "As a physician, I’ve seen how poor circulation and high blood pressure drain me…" at bounding box center [1056, 250] width 331 height 211
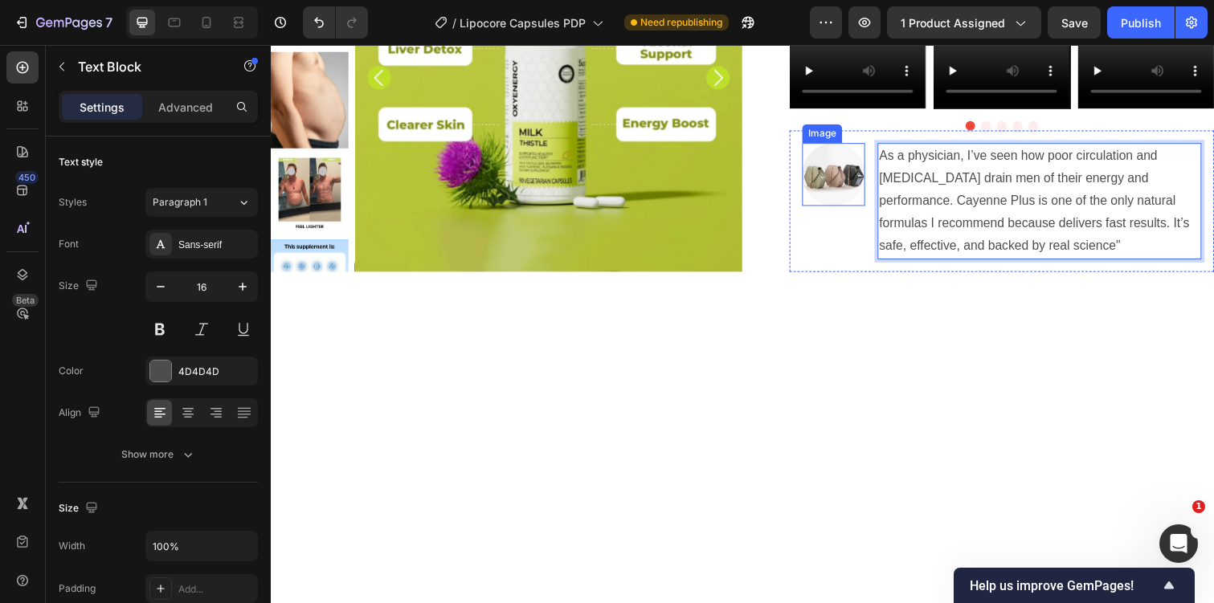
click at [836, 210] on img at bounding box center [846, 177] width 64 height 64
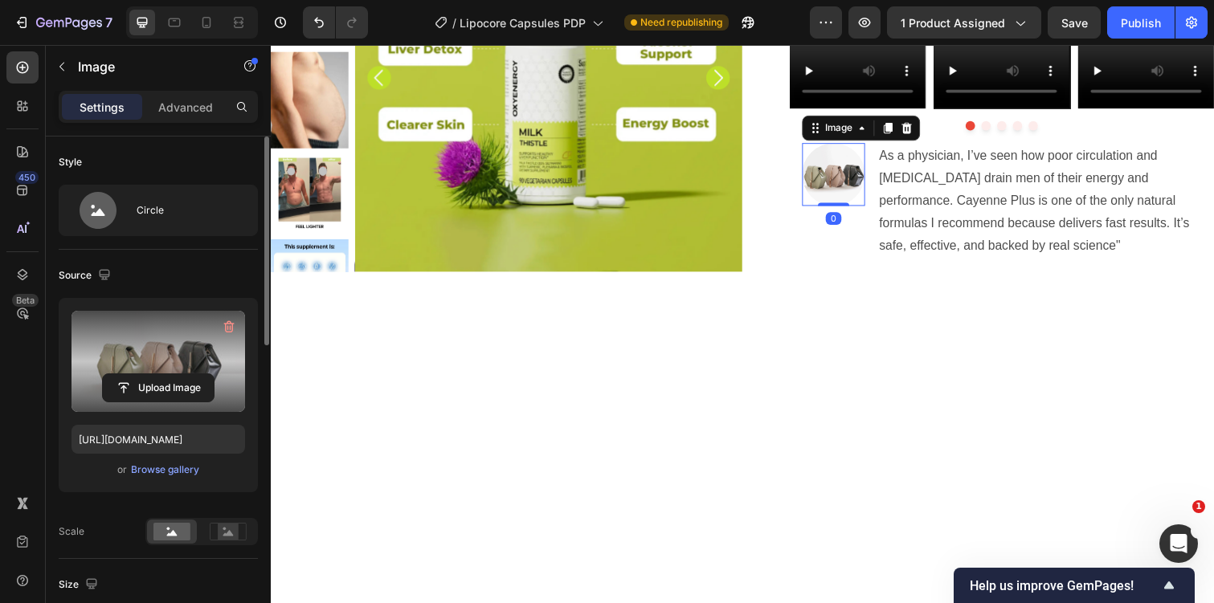
click at [148, 370] on label at bounding box center [159, 361] width 174 height 101
click at [148, 374] on input "file" at bounding box center [158, 387] width 111 height 27
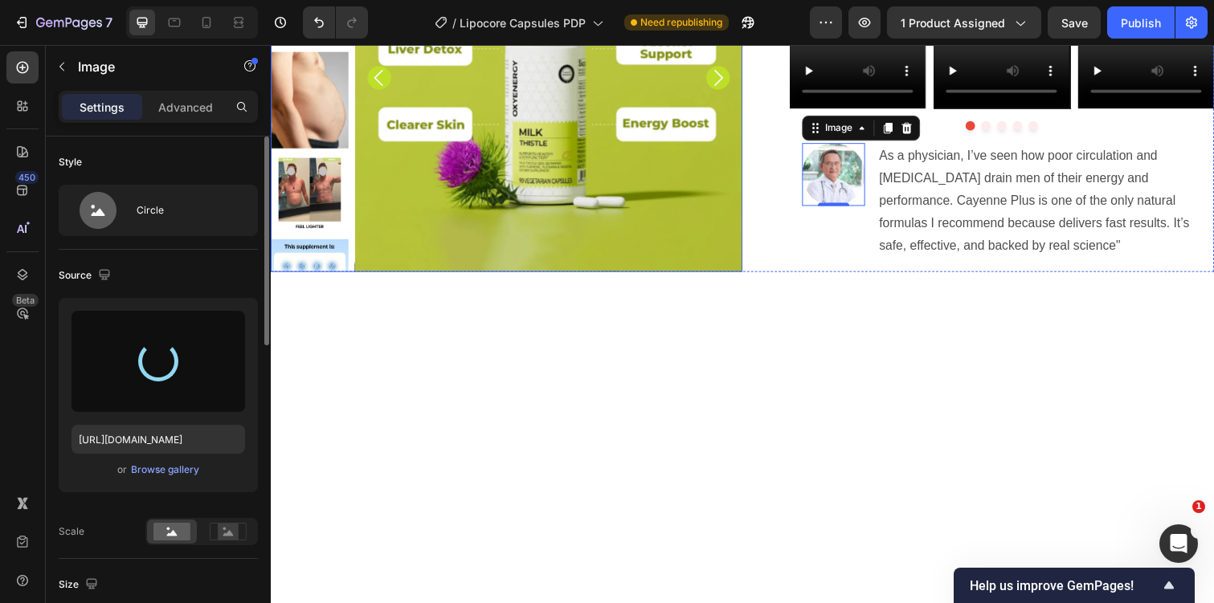
type input "https://cdn.shopify.com/s/files/1/0728/8009/5384/files/gempages_584625223475659…"
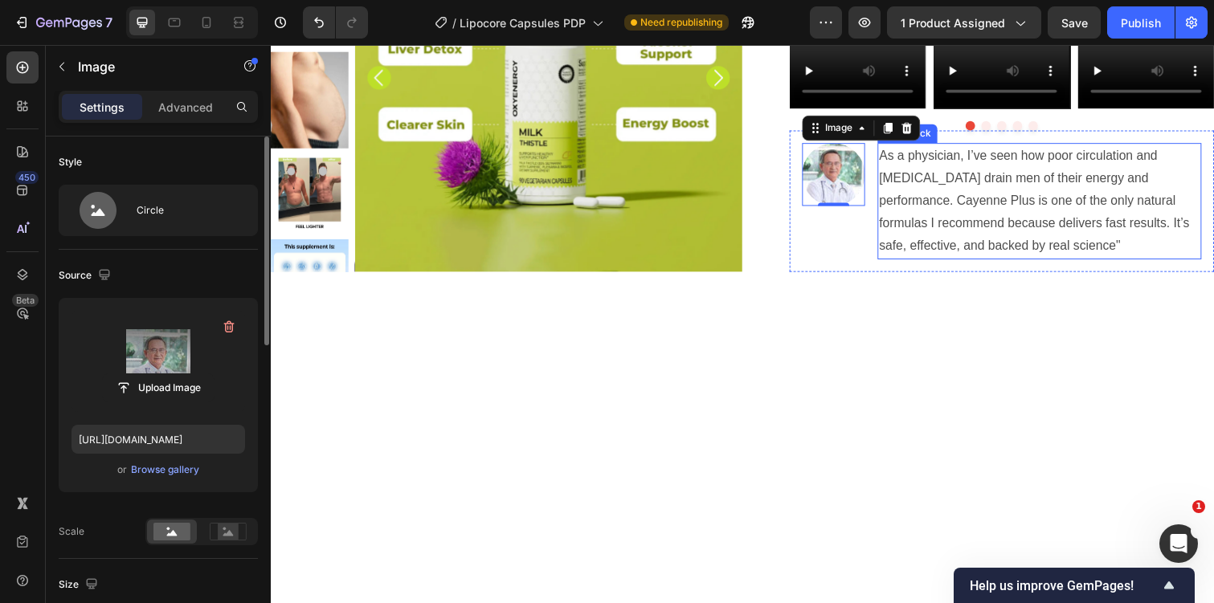
click at [991, 263] on p "As a physician, I’ve seen how poor circulation and high blood pressure drain me…" at bounding box center [1057, 205] width 328 height 116
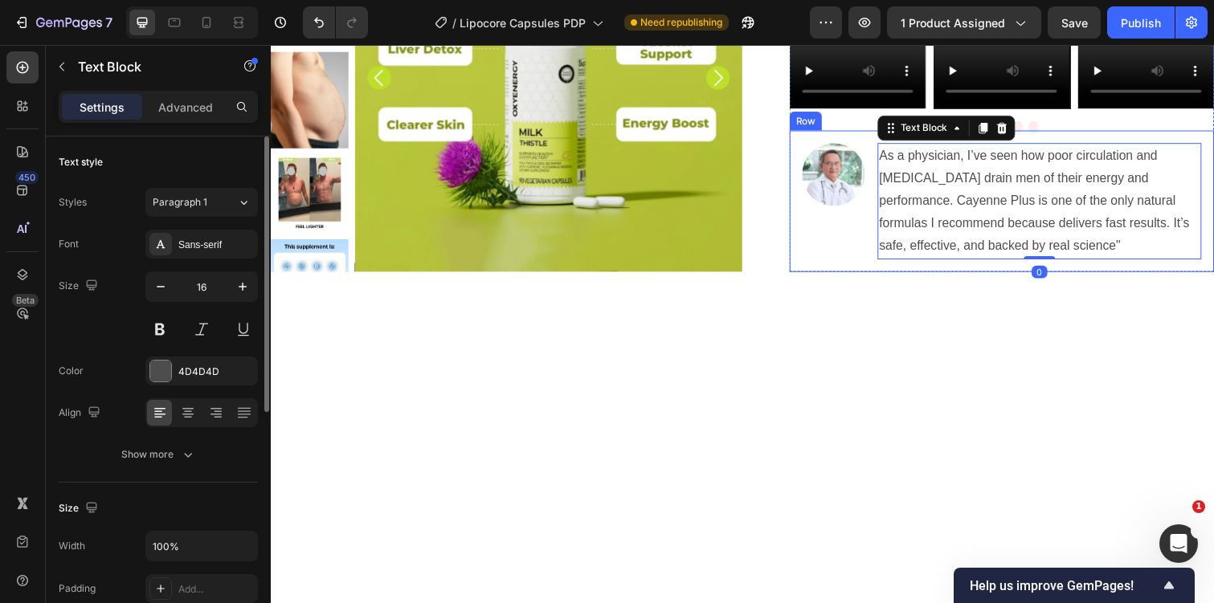
click at [848, 264] on div "Image" at bounding box center [846, 204] width 64 height 119
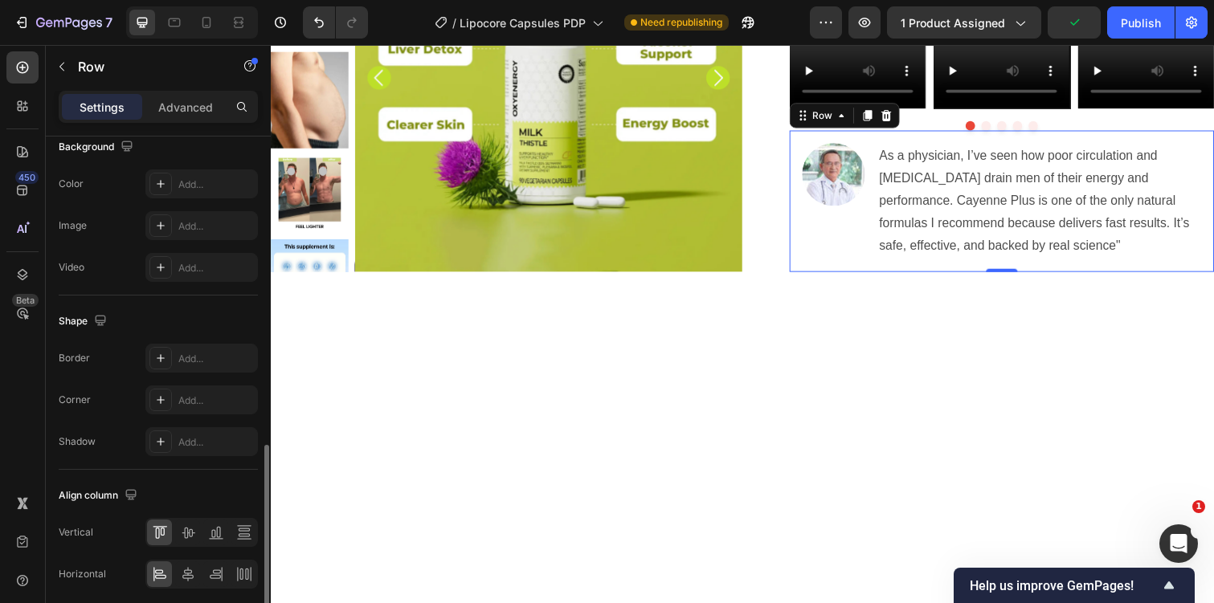
scroll to position [540, 0]
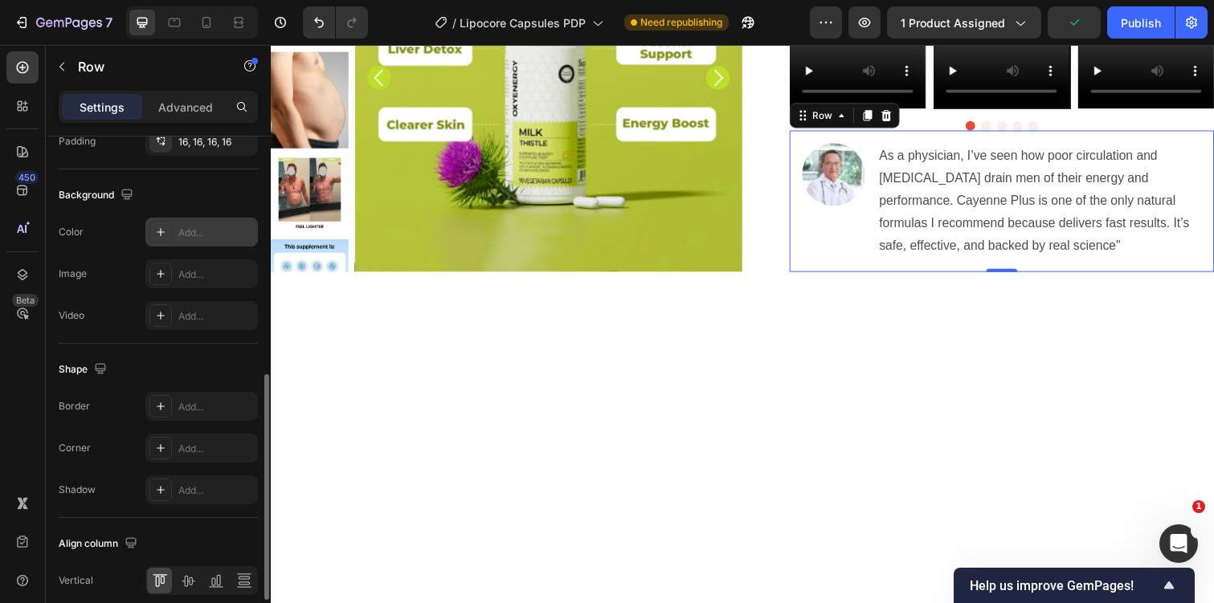
click at [159, 224] on div at bounding box center [160, 232] width 22 height 22
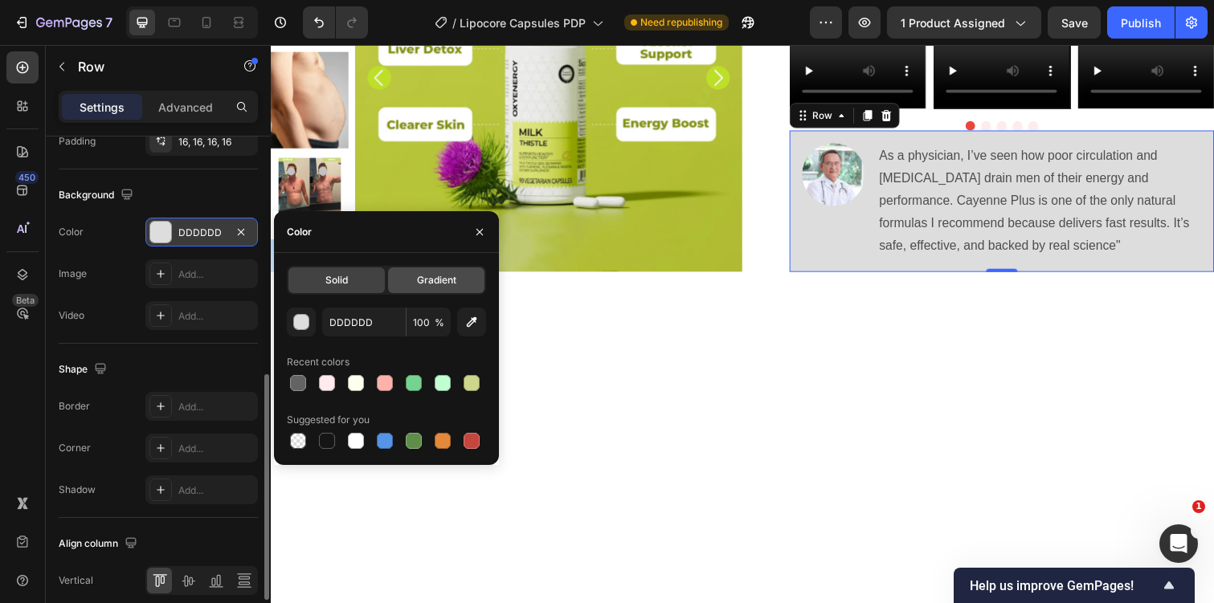
click at [445, 291] on div "Gradient" at bounding box center [436, 281] width 96 height 26
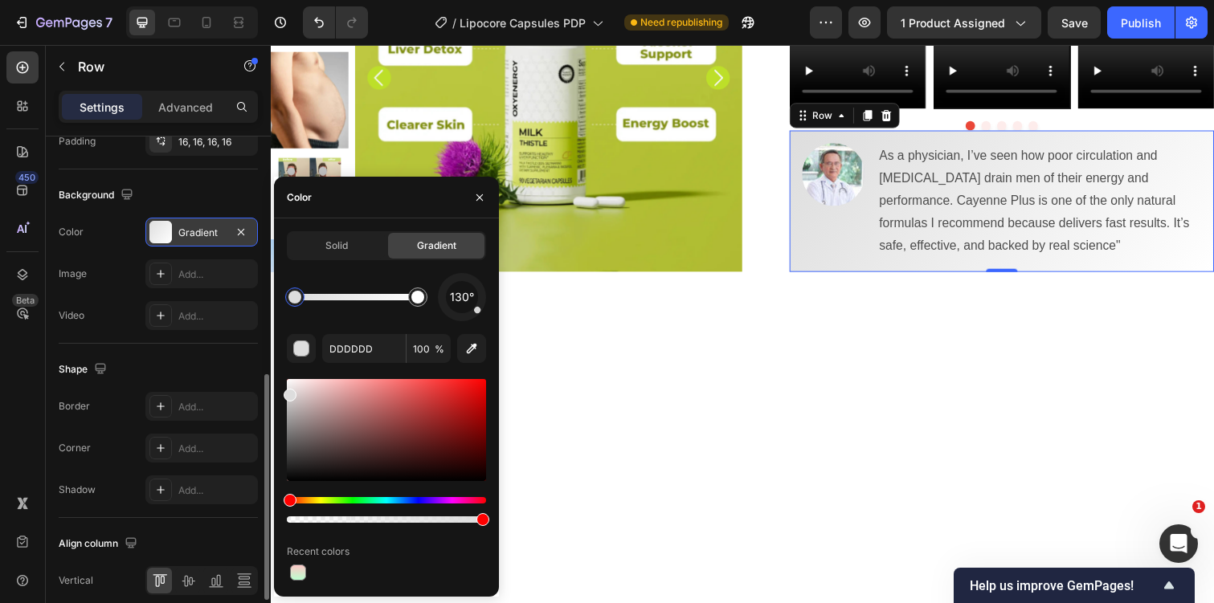
click at [294, 299] on div at bounding box center [294, 297] width 13 height 13
click at [333, 244] on span "Solid" at bounding box center [336, 246] width 22 height 14
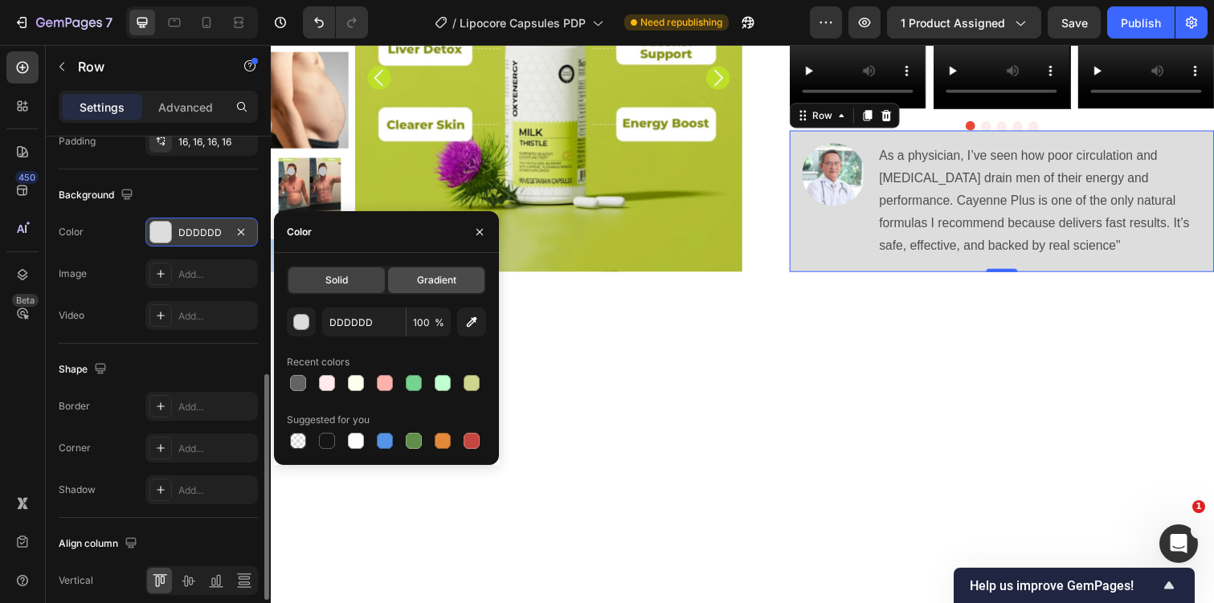
click at [435, 278] on span "Gradient" at bounding box center [436, 280] width 39 height 14
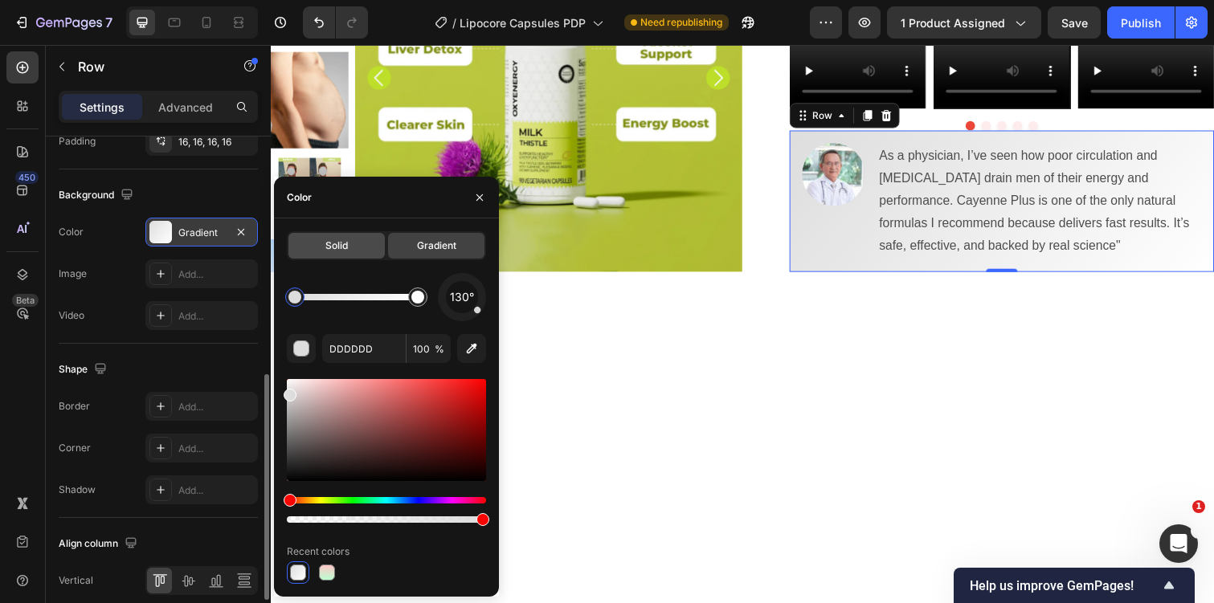
click at [347, 250] on span "Solid" at bounding box center [336, 246] width 22 height 14
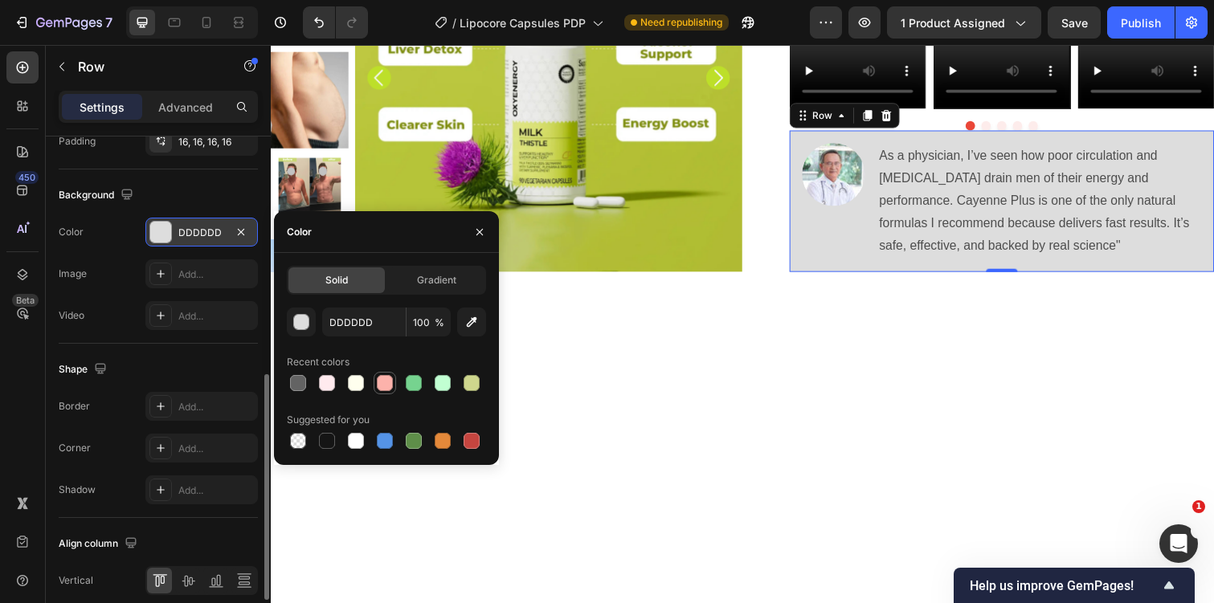
click at [382, 380] on div at bounding box center [385, 383] width 16 height 16
type input "FCB2AB"
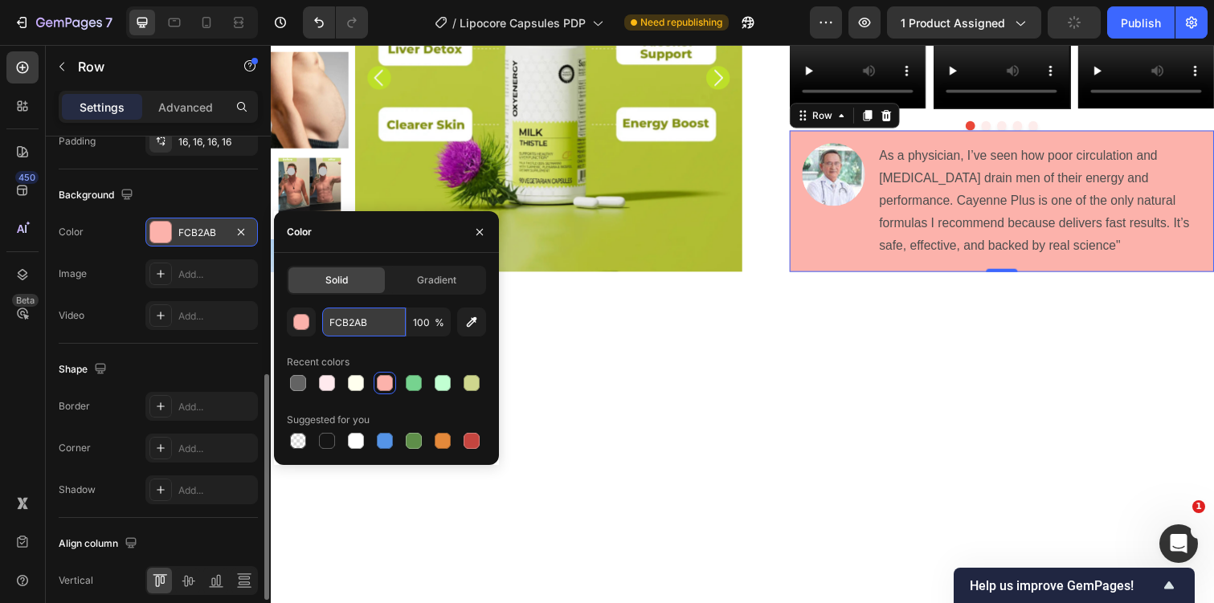
click at [362, 321] on input "FCB2AB" at bounding box center [364, 322] width 84 height 29
click at [422, 281] on span "Gradient" at bounding box center [436, 280] width 39 height 14
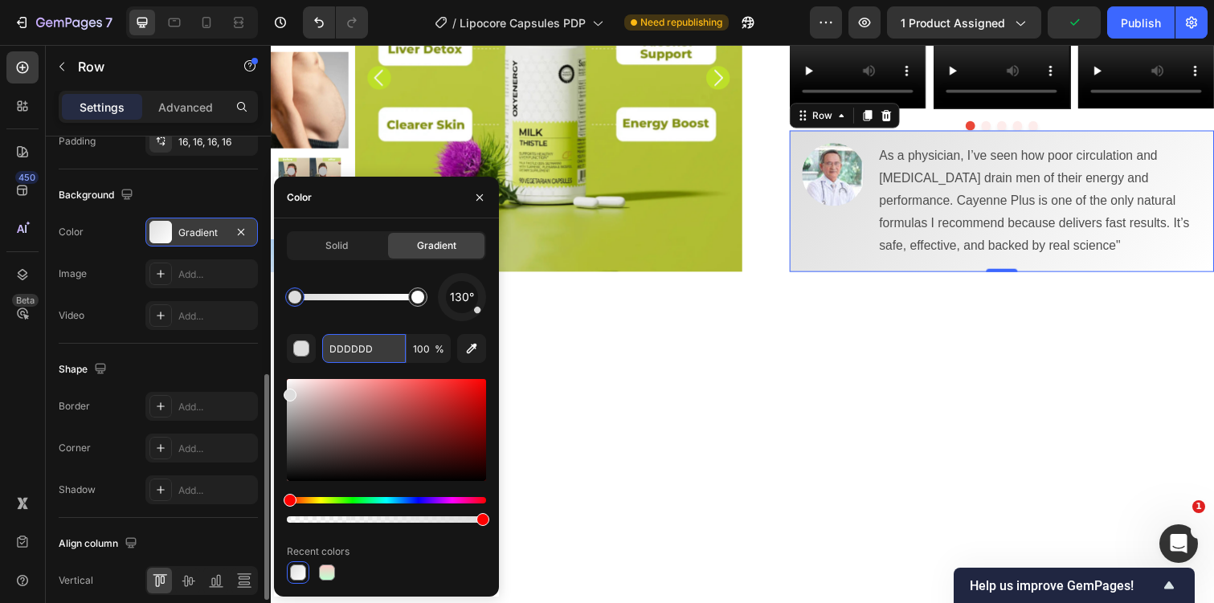
click at [348, 348] on input "DDDDDD" at bounding box center [364, 348] width 84 height 29
click at [326, 570] on div at bounding box center [327, 573] width 16 height 16
type input "FDC7C6"
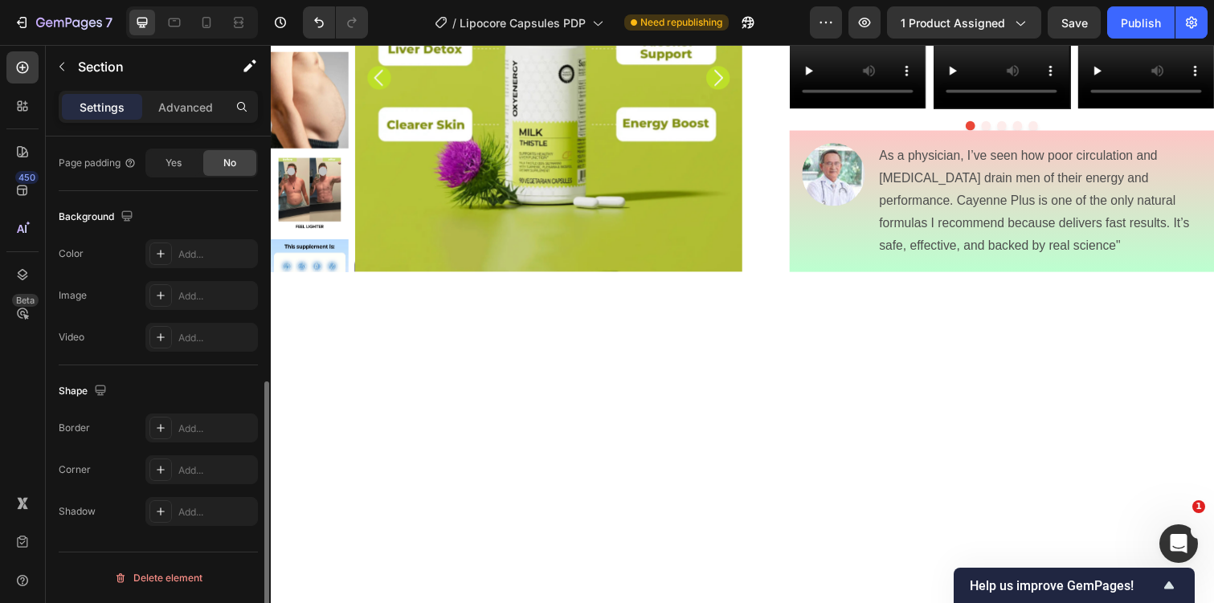
scroll to position [0, 0]
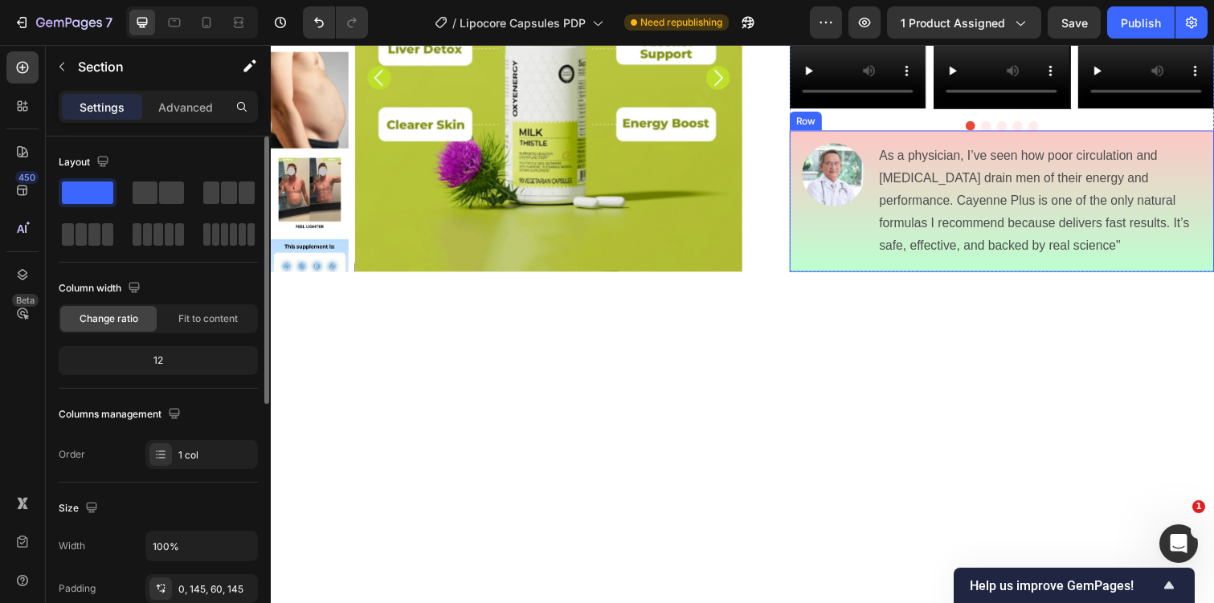
click at [811, 277] on div "Image As a physician, I’ve seen how poor circulation and high blood pressure dr…" at bounding box center [1018, 205] width 434 height 145
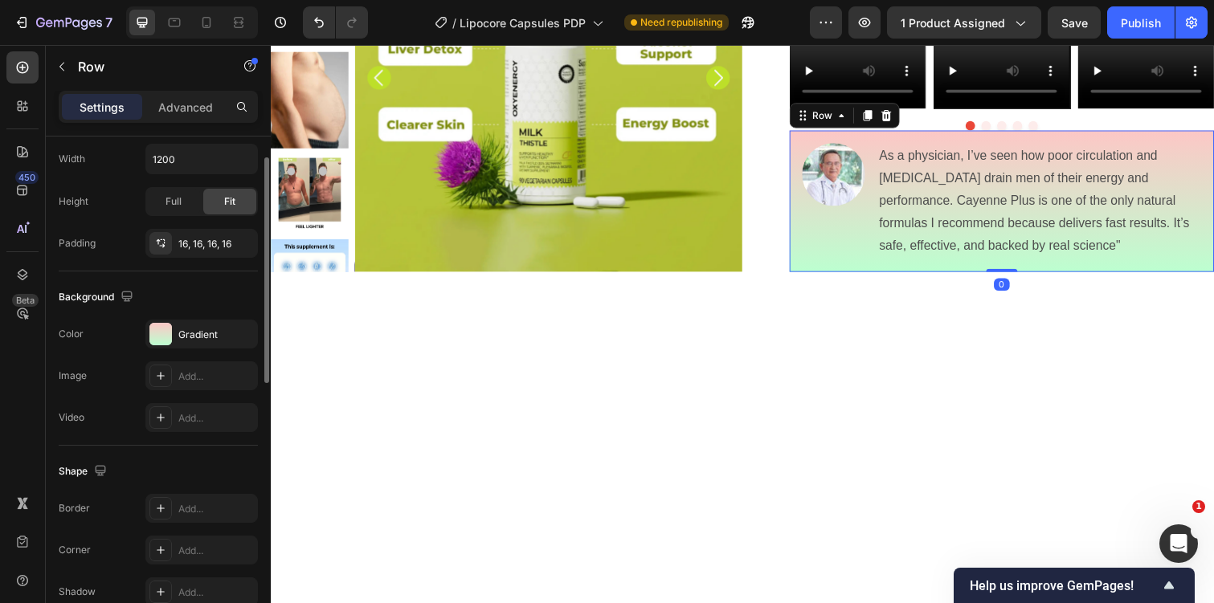
scroll to position [651, 0]
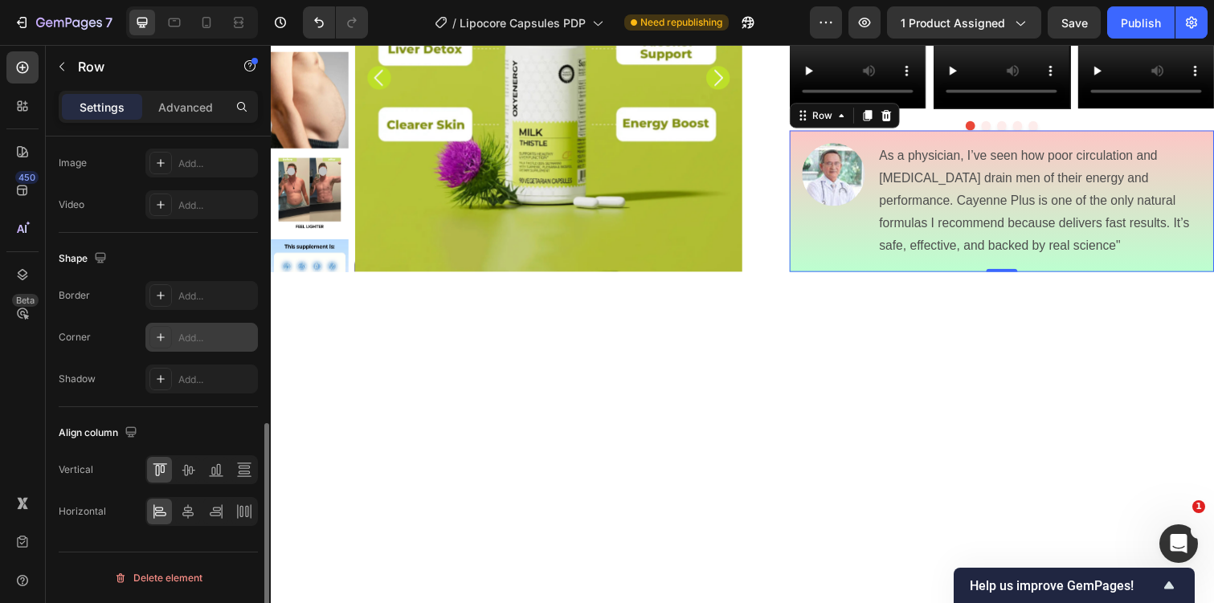
click at [166, 338] on icon at bounding box center [160, 337] width 13 height 13
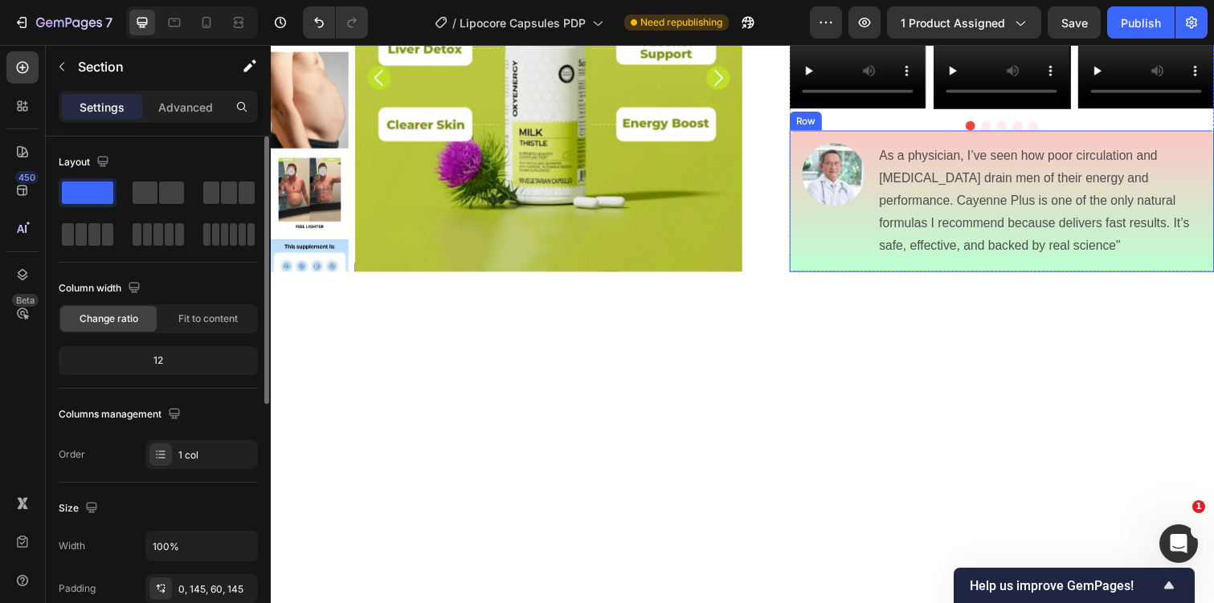
click at [861, 277] on div "Image As a physician, I’ve seen how poor circulation and high blood pressure dr…" at bounding box center [1018, 205] width 434 height 145
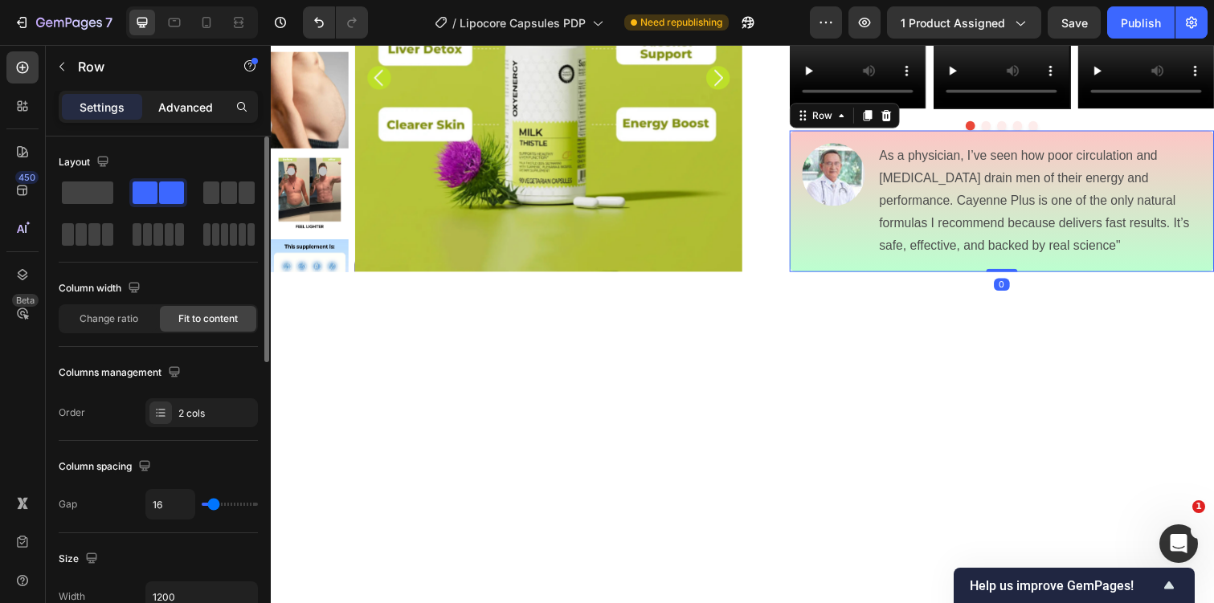
click at [176, 119] on div "Advanced" at bounding box center [185, 107] width 80 height 26
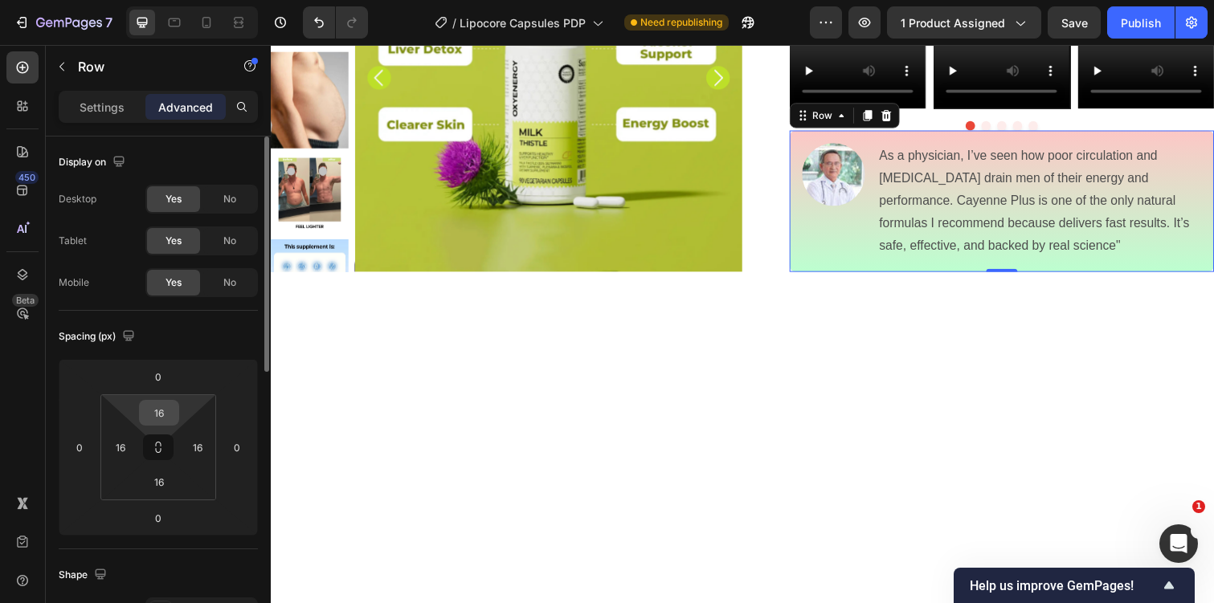
click at [161, 415] on input "16" at bounding box center [159, 413] width 32 height 24
click at [161, 378] on input "0" at bounding box center [158, 377] width 32 height 24
type input "16"
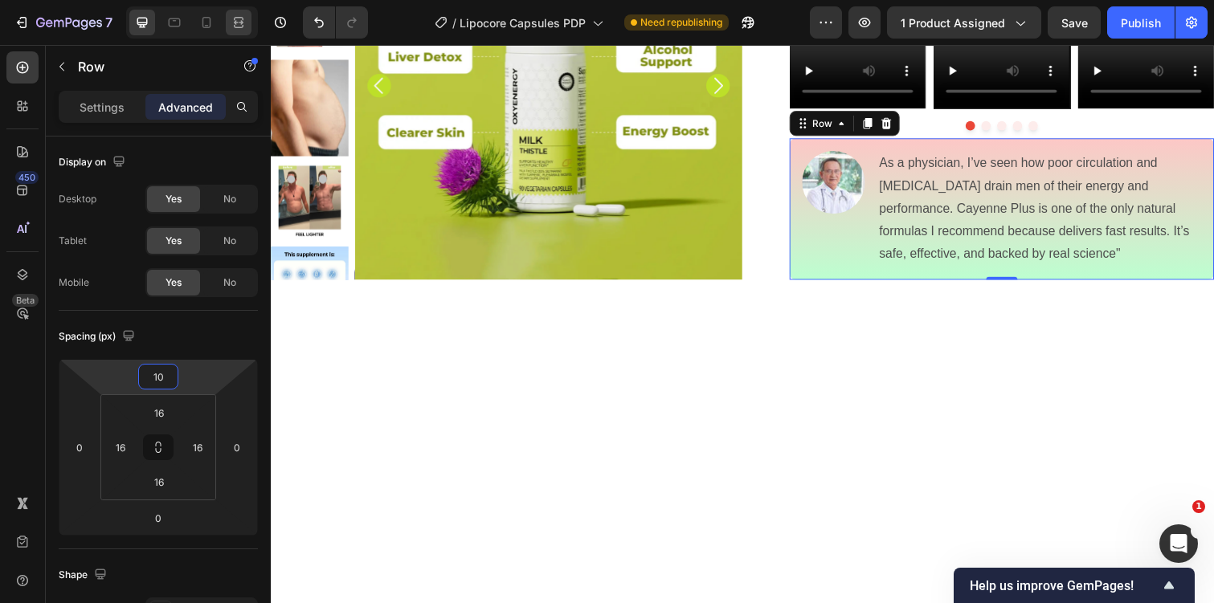
type input "10"
click at [248, 22] on div at bounding box center [239, 23] width 26 height 26
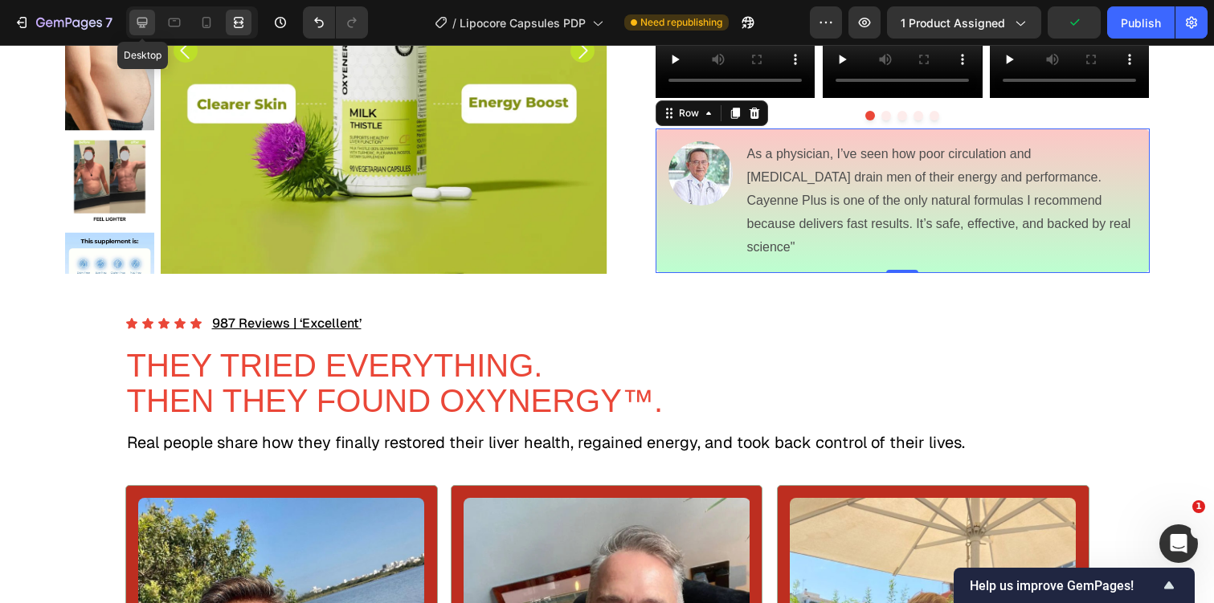
click at [136, 23] on icon at bounding box center [142, 22] width 16 height 16
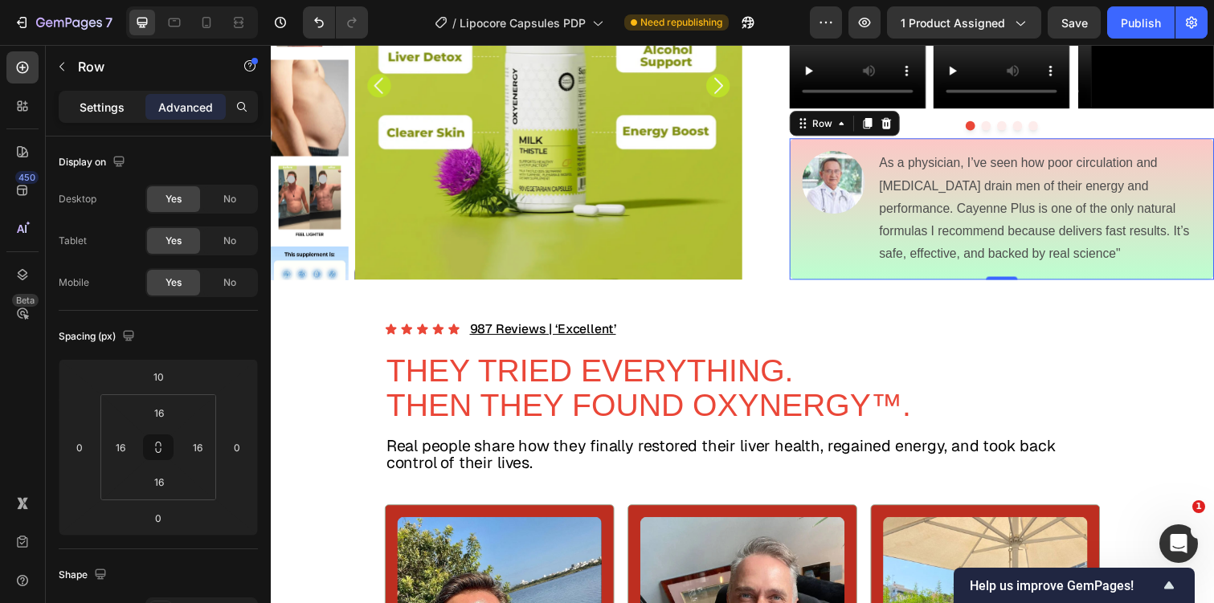
click at [116, 109] on p "Settings" at bounding box center [102, 107] width 45 height 17
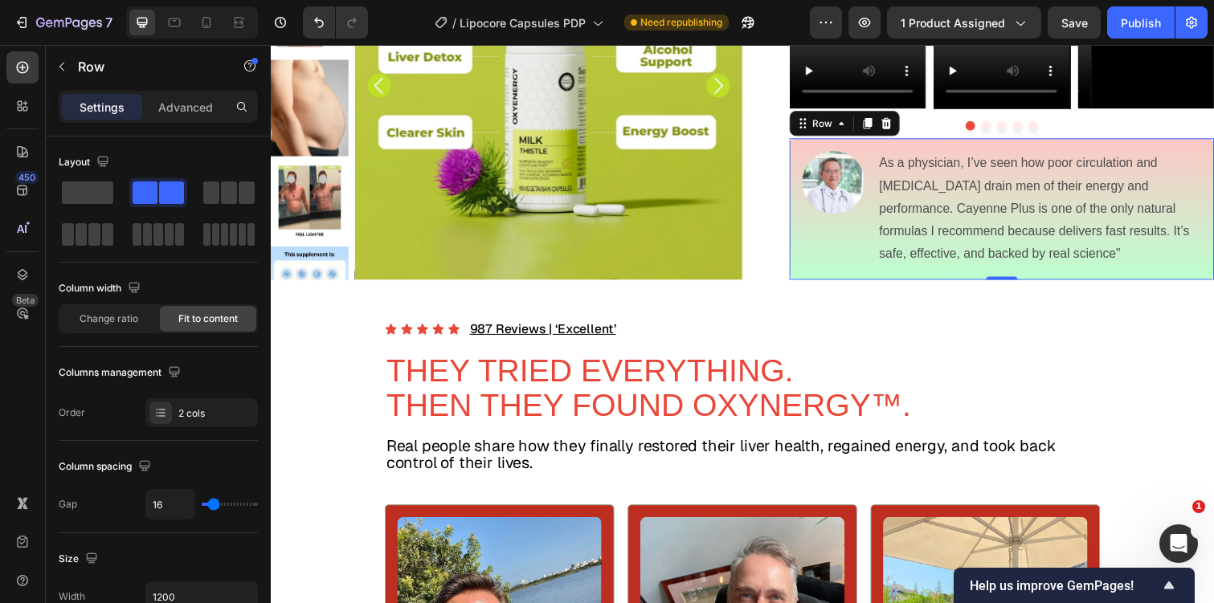
drag, startPoint x: 492, startPoint y: 238, endPoint x: 972, endPoint y: 324, distance: 488.1
drag, startPoint x: 220, startPoint y: 197, endPoint x: 166, endPoint y: 161, distance: 64.4
click at [166, 161] on div "Layout" at bounding box center [158, 199] width 199 height 100
click at [67, 57] on button "button" at bounding box center [62, 67] width 26 height 26
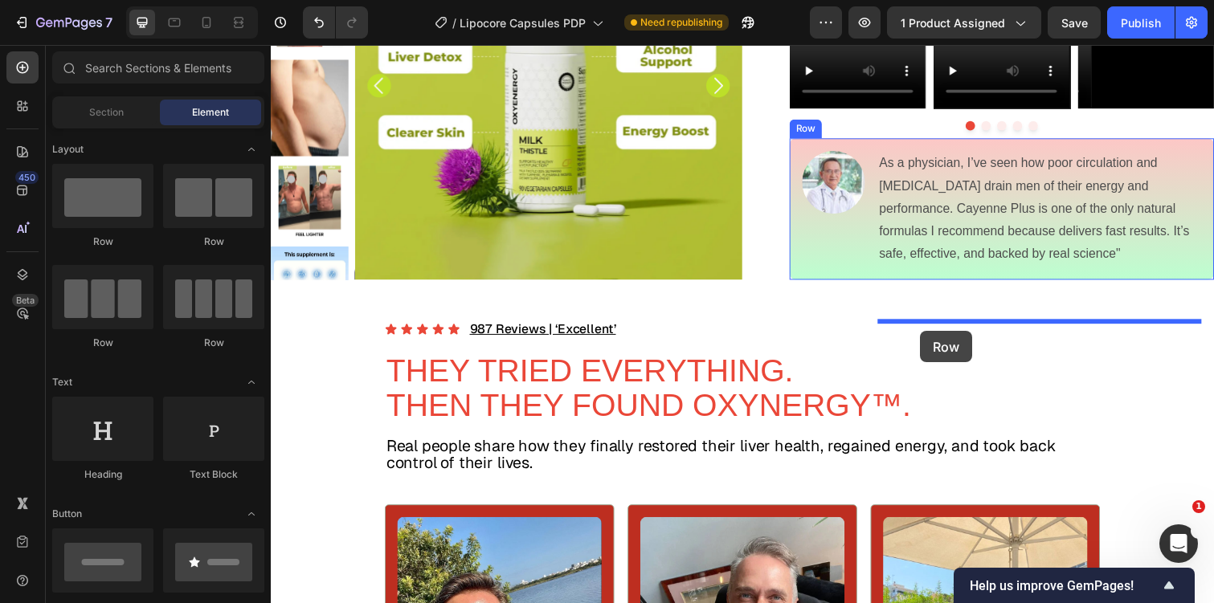
drag, startPoint x: 382, startPoint y: 348, endPoint x: 934, endPoint y: 334, distance: 552.1
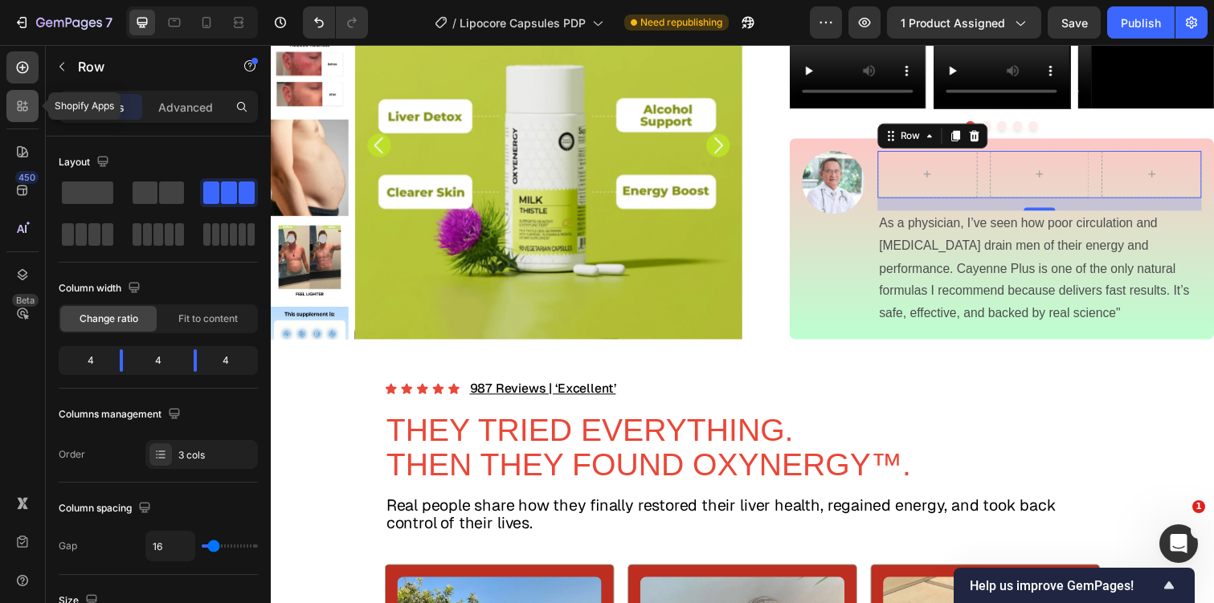
click at [18, 110] on icon at bounding box center [20, 109] width 5 height 5
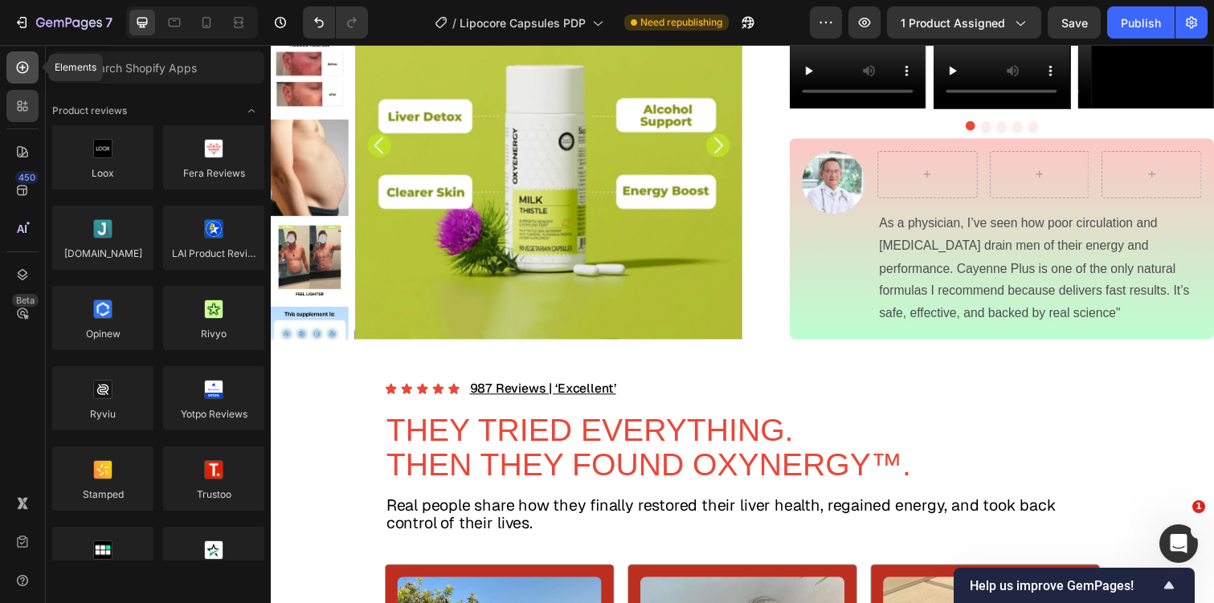
click at [28, 78] on div at bounding box center [22, 67] width 32 height 32
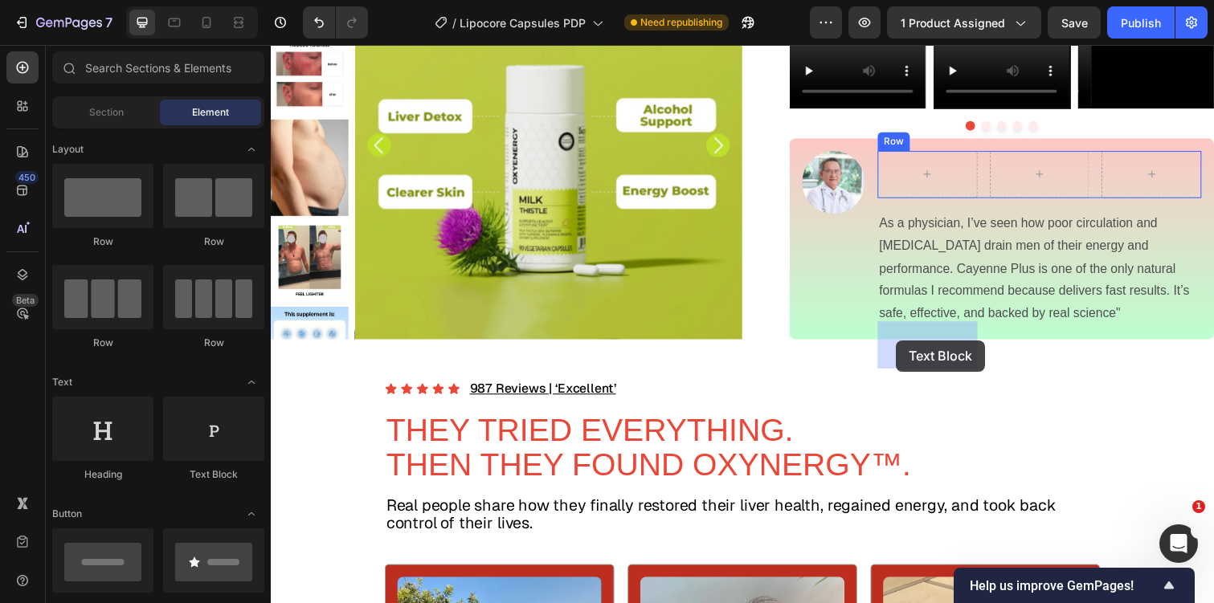
drag, startPoint x: 514, startPoint y: 480, endPoint x: 909, endPoint y: 347, distance: 417.2
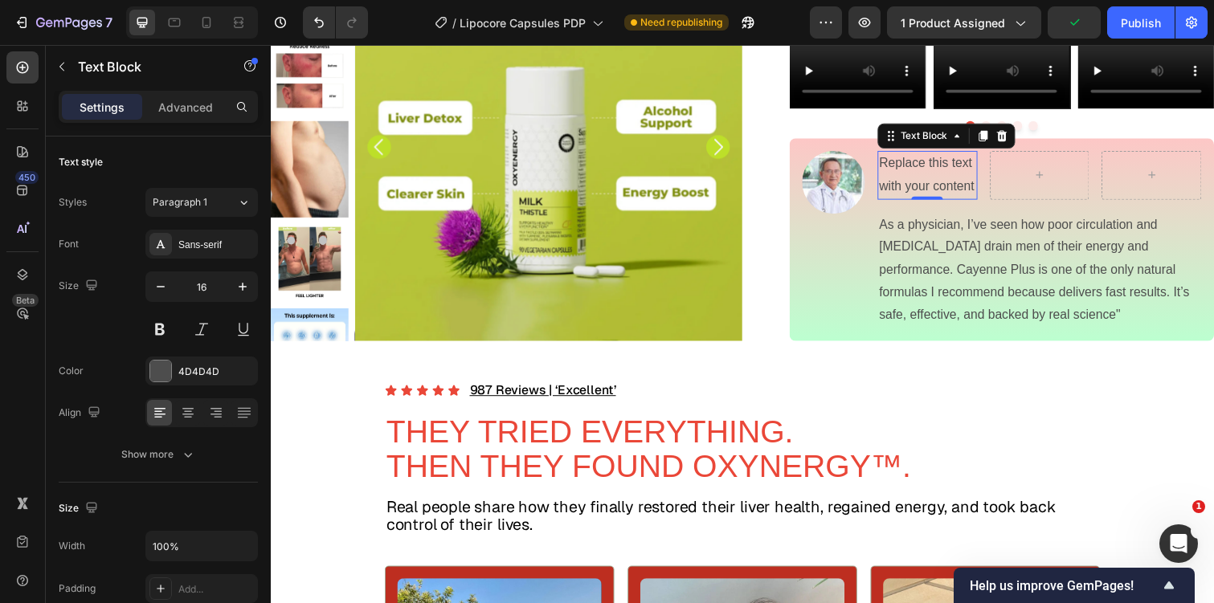
click at [959, 203] on div "Replace this text with your content" at bounding box center [942, 178] width 102 height 50
click at [959, 202] on p "Replace this text with your content" at bounding box center [942, 178] width 99 height 47
click at [35, 63] on div at bounding box center [22, 67] width 32 height 32
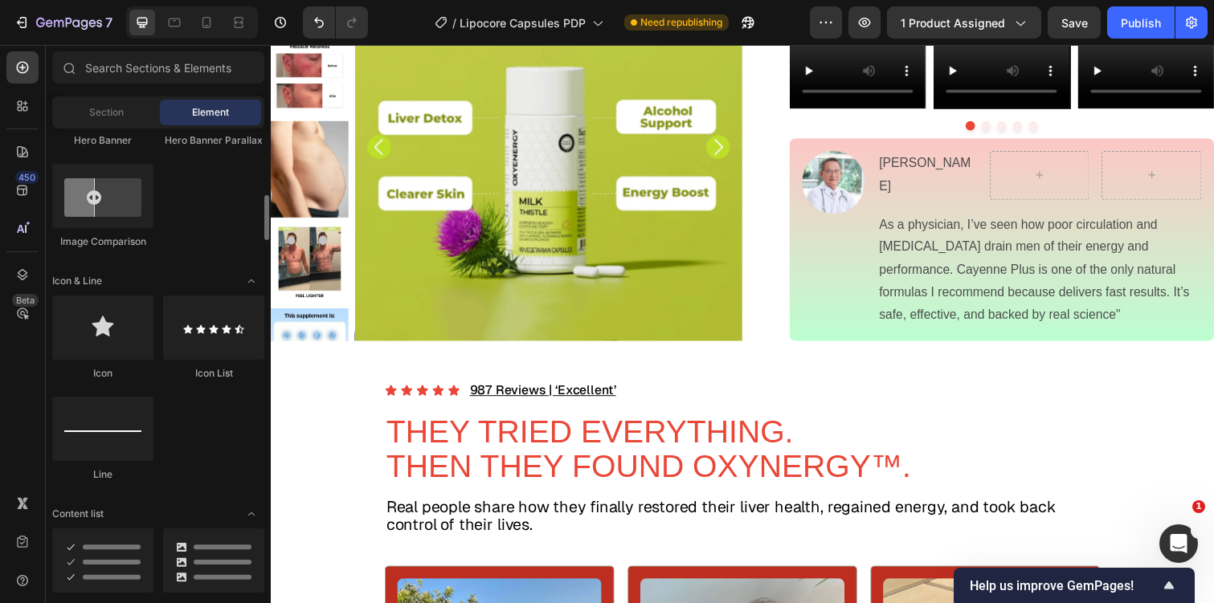
scroll to position [902, 0]
drag, startPoint x: 390, startPoint y: 382, endPoint x: 1158, endPoint y: 46, distance: 837.5
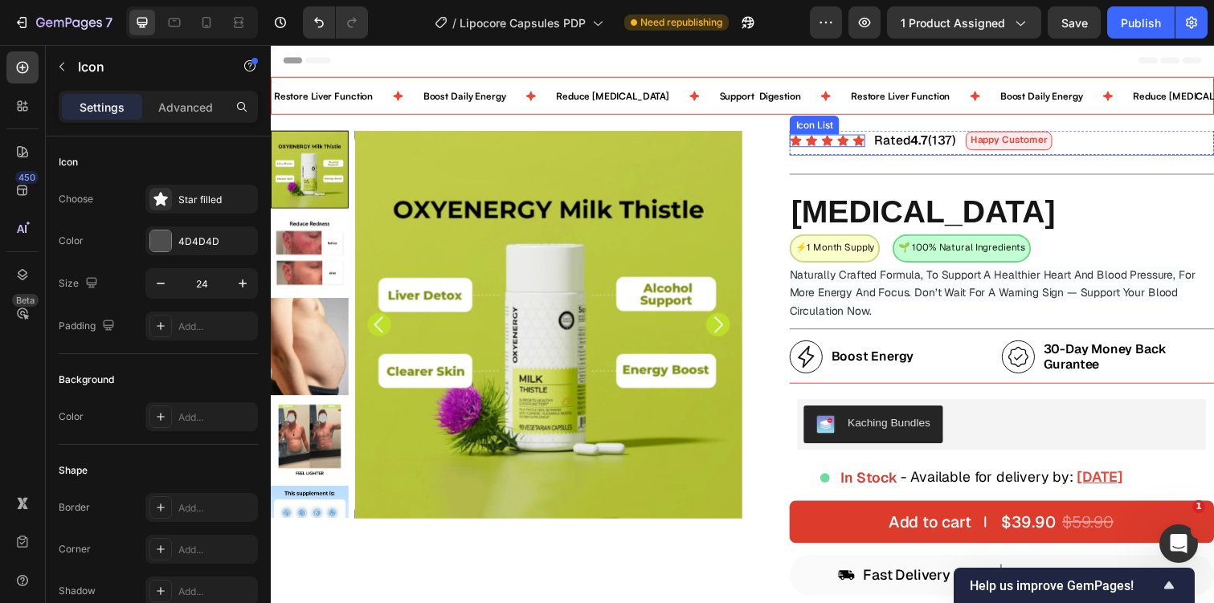
click at [817, 129] on div "Icon List" at bounding box center [826, 127] width 44 height 14
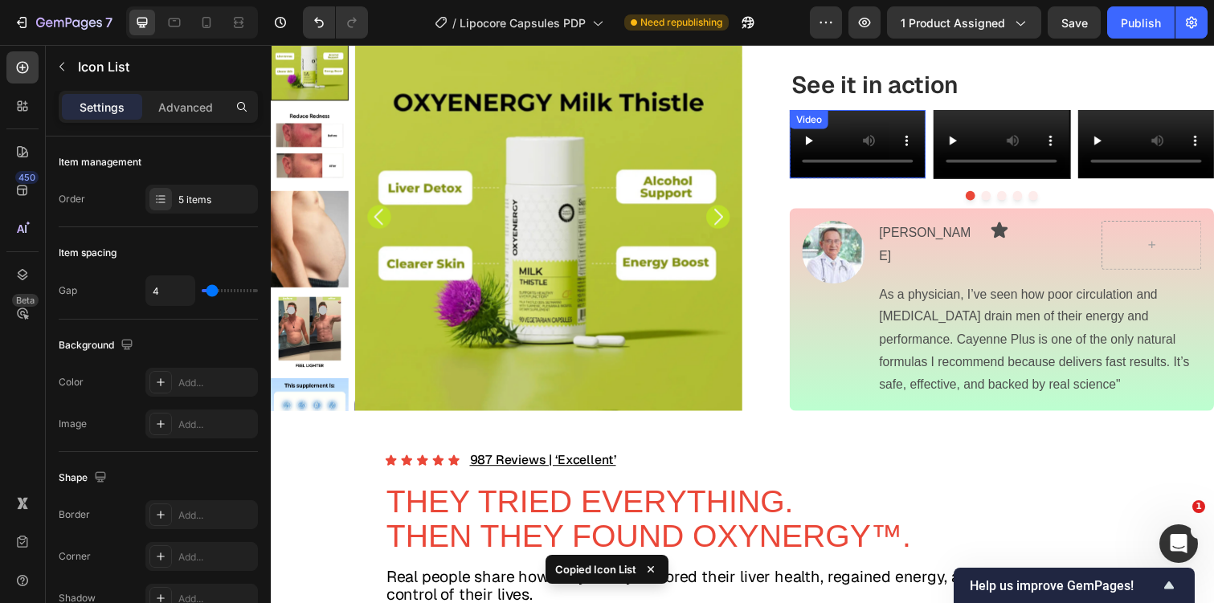
scroll to position [1075, 0]
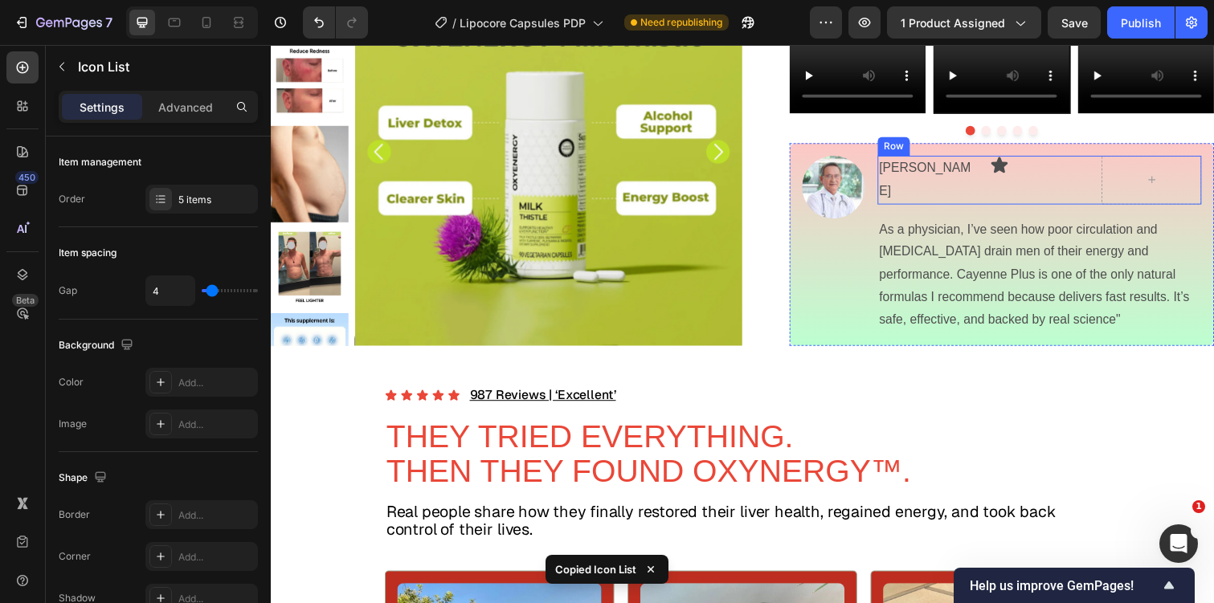
click at [984, 208] on div "[PERSON_NAME] Text Block" at bounding box center [942, 183] width 102 height 50
click at [1060, 208] on div "Icon" at bounding box center [1057, 183] width 102 height 50
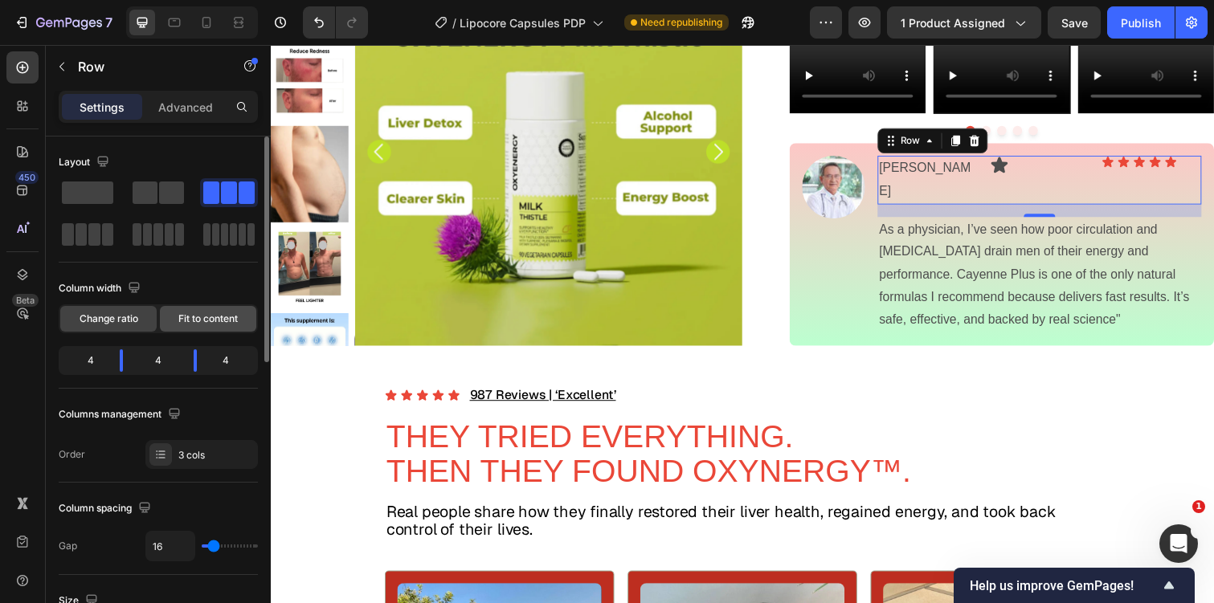
click at [212, 321] on span "Fit to content" at bounding box center [207, 319] width 59 height 14
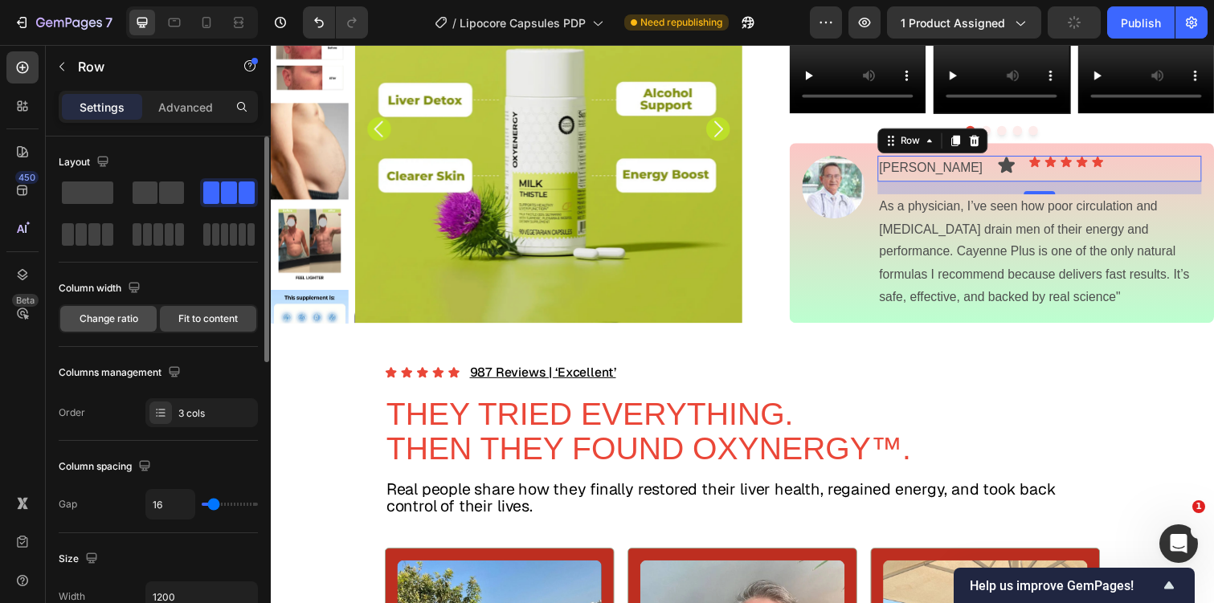
click at [133, 325] on span "Change ratio" at bounding box center [109, 319] width 59 height 14
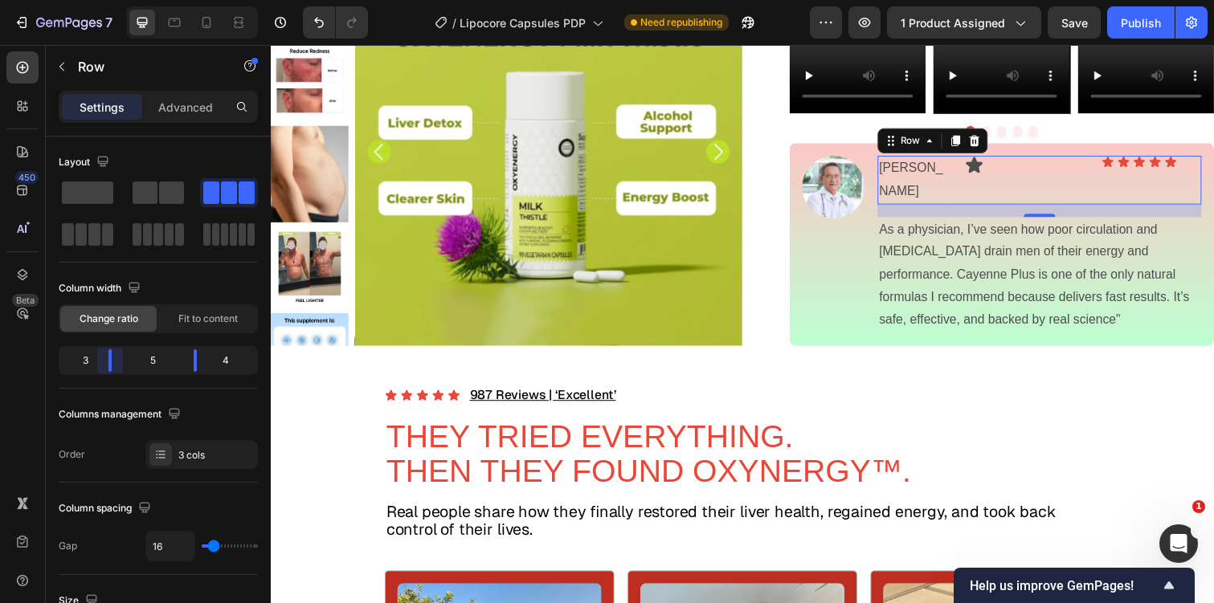
drag, startPoint x: 122, startPoint y: 366, endPoint x: 108, endPoint y: 366, distance: 14.5
click at [108, 0] on body "7 / Lipocore Capsules PDP Need republishing Preview 1 product assigned Save Pub…" at bounding box center [607, 0] width 1214 height 0
click at [923, 206] on p "Dr. Madison" at bounding box center [929, 183] width 73 height 47
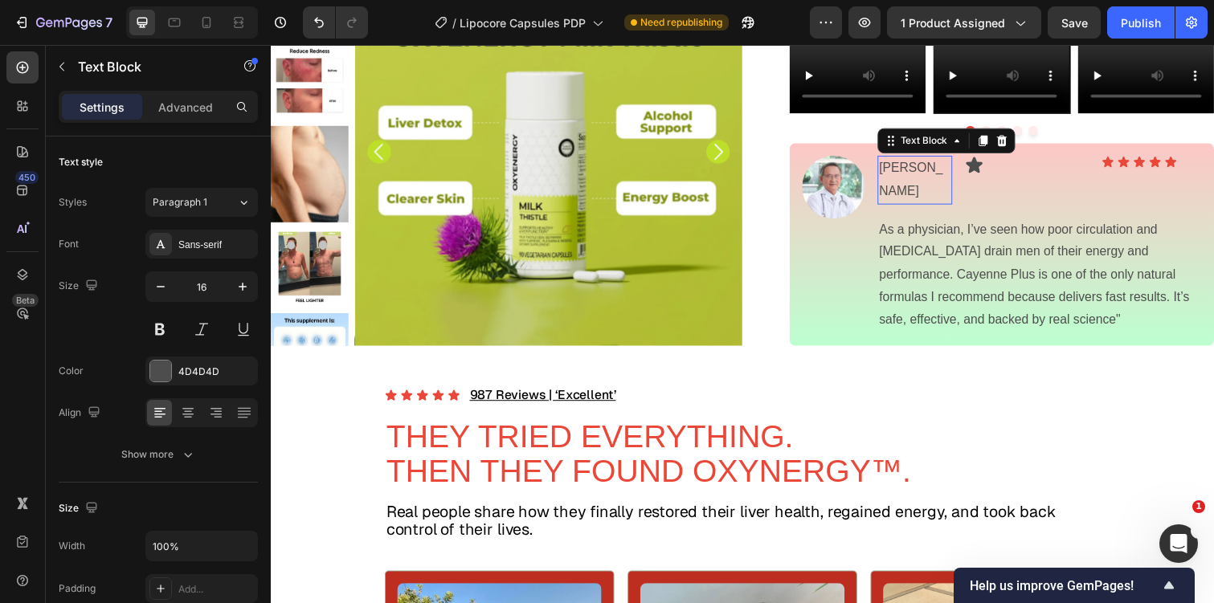
click at [923, 206] on p "Dr. Madison" at bounding box center [929, 183] width 73 height 47
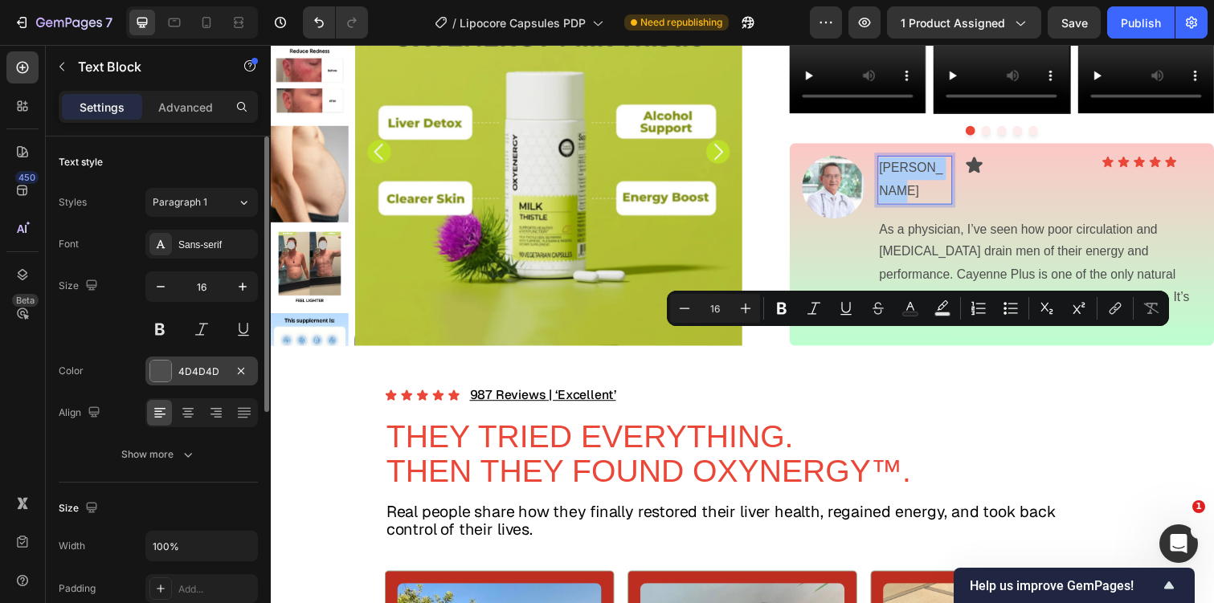
click at [186, 369] on div "4D4D4D" at bounding box center [201, 372] width 47 height 14
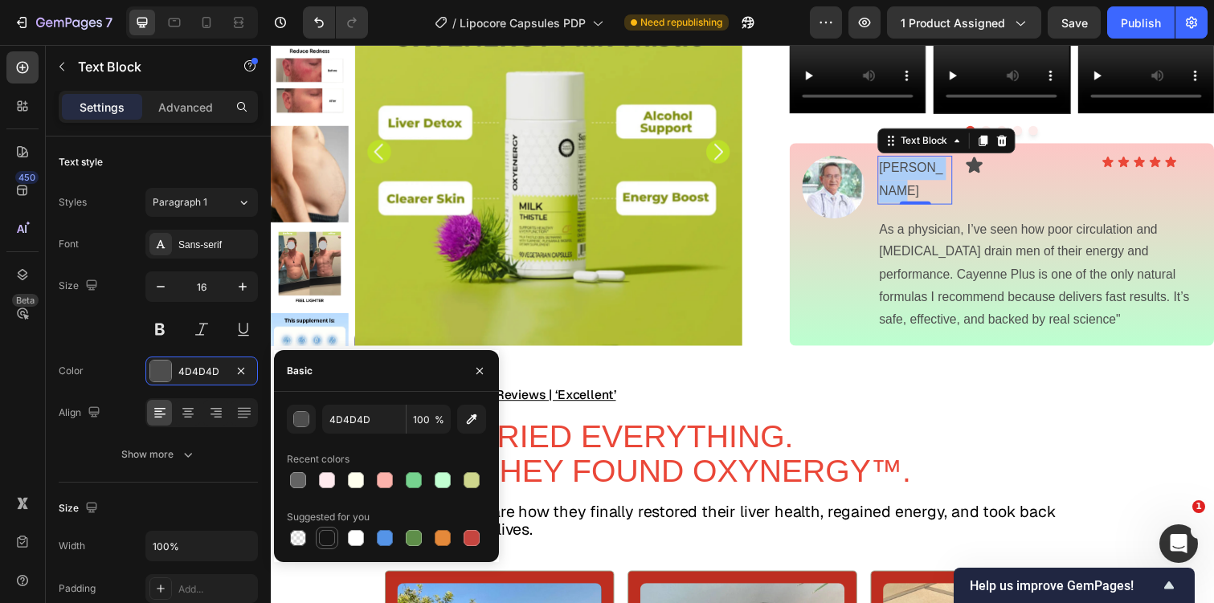
click at [327, 533] on div at bounding box center [327, 538] width 16 height 16
type input "151515"
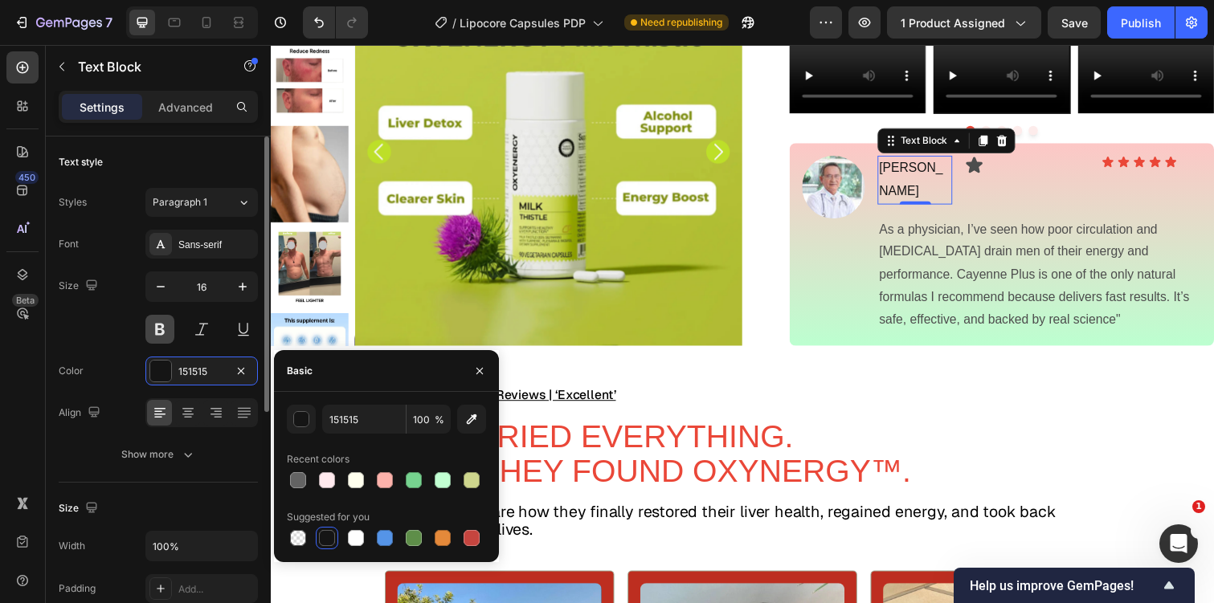
click at [160, 329] on button at bounding box center [159, 329] width 29 height 29
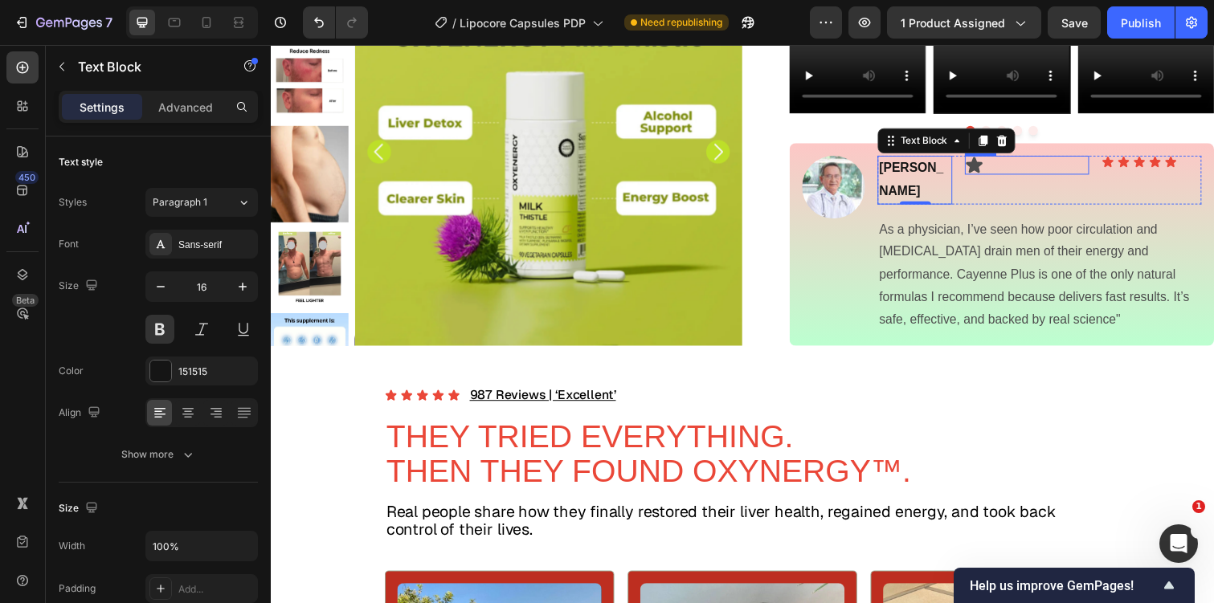
click at [986, 178] on icon at bounding box center [989, 167] width 19 height 19
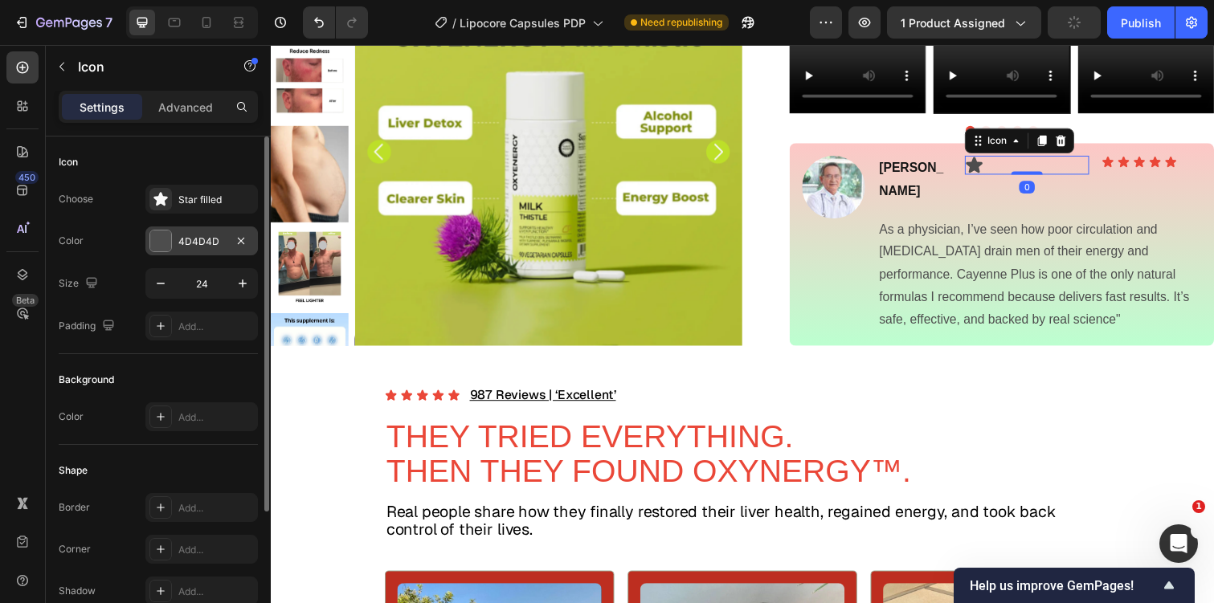
click at [178, 243] on div "4D4D4D" at bounding box center [201, 242] width 47 height 14
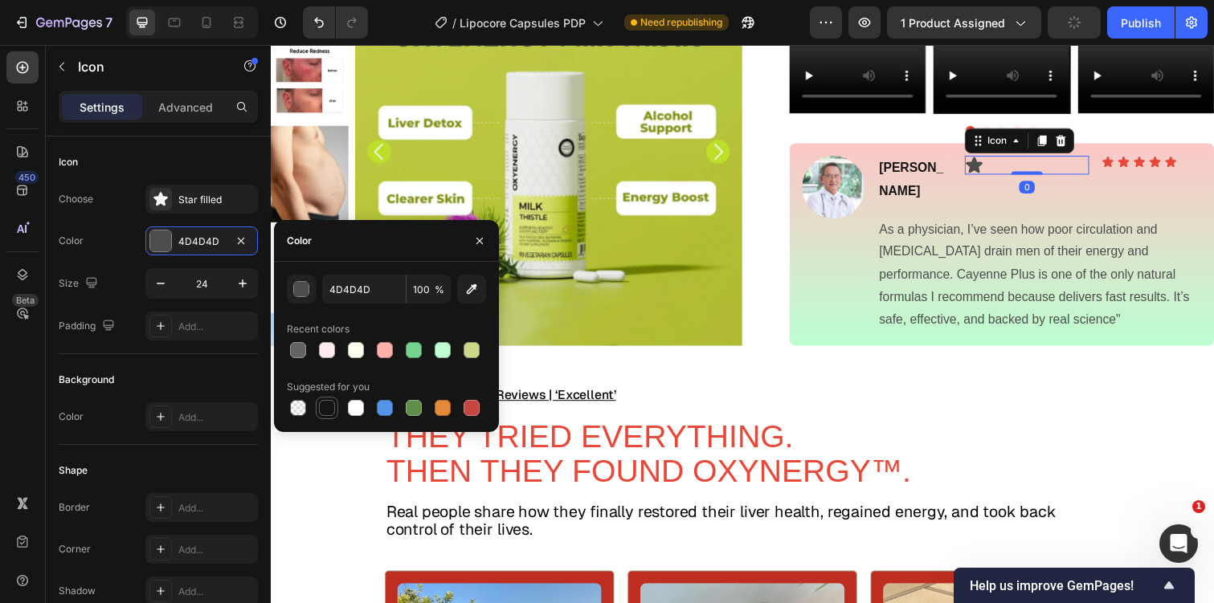
click at [318, 407] on div at bounding box center [326, 407] width 19 height 19
type input "151515"
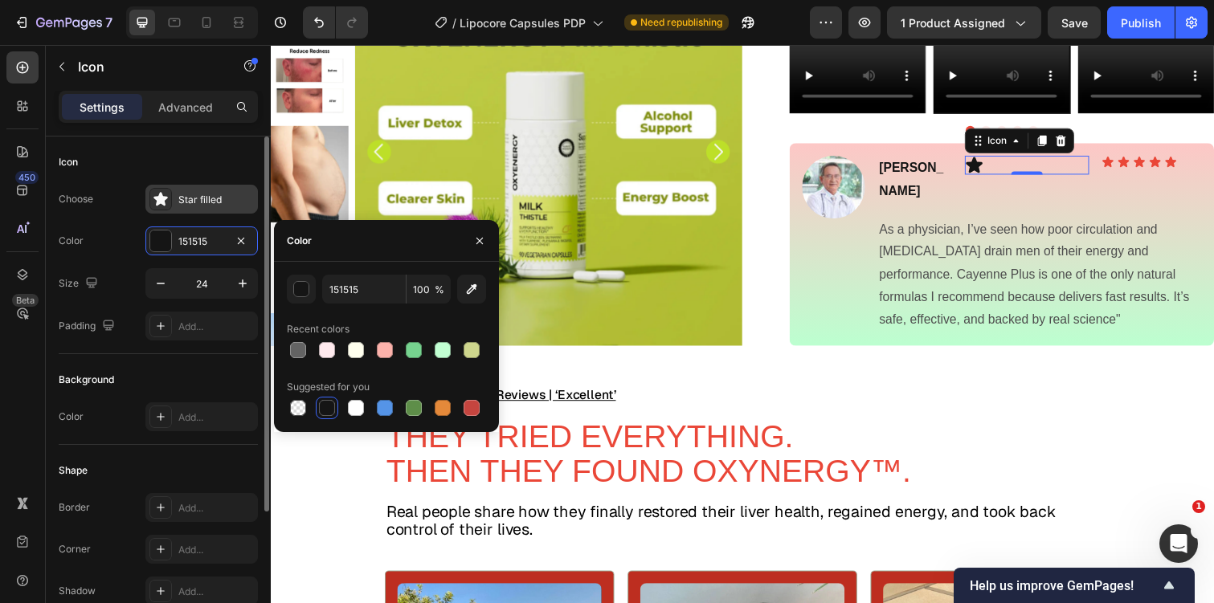
click at [190, 200] on div "Star filled" at bounding box center [216, 200] width 76 height 14
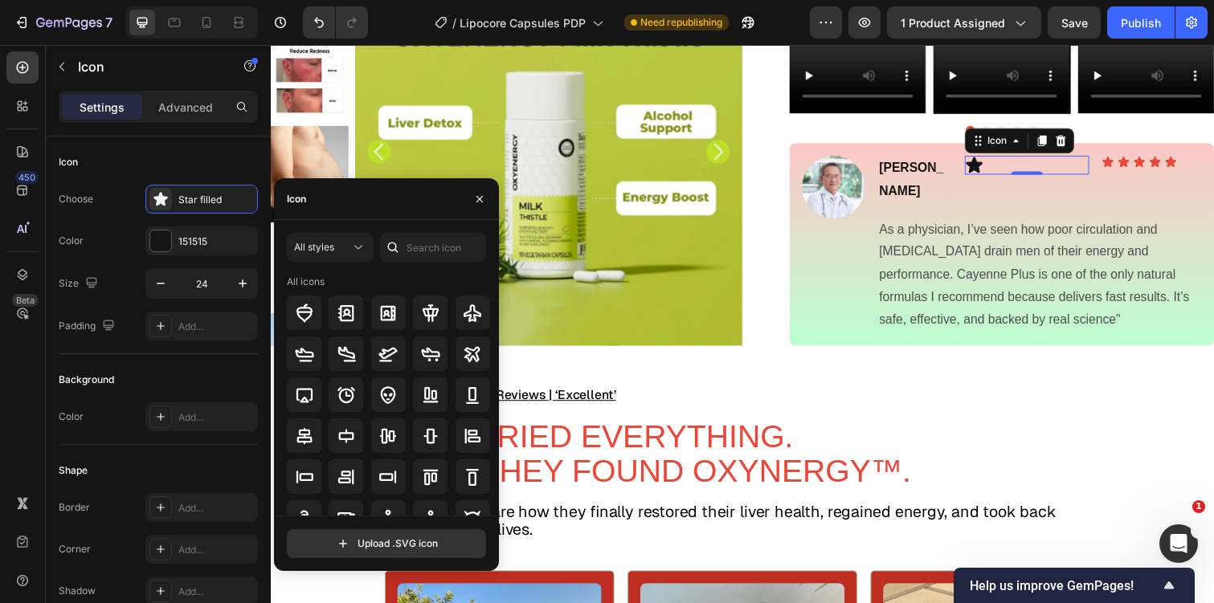
click at [433, 228] on div "All styles All icons Upload .SVG icon" at bounding box center [386, 395] width 225 height 351
click at [437, 240] on input "text" at bounding box center [433, 247] width 106 height 29
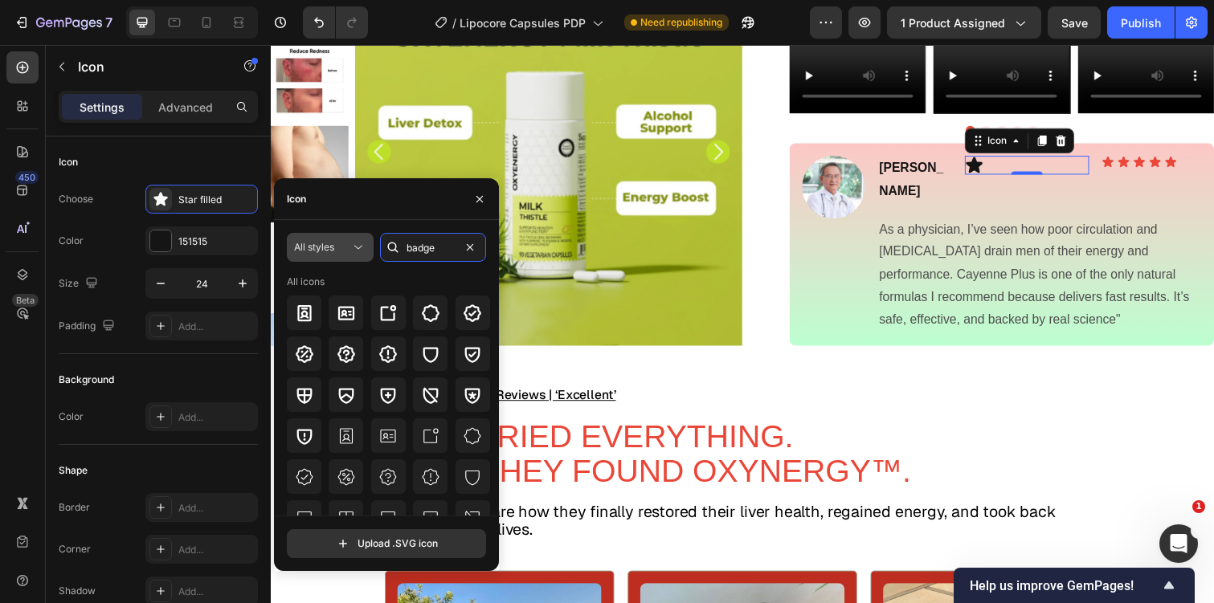
type input "badge"
click at [313, 261] on button "All styles" at bounding box center [330, 247] width 87 height 29
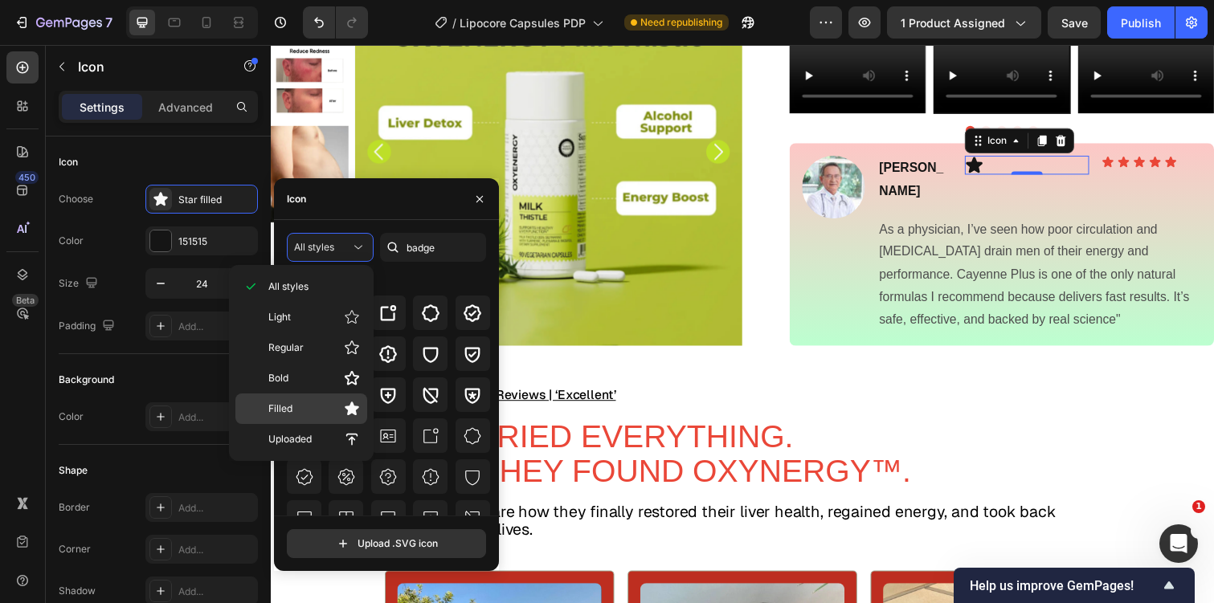
click at [337, 403] on p "Filled" at bounding box center [314, 409] width 92 height 16
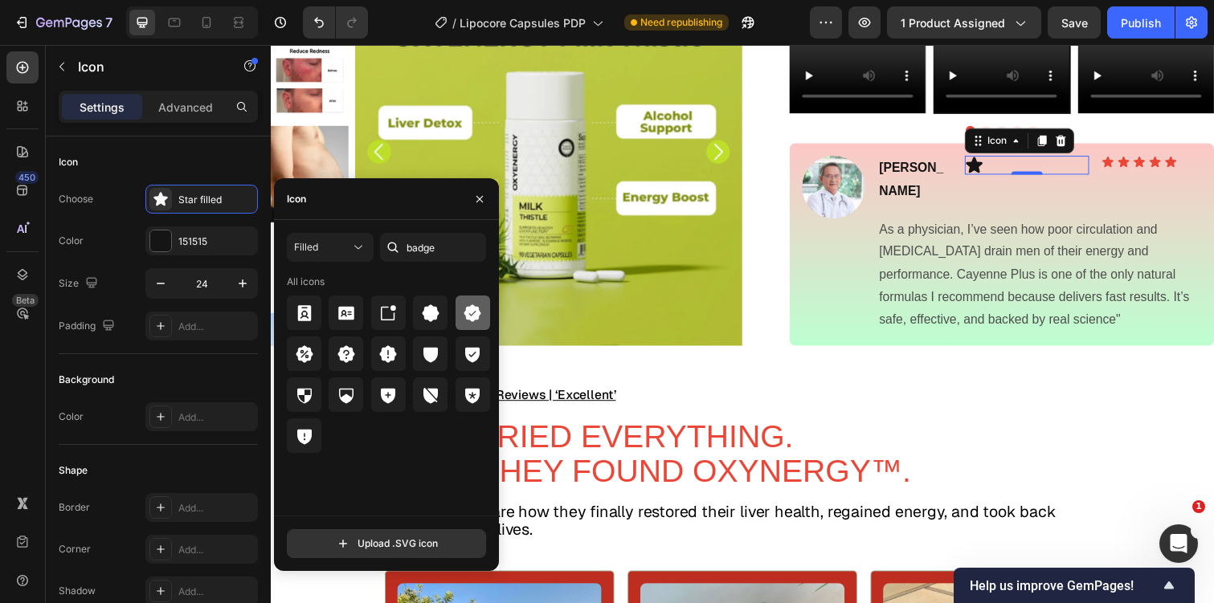
click at [461, 322] on div at bounding box center [473, 313] width 35 height 35
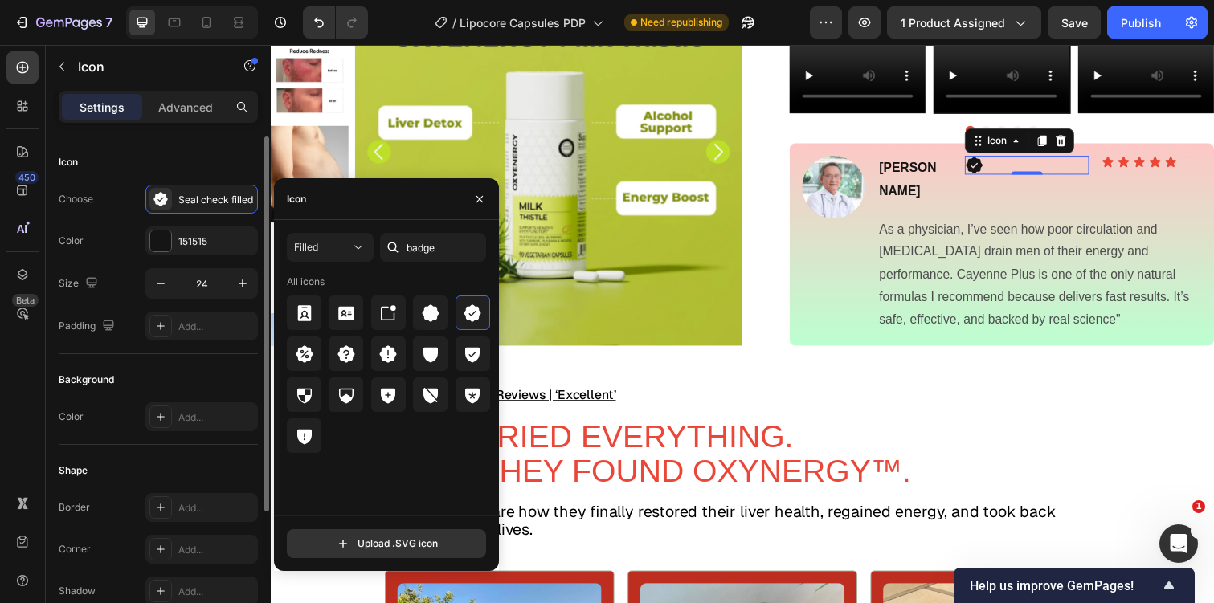
click at [162, 163] on div "Icon" at bounding box center [158, 162] width 199 height 26
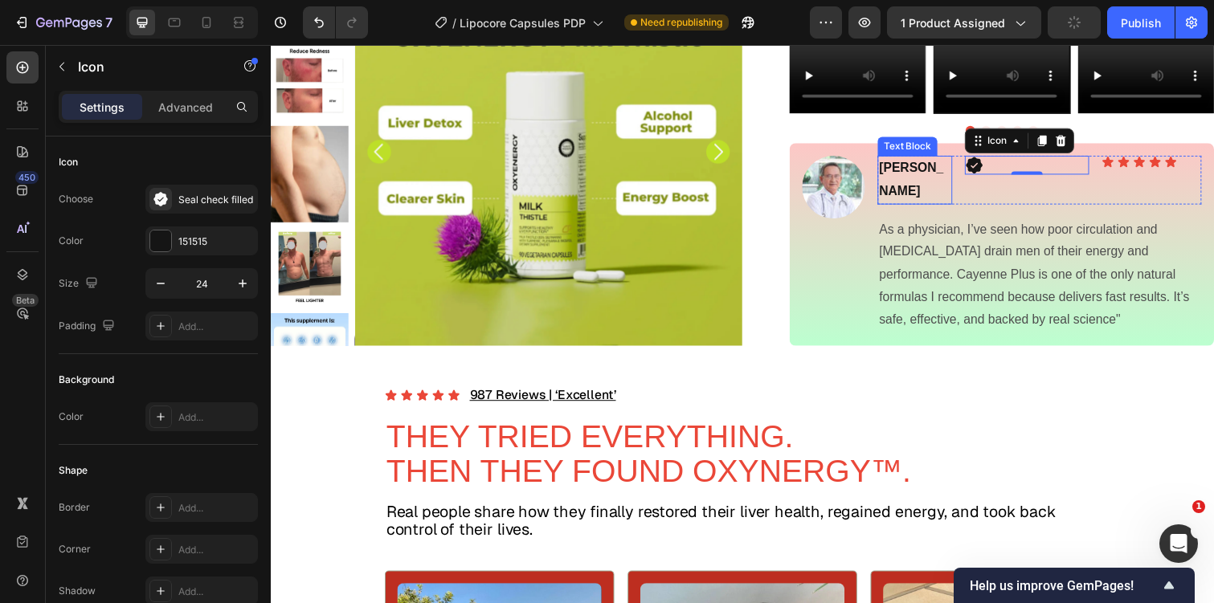
click at [928, 206] on p "Dr. Madison" at bounding box center [929, 183] width 73 height 47
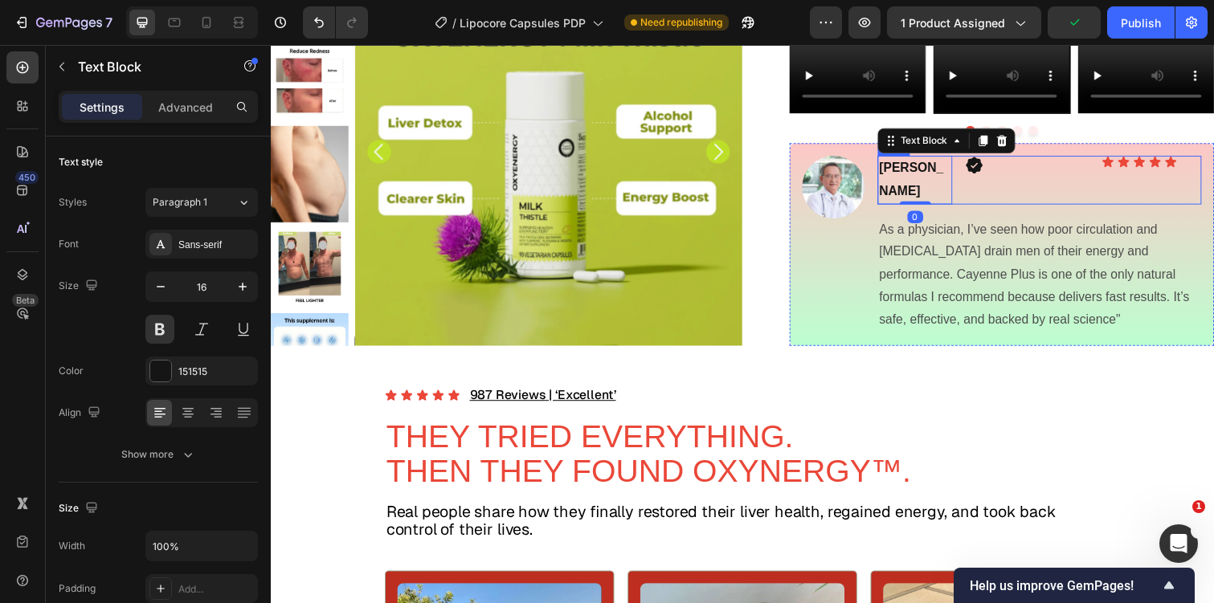
click at [979, 208] on div "Dr. Madison Text Block 0 Icon Icon Icon Icon Icon Icon Icon List Row" at bounding box center [1056, 183] width 331 height 50
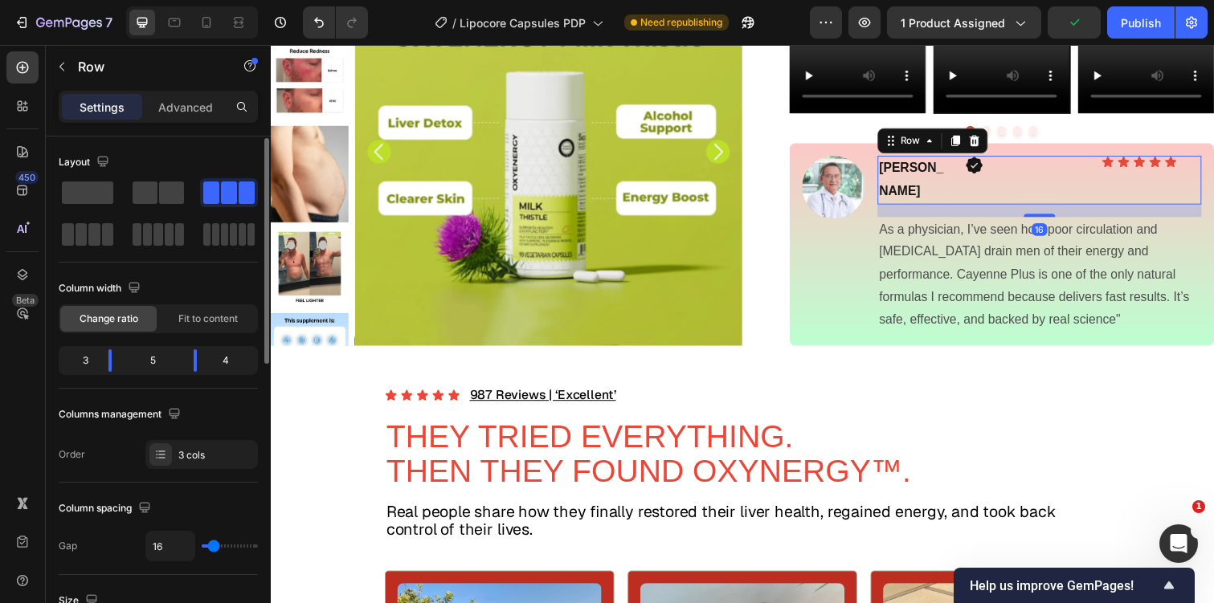
scroll to position [651, 0]
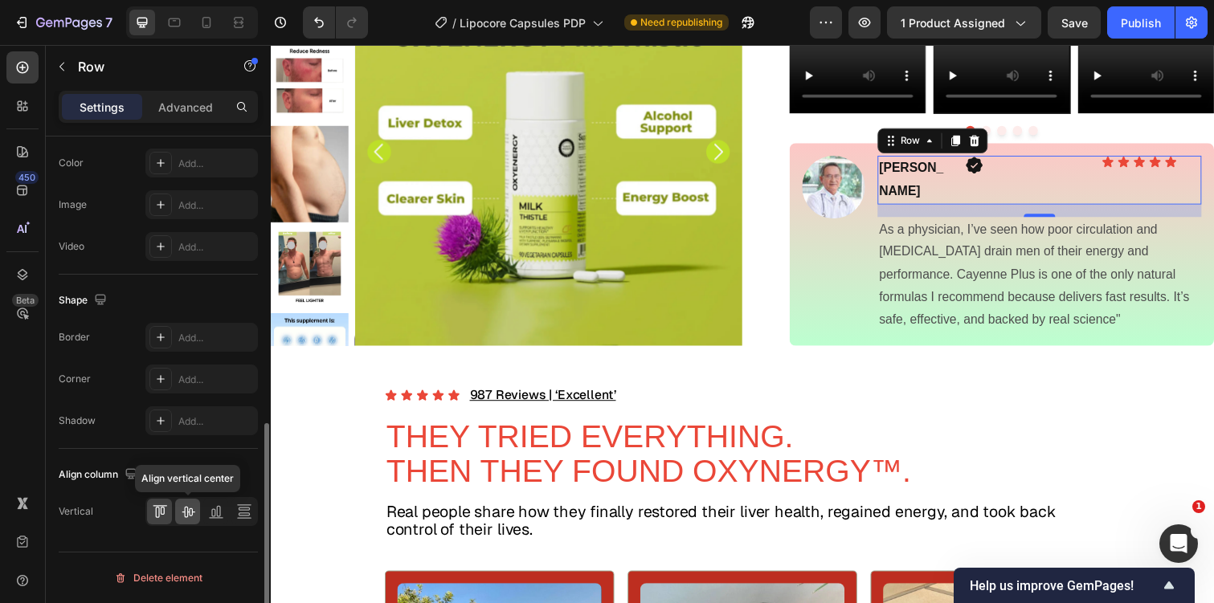
click at [184, 510] on icon at bounding box center [188, 512] width 13 height 11
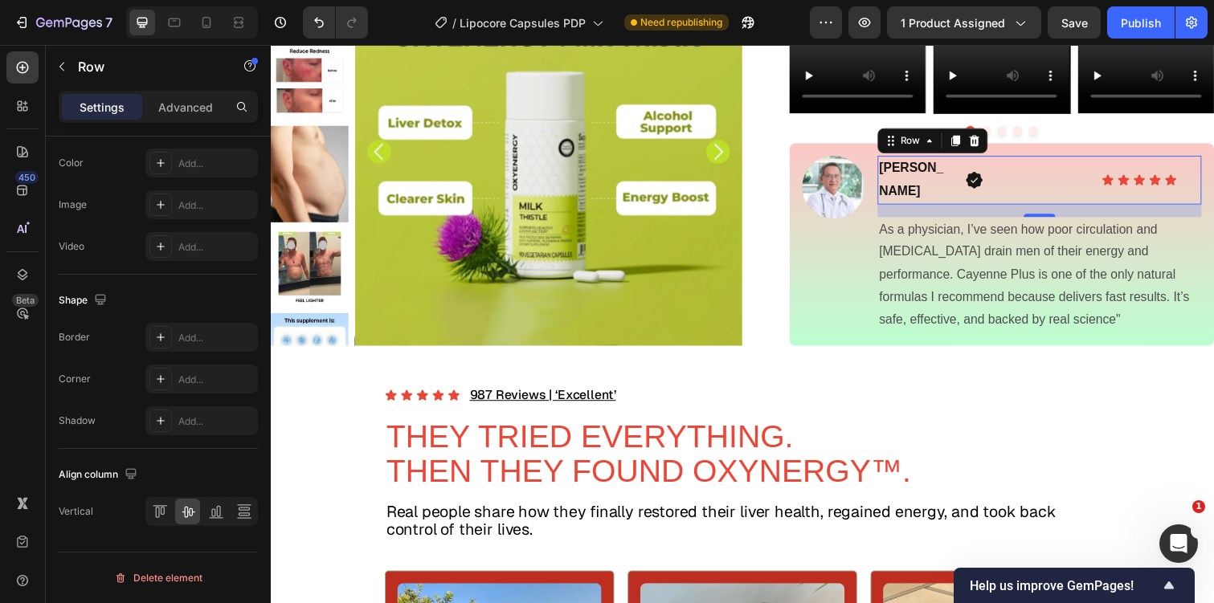
click at [971, 208] on div "Dr. Madison Text Block Icon Icon Icon Icon Icon Icon Icon List Row 16" at bounding box center [1056, 183] width 331 height 50
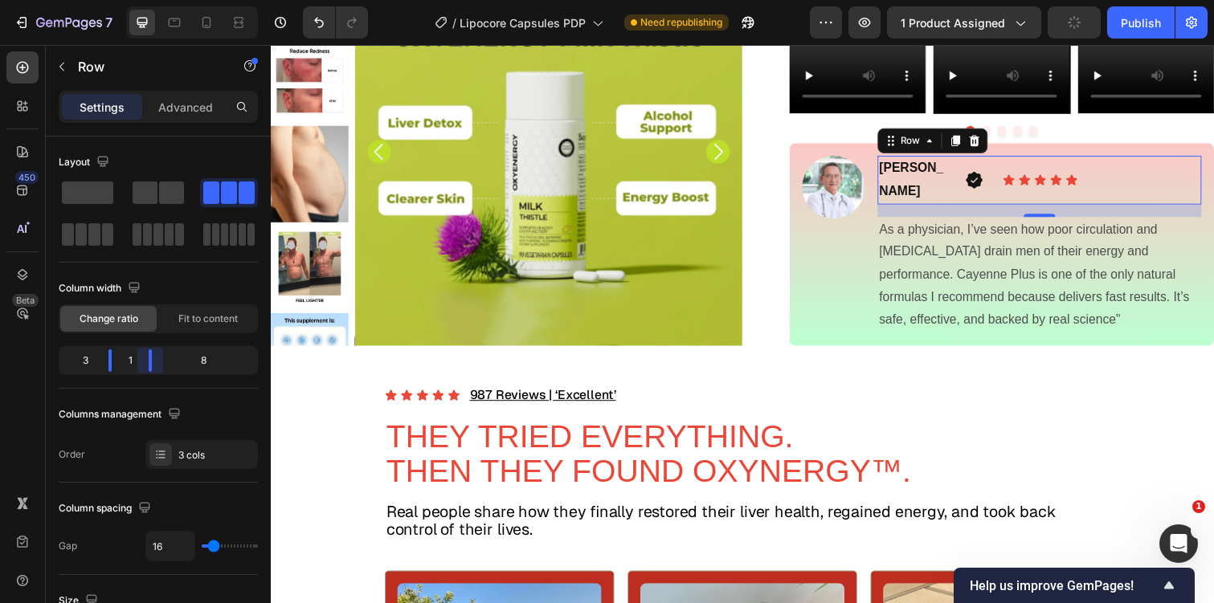
drag, startPoint x: 194, startPoint y: 366, endPoint x: 92, endPoint y: 365, distance: 102.0
click at [92, 0] on body "7 / Lipocore Capsules PDP Need republishing Preview 1 product assigned Publish …" at bounding box center [607, 0] width 1214 height 0
click at [1079, 190] on div "Icon Icon Icon Icon Icon" at bounding box center [1120, 183] width 203 height 13
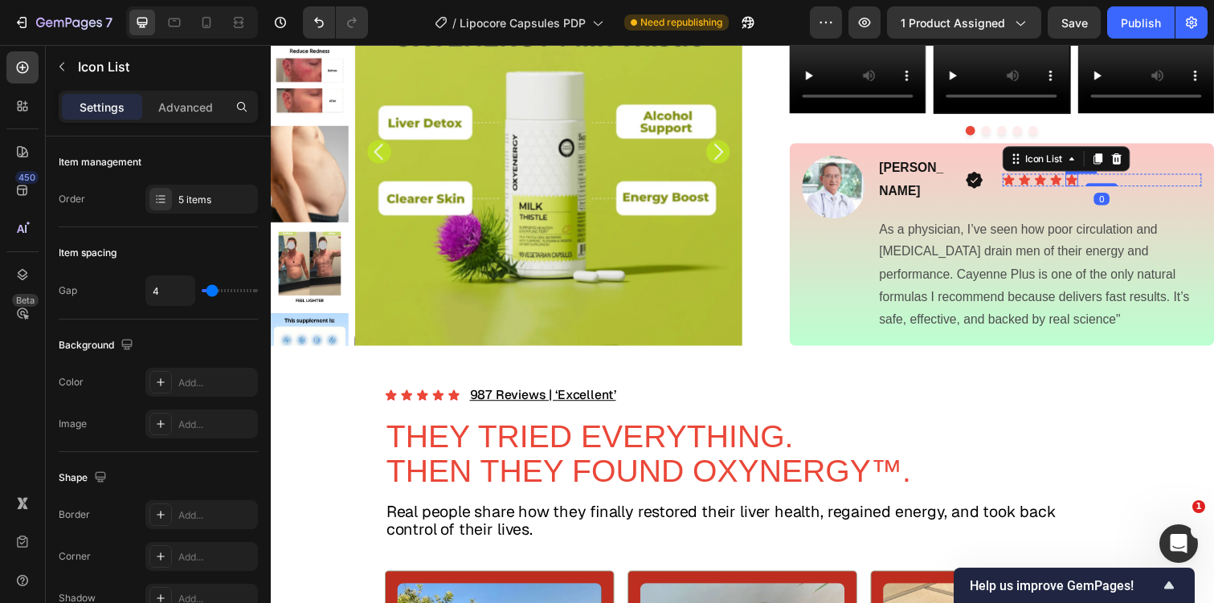
click at [1090, 188] on icon at bounding box center [1089, 183] width 11 height 10
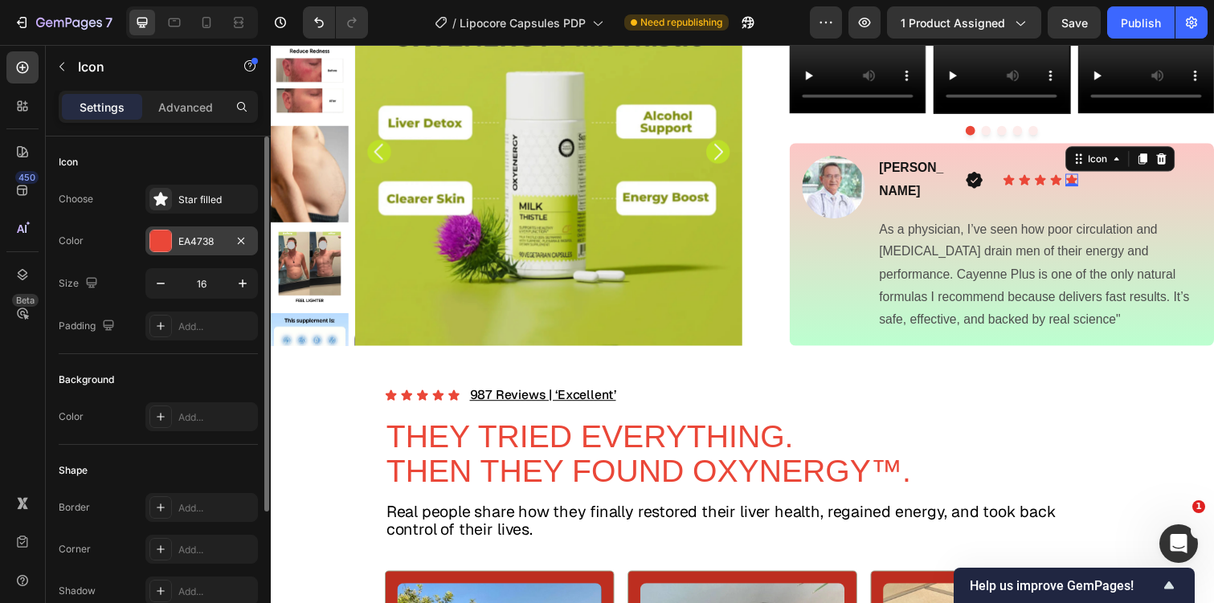
click at [215, 249] on div "EA4738" at bounding box center [201, 241] width 112 height 29
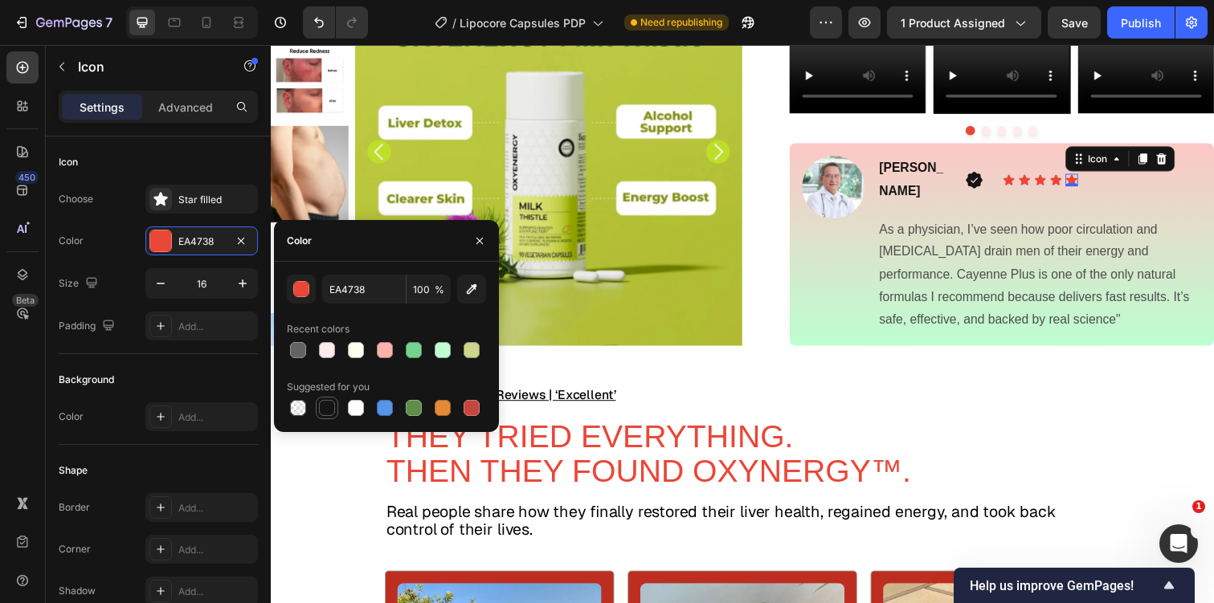
click at [321, 400] on div at bounding box center [327, 408] width 16 height 16
type input "151515"
click at [1069, 188] on icon at bounding box center [1073, 183] width 11 height 10
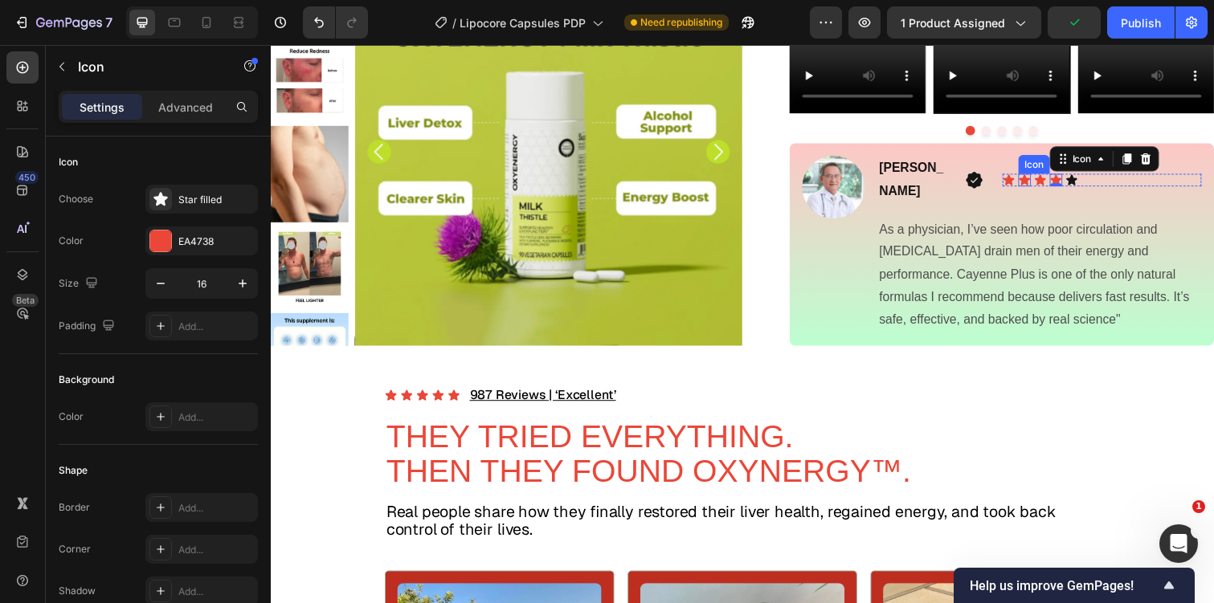
click at [1040, 188] on icon at bounding box center [1041, 183] width 11 height 10
click at [1069, 161] on div "Icon" at bounding box center [1068, 161] width 26 height 0
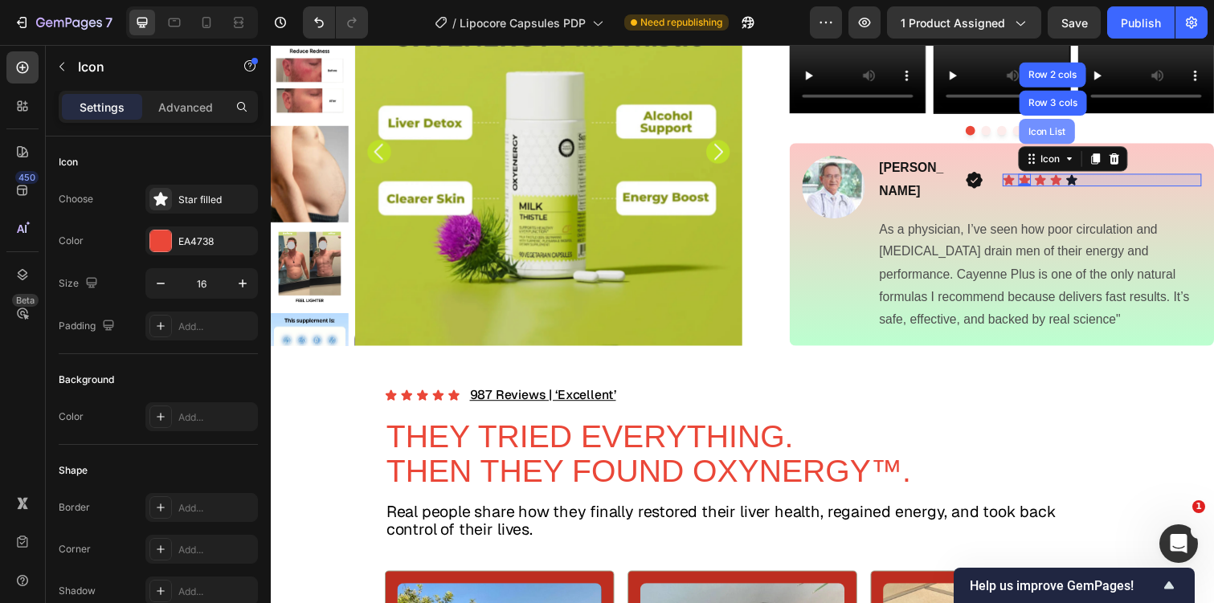
click at [1069, 138] on div "Icon List" at bounding box center [1064, 134] width 44 height 10
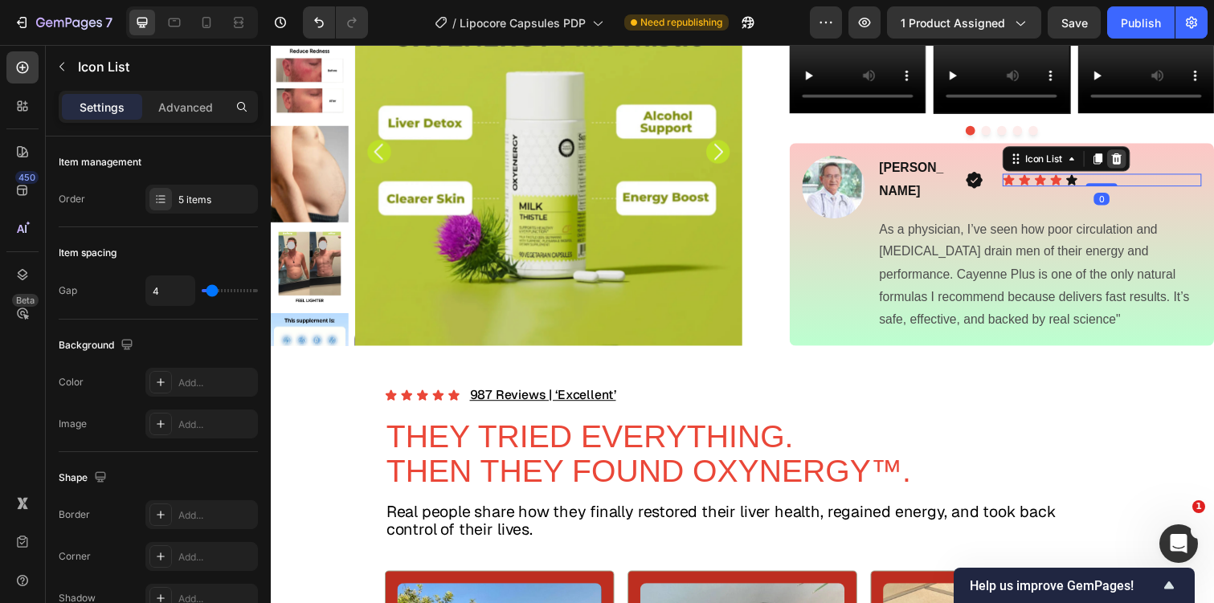
click at [1138, 167] on icon at bounding box center [1135, 161] width 10 height 11
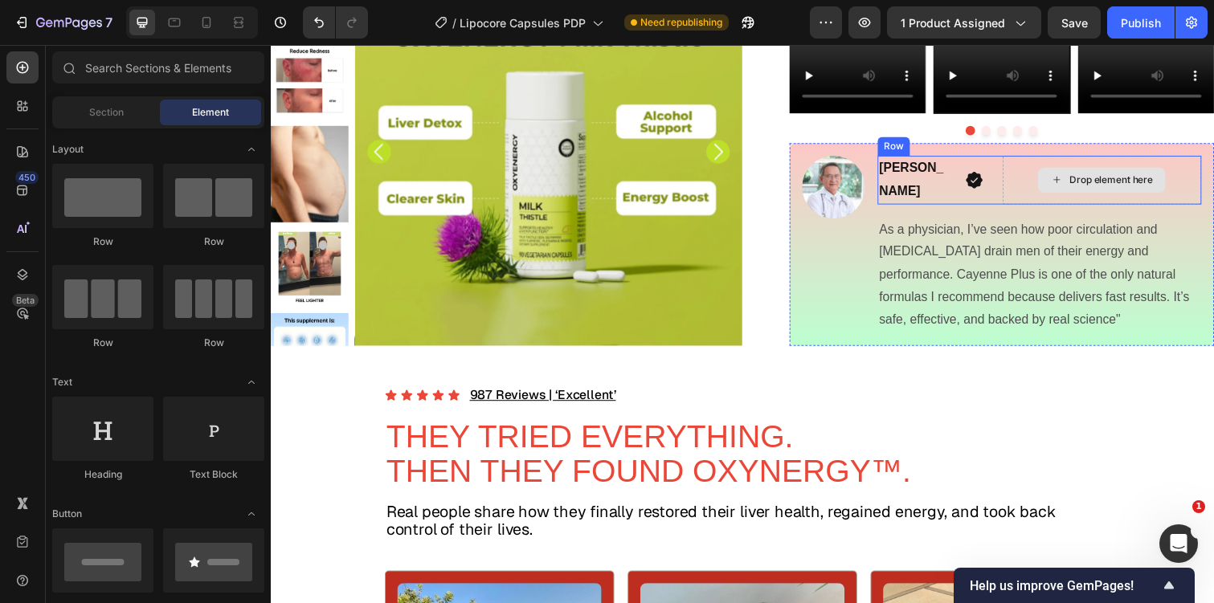
click at [1035, 208] on div "Drop element here" at bounding box center [1120, 183] width 203 height 50
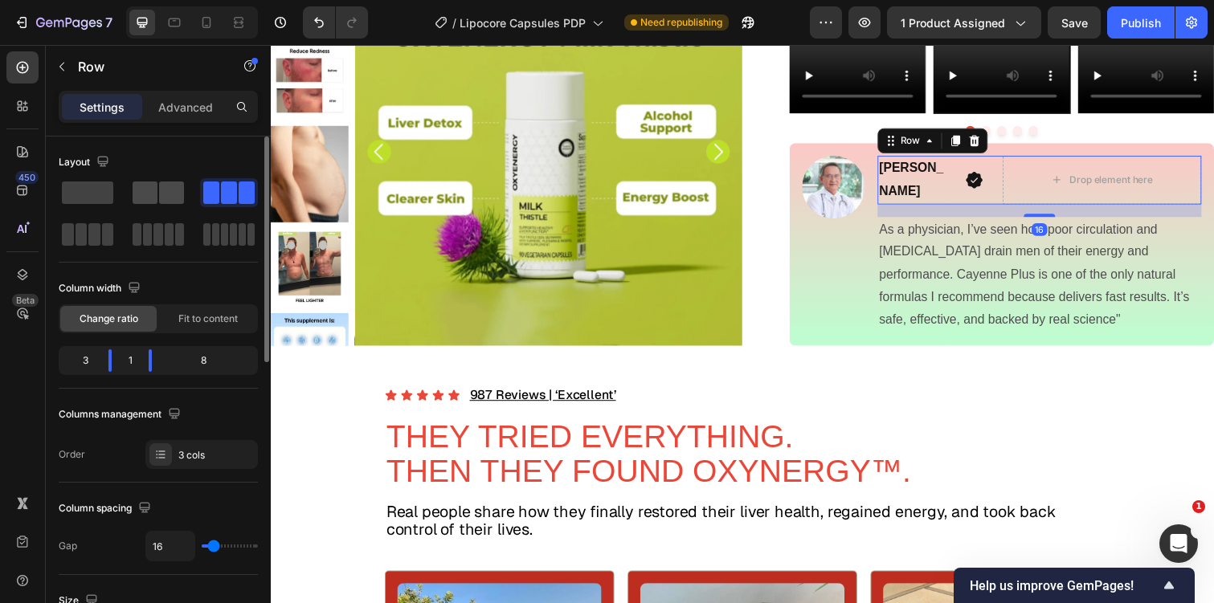
click at [172, 191] on span at bounding box center [171, 193] width 25 height 22
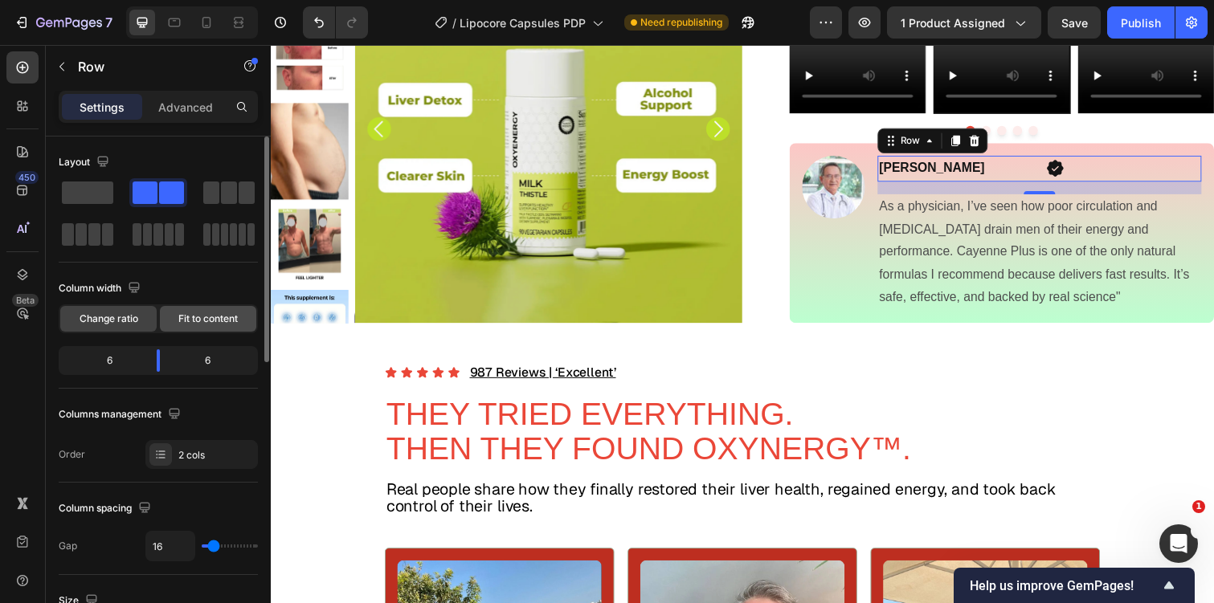
click at [182, 318] on span "Fit to content" at bounding box center [207, 319] width 59 height 14
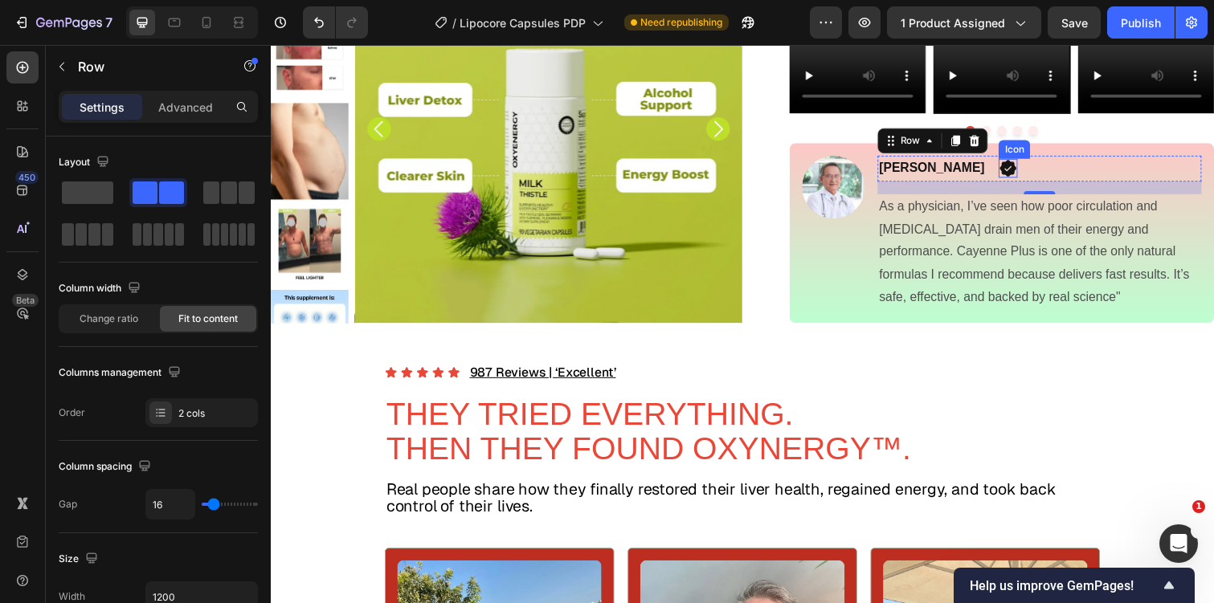
click at [1016, 180] on icon at bounding box center [1024, 171] width 17 height 17
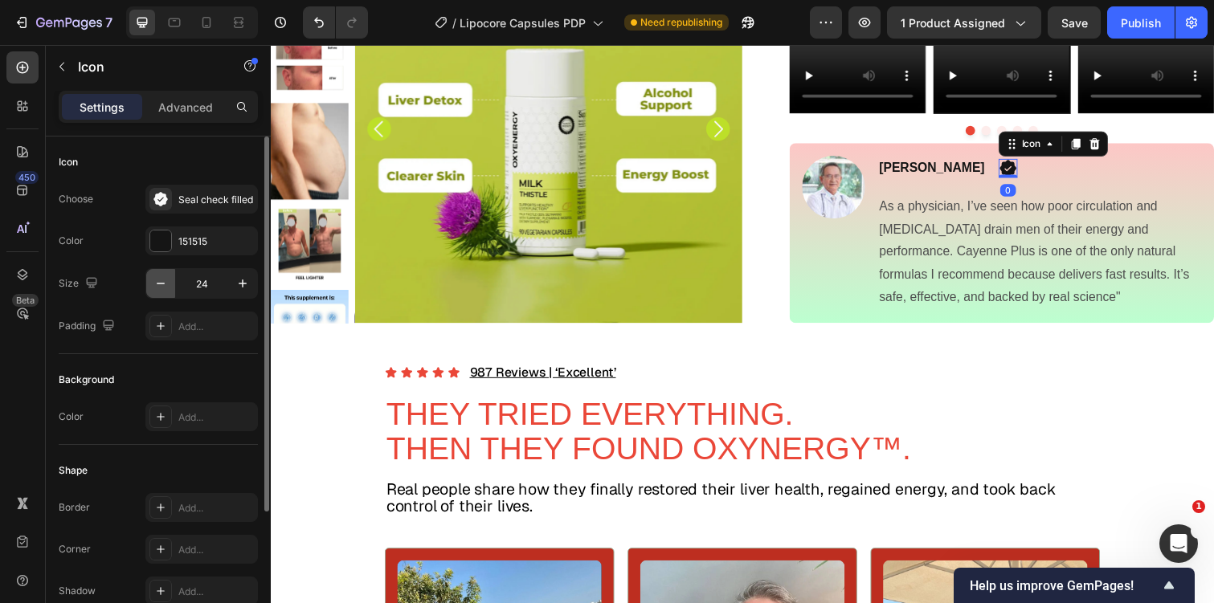
click at [162, 276] on icon "button" at bounding box center [161, 284] width 16 height 16
type input "21"
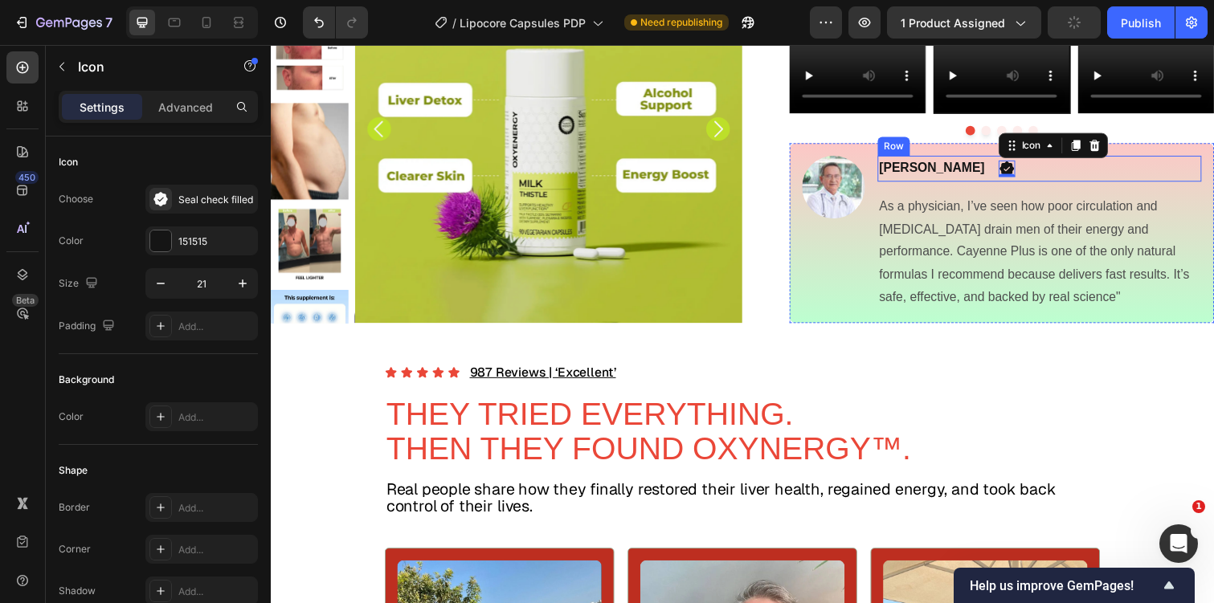
click at [968, 185] on div "Dr. Madison Text Block Icon 0 Row" at bounding box center [1056, 171] width 331 height 27
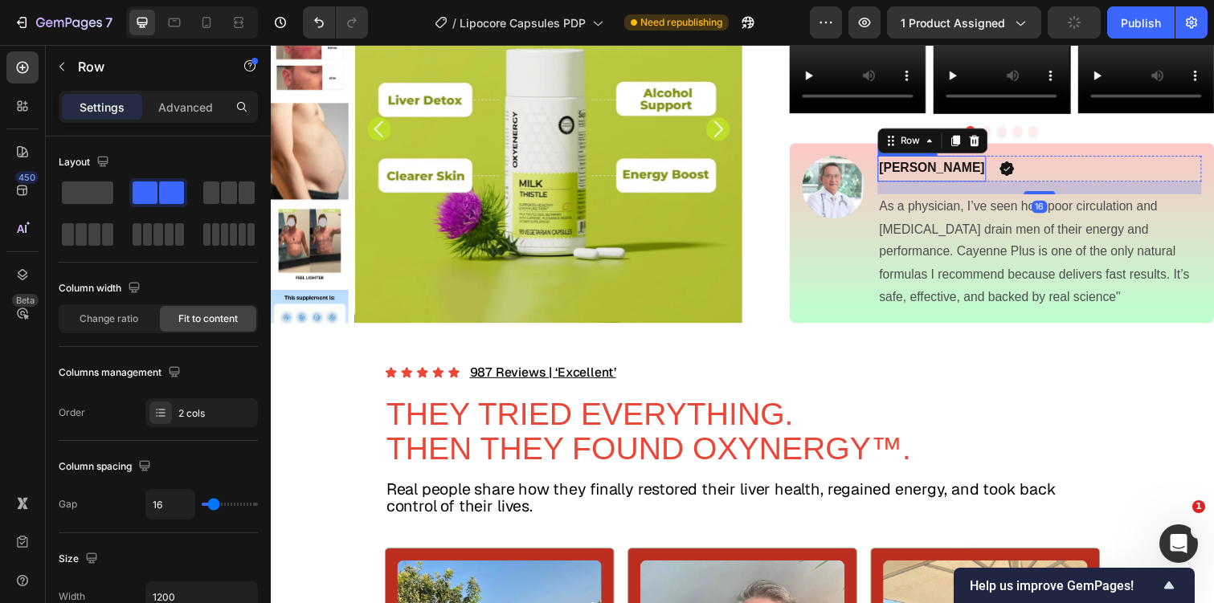
click at [962, 183] on p "Dr. Madison" at bounding box center [947, 171] width 108 height 23
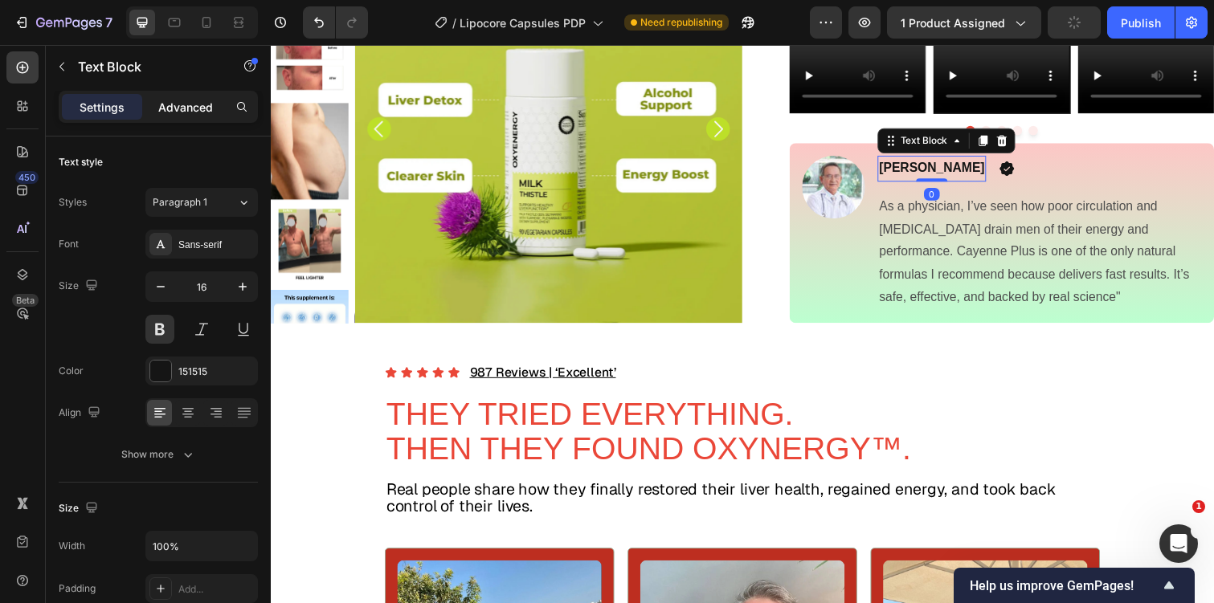
click at [171, 118] on div "Advanced" at bounding box center [185, 107] width 80 height 26
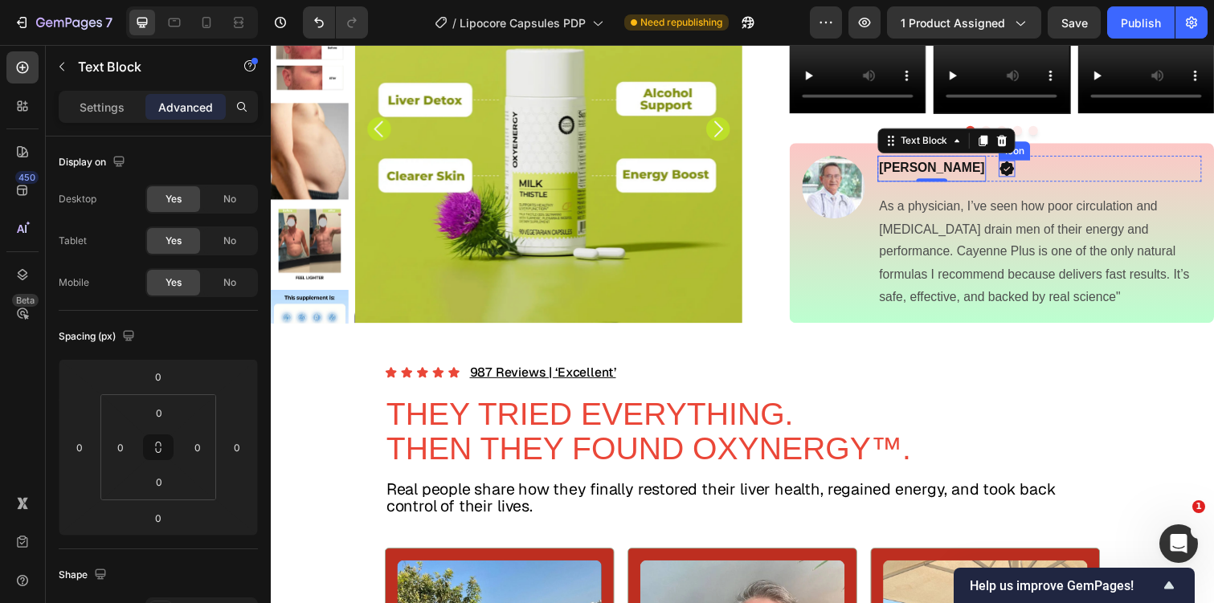
click at [1015, 180] on icon at bounding box center [1023, 171] width 17 height 17
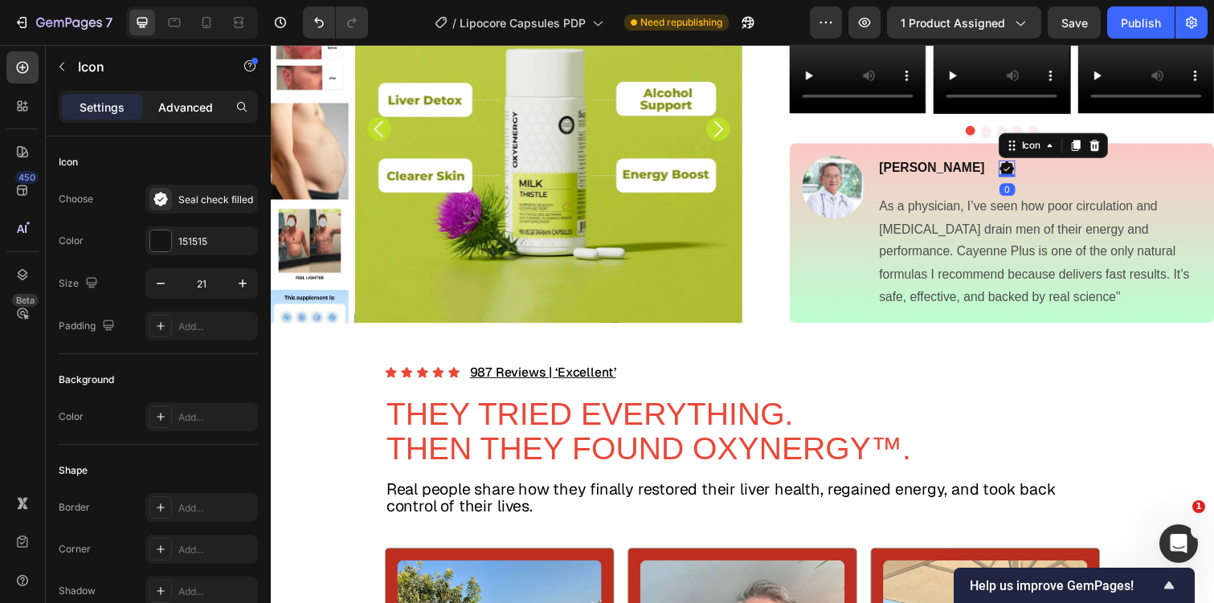
click at [182, 105] on p "Advanced" at bounding box center [185, 107] width 55 height 17
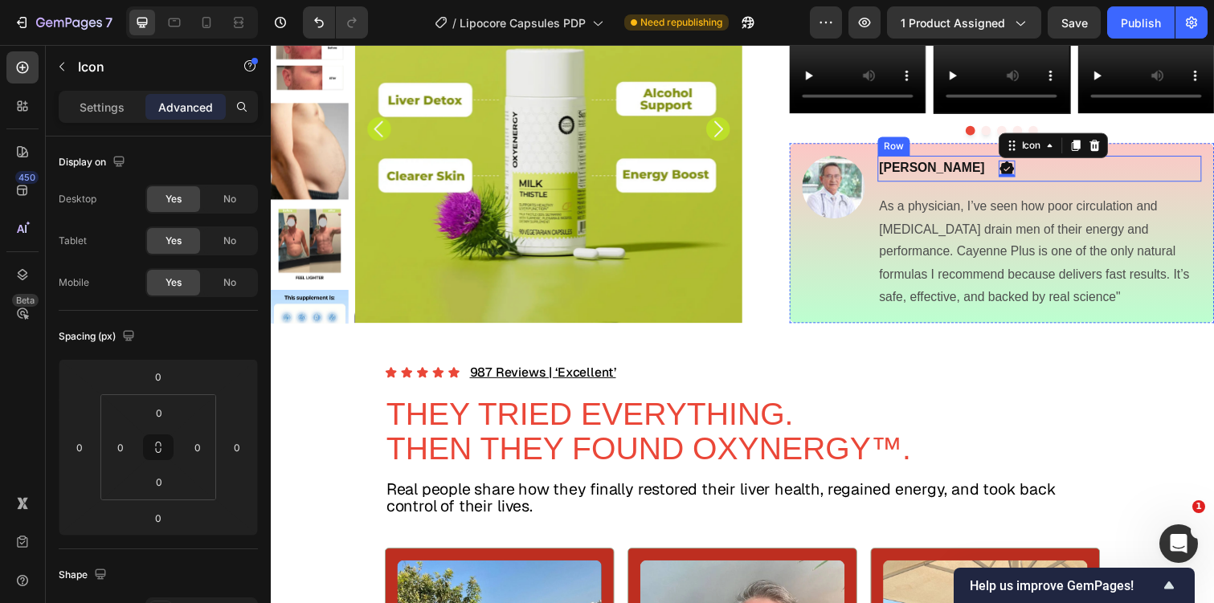
click at [970, 185] on div "Dr. Madison Text Block Icon 0 Row" at bounding box center [1056, 171] width 331 height 27
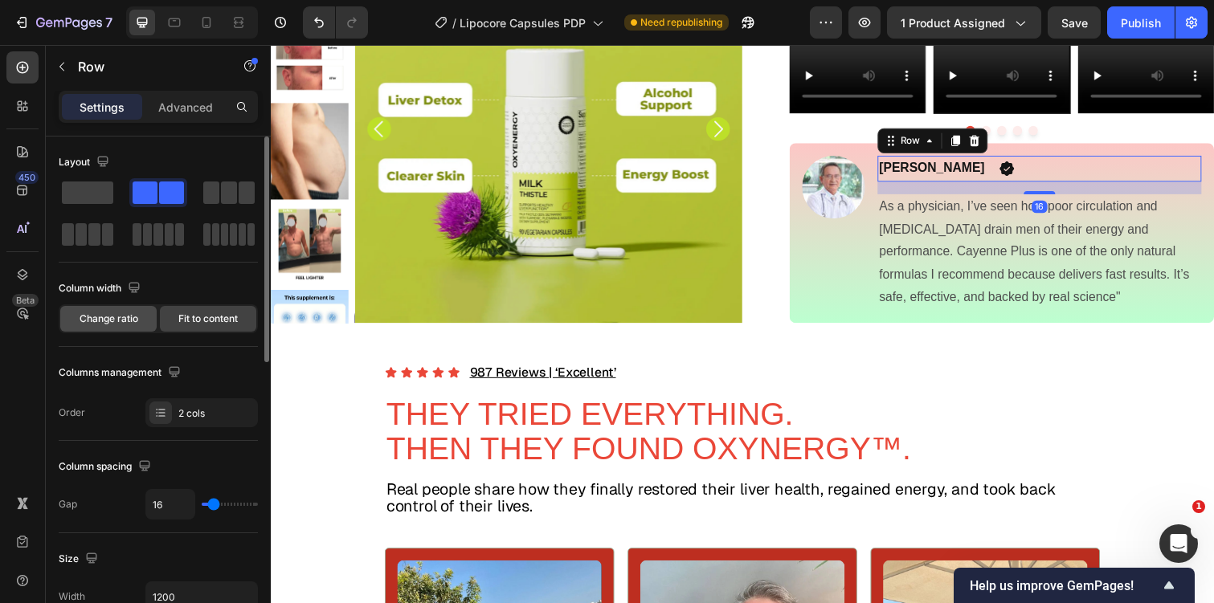
click at [140, 322] on div "Change ratio" at bounding box center [108, 319] width 96 height 26
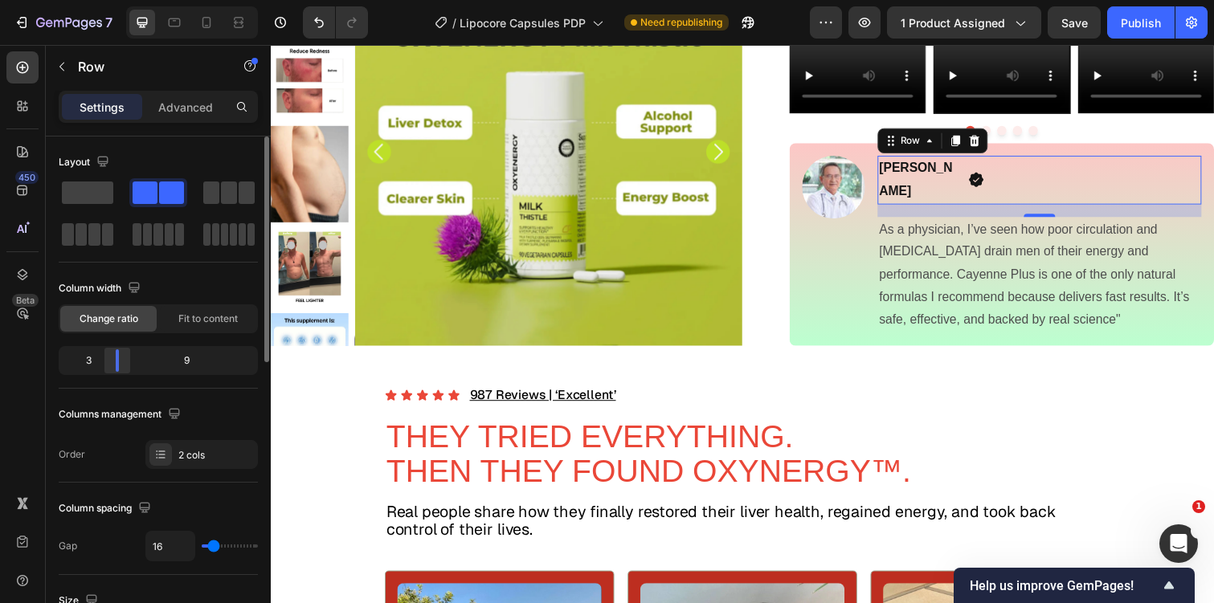
drag, startPoint x: 148, startPoint y: 358, endPoint x: 105, endPoint y: 358, distance: 42.6
click at [106, 0] on body "7 / Lipocore Capsules PDP Need republishing Preview 1 product assigned Save Pub…" at bounding box center [607, 0] width 1214 height 0
click at [196, 110] on p "Advanced" at bounding box center [185, 107] width 55 height 17
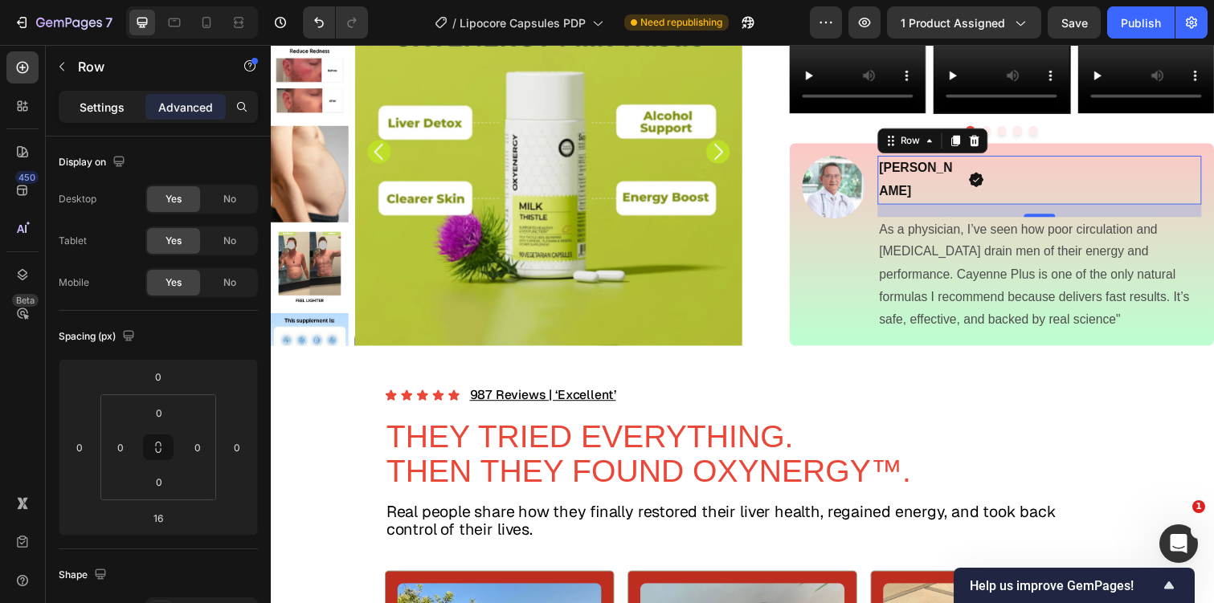
click at [119, 113] on p "Settings" at bounding box center [102, 107] width 45 height 17
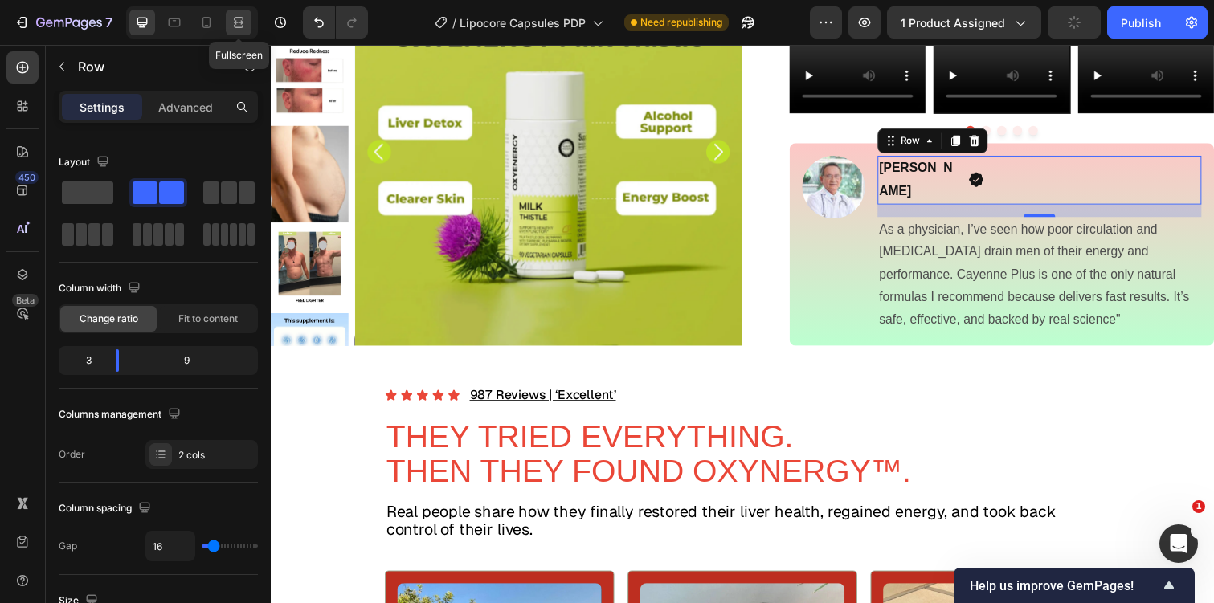
click at [232, 27] on icon at bounding box center [239, 22] width 16 height 16
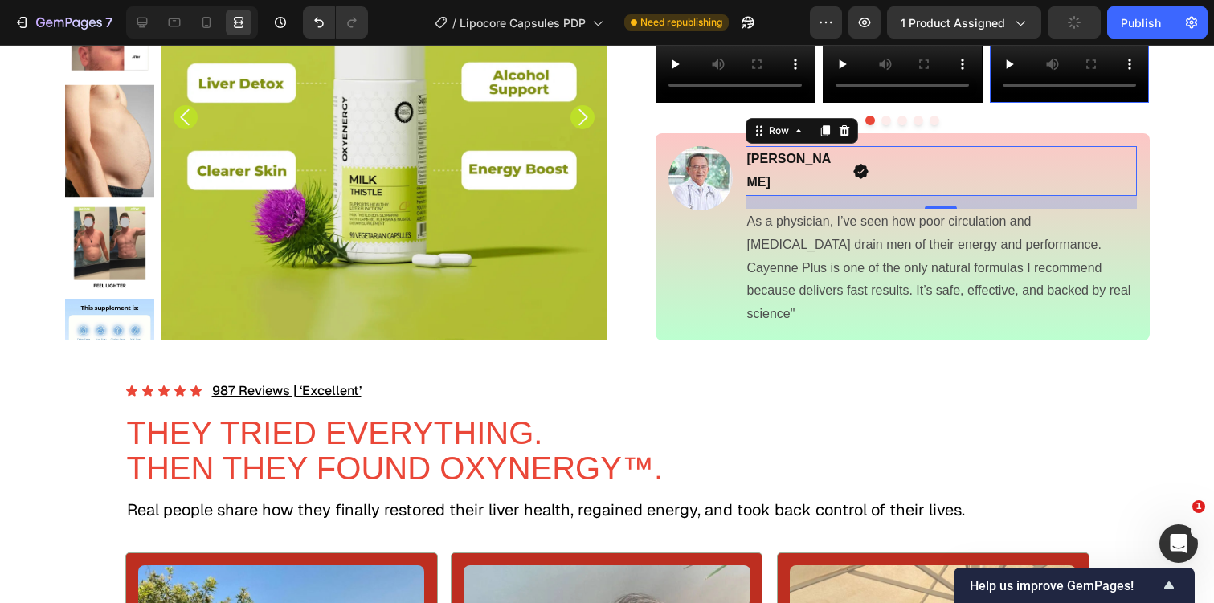
click at [1103, 103] on video at bounding box center [1069, 63] width 159 height 80
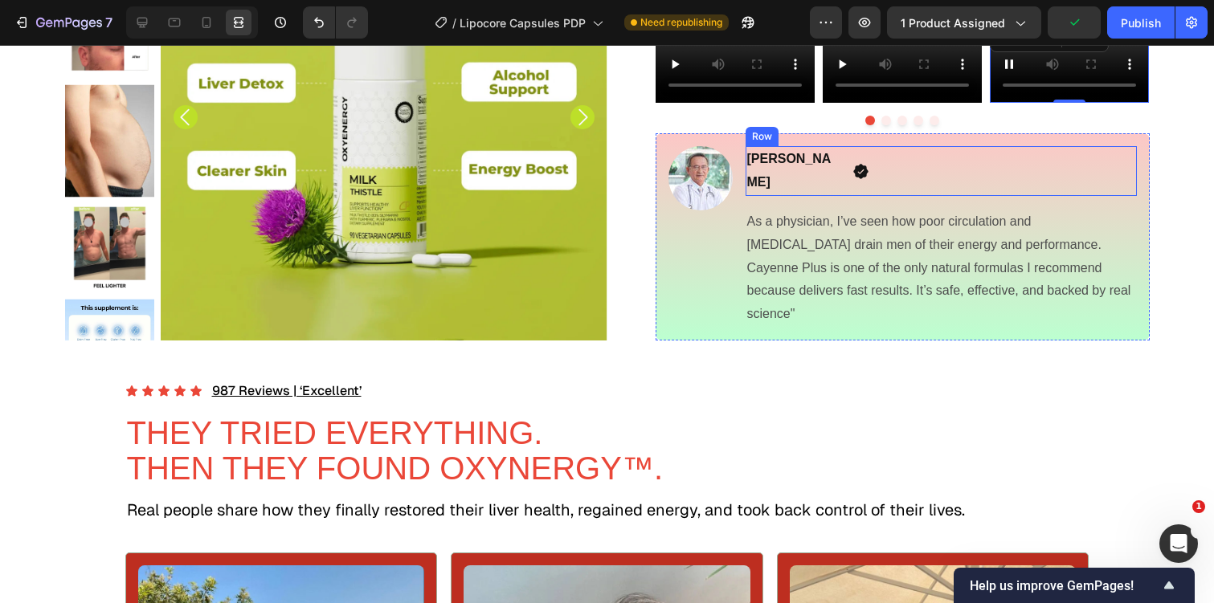
click at [842, 196] on div "Dr. Madison Text Block Icon Row" at bounding box center [941, 171] width 391 height 50
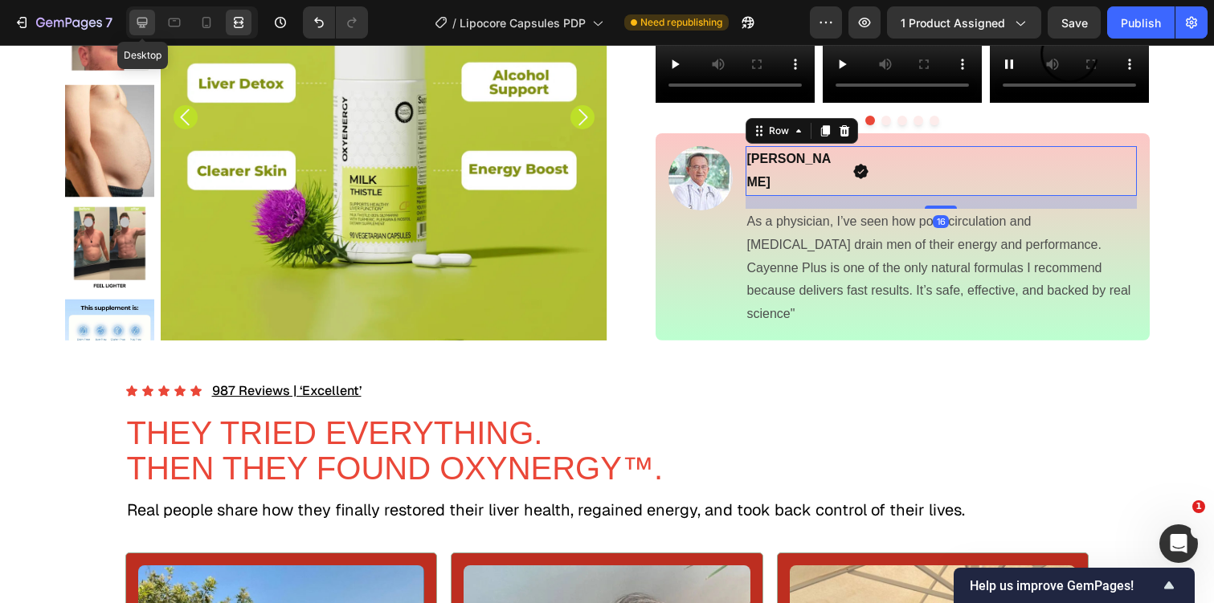
click at [149, 16] on icon at bounding box center [142, 22] width 16 height 16
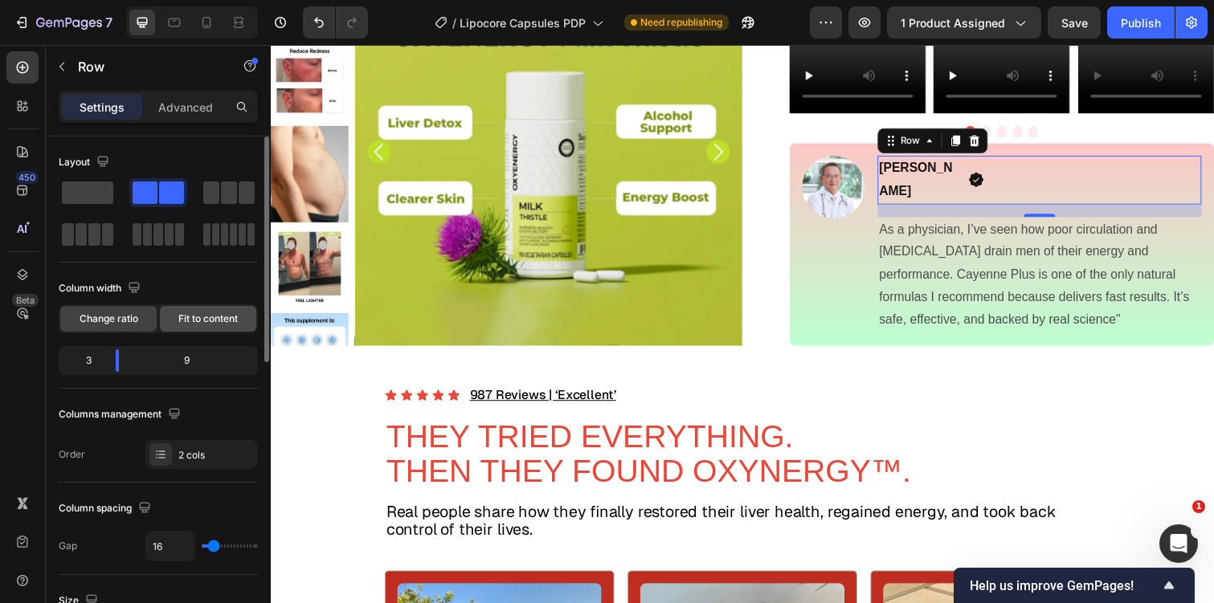
click at [184, 308] on div "Fit to content" at bounding box center [208, 319] width 96 height 26
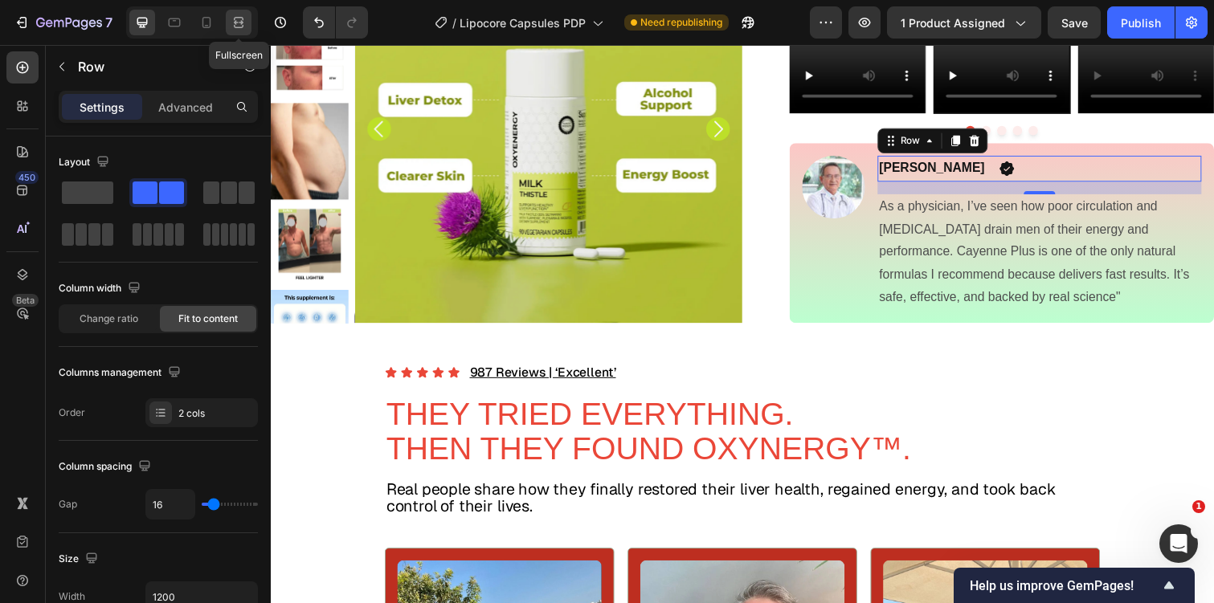
click at [249, 14] on div at bounding box center [239, 23] width 26 height 26
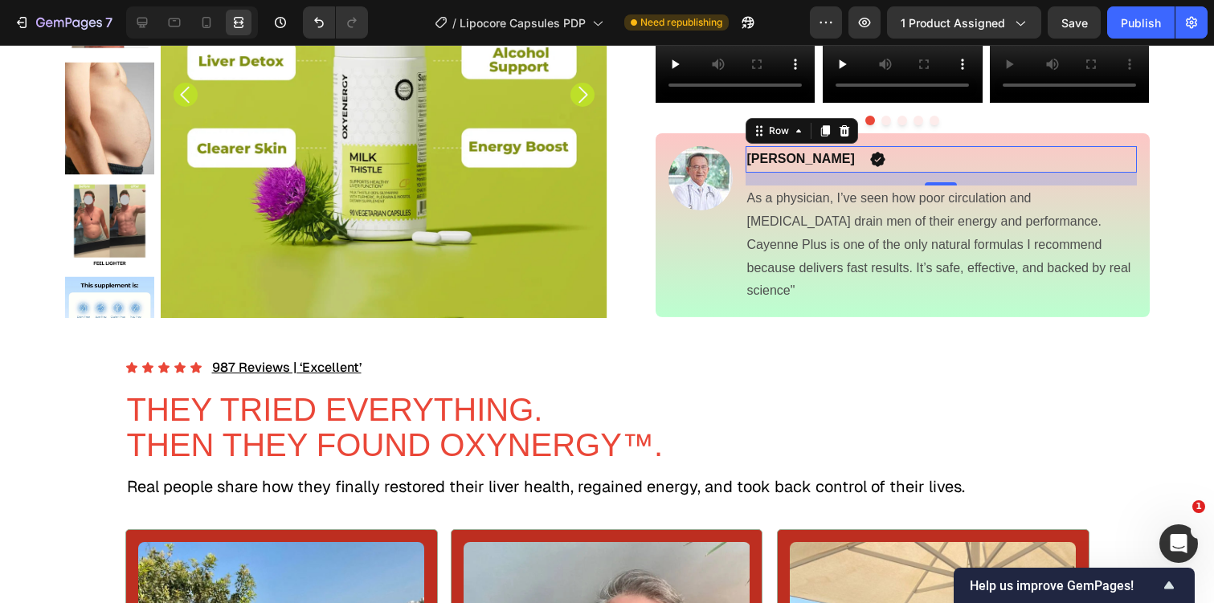
click at [915, 303] on p "As a physician, I’ve seen how poor circulation and high blood pressure drain me…" at bounding box center [941, 245] width 388 height 116
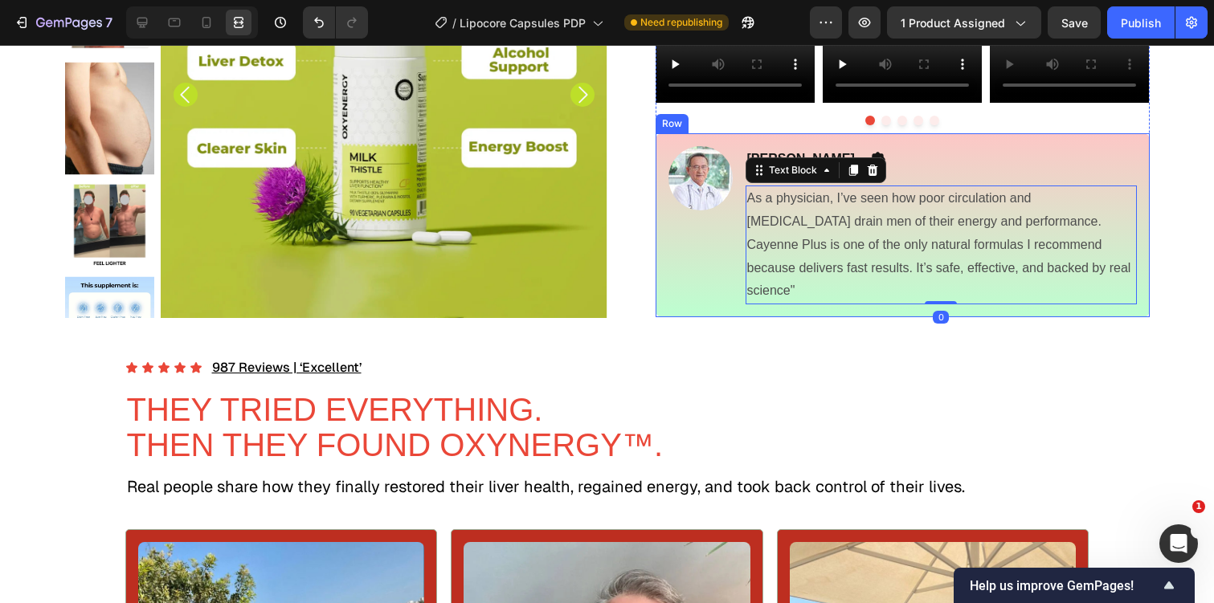
click at [722, 304] on div "Image" at bounding box center [700, 225] width 64 height 158
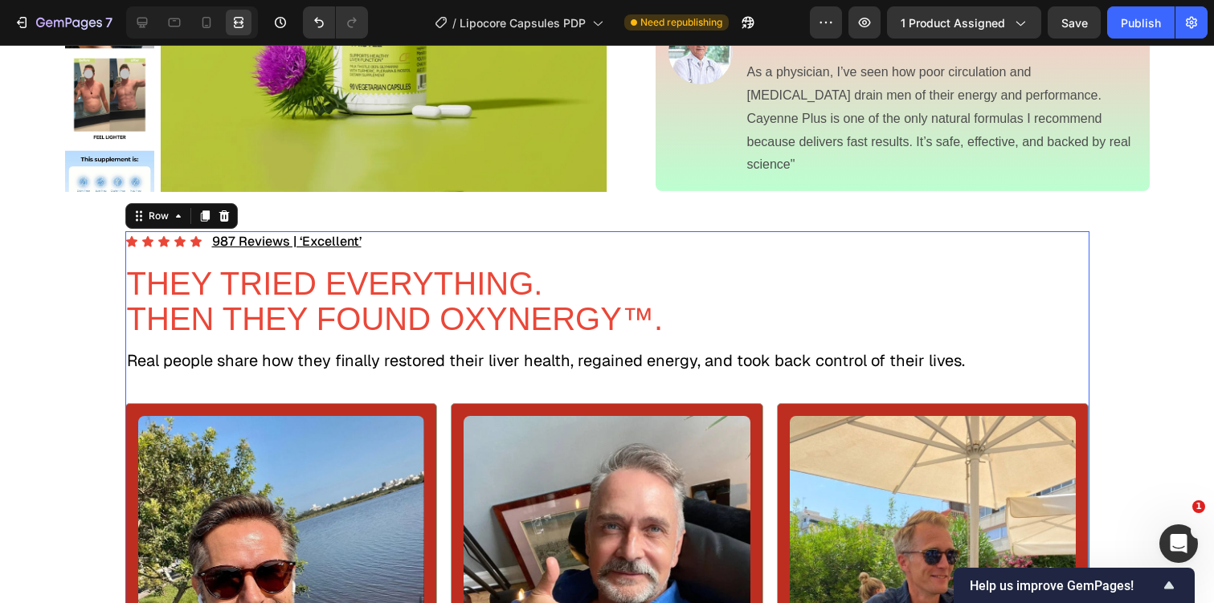
scroll to position [1214, 0]
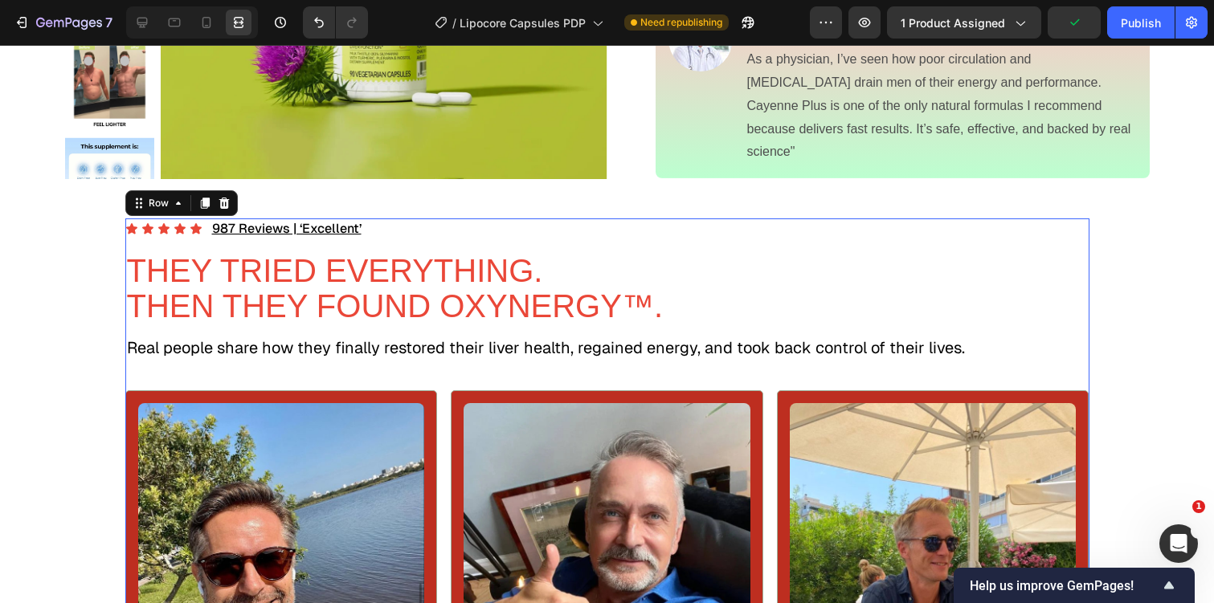
click at [815, 32] on p "Dr. Madison" at bounding box center [801, 20] width 108 height 23
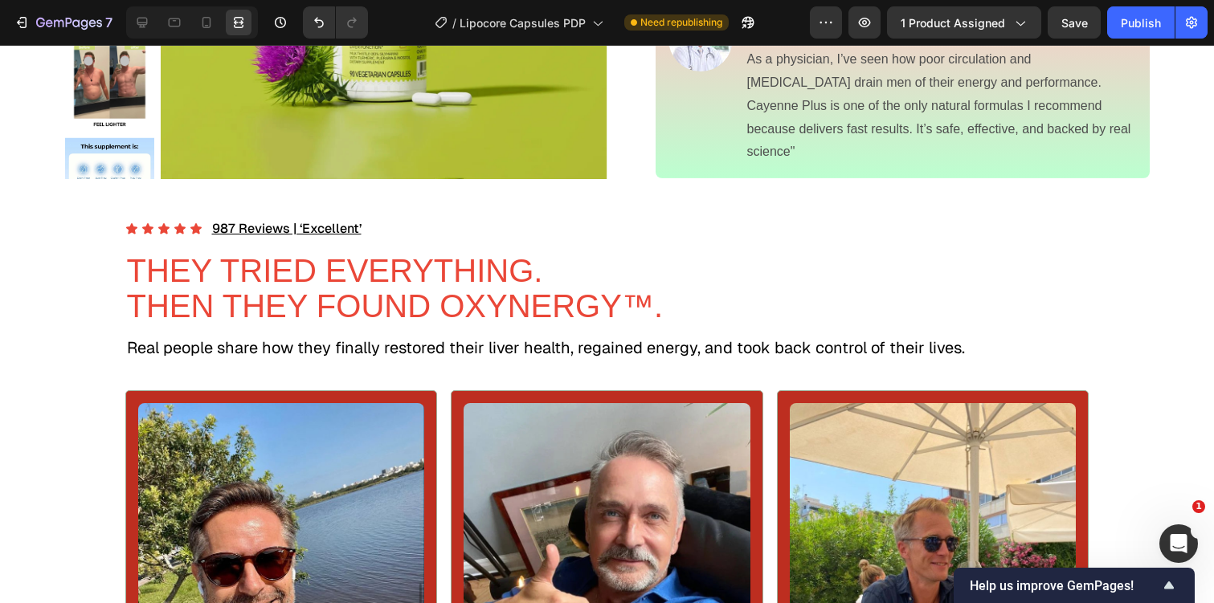
click at [870, 28] on icon at bounding box center [877, 21] width 14 height 14
click at [145, 15] on icon at bounding box center [142, 22] width 16 height 16
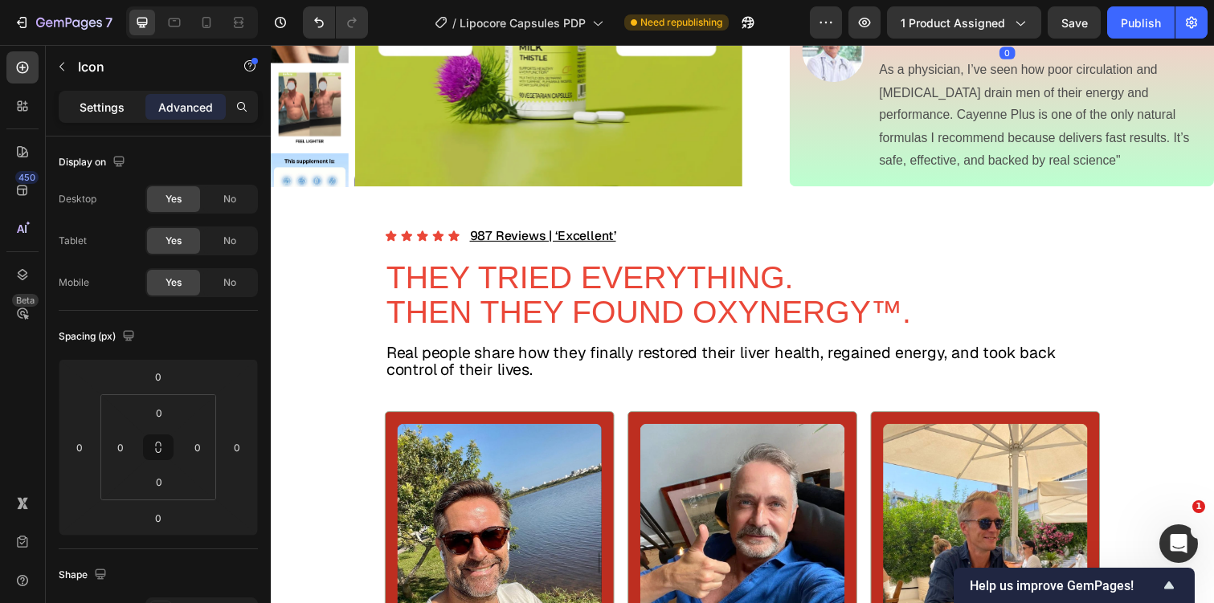
click at [105, 104] on p "Settings" at bounding box center [102, 107] width 45 height 17
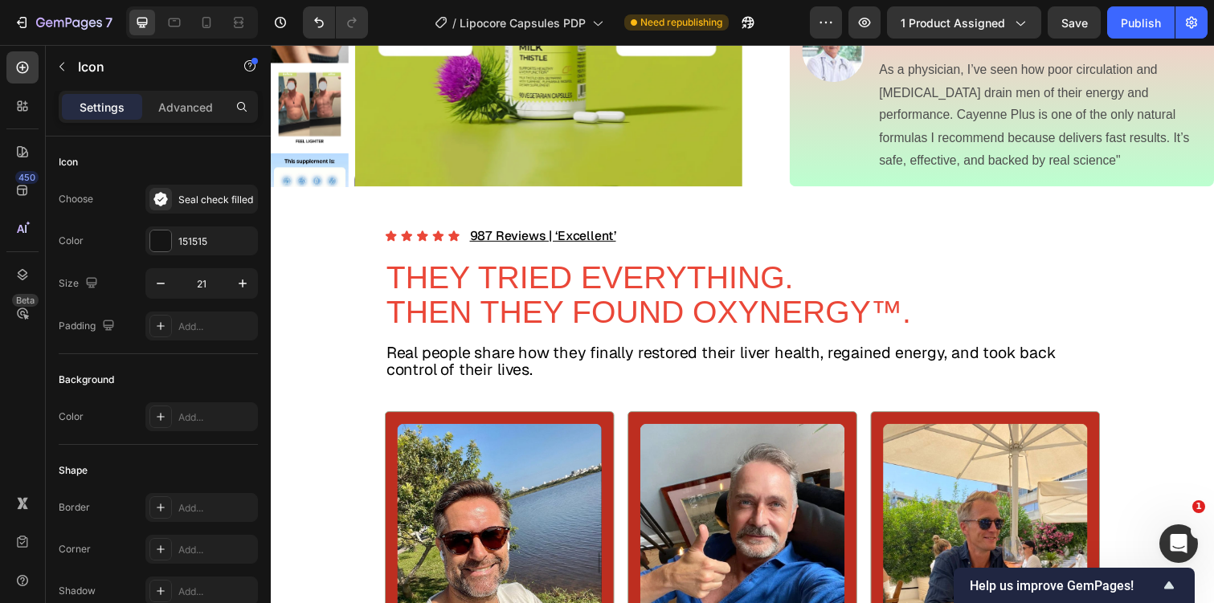
click at [942, 44] on p "Dr. Madison" at bounding box center [947, 32] width 108 height 23
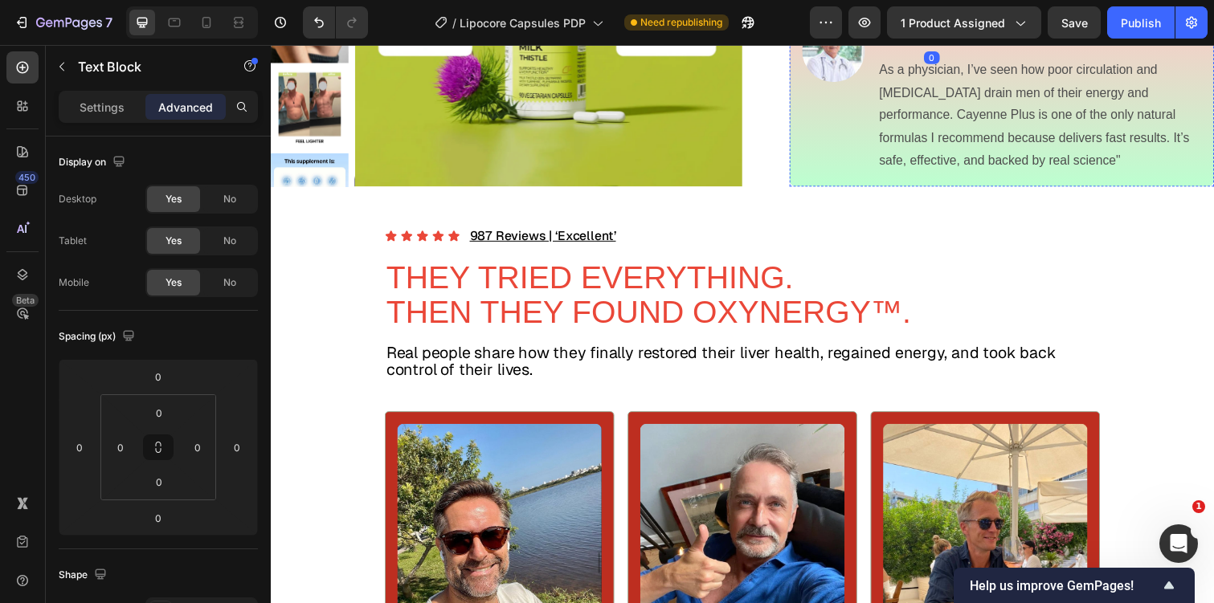
click at [1048, 46] on div "Dr. Madison Text Block 0 Icon Row" at bounding box center [1056, 32] width 331 height 27
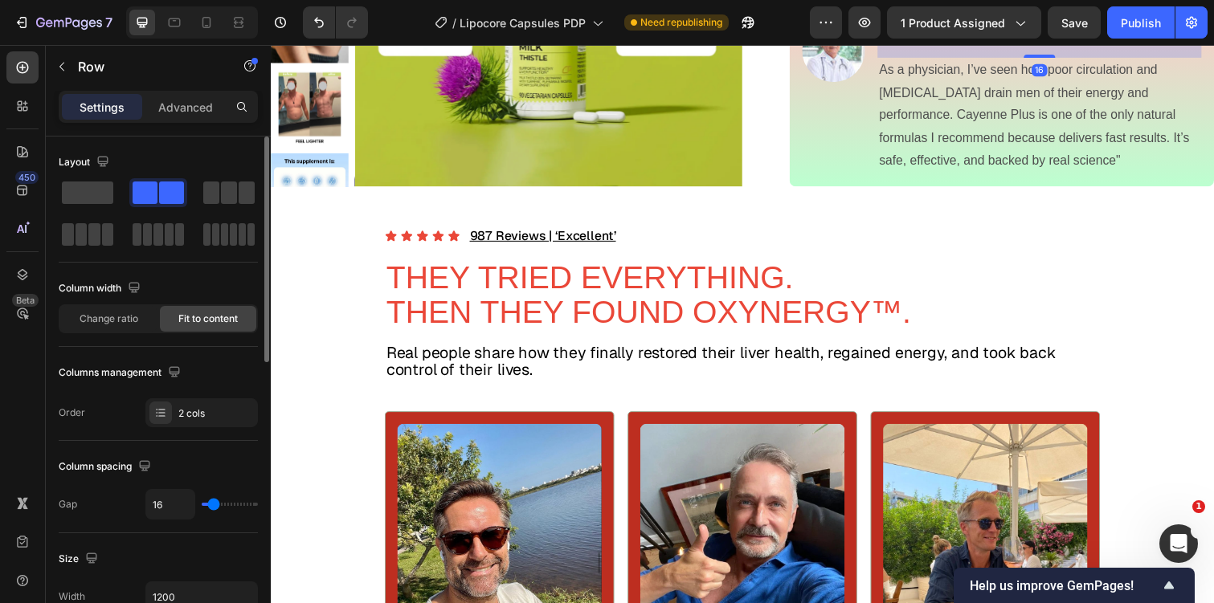
type input "0"
type input "7"
type input "6"
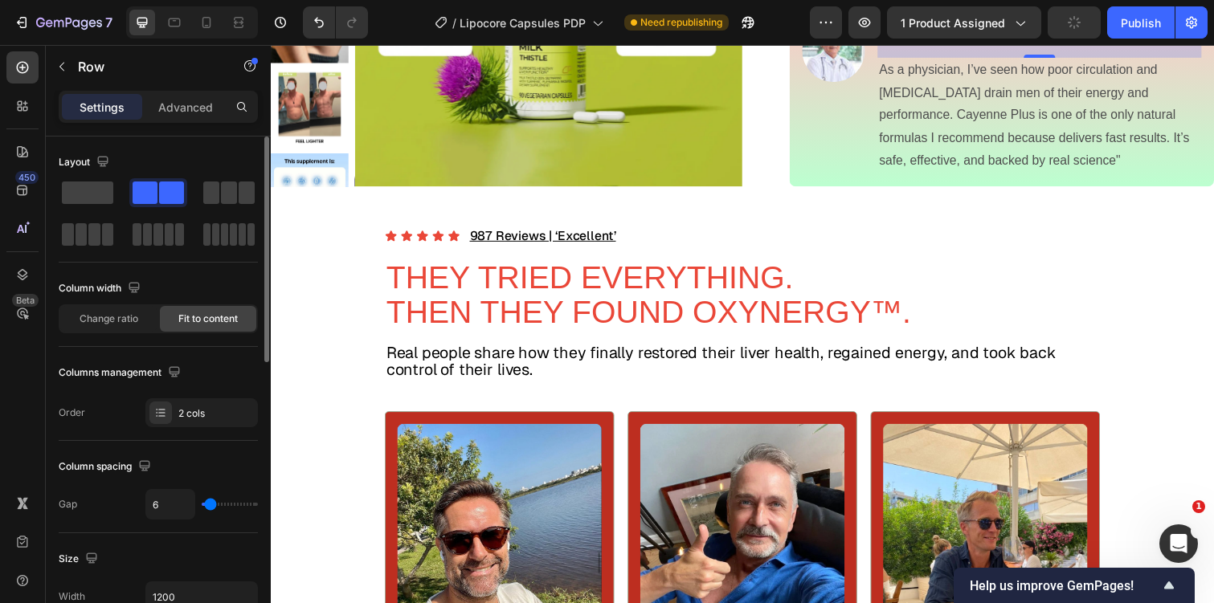
type input "6"
click at [210, 506] on input "range" at bounding box center [230, 504] width 56 height 3
click at [244, 34] on div at bounding box center [239, 23] width 26 height 26
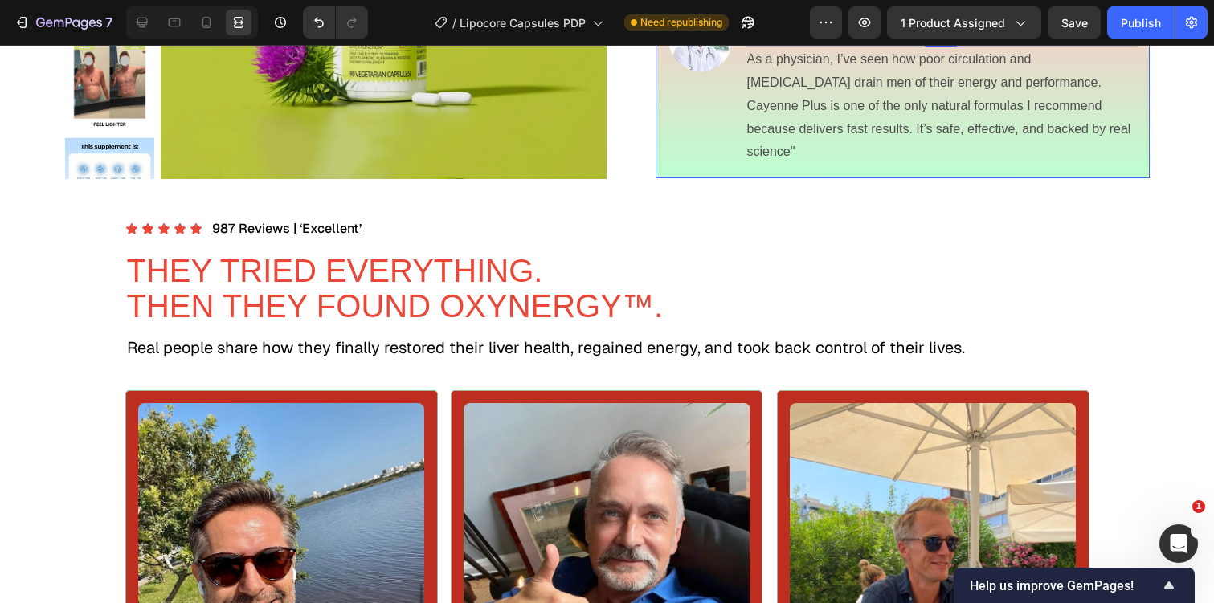
click at [751, 178] on div "Image Dr. Madison Text Block Icon Row 16 As a physician, I’ve seen how poor cir…" at bounding box center [903, 86] width 494 height 184
click at [820, 164] on p "As a physician, I’ve seen how poor circulation and high blood pressure drain me…" at bounding box center [941, 106] width 388 height 116
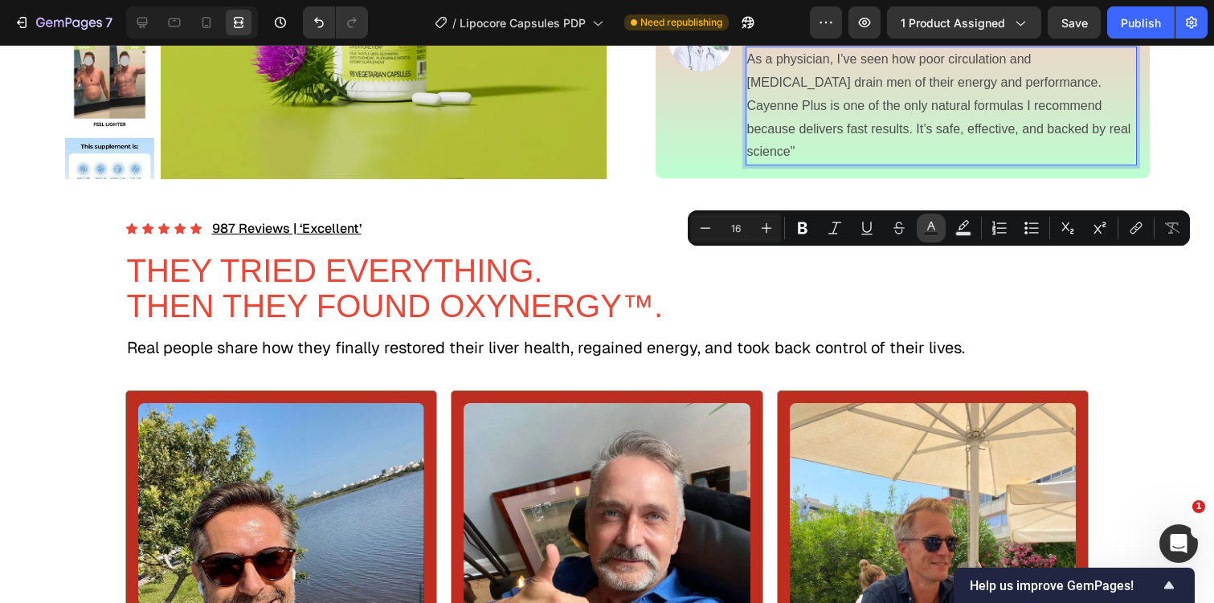
click at [934, 223] on icon "Editor contextual toolbar" at bounding box center [931, 228] width 16 height 16
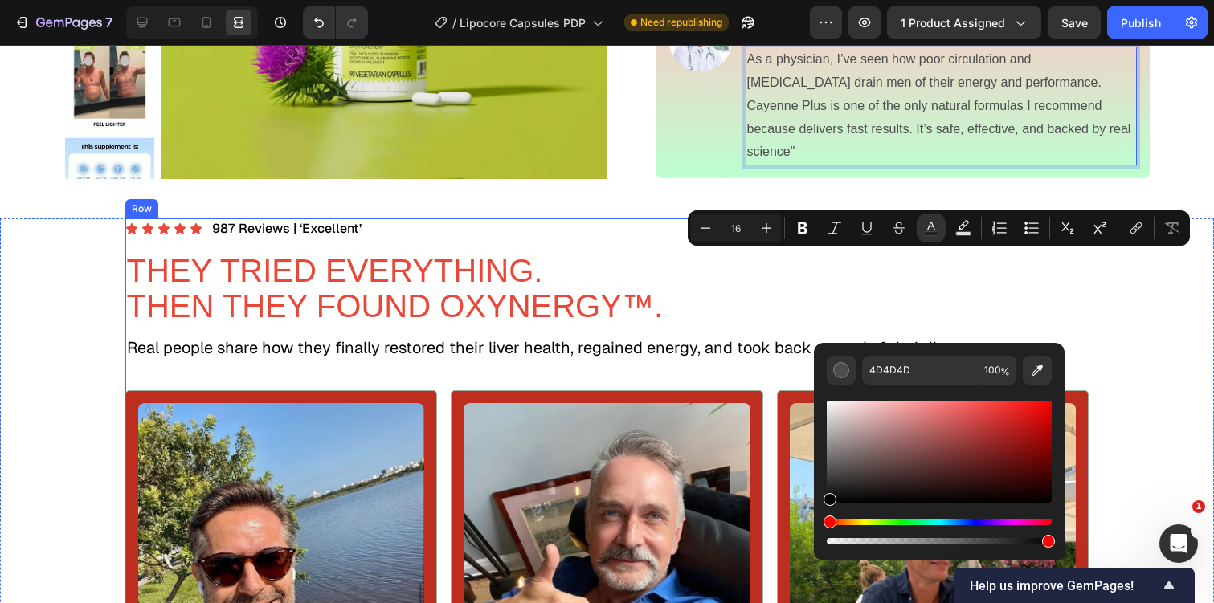
type input "000000"
drag, startPoint x: 841, startPoint y: 521, endPoint x: 808, endPoint y: 507, distance: 36.0
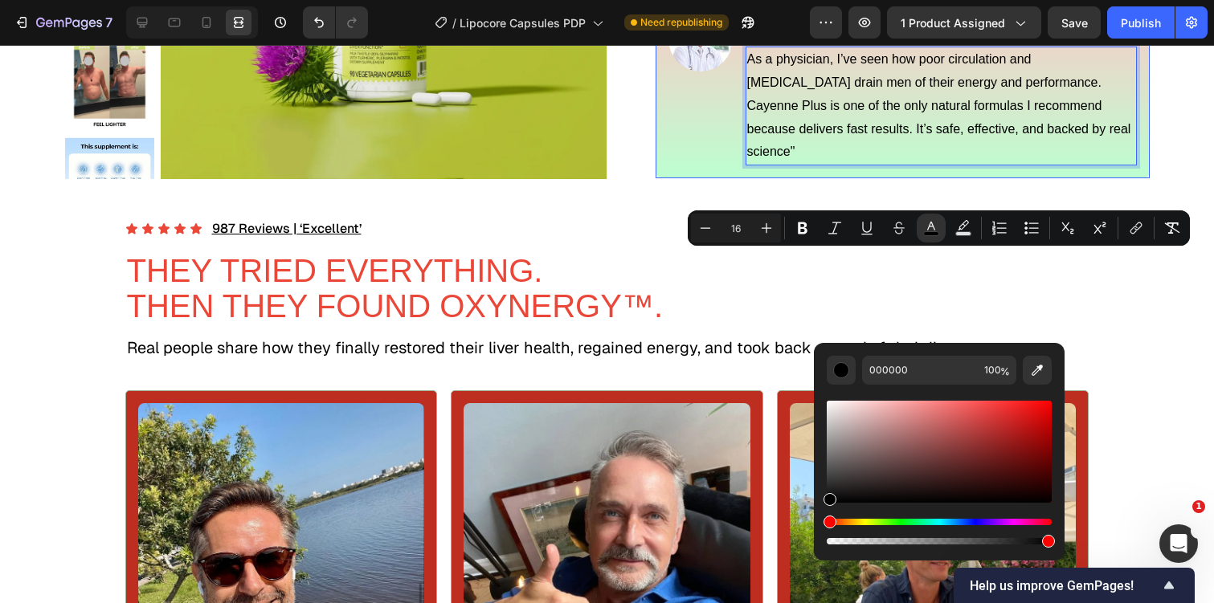
click at [697, 178] on div "Image Dr. Madison Text Block Icon Row As a physician, I’ve seen how poor circul…" at bounding box center [903, 86] width 494 height 184
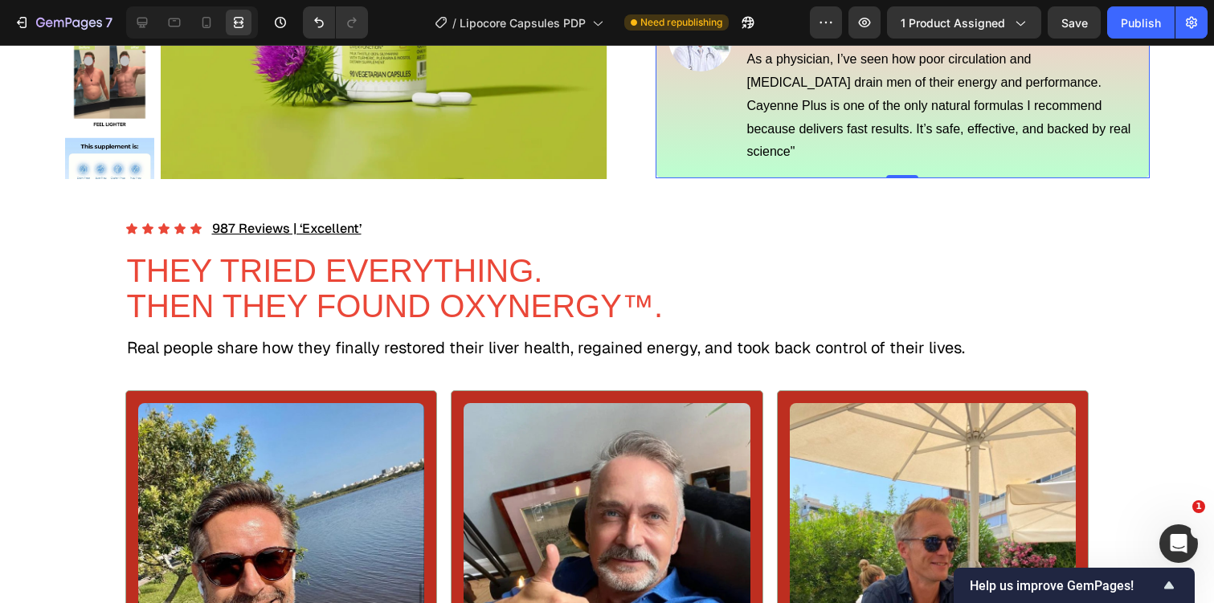
click at [709, 166] on div "Image" at bounding box center [700, 86] width 64 height 158
click at [128, 26] on div at bounding box center [192, 22] width 132 height 32
click at [146, 27] on icon at bounding box center [142, 22] width 16 height 16
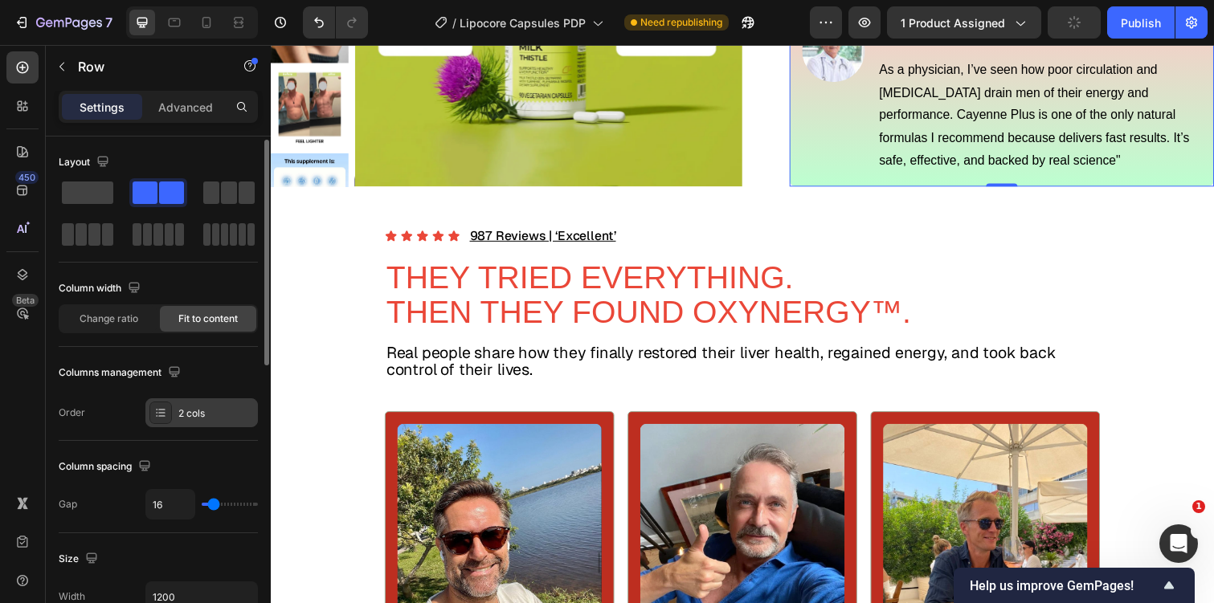
scroll to position [651, 0]
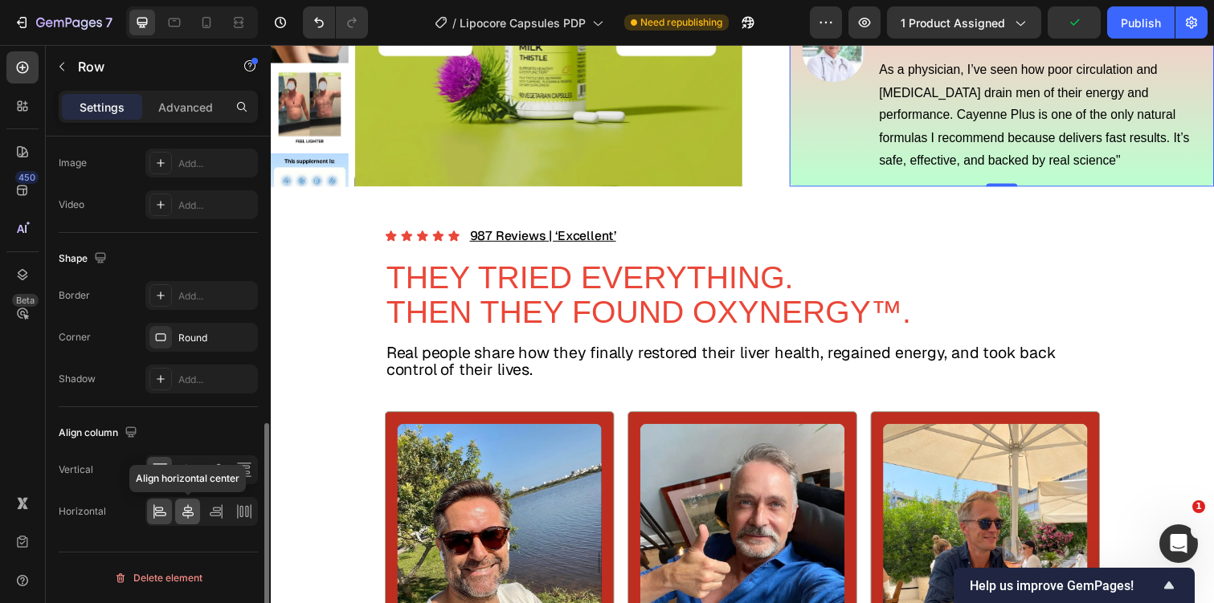
click at [184, 513] on icon at bounding box center [187, 512] width 11 height 14
click at [161, 514] on icon at bounding box center [160, 512] width 16 height 16
click at [194, 466] on icon at bounding box center [188, 470] width 16 height 16
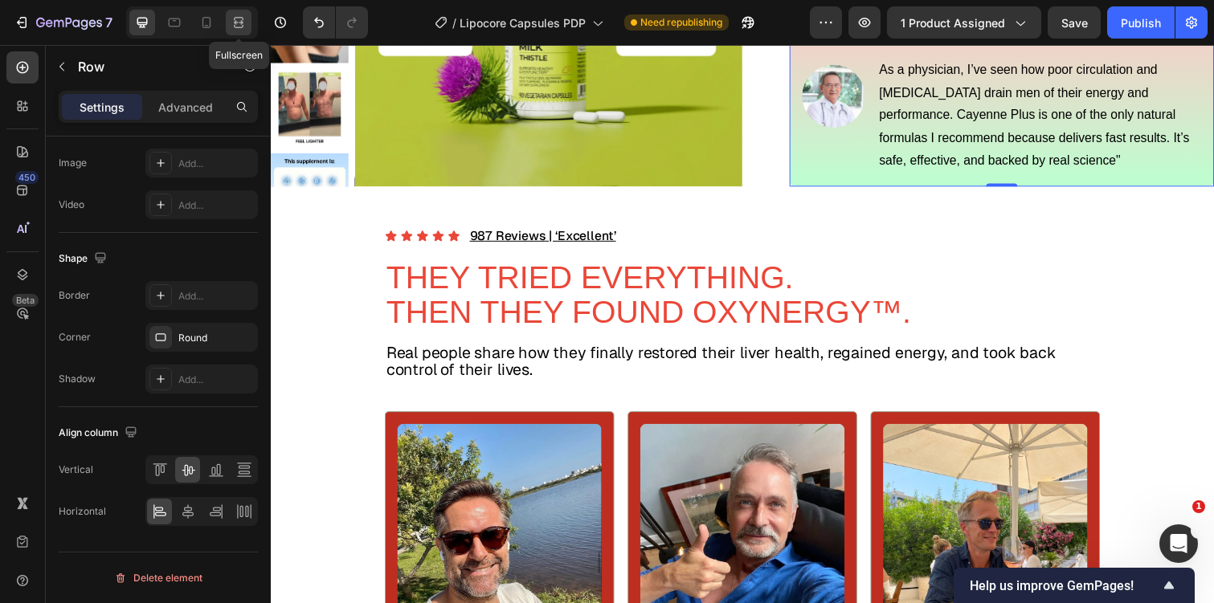
click at [237, 22] on icon at bounding box center [236, 22] width 5 height 4
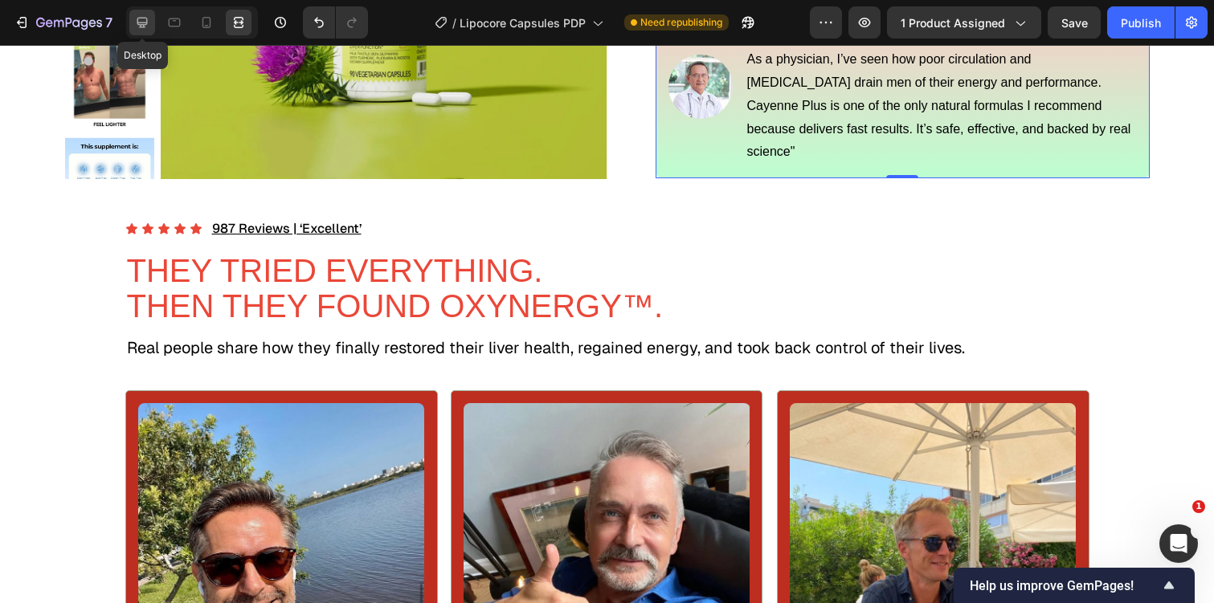
click at [134, 25] on icon at bounding box center [142, 22] width 16 height 16
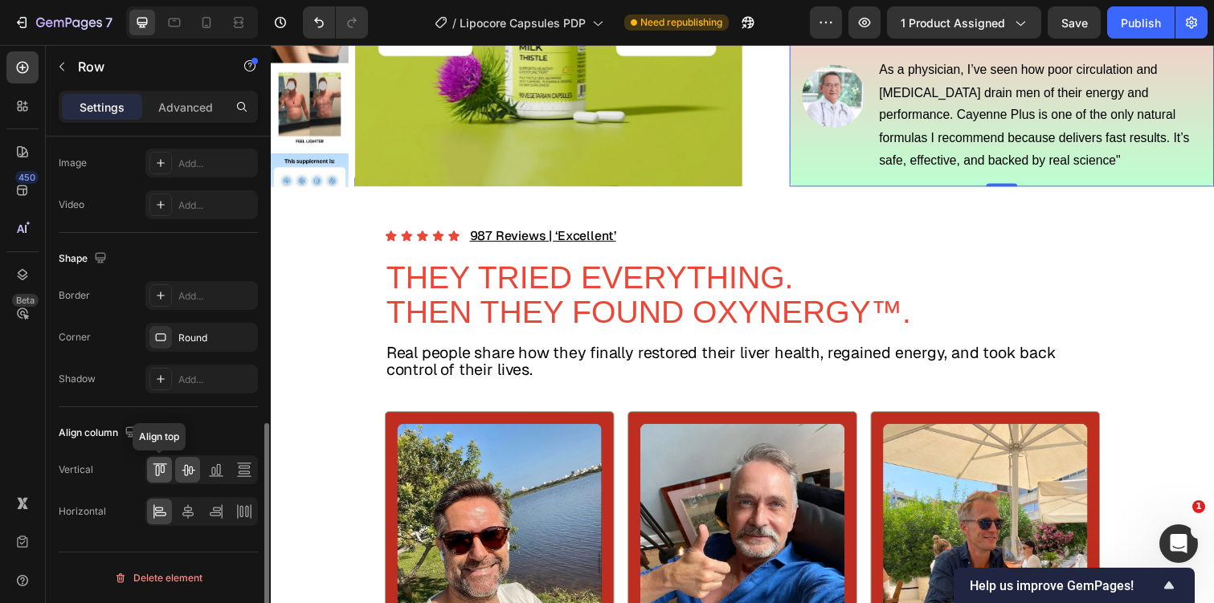
click at [159, 475] on icon at bounding box center [160, 470] width 16 height 16
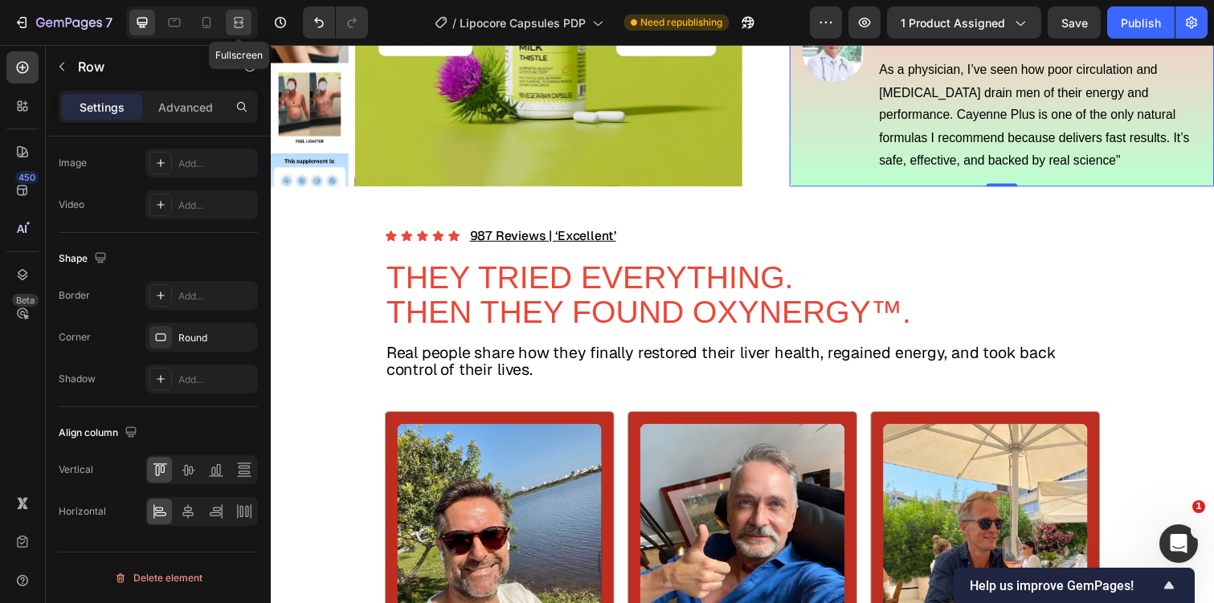
click at [232, 27] on icon at bounding box center [239, 22] width 16 height 16
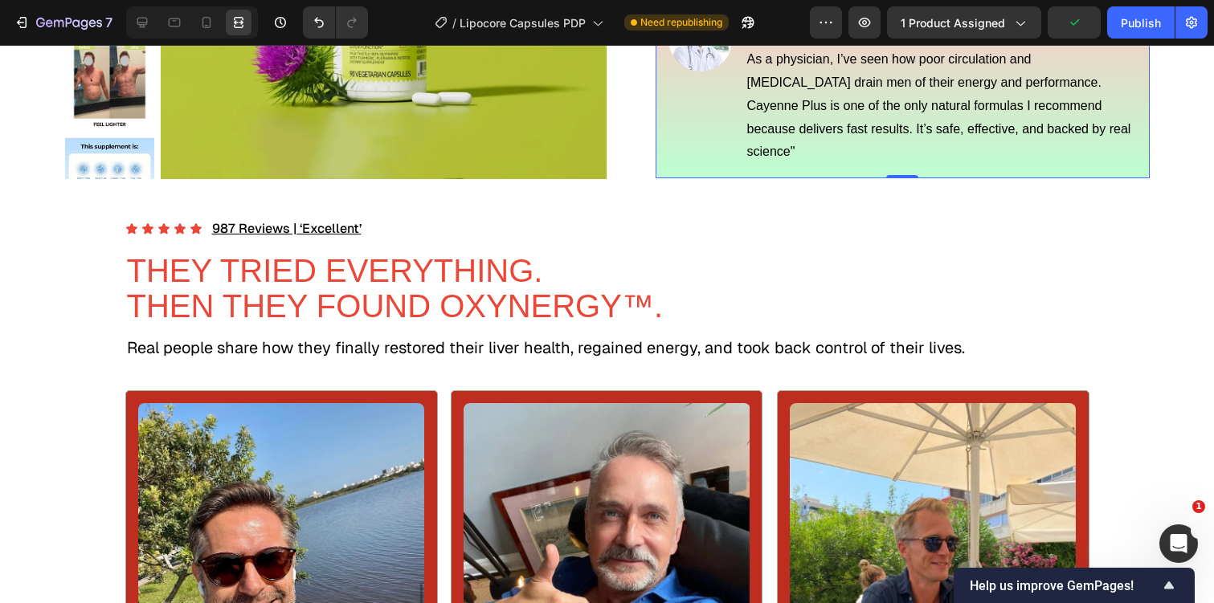
click at [832, 166] on div "Dr. Madison Text Block Icon Row As a physician, I’ve seen how poor circulation …" at bounding box center [941, 86] width 391 height 158
click at [865, 34] on div "Dr. Madison Text Block Icon Row" at bounding box center [941, 20] width 391 height 27
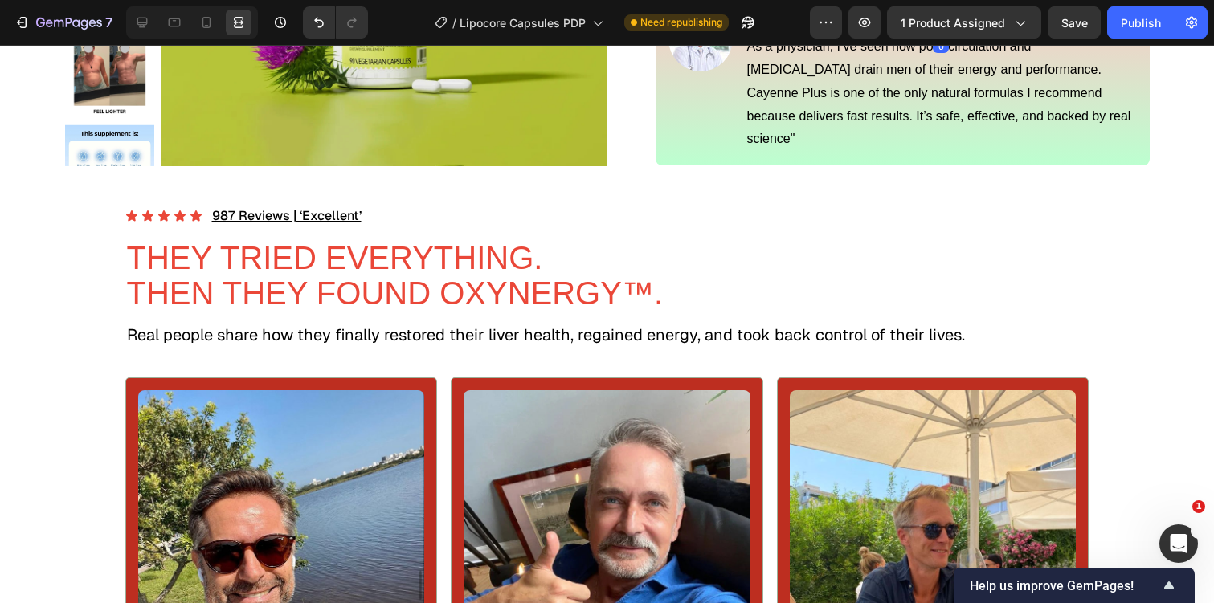
drag, startPoint x: 947, startPoint y: 246, endPoint x: 950, endPoint y: 215, distance: 31.5
click at [950, 34] on div "Dr. Madison Text Block Icon Row 0" at bounding box center [941, 20] width 391 height 27
click at [1092, 145] on span "As a physician, I’ve seen how poor circulation and high blood pressure drain me…" at bounding box center [939, 92] width 384 height 106
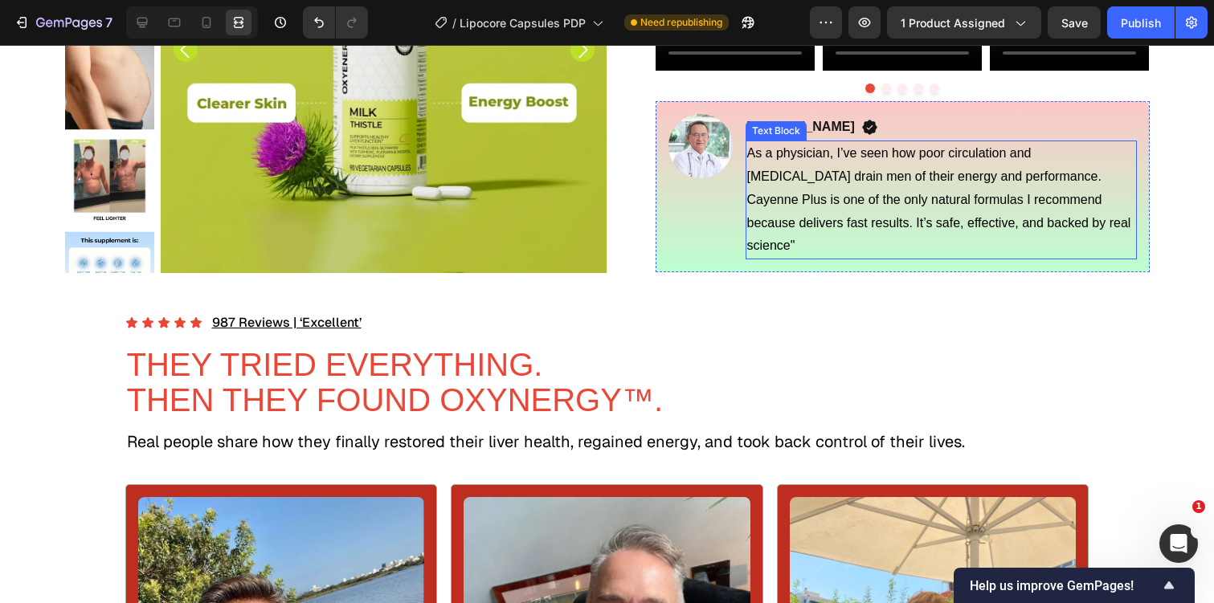
scroll to position [1024, 0]
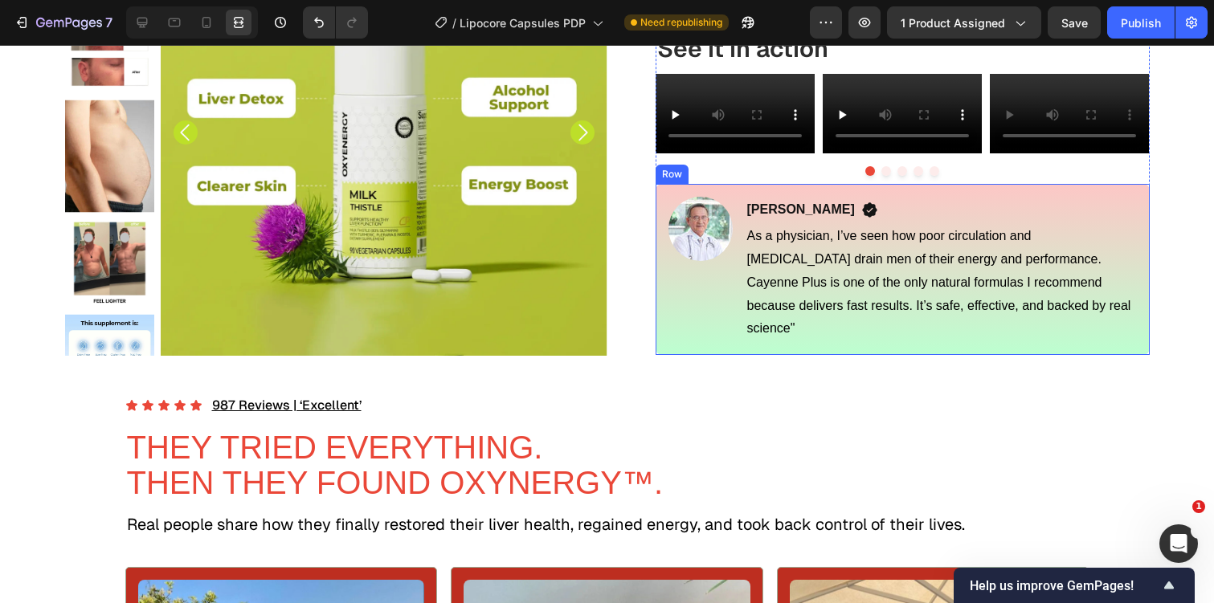
click at [663, 355] on div "Image Dr. Madison Text Block Icon Row As a physician, I’ve seen how poor circul…" at bounding box center [903, 269] width 494 height 171
click at [150, 24] on div at bounding box center [142, 23] width 26 height 26
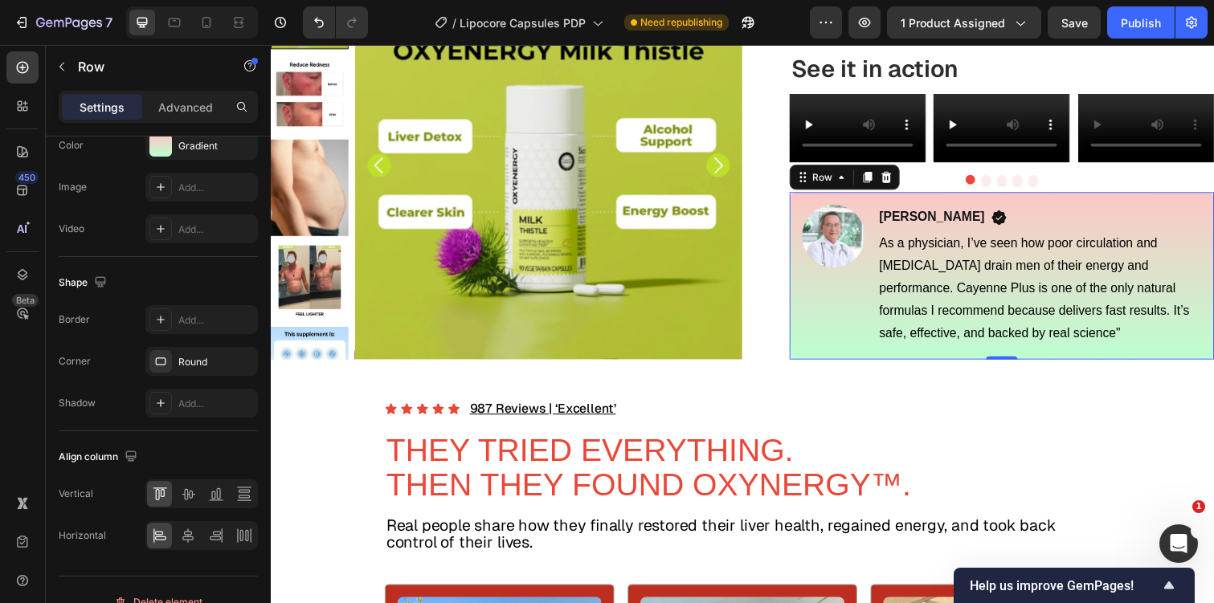
scroll to position [651, 0]
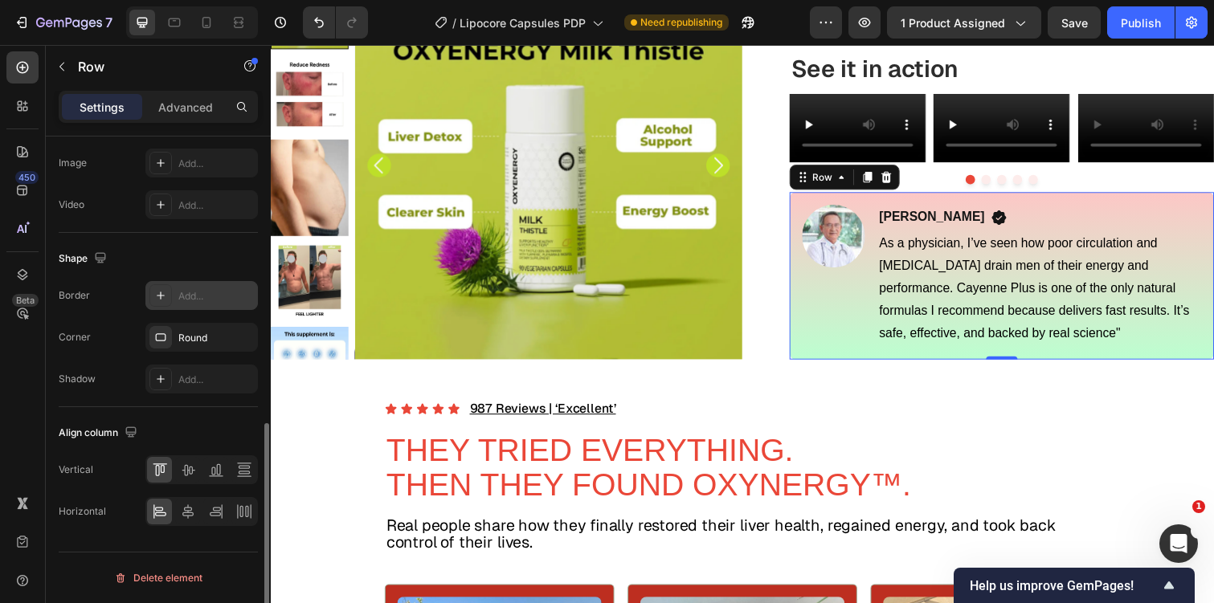
click at [188, 296] on div "Add..." at bounding box center [216, 296] width 76 height 14
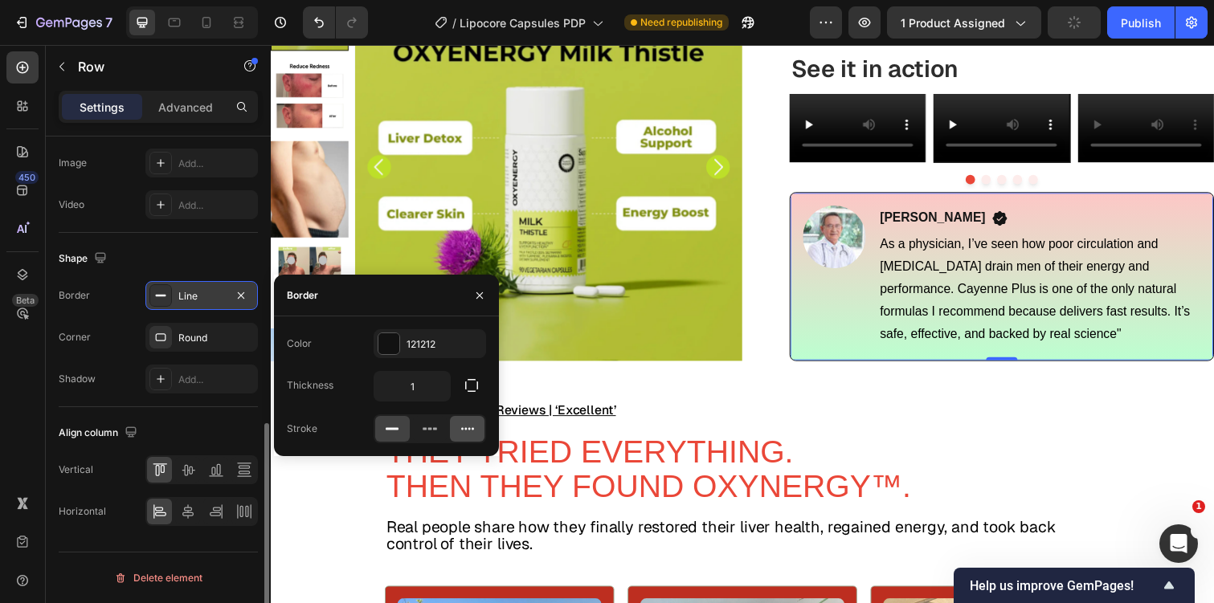
click at [459, 431] on div at bounding box center [467, 429] width 35 height 26
click at [426, 349] on div "121212" at bounding box center [430, 344] width 47 height 14
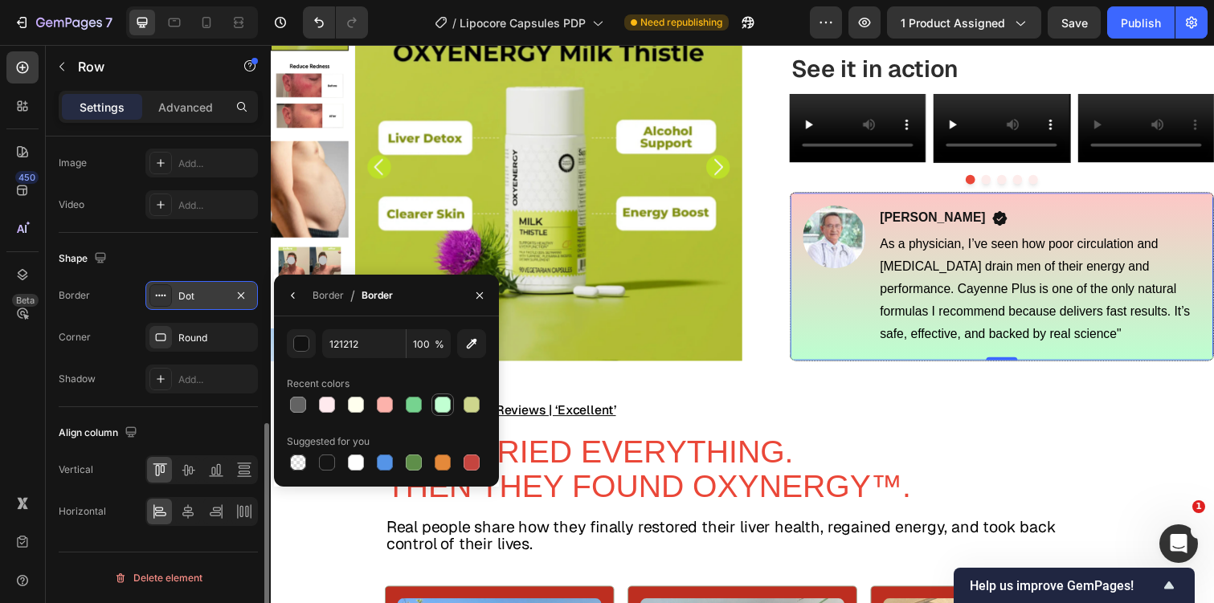
click at [440, 408] on div at bounding box center [443, 405] width 16 height 16
type input "C1FFD2"
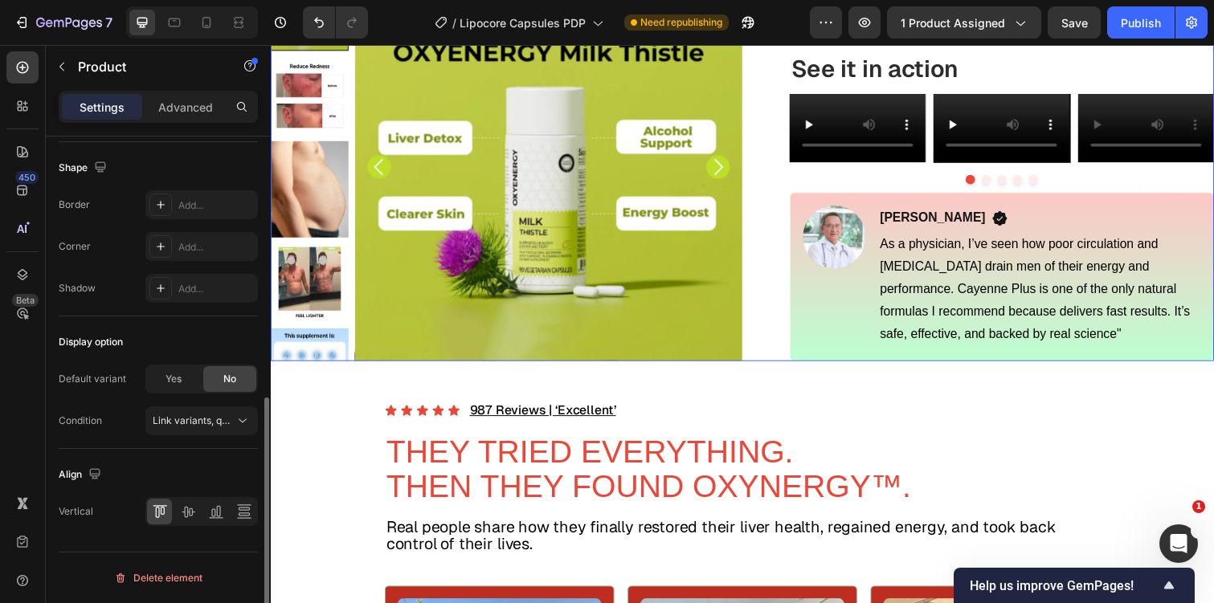
scroll to position [0, 0]
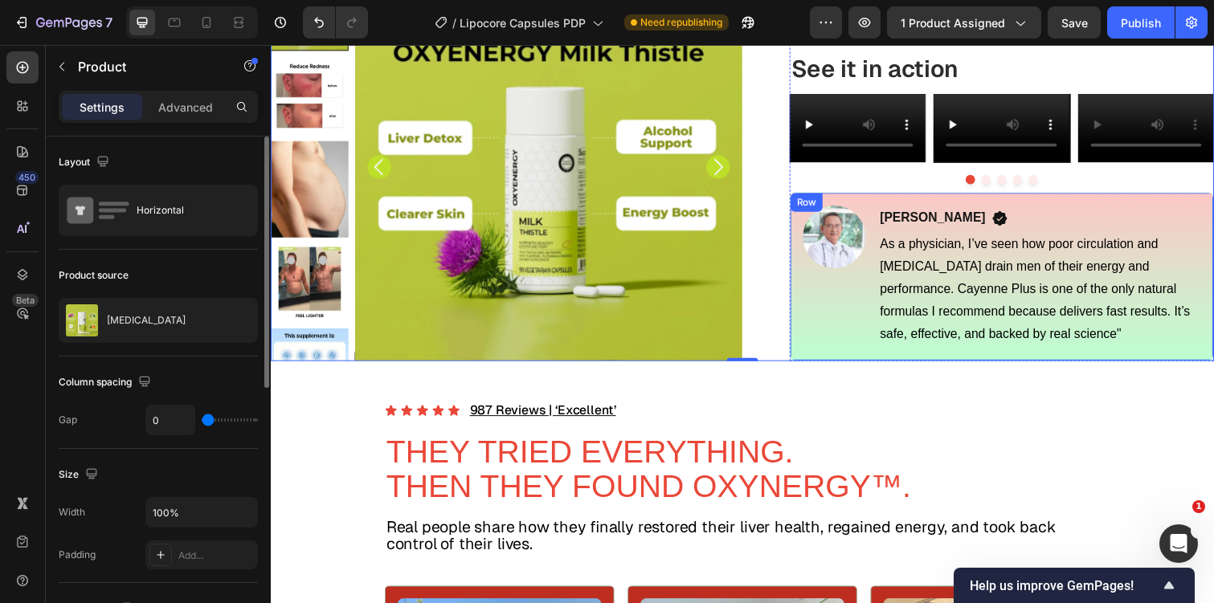
click at [815, 355] on div "Image" at bounding box center [847, 282] width 64 height 145
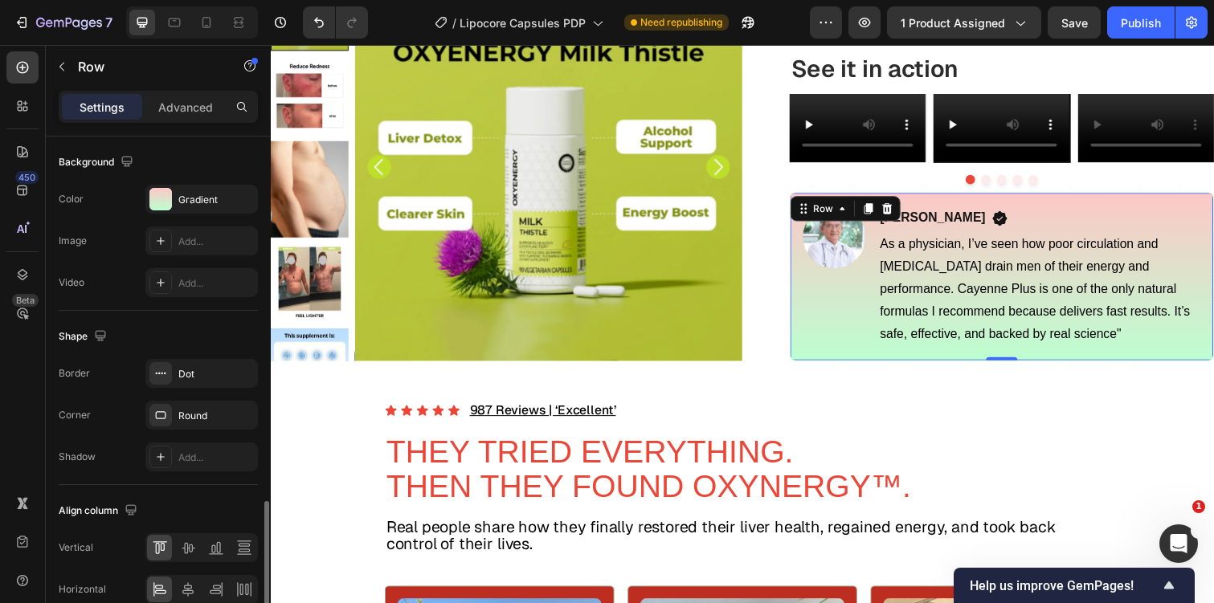
scroll to position [651, 0]
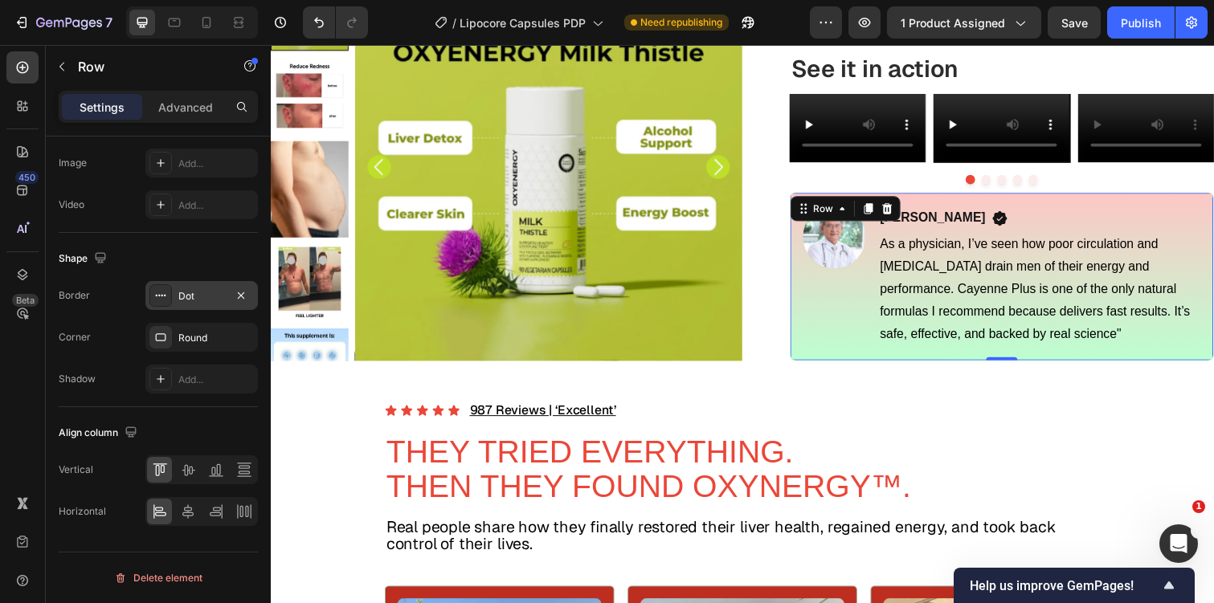
click at [202, 296] on div "Dot" at bounding box center [201, 296] width 47 height 14
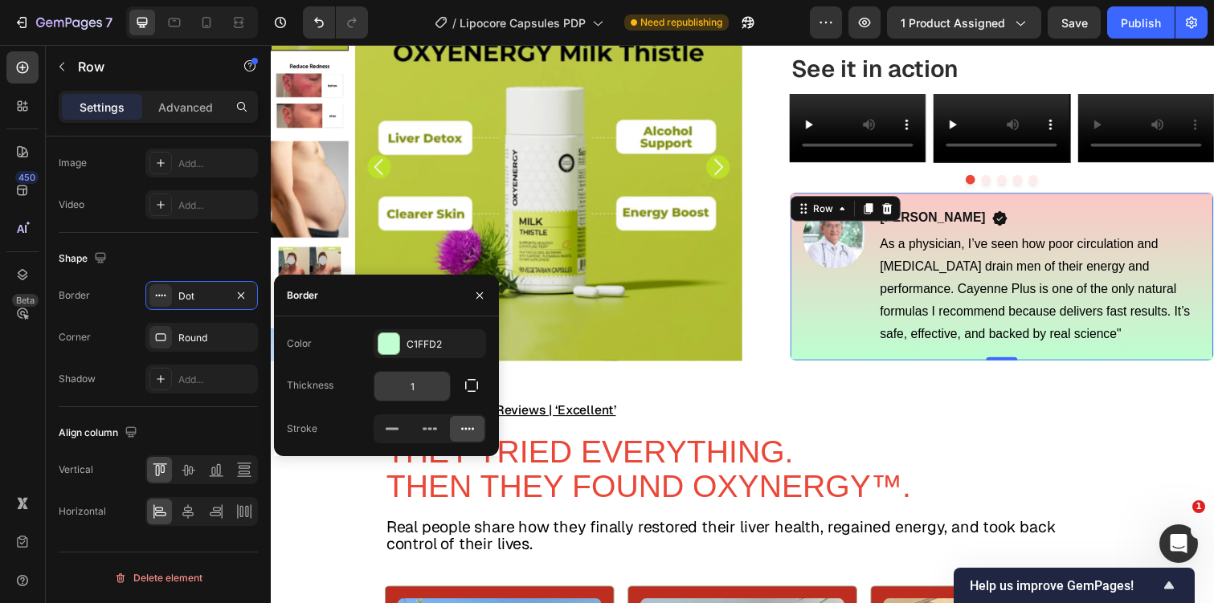
click at [415, 384] on input "1" at bounding box center [412, 386] width 76 height 29
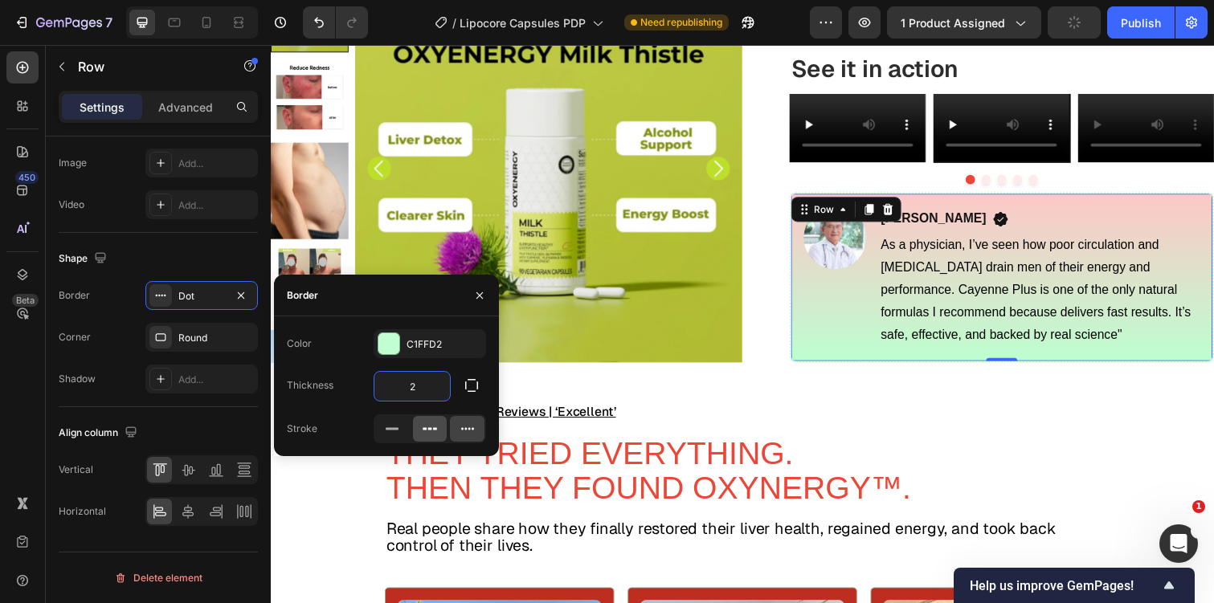
type input "2"
click at [431, 424] on icon at bounding box center [430, 429] width 16 height 16
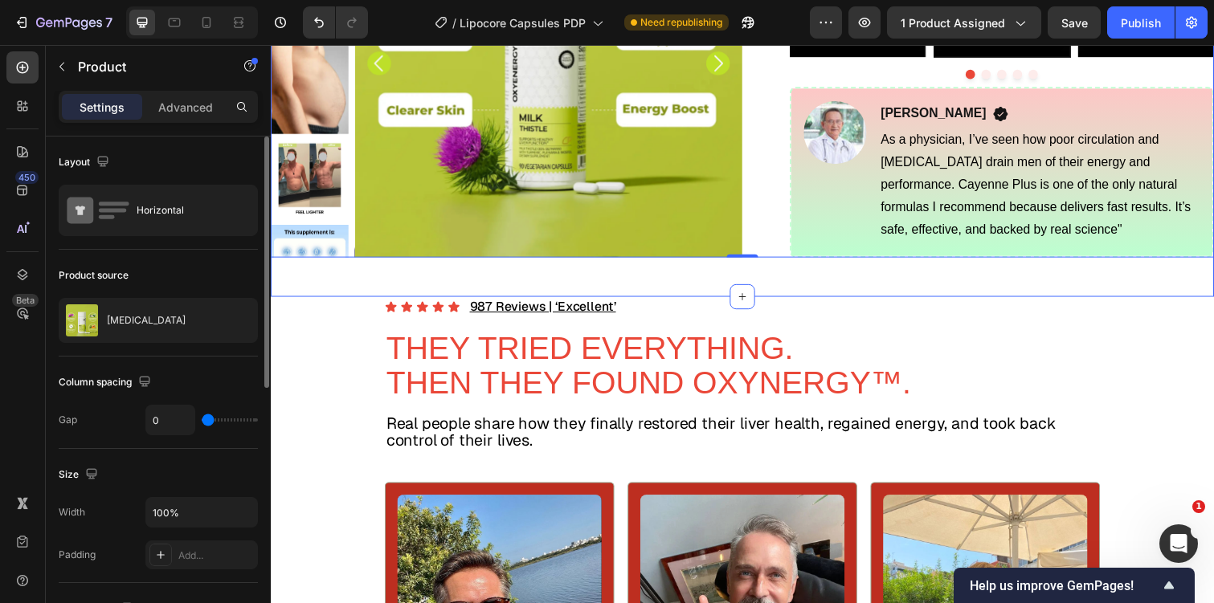
scroll to position [1143, 0]
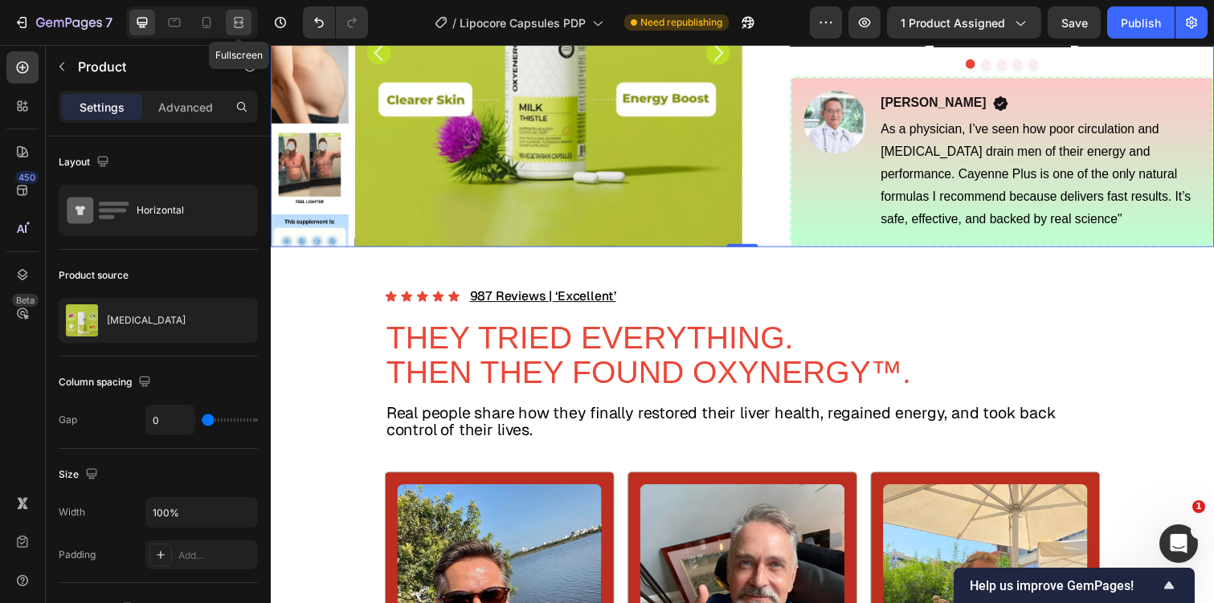
click at [247, 11] on div at bounding box center [239, 23] width 26 height 26
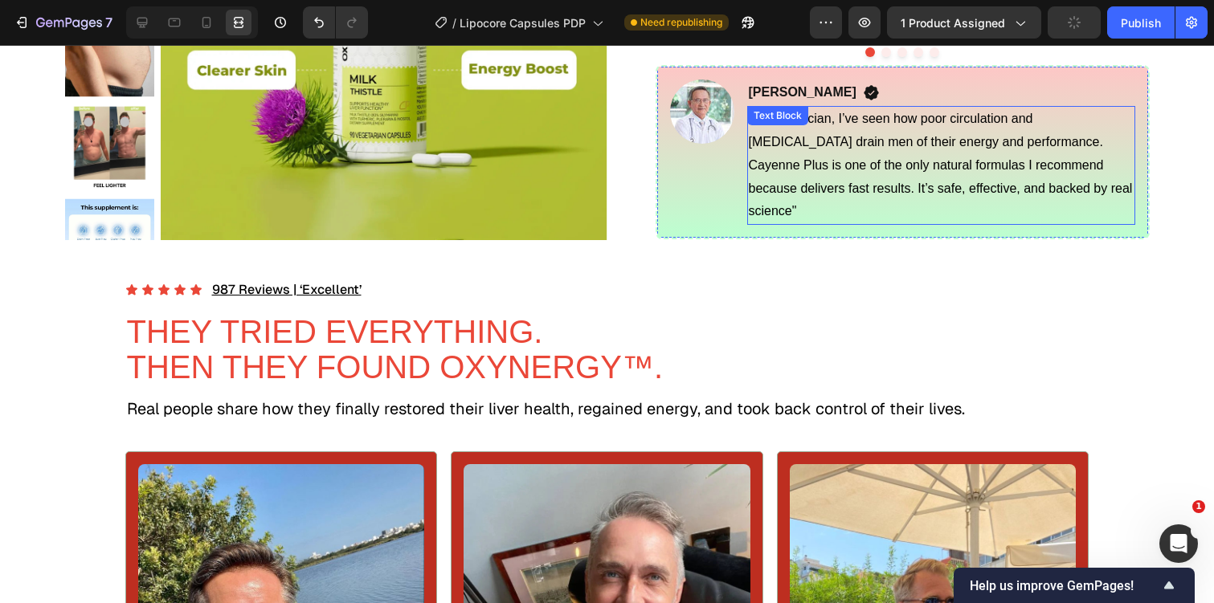
click at [810, 218] on span "As a physician, I’ve seen how poor circulation and high blood pressure drain me…" at bounding box center [941, 165] width 384 height 106
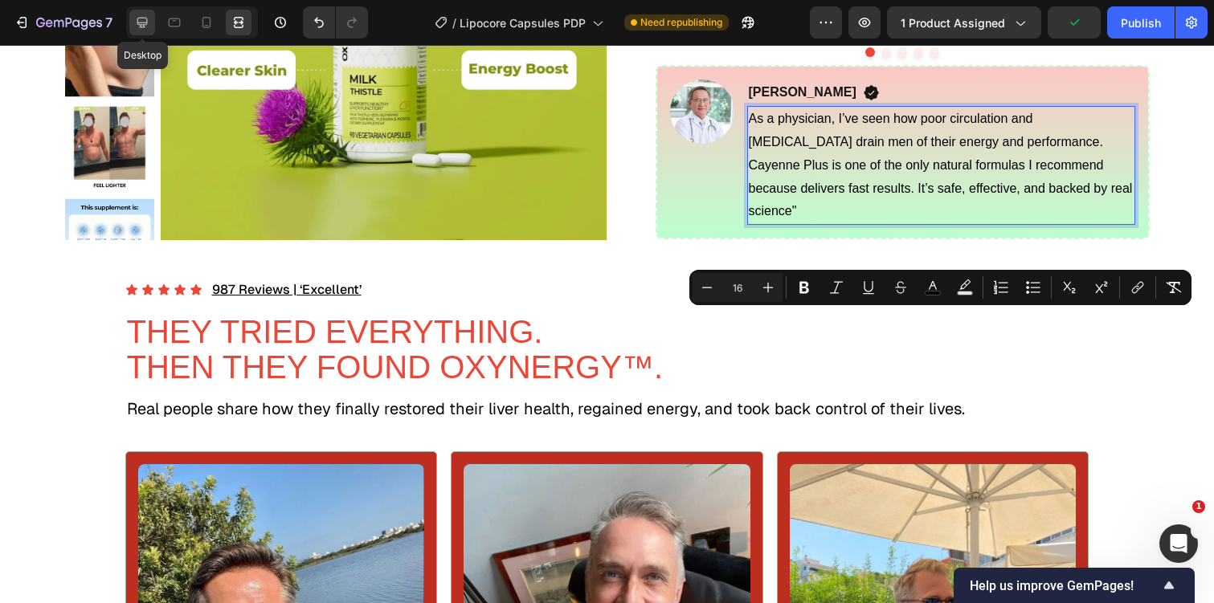
click at [153, 13] on div at bounding box center [142, 23] width 26 height 26
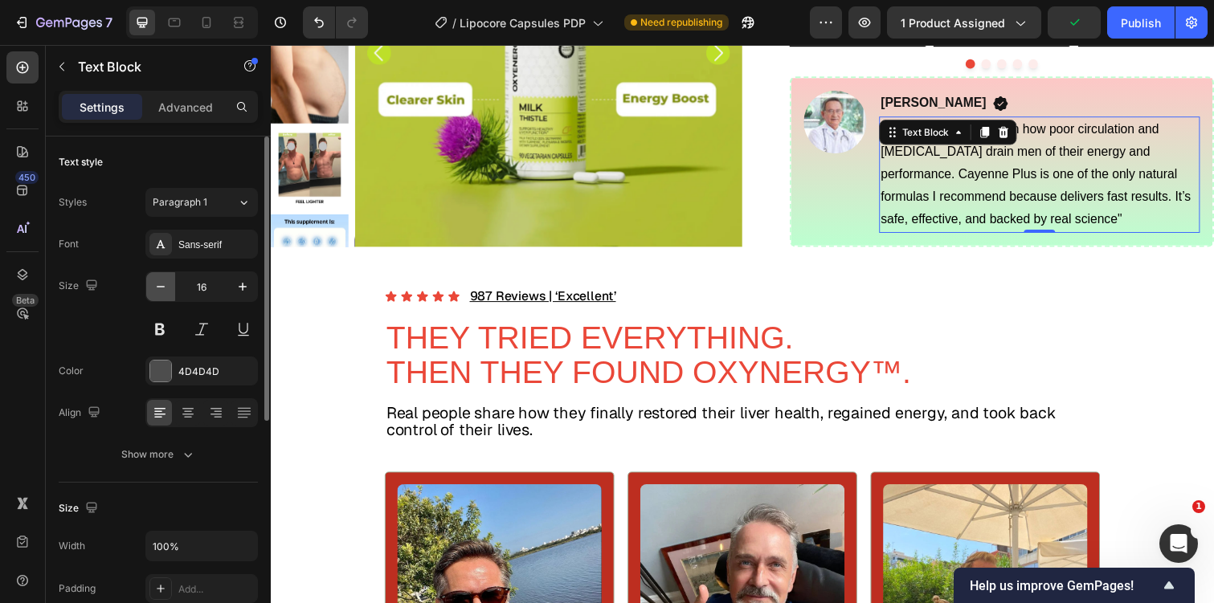
click at [162, 286] on icon "button" at bounding box center [161, 287] width 16 height 16
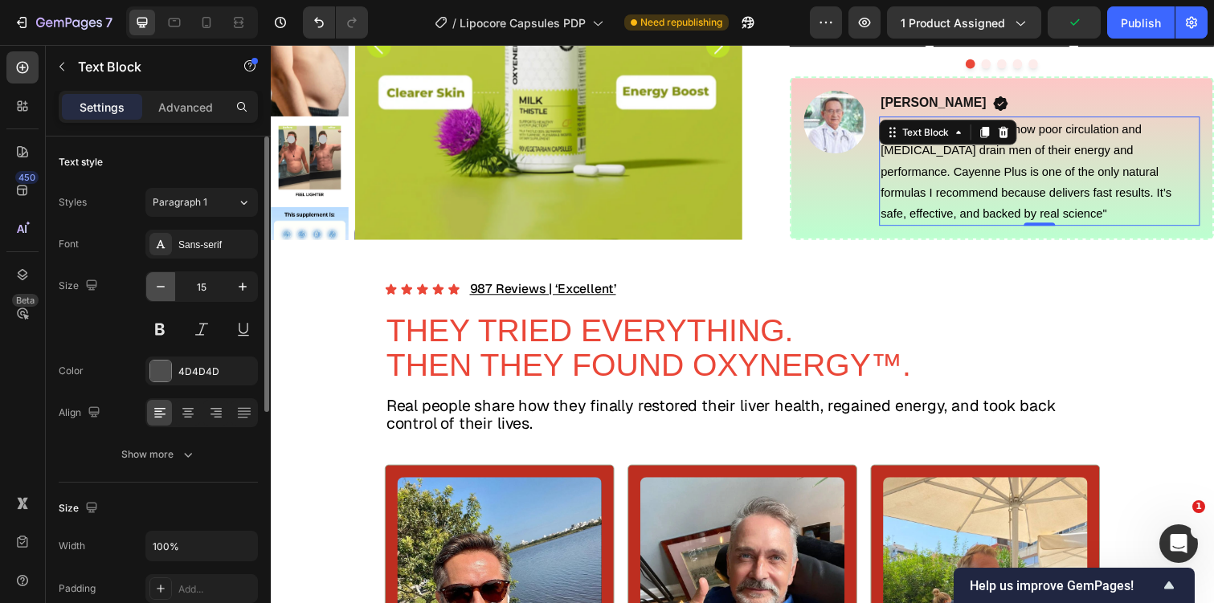
type input "14"
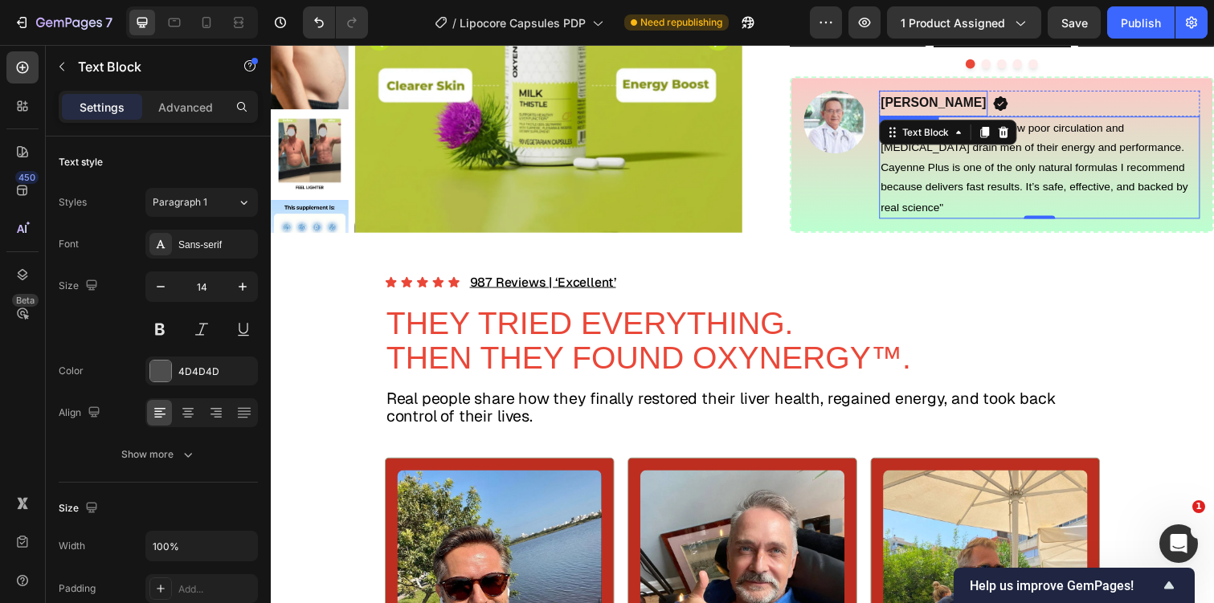
click at [936, 116] on p "Dr. Madison" at bounding box center [948, 104] width 108 height 23
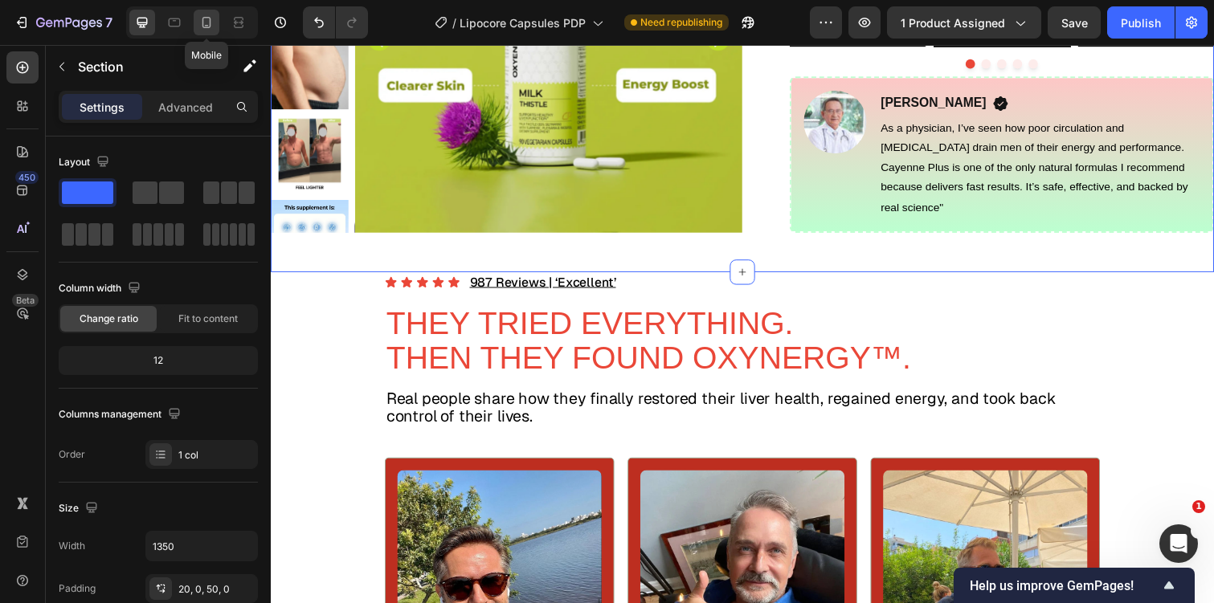
click at [218, 19] on div at bounding box center [207, 23] width 26 height 26
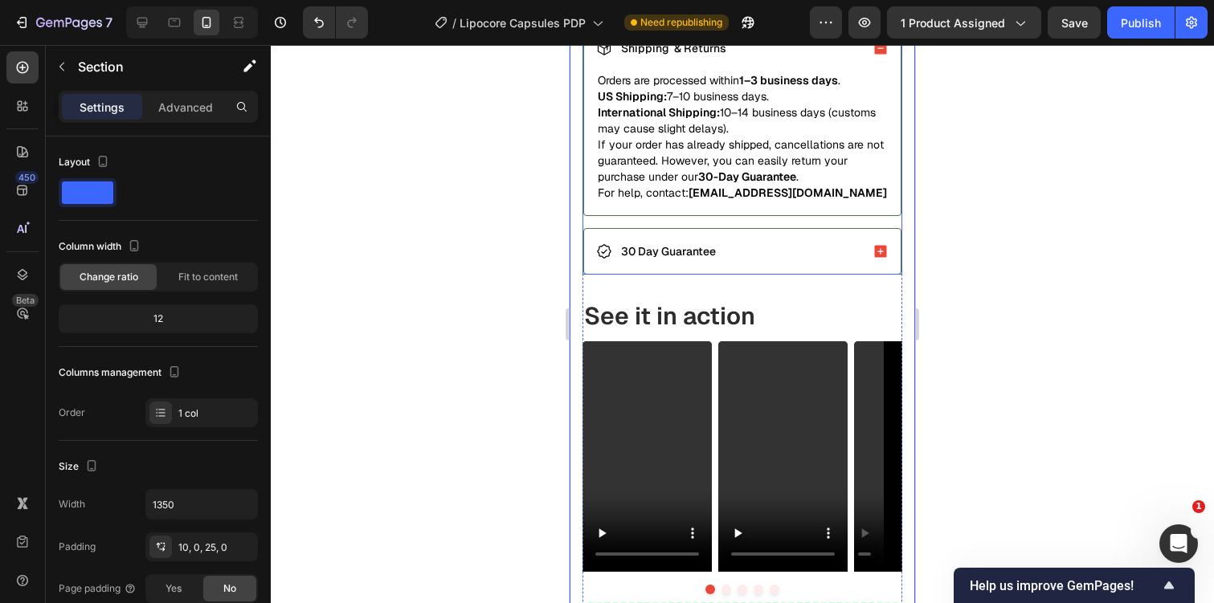
click at [995, 264] on div at bounding box center [742, 324] width 943 height 558
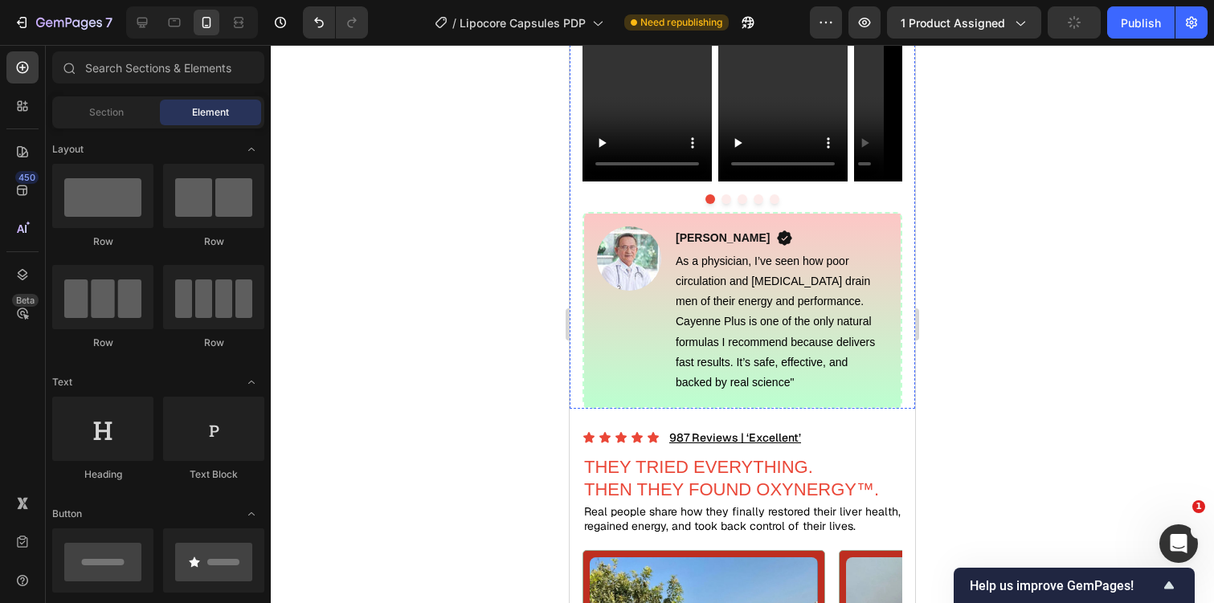
scroll to position [1524, 0]
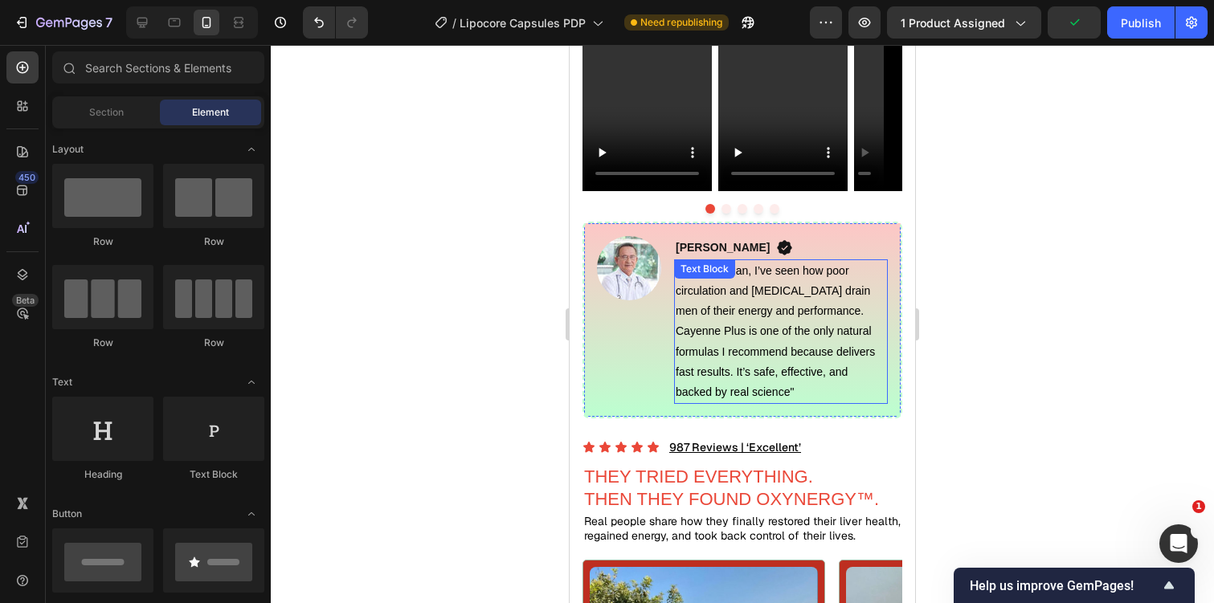
click at [795, 297] on p "As a physician, I’ve seen how poor circulation and high blood pressure drain me…" at bounding box center [781, 331] width 210 height 141
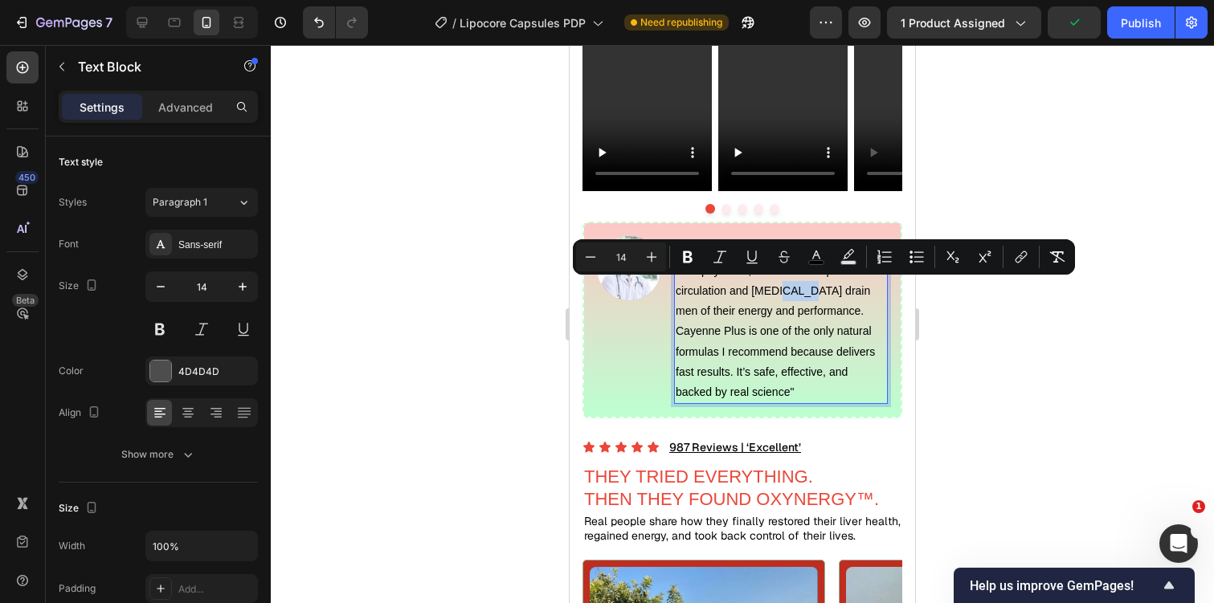
click at [795, 297] on p "As a physician, I’ve seen how poor circulation and high blood pressure drain me…" at bounding box center [781, 331] width 210 height 141
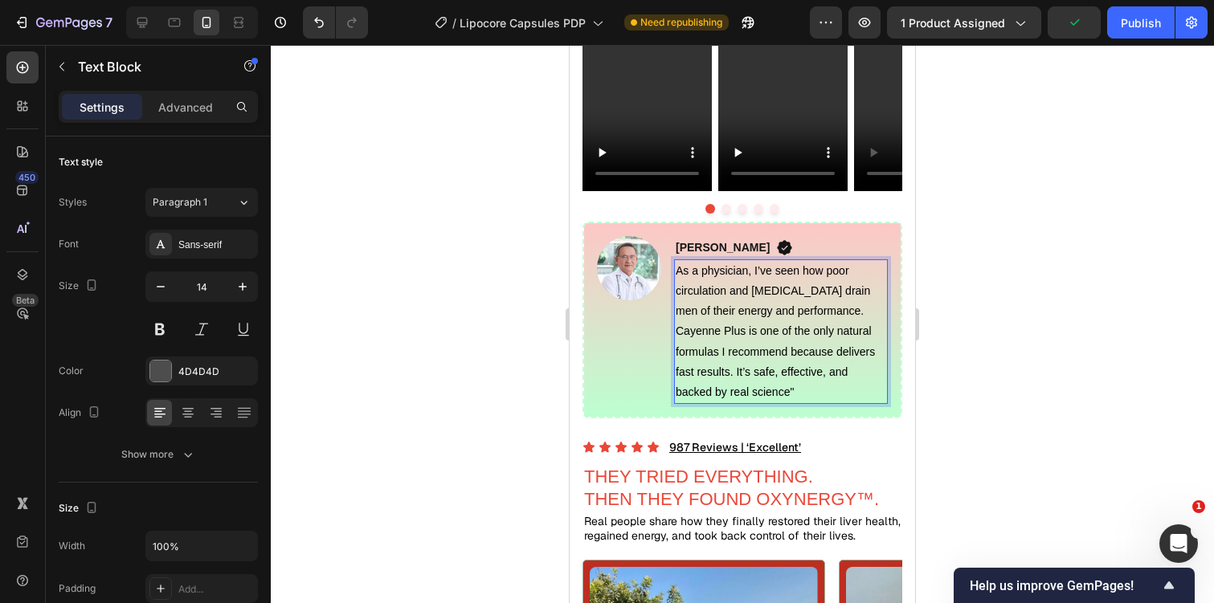
click at [795, 297] on p "As a physician, I’ve seen how poor circulation and high blood pressure drain me…" at bounding box center [781, 331] width 210 height 141
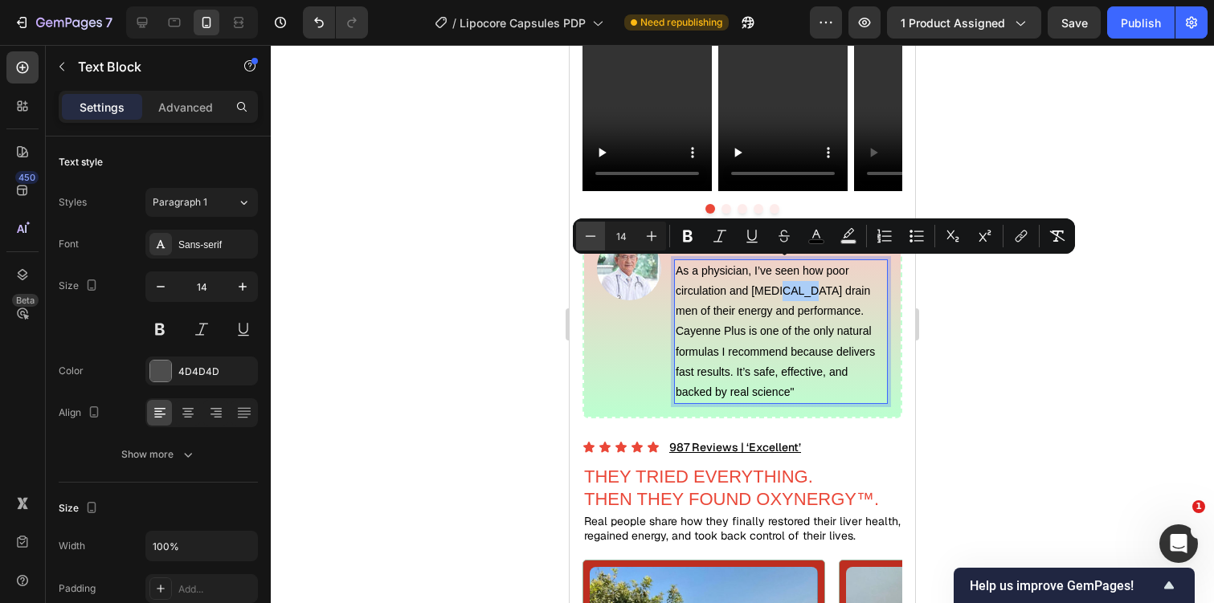
click at [594, 231] on icon "Editor contextual toolbar" at bounding box center [590, 236] width 16 height 16
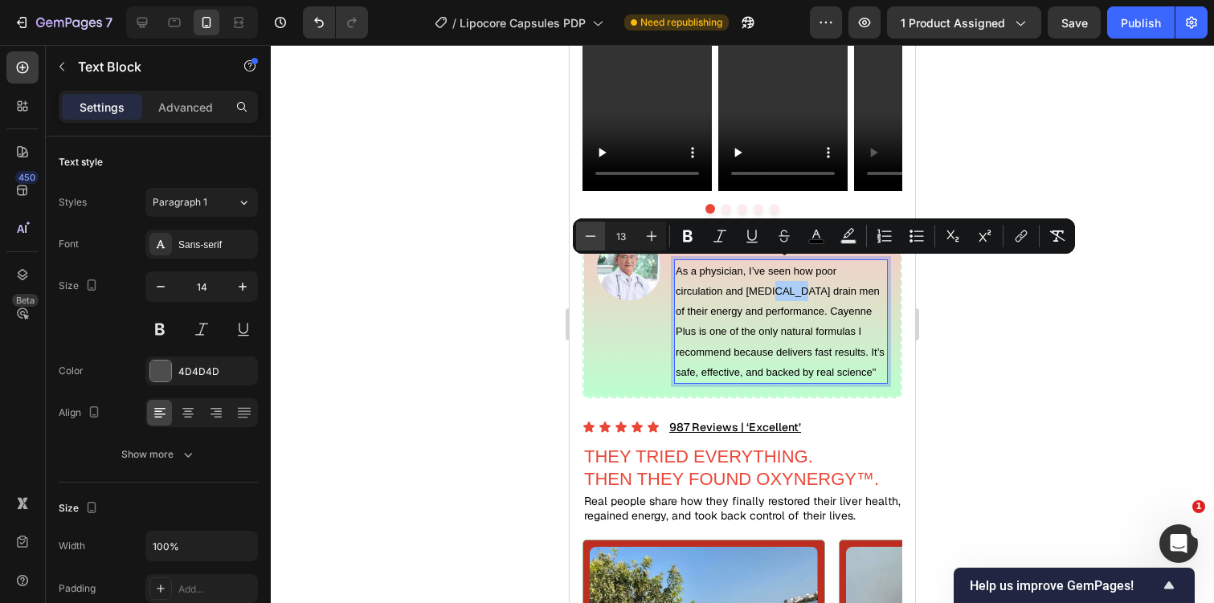
click at [594, 231] on icon "Editor contextual toolbar" at bounding box center [590, 236] width 16 height 16
type input "12"
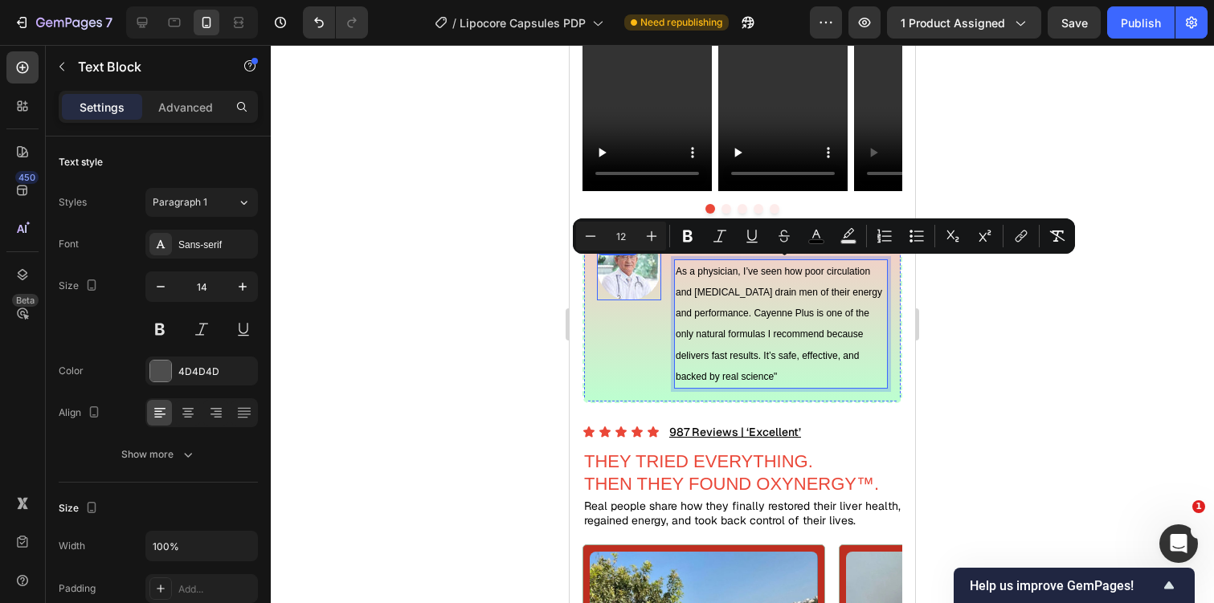
click at [631, 294] on img at bounding box center [629, 268] width 64 height 64
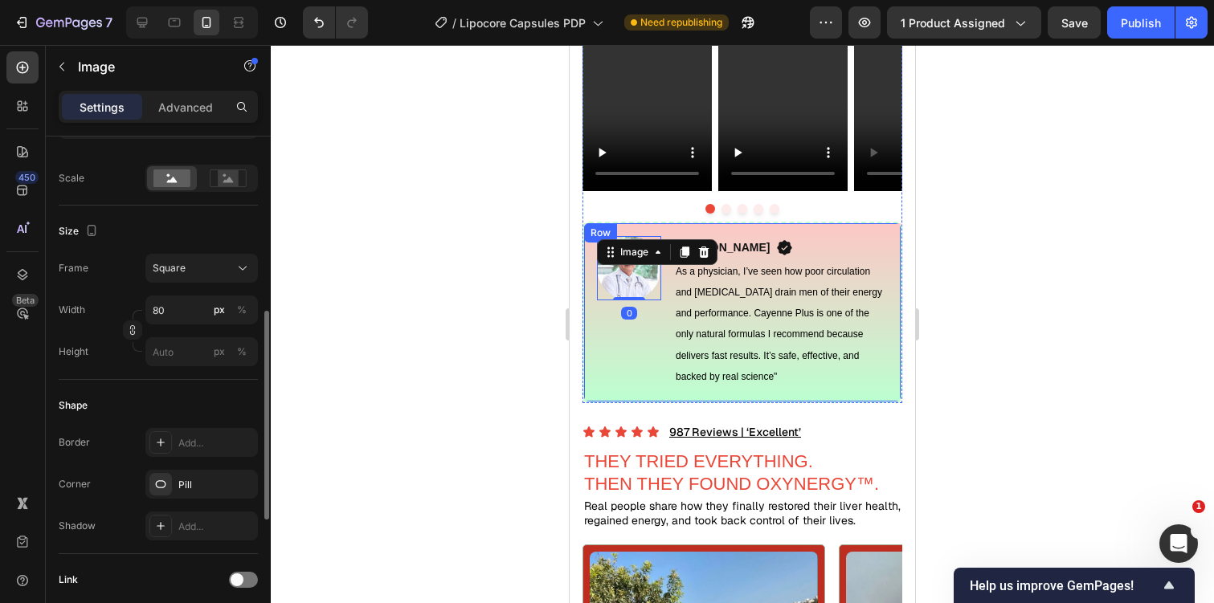
scroll to position [392, 0]
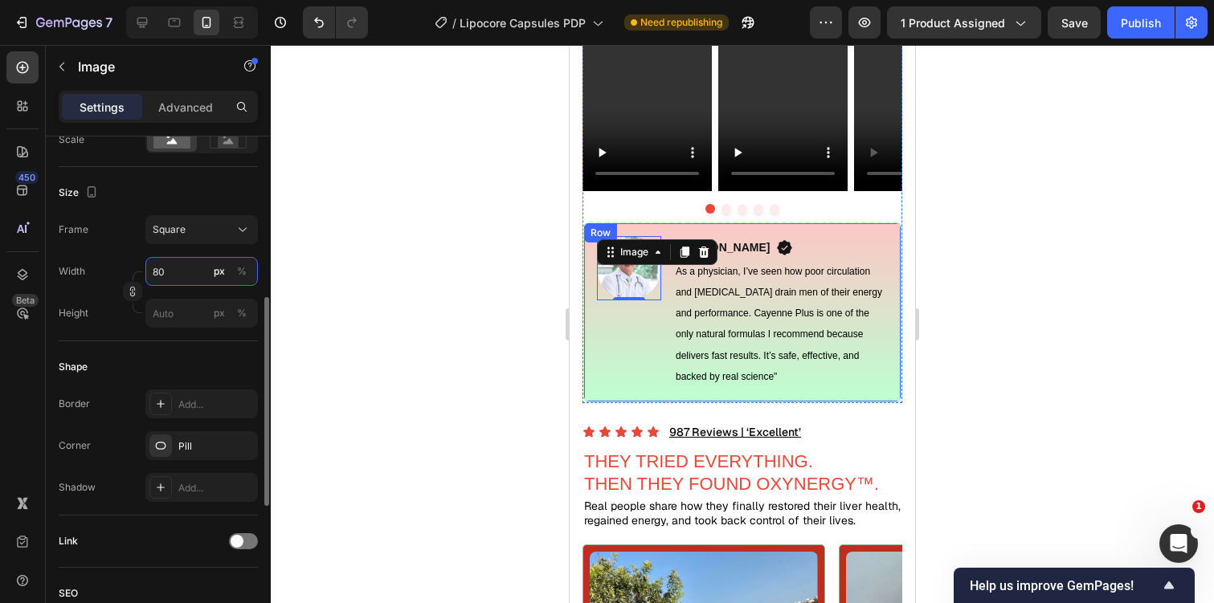
click at [176, 266] on input "80" at bounding box center [201, 271] width 112 height 29
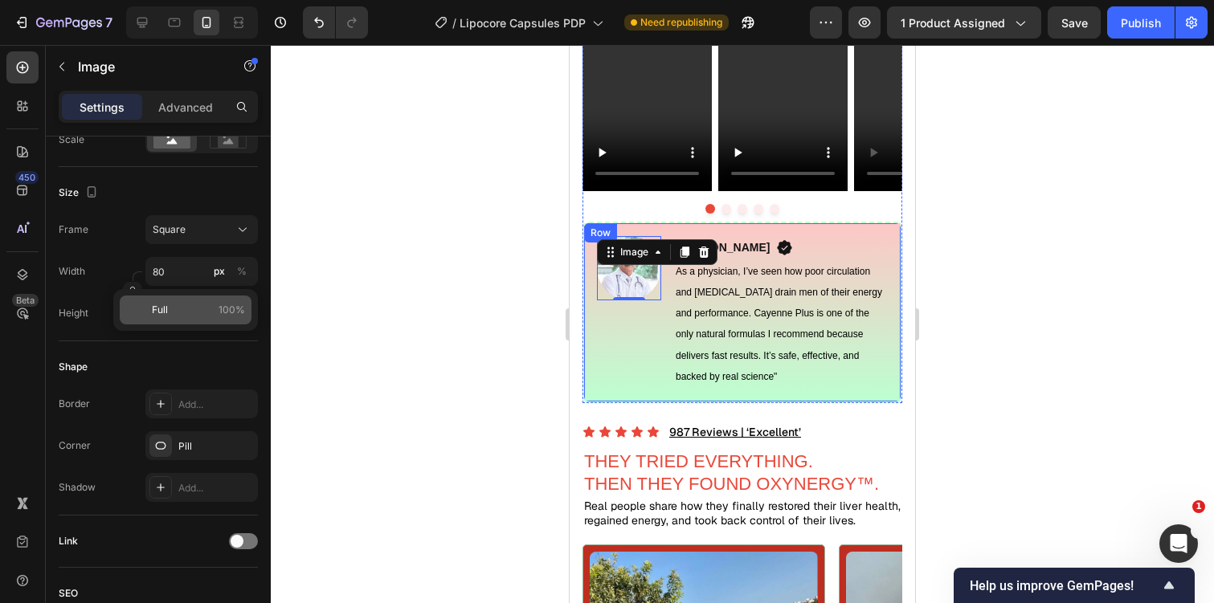
click at [175, 313] on p "Full 100%" at bounding box center [198, 310] width 93 height 14
type input "100"
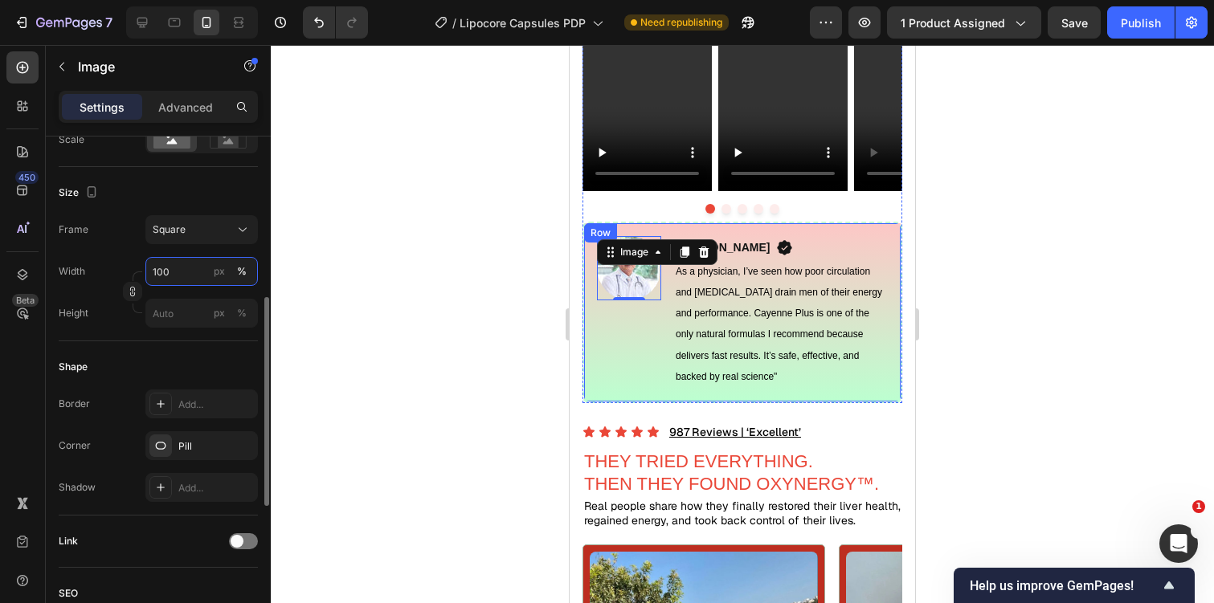
click at [181, 276] on input "100" at bounding box center [201, 271] width 112 height 29
click at [219, 272] on div "px" at bounding box center [219, 271] width 11 height 14
type input "100"
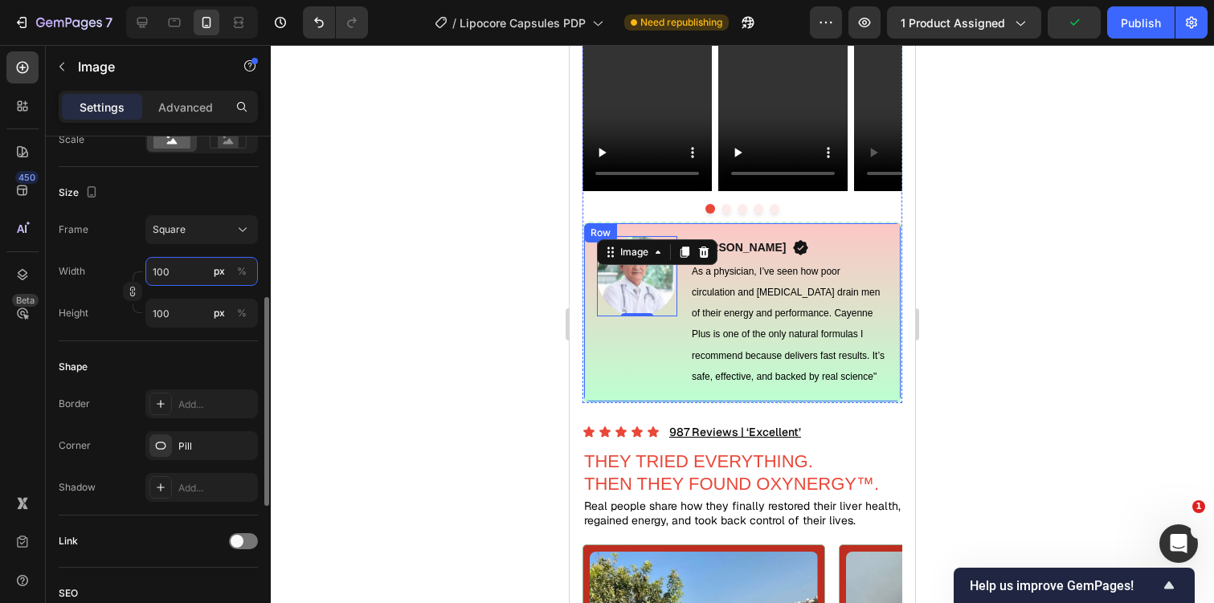
type input "5"
type input "50"
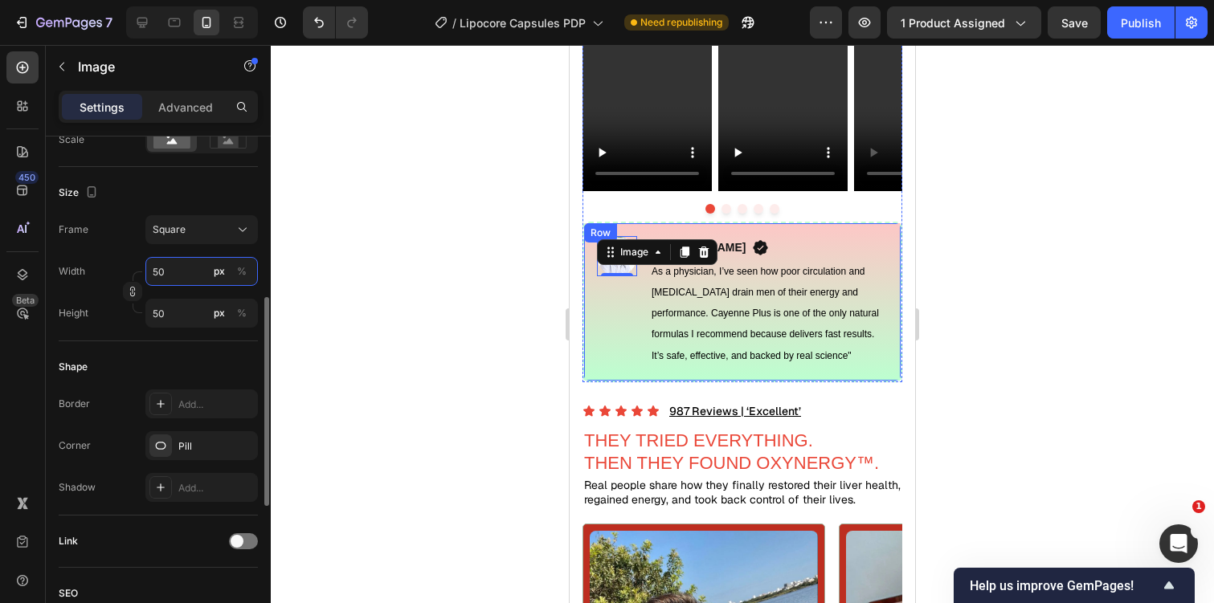
type input "5"
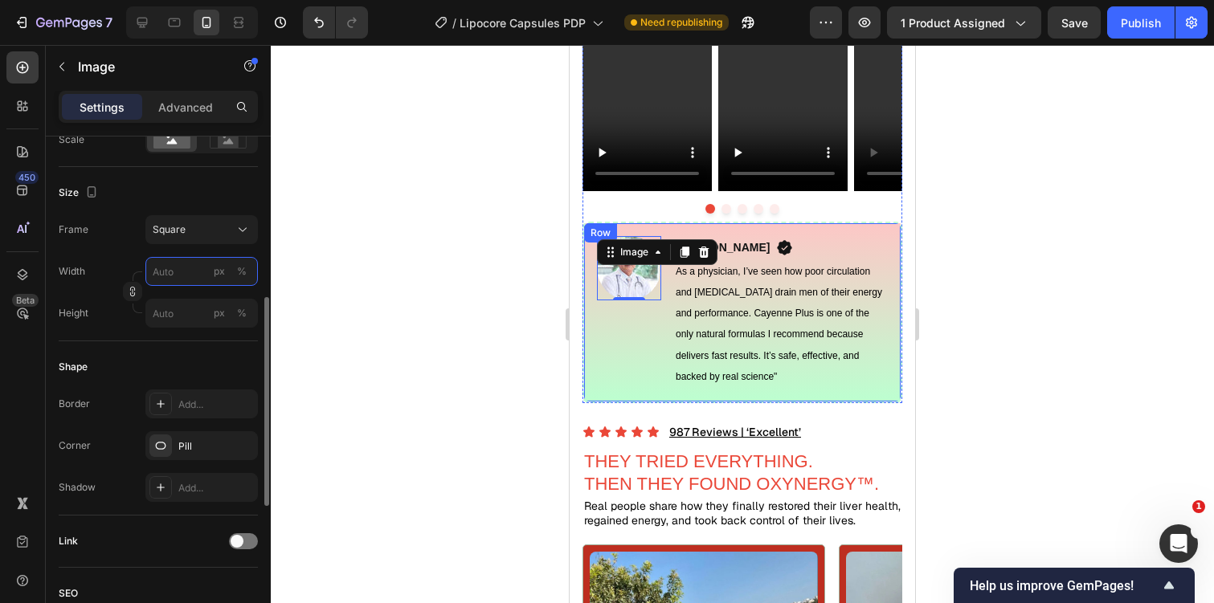
type input "6"
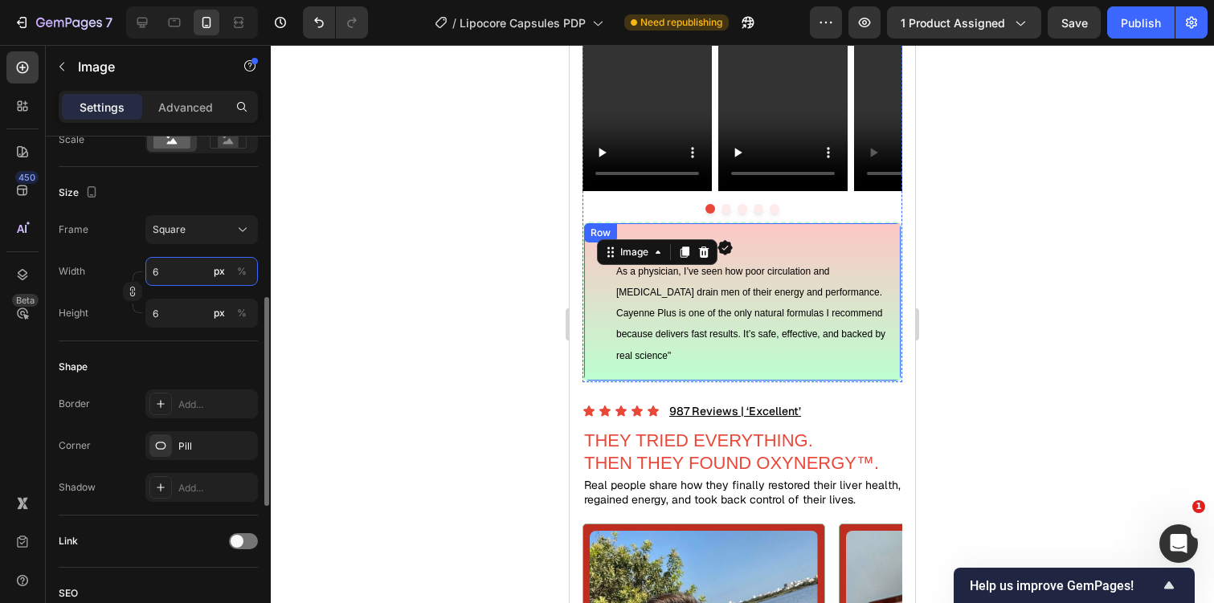
type input "60"
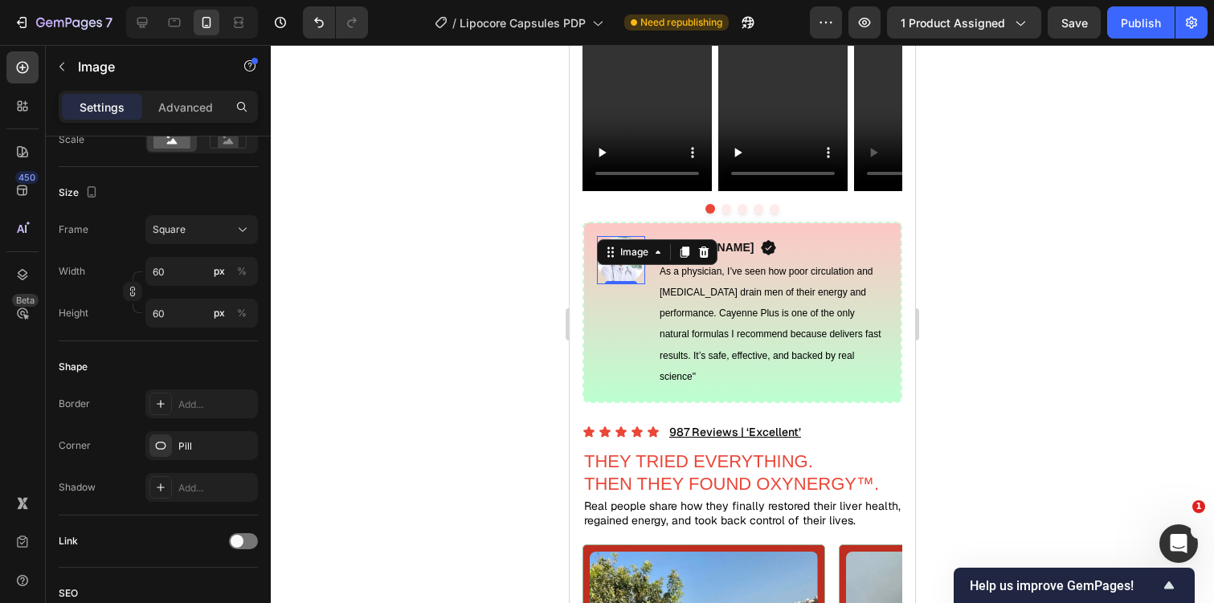
click at [1077, 281] on div at bounding box center [742, 324] width 943 height 558
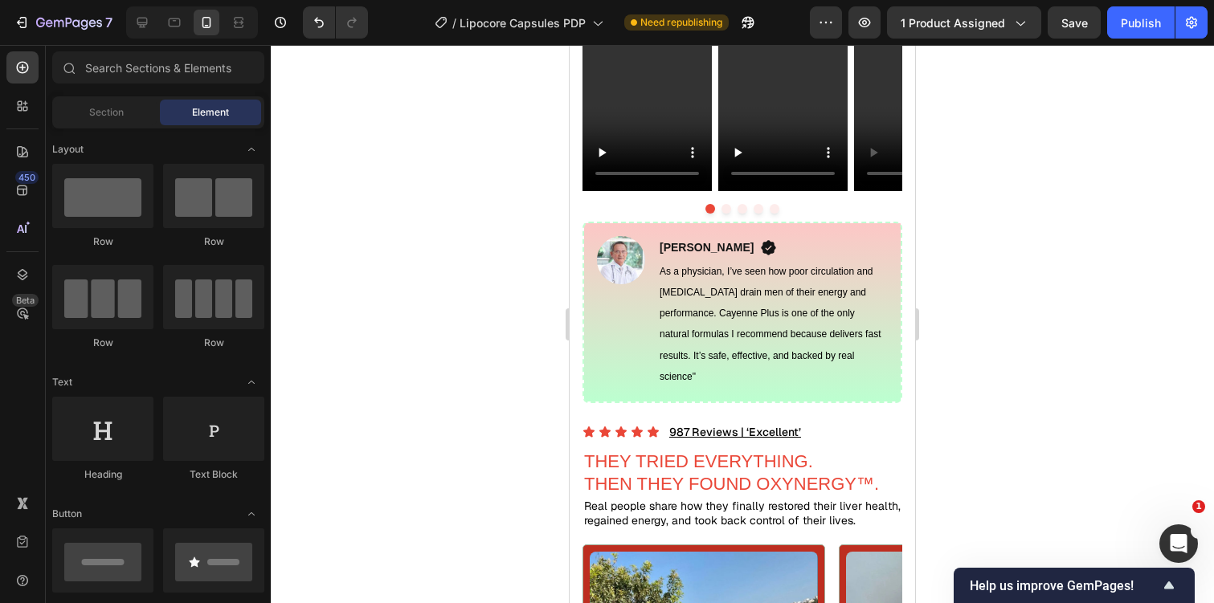
click at [1073, 247] on div at bounding box center [742, 324] width 943 height 558
click at [236, 23] on icon at bounding box center [239, 22] width 16 height 16
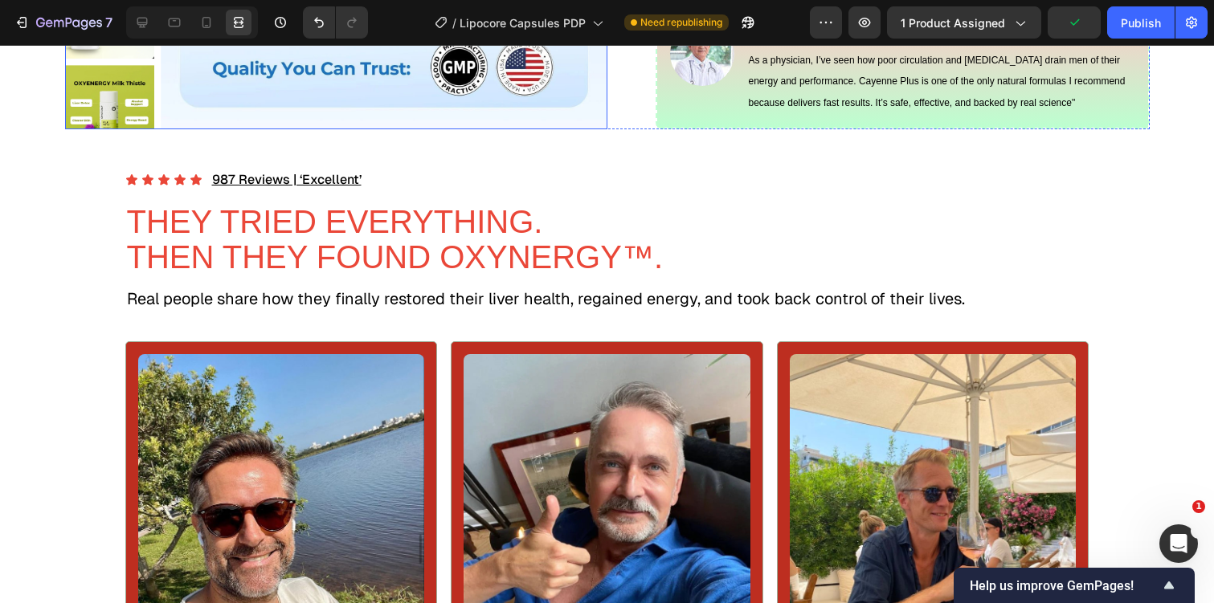
scroll to position [1046, 0]
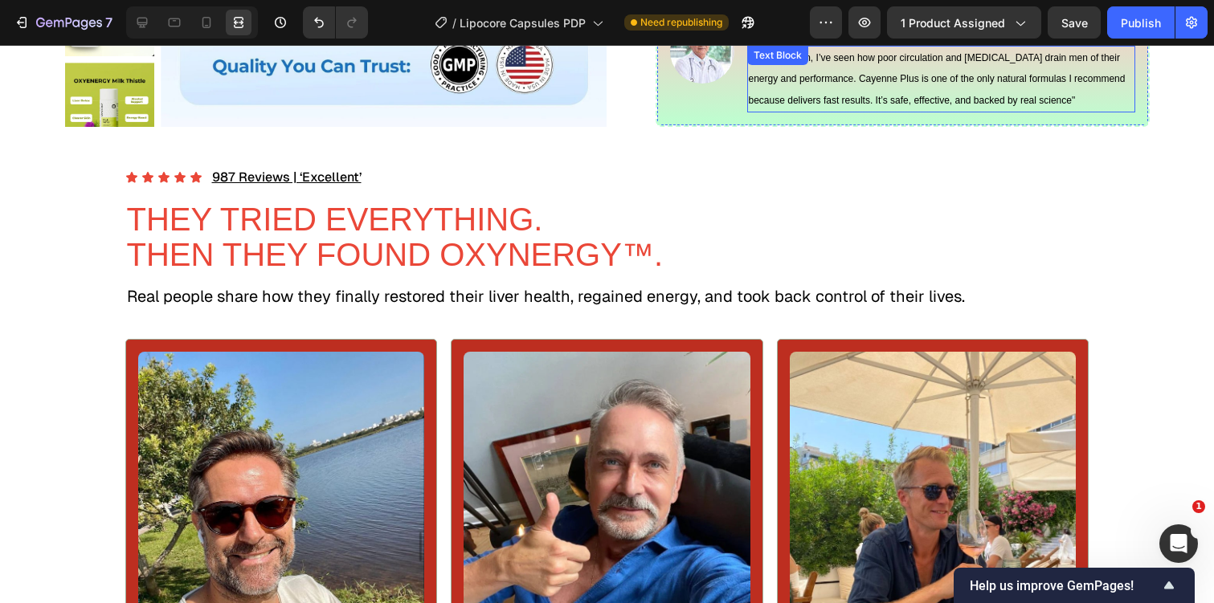
click at [844, 105] on span "As a physician, I’ve seen how poor circulation and high blood pressure drain me…" at bounding box center [937, 78] width 377 height 53
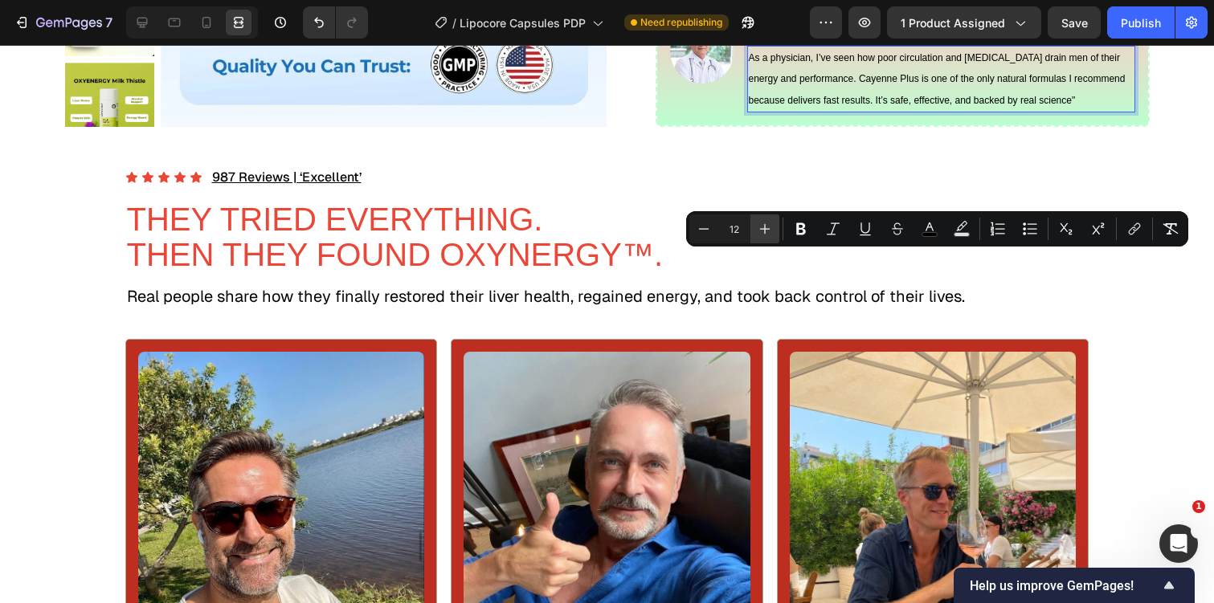
click at [766, 231] on icon "Editor contextual toolbar" at bounding box center [765, 229] width 16 height 16
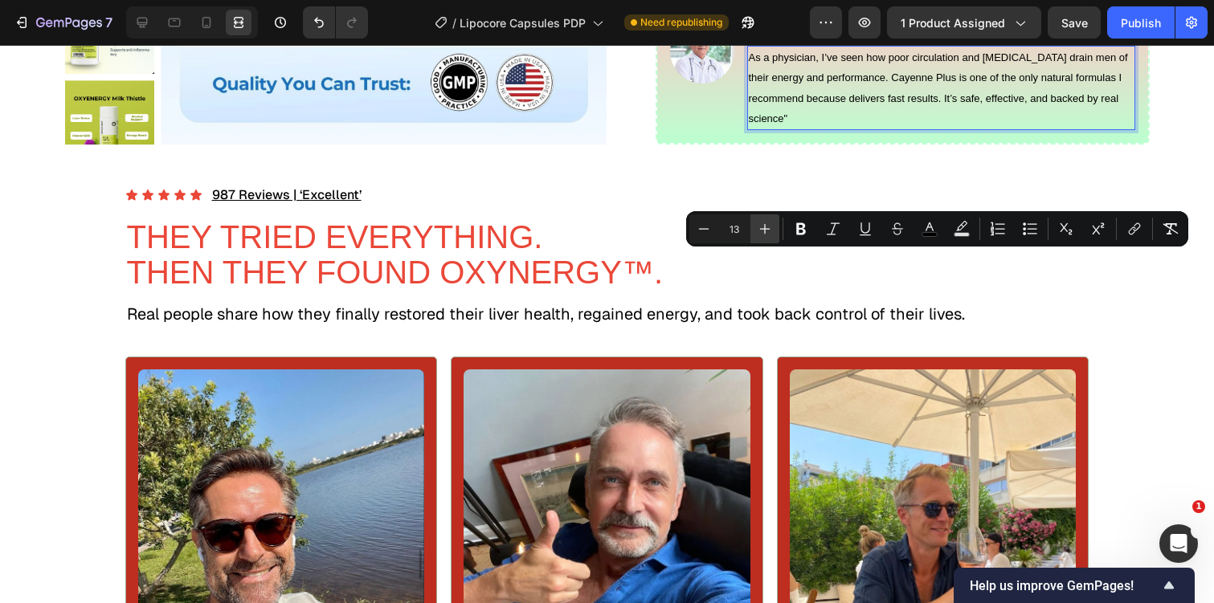
click at [766, 231] on icon "Editor contextual toolbar" at bounding box center [765, 229] width 16 height 16
type input "14"
click at [830, 125] on span "As a physician, I’ve seen how poor circulation and high blood pressure drain me…" at bounding box center [934, 88] width 371 height 74
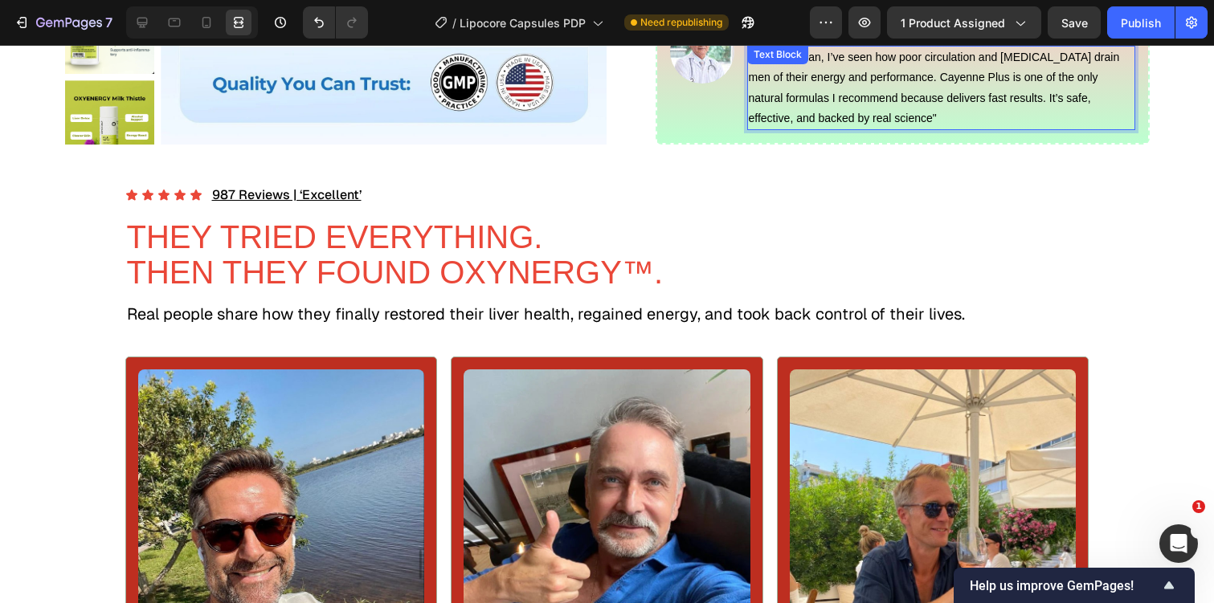
click at [803, 44] on p "Dr. Madison" at bounding box center [803, 32] width 108 height 23
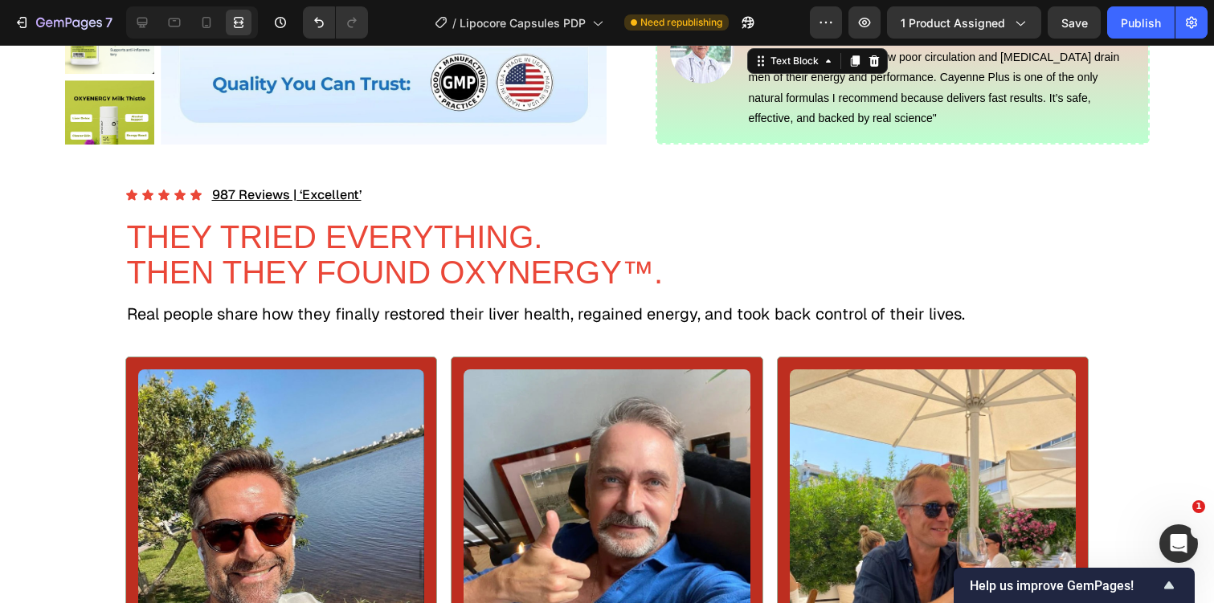
scroll to position [392, 0]
click at [803, 44] on p "Dr. Madison" at bounding box center [803, 32] width 108 height 23
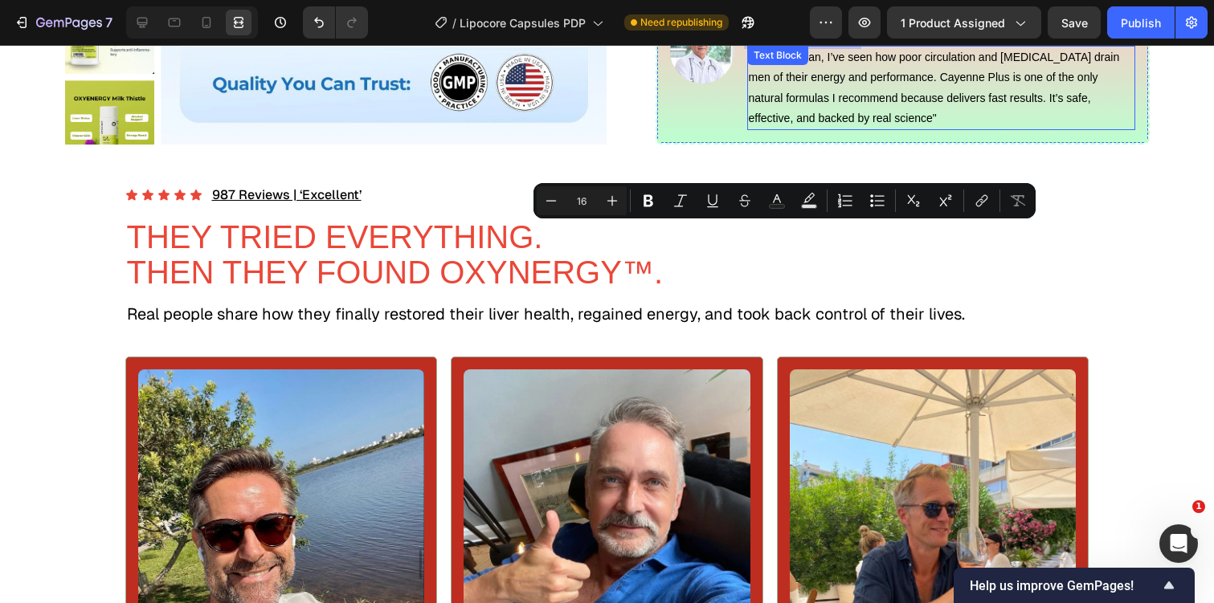
click at [750, 125] on span "As a physician, I’ve seen how poor circulation and high blood pressure drain me…" at bounding box center [934, 88] width 371 height 74
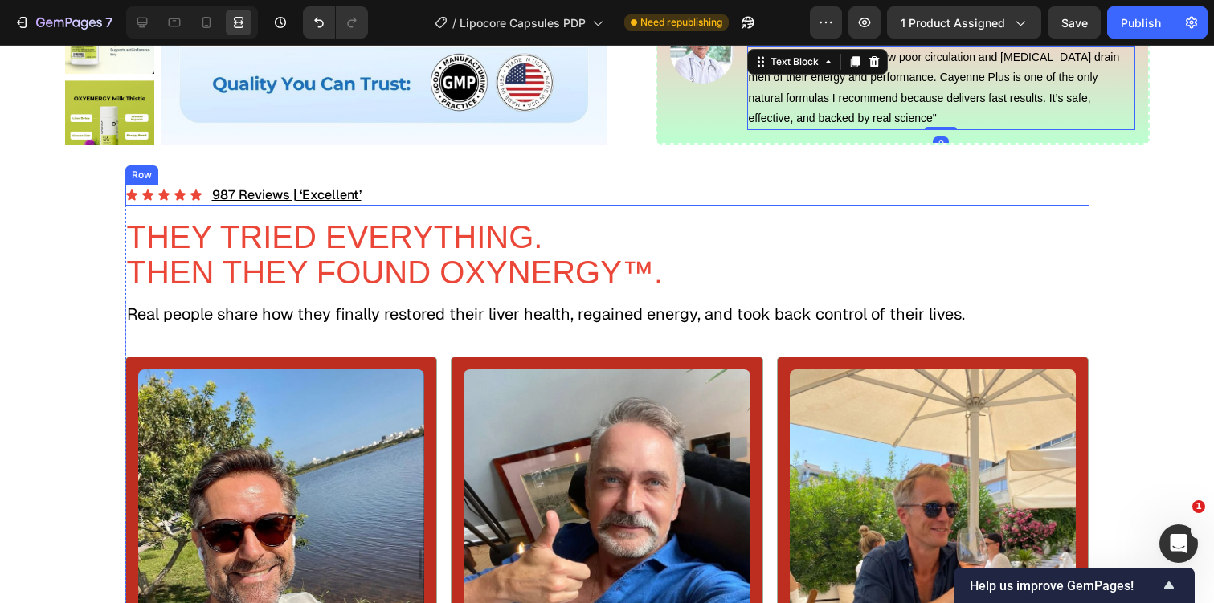
click at [748, 206] on div "Icon Icon Icon Icon Icon Icon List 987 Reviews | ‘Excellent’ Text Block Row" at bounding box center [607, 195] width 964 height 21
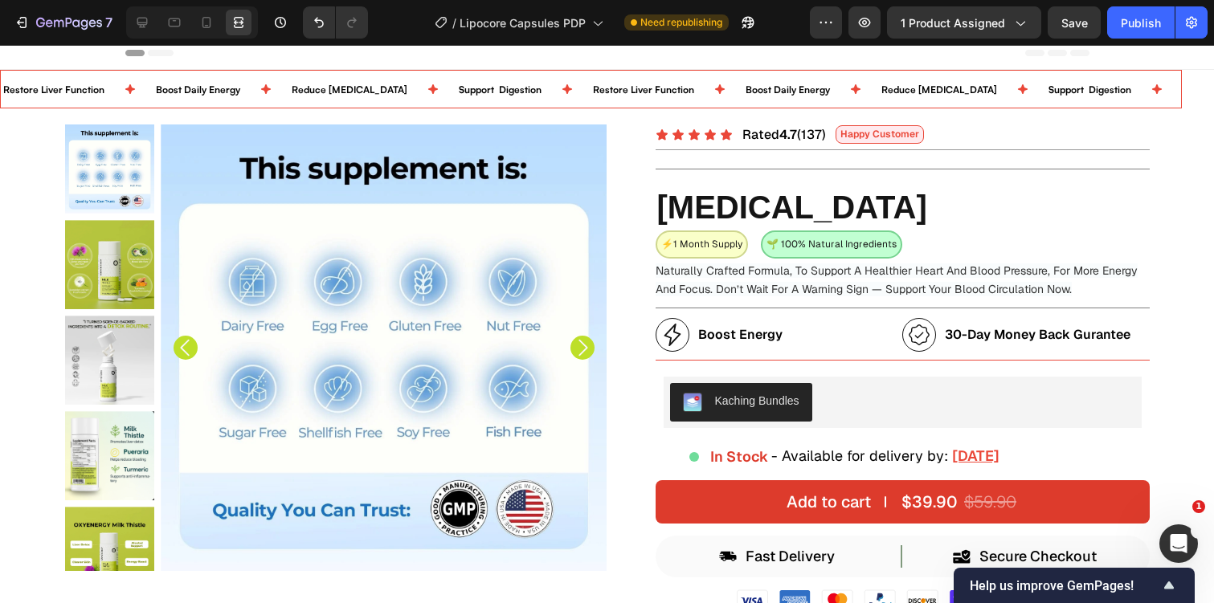
scroll to position [0, 0]
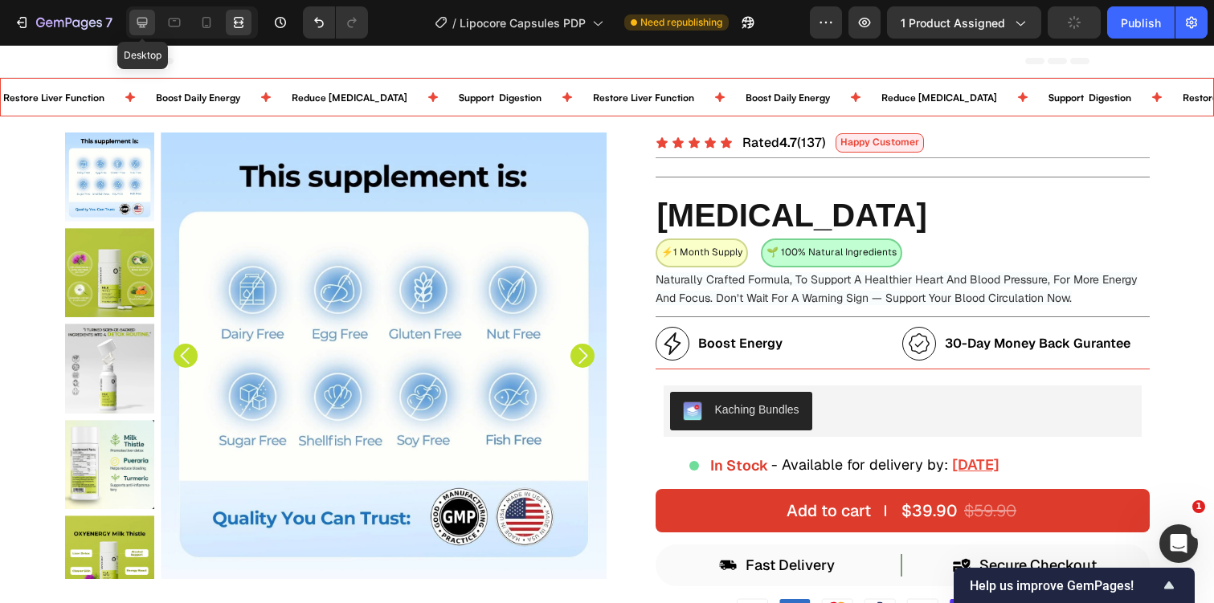
click at [142, 18] on icon at bounding box center [142, 23] width 10 height 10
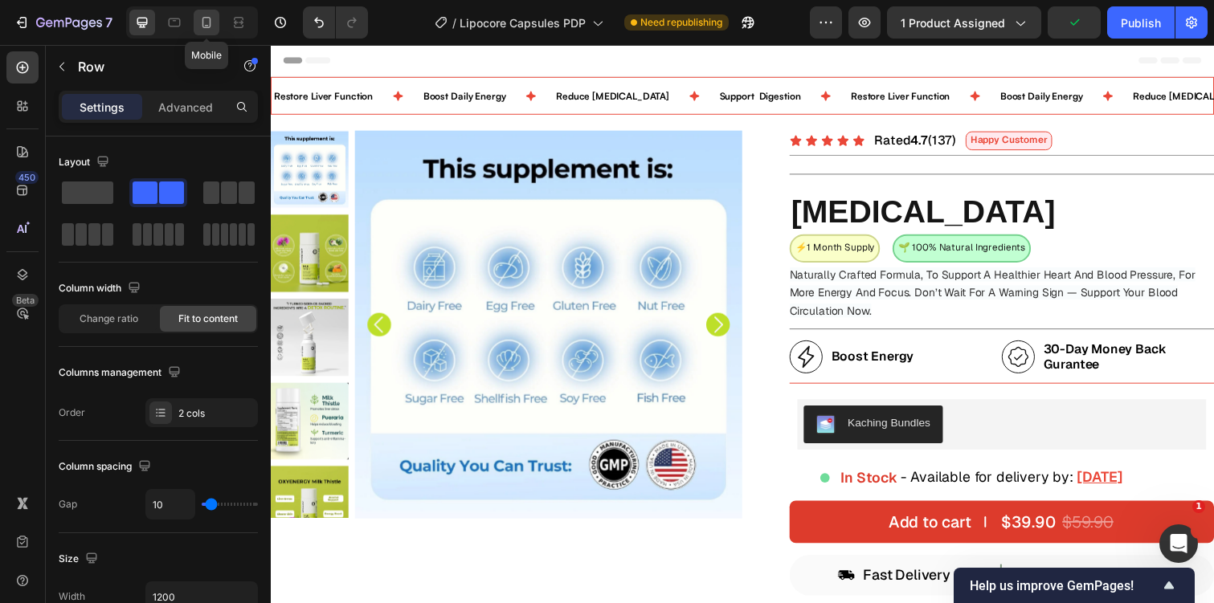
click at [198, 30] on icon at bounding box center [206, 22] width 16 height 16
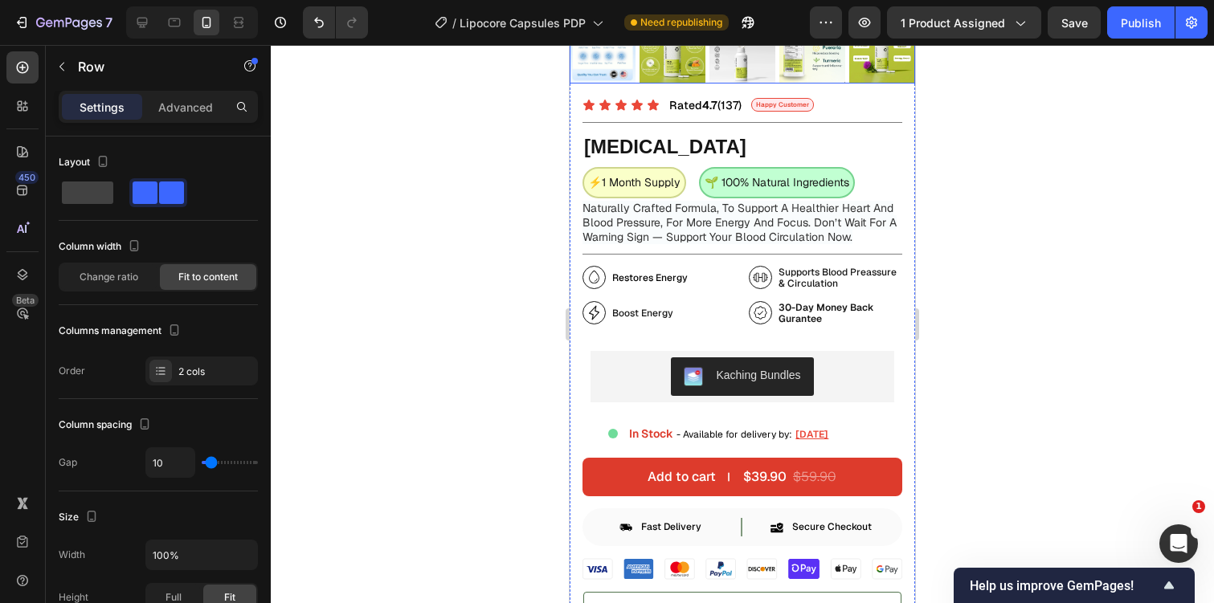
scroll to position [487, 0]
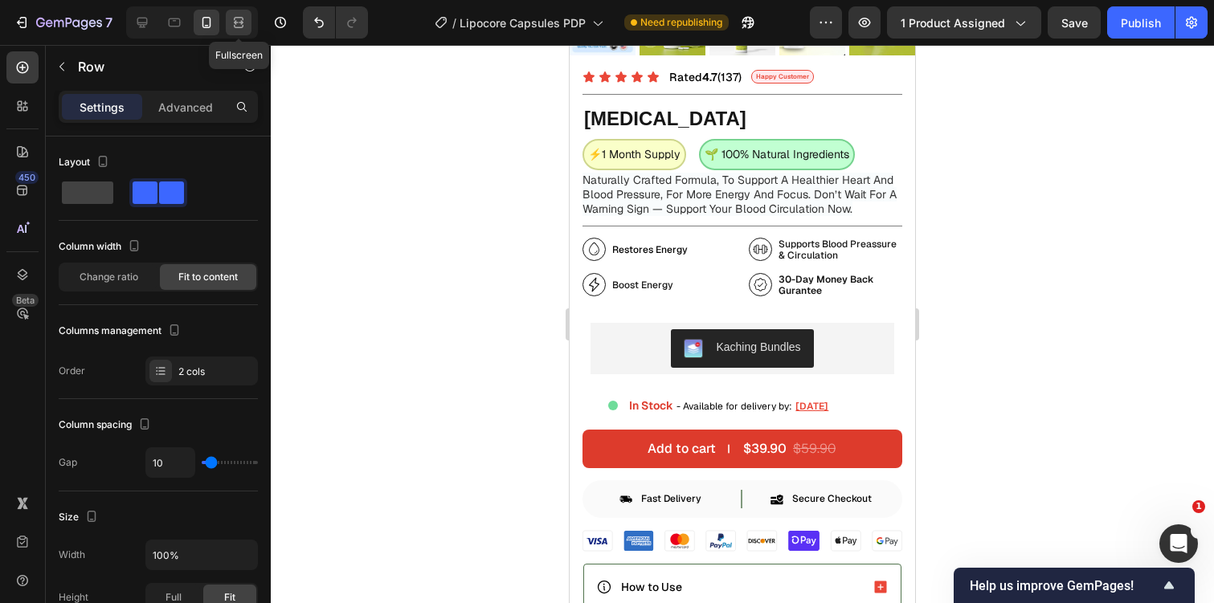
click at [247, 24] on icon at bounding box center [239, 22] width 16 height 16
type input "1200"
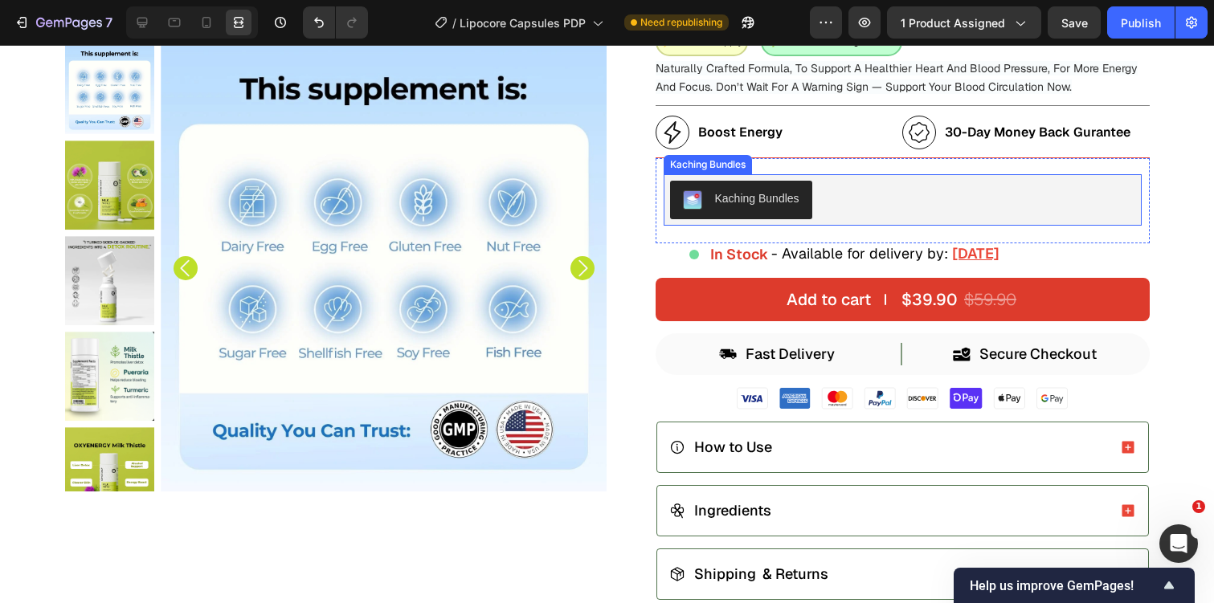
scroll to position [125, 0]
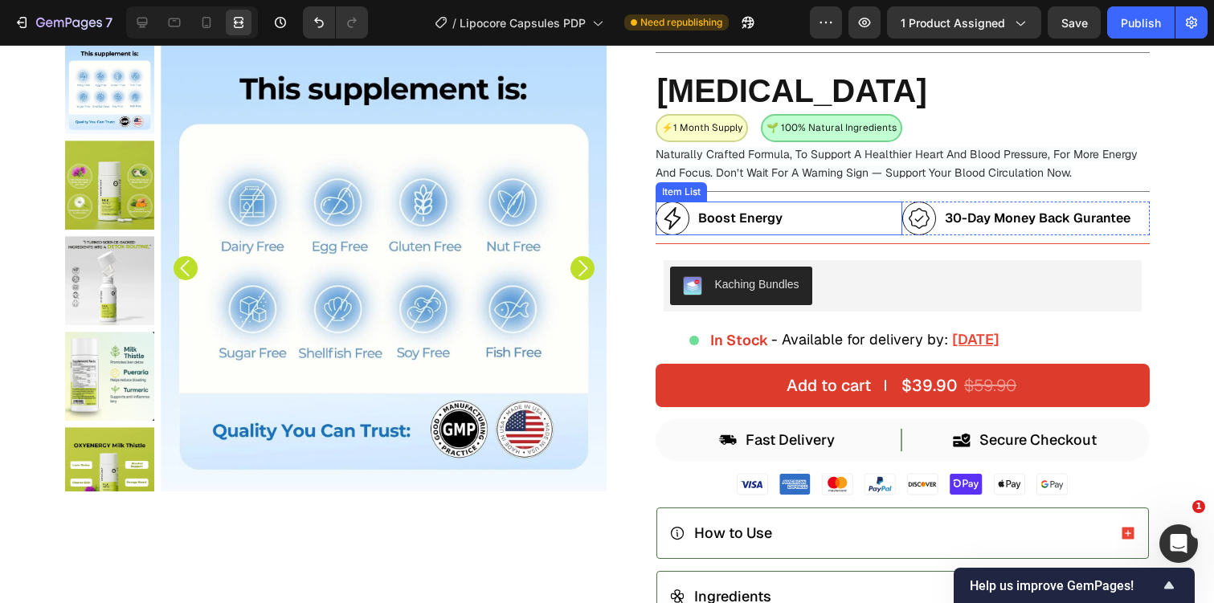
click at [889, 232] on div "Boost Energy" at bounding box center [779, 219] width 247 height 34
click at [752, 182] on icon at bounding box center [753, 186] width 9 height 11
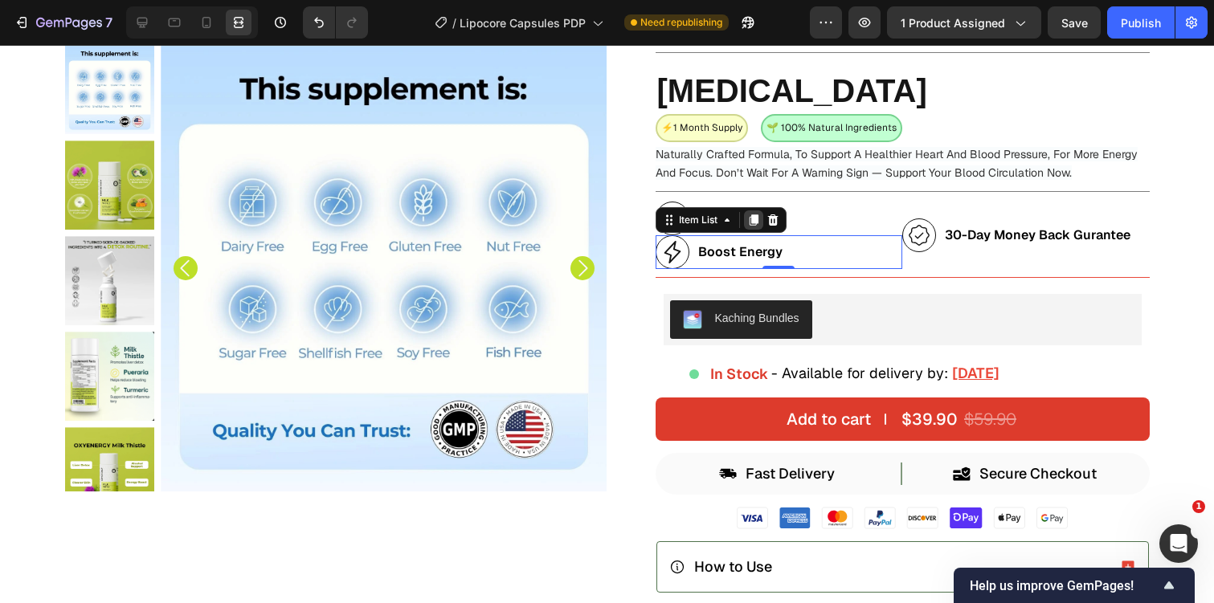
click at [752, 219] on icon at bounding box center [753, 220] width 9 height 11
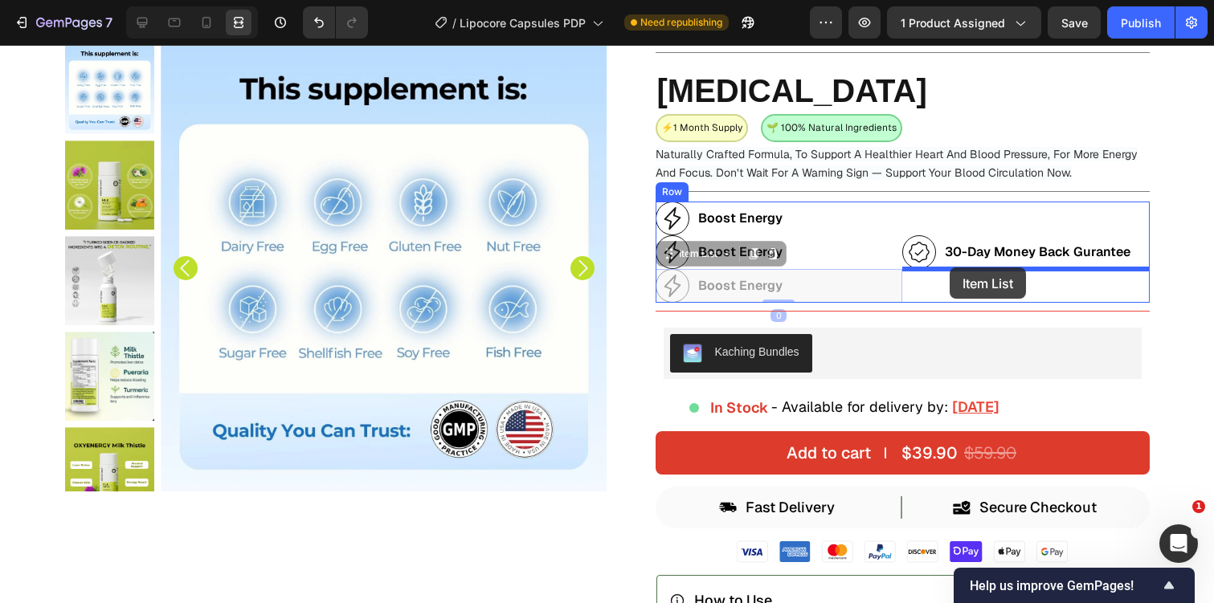
drag, startPoint x: 669, startPoint y: 252, endPoint x: 950, endPoint y: 267, distance: 280.8
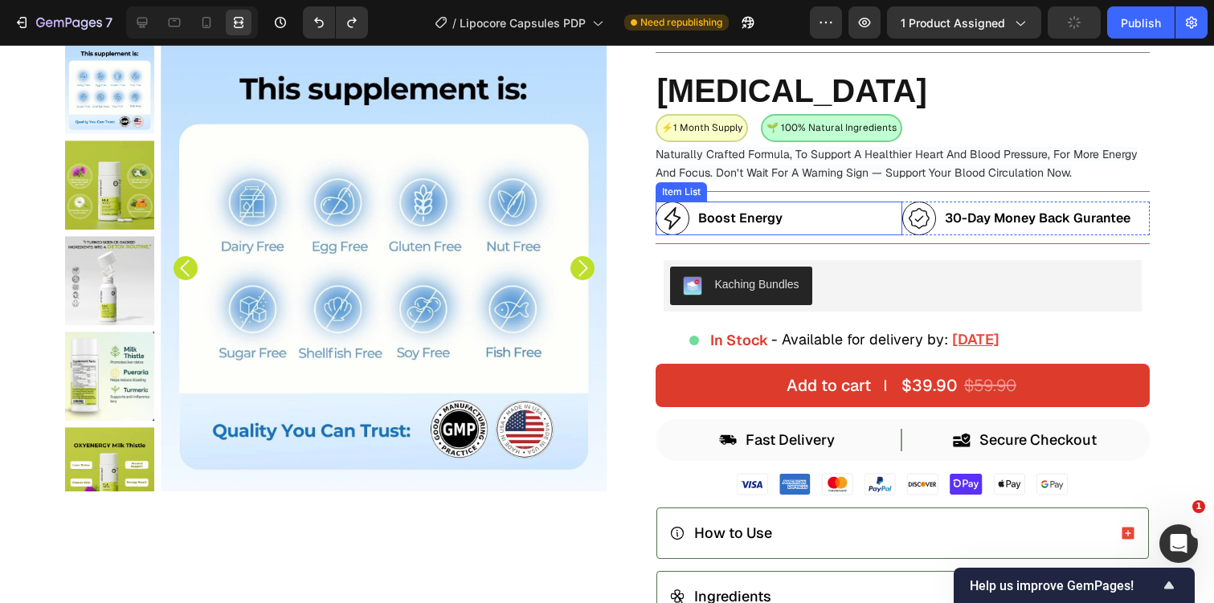
click at [898, 234] on div "Boost Energy" at bounding box center [779, 219] width 247 height 34
click at [697, 193] on div "Item List" at bounding box center [698, 186] width 45 height 14
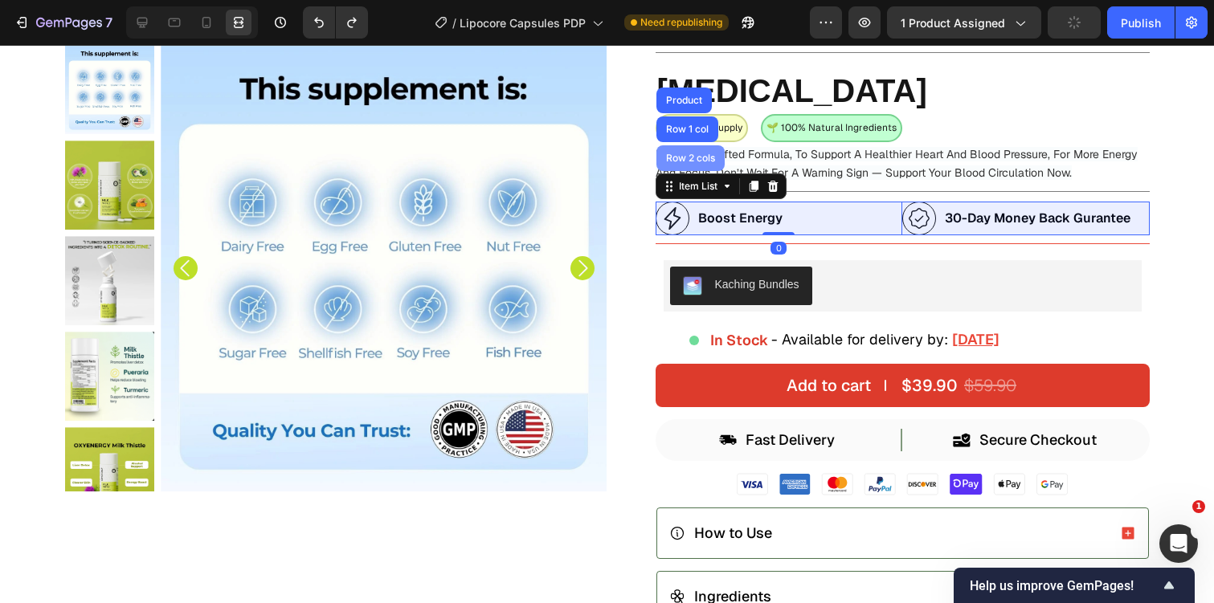
click at [713, 158] on div "Row 2 cols" at bounding box center [690, 158] width 55 height 10
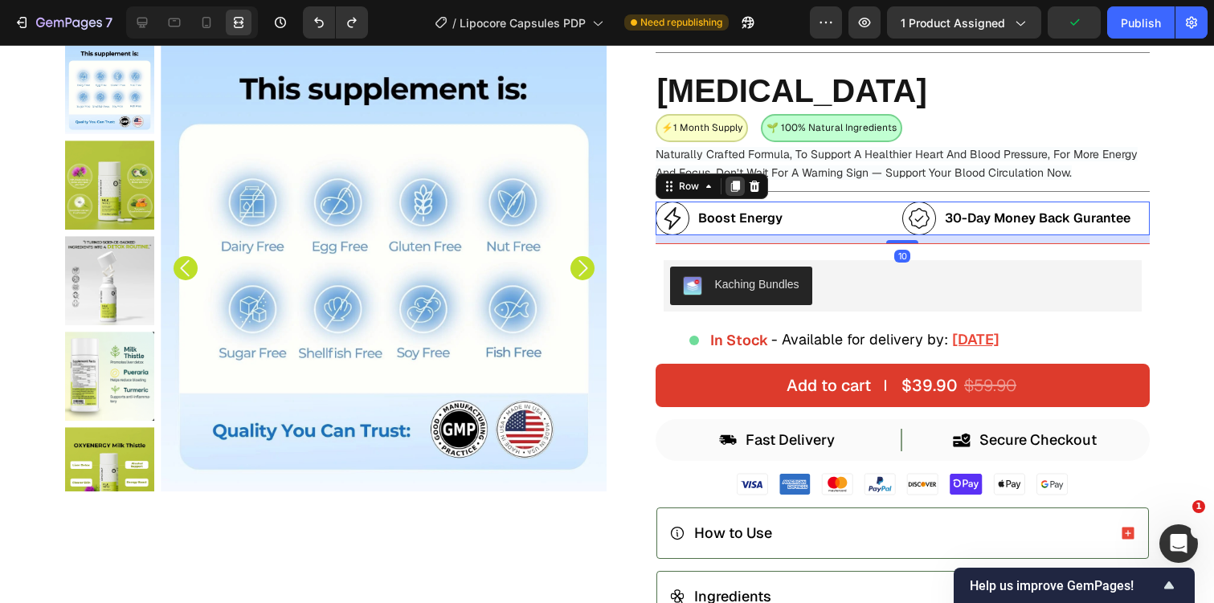
click at [734, 178] on div at bounding box center [734, 186] width 19 height 19
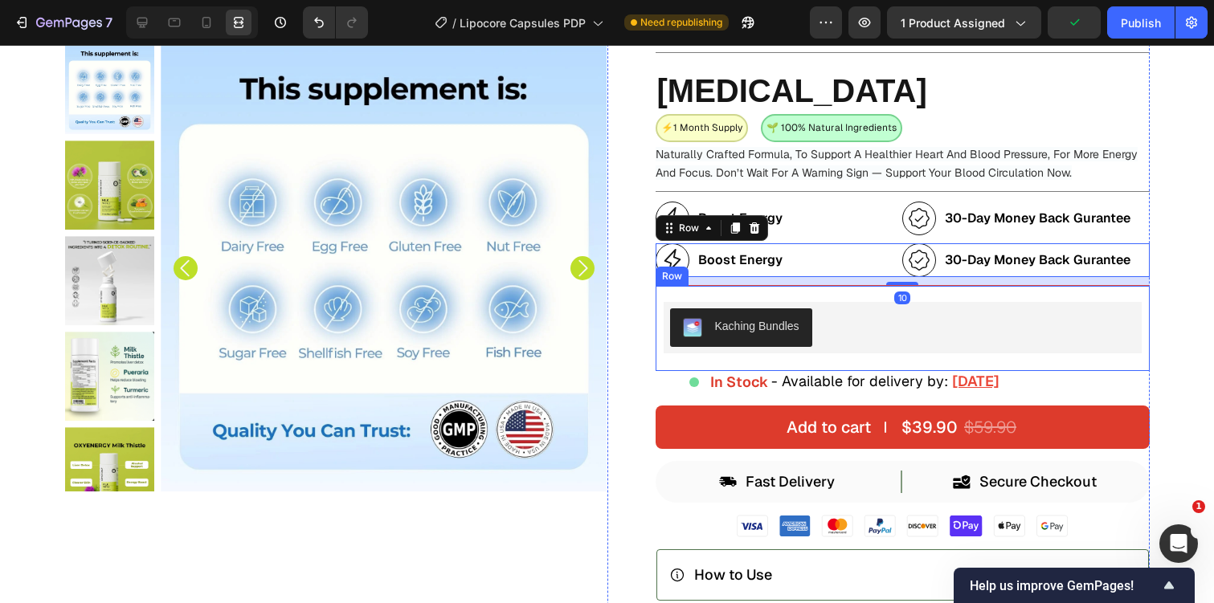
click at [1093, 300] on div "Kaching Bundles Kaching Bundles Row" at bounding box center [903, 328] width 494 height 86
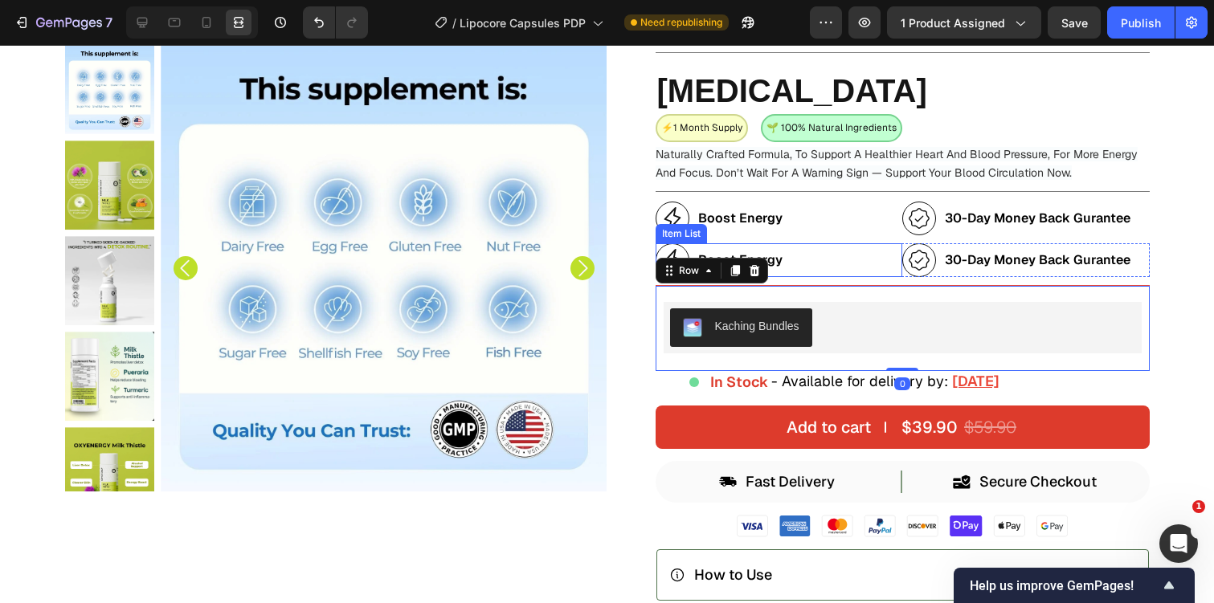
click at [670, 249] on icon at bounding box center [672, 260] width 24 height 24
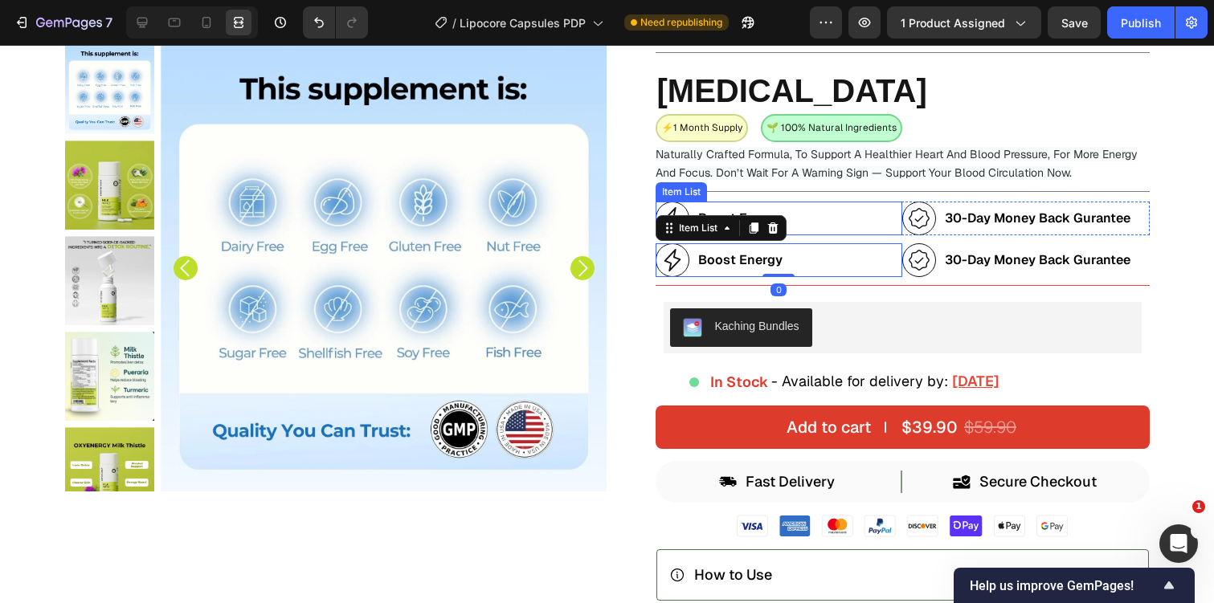
click at [672, 214] on icon at bounding box center [672, 218] width 24 height 24
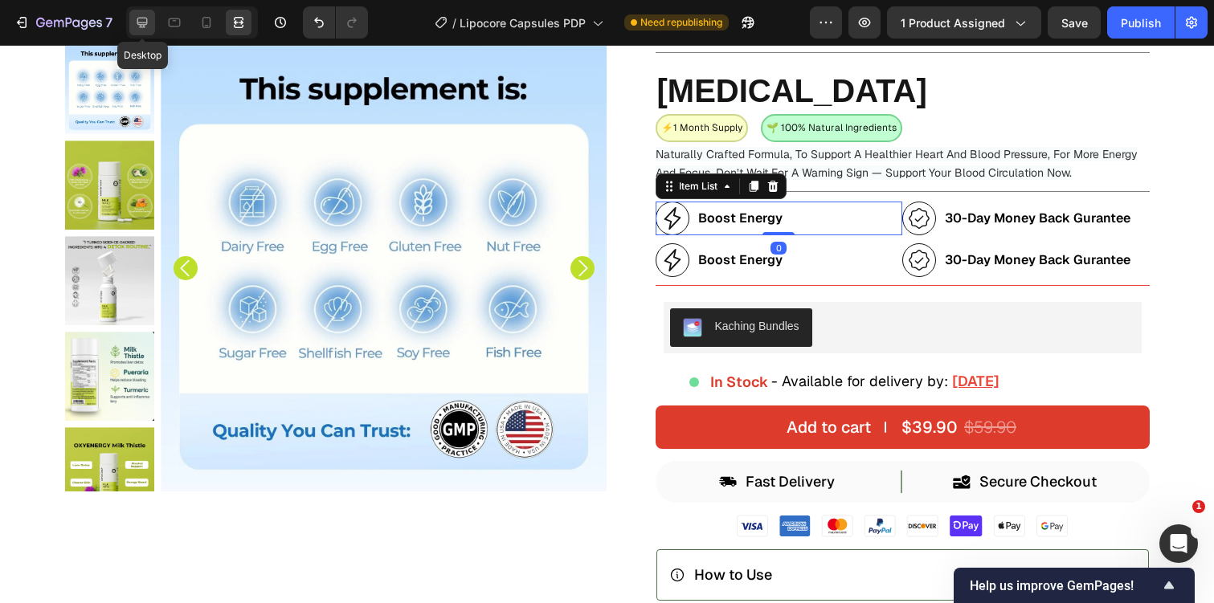
click at [147, 22] on icon at bounding box center [142, 23] width 10 height 10
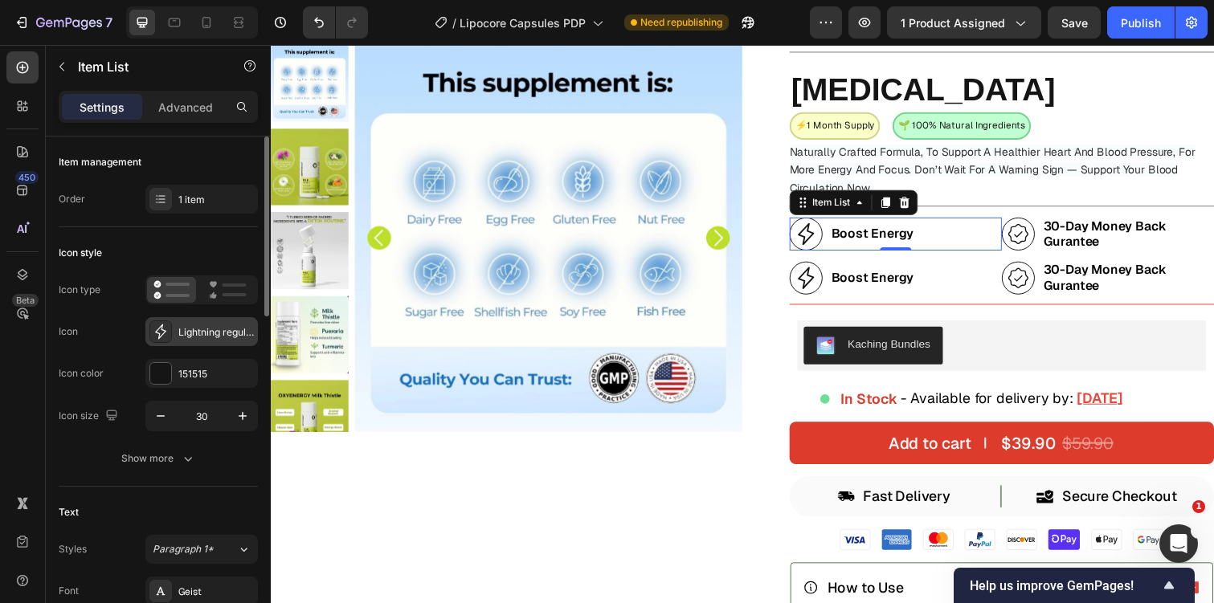
click at [189, 335] on div "Lightning regular" at bounding box center [216, 332] width 76 height 14
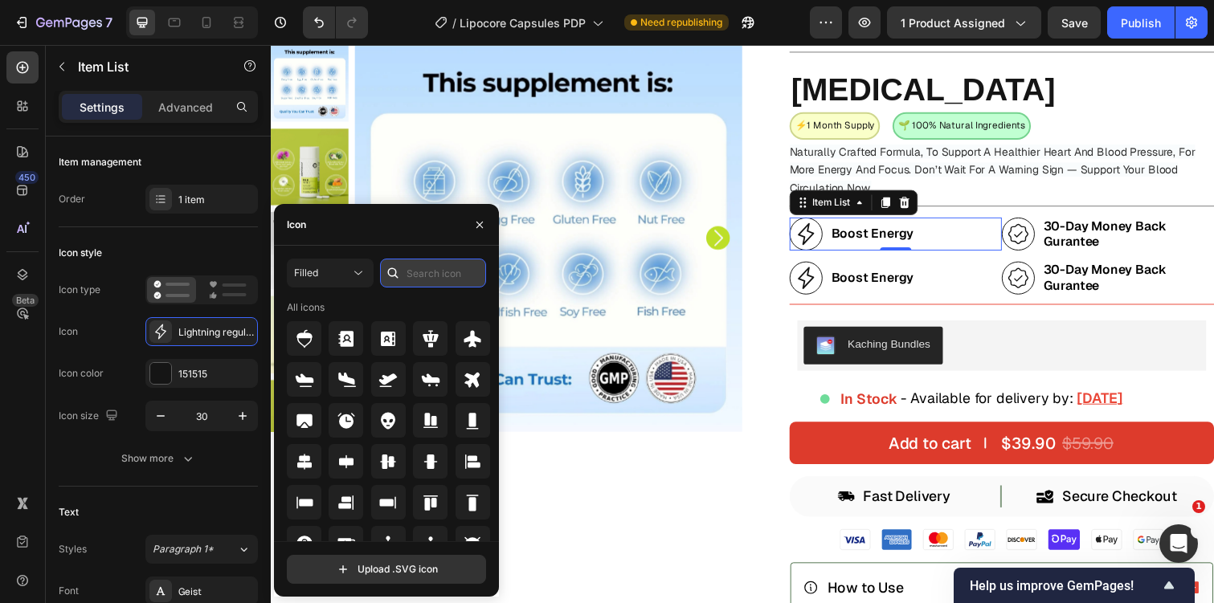
click at [424, 277] on input "text" at bounding box center [433, 273] width 106 height 29
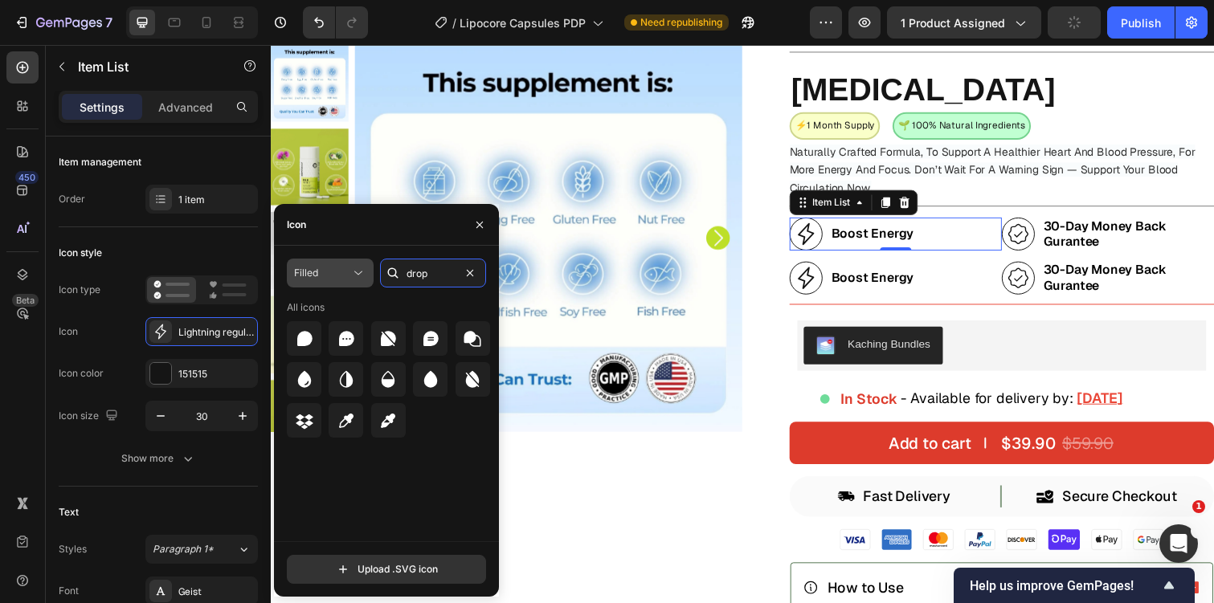
type input "drop"
click at [321, 279] on div "Filled" at bounding box center [322, 273] width 56 height 14
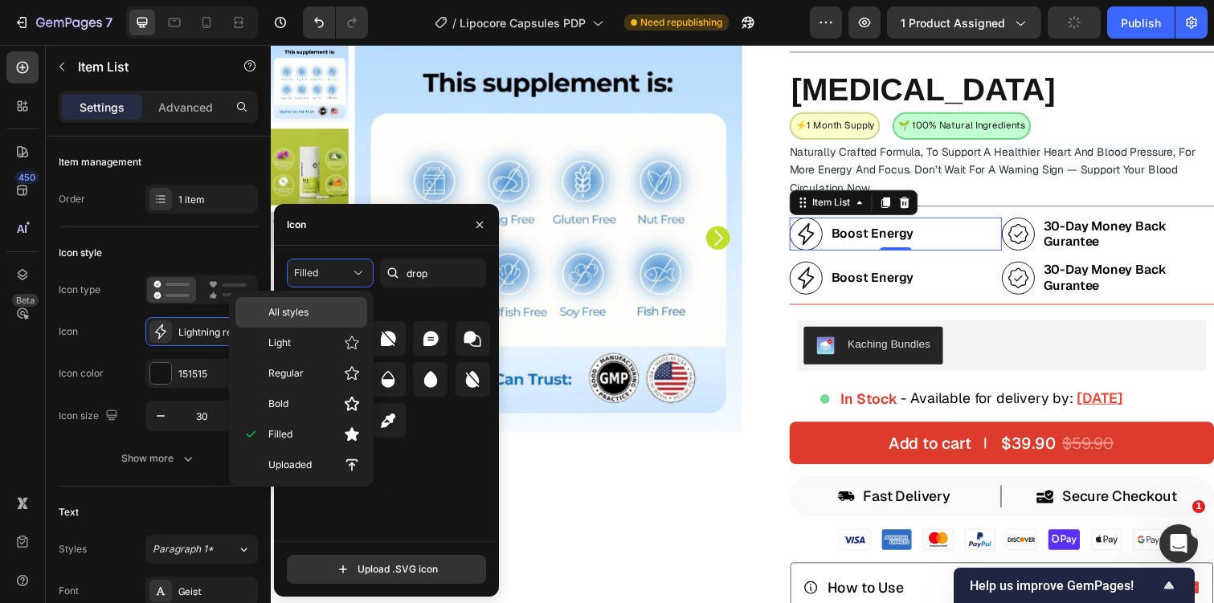
click at [323, 311] on p "All styles" at bounding box center [314, 312] width 92 height 14
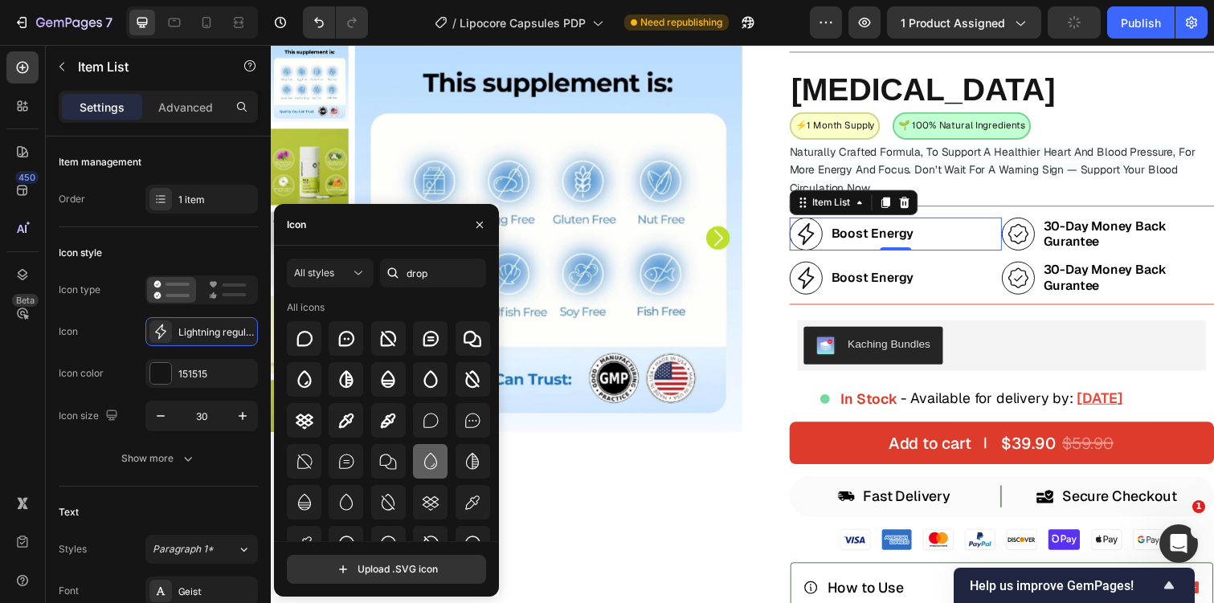
click at [428, 464] on icon at bounding box center [430, 461] width 19 height 19
click at [899, 234] on strong "Boost Energy" at bounding box center [886, 238] width 84 height 17
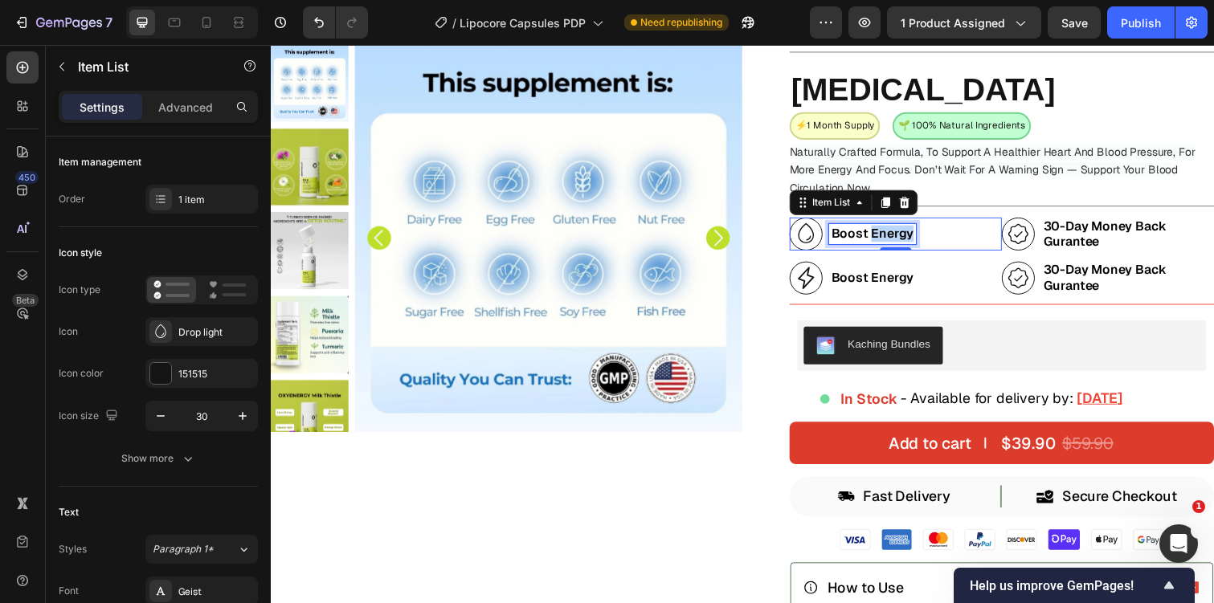
click at [899, 234] on strong "Boost Energy" at bounding box center [886, 238] width 84 height 17
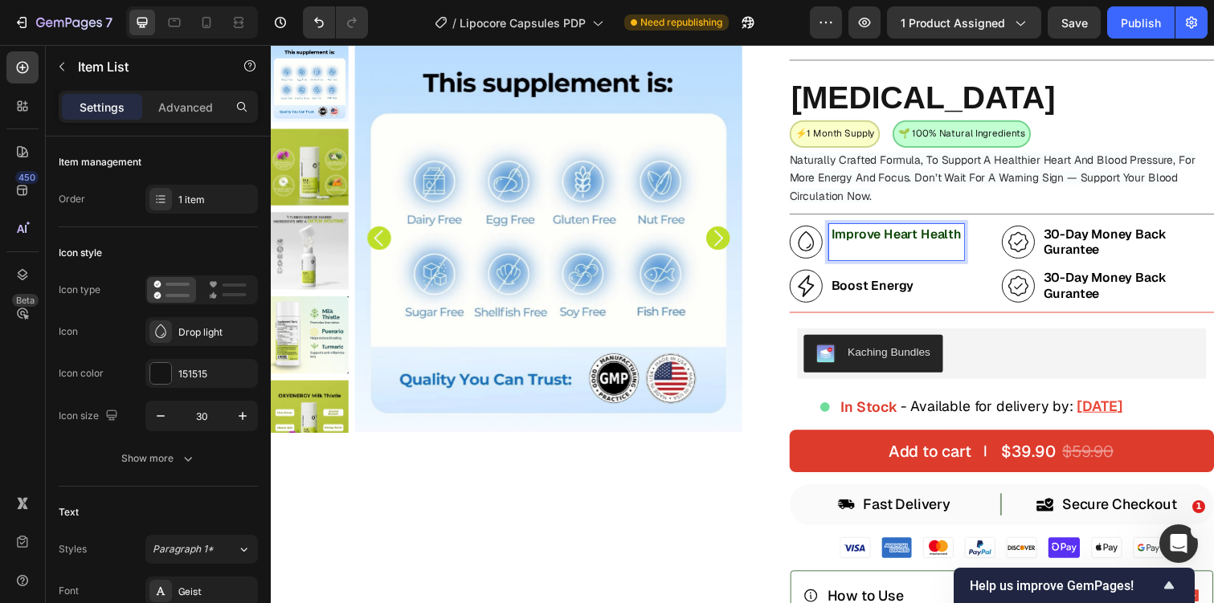
scroll to position [125, 0]
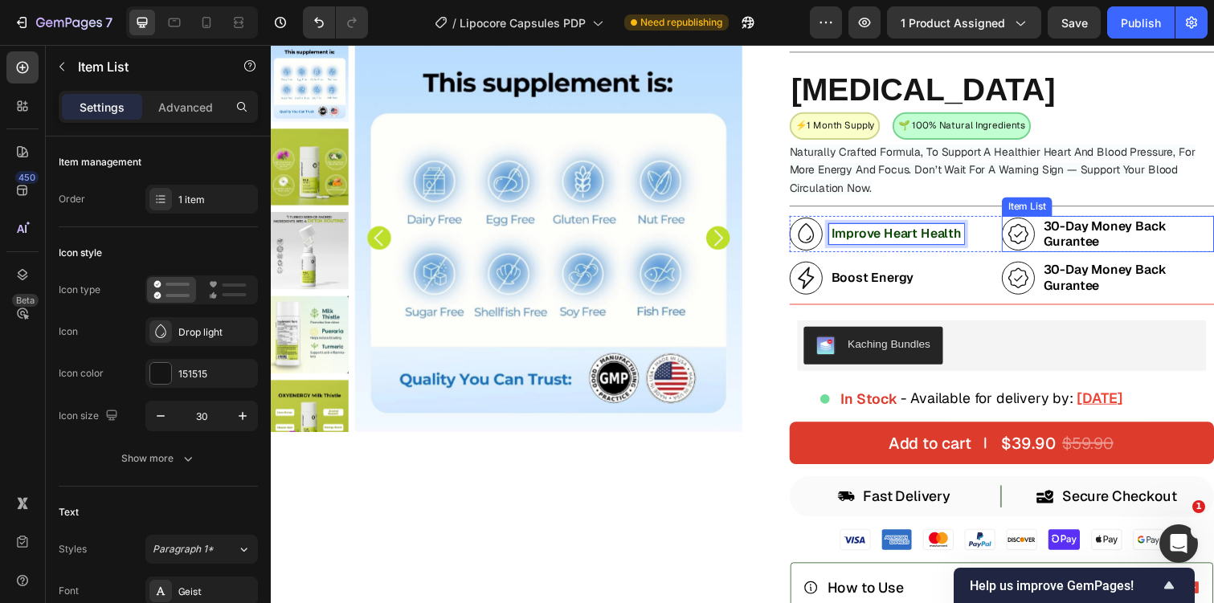
click at [1037, 235] on icon at bounding box center [1035, 239] width 24 height 24
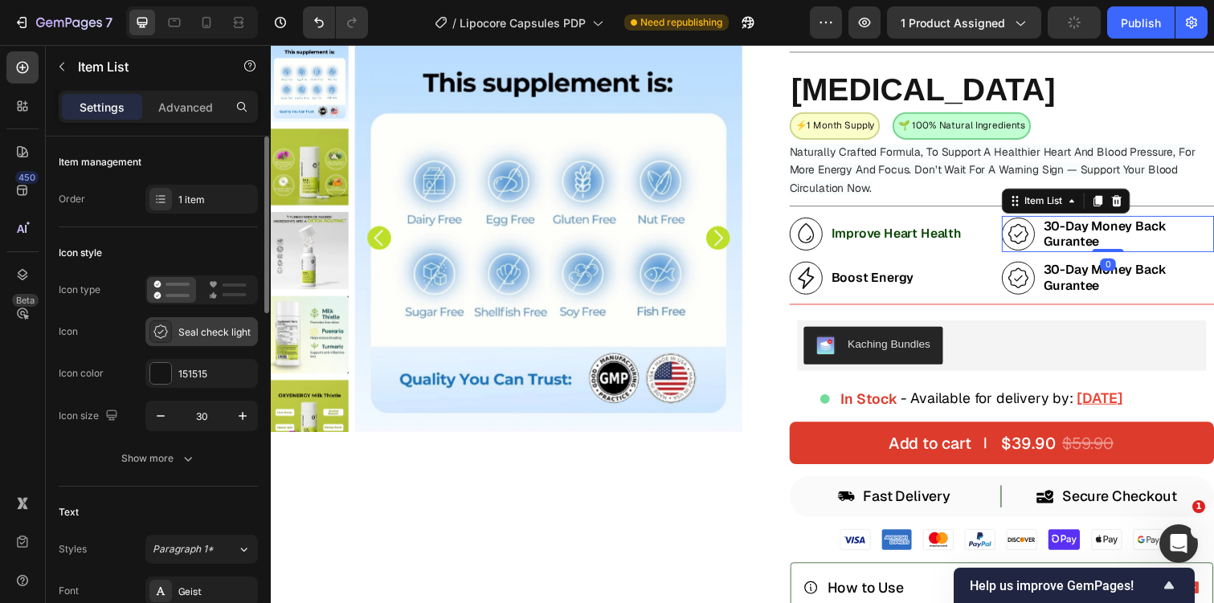
click at [202, 326] on div "Seal check light" at bounding box center [216, 332] width 76 height 14
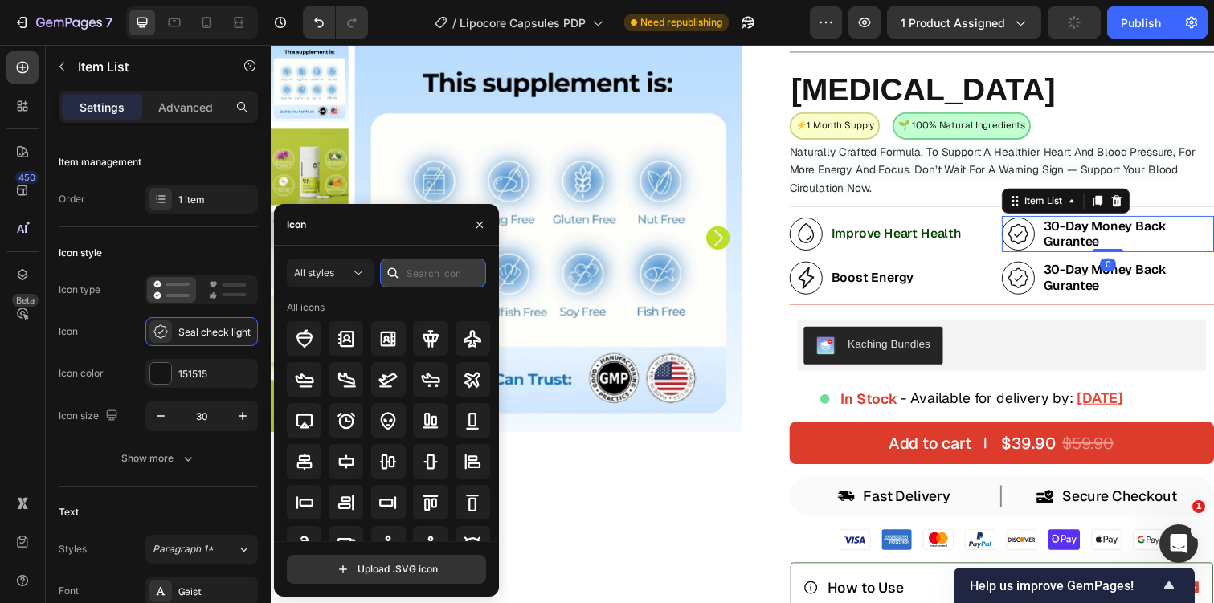
click at [425, 269] on input "text" at bounding box center [433, 273] width 106 height 29
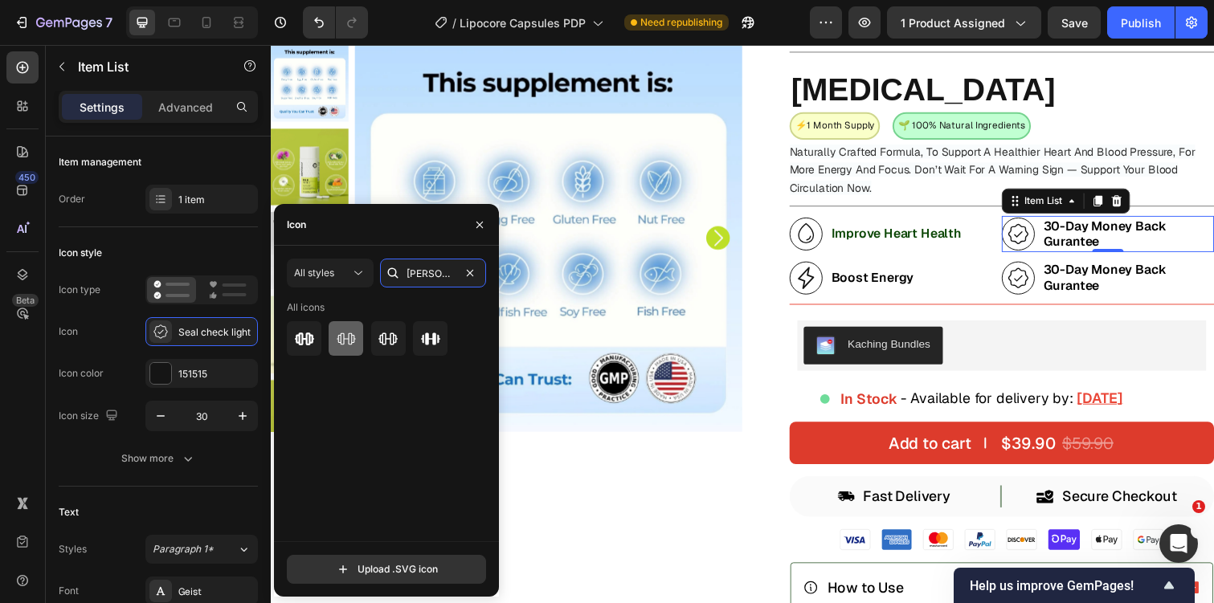
type input "[PERSON_NAME]"
click at [353, 335] on icon at bounding box center [346, 339] width 19 height 12
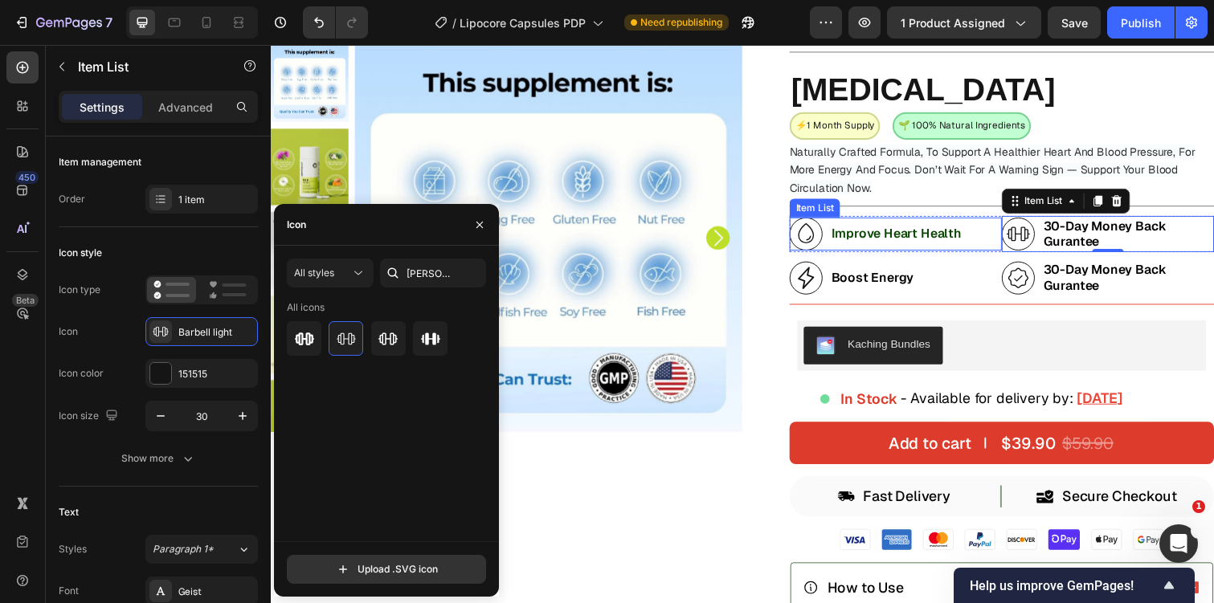
click at [883, 235] on strong "Improve Heart Health" at bounding box center [910, 238] width 133 height 17
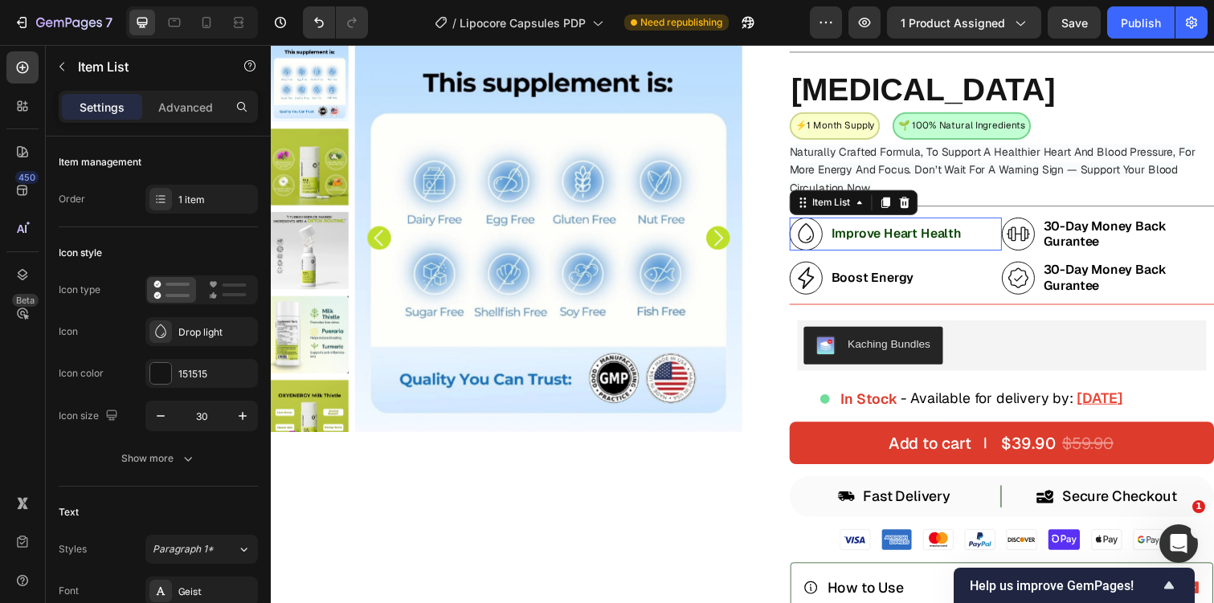
click at [883, 235] on strong "Improve Heart Health" at bounding box center [910, 238] width 133 height 17
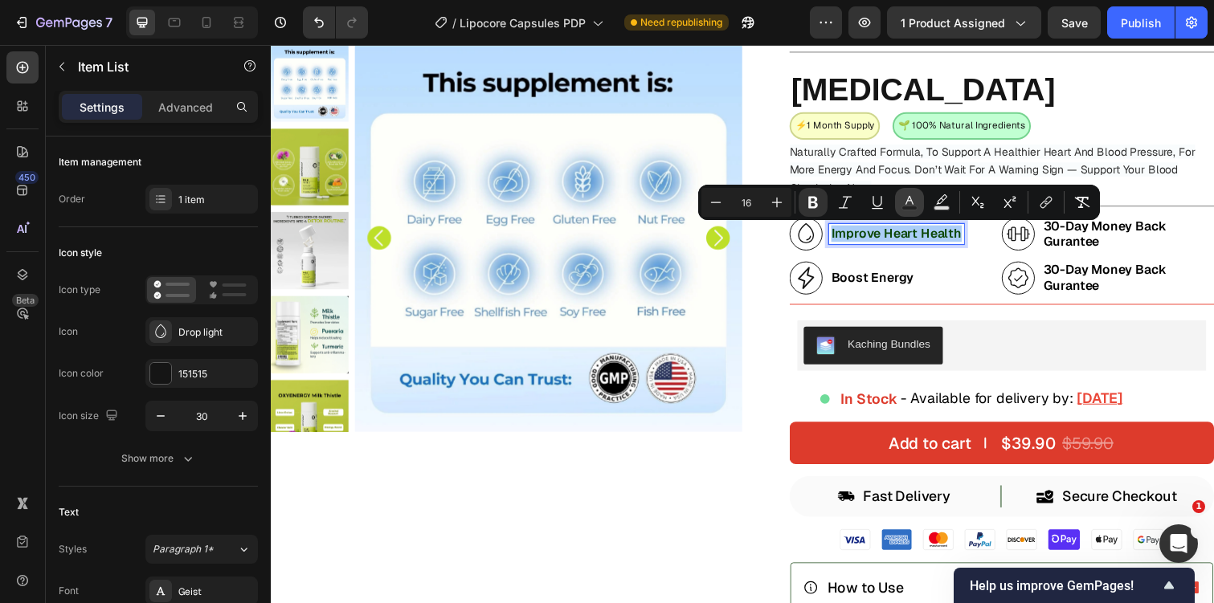
click at [899, 206] on button "Text Color" at bounding box center [909, 202] width 29 height 29
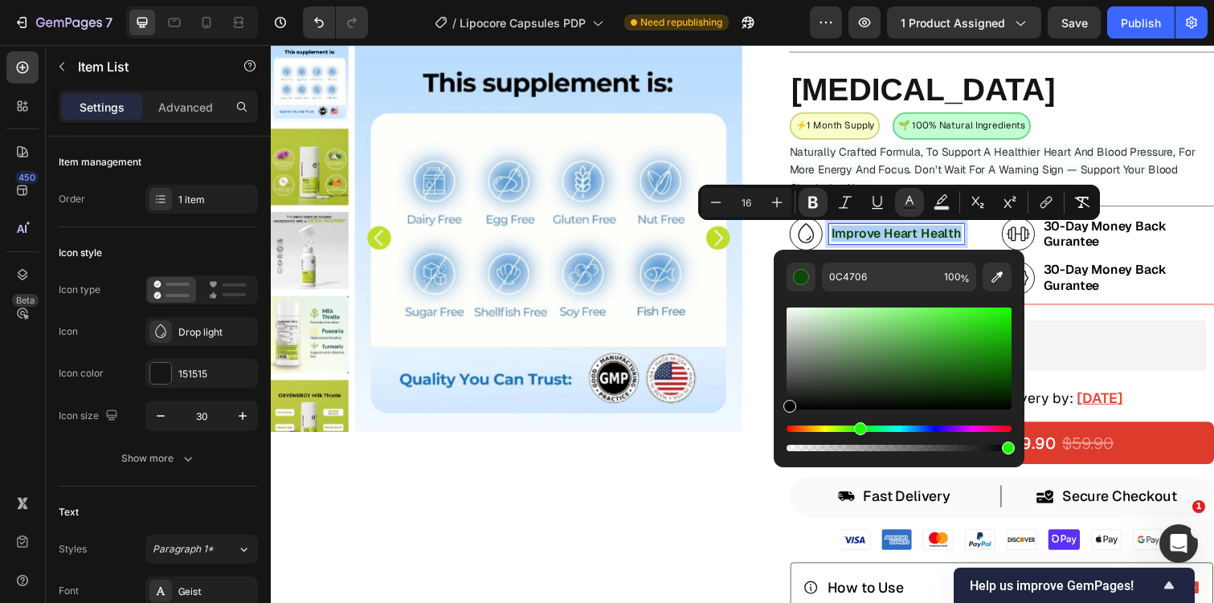
drag, startPoint x: 809, startPoint y: 356, endPoint x: 775, endPoint y: 419, distance: 71.2
click at [775, 419] on div "0C4706 100 %" at bounding box center [899, 352] width 251 height 205
type input "000000"
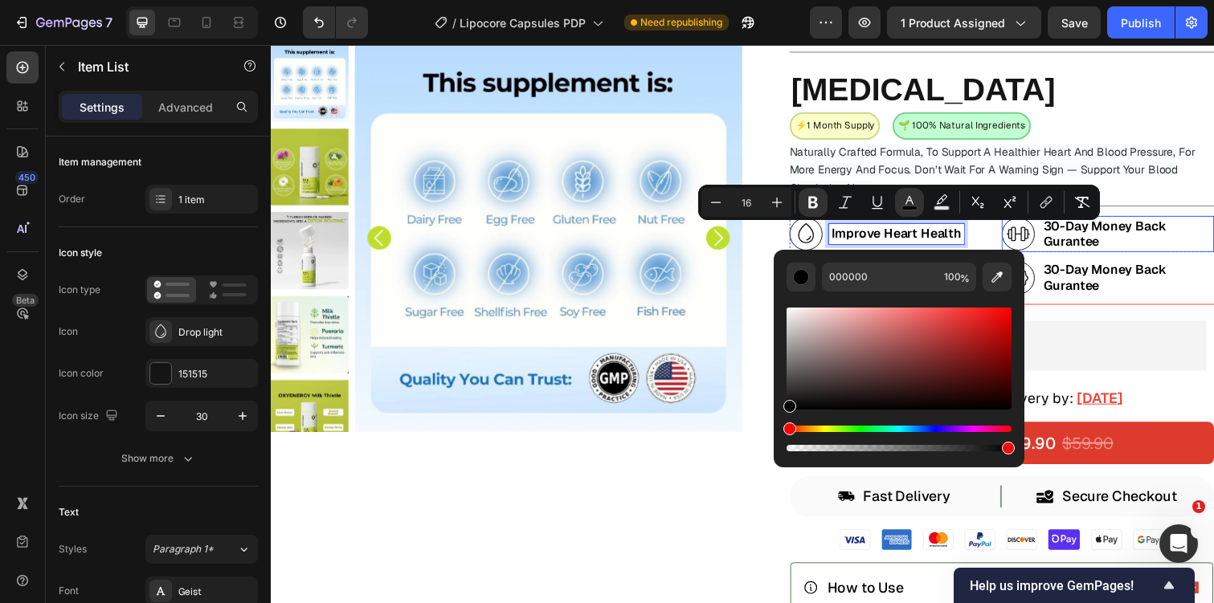
click at [1114, 235] on strong "30-Day Money Back Gurantee" at bounding box center [1122, 238] width 125 height 33
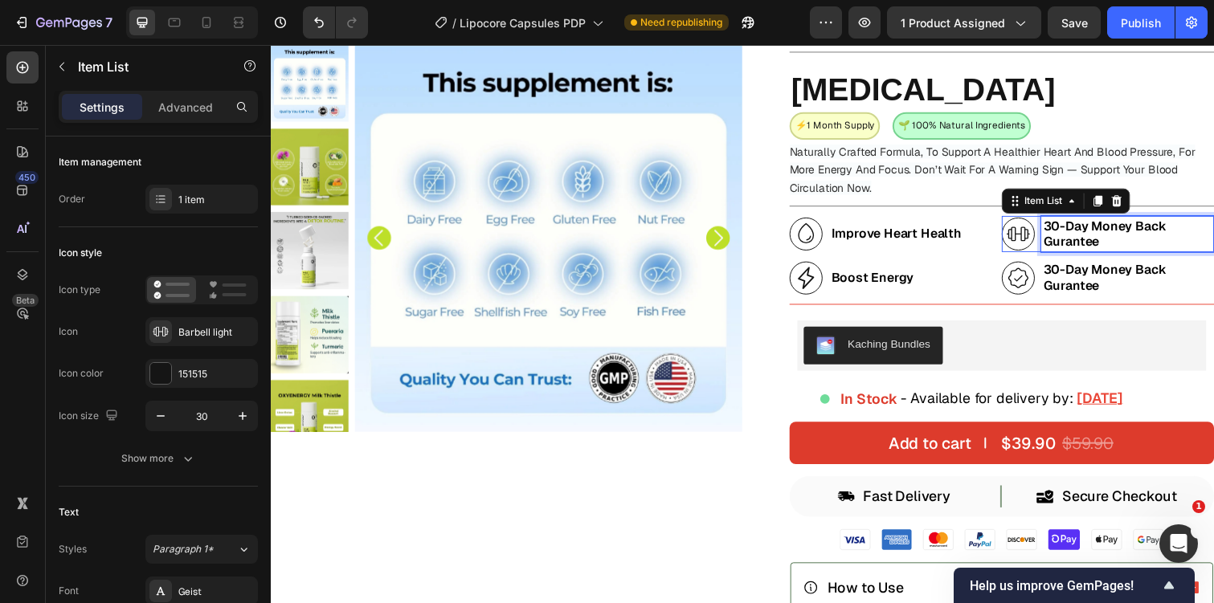
click at [1114, 235] on strong "30-Day Money Back Gurantee" at bounding box center [1122, 238] width 125 height 33
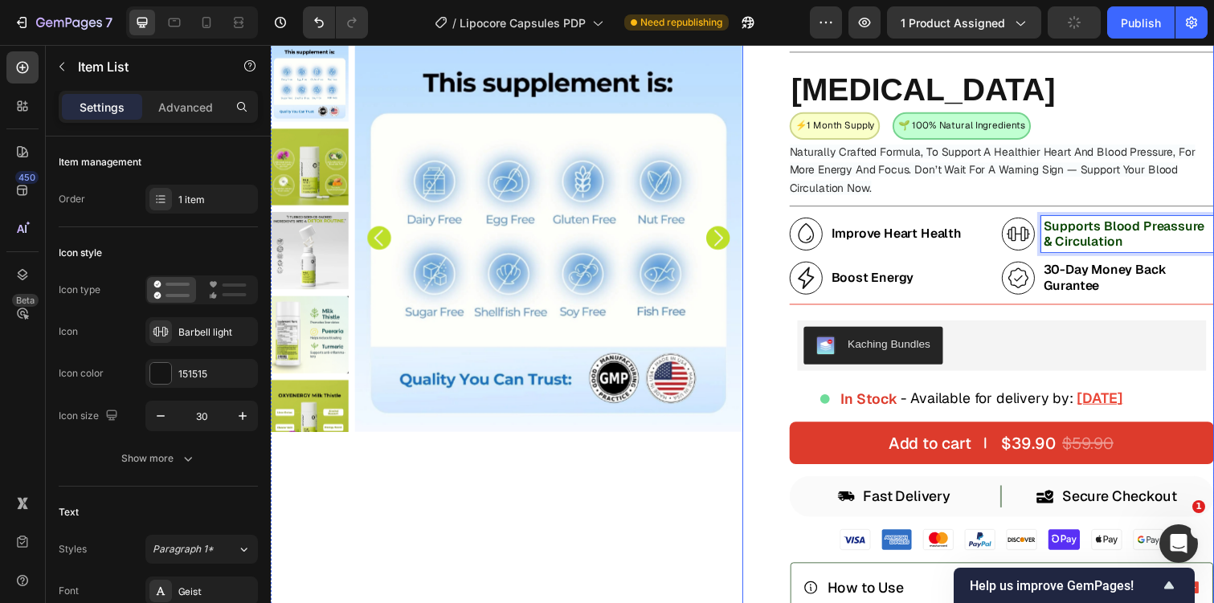
click at [1101, 242] on strong "Supports Blood Preassure & Circulation" at bounding box center [1142, 238] width 165 height 33
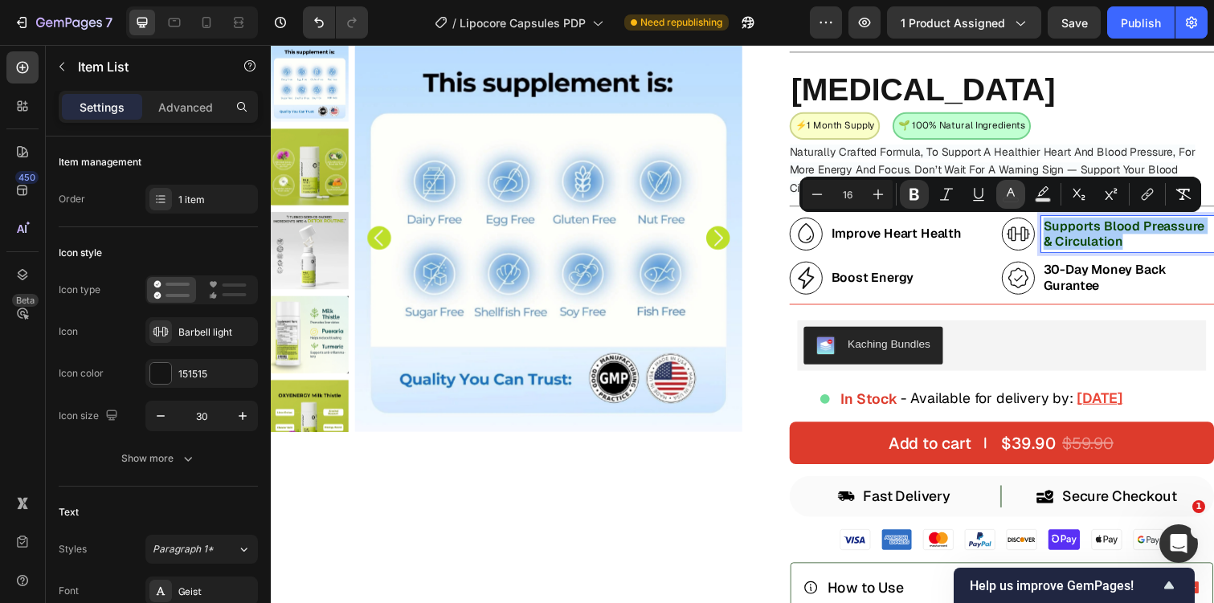
click at [1003, 192] on icon "Editor contextual toolbar" at bounding box center [1011, 194] width 16 height 16
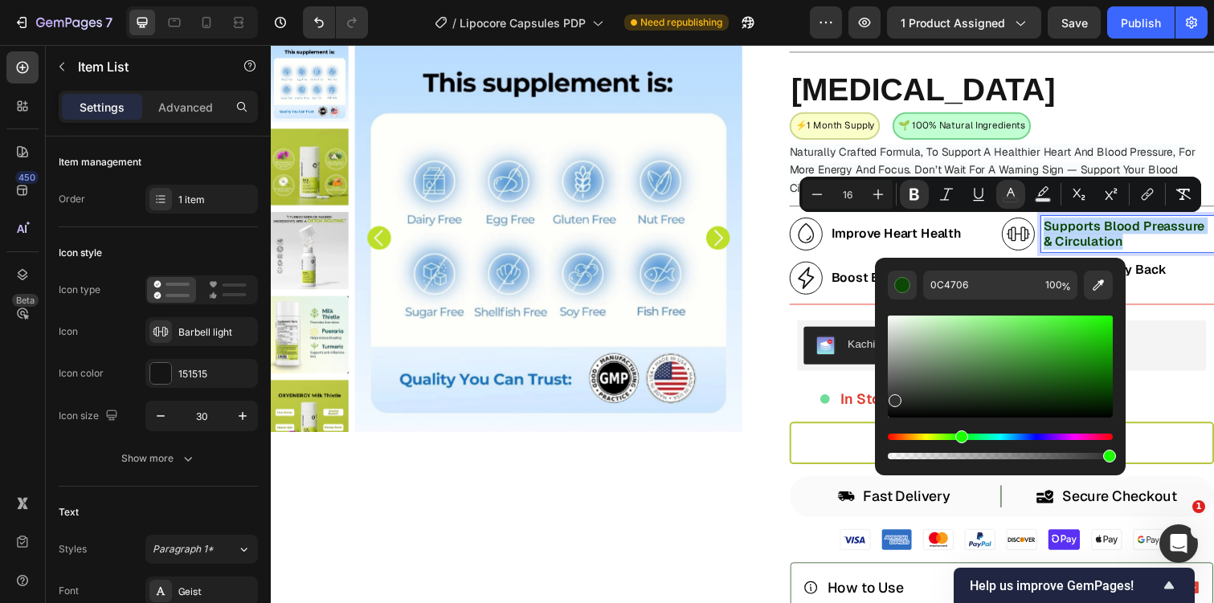
type input "0A0A0A"
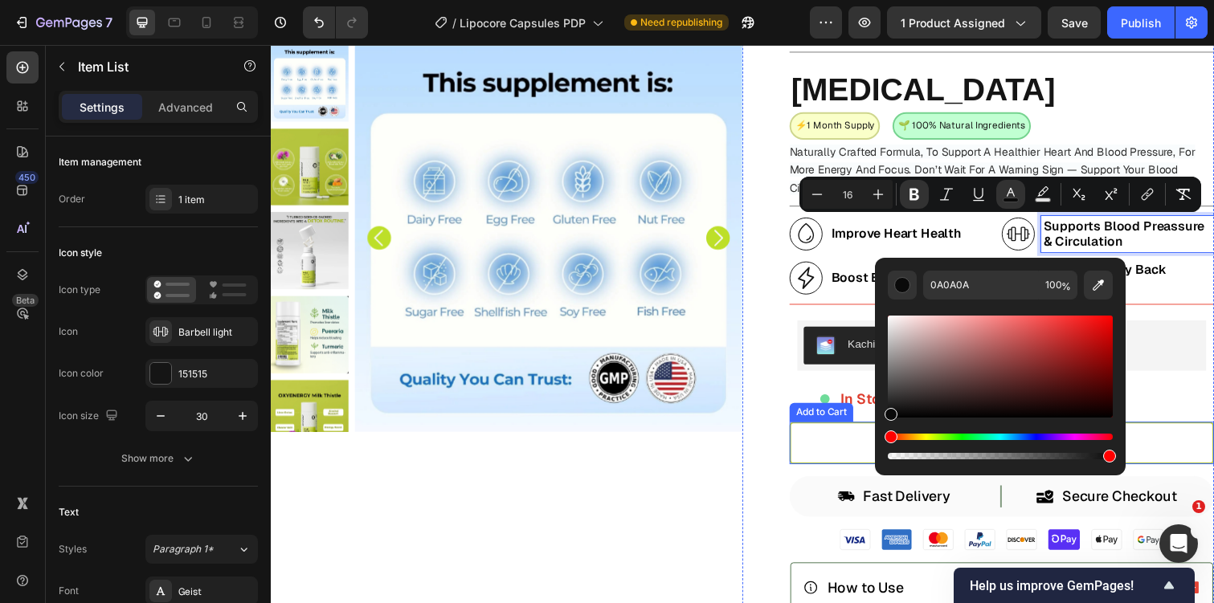
drag, startPoint x: 1175, startPoint y: 435, endPoint x: 883, endPoint y: 432, distance: 292.4
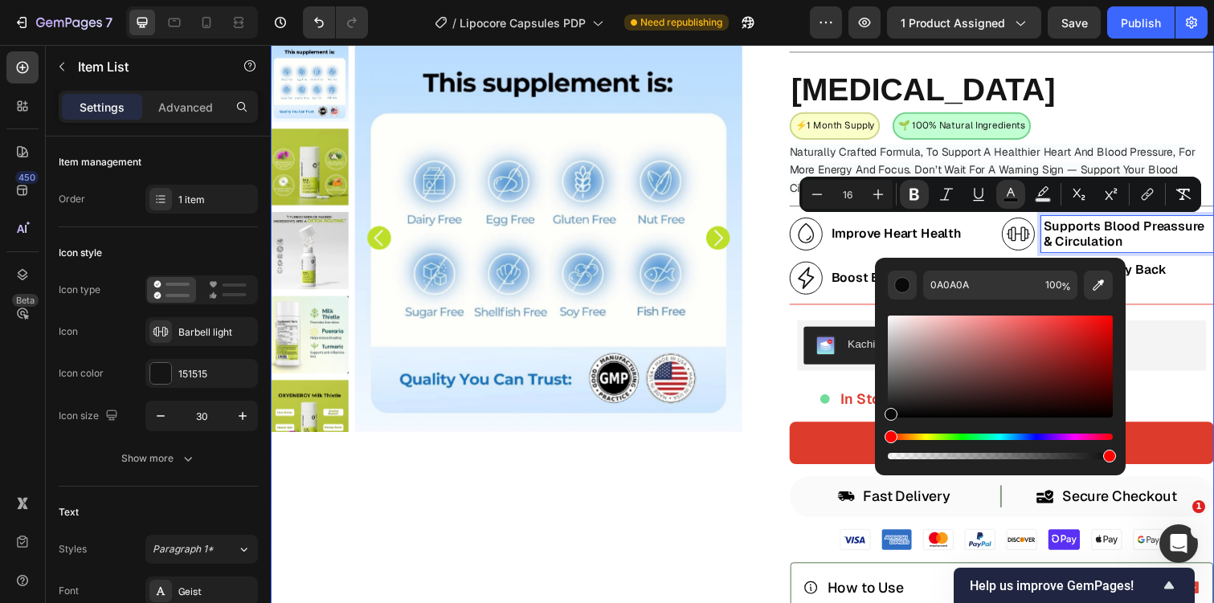
click at [600, 456] on div "Product Images" at bounding box center [512, 575] width 482 height 1135
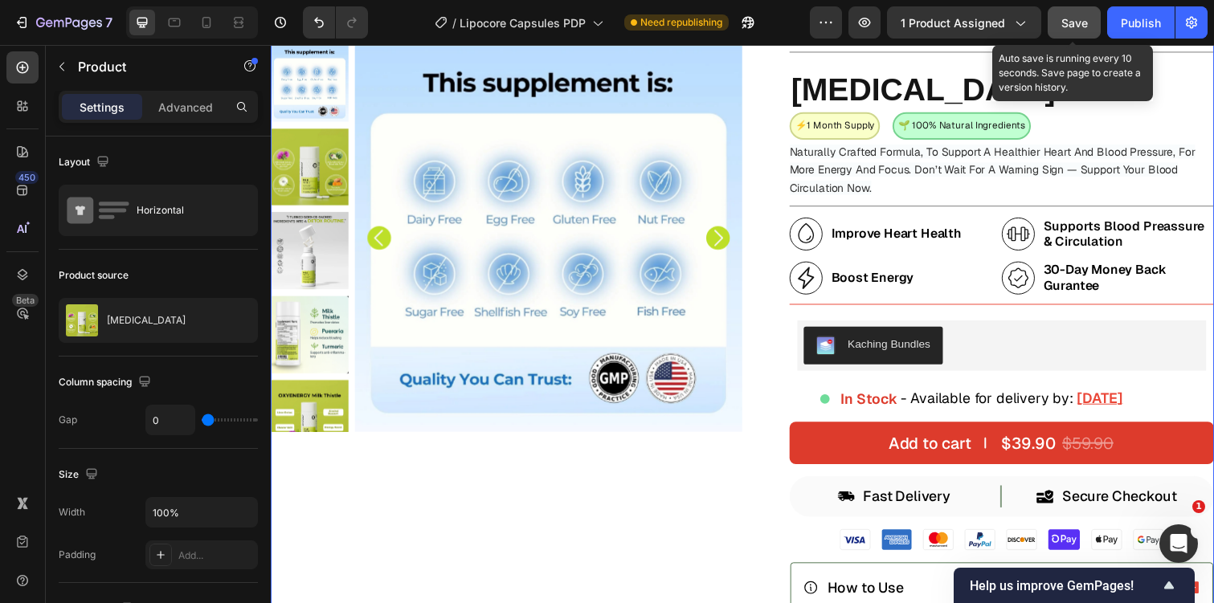
click at [1078, 30] on div "Save" at bounding box center [1074, 22] width 27 height 17
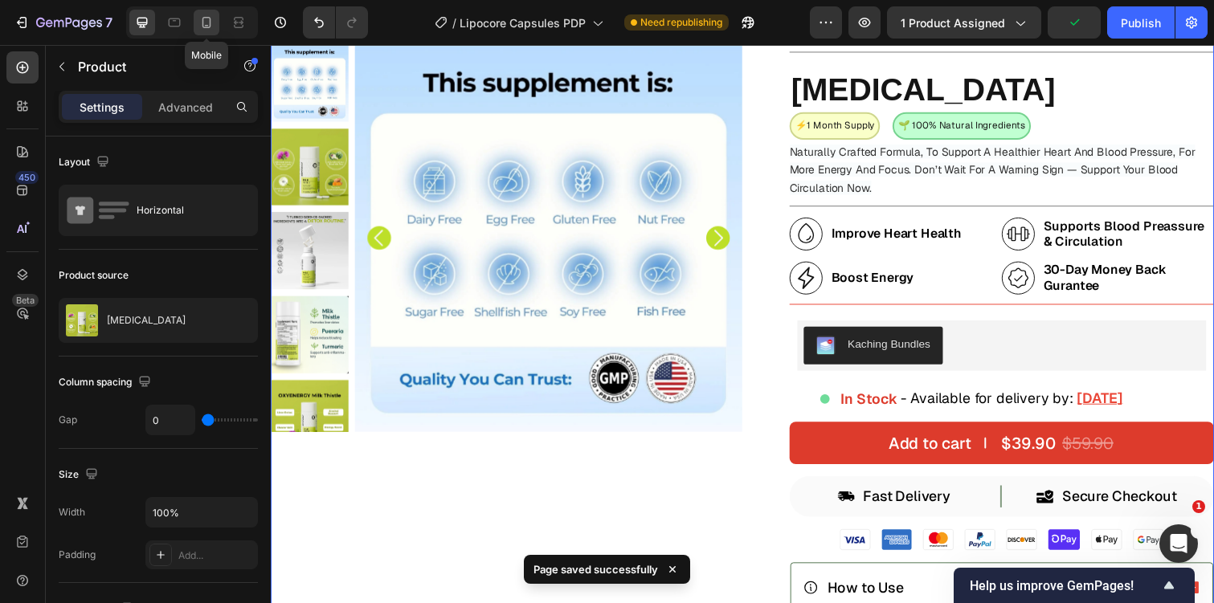
click at [211, 21] on icon at bounding box center [206, 22] width 16 height 16
type input "16"
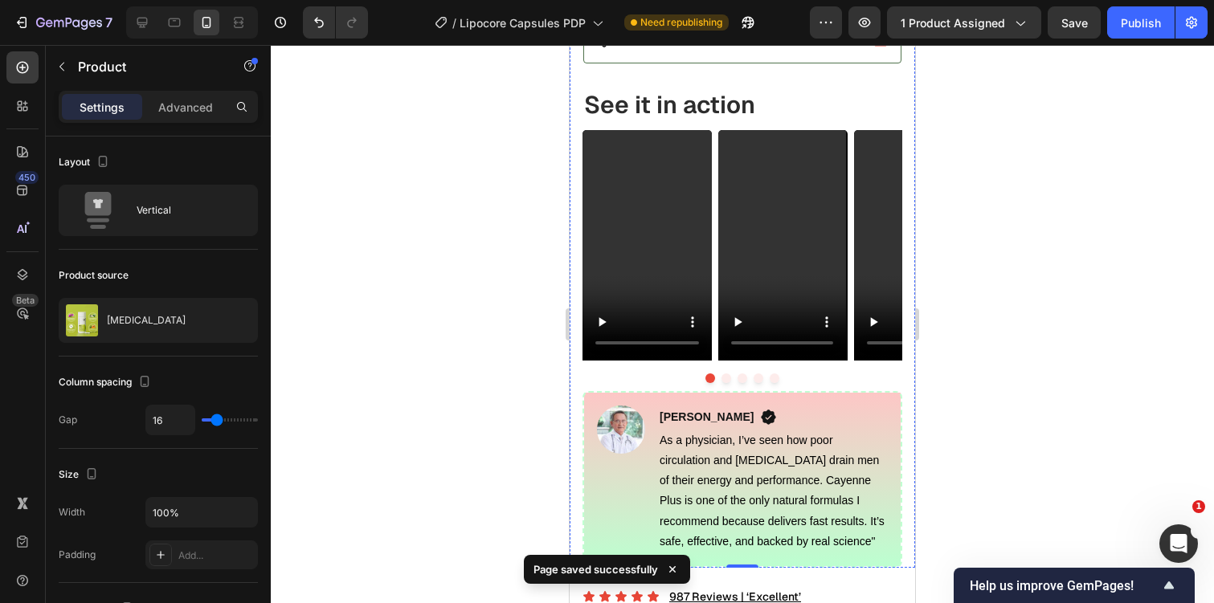
scroll to position [1431, 0]
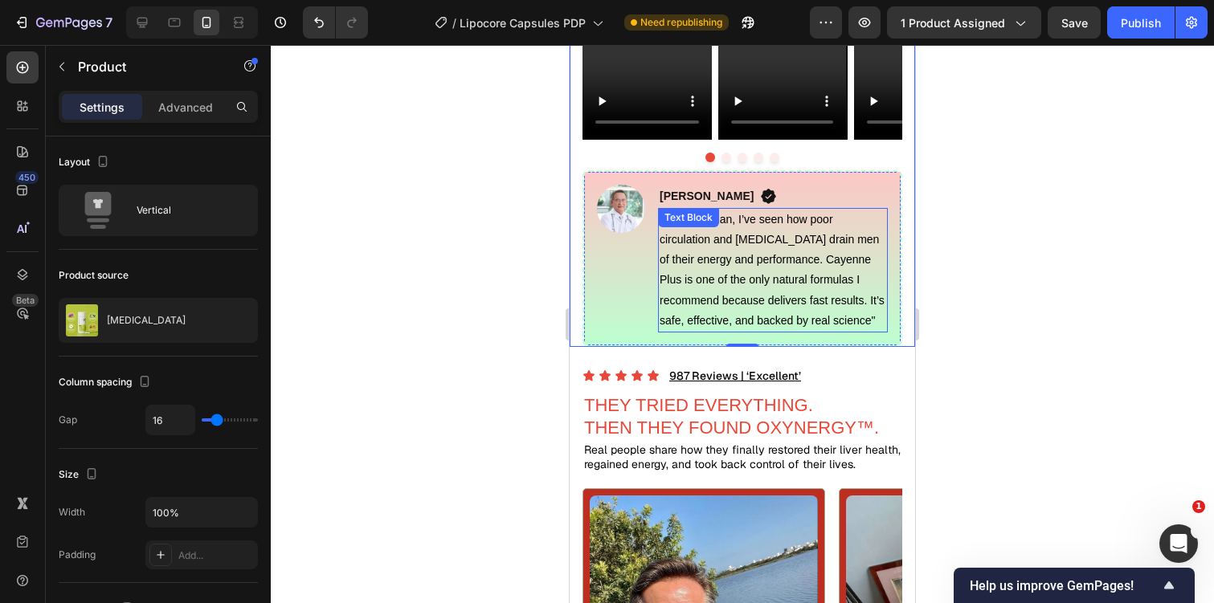
click at [725, 290] on span "As a physician, I’ve seen how poor circulation and high blood pressure drain me…" at bounding box center [772, 270] width 225 height 114
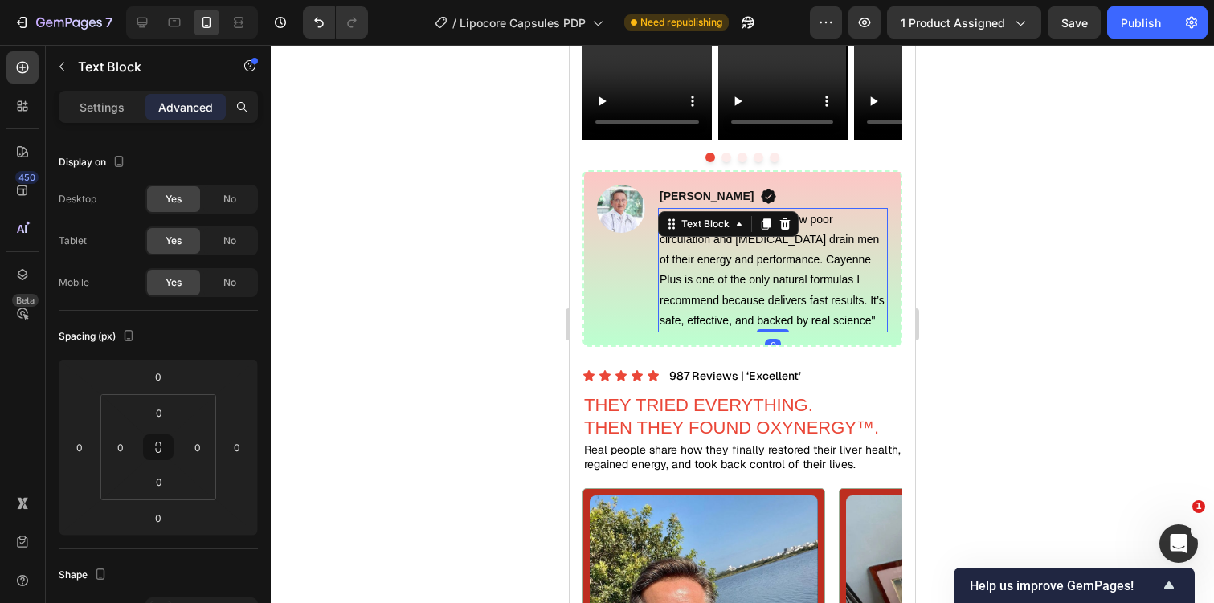
click at [725, 290] on span "As a physician, I’ve seen how poor circulation and high blood pressure drain me…" at bounding box center [772, 270] width 225 height 114
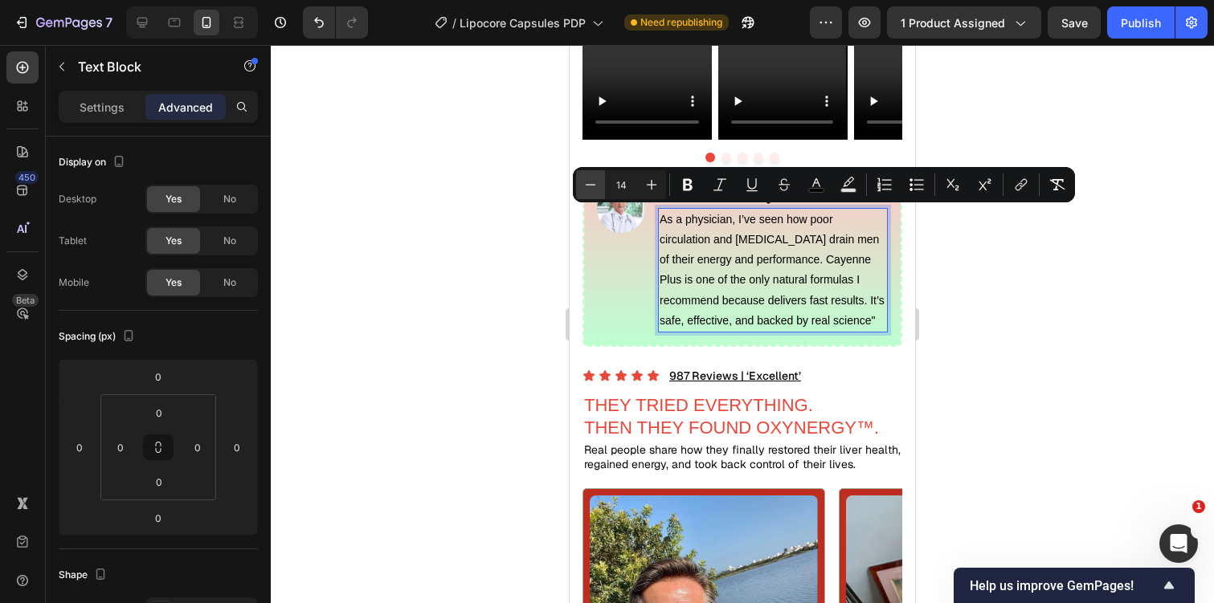
click at [582, 191] on button "Minus" at bounding box center [590, 184] width 29 height 29
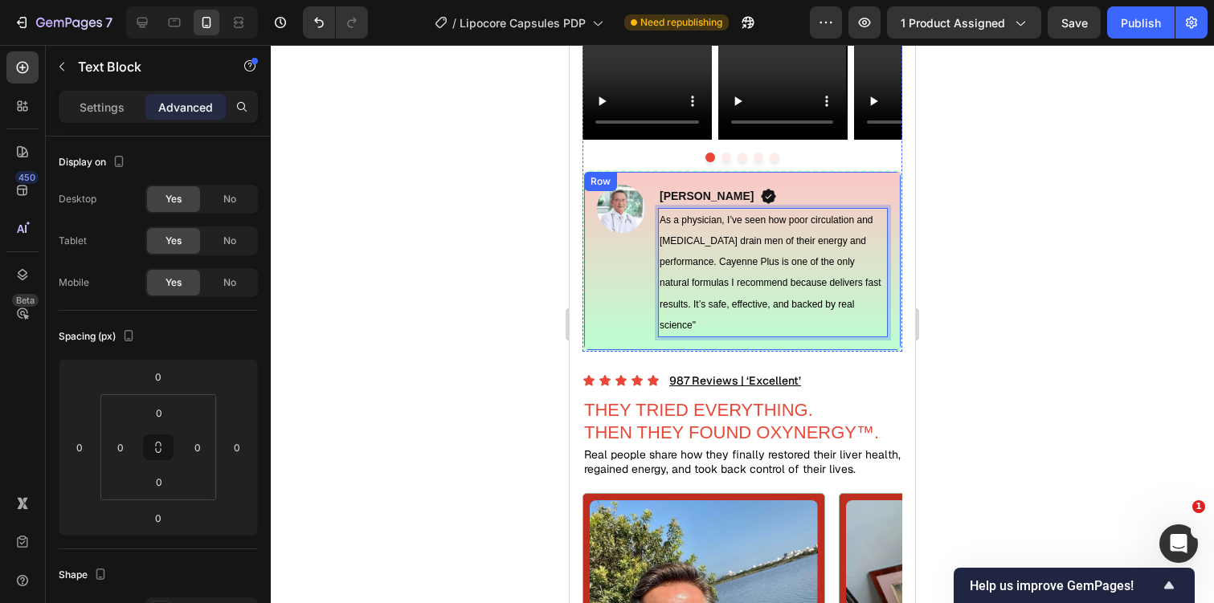
click at [615, 252] on div "Image" at bounding box center [621, 261] width 48 height 153
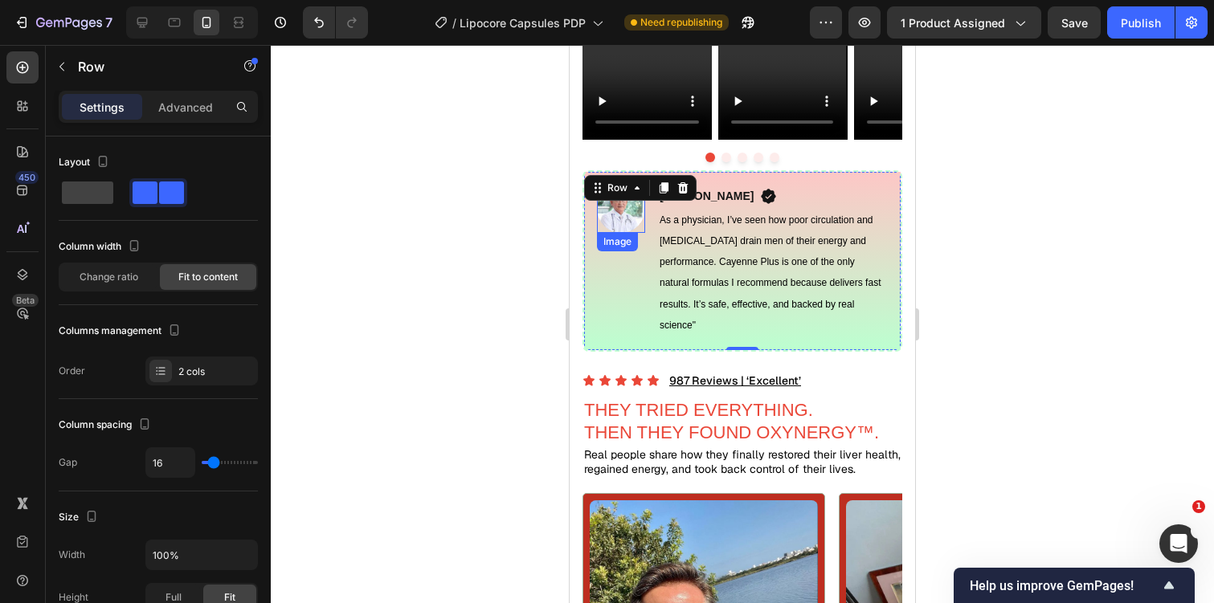
click at [632, 206] on img at bounding box center [621, 209] width 48 height 48
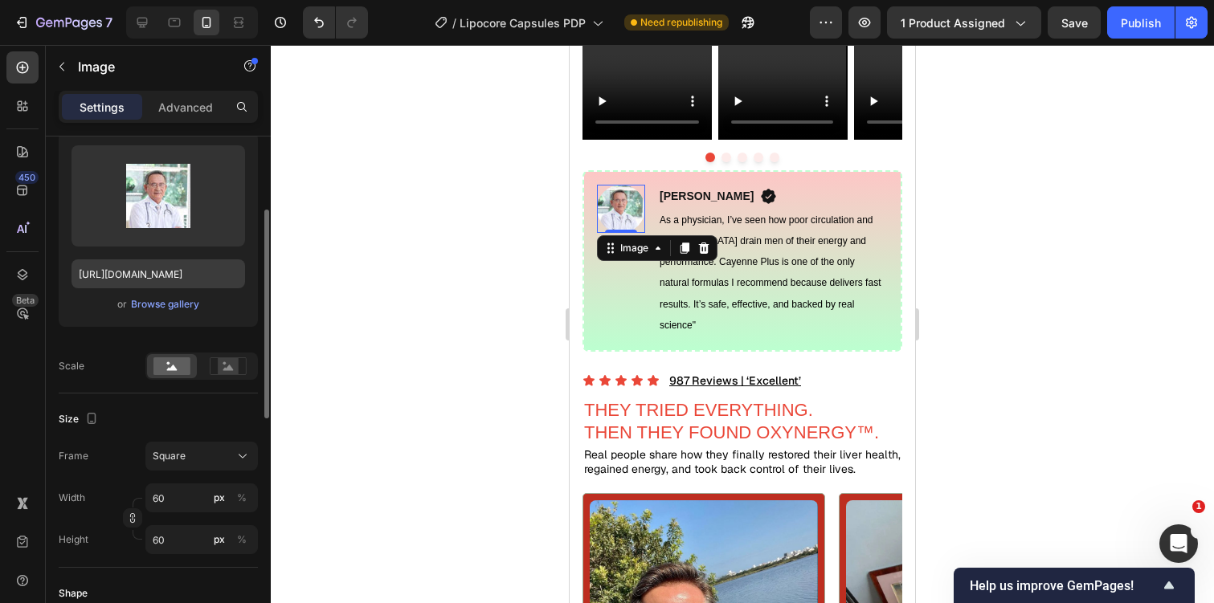
scroll to position [172, 0]
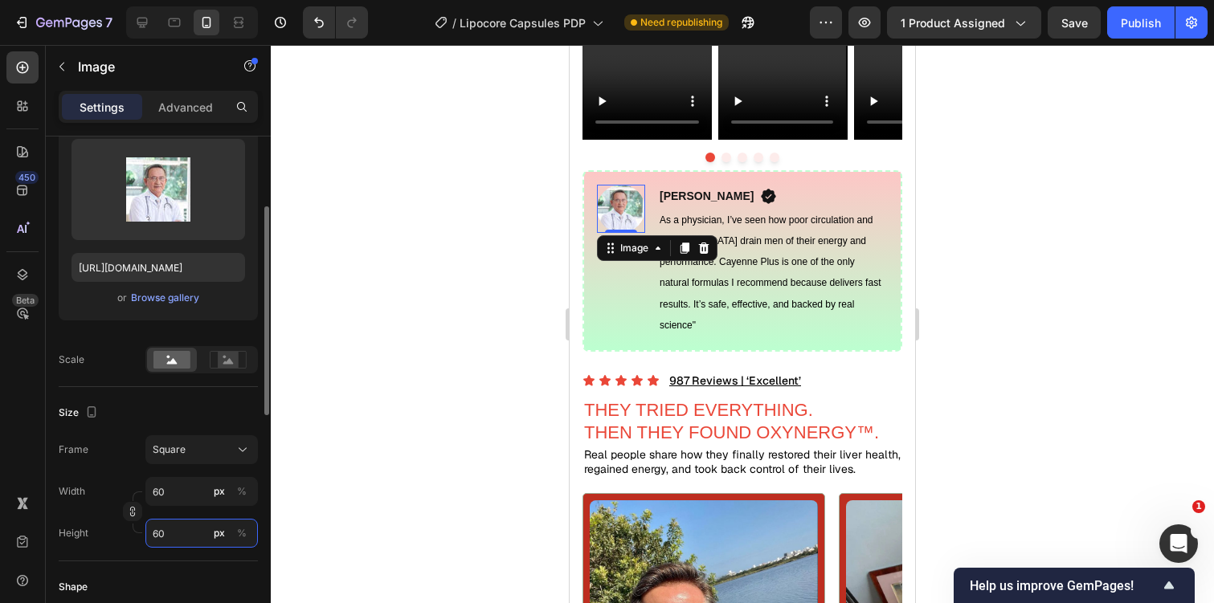
click at [177, 538] on input "60" at bounding box center [201, 533] width 112 height 29
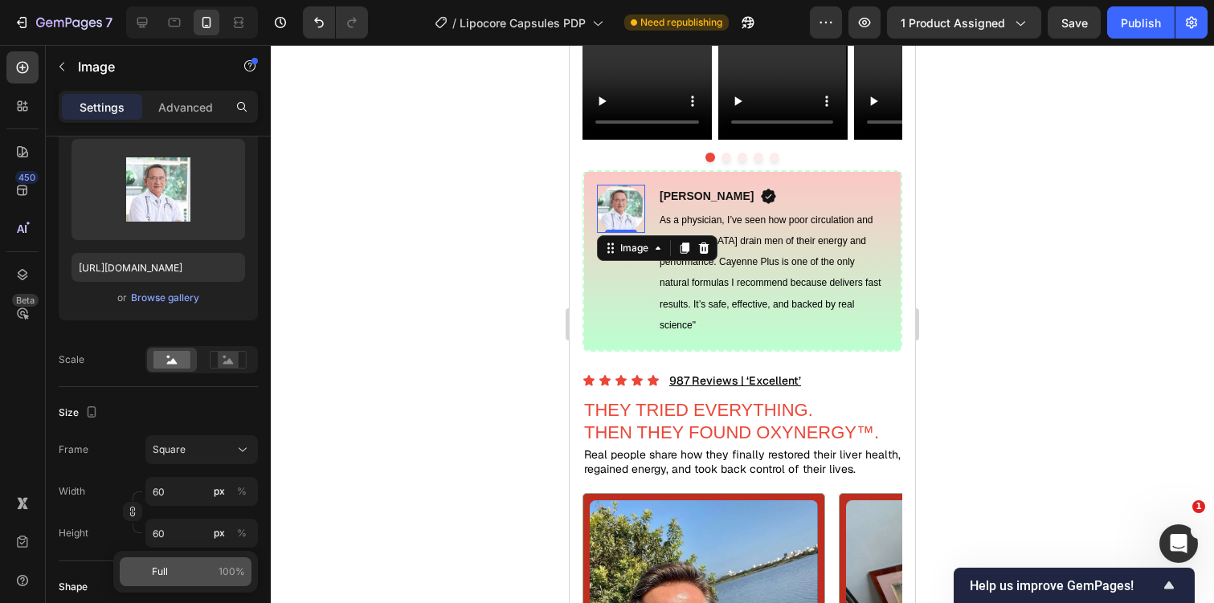
click at [192, 570] on p "Full 100%" at bounding box center [198, 572] width 93 height 14
type input "100"
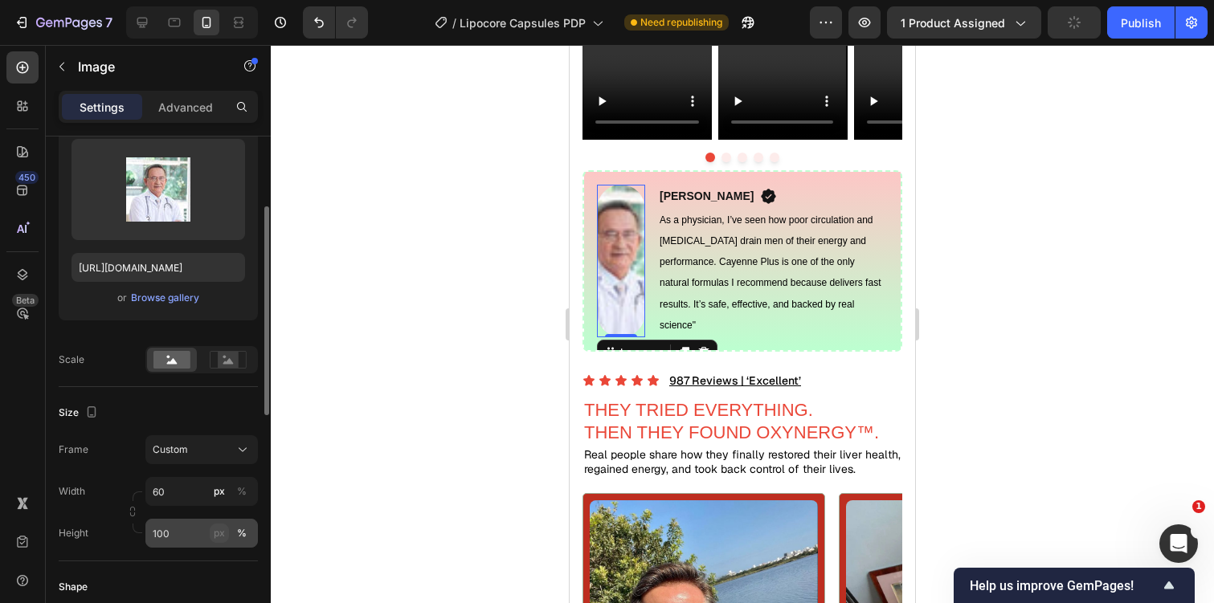
click at [220, 533] on div "px" at bounding box center [219, 533] width 11 height 14
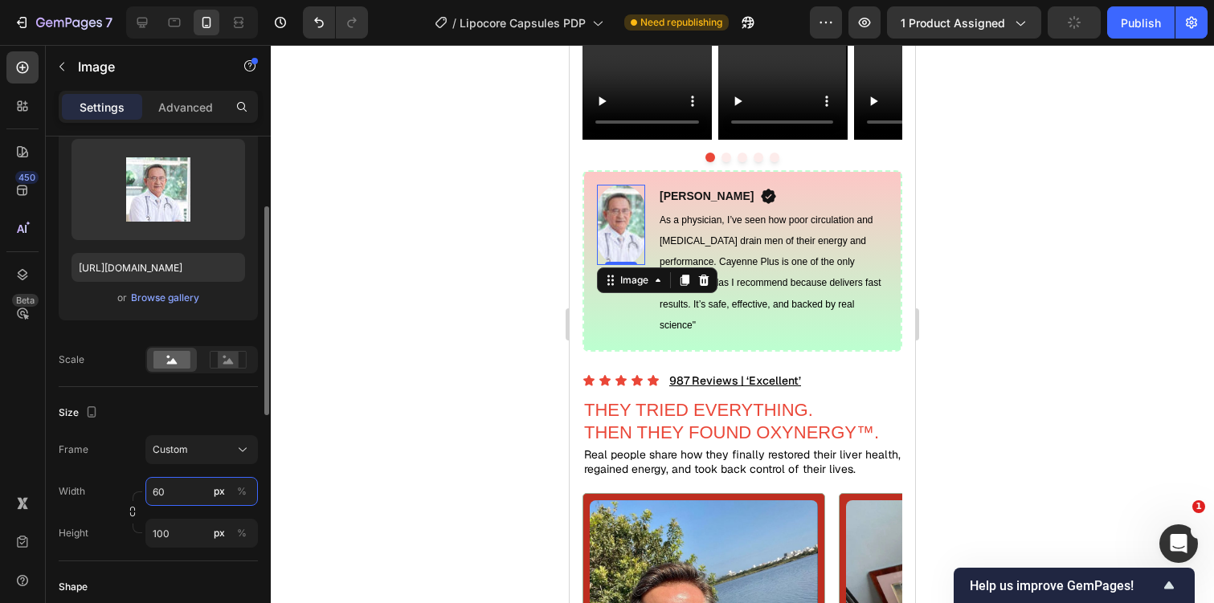
click at [191, 497] on input "60" at bounding box center [201, 491] width 112 height 29
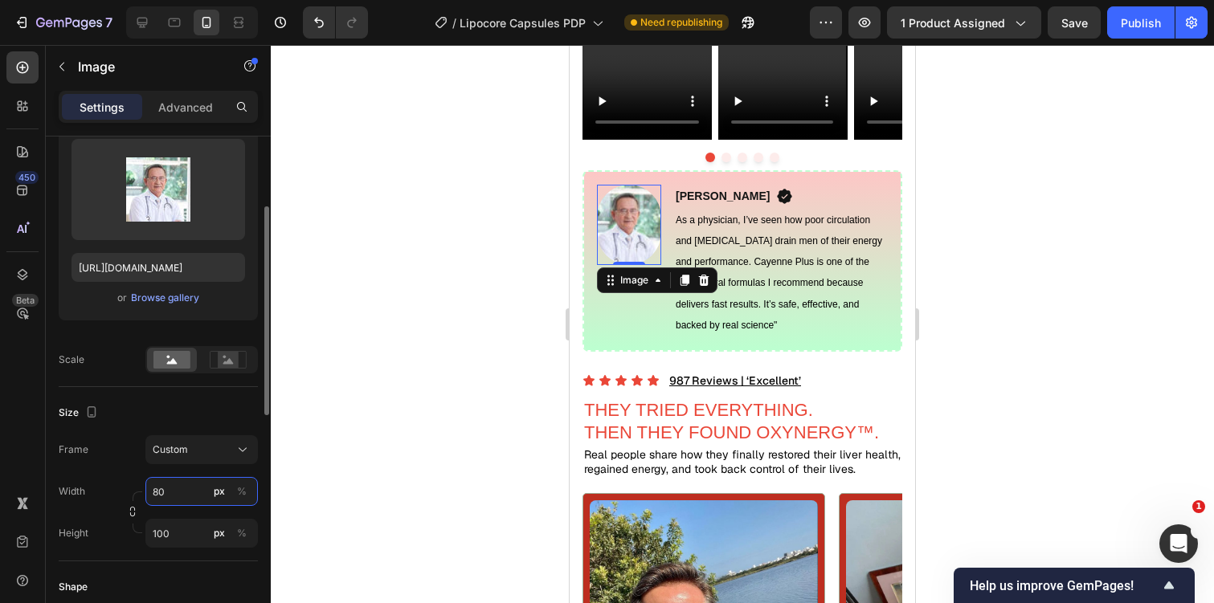
type input "80"
click at [118, 503] on div "Width 80 px %" at bounding box center [158, 491] width 199 height 29
click at [129, 505] on button "button" at bounding box center [132, 511] width 19 height 19
click at [174, 493] on input "80" at bounding box center [201, 491] width 112 height 29
click at [223, 445] on div "Custom 4:5" at bounding box center [192, 450] width 79 height 14
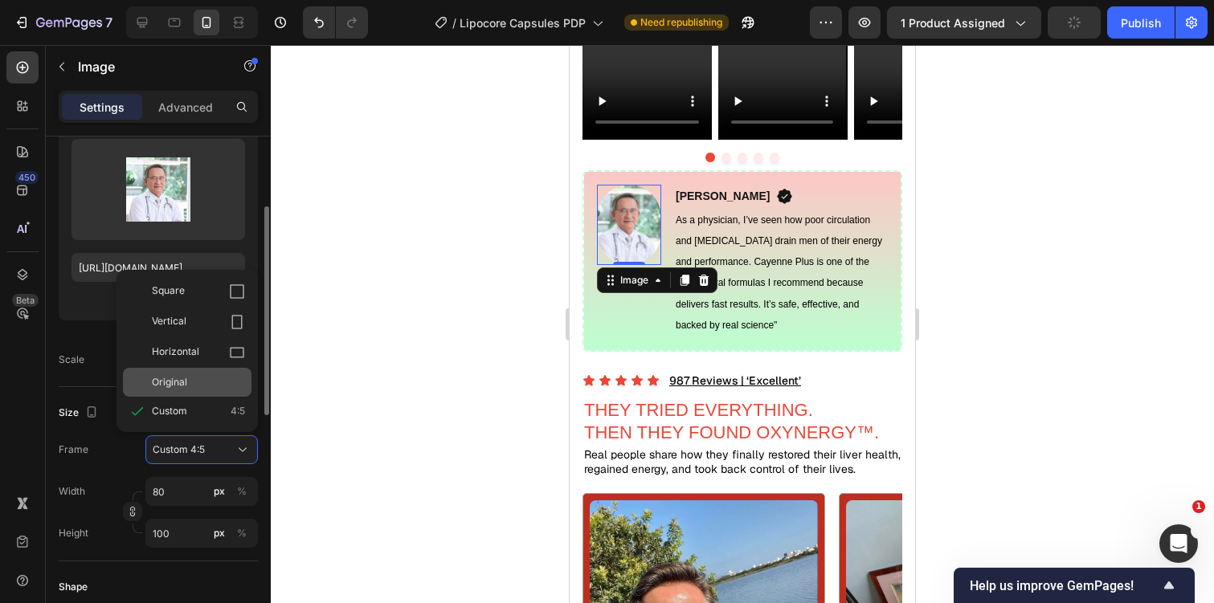
click at [208, 390] on div "Original" at bounding box center [187, 382] width 129 height 29
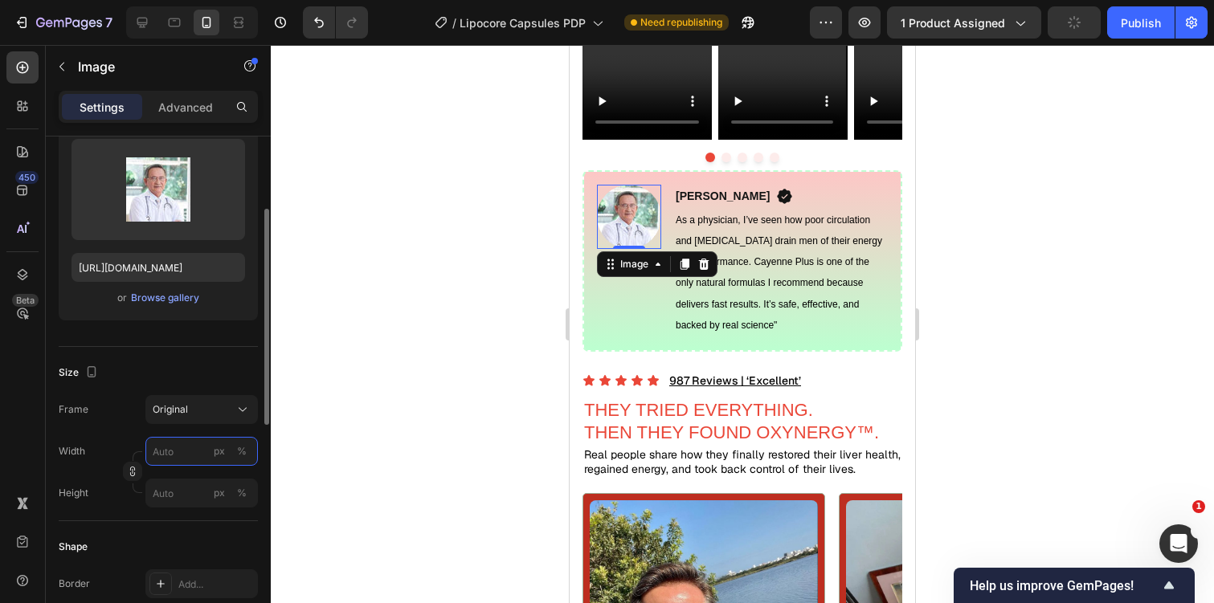
click at [181, 460] on input "px %" at bounding box center [201, 451] width 112 height 29
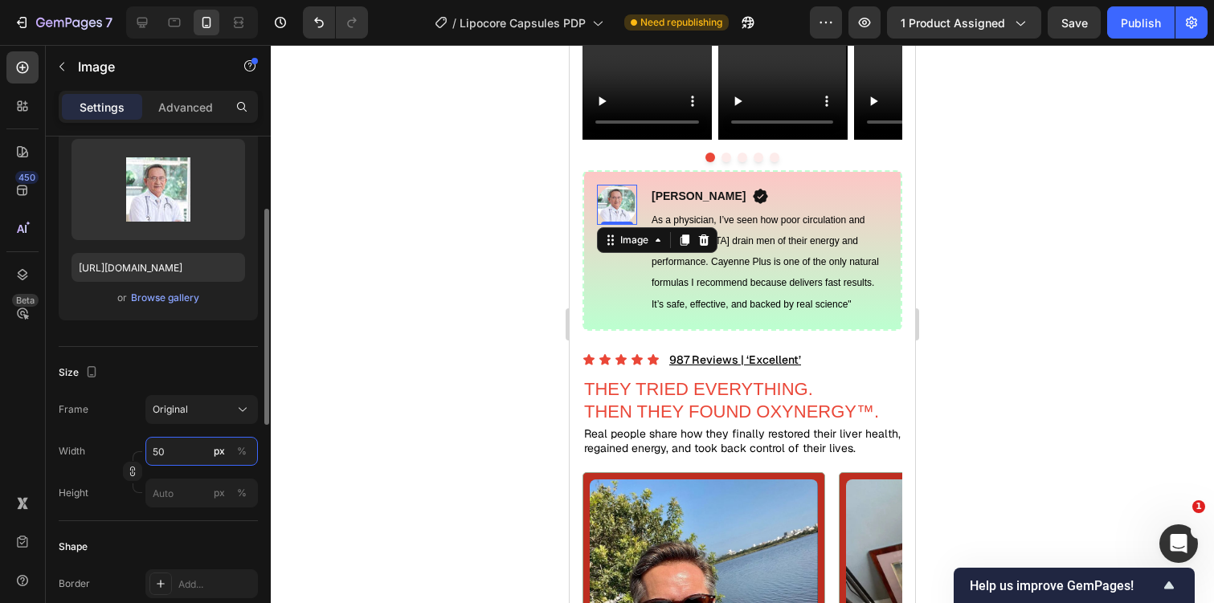
type input "5"
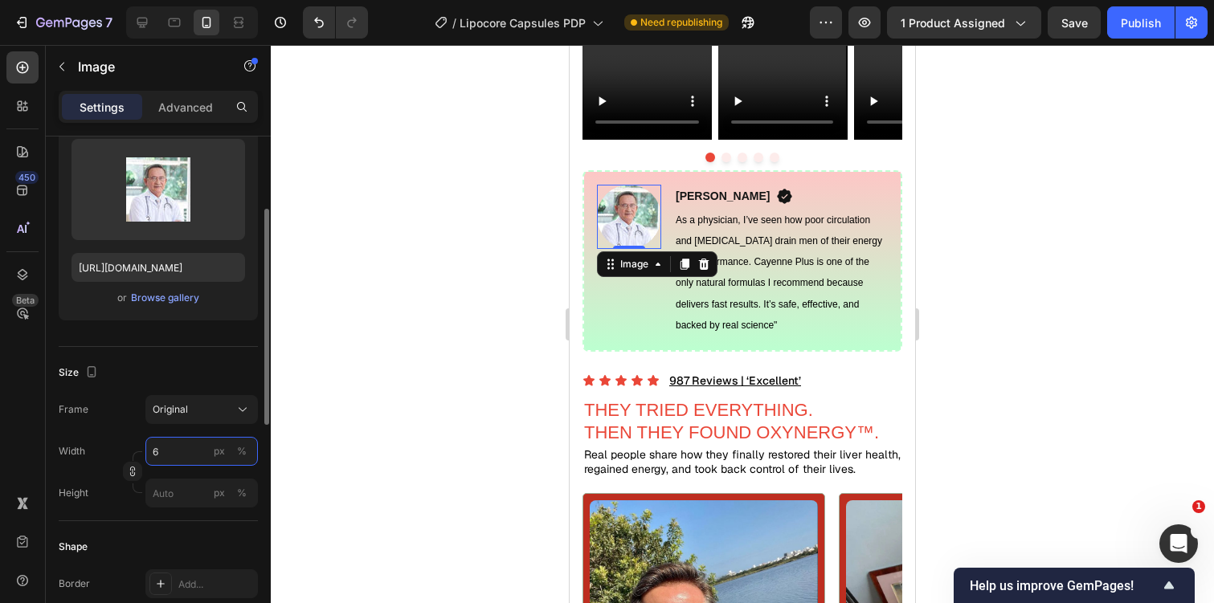
type input "60"
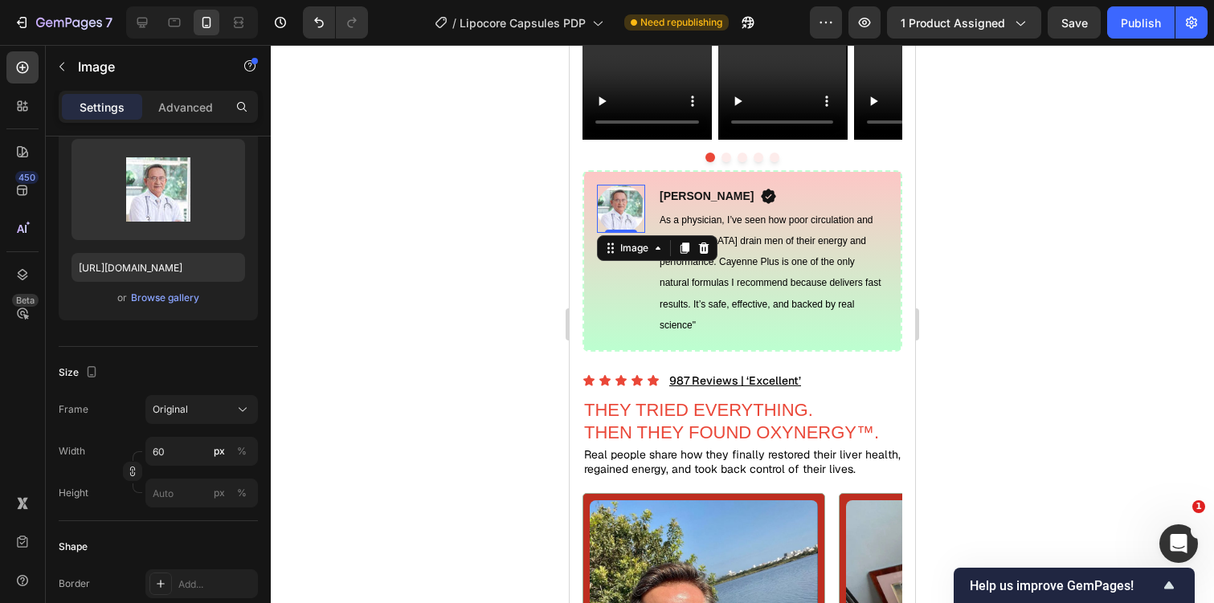
click at [967, 244] on div at bounding box center [742, 324] width 943 height 558
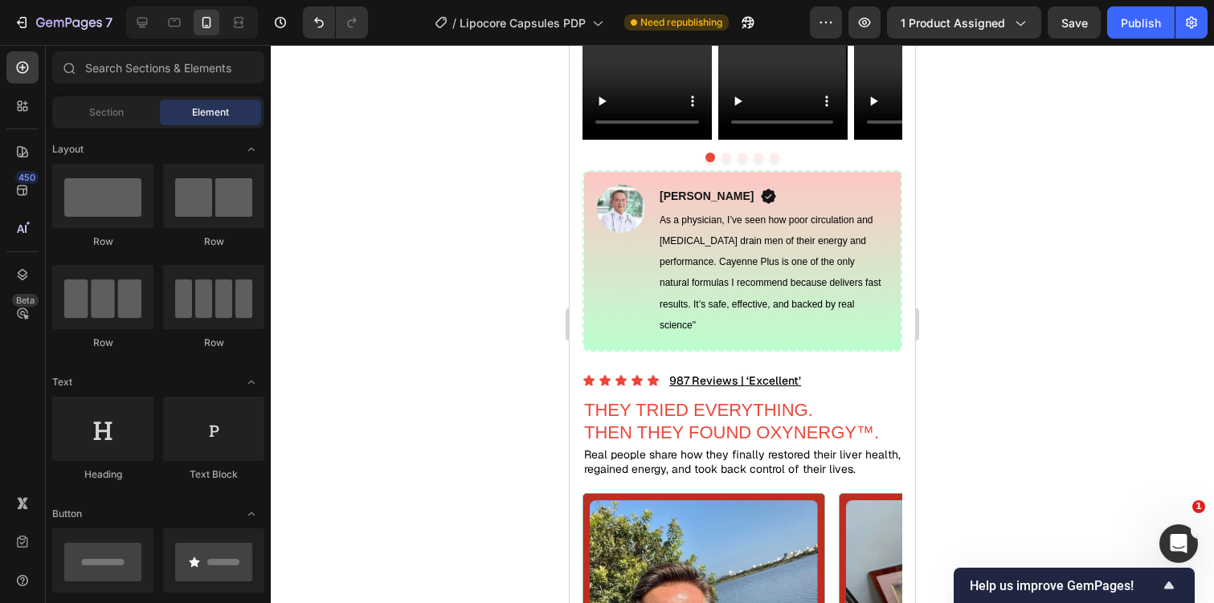
click at [371, 176] on div at bounding box center [742, 324] width 943 height 558
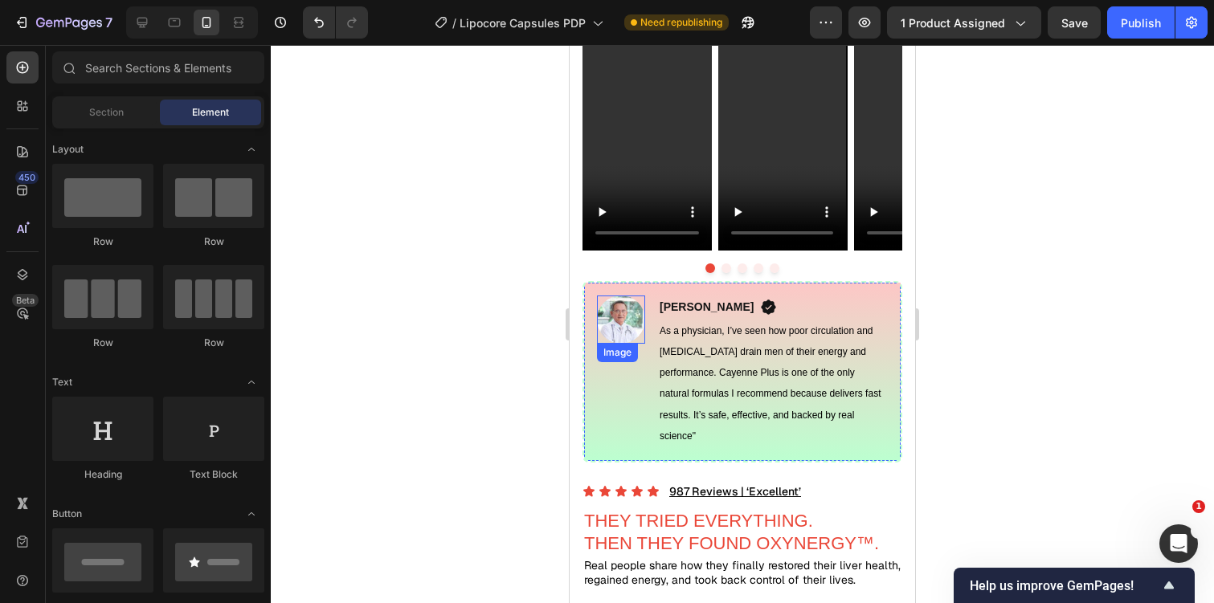
scroll to position [1280, 0]
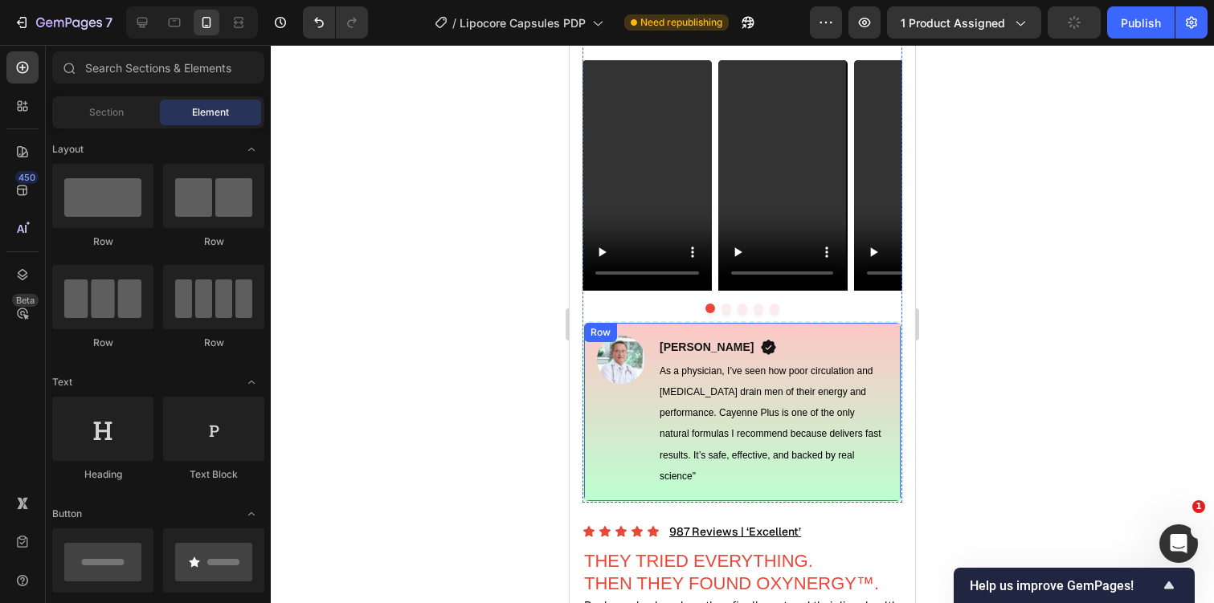
click at [611, 484] on div "Image" at bounding box center [621, 412] width 48 height 153
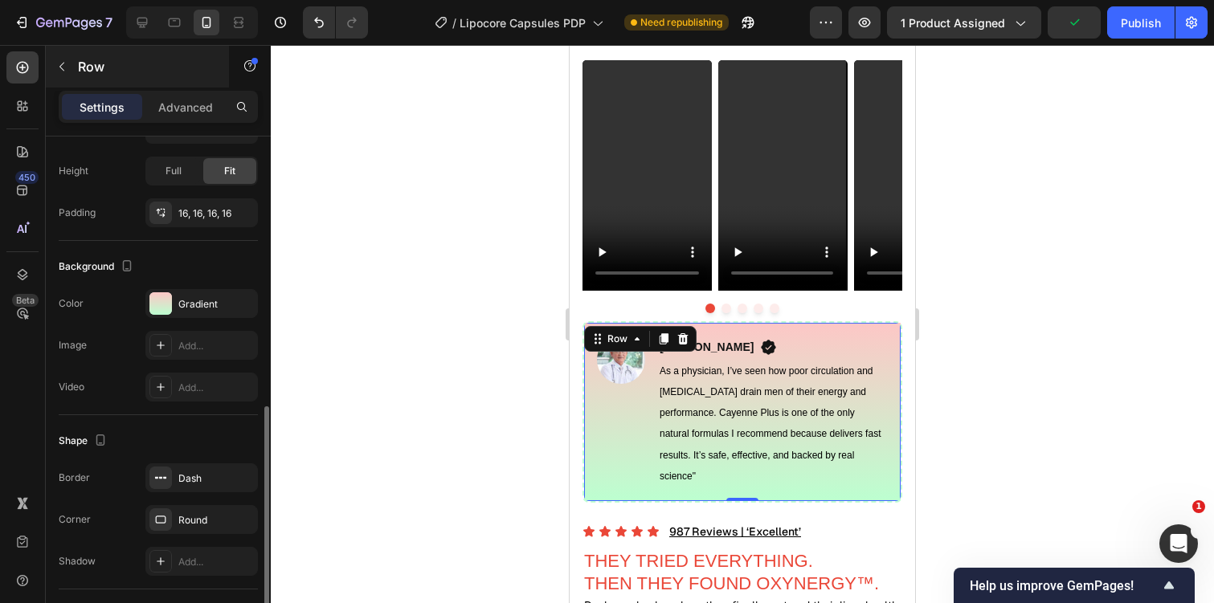
scroll to position [373, 0]
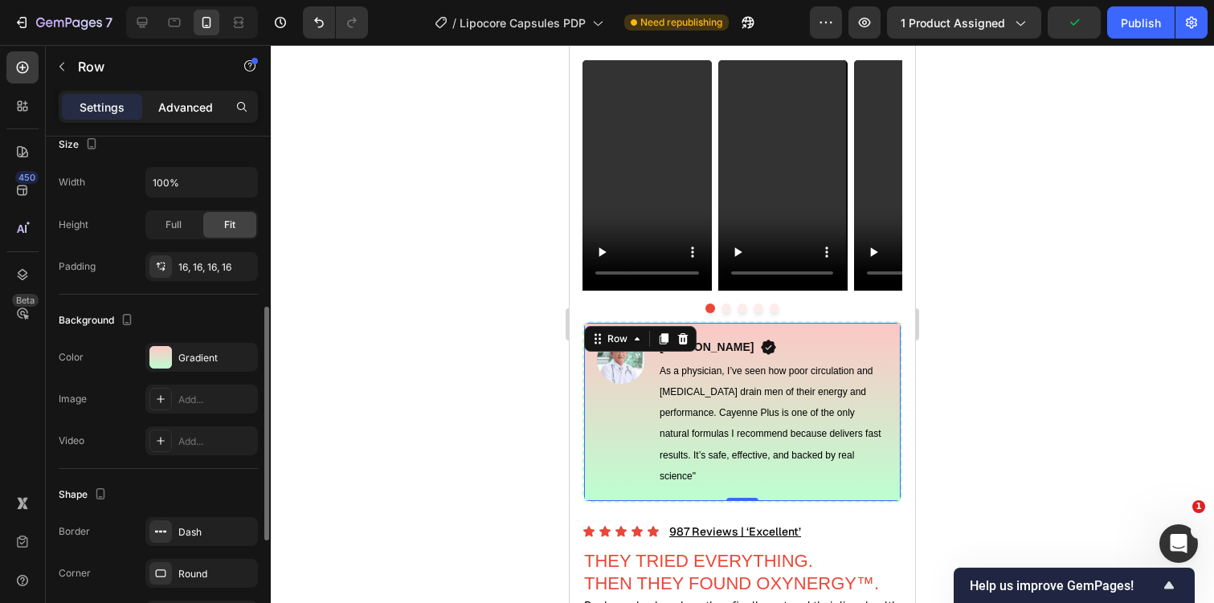
click at [195, 108] on p "Advanced" at bounding box center [185, 107] width 55 height 17
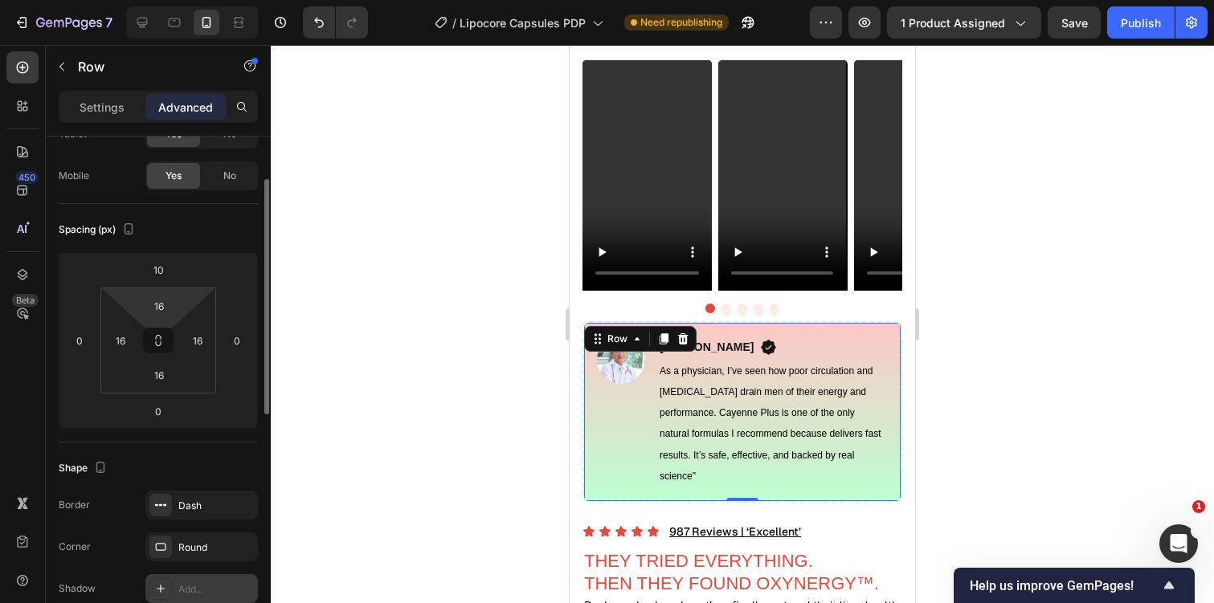
scroll to position [47, 0]
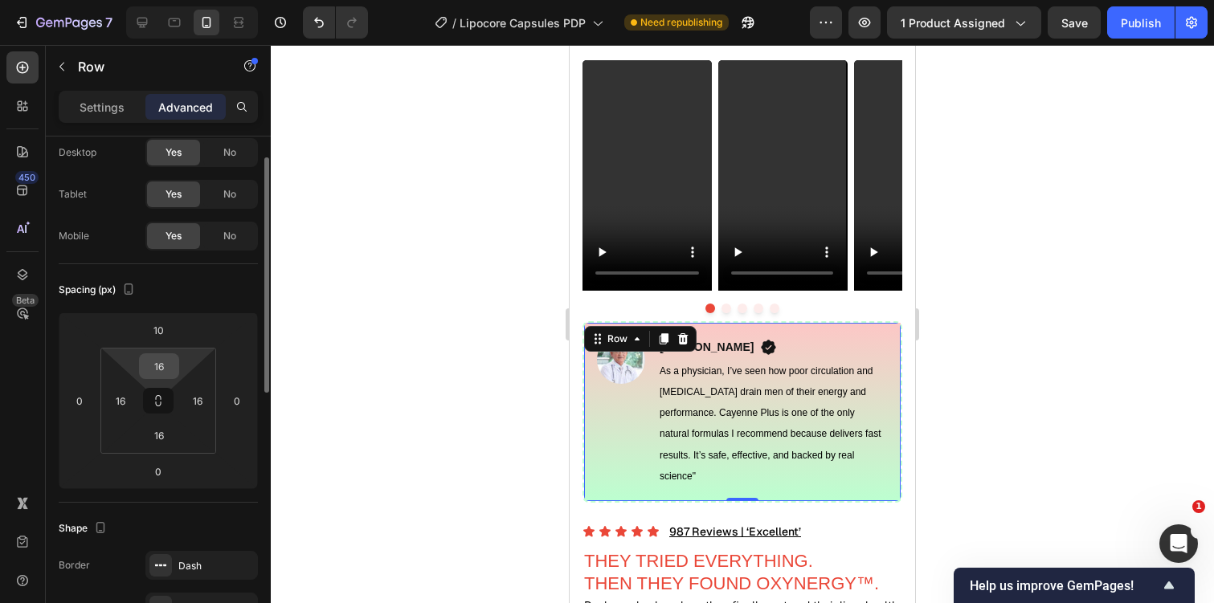
click at [158, 370] on input "16" at bounding box center [159, 366] width 32 height 24
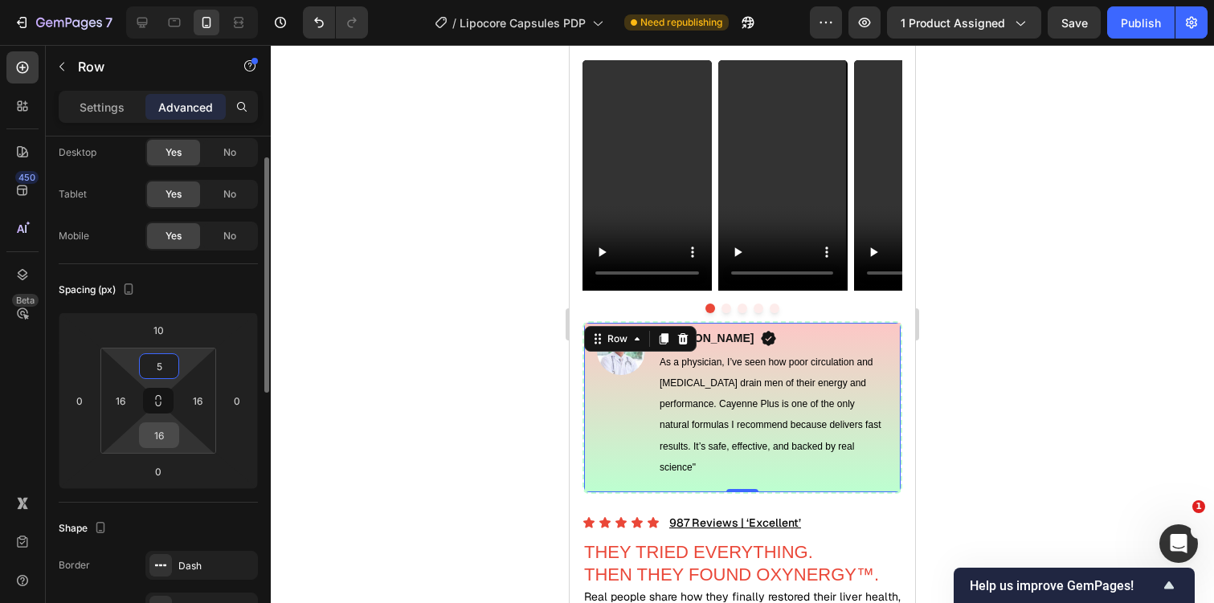
type input "5"
click at [164, 436] on input "16" at bounding box center [159, 435] width 32 height 24
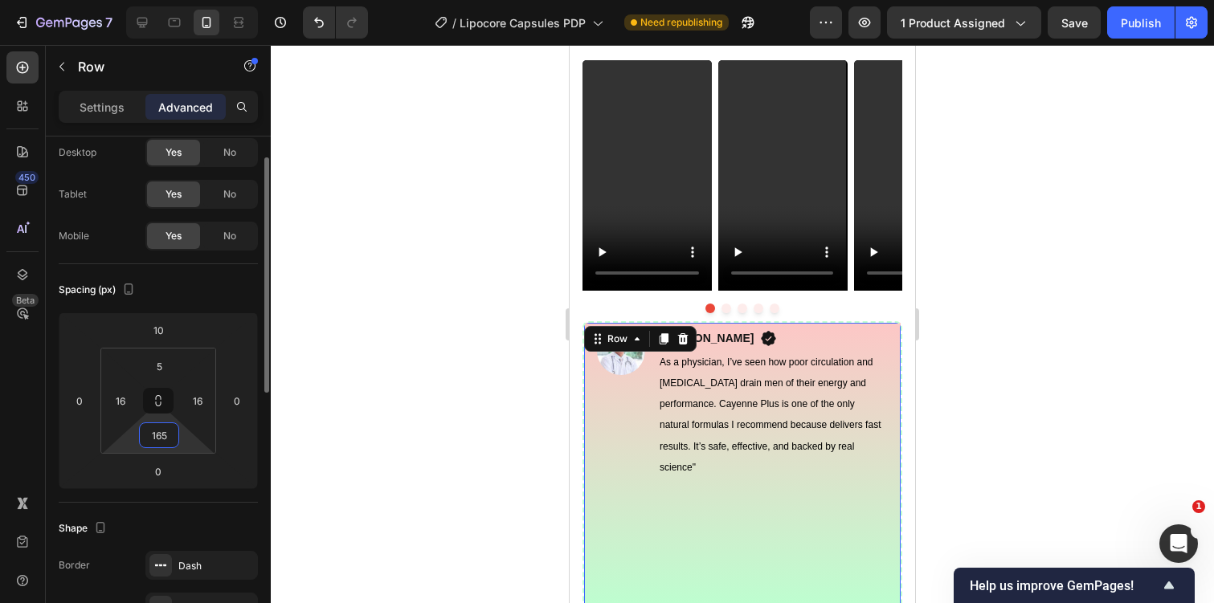
type input "5"
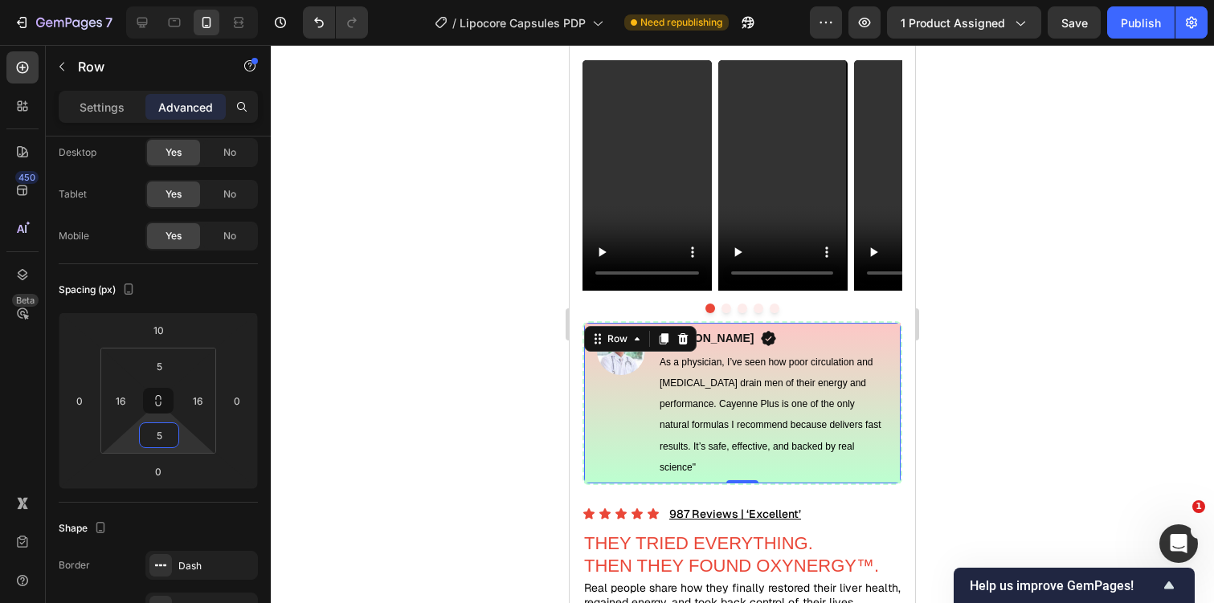
click at [339, 345] on div at bounding box center [742, 324] width 943 height 558
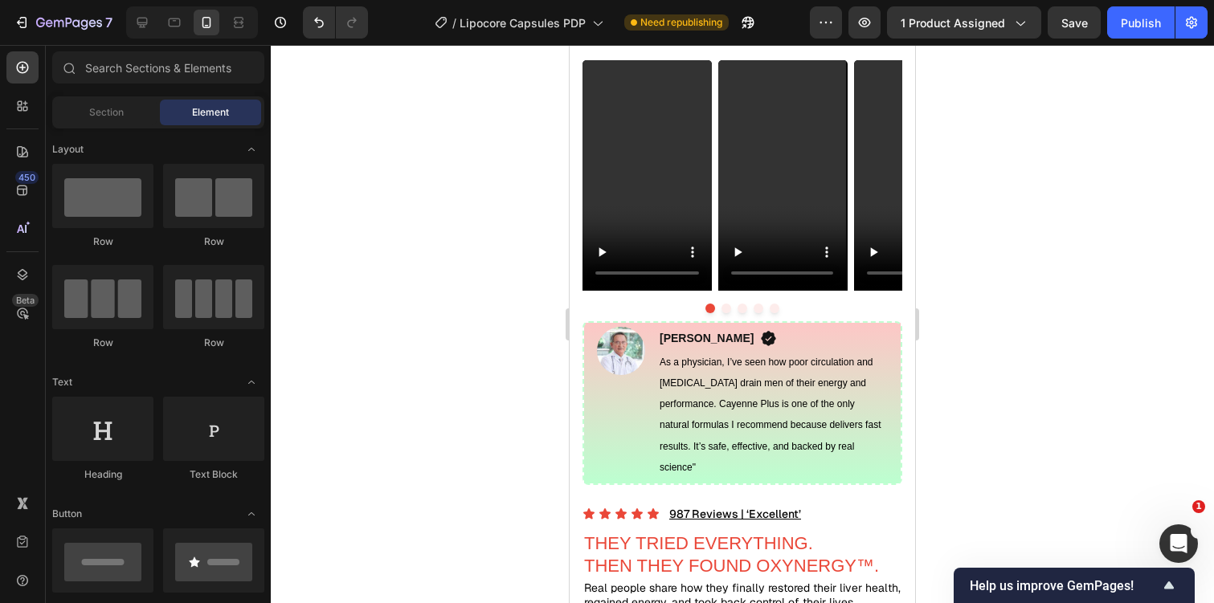
click at [252, 17] on div at bounding box center [192, 22] width 132 height 32
click at [249, 18] on div at bounding box center [239, 23] width 26 height 26
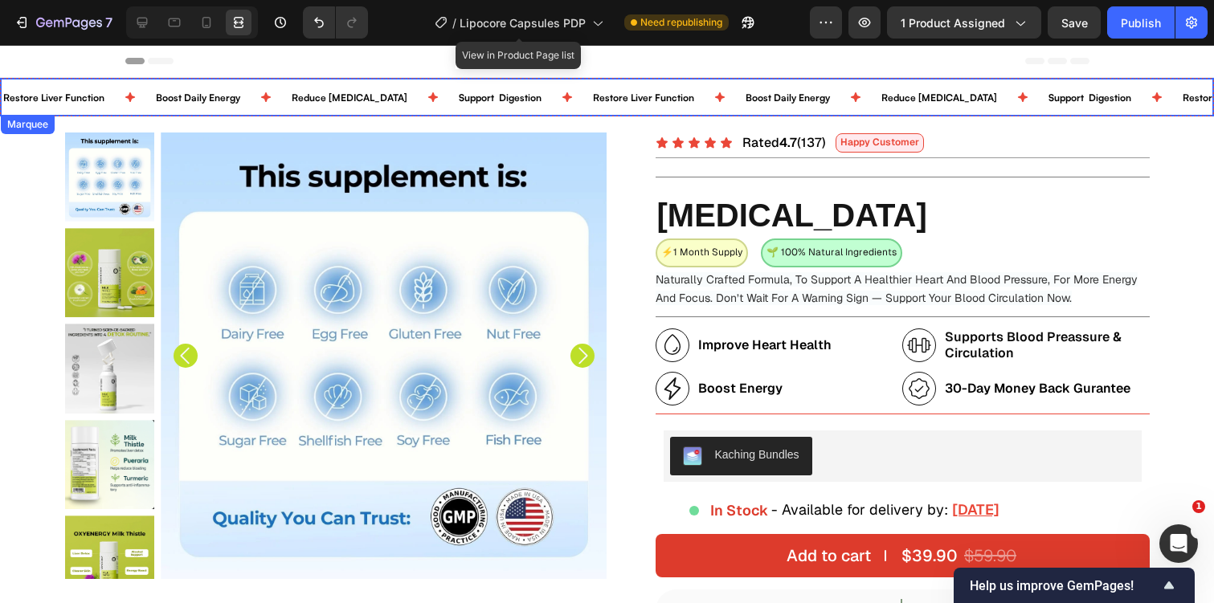
click at [272, 110] on div "Boost Daily Energy Text Block" at bounding box center [222, 97] width 136 height 37
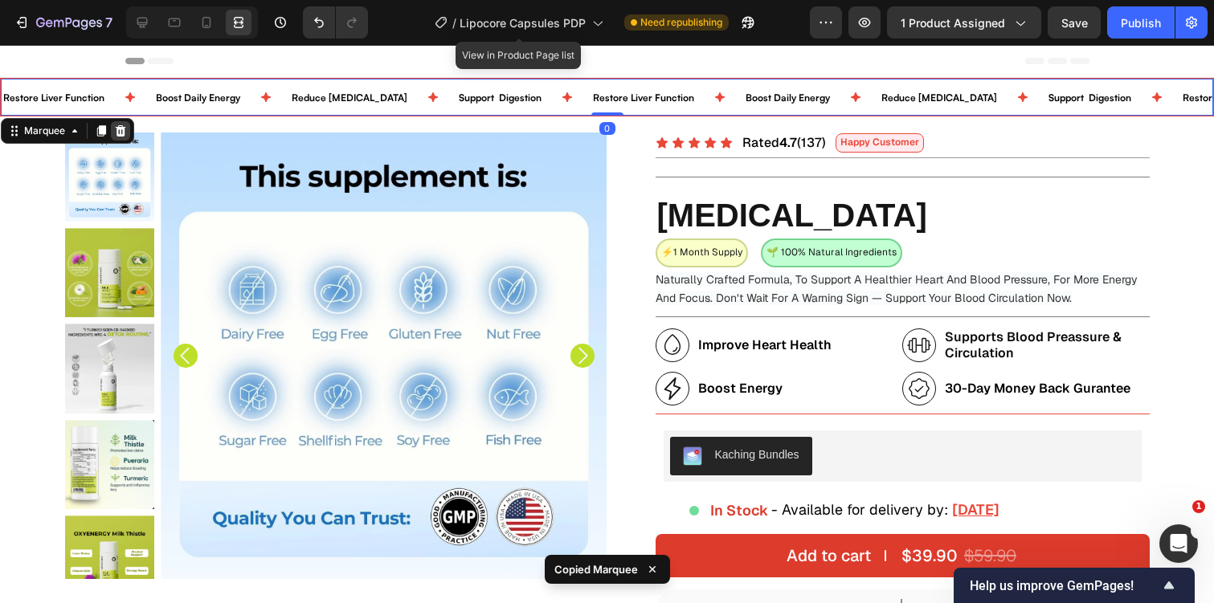
click at [121, 133] on icon at bounding box center [121, 130] width 10 height 11
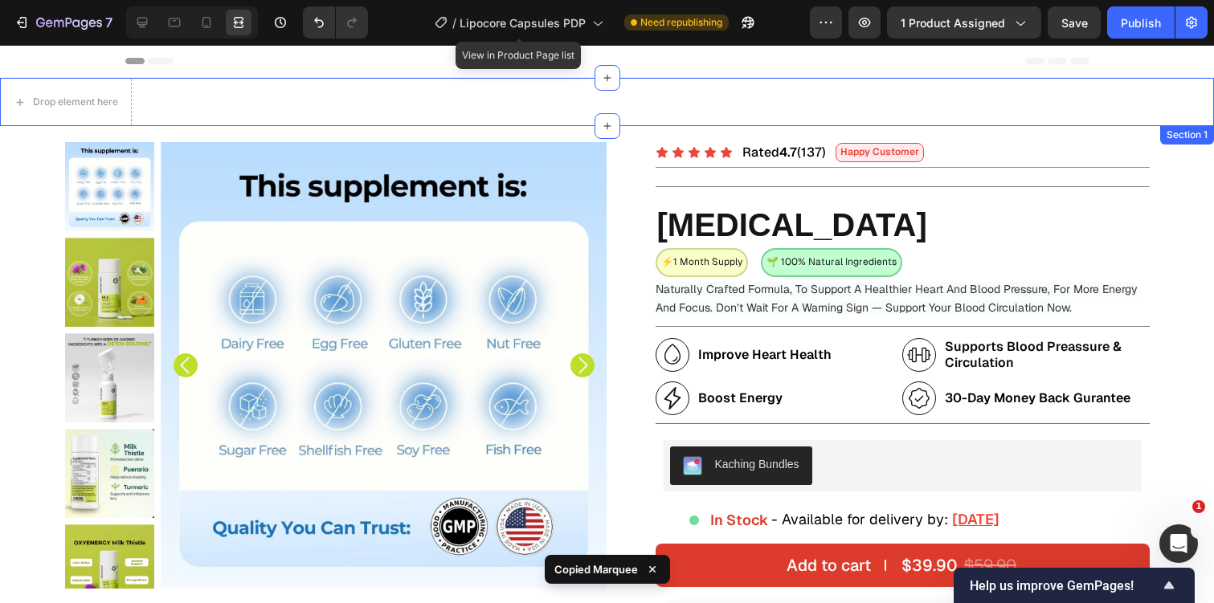
click at [247, 104] on div "Drop element here Section 1" at bounding box center [607, 102] width 1214 height 48
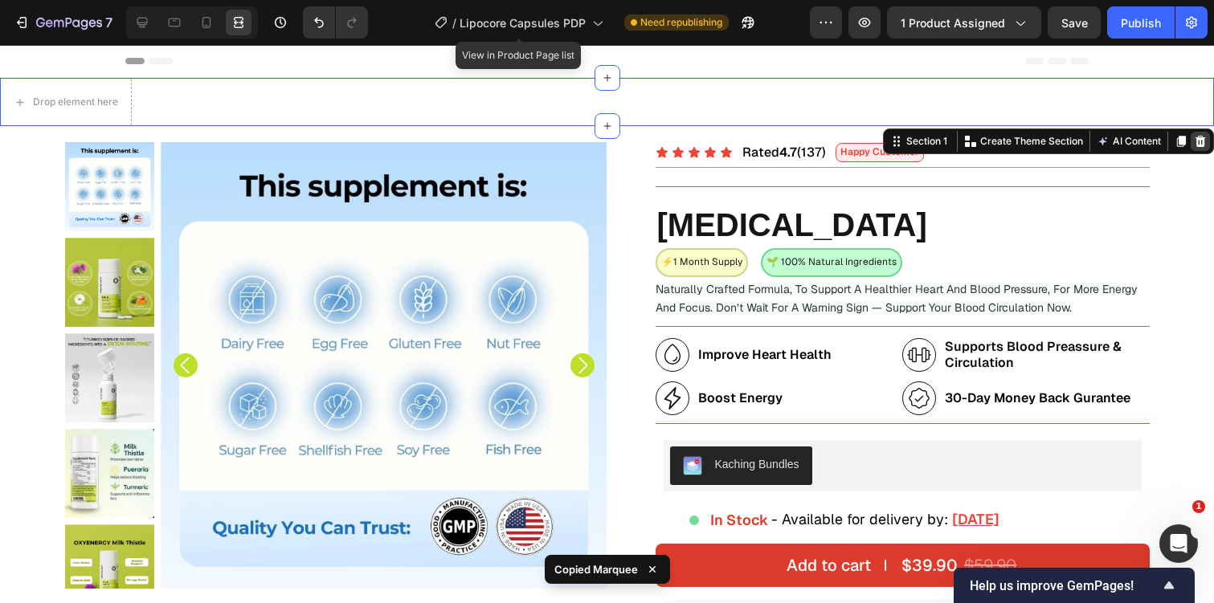
click at [1201, 140] on icon at bounding box center [1200, 141] width 13 height 13
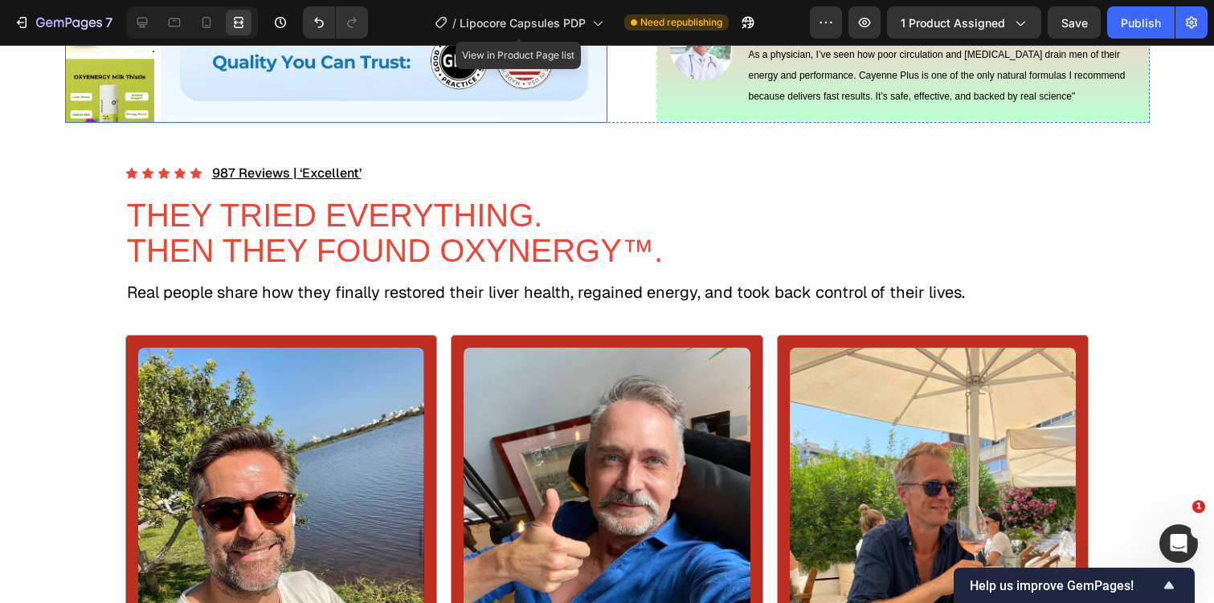
scroll to position [1203, 0]
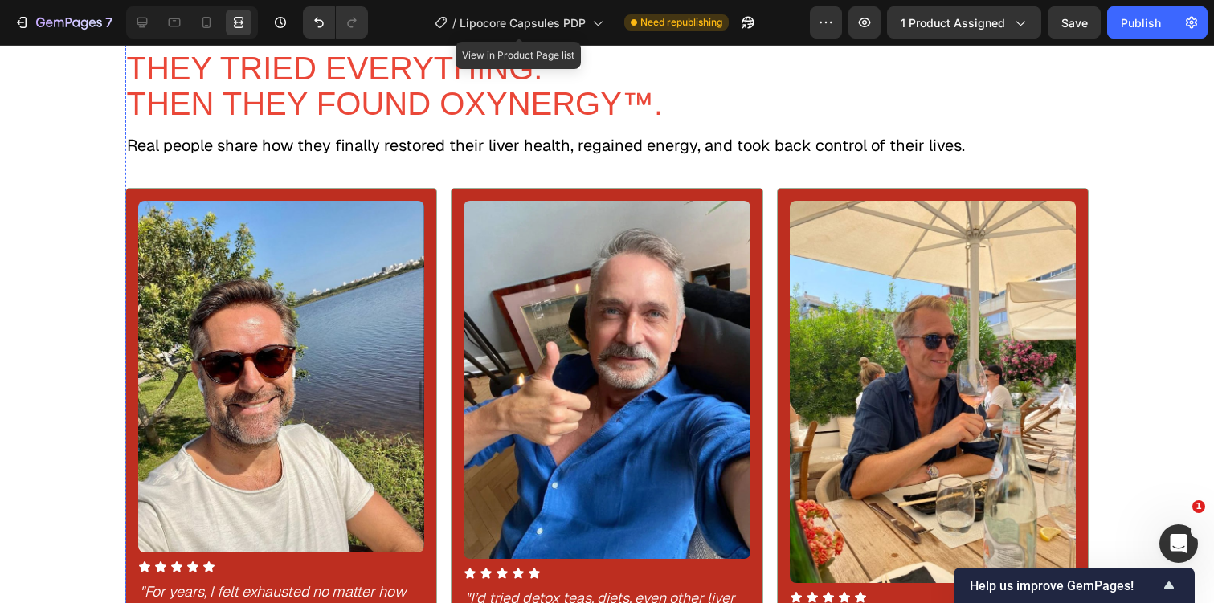
click at [640, 37] on div "Icon Icon Icon Icon Icon Icon List 987 Reviews | ‘Excellent’ Text Block Row" at bounding box center [607, 26] width 964 height 21
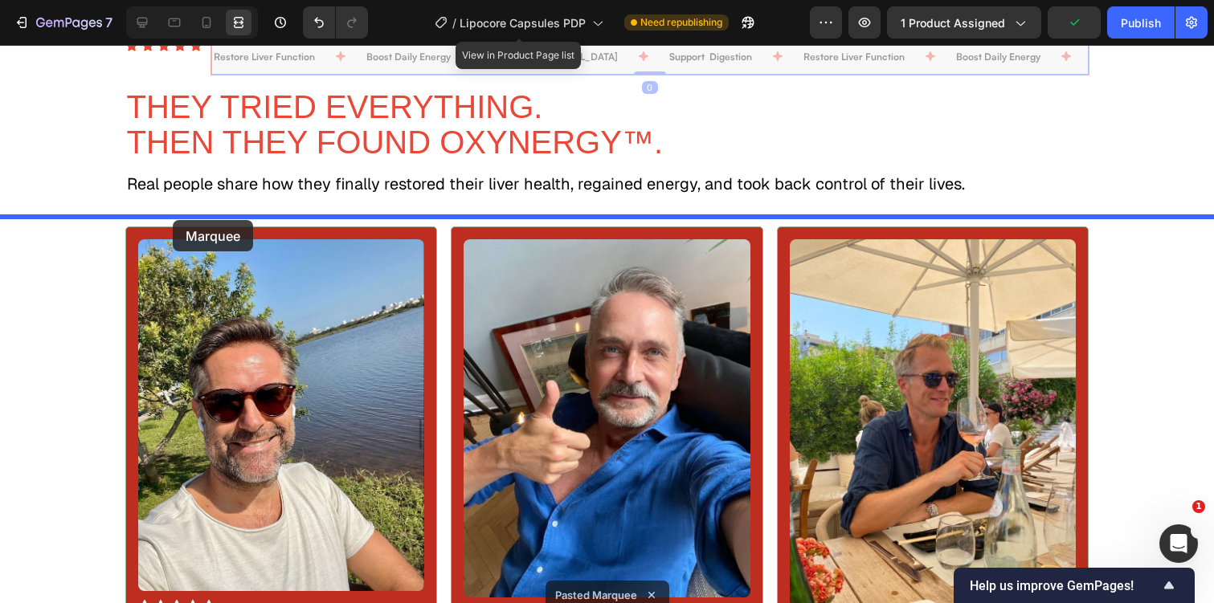
drag, startPoint x: 224, startPoint y: 223, endPoint x: 172, endPoint y: 218, distance: 52.4
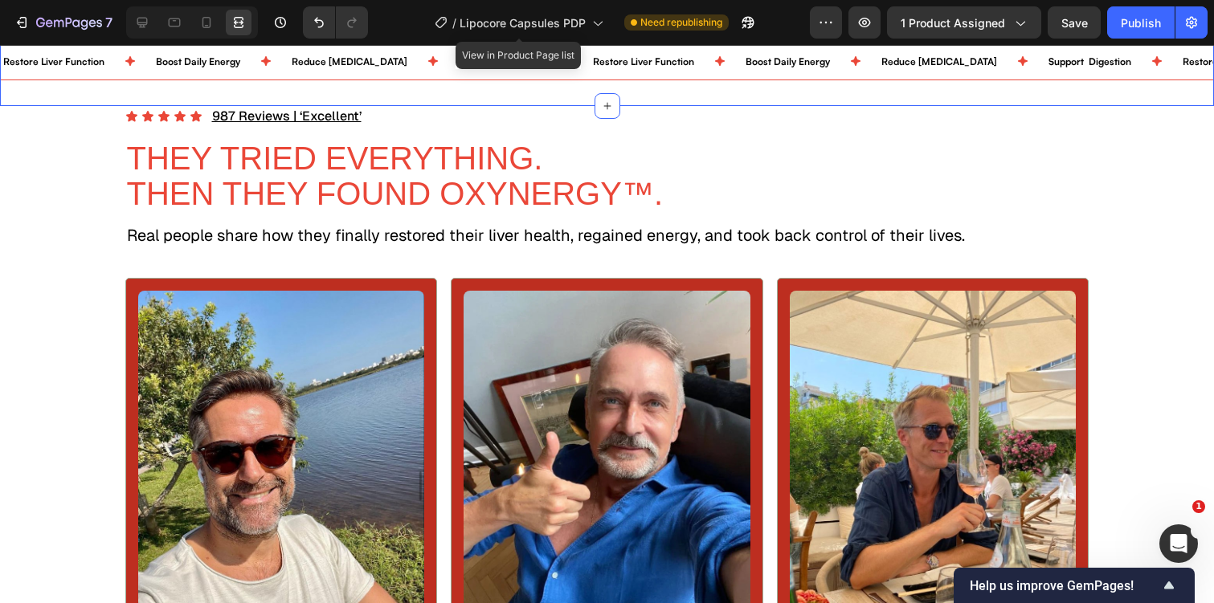
click at [321, 106] on div "Restore Liver Function Text Block Boost Daily Energy Text Block Reduce Bloating…" at bounding box center [607, 61] width 1214 height 90
click at [143, 22] on icon at bounding box center [142, 22] width 16 height 16
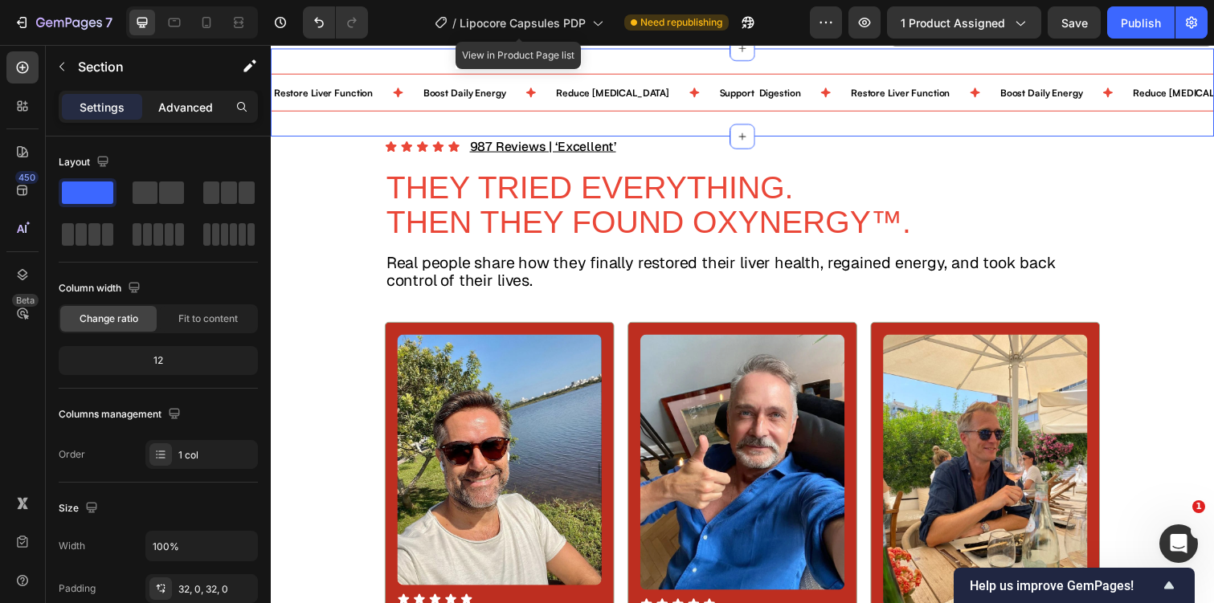
click at [181, 108] on p "Advanced" at bounding box center [185, 107] width 55 height 17
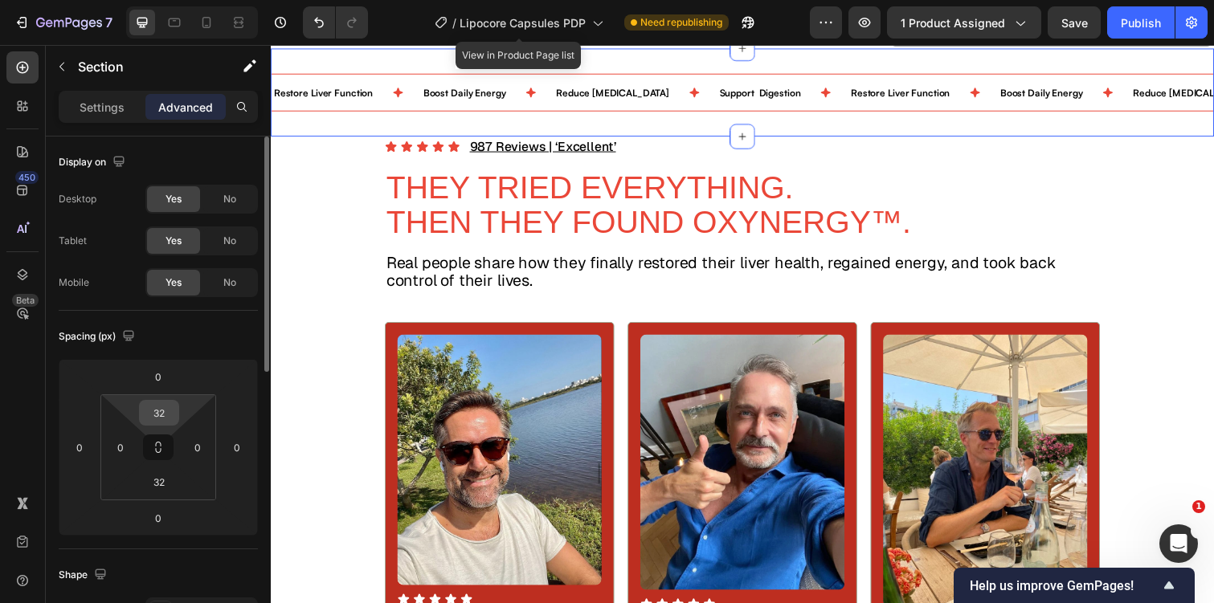
click at [165, 416] on input "32" at bounding box center [159, 413] width 32 height 24
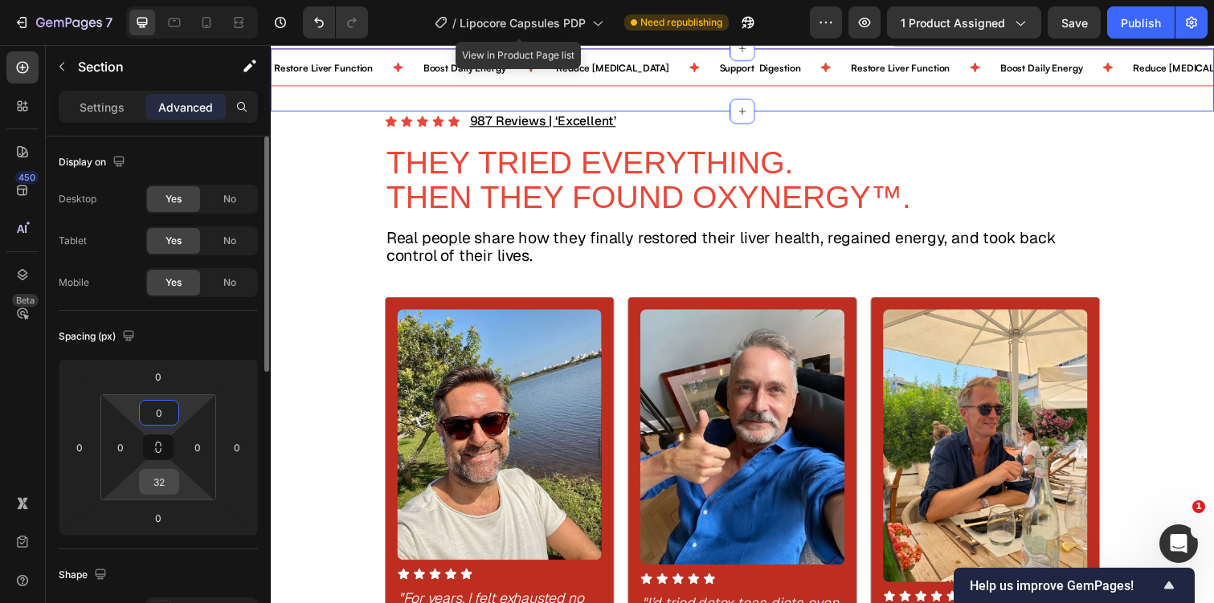
type input "0"
click at [161, 475] on input "32" at bounding box center [159, 482] width 32 height 24
click at [166, 477] on input "032" at bounding box center [159, 482] width 32 height 24
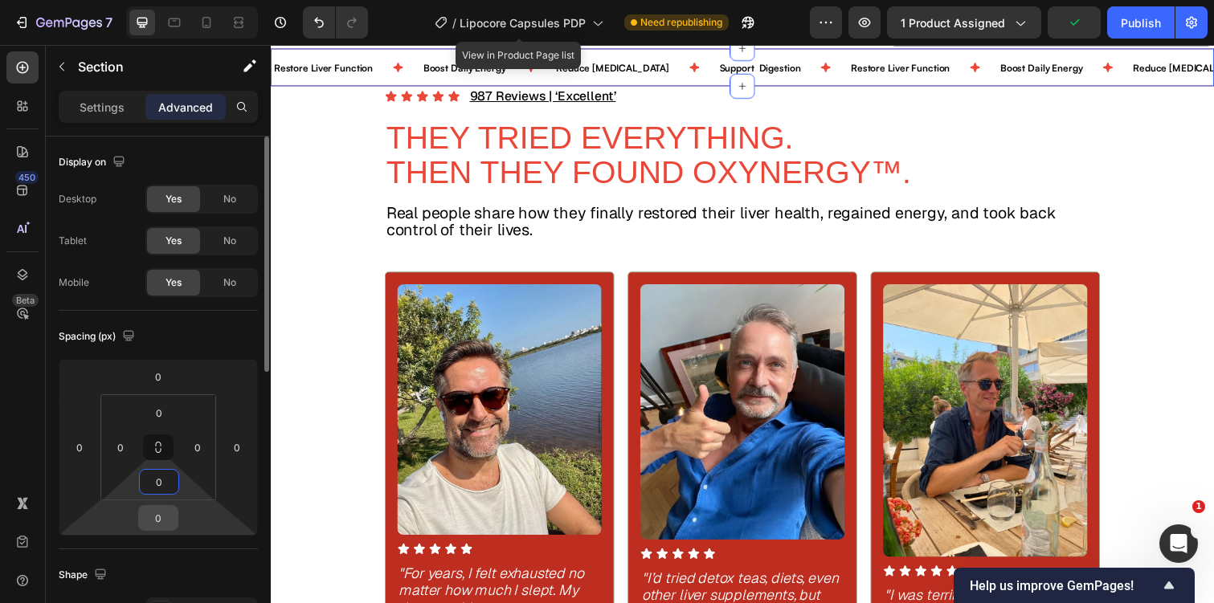
type input "0"
click at [161, 518] on input "0" at bounding box center [158, 518] width 32 height 24
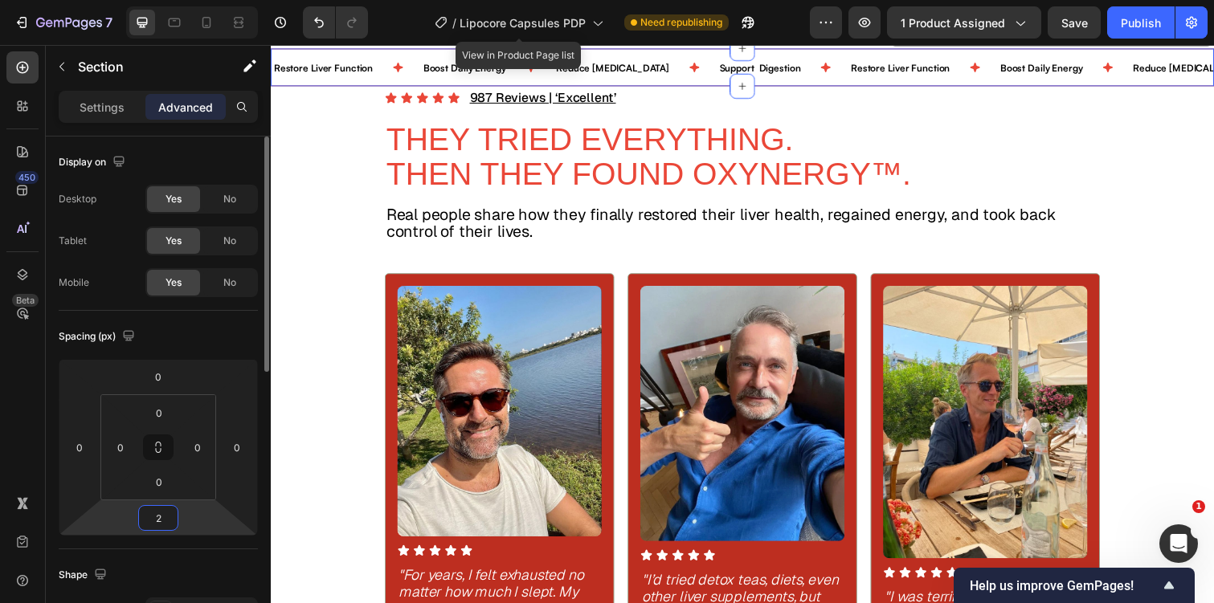
type input "20"
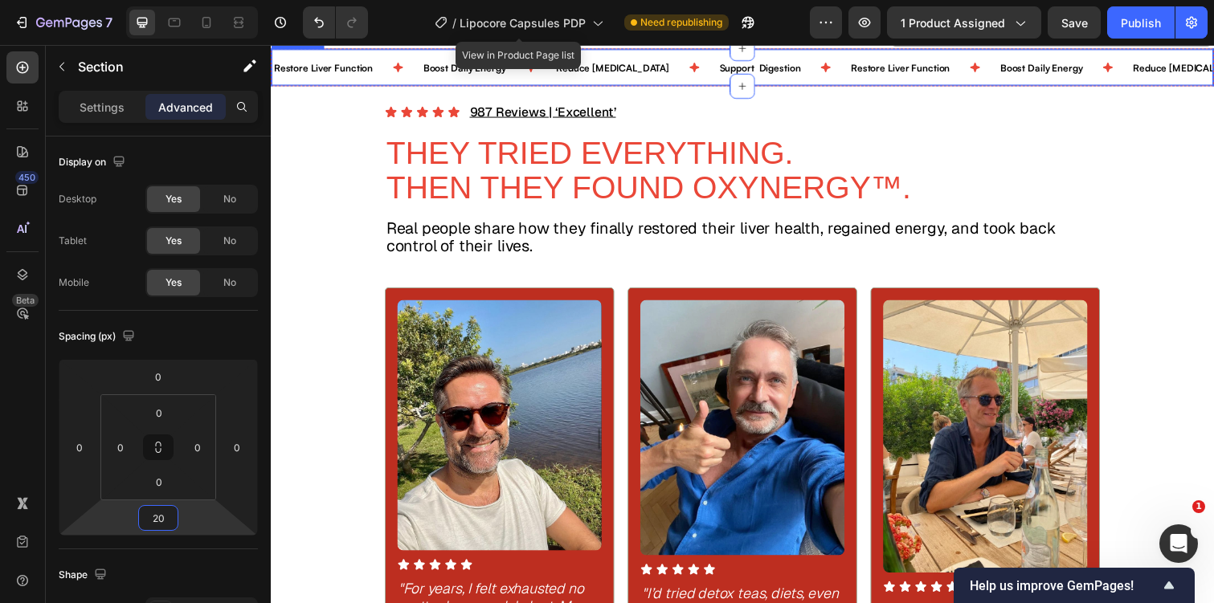
click at [386, 87] on div "Restore Liver Function Text Block" at bounding box center [348, 68] width 153 height 37
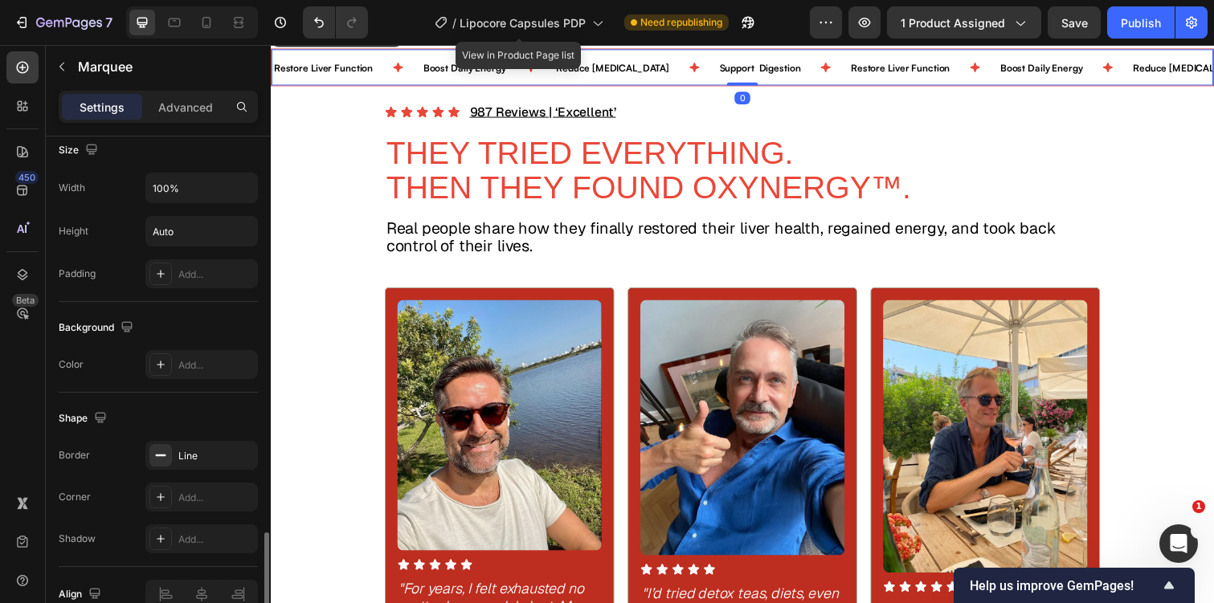
scroll to position [803, 0]
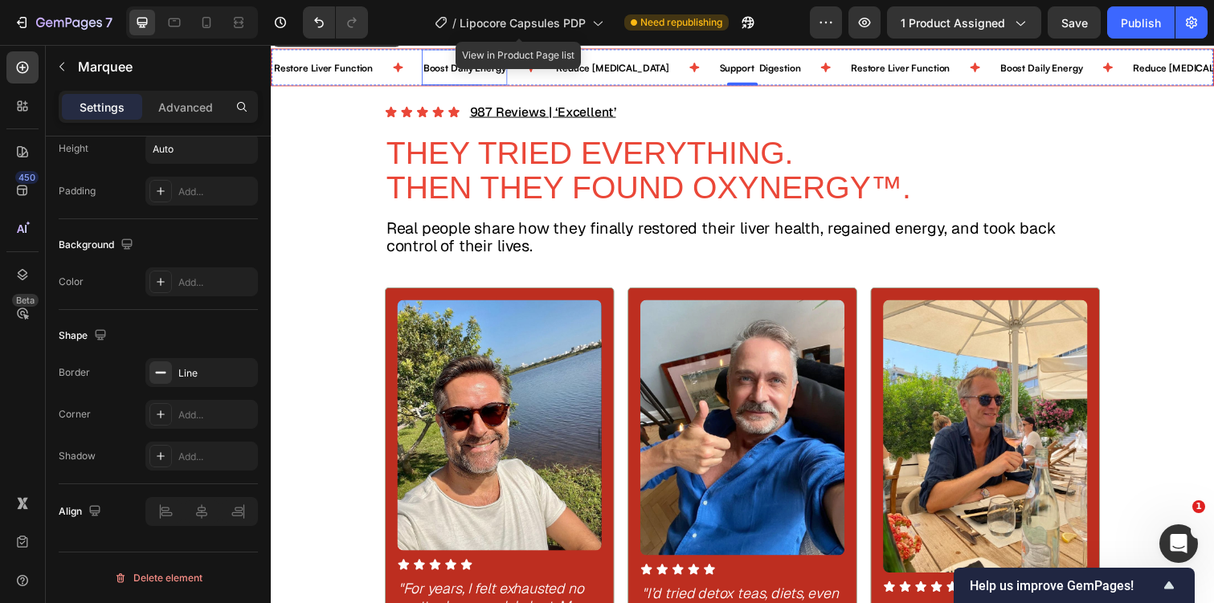
click at [483, 75] on span "Boost Daily Energy" at bounding box center [469, 69] width 84 height 12
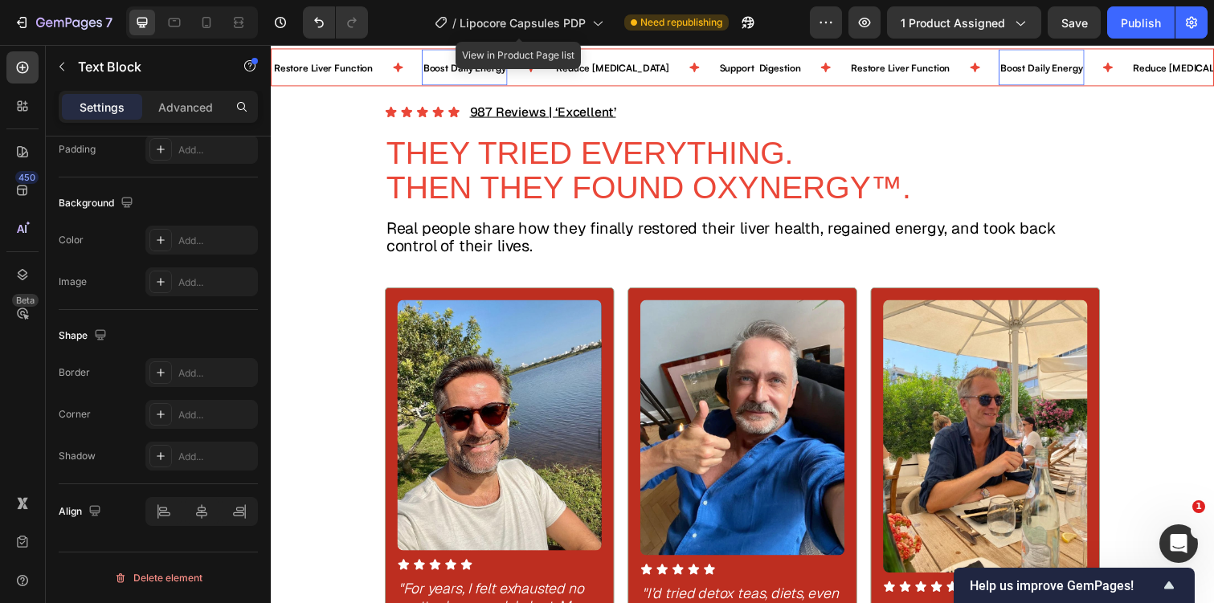
scroll to position [0, 0]
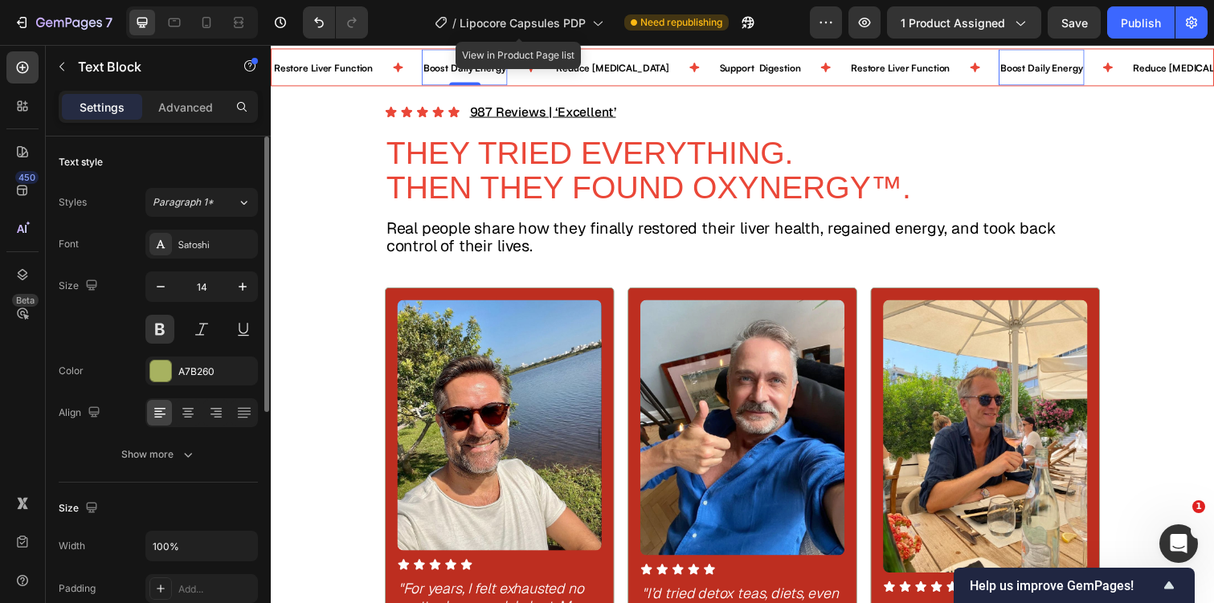
click at [483, 75] on span "Boost Daily Energy" at bounding box center [469, 69] width 84 height 12
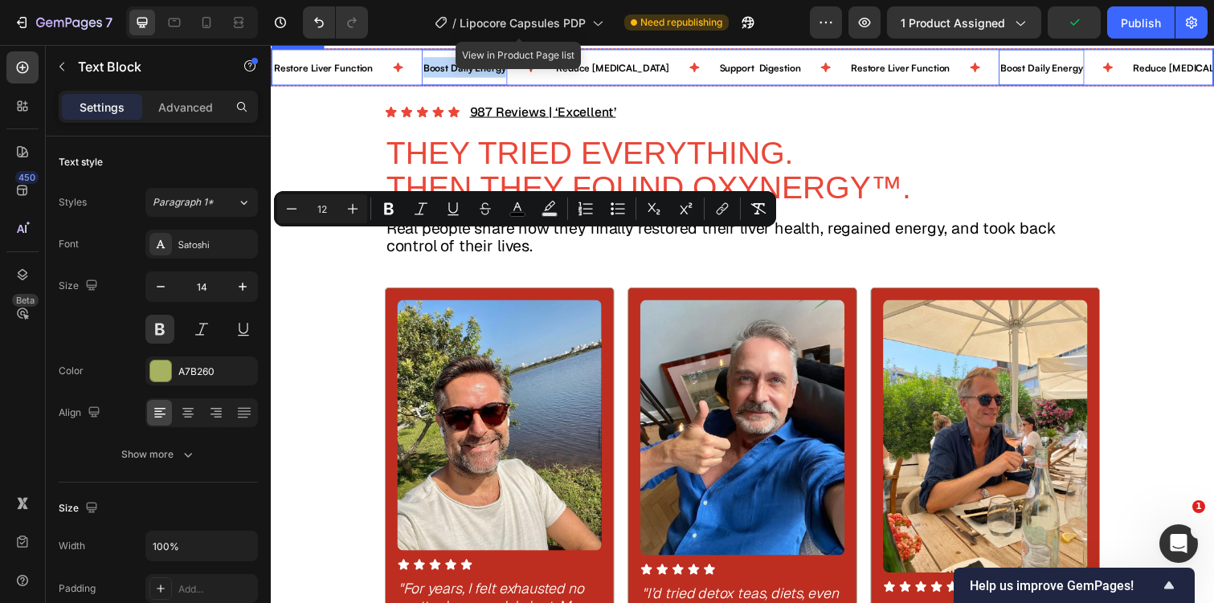
click at [389, 87] on div "Restore Liver Function Text Block" at bounding box center [348, 68] width 153 height 37
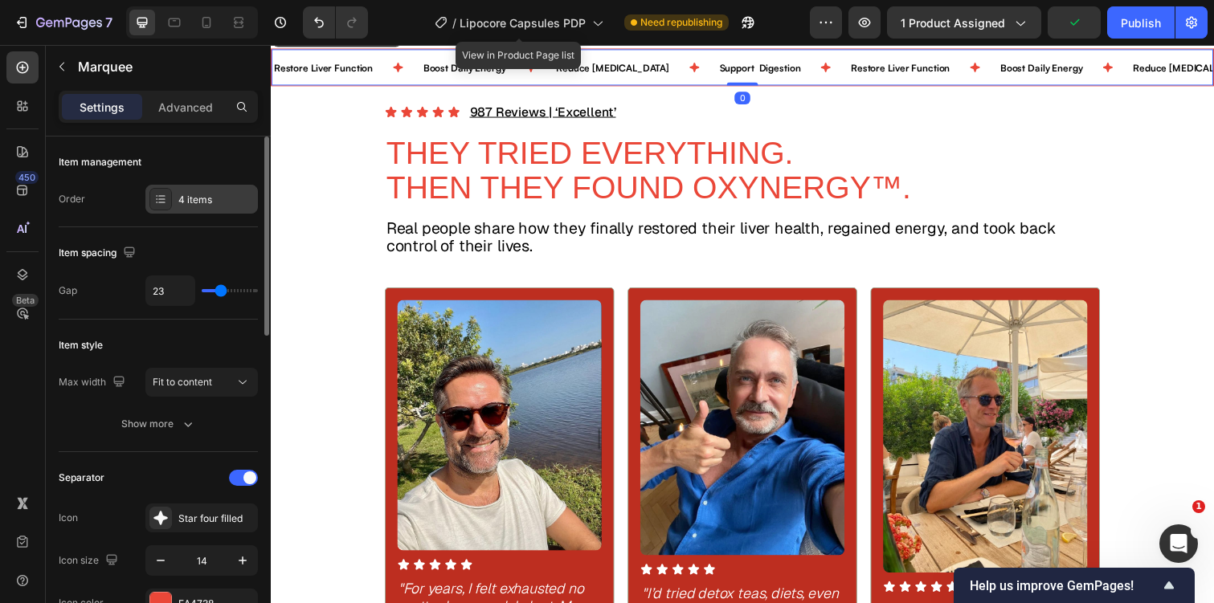
click at [236, 203] on div "4 items" at bounding box center [216, 200] width 76 height 14
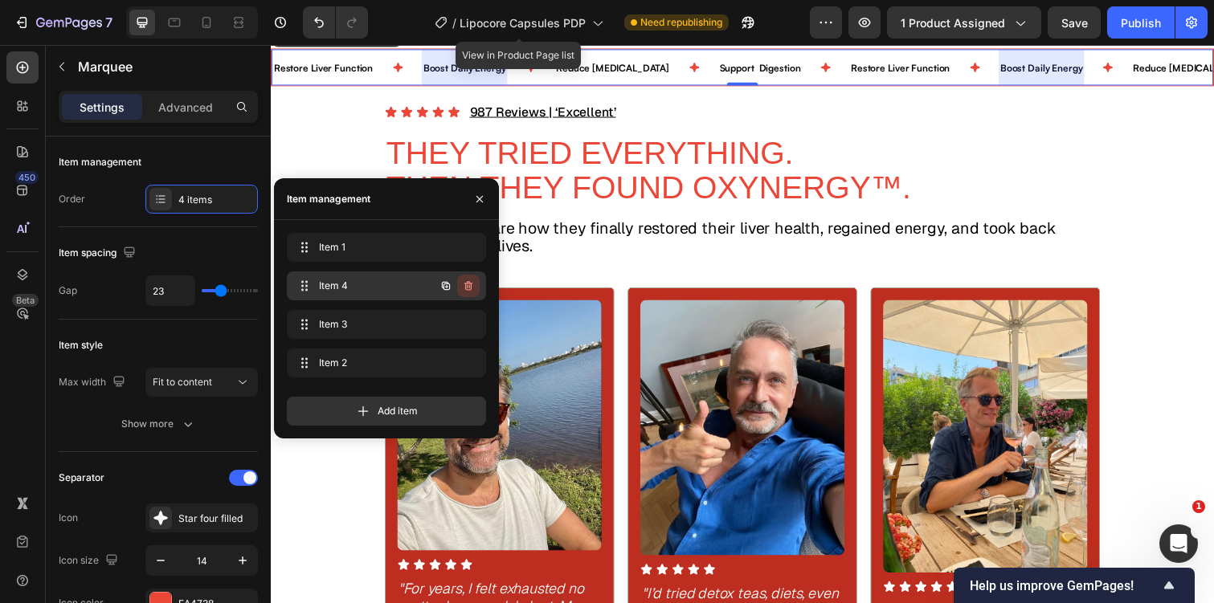
click at [469, 283] on icon "button" at bounding box center [468, 286] width 8 height 10
click at [469, 283] on div "Delete" at bounding box center [458, 286] width 30 height 14
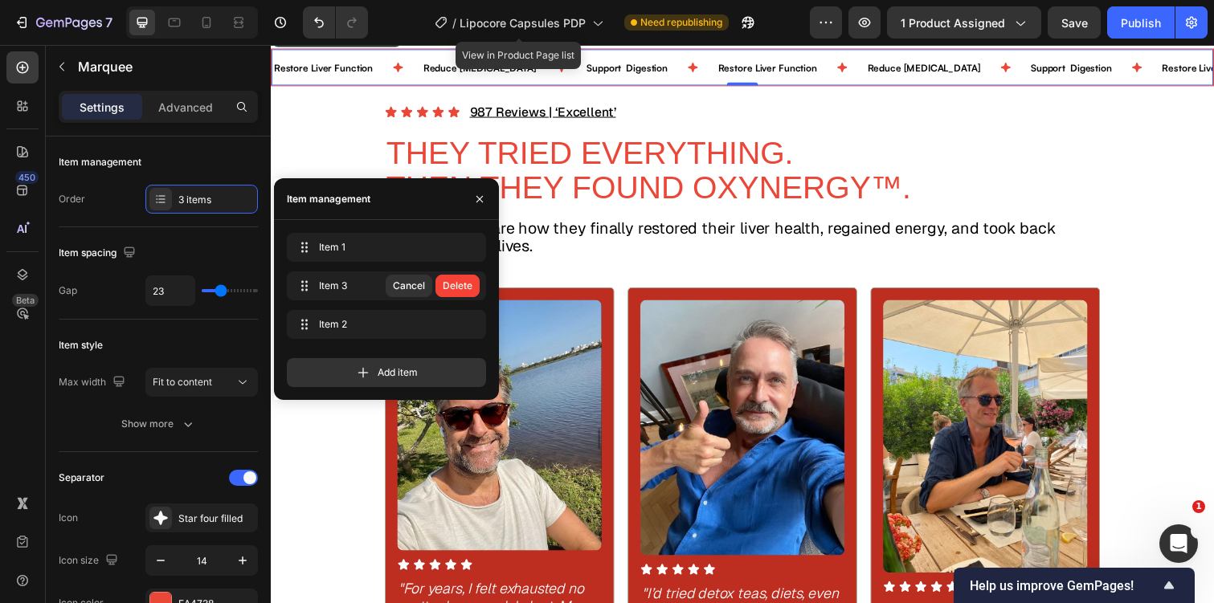
click at [469, 283] on div "Delete" at bounding box center [458, 286] width 30 height 14
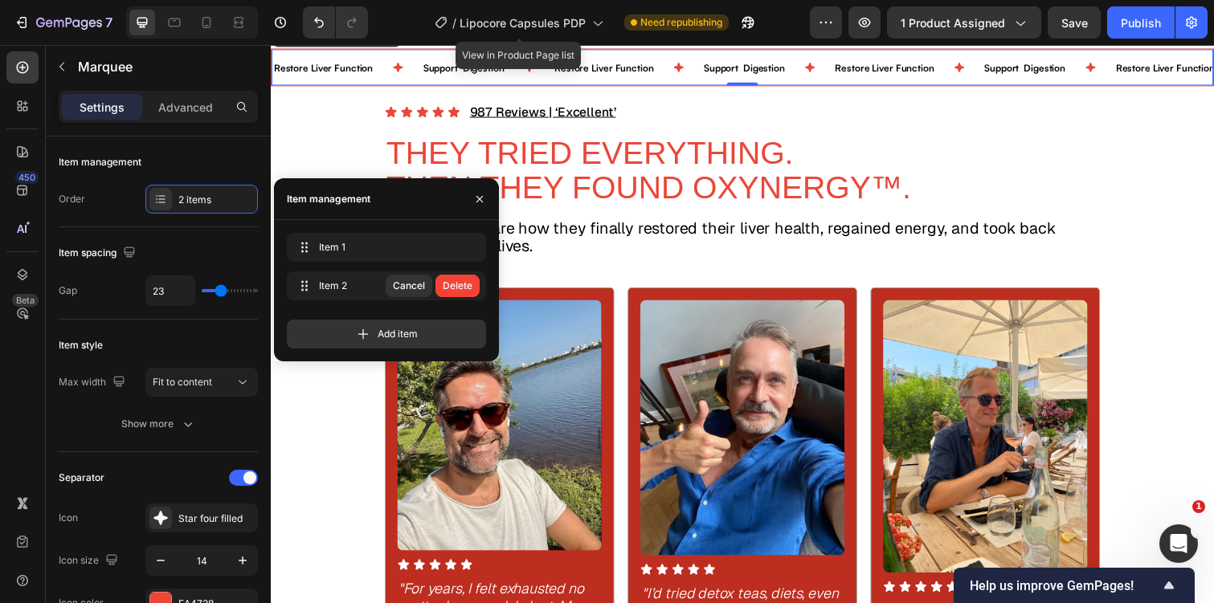
click at [469, 283] on div "Delete" at bounding box center [458, 286] width 30 height 14
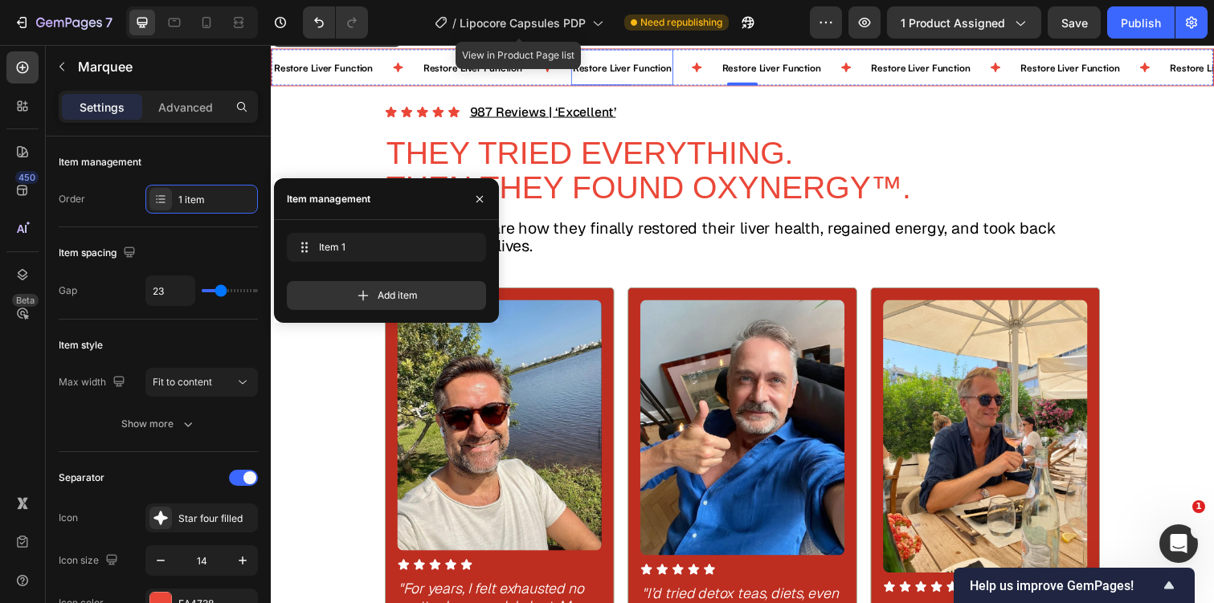
click at [593, 75] on span "Restore Liver Function" at bounding box center [629, 69] width 101 height 12
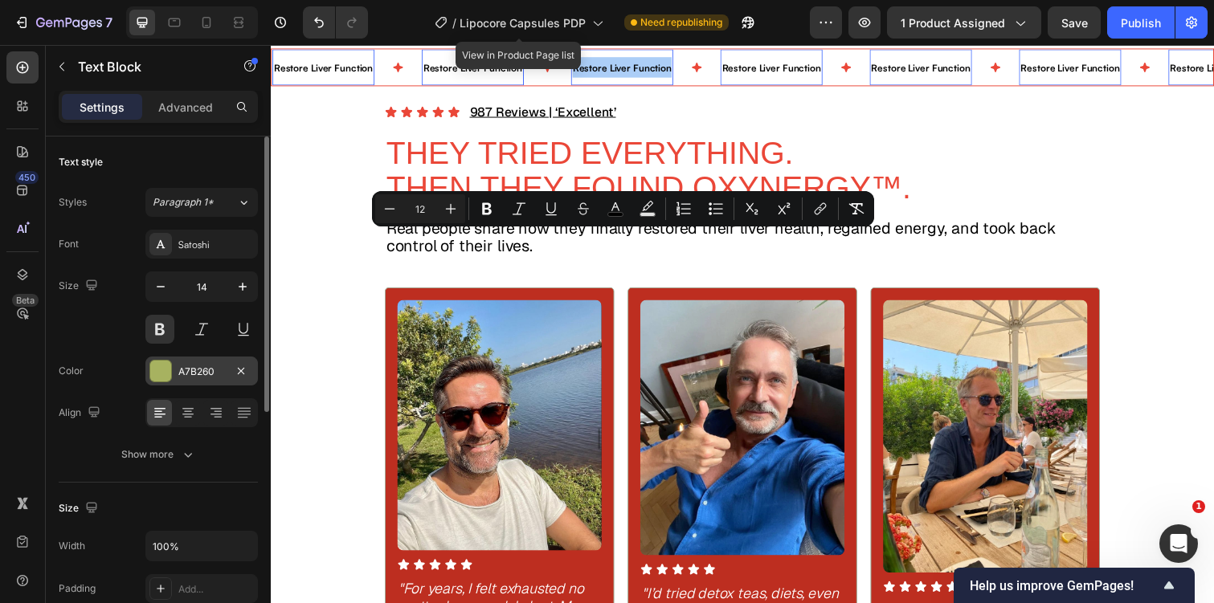
click at [186, 376] on div "A7B260" at bounding box center [201, 372] width 47 height 14
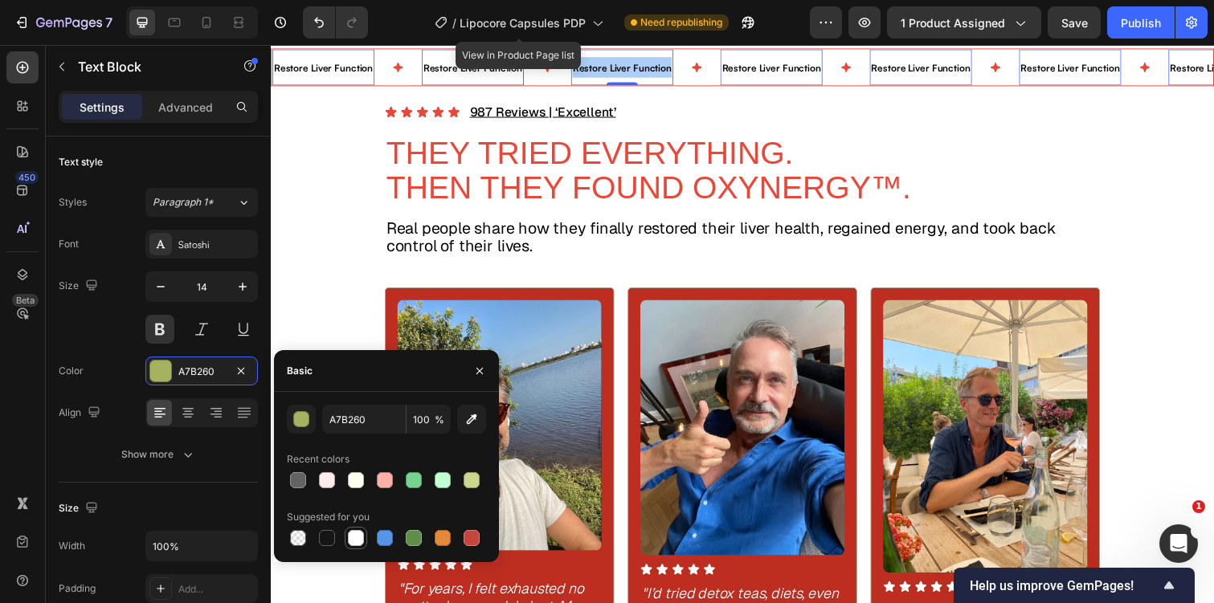
click at [349, 531] on div at bounding box center [356, 538] width 16 height 16
type input "FFFFFF"
click at [607, 75] on span "Restore Liver Function" at bounding box center [629, 69] width 101 height 12
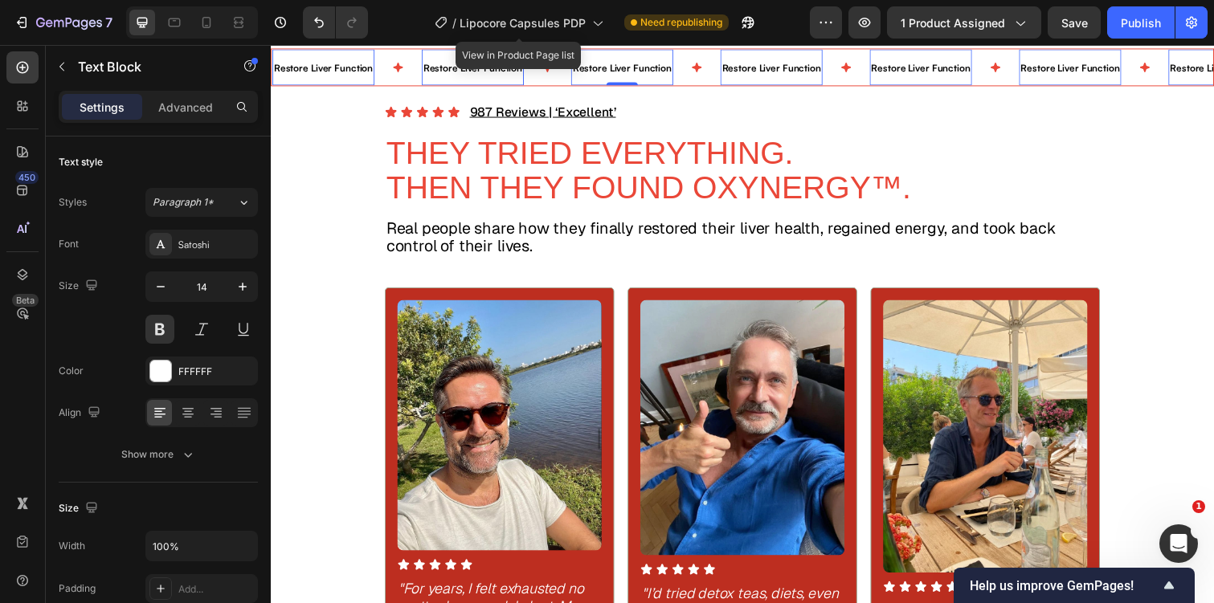
click at [607, 75] on span "Restore Liver Function" at bounding box center [629, 69] width 101 height 12
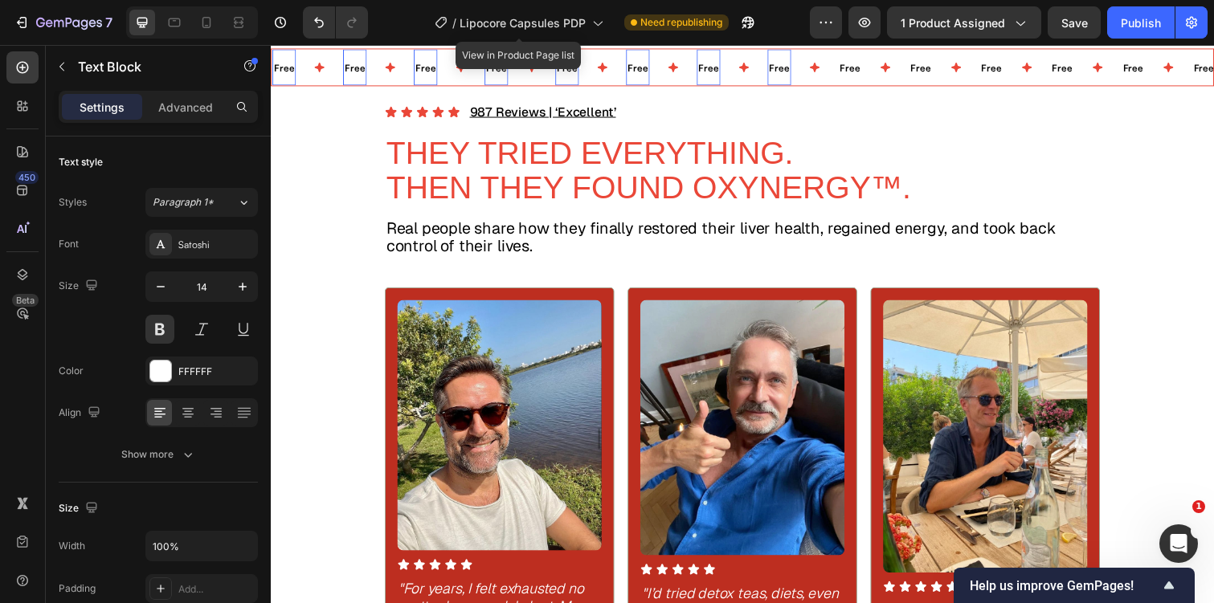
click at [426, 75] on span "Free" at bounding box center [429, 69] width 21 height 12
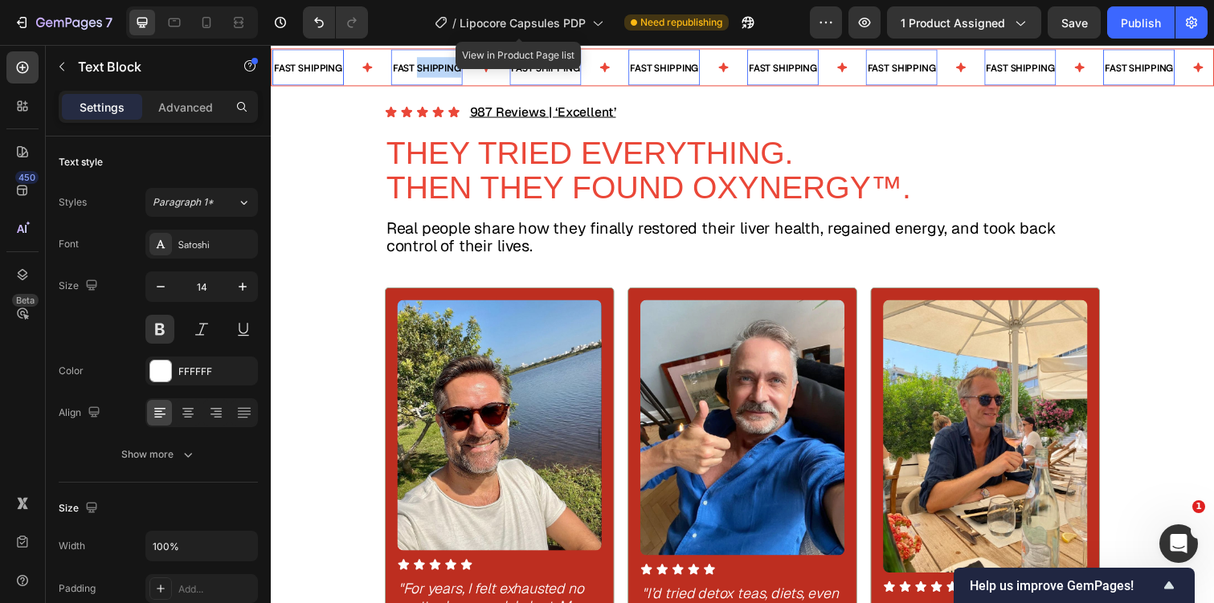
click at [437, 75] on span "FAST SHIPPING" at bounding box center [430, 69] width 70 height 12
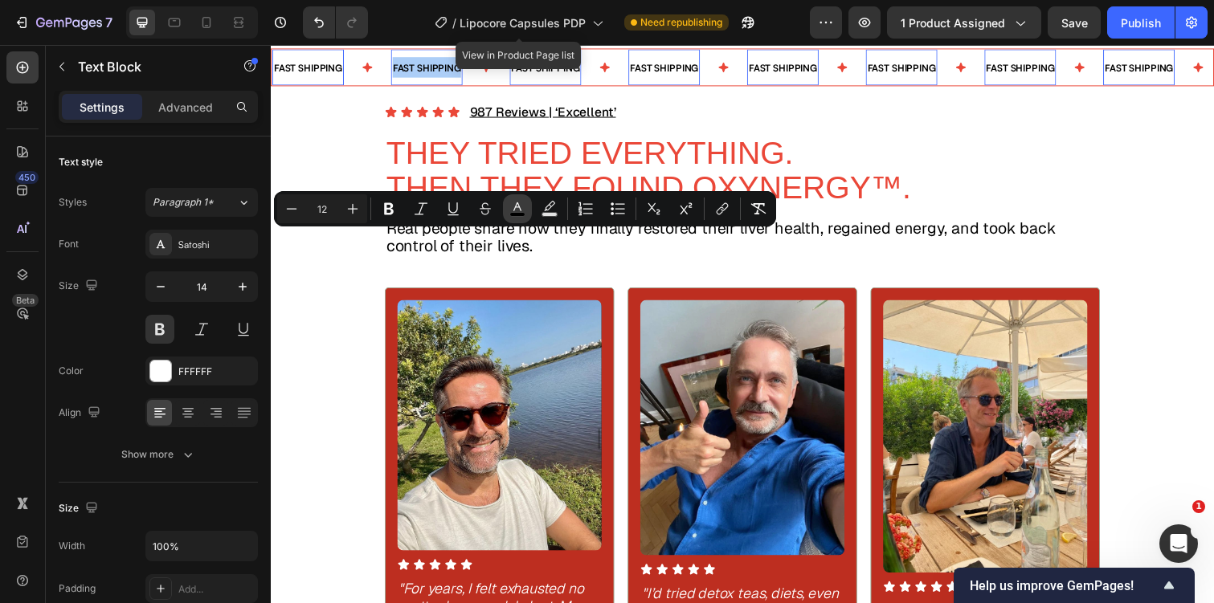
click at [509, 210] on icon "Editor contextual toolbar" at bounding box center [517, 209] width 16 height 16
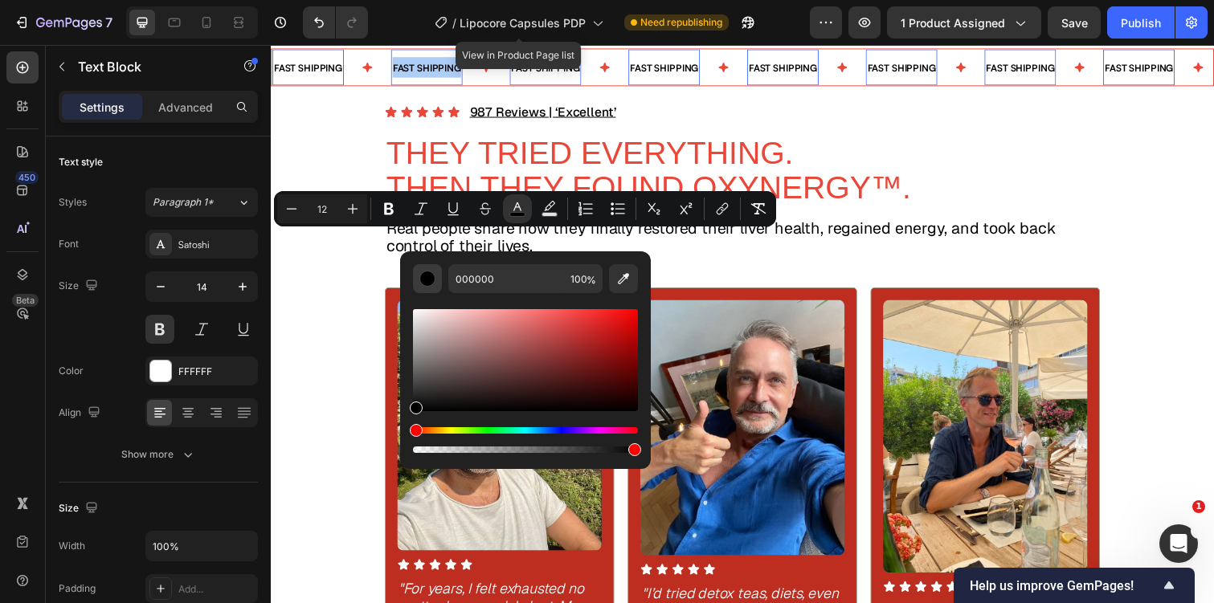
click at [427, 284] on div "Editor contextual toolbar" at bounding box center [427, 279] width 16 height 16
drag, startPoint x: 418, startPoint y: 387, endPoint x: 403, endPoint y: 296, distance: 92.1
click at [403, 296] on div "000000 100 %" at bounding box center [525, 353] width 251 height 205
type input "FFFFFF"
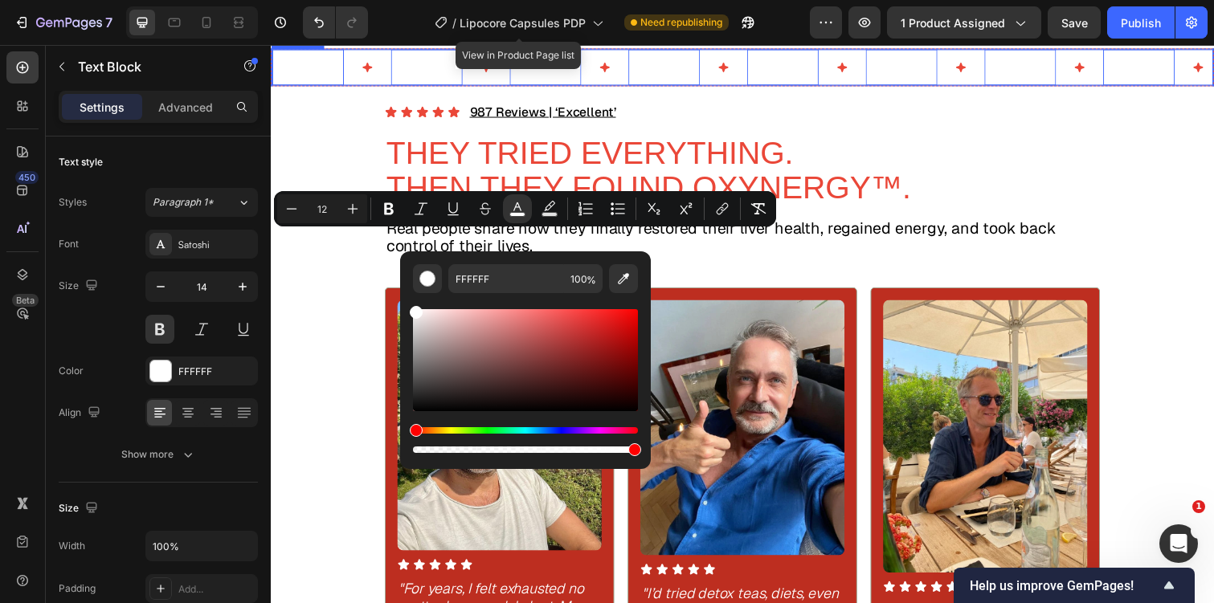
click at [358, 87] on div "FAST SHIPPING Text Block 0" at bounding box center [332, 68] width 121 height 37
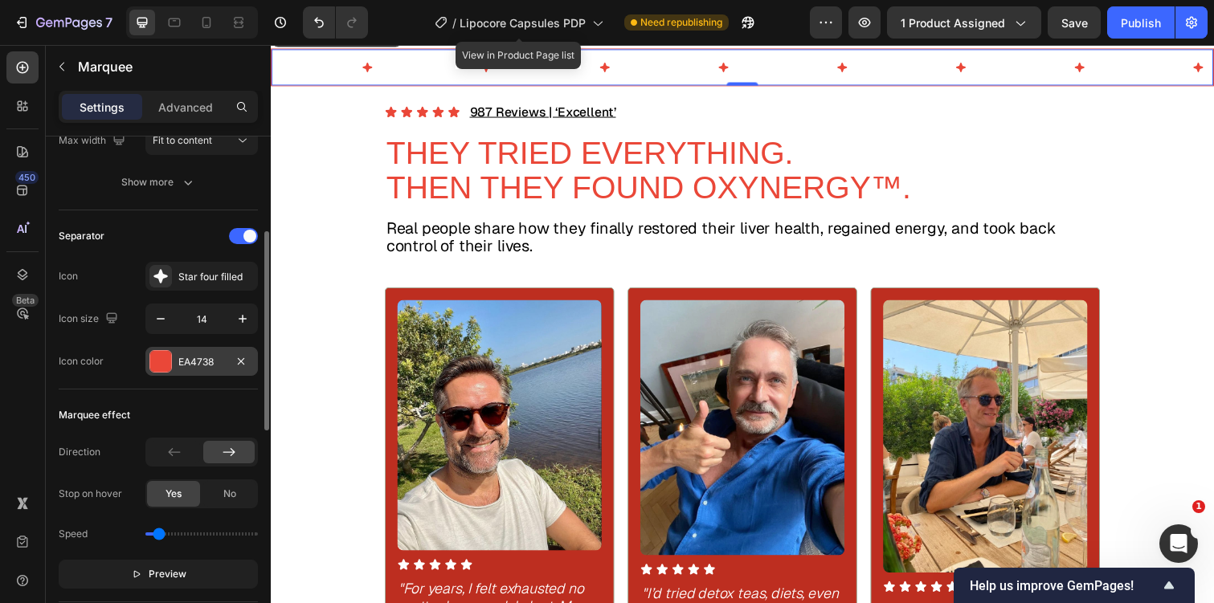
scroll to position [803, 0]
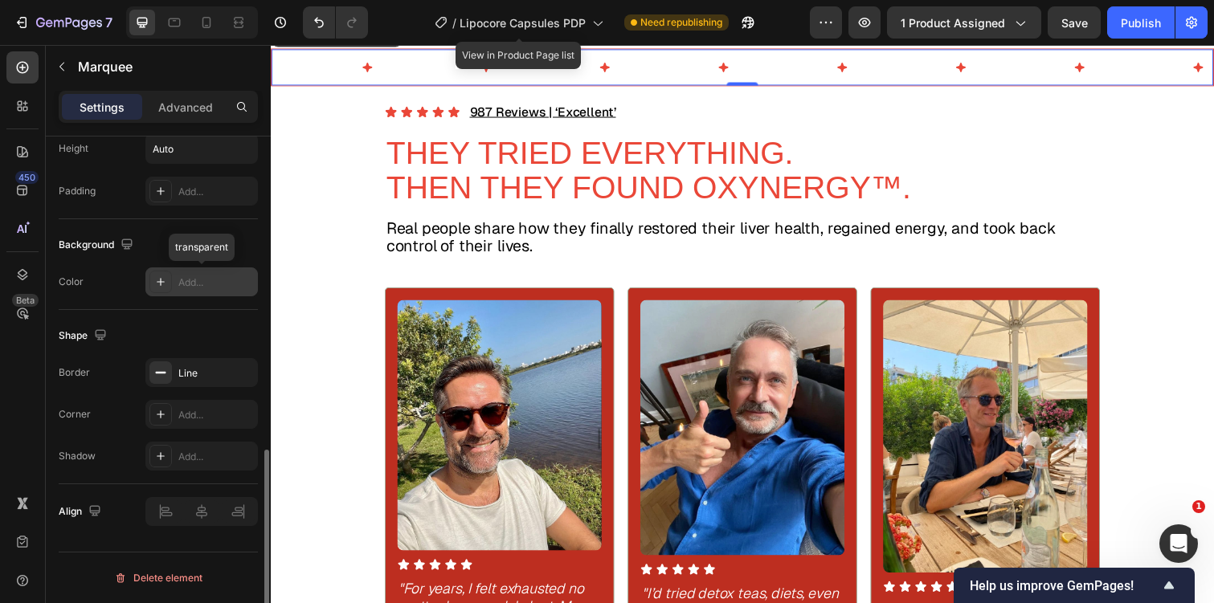
click at [193, 285] on div "Add..." at bounding box center [216, 283] width 76 height 14
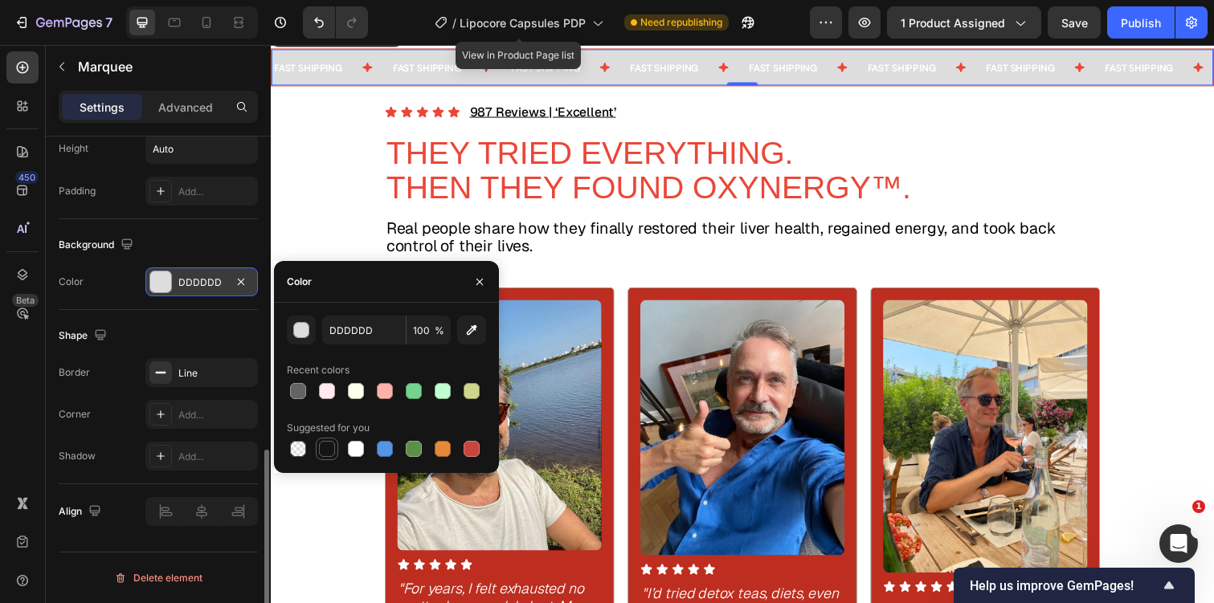
click at [327, 449] on div at bounding box center [327, 449] width 16 height 16
type input "151515"
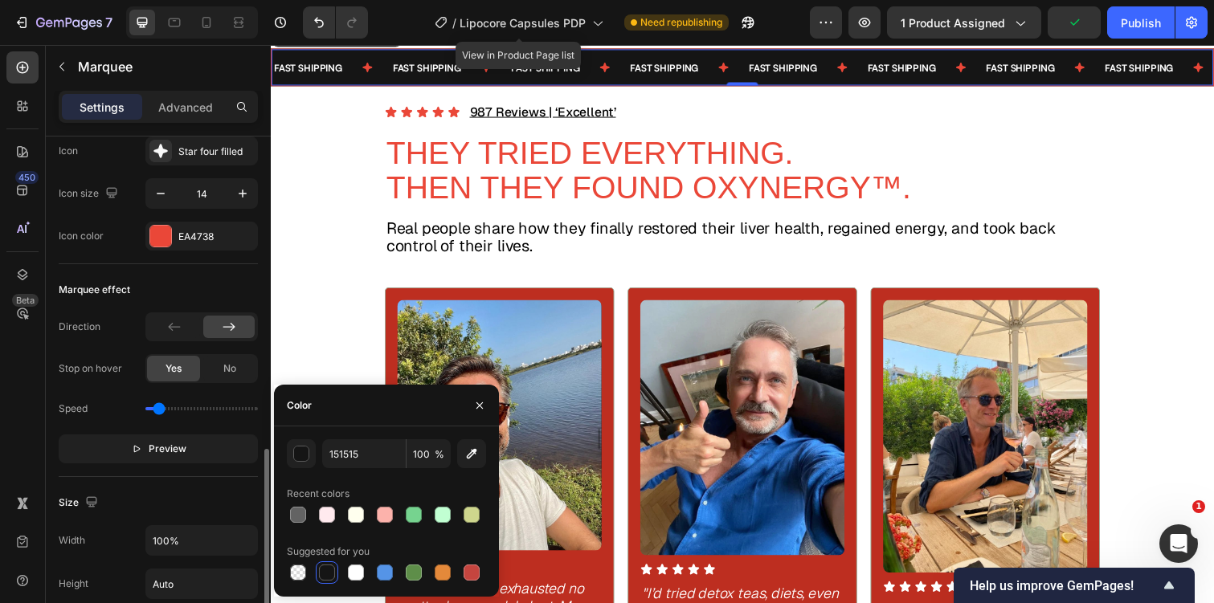
scroll to position [0, 0]
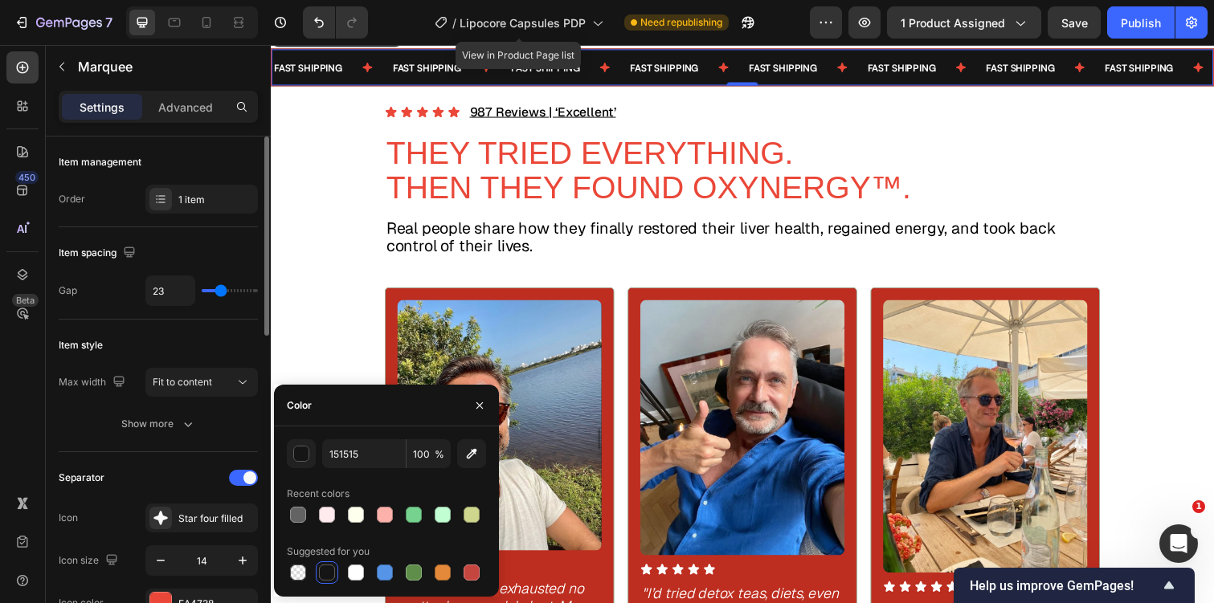
click at [128, 336] on div "Item style" at bounding box center [158, 346] width 199 height 26
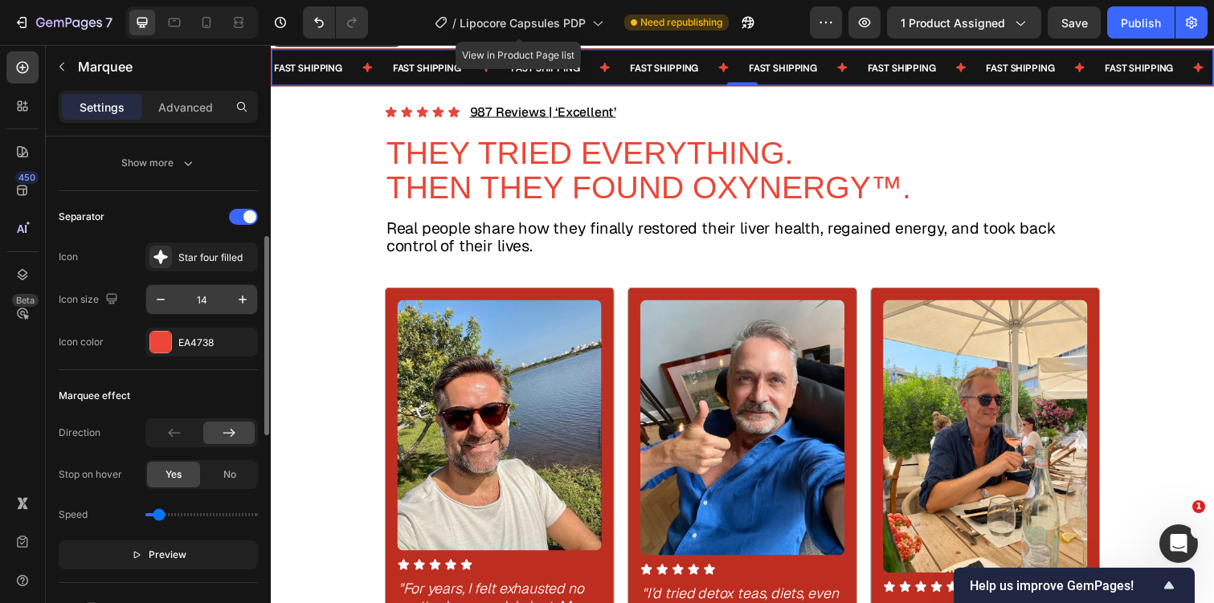
scroll to position [264, 0]
click at [198, 333] on div "EA4738" at bounding box center [201, 340] width 47 height 14
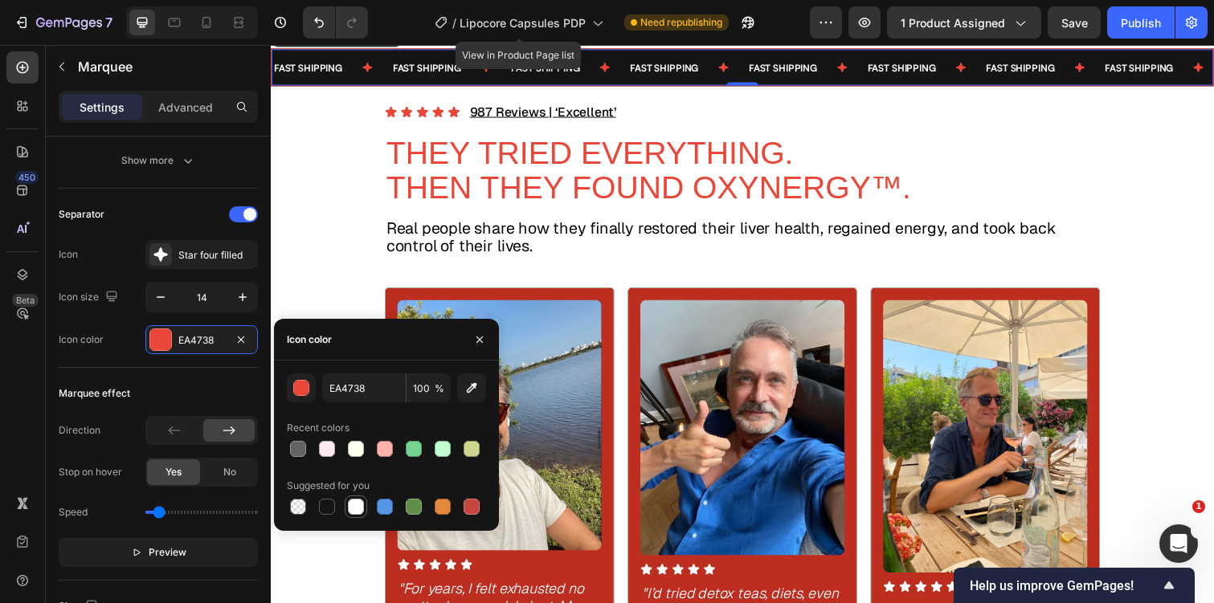
click at [356, 506] on div at bounding box center [356, 507] width 16 height 16
type input "FFFFFF"
click at [435, 75] on span "FAST SHIPPING" at bounding box center [430, 69] width 70 height 12
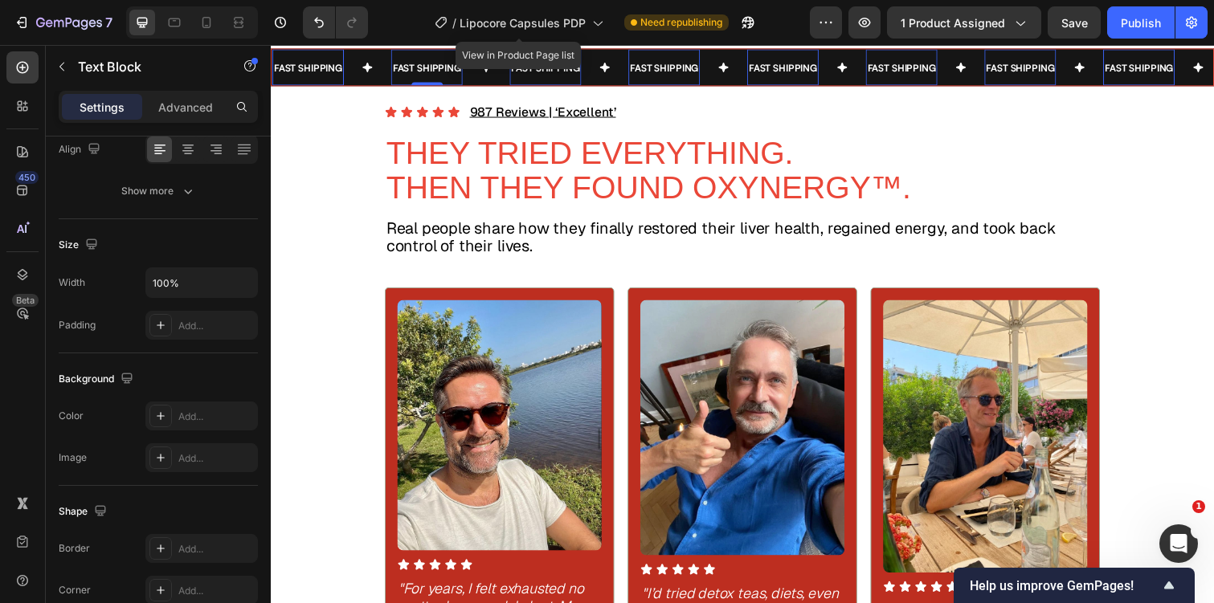
scroll to position [0, 0]
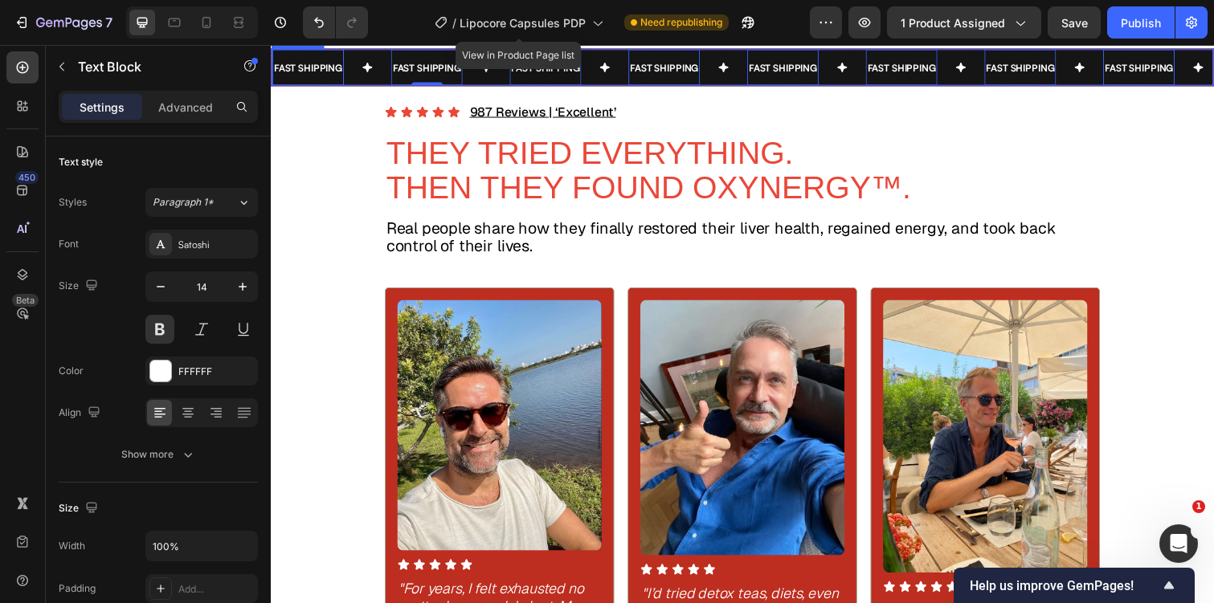
click at [378, 87] on div "FAST SHIPPING Text Block 0" at bounding box center [332, 68] width 121 height 37
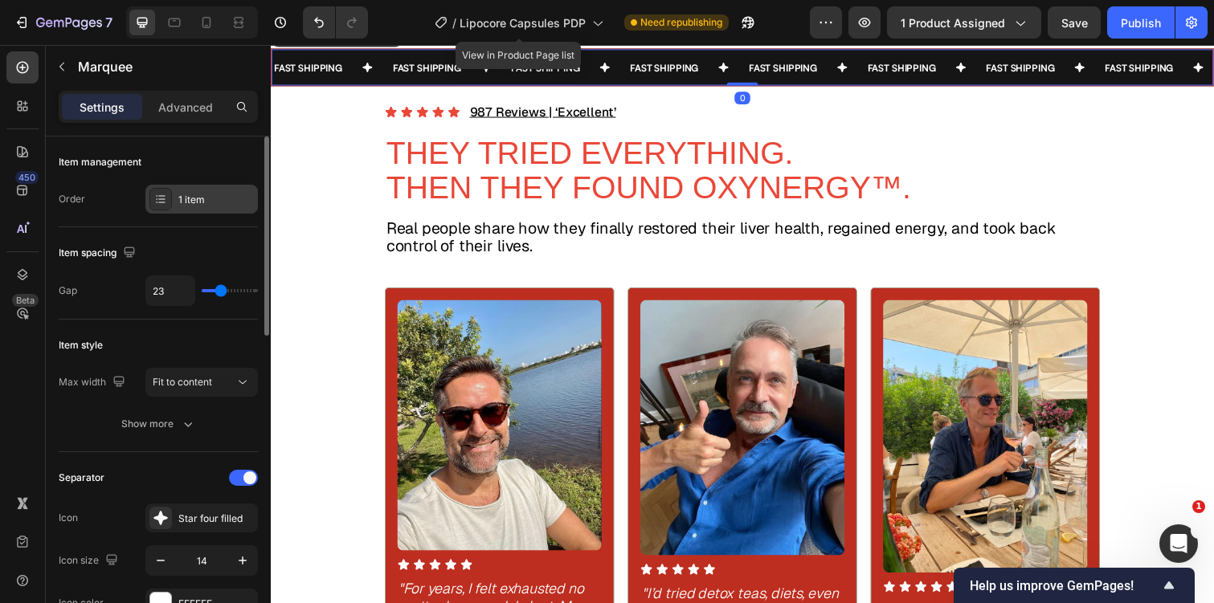
click at [214, 203] on div "1 item" at bounding box center [216, 200] width 76 height 14
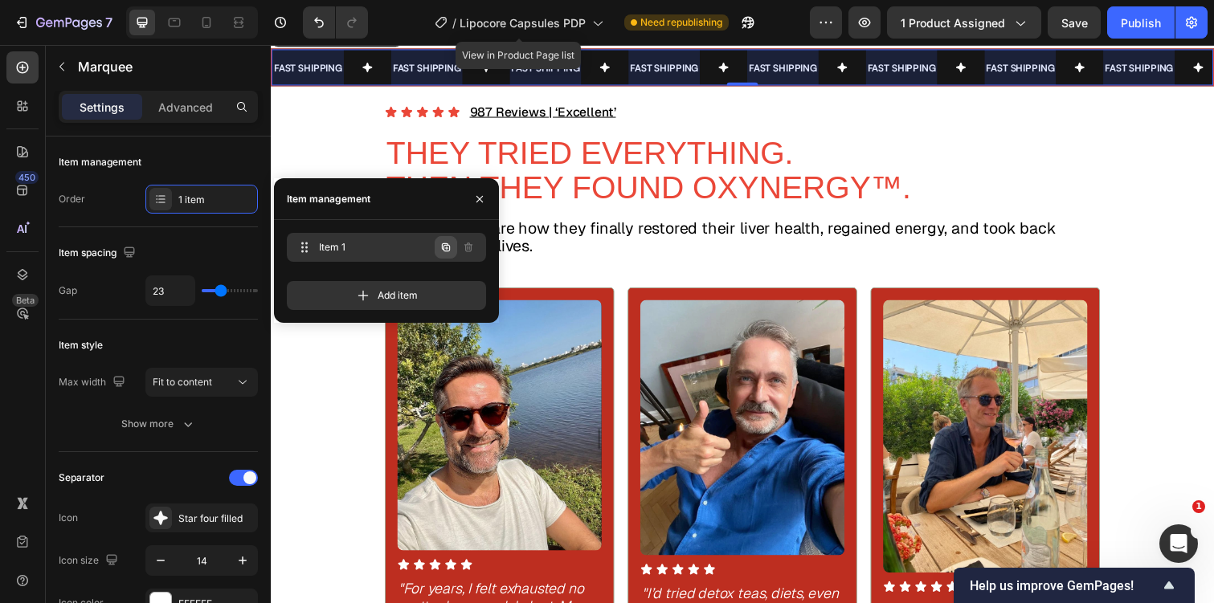
click at [447, 248] on icon "button" at bounding box center [445, 247] width 13 height 13
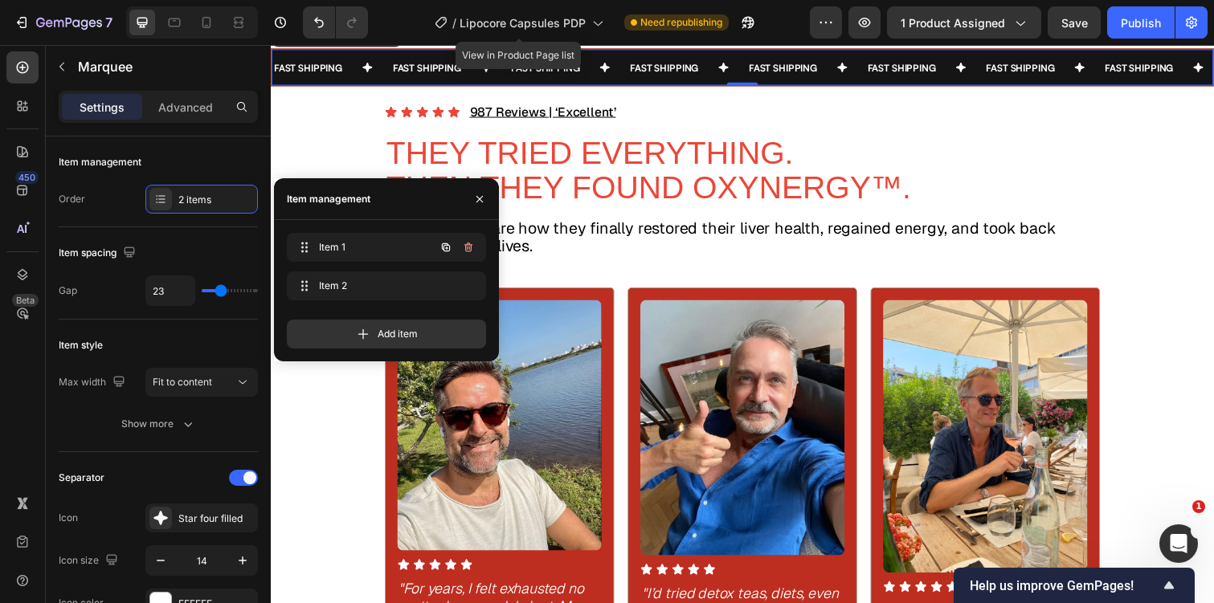
click at [447, 248] on icon "button" at bounding box center [445, 247] width 13 height 13
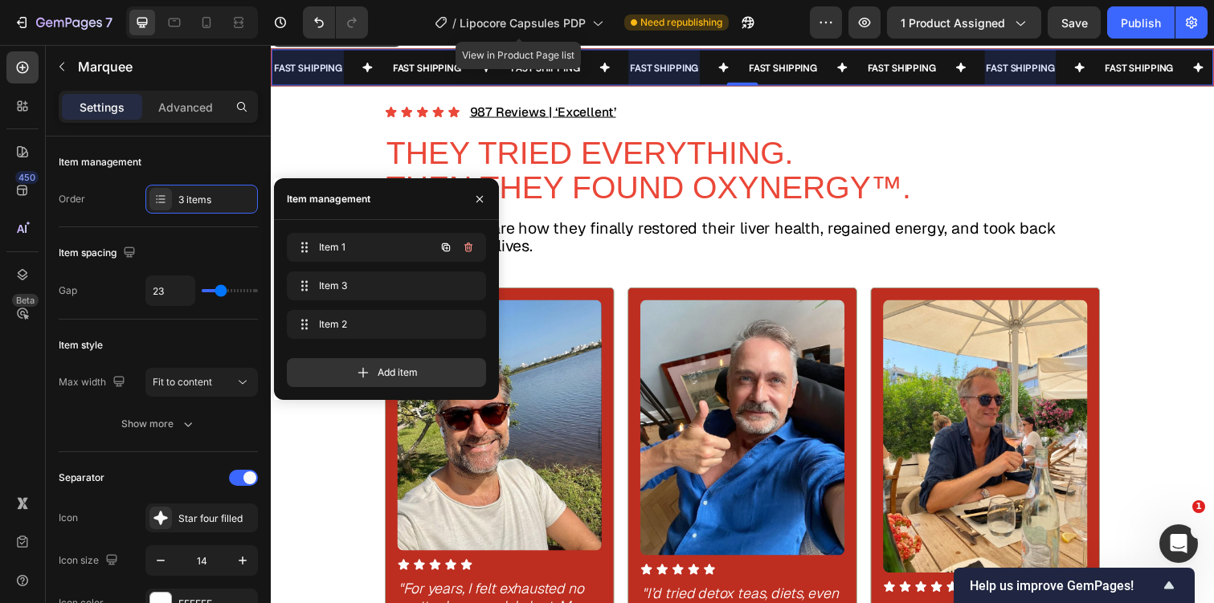
click at [447, 248] on icon "button" at bounding box center [445, 247] width 13 height 13
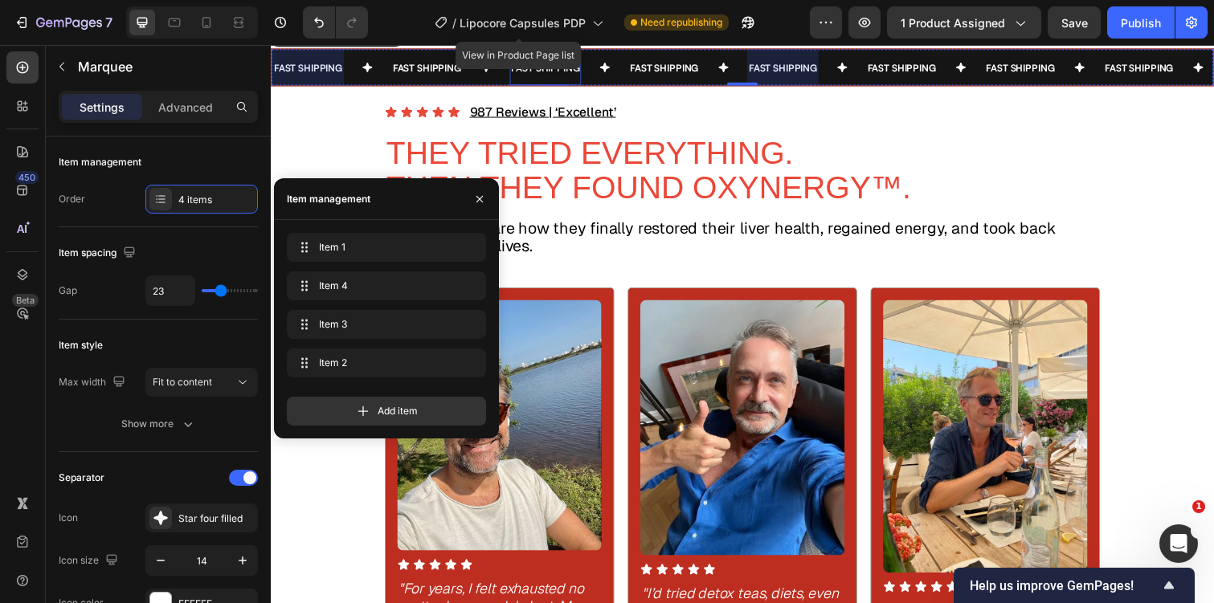
click at [552, 79] on p "FAST SHIPPING" at bounding box center [552, 68] width 70 height 21
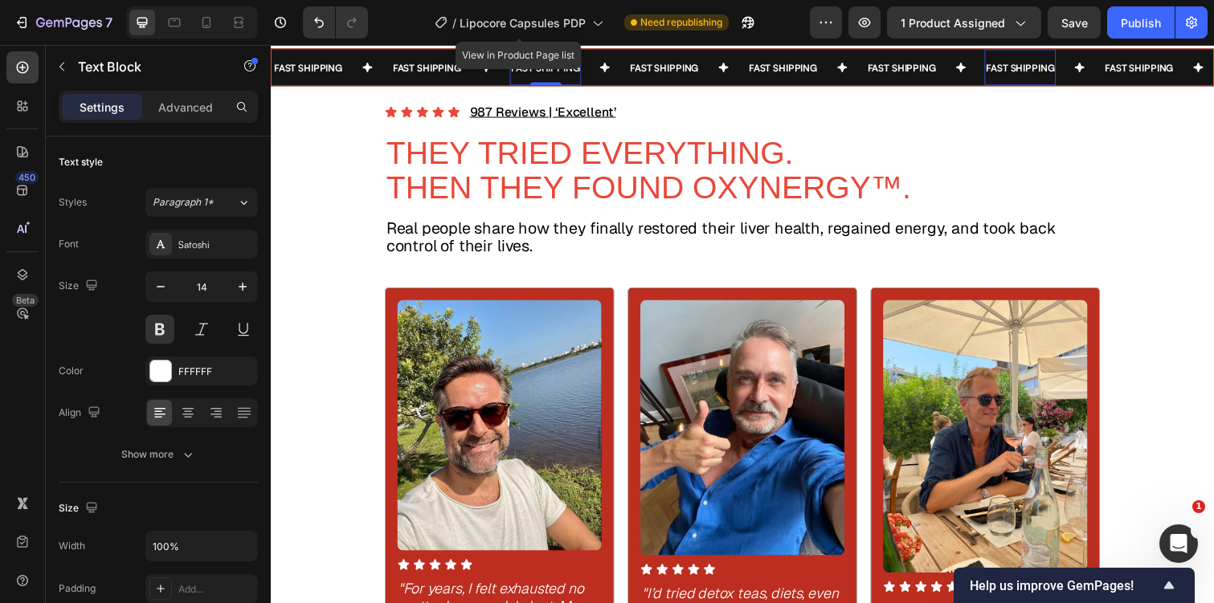
click at [553, 75] on span "FAST SHIPPING" at bounding box center [552, 69] width 70 height 12
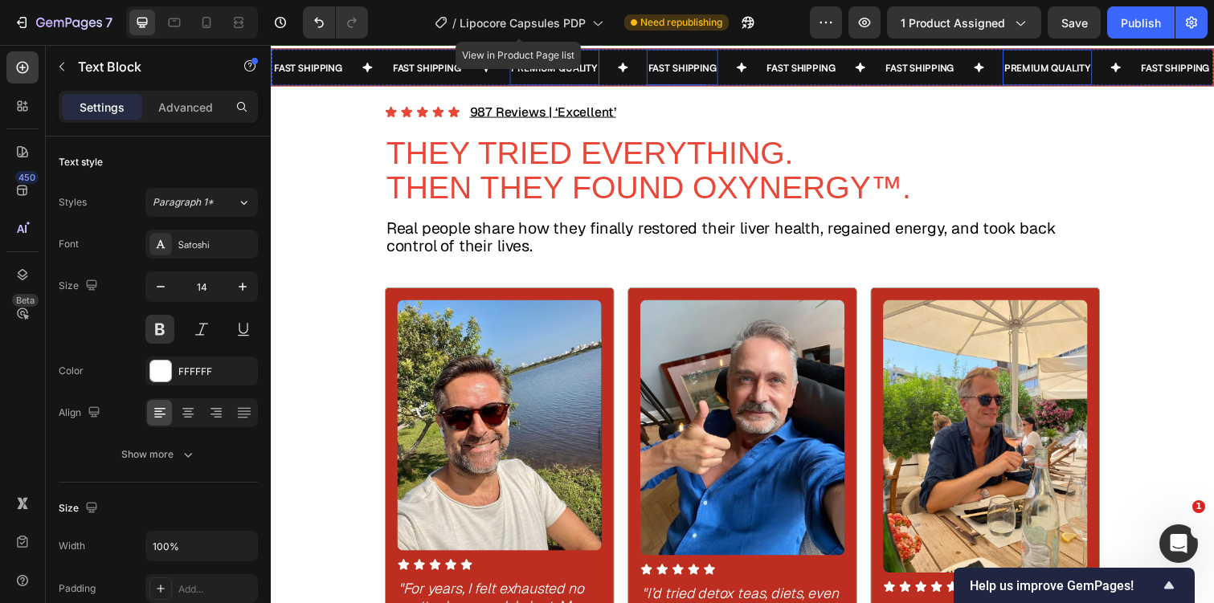
click at [679, 75] on span "FAST SHIPPING" at bounding box center [691, 69] width 70 height 12
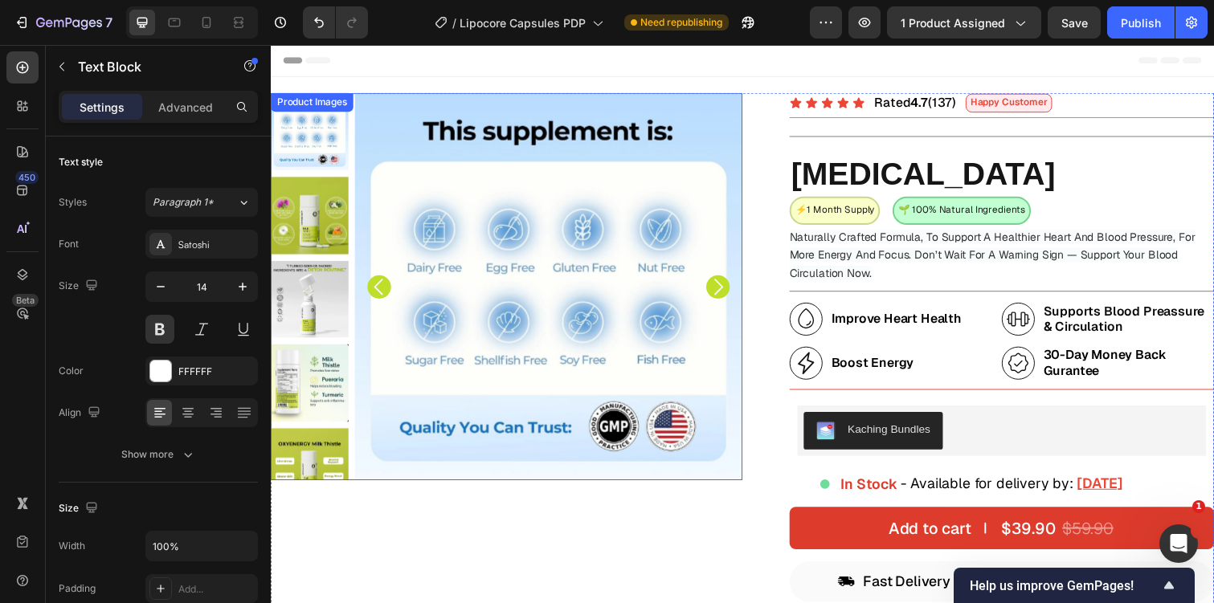
scroll to position [1203, 0]
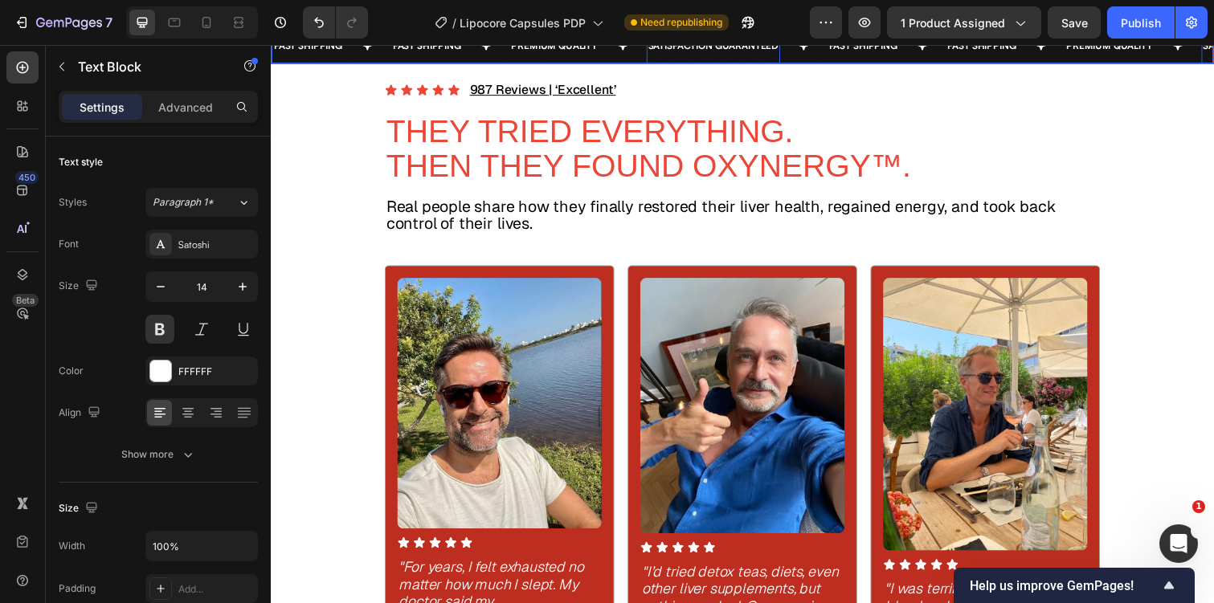
click at [386, 64] on div "FAST SHIPPING Text Block" at bounding box center [332, 45] width 121 height 37
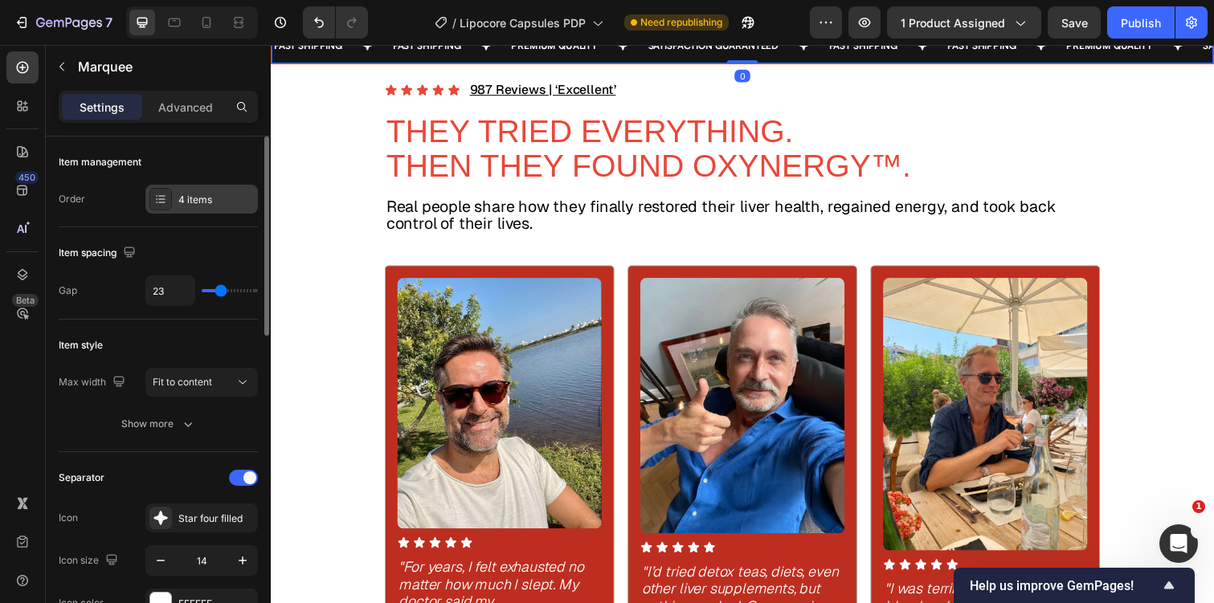
click at [231, 208] on div "4 items" at bounding box center [201, 199] width 112 height 29
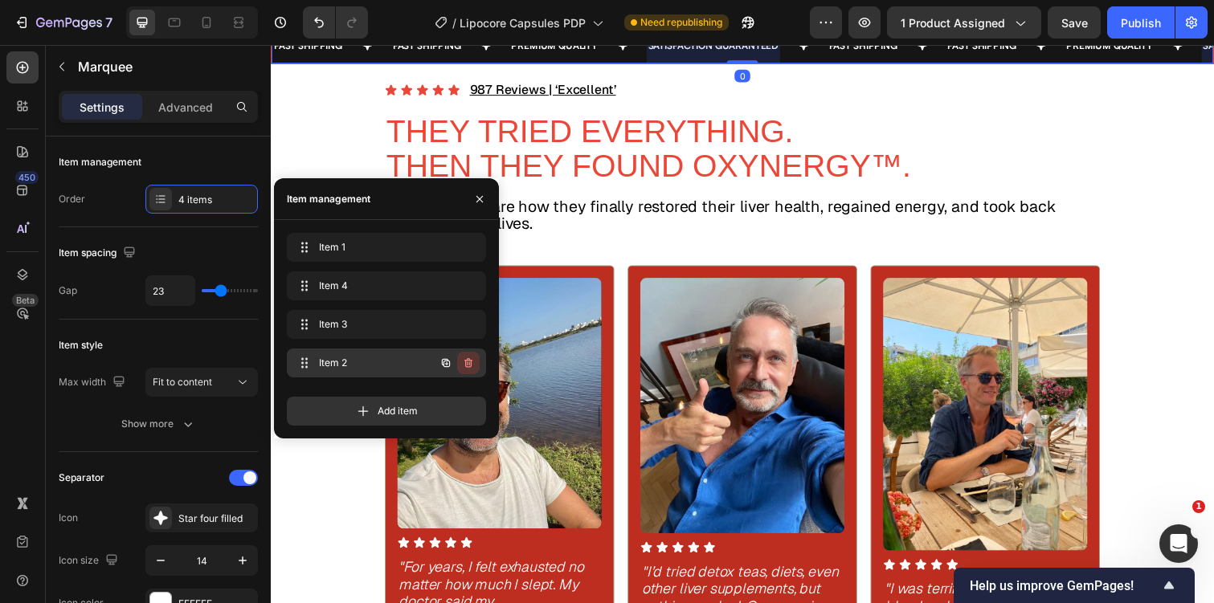
click at [473, 363] on icon "button" at bounding box center [468, 363] width 13 height 13
click at [468, 358] on div "Delete" at bounding box center [458, 363] width 30 height 14
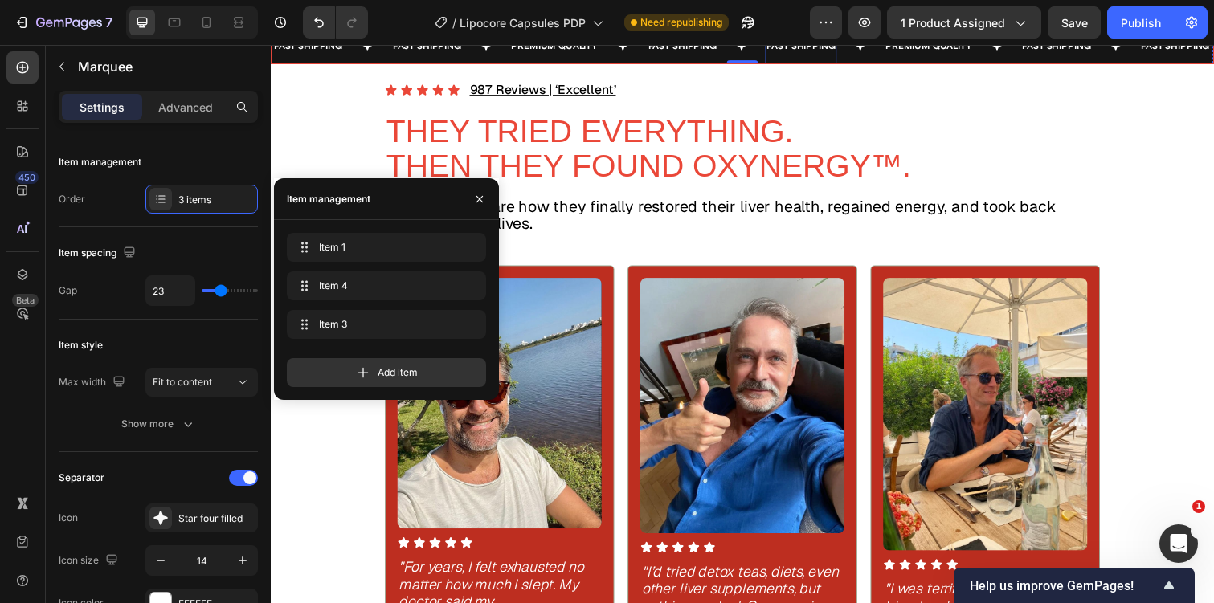
click at [800, 52] on span "FAST SHIPPING" at bounding box center [813, 46] width 70 height 12
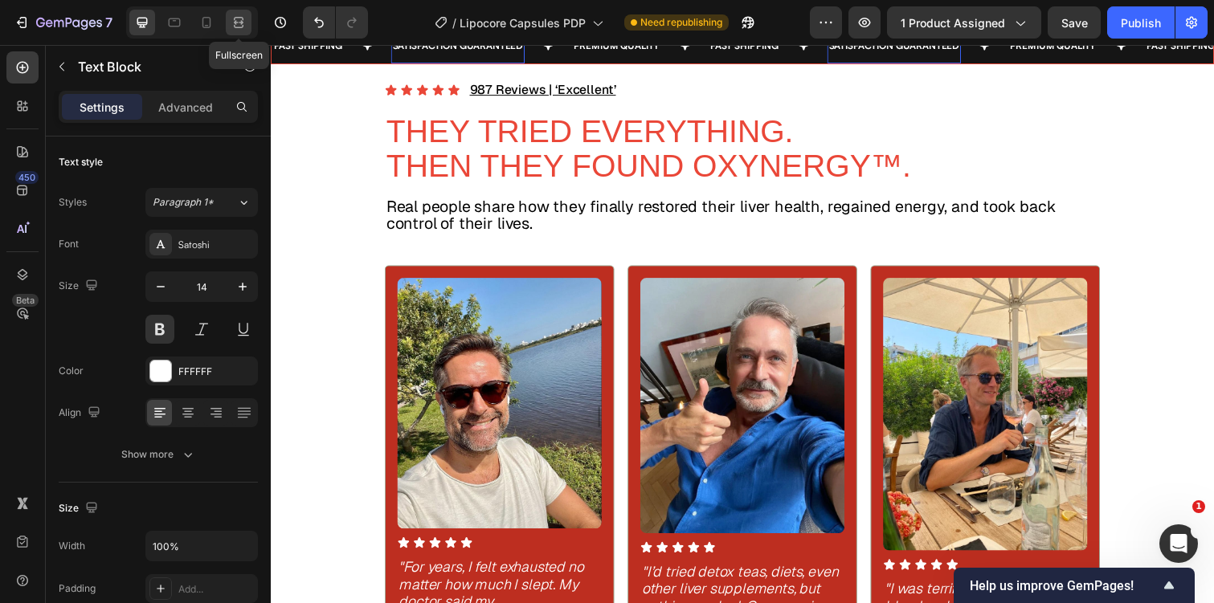
click at [236, 15] on icon at bounding box center [239, 22] width 16 height 16
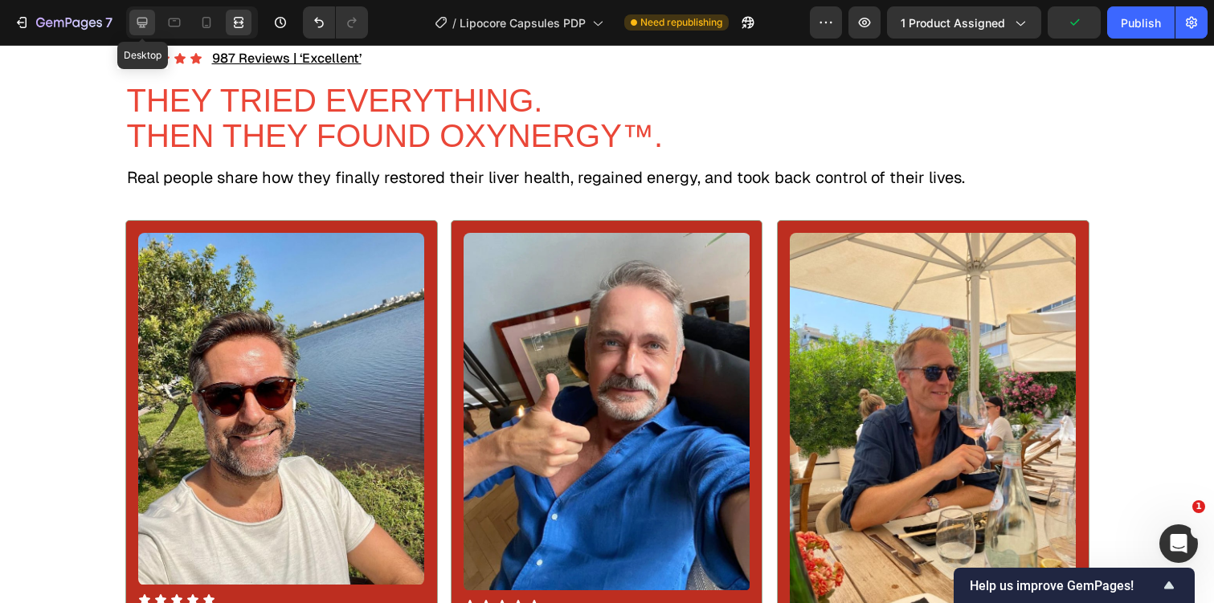
click at [144, 25] on icon at bounding box center [142, 23] width 10 height 10
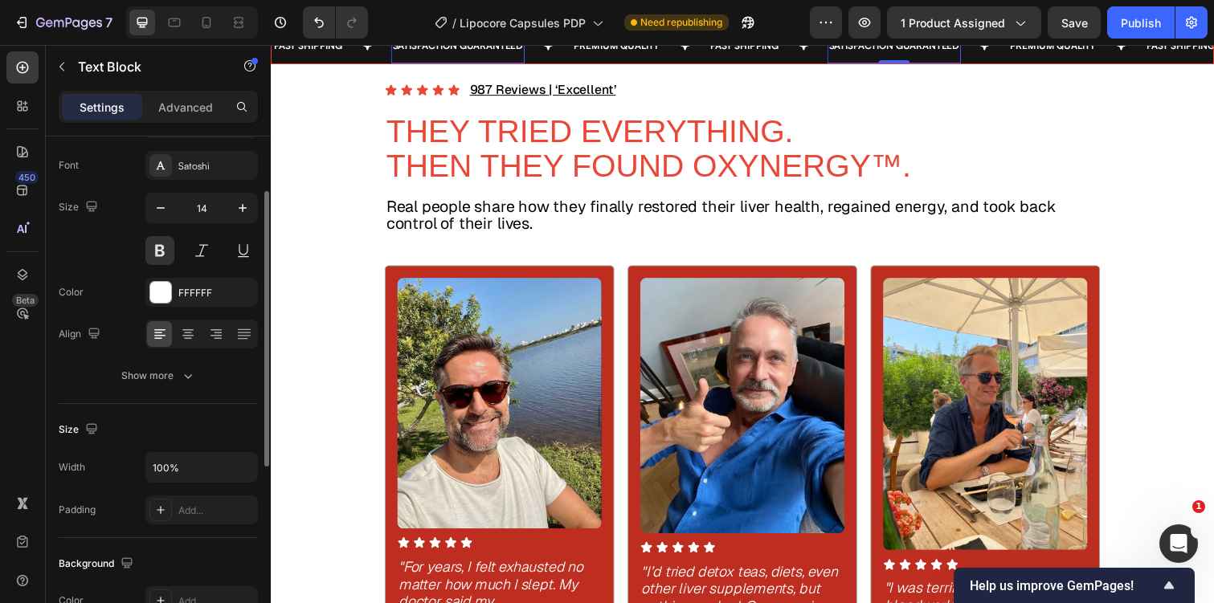
scroll to position [108, 0]
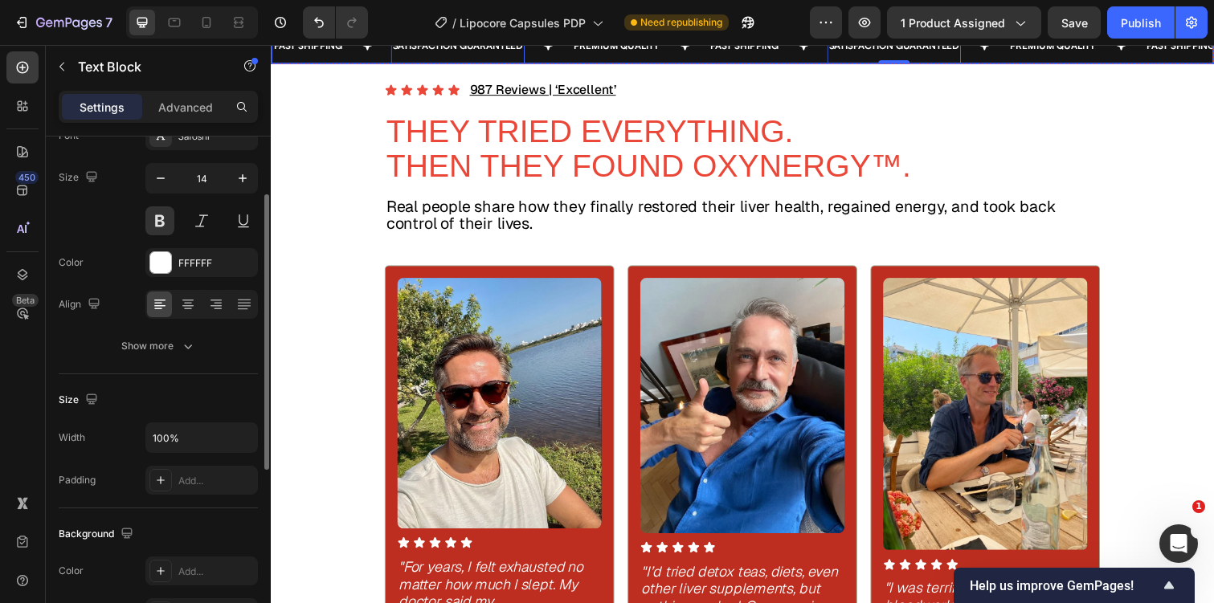
click at [374, 64] on div "FAST SHIPPING Text Block" at bounding box center [332, 45] width 121 height 37
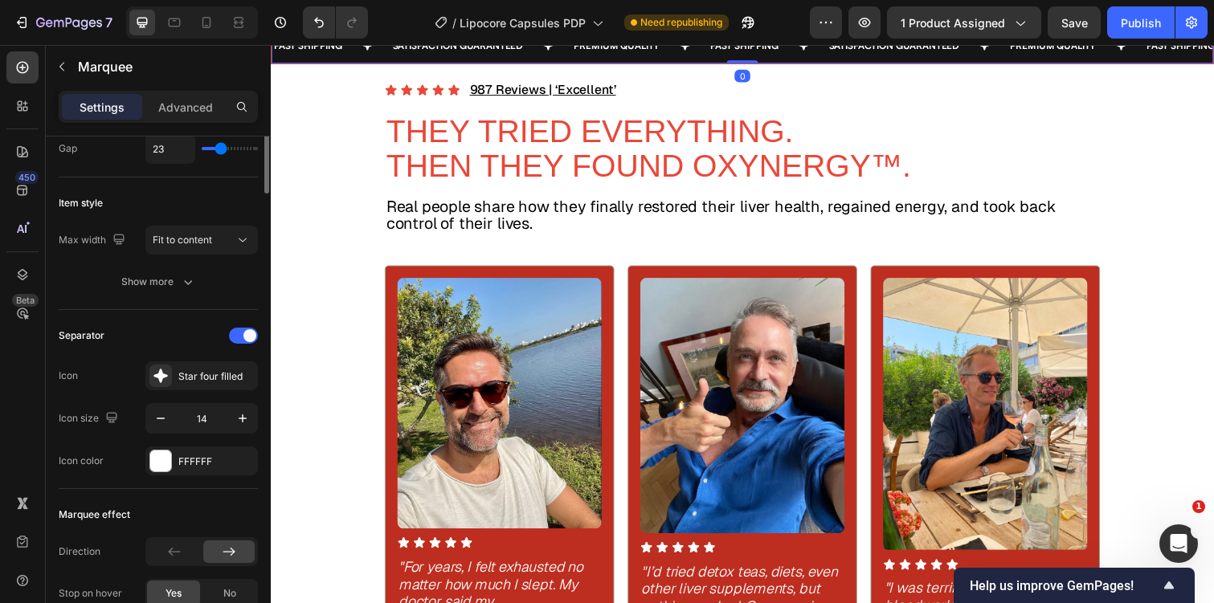
scroll to position [803, 0]
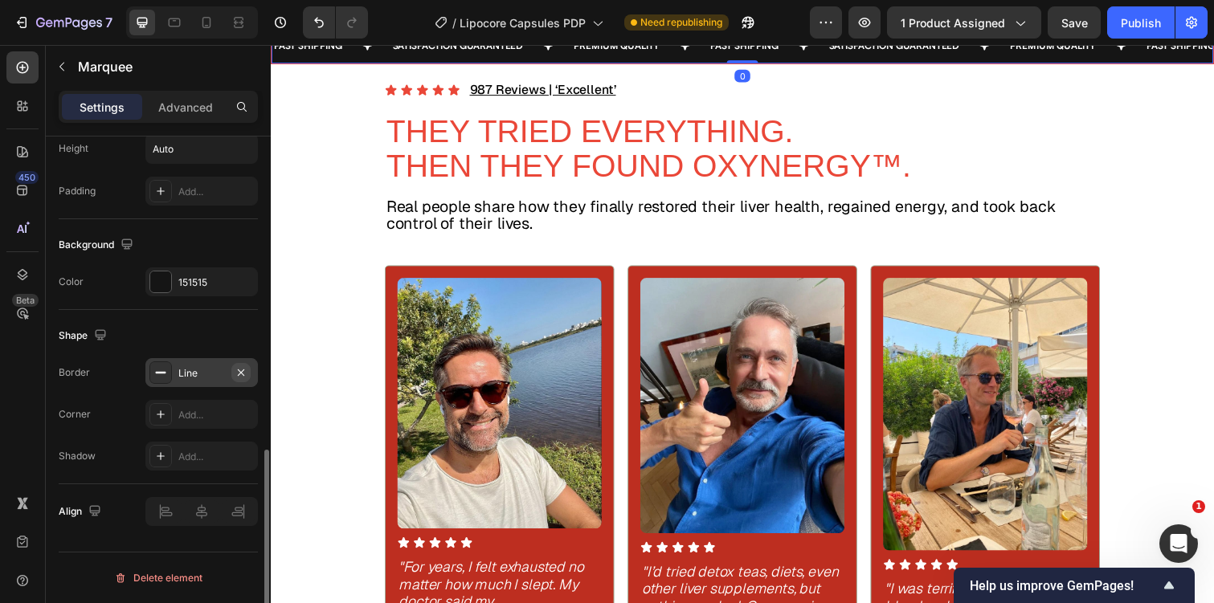
click at [243, 370] on icon "button" at bounding box center [241, 372] width 6 height 6
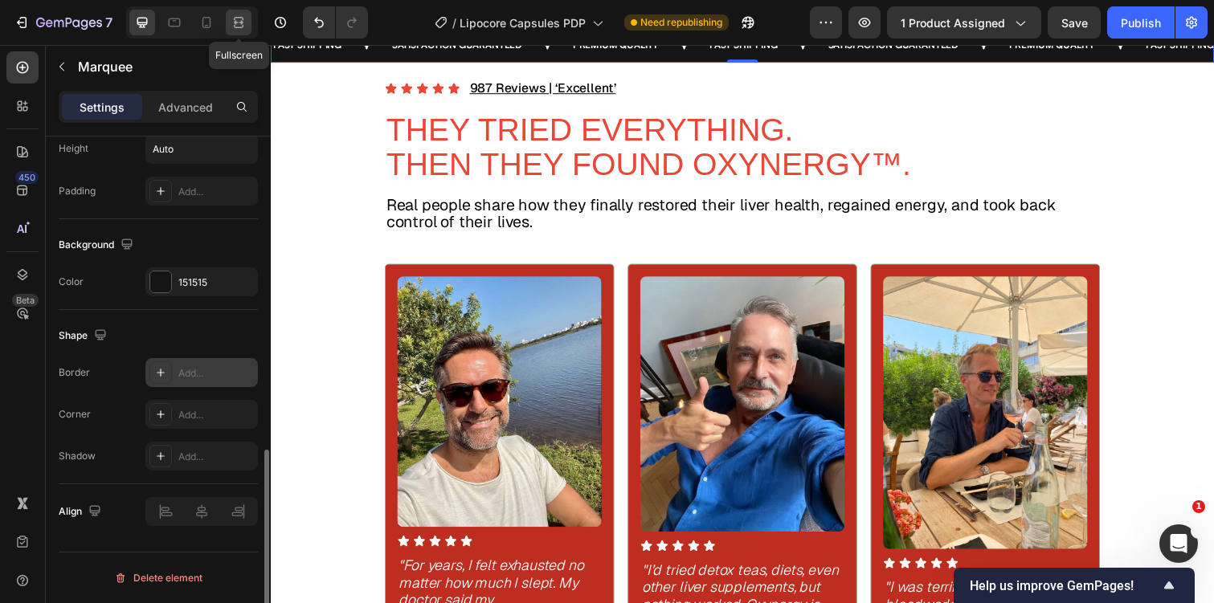
click at [238, 16] on icon at bounding box center [239, 22] width 16 height 16
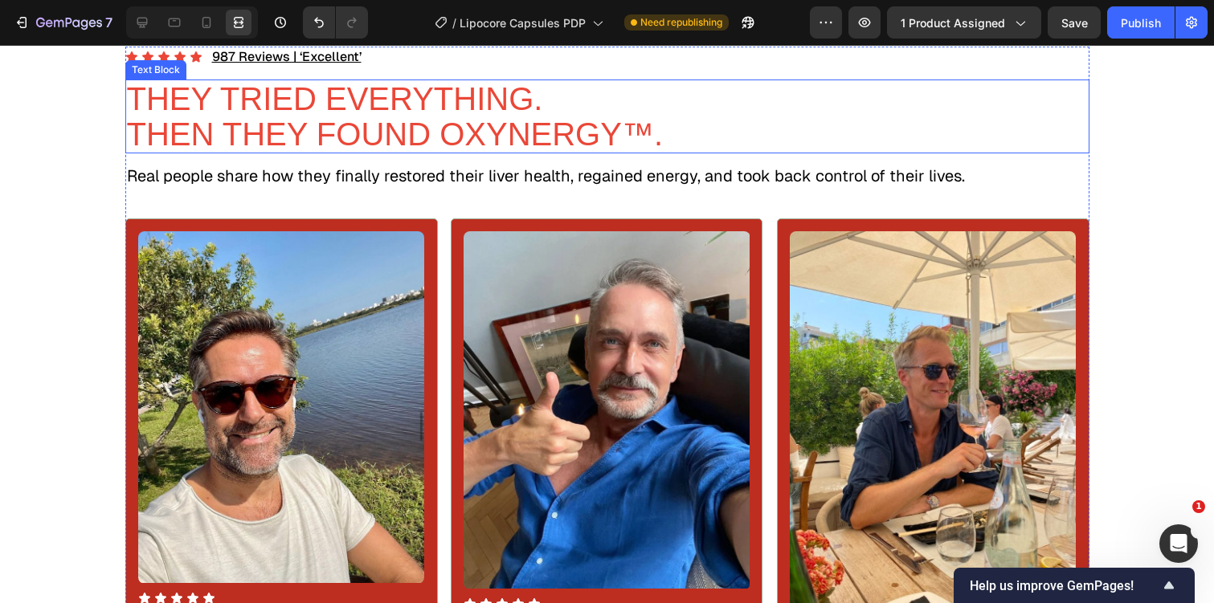
click at [115, 385] on div "Icon Icon Icon Icon Icon Icon List 987 Reviews | ‘Excellent’ Text Block Row THE…" at bounding box center [607, 465] width 1214 height 836
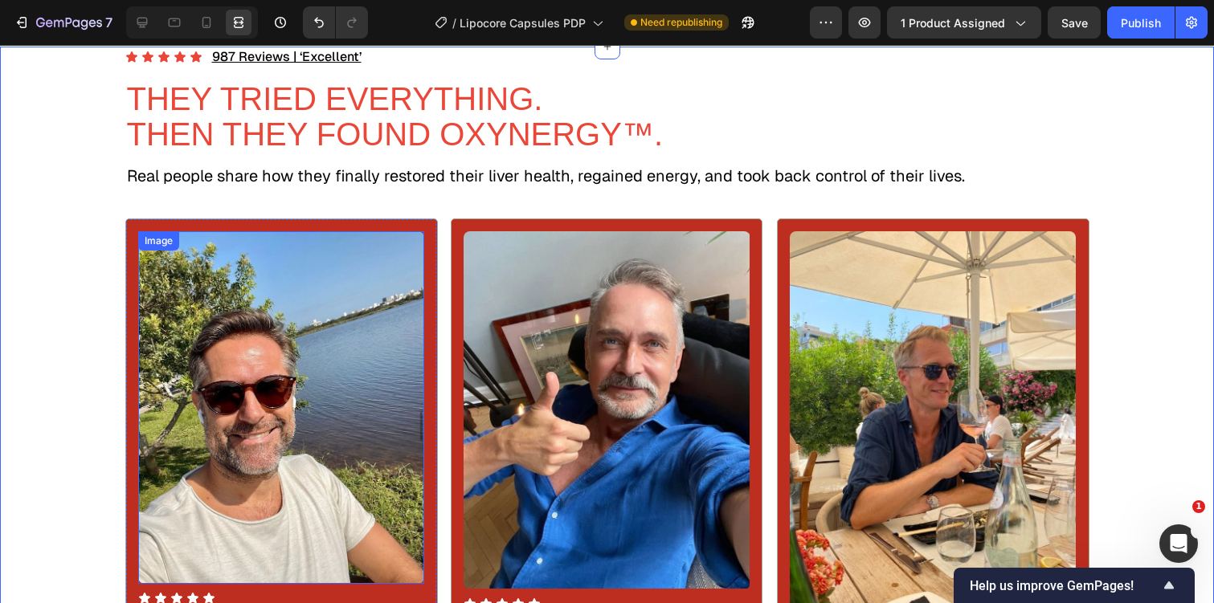
click at [366, 527] on img at bounding box center [281, 407] width 287 height 352
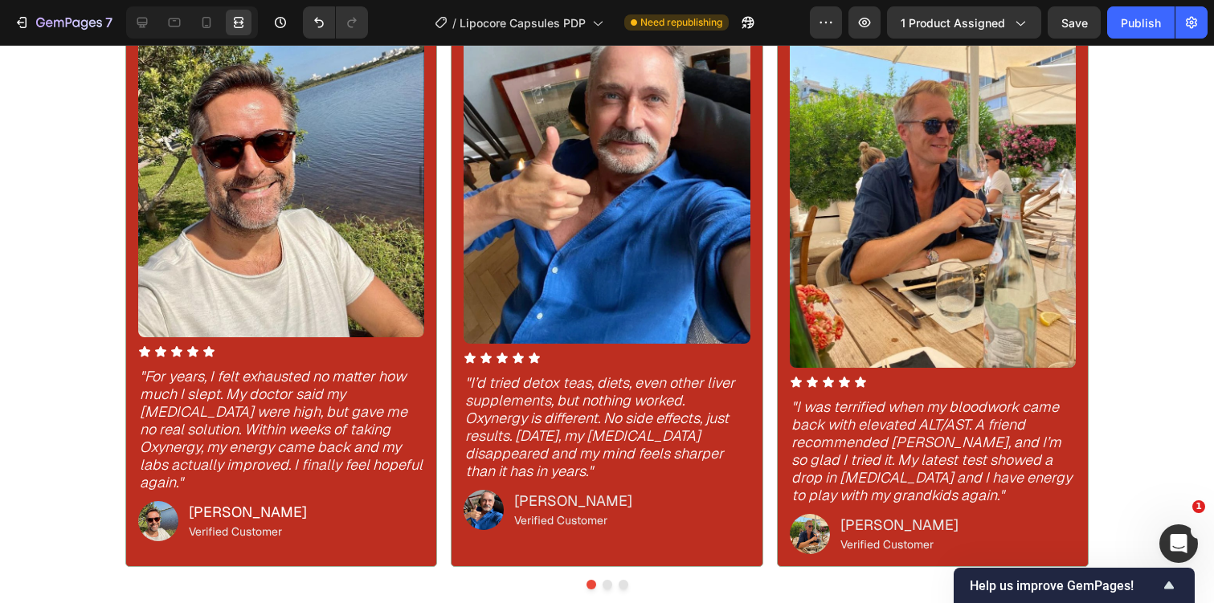
scroll to position [1674, 0]
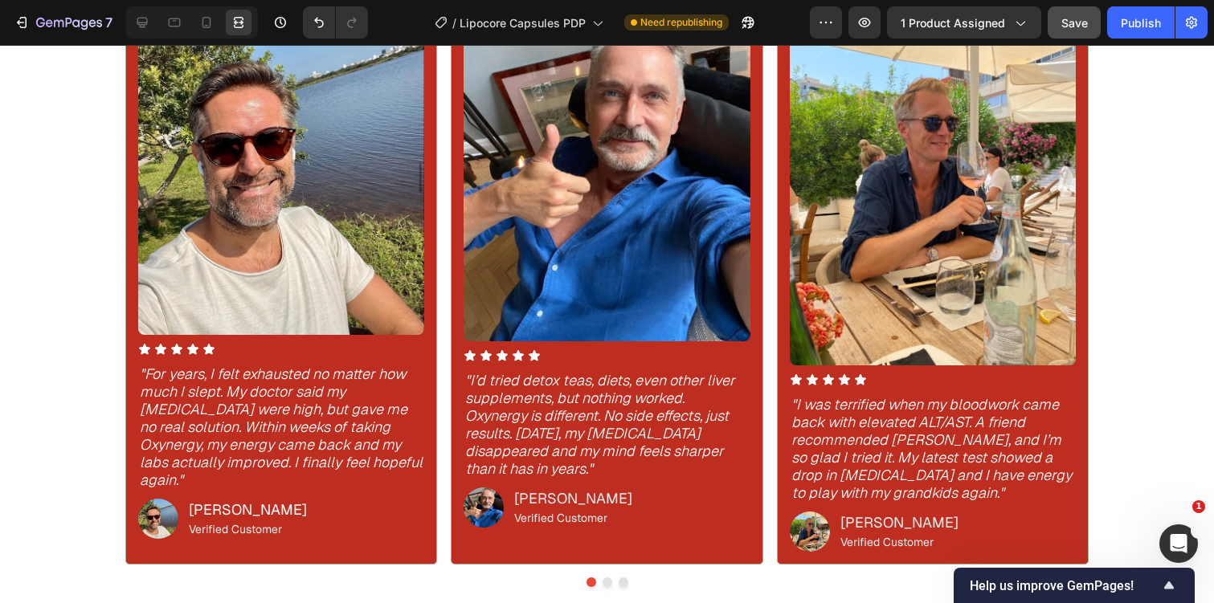
click at [1056, 18] on button "Save" at bounding box center [1074, 22] width 53 height 32
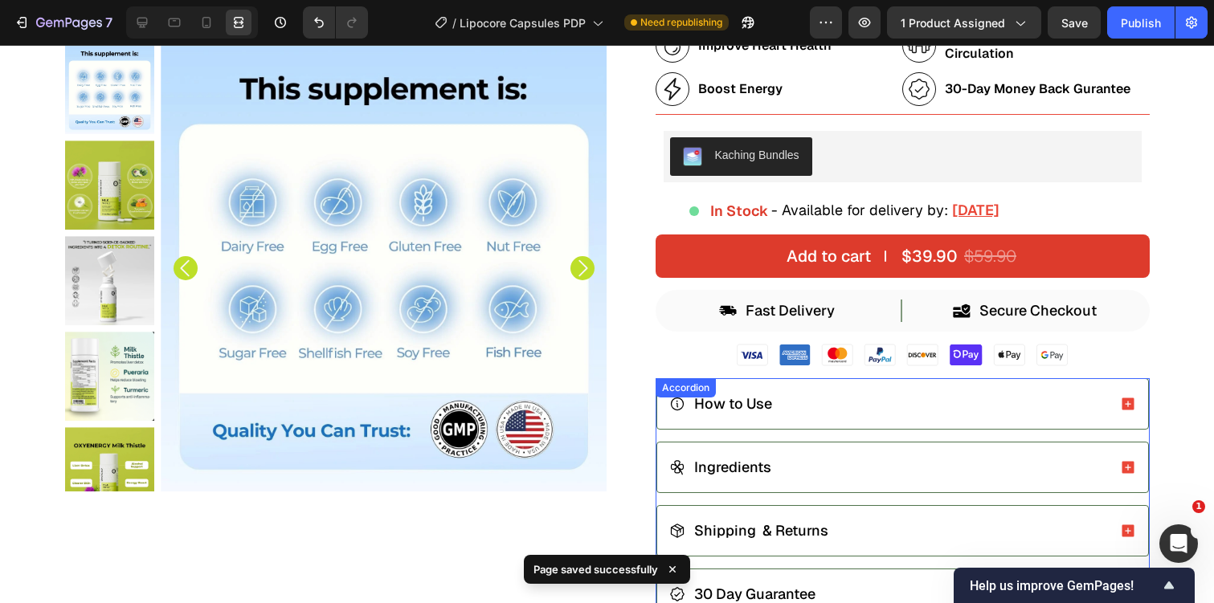
scroll to position [0, 0]
